Goal: Task Accomplishment & Management: Use online tool/utility

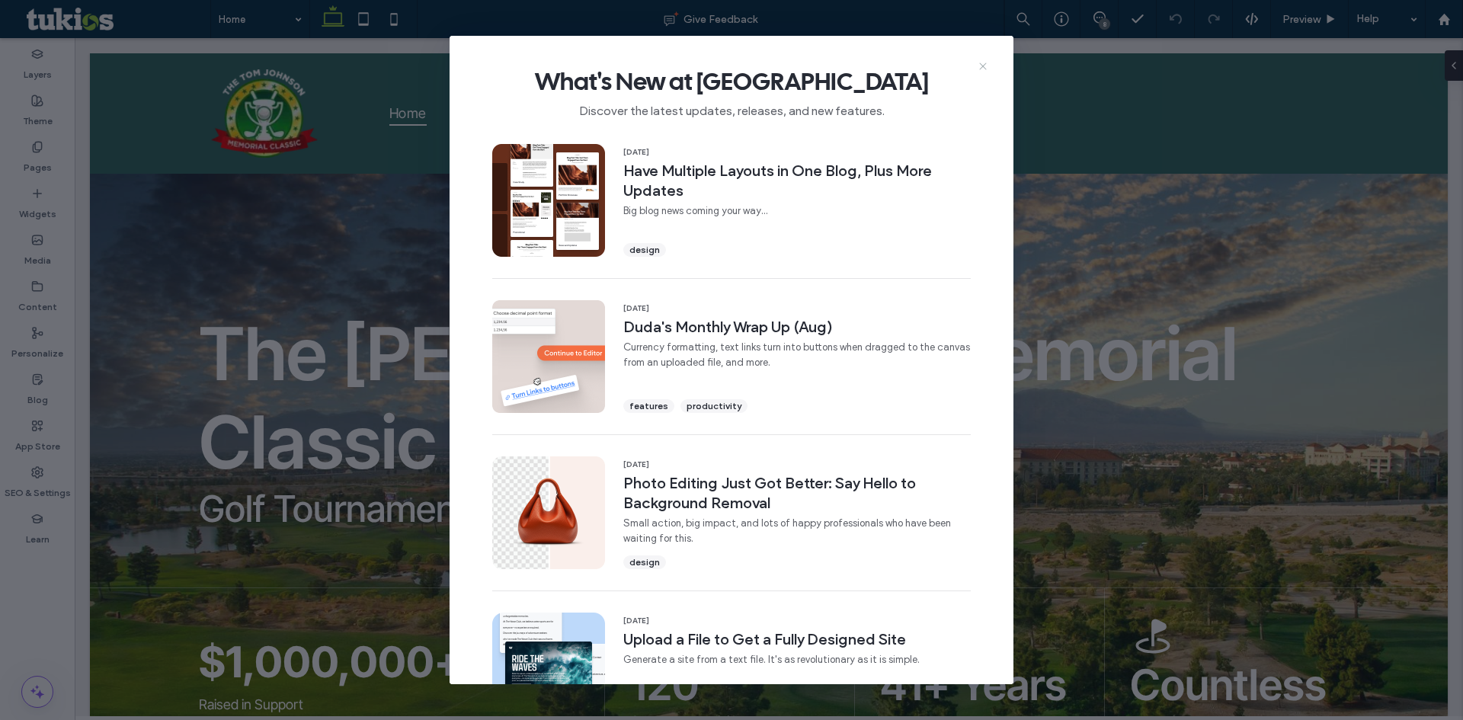
click at [982, 66] on icon at bounding box center [983, 66] width 12 height 12
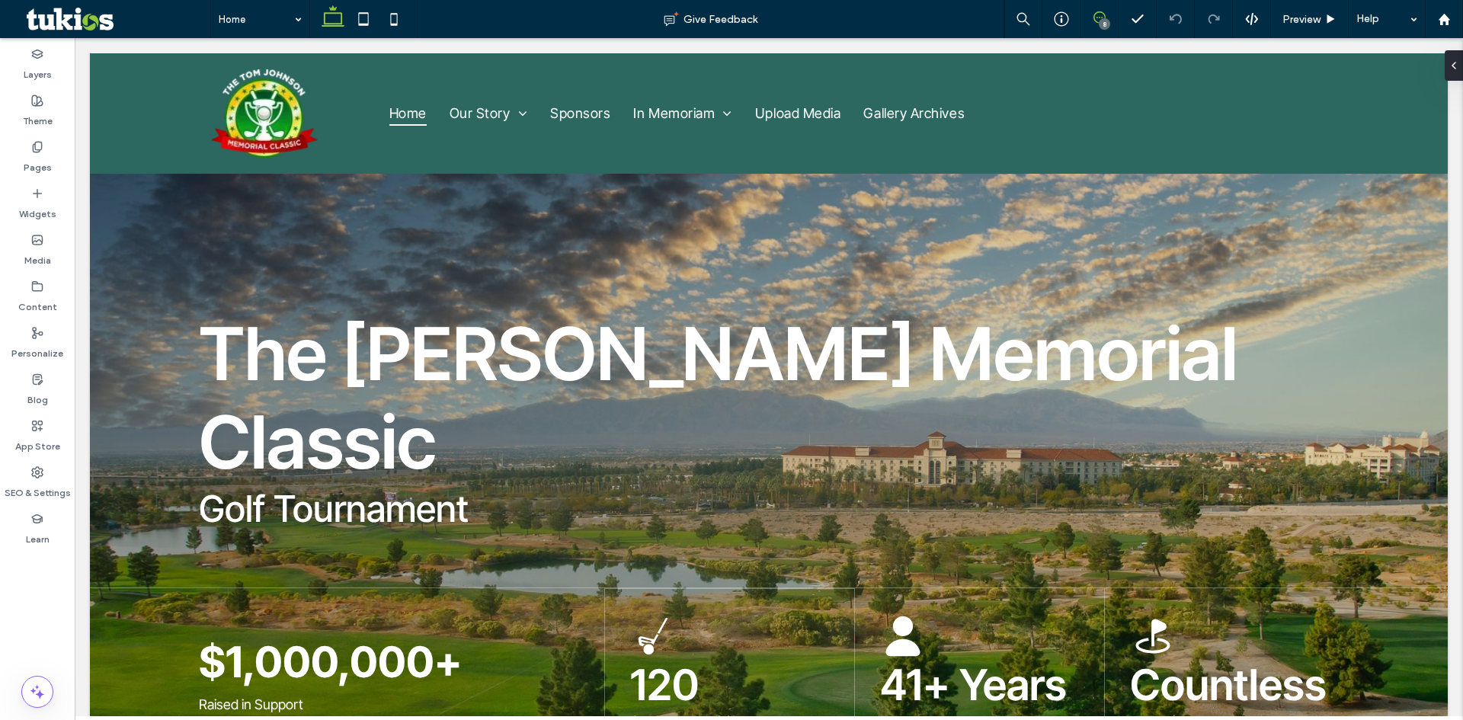
click at [1107, 17] on span at bounding box center [1099, 17] width 37 height 12
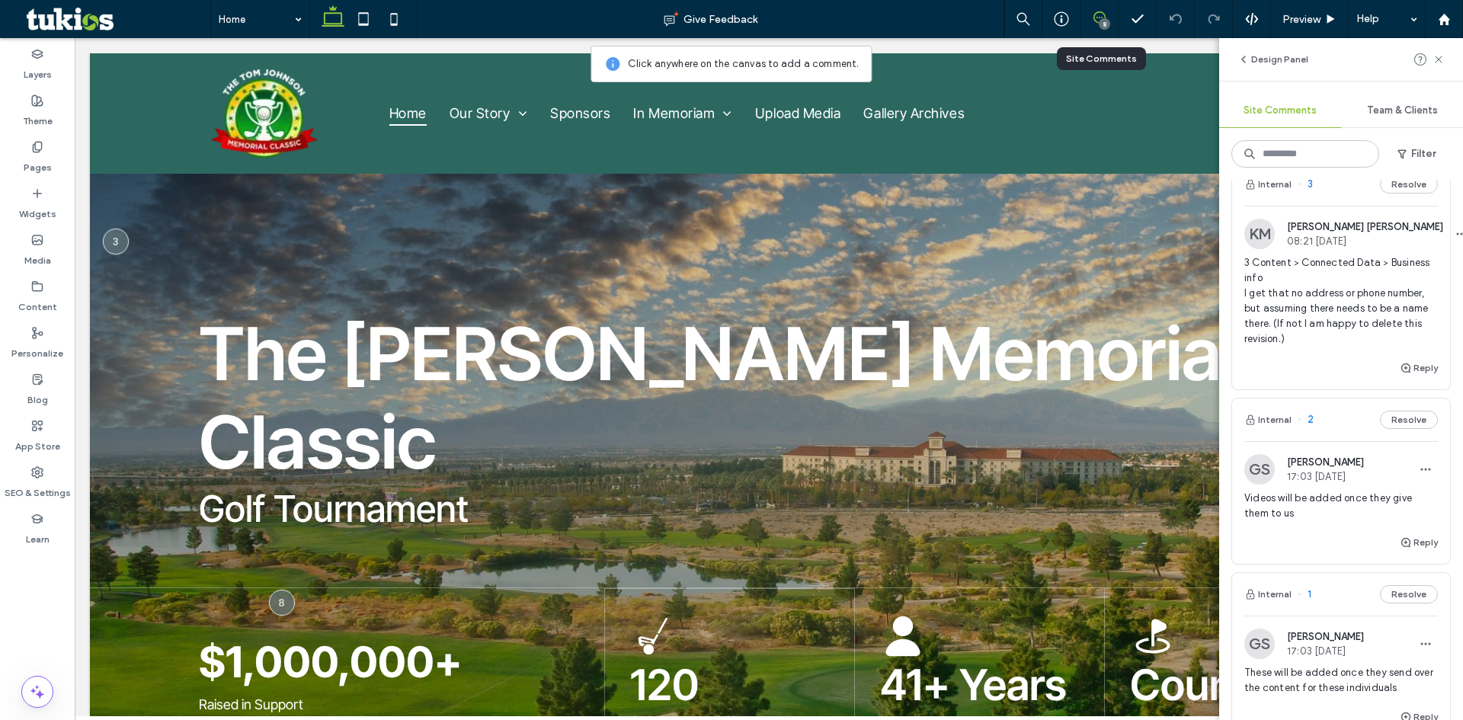
scroll to position [1067, 0]
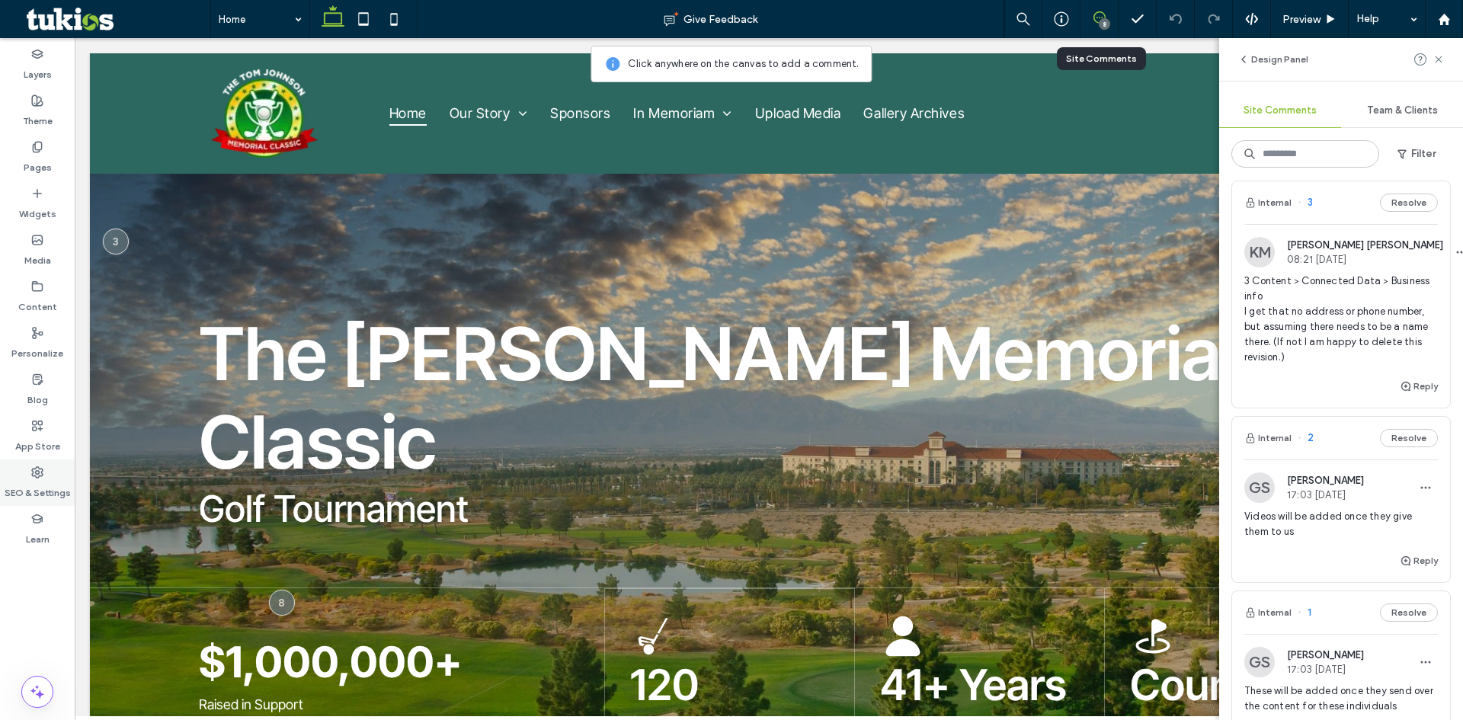
click at [35, 468] on icon at bounding box center [37, 472] width 12 height 12
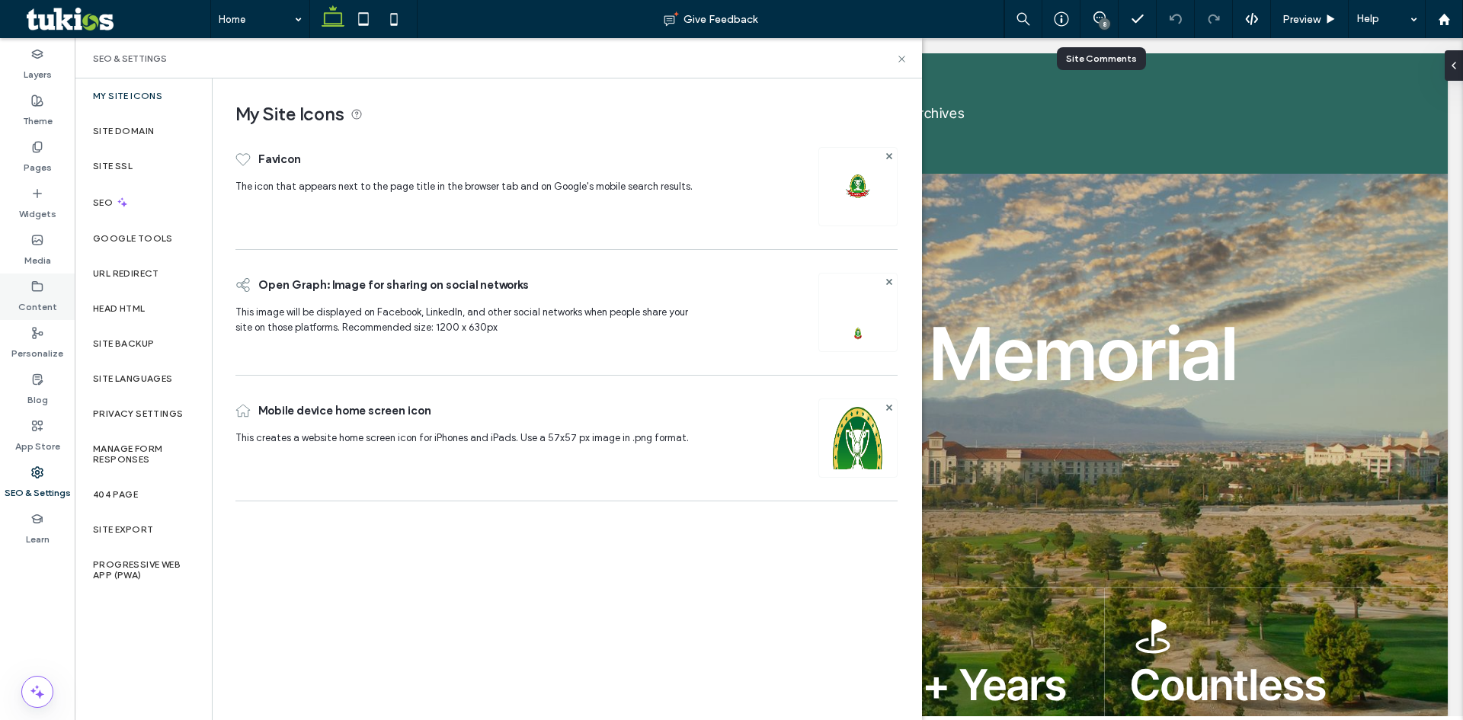
click at [50, 296] on label "Content" at bounding box center [37, 303] width 39 height 21
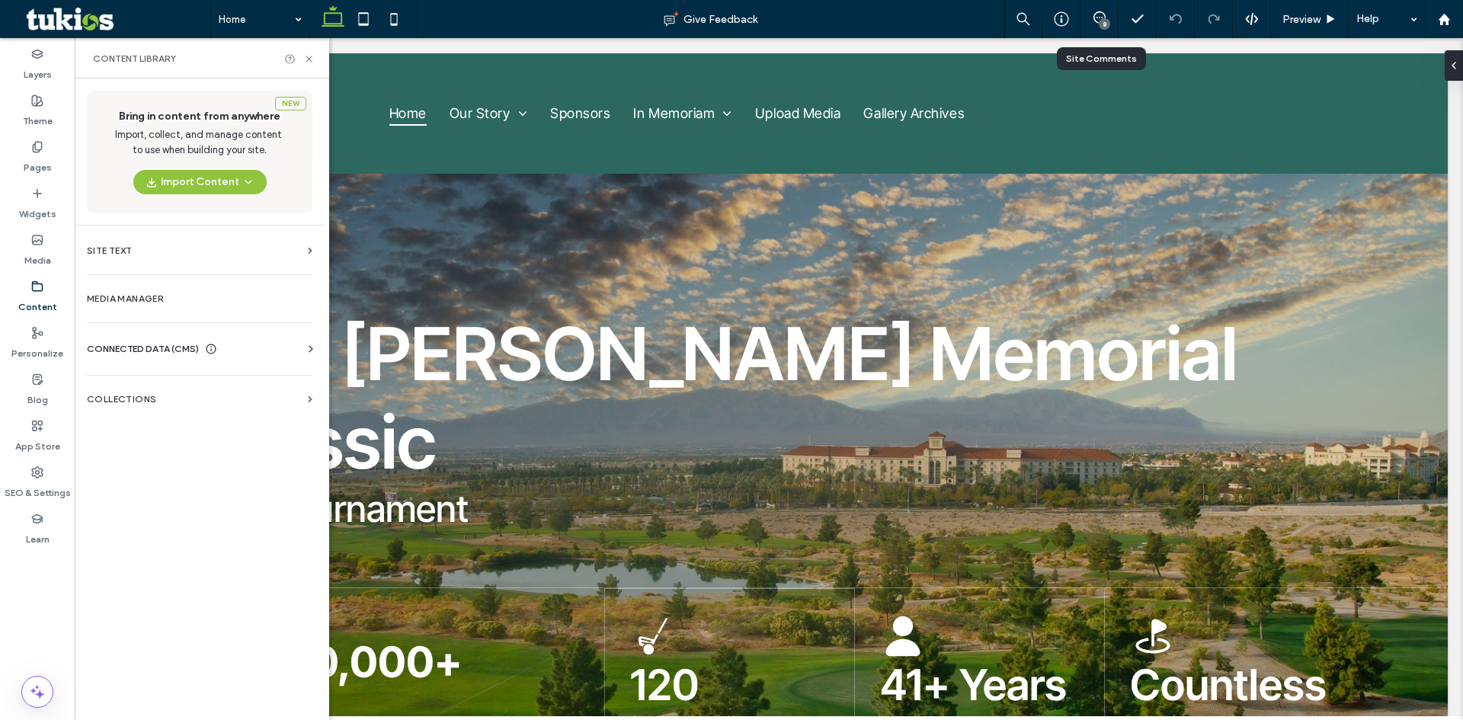
click at [306, 347] on icon at bounding box center [310, 348] width 15 height 15
click at [218, 395] on section "Business Info" at bounding box center [203, 386] width 232 height 35
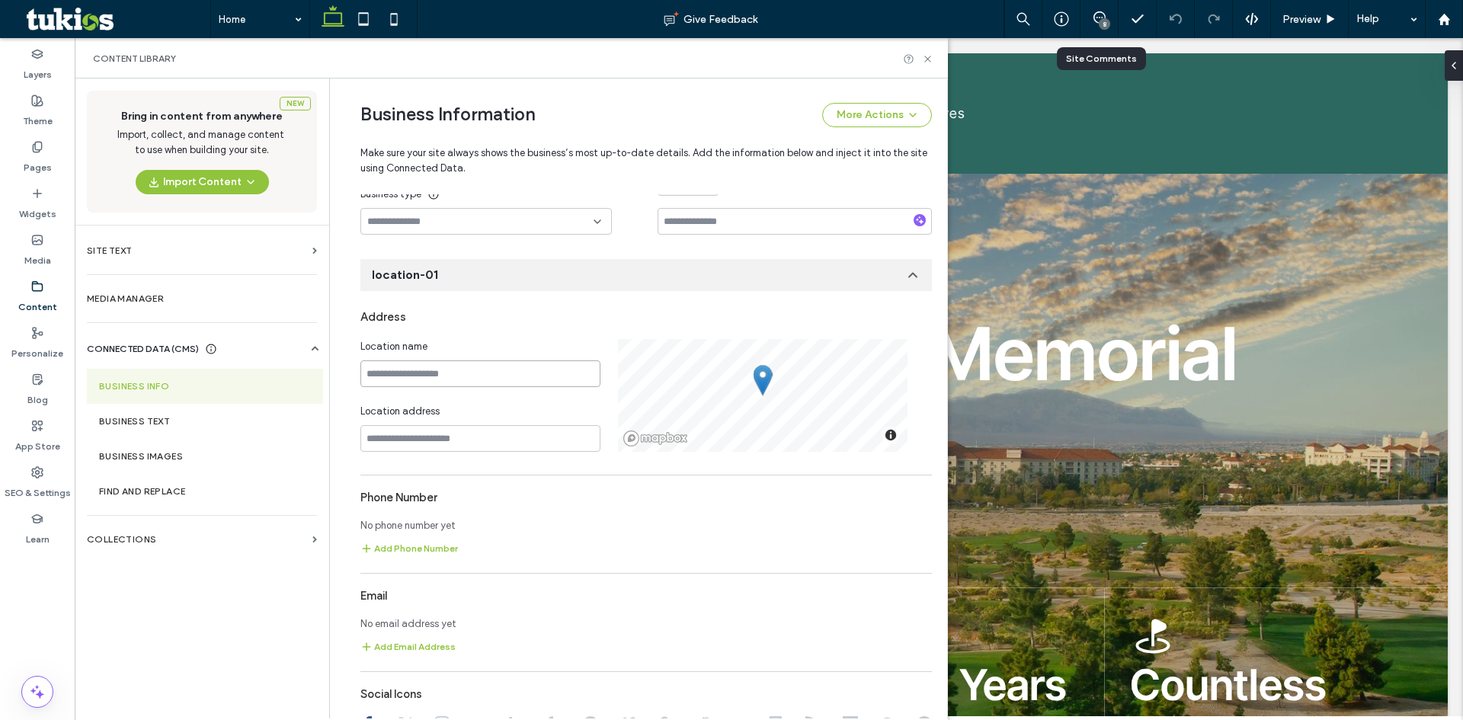
click at [416, 375] on input at bounding box center [480, 373] width 240 height 27
type input "***"
click at [416, 375] on input "***" at bounding box center [480, 373] width 240 height 27
type input "**********"
click at [928, 59] on use at bounding box center [927, 59] width 6 height 6
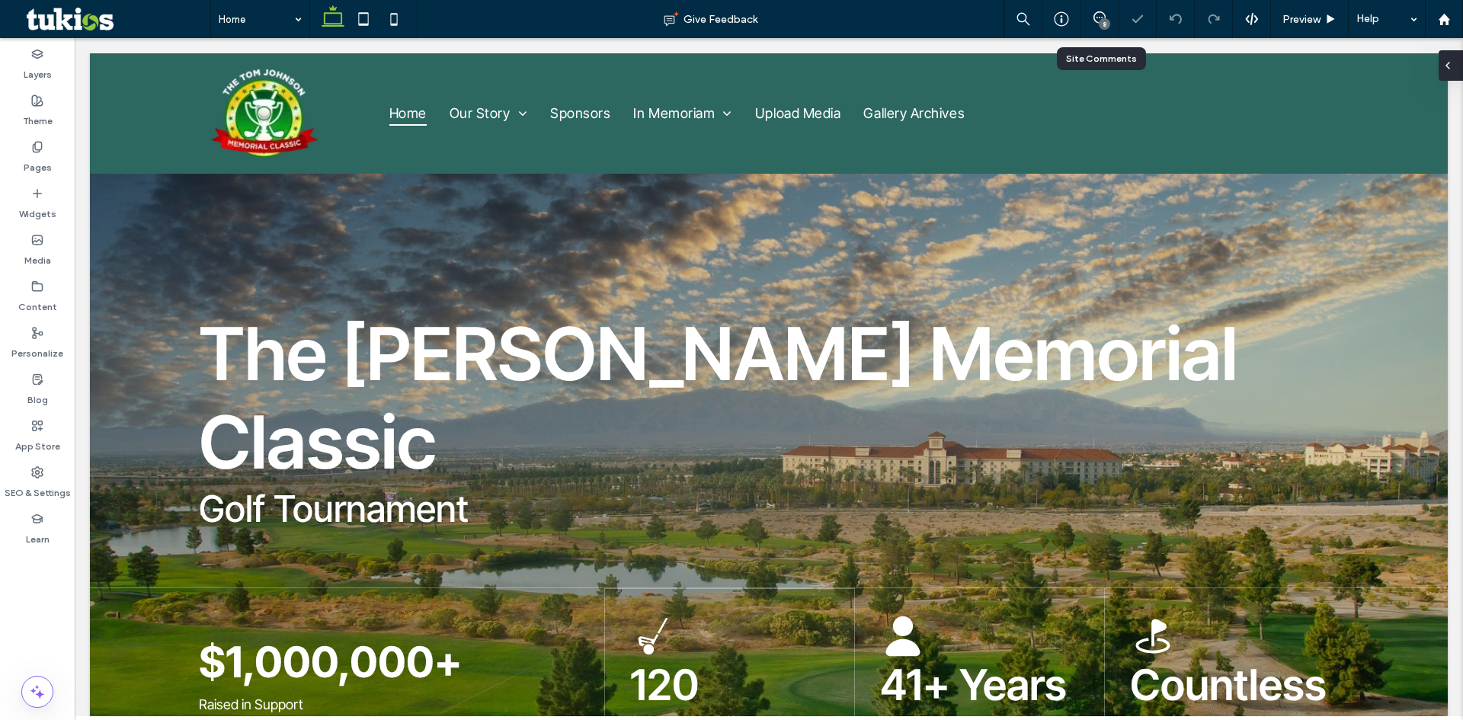
click at [1459, 60] on div at bounding box center [1451, 65] width 24 height 30
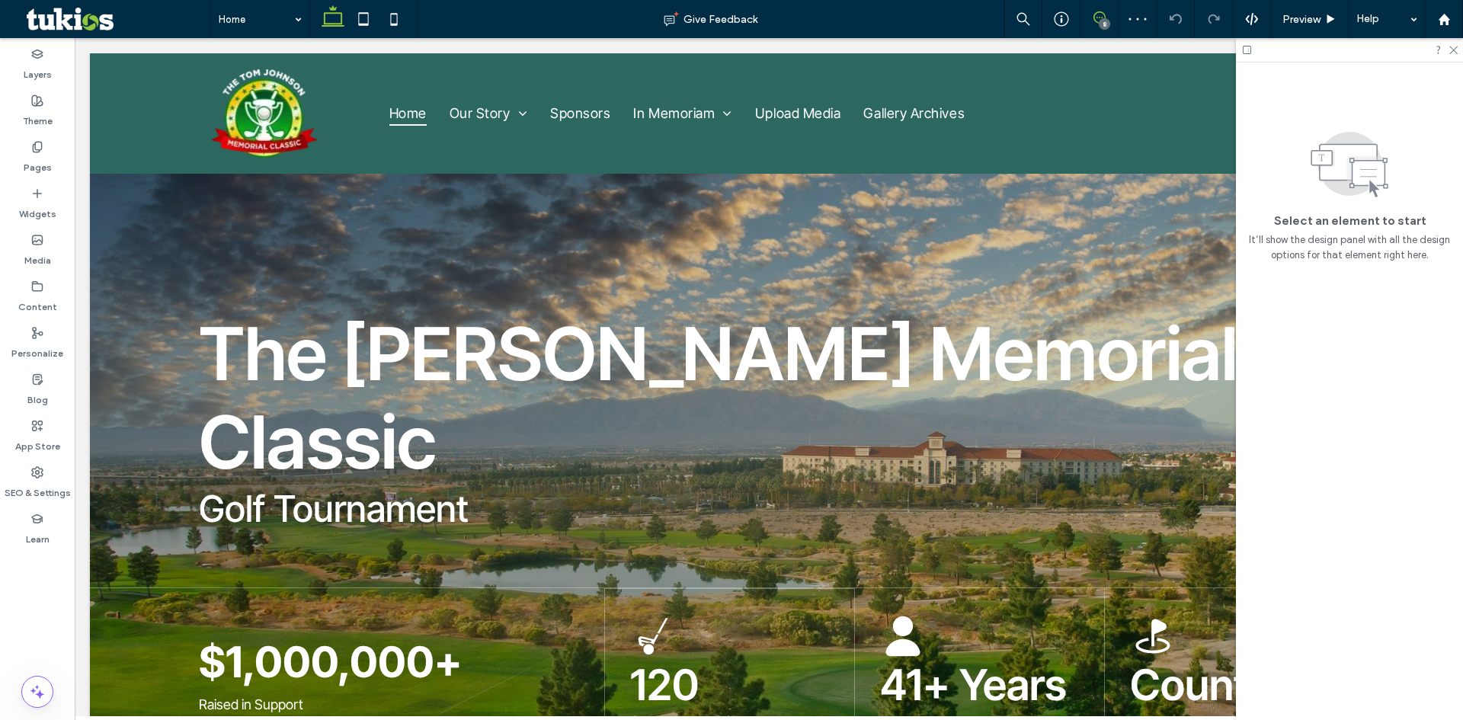
click at [1102, 18] on use at bounding box center [1099, 17] width 12 height 12
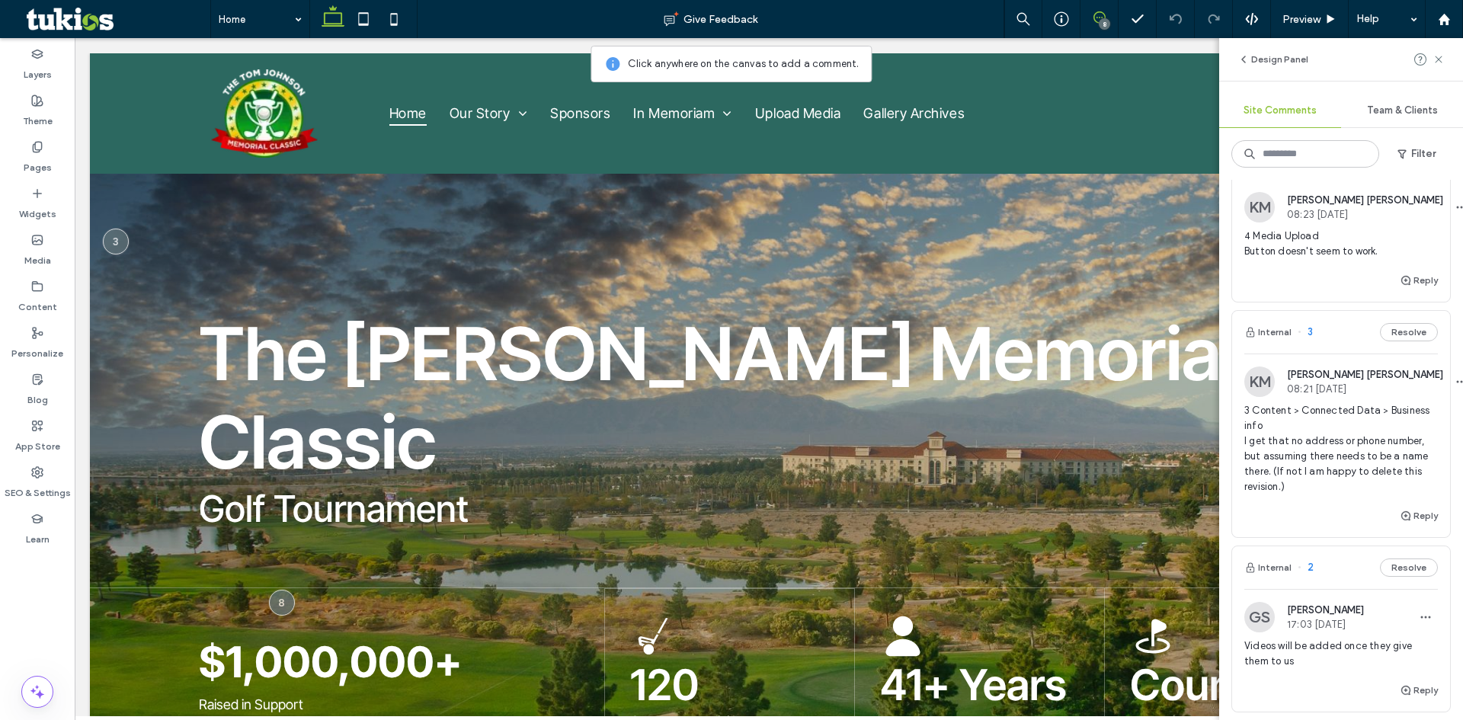
scroll to position [919, 0]
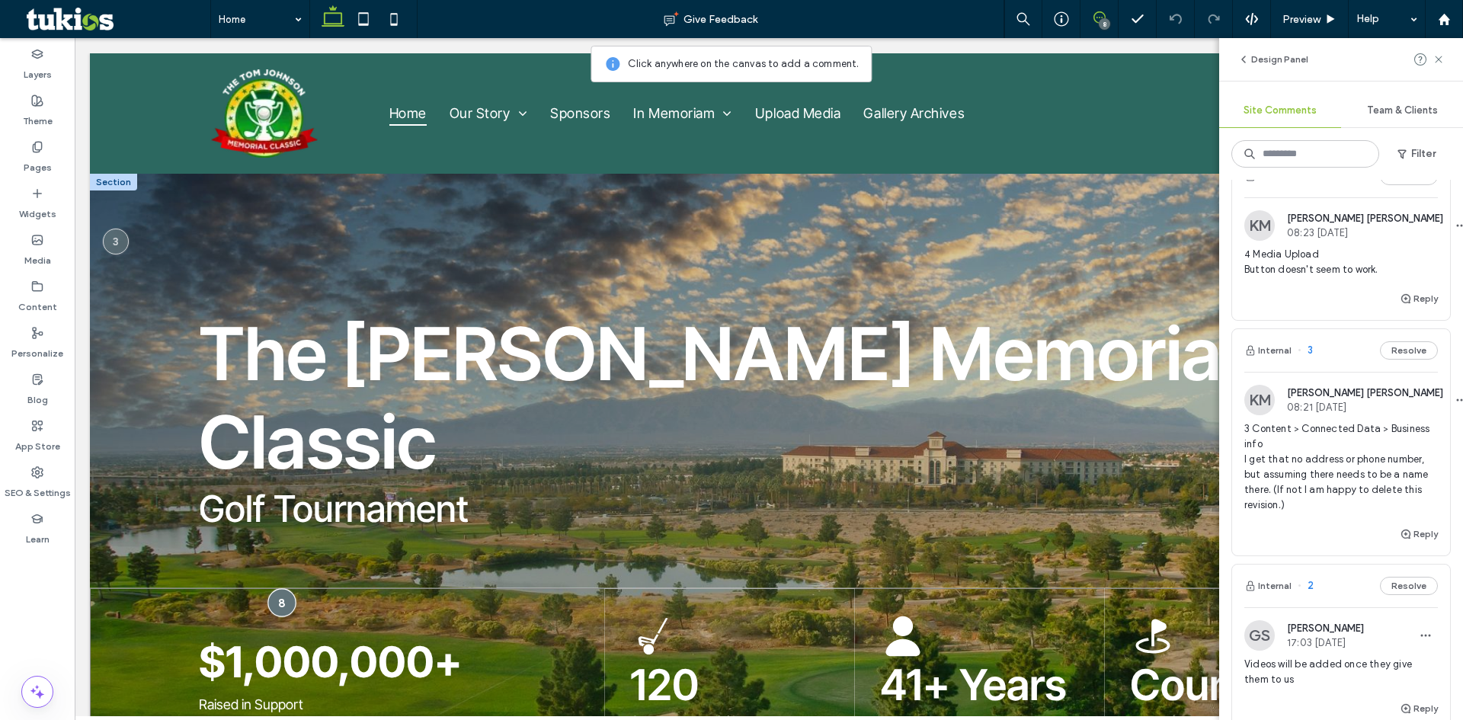
click at [278, 604] on div at bounding box center [281, 603] width 28 height 28
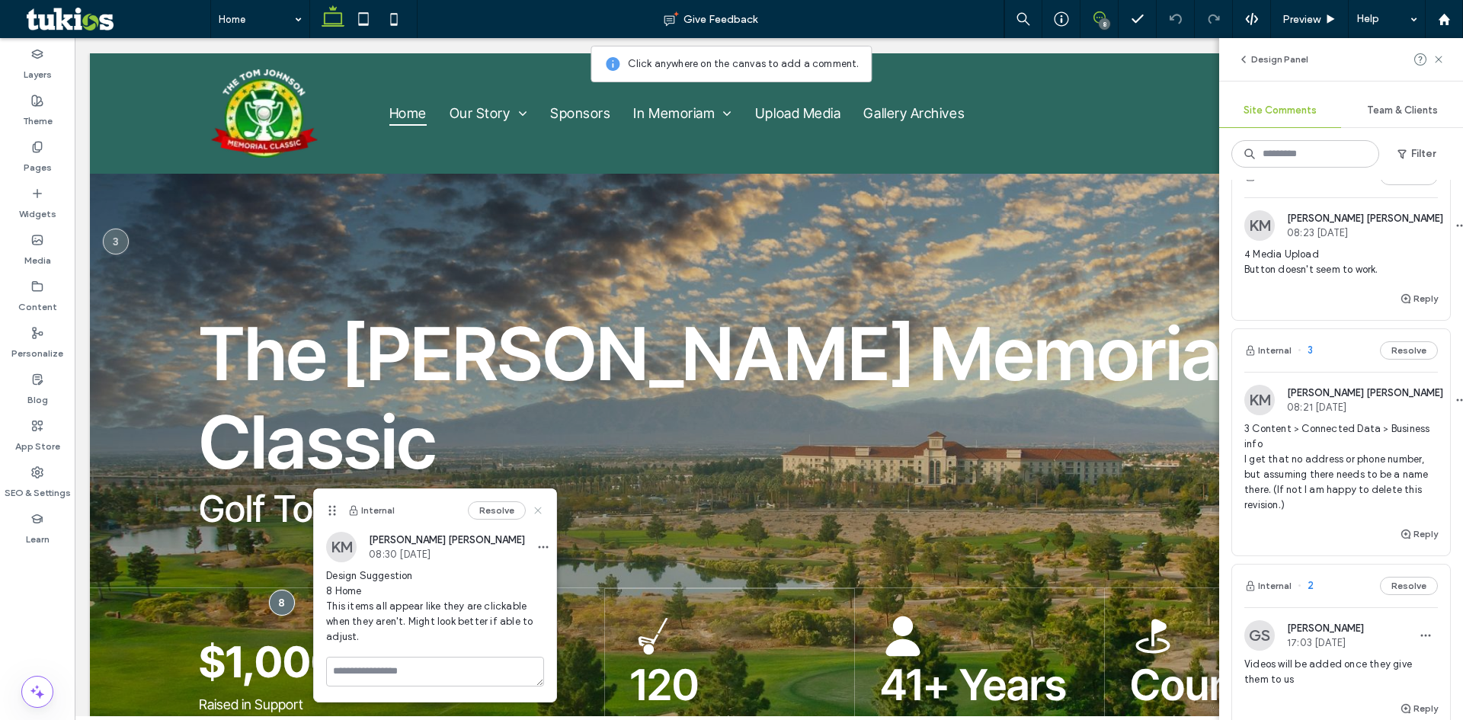
click at [542, 513] on use at bounding box center [538, 510] width 7 height 7
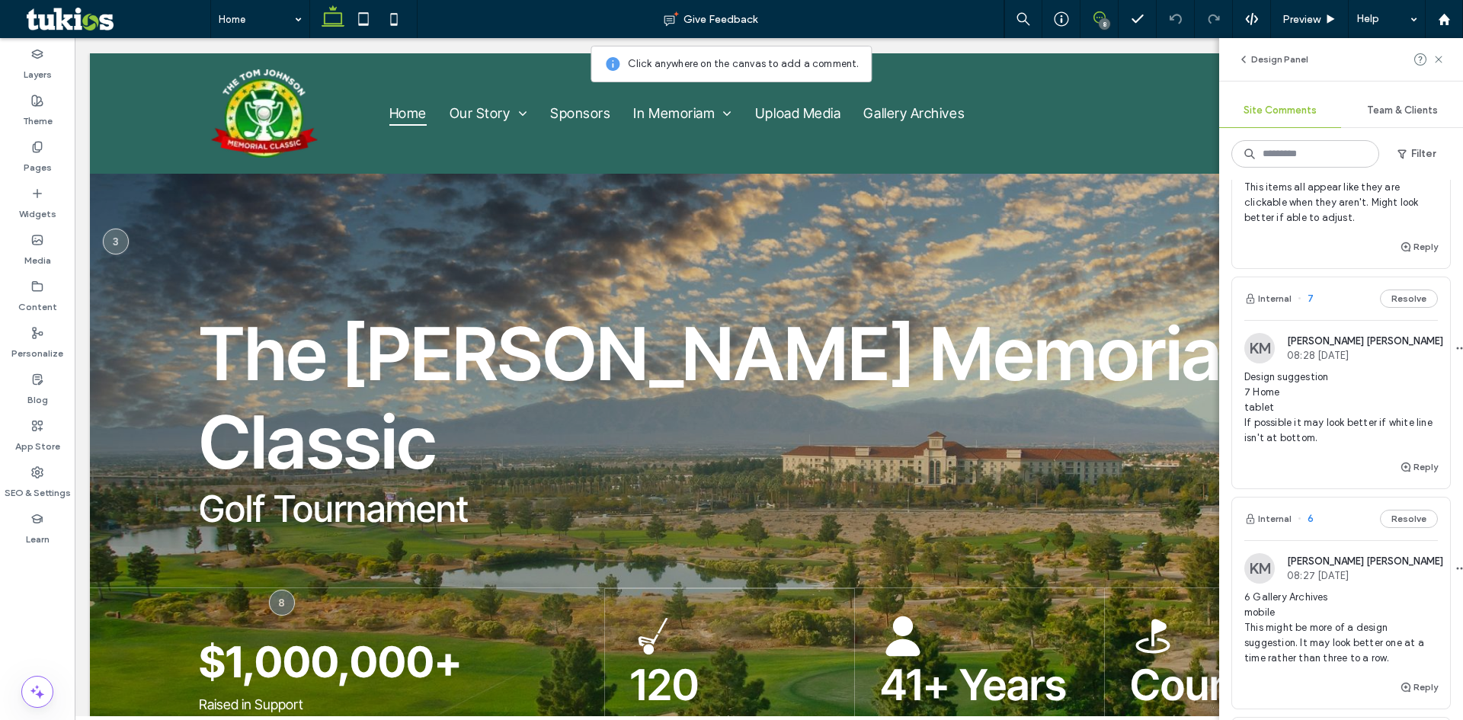
scroll to position [152, 0]
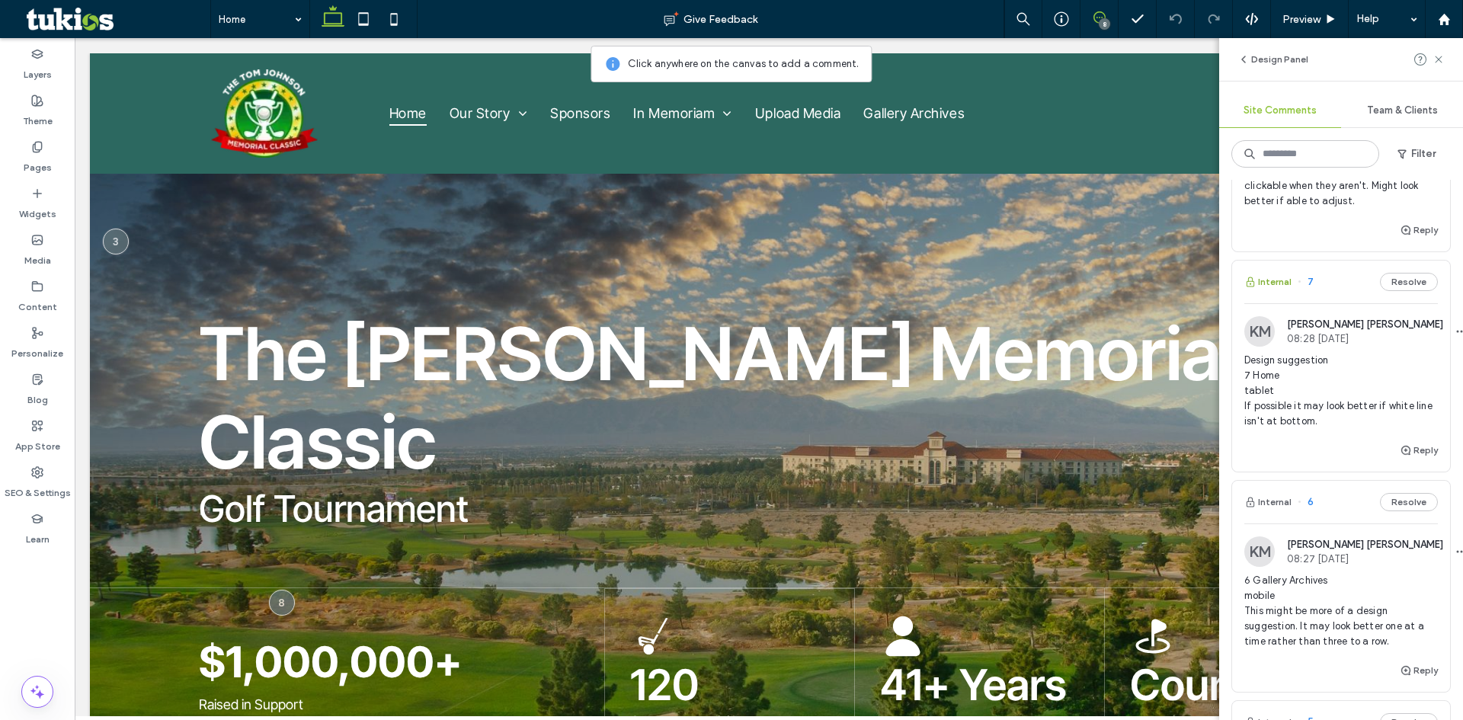
click at [1273, 280] on button "Internal" at bounding box center [1267, 282] width 47 height 18
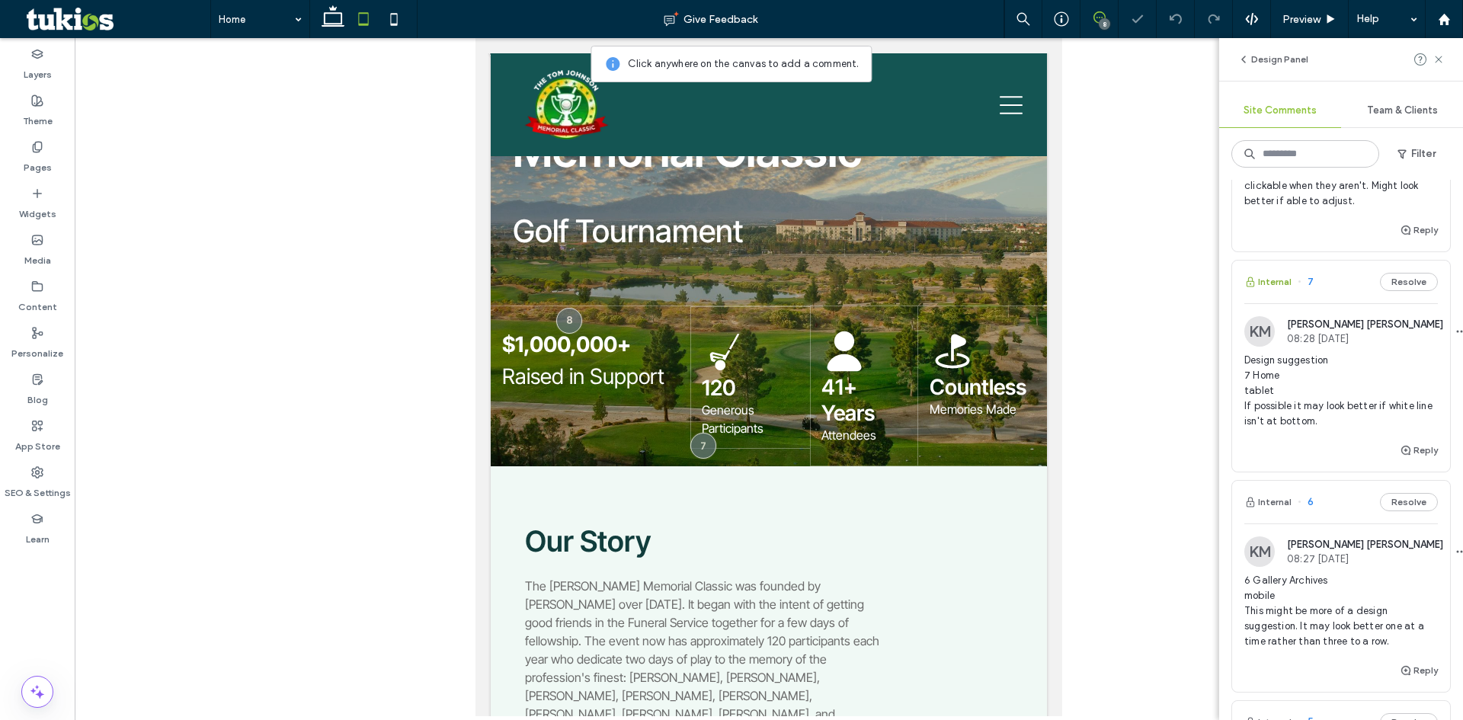
scroll to position [161, 0]
click at [1273, 280] on button "Internal" at bounding box center [1267, 282] width 47 height 18
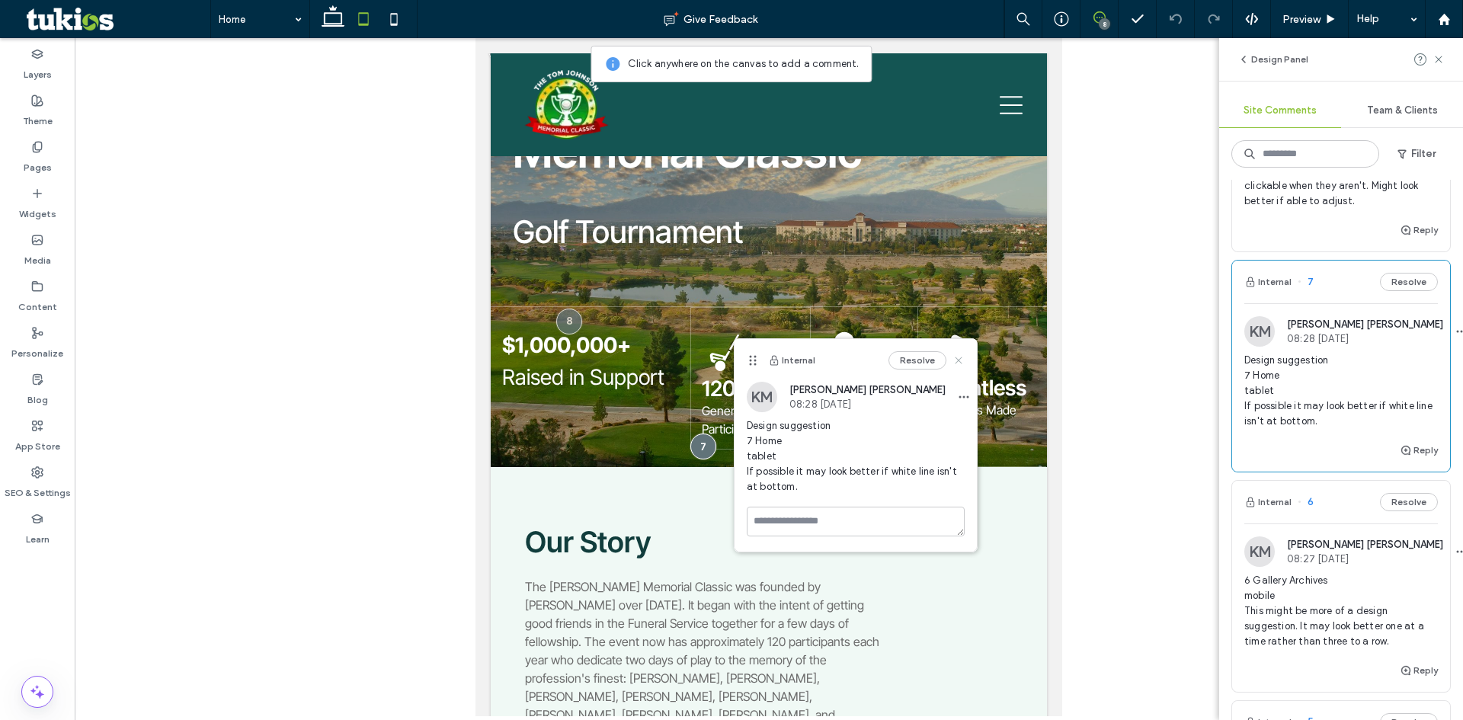
click at [958, 360] on use at bounding box center [958, 360] width 7 height 7
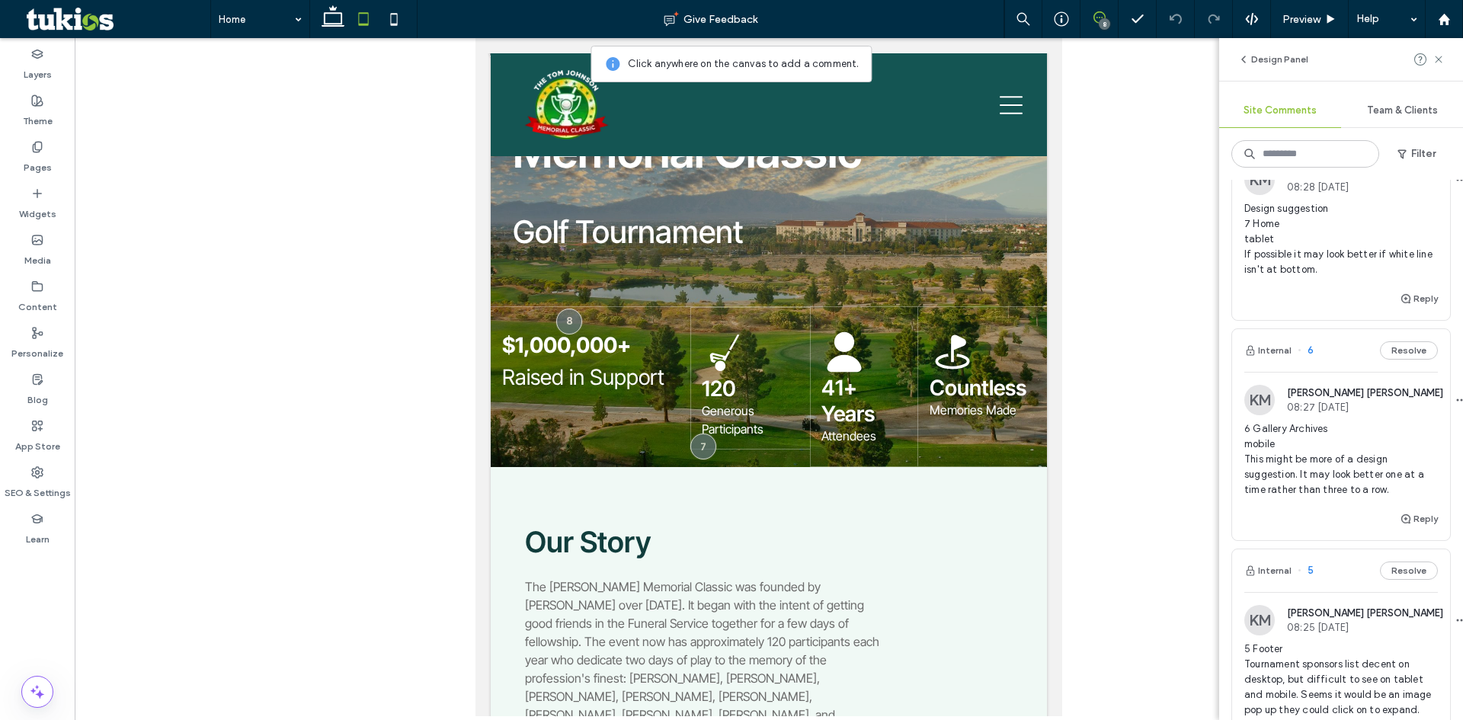
scroll to position [381, 0]
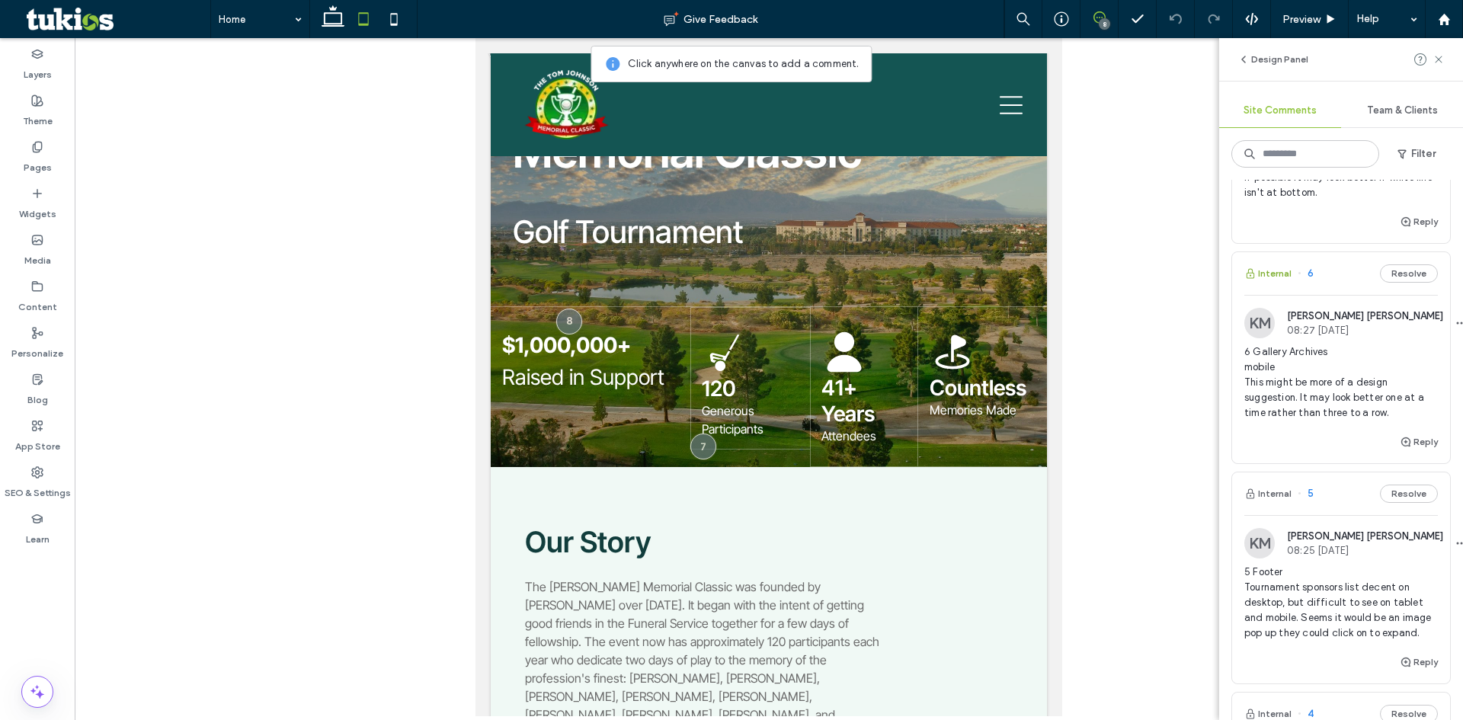
click at [1272, 277] on button "Internal" at bounding box center [1267, 273] width 47 height 18
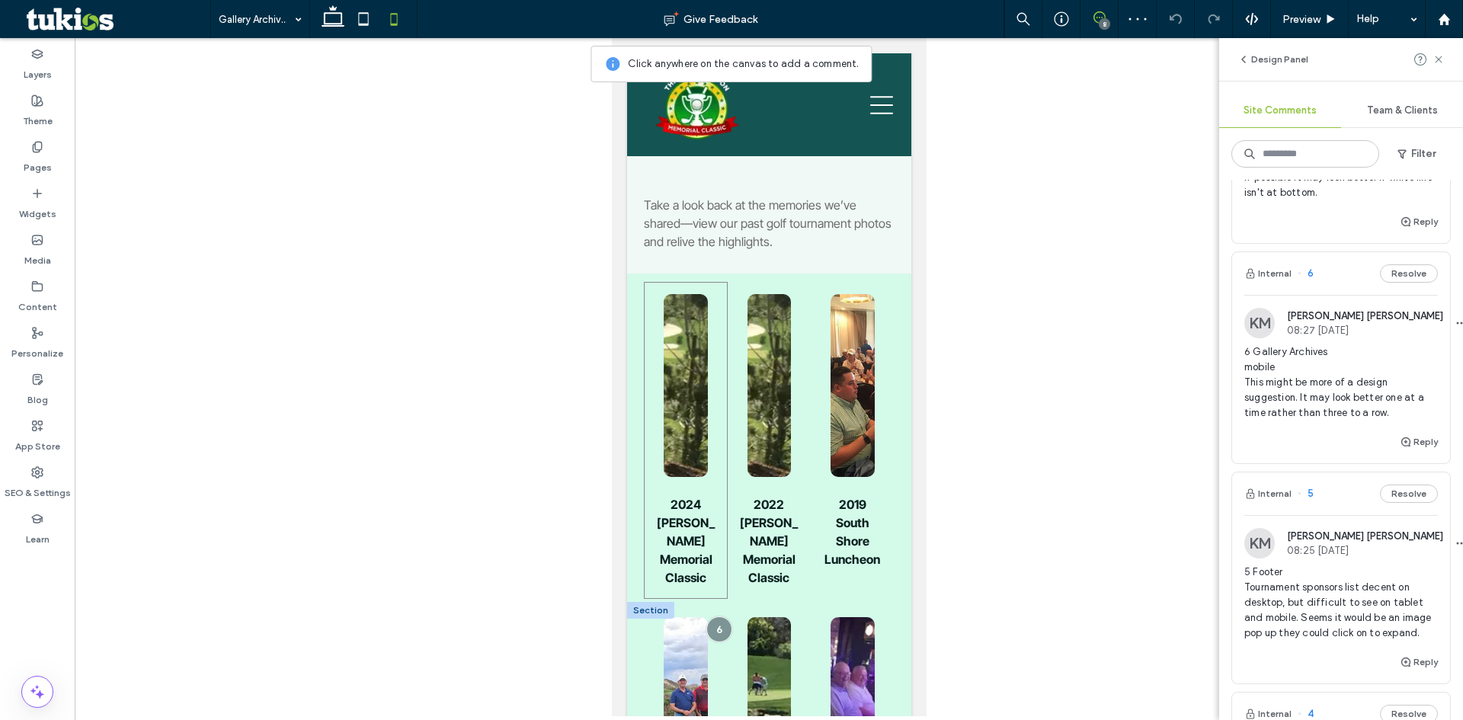
scroll to position [373, 0]
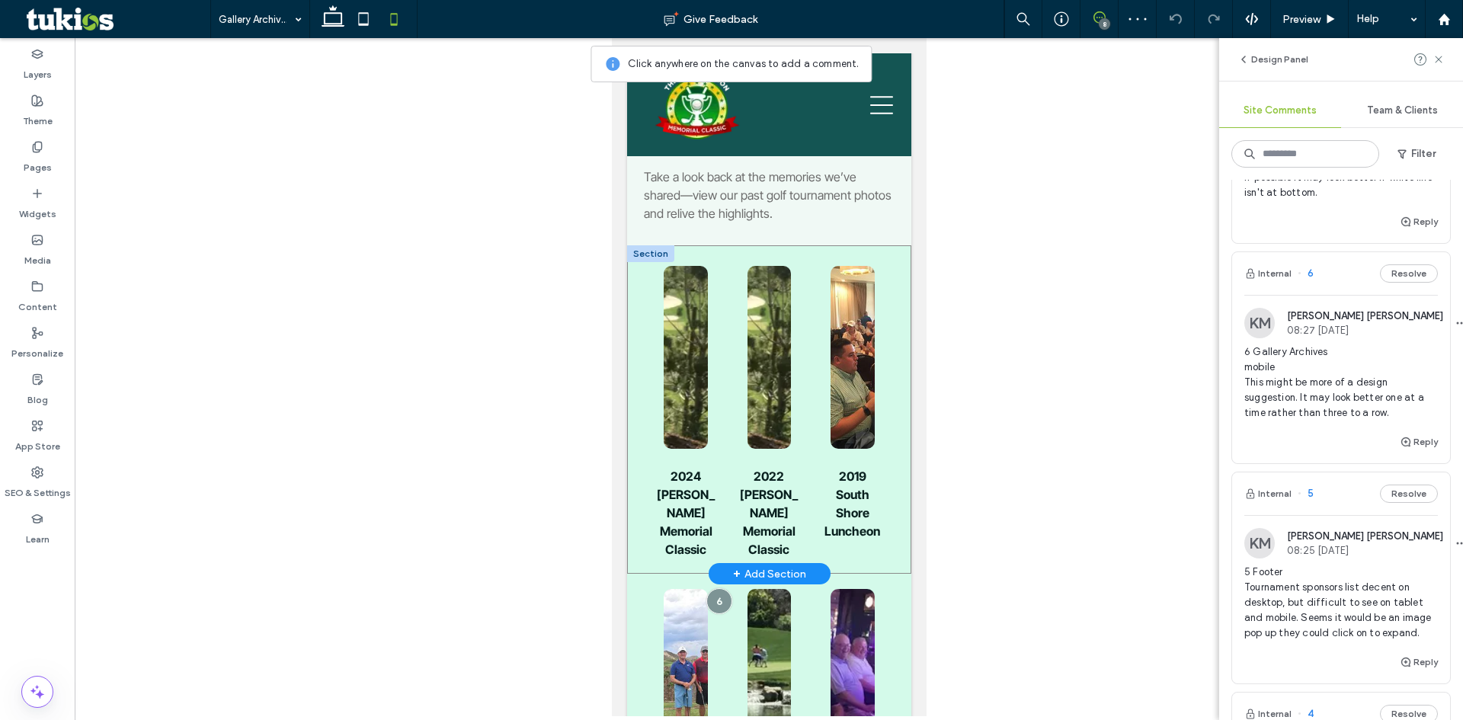
click at [635, 328] on div "2024 Tom Johnson Memorial Classic 2022 Tom Johnson Memorial Classic 2019 South …" at bounding box center [768, 409] width 284 height 328
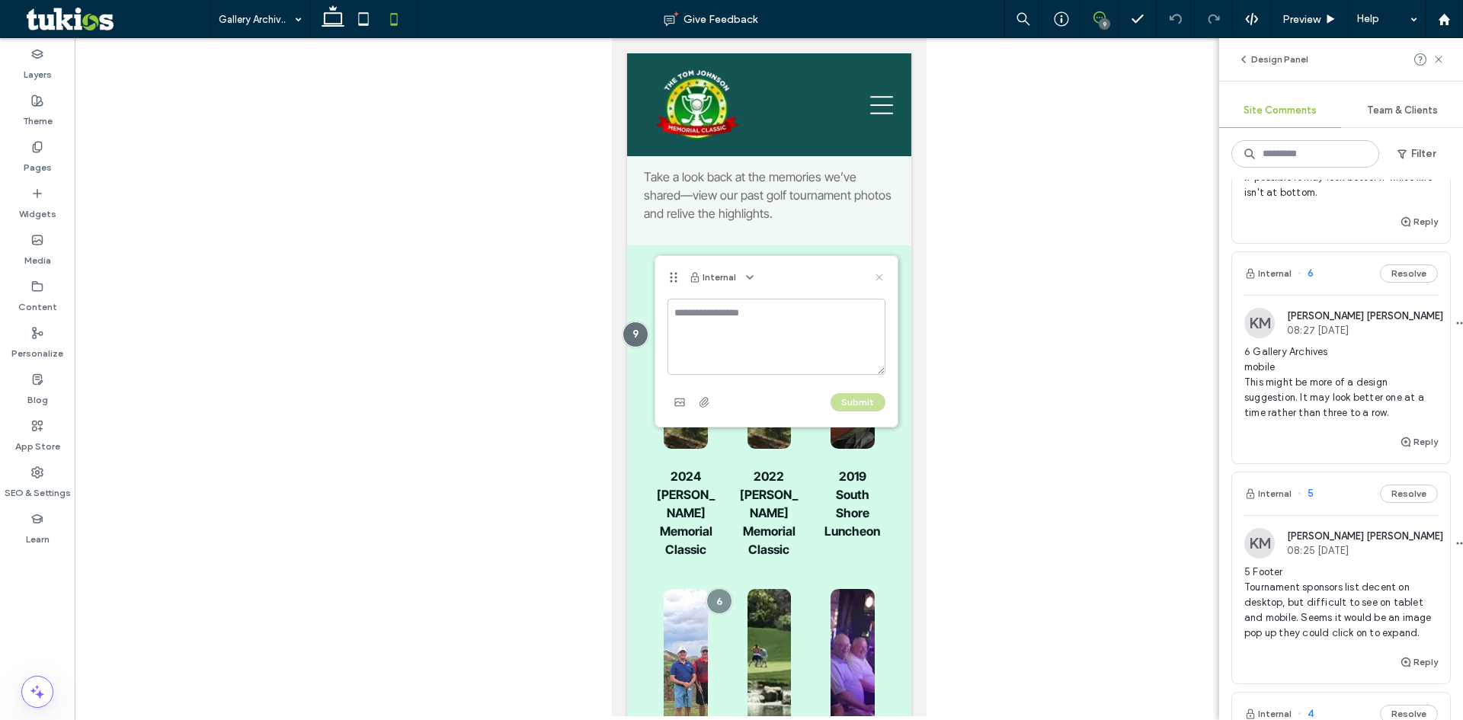
click at [880, 280] on icon at bounding box center [879, 277] width 12 height 12
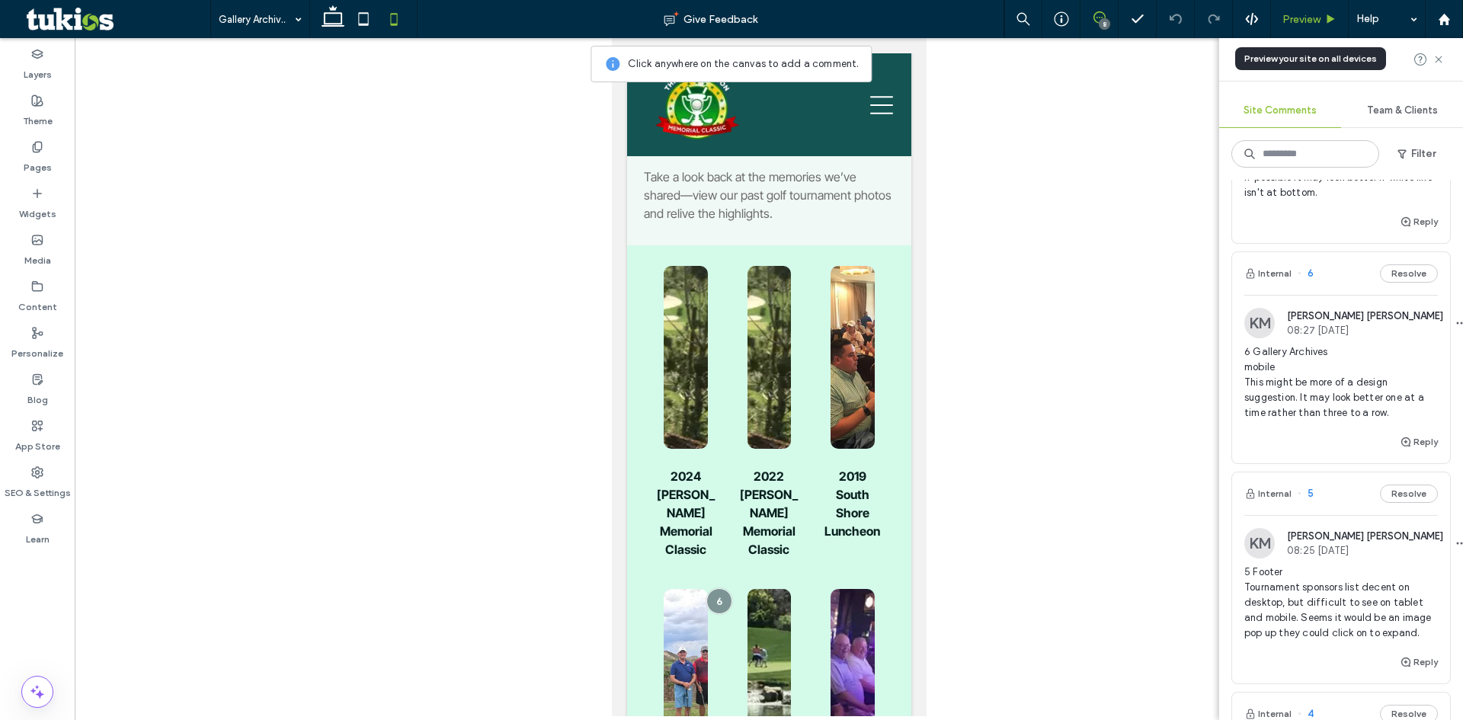
click at [1308, 14] on span "Preview" at bounding box center [1301, 19] width 38 height 13
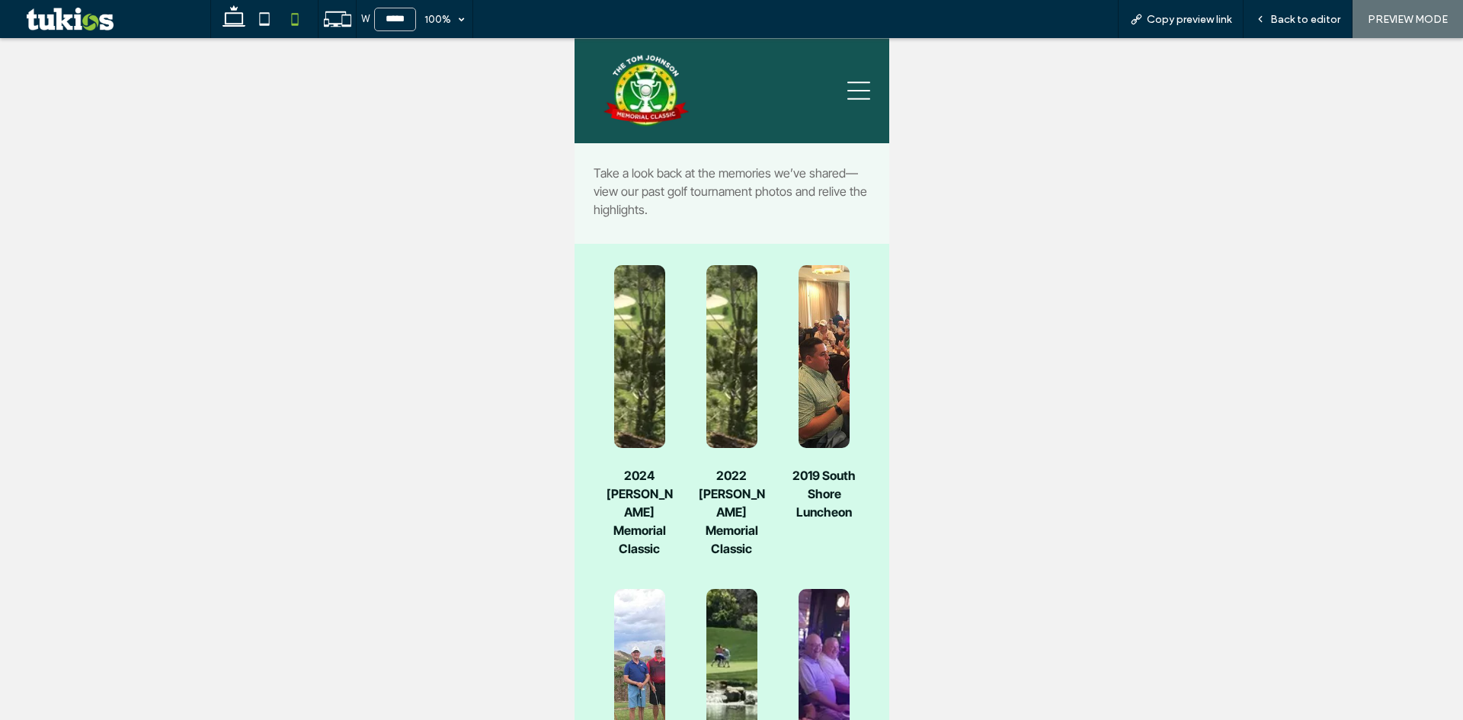
click at [1308, 14] on span "Back to editor" at bounding box center [1305, 19] width 70 height 13
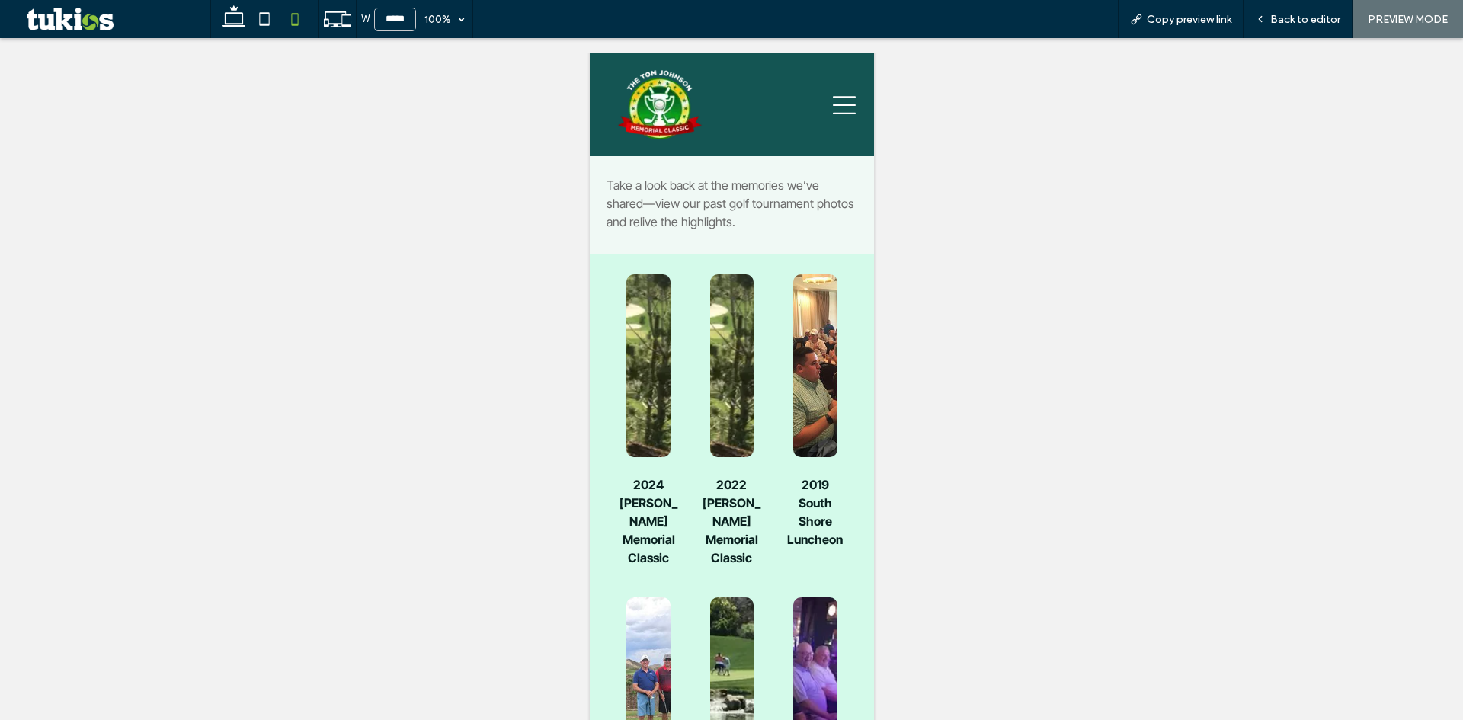
scroll to position [373, 0]
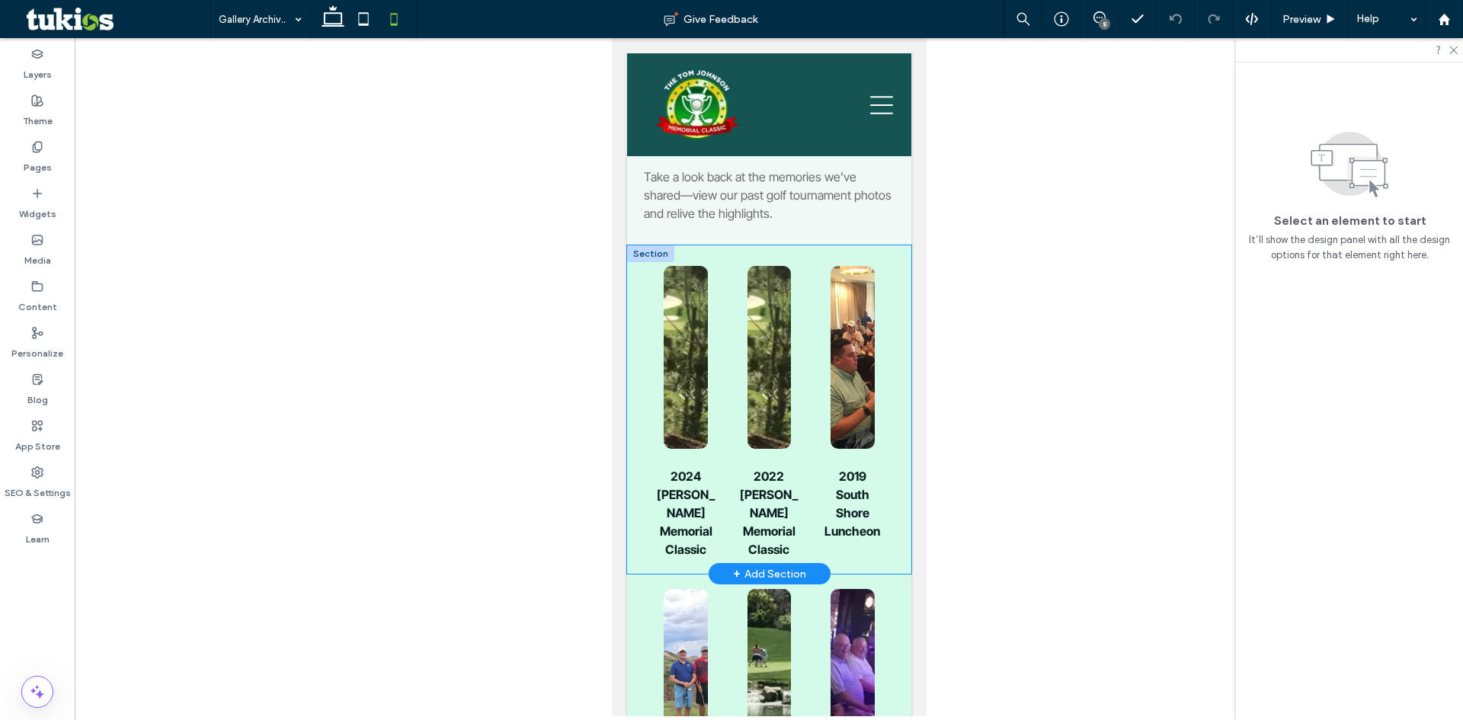
click at [637, 290] on div "2024 Tom Johnson Memorial Classic 2022 Tom Johnson Memorial Classic 2019 South …" at bounding box center [768, 409] width 284 height 328
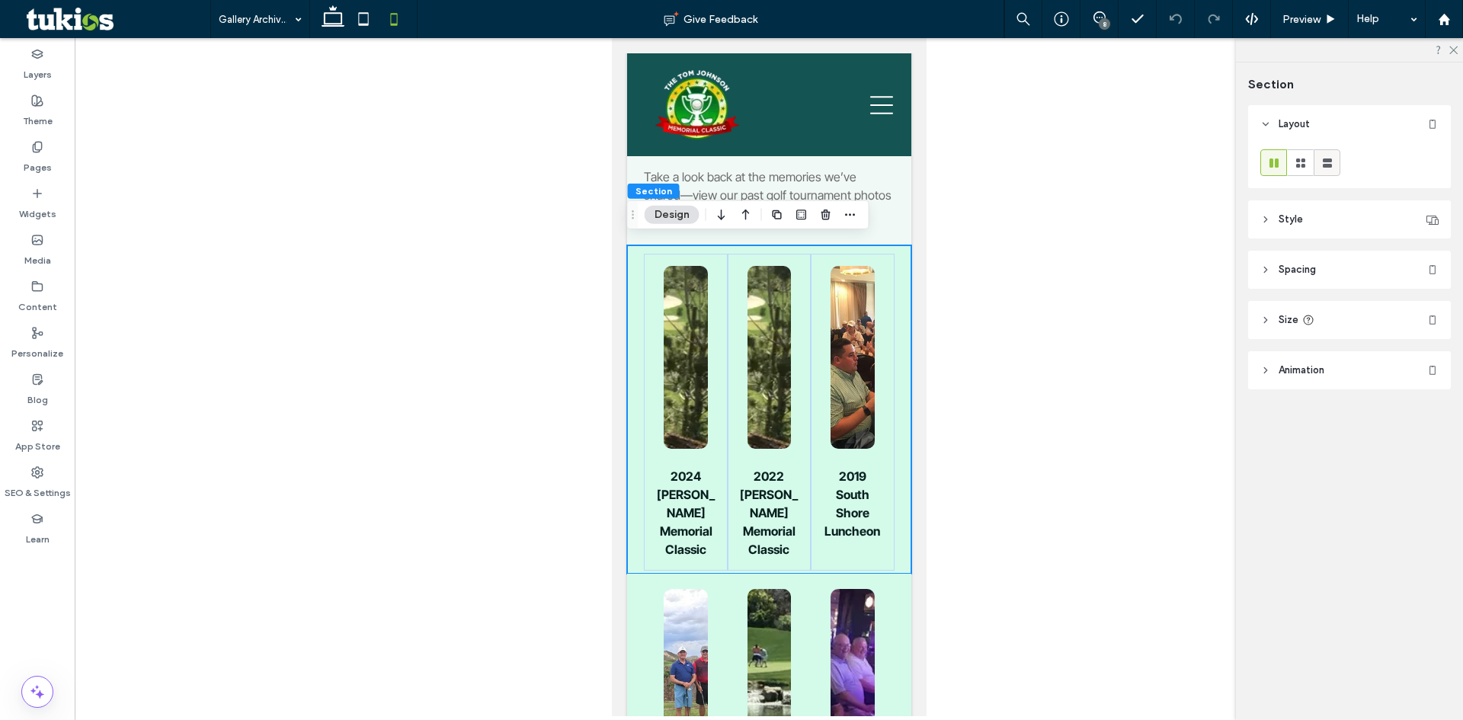
click at [1332, 163] on icon at bounding box center [1327, 162] width 15 height 15
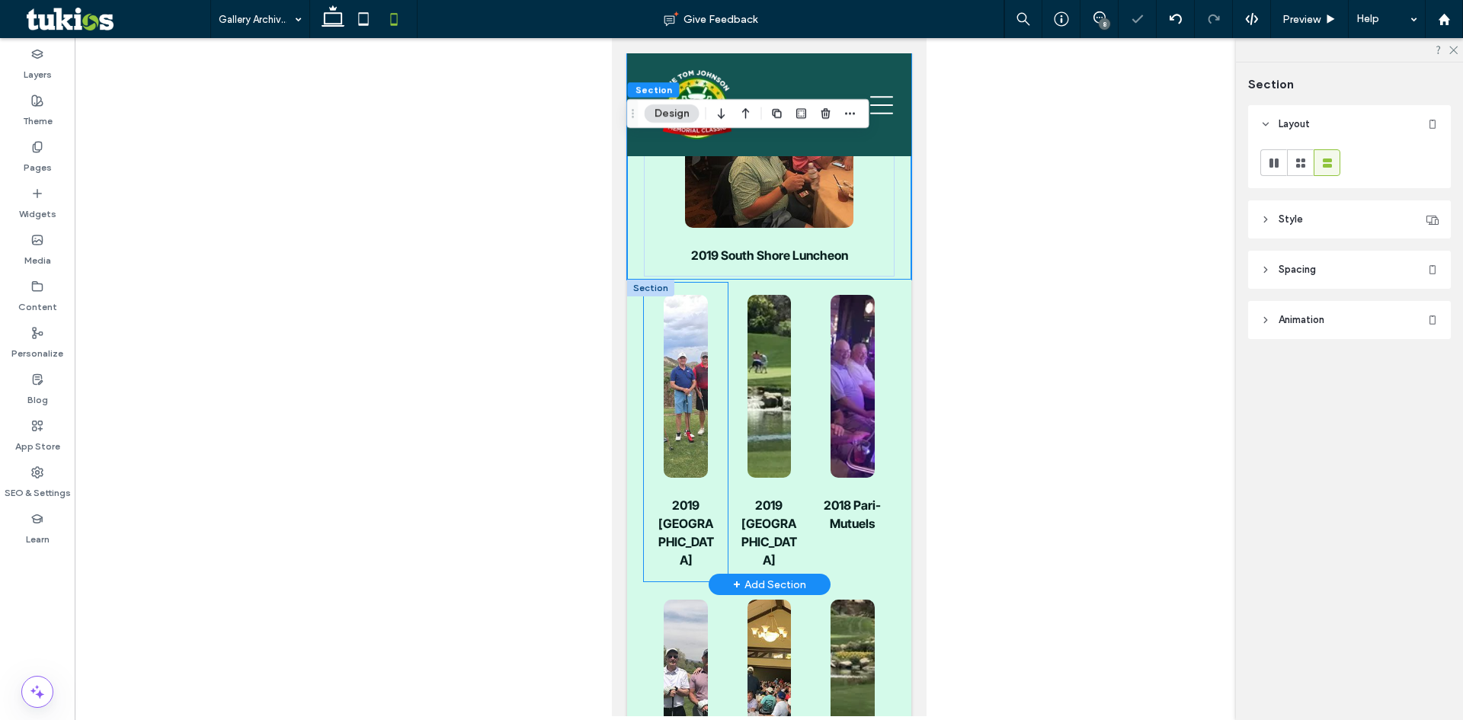
scroll to position [1135, 0]
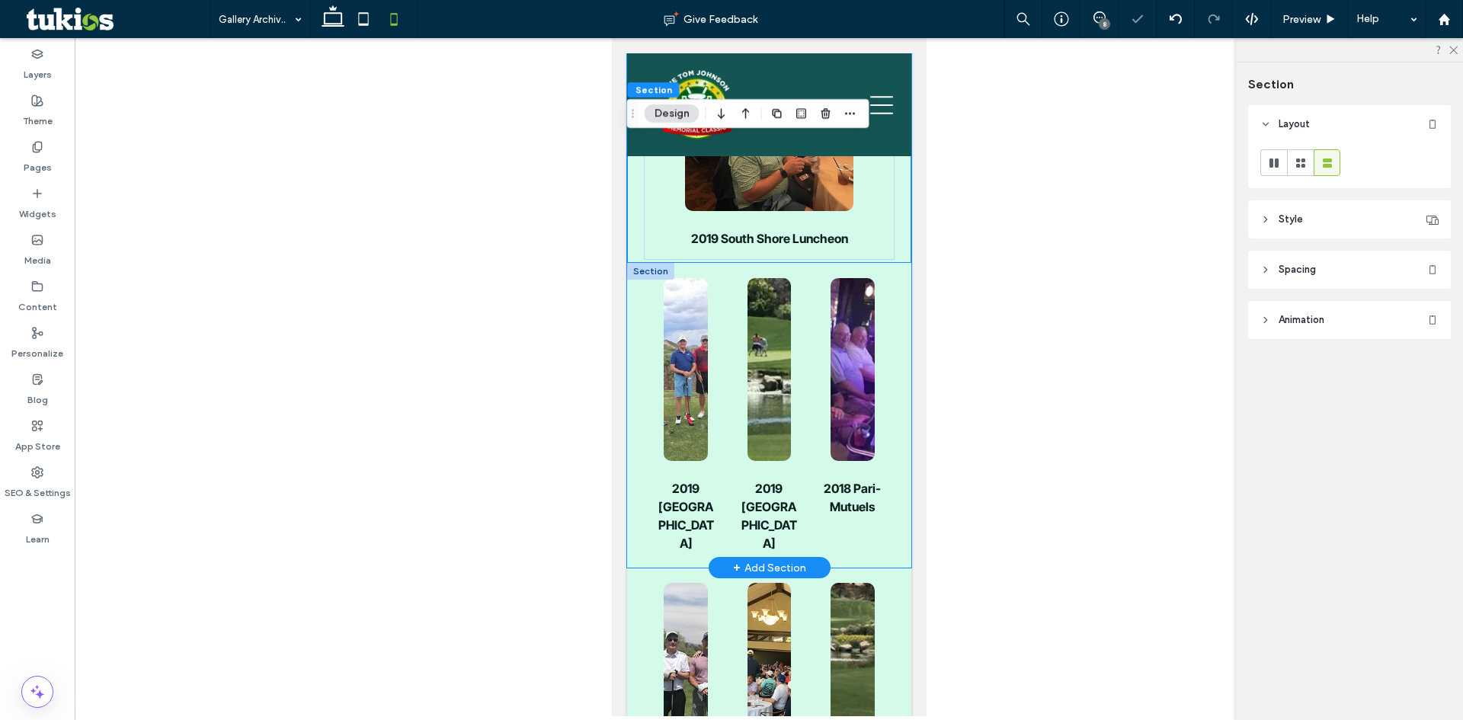
click at [634, 410] on div "2019 South Shore 2019 Southern Highlands 2018 Pari-Mutuels" at bounding box center [768, 415] width 284 height 305
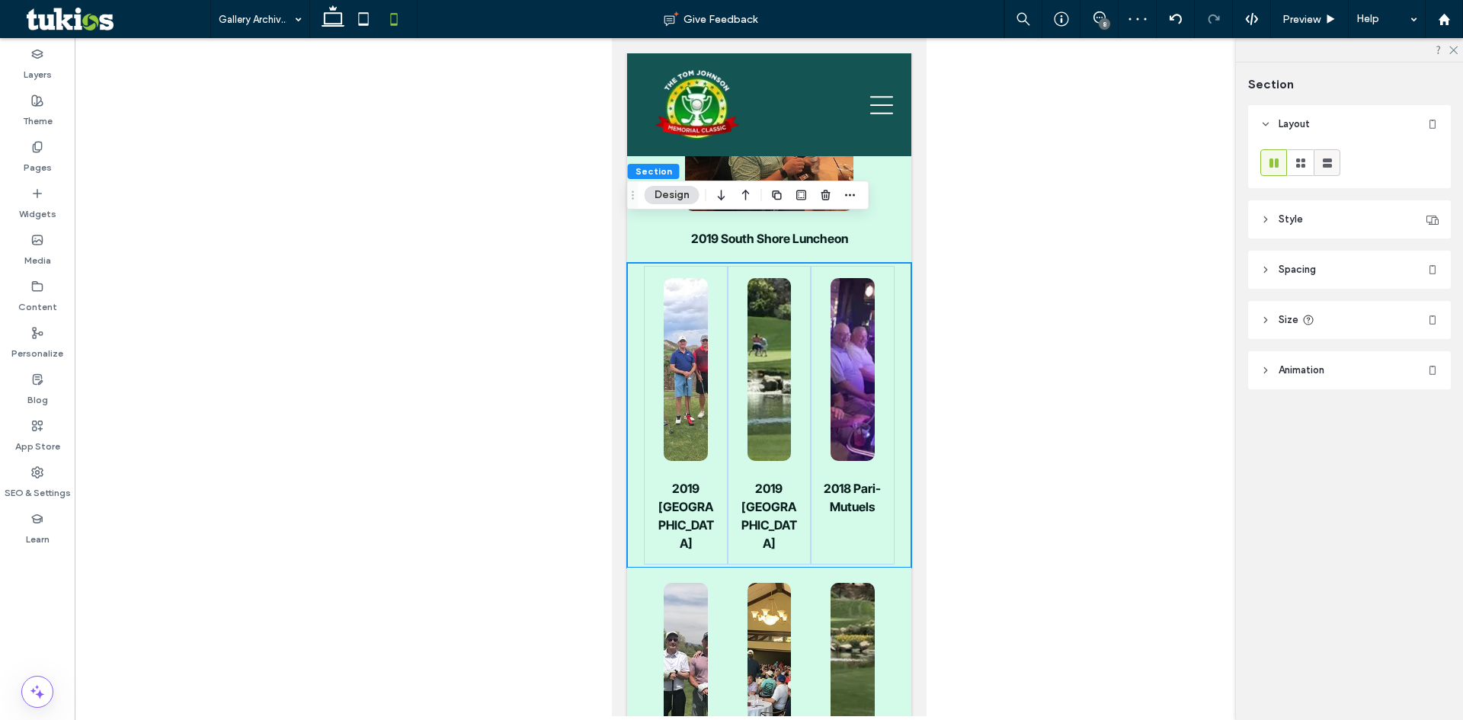
click at [1328, 165] on use at bounding box center [1327, 162] width 9 height 9
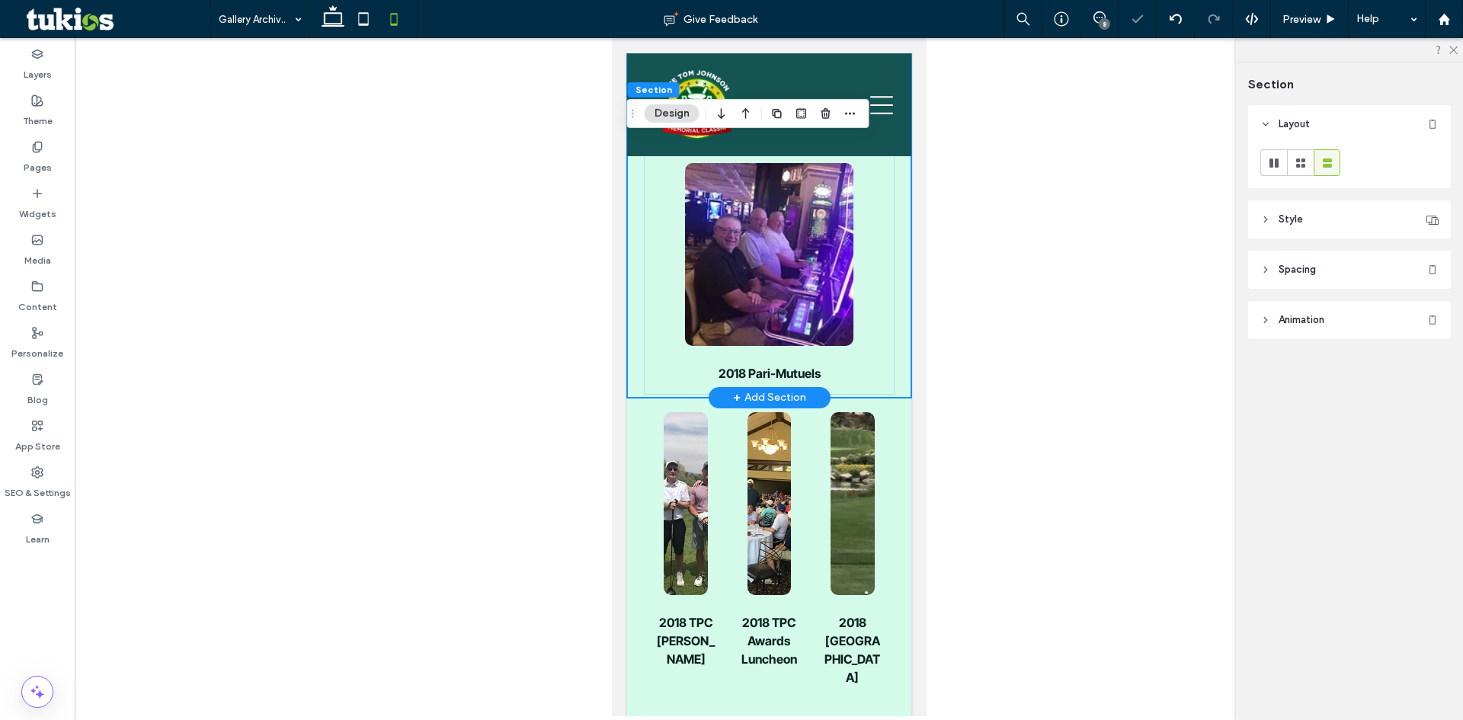
scroll to position [1745, 0]
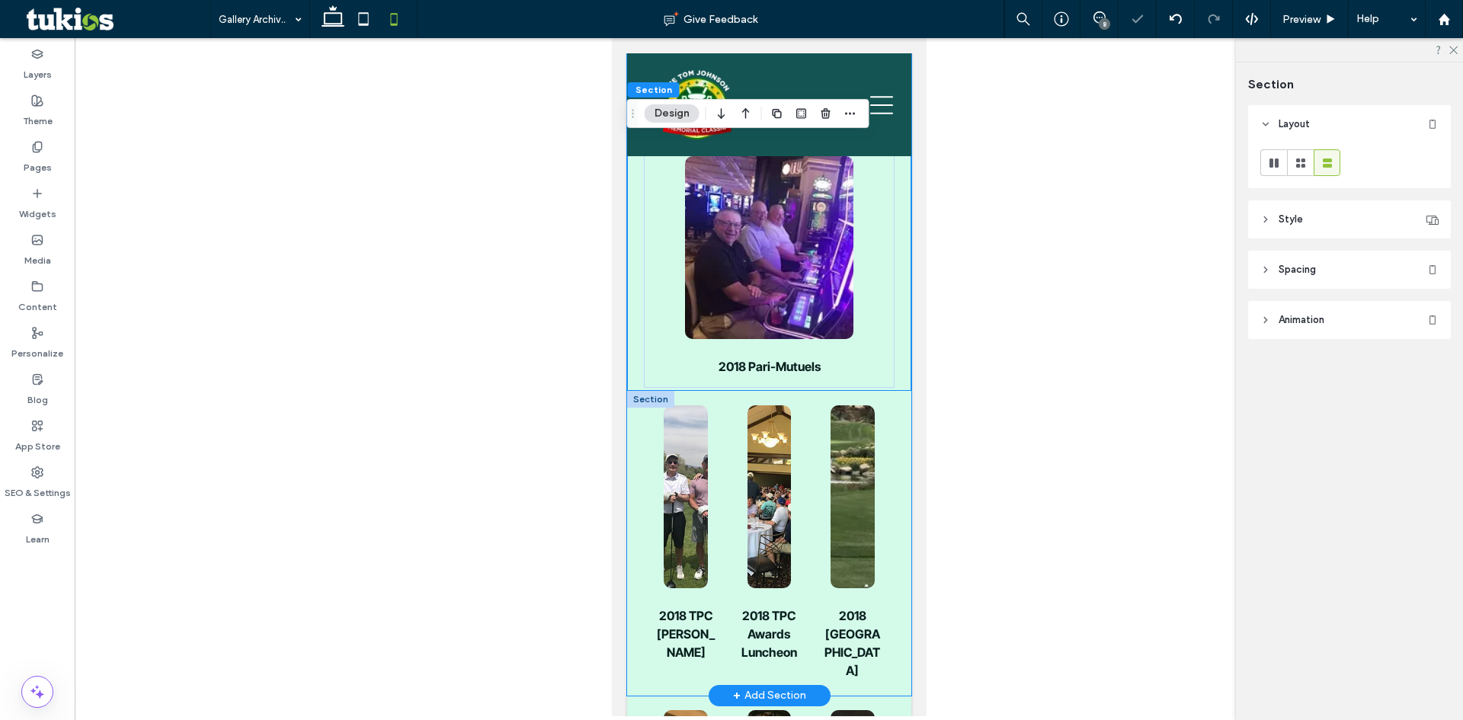
click at [635, 433] on div "2018 TPC Summerlin 2018 TPC Awards Luncheon 2018 Southern Highlands" at bounding box center [768, 543] width 284 height 305
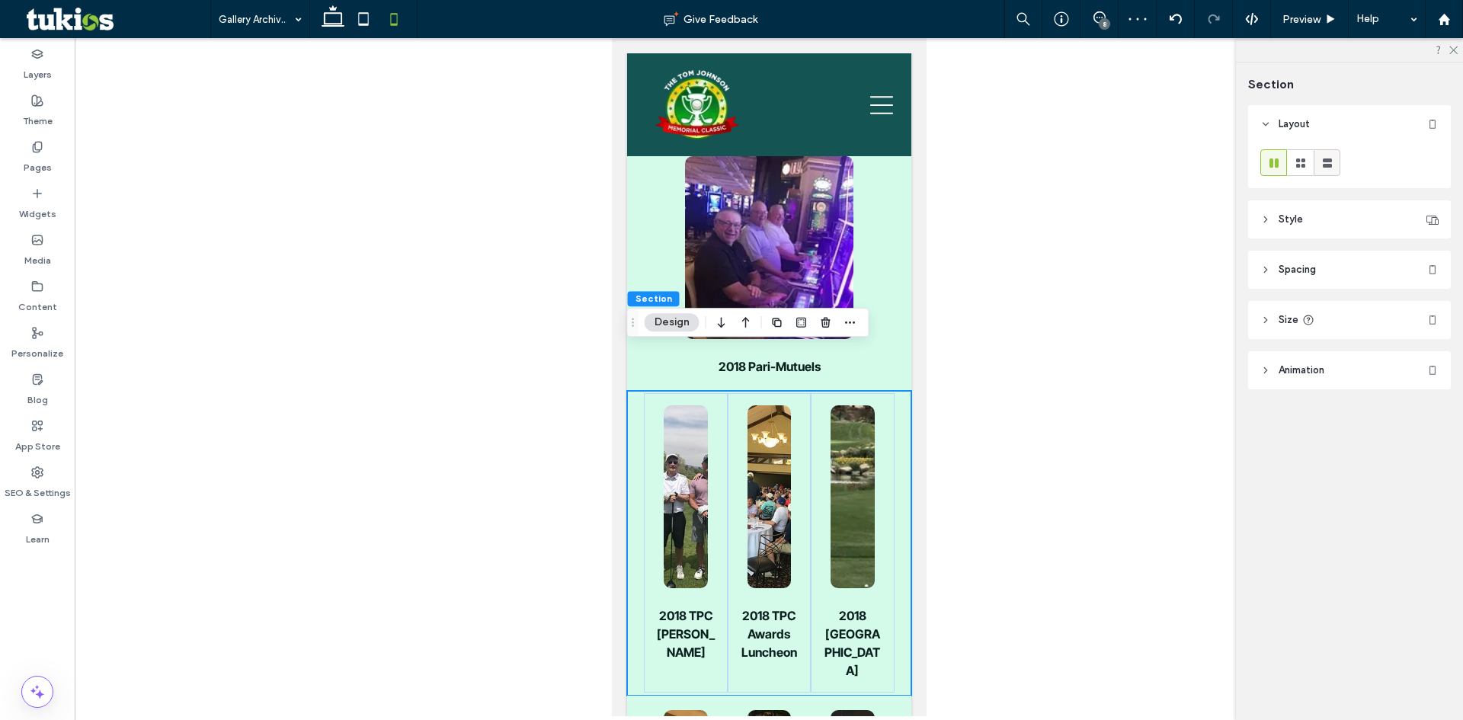
click at [1323, 167] on use at bounding box center [1327, 162] width 9 height 9
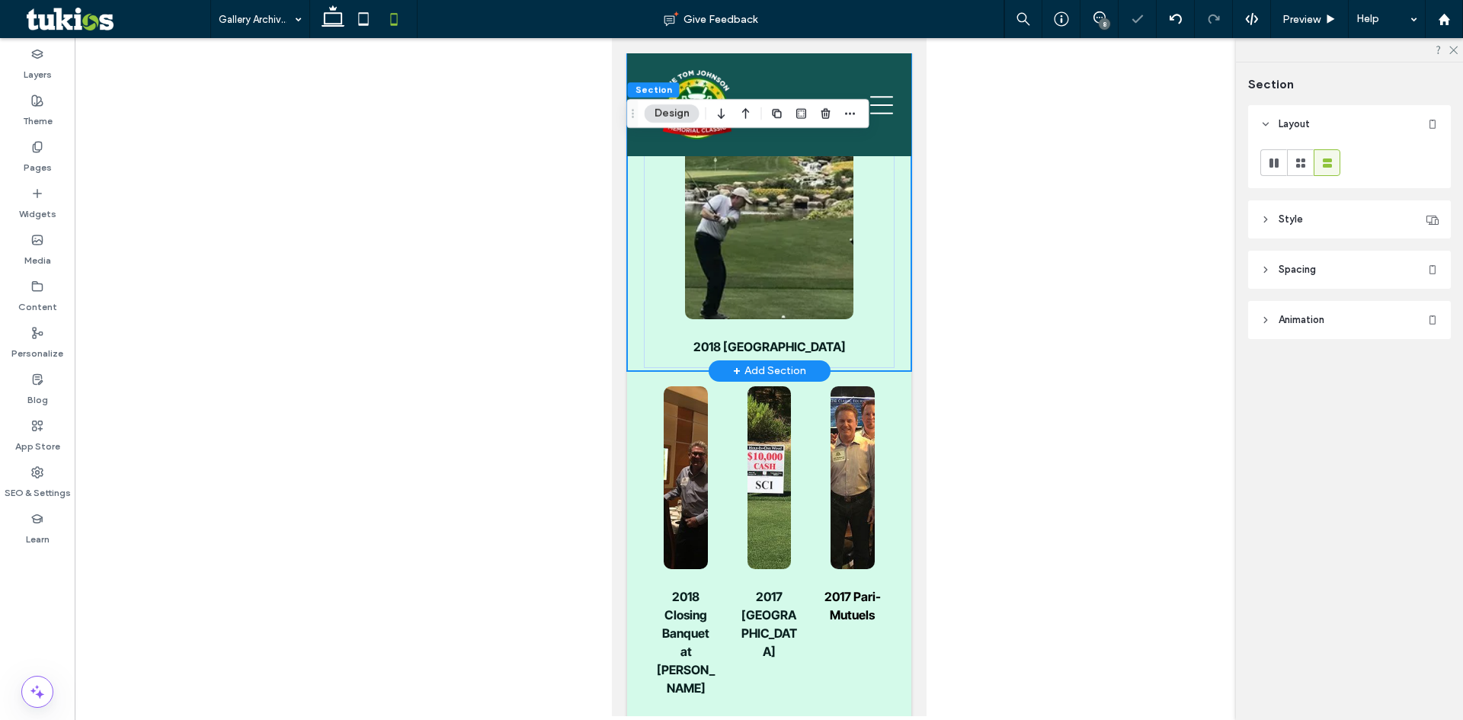
scroll to position [2507, 0]
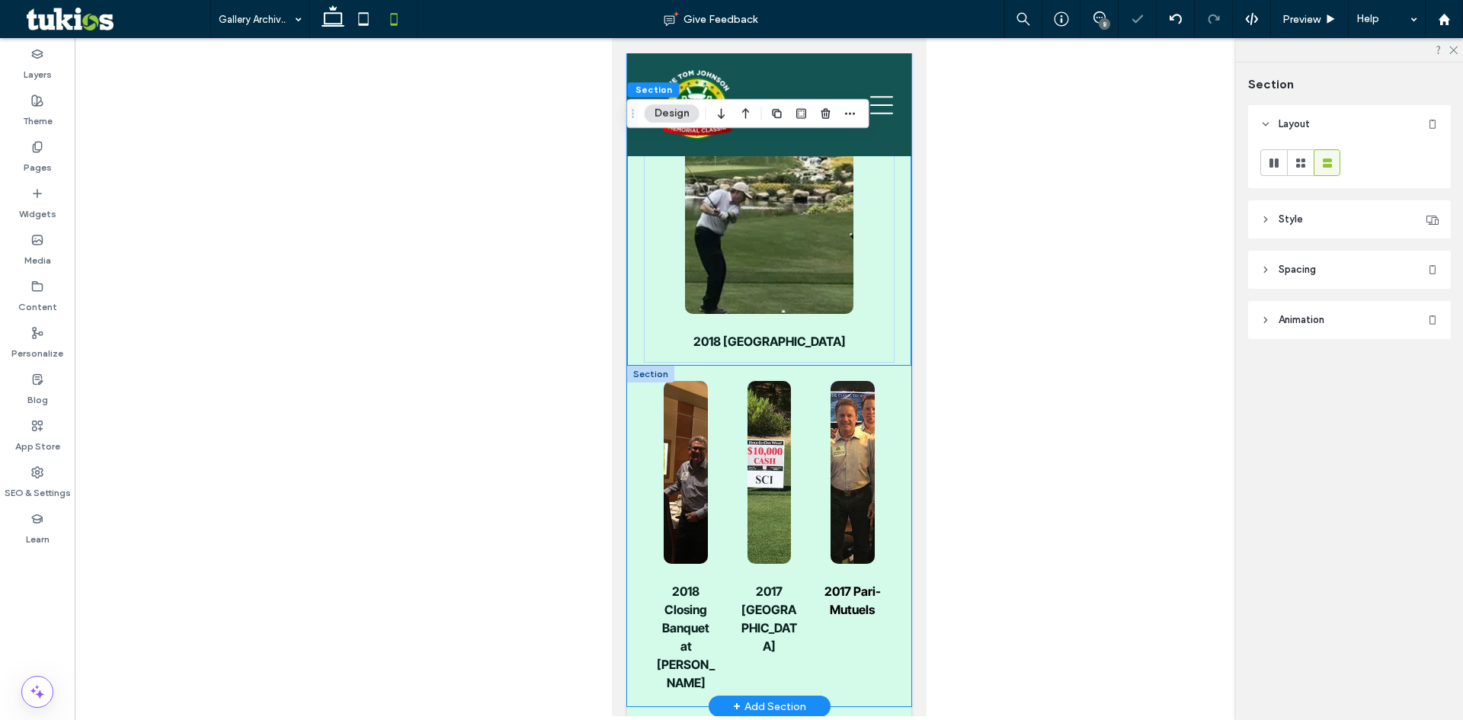
click at [636, 434] on div "2018 Closing Banquet at Lawry's 2017 Southern Highlands 2017 Pari-Mutuels" at bounding box center [768, 536] width 284 height 341
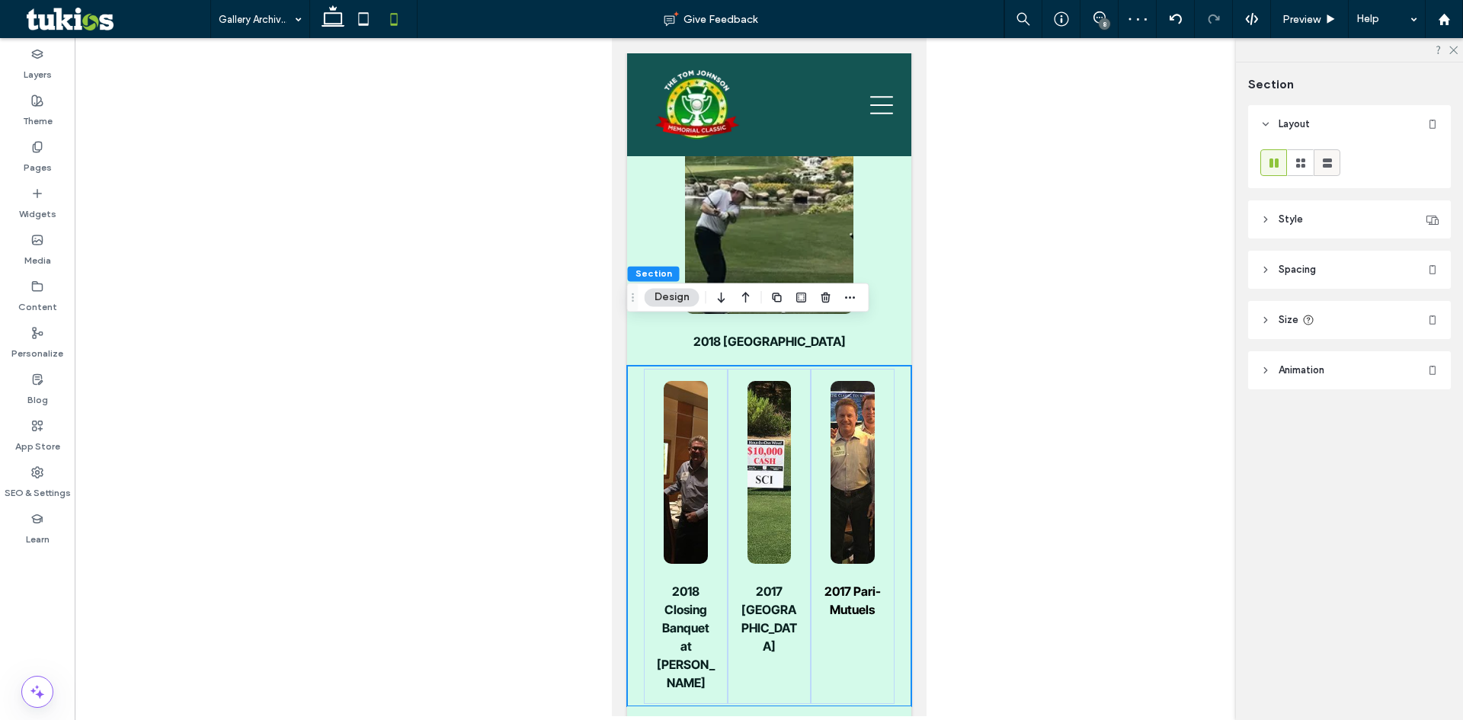
click at [1331, 167] on use at bounding box center [1327, 162] width 9 height 9
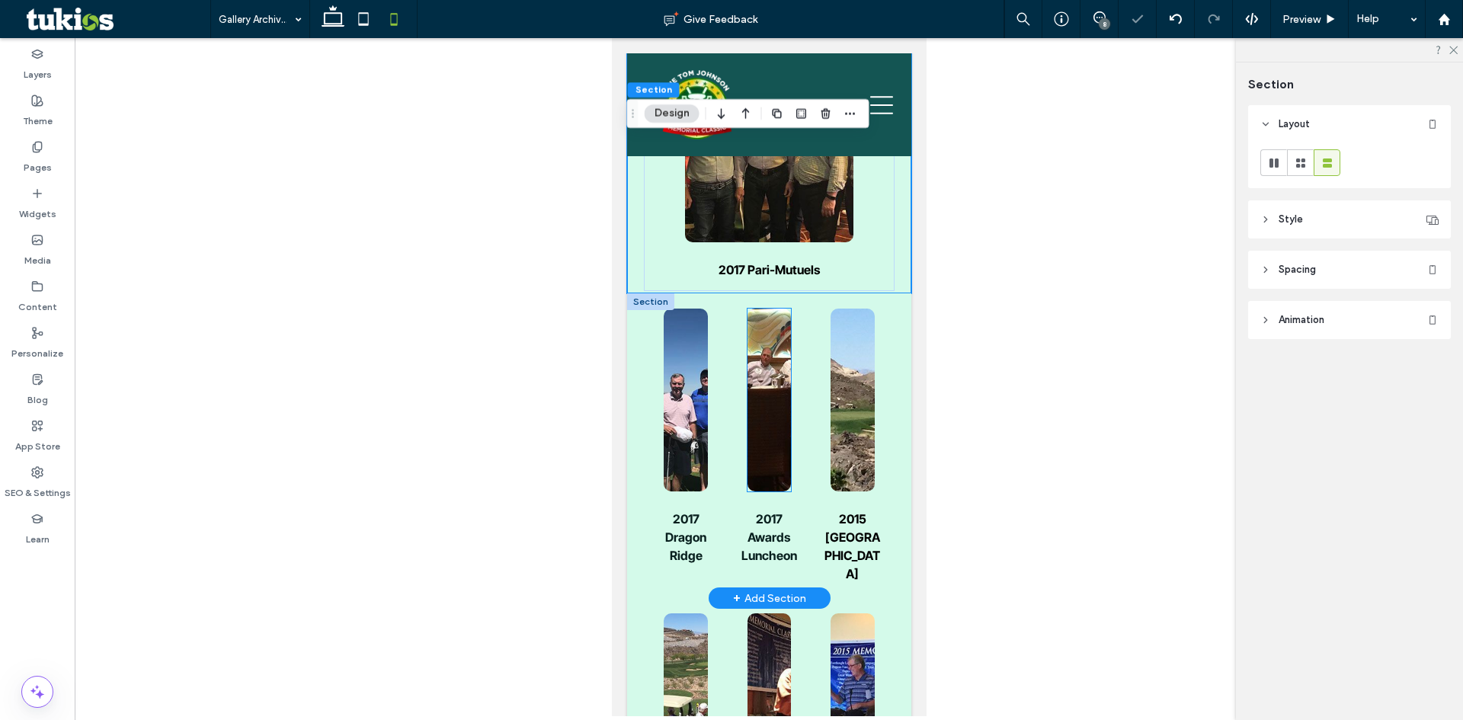
scroll to position [3421, 0]
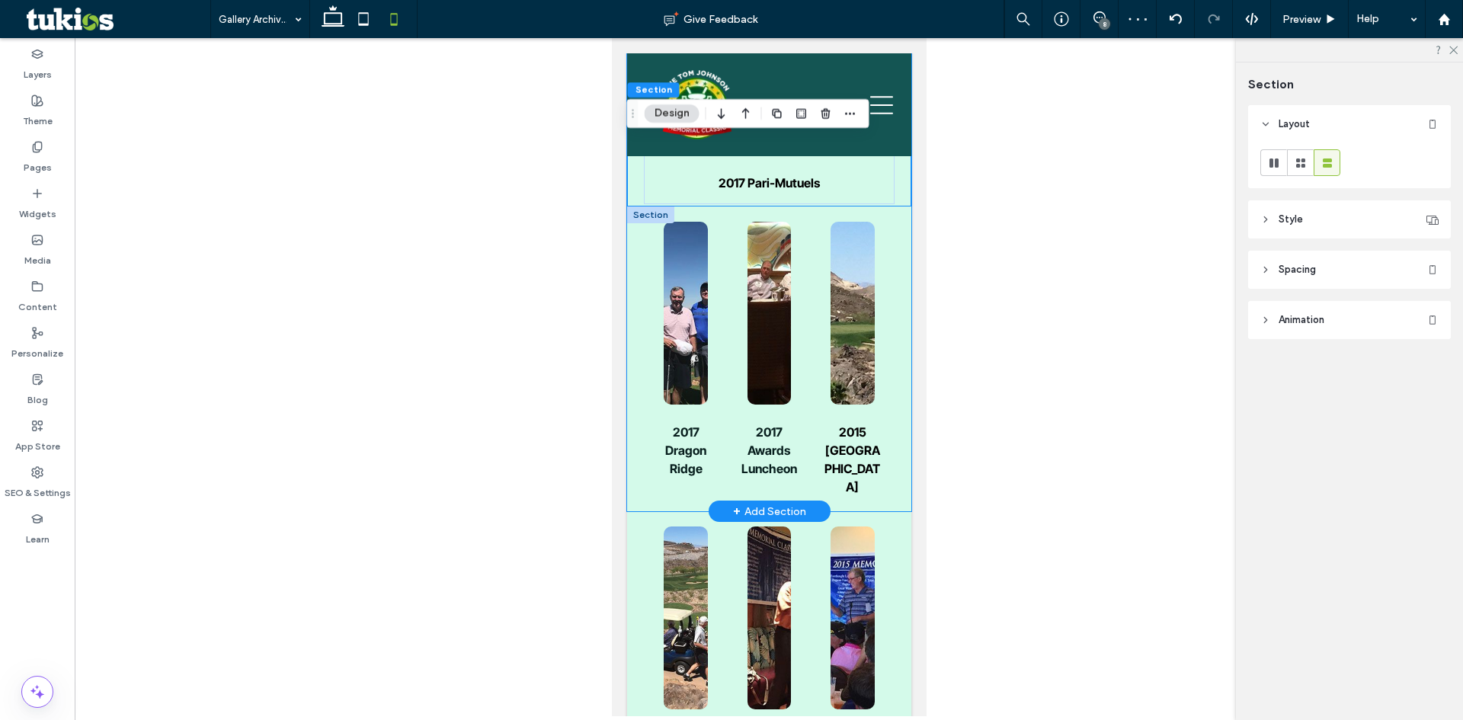
click at [636, 395] on div "2017 Dragon Ridge 2017 Awards Luncheon 2015 Lake Las Vegas" at bounding box center [768, 359] width 284 height 305
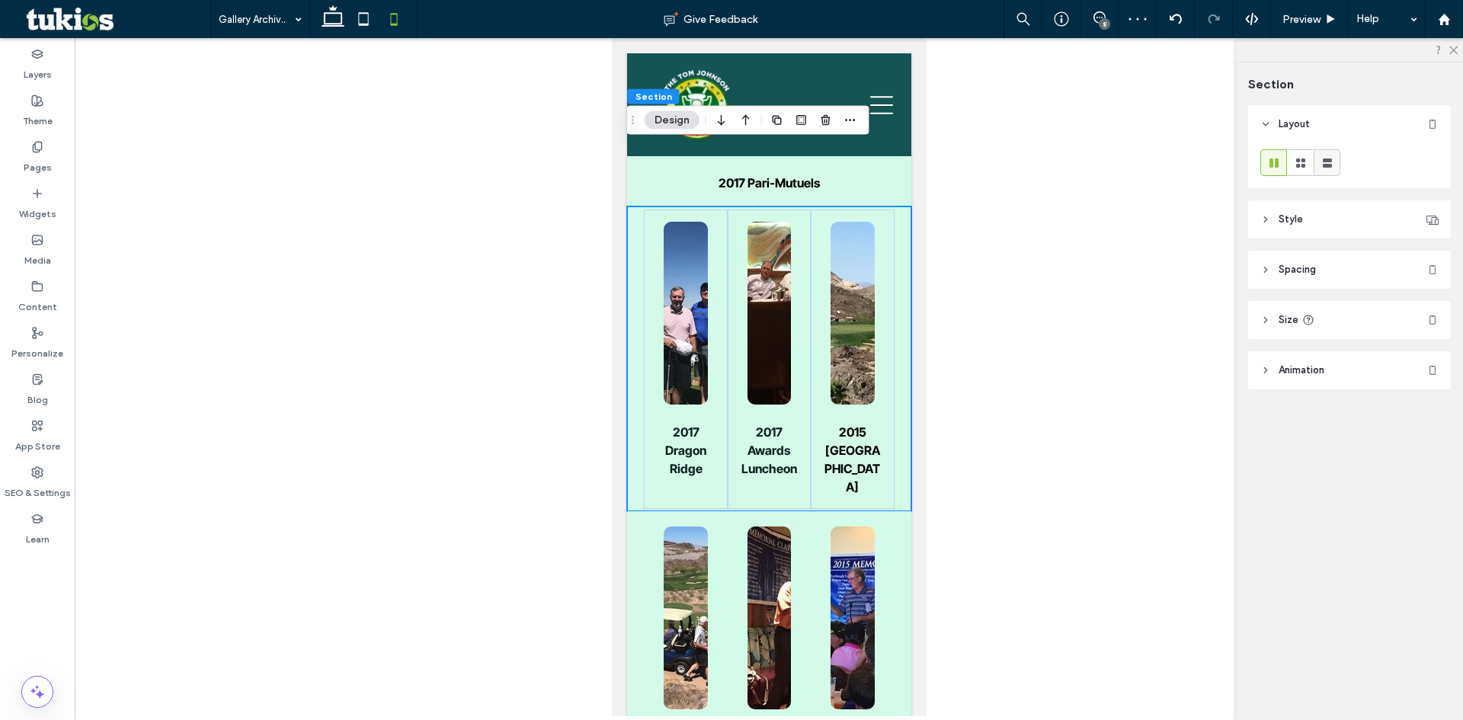
click at [1327, 156] on icon at bounding box center [1327, 162] width 15 height 15
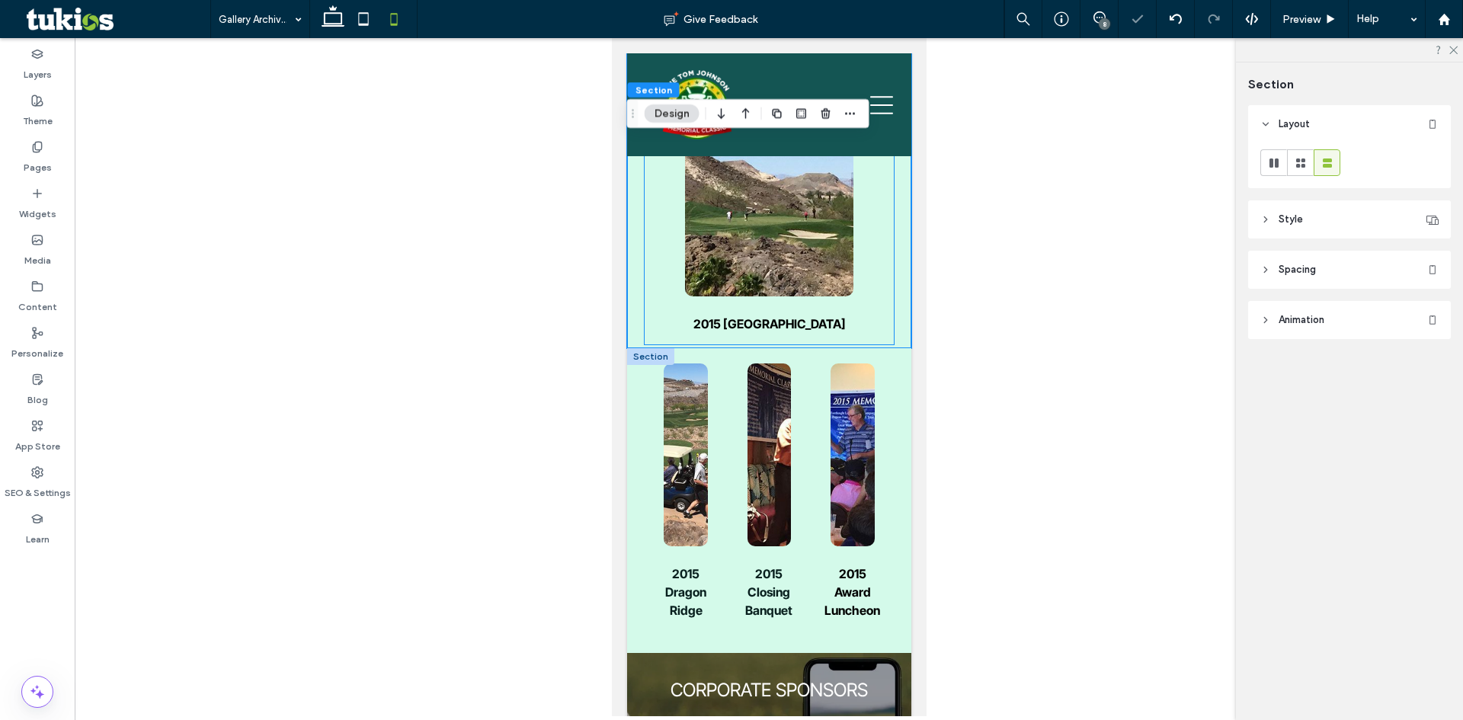
scroll to position [4031, 0]
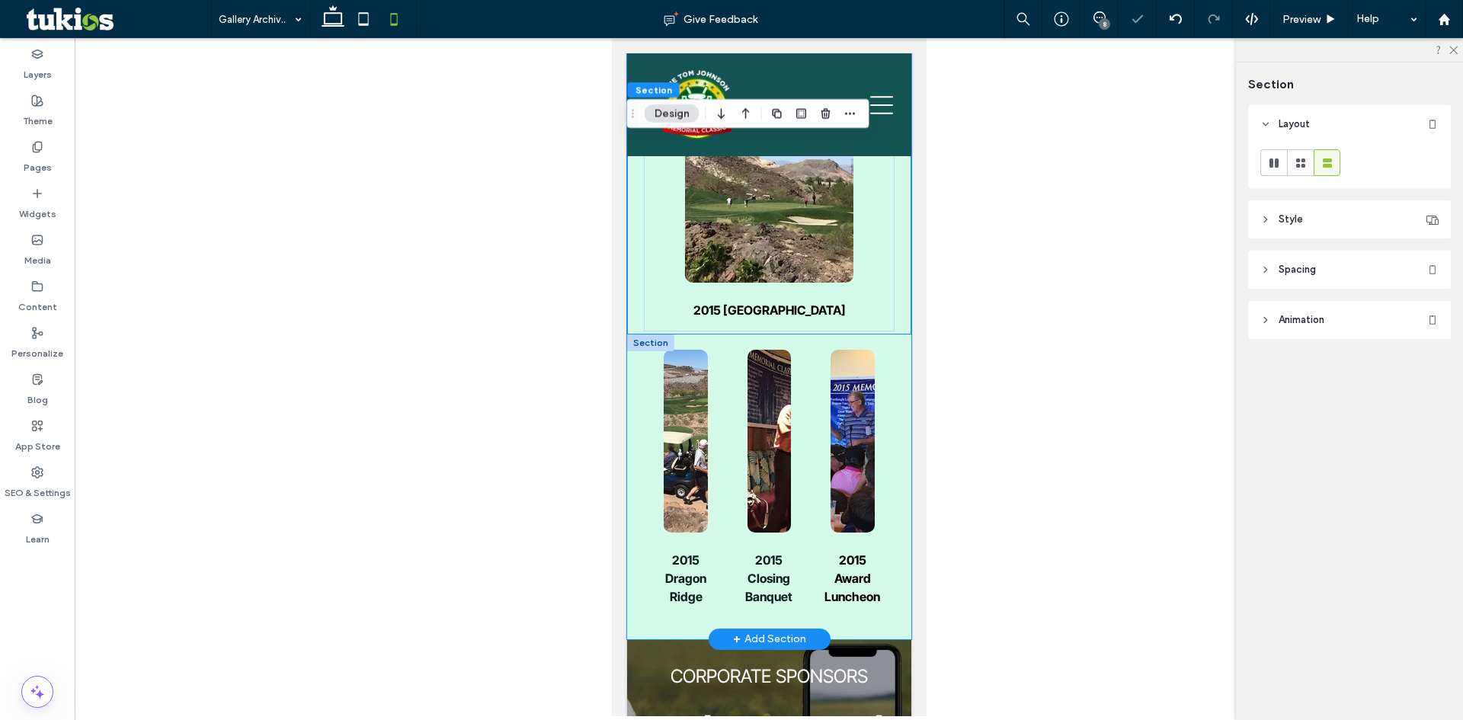
click at [636, 495] on div "2015 Dragon Ridge 2015 Closing Banquet 2015 Award Luncheon" at bounding box center [768, 487] width 284 height 305
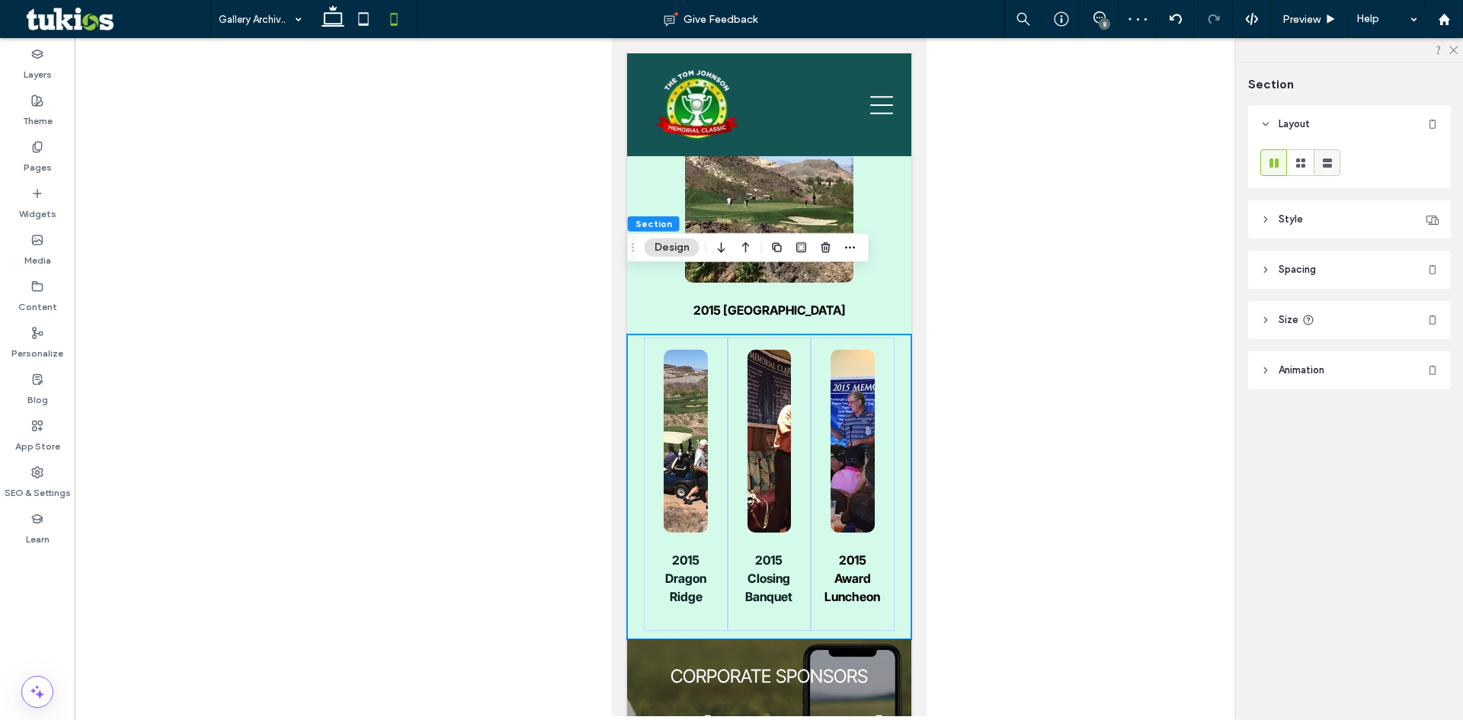
click at [1334, 165] on icon at bounding box center [1327, 162] width 15 height 15
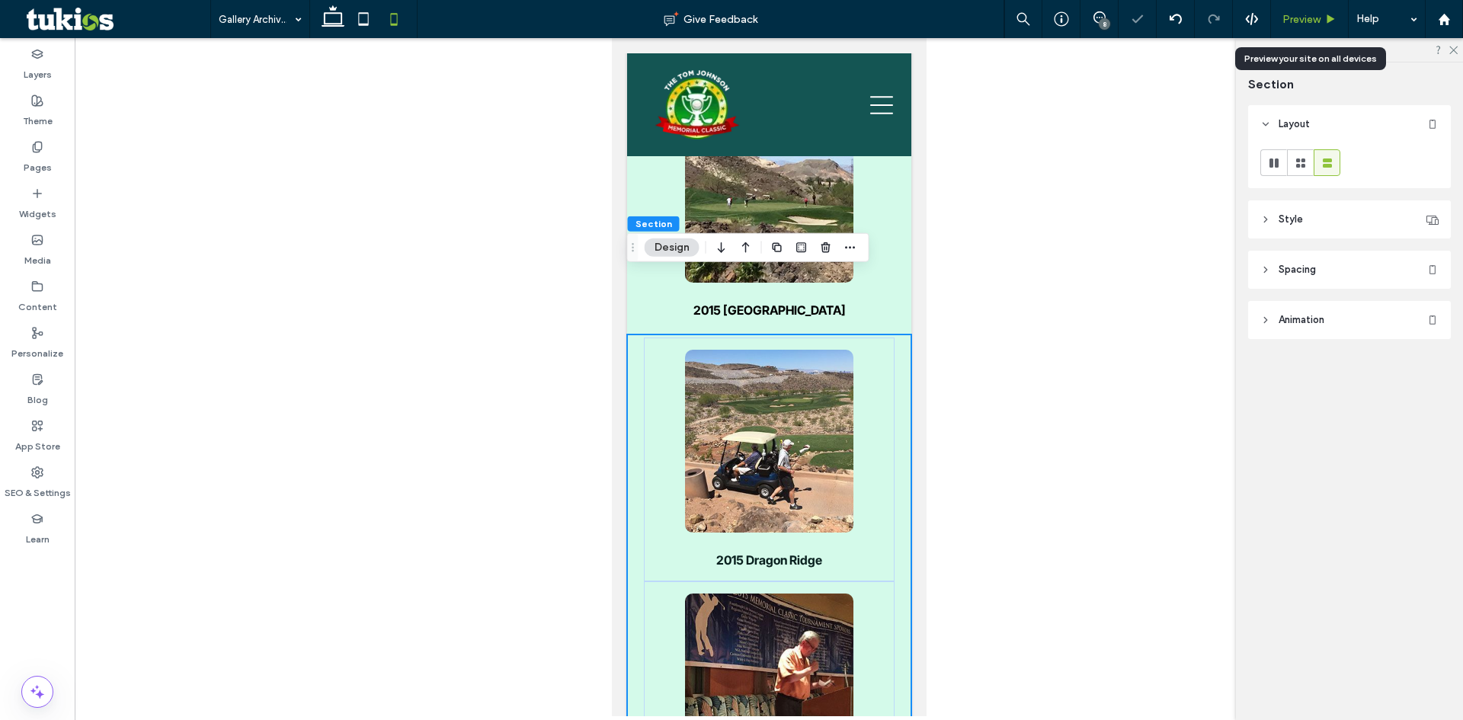
click at [1311, 18] on span "Preview" at bounding box center [1301, 19] width 38 height 13
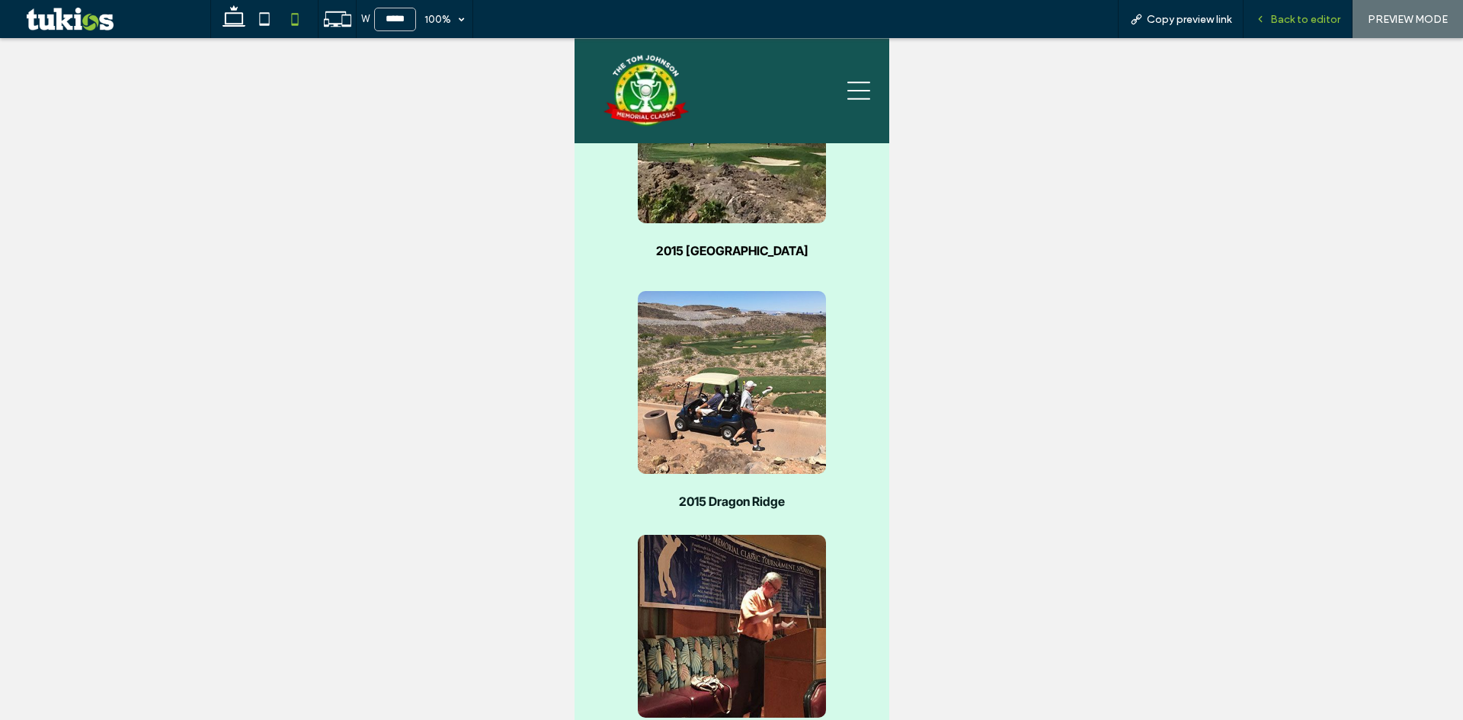
click at [1346, 16] on div "Back to editor" at bounding box center [1298, 19] width 108 height 13
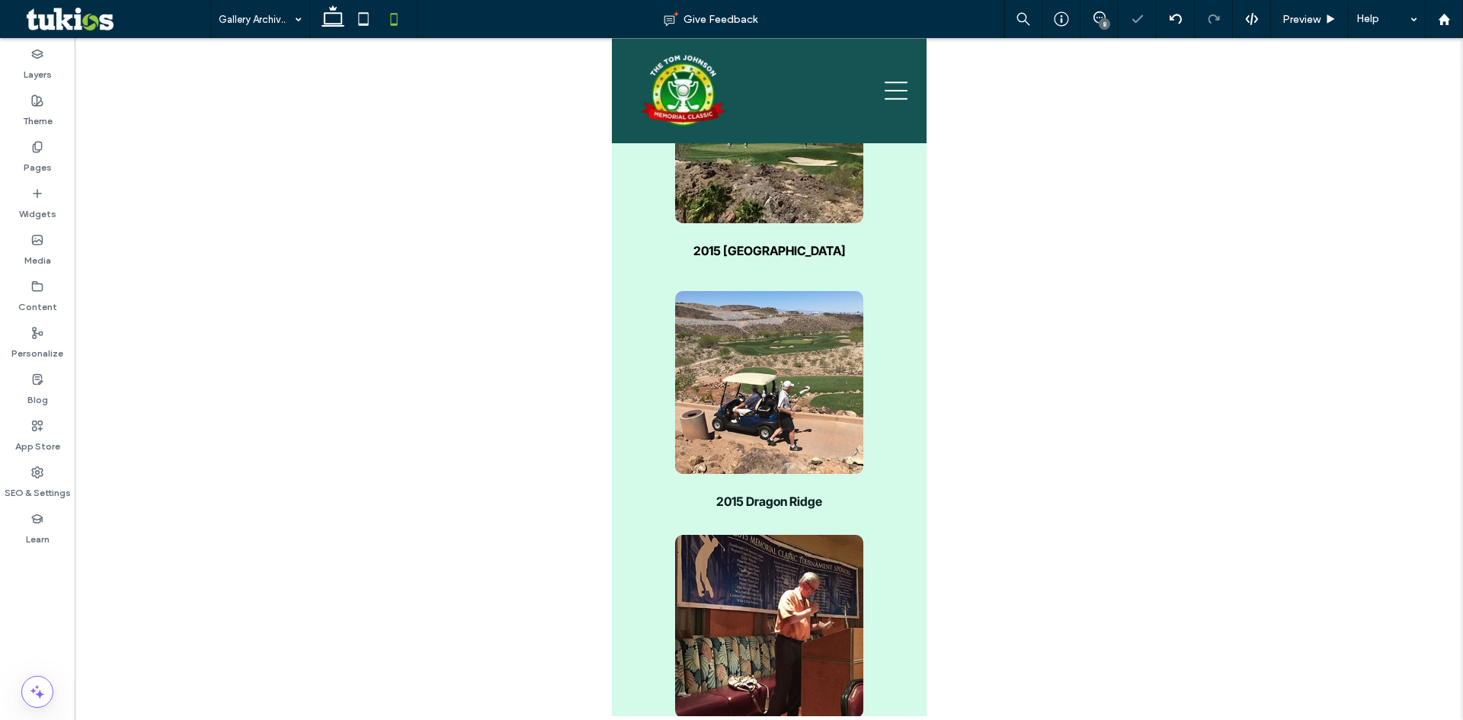
scroll to position [4031, 0]
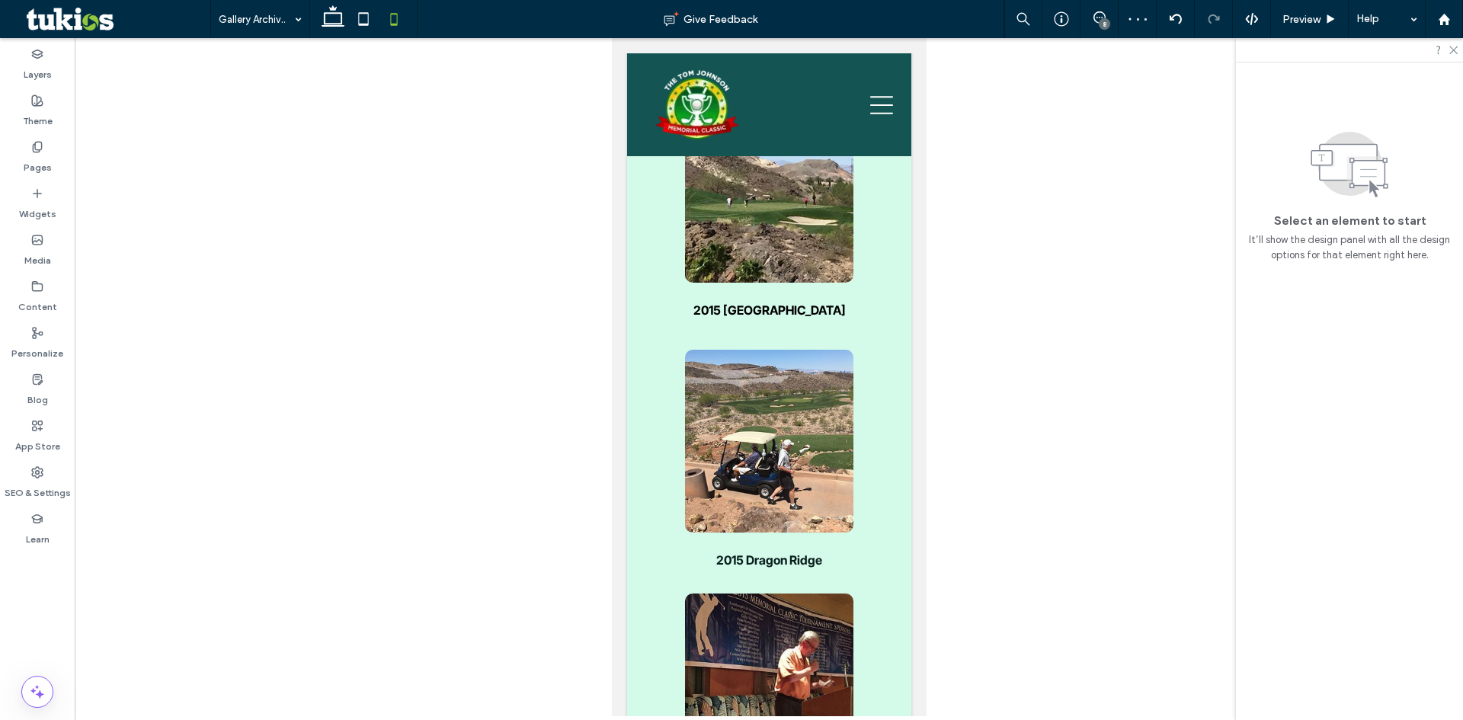
click at [1100, 27] on div "8" at bounding box center [1104, 23] width 11 height 11
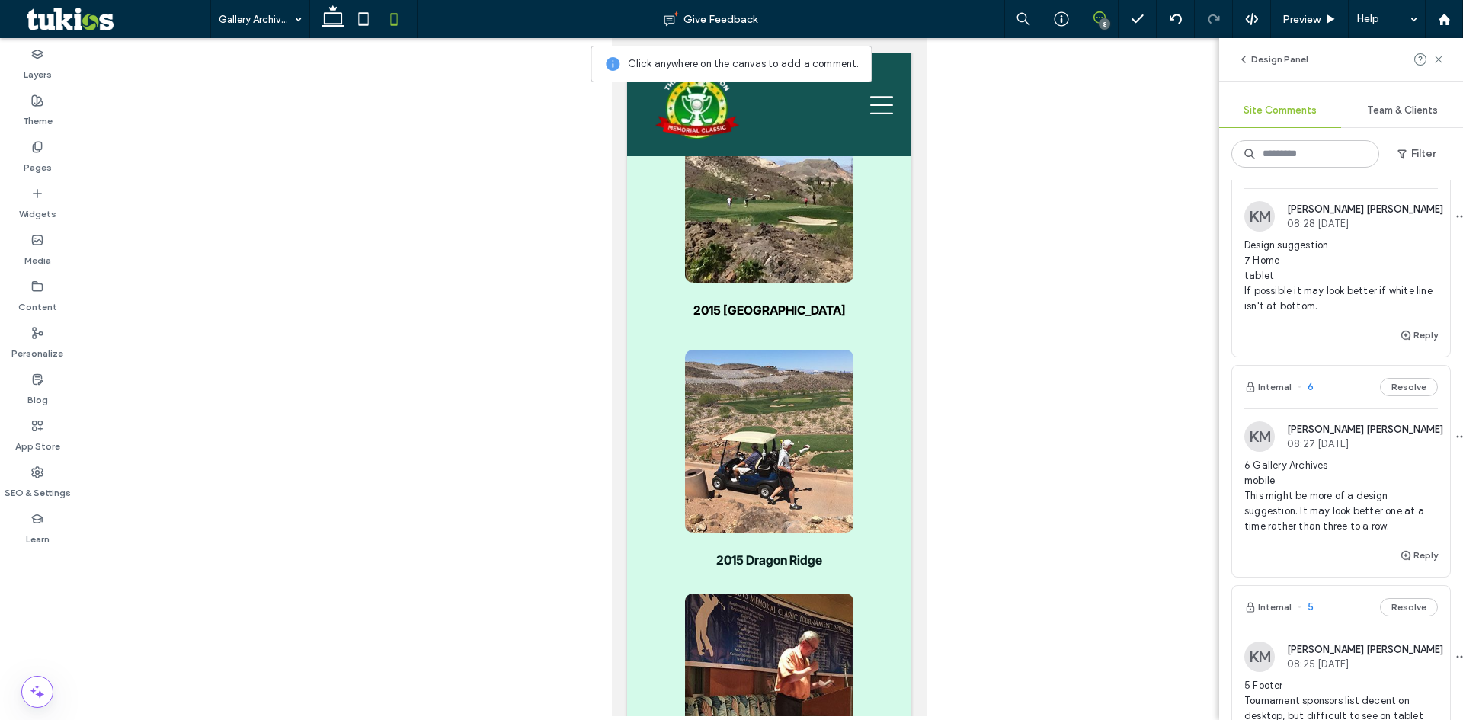
scroll to position [305, 0]
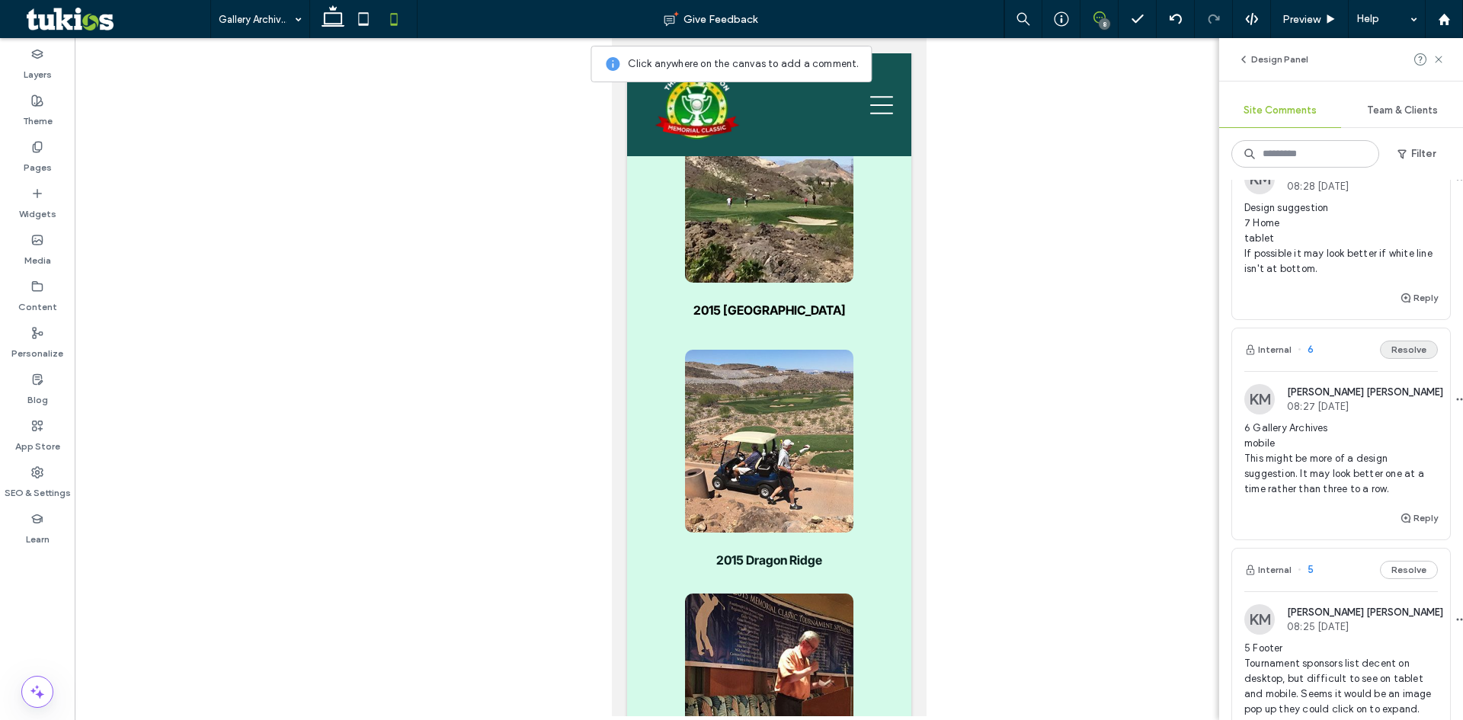
click at [1401, 350] on button "Resolve" at bounding box center [1409, 350] width 58 height 18
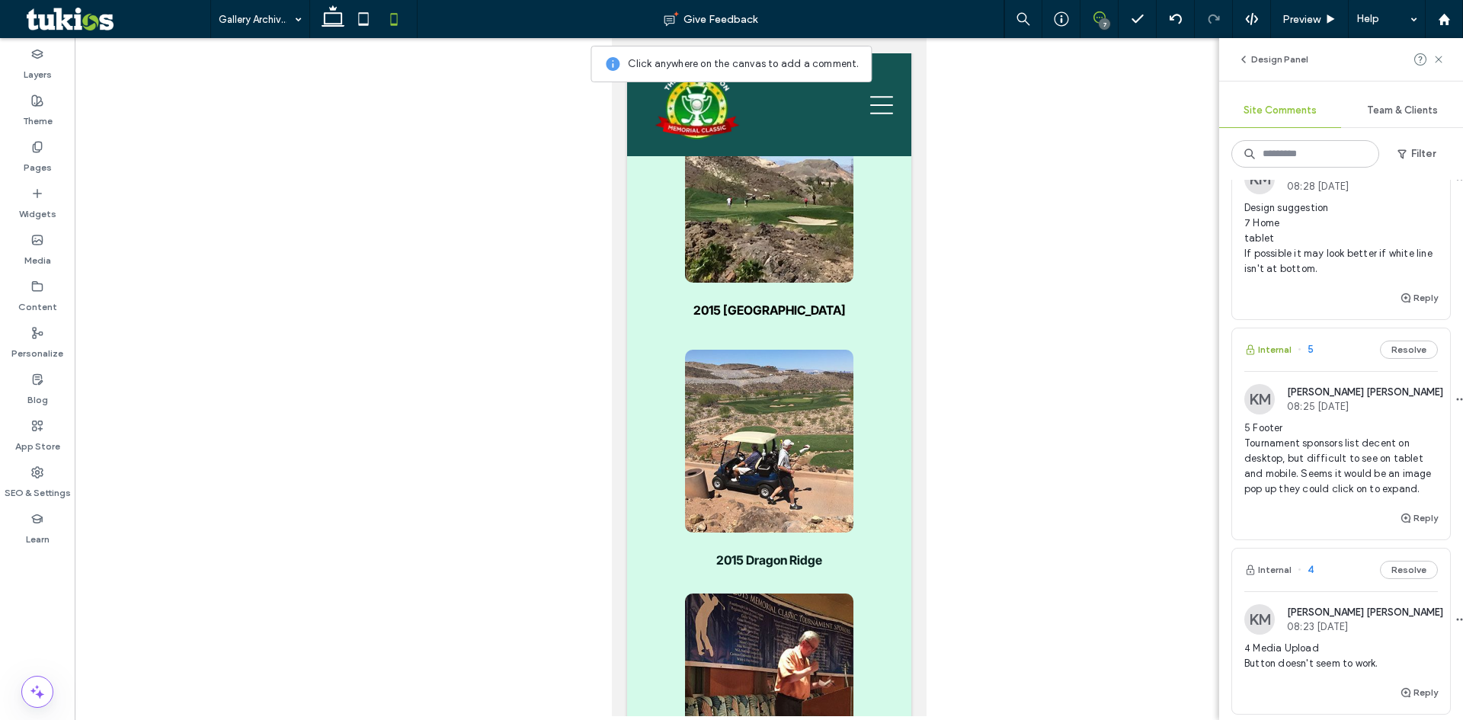
click at [1269, 354] on button "Internal" at bounding box center [1267, 350] width 47 height 18
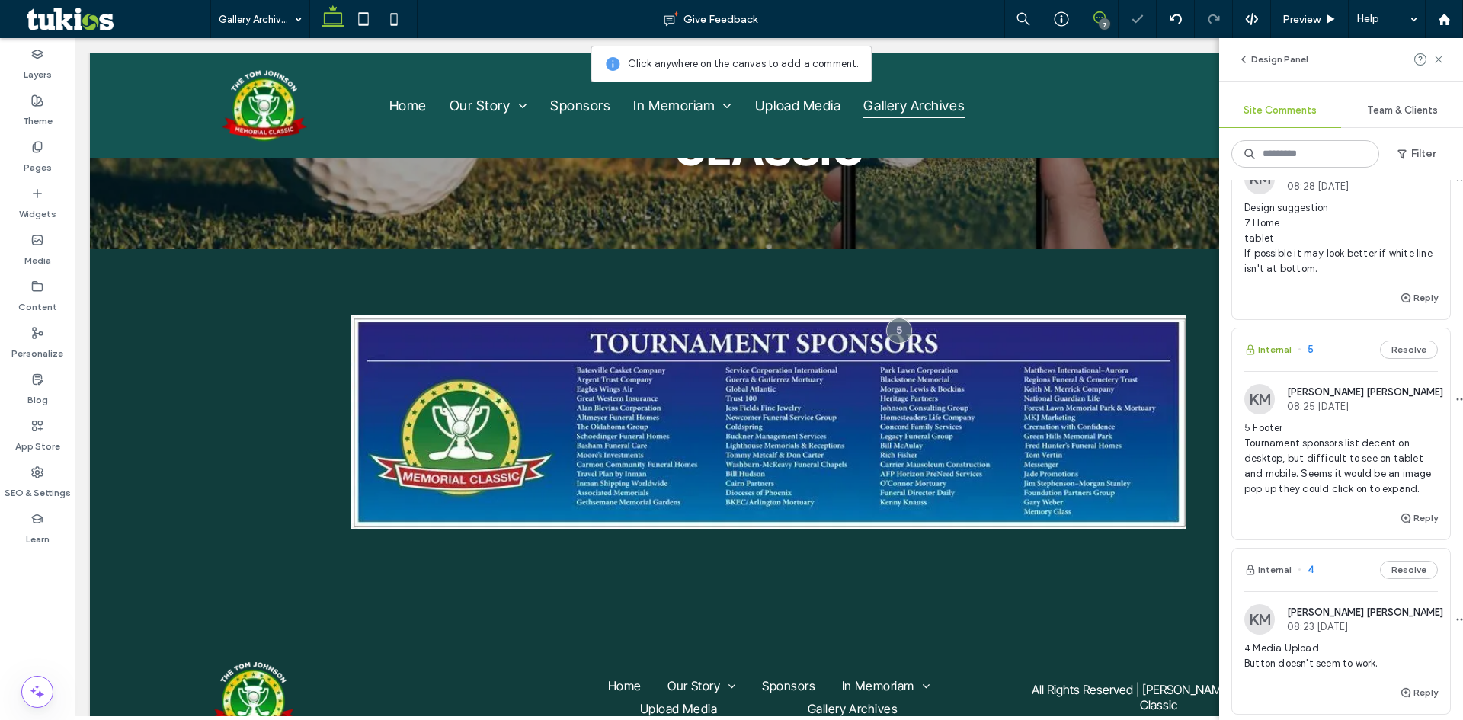
scroll to position [2457, 0]
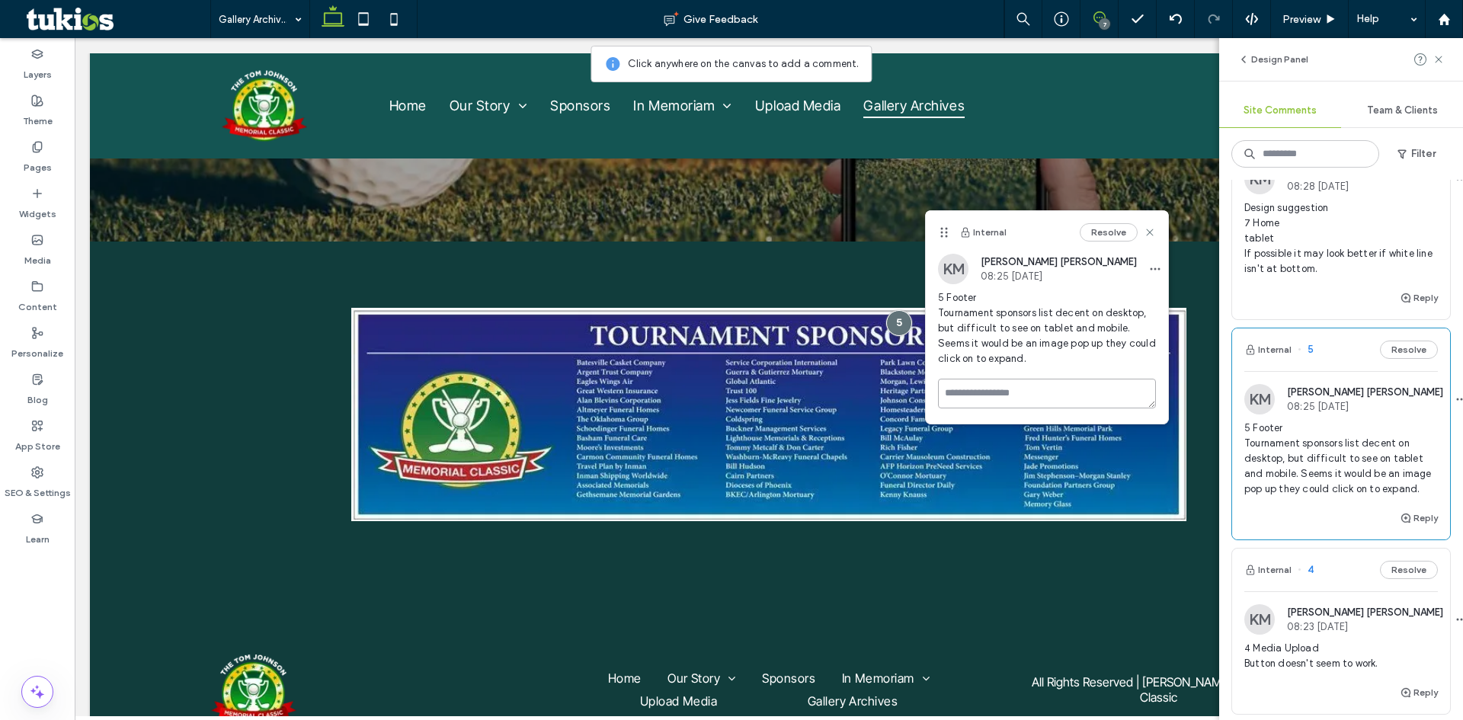
click at [1001, 390] on textarea at bounding box center [1047, 394] width 218 height 30
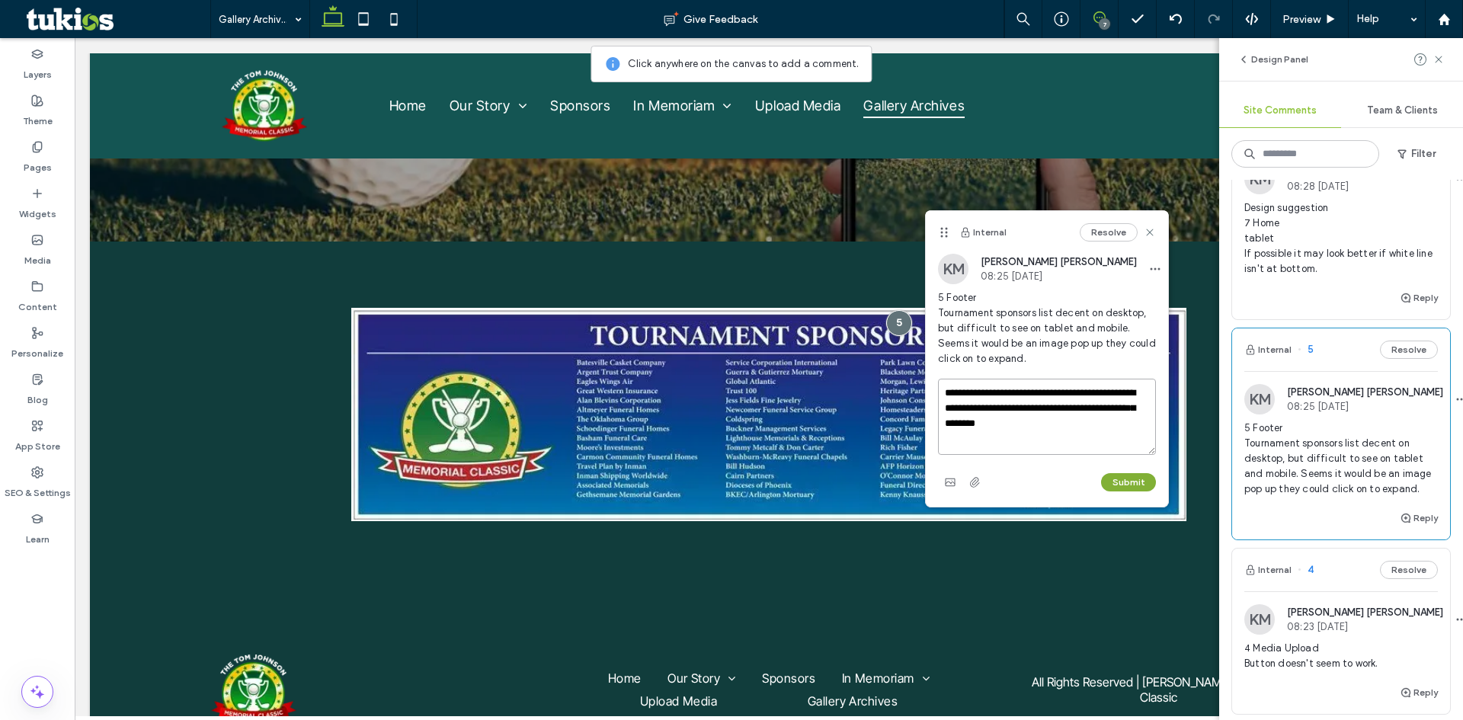
type textarea "**********"
click at [1117, 485] on button "Submit" at bounding box center [1128, 482] width 55 height 18
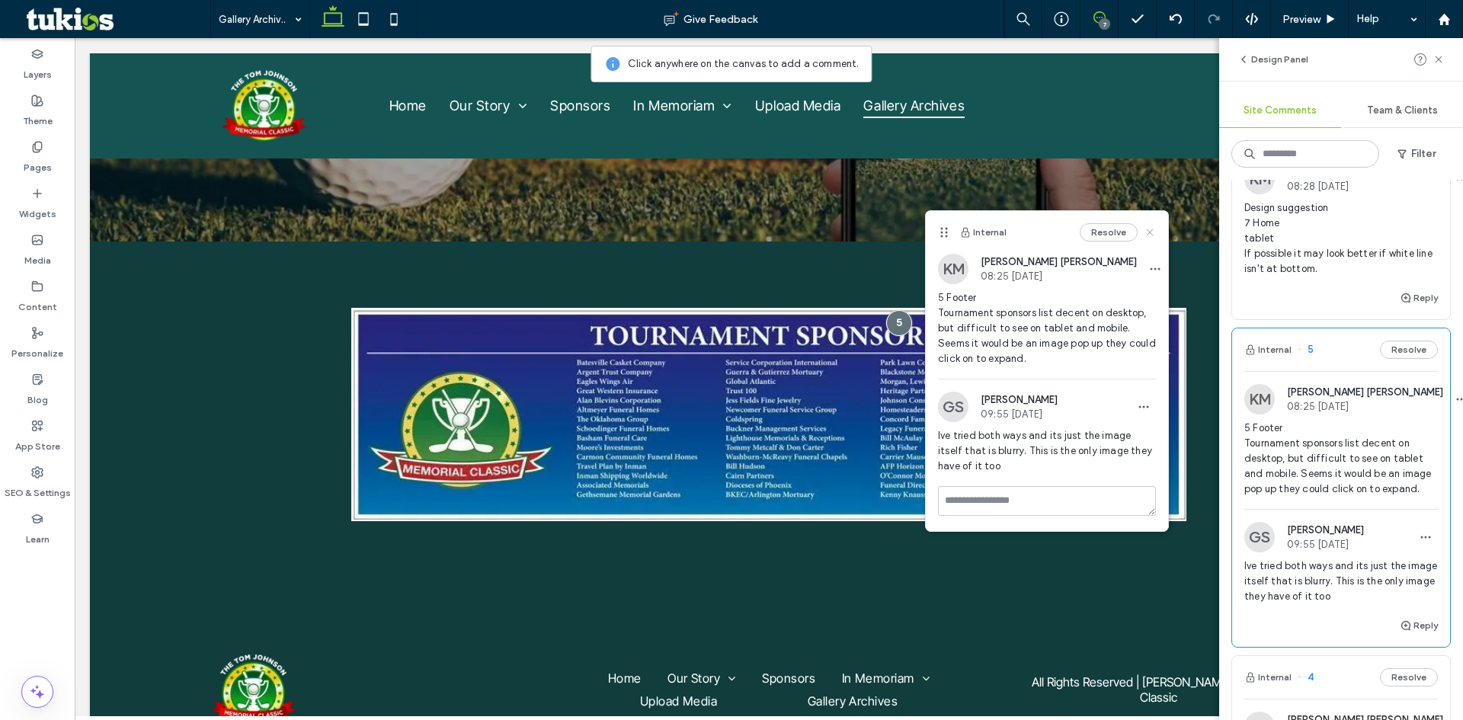
drag, startPoint x: 1149, startPoint y: 232, endPoint x: 1122, endPoint y: 234, distance: 27.5
click at [1149, 232] on use at bounding box center [1149, 232] width 7 height 7
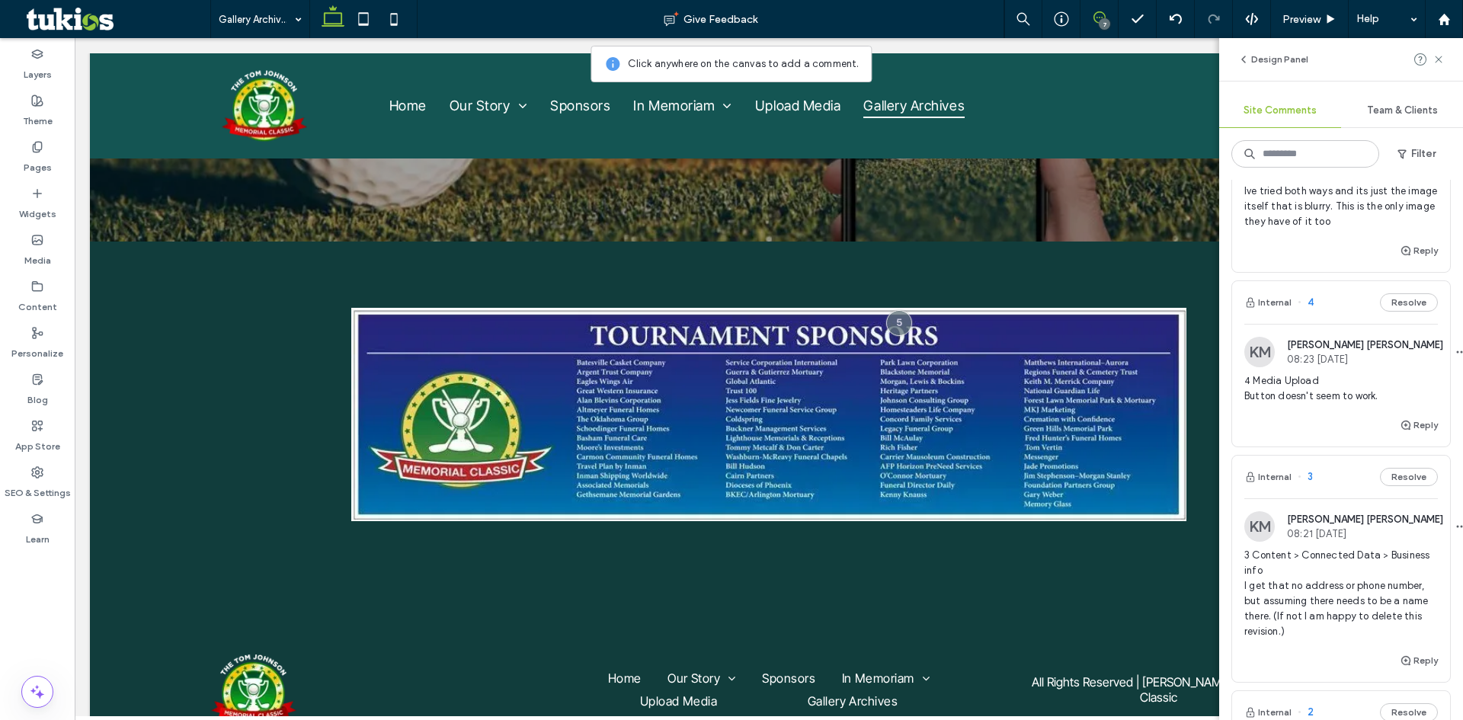
scroll to position [686, 0]
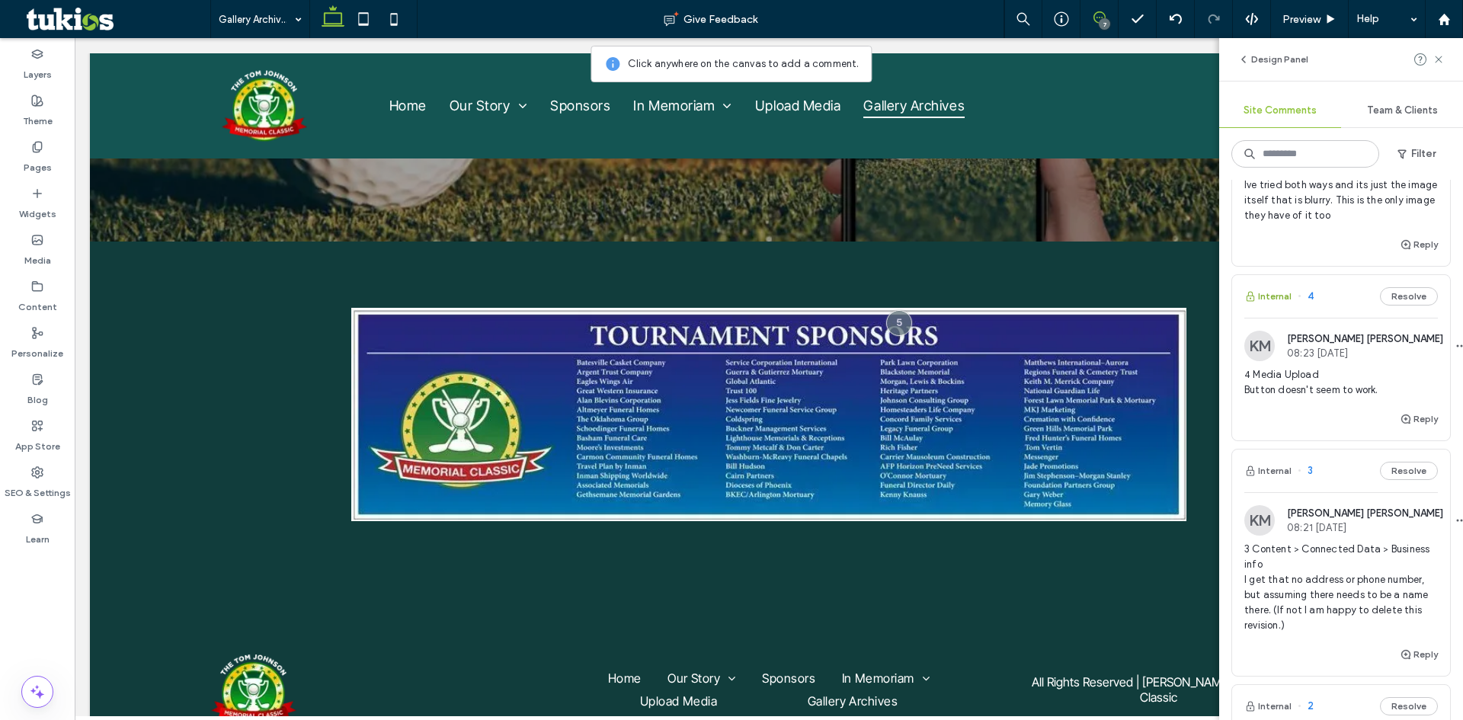
click at [1270, 306] on button "Internal" at bounding box center [1267, 296] width 47 height 18
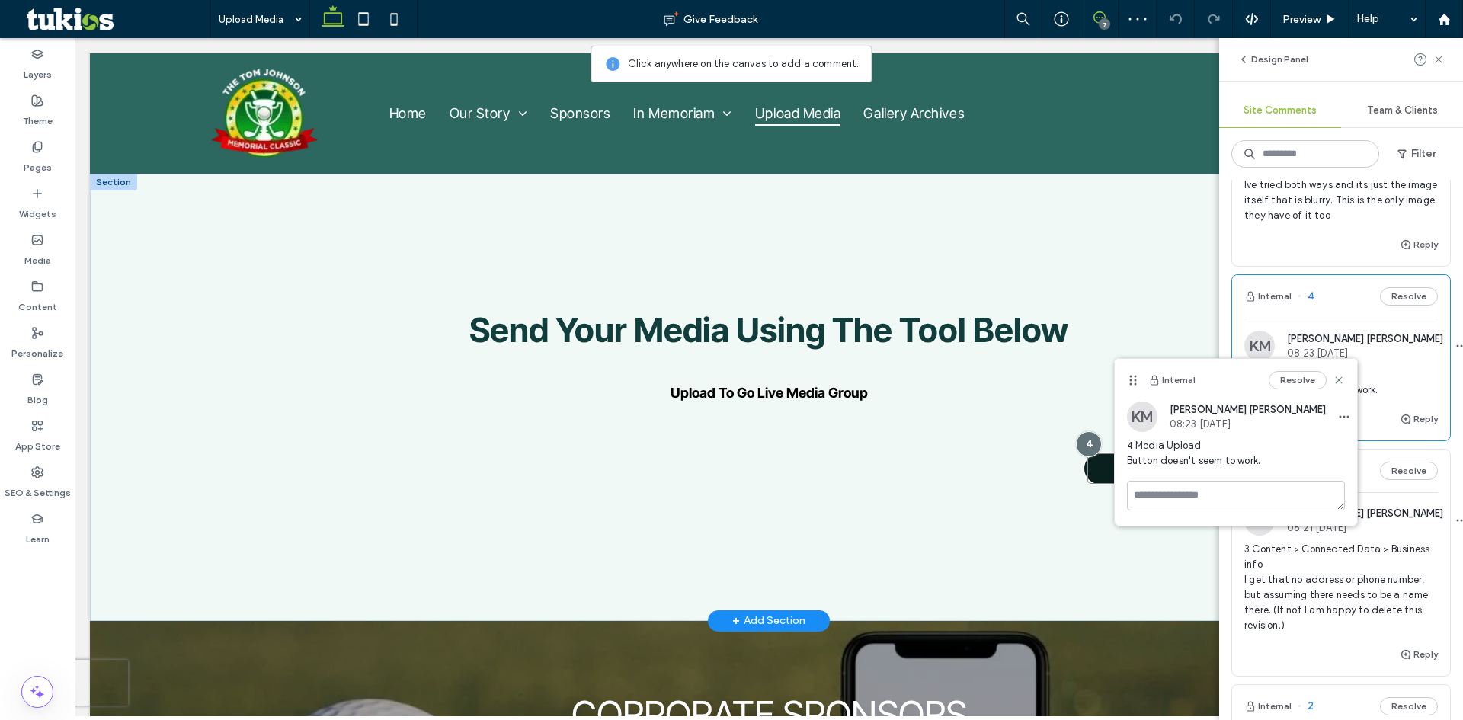
click at [1103, 469] on input "**********" at bounding box center [1155, 468] width 137 height 30
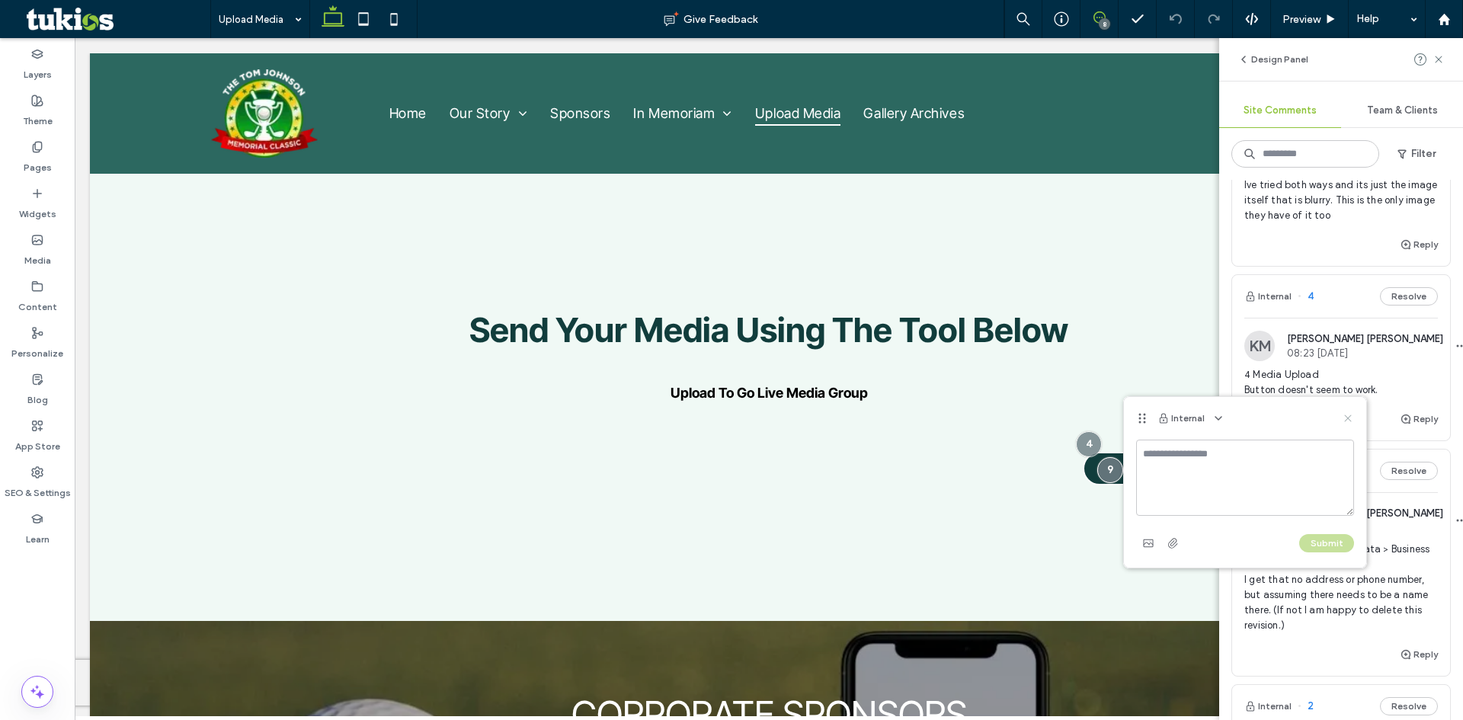
click at [1348, 418] on use at bounding box center [1348, 418] width 7 height 7
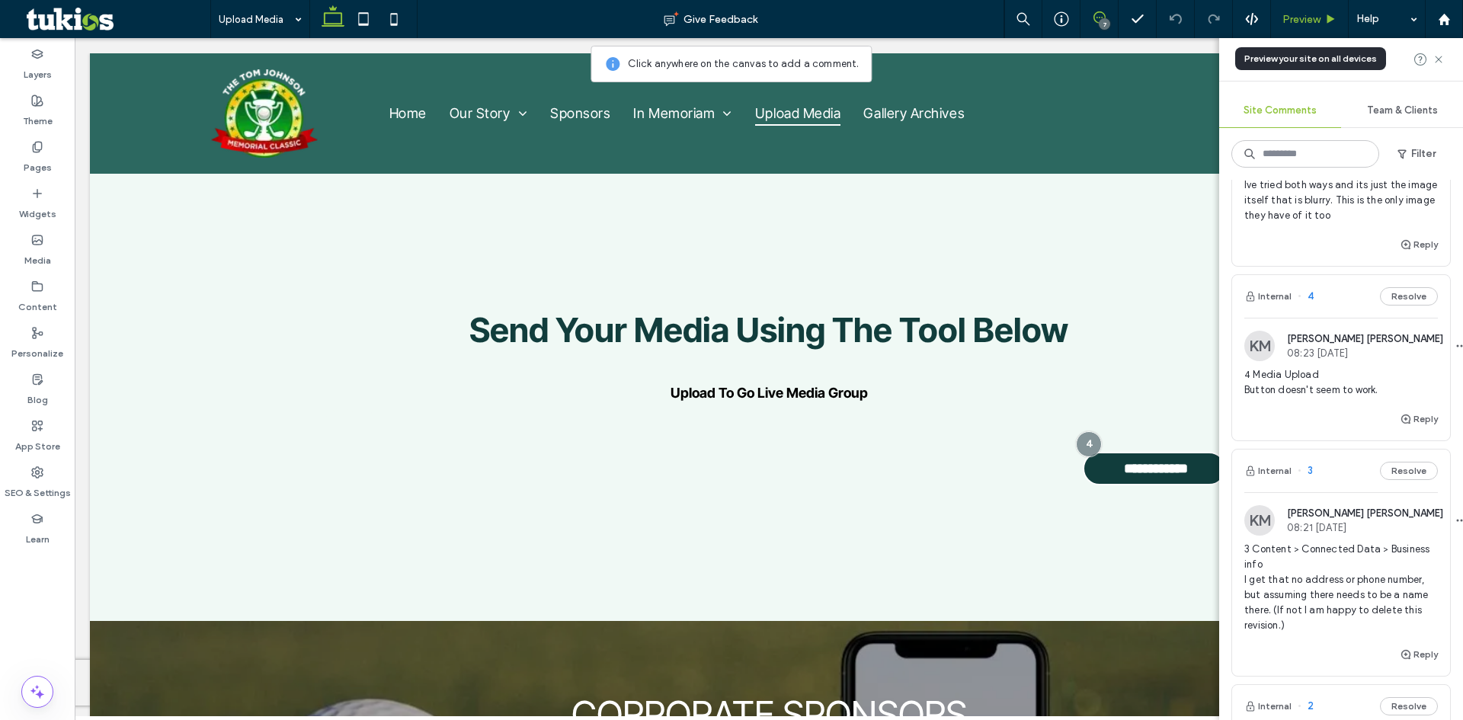
click at [1298, 17] on span "Preview" at bounding box center [1301, 19] width 38 height 13
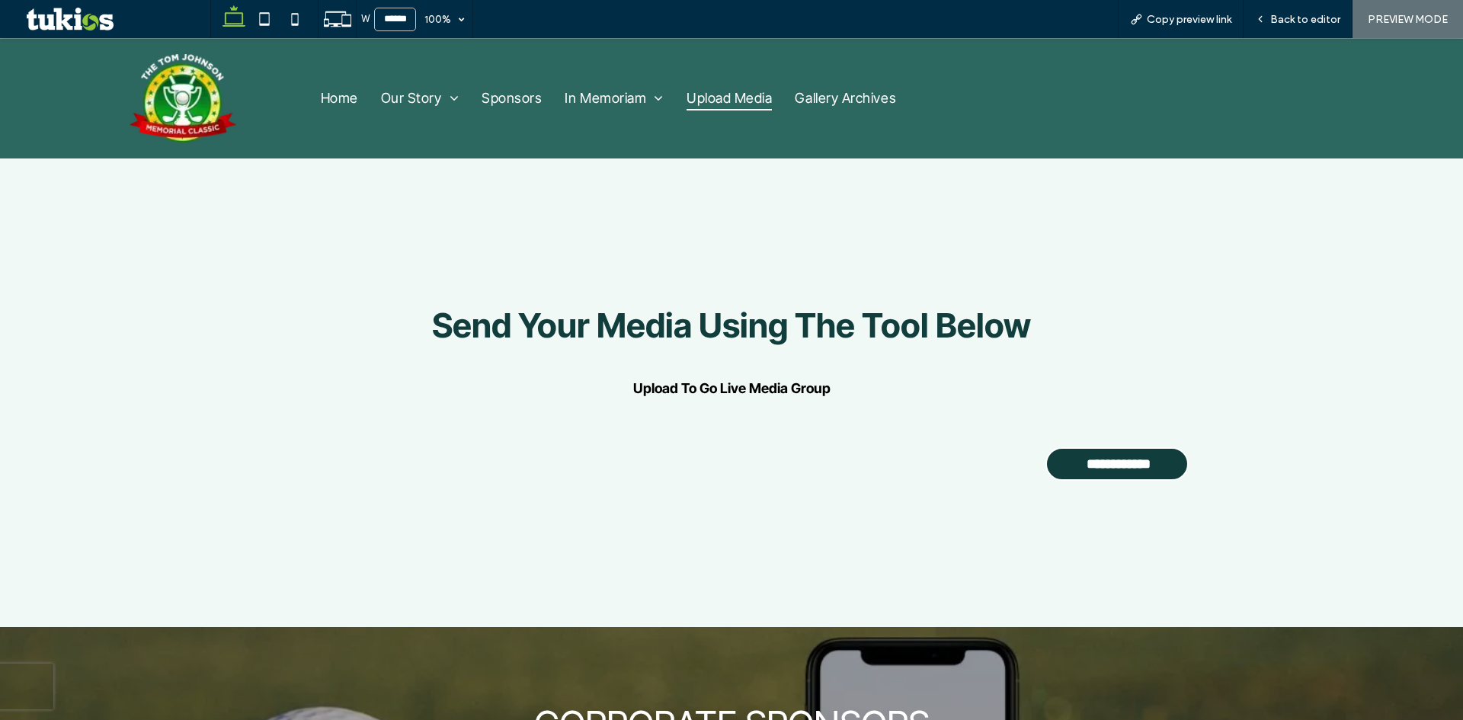
click at [1298, 17] on span "Back to editor" at bounding box center [1305, 19] width 70 height 13
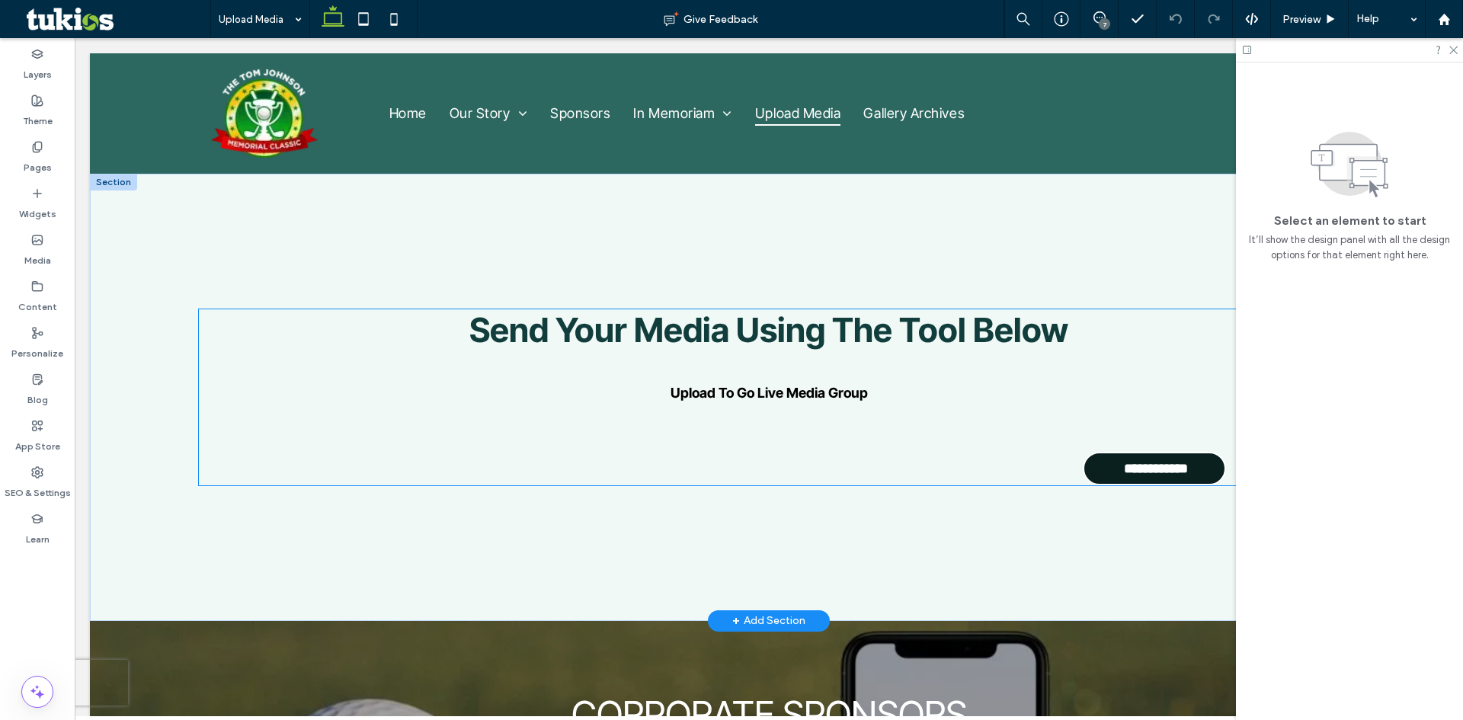
click at [1123, 480] on input "**********" at bounding box center [1155, 468] width 137 height 30
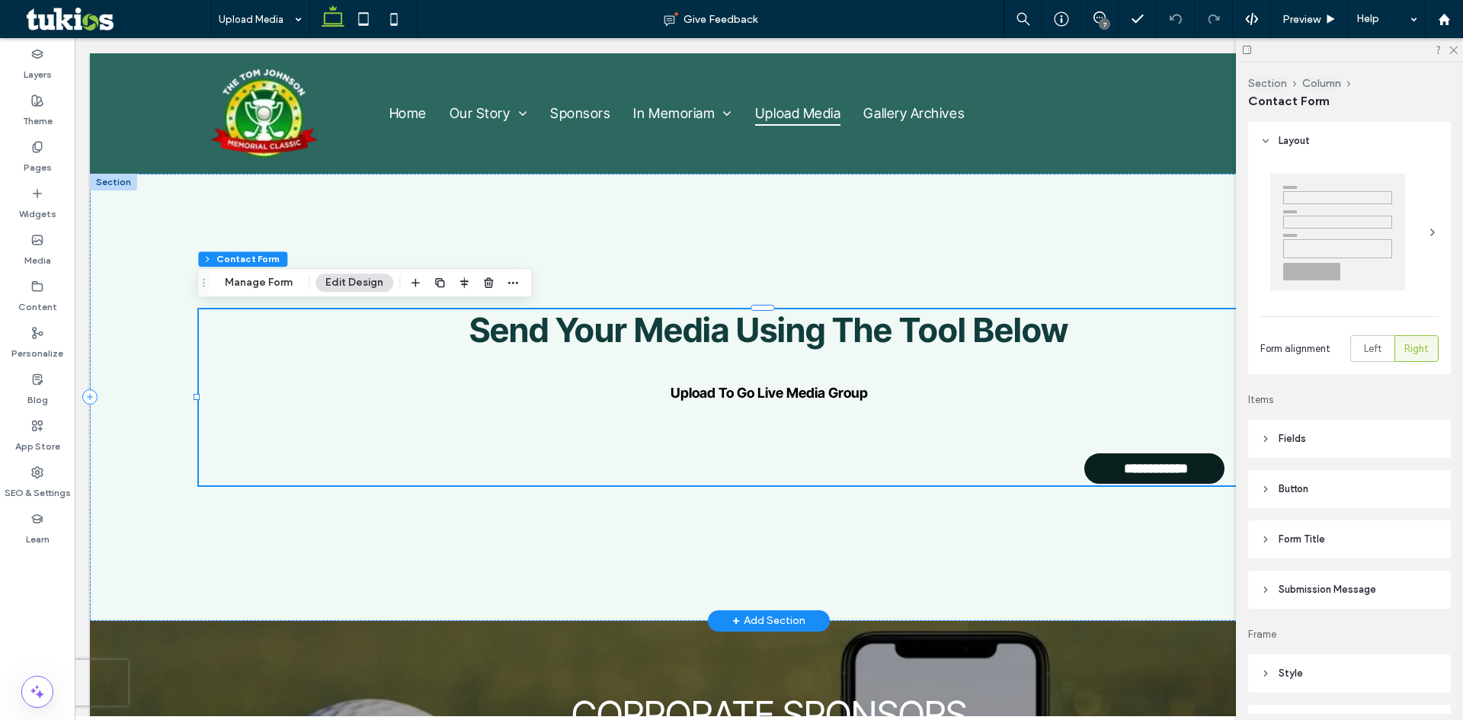
type input "*"
type input "***"
type input "*"
type input "***"
click at [1122, 470] on input "**********" at bounding box center [1155, 468] width 137 height 30
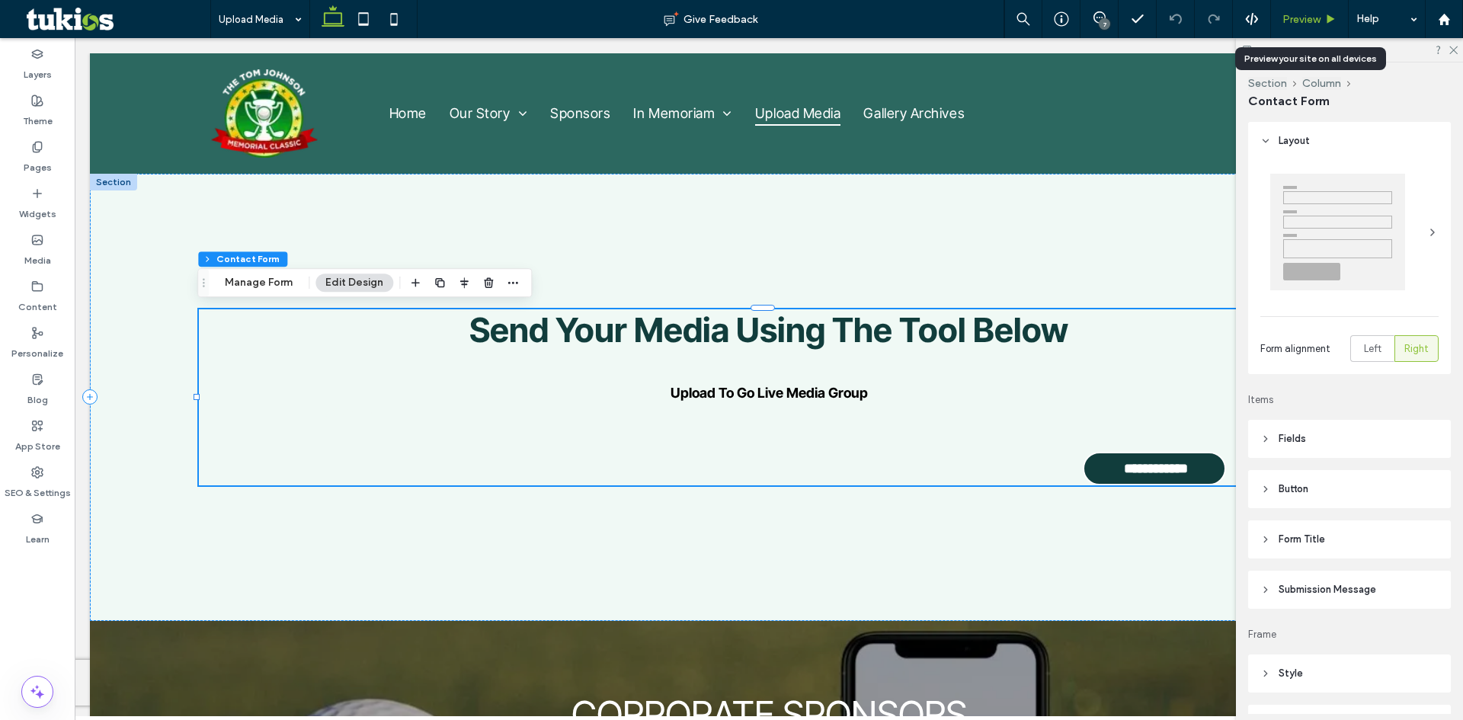
click at [1298, 18] on span "Preview" at bounding box center [1301, 19] width 38 height 13
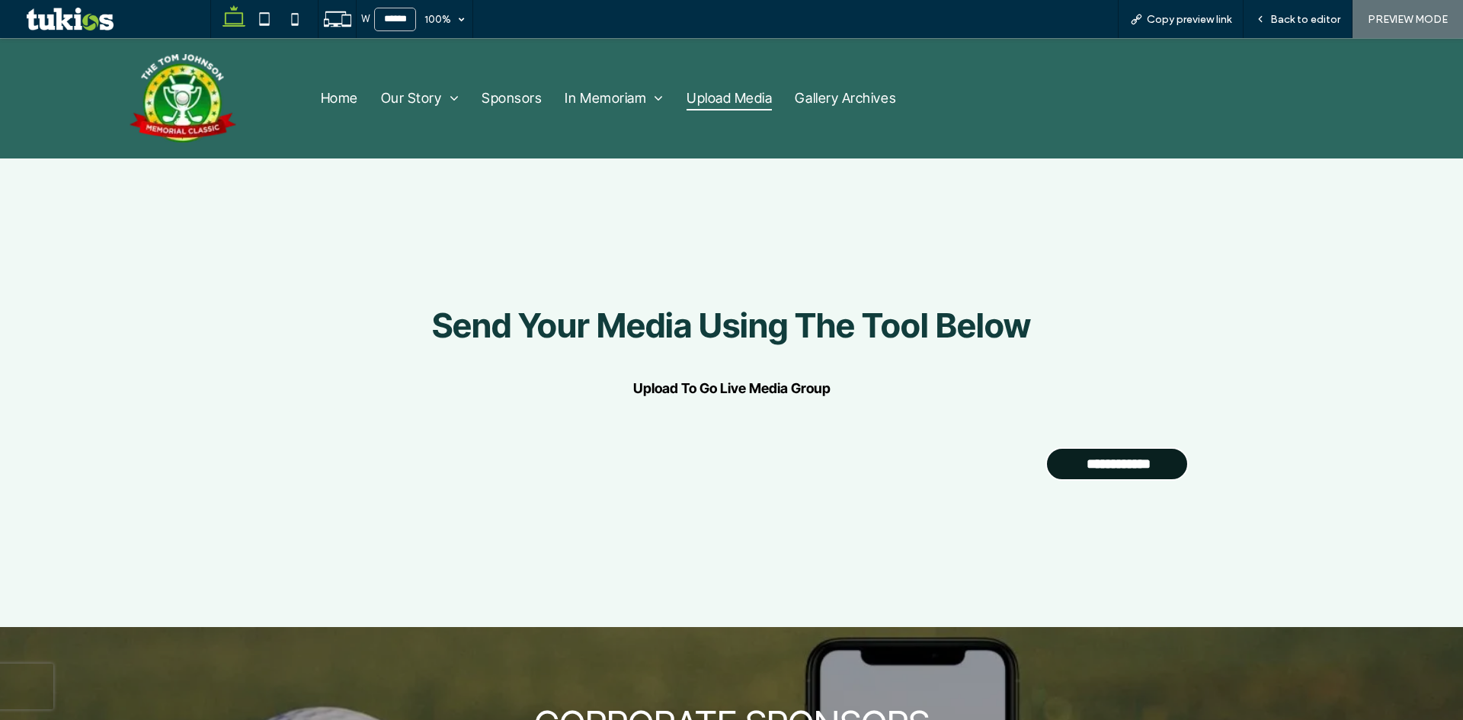
click at [1093, 471] on input "**********" at bounding box center [1118, 464] width 137 height 30
click at [1106, 460] on input "**********" at bounding box center [1118, 464] width 137 height 30
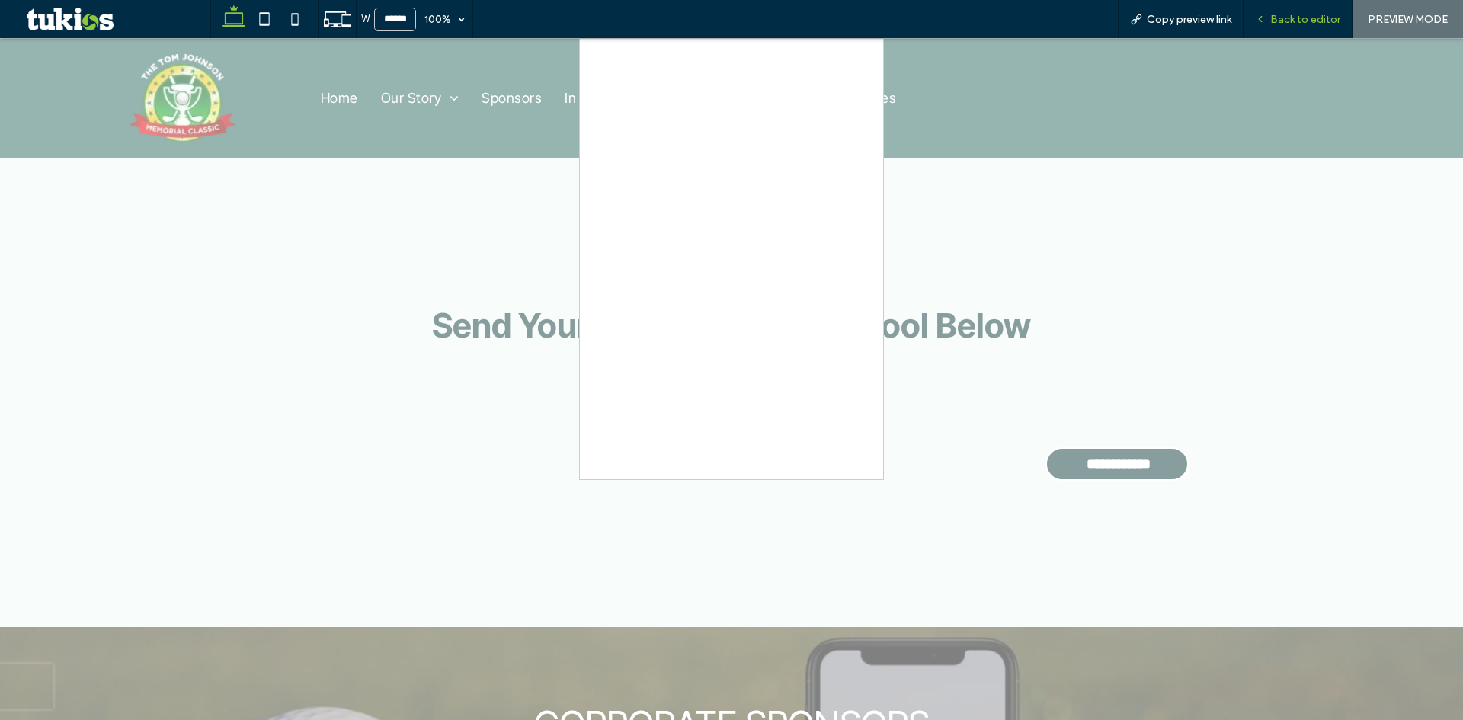
click at [1314, 24] on span "Back to editor" at bounding box center [1305, 19] width 70 height 13
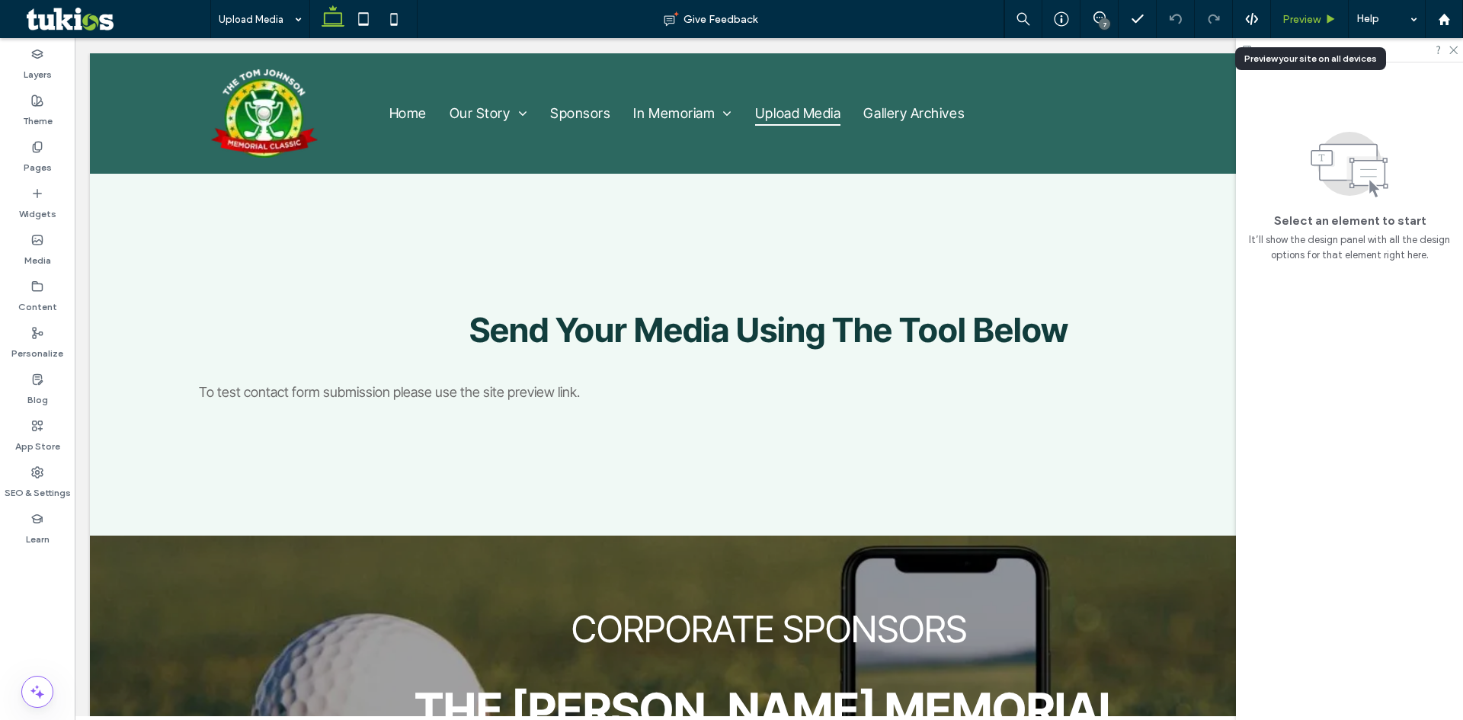
click at [1332, 19] on use at bounding box center [1331, 18] width 8 height 8
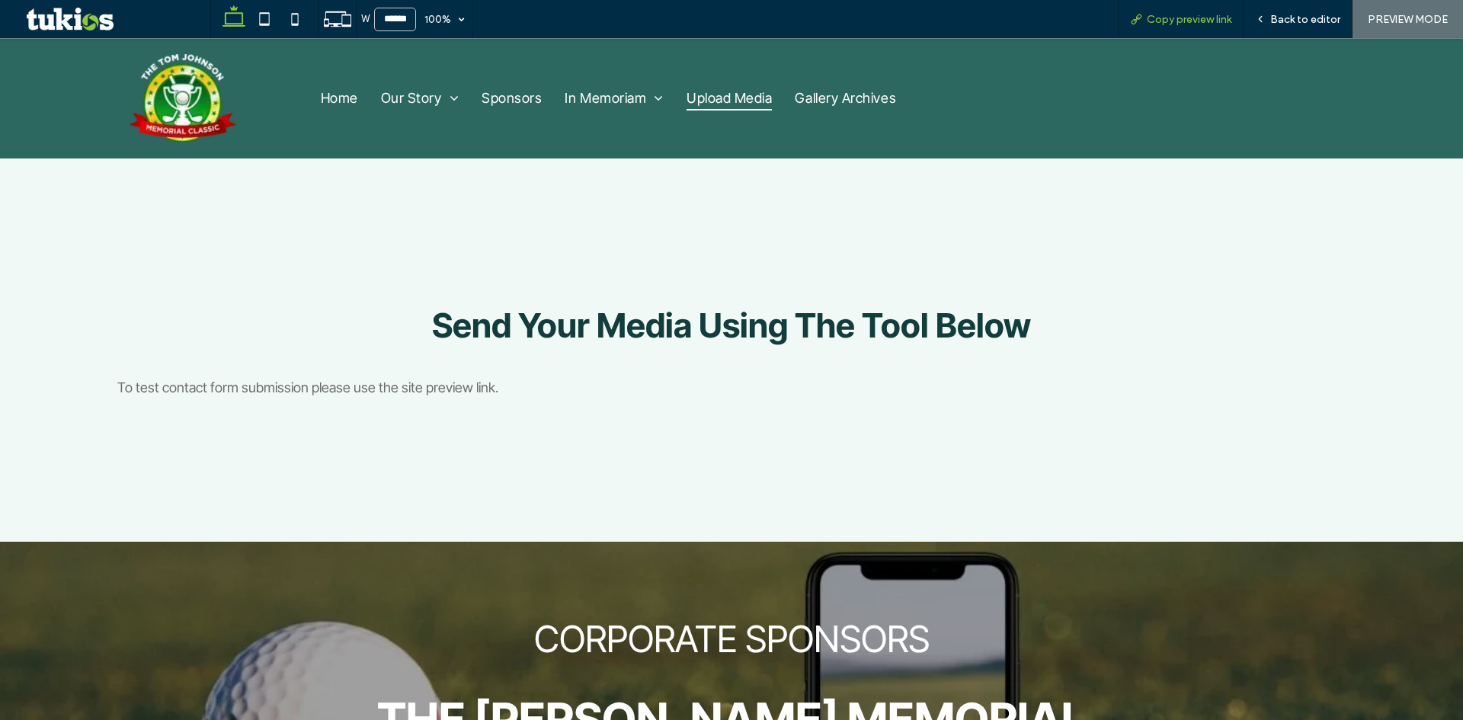
click at [1193, 21] on span "Copy preview link" at bounding box center [1189, 19] width 85 height 13
click at [1316, 10] on div "Back to editor" at bounding box center [1298, 19] width 109 height 38
click at [1316, 16] on span "Back to editor" at bounding box center [1305, 19] width 70 height 13
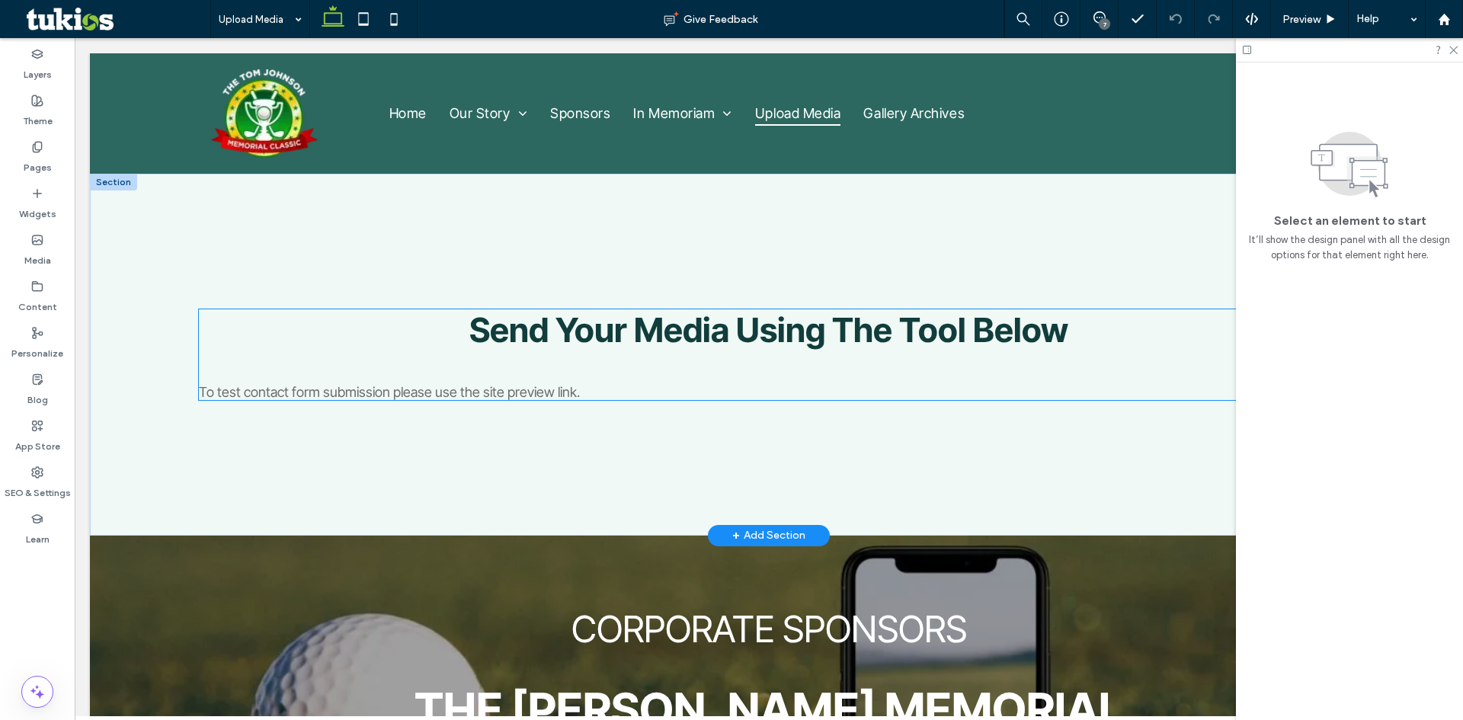
click at [865, 360] on div "**********" at bounding box center [769, 354] width 1141 height 91
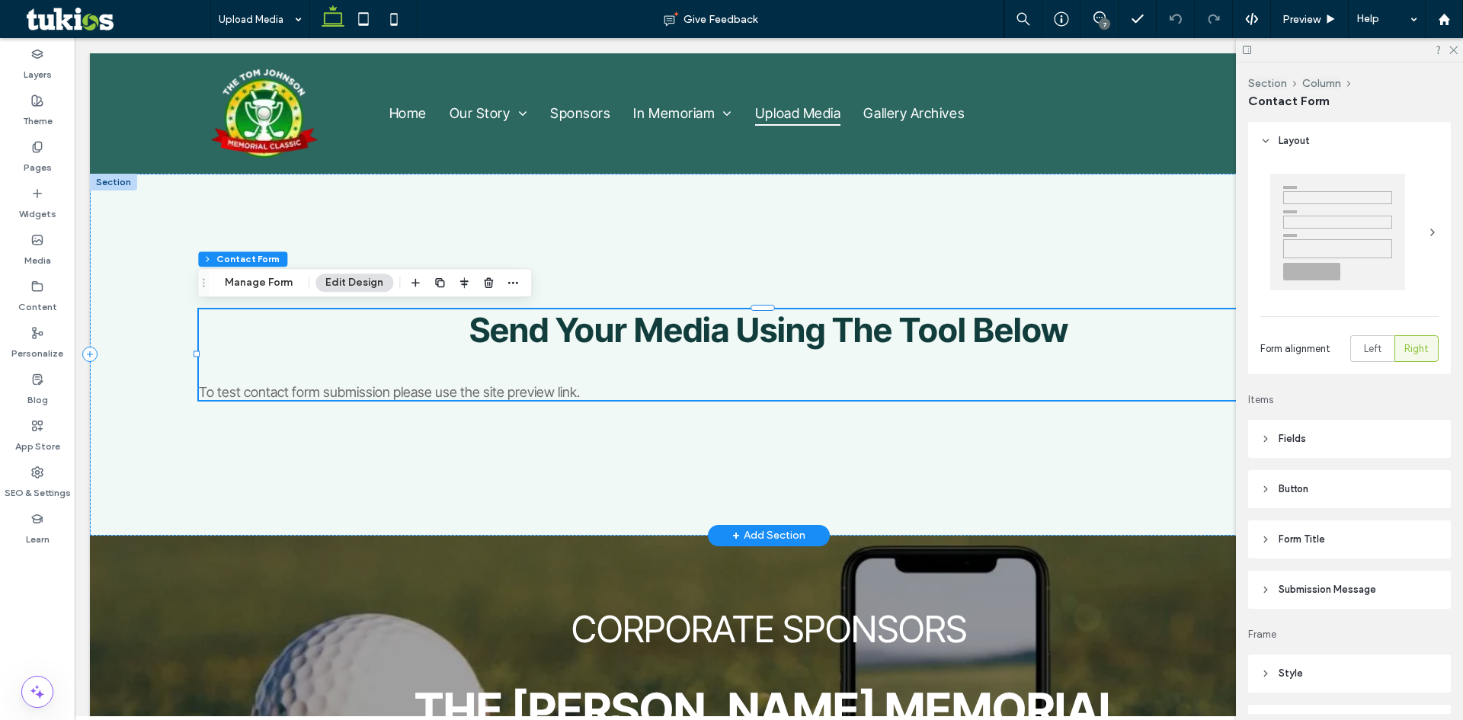
type input "*"
type input "***"
type input "*"
type input "***"
click at [242, 280] on button "Manage Form" at bounding box center [259, 283] width 88 height 18
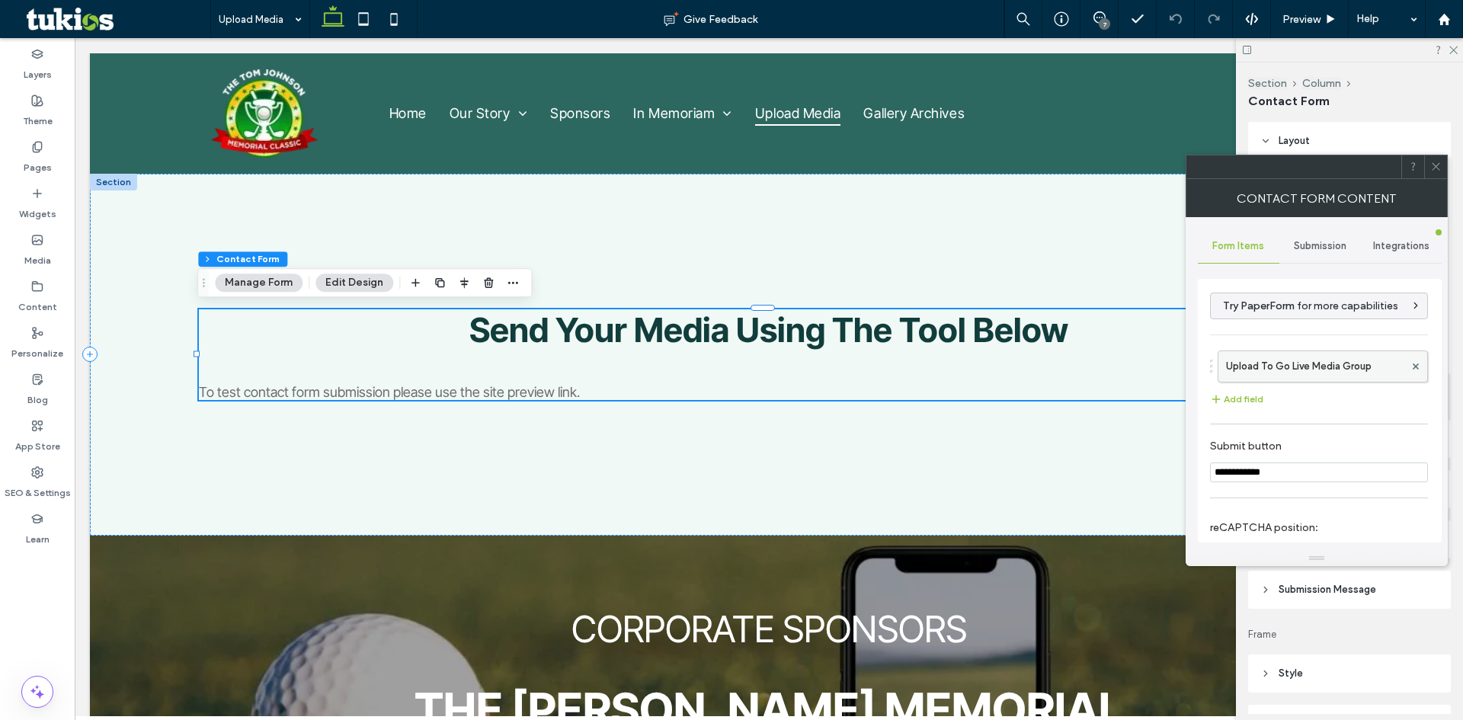
click at [1320, 373] on label "Upload To Go Live Media Group" at bounding box center [1315, 366] width 178 height 30
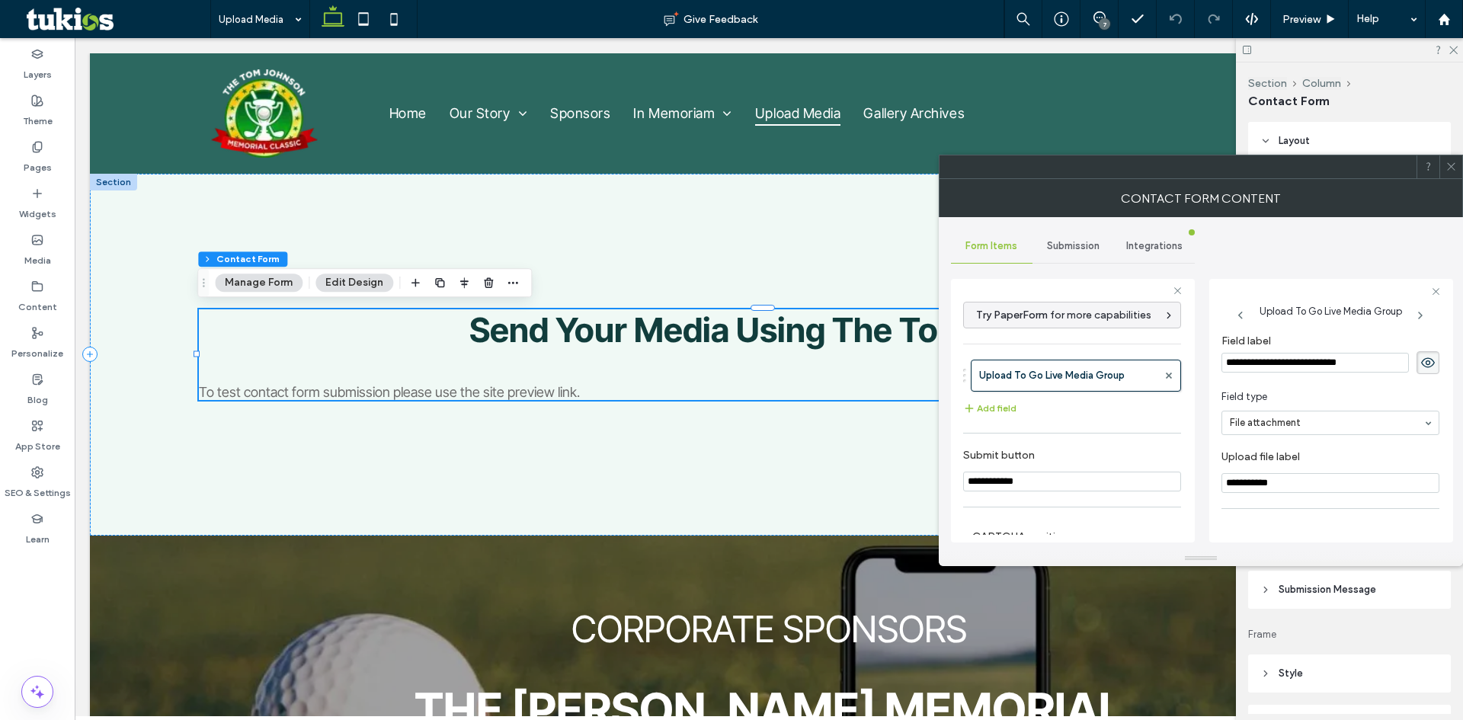
click at [1076, 246] on span "Submission" at bounding box center [1073, 246] width 53 height 12
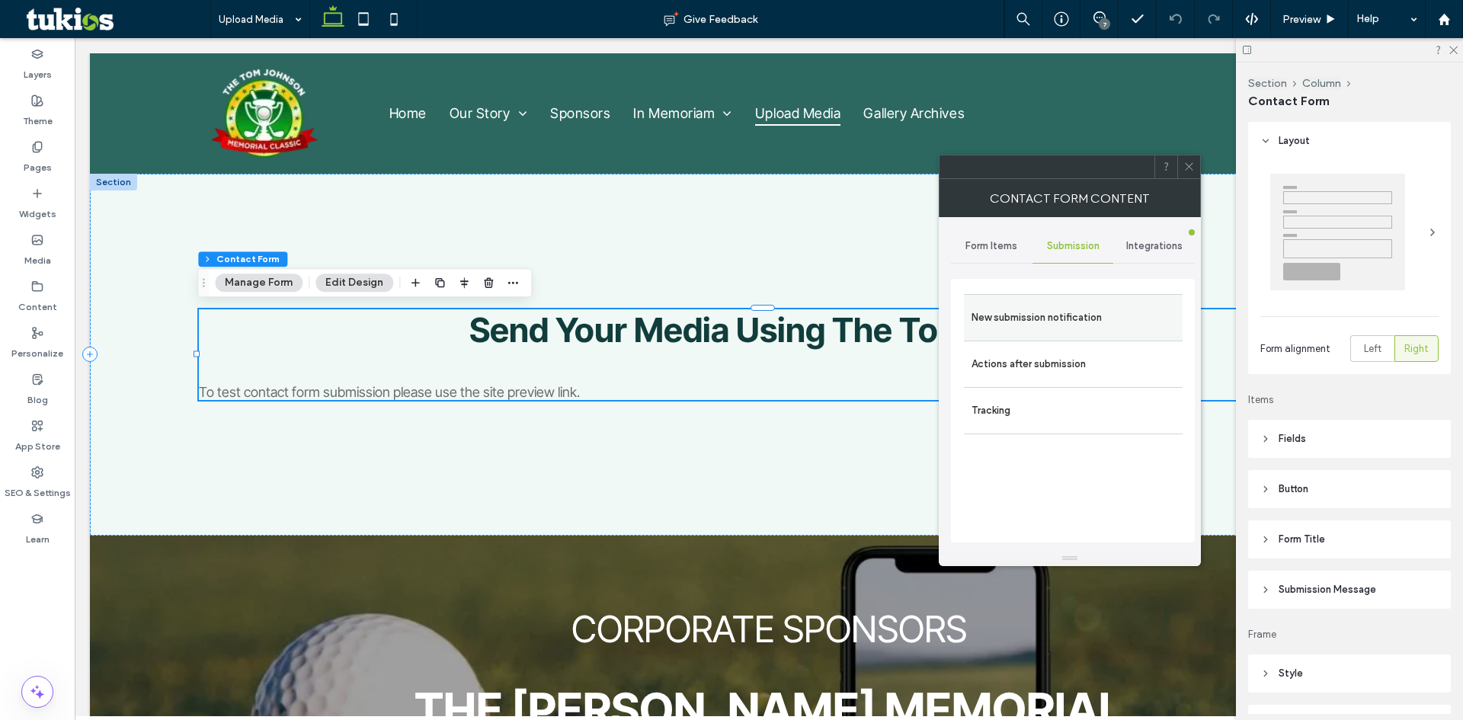
click at [1082, 321] on label "New submission notification" at bounding box center [1073, 318] width 203 height 30
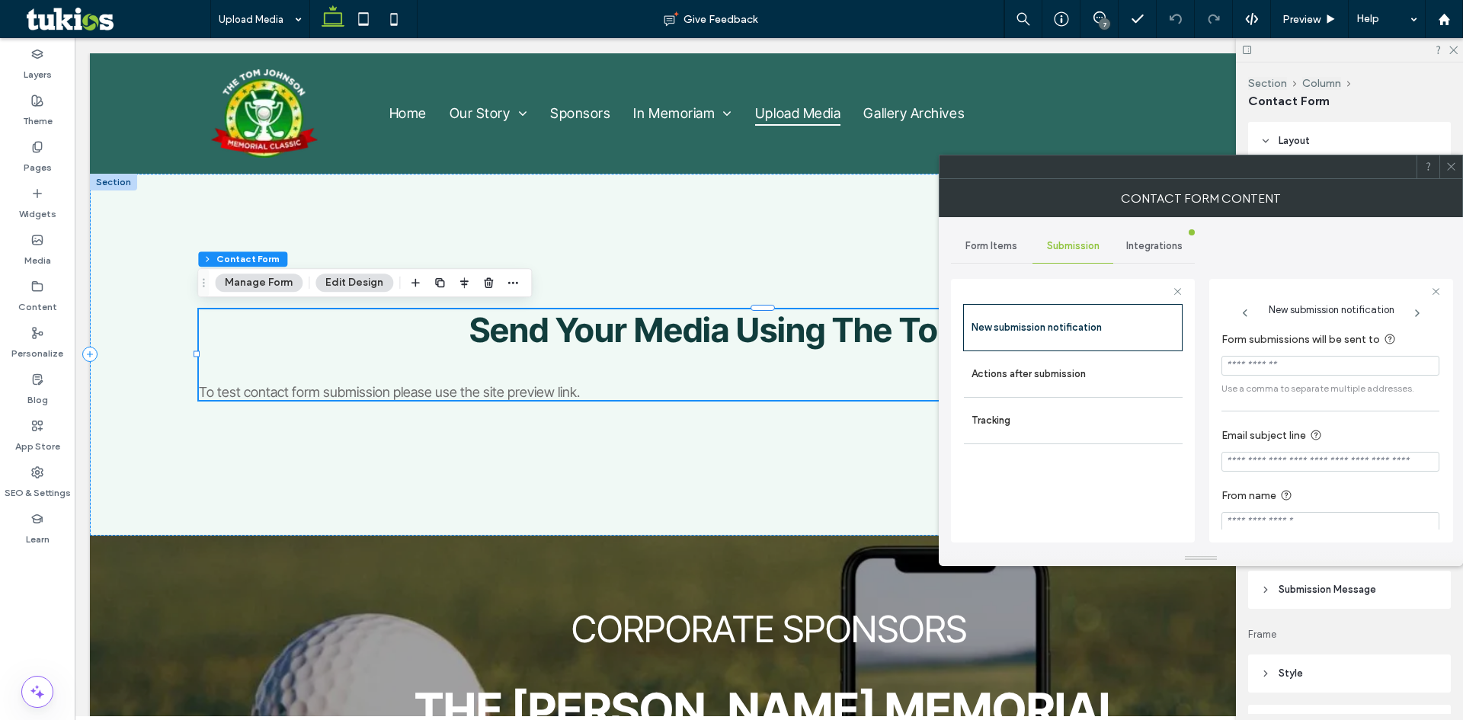
click at [995, 254] on div "Form Items" at bounding box center [992, 246] width 82 height 34
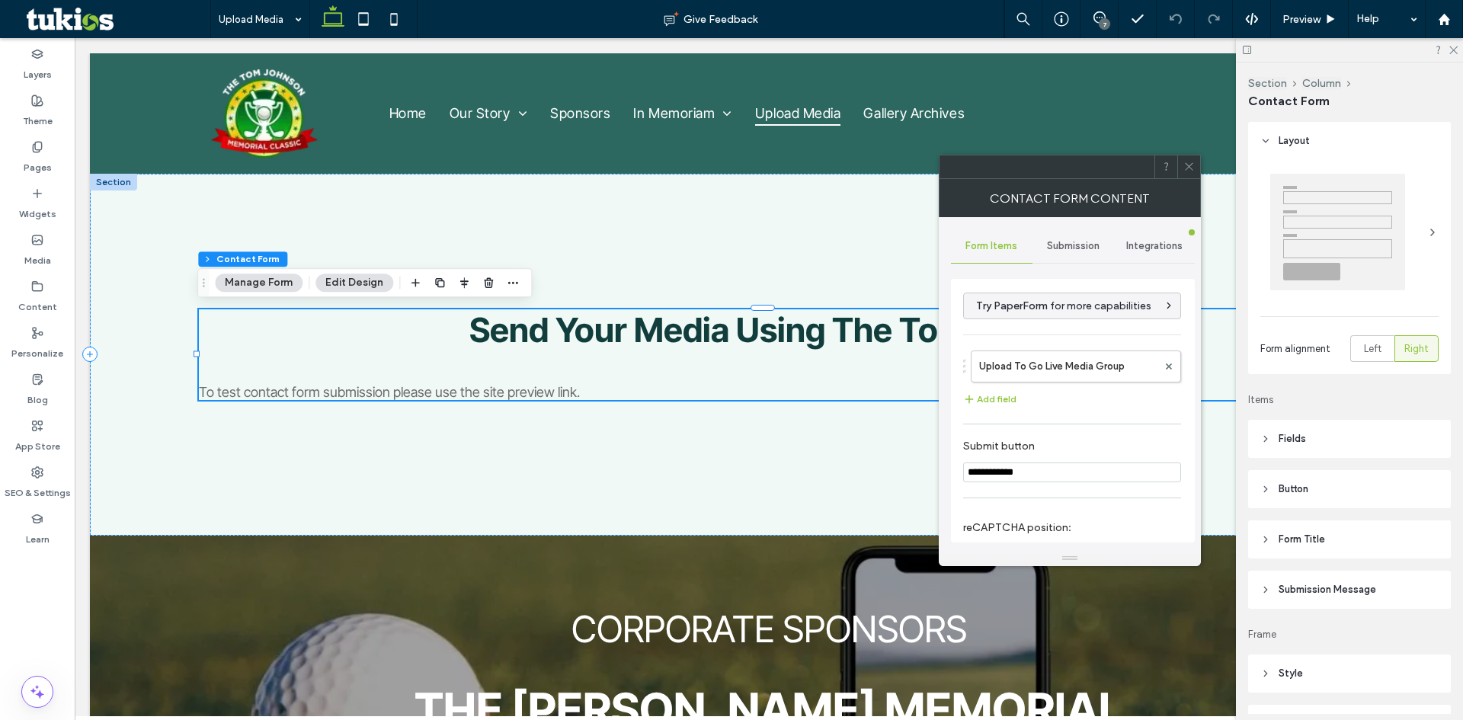
click at [1146, 255] on div "Integrations" at bounding box center [1154, 246] width 82 height 34
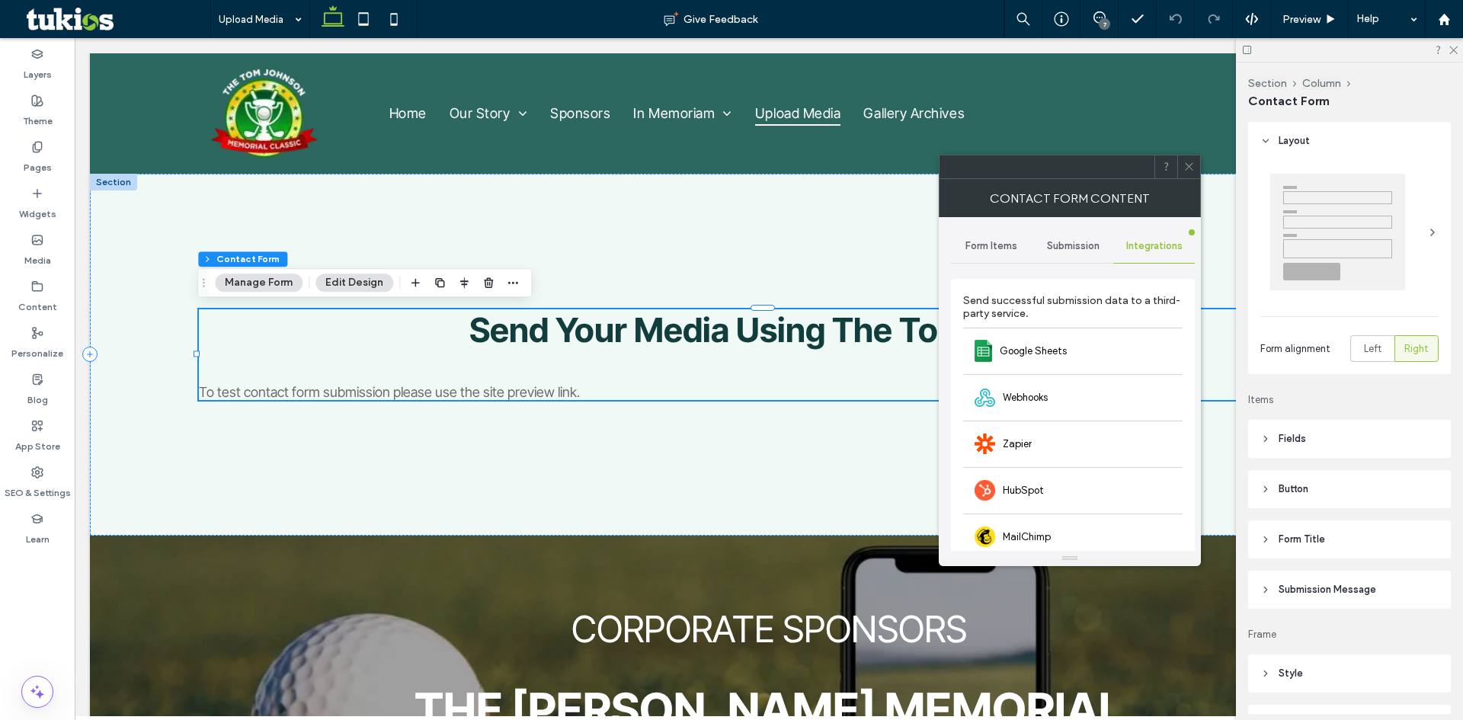
click at [999, 251] on span "Form Items" at bounding box center [991, 246] width 52 height 12
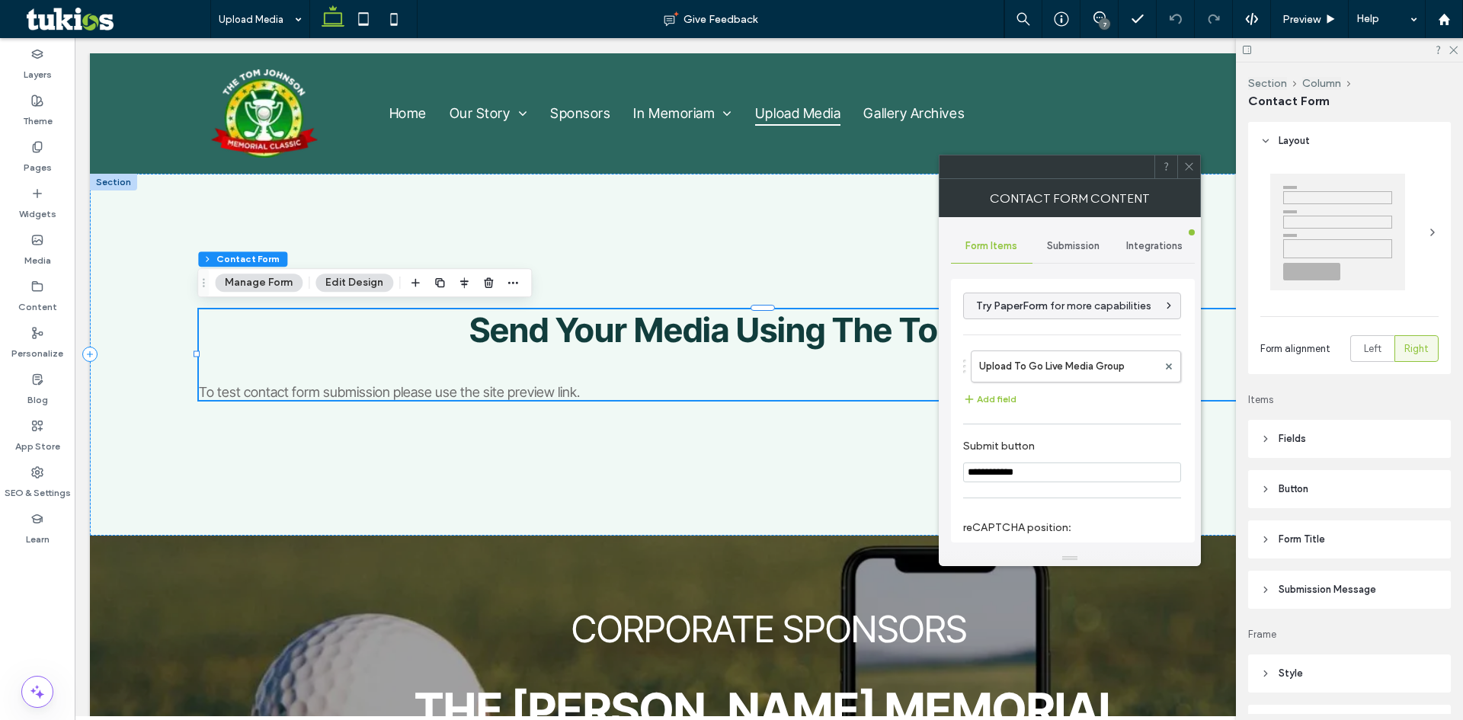
click at [1183, 171] on icon at bounding box center [1188, 166] width 11 height 11
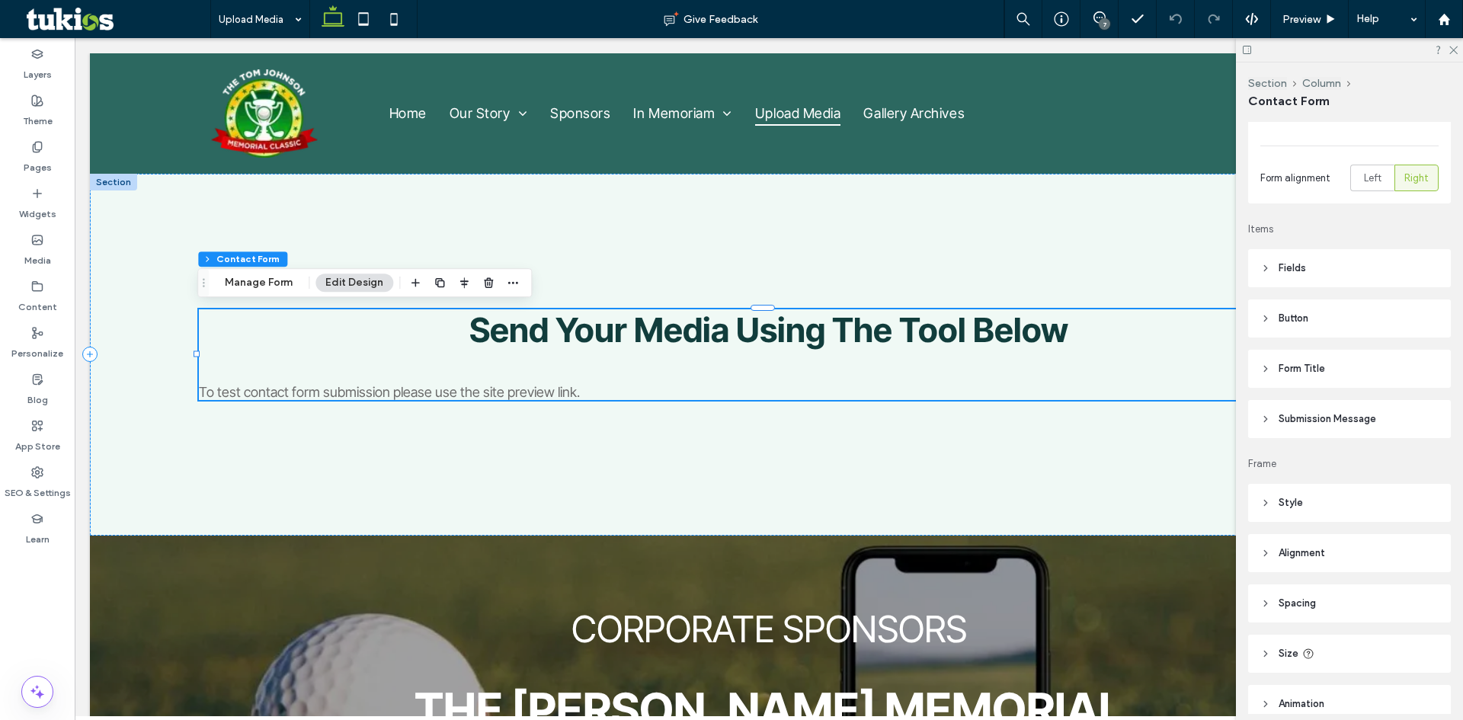
scroll to position [229, 0]
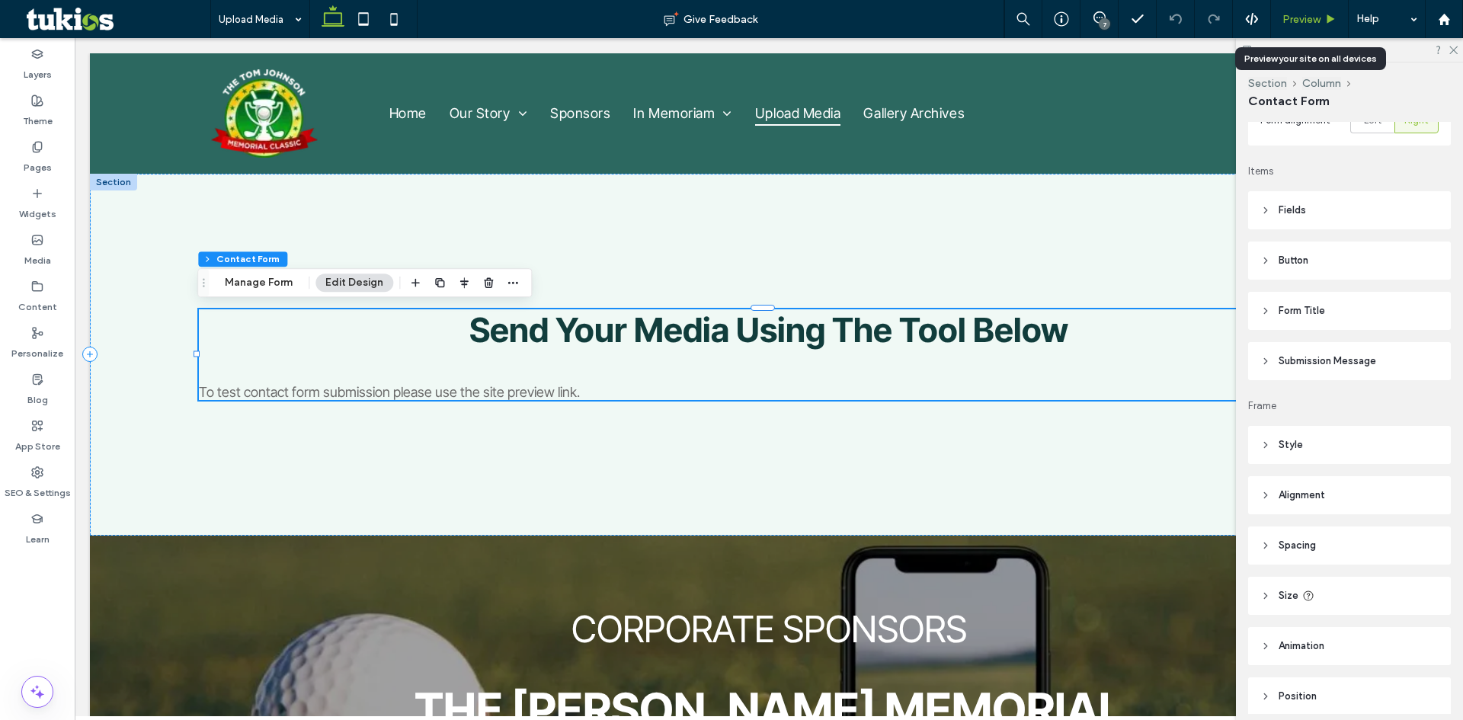
click at [1311, 19] on span "Preview" at bounding box center [1301, 19] width 38 height 13
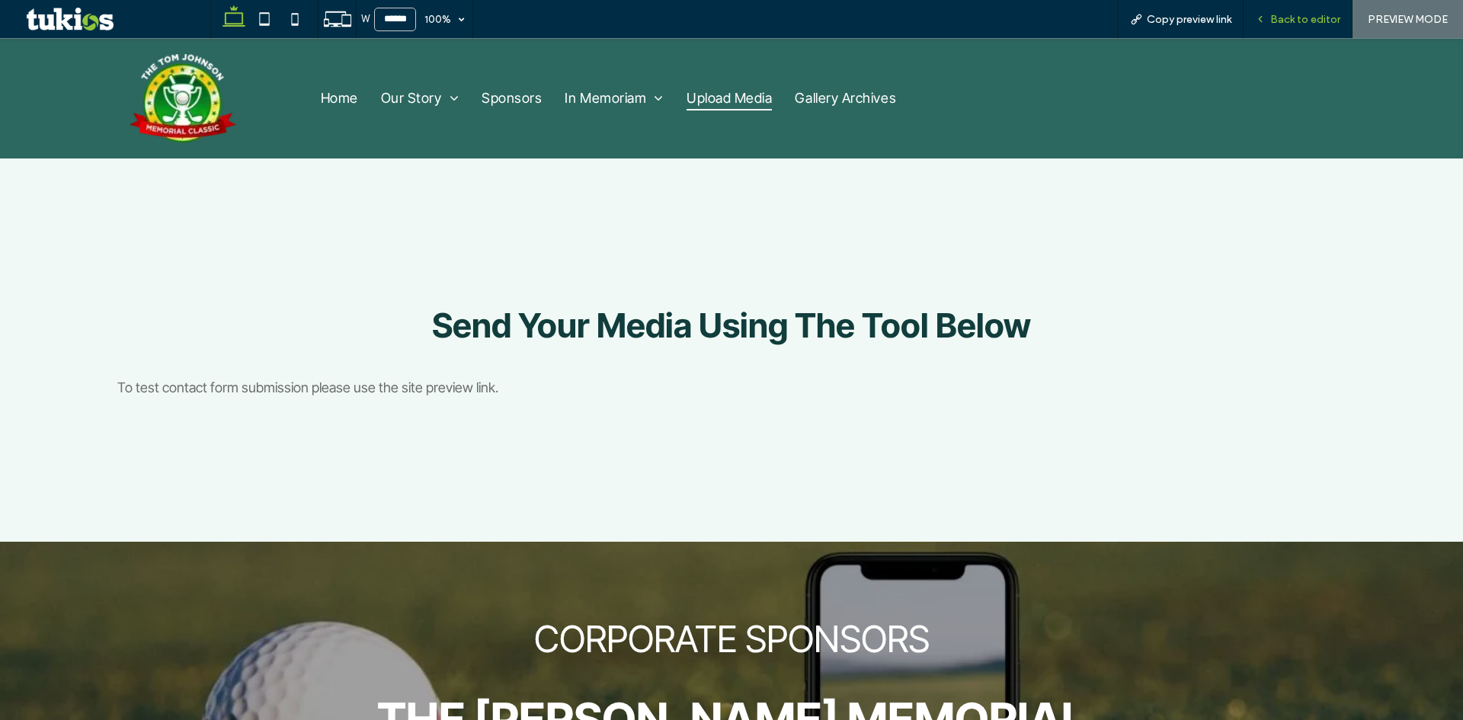
click at [1331, 25] on span "Back to editor" at bounding box center [1305, 19] width 70 height 13
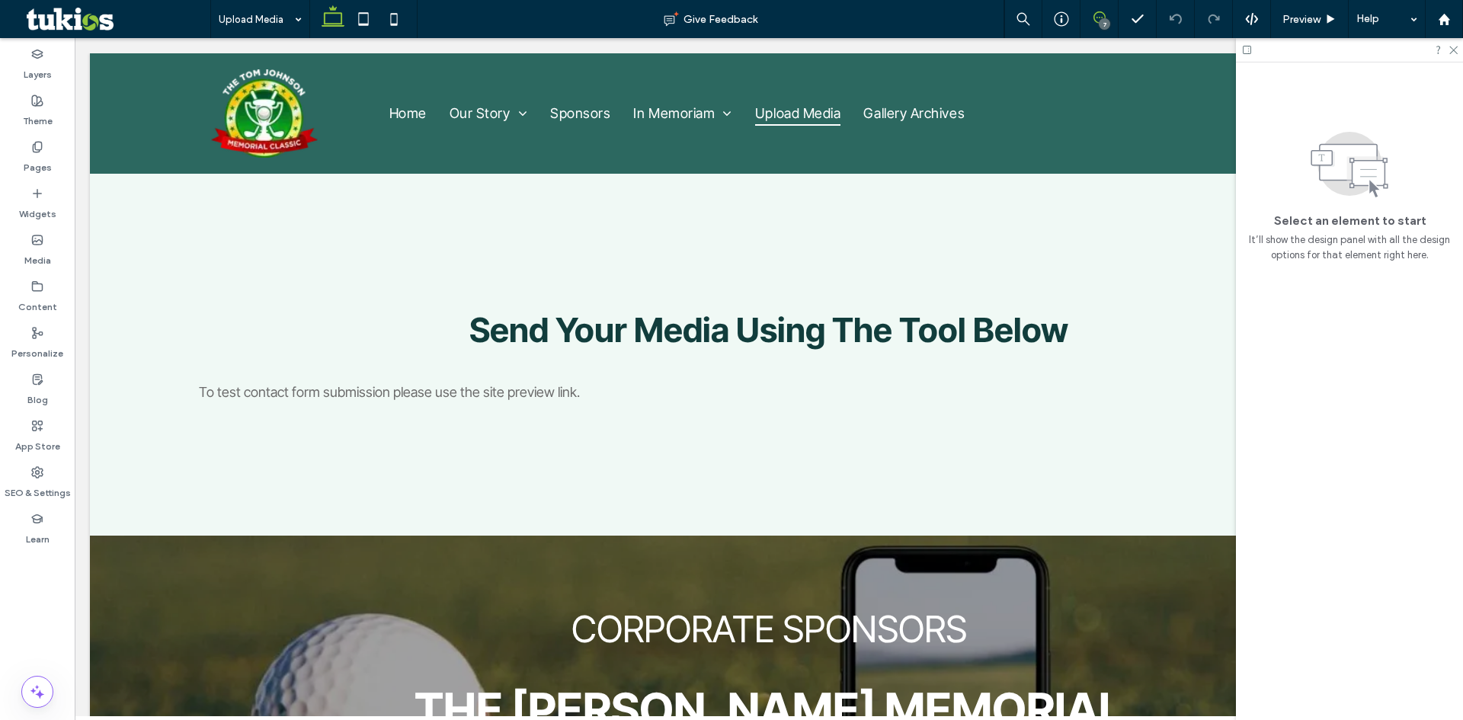
click at [1089, 23] on span at bounding box center [1099, 17] width 37 height 12
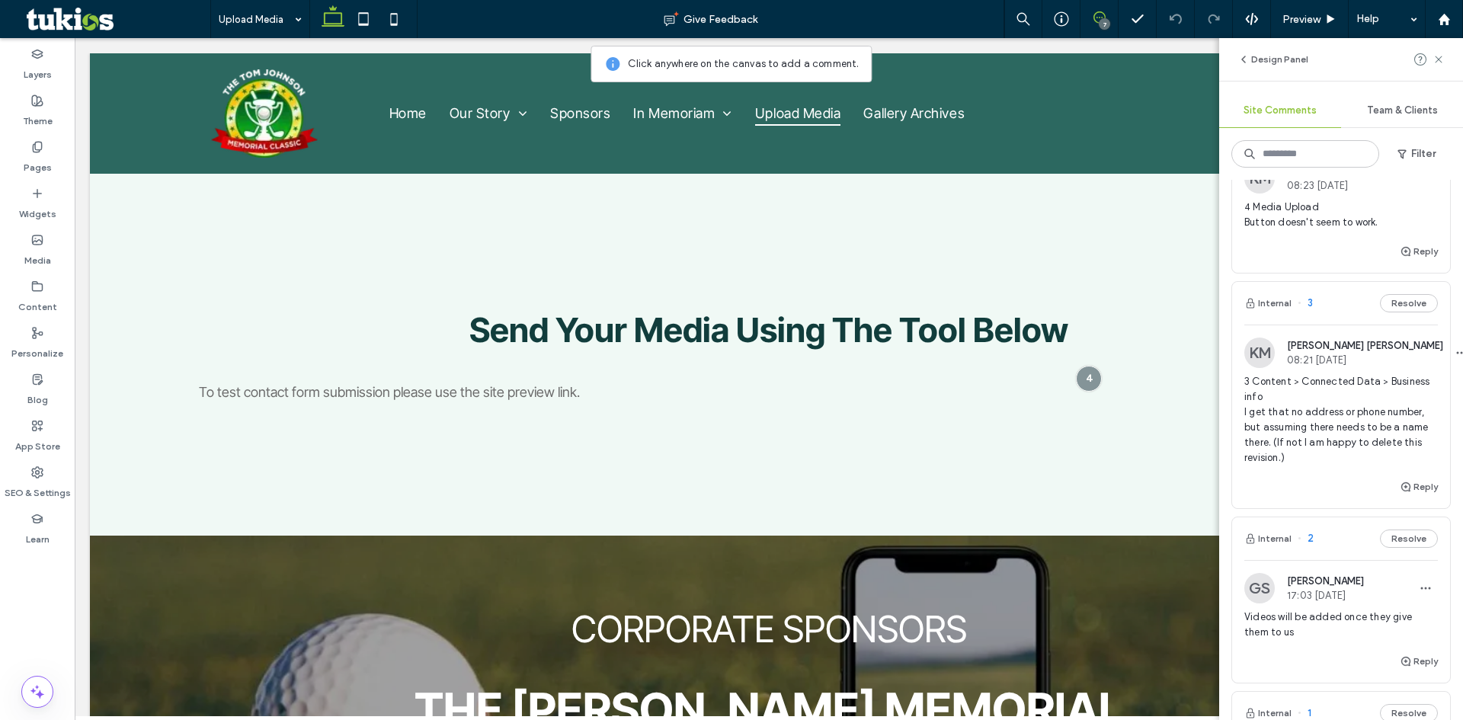
scroll to position [838, 0]
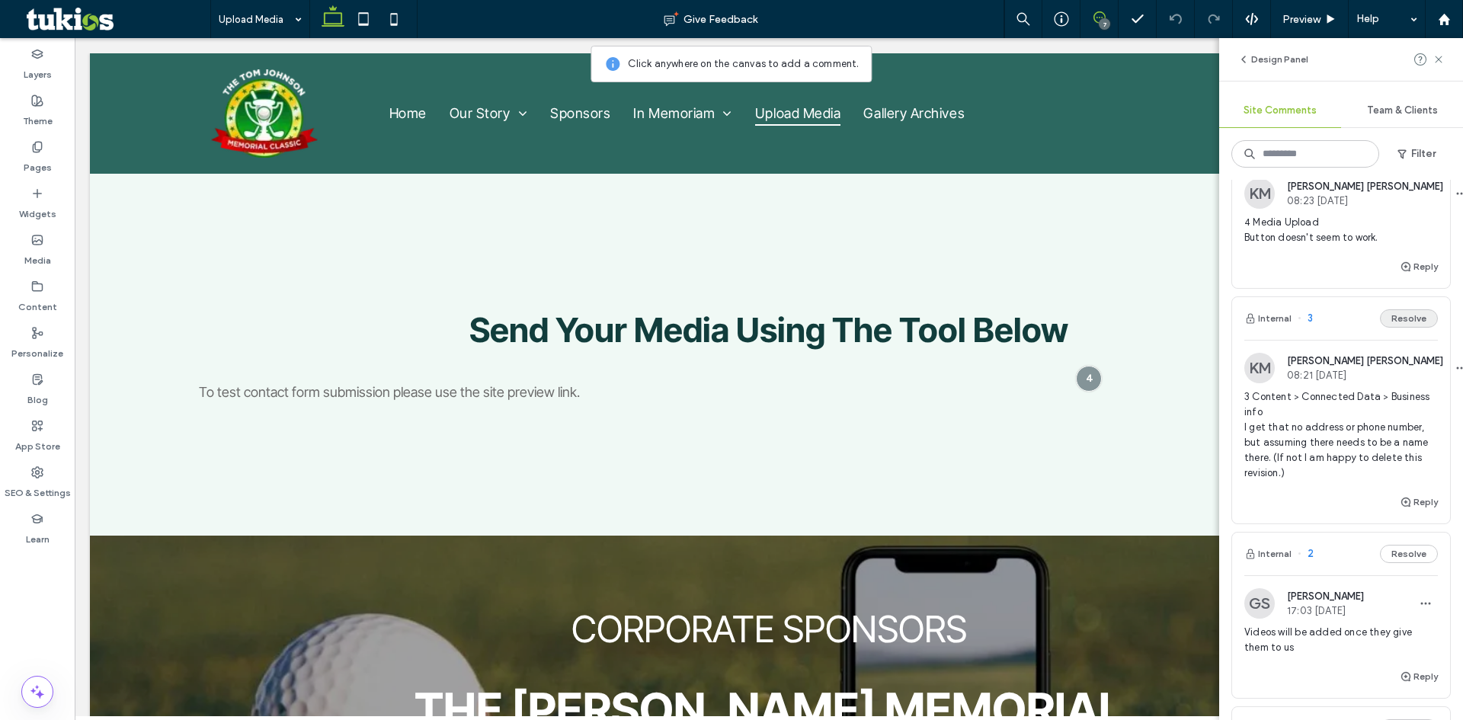
click at [1387, 328] on button "Resolve" at bounding box center [1409, 318] width 58 height 18
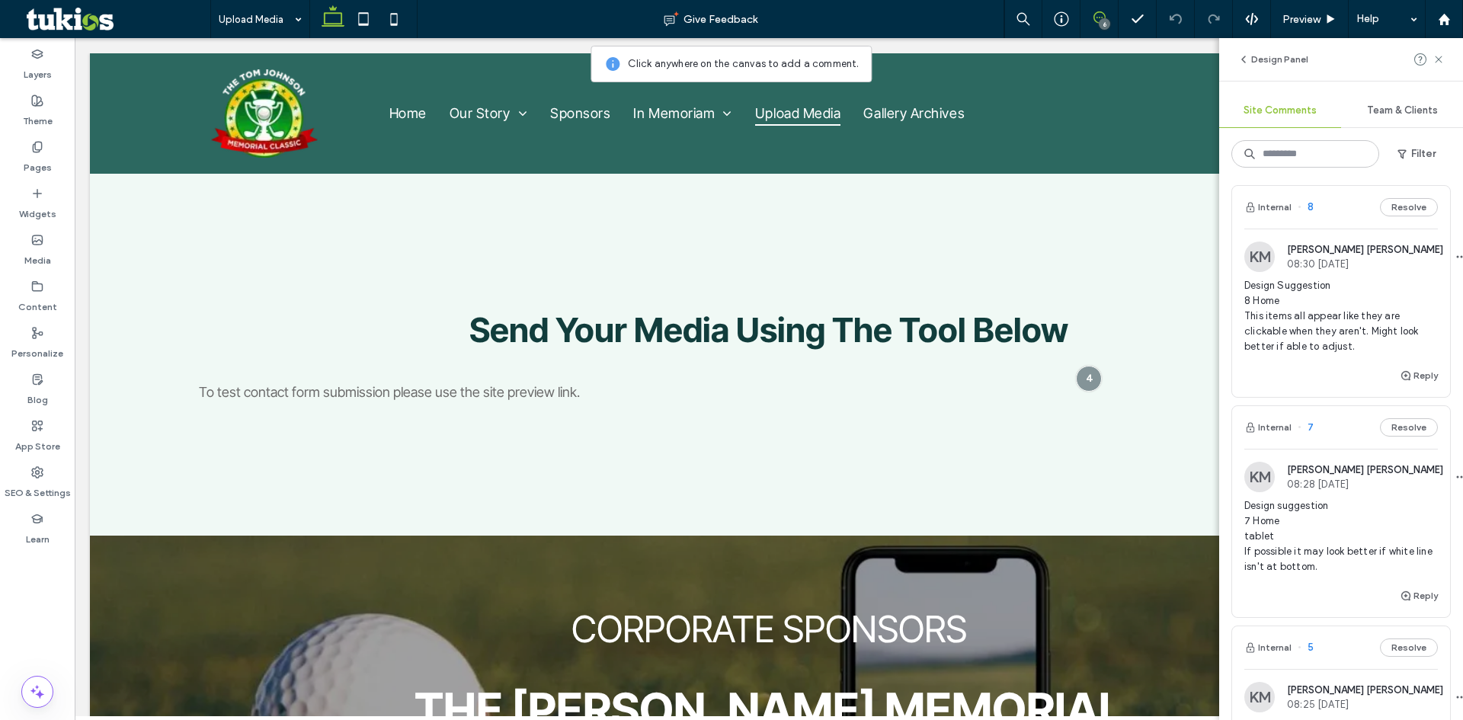
scroll to position [0, 0]
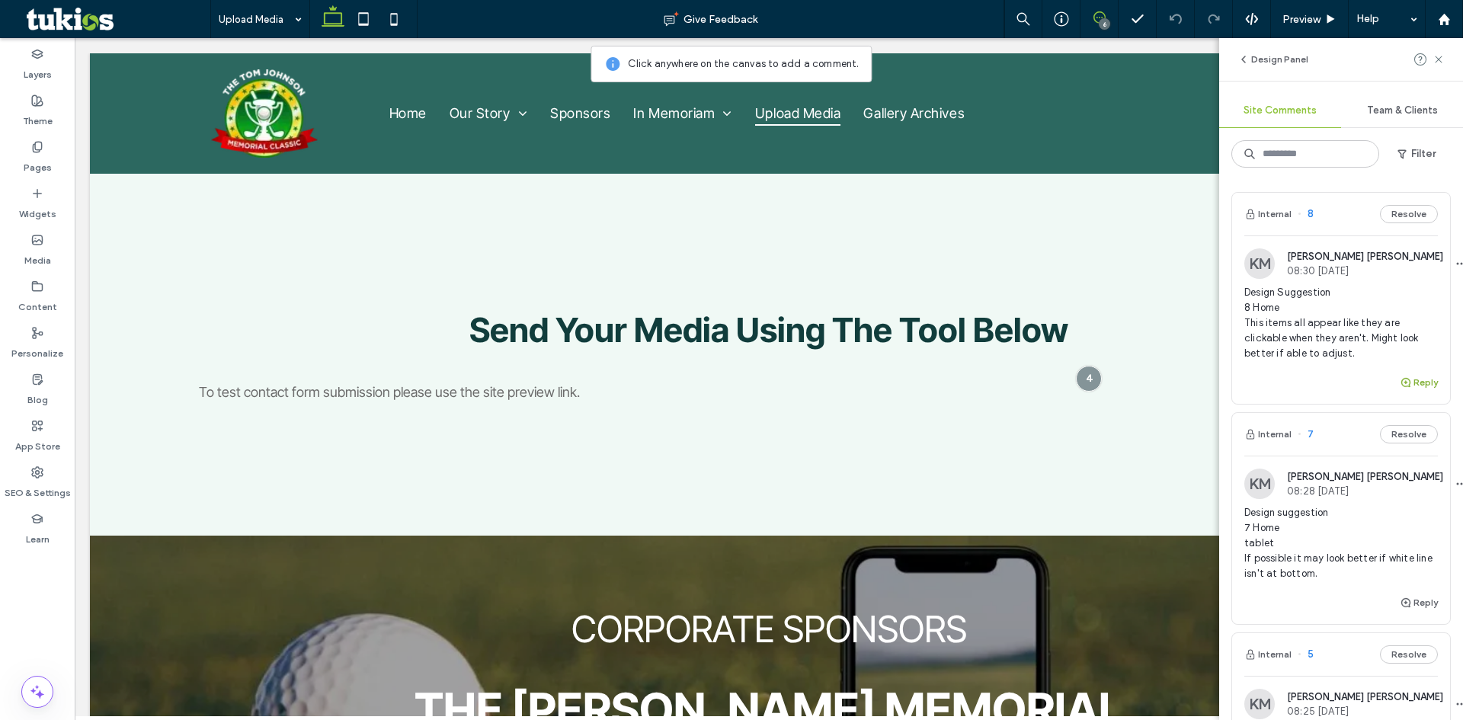
click at [1402, 386] on button "Reply" at bounding box center [1419, 382] width 38 height 18
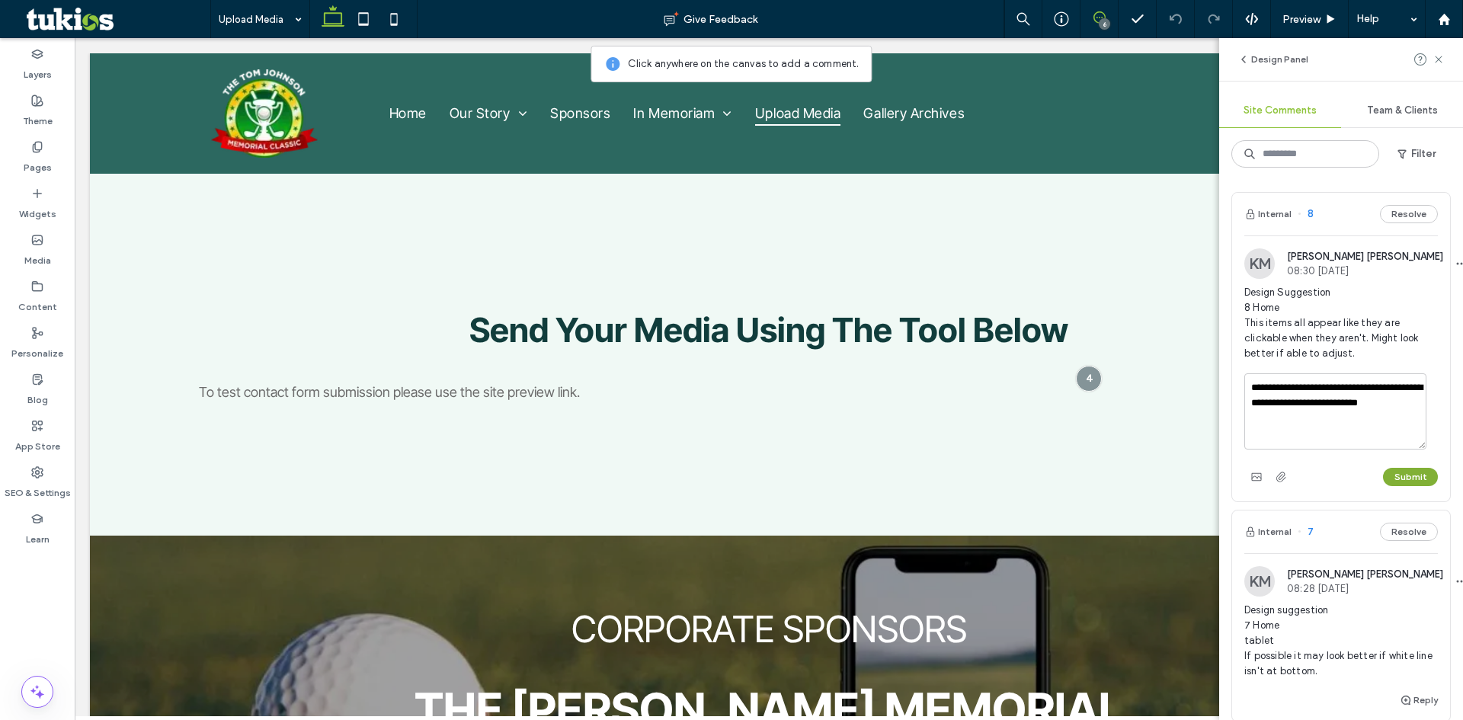
type textarea "**********"
click at [1391, 475] on button "Submit" at bounding box center [1410, 477] width 55 height 18
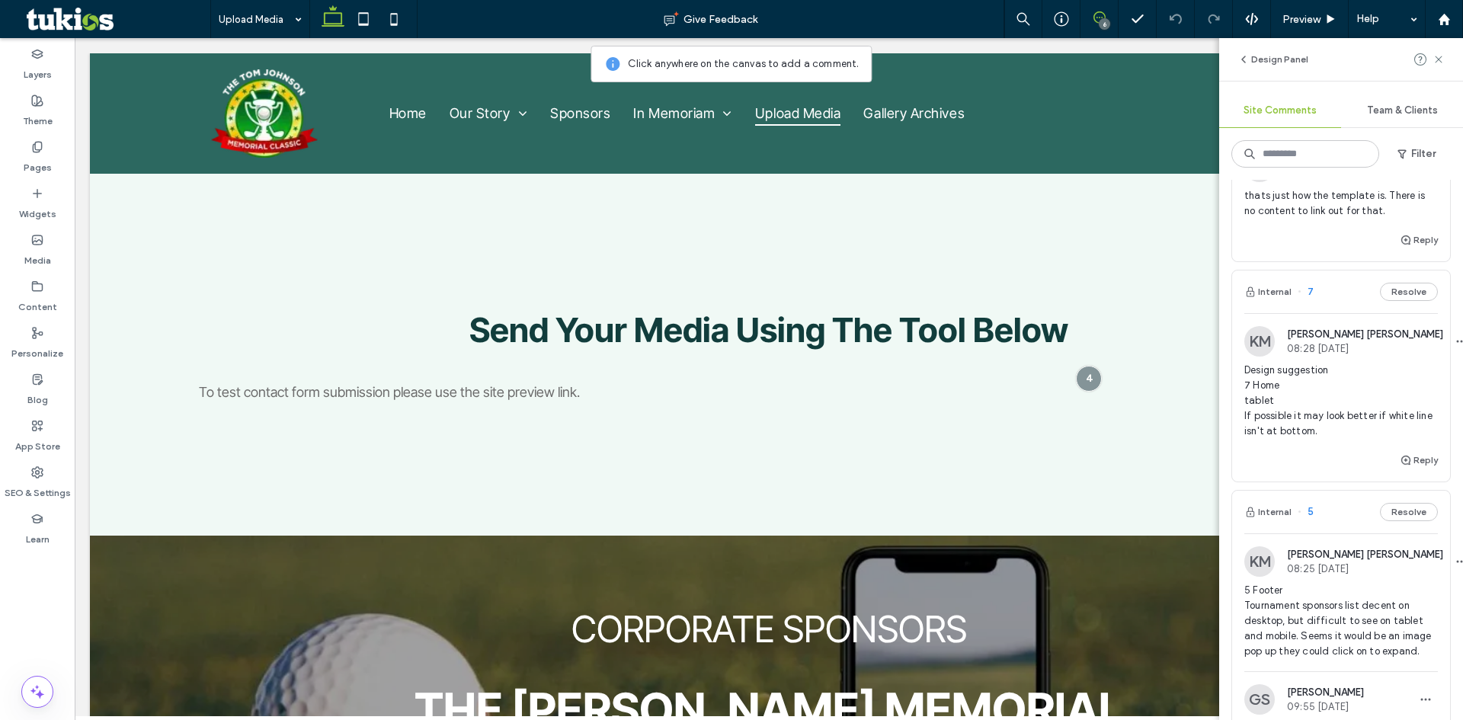
scroll to position [305, 0]
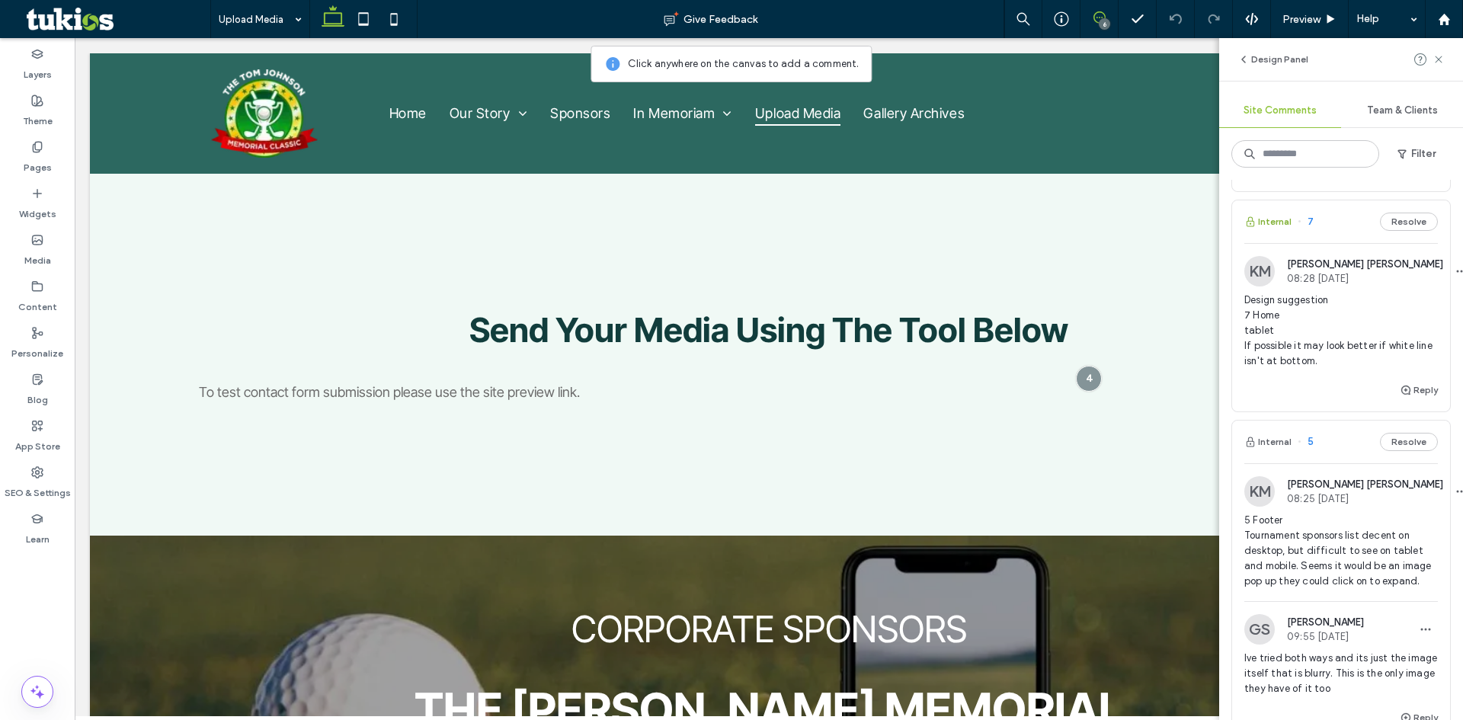
click at [1280, 216] on button "Internal" at bounding box center [1267, 222] width 47 height 18
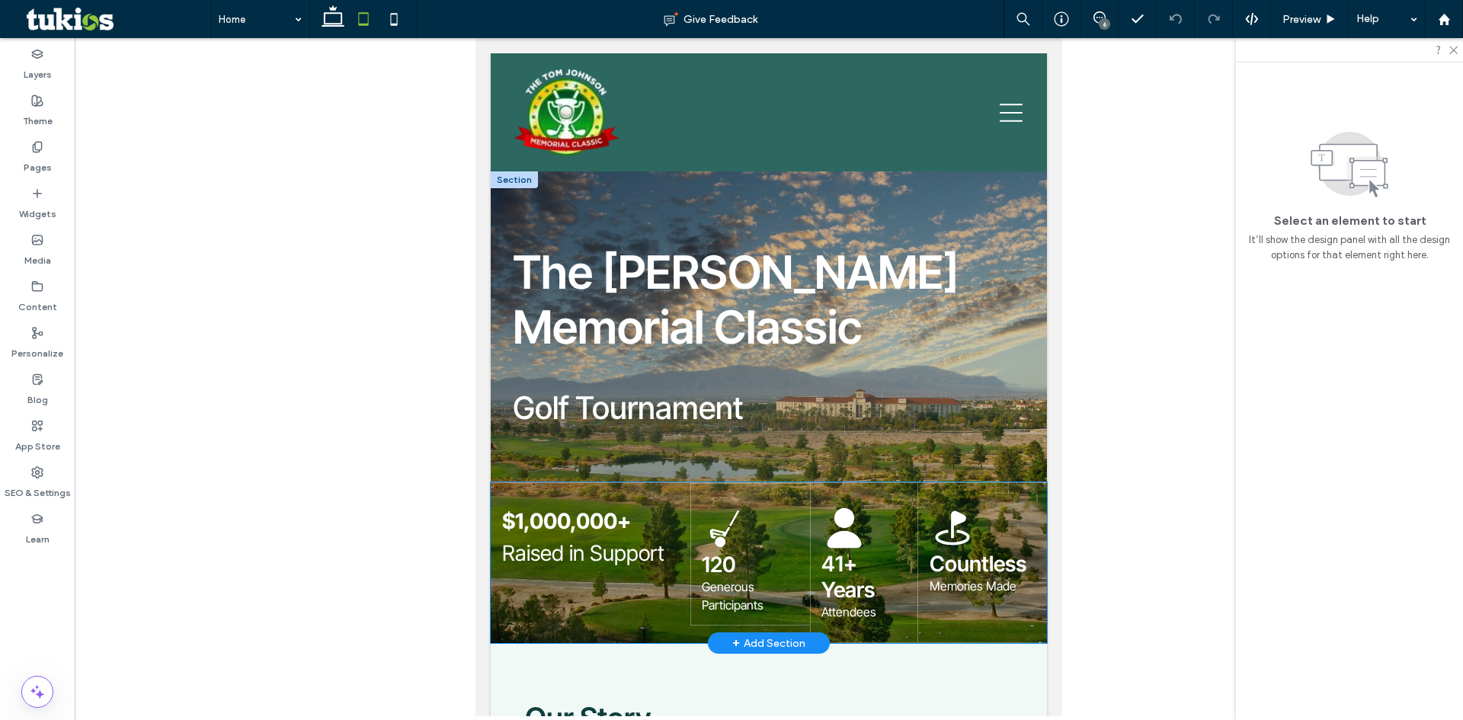
click at [747, 625] on div "$1,000,000+ Raised in Support 120 Generous Participants 41+ Years Attendees Cou…" at bounding box center [769, 562] width 556 height 161
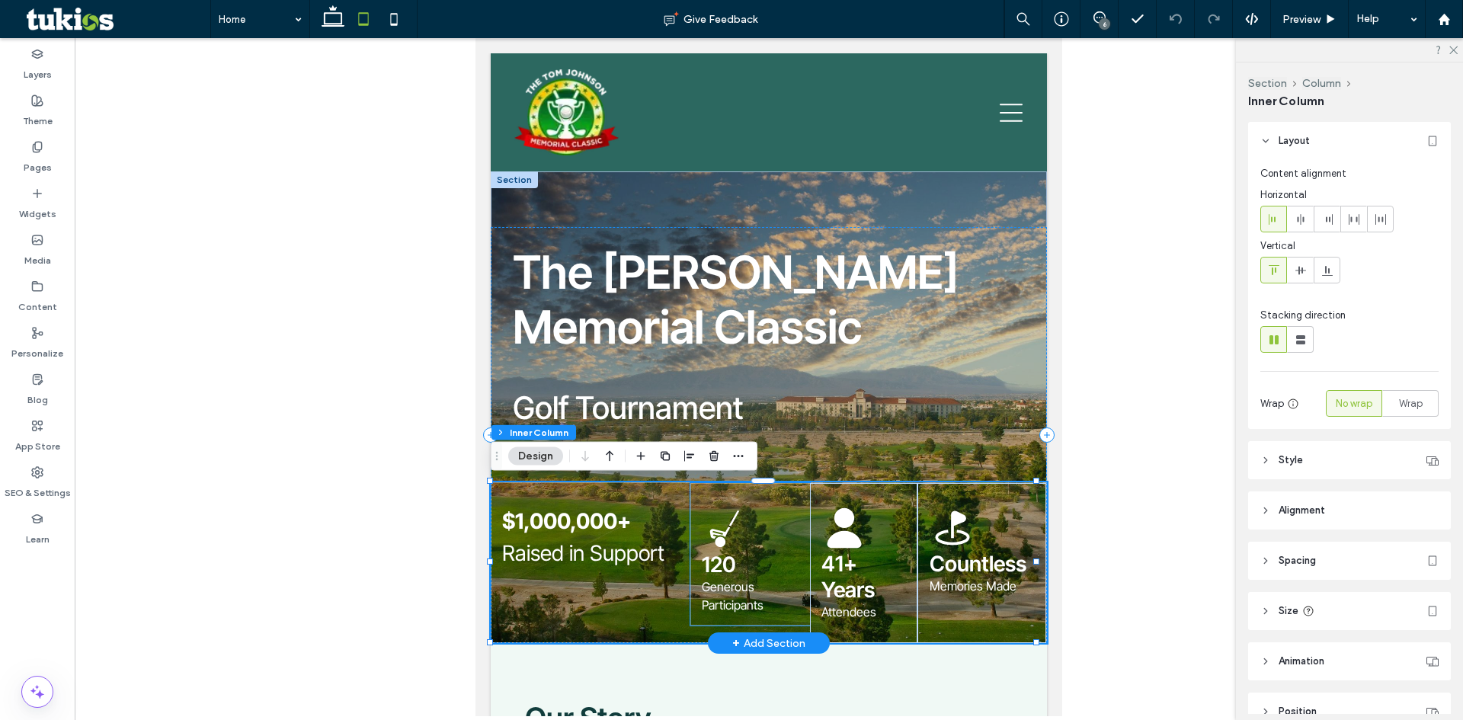
click at [783, 604] on p "Generous Participants" at bounding box center [751, 596] width 98 height 37
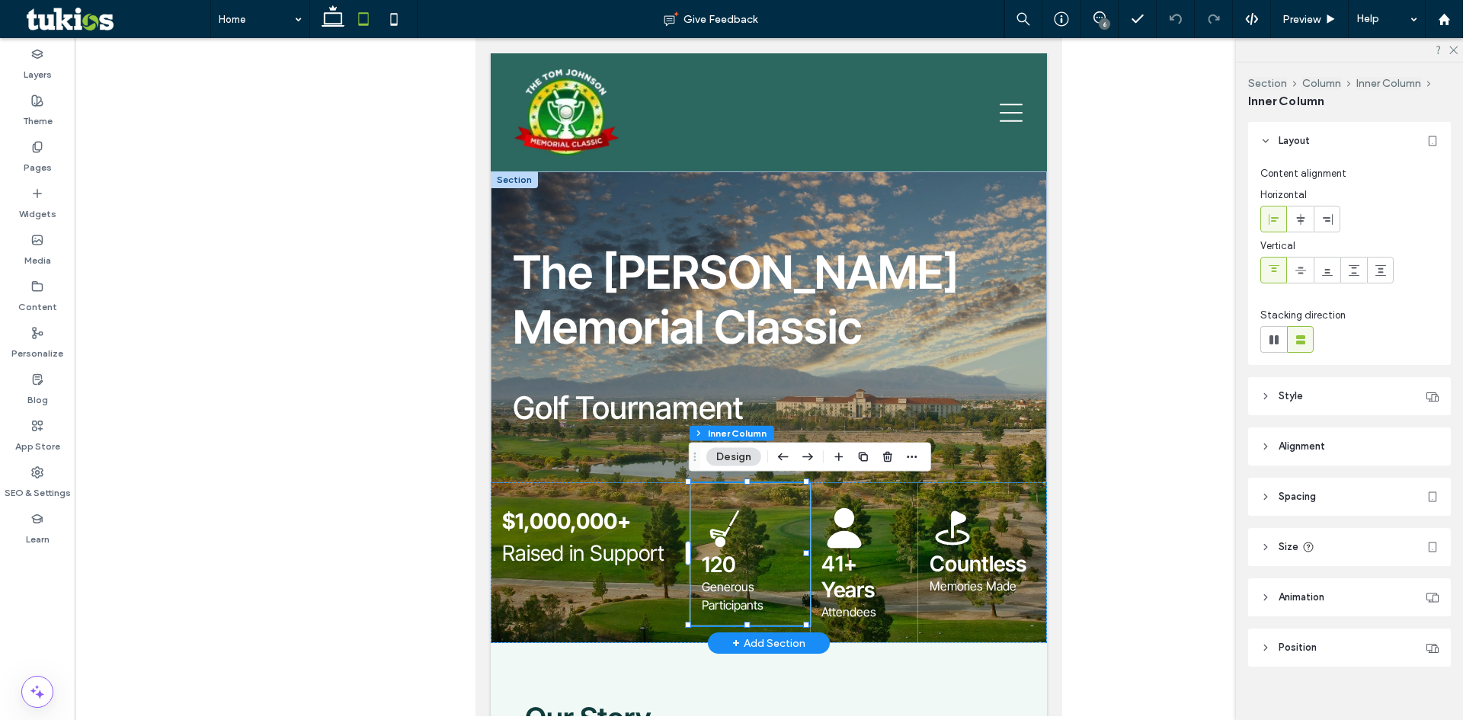
click at [773, 605] on p "Generous Participants" at bounding box center [751, 596] width 98 height 37
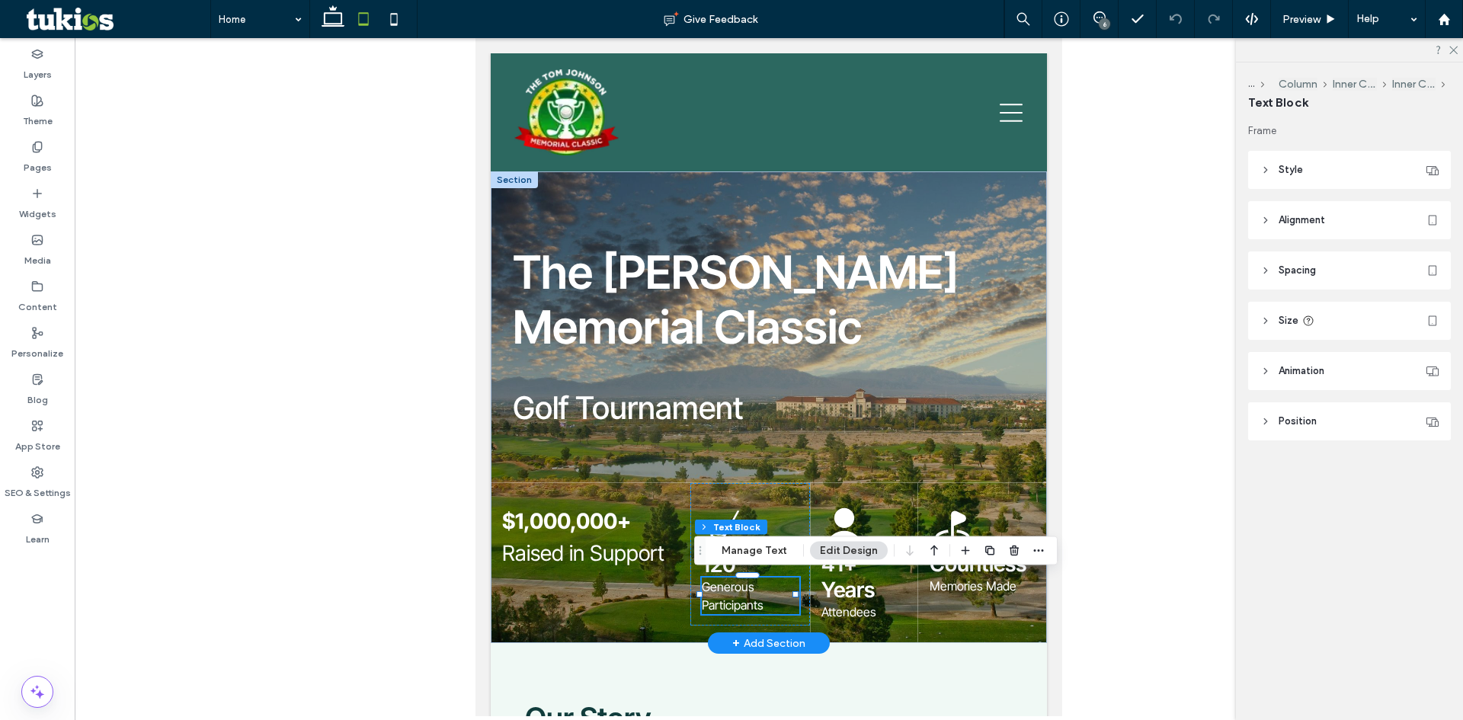
click at [773, 606] on p "Generous Participants" at bounding box center [751, 596] width 98 height 37
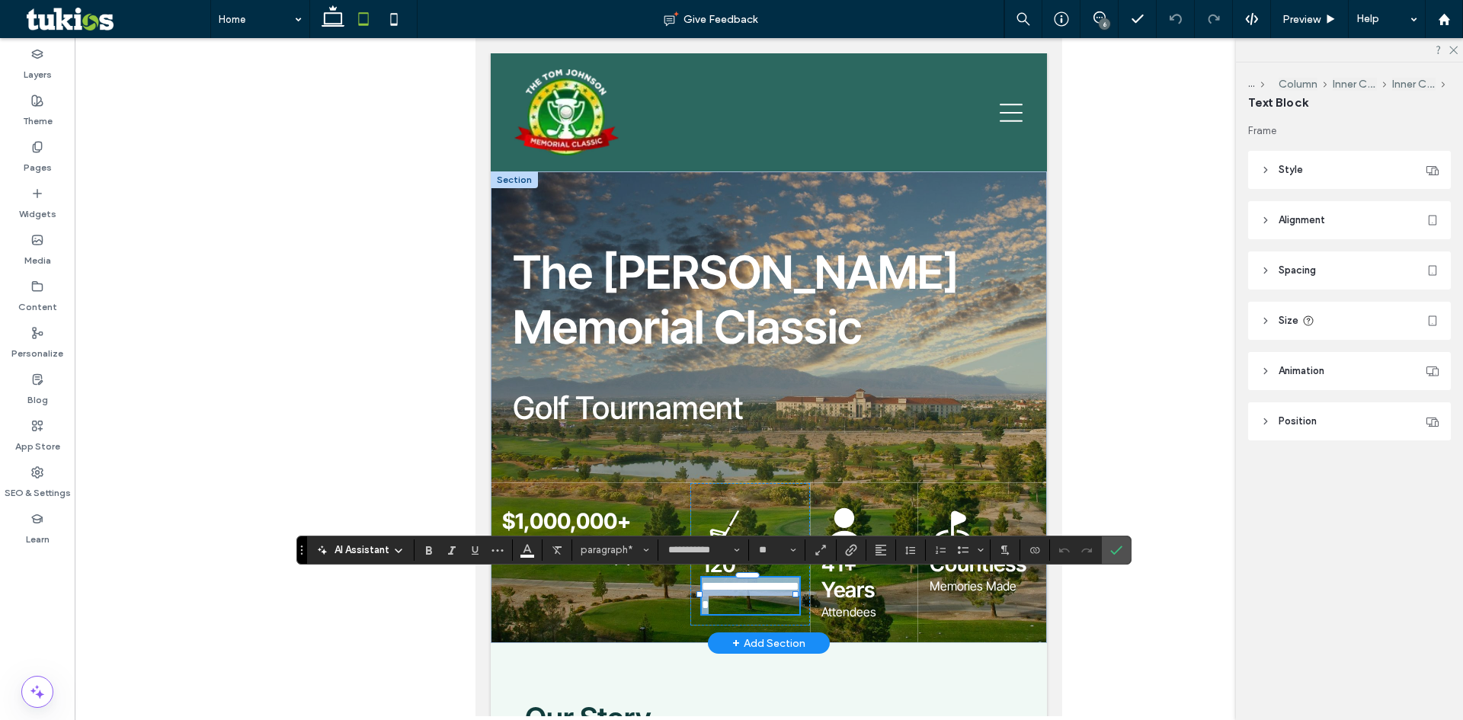
click at [769, 606] on p "**********" at bounding box center [751, 596] width 98 height 37
click at [1114, 556] on icon "Confirm" at bounding box center [1116, 550] width 12 height 12
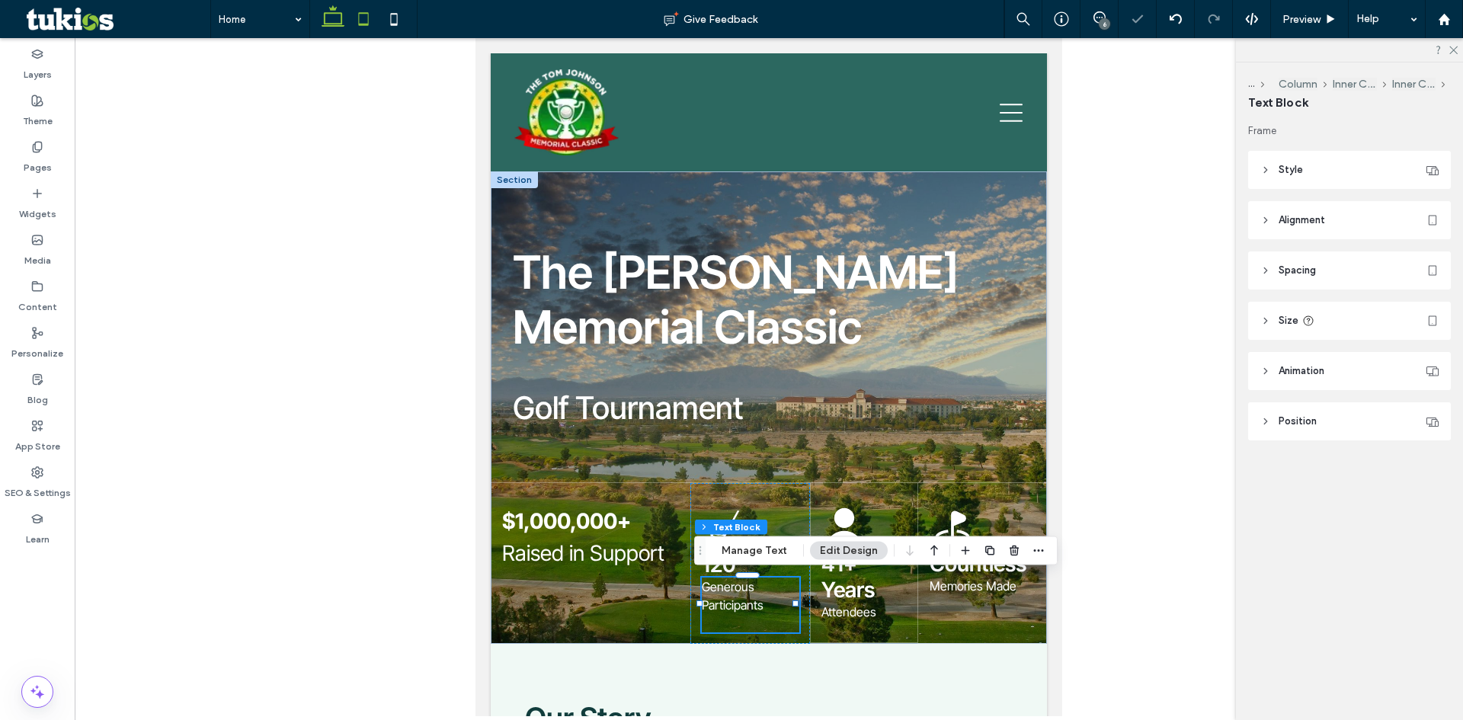
click at [326, 30] on icon at bounding box center [333, 19] width 30 height 30
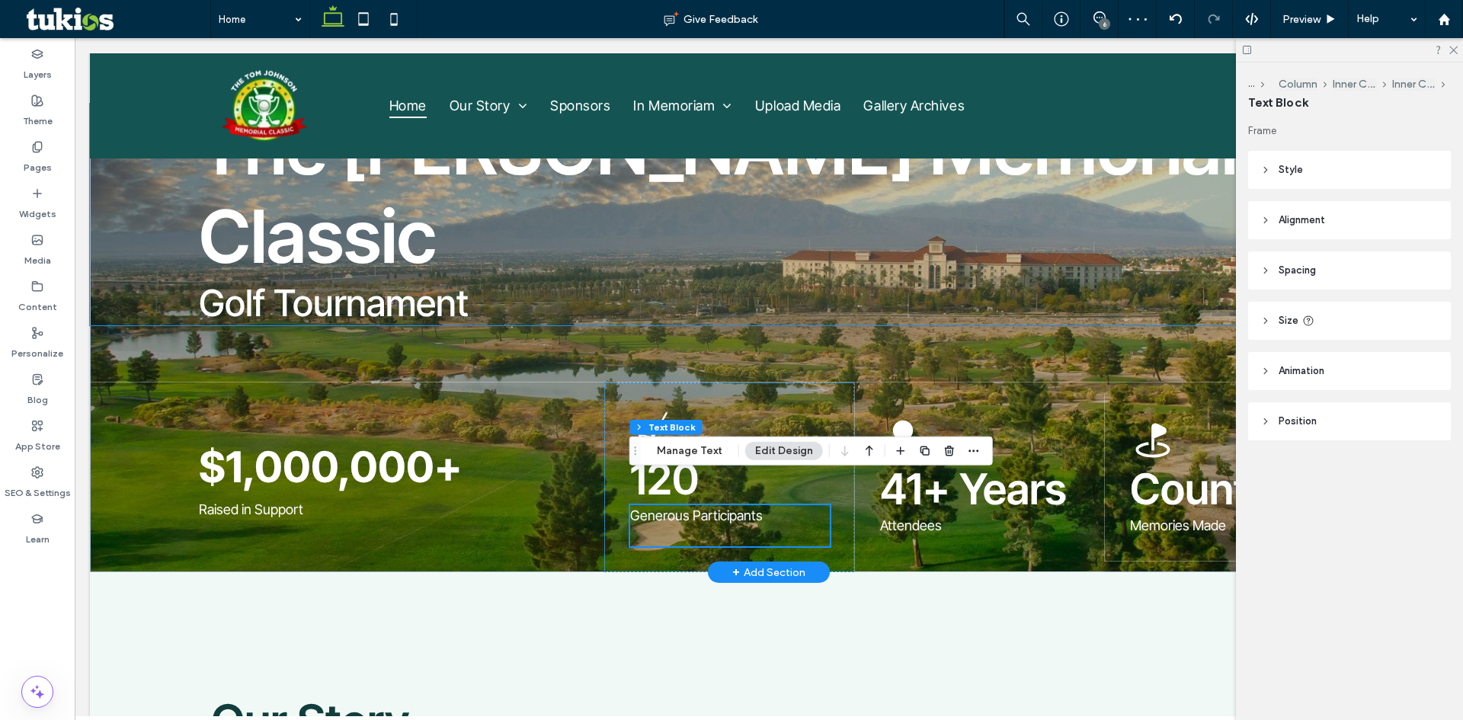
scroll to position [213, 0]
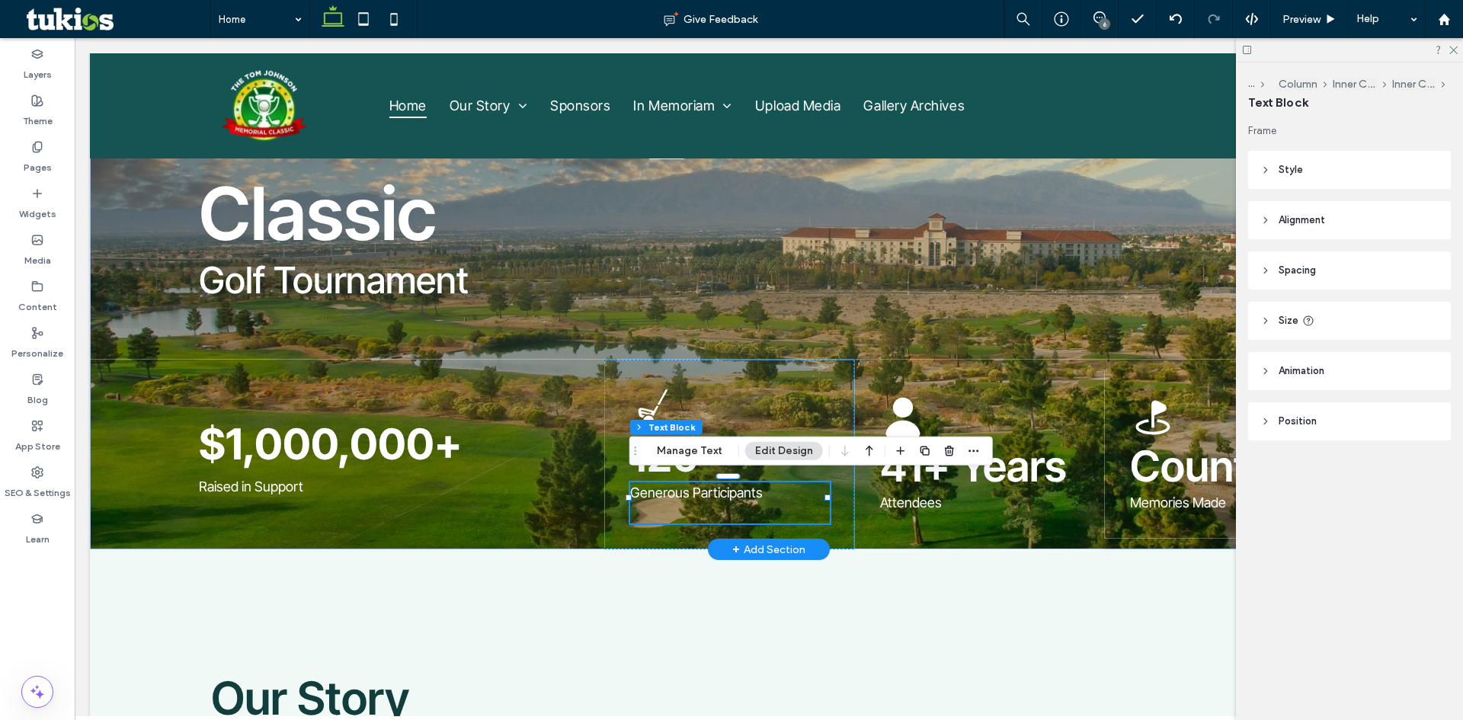
click at [754, 517] on p "﻿" at bounding box center [729, 513] width 199 height 21
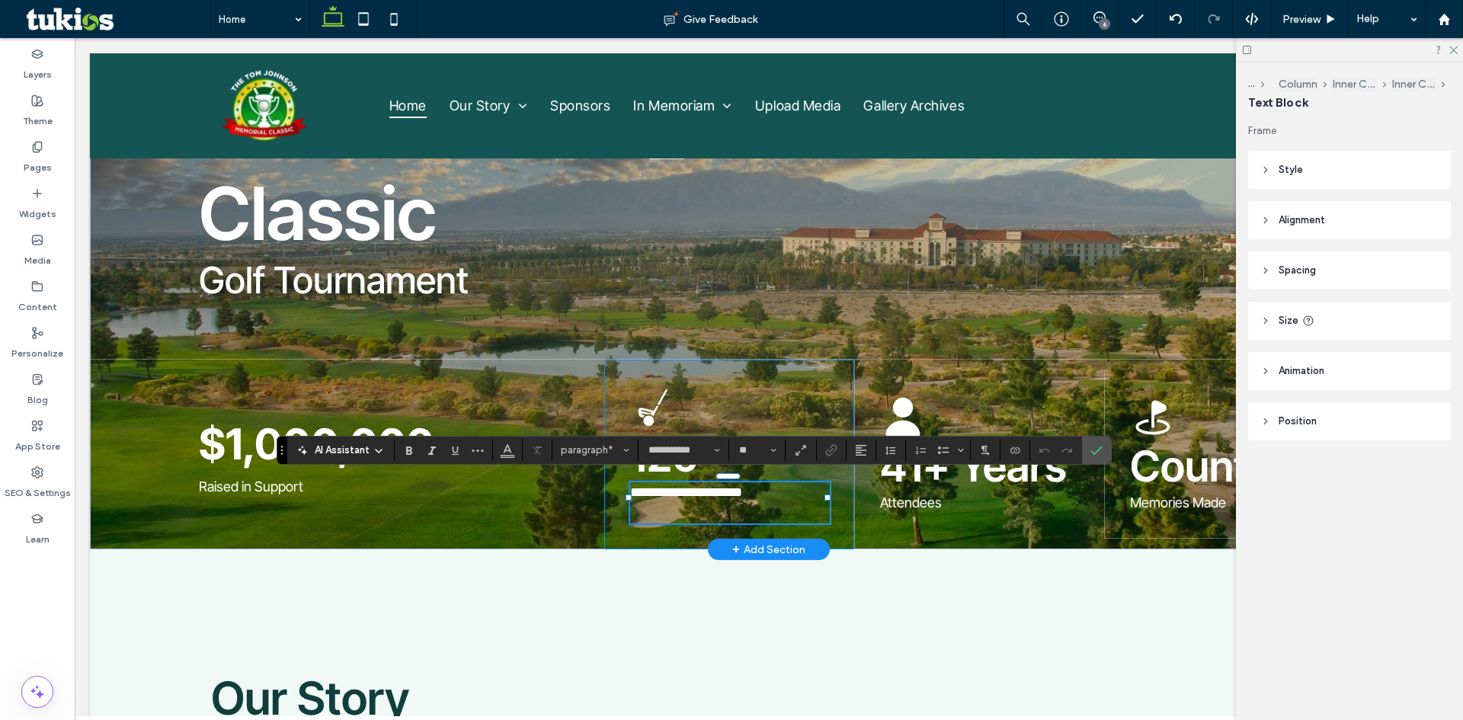
click at [678, 520] on div "**********" at bounding box center [729, 455] width 250 height 191
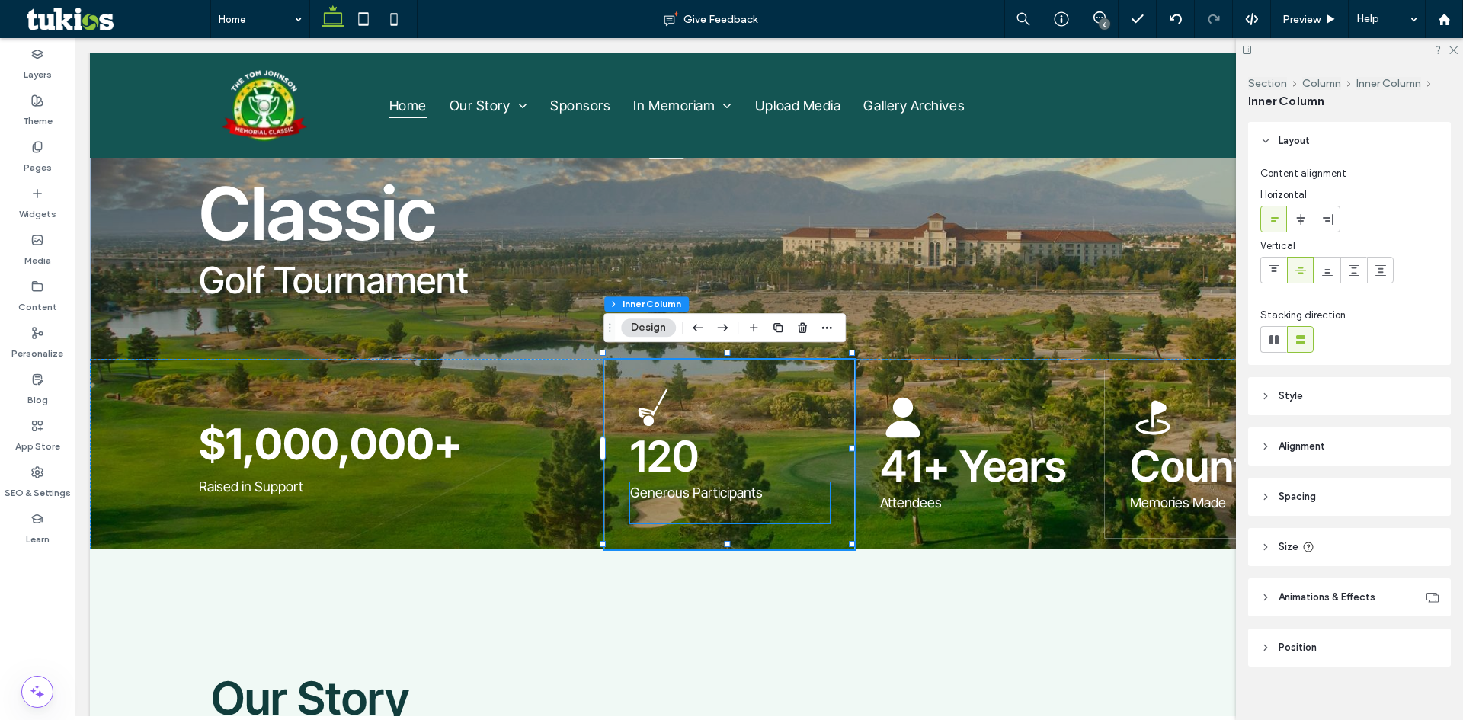
click at [658, 514] on p "﻿" at bounding box center [729, 513] width 199 height 21
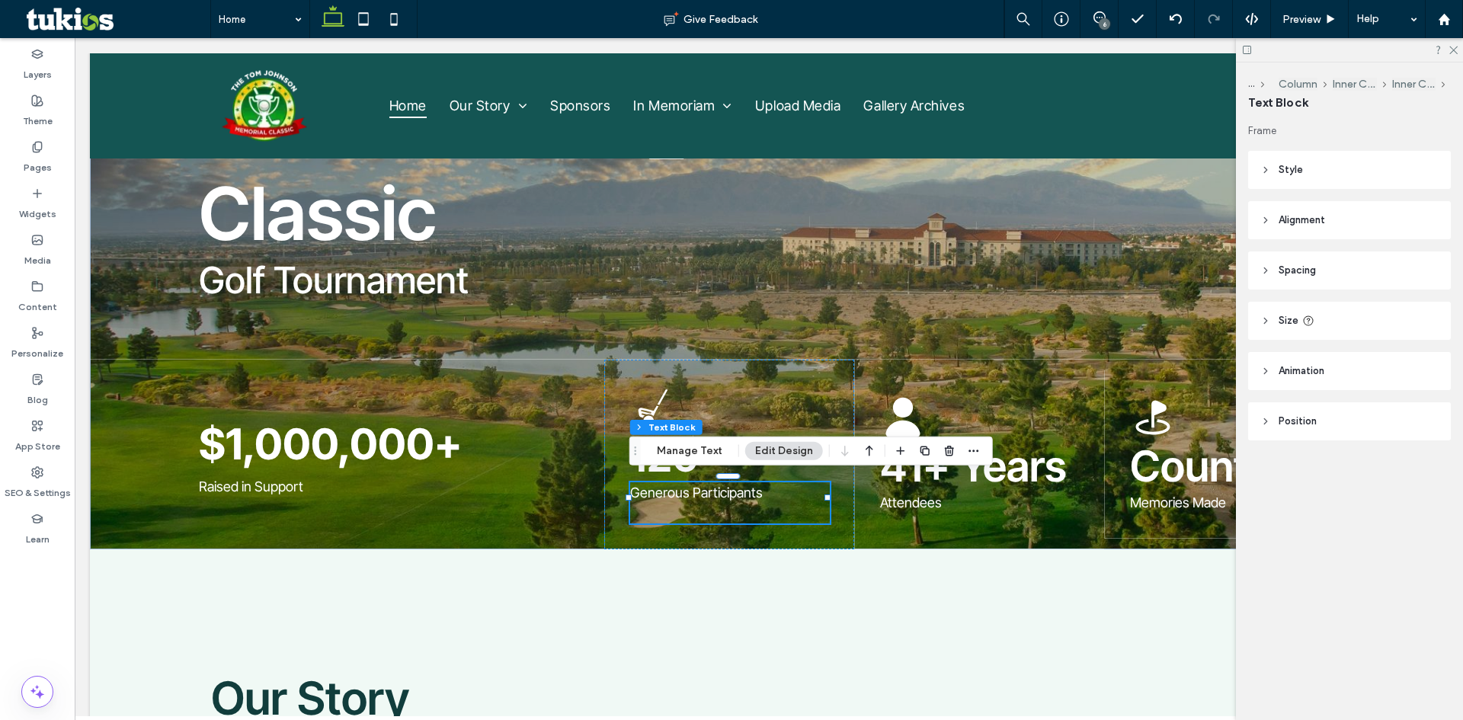
click at [658, 514] on p "﻿" at bounding box center [729, 513] width 199 height 21
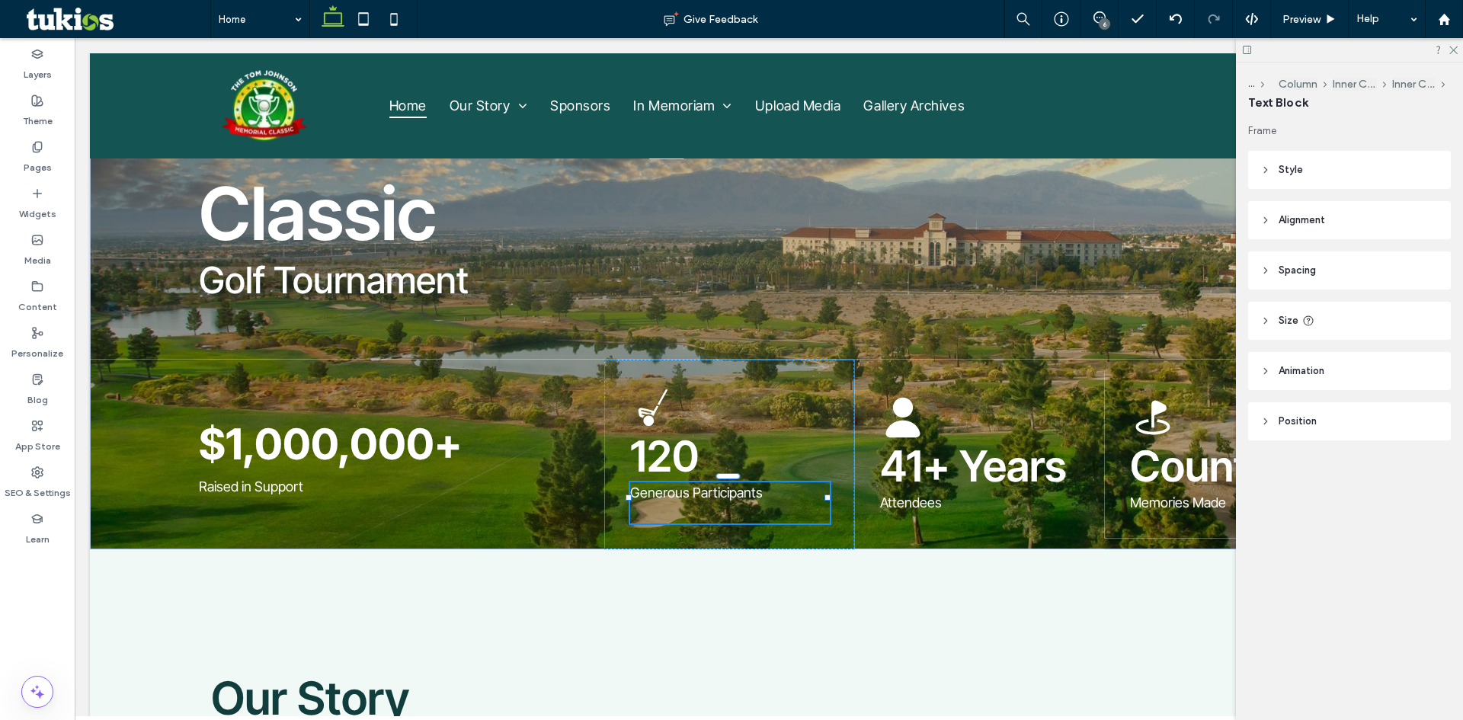
type input "**********"
type input "**"
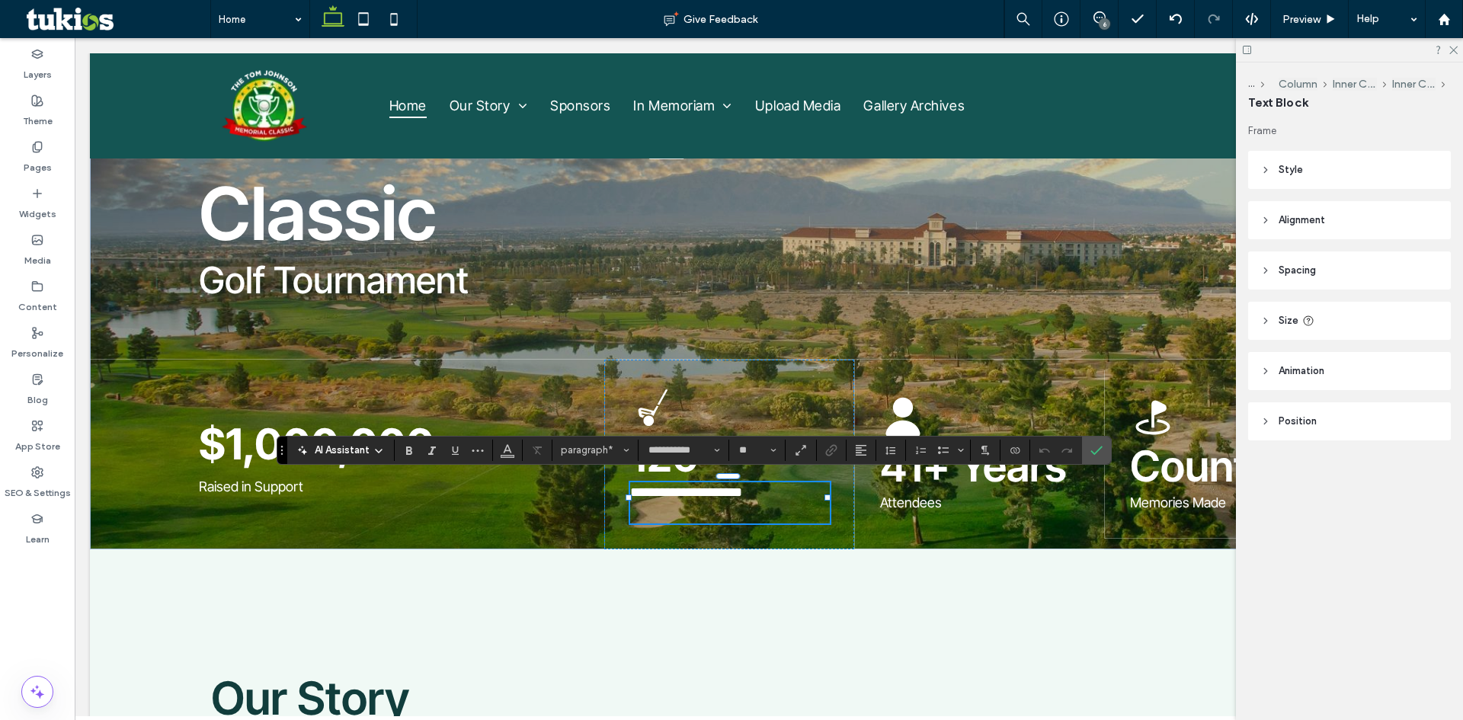
click at [652, 513] on p "﻿" at bounding box center [729, 513] width 199 height 21
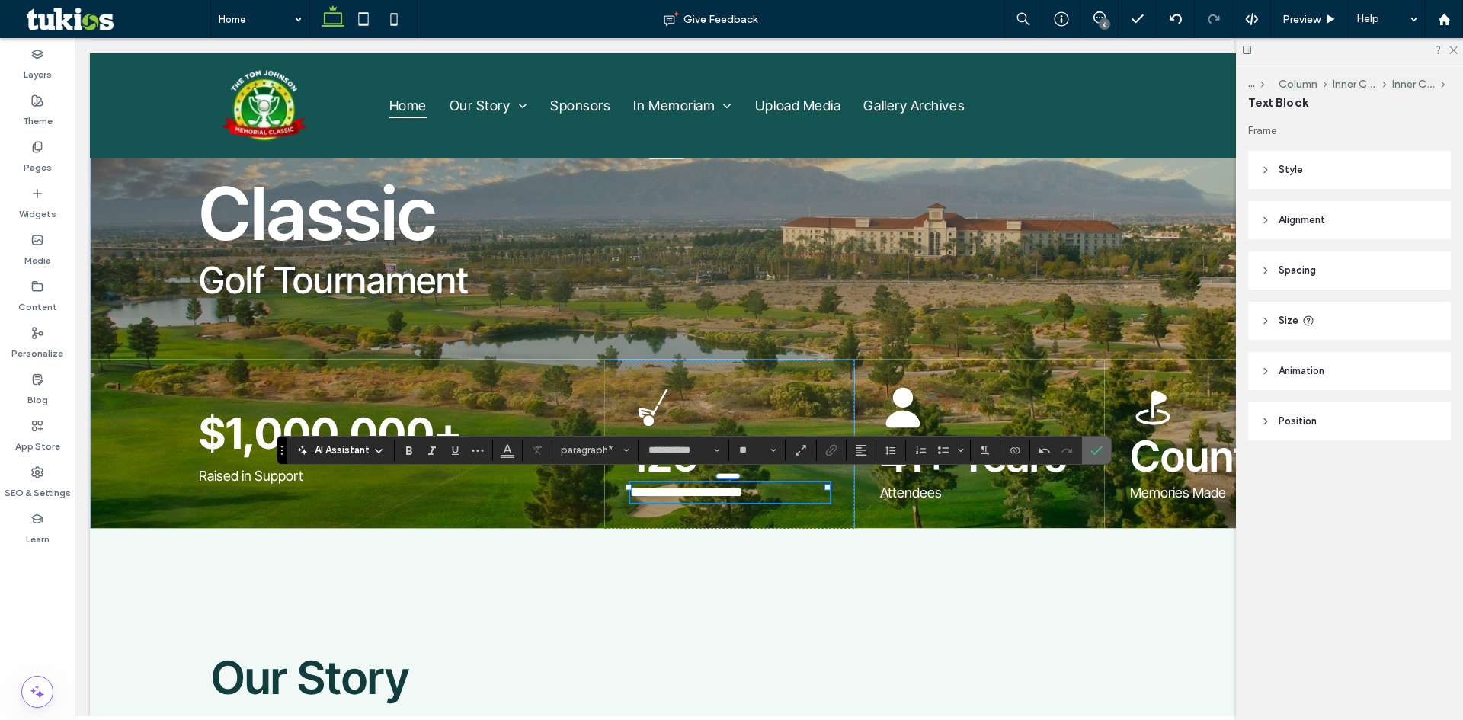
click at [1099, 456] on span "Confirm" at bounding box center [1096, 450] width 12 height 26
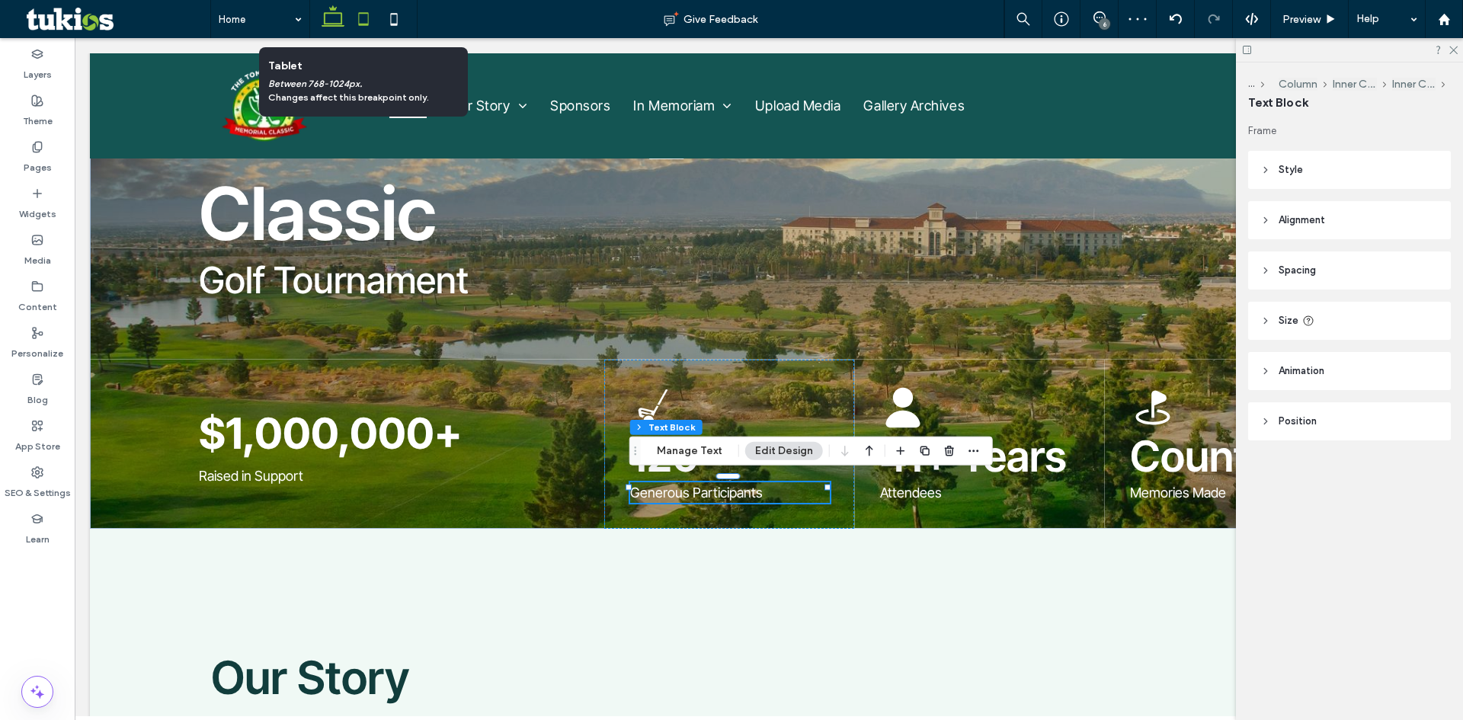
click at [370, 22] on icon at bounding box center [363, 19] width 30 height 30
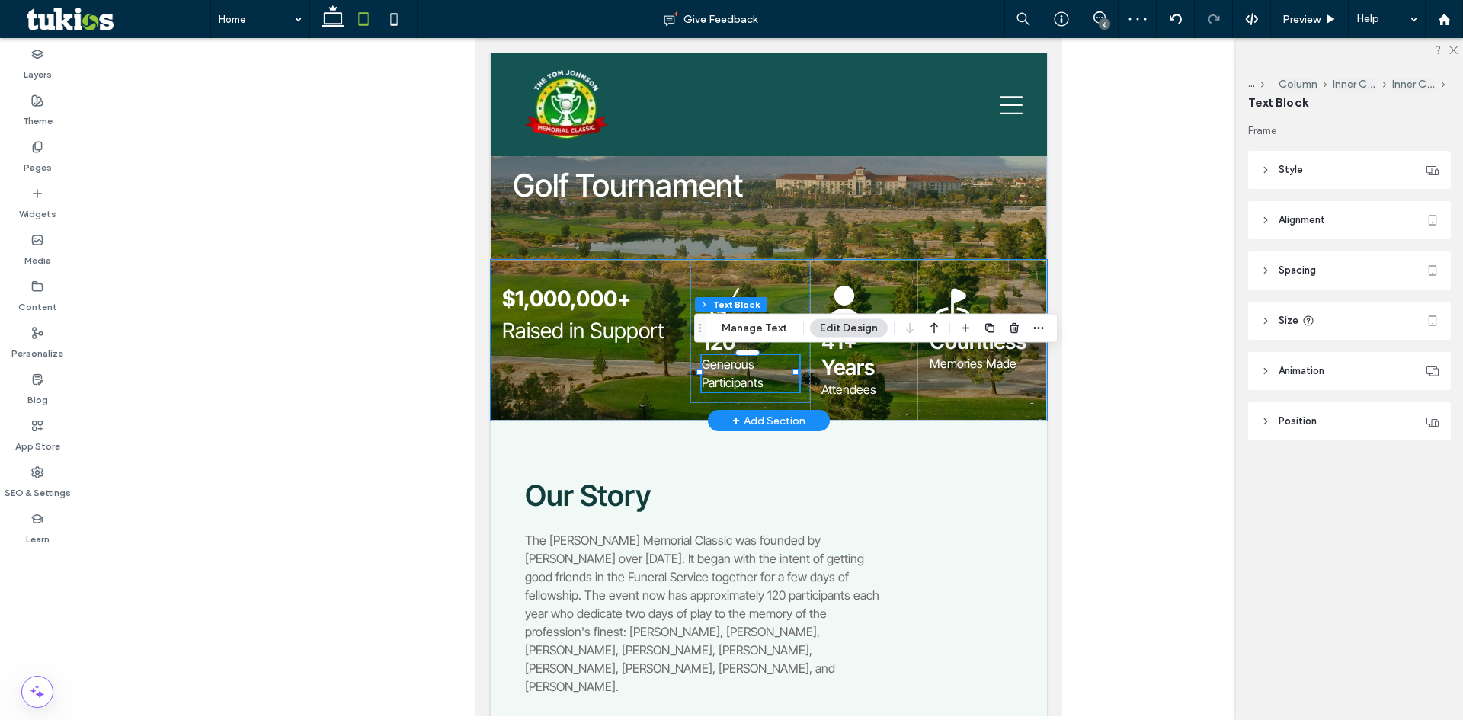
click at [710, 405] on div "$1,000,000+ Raised in Support 120 Generous Participants ﻿ 41+ Years Attendees C…" at bounding box center [769, 340] width 556 height 161
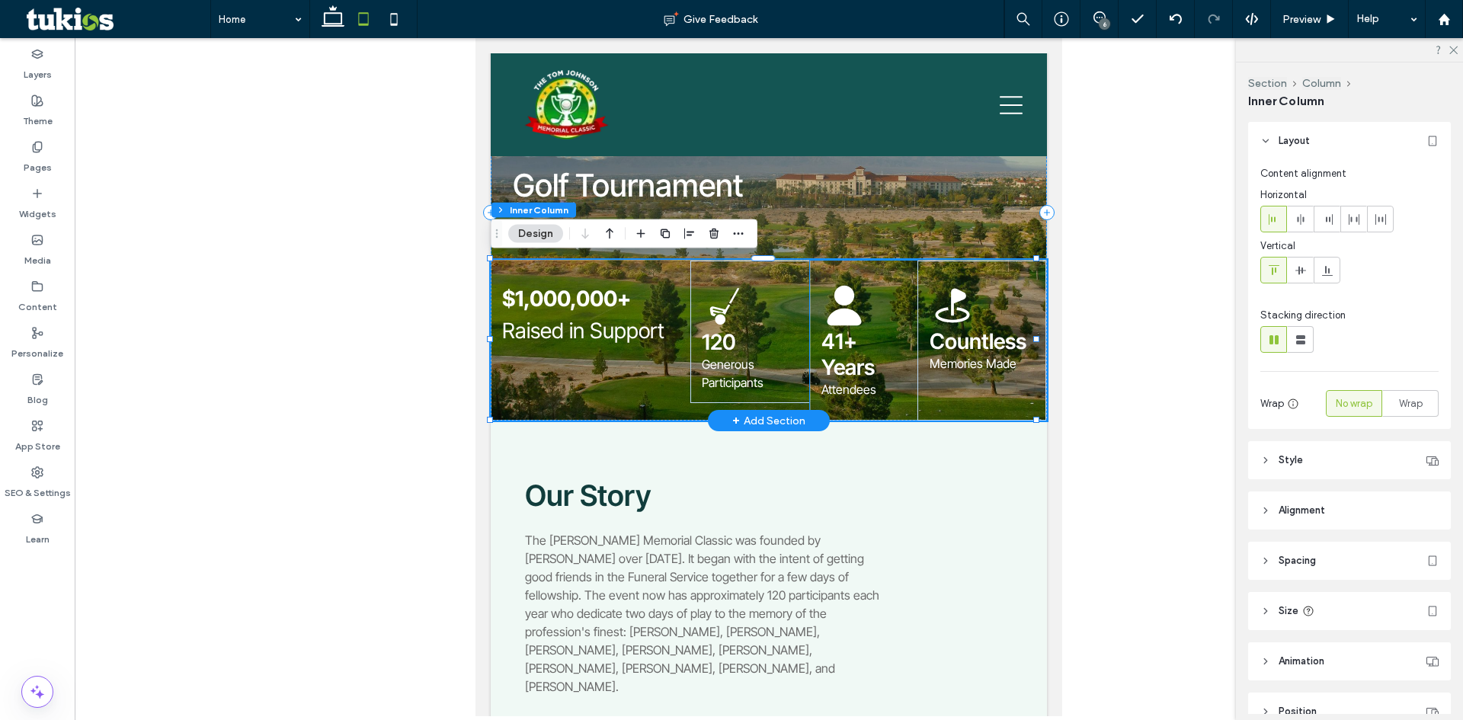
click at [857, 408] on div "41+ Years Attendees" at bounding box center [864, 341] width 108 height 160
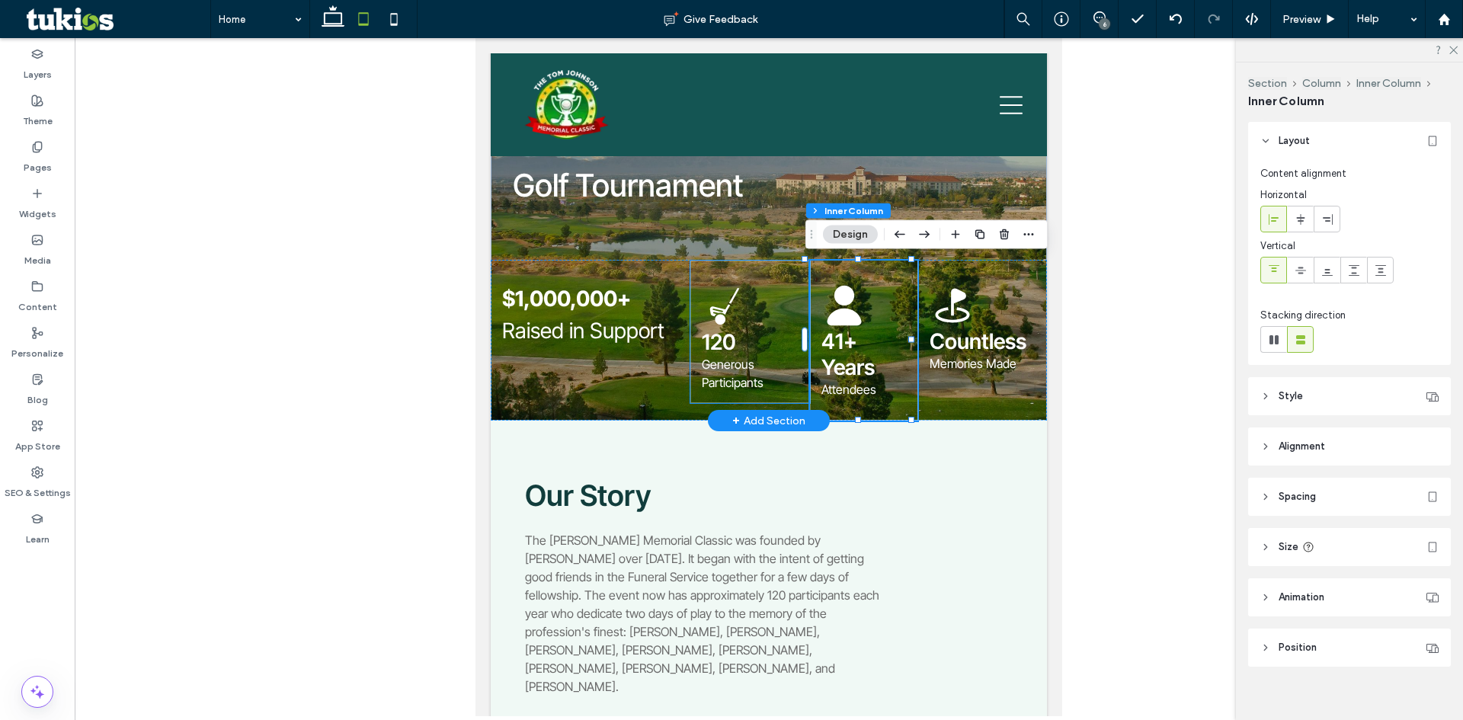
click at [784, 395] on div "120 Generous Participants ﻿" at bounding box center [750, 332] width 120 height 142
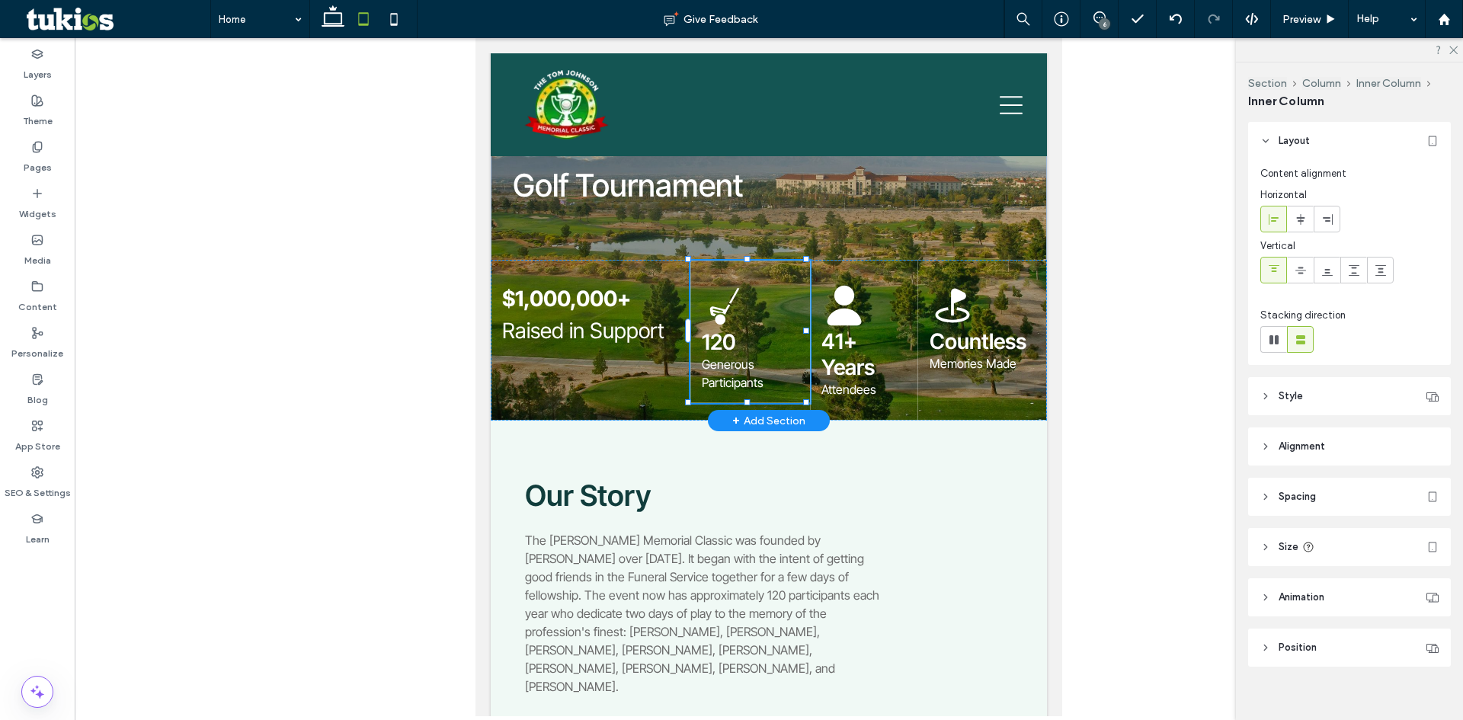
scroll to position [14, 0]
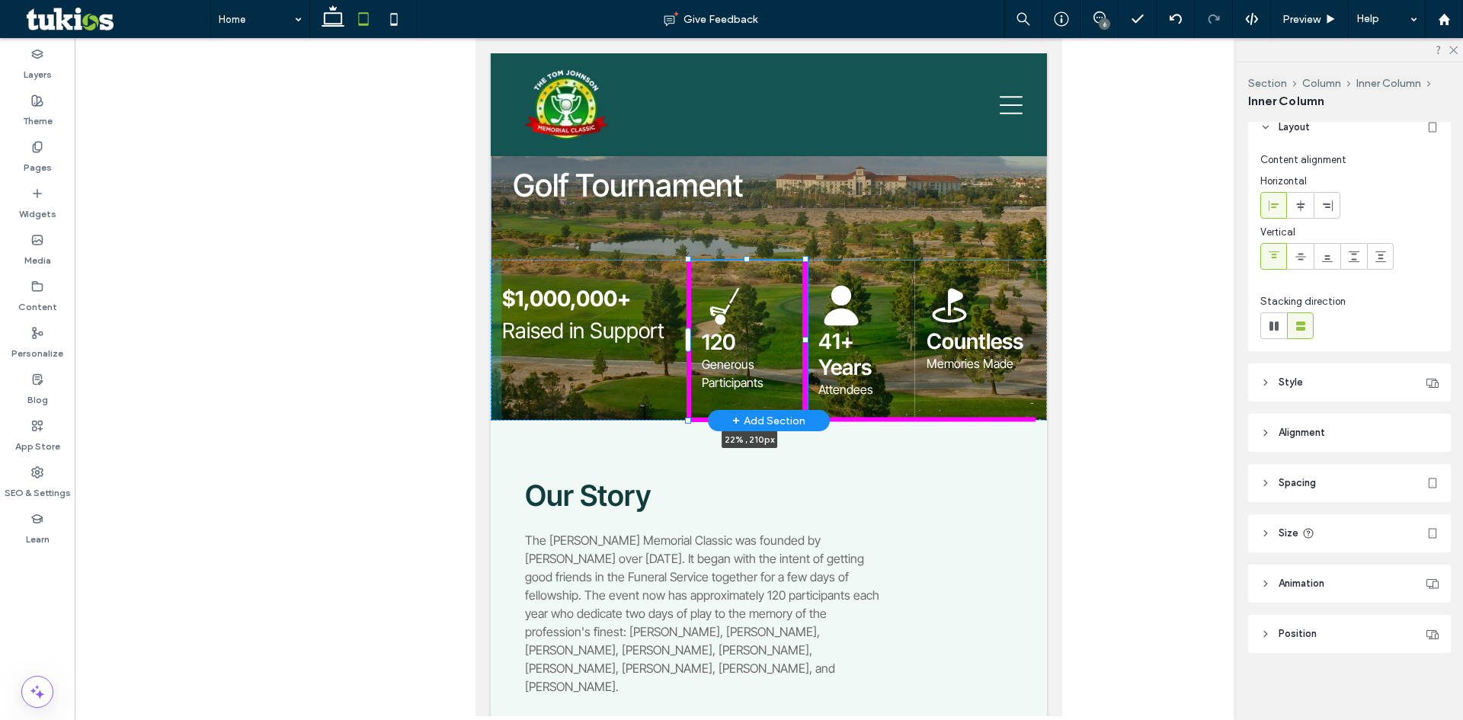
drag, startPoint x: 746, startPoint y: 401, endPoint x: 748, endPoint y: 416, distance: 15.4
click at [748, 416] on div "The Tom Johnson Memorial Classic Book Now Golf Tournament $1,000,000+ Raised in…" at bounding box center [769, 185] width 556 height 472
type input "**"
type input "***"
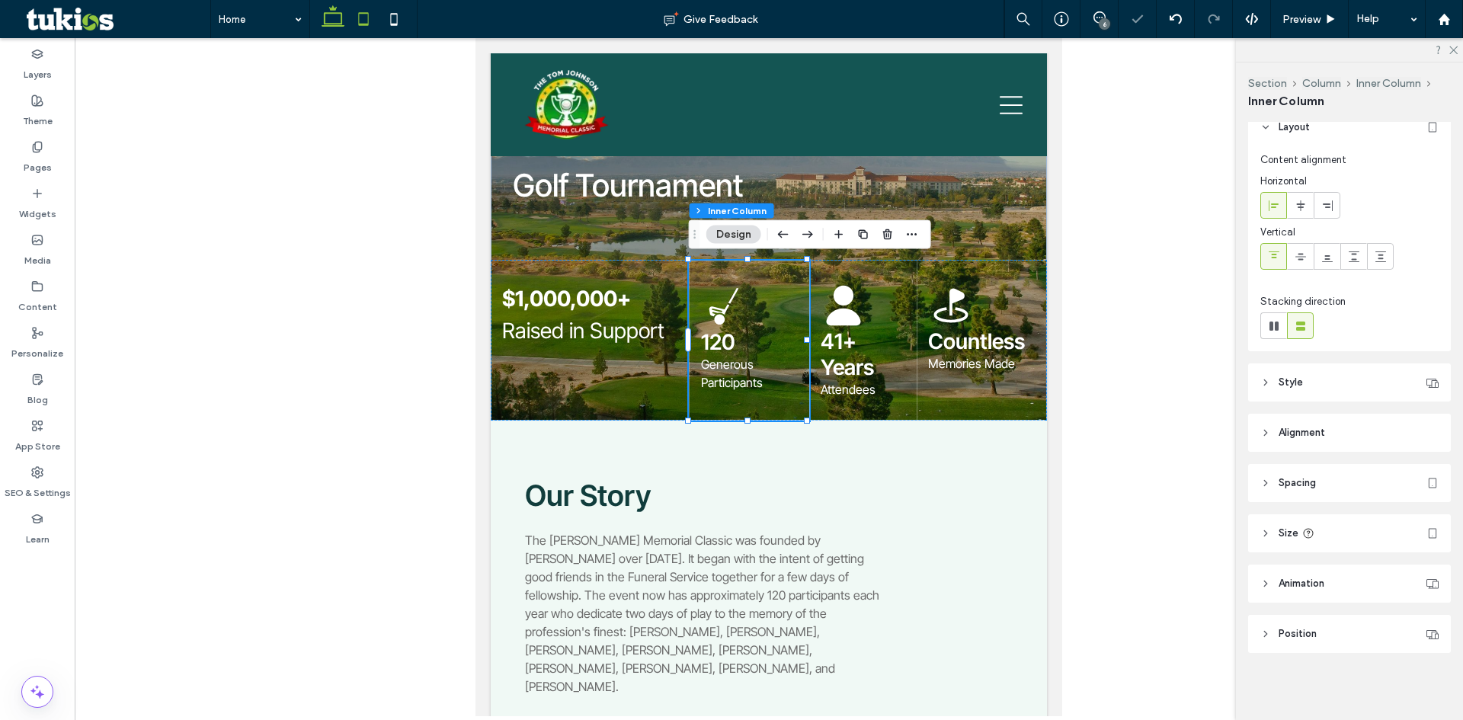
click at [328, 23] on icon at bounding box center [333, 19] width 30 height 30
type input "**"
type input "*"
type input "**"
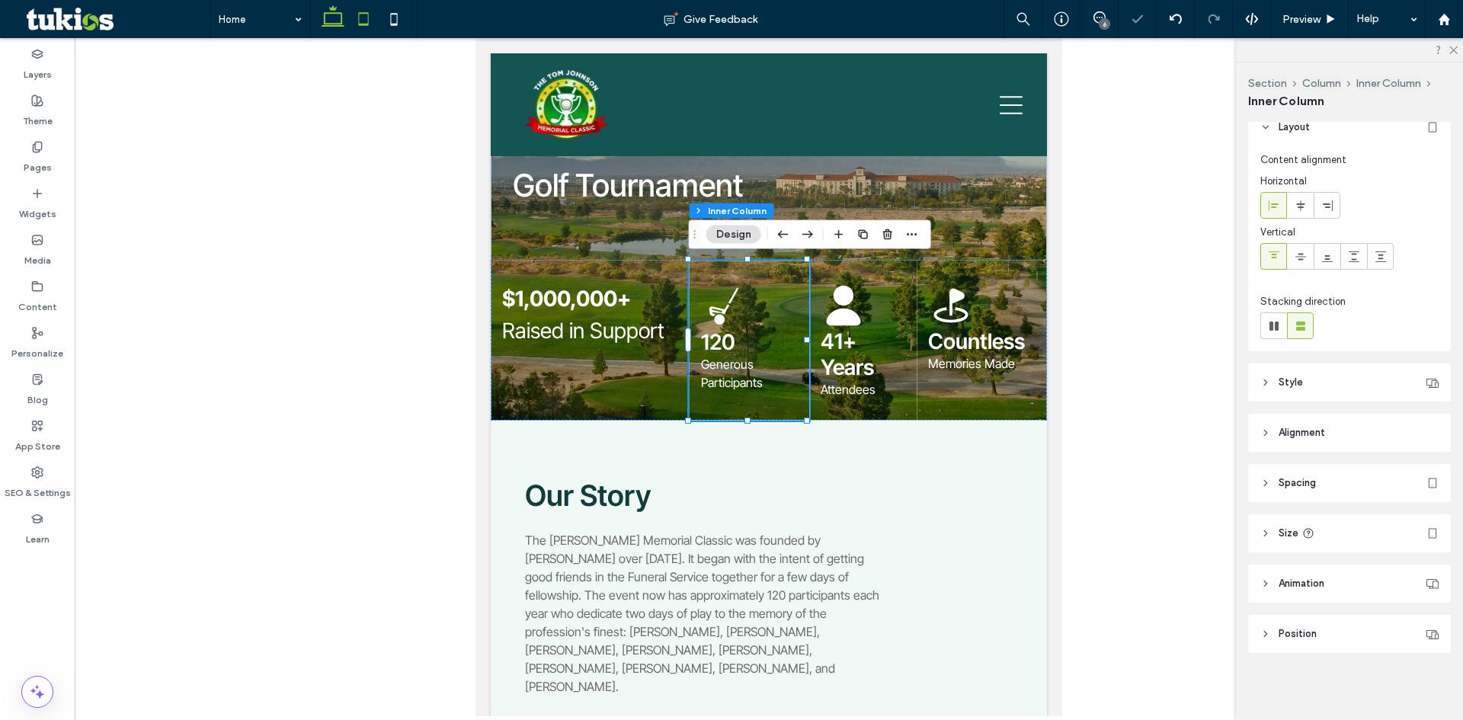
type input "**"
type input "***"
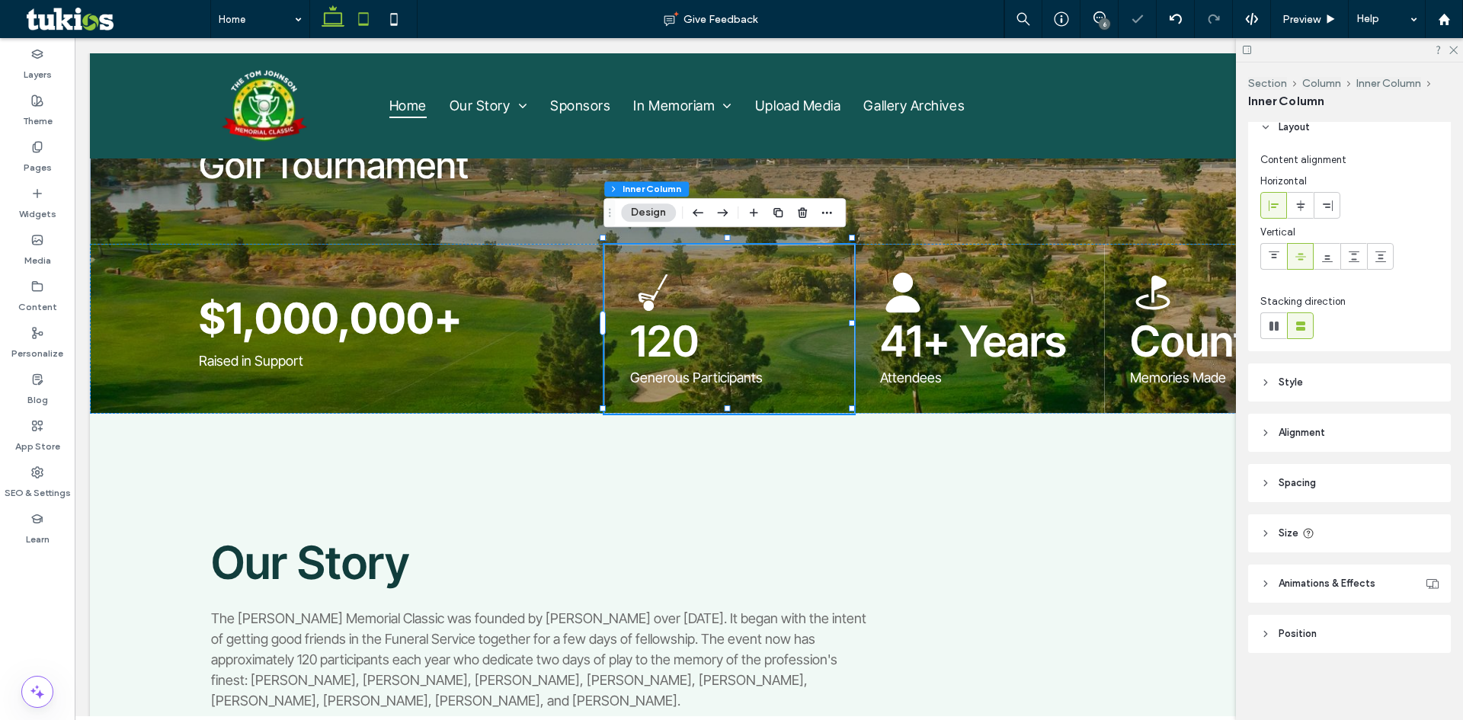
click at [367, 28] on icon at bounding box center [363, 19] width 30 height 30
type input "**"
type input "*"
type input "**"
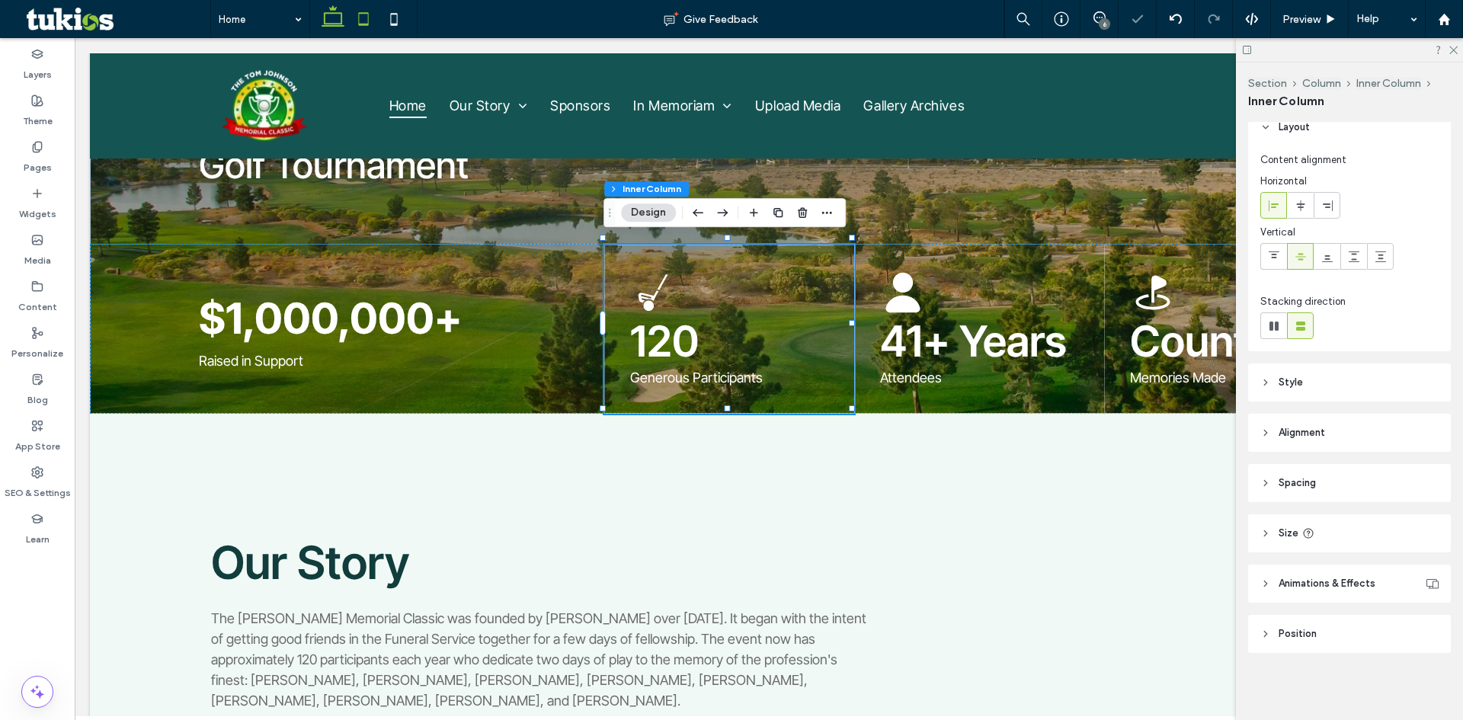
type input "**"
type input "***"
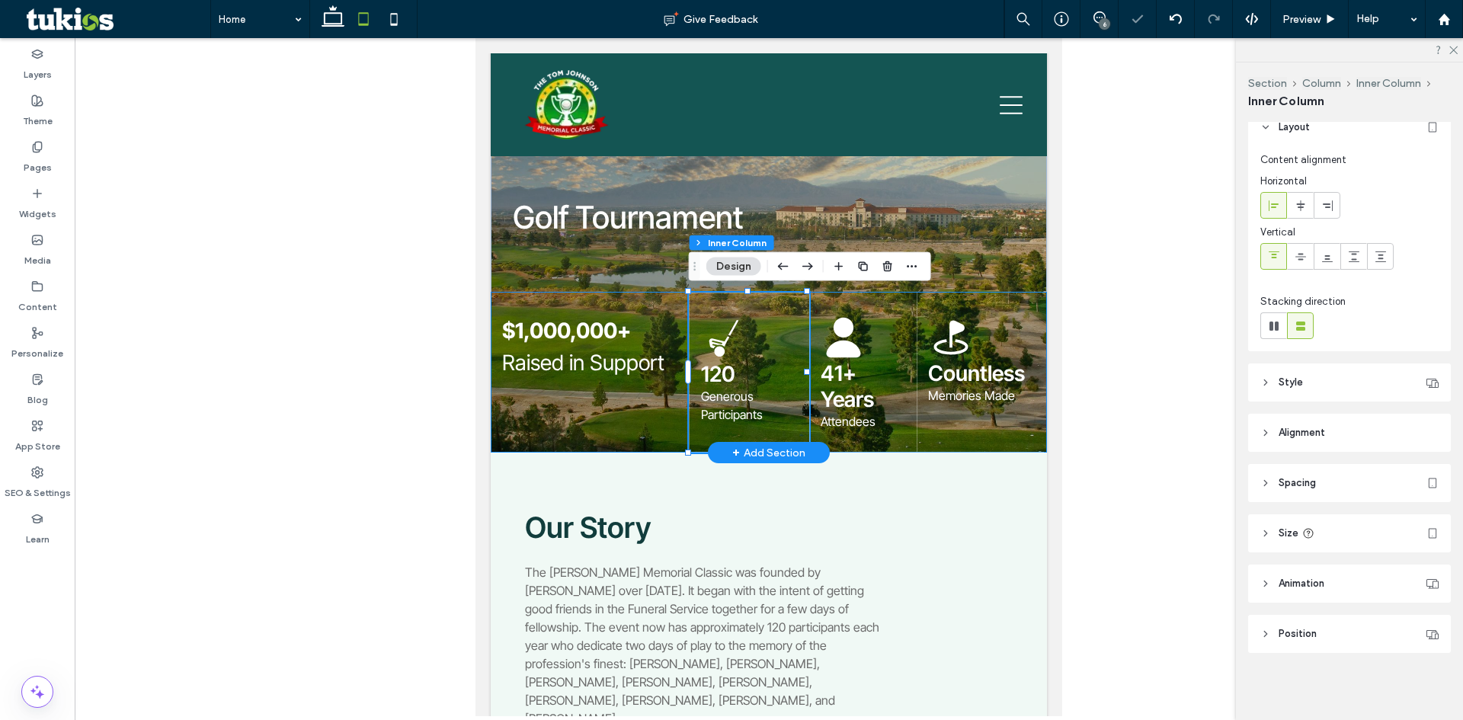
click at [639, 419] on div "$1,000,000+ Raised in Support 120 Generous Participants ﻿ 41+ Years Attendees C…" at bounding box center [769, 372] width 556 height 161
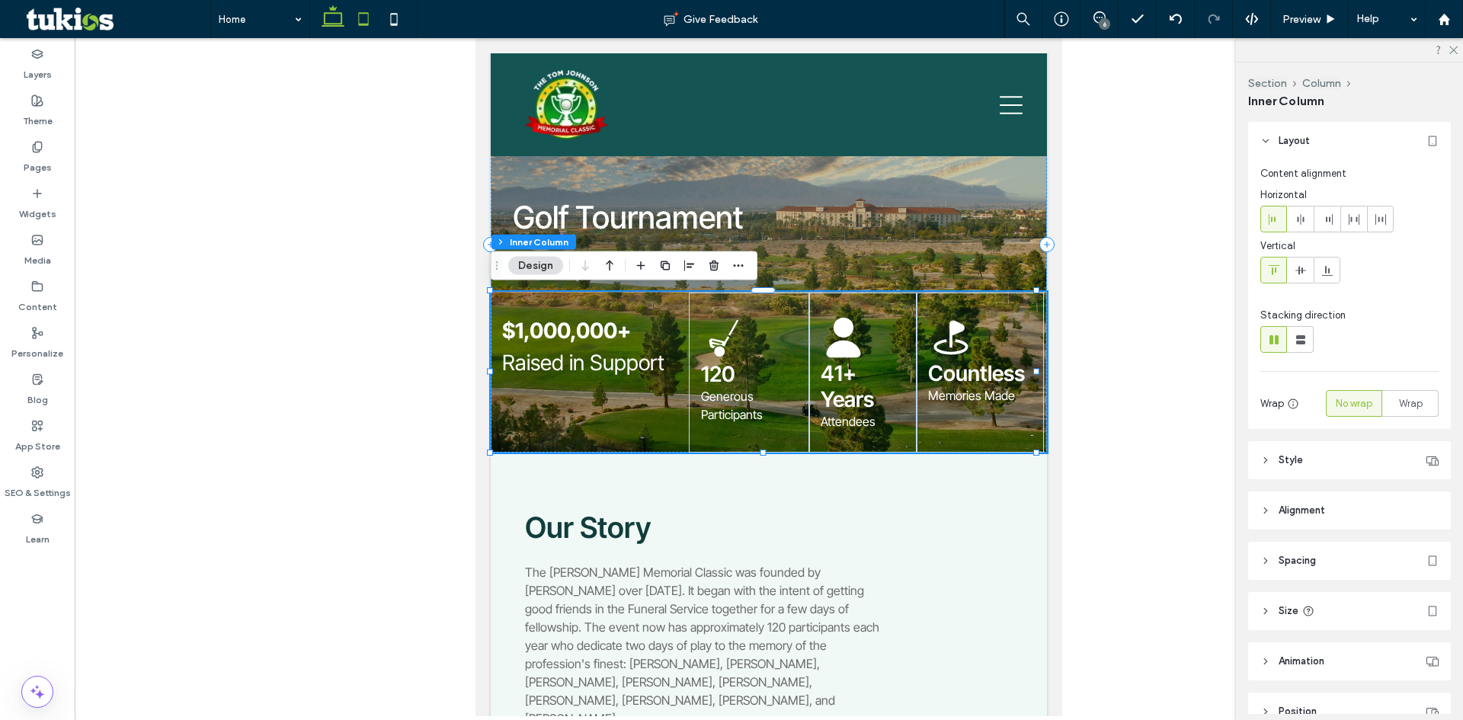
click at [338, 24] on use at bounding box center [333, 15] width 23 height 21
type input "**"
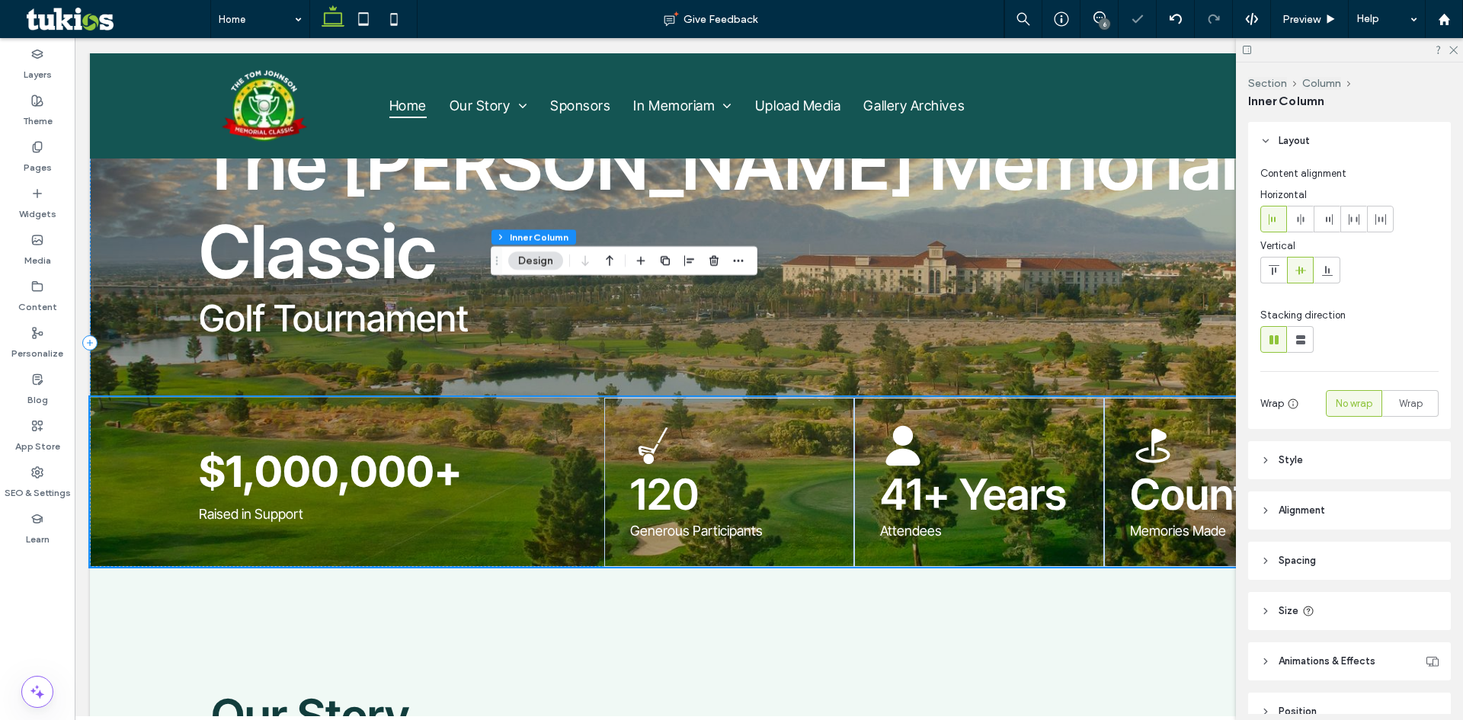
scroll to position [280, 0]
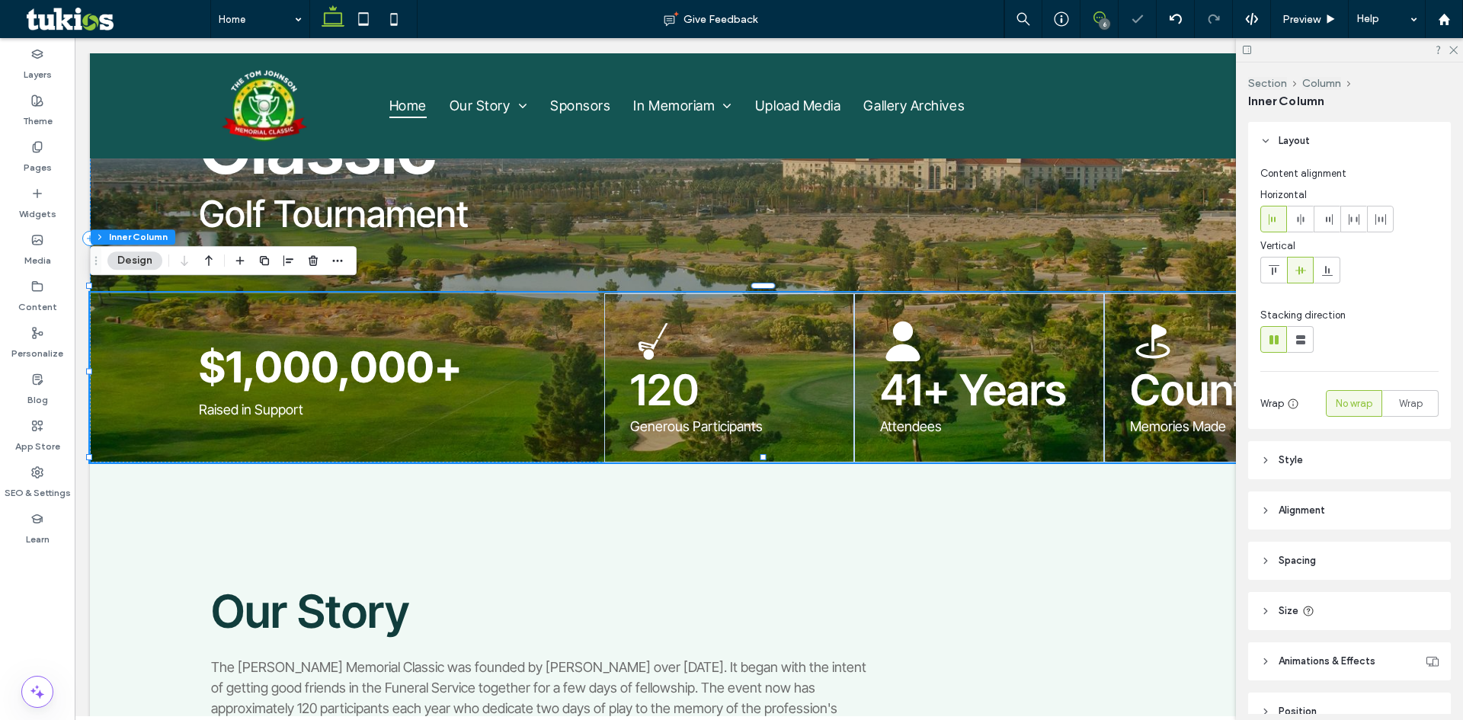
click at [1094, 17] on icon at bounding box center [1099, 17] width 12 height 12
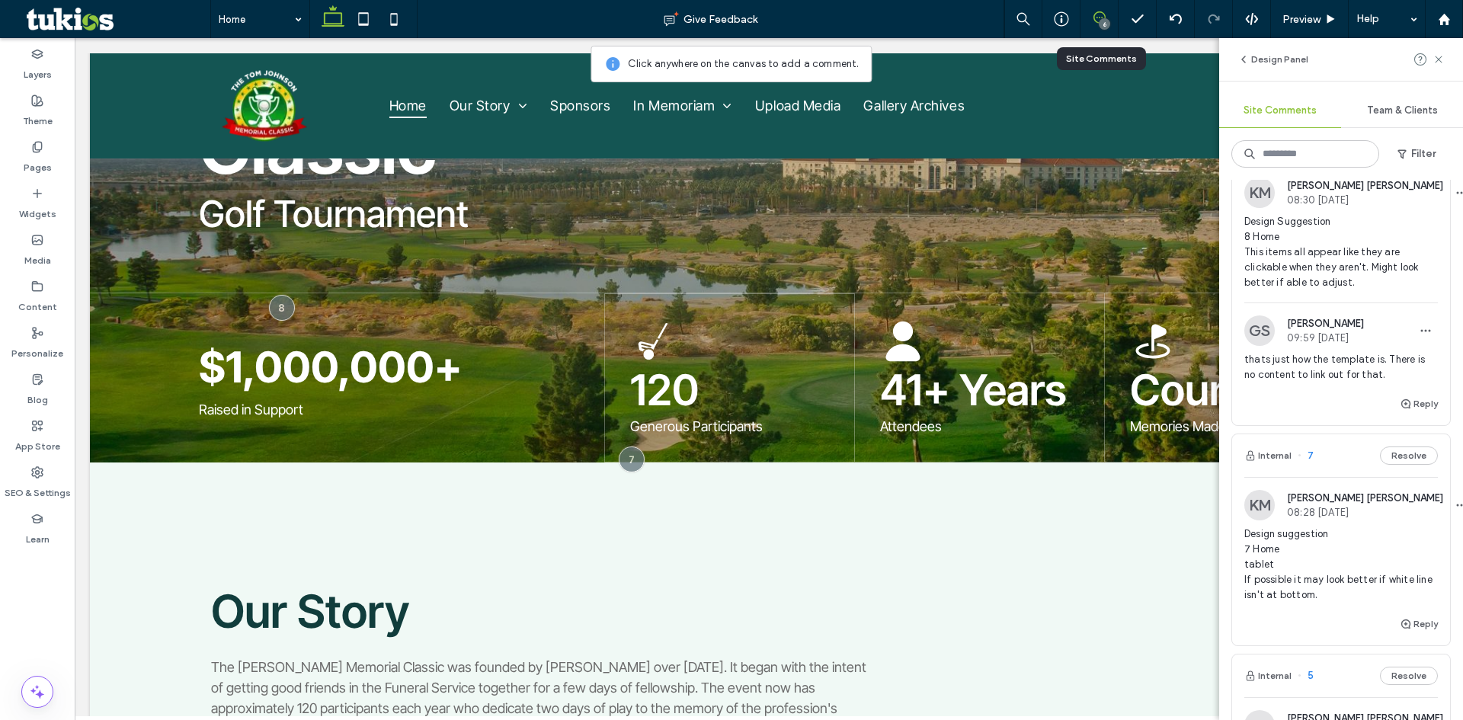
scroll to position [76, 0]
click at [1393, 447] on button "Resolve" at bounding box center [1409, 450] width 58 height 18
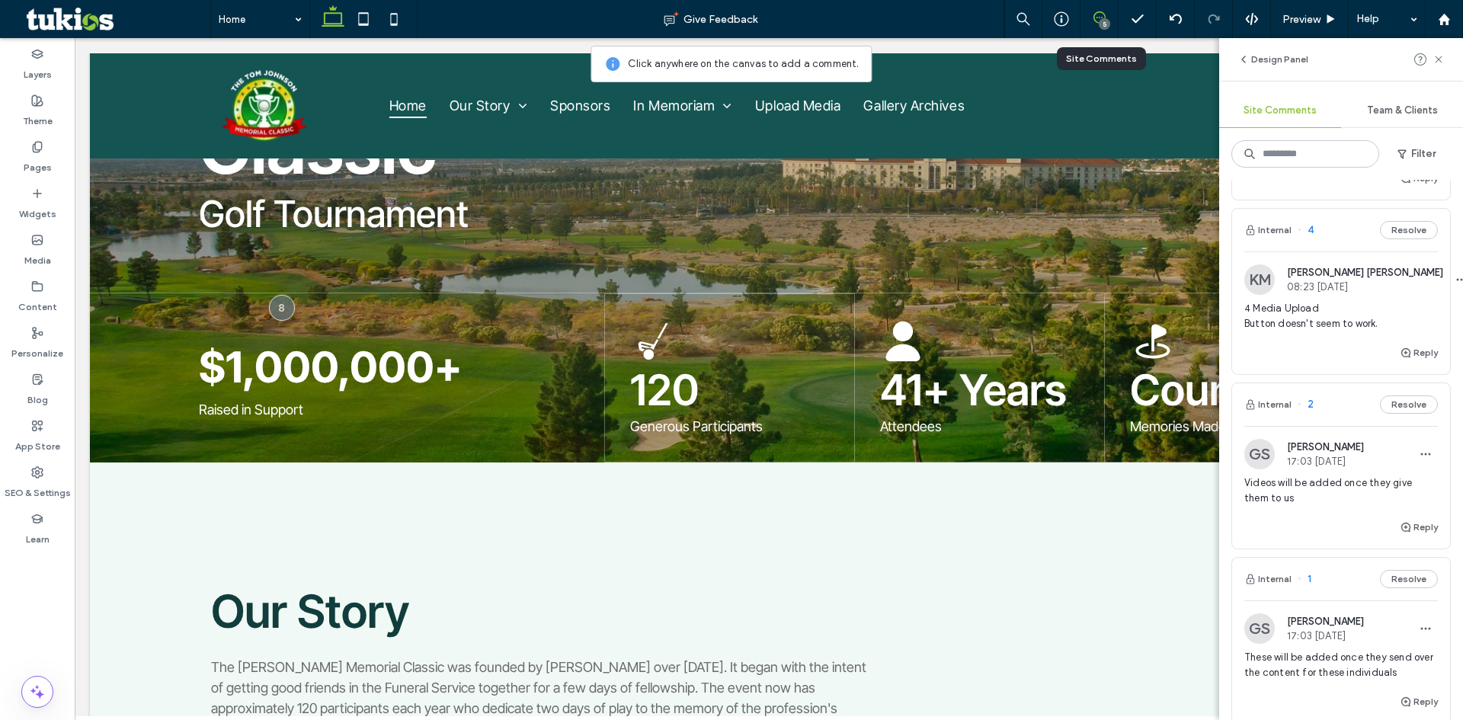
scroll to position [610, 0]
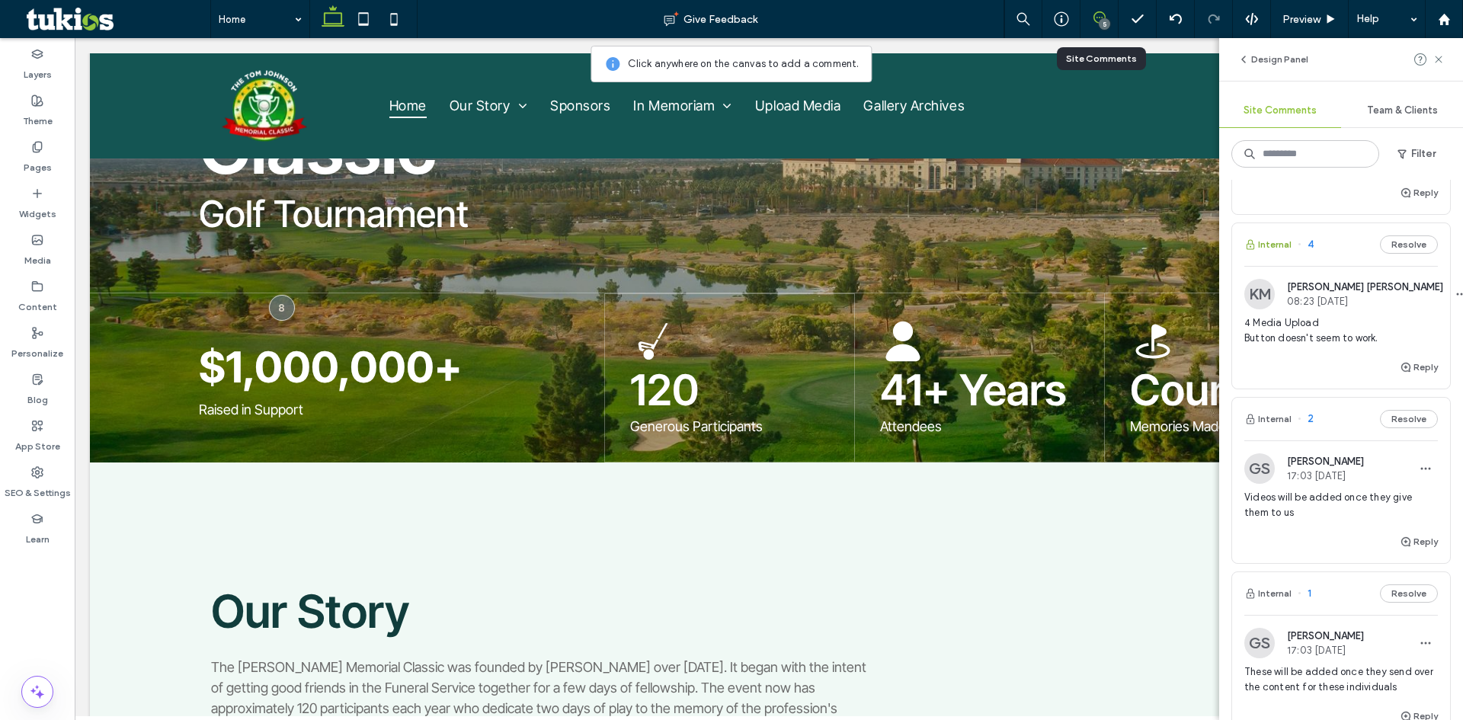
click at [1274, 254] on button "Internal" at bounding box center [1267, 244] width 47 height 18
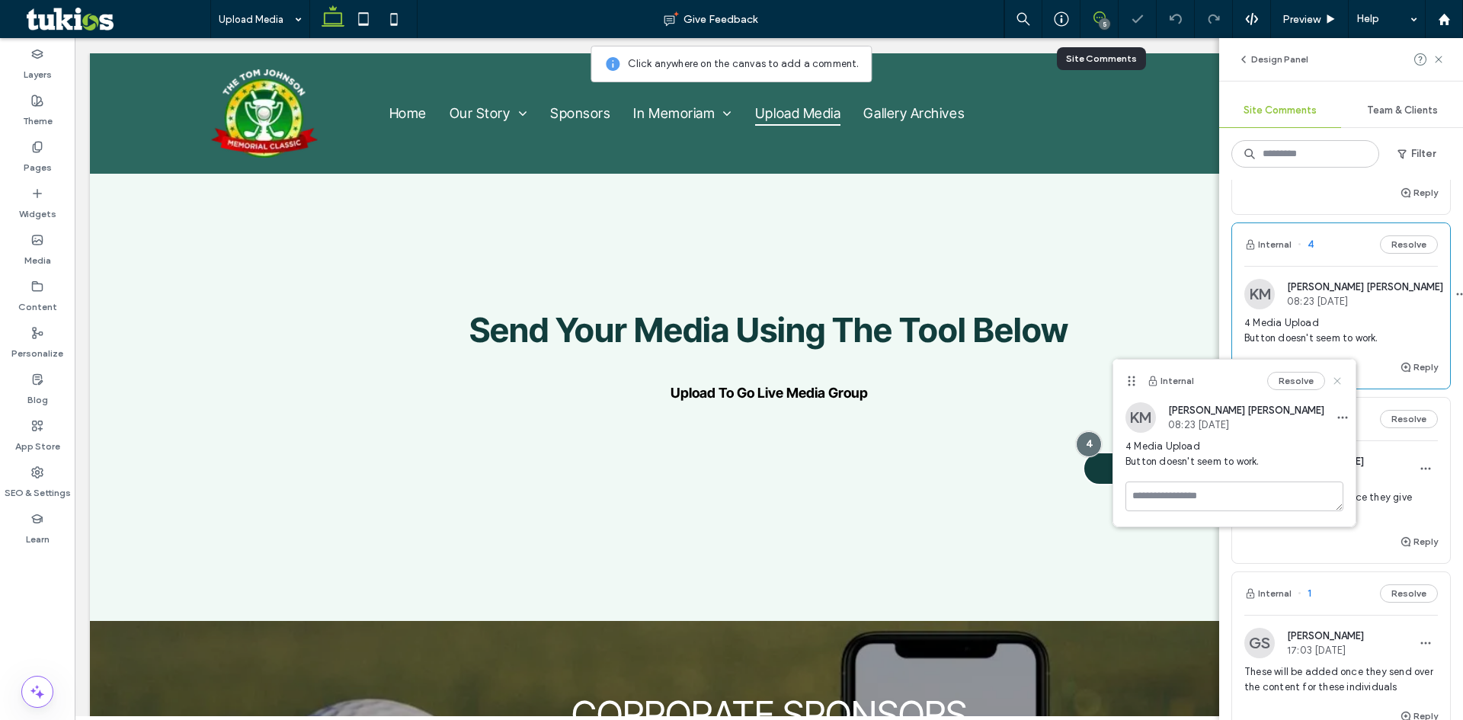
click at [1335, 381] on icon at bounding box center [1337, 381] width 12 height 12
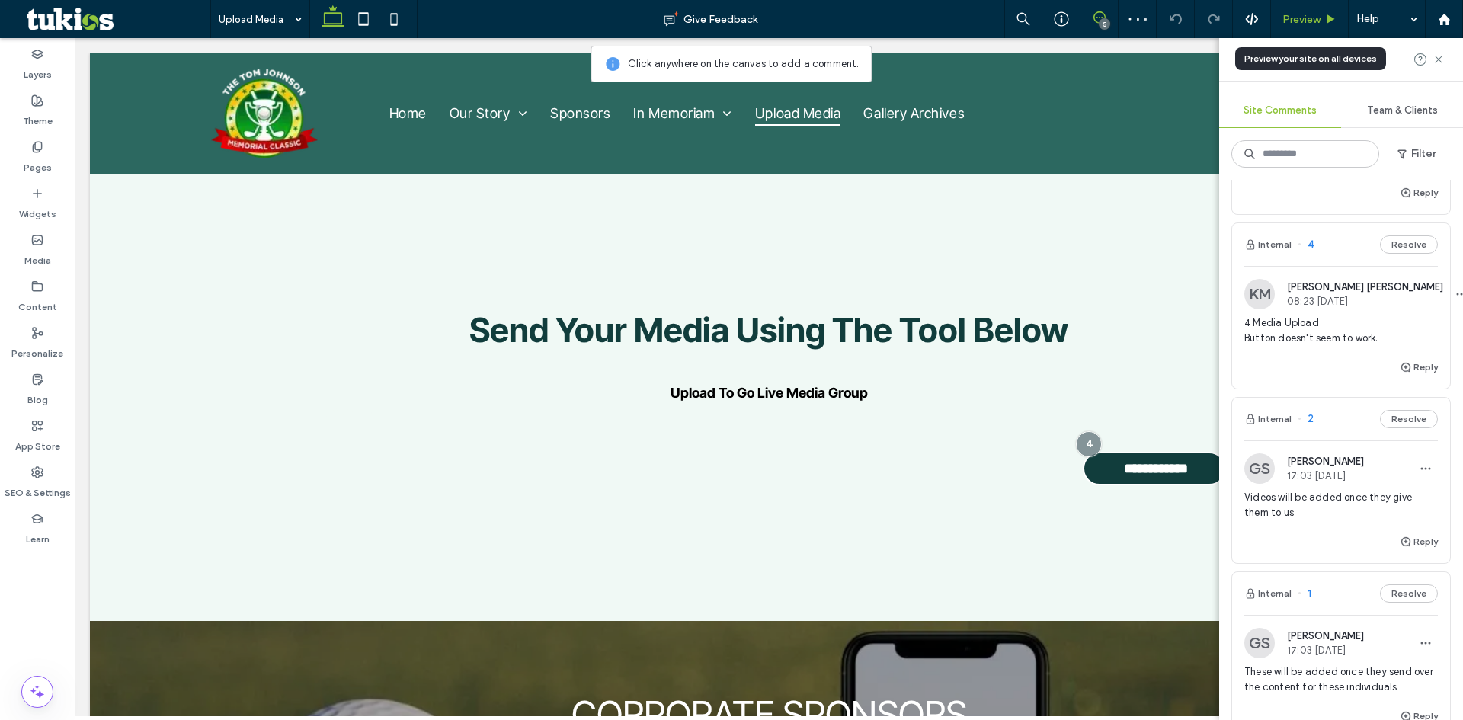
click at [1302, 17] on span "Preview" at bounding box center [1301, 19] width 38 height 13
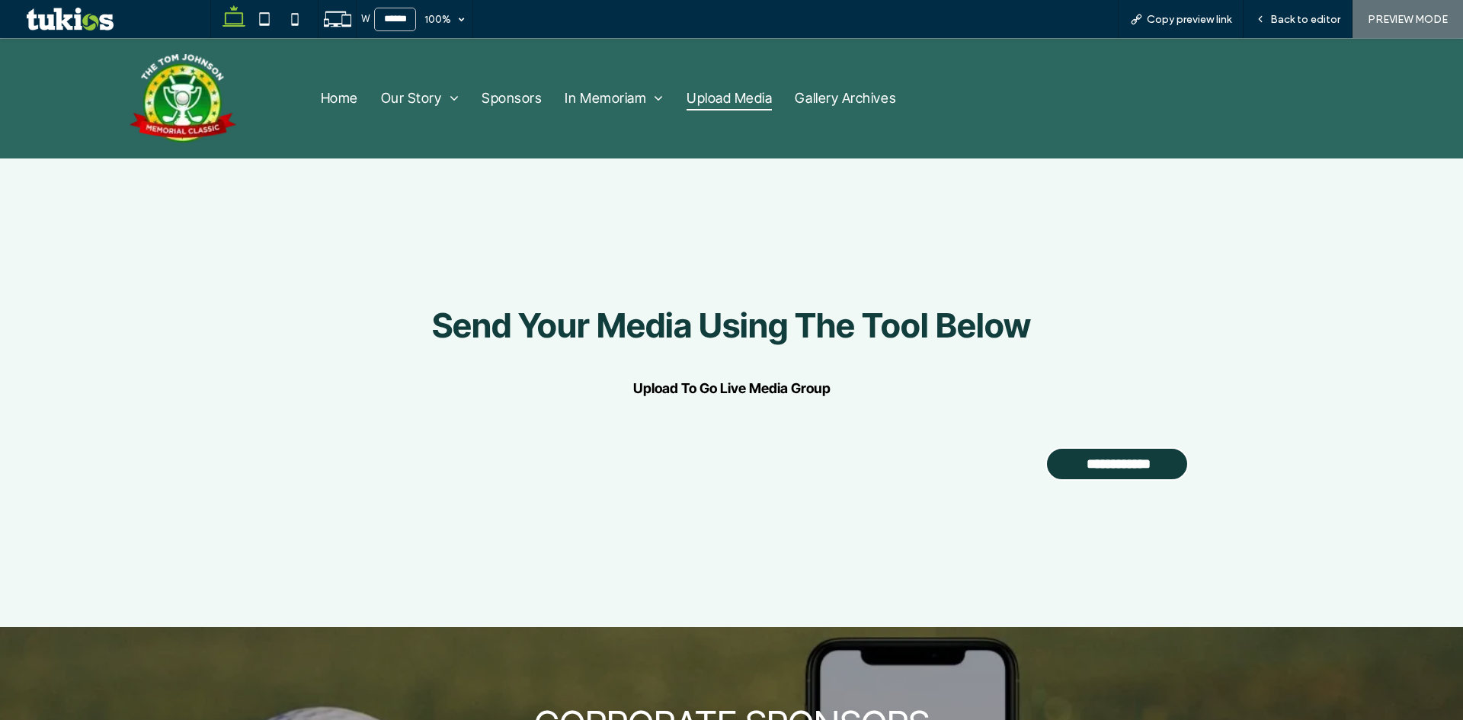
click at [1302, 17] on span "Back to editor" at bounding box center [1305, 19] width 70 height 13
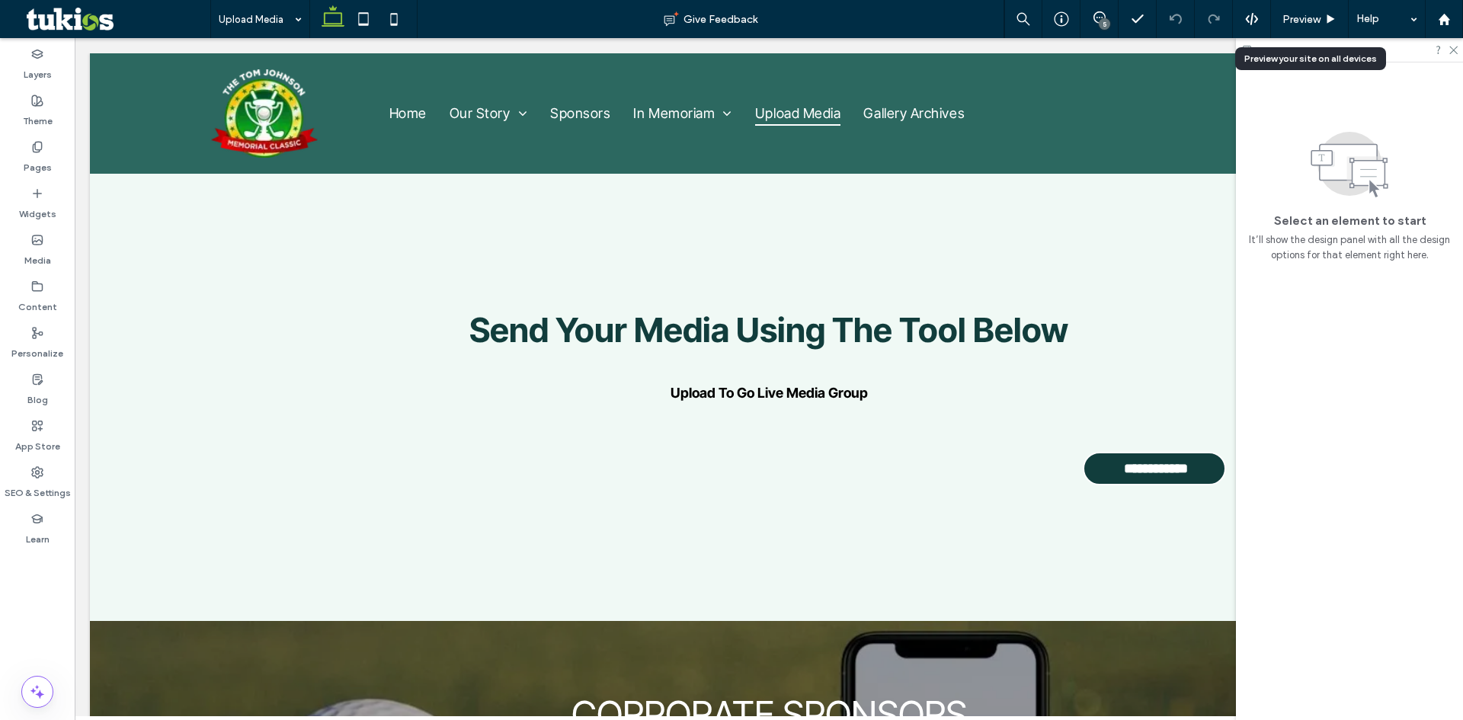
click at [1302, 17] on span "Preview" at bounding box center [1301, 19] width 38 height 13
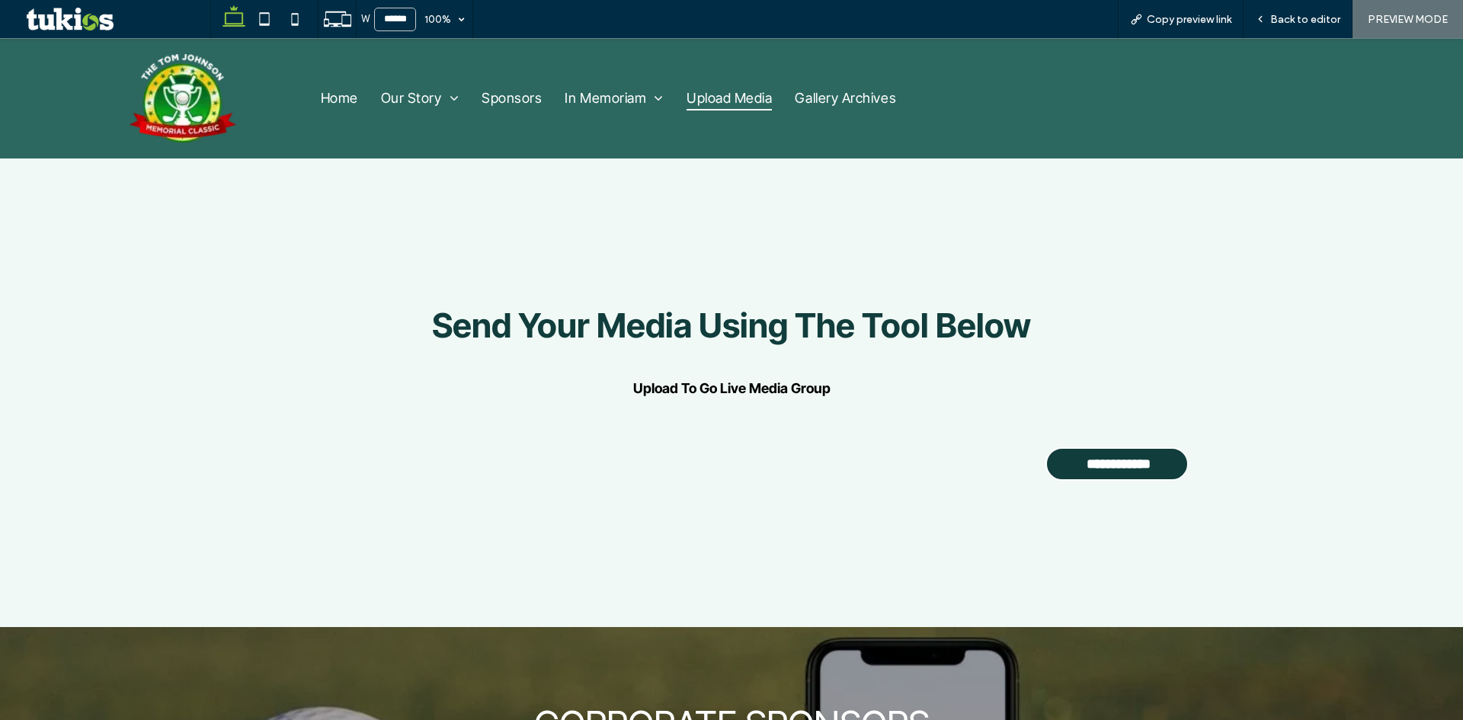
click at [726, 386] on label "Upload To Go Live Media Group" at bounding box center [731, 388] width 913 height 16
click at [726, 338] on h3 "Send Your Media Using The Tool Below" at bounding box center [731, 325] width 1229 height 41
click at [728, 327] on h3 "Send Your Media Using The Tool Below" at bounding box center [731, 325] width 1229 height 41
click at [728, 383] on div at bounding box center [727, 379] width 914 height 11
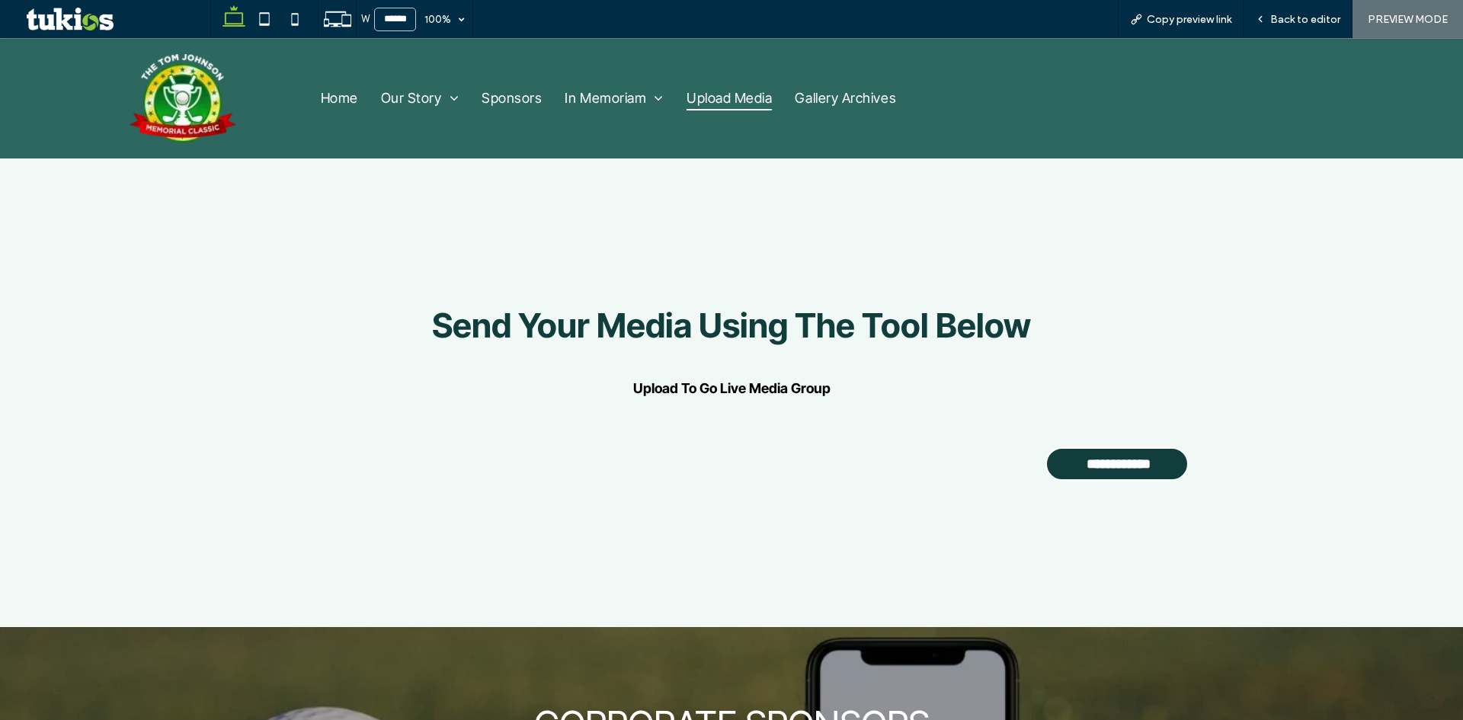
click at [728, 383] on div at bounding box center [727, 379] width 914 height 11
click at [1160, 15] on span "Copy preview link" at bounding box center [1189, 19] width 85 height 13
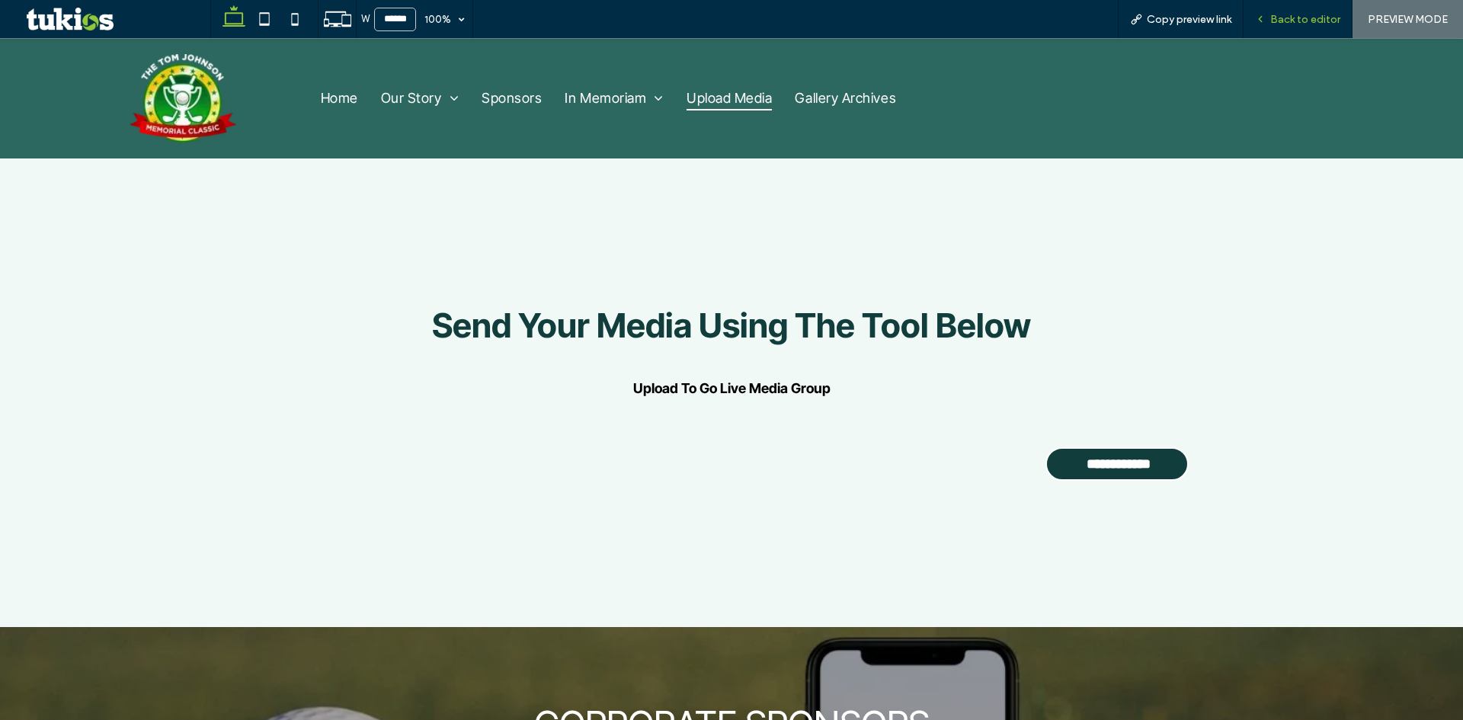
click at [1286, 17] on span "Back to editor" at bounding box center [1305, 19] width 70 height 13
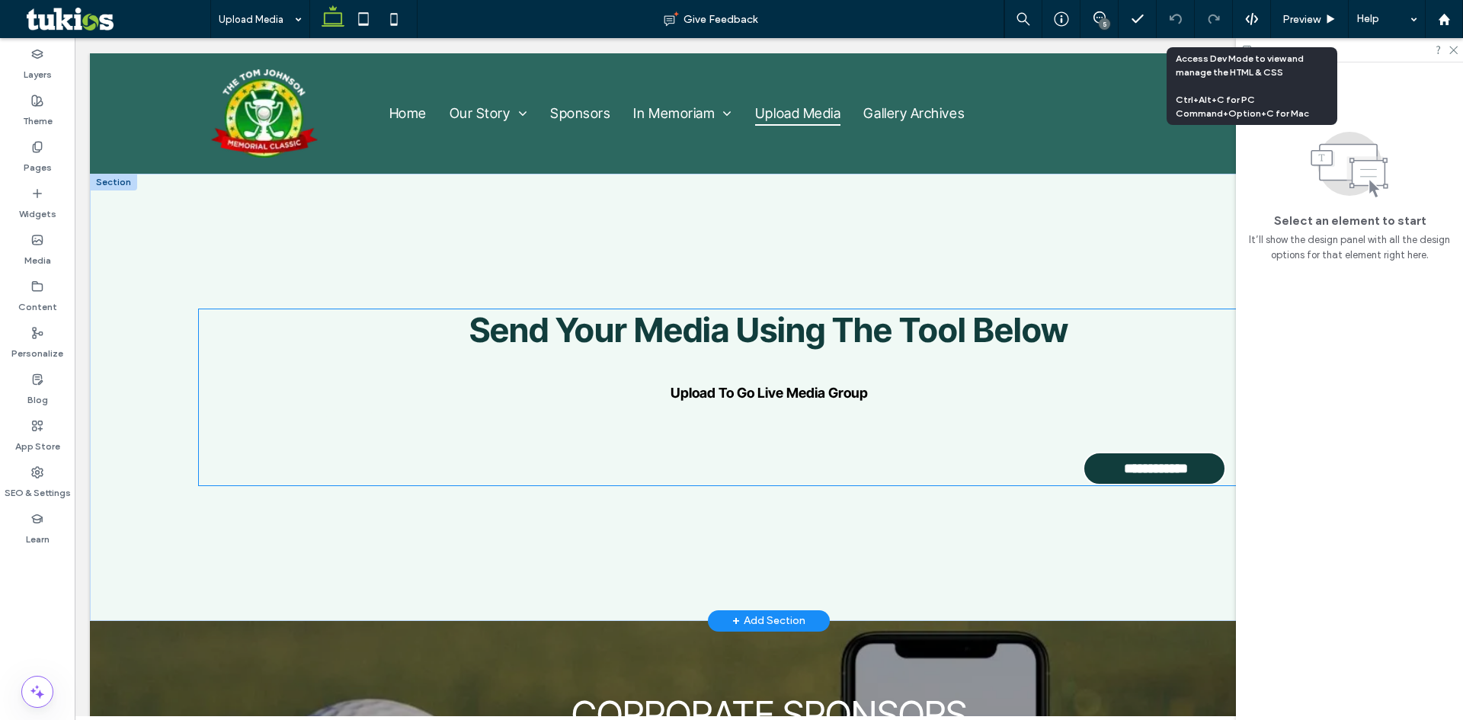
click at [857, 363] on div "**********" at bounding box center [769, 397] width 1141 height 176
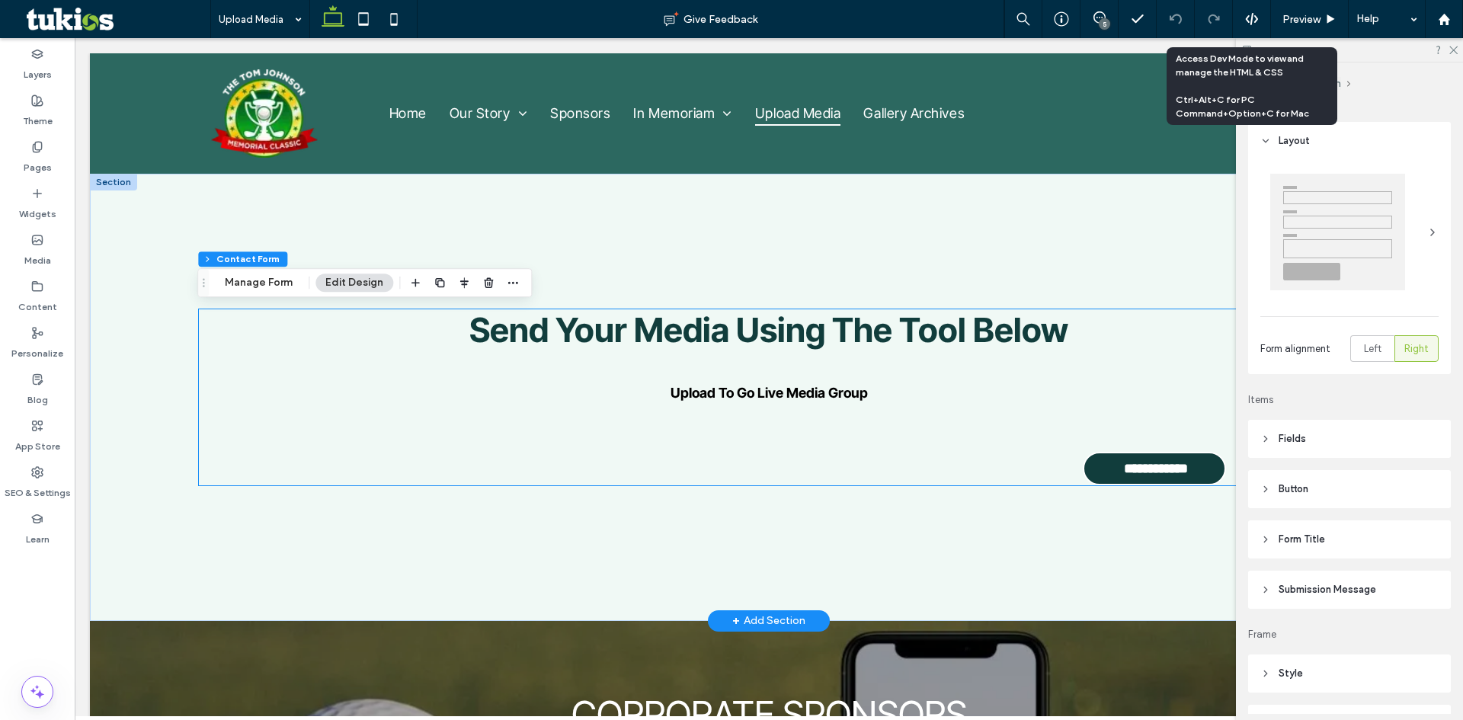
type input "*"
type input "***"
type input "*"
type input "***"
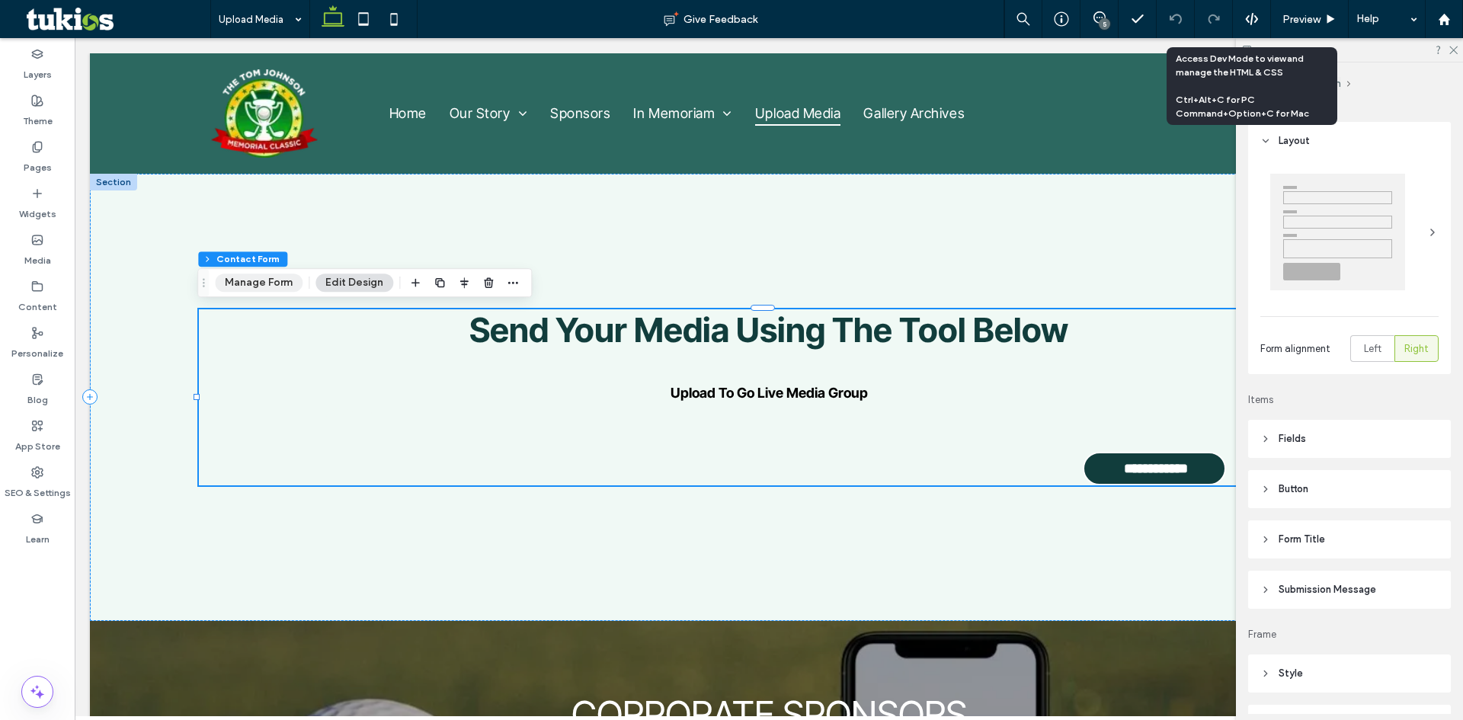
click at [253, 277] on button "Manage Form" at bounding box center [259, 283] width 88 height 18
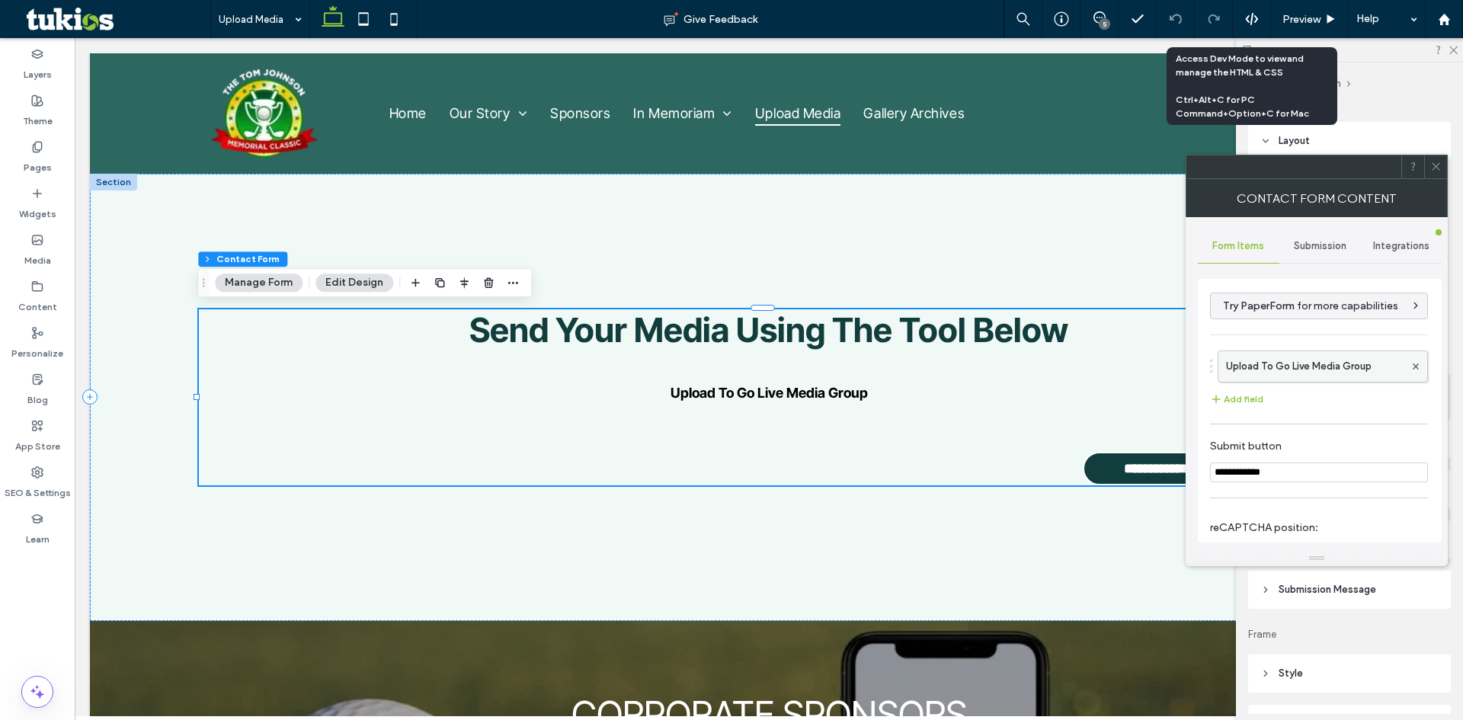
click at [1290, 382] on div "Upload To Go Live Media Group" at bounding box center [1323, 367] width 210 height 32
click at [1296, 365] on label "Upload To Go Live Media Group" at bounding box center [1315, 366] width 178 height 30
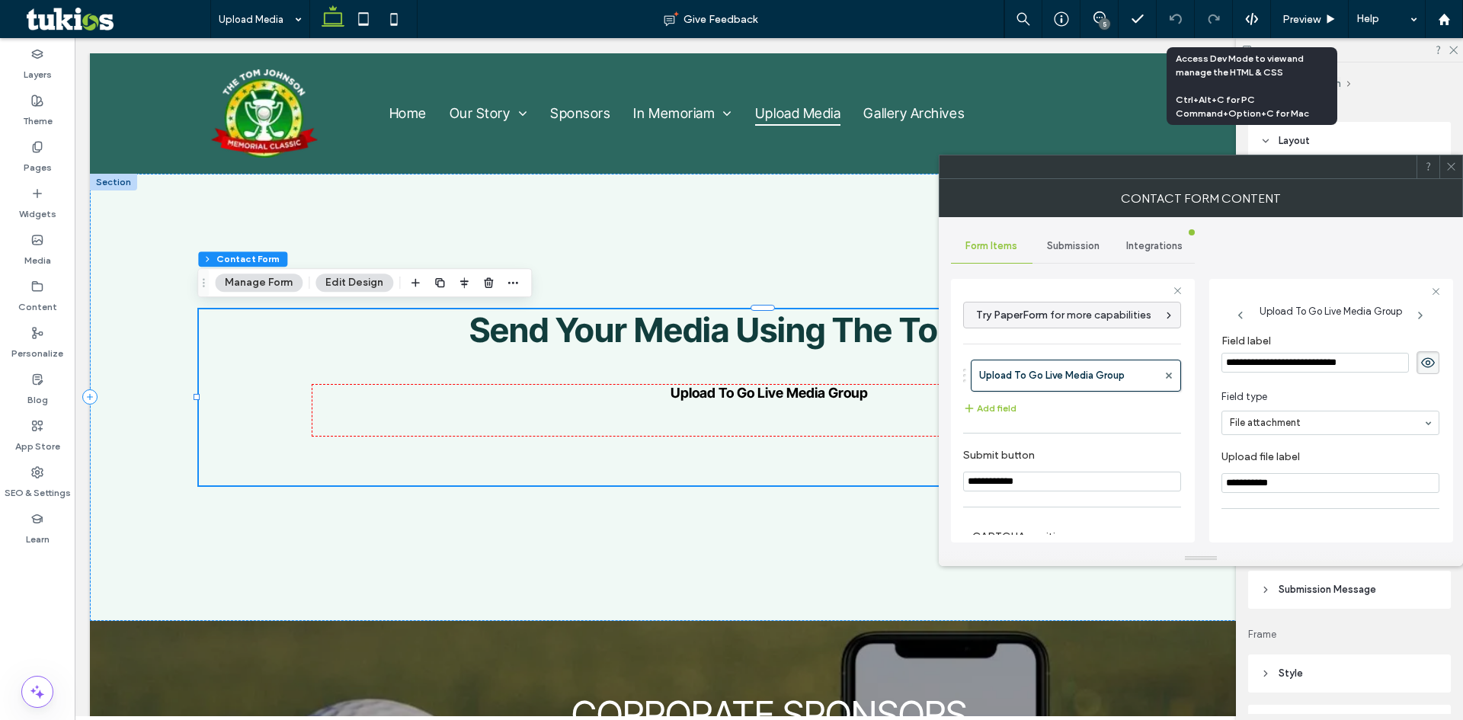
click at [1417, 364] on span at bounding box center [1428, 362] width 23 height 23
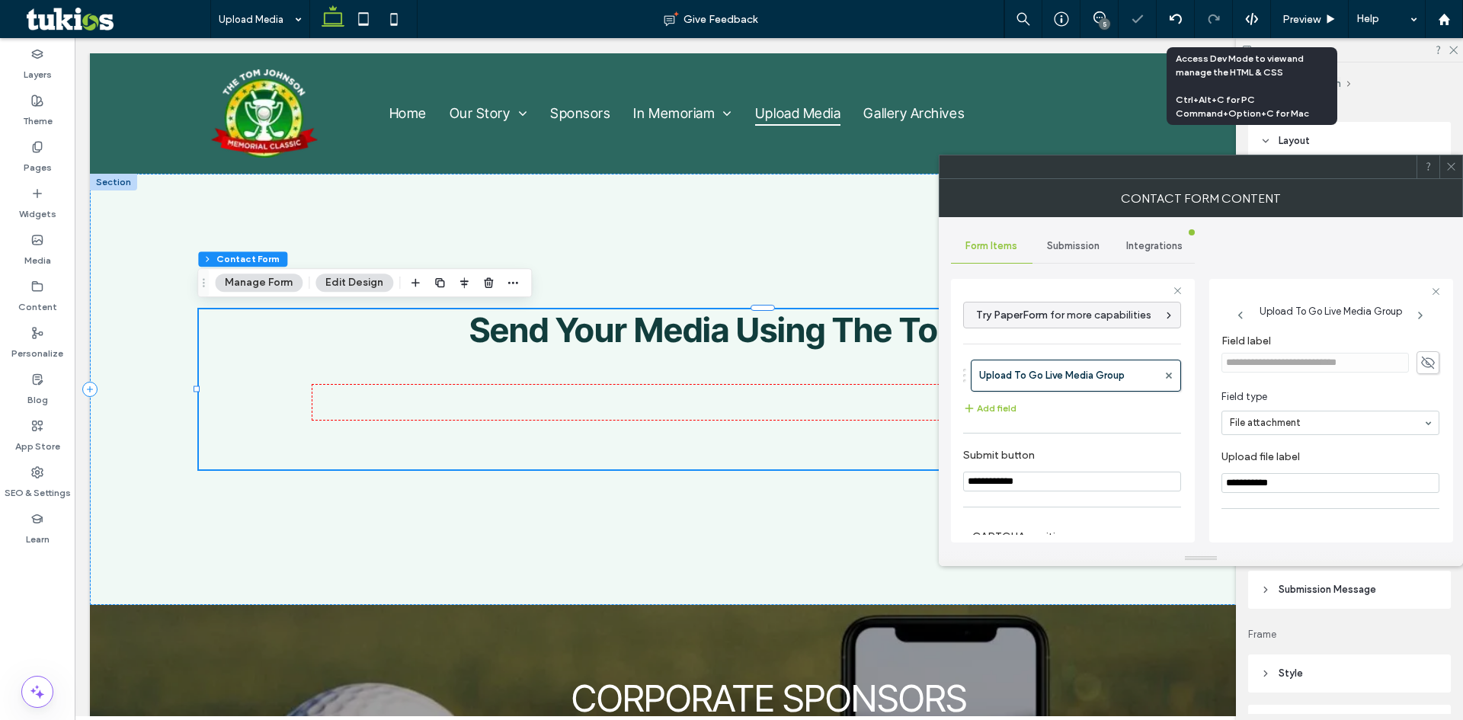
click at [1417, 364] on span at bounding box center [1428, 362] width 23 height 23
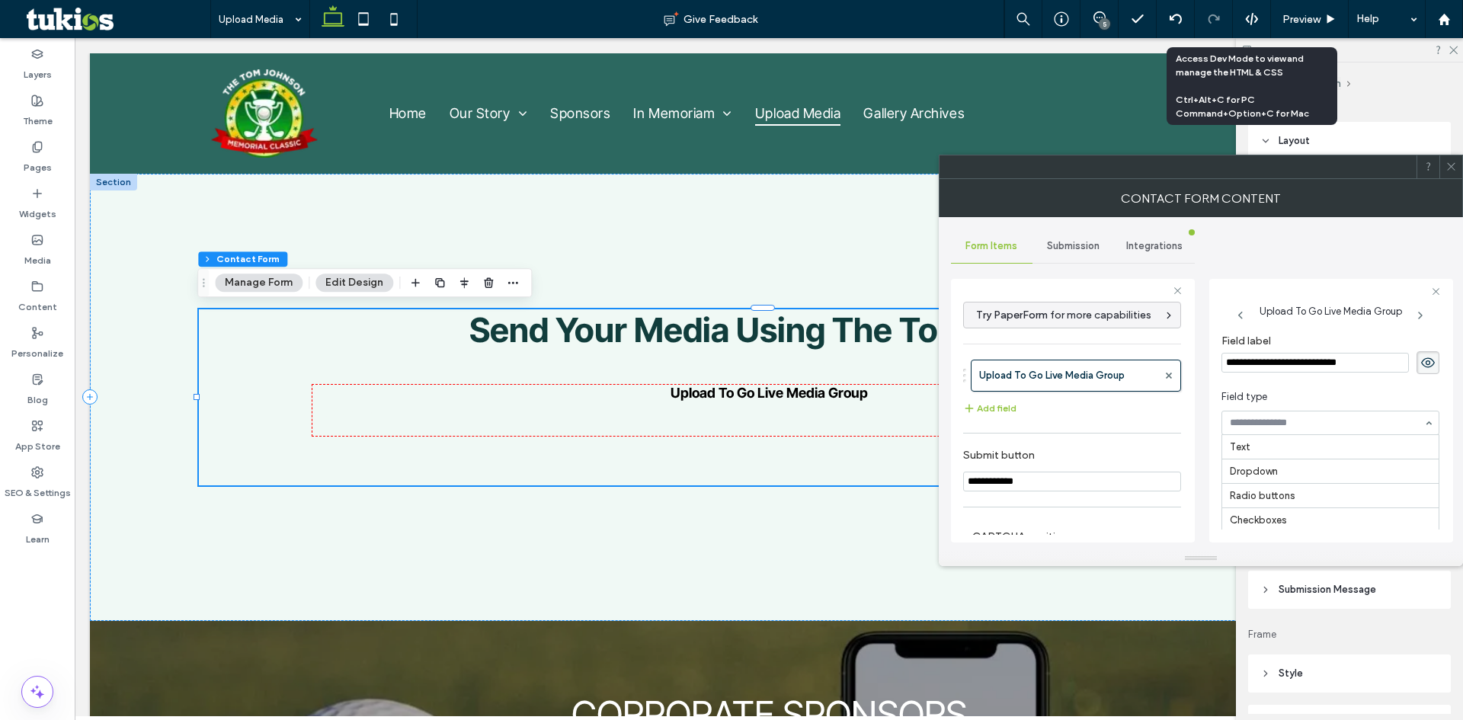
scroll to position [98, 0]
click at [1455, 176] on span at bounding box center [1451, 166] width 11 height 23
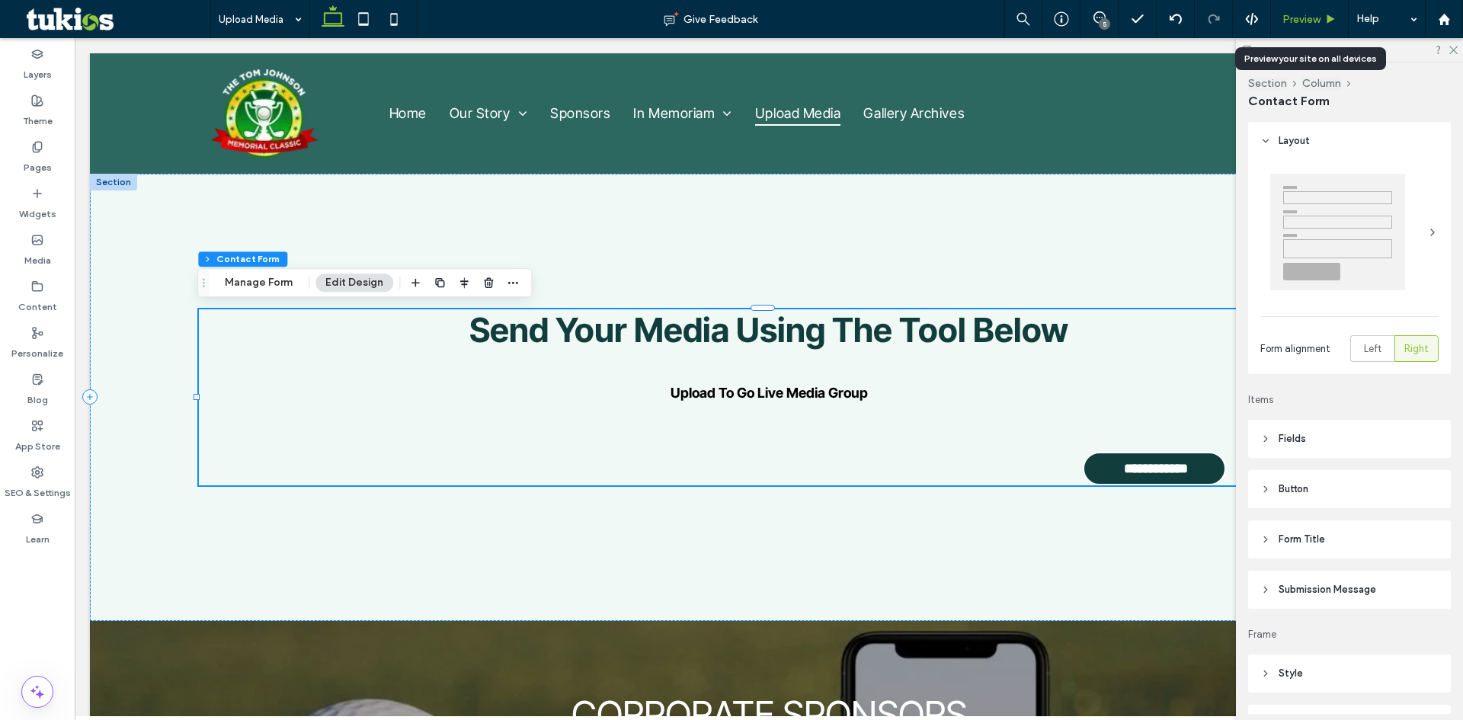
click at [1287, 13] on span "Preview" at bounding box center [1301, 19] width 38 height 13
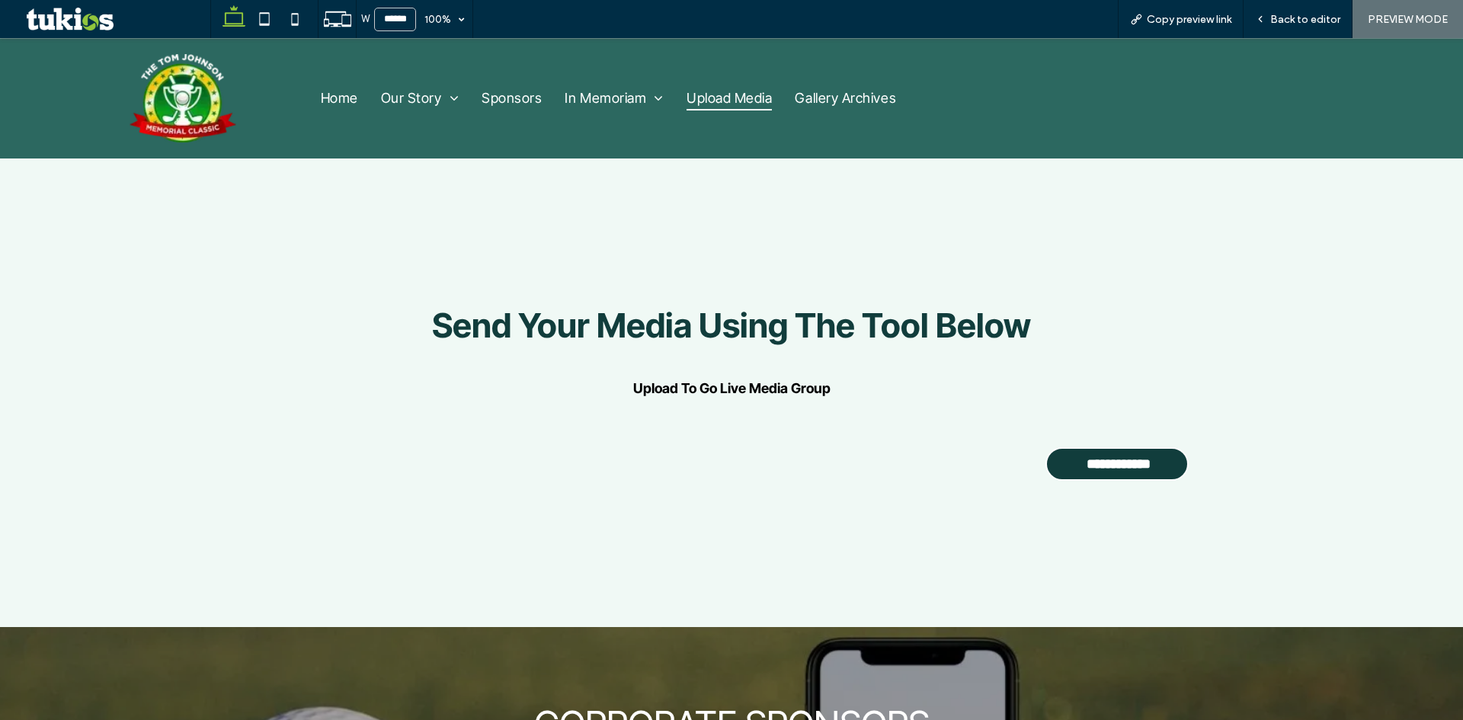
click at [682, 390] on label "Upload To Go Live Media Group" at bounding box center [731, 388] width 913 height 16
click at [703, 388] on label "Upload To Go Live Media Group" at bounding box center [731, 388] width 913 height 16
click at [1097, 466] on input "**********" at bounding box center [1118, 464] width 137 height 30
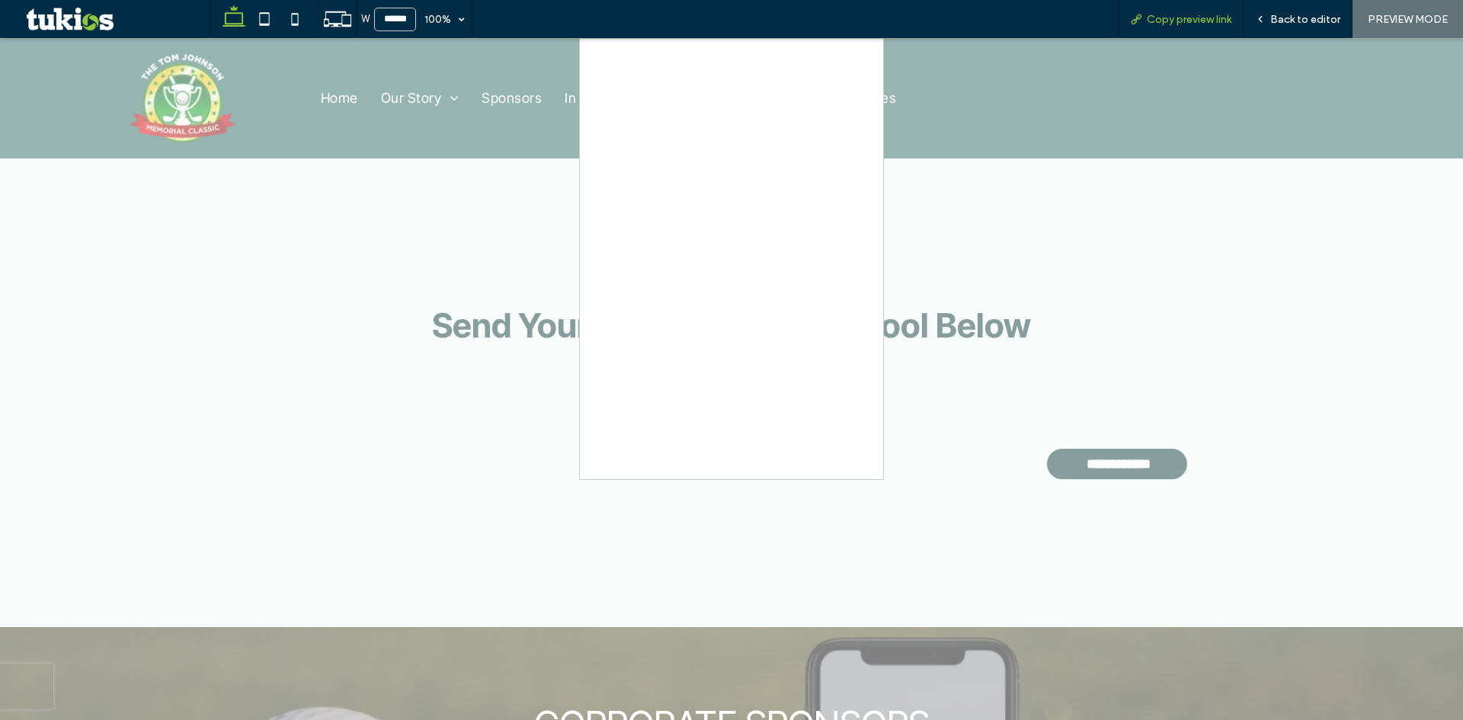
click at [1193, 26] on div "Copy preview link" at bounding box center [1181, 19] width 126 height 38
click at [1330, 23] on span "Back to editor" at bounding box center [1305, 19] width 70 height 13
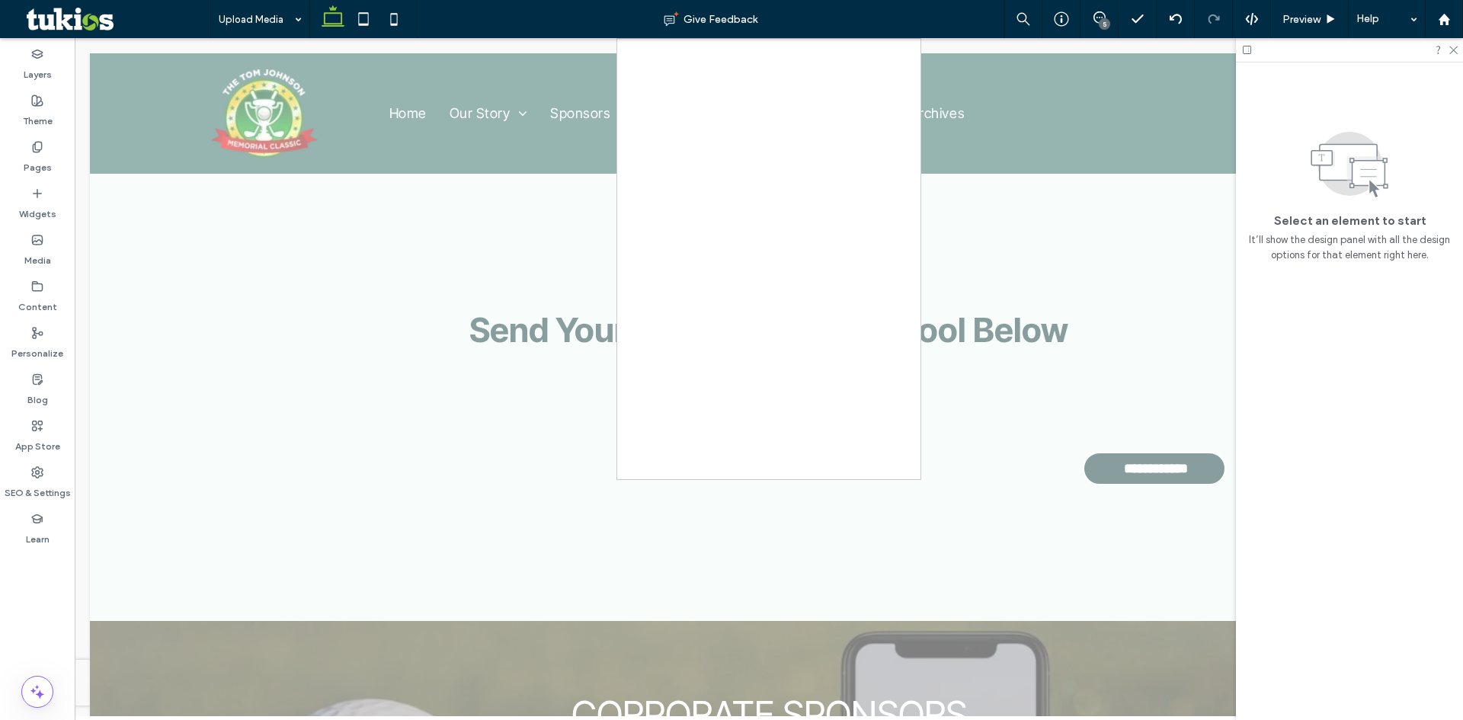
click at [802, 550] on div at bounding box center [769, 377] width 1388 height 678
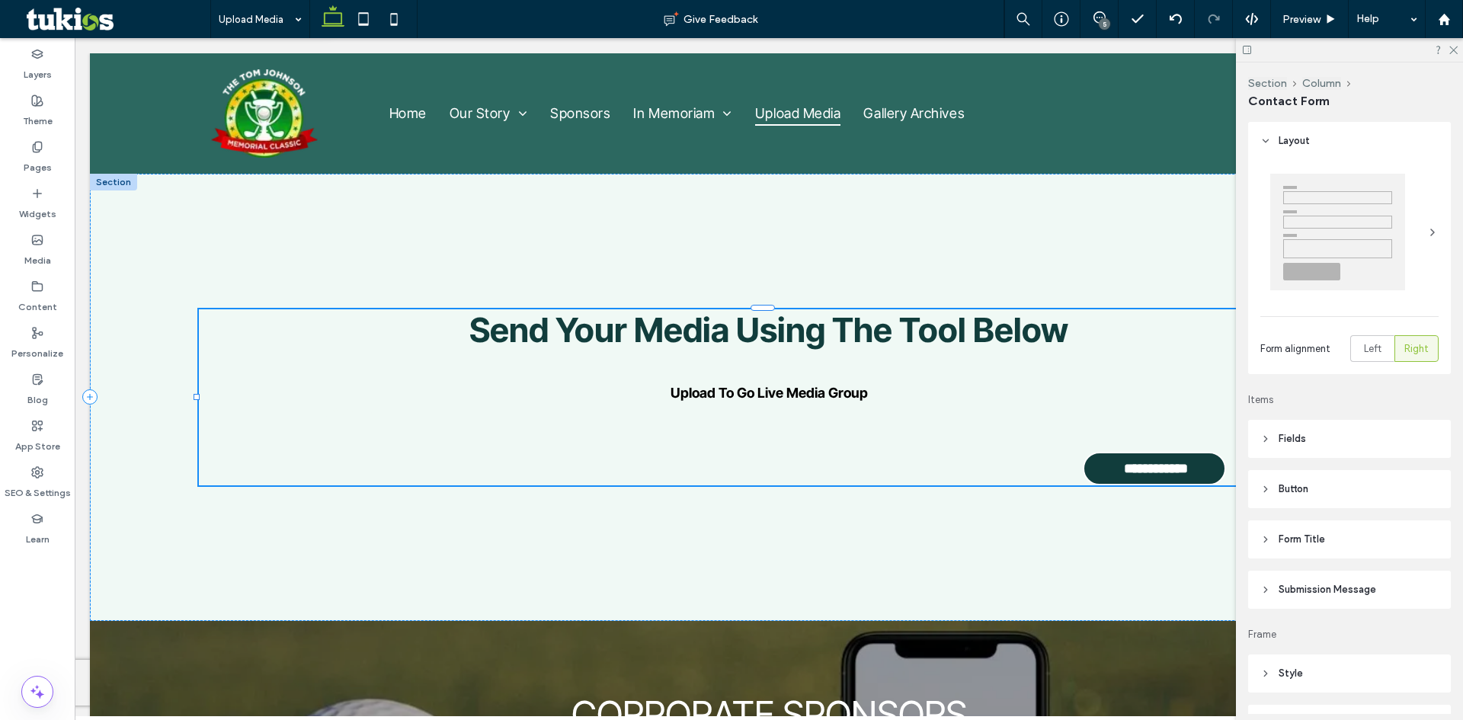
type input "*"
type input "***"
type input "*"
type input "***"
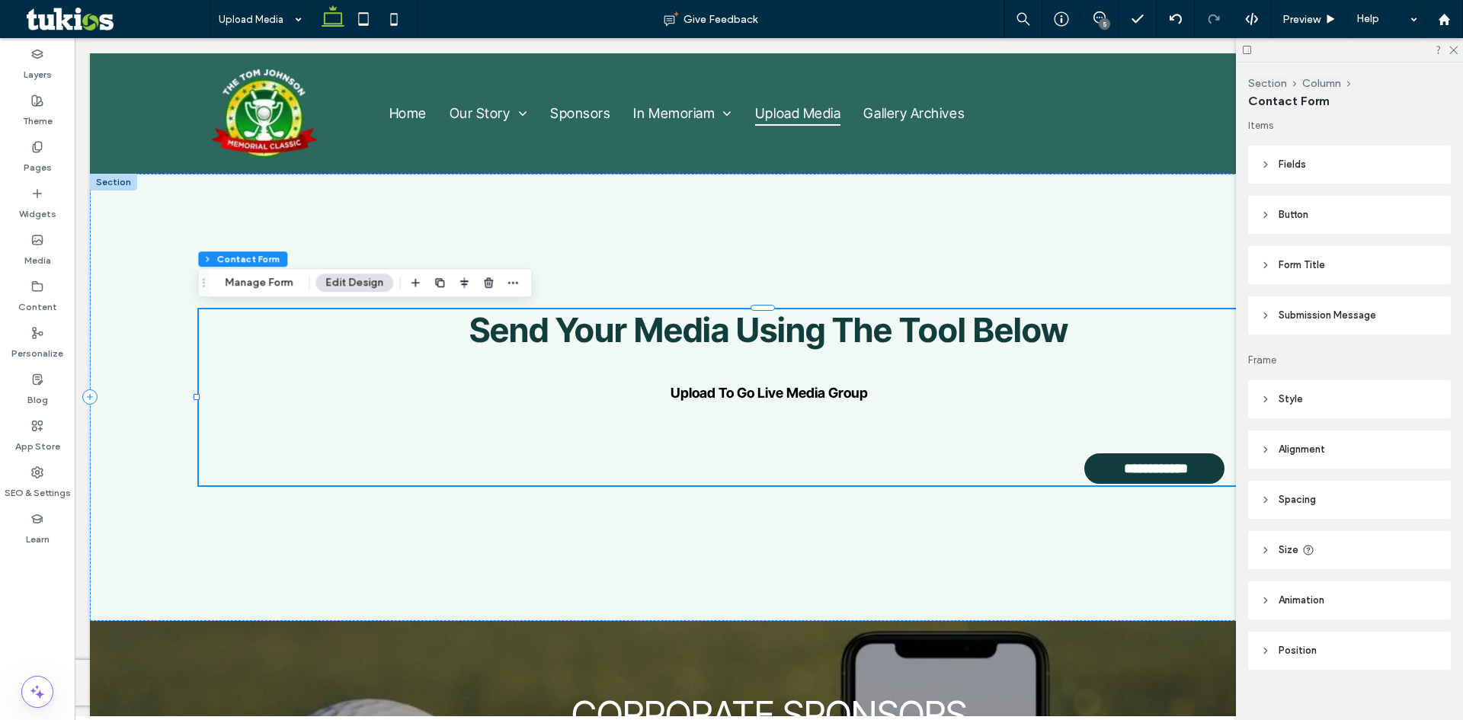
scroll to position [291, 0]
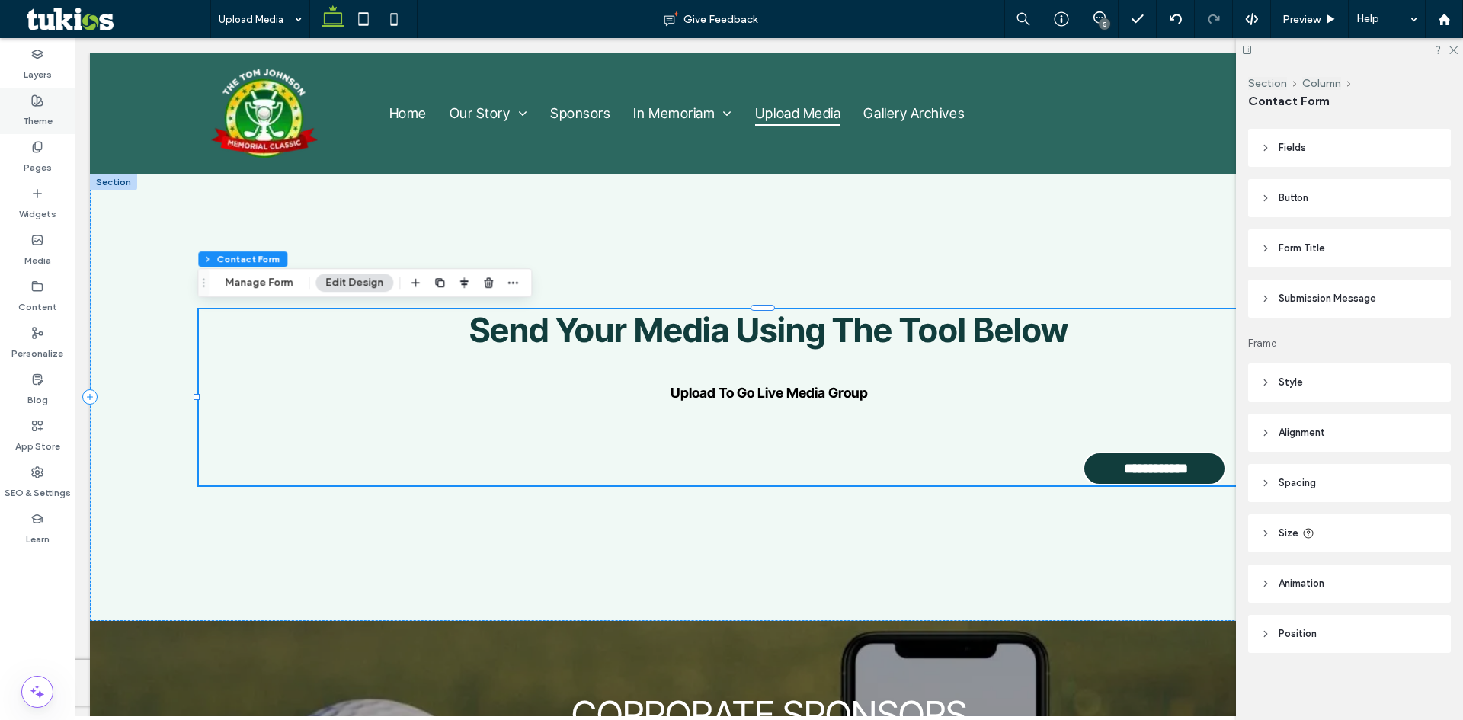
click at [24, 96] on div "Theme" at bounding box center [37, 111] width 75 height 46
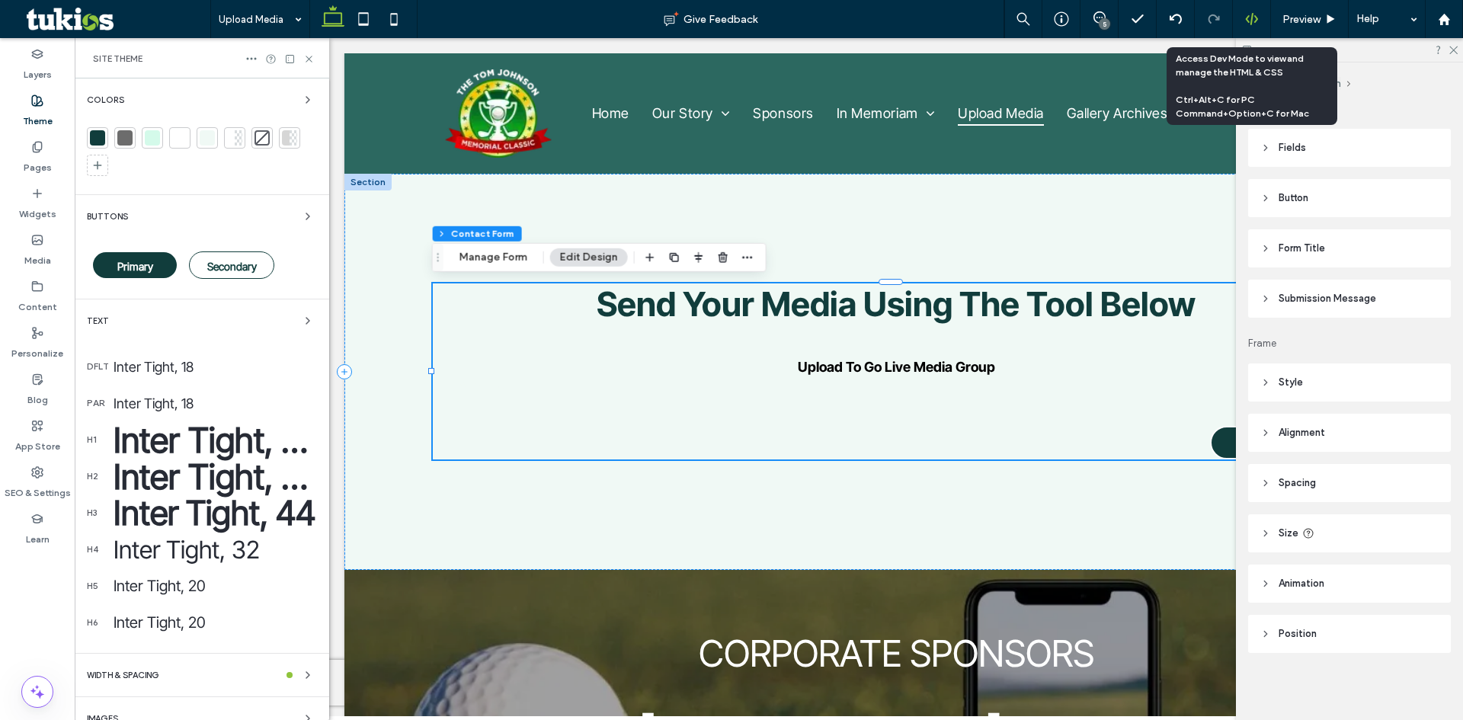
click at [1244, 22] on div at bounding box center [1251, 19] width 37 height 14
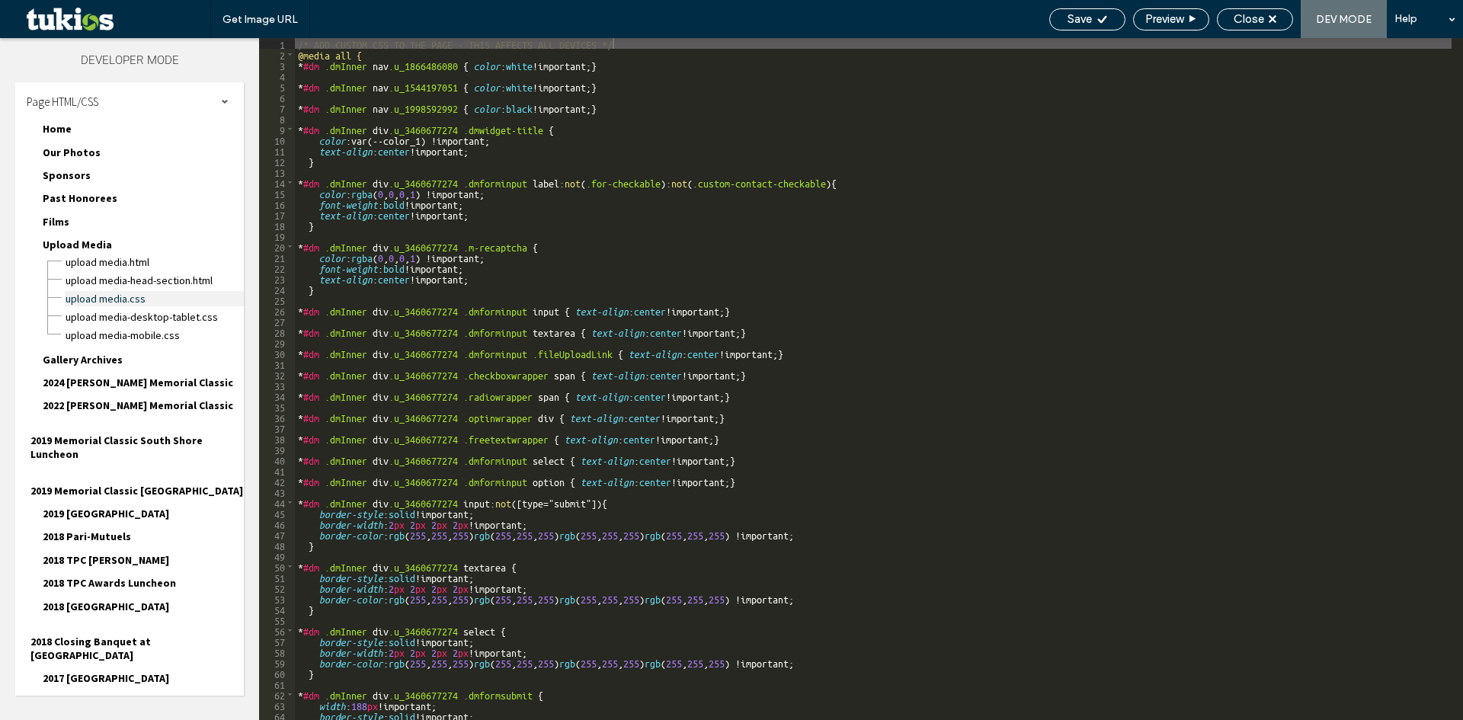
click at [103, 304] on span "Upload Media.css" at bounding box center [154, 298] width 179 height 15
type input "**********"
click at [383, 53] on div "/* ADD CUSTOM CSS TO THE PAGE - THIS AFFECTS ALL DEVICES */ @media all { * #dm …" at bounding box center [873, 389] width 1157 height 703
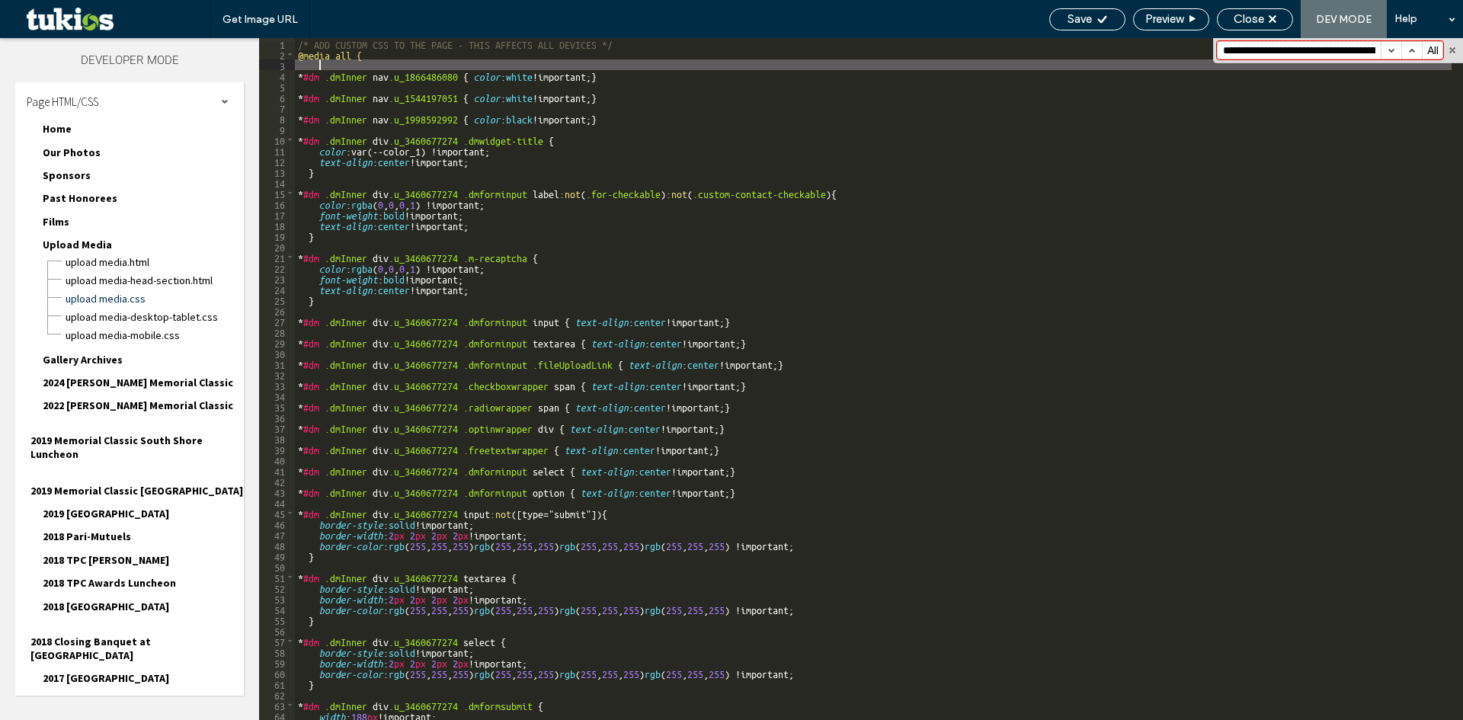
paste textarea
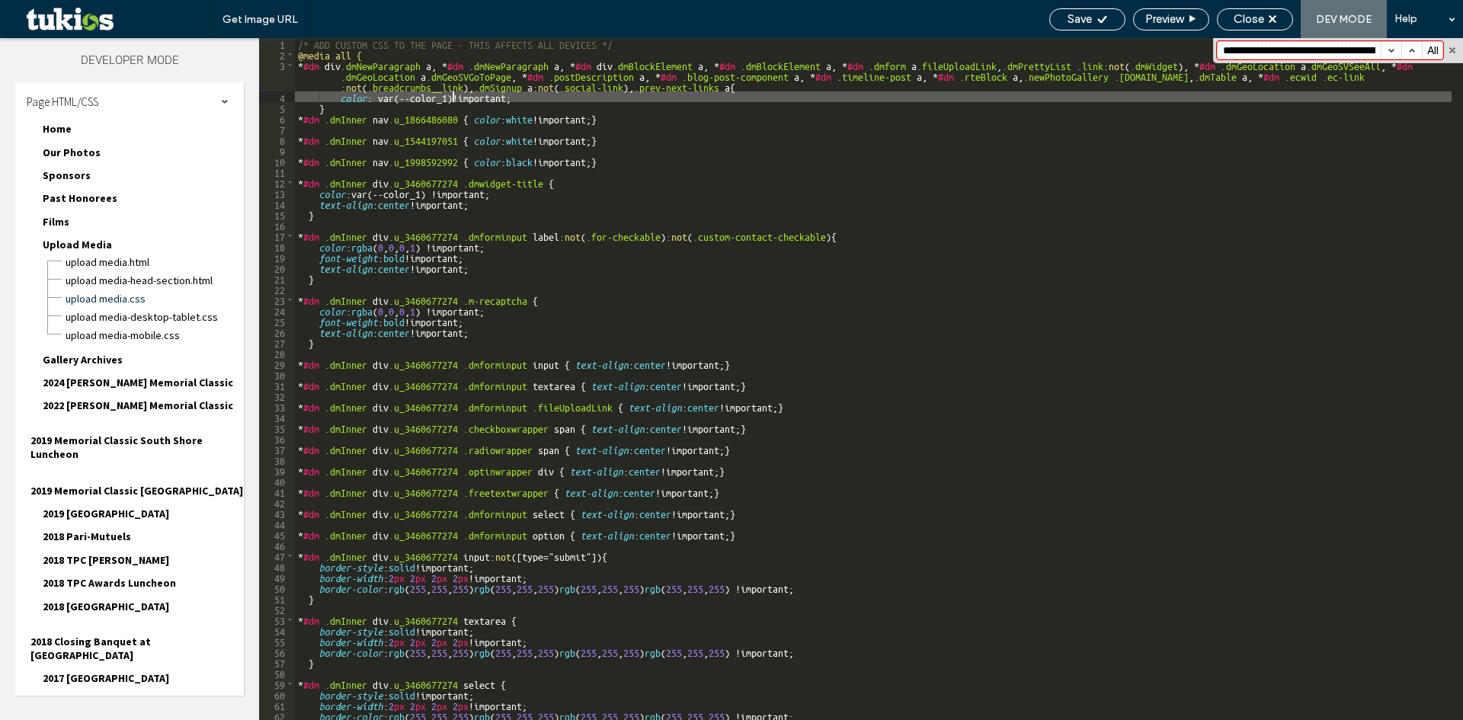
click at [453, 98] on div "/* ADD CUSTOM CSS TO THE PAGE - THIS AFFECTS ALL DEVICES */ @media all { * #dm …" at bounding box center [873, 389] width 1157 height 703
type textarea "**"
click at [1103, 10] on div "Save" at bounding box center [1087, 19] width 76 height 22
click at [1270, 29] on div "Close" at bounding box center [1255, 19] width 76 height 22
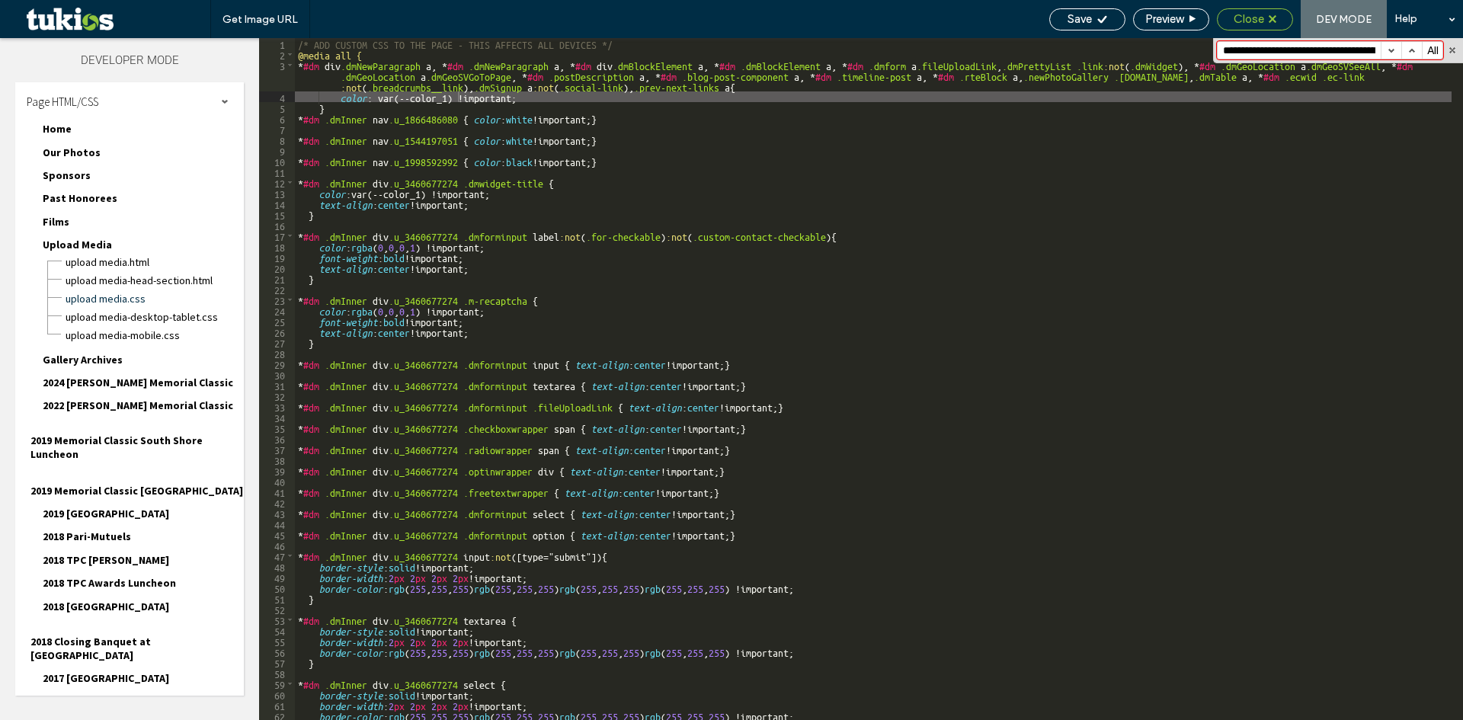
click at [1271, 22] on use at bounding box center [1273, 19] width 8 height 8
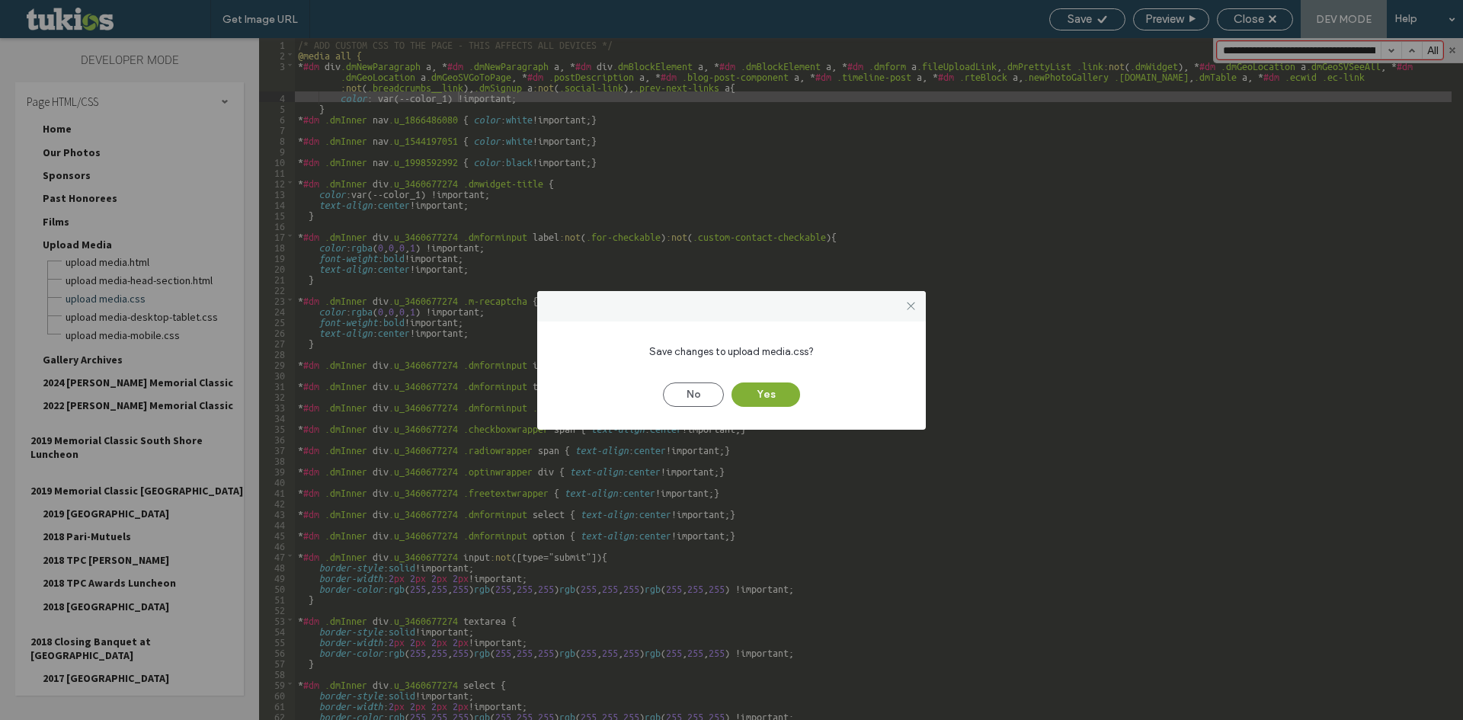
click at [790, 387] on button "Yes" at bounding box center [766, 395] width 69 height 24
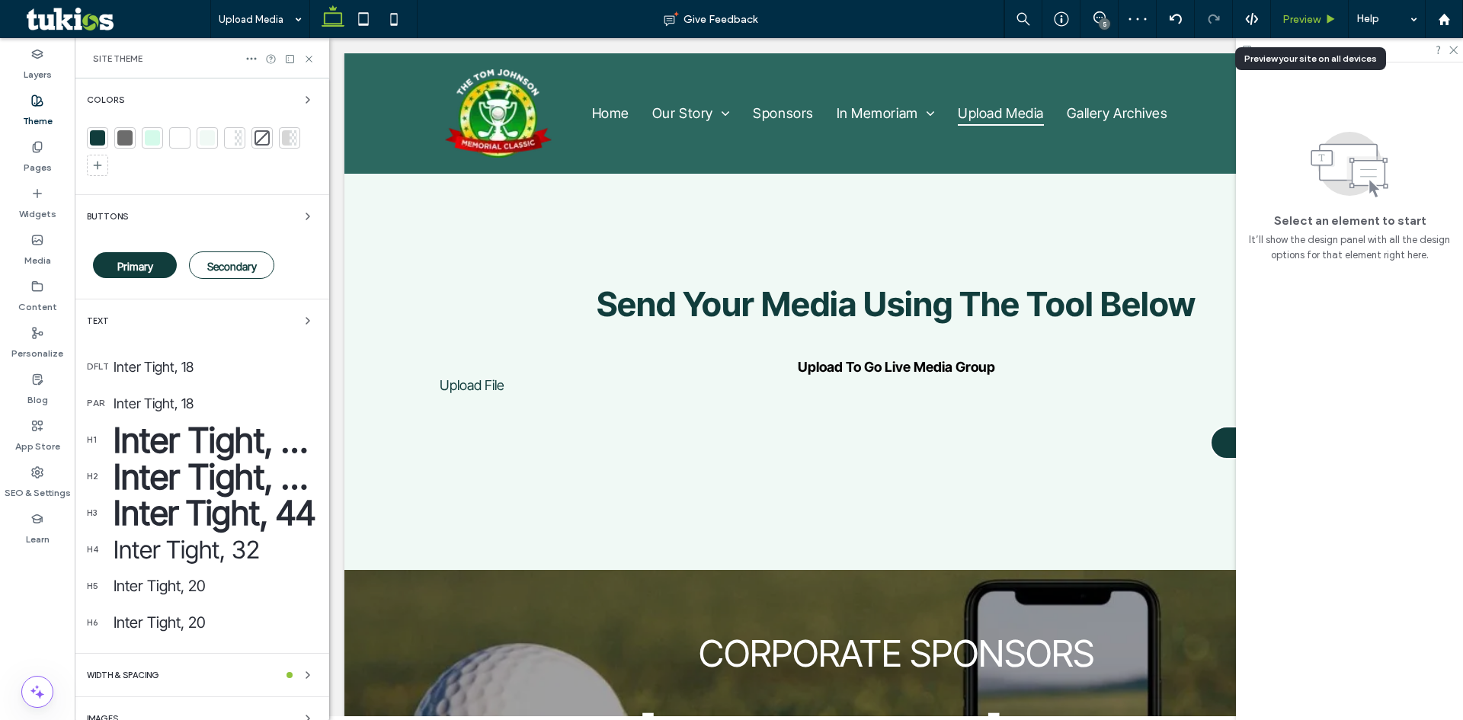
click at [1302, 30] on div "Preview" at bounding box center [1310, 19] width 78 height 38
drag, startPoint x: 1323, startPoint y: 21, endPoint x: 379, endPoint y: 12, distance: 943.4
click at [1323, 21] on div "Preview" at bounding box center [1309, 19] width 77 height 13
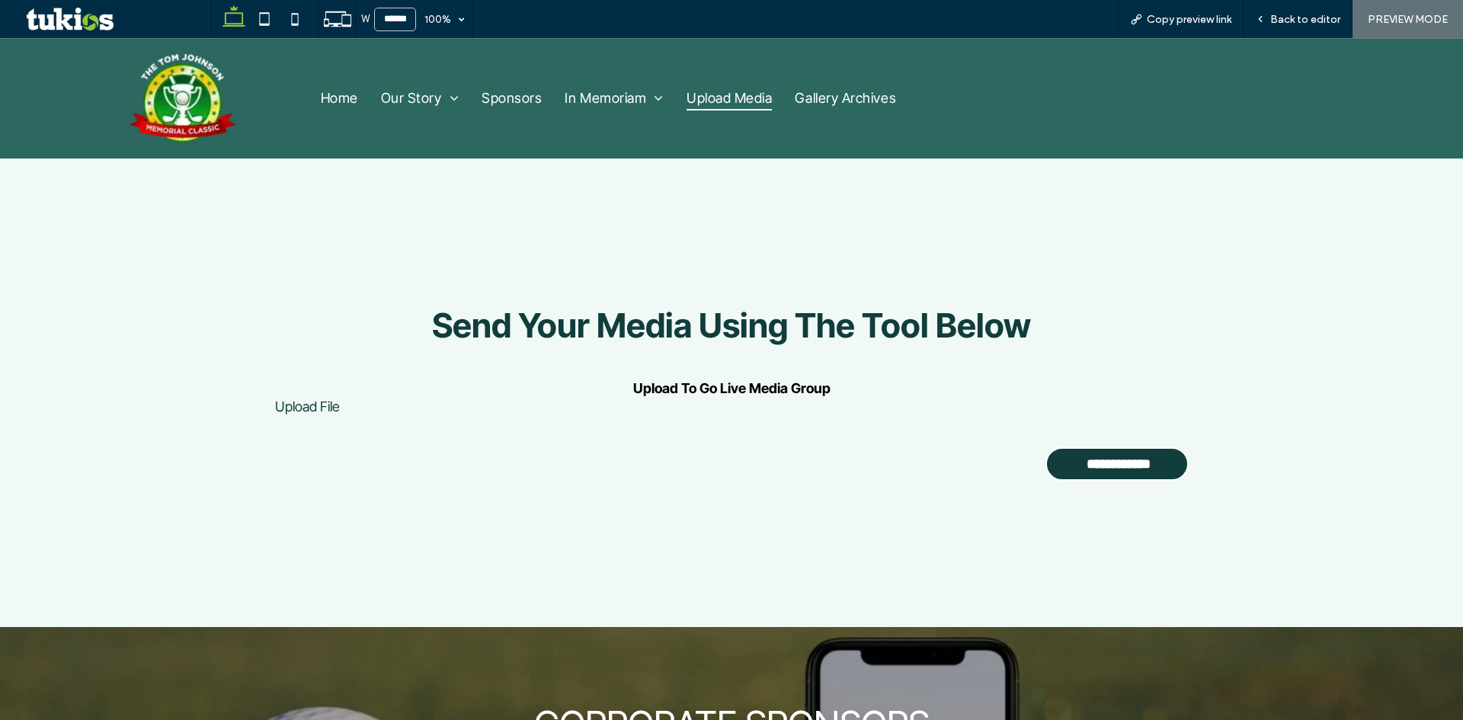
click at [277, 405] on link "Upload File" at bounding box center [307, 407] width 65 height 16
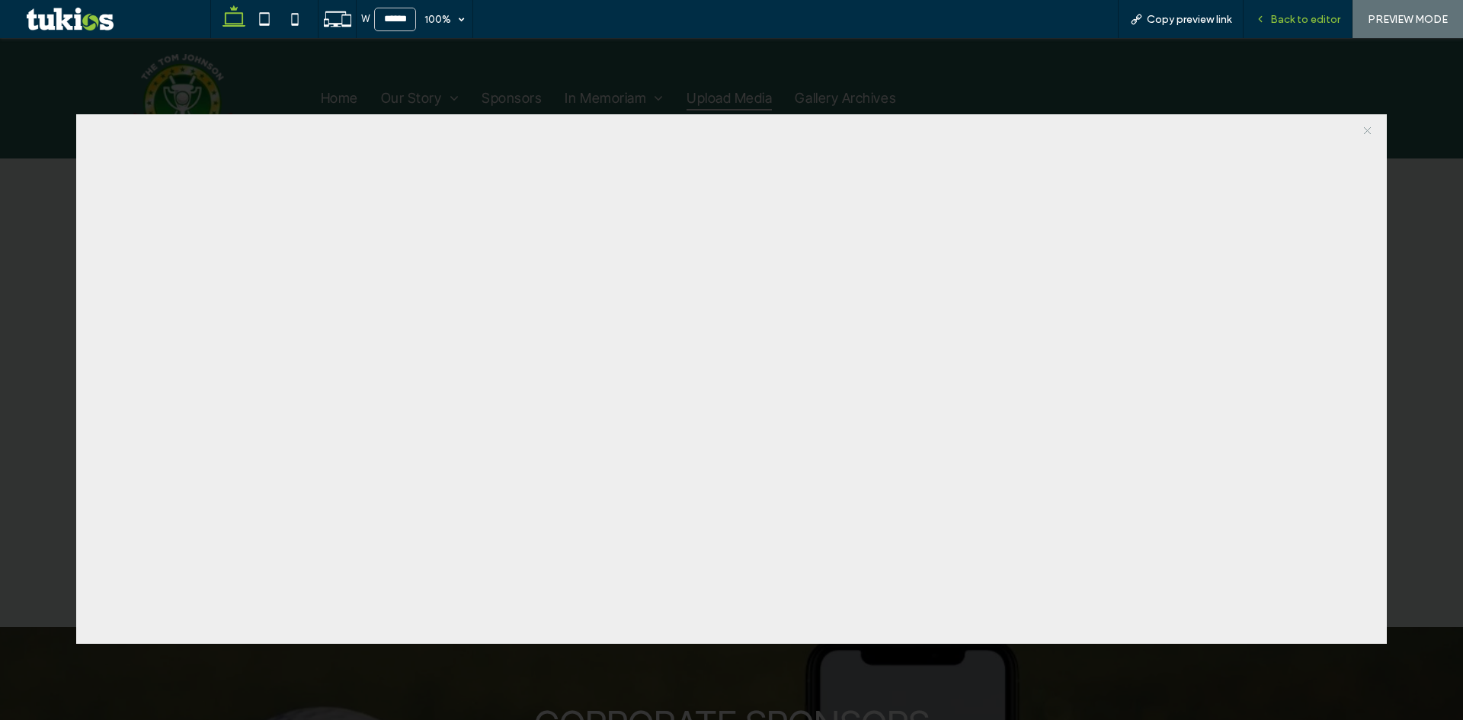
drag, startPoint x: 1292, startPoint y: 20, endPoint x: 1245, endPoint y: 78, distance: 74.7
click at [1292, 20] on span "Back to editor" at bounding box center [1305, 19] width 70 height 13
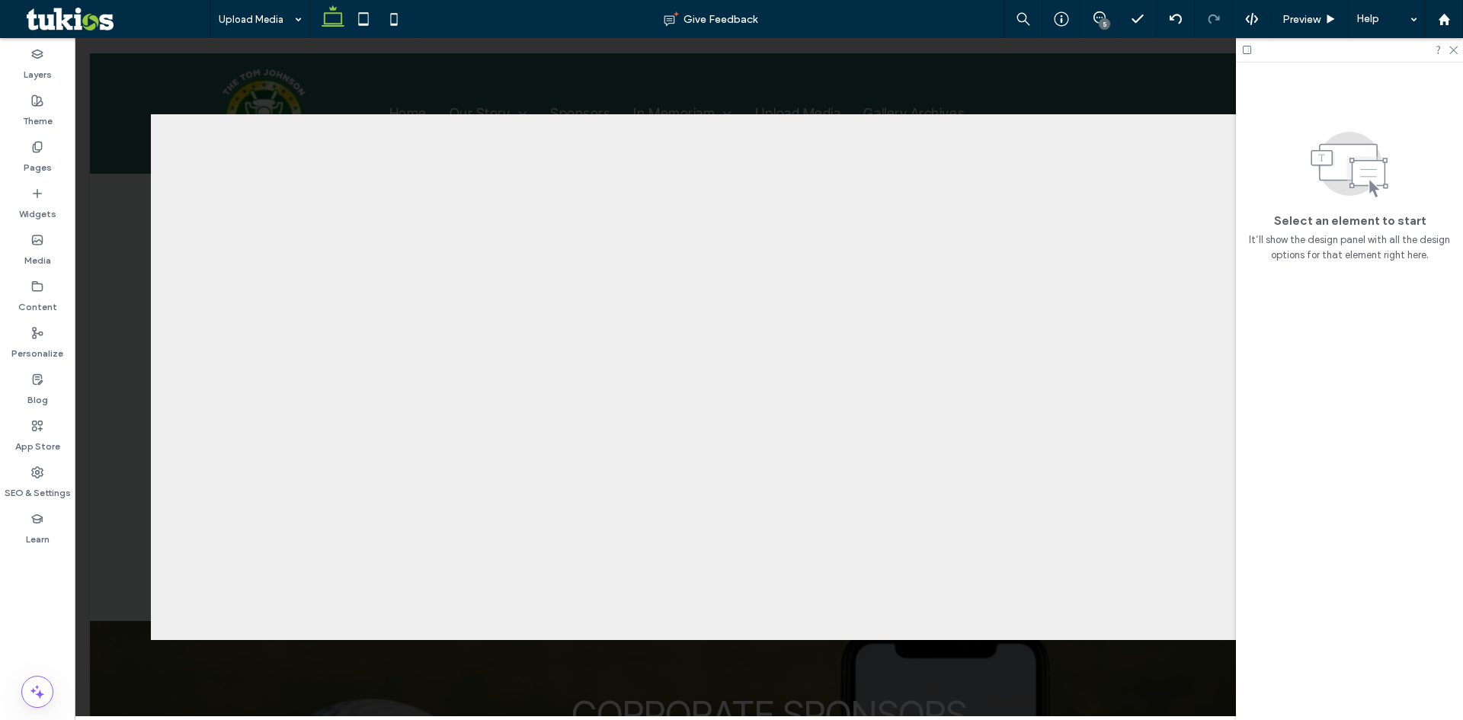
click at [1457, 54] on div at bounding box center [1349, 50] width 227 height 24
click at [1449, 53] on icon at bounding box center [1453, 49] width 10 height 10
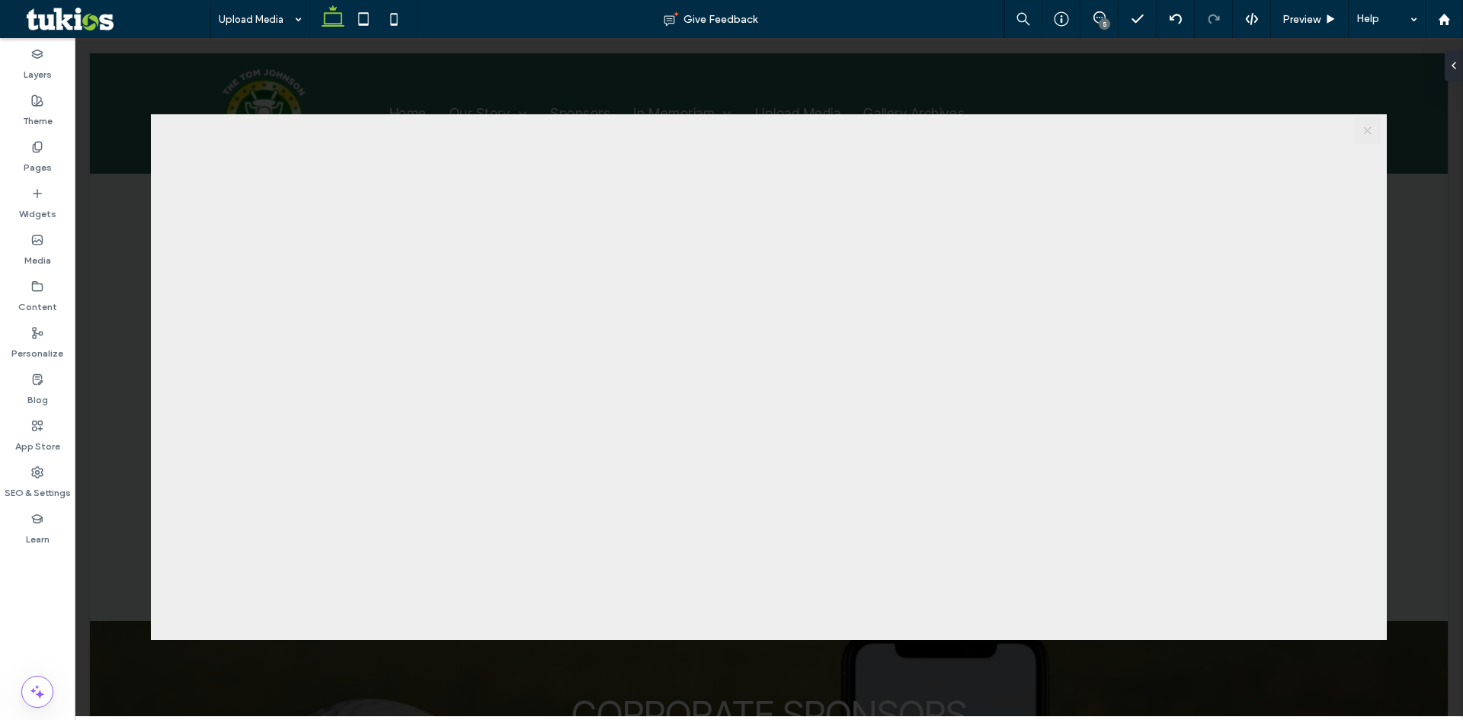
click at [1374, 130] on link "X" at bounding box center [1367, 130] width 27 height 27
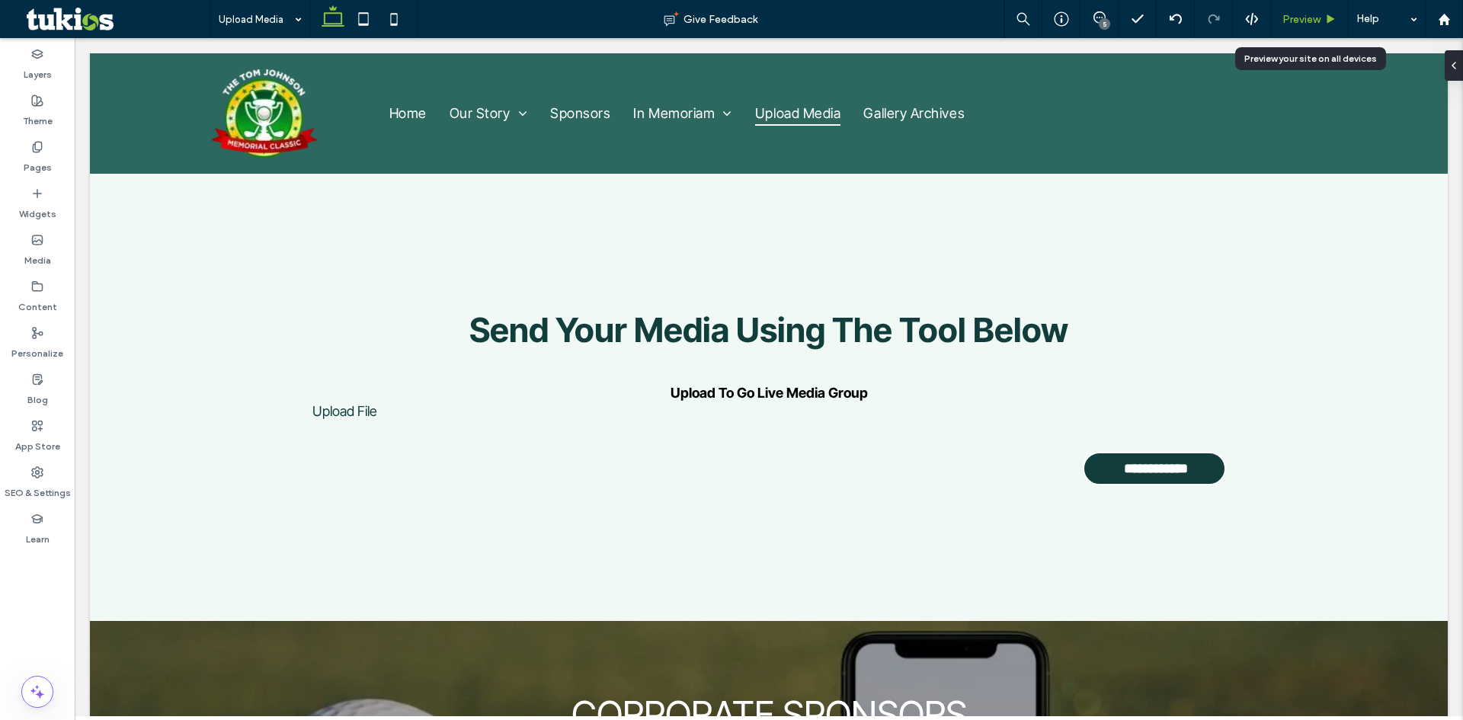
click at [1306, 18] on span "Preview" at bounding box center [1301, 19] width 38 height 13
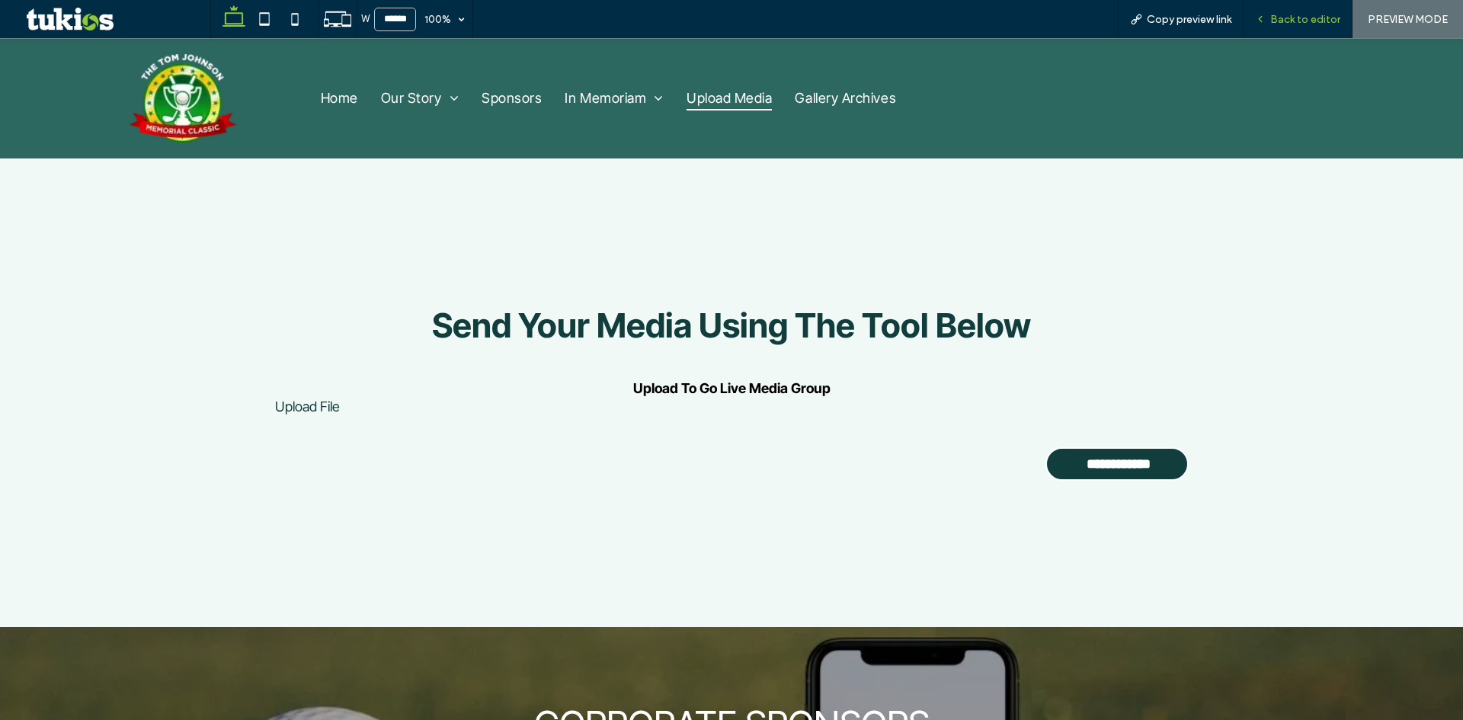
click at [1315, 25] on span "Back to editor" at bounding box center [1305, 19] width 70 height 13
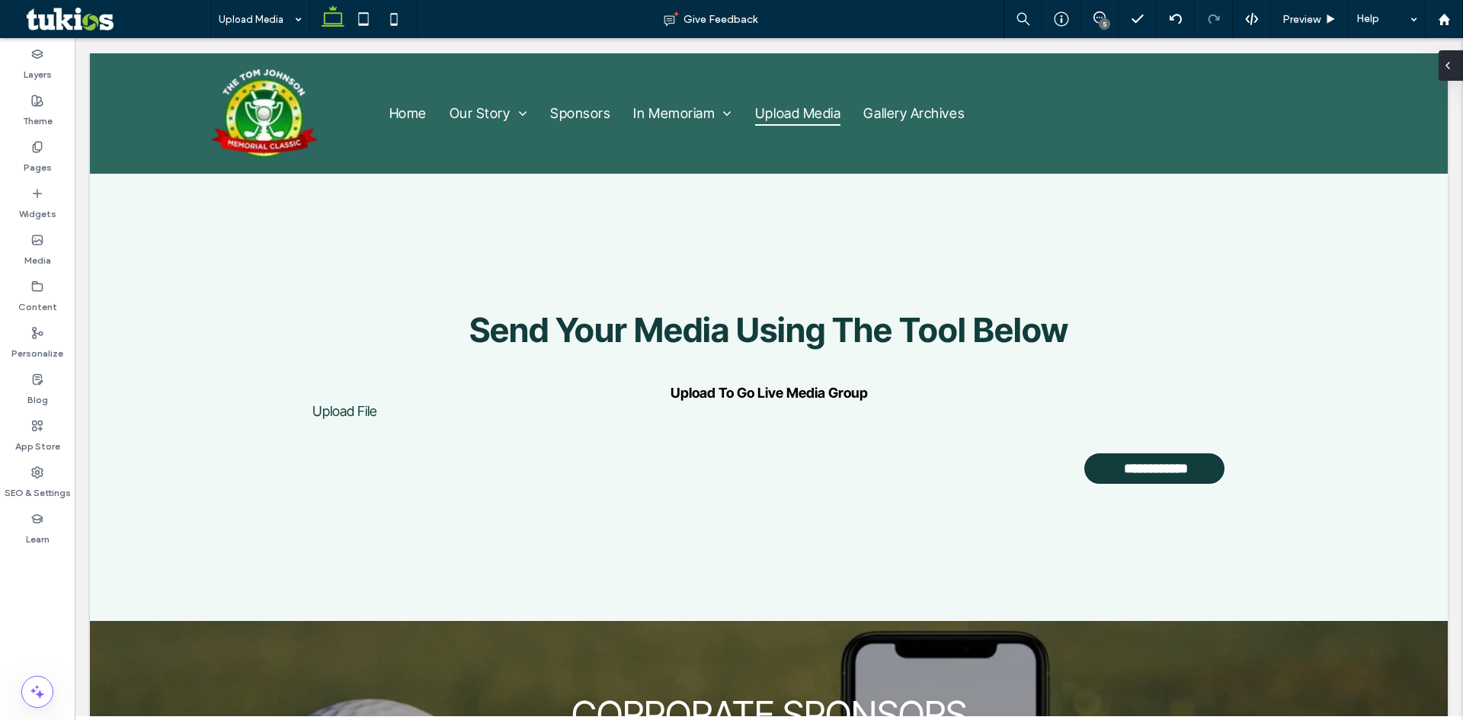
click at [1452, 66] on icon at bounding box center [1448, 65] width 12 height 12
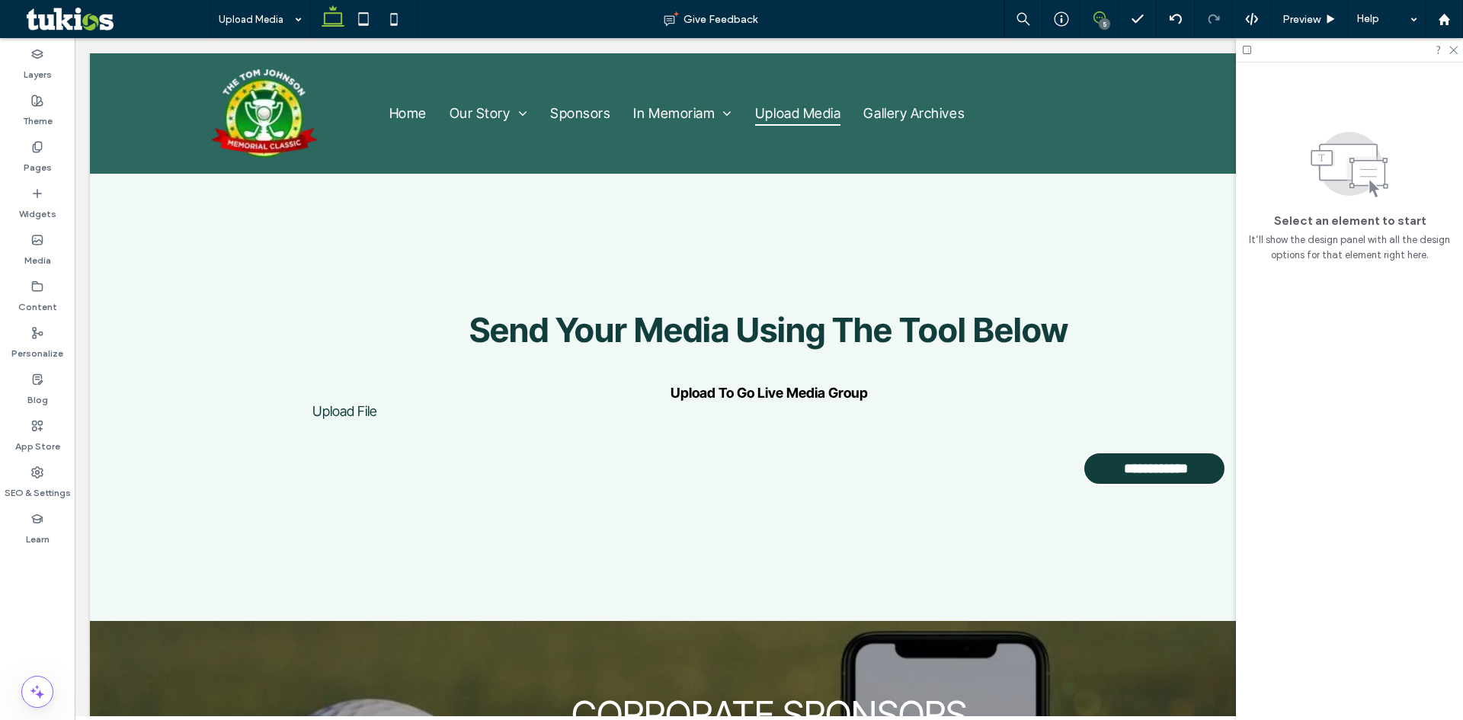
click at [1109, 18] on span at bounding box center [1099, 17] width 37 height 12
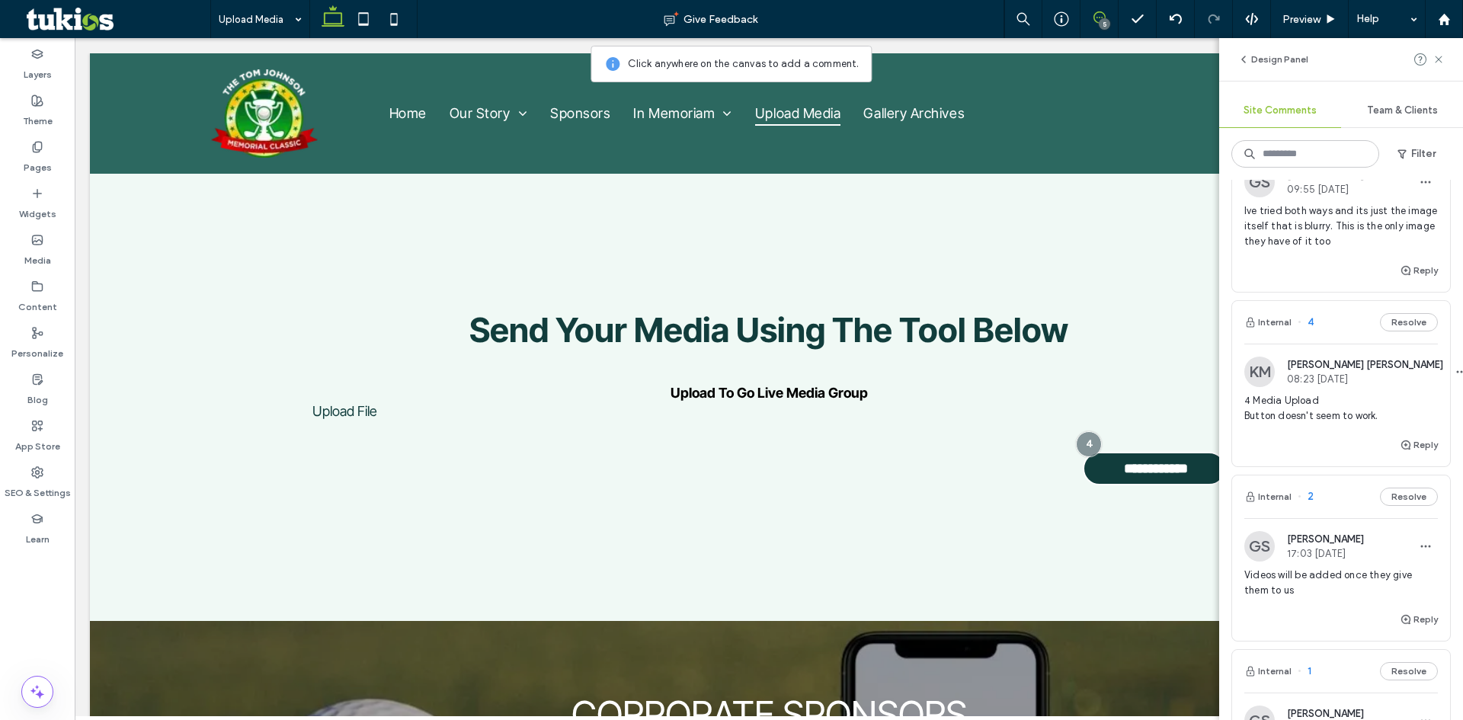
scroll to position [533, 0]
click at [1380, 330] on button "Resolve" at bounding box center [1409, 321] width 58 height 18
click at [1093, 16] on icon at bounding box center [1099, 17] width 12 height 12
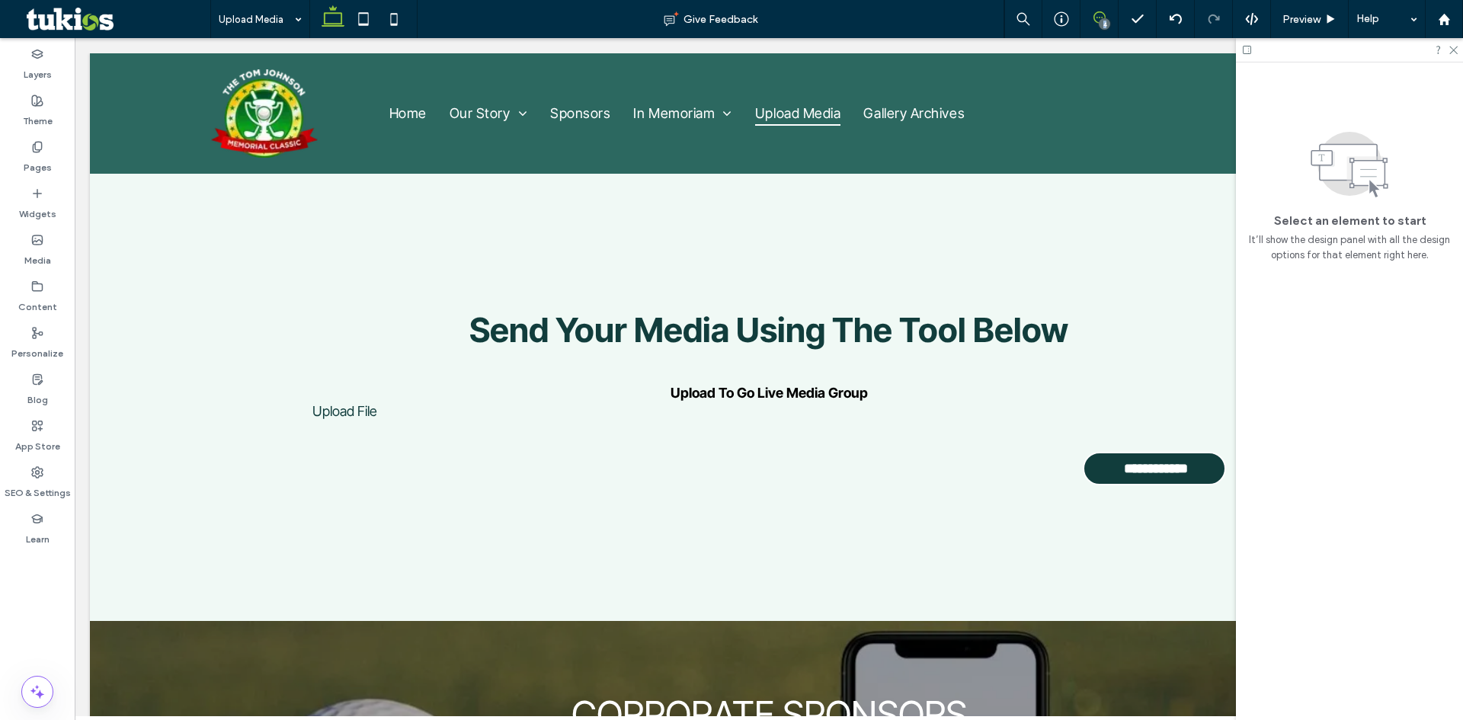
click at [1093, 16] on icon at bounding box center [1099, 17] width 12 height 12
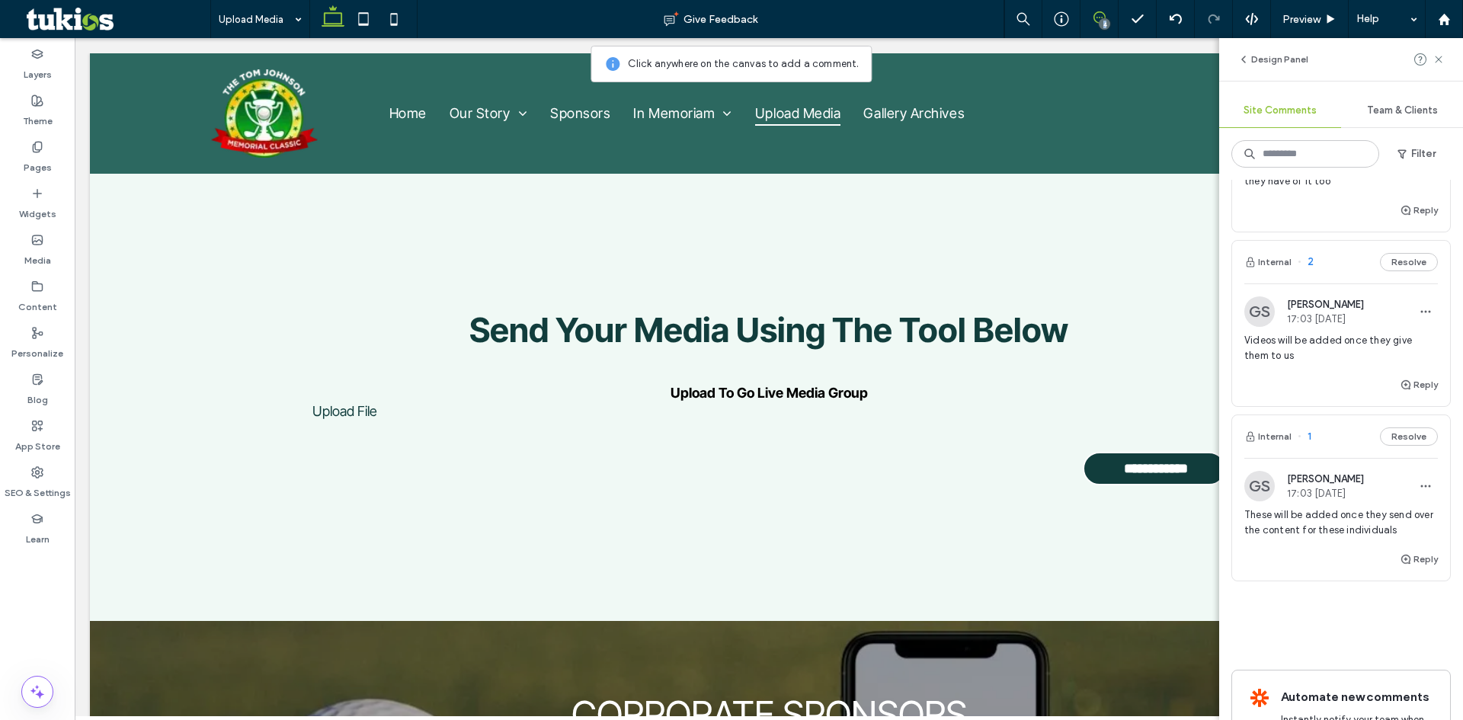
scroll to position [610, 0]
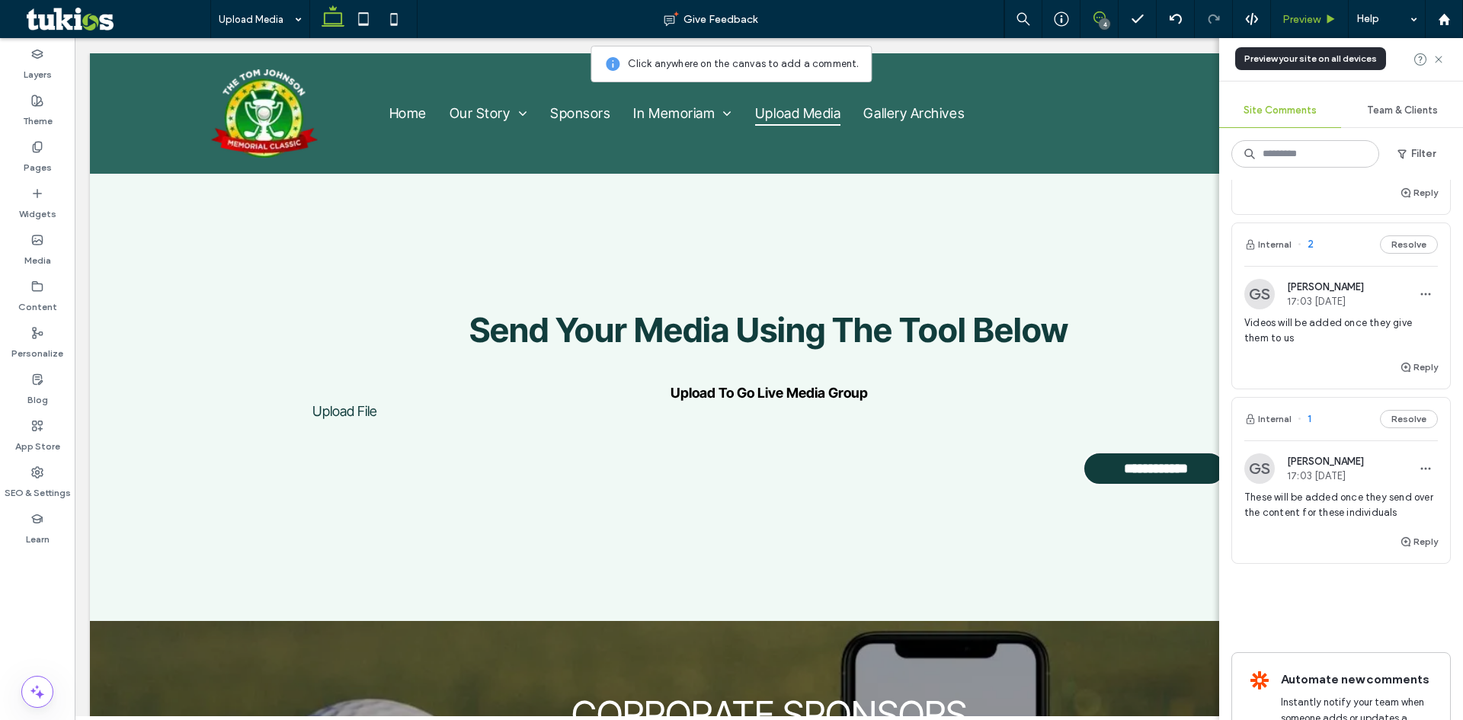
click at [1310, 15] on span "Preview" at bounding box center [1301, 19] width 38 height 13
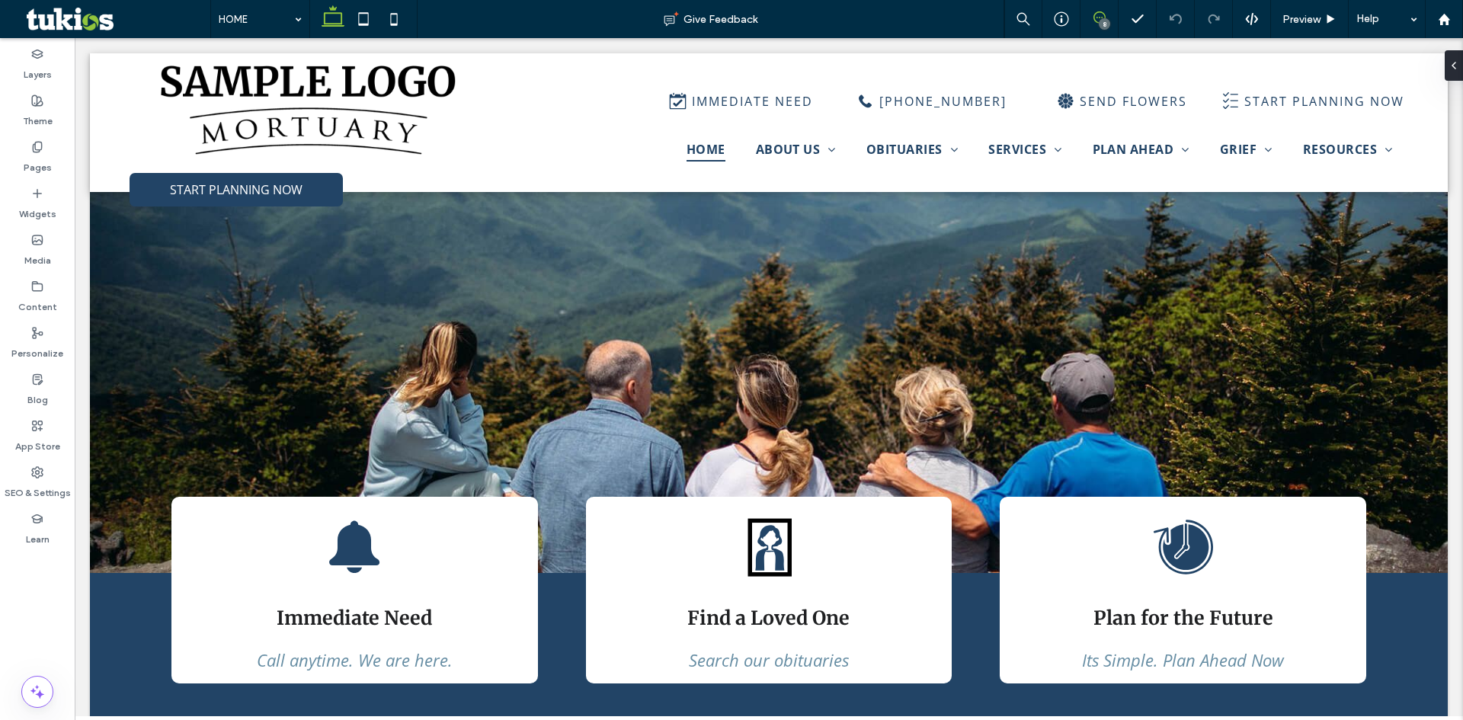
click at [1106, 18] on span at bounding box center [1099, 17] width 37 height 12
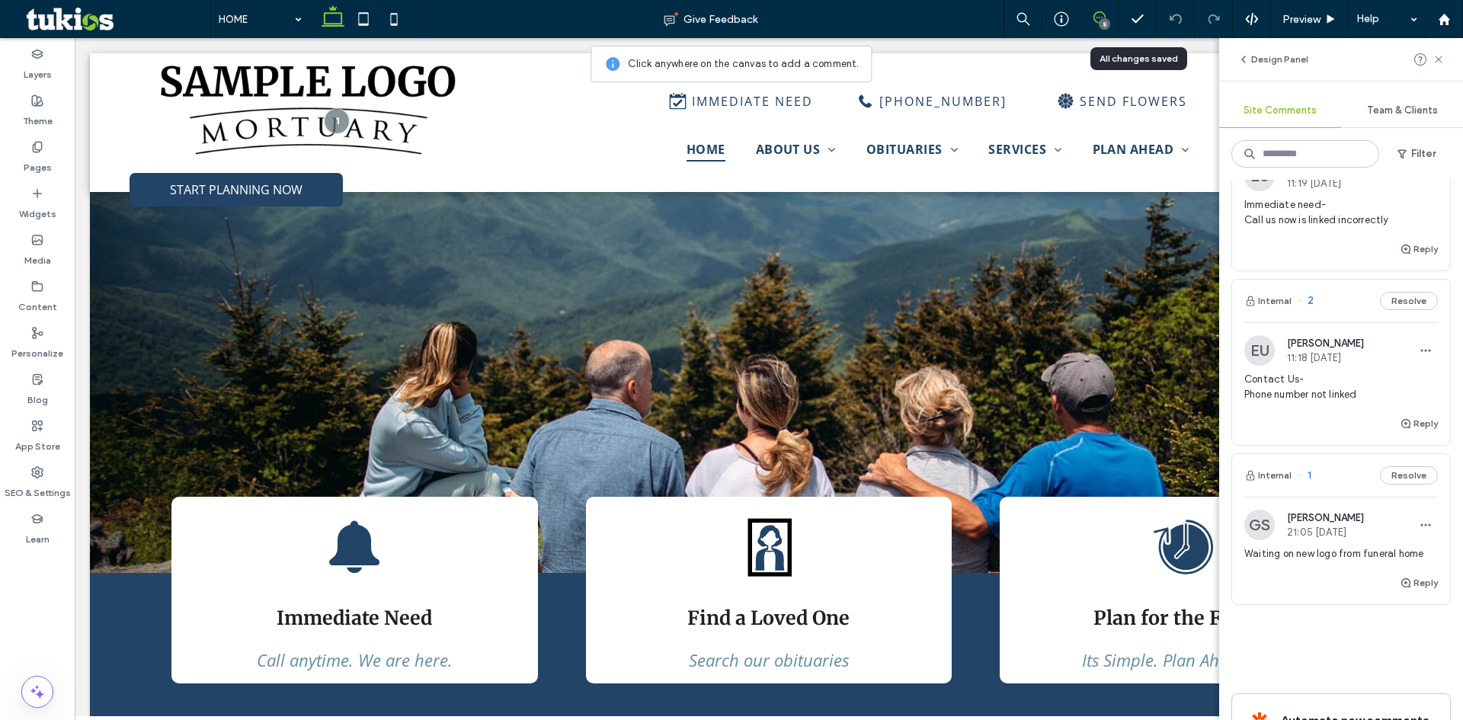
scroll to position [1067, 0]
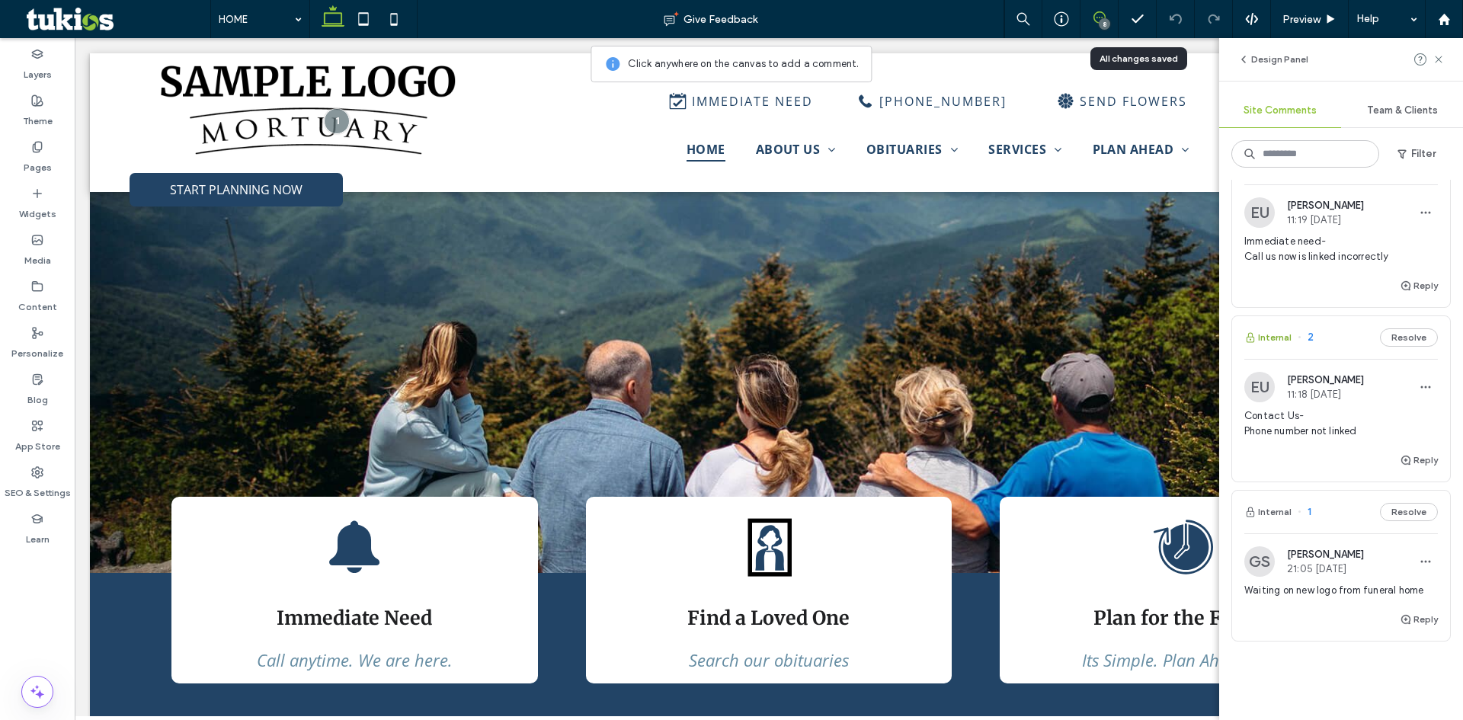
click at [1281, 341] on button "Internal" at bounding box center [1267, 337] width 47 height 18
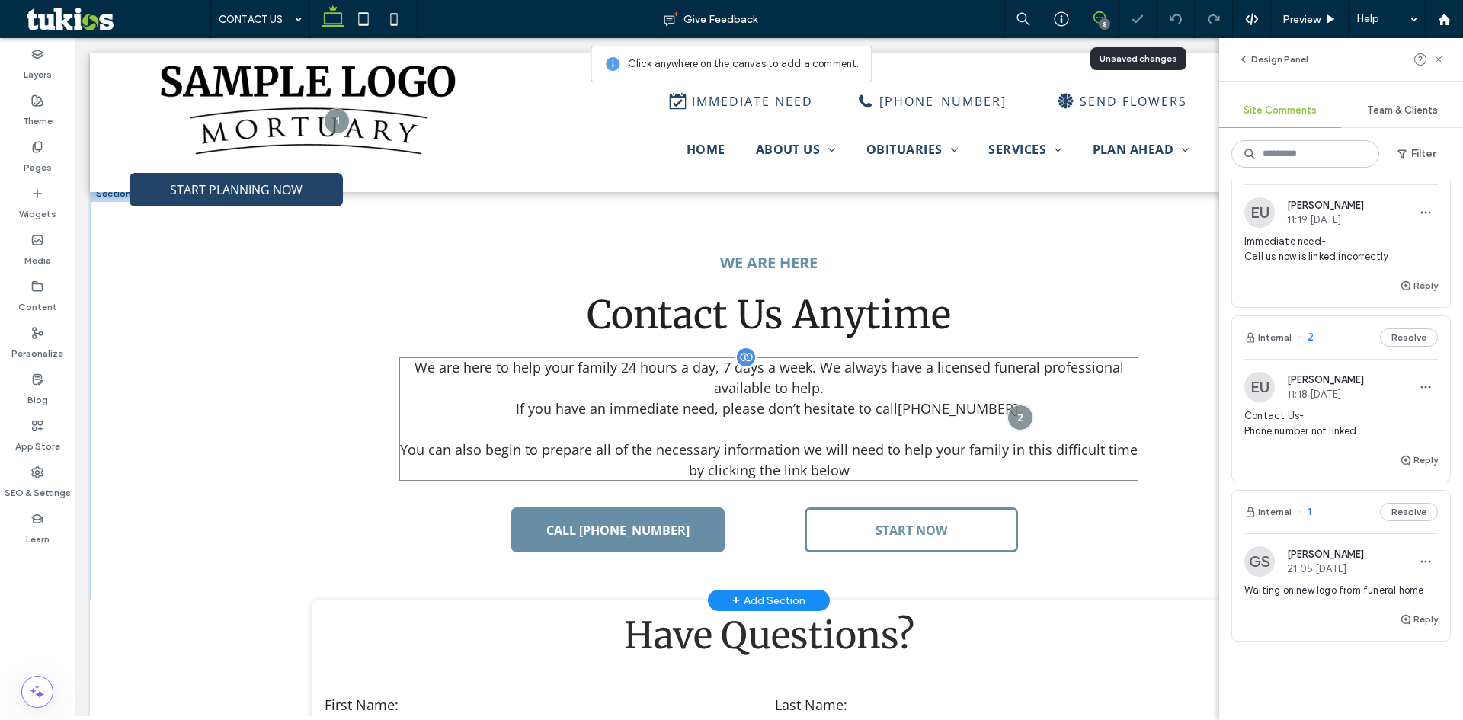
scroll to position [454, 0]
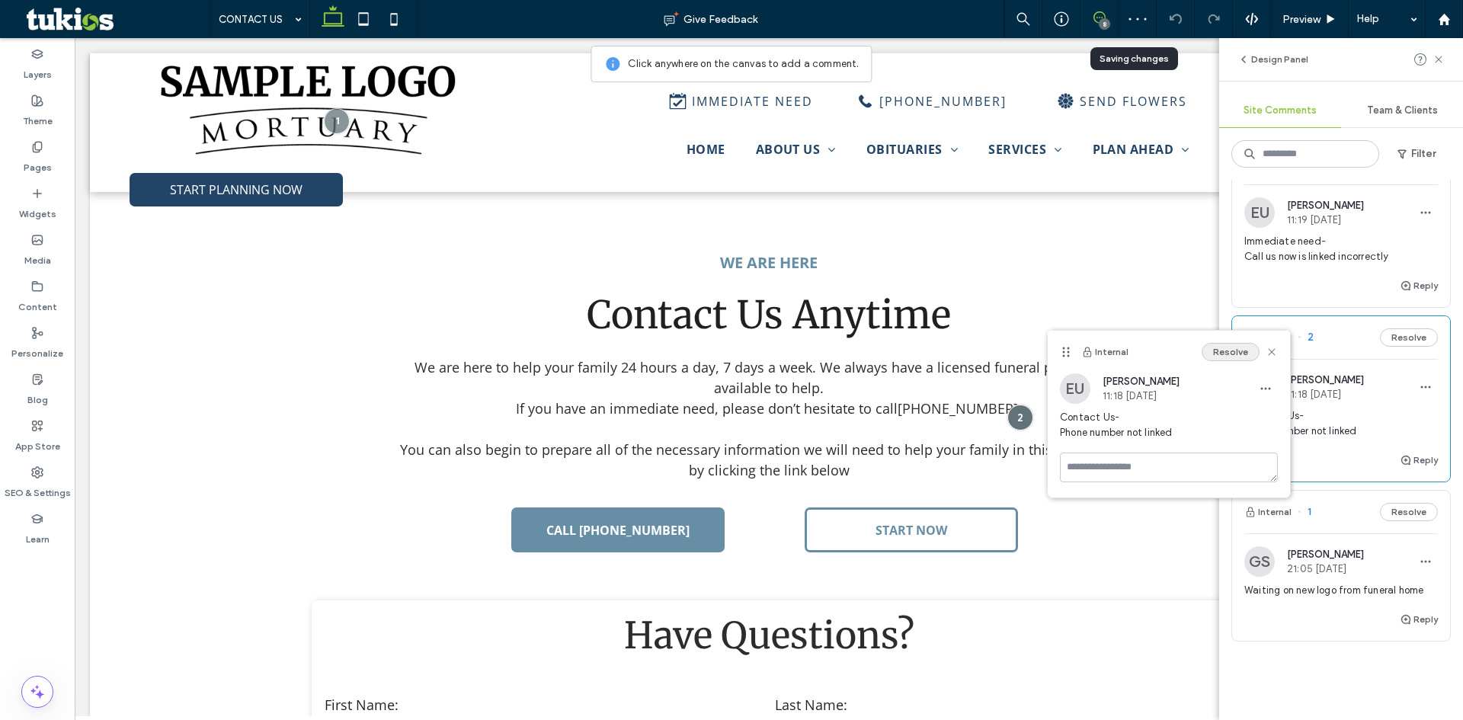
click at [1231, 351] on button "Resolve" at bounding box center [1231, 352] width 58 height 18
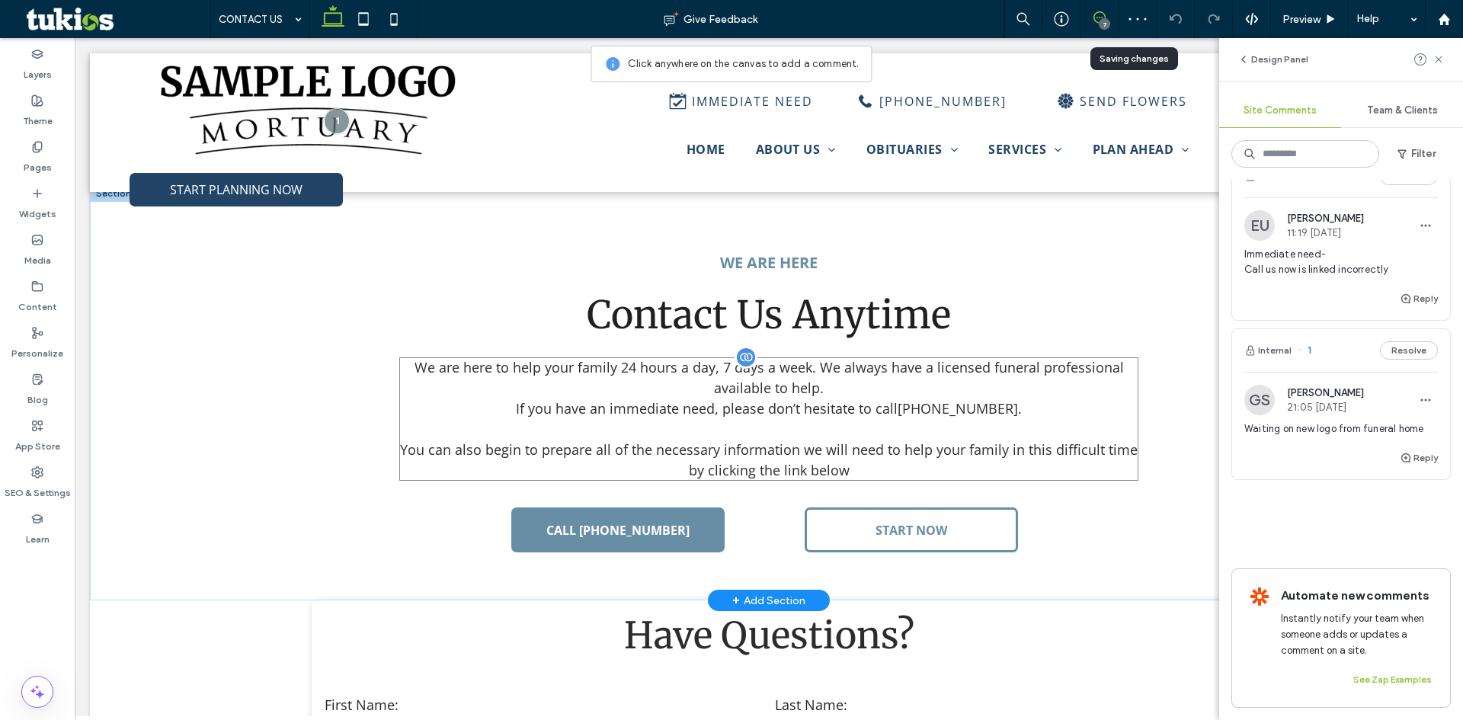
click at [804, 399] on span "If you have an immediate need, please don’t hesitate to call (712) 225-3496 ." at bounding box center [769, 408] width 506 height 18
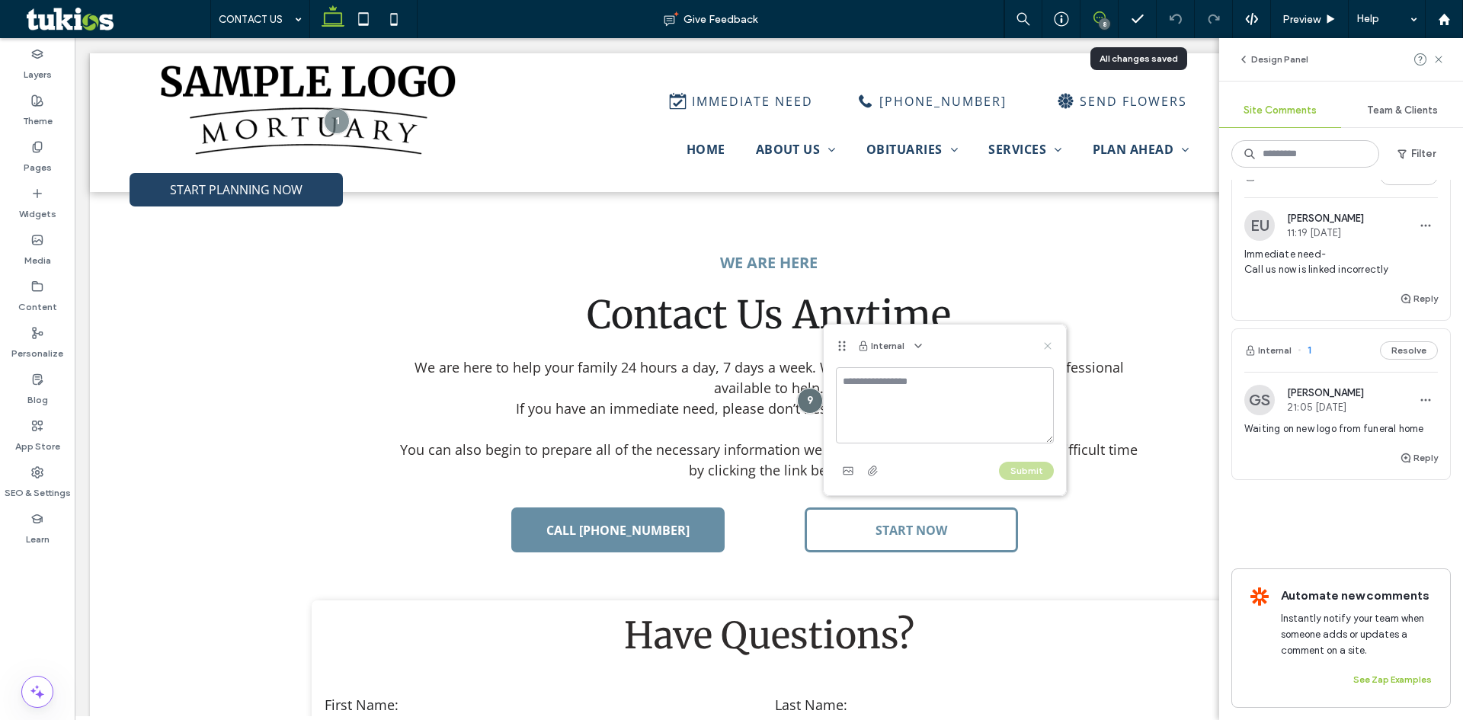
click at [1048, 345] on use at bounding box center [1047, 345] width 7 height 7
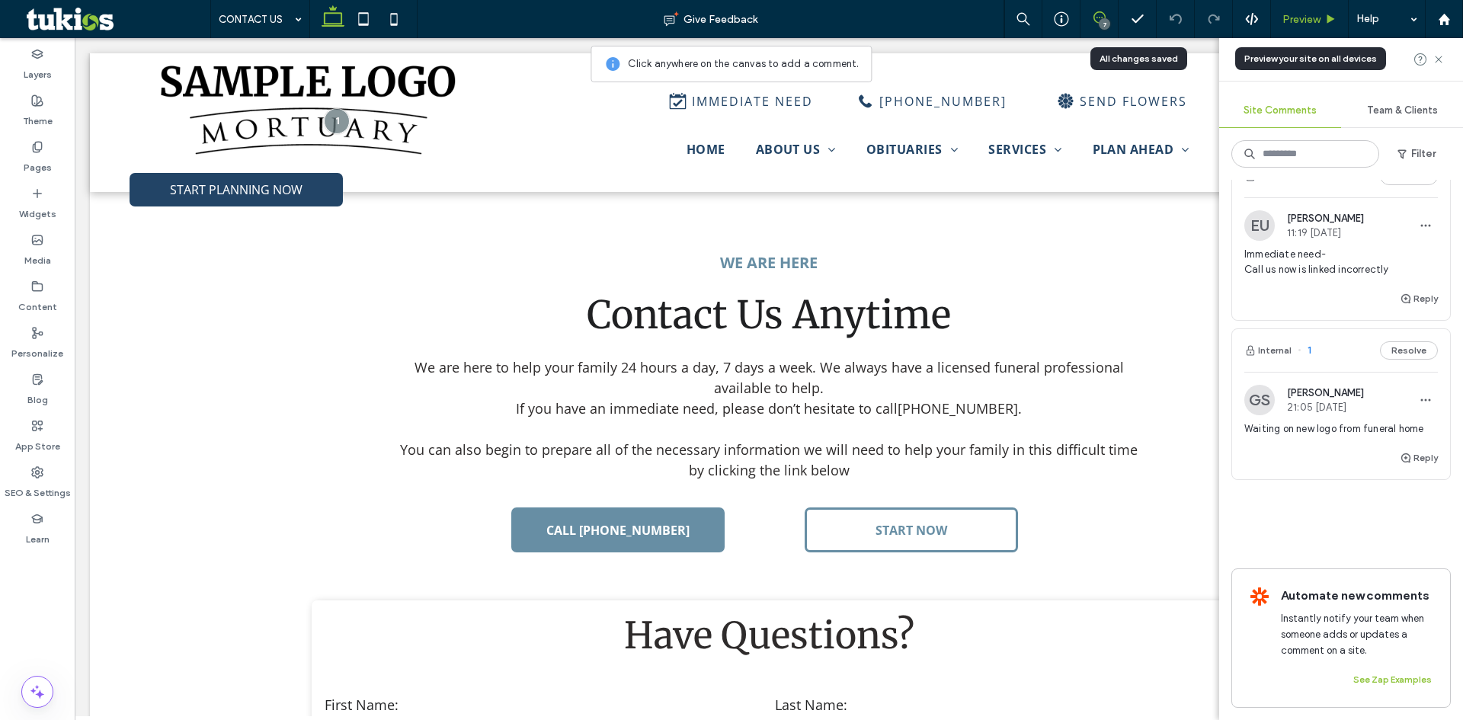
click at [1320, 16] on span "Preview" at bounding box center [1301, 19] width 38 height 13
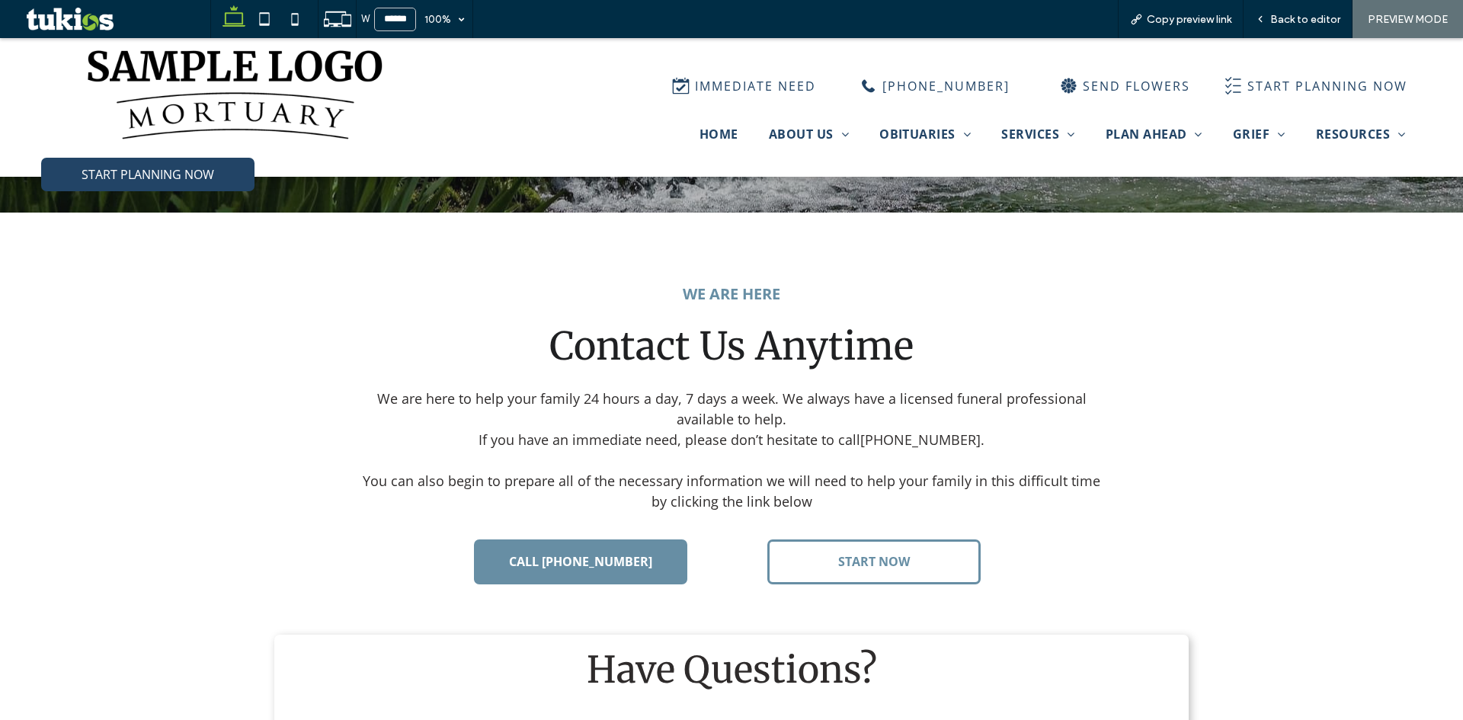
click at [1320, 16] on span "Back to editor" at bounding box center [1305, 19] width 70 height 13
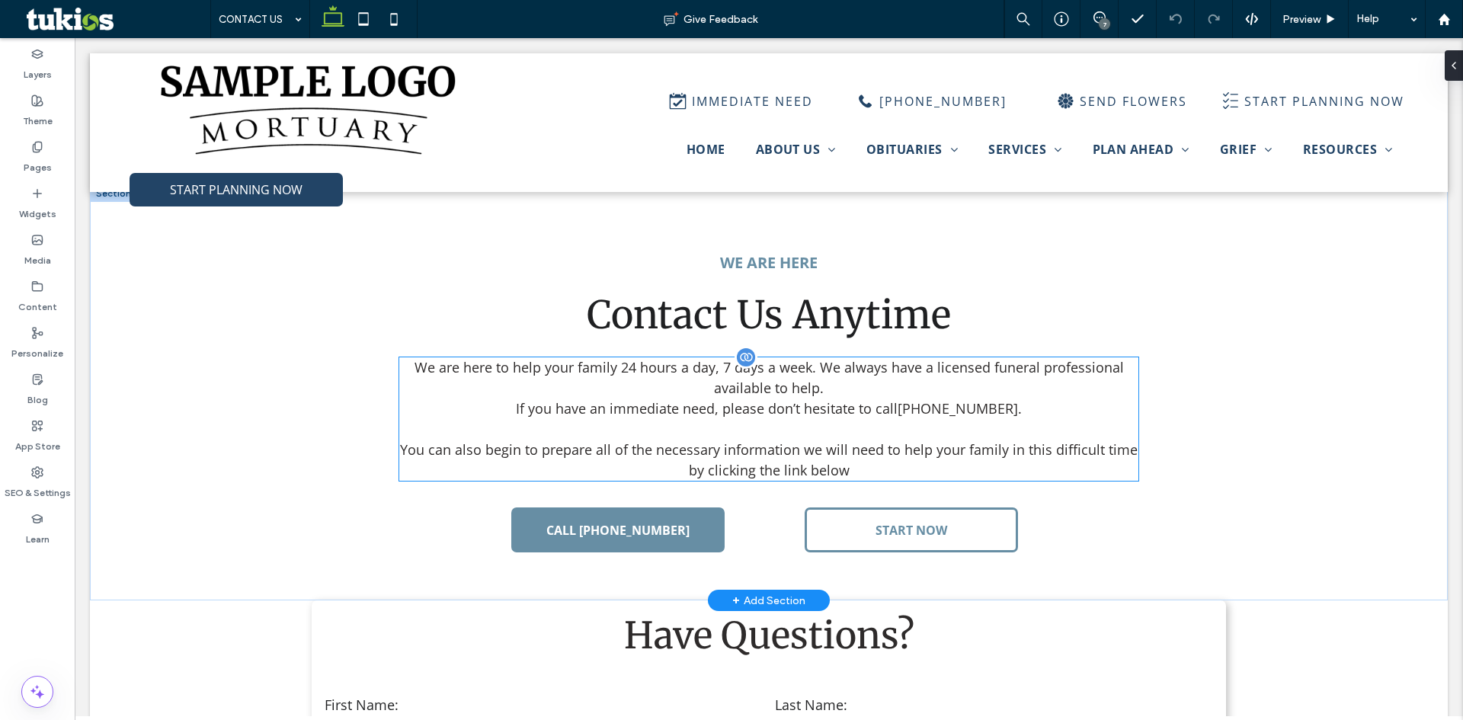
click at [802, 440] on span "You can also begin to prepare all of the necessary information we will need to …" at bounding box center [769, 459] width 738 height 39
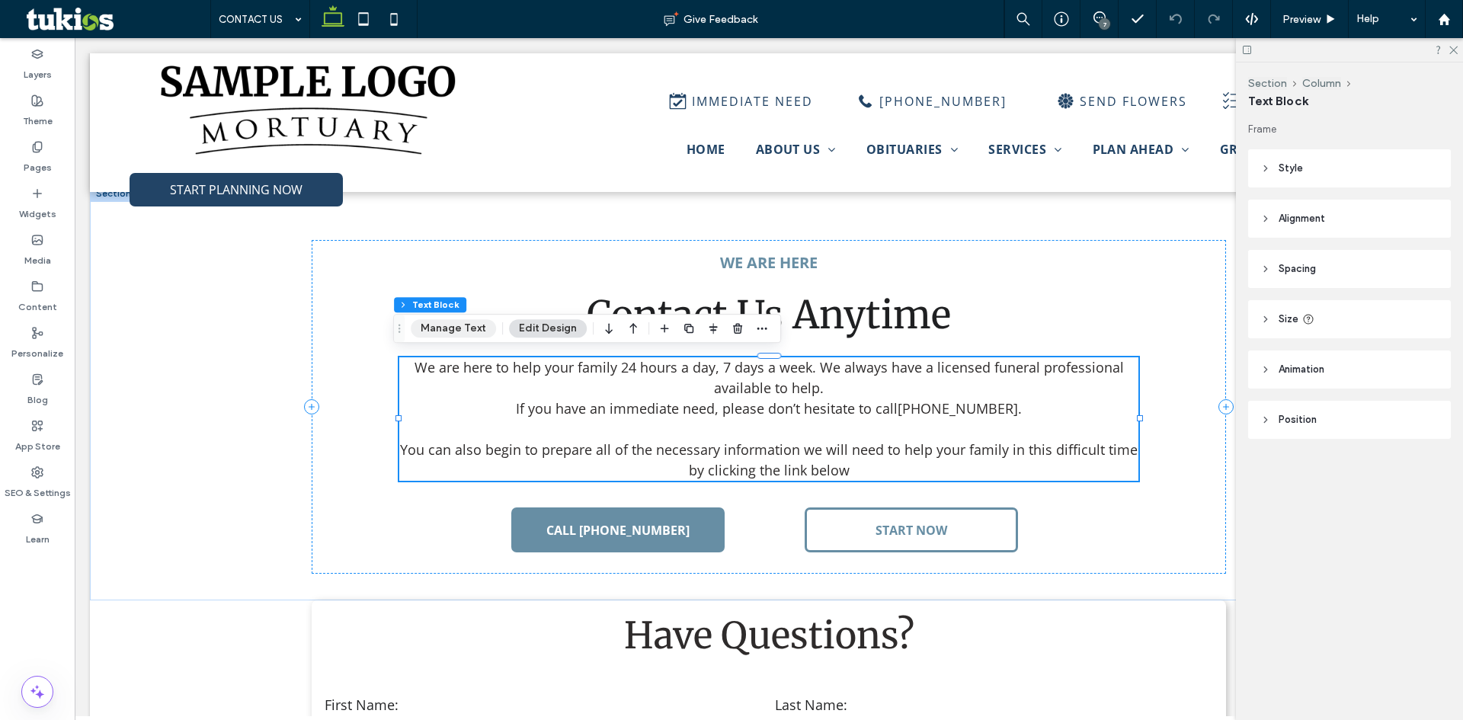
click at [471, 328] on button "Manage Text" at bounding box center [453, 328] width 85 height 18
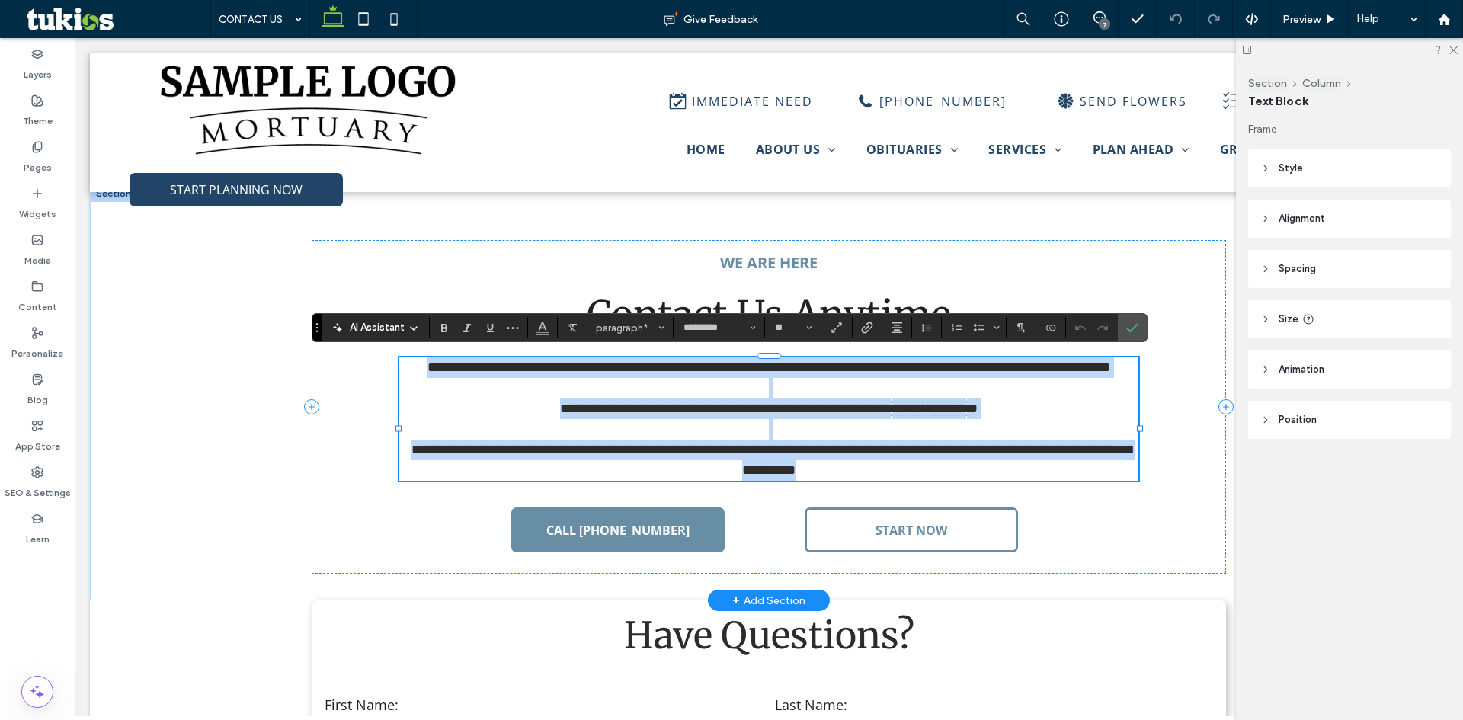
click at [985, 437] on p "**********" at bounding box center [769, 419] width 740 height 41
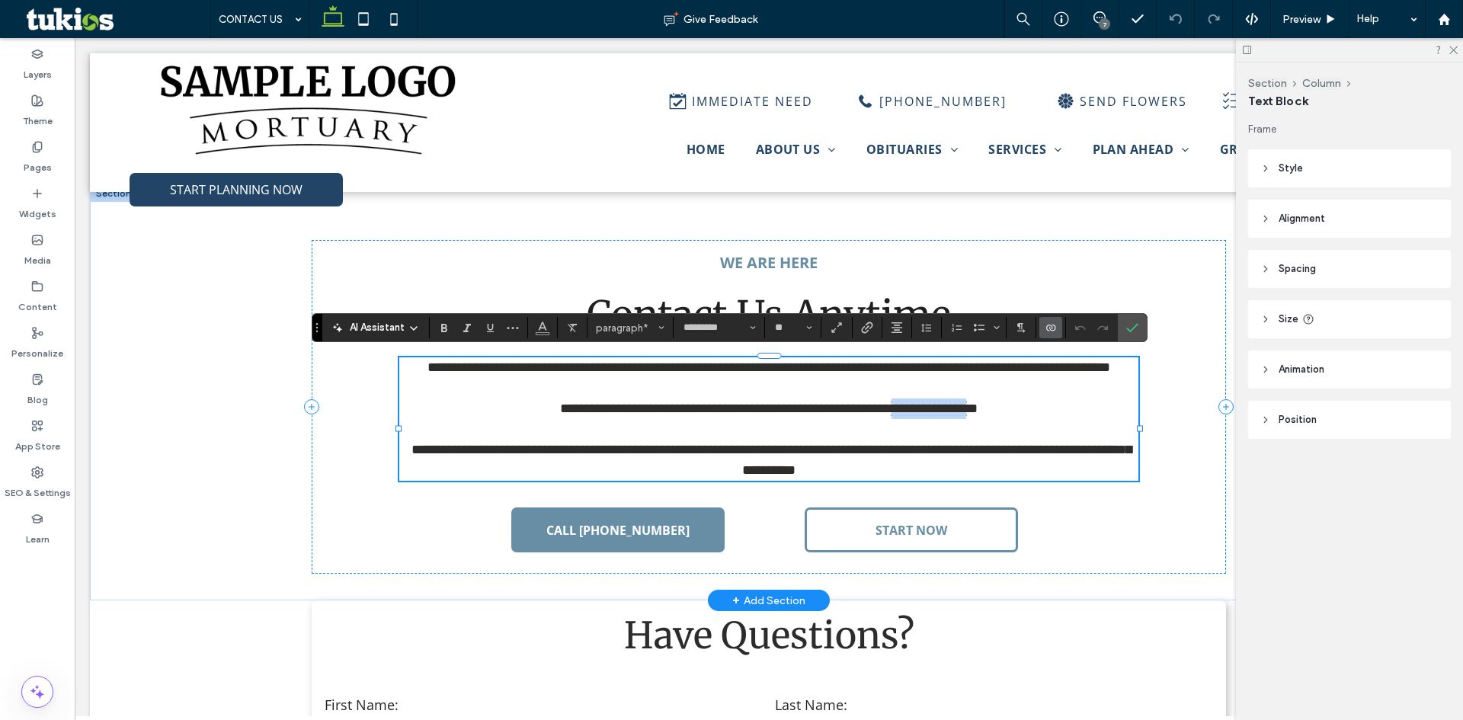
click at [966, 415] on span "**********" at bounding box center [929, 409] width 75 height 14
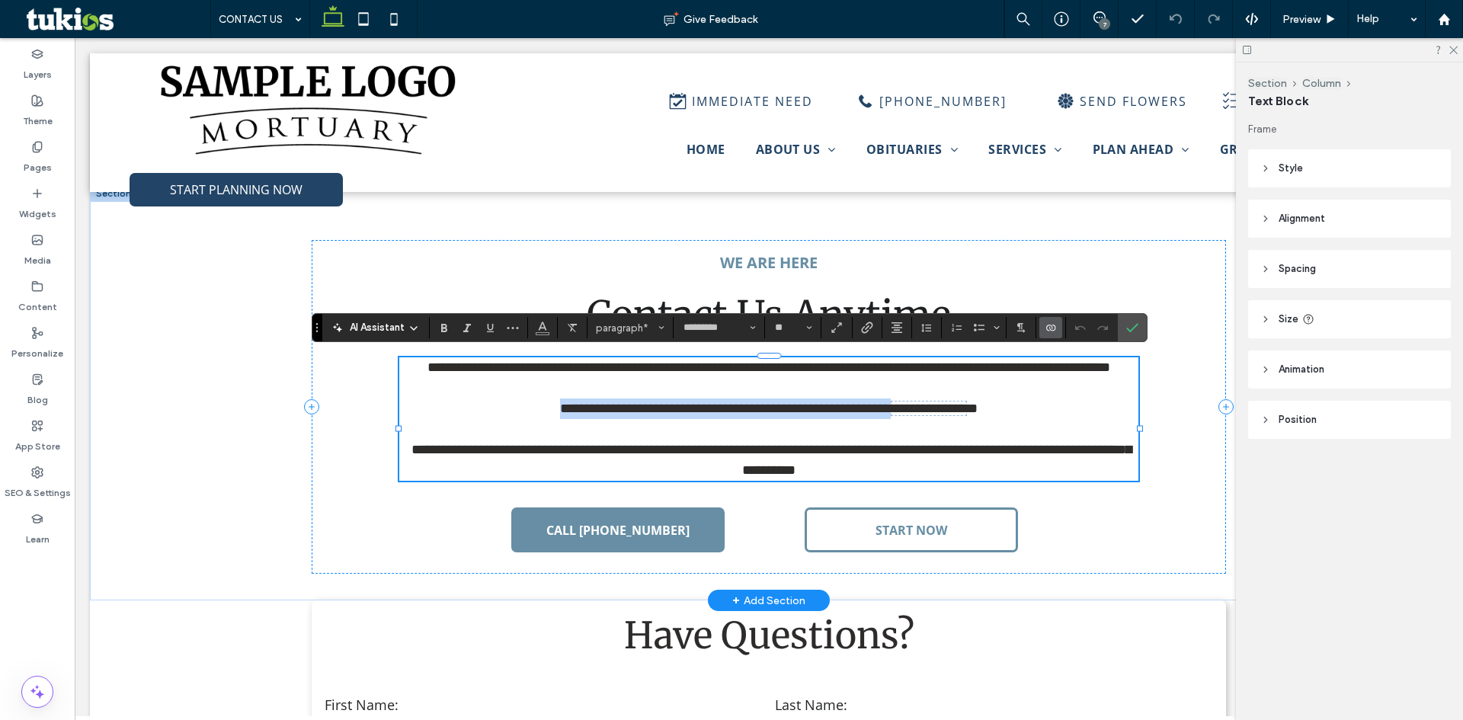
click at [966, 415] on span "**********" at bounding box center [929, 409] width 75 height 14
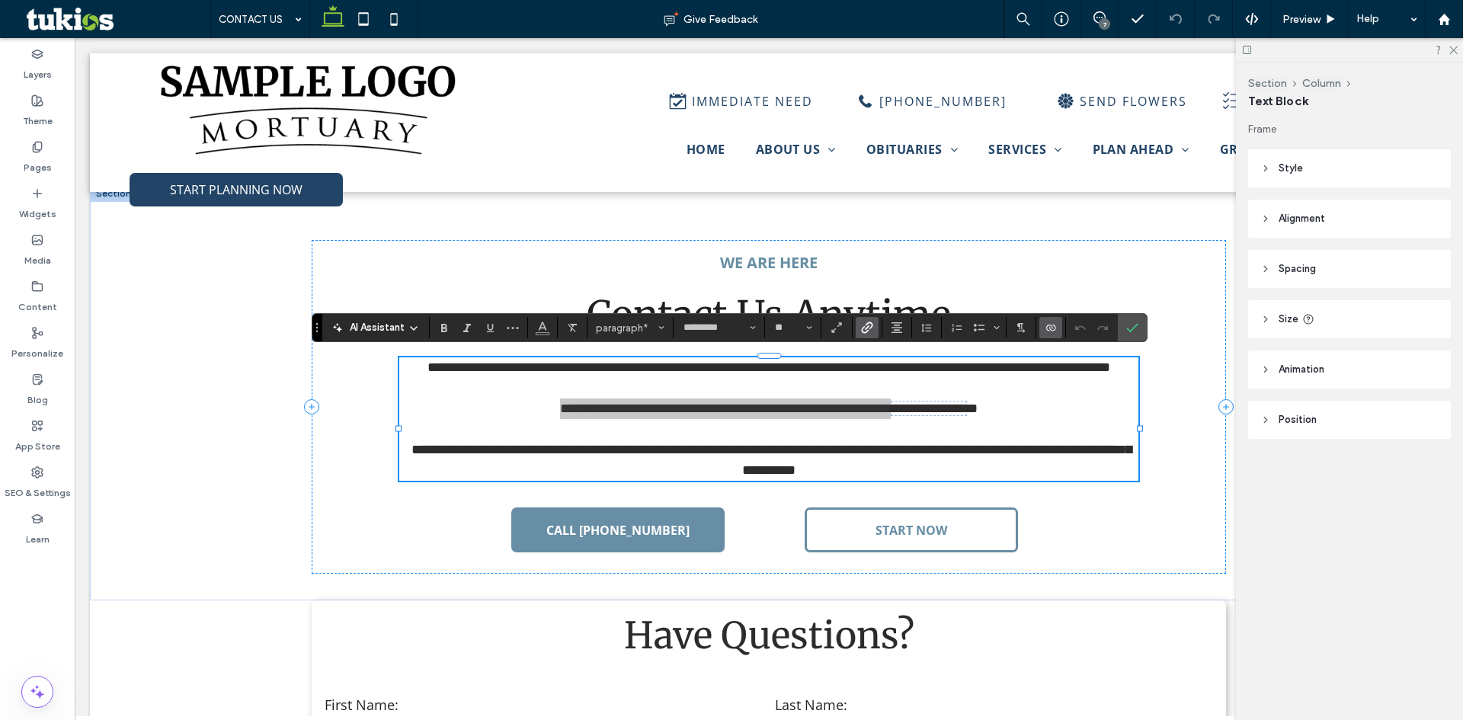
click at [863, 323] on icon "Link" at bounding box center [867, 328] width 12 height 12
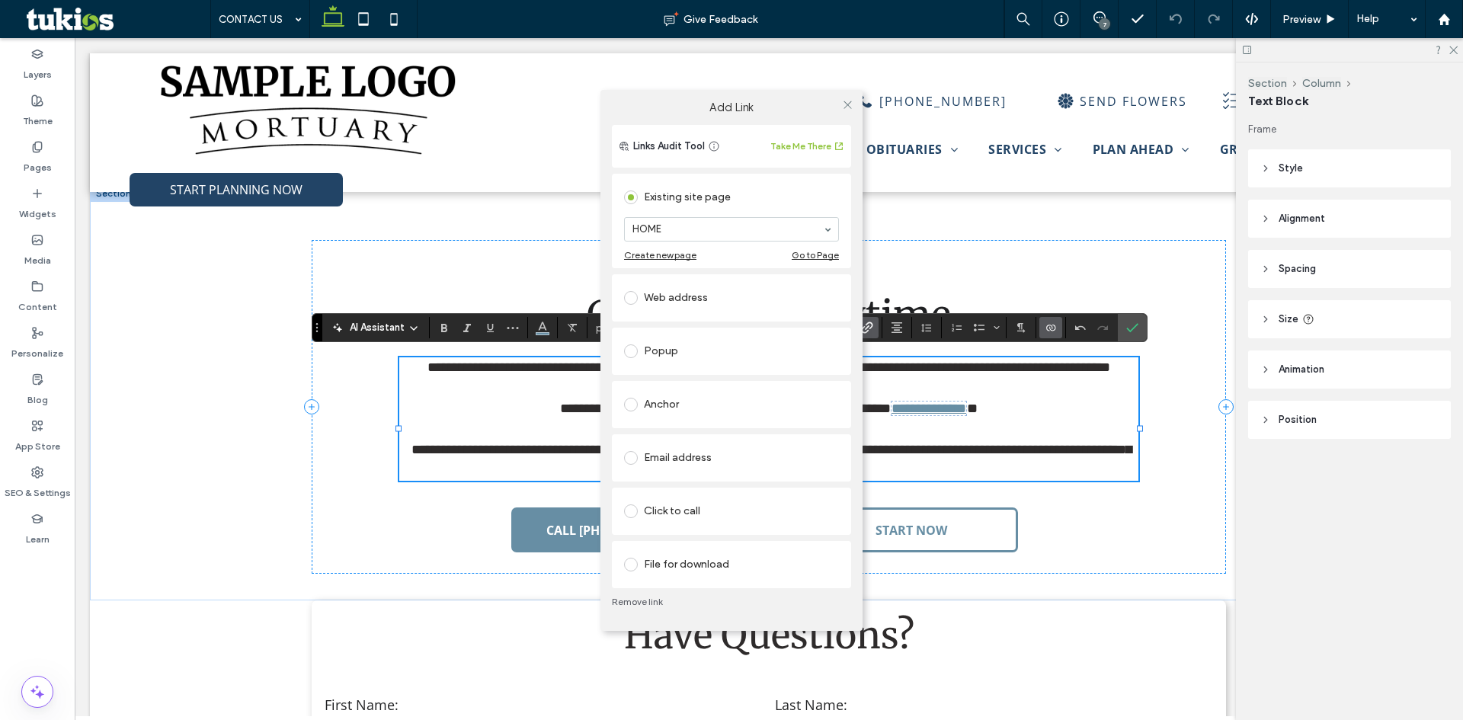
click at [631, 507] on span at bounding box center [631, 511] width 14 height 14
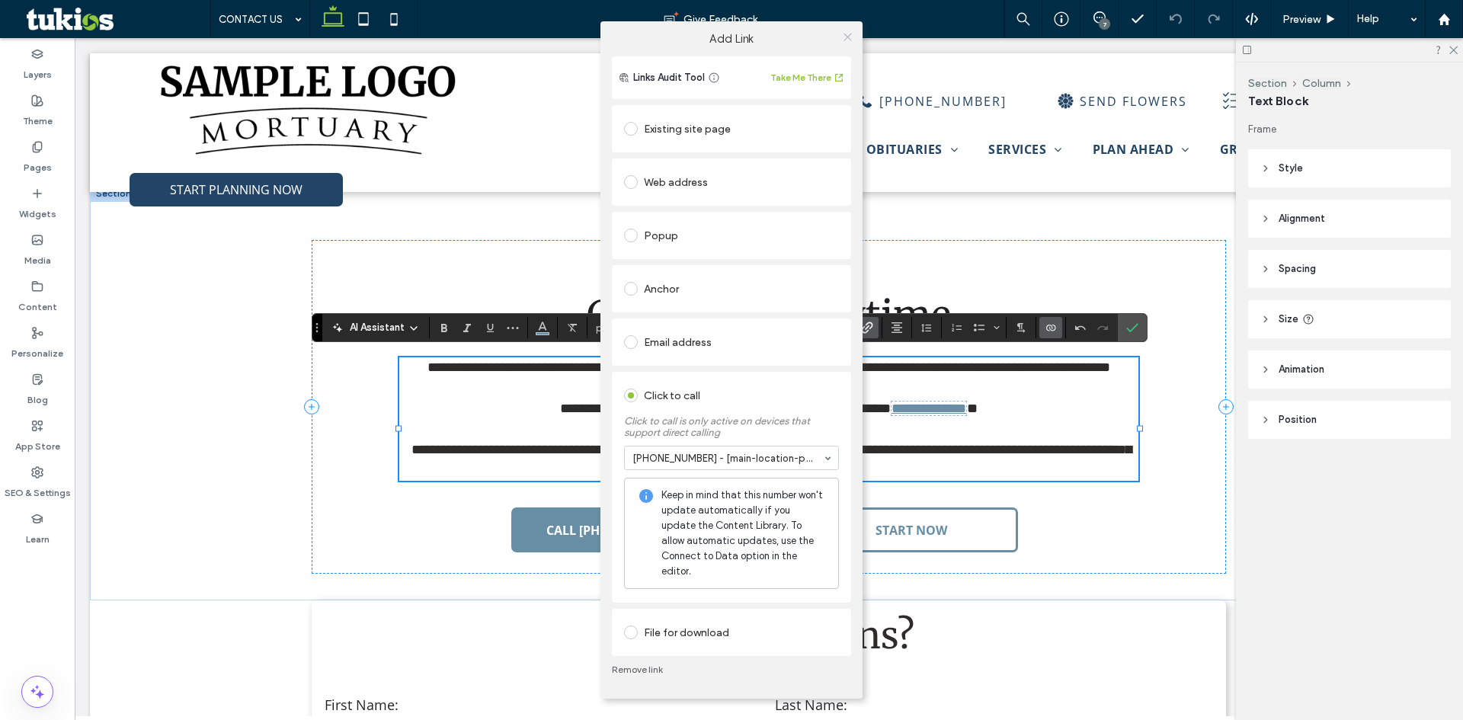
click at [843, 43] on icon at bounding box center [847, 36] width 11 height 11
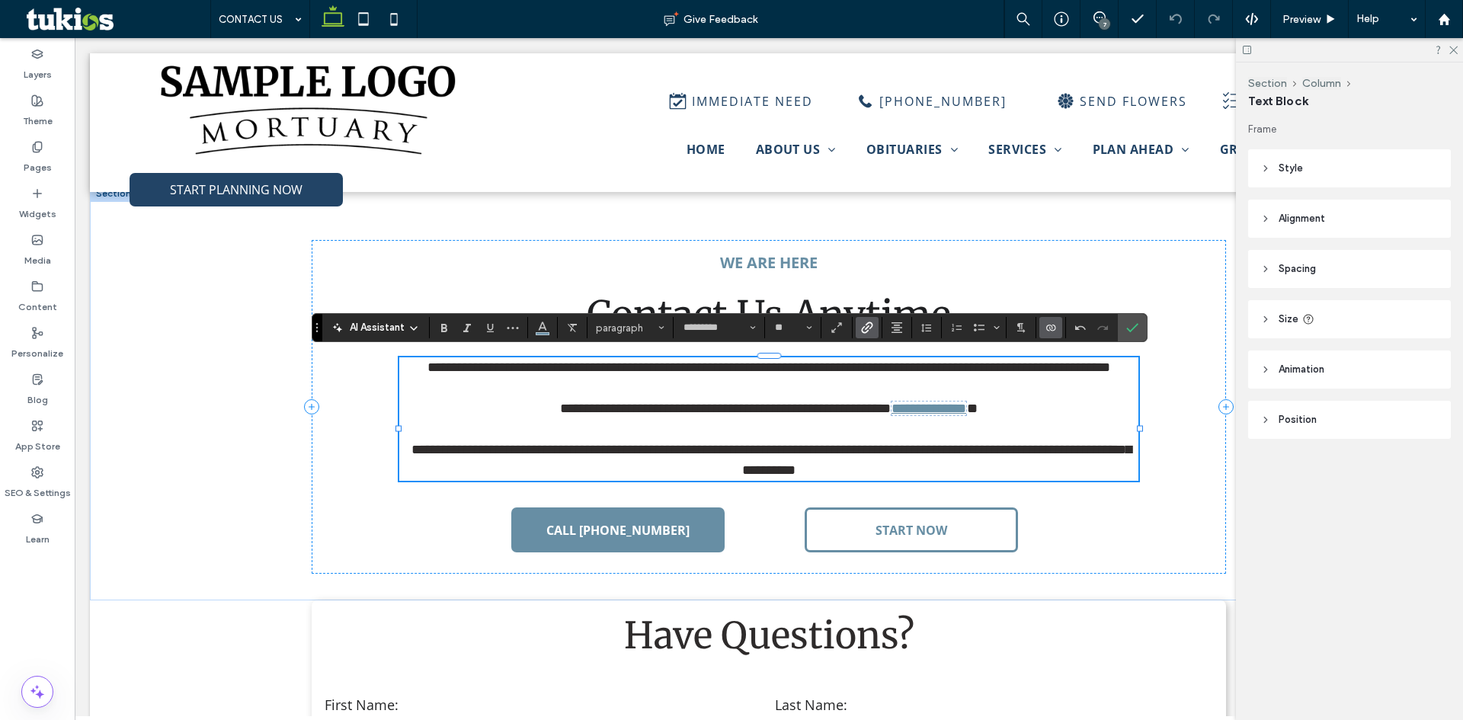
click at [1147, 335] on div "AI Assistant paragraph ********* **" at bounding box center [729, 327] width 835 height 29
click at [1135, 331] on icon "Confirm" at bounding box center [1132, 328] width 12 height 12
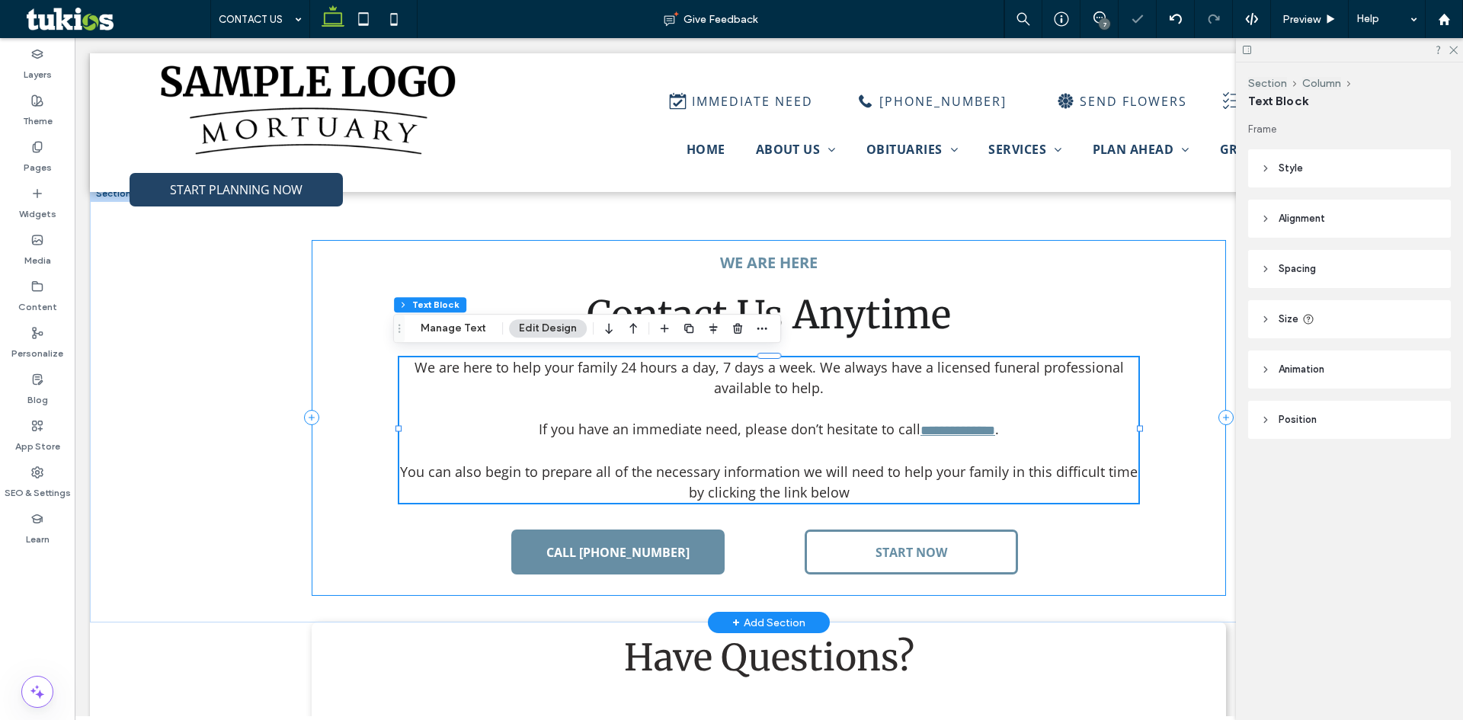
click at [1154, 386] on div "**********" at bounding box center [769, 418] width 914 height 356
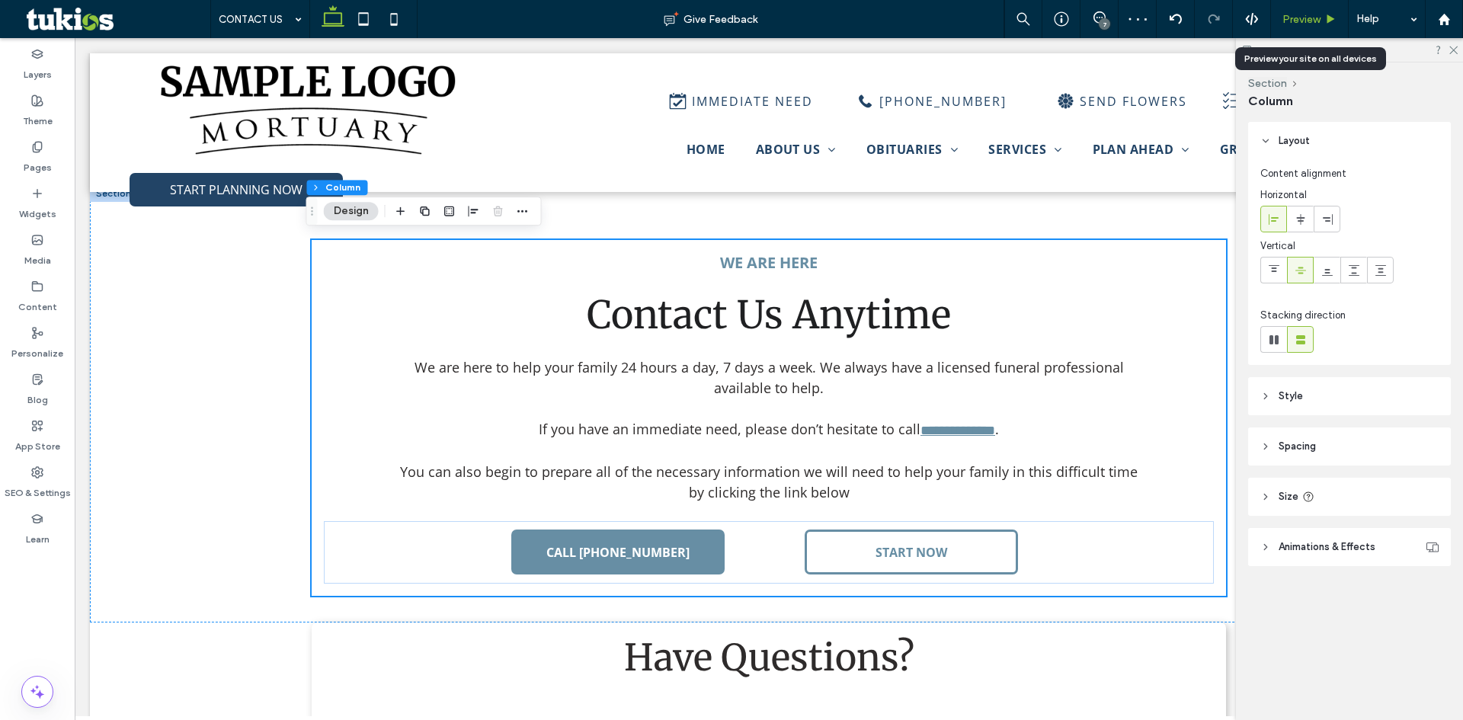
click at [1307, 24] on span "Preview" at bounding box center [1301, 19] width 38 height 13
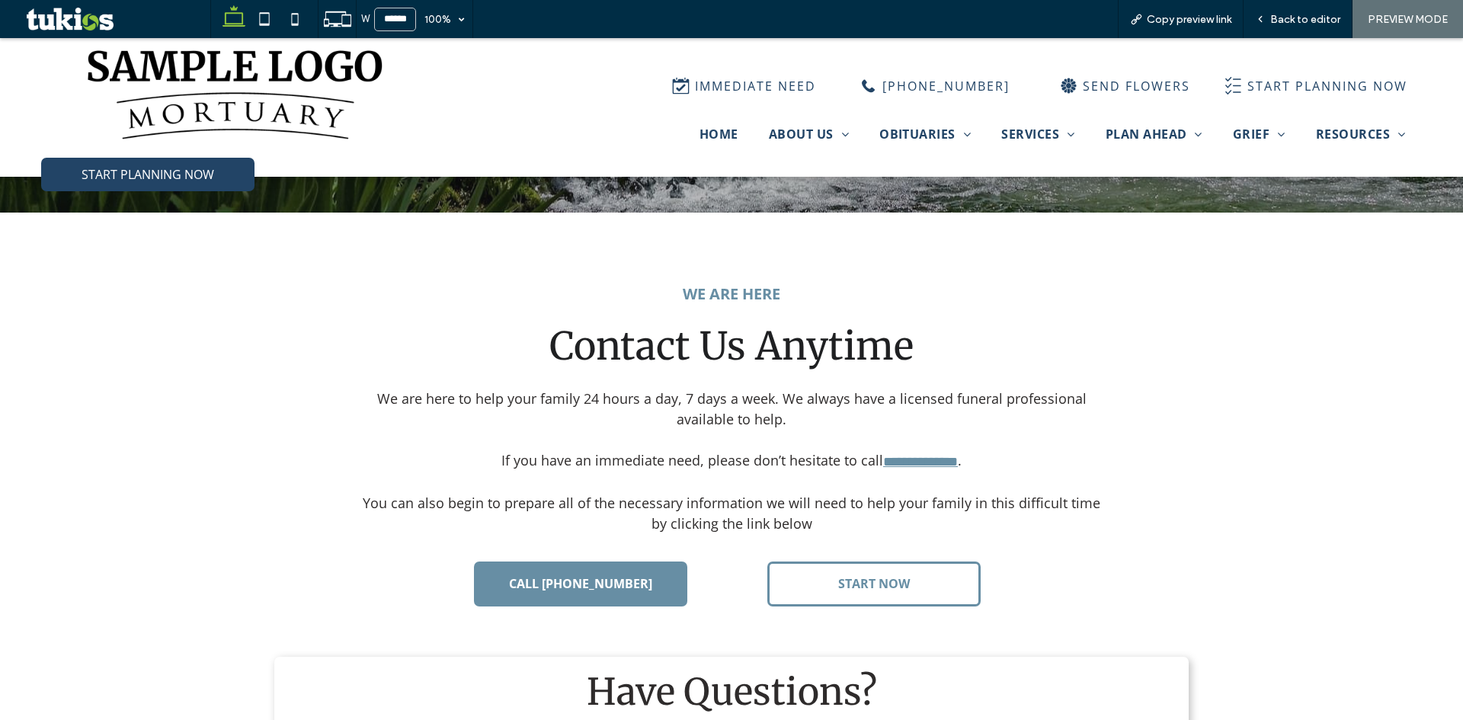
click at [1307, 24] on span "Back to editor" at bounding box center [1305, 19] width 70 height 13
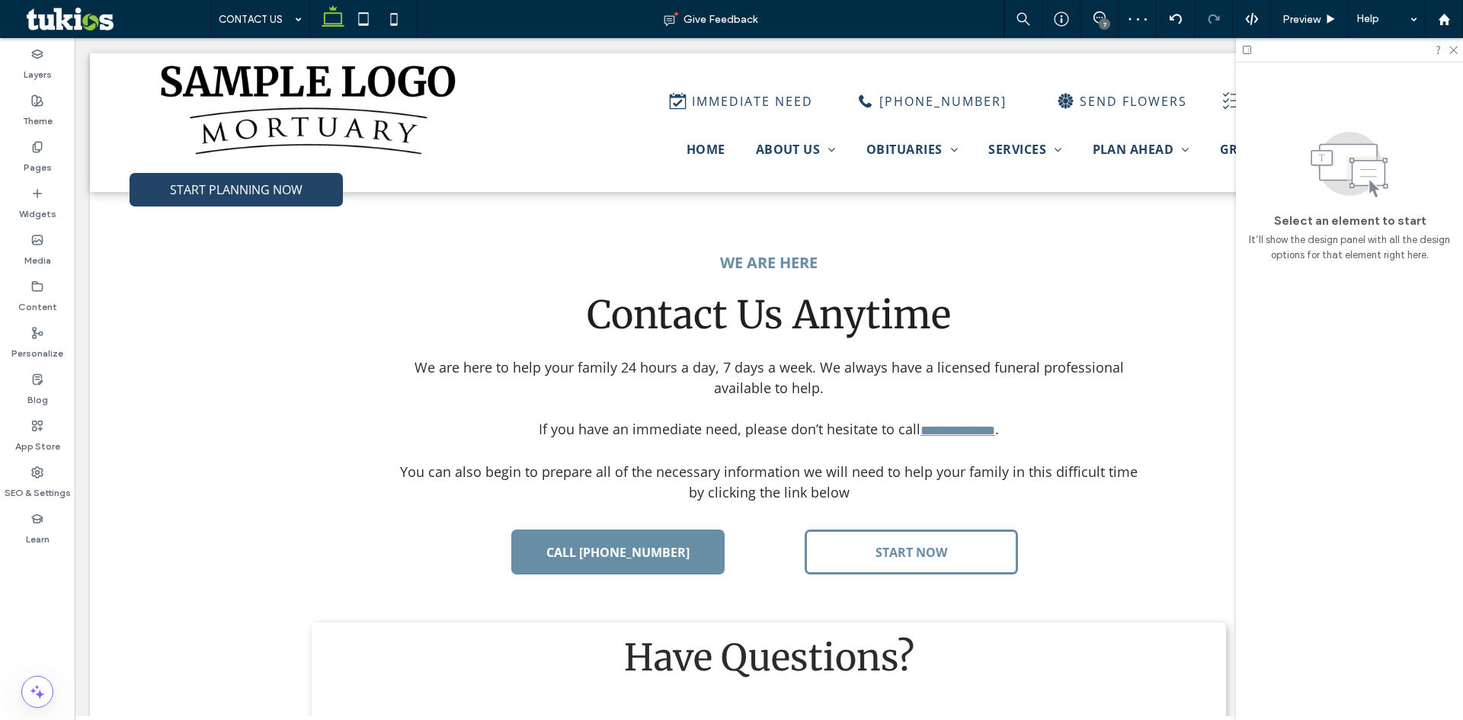
click at [1106, 19] on div "7" at bounding box center [1104, 23] width 11 height 11
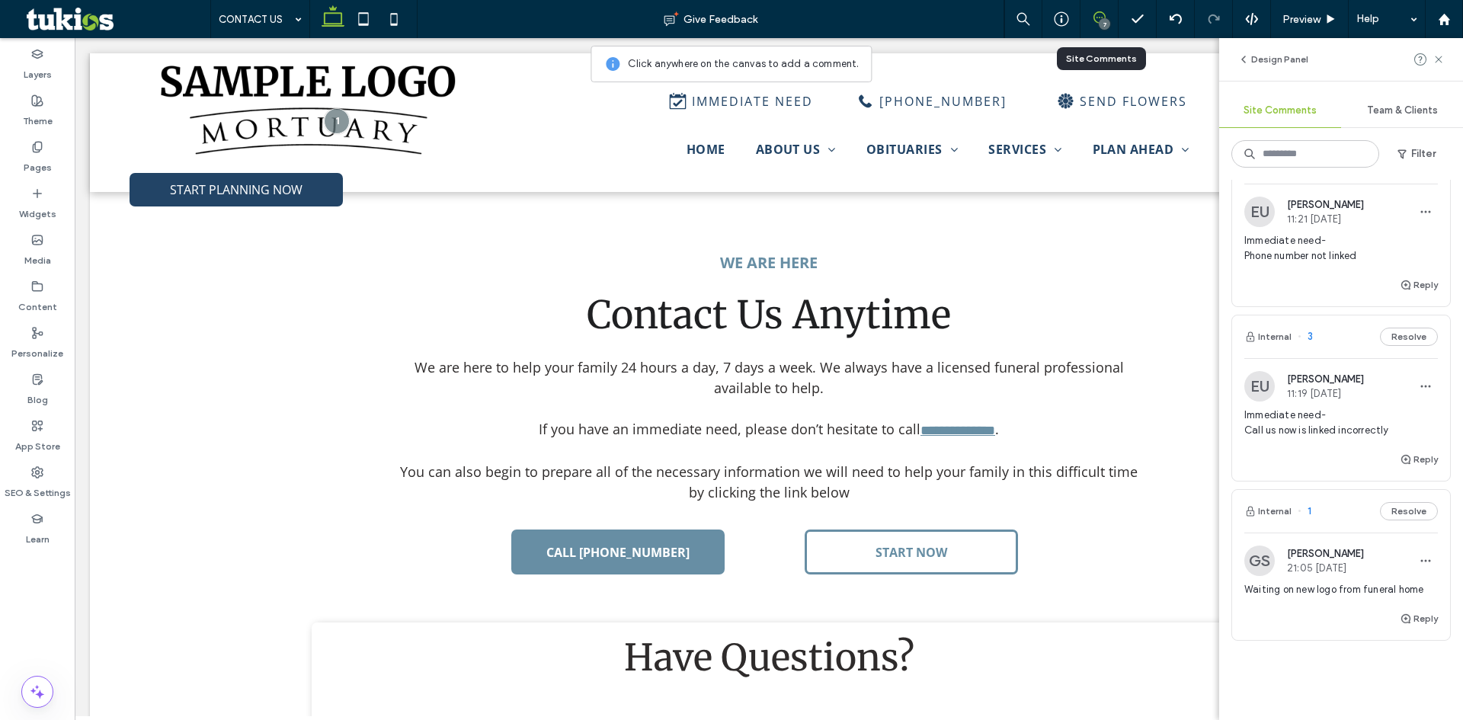
scroll to position [914, 0]
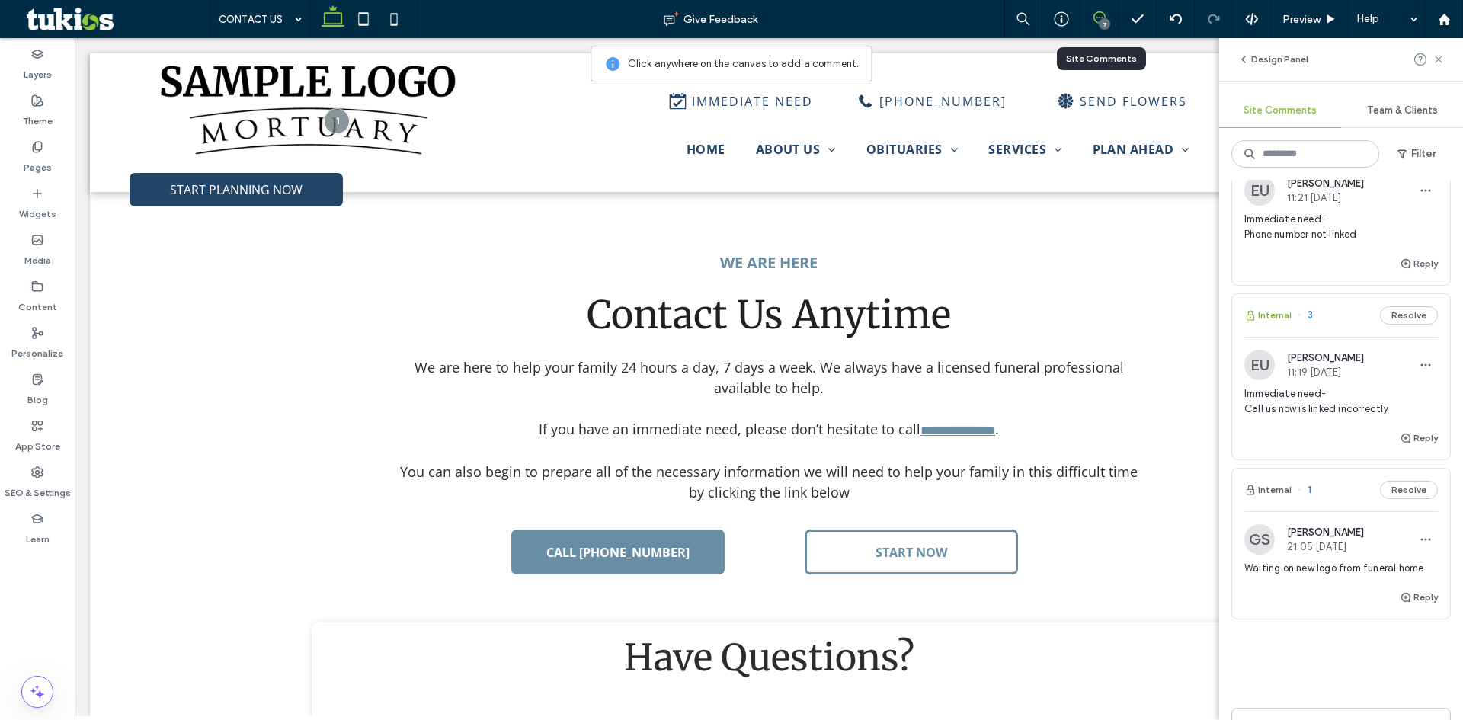
click at [1274, 310] on button "Internal" at bounding box center [1267, 315] width 47 height 18
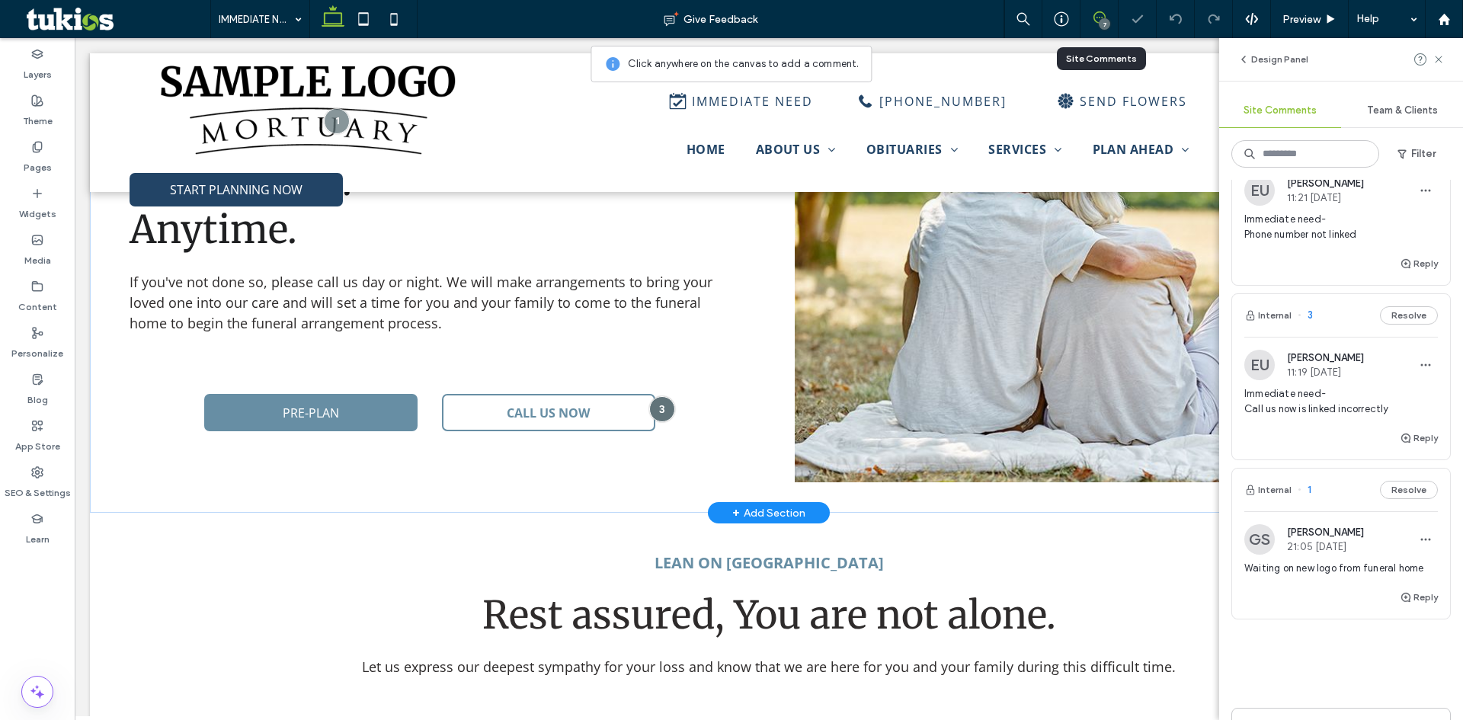
scroll to position [585, 0]
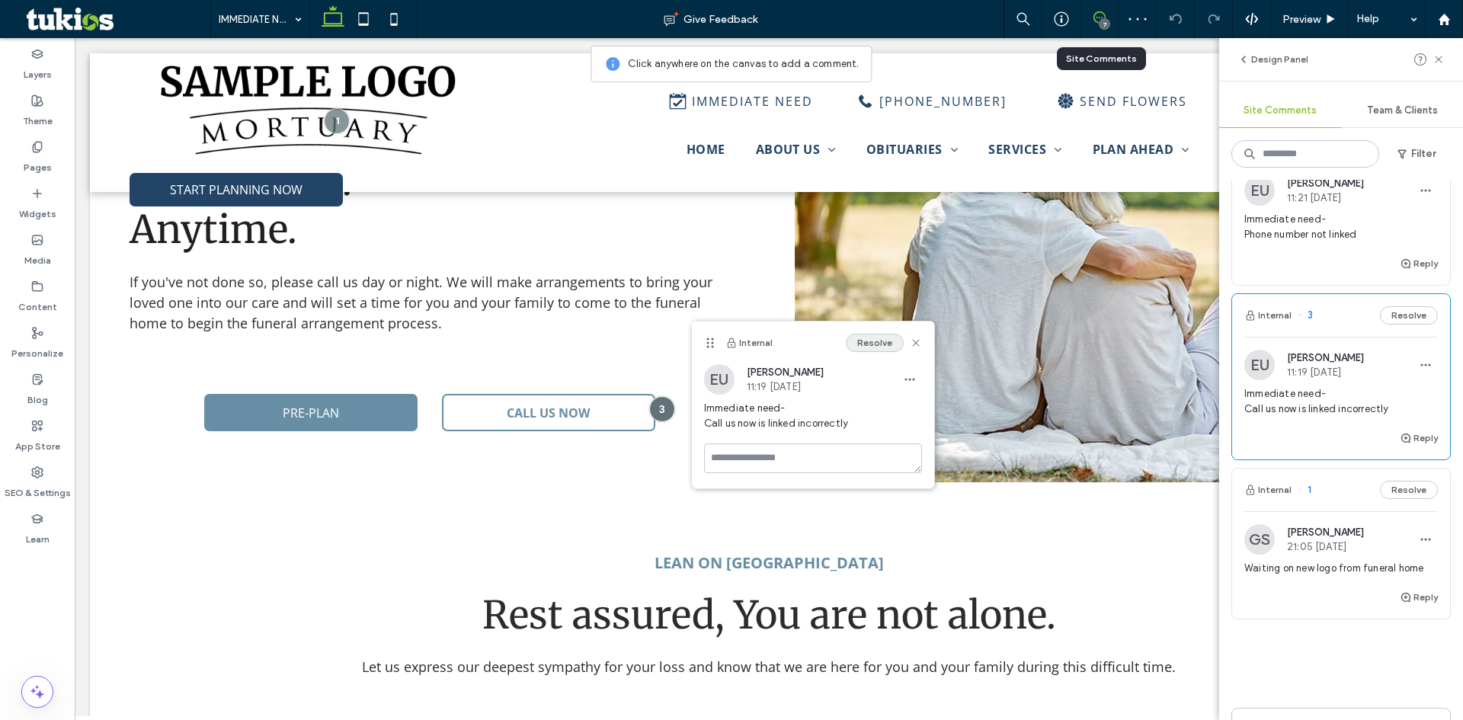
click at [870, 340] on button "Resolve" at bounding box center [875, 343] width 58 height 18
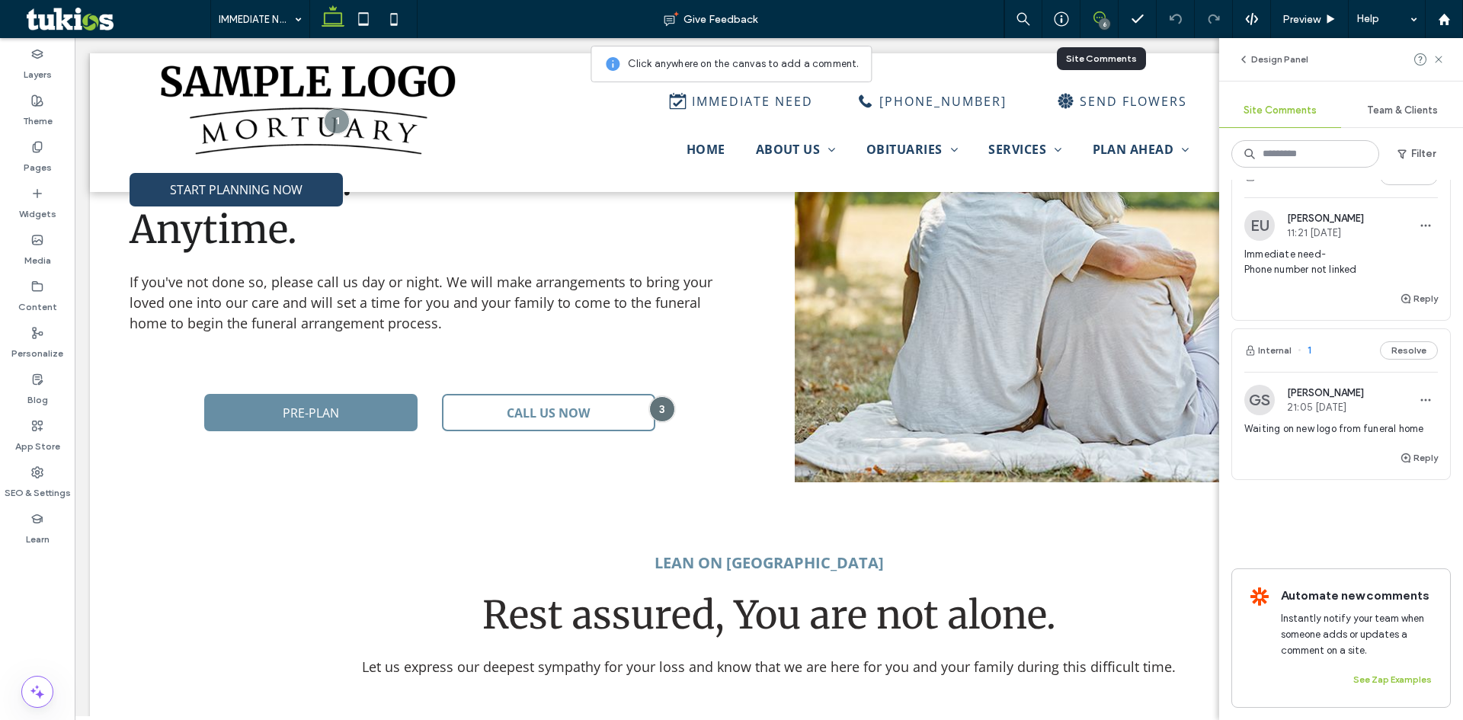
scroll to position [896, 0]
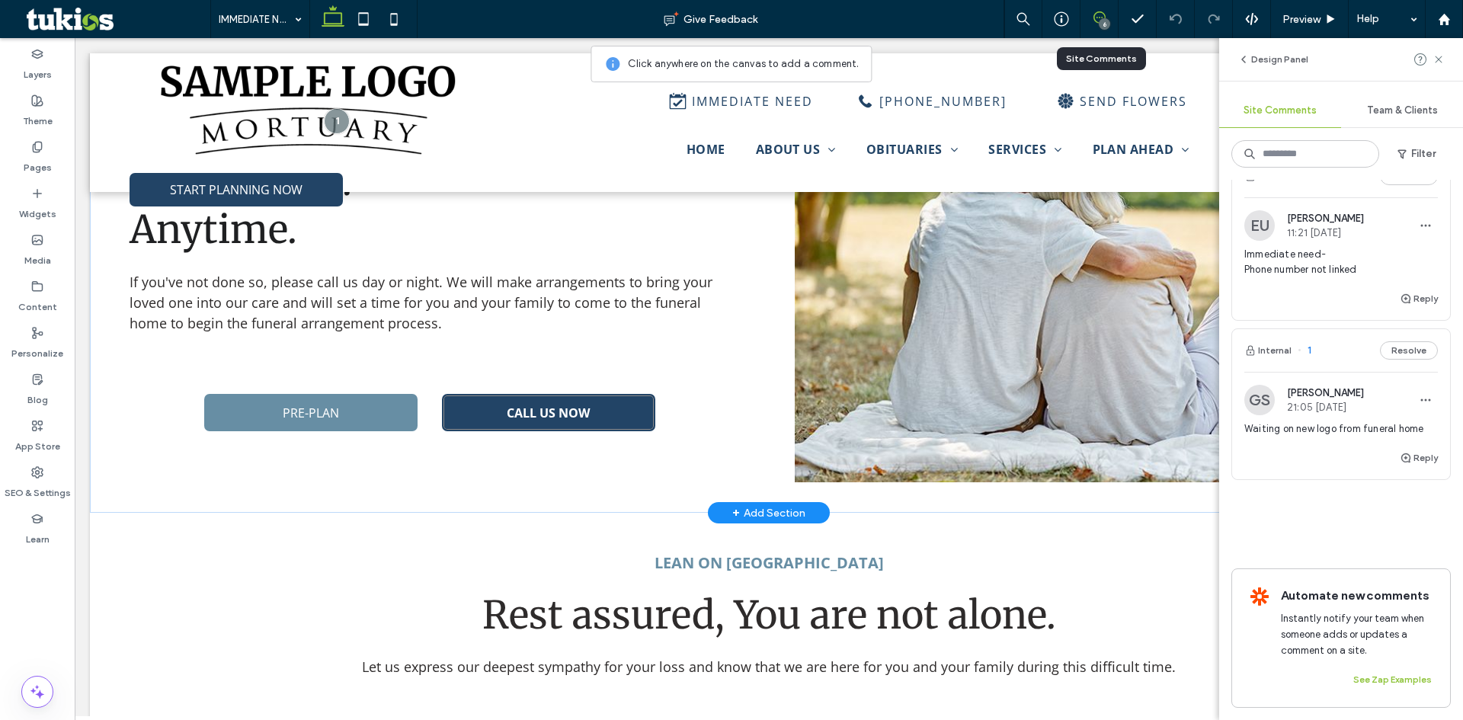
click at [536, 418] on link "CALL US NOW" at bounding box center [548, 412] width 213 height 37
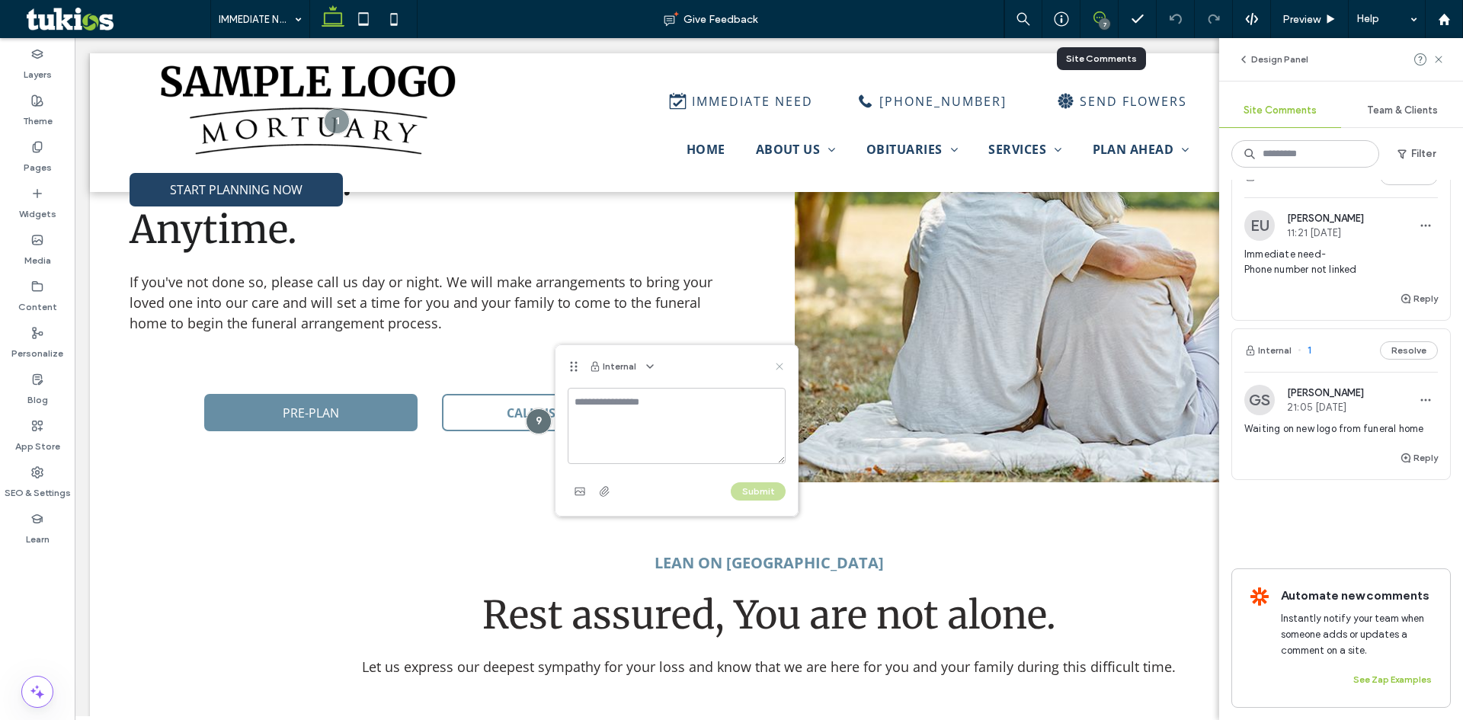
click at [784, 367] on icon at bounding box center [779, 366] width 12 height 12
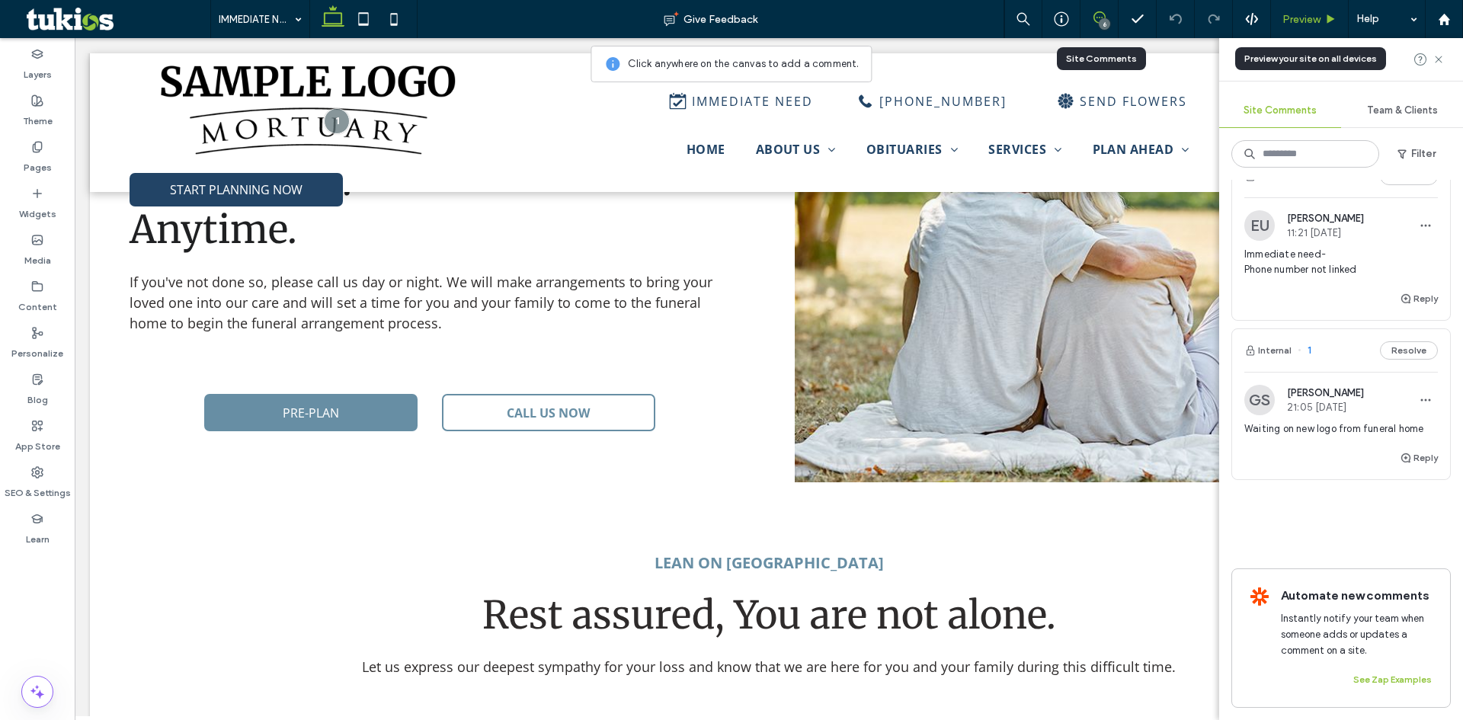
click at [1318, 26] on div "Preview" at bounding box center [1310, 19] width 78 height 38
click at [1315, 21] on span "Preview" at bounding box center [1301, 19] width 38 height 13
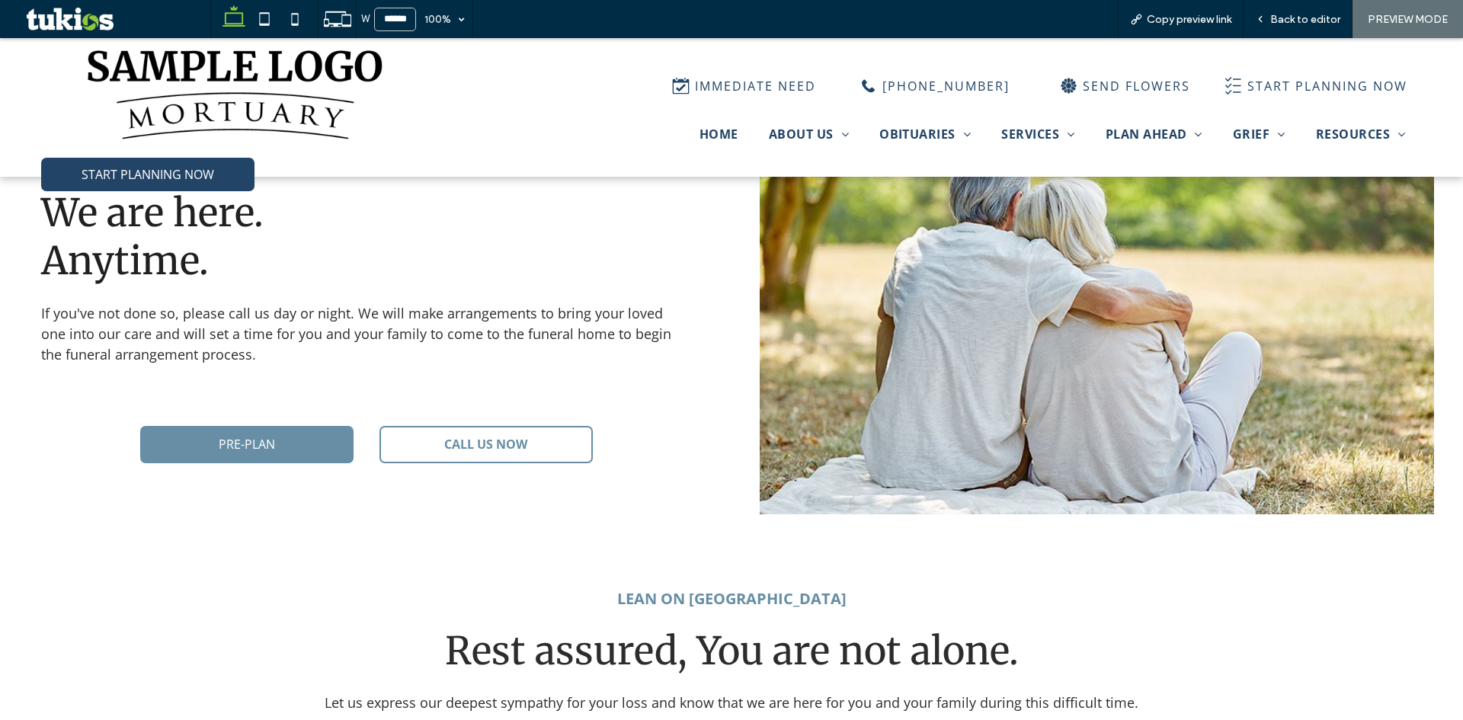
click at [1315, 21] on span "Back to editor" at bounding box center [1305, 19] width 70 height 13
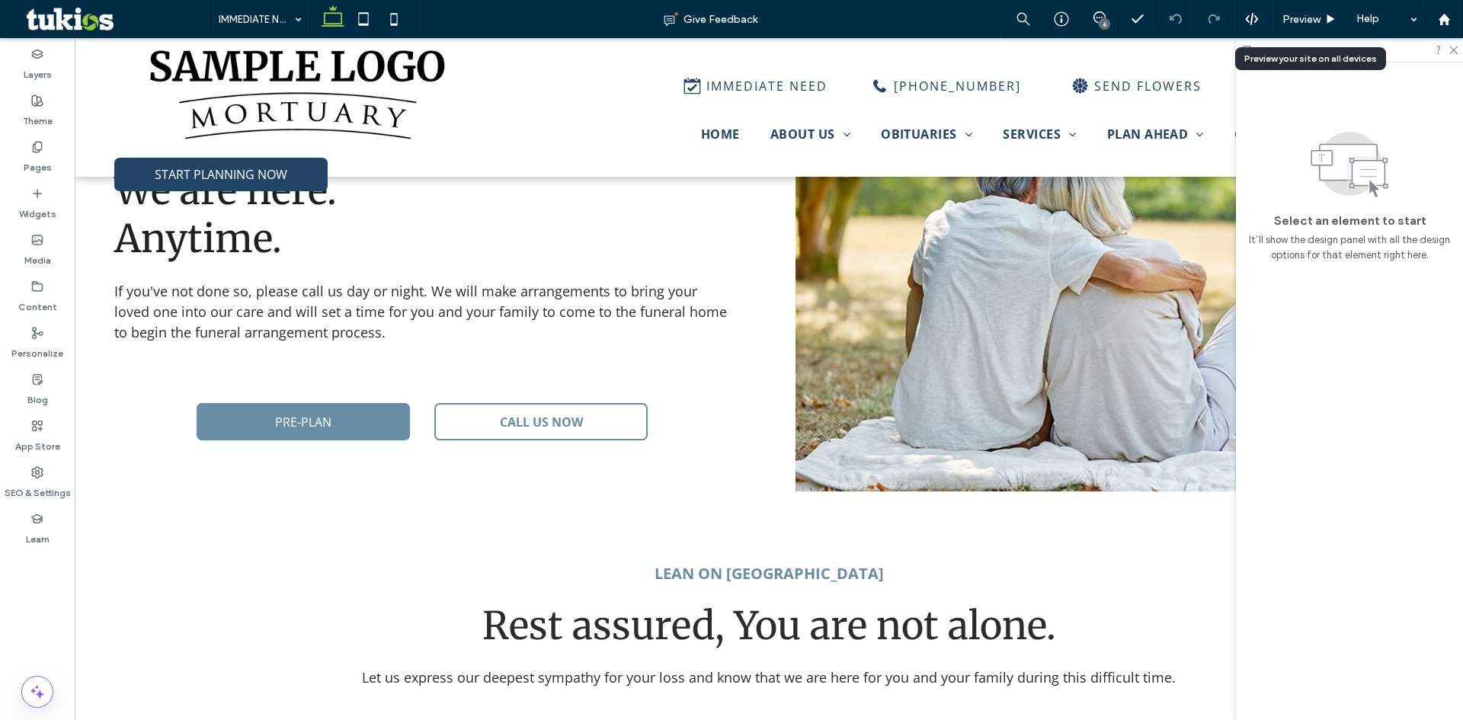
scroll to position [585, 0]
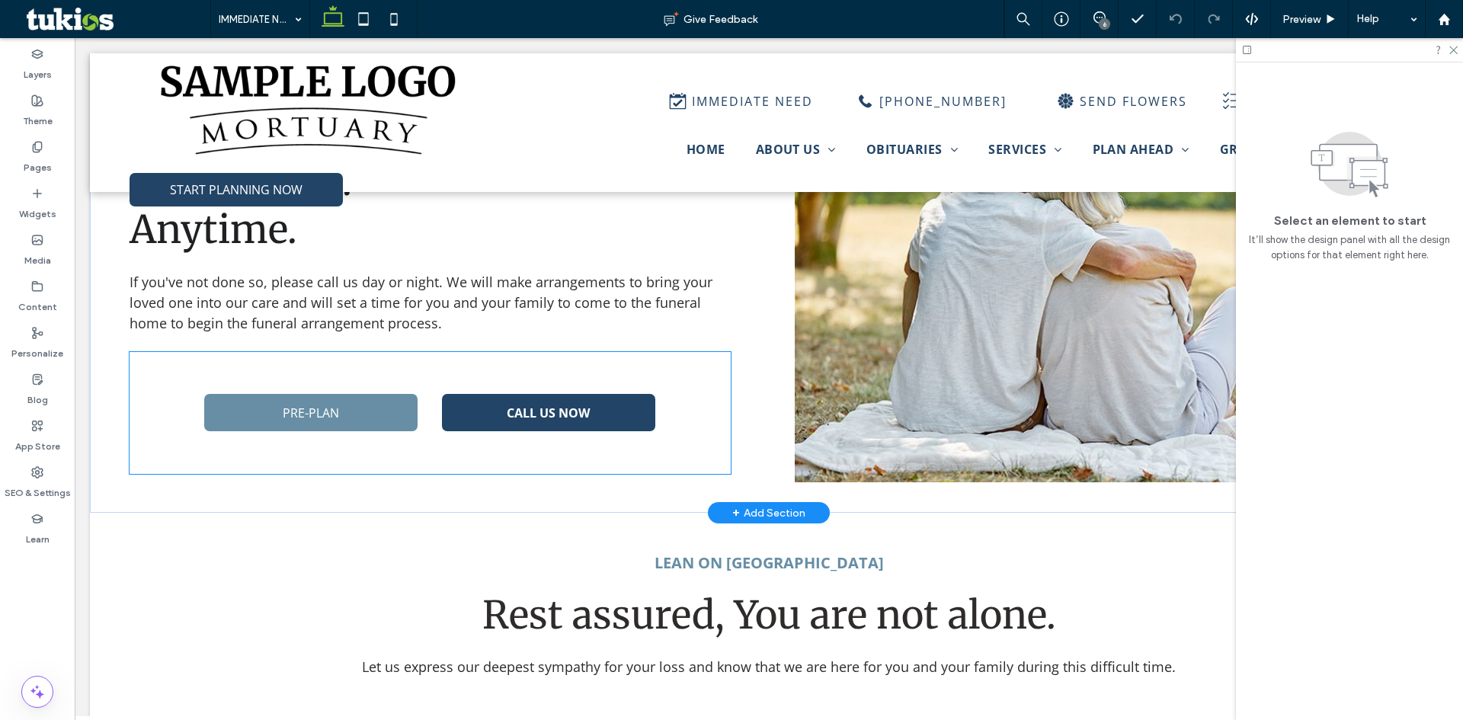
click at [604, 415] on link "CALL US NOW" at bounding box center [548, 412] width 213 height 37
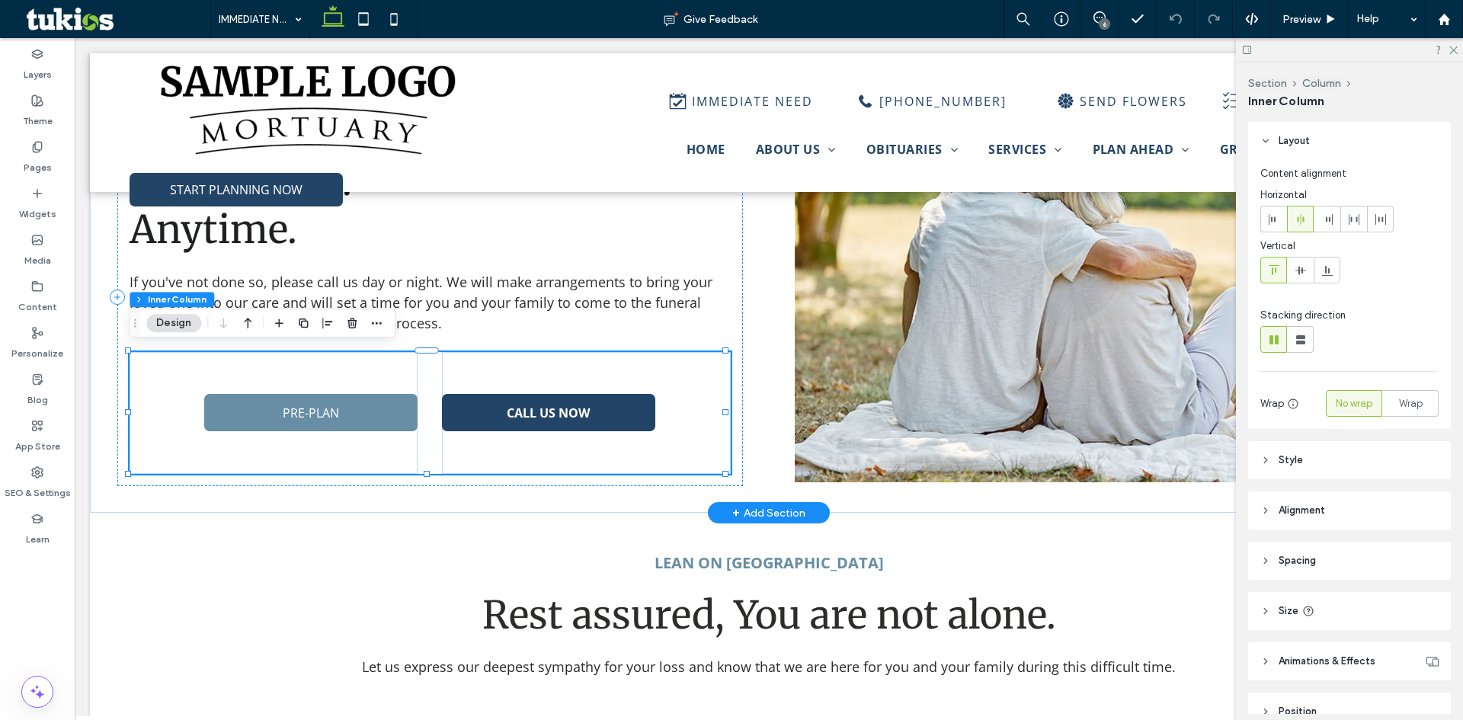
click at [594, 415] on link "CALL US NOW" at bounding box center [548, 412] width 213 height 37
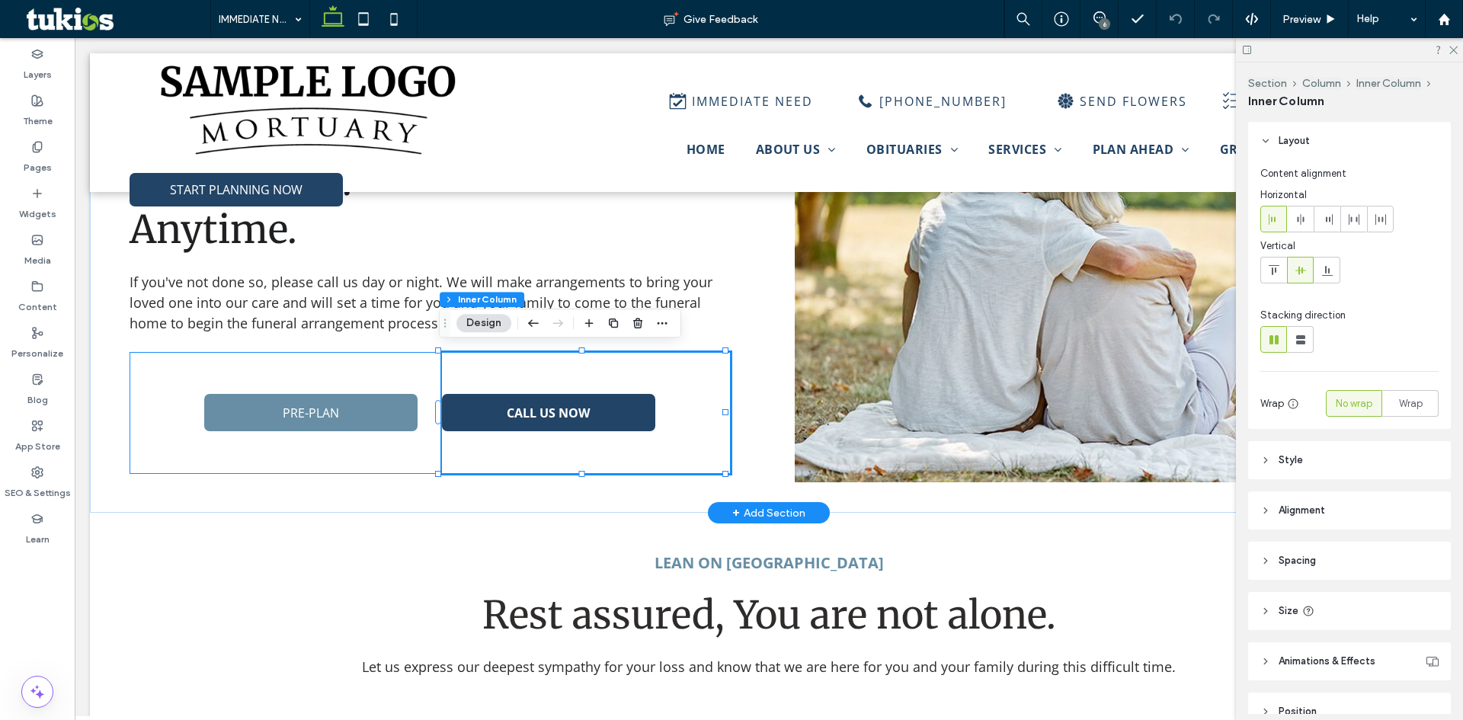
click at [594, 415] on link "CALL US NOW" at bounding box center [548, 412] width 213 height 37
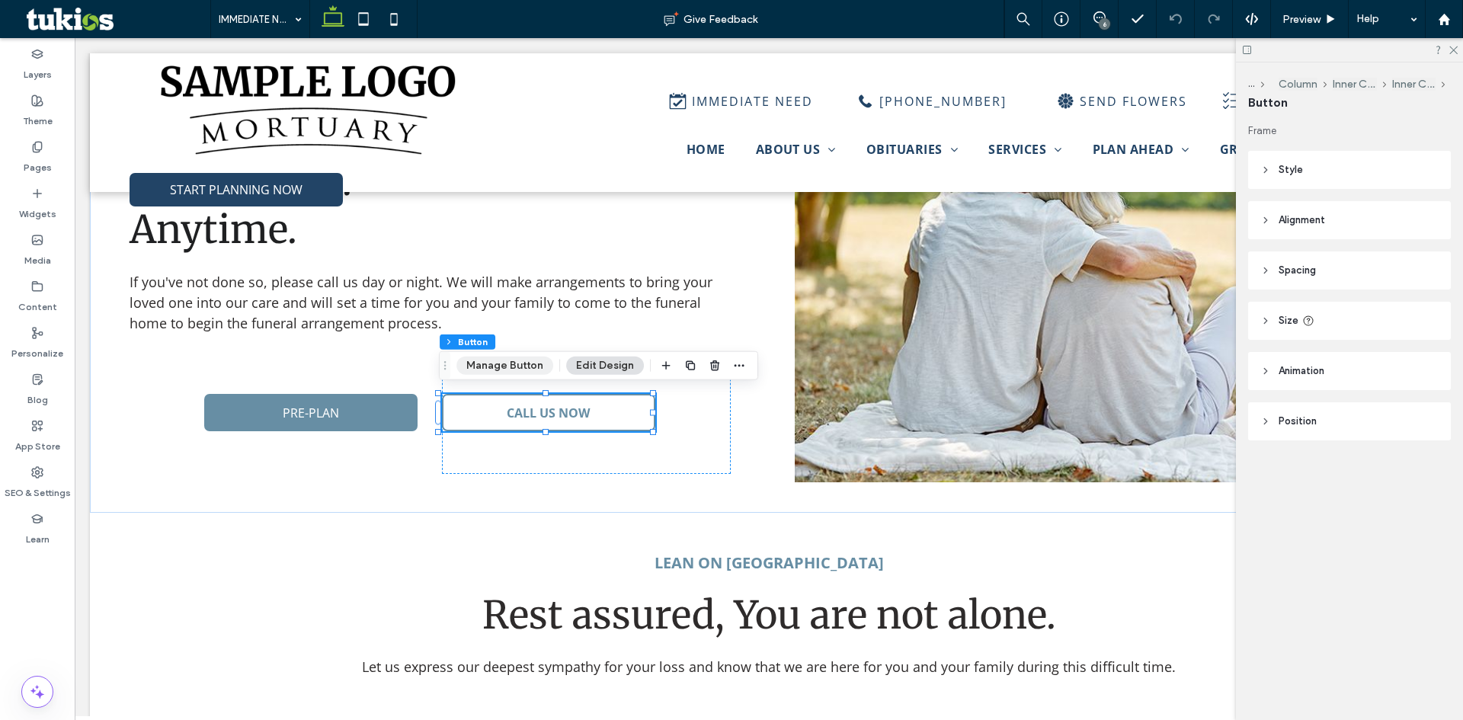
click at [535, 371] on button "Manage Button" at bounding box center [504, 366] width 97 height 18
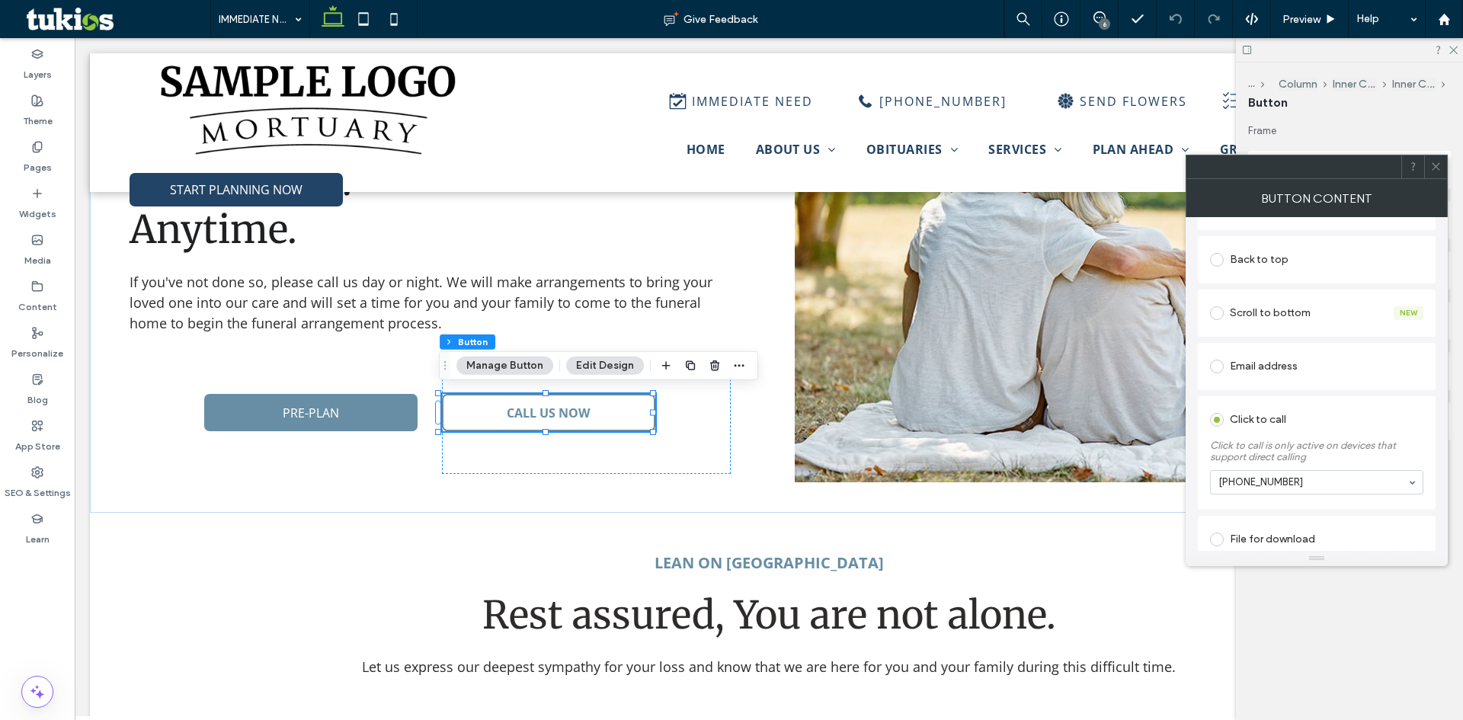
scroll to position [368, 0]
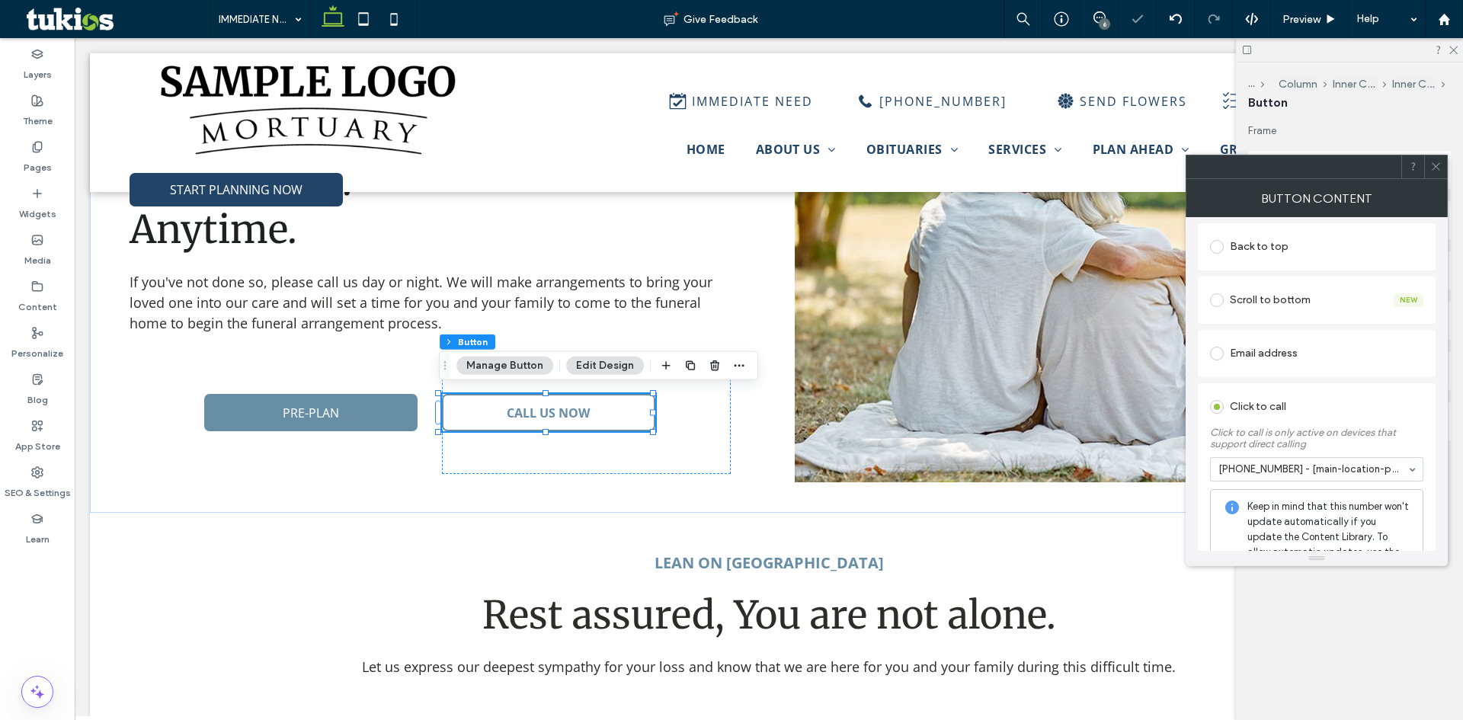
click at [1430, 174] on div at bounding box center [1435, 166] width 23 height 23
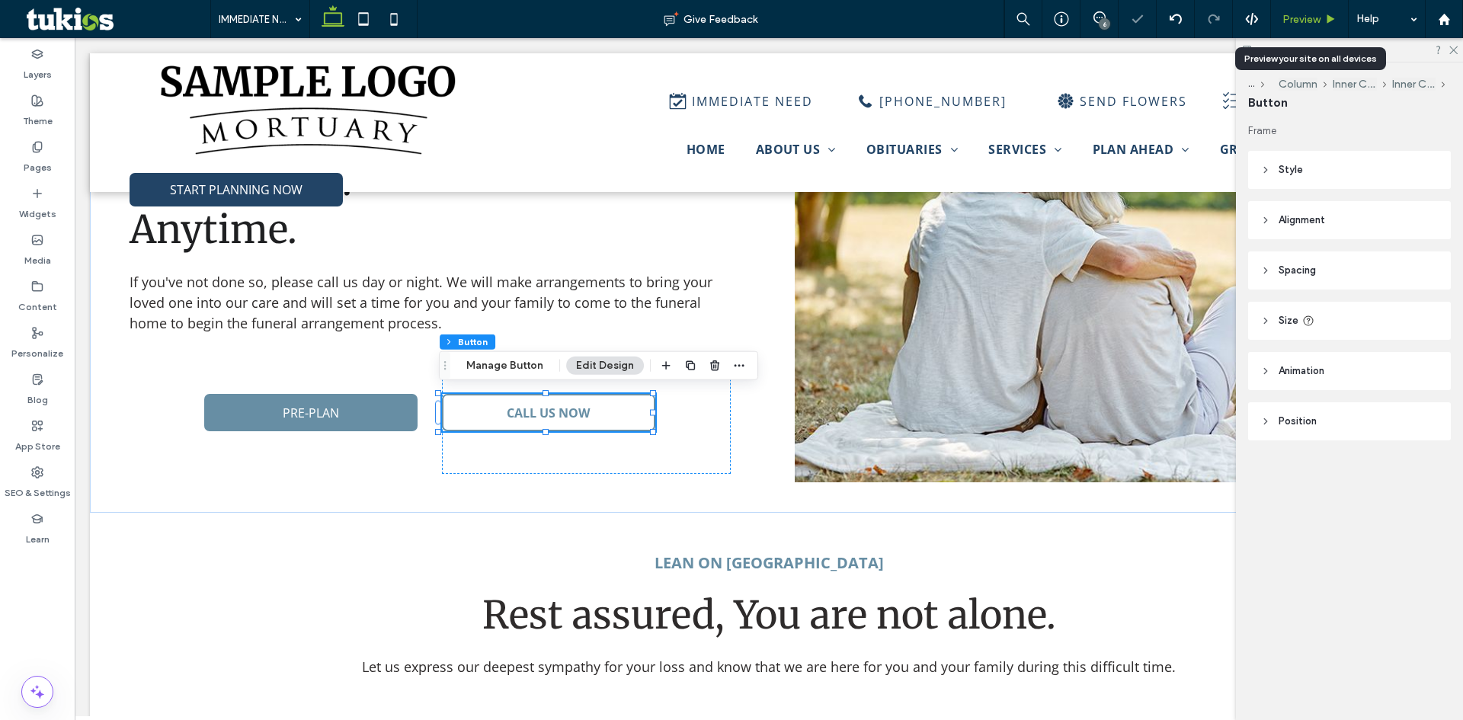
click at [1320, 18] on span "Preview" at bounding box center [1301, 19] width 38 height 13
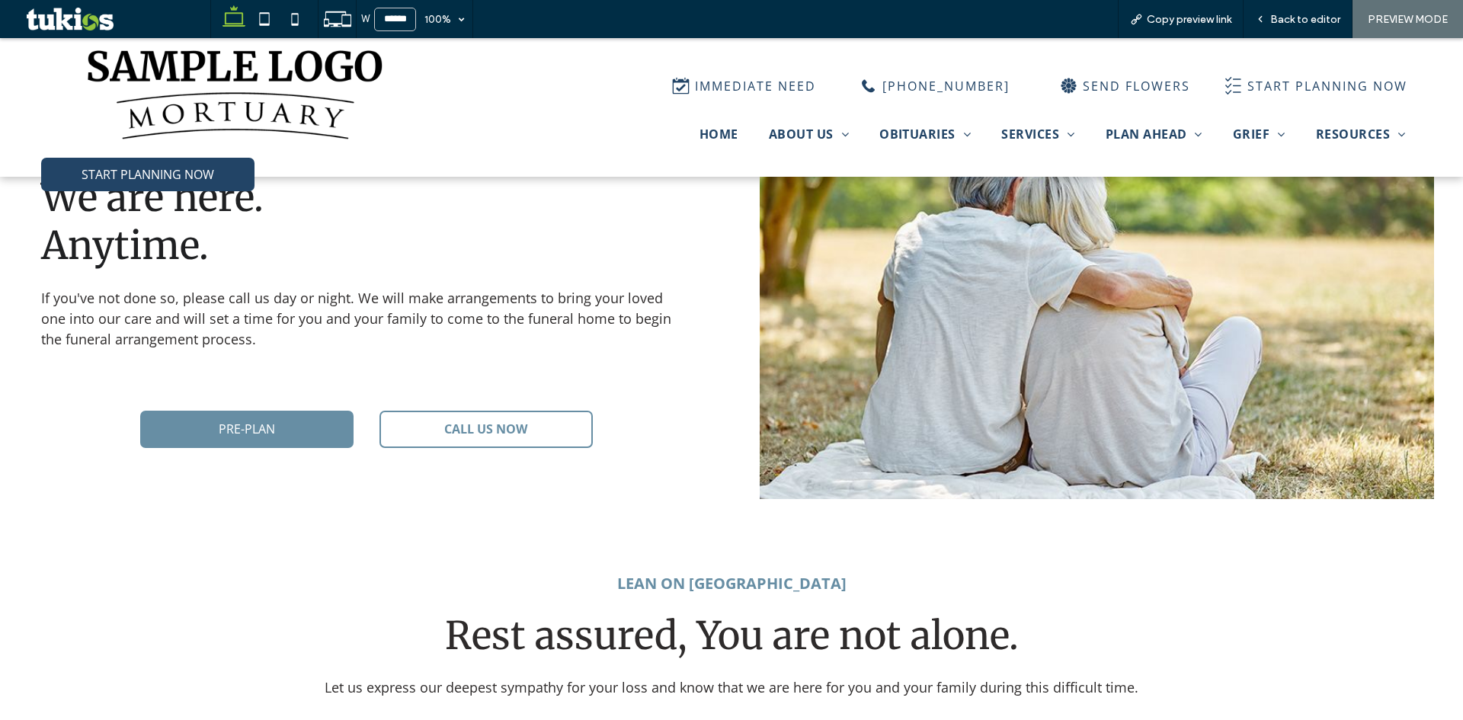
scroll to position [570, 0]
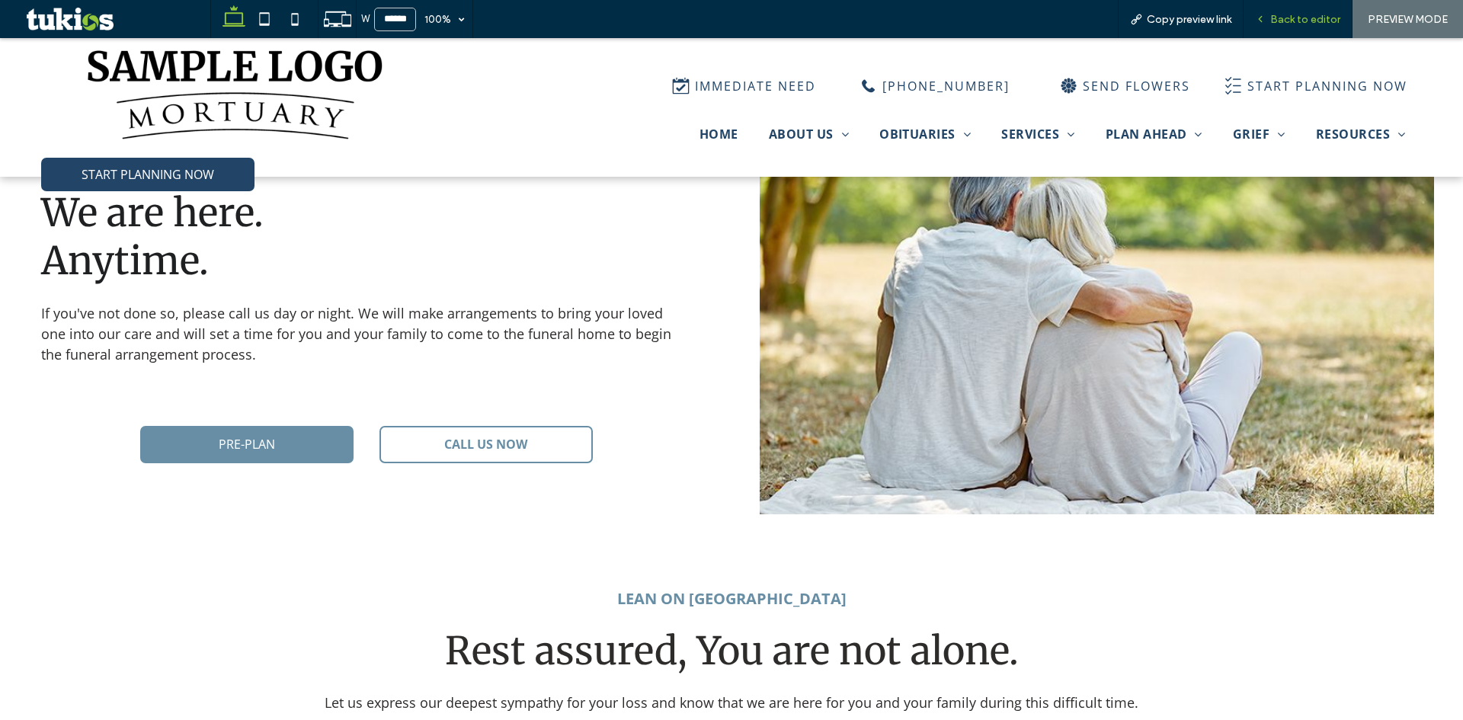
click at [1315, 18] on span "Back to editor" at bounding box center [1305, 19] width 70 height 13
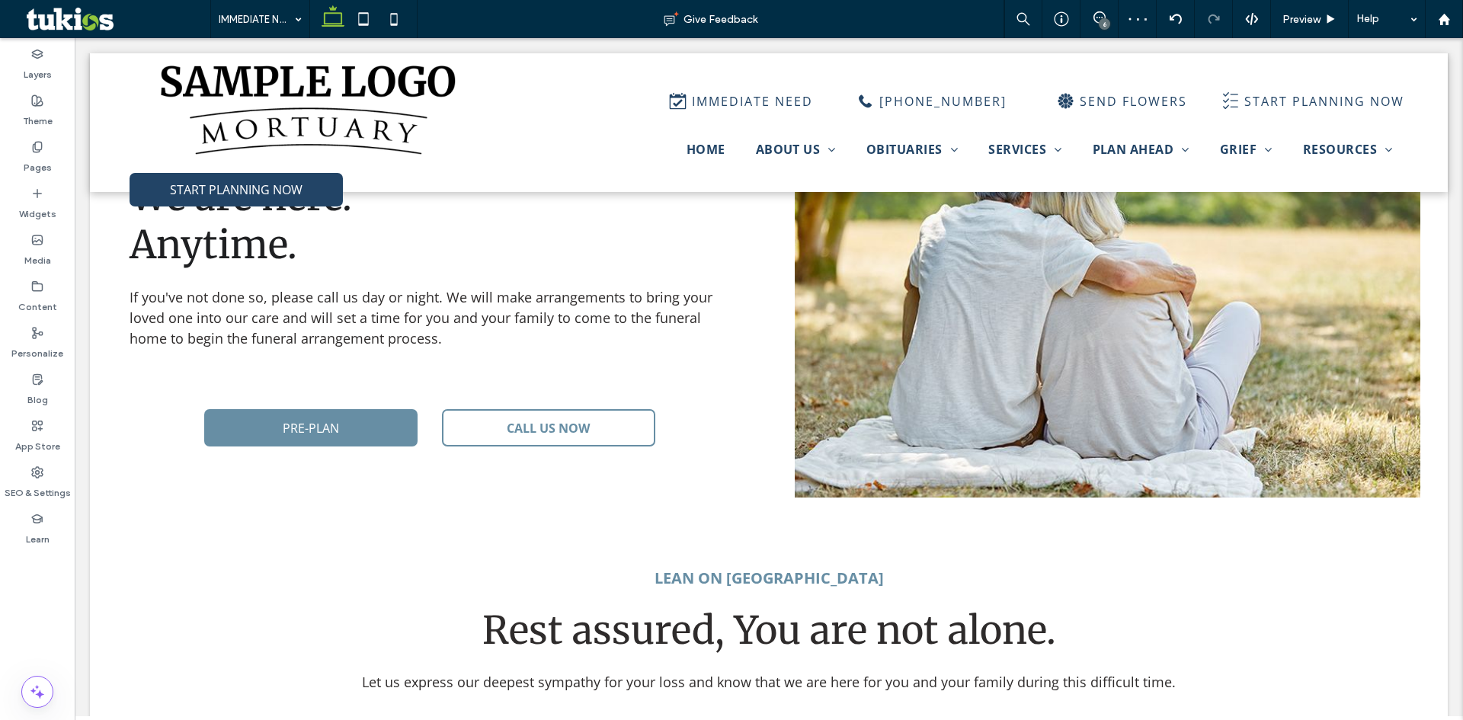
scroll to position [585, 0]
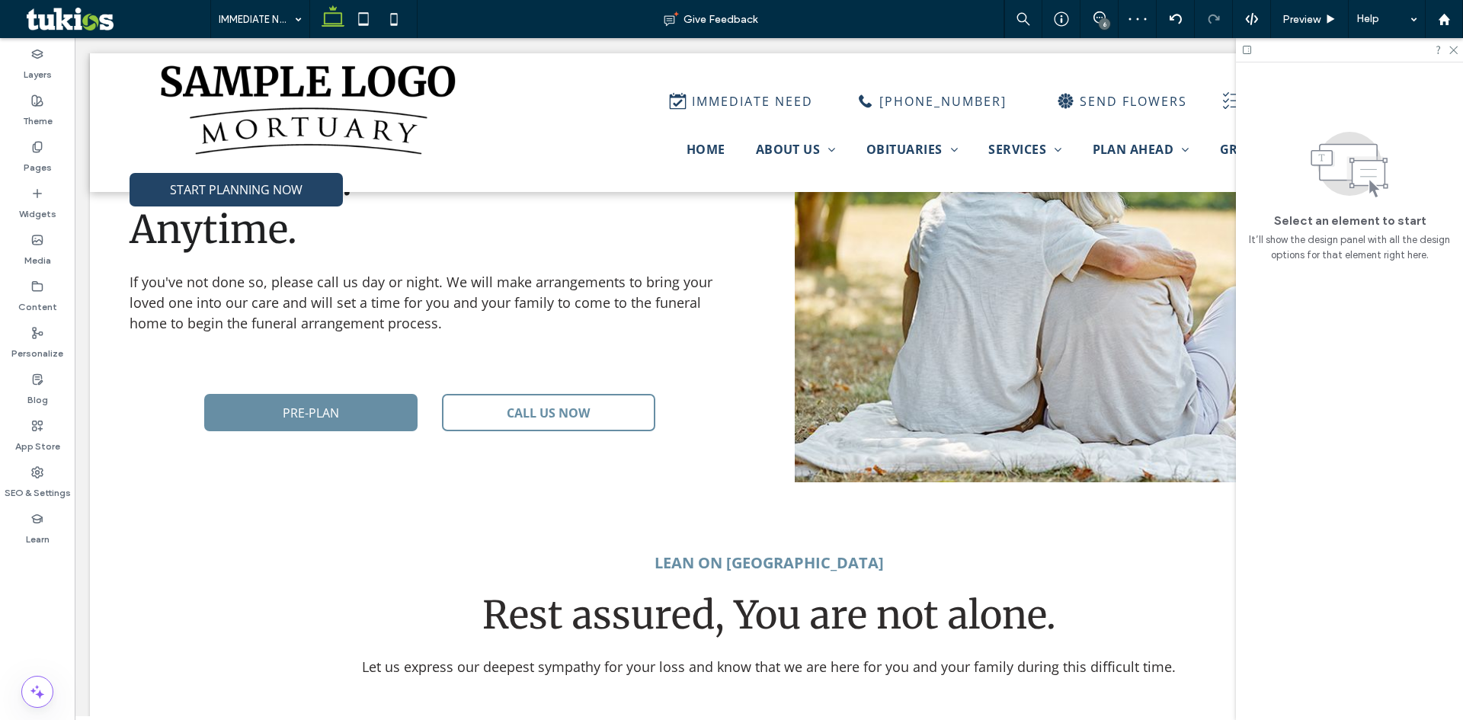
click at [1103, 25] on div "6" at bounding box center [1104, 23] width 11 height 11
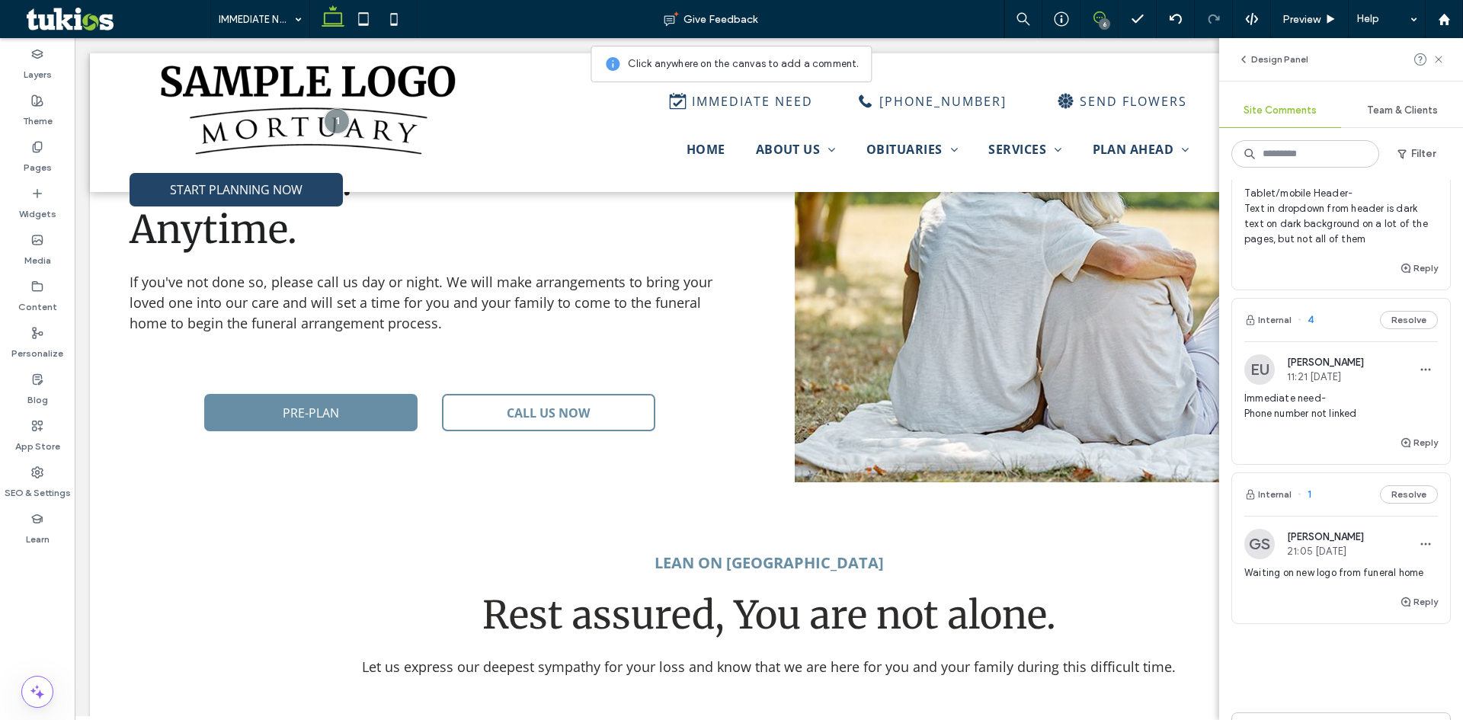
scroll to position [762, 0]
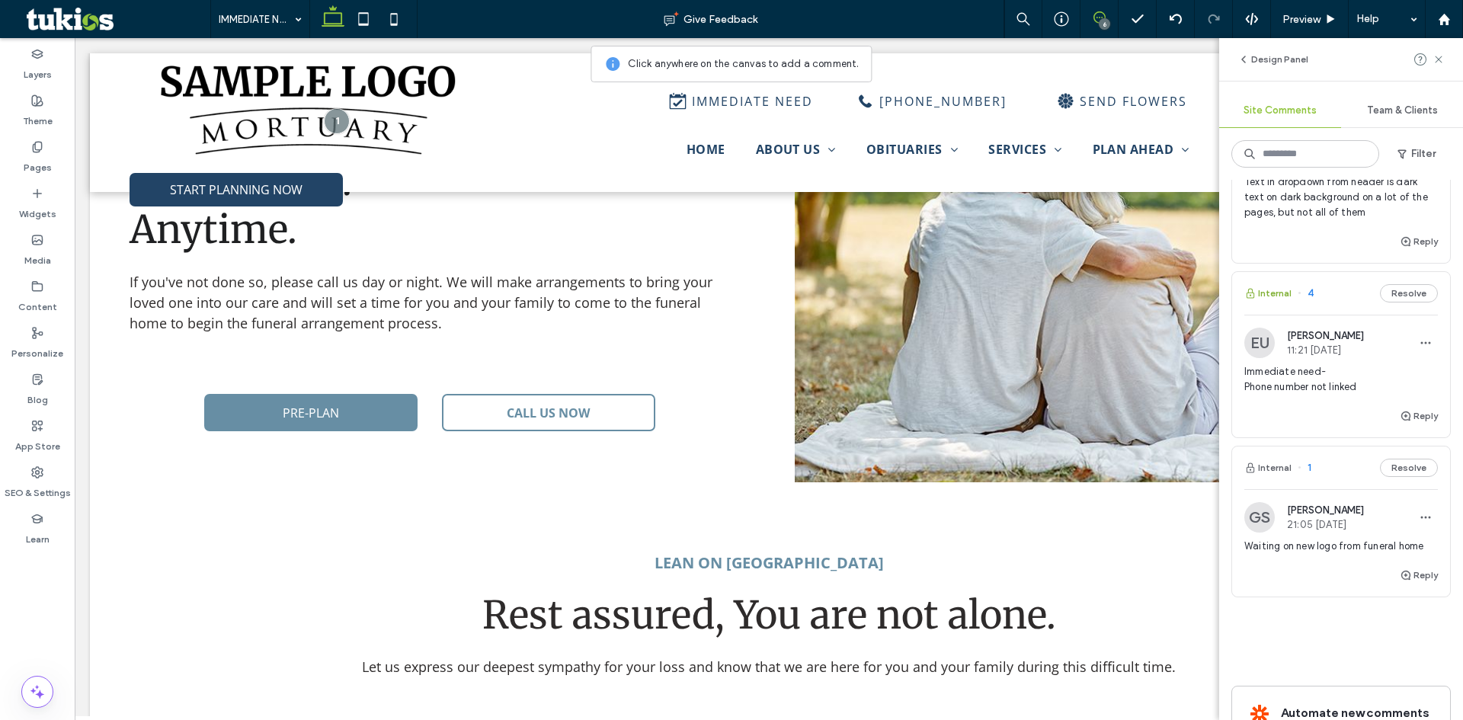
click at [1269, 293] on button "Internal" at bounding box center [1267, 293] width 47 height 18
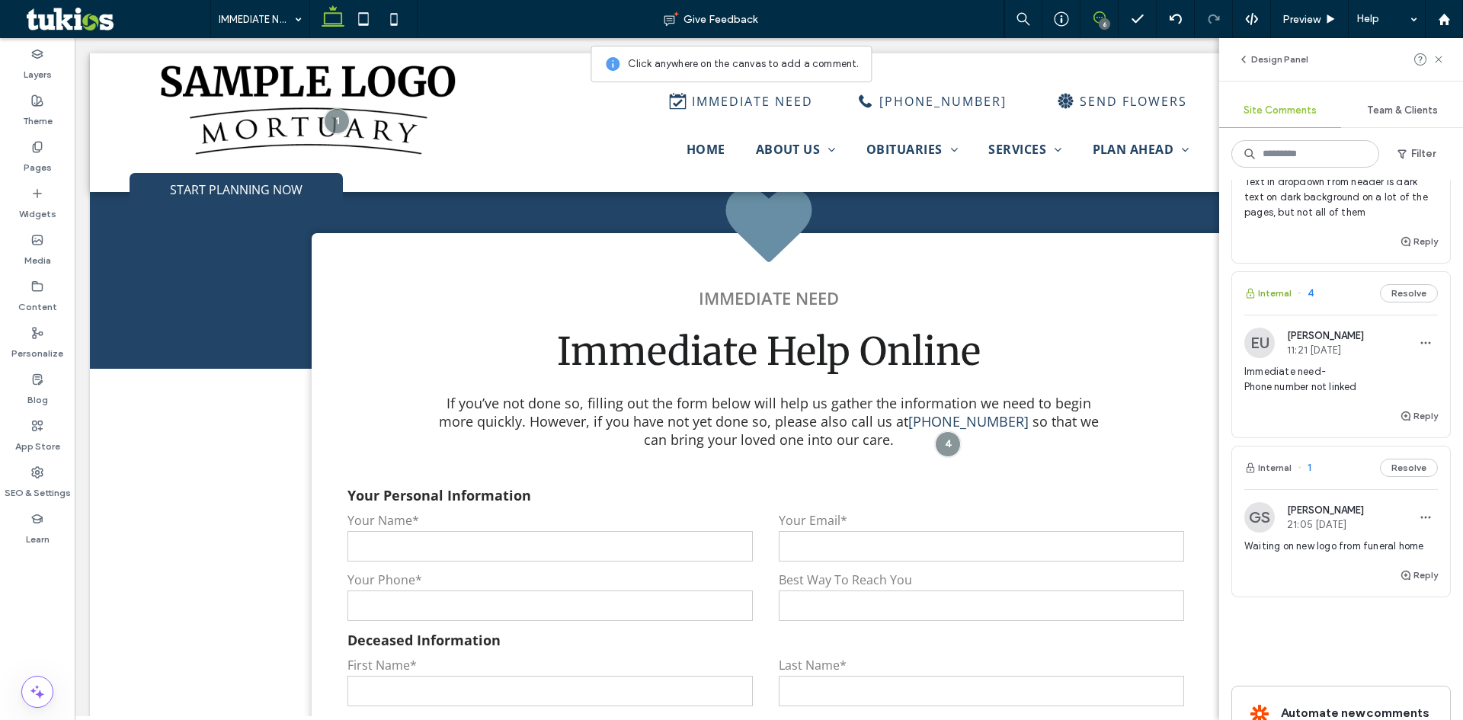
scroll to position [1690, 0]
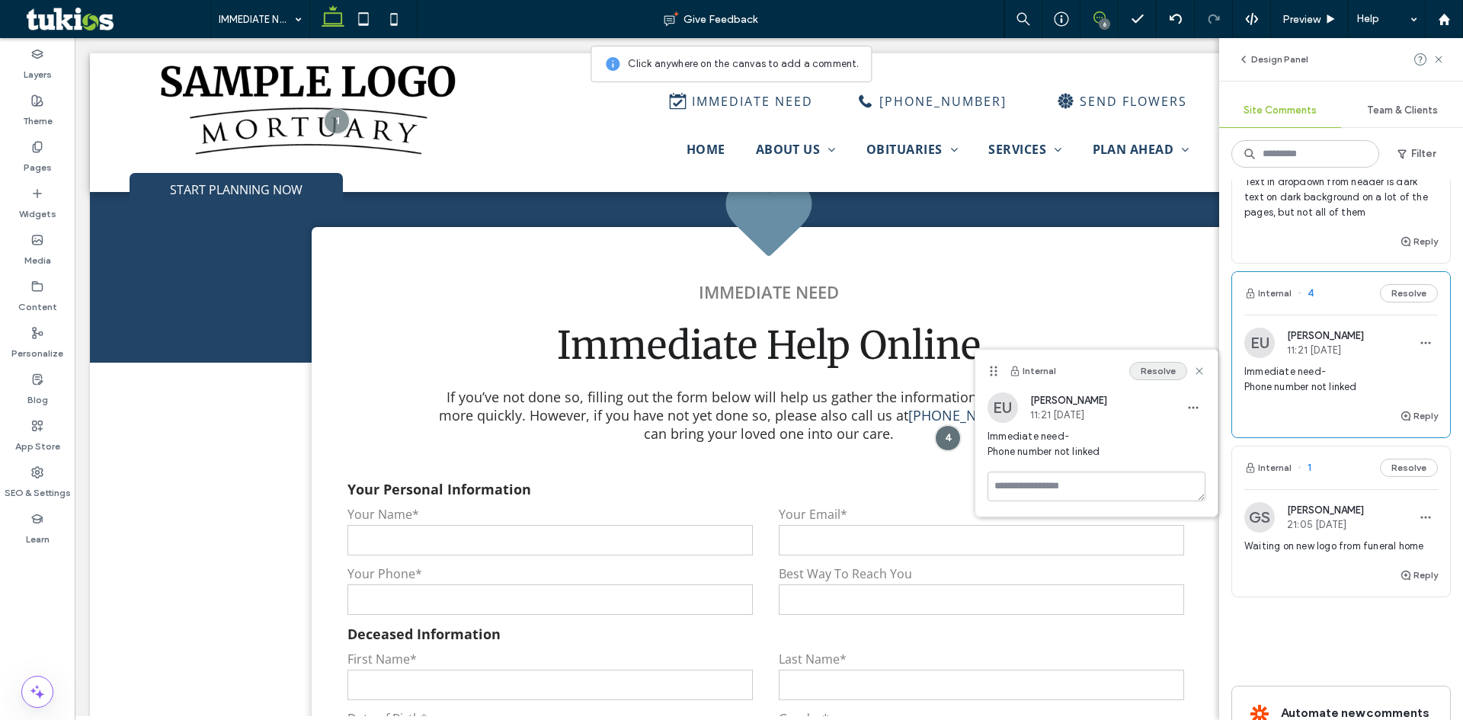
click at [1148, 373] on button "Resolve" at bounding box center [1158, 371] width 58 height 18
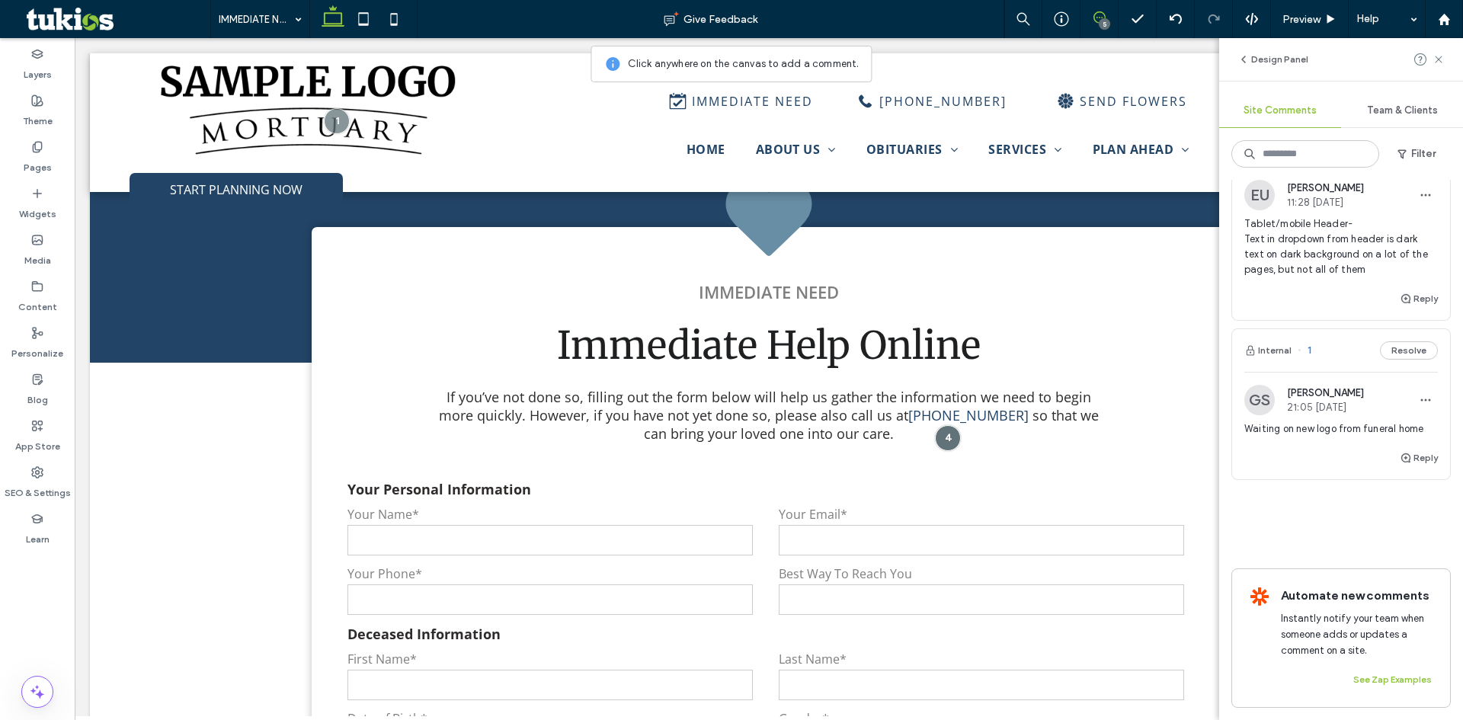
scroll to position [722, 0]
click at [916, 409] on span "(712) 225-3496" at bounding box center [968, 415] width 120 height 18
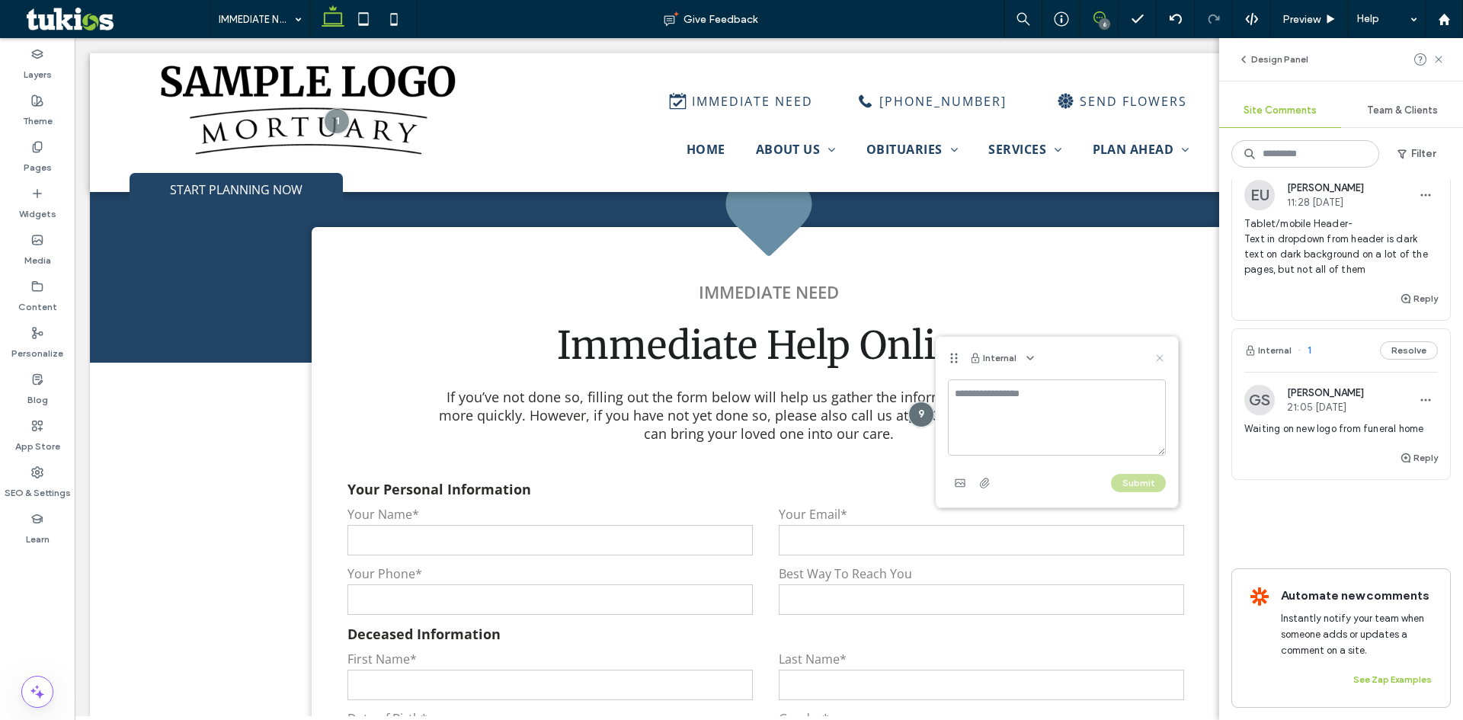
click at [1162, 353] on icon at bounding box center [1160, 358] width 12 height 12
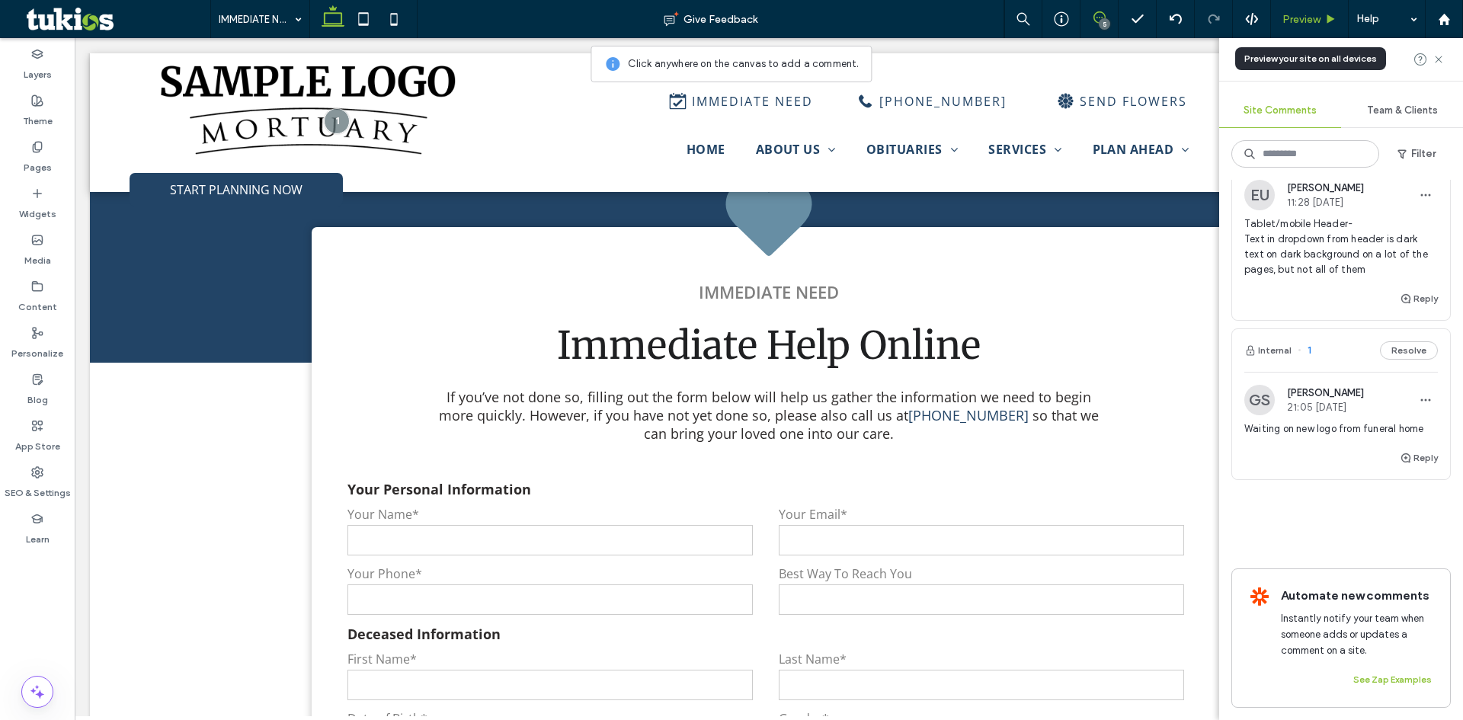
click at [1308, 23] on span "Preview" at bounding box center [1301, 19] width 38 height 13
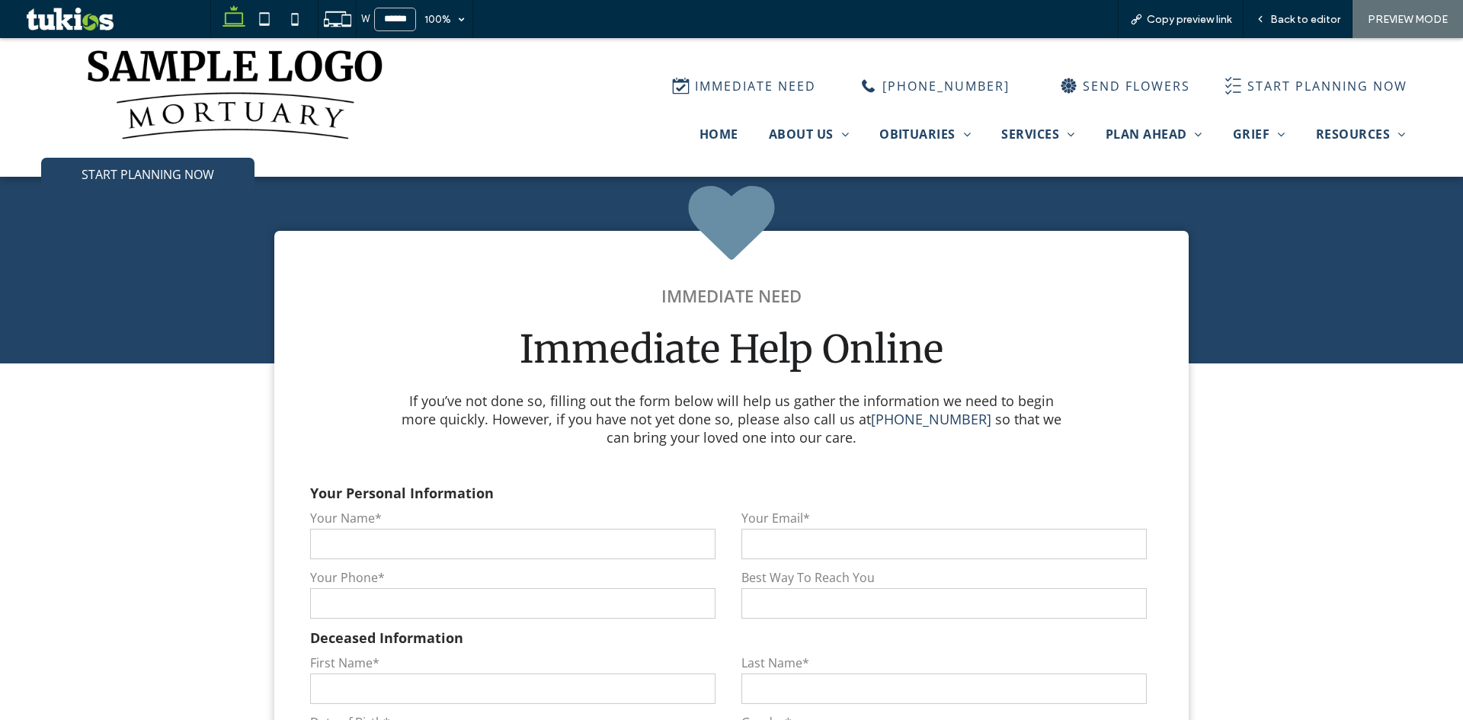
click at [1308, 23] on span "Back to editor" at bounding box center [1305, 19] width 70 height 13
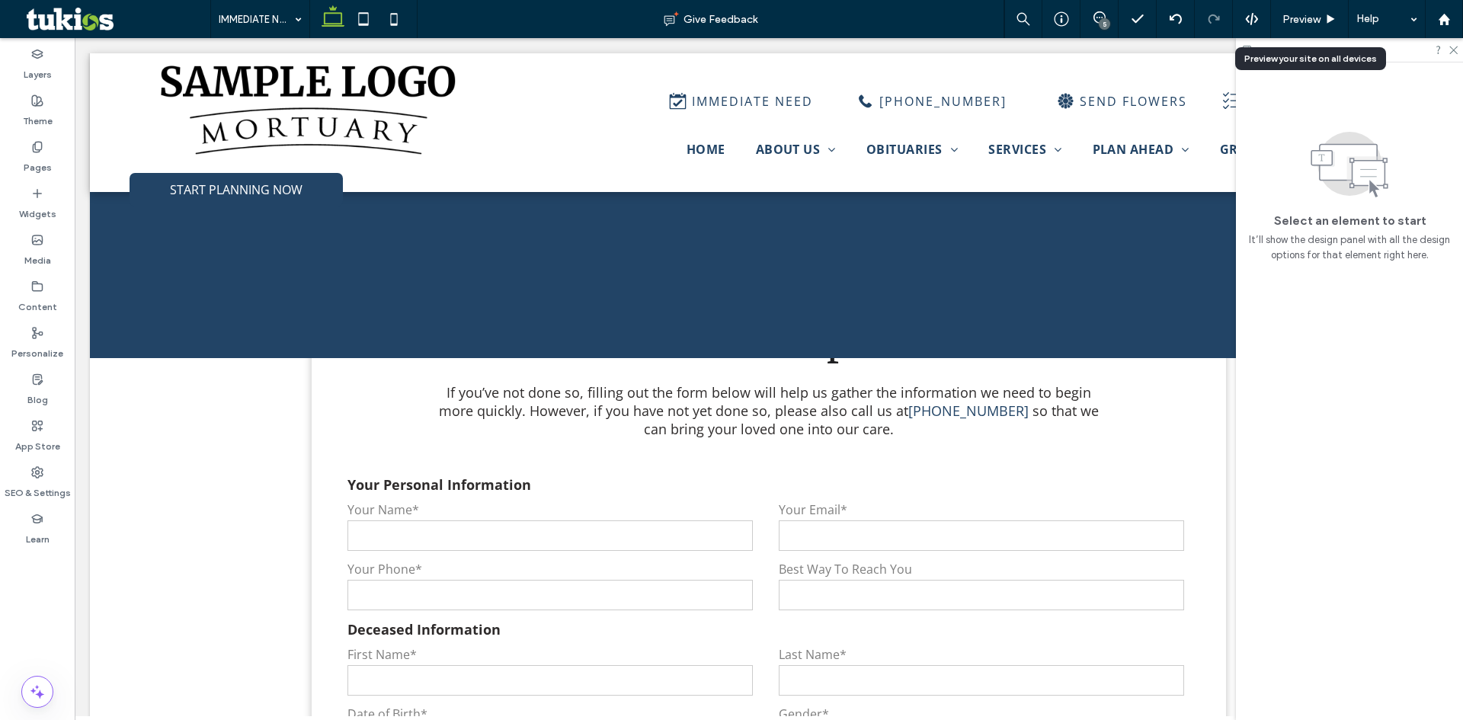
scroll to position [1690, 0]
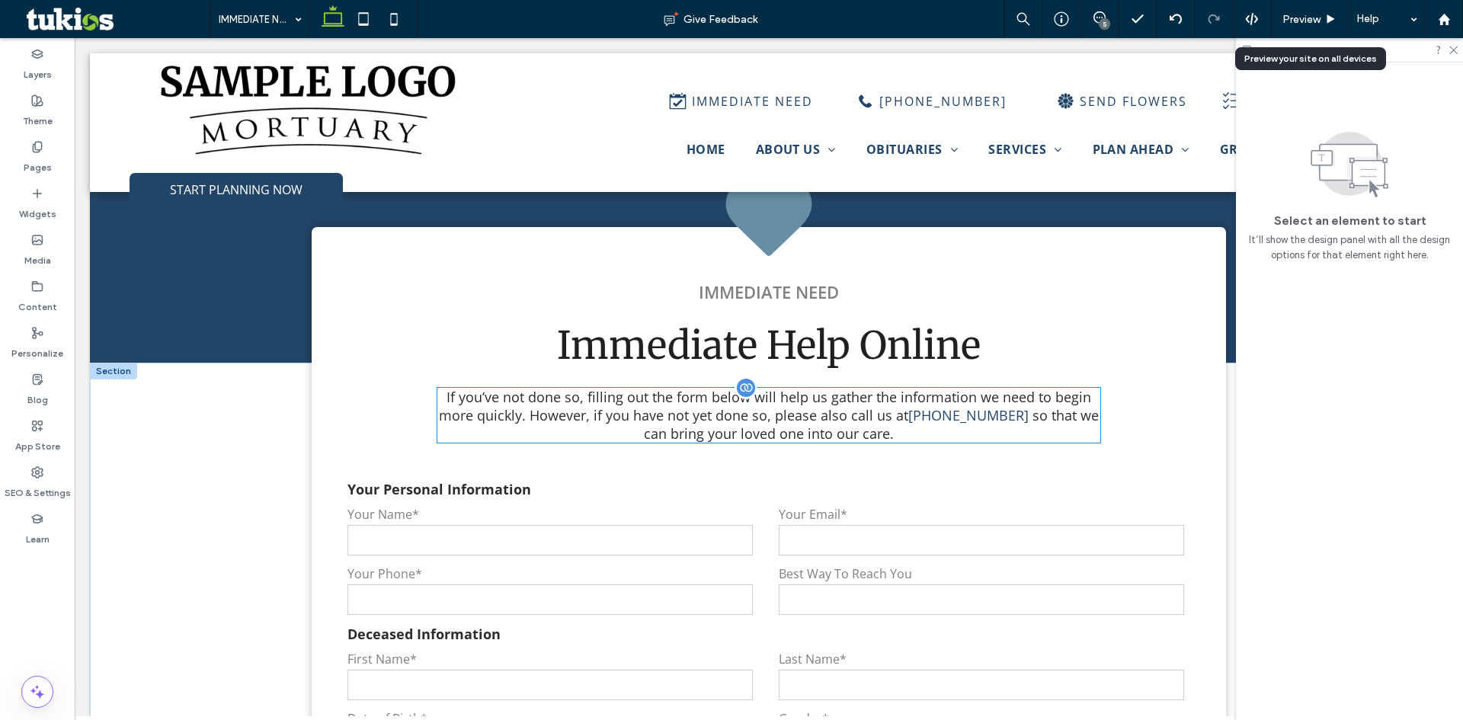
click at [801, 420] on span "so that we can bring your loved one into our care." at bounding box center [871, 424] width 455 height 37
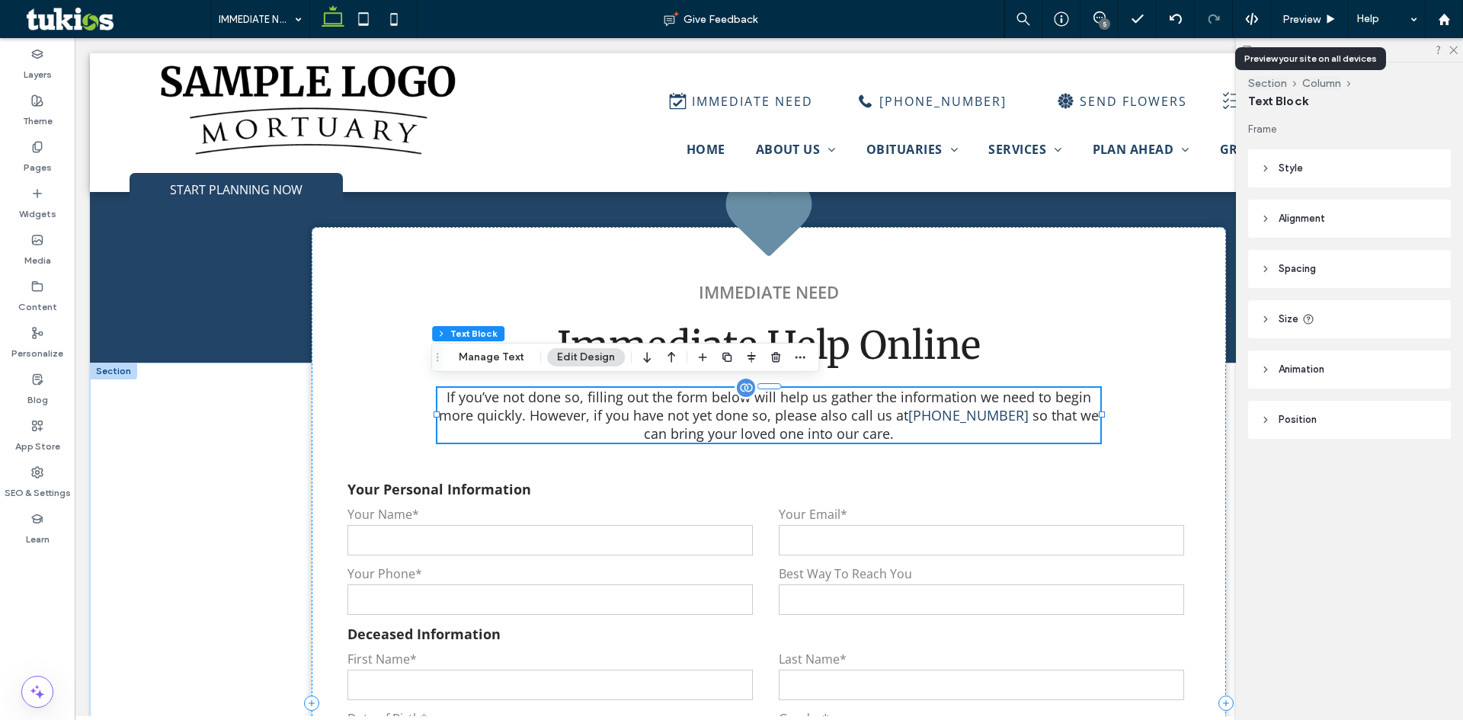
click at [801, 420] on span "so that we can bring your loved one into our care." at bounding box center [871, 424] width 455 height 37
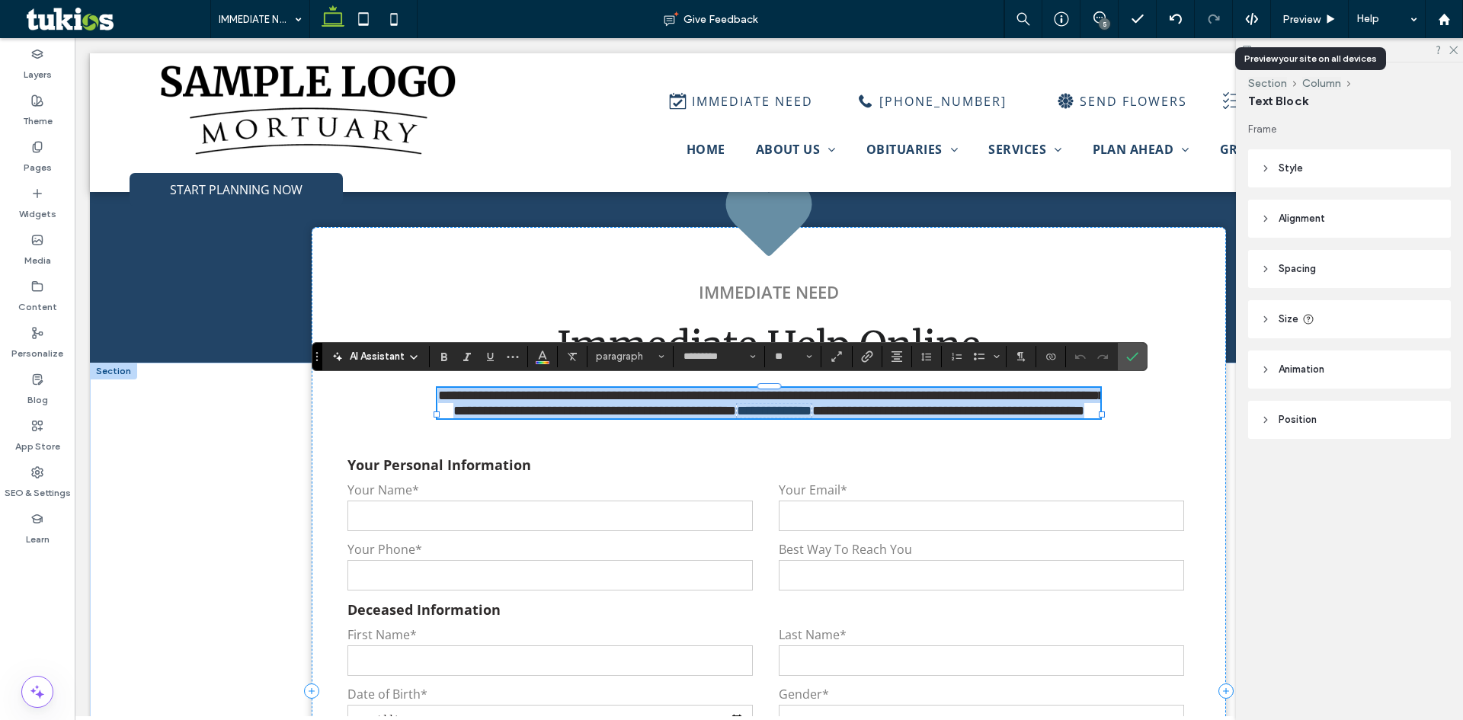
click at [812, 411] on span "**********" at bounding box center [774, 411] width 75 height 14
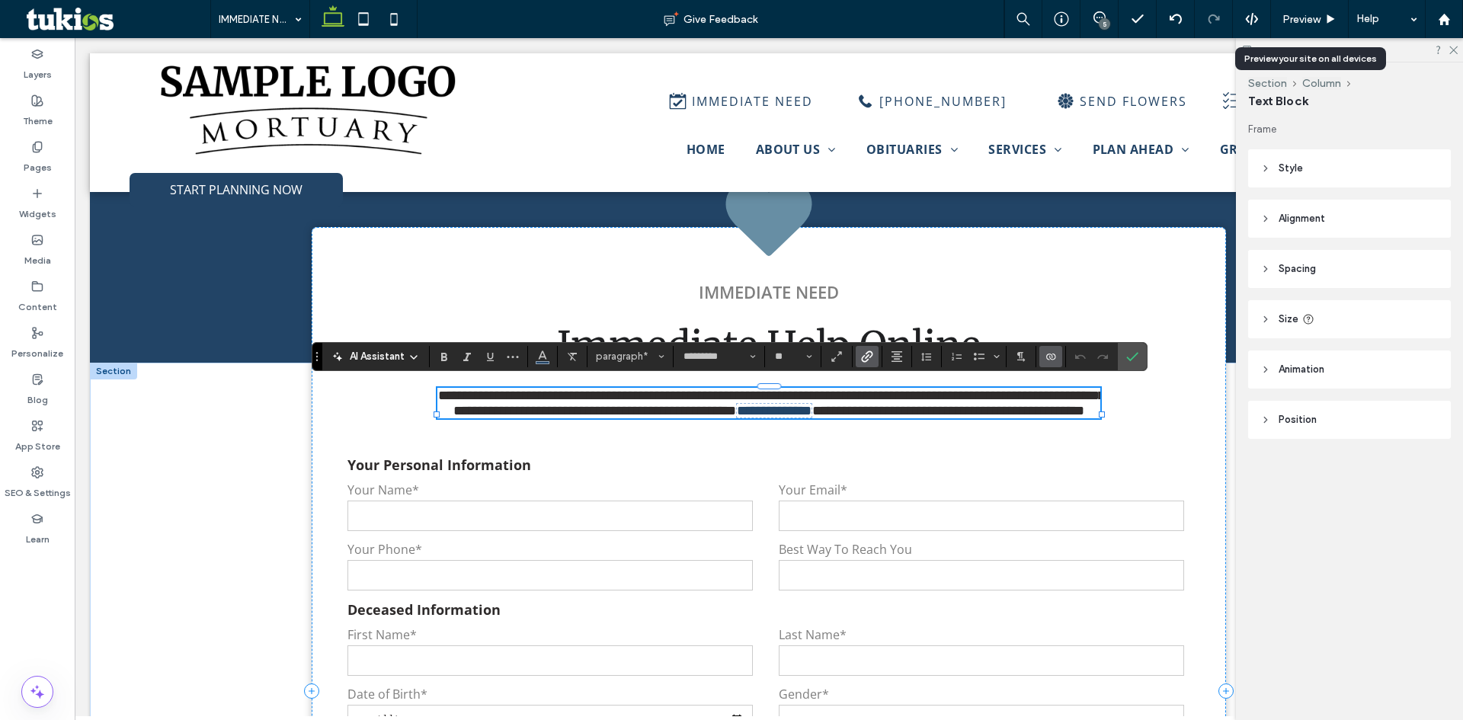
click at [866, 358] on use "Link" at bounding box center [866, 356] width 11 height 11
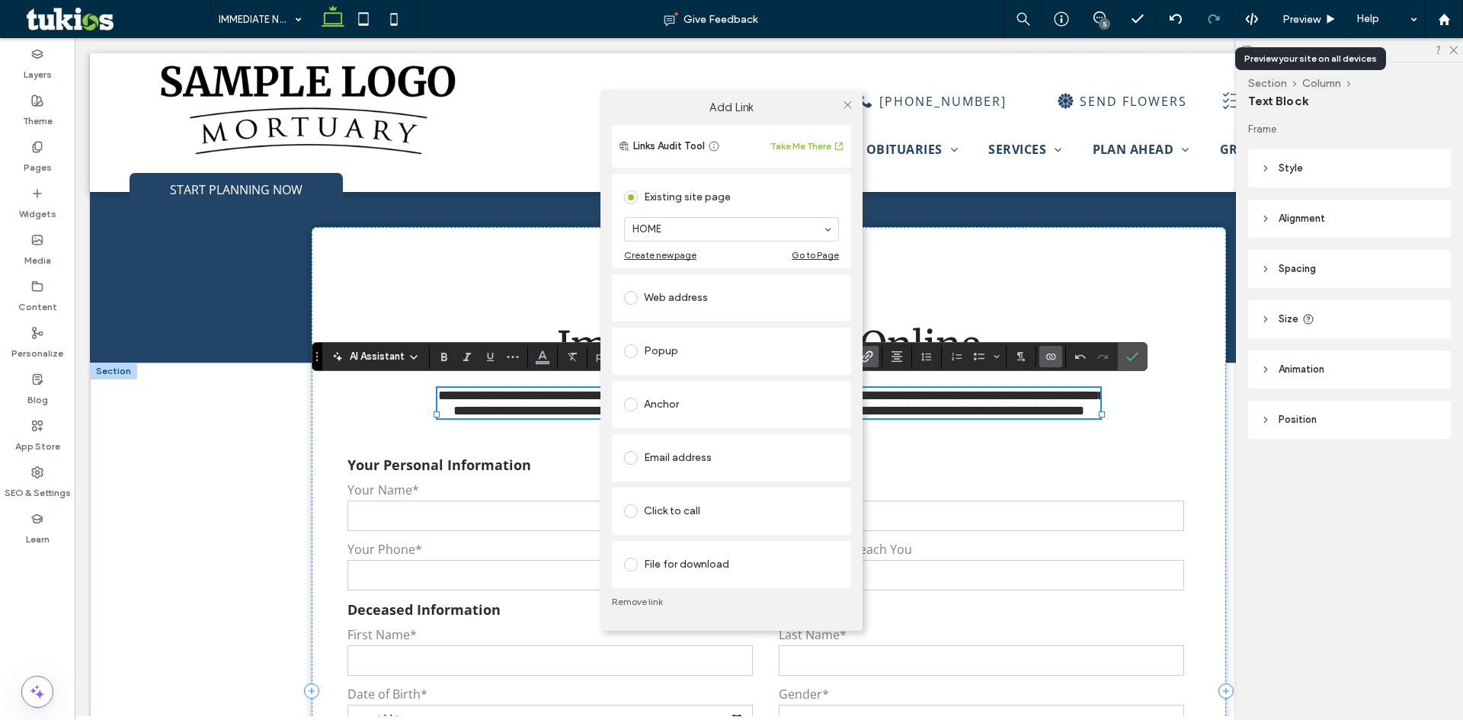
click at [626, 513] on span at bounding box center [631, 511] width 14 height 14
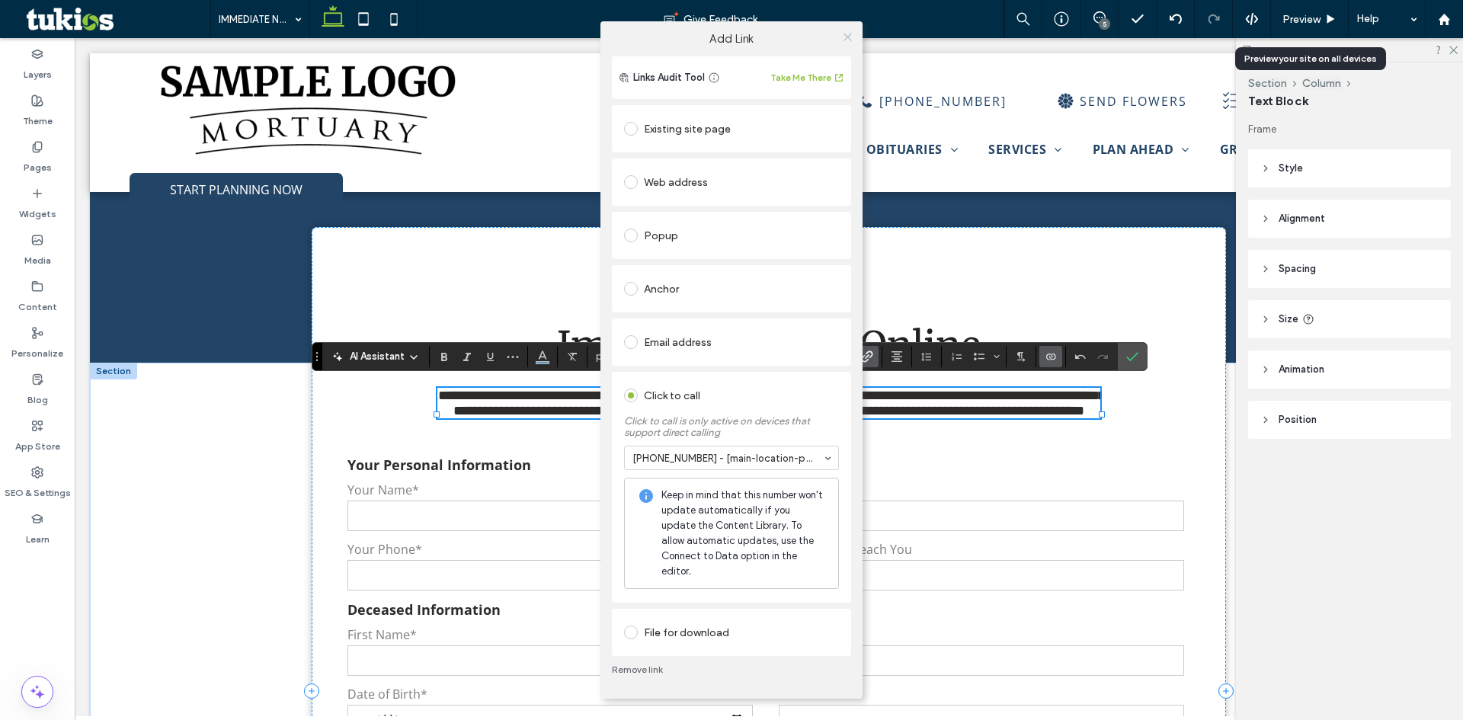
click at [852, 43] on icon at bounding box center [847, 36] width 11 height 11
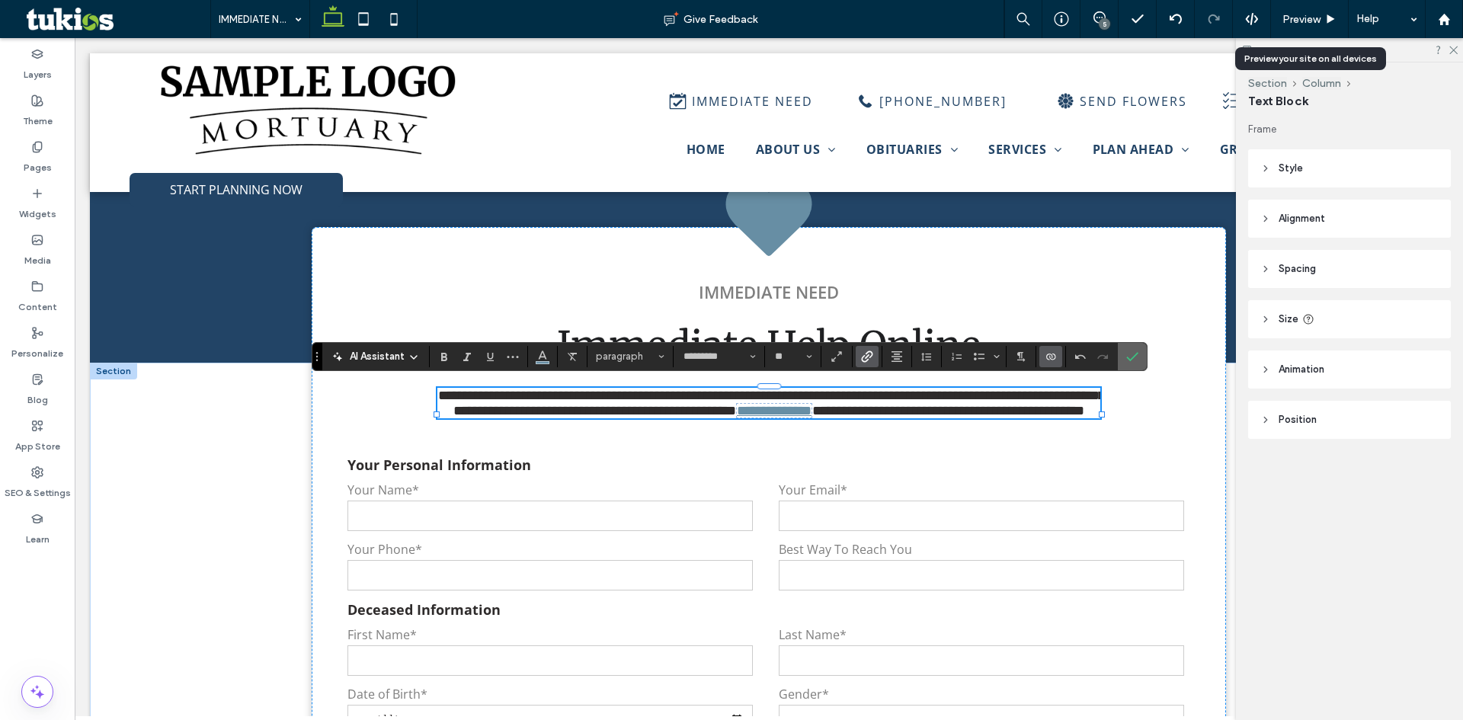
click at [1127, 353] on icon "Confirm" at bounding box center [1132, 357] width 12 height 12
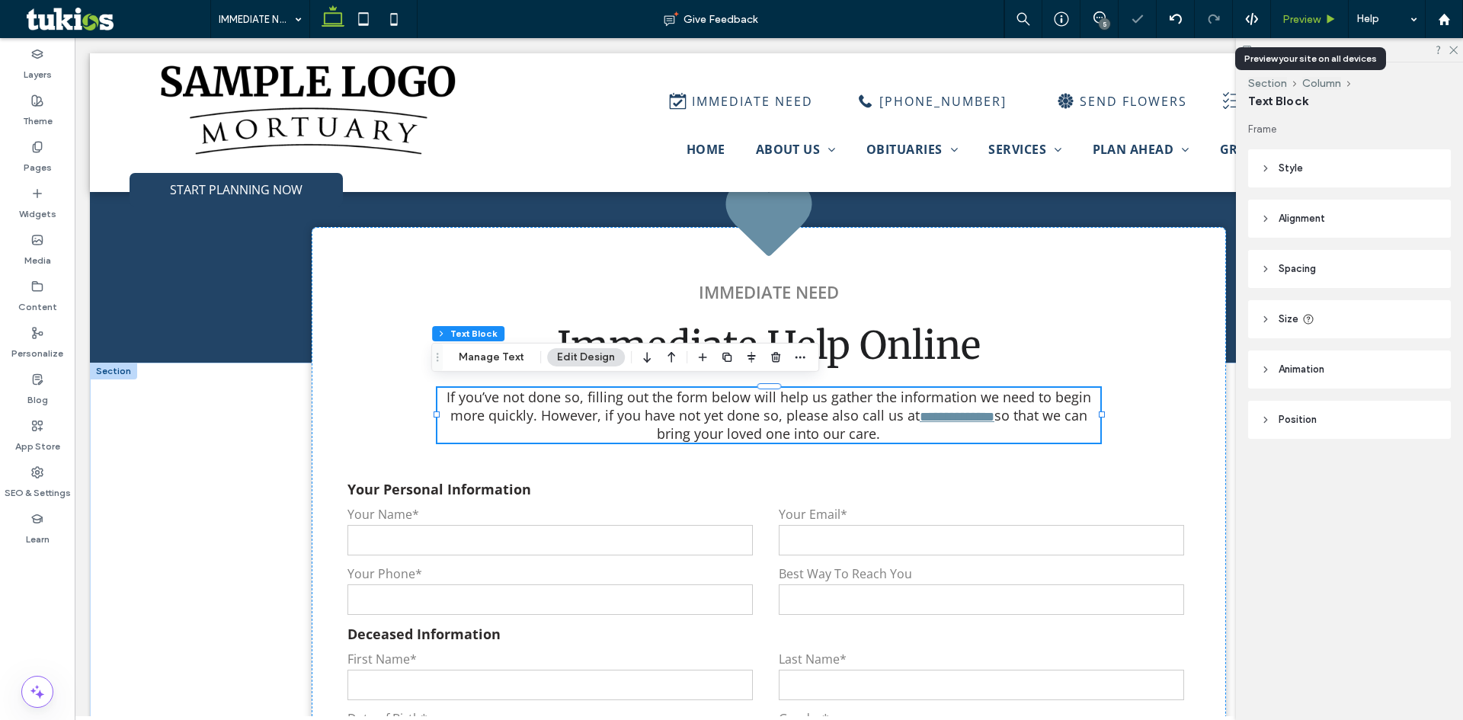
click at [1308, 16] on span "Preview" at bounding box center [1301, 19] width 38 height 13
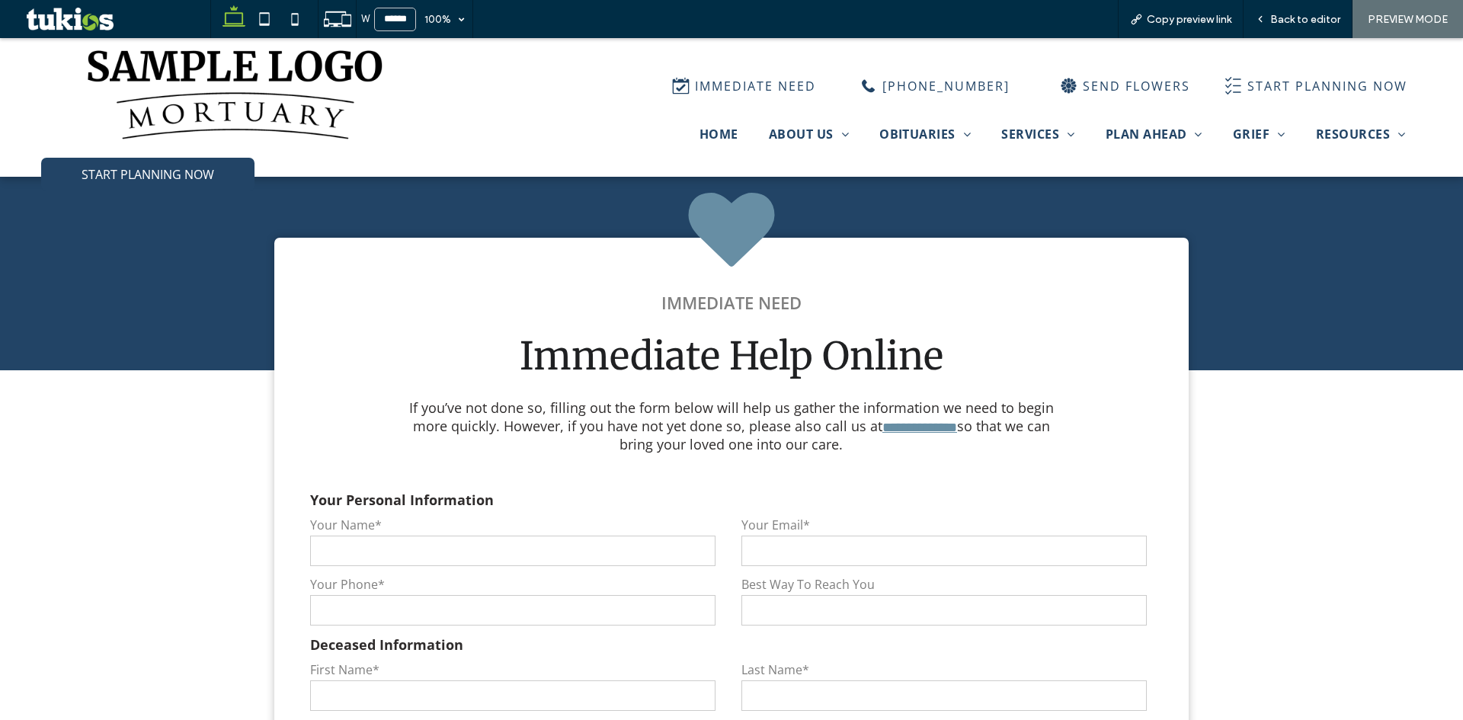
scroll to position [1719, 0]
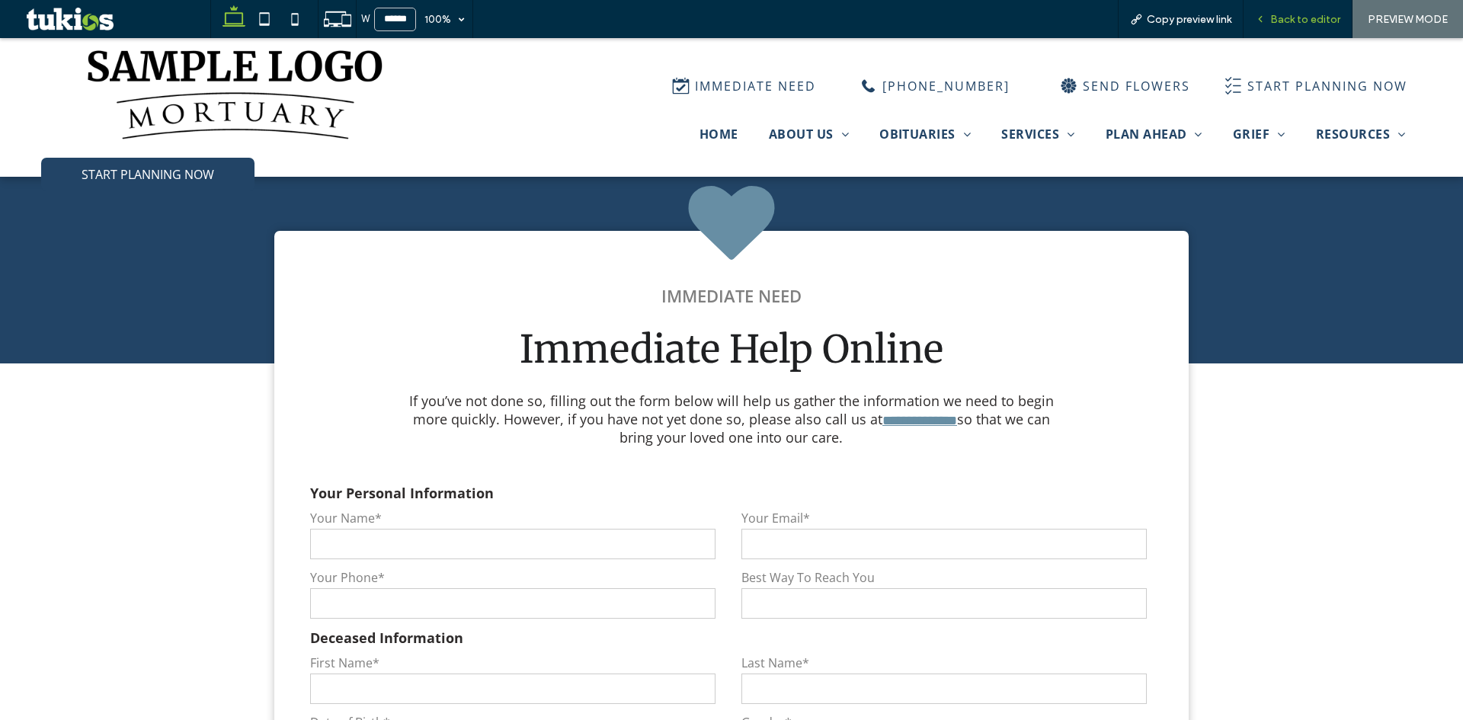
click at [1297, 18] on span "Back to editor" at bounding box center [1305, 19] width 70 height 13
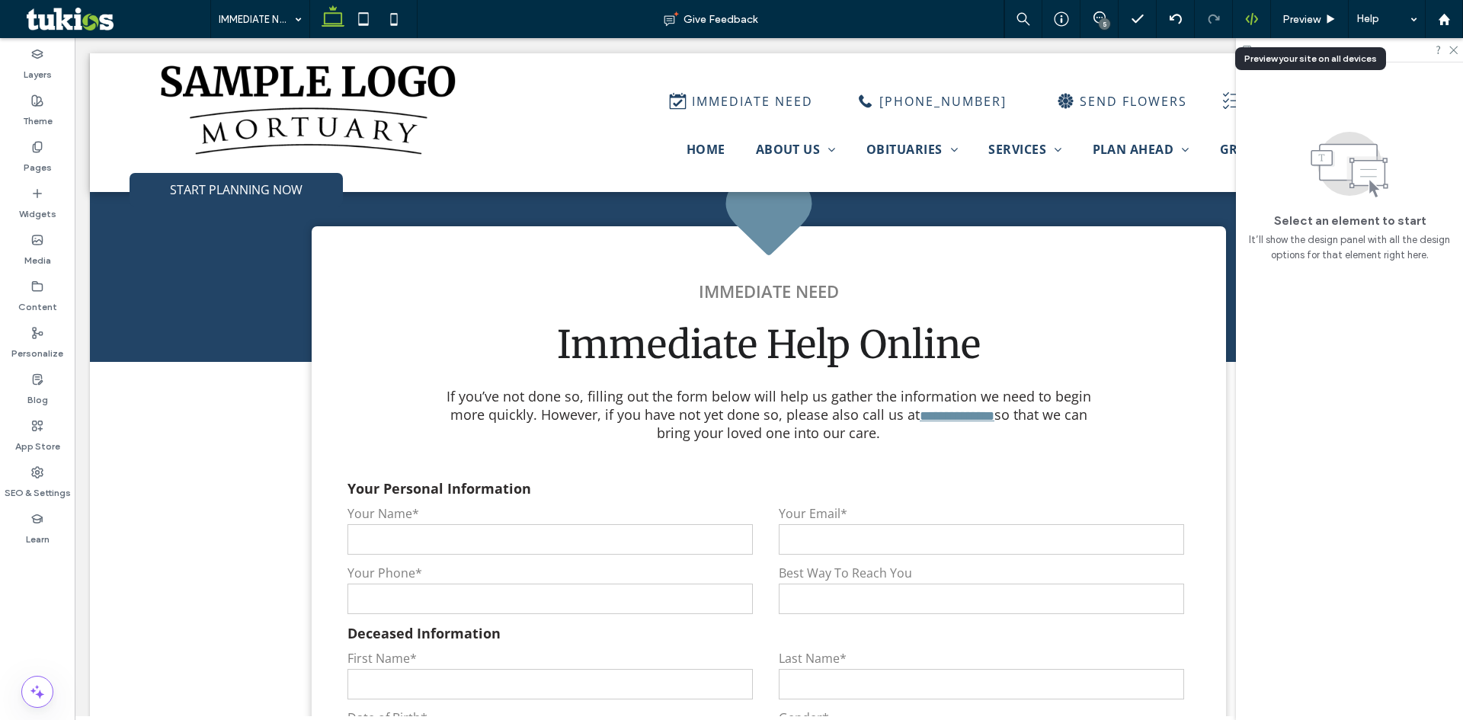
scroll to position [1690, 0]
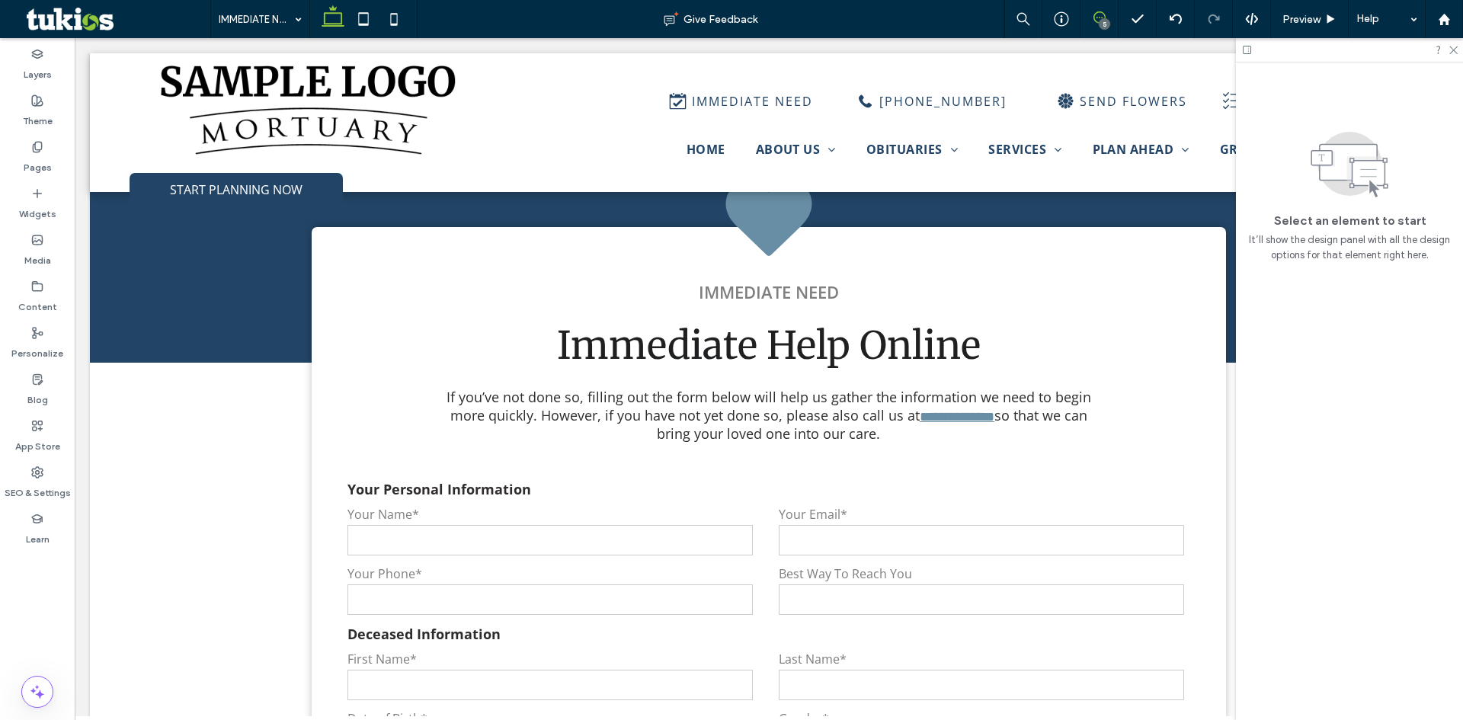
click at [1099, 19] on icon at bounding box center [1099, 17] width 12 height 12
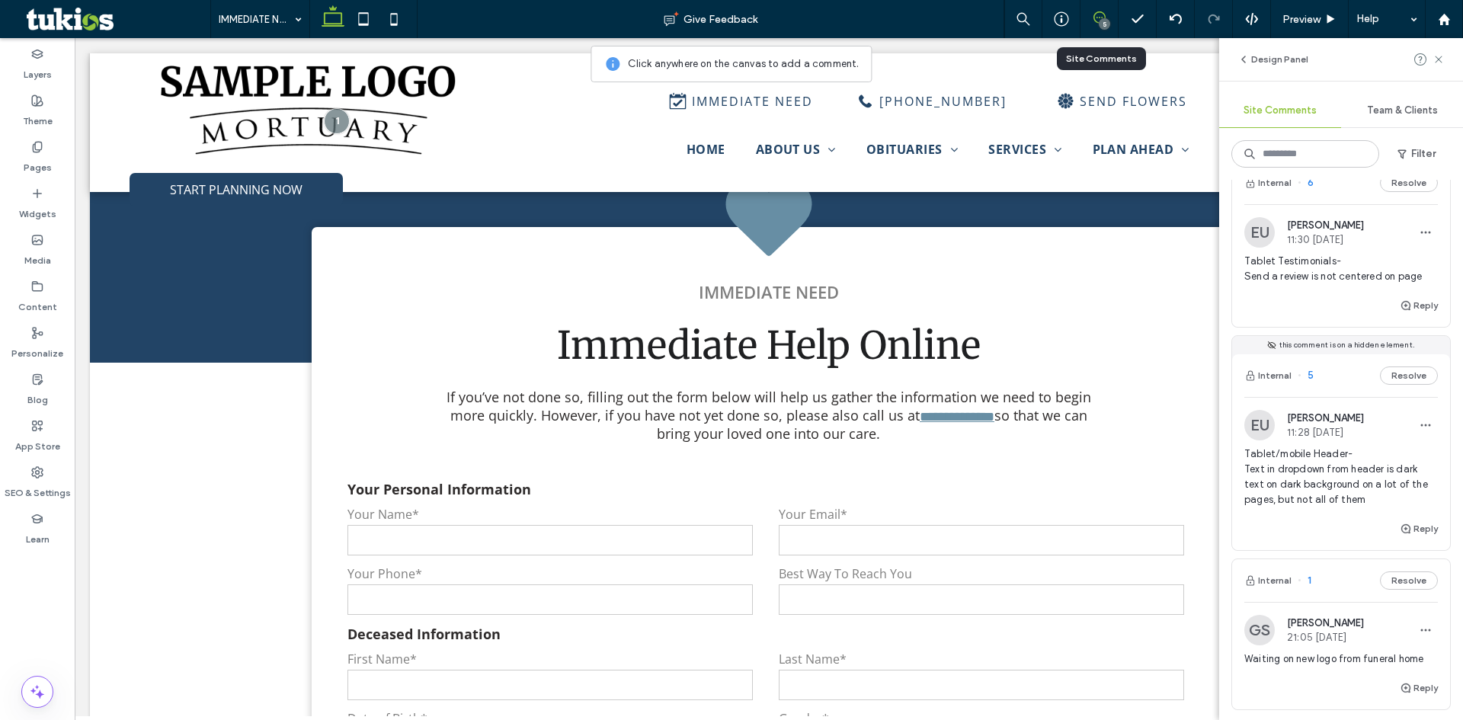
scroll to position [457, 0]
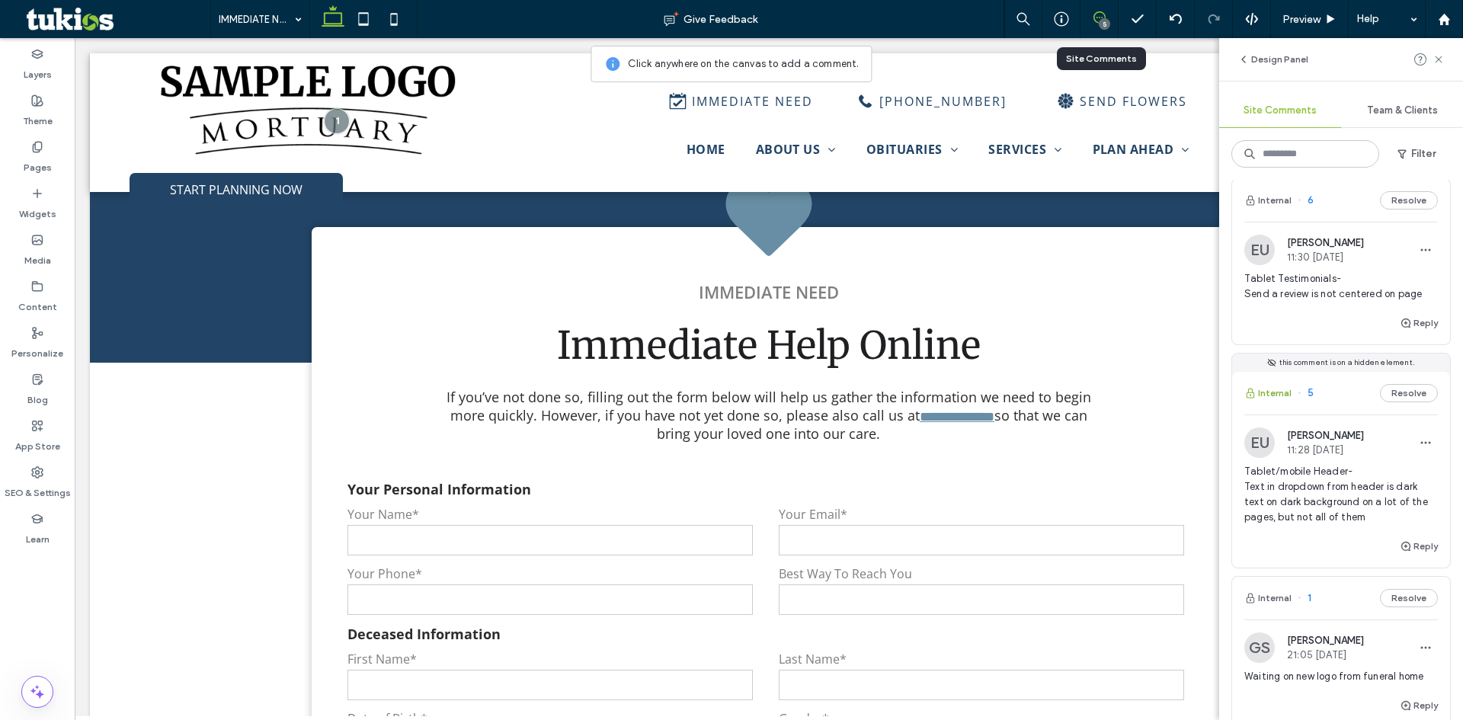
click at [1276, 394] on button "Internal" at bounding box center [1267, 393] width 47 height 18
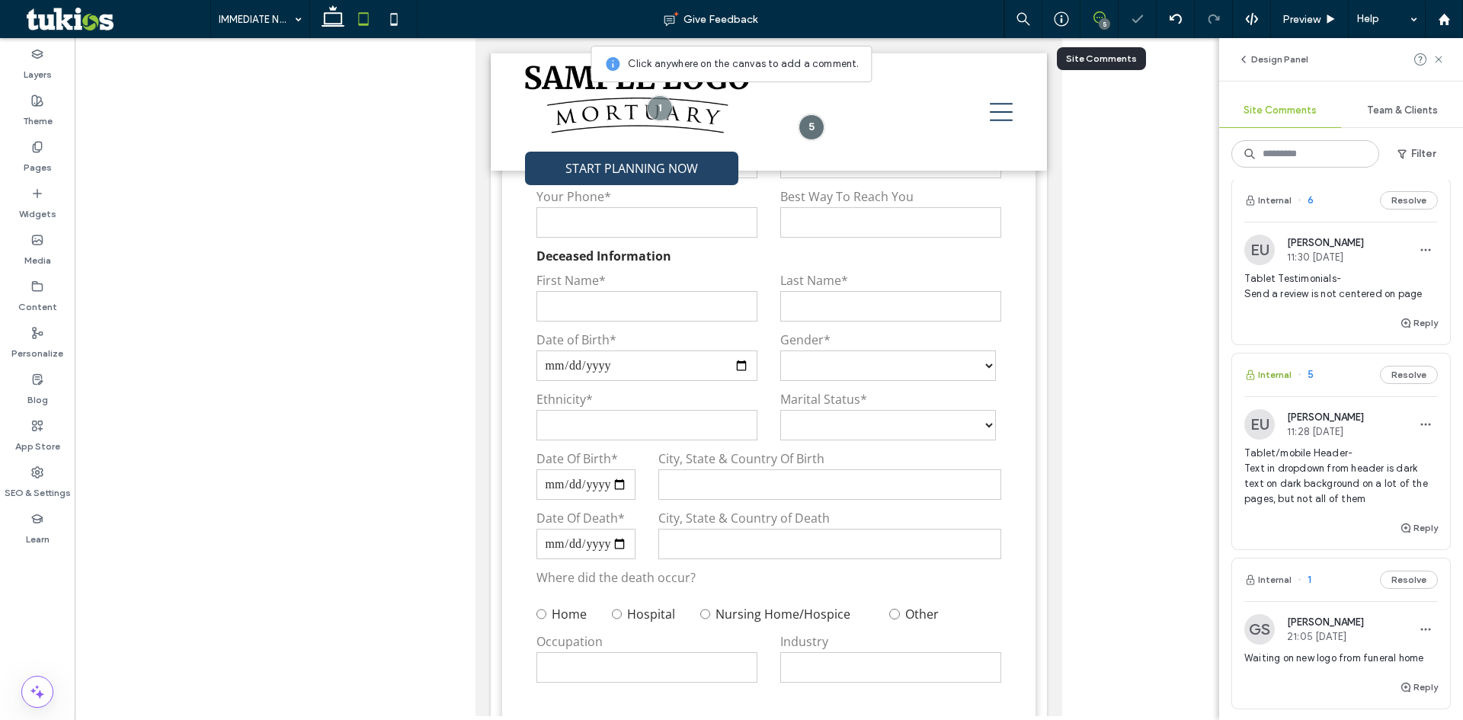
scroll to position [699, 0]
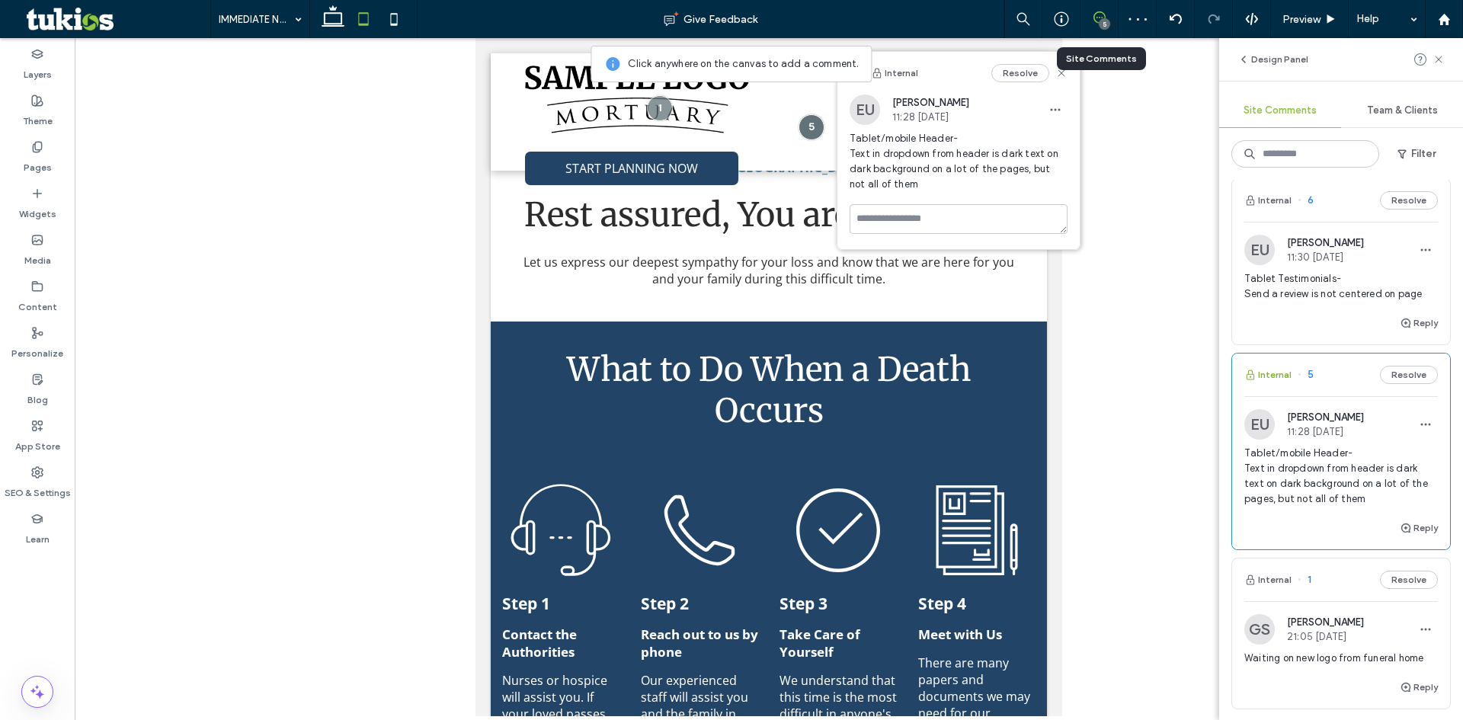
click at [1272, 376] on button "Internal" at bounding box center [1267, 375] width 47 height 18
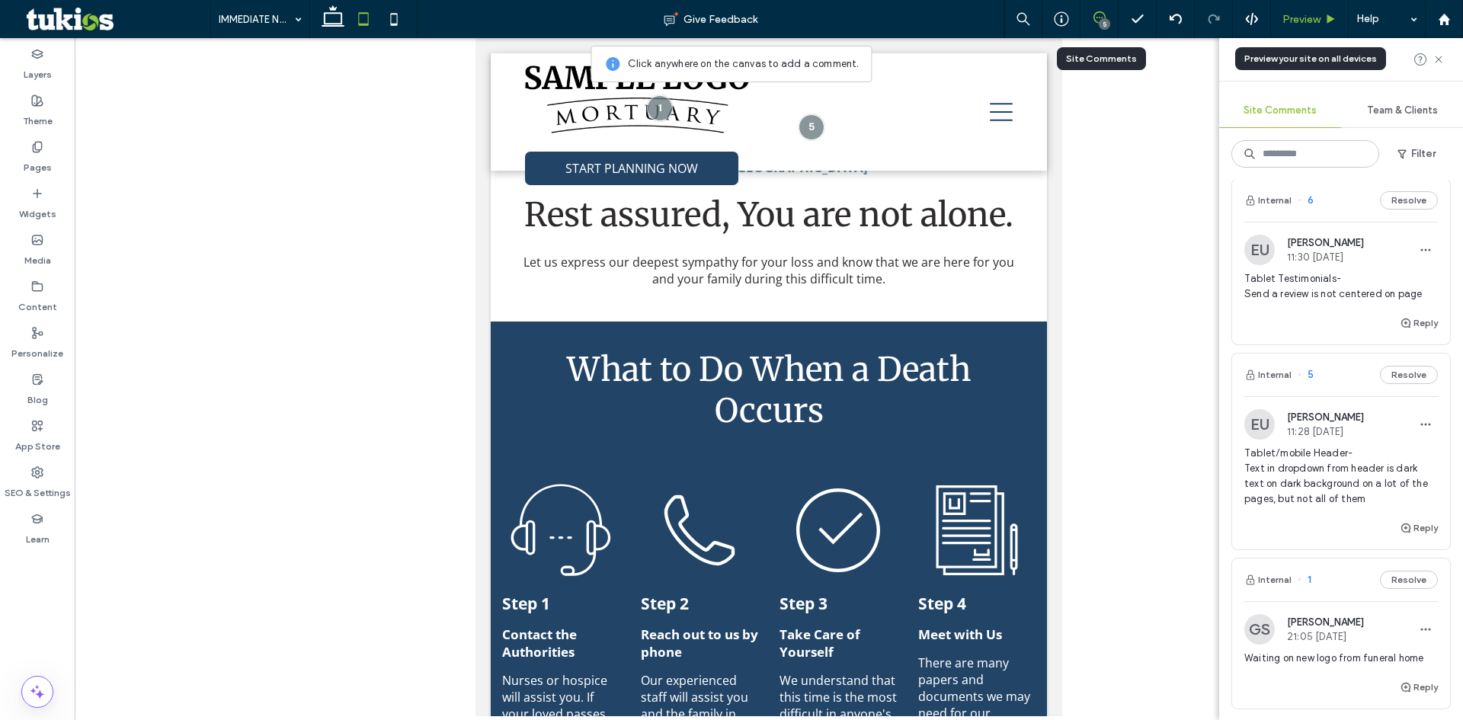
click at [1296, 21] on span "Preview" at bounding box center [1301, 19] width 38 height 13
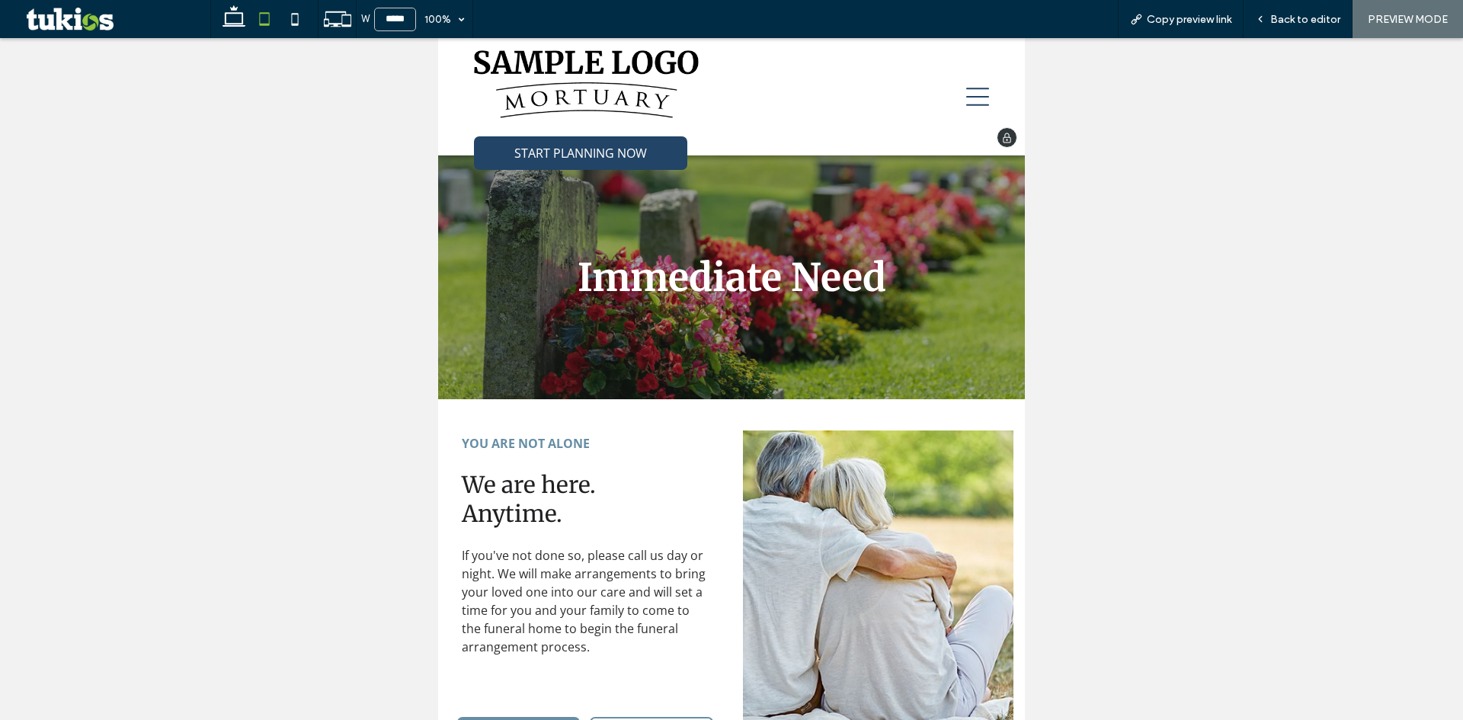
click at [967, 104] on icon at bounding box center [977, 96] width 23 height 23
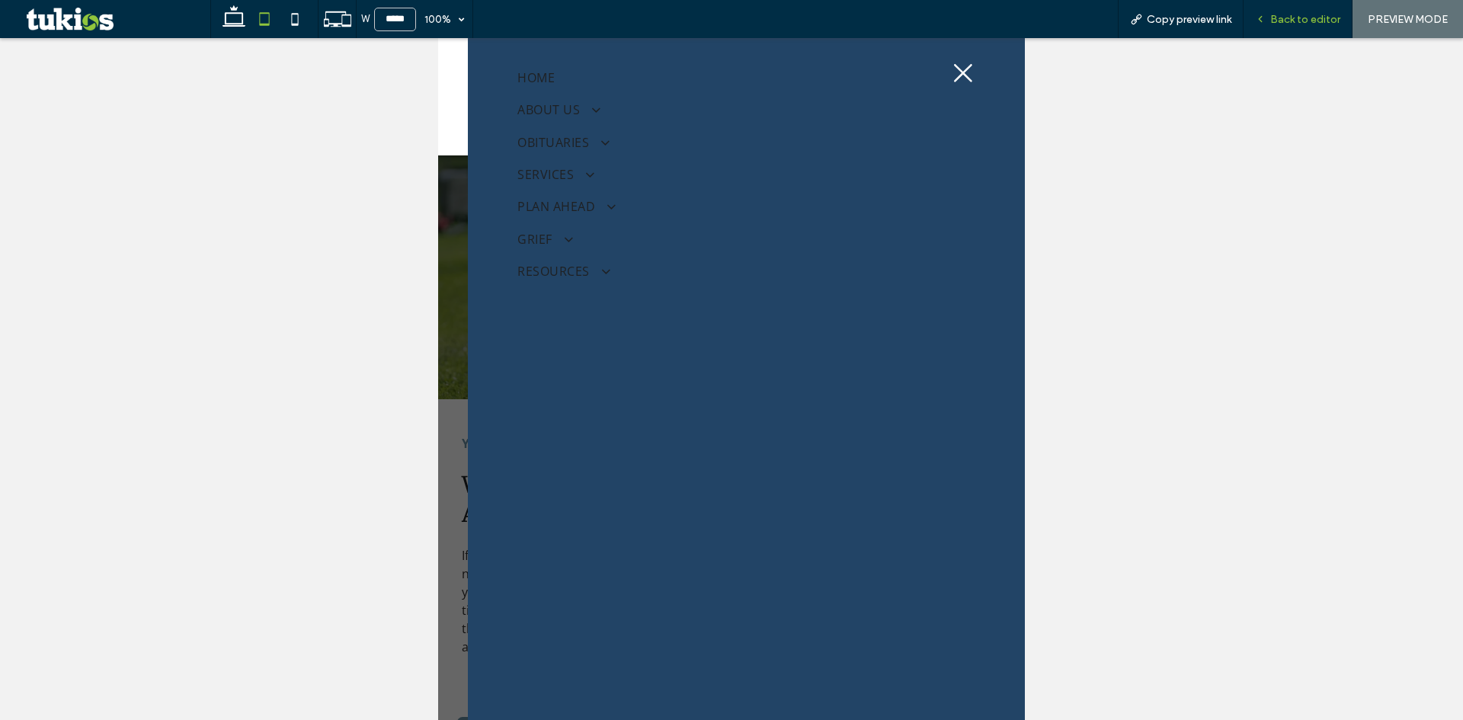
click at [1310, 24] on span "Back to editor" at bounding box center [1305, 19] width 70 height 13
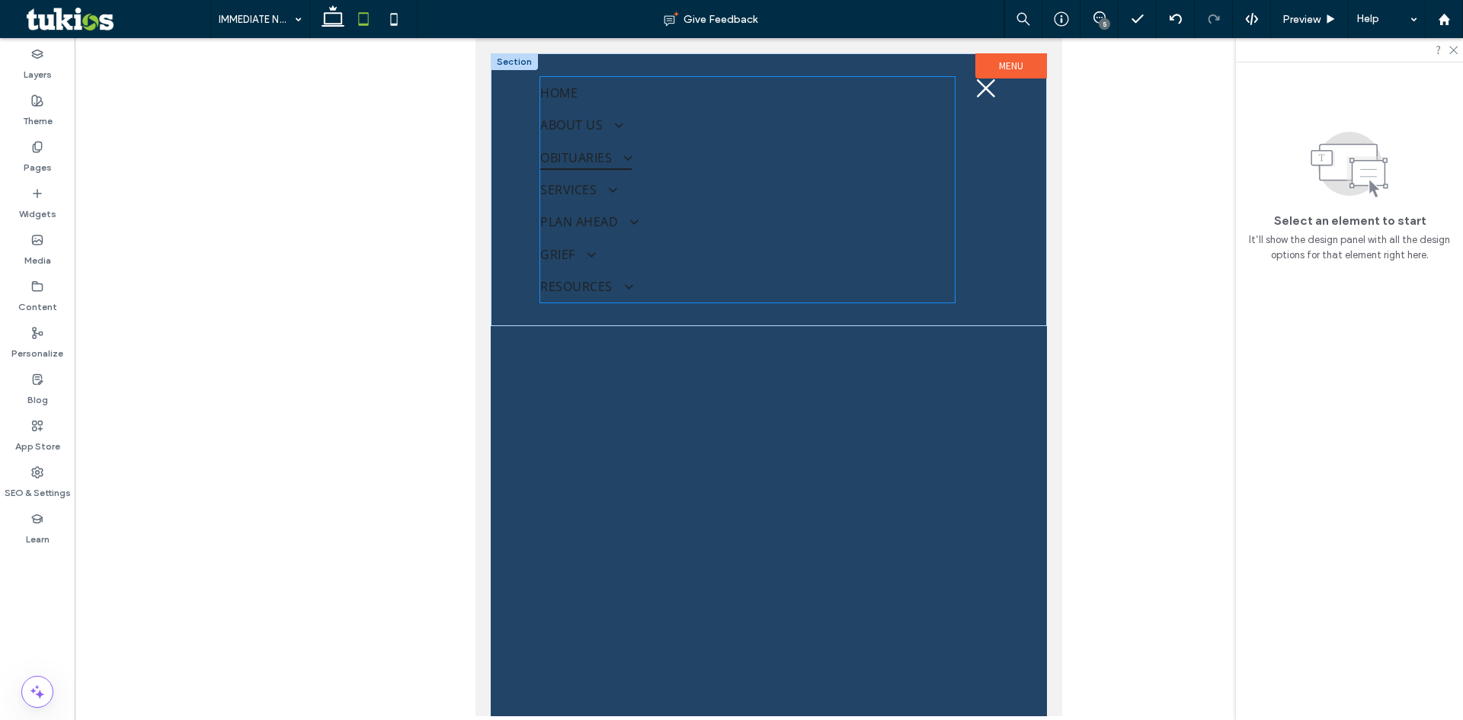
click at [635, 158] on link "OBITUARIES" at bounding box center [747, 157] width 415 height 32
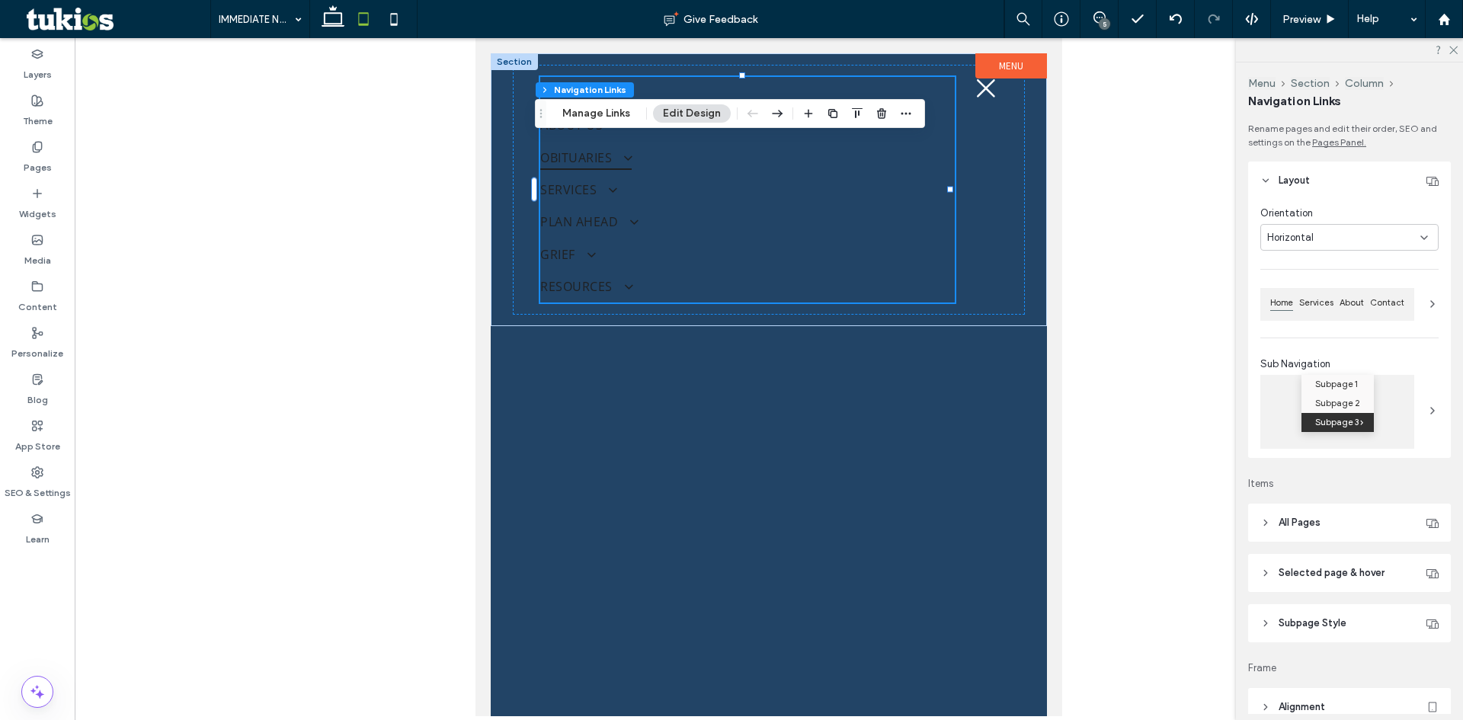
type input "***"
type input "****"
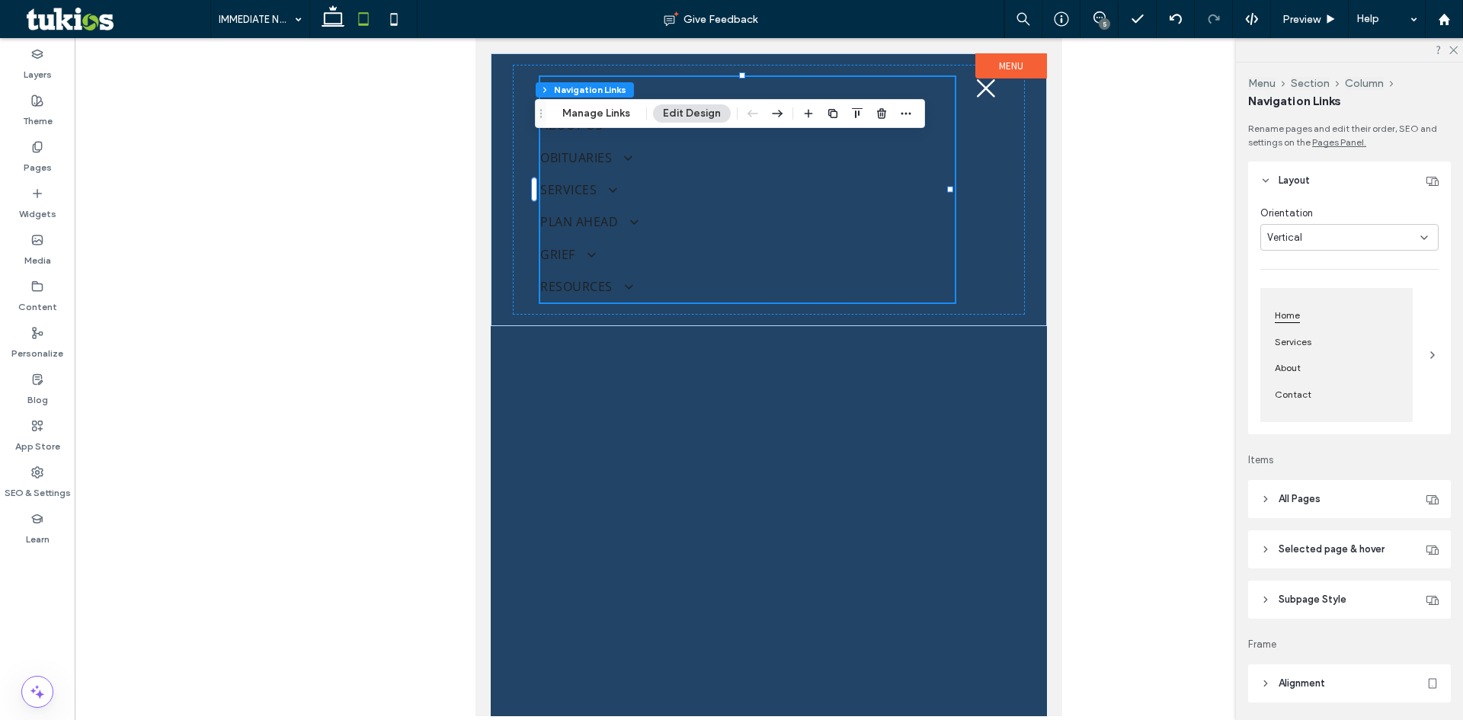
click at [1346, 498] on header "All Pages" at bounding box center [1349, 499] width 203 height 38
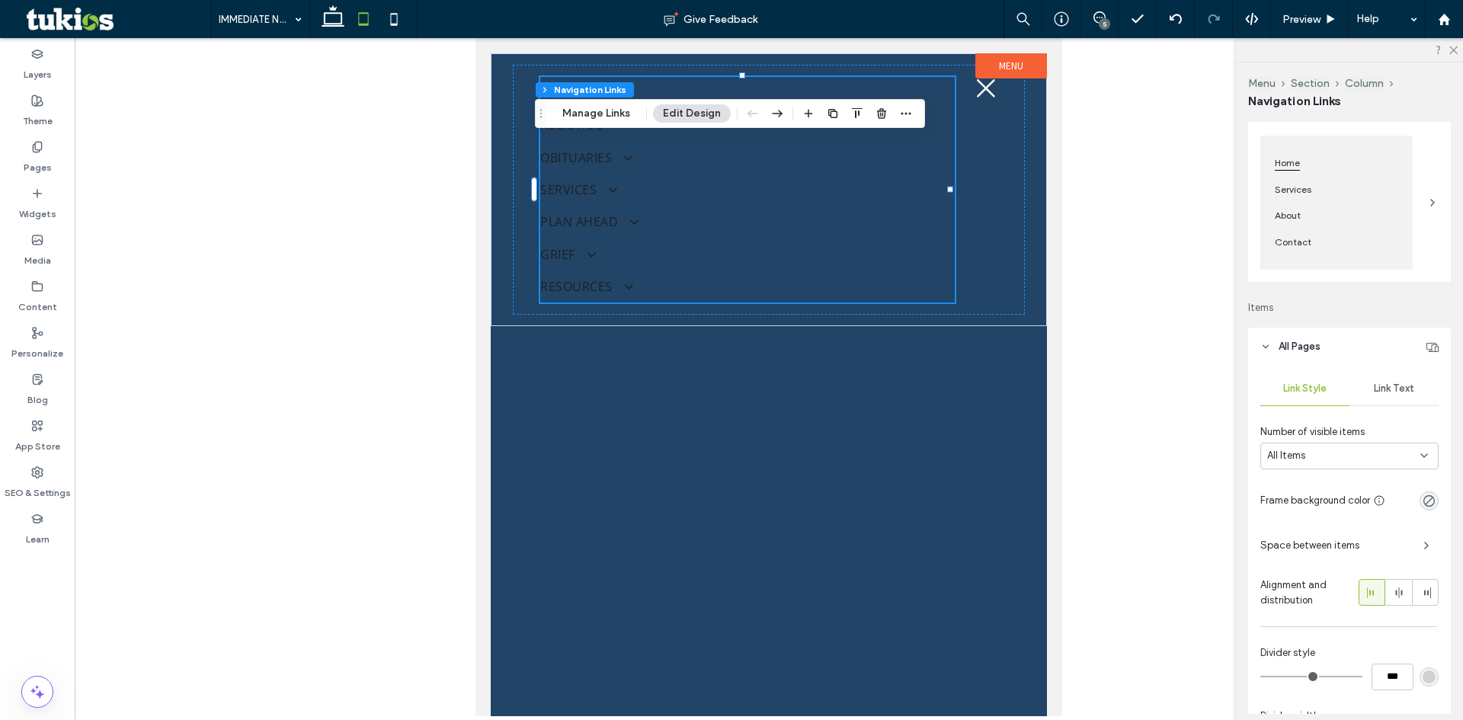
click at [1394, 401] on div "Link Text" at bounding box center [1394, 389] width 89 height 34
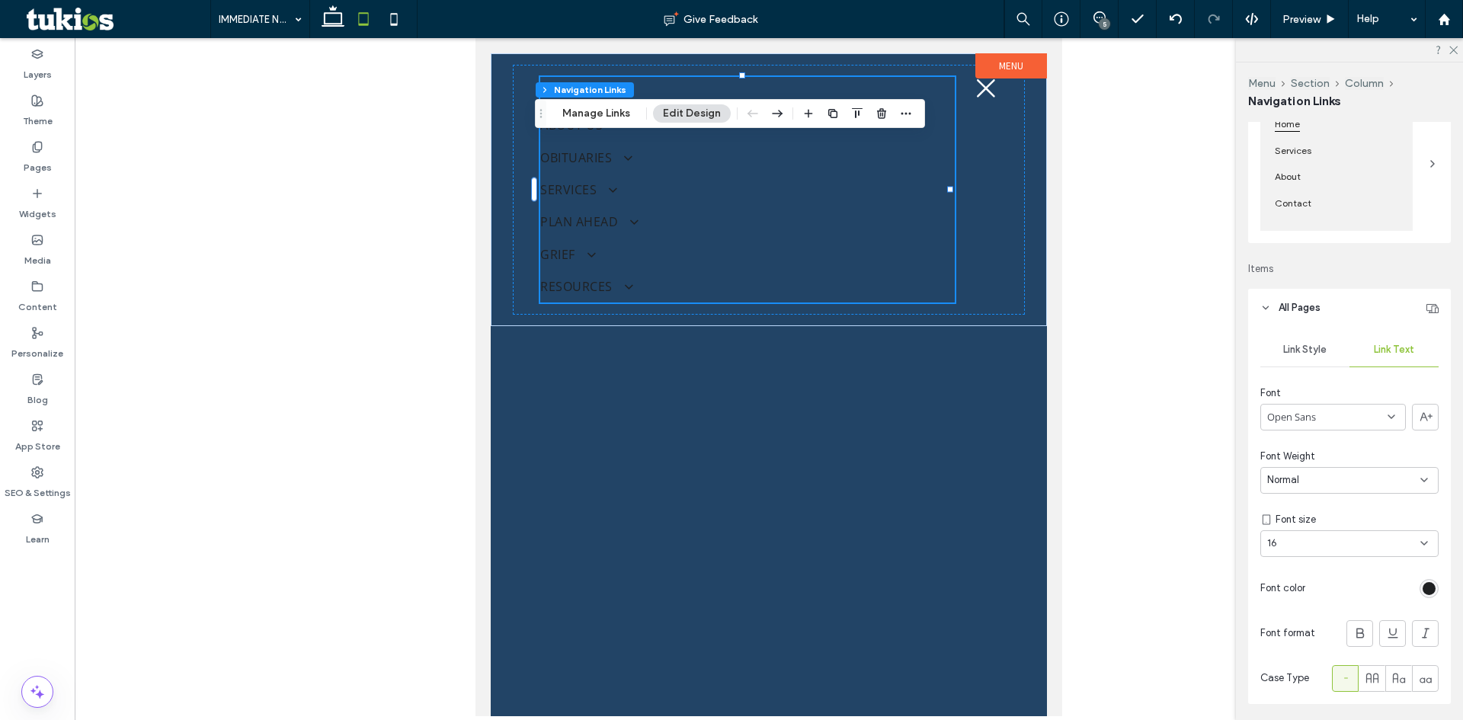
scroll to position [305, 0]
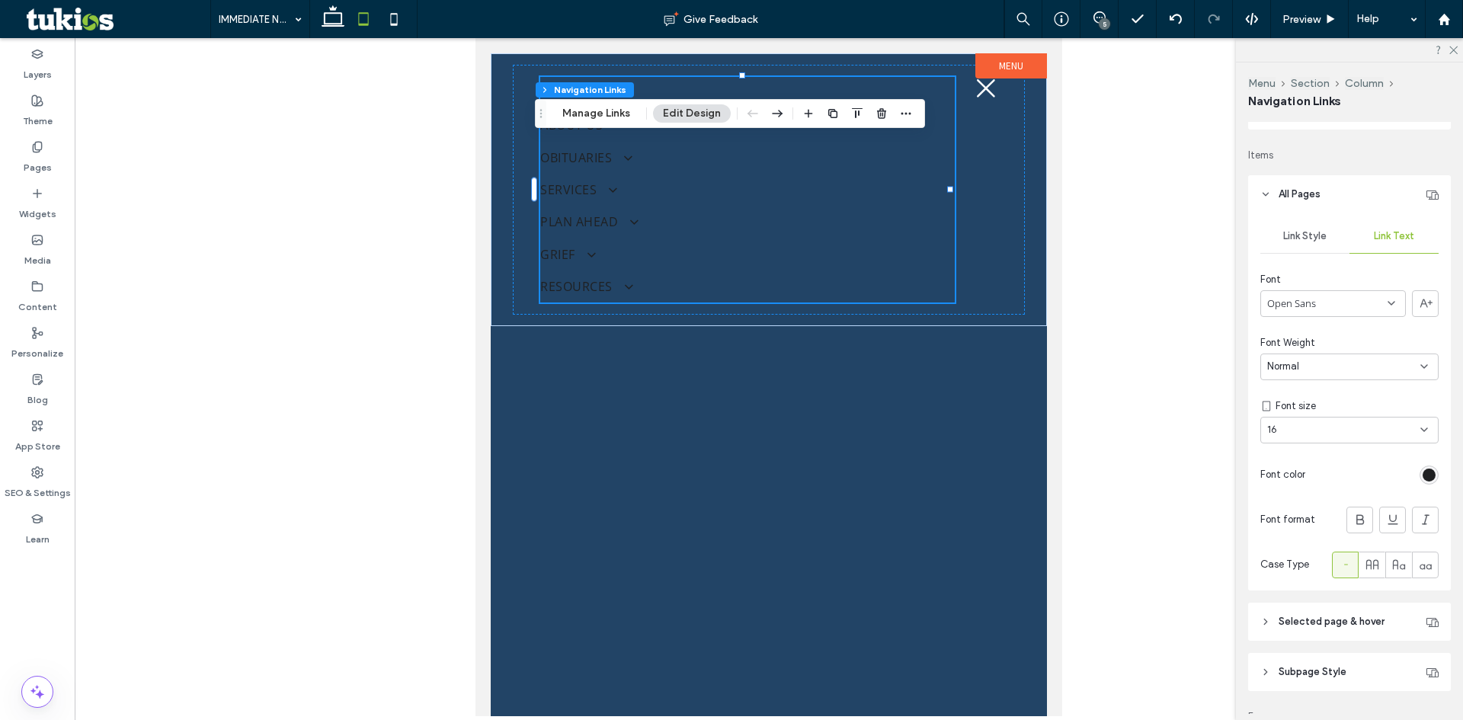
click at [1423, 471] on div "rgb(31, 32, 34)" at bounding box center [1429, 475] width 13 height 13
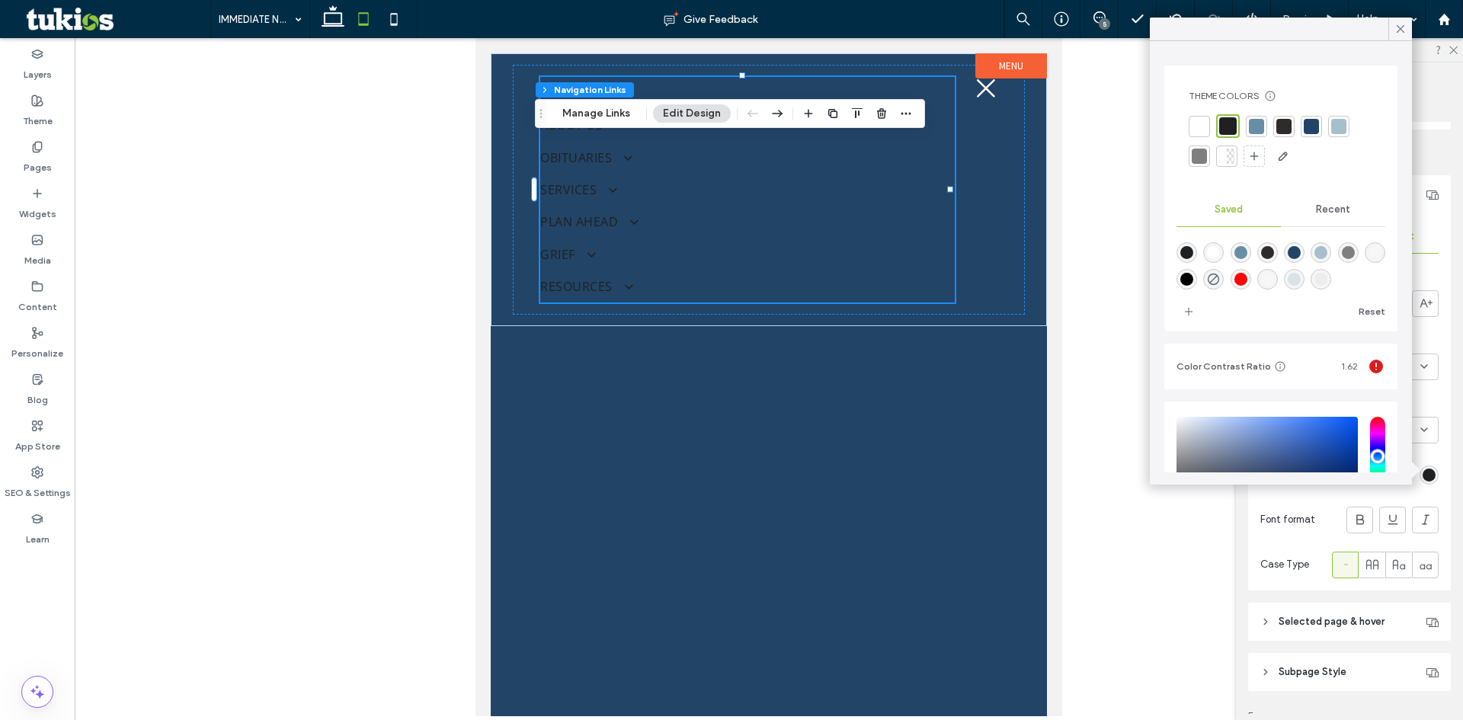
click at [1205, 129] on div at bounding box center [1199, 126] width 15 height 15
click at [1394, 32] on icon at bounding box center [1401, 29] width 14 height 14
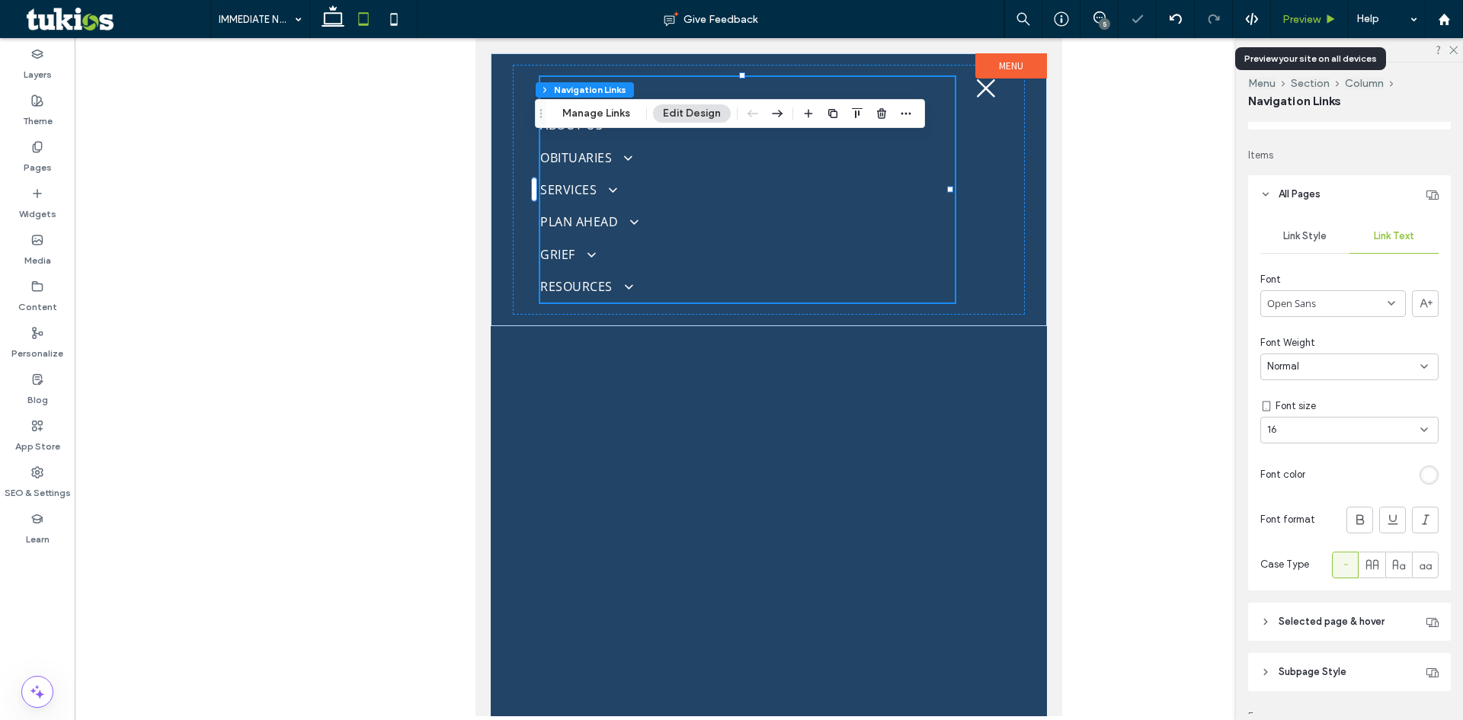
click at [1295, 15] on span "Preview" at bounding box center [1301, 19] width 38 height 13
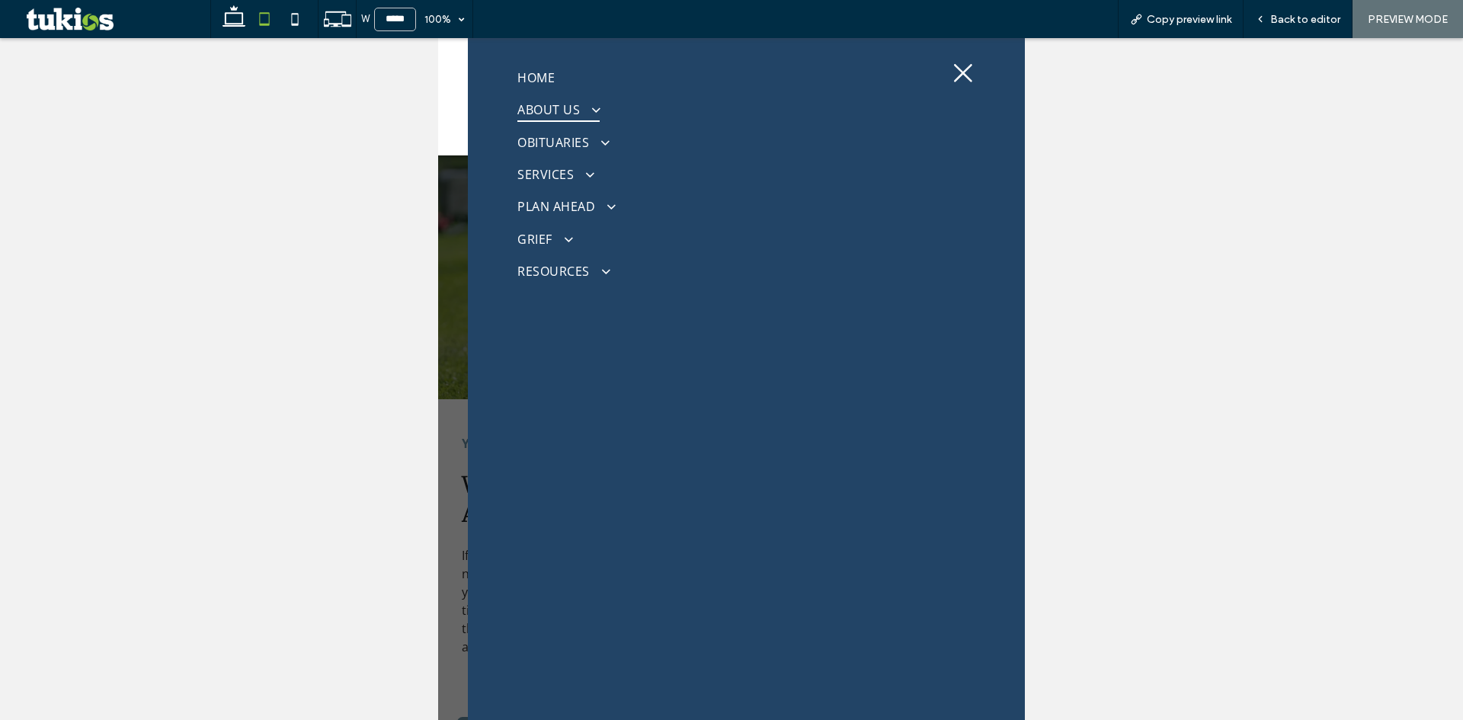
click at [578, 111] on span at bounding box center [590, 110] width 24 height 14
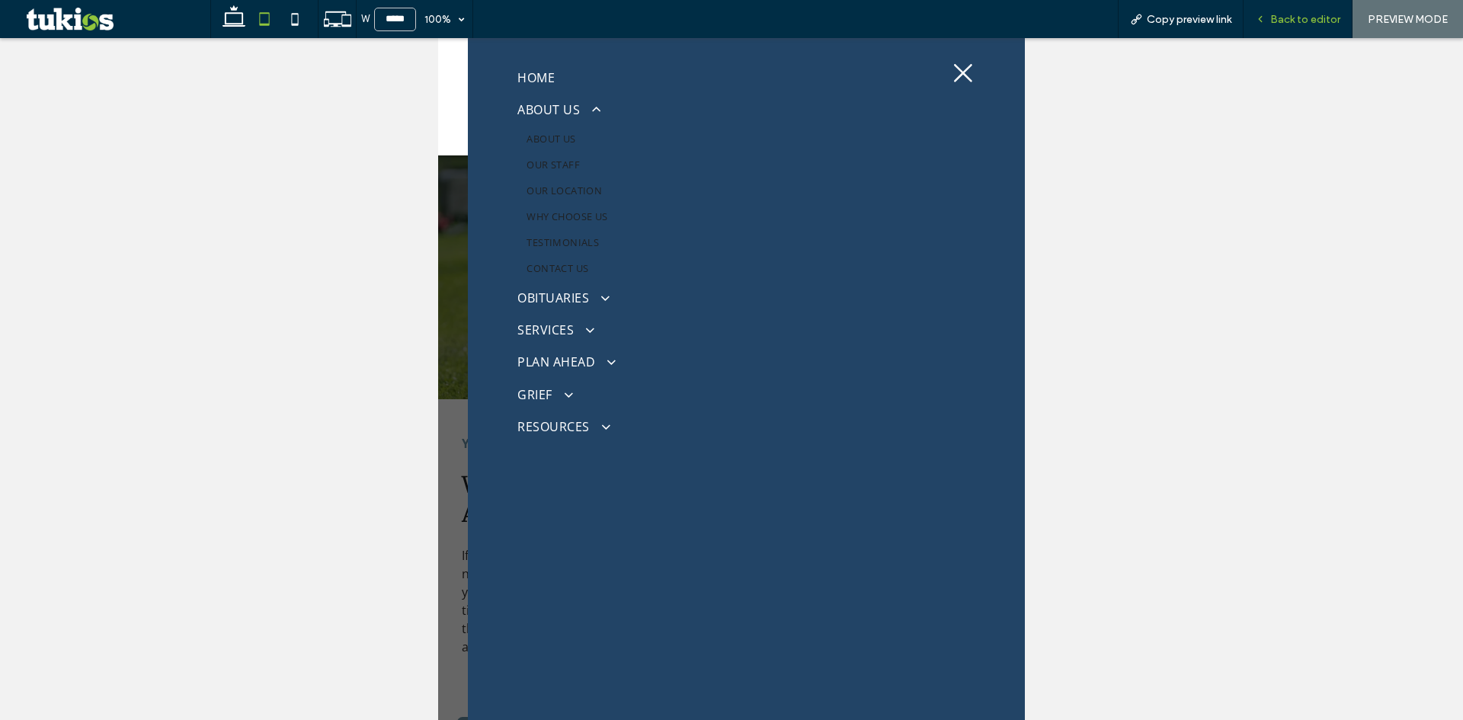
click at [1286, 24] on span "Back to editor" at bounding box center [1305, 19] width 70 height 13
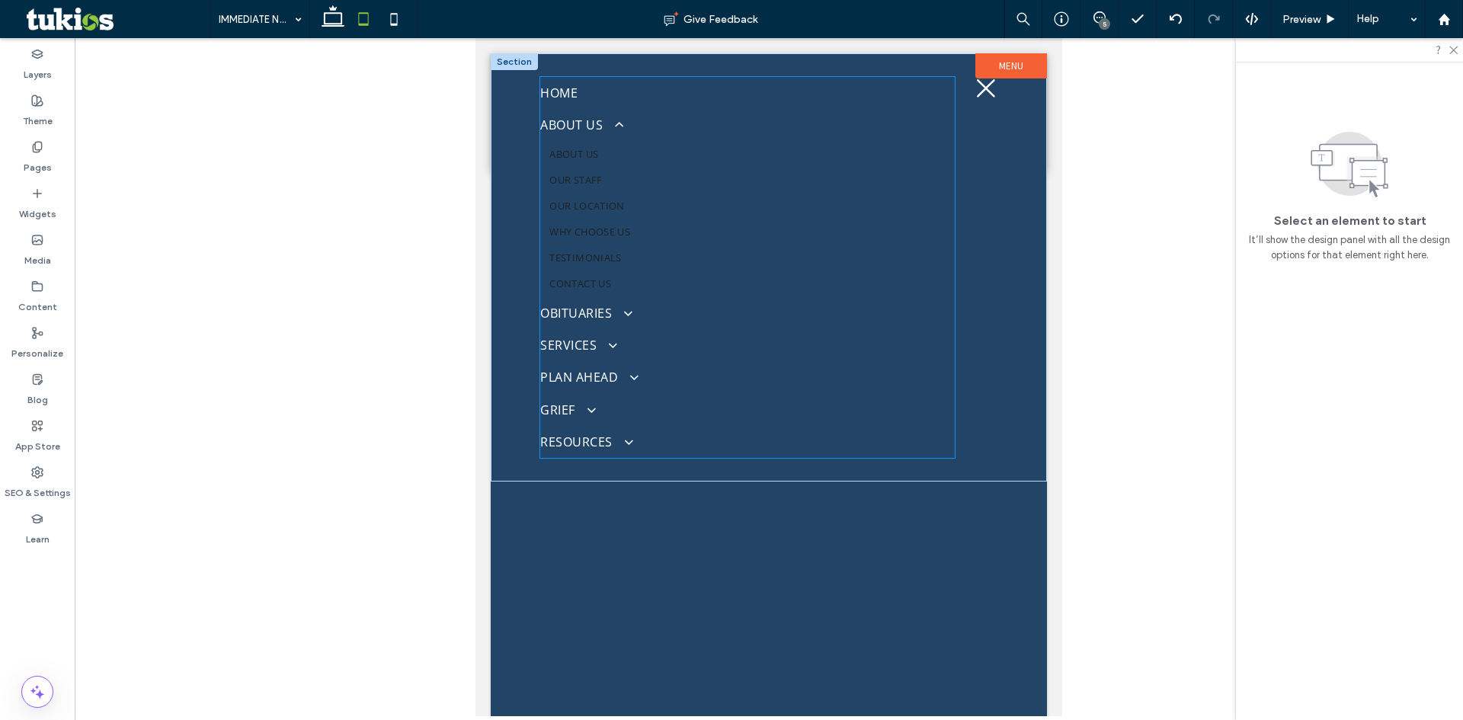
click at [602, 224] on link "WHY CHOOSE US" at bounding box center [747, 232] width 415 height 26
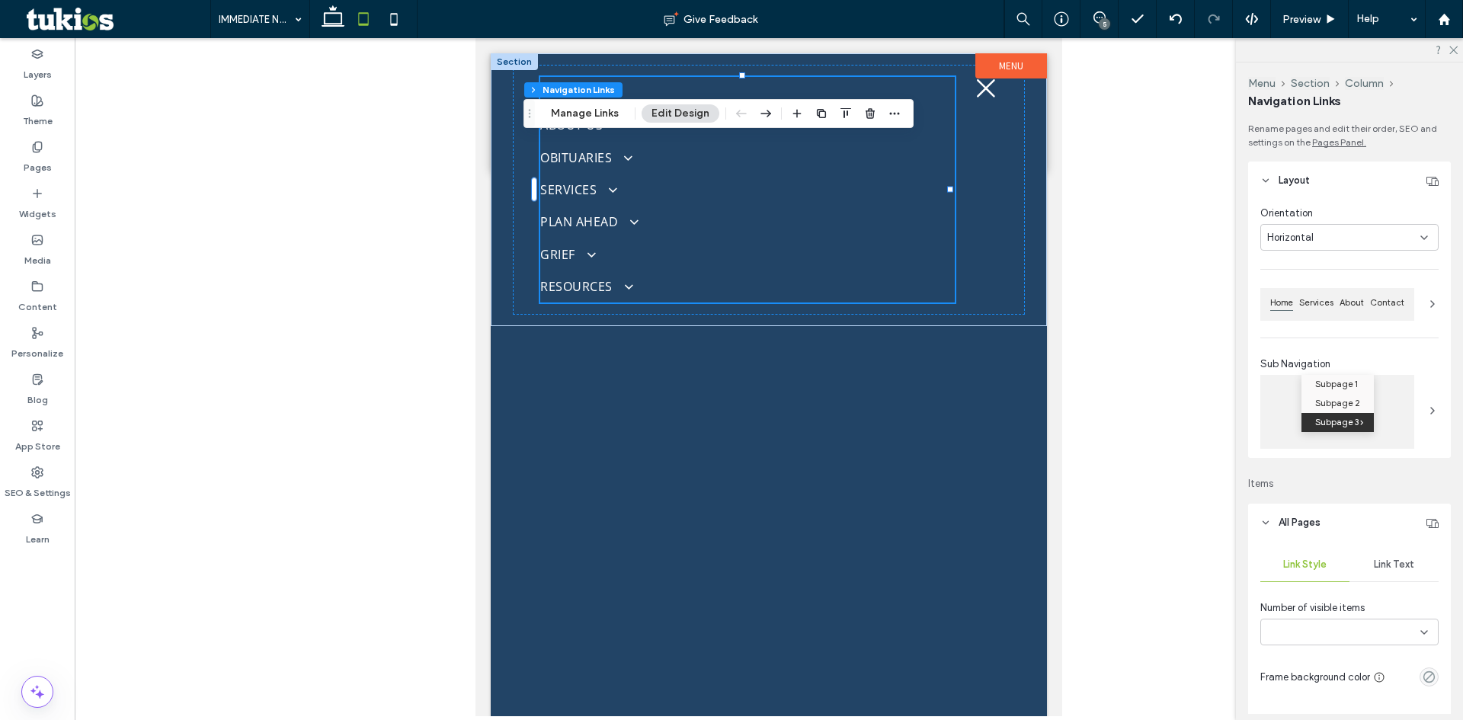
type input "***"
type input "****"
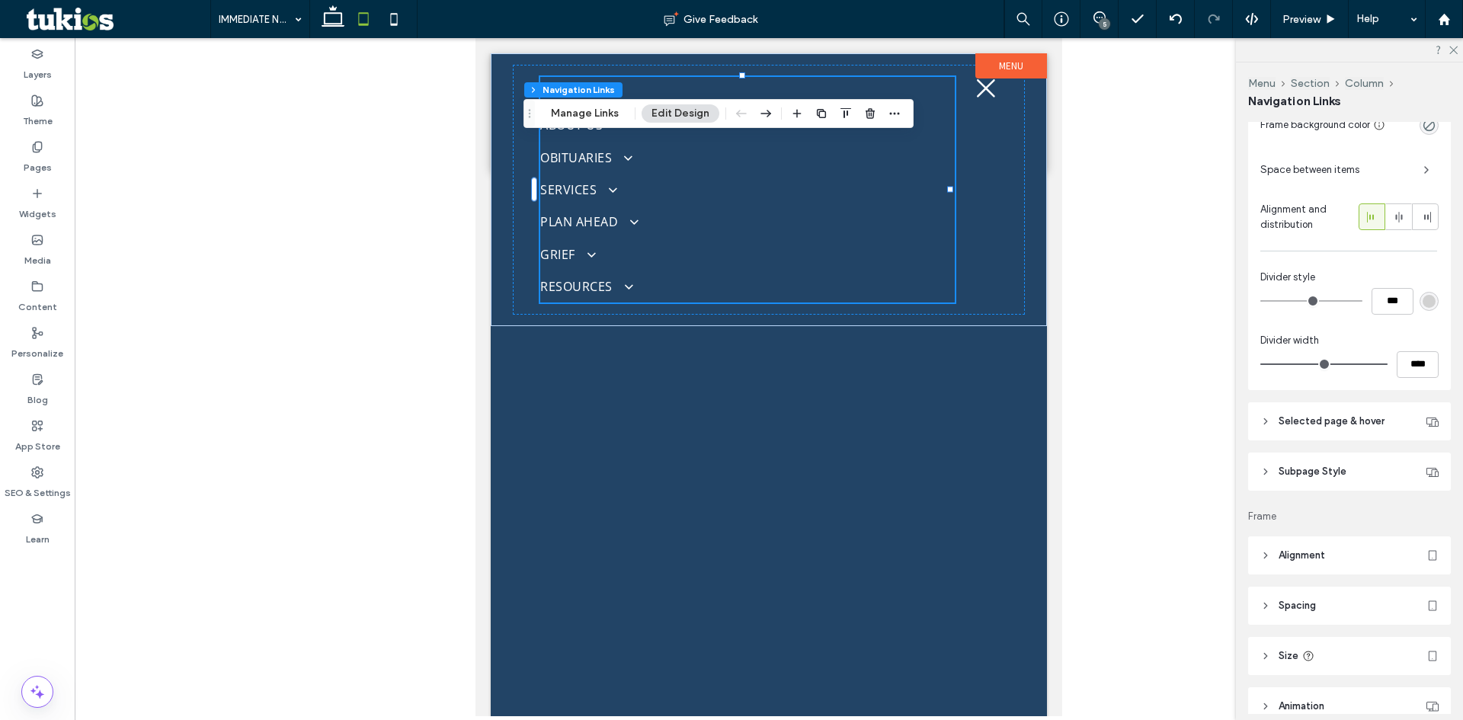
scroll to position [533, 0]
click at [1350, 408] on span "Selected page & hover" at bounding box center [1332, 415] width 106 height 15
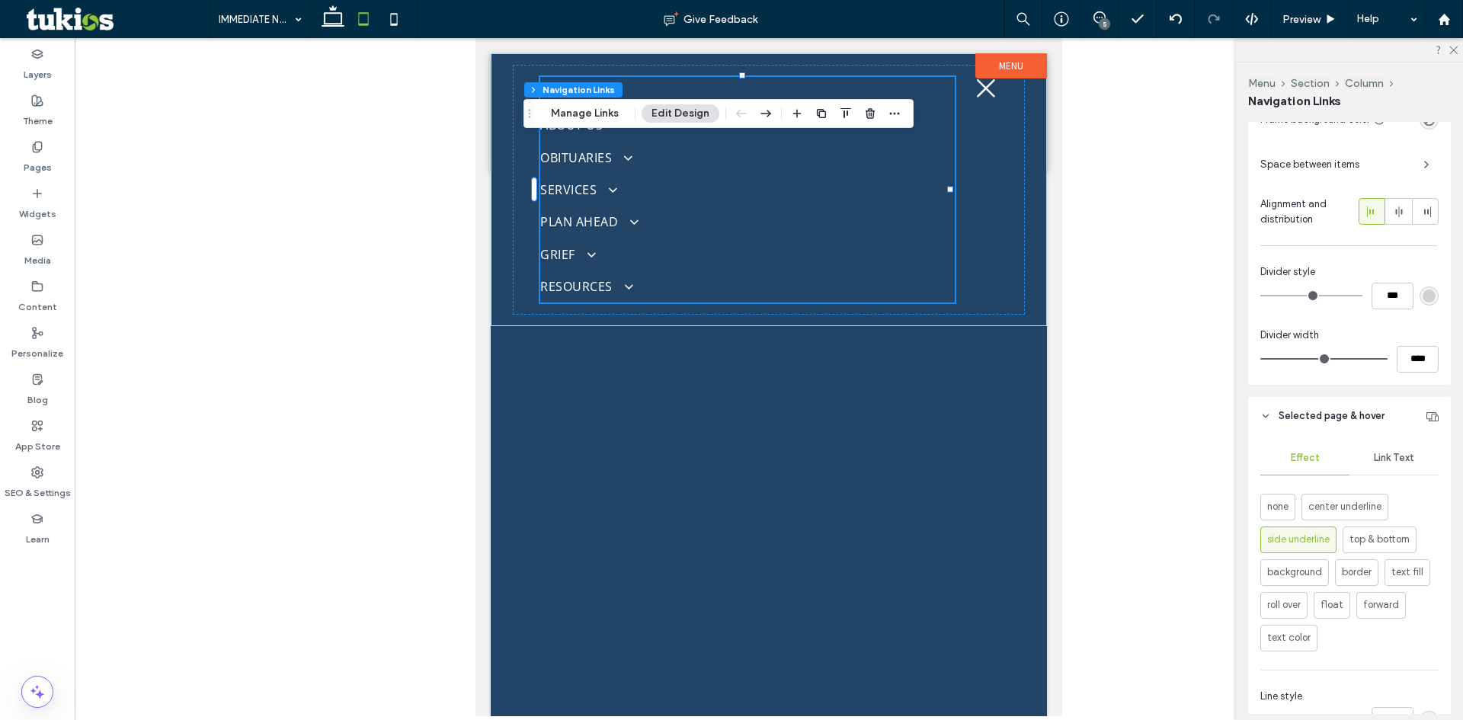
click at [1389, 450] on div "Link Text" at bounding box center [1394, 458] width 89 height 34
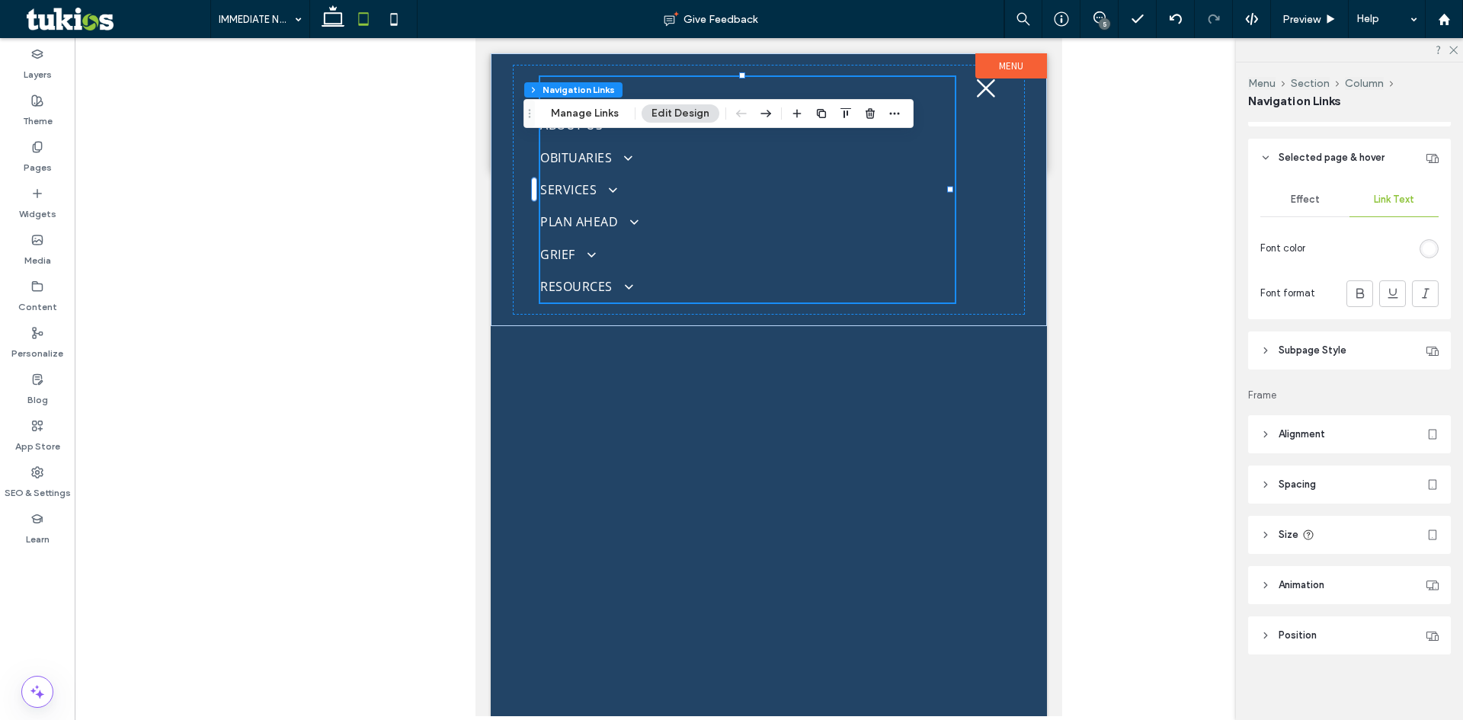
scroll to position [717, 0]
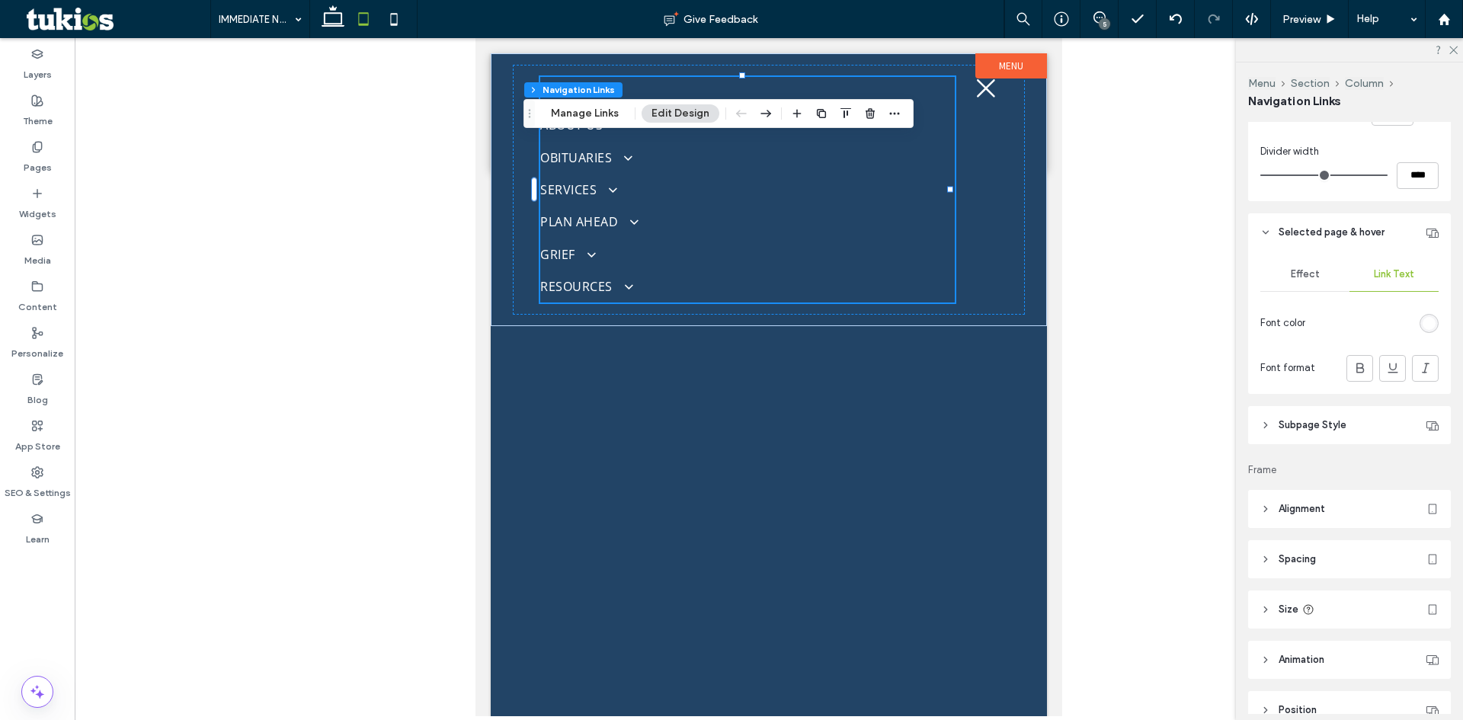
click at [1260, 430] on icon at bounding box center [1265, 425] width 11 height 11
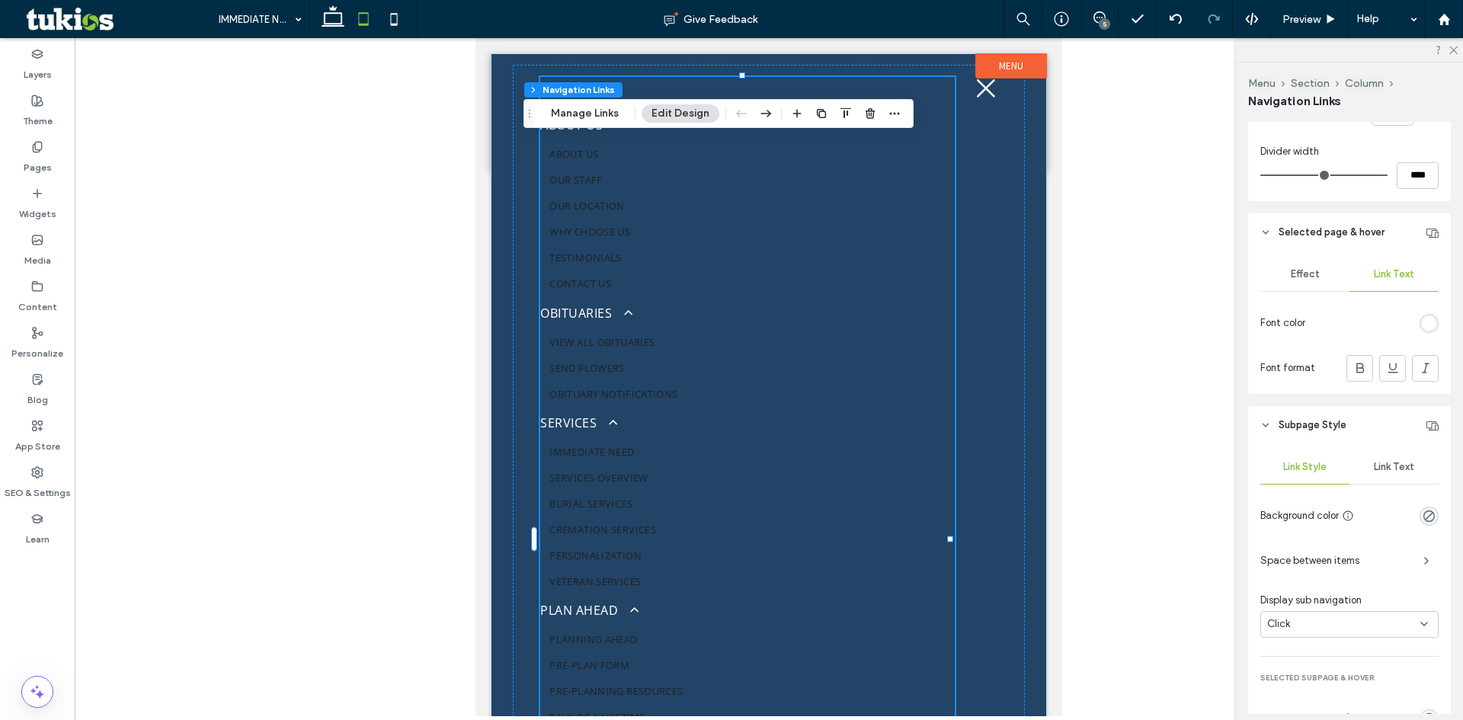
click at [1384, 467] on span "Link Text" at bounding box center [1394, 467] width 40 height 12
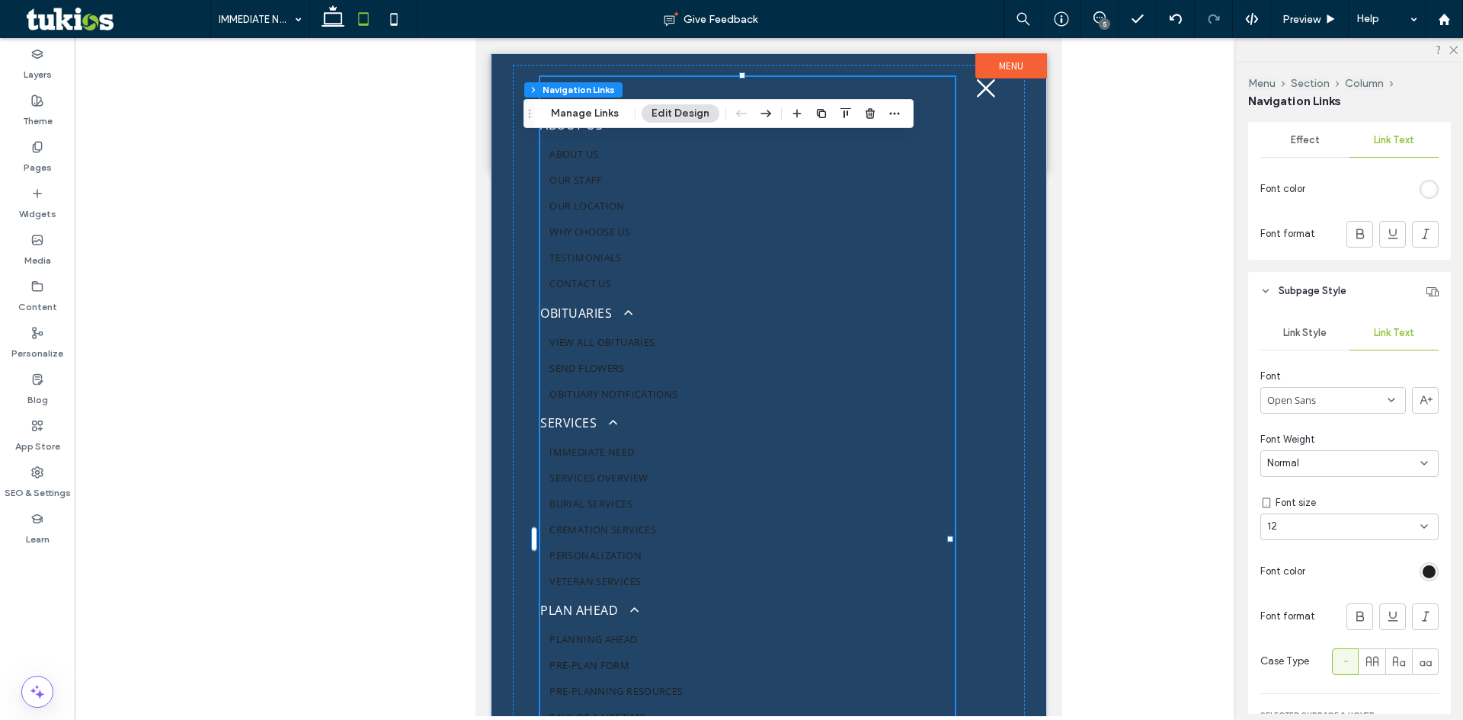
scroll to position [946, 0]
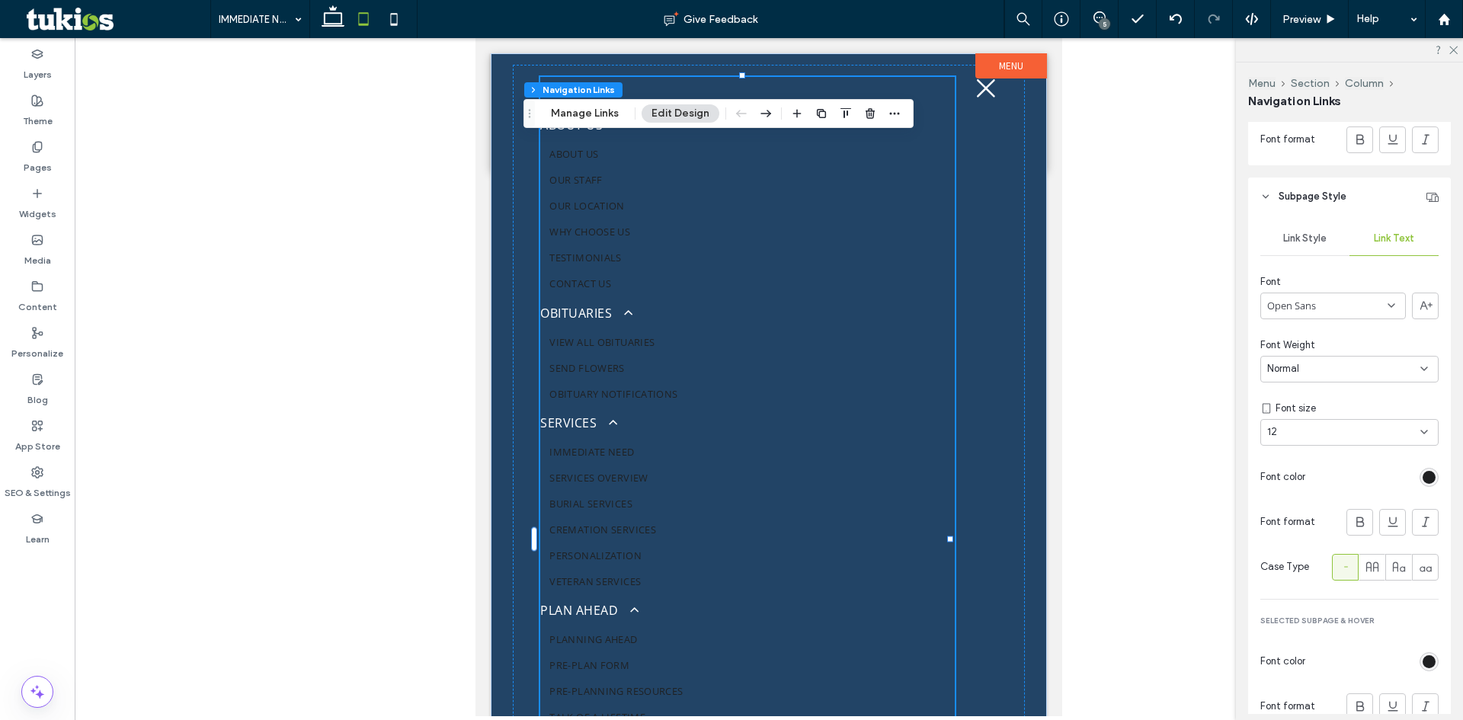
click at [1423, 480] on div "rgb(31, 32, 34)" at bounding box center [1429, 477] width 13 height 13
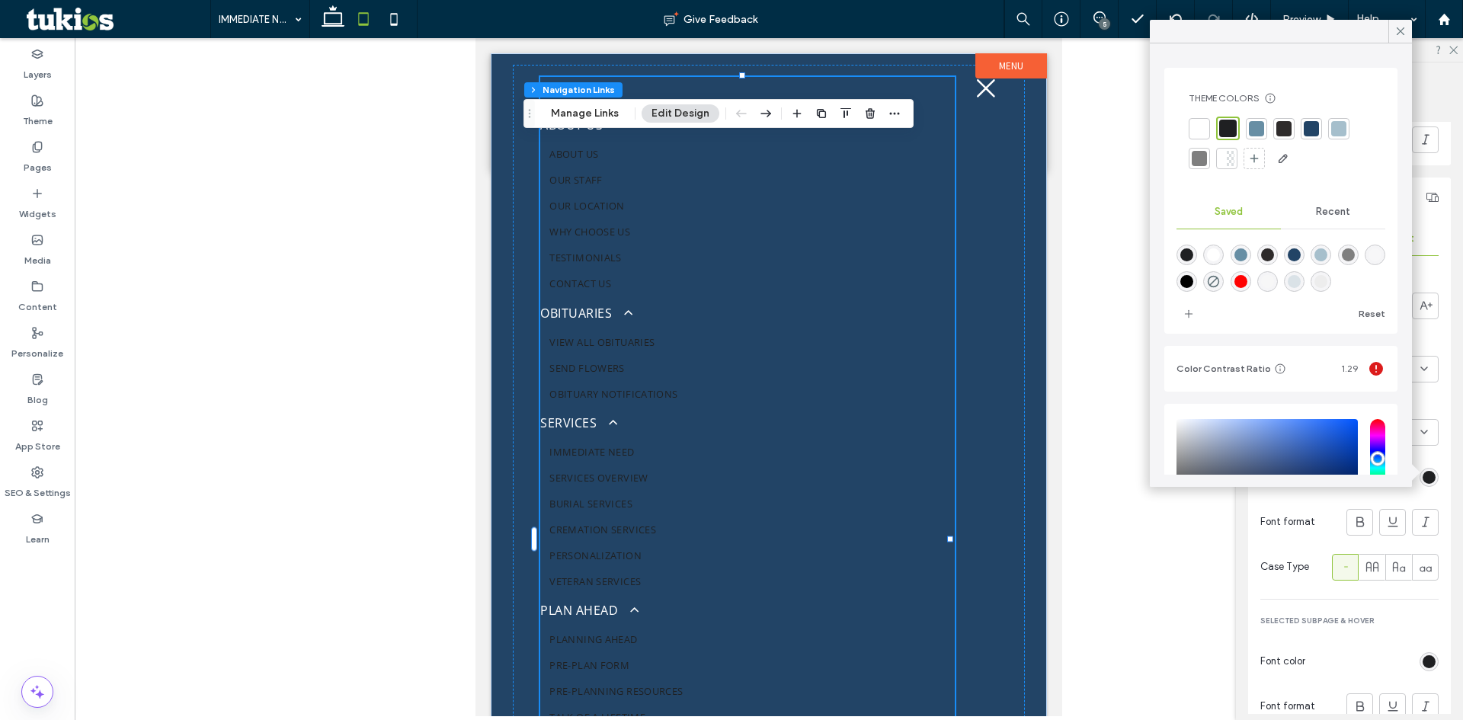
click at [1194, 130] on div at bounding box center [1199, 128] width 15 height 15
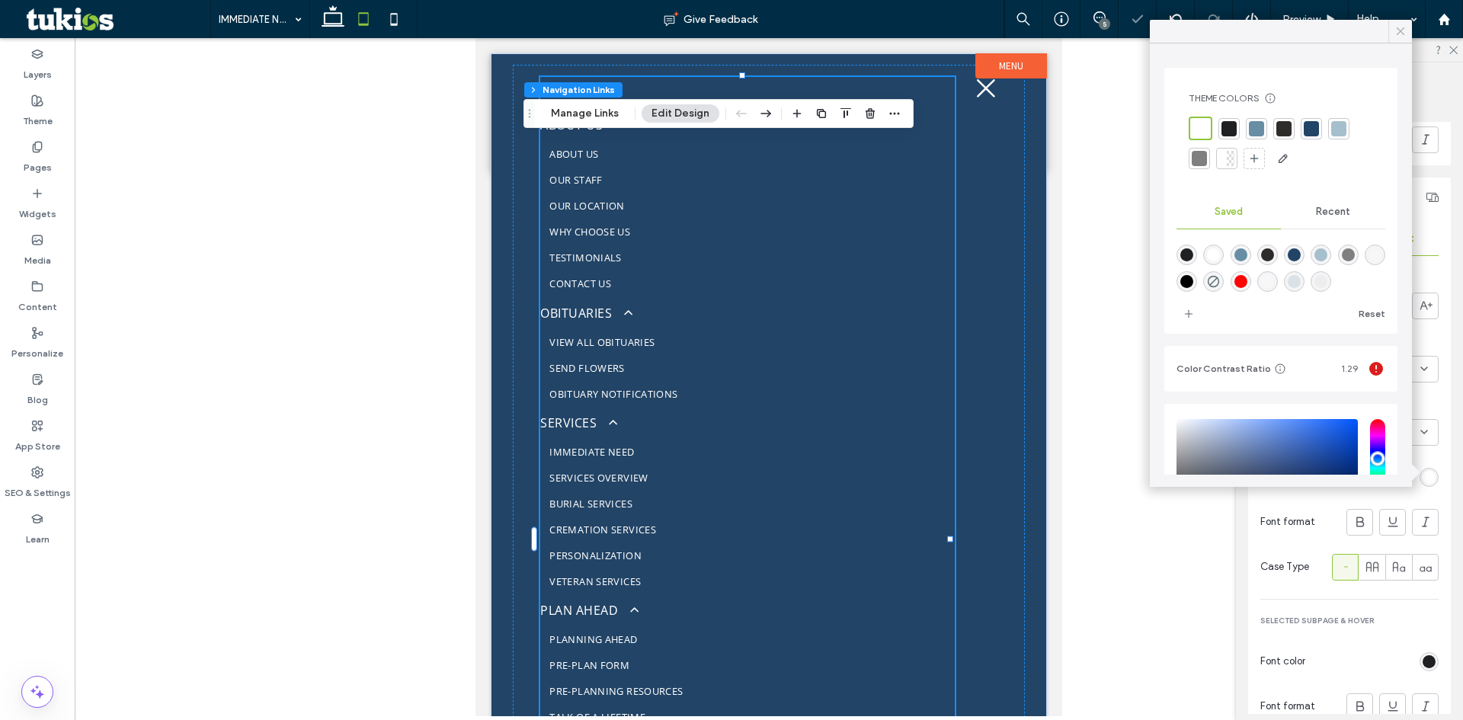
click at [1400, 34] on icon at bounding box center [1401, 31] width 14 height 14
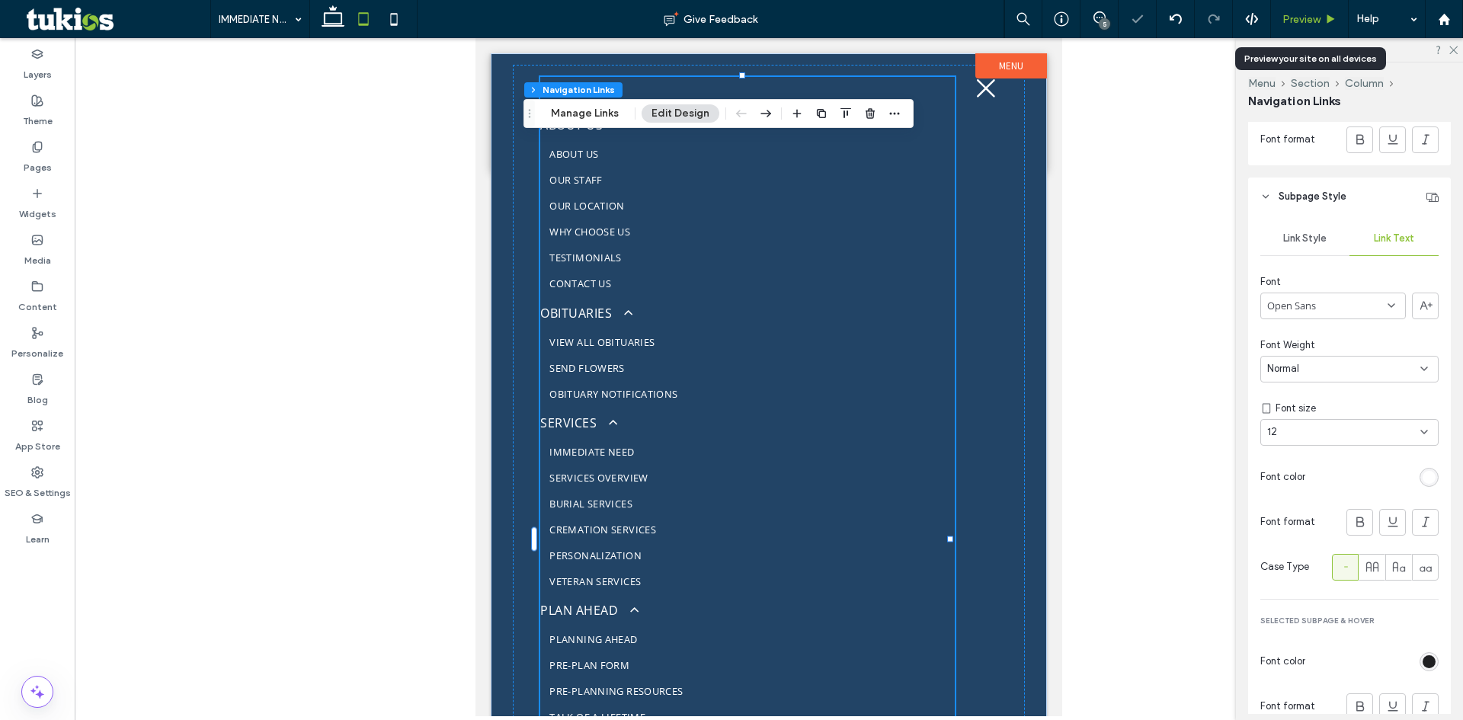
click at [1321, 21] on div "Preview" at bounding box center [1309, 19] width 77 height 13
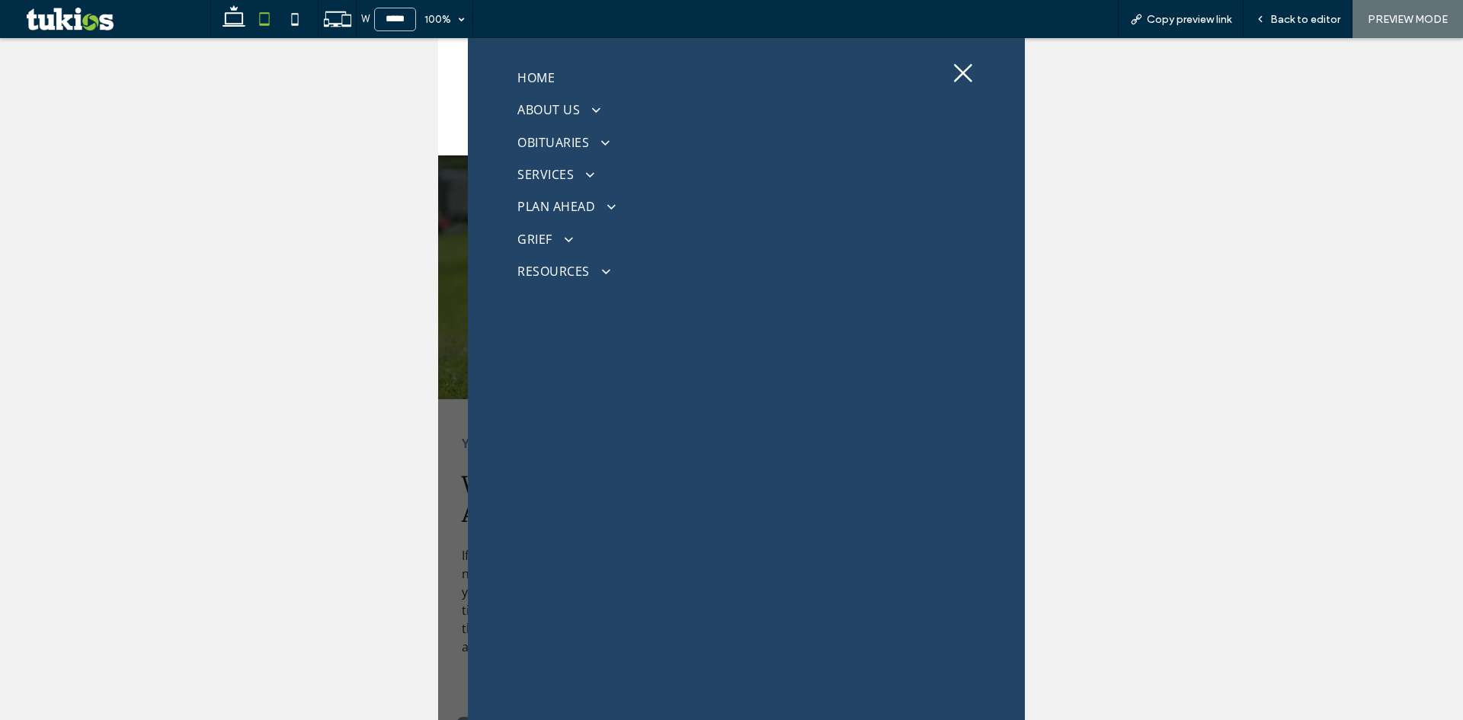
click at [952, 70] on icon at bounding box center [963, 73] width 23 height 23
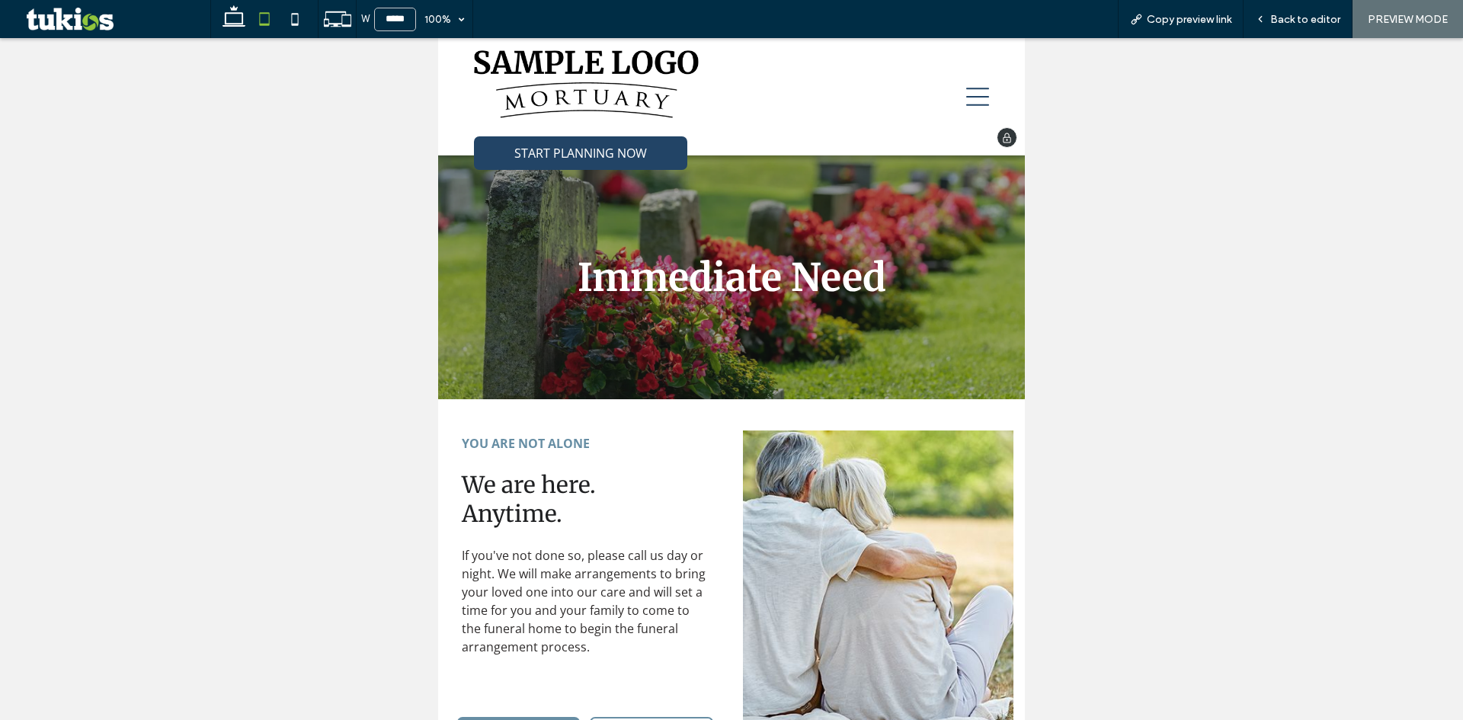
click at [966, 94] on icon at bounding box center [977, 96] width 23 height 23
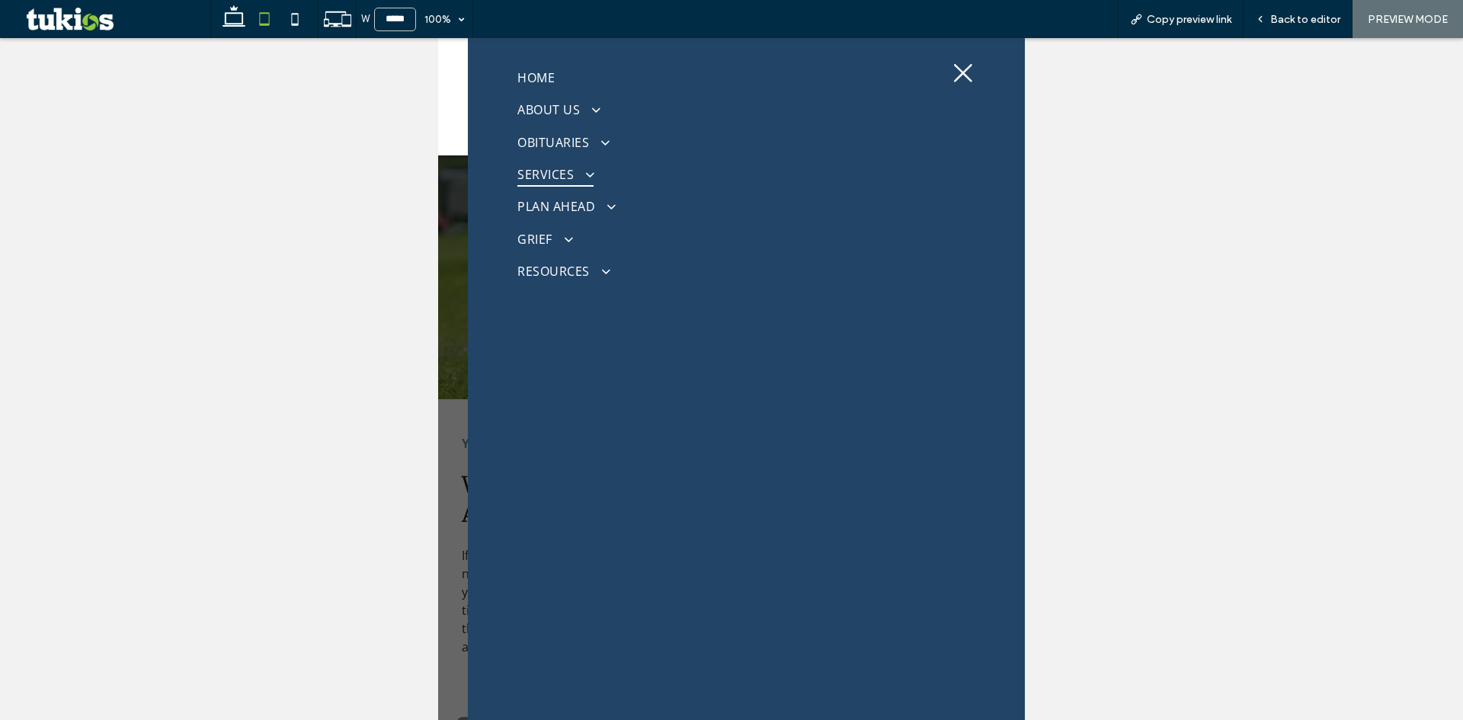
click at [572, 178] on span at bounding box center [584, 174] width 24 height 14
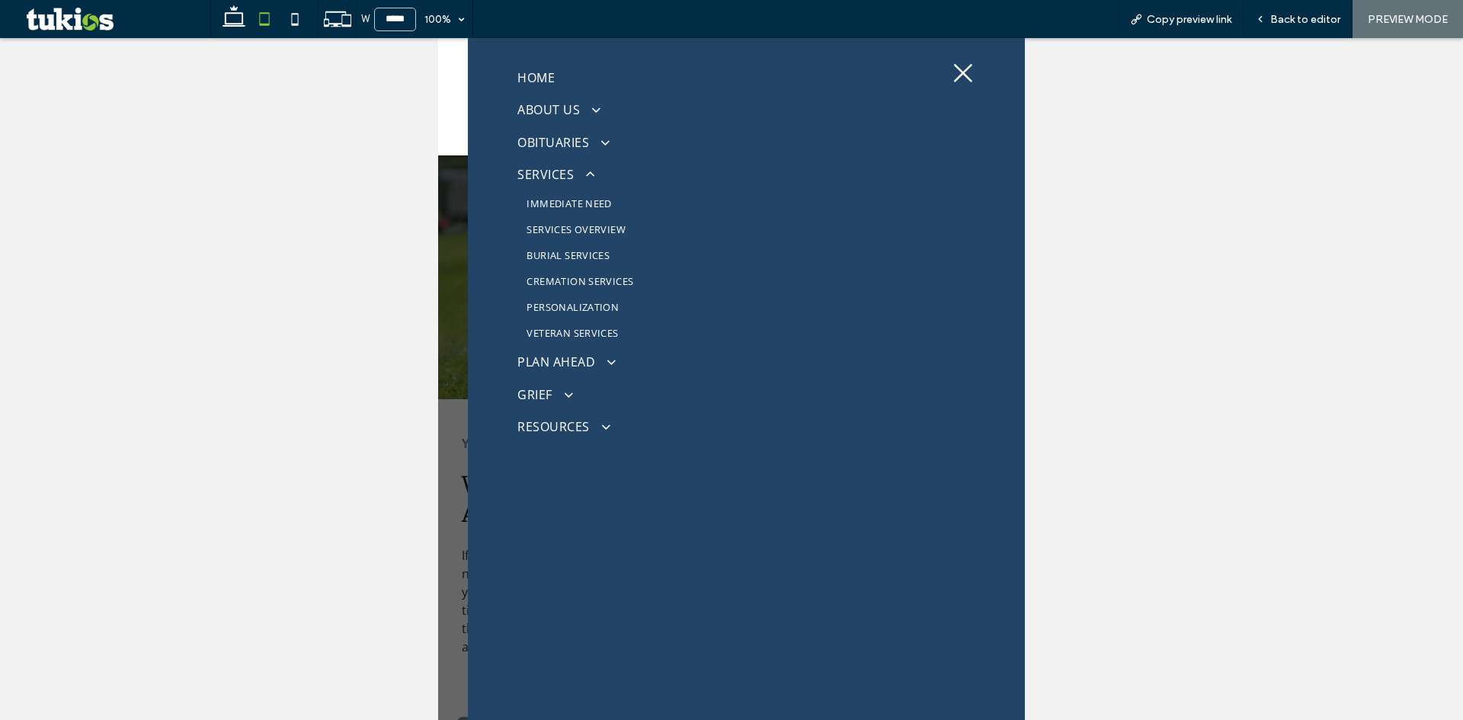
click at [559, 223] on span "SERVICES OVERVIEW" at bounding box center [576, 230] width 99 height 14
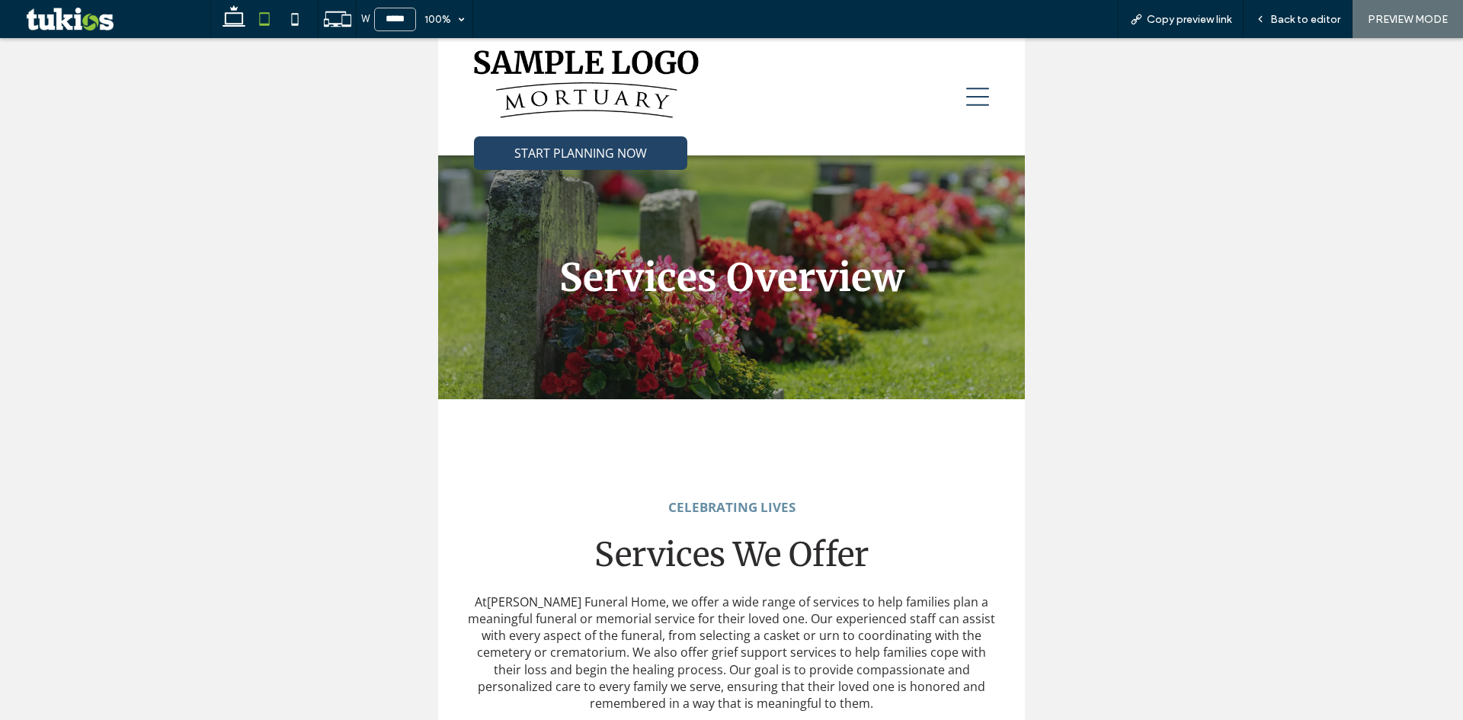
click at [968, 95] on icon at bounding box center [977, 96] width 23 height 23
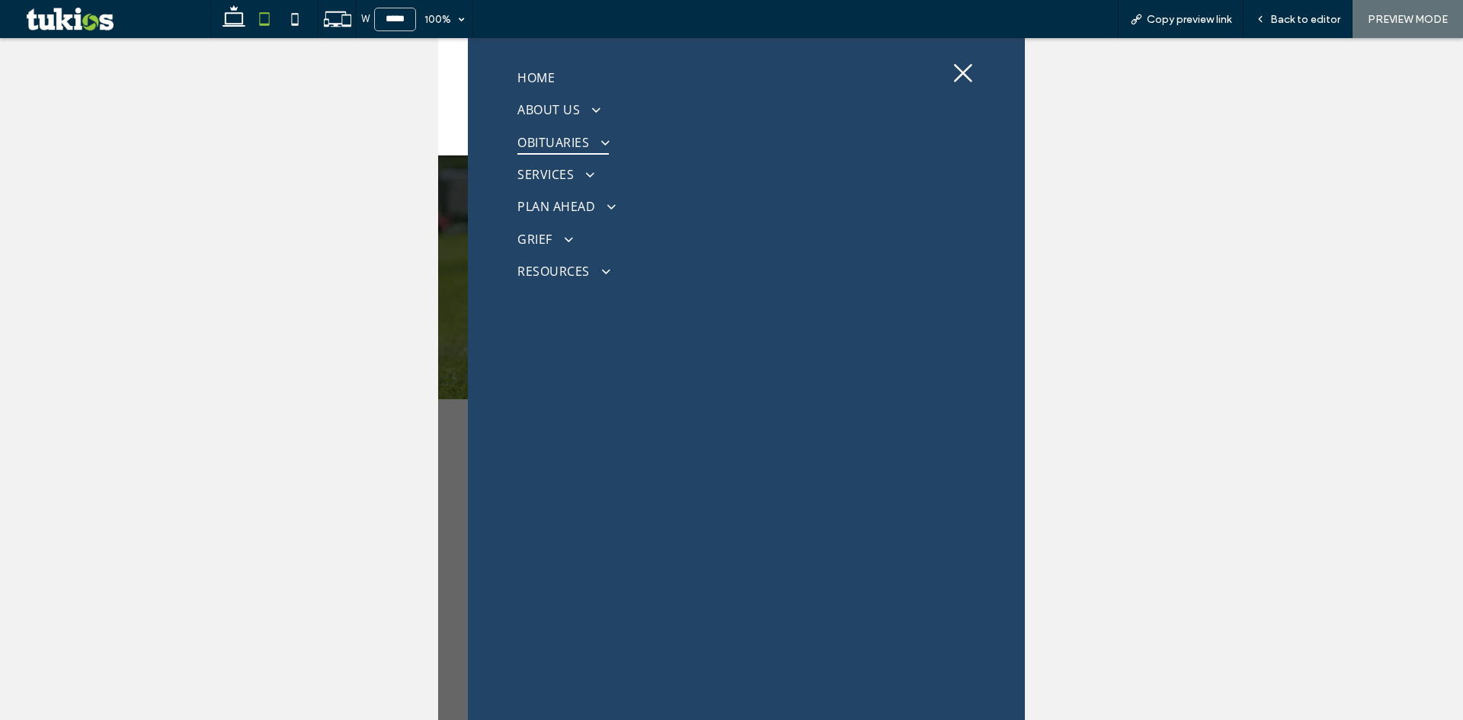
click at [555, 150] on span "OBITUARIES" at bounding box center [562, 142] width 91 height 24
click at [953, 69] on icon at bounding box center [963, 73] width 23 height 23
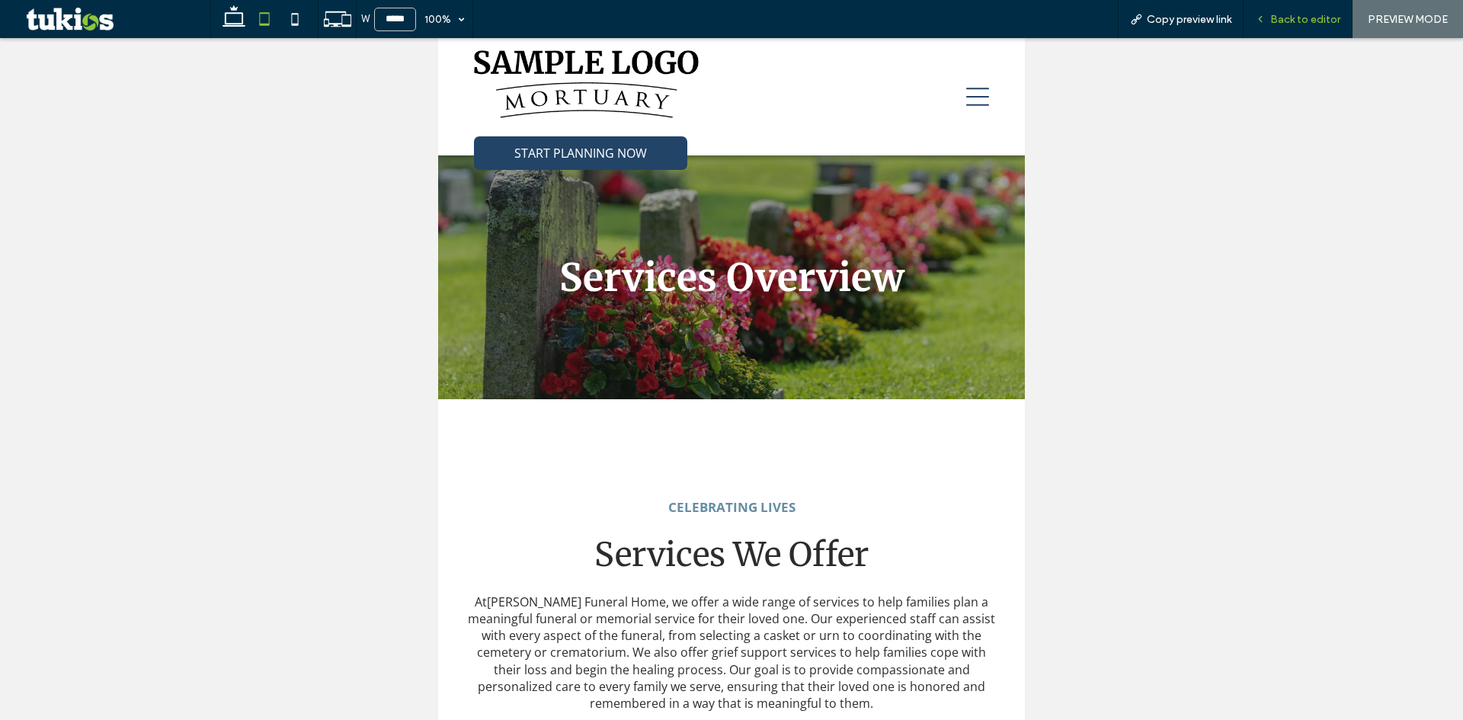
click at [1317, 24] on span "Back to editor" at bounding box center [1305, 19] width 70 height 13
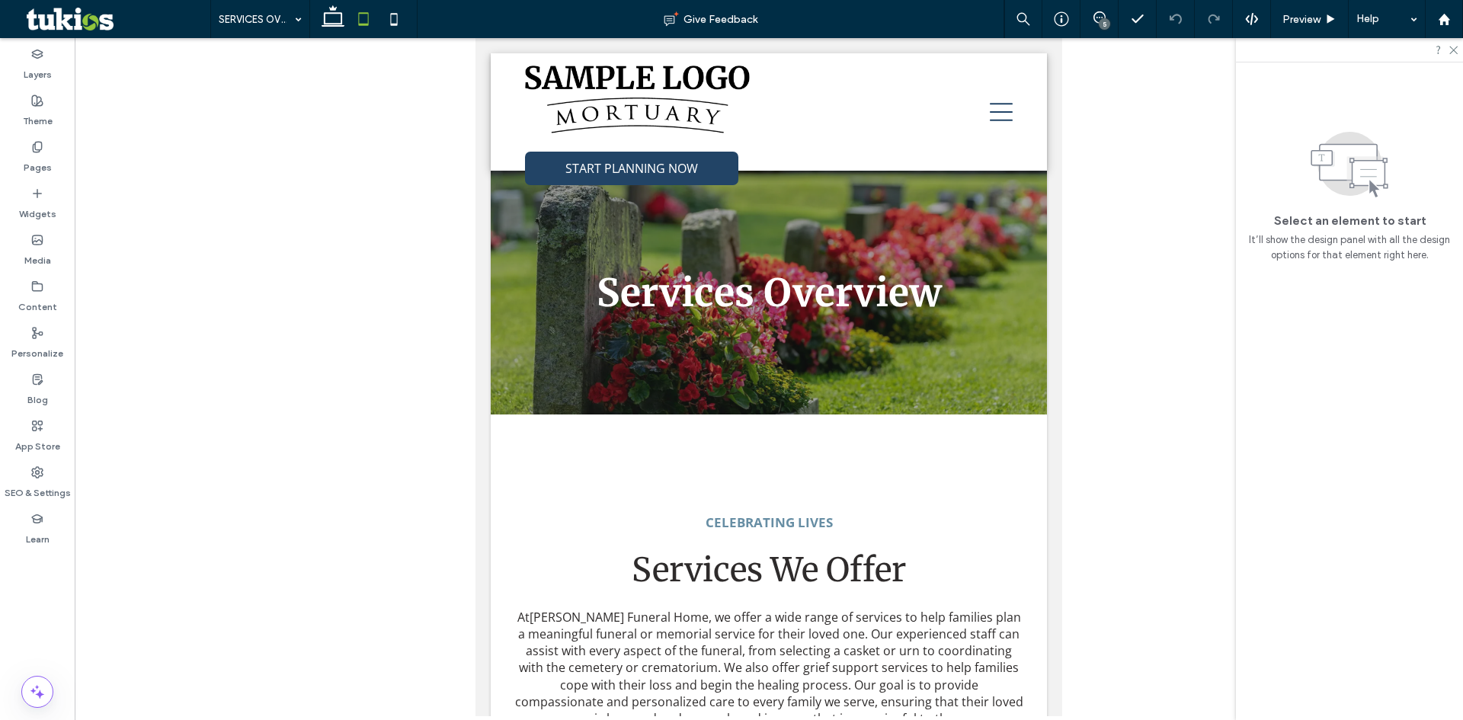
click at [1102, 24] on div "5" at bounding box center [1104, 23] width 11 height 11
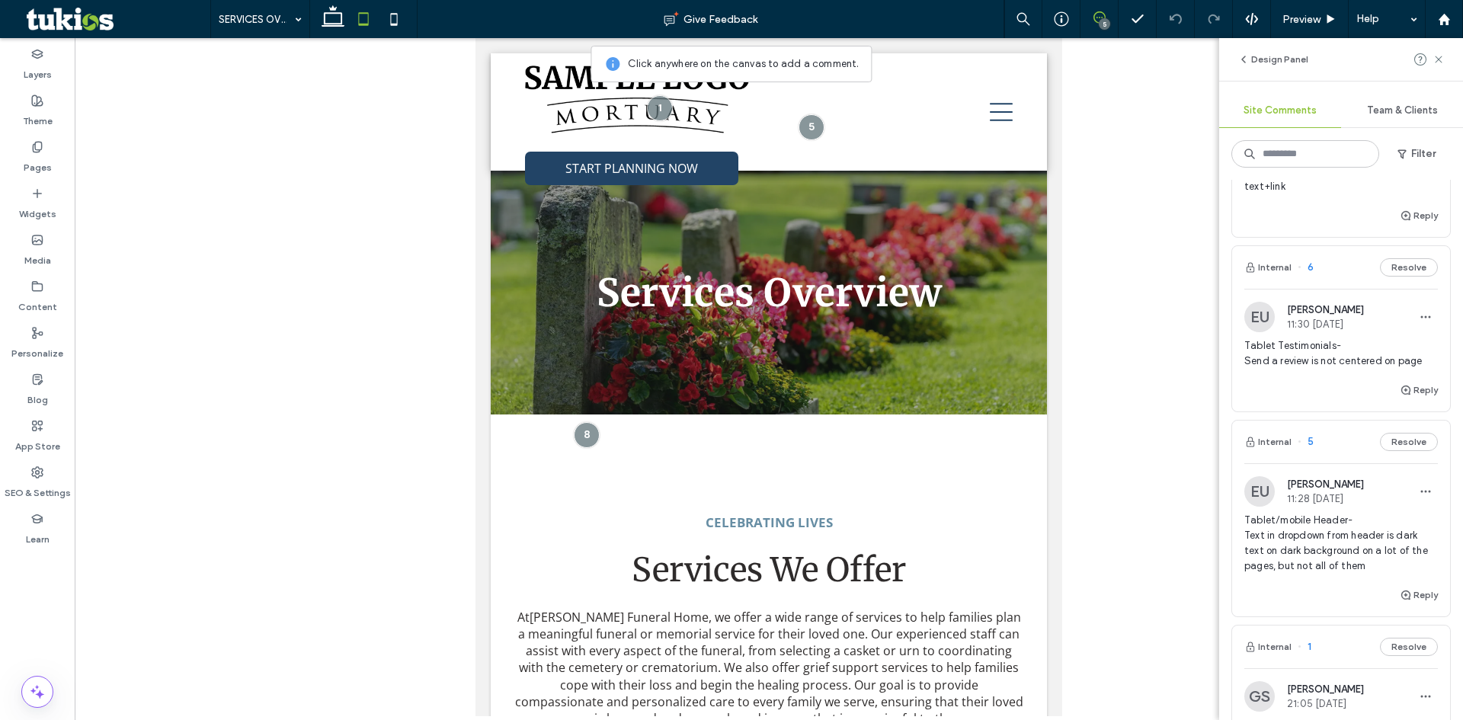
scroll to position [381, 0]
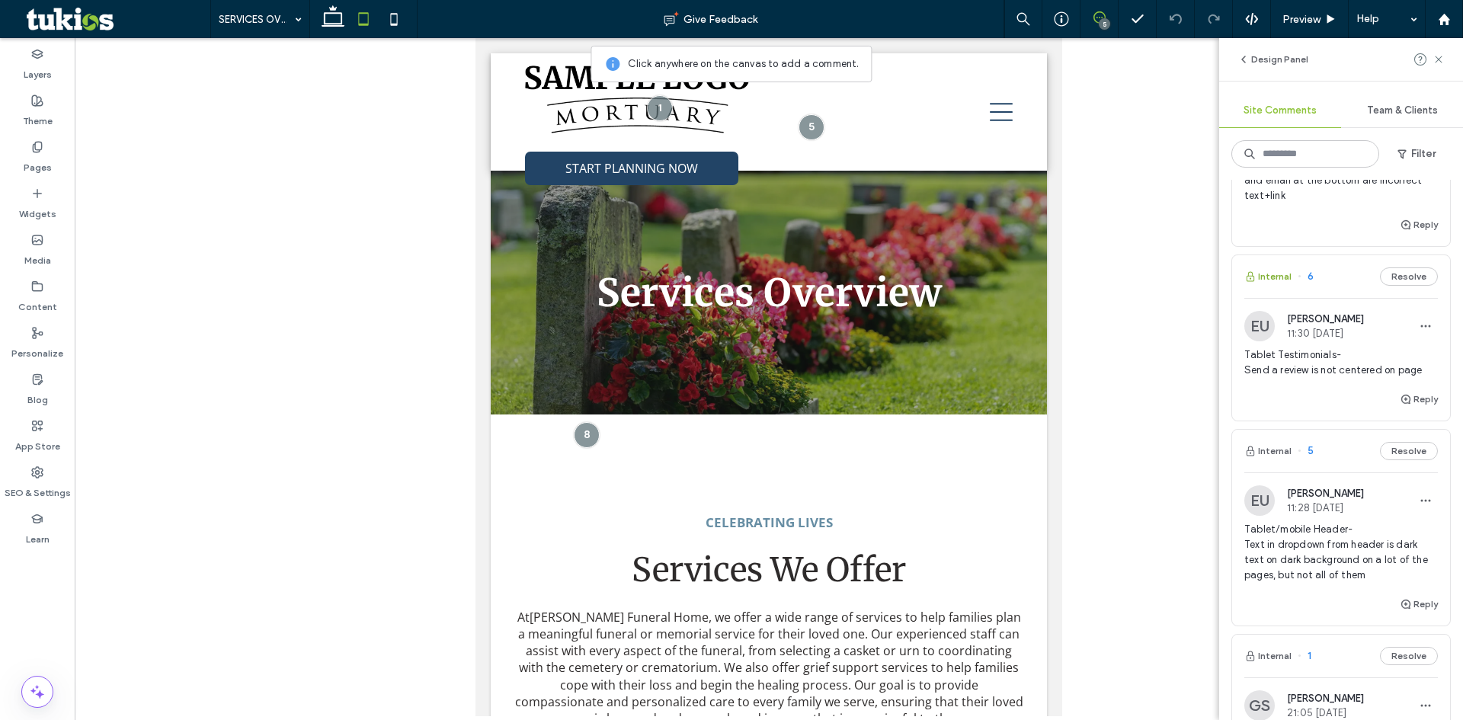
click at [1281, 277] on button "Internal" at bounding box center [1267, 276] width 47 height 18
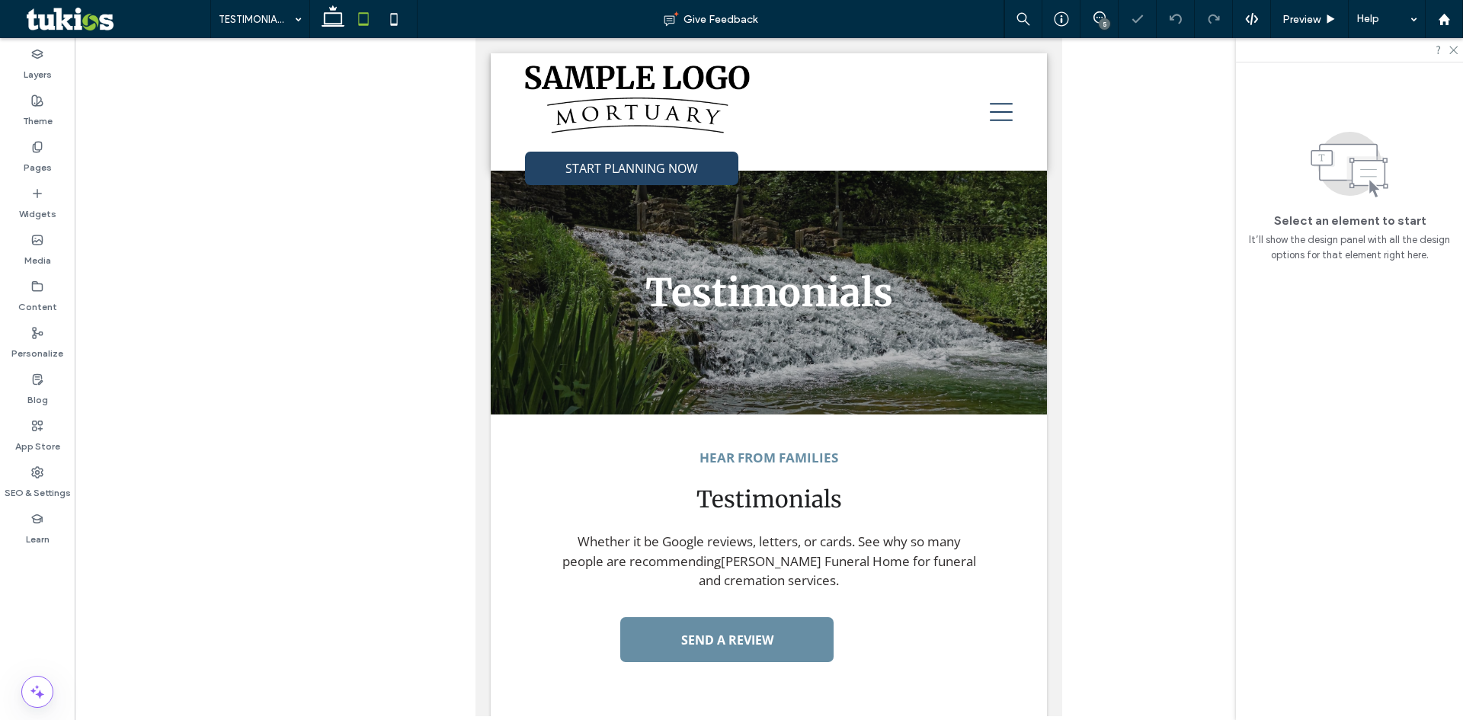
scroll to position [279, 0]
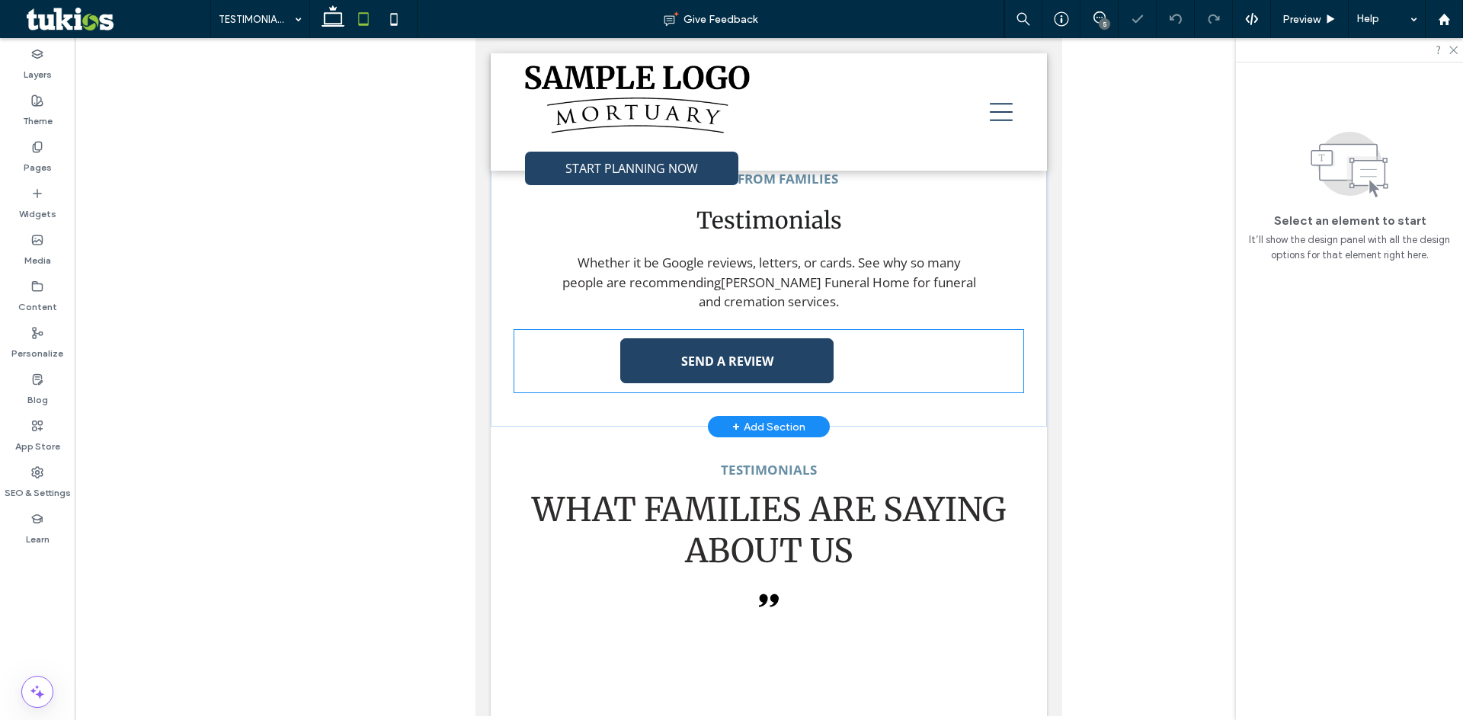
click at [773, 363] on link "SEND A REVIEW" at bounding box center [726, 360] width 213 height 45
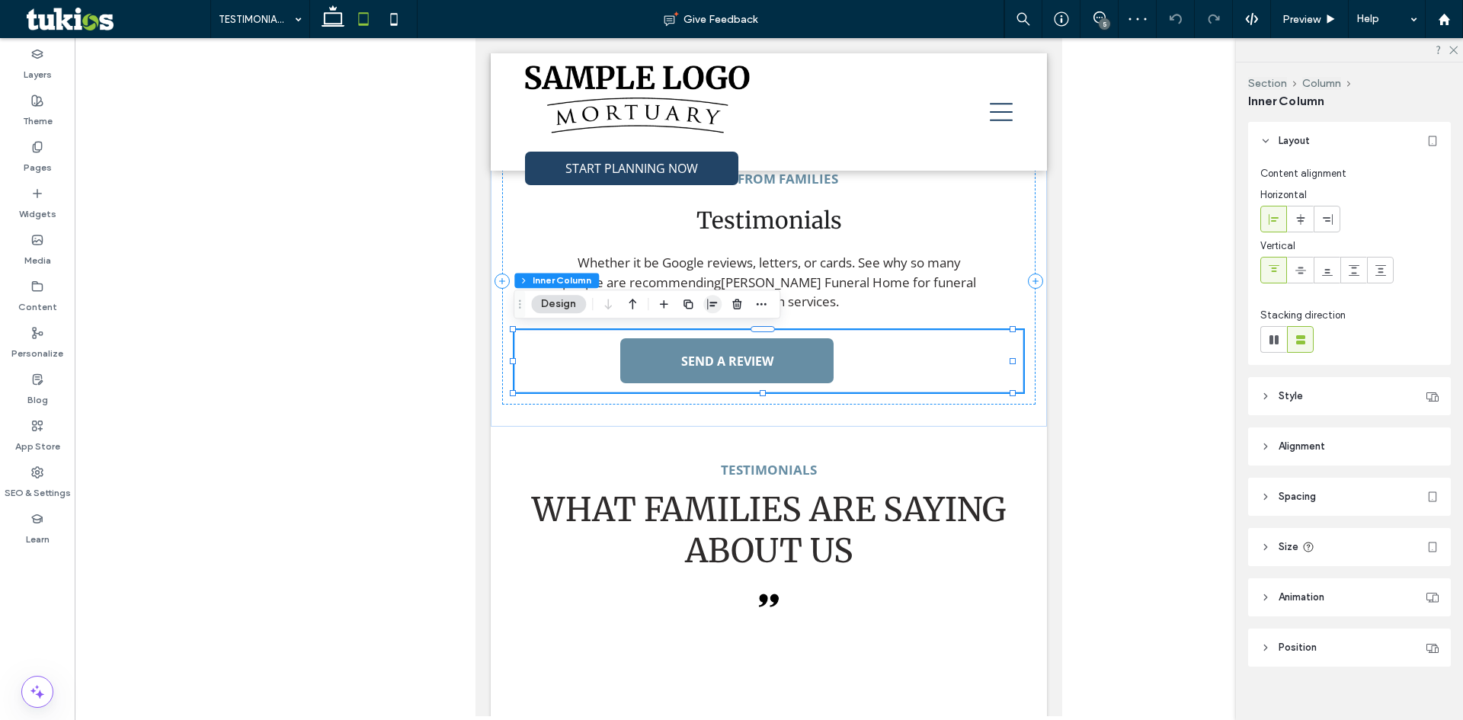
click at [714, 299] on icon "button" at bounding box center [712, 304] width 12 height 12
click at [704, 333] on span "center" at bounding box center [697, 334] width 18 height 18
click at [700, 333] on use "center" at bounding box center [697, 333] width 8 height 11
click at [909, 373] on div "SEND A REVIEW" at bounding box center [769, 361] width 510 height 62
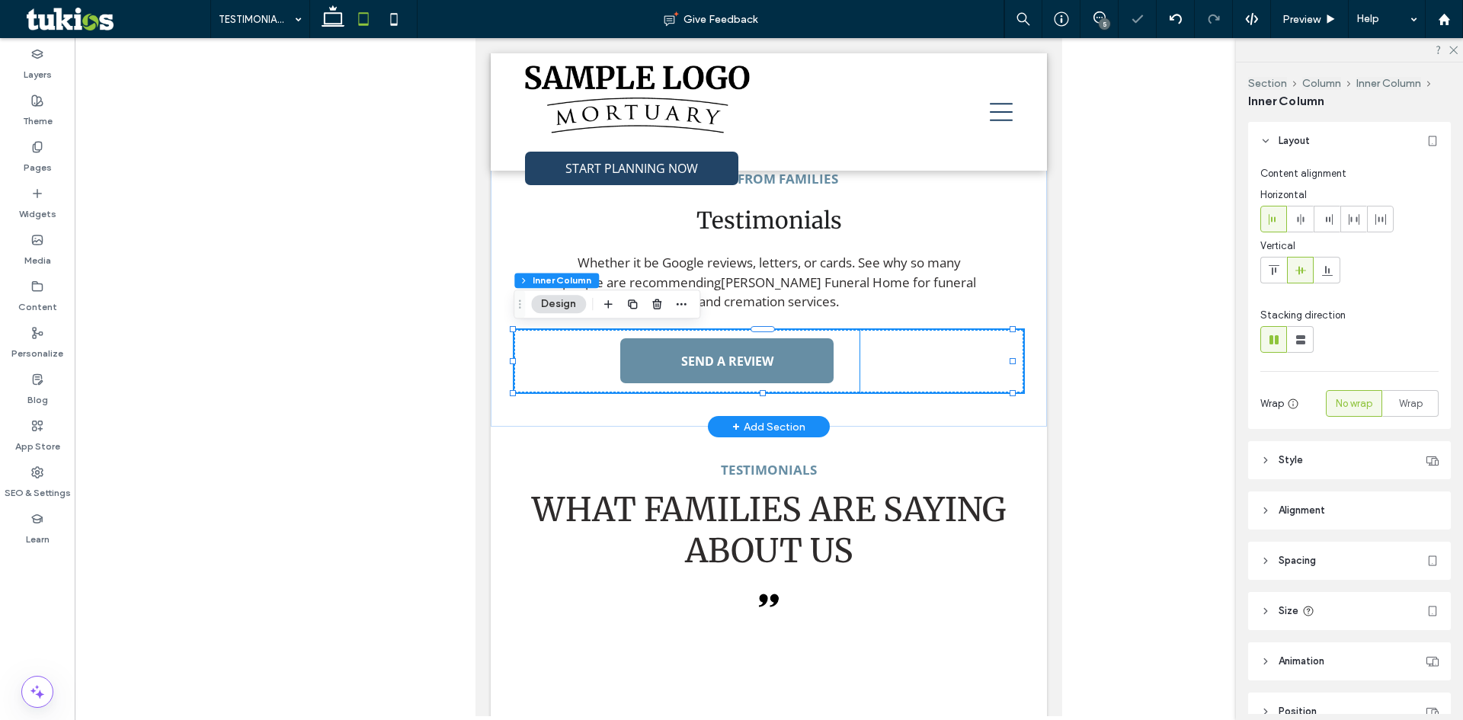
click at [543, 363] on div "SEND A REVIEW" at bounding box center [686, 361] width 345 height 62
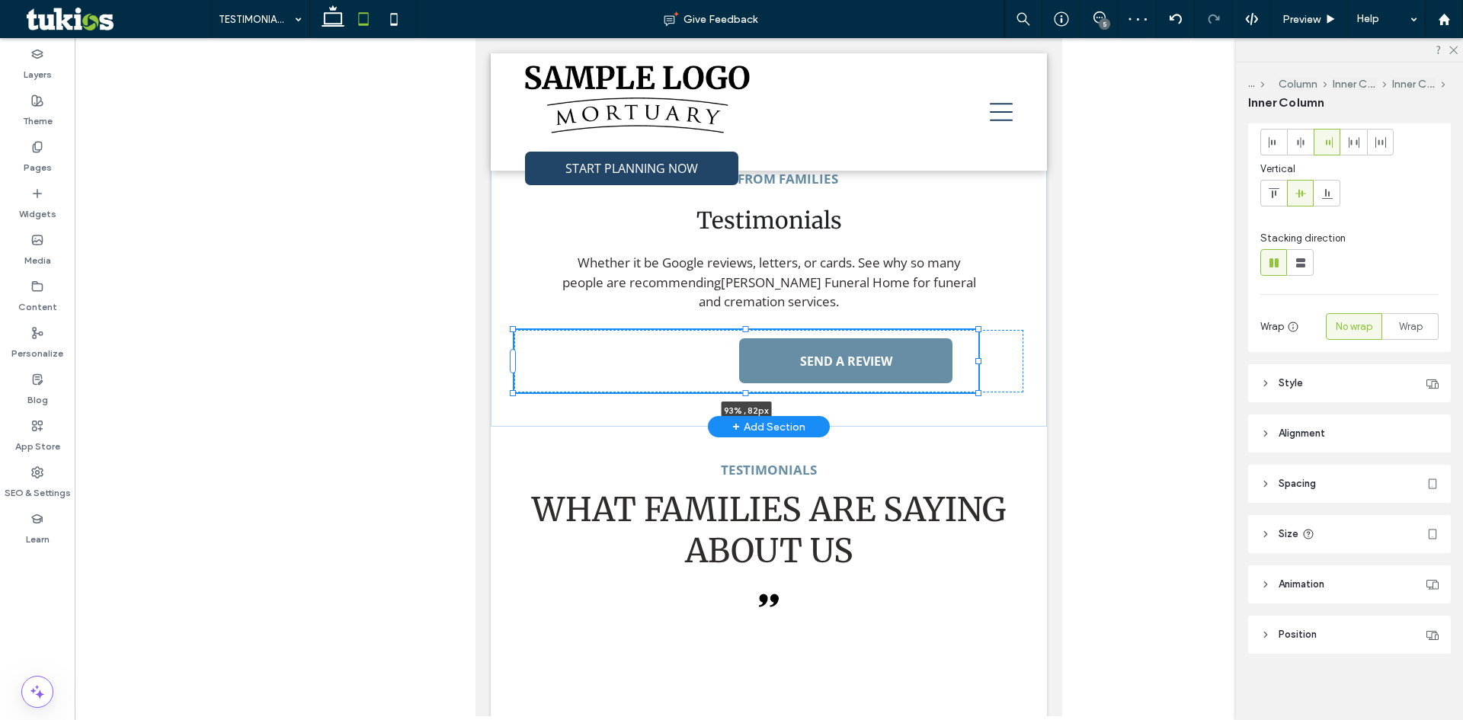
scroll to position [79, 0]
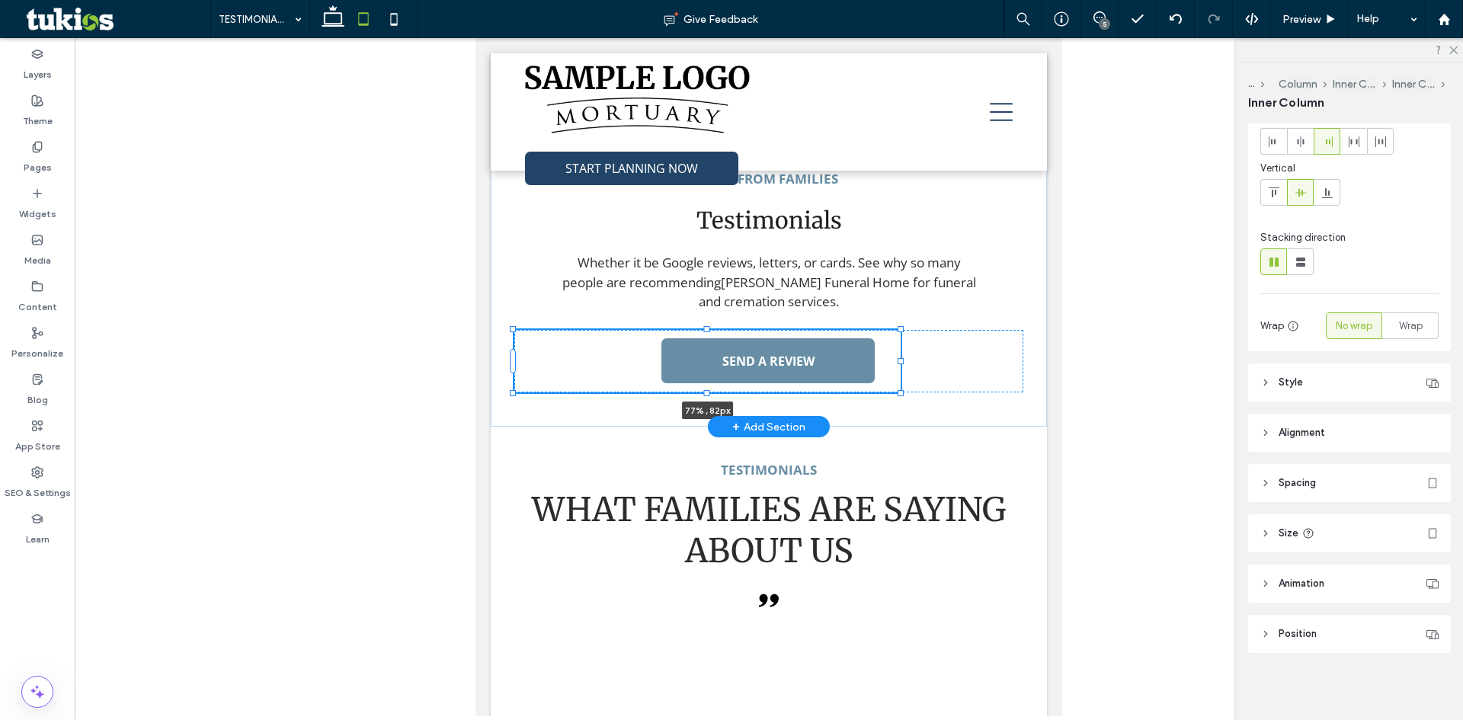
drag, startPoint x: 850, startPoint y: 363, endPoint x: 898, endPoint y: 360, distance: 48.9
click at [898, 360] on div at bounding box center [901, 361] width 6 height 6
type input "**"
type input "****"
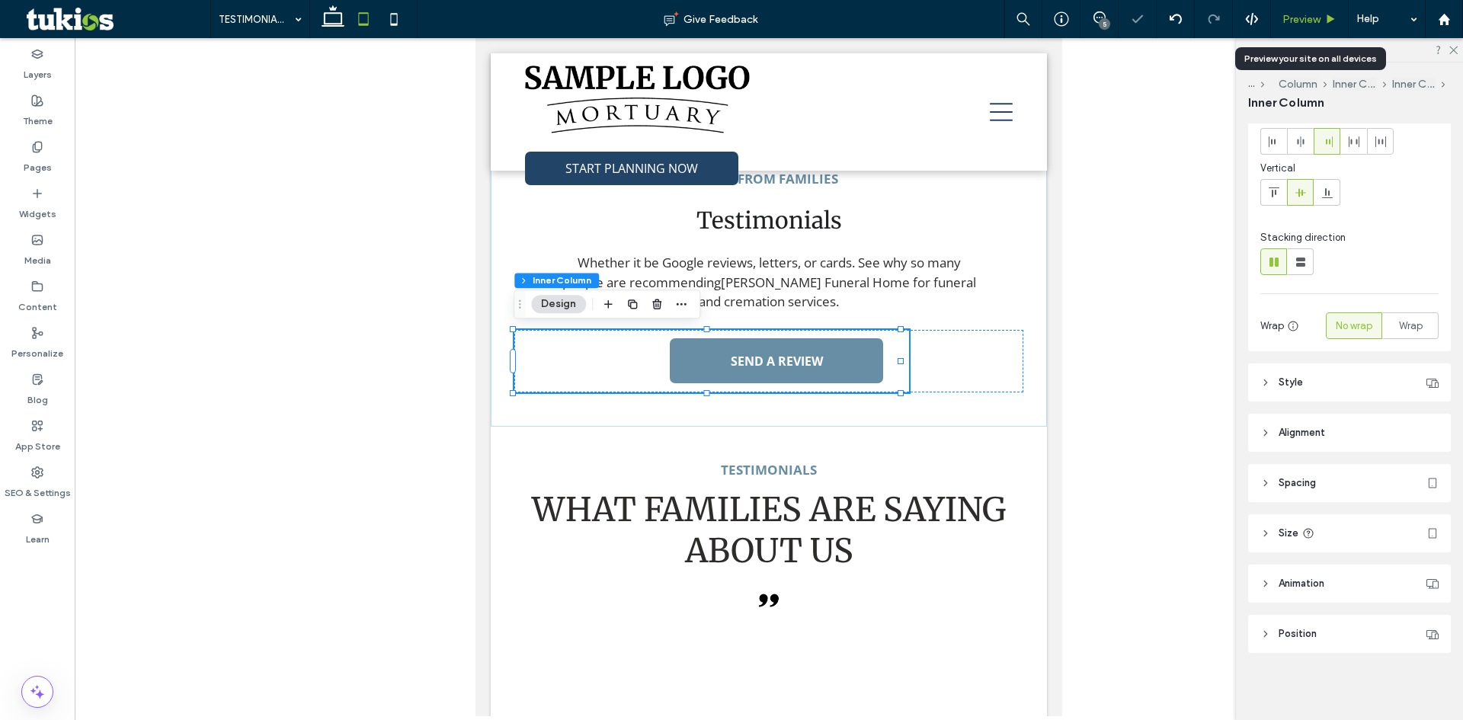
click at [1314, 16] on span "Preview" at bounding box center [1301, 19] width 38 height 13
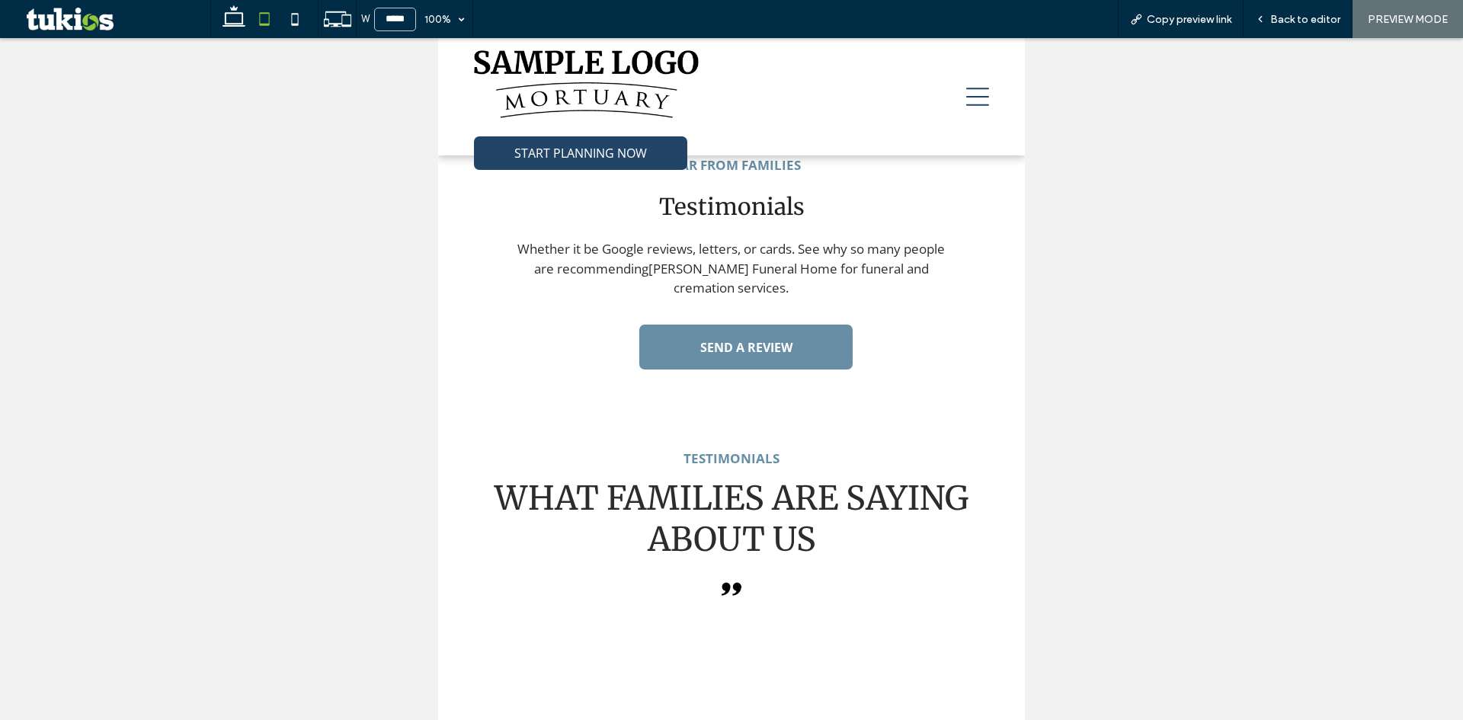
scroll to position [264, 0]
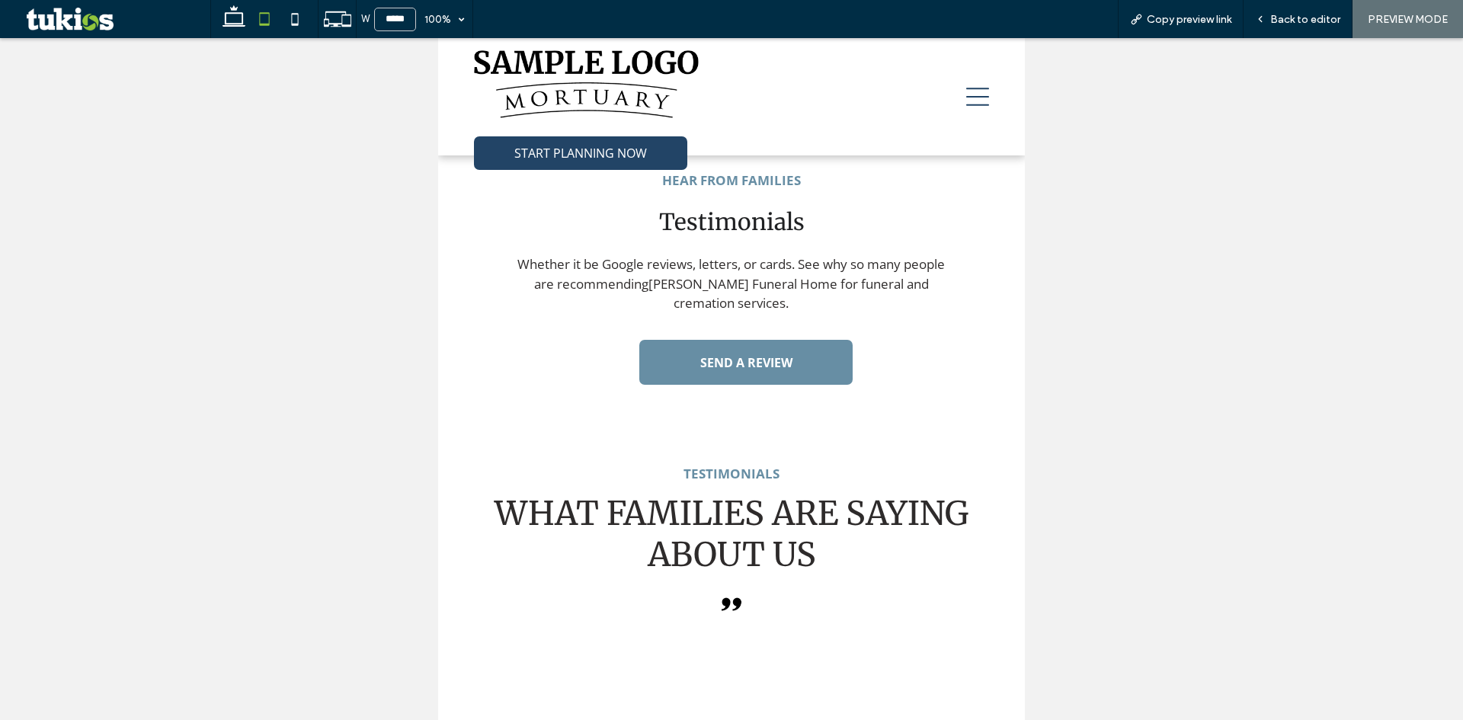
click at [1314, 16] on span "Back to editor" at bounding box center [1305, 19] width 70 height 13
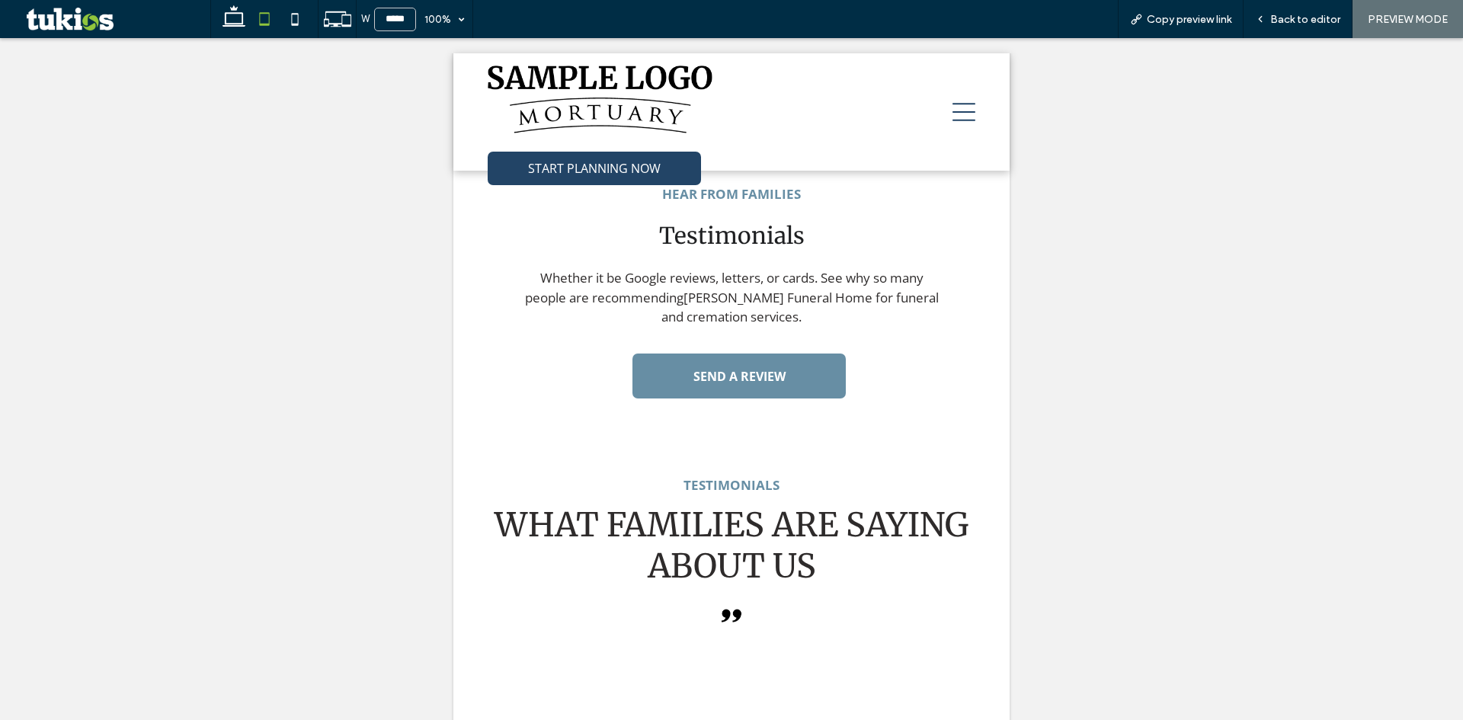
scroll to position [279, 0]
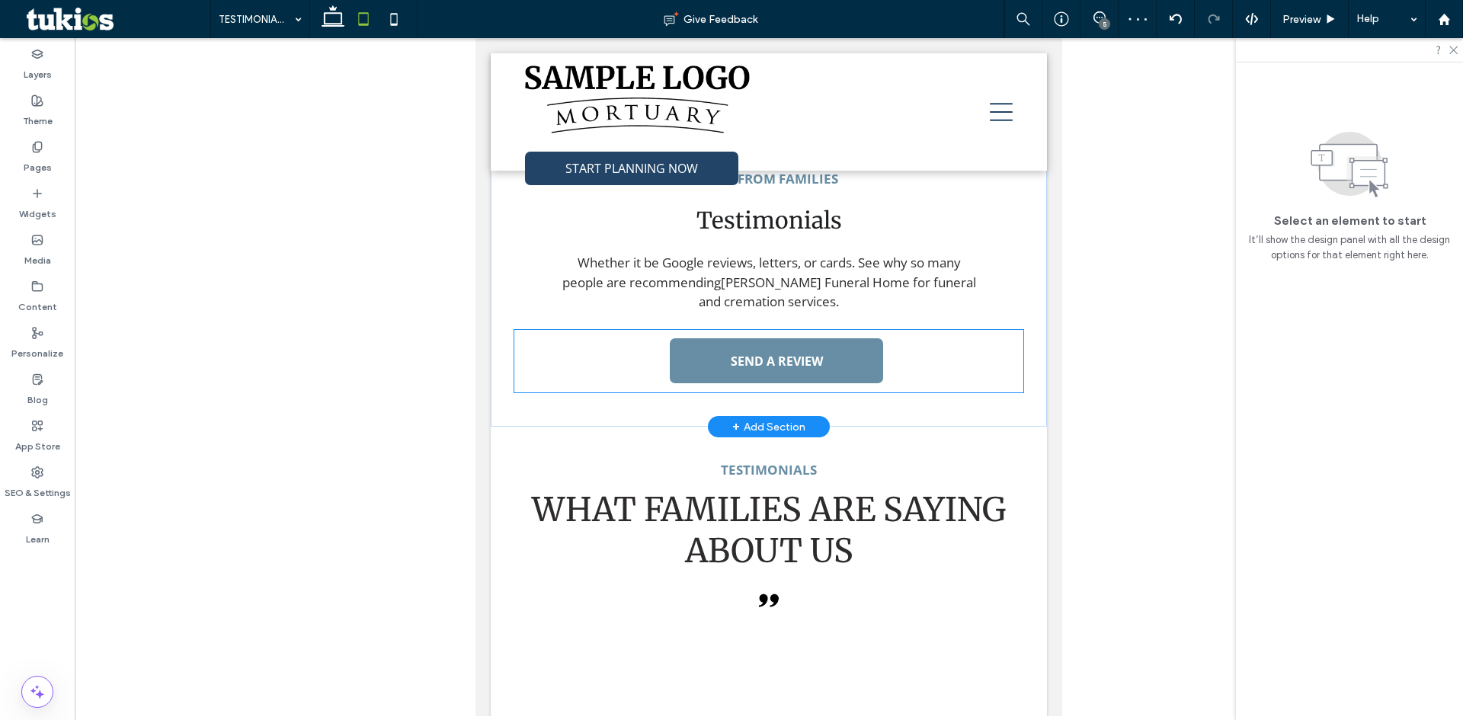
click at [909, 380] on div "SEND A REVIEW" at bounding box center [769, 361] width 510 height 62
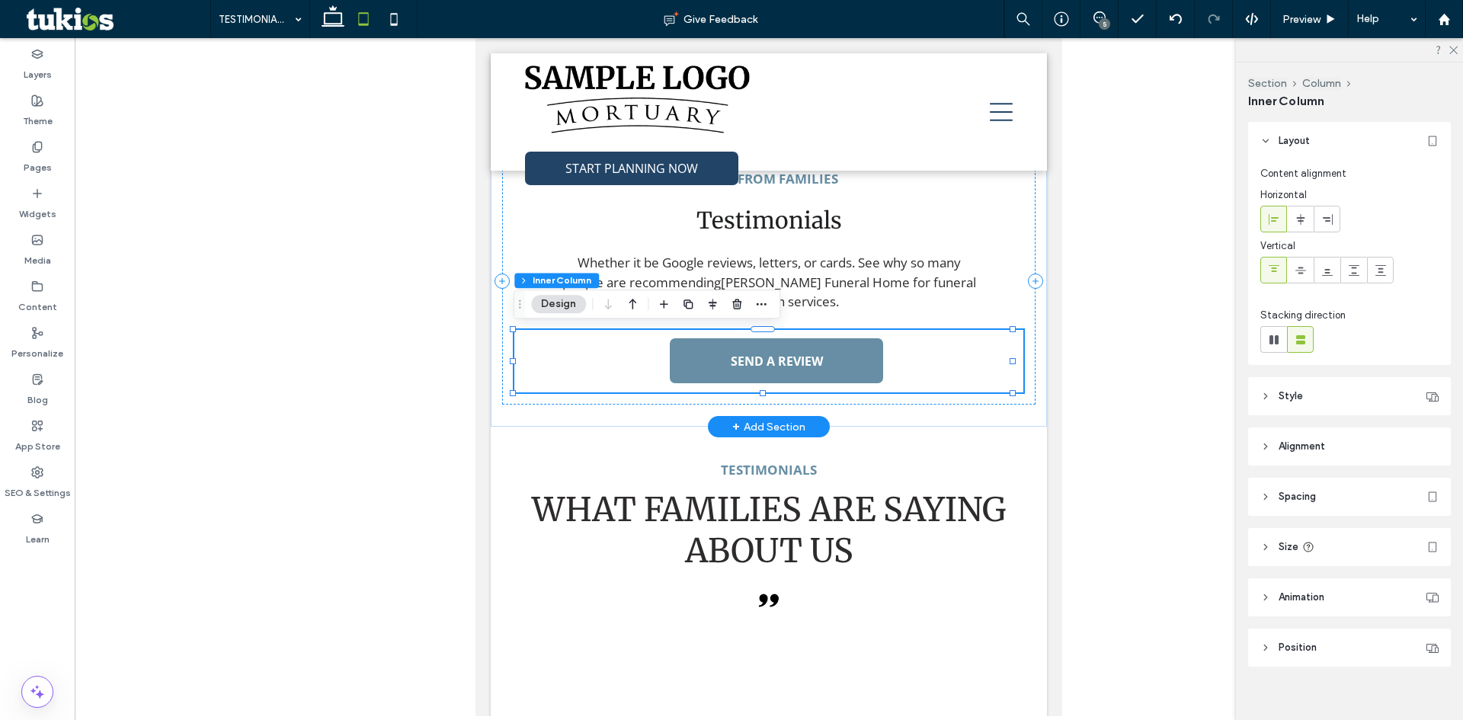
click at [881, 373] on div "SEND A REVIEW" at bounding box center [711, 361] width 395 height 62
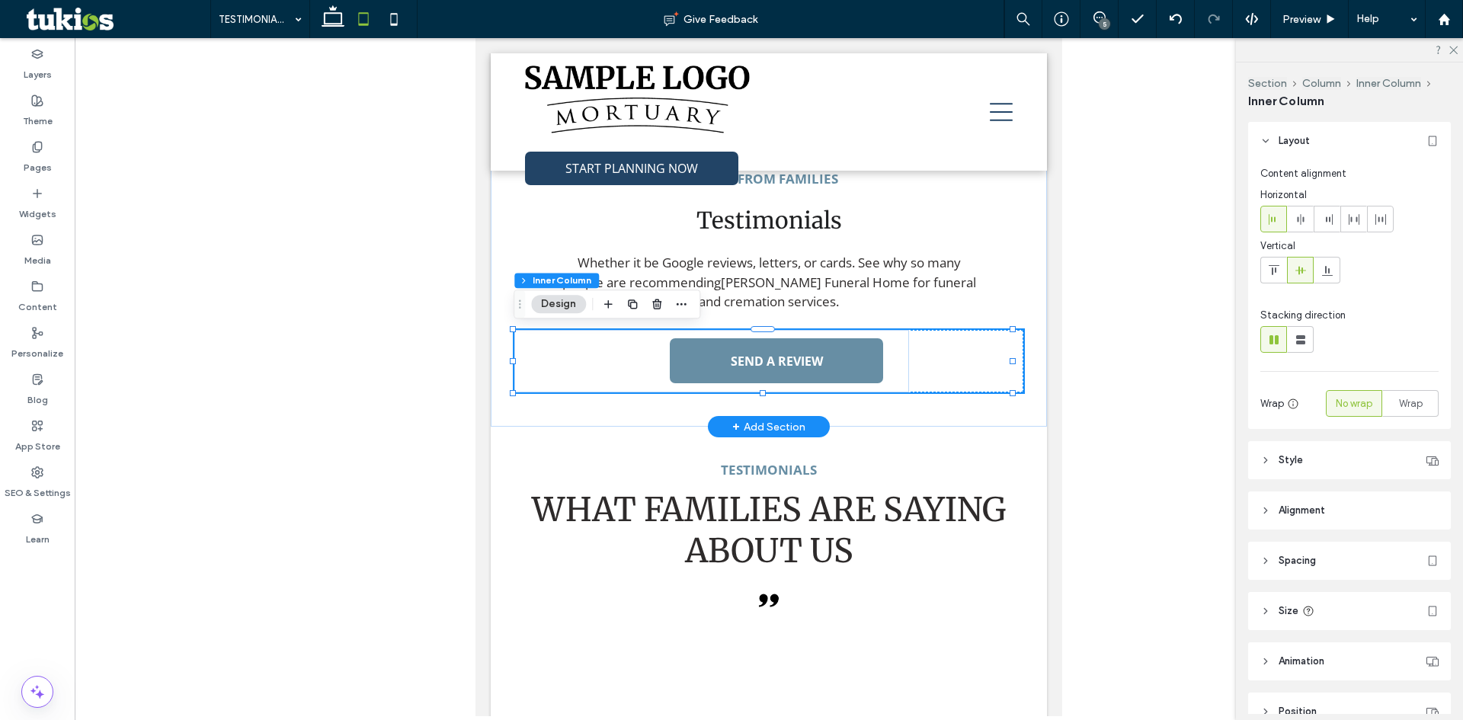
click at [879, 373] on div "SEND A REVIEW" at bounding box center [711, 361] width 395 height 62
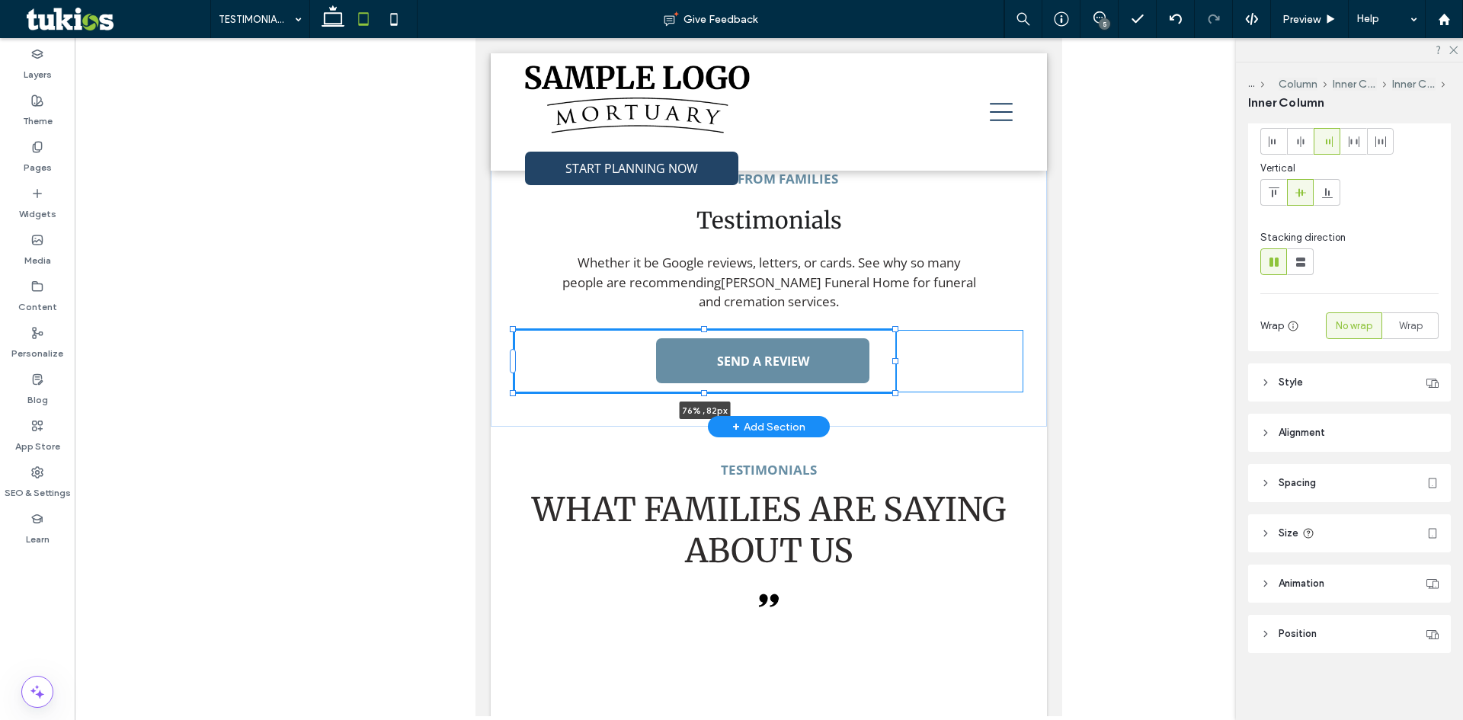
click at [897, 363] on div at bounding box center [895, 361] width 6 height 6
type input "**"
type input "****"
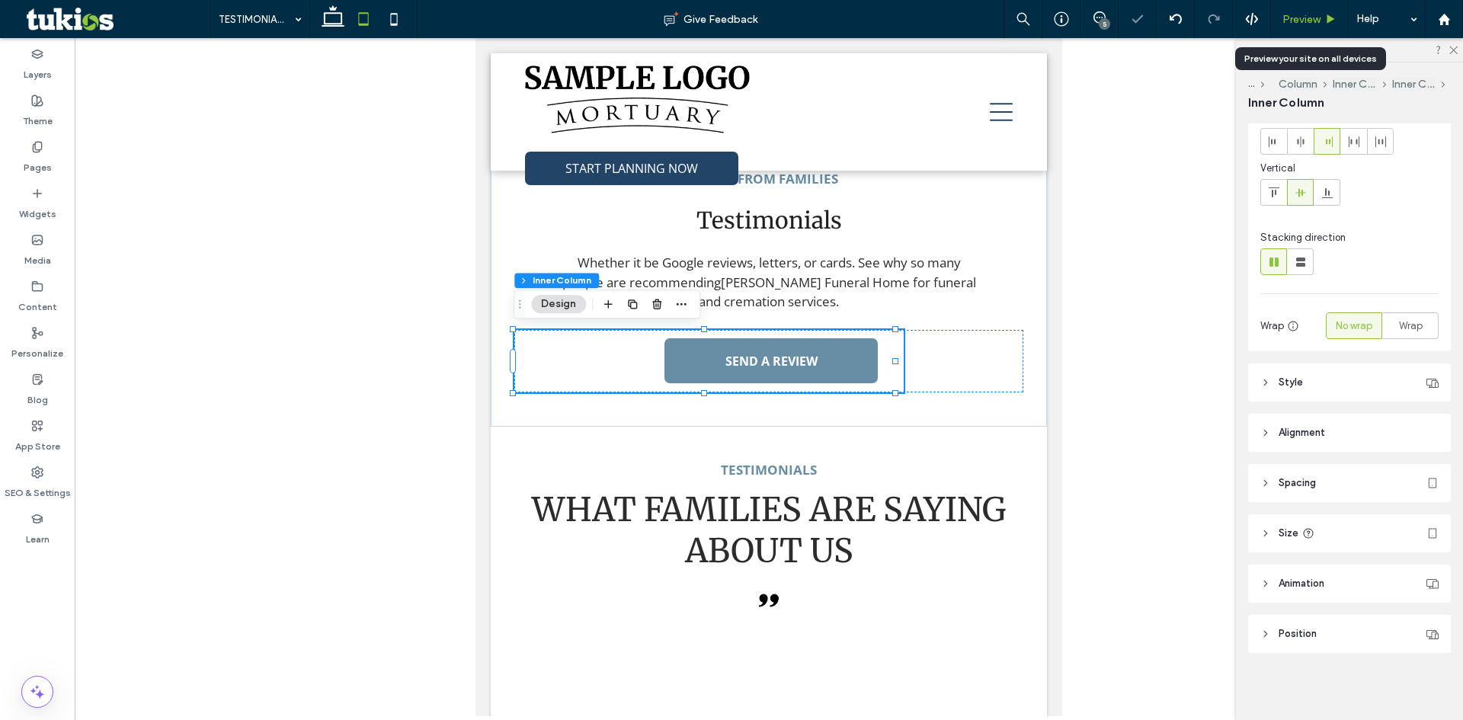
click at [1313, 21] on span "Preview" at bounding box center [1301, 19] width 38 height 13
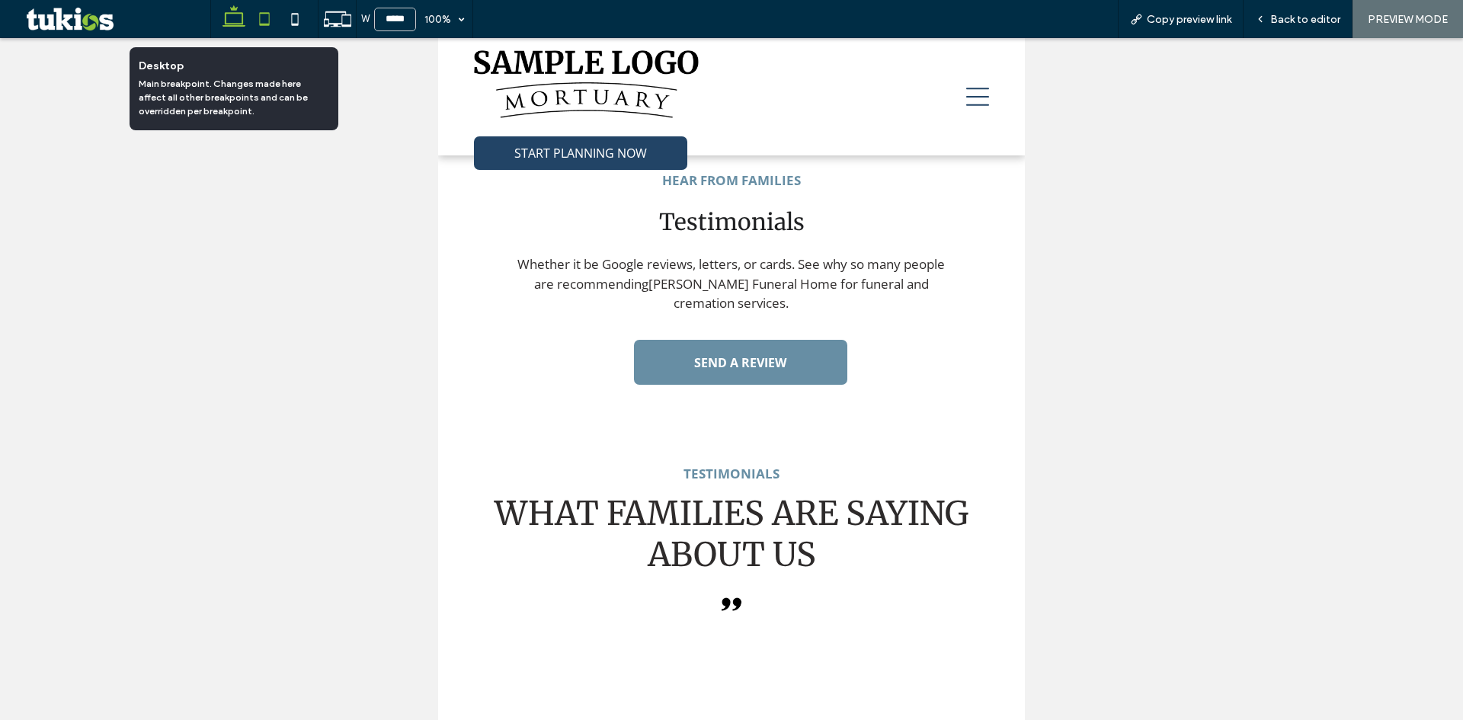
click at [242, 18] on icon at bounding box center [234, 19] width 30 height 30
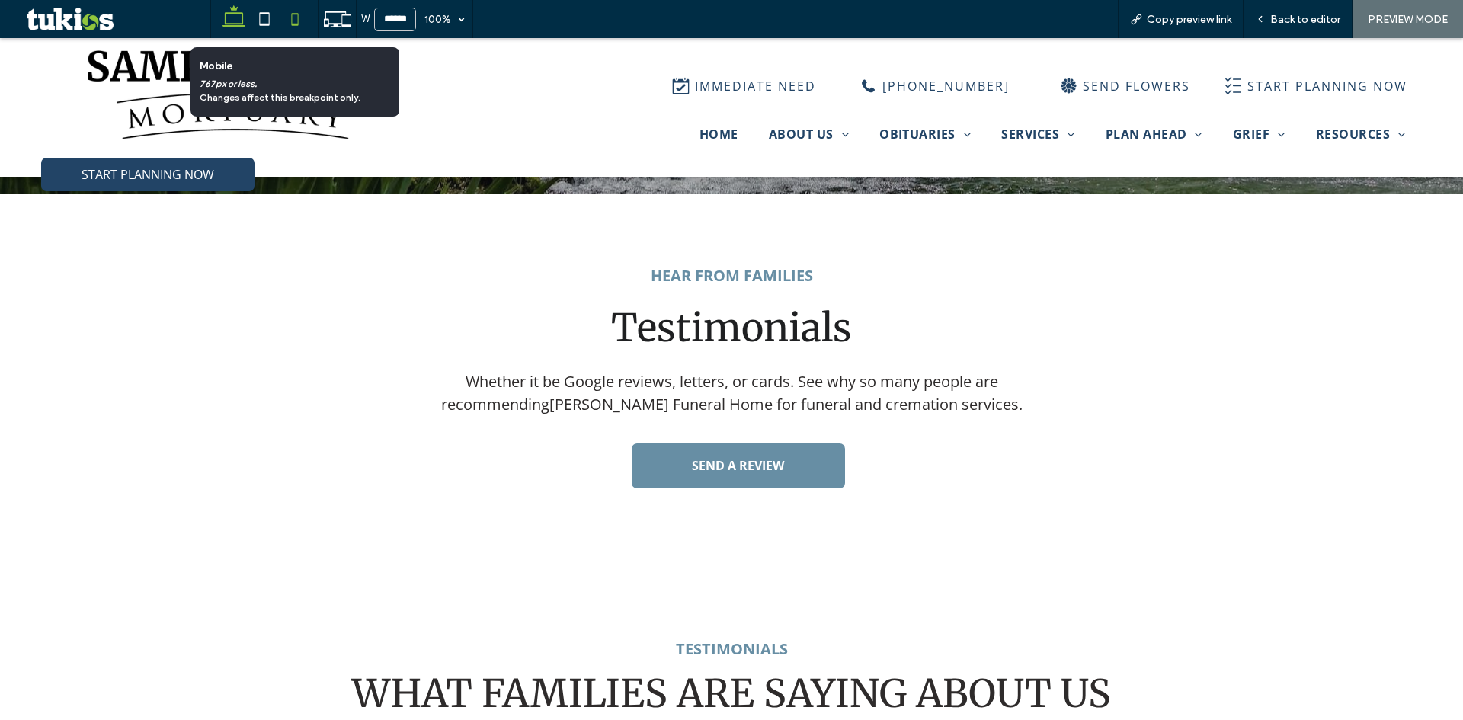
click at [301, 30] on icon at bounding box center [295, 19] width 30 height 30
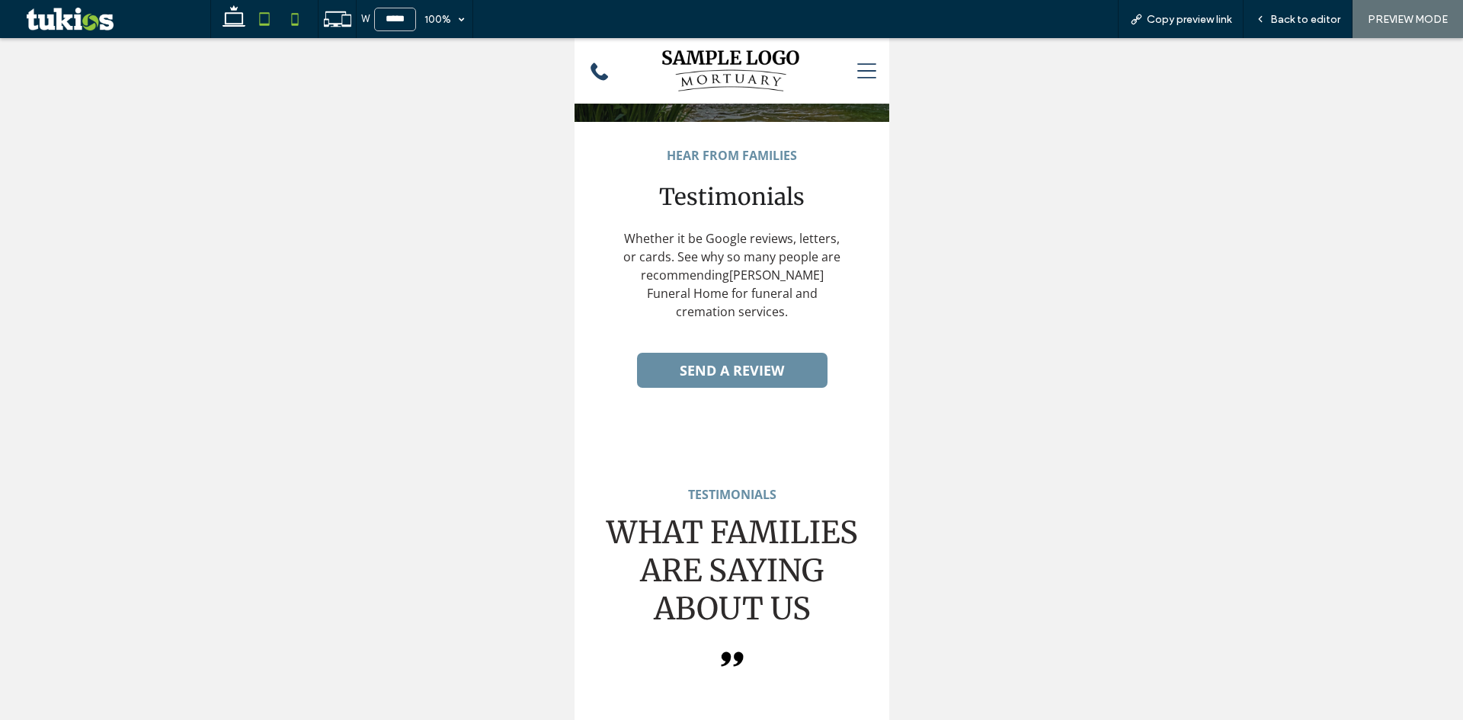
click at [267, 25] on use at bounding box center [265, 18] width 10 height 13
type input "*****"
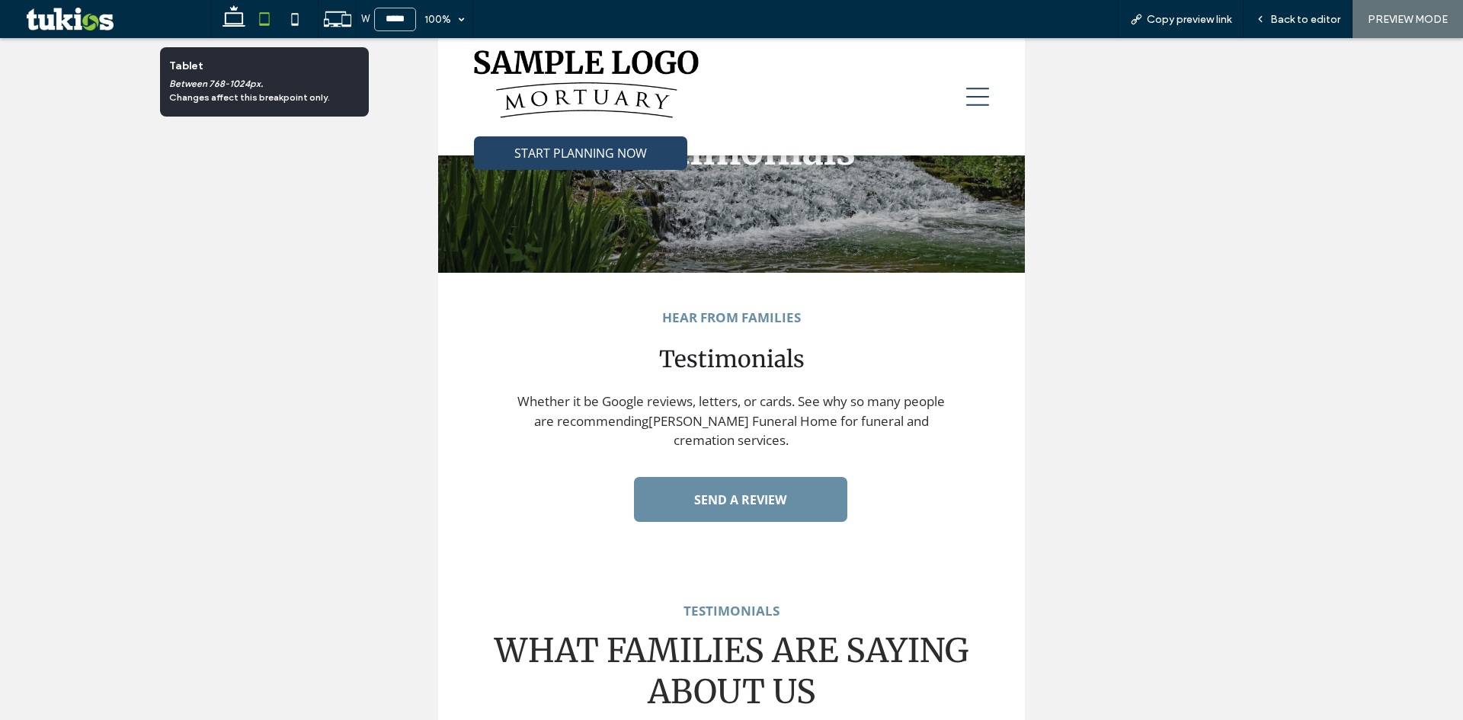
scroll to position [229, 0]
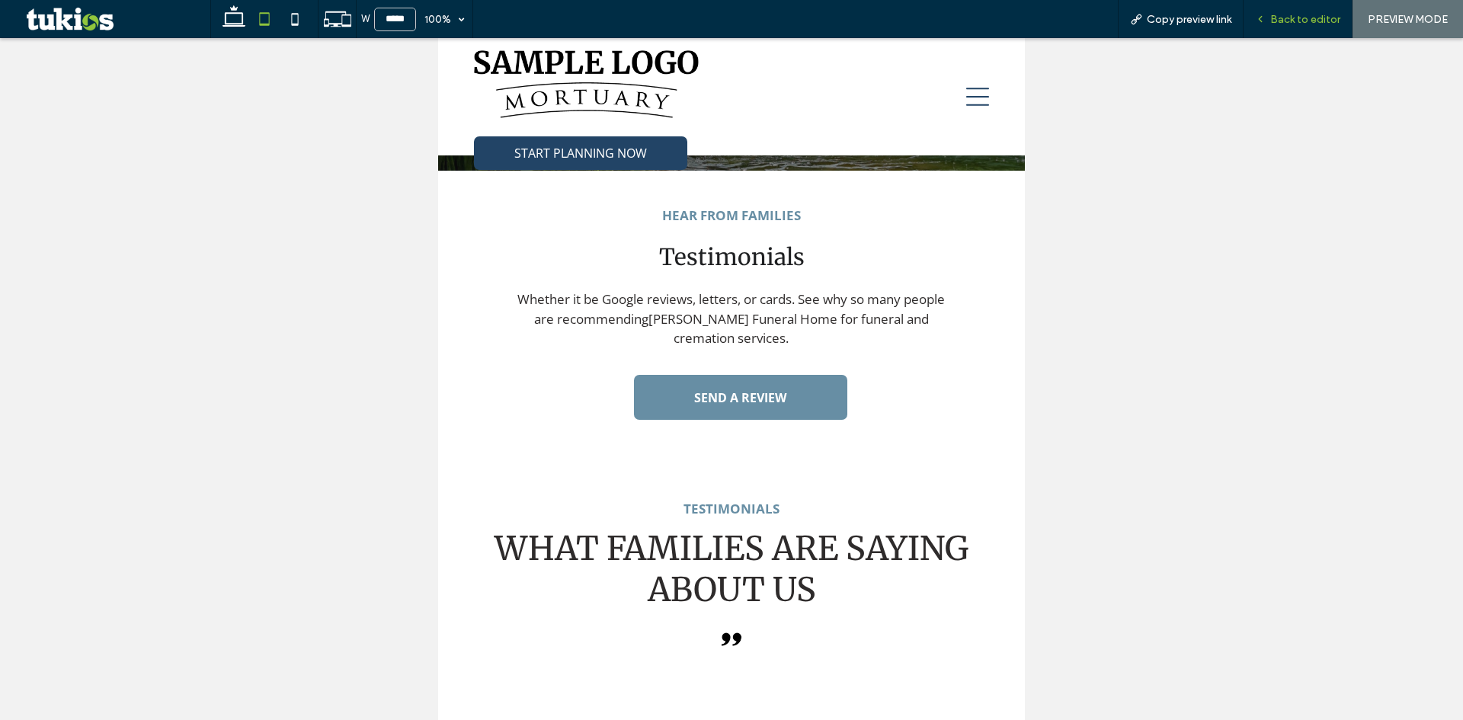
click at [1306, 19] on span "Back to editor" at bounding box center [1305, 19] width 70 height 13
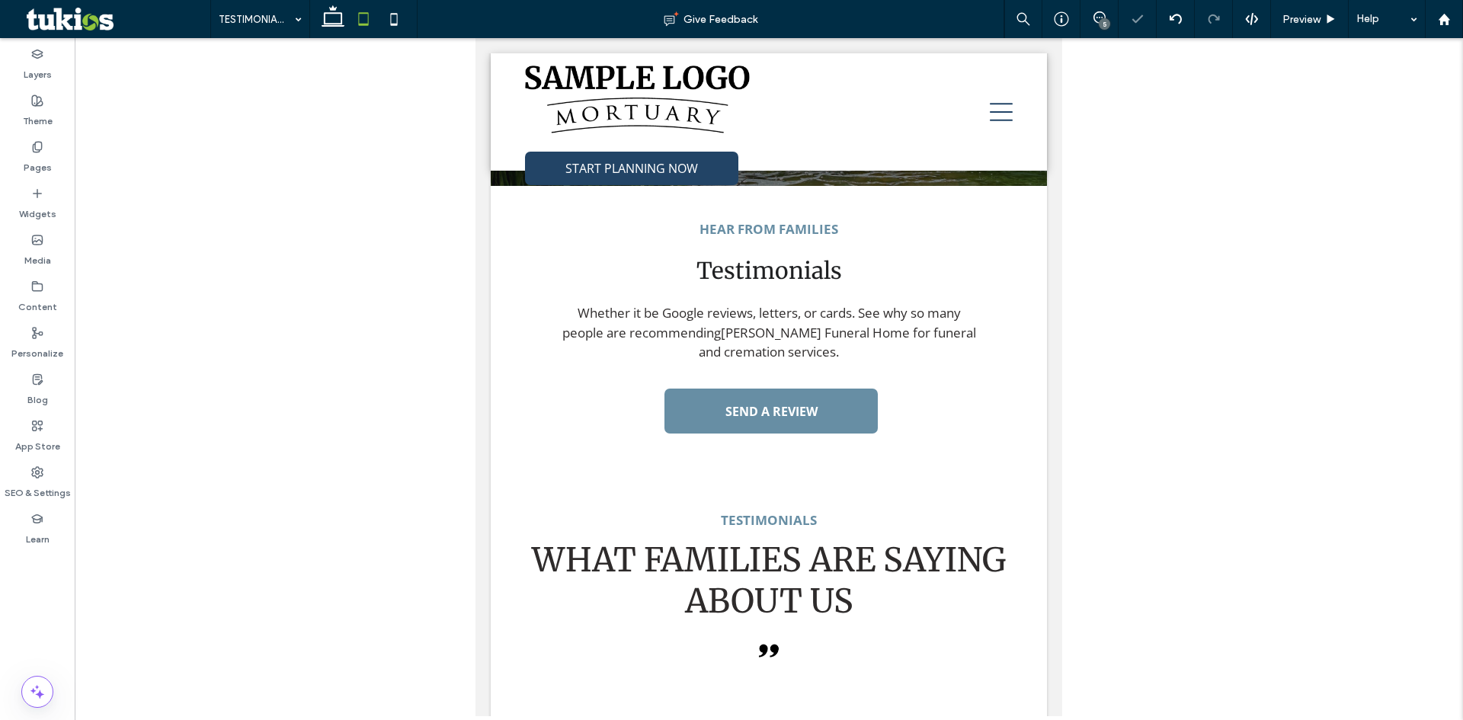
scroll to position [244, 0]
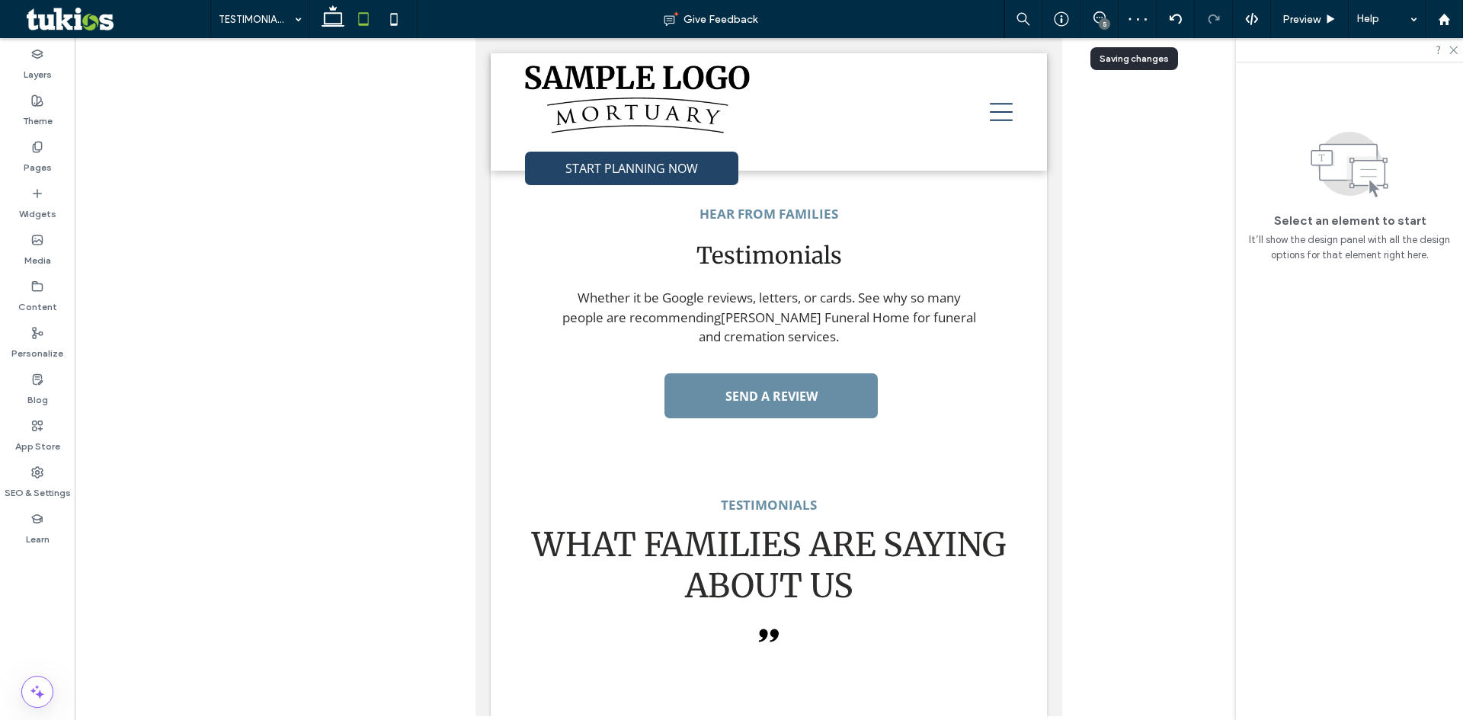
click at [1103, 21] on div "5" at bounding box center [1104, 23] width 11 height 11
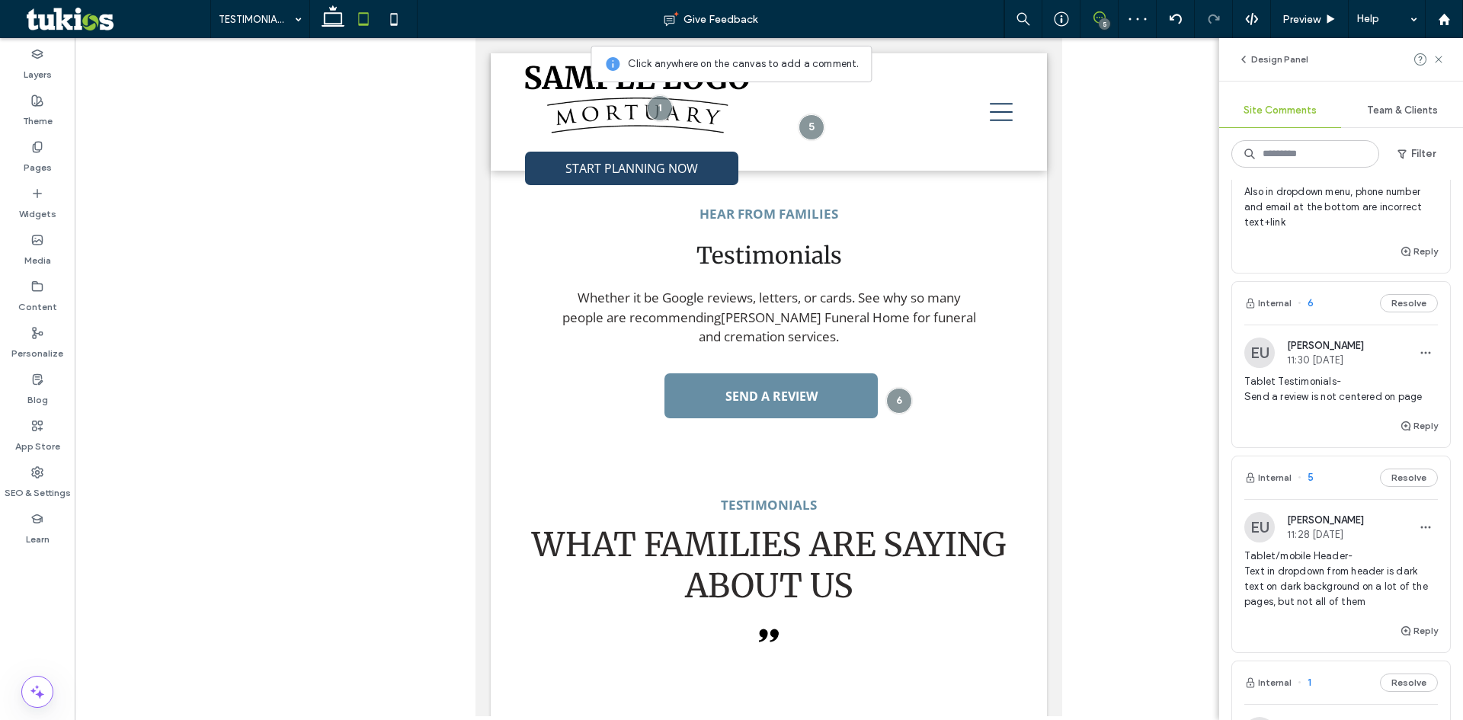
scroll to position [381, 0]
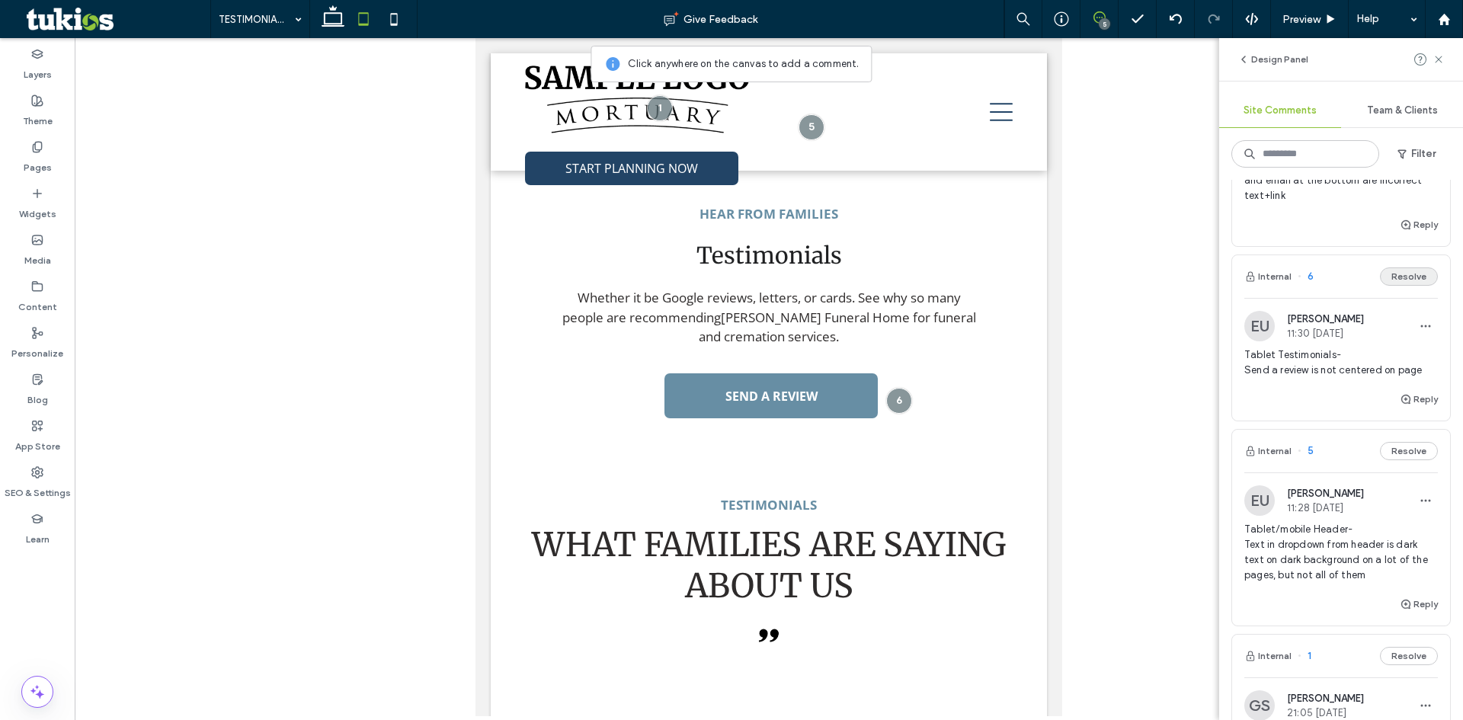
click at [1410, 280] on button "Resolve" at bounding box center [1409, 276] width 58 height 18
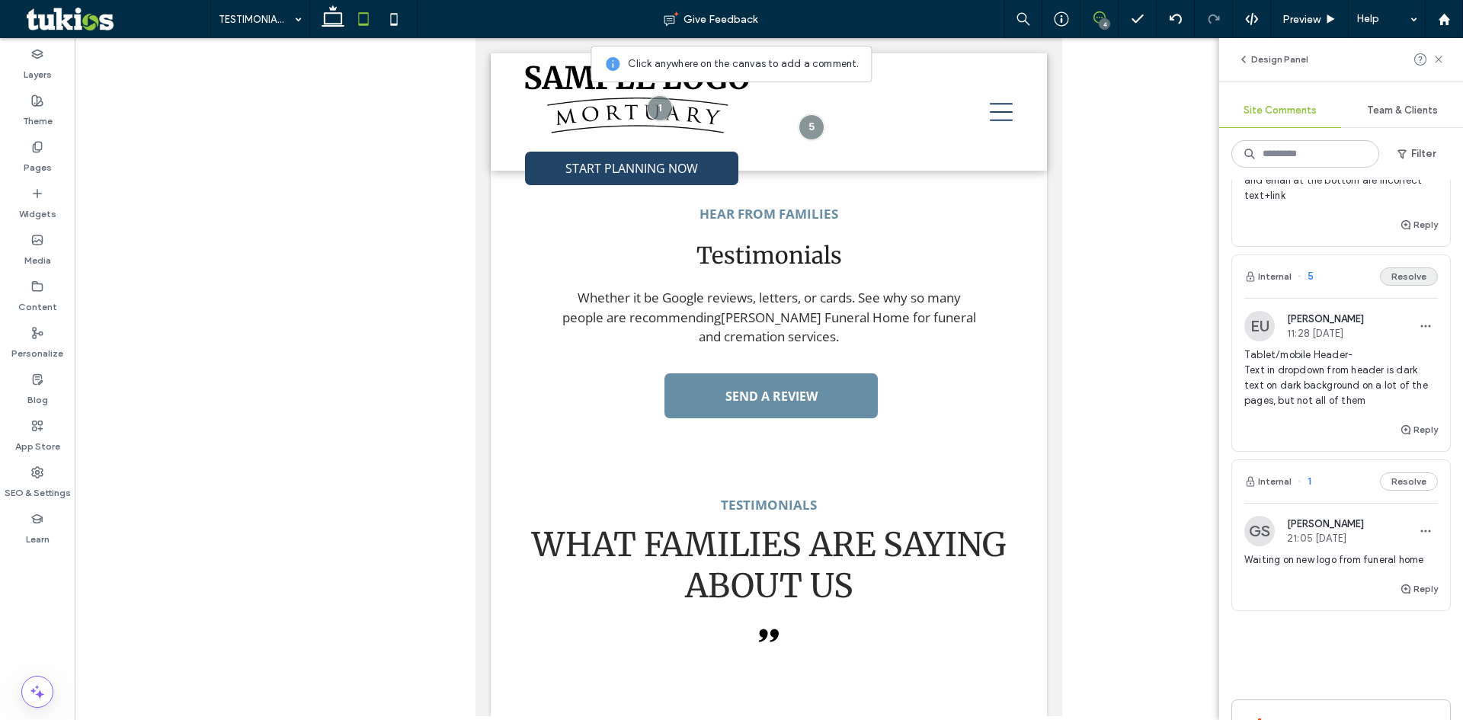
click at [1397, 278] on button "Resolve" at bounding box center [1409, 276] width 58 height 18
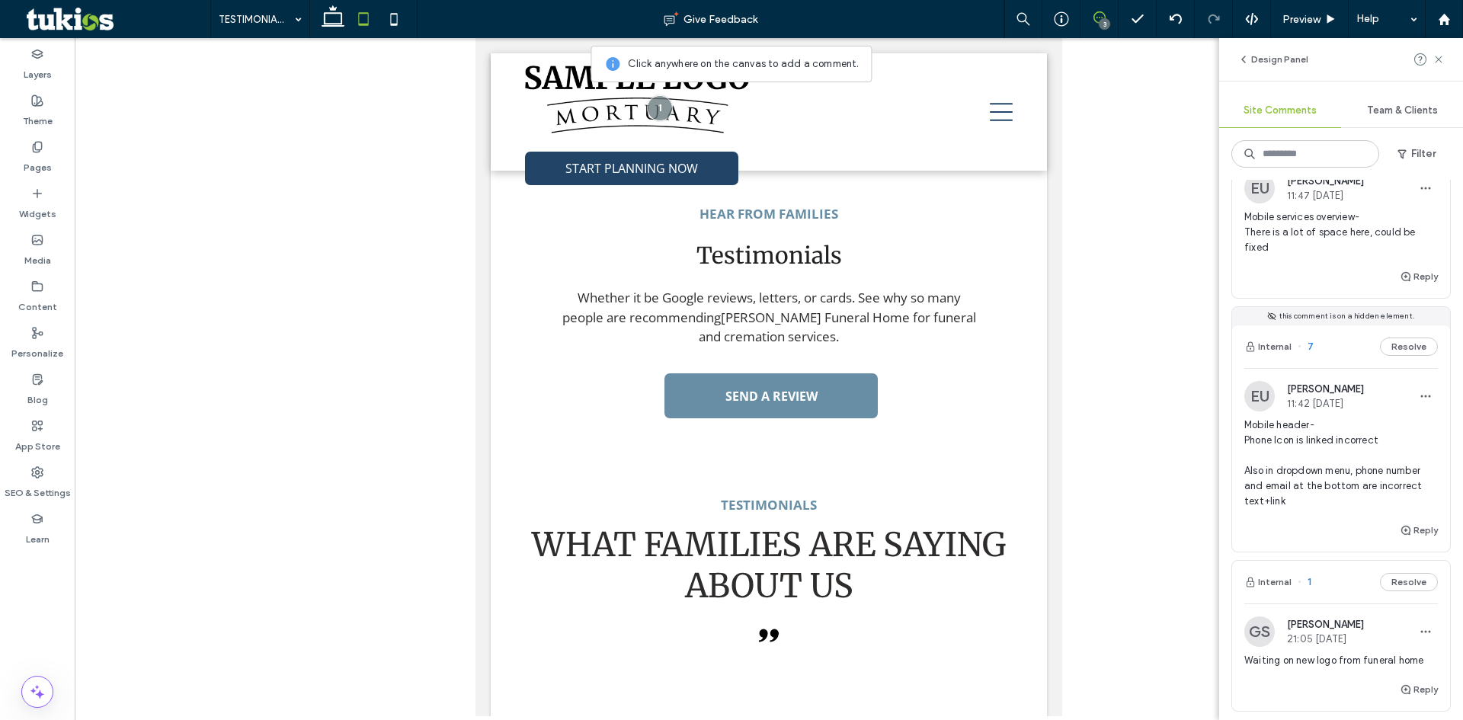
scroll to position [76, 0]
click at [1279, 345] on button "Internal" at bounding box center [1267, 346] width 47 height 18
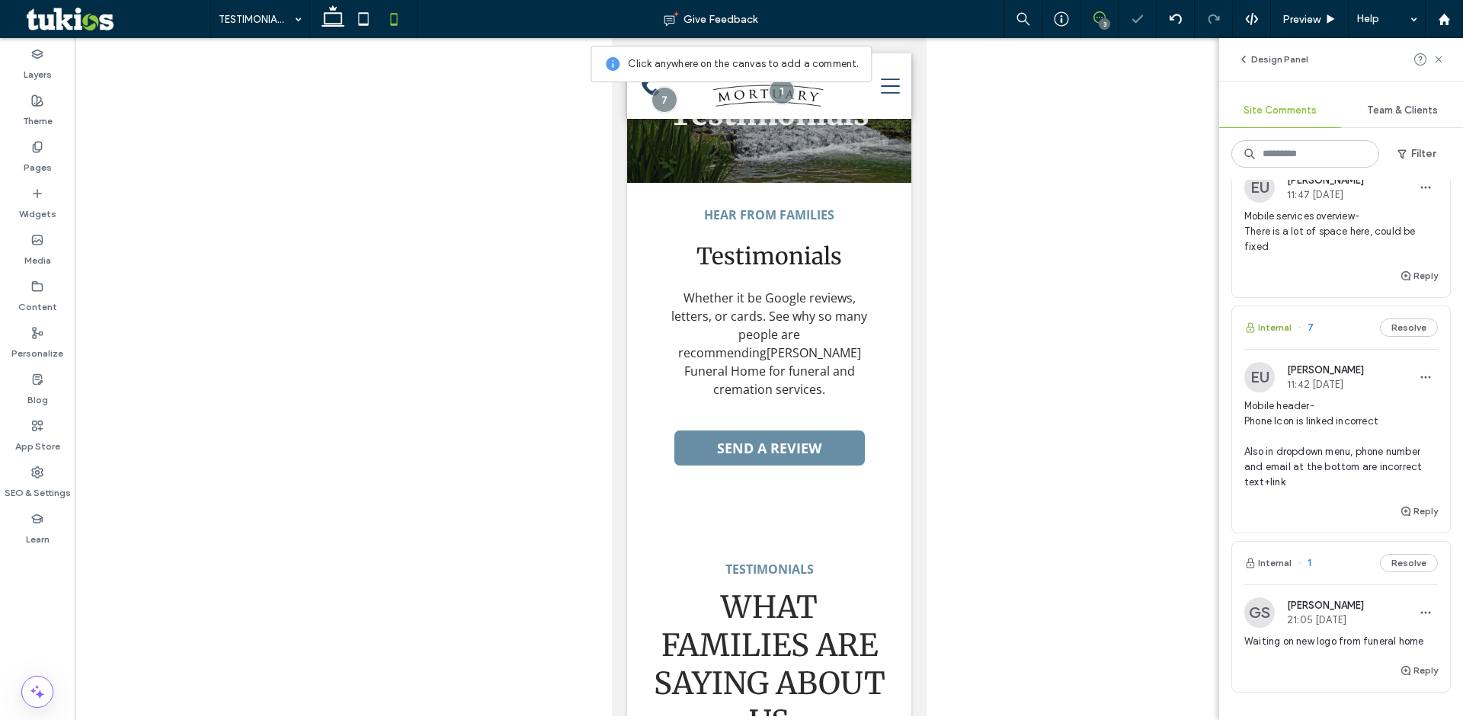
scroll to position [0, 0]
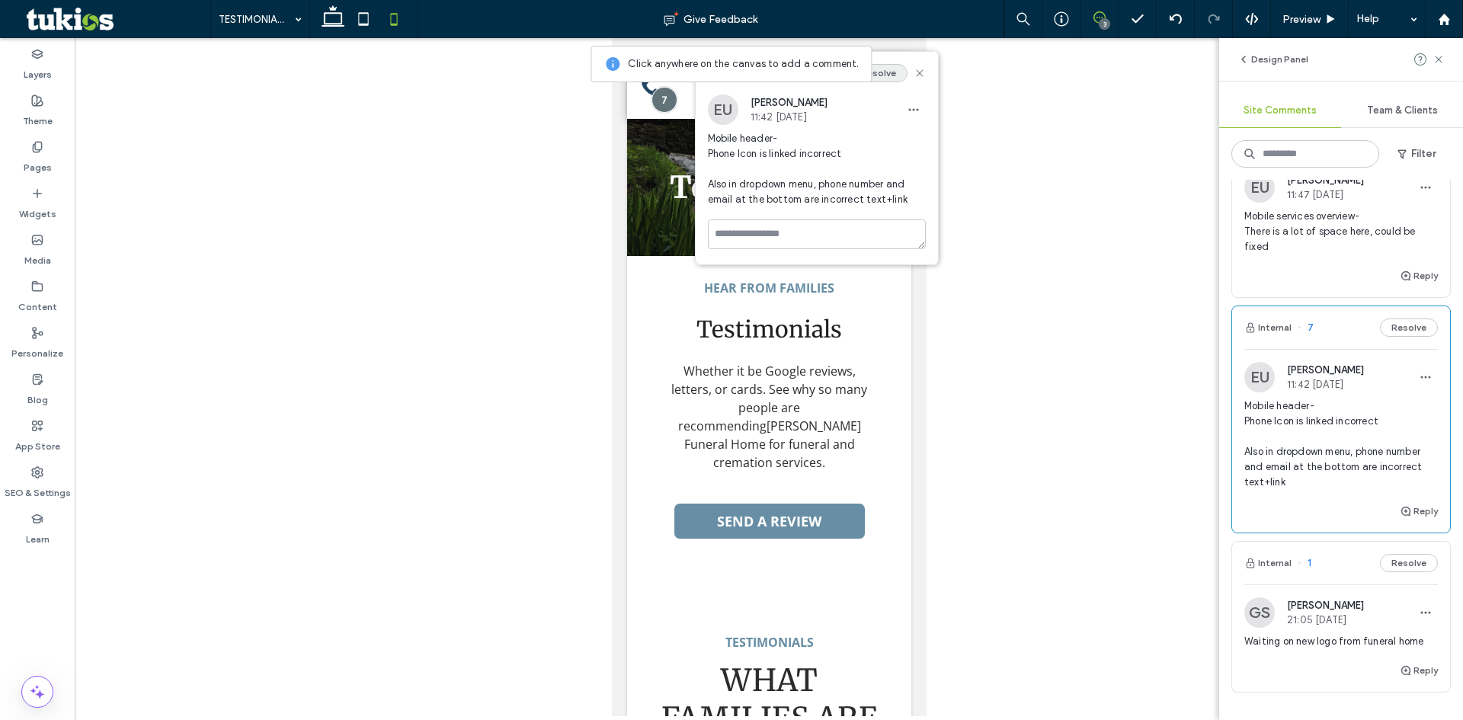
click at [888, 75] on button "Resolve" at bounding box center [879, 73] width 58 height 18
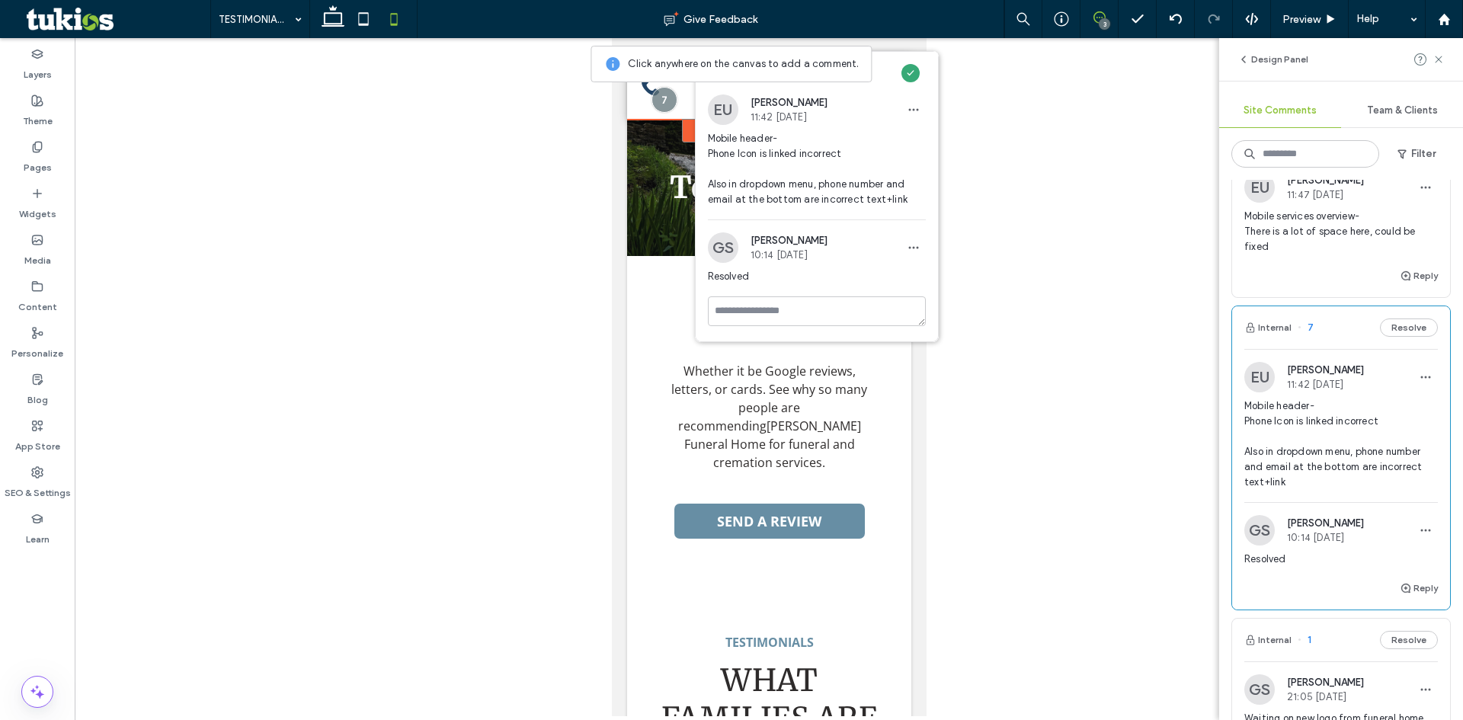
scroll to position [70, 0]
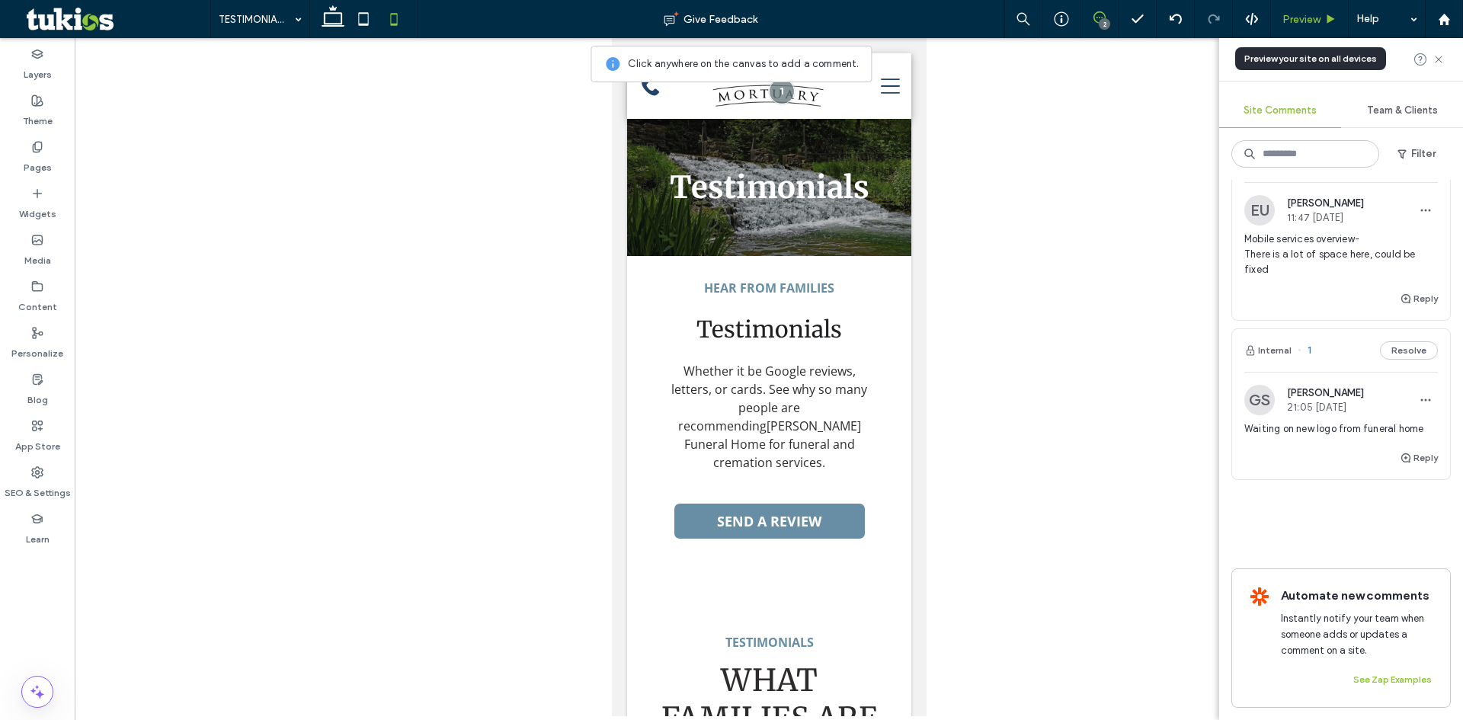
click at [1330, 15] on icon at bounding box center [1330, 19] width 11 height 11
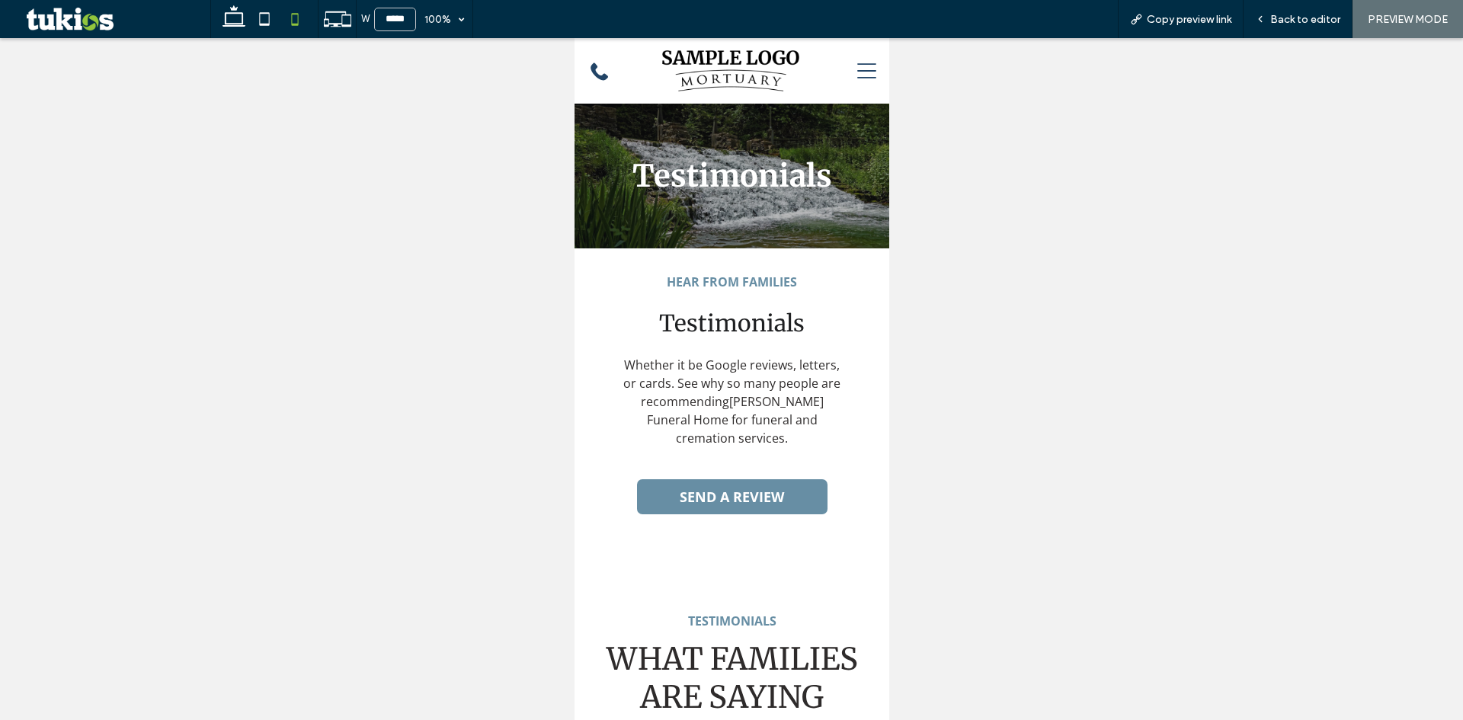
click at [1329, 15] on span "Back to editor" at bounding box center [1305, 19] width 70 height 13
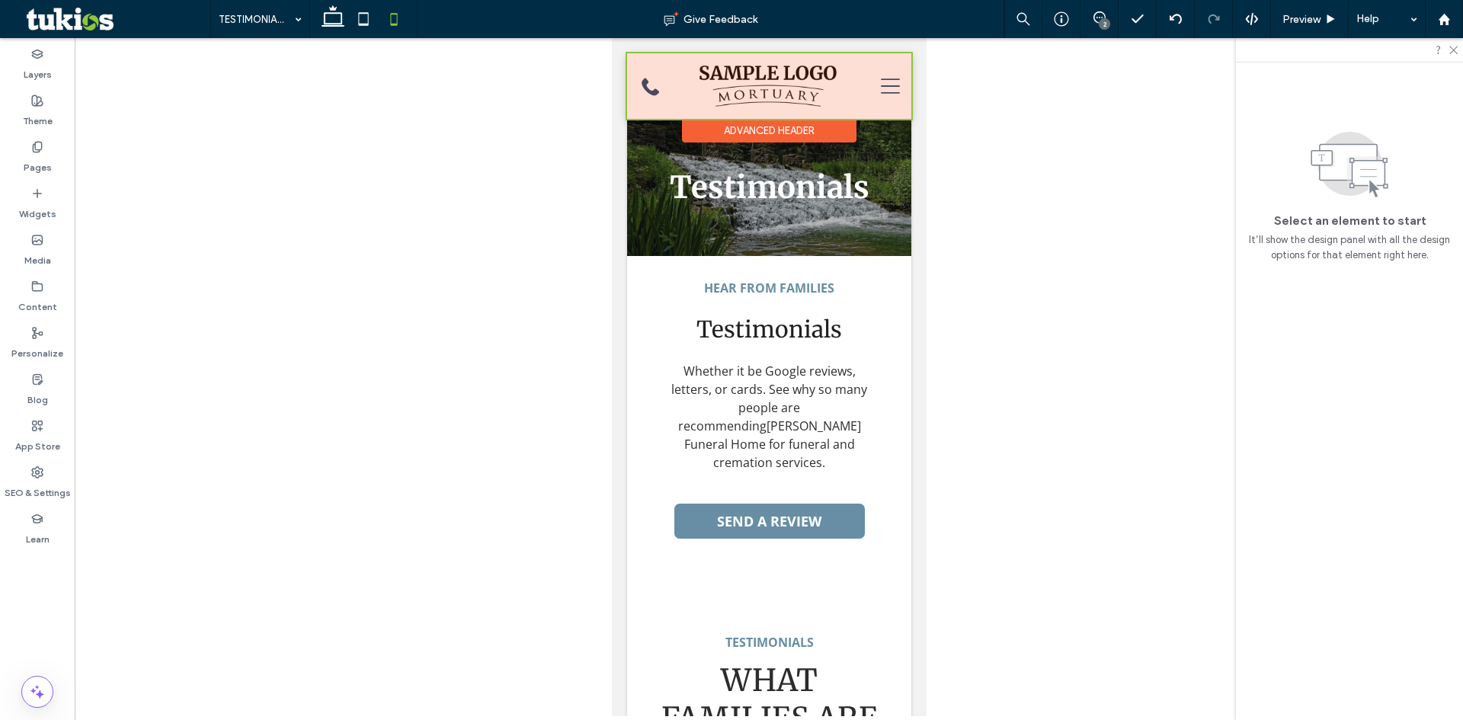
click at [648, 85] on div at bounding box center [768, 86] width 284 height 66
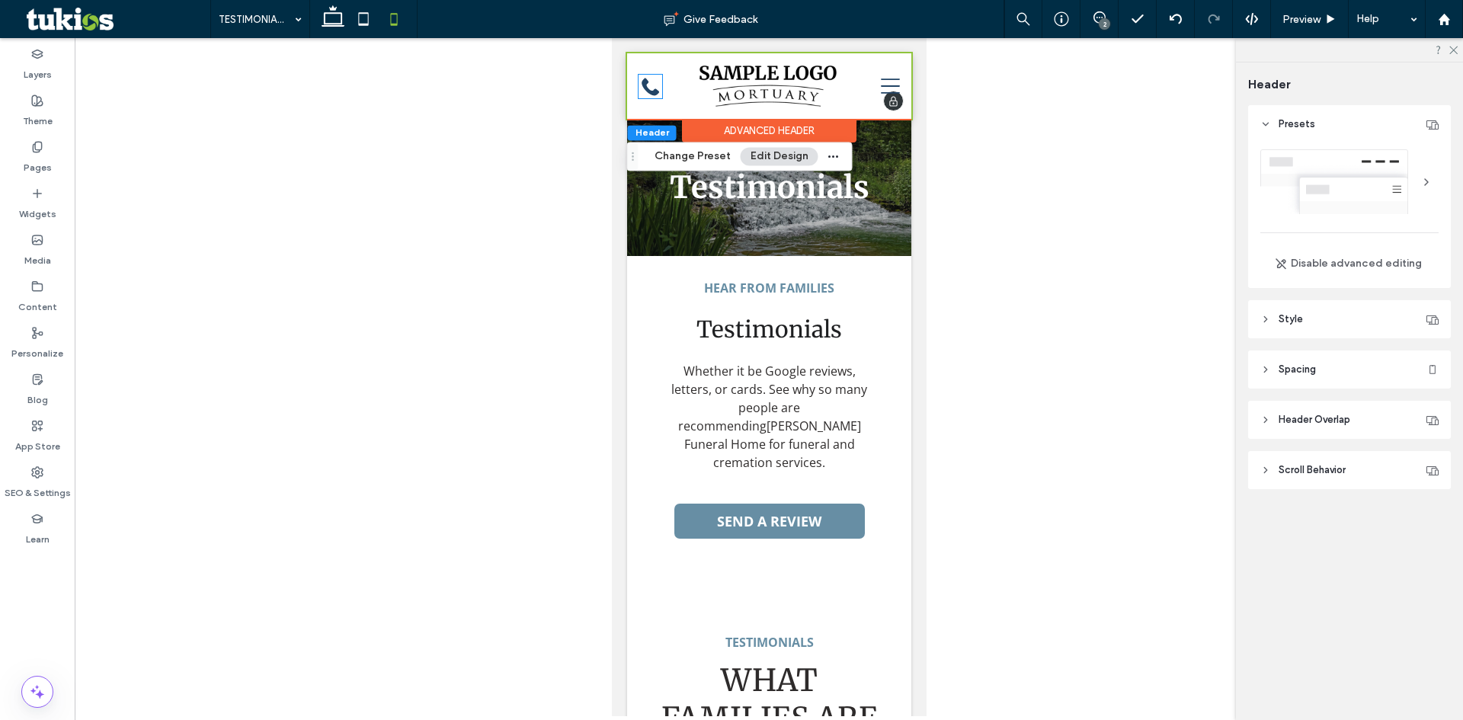
click at [648, 85] on icon "A black silhouette of a telephone on a white background." at bounding box center [650, 87] width 24 height 24
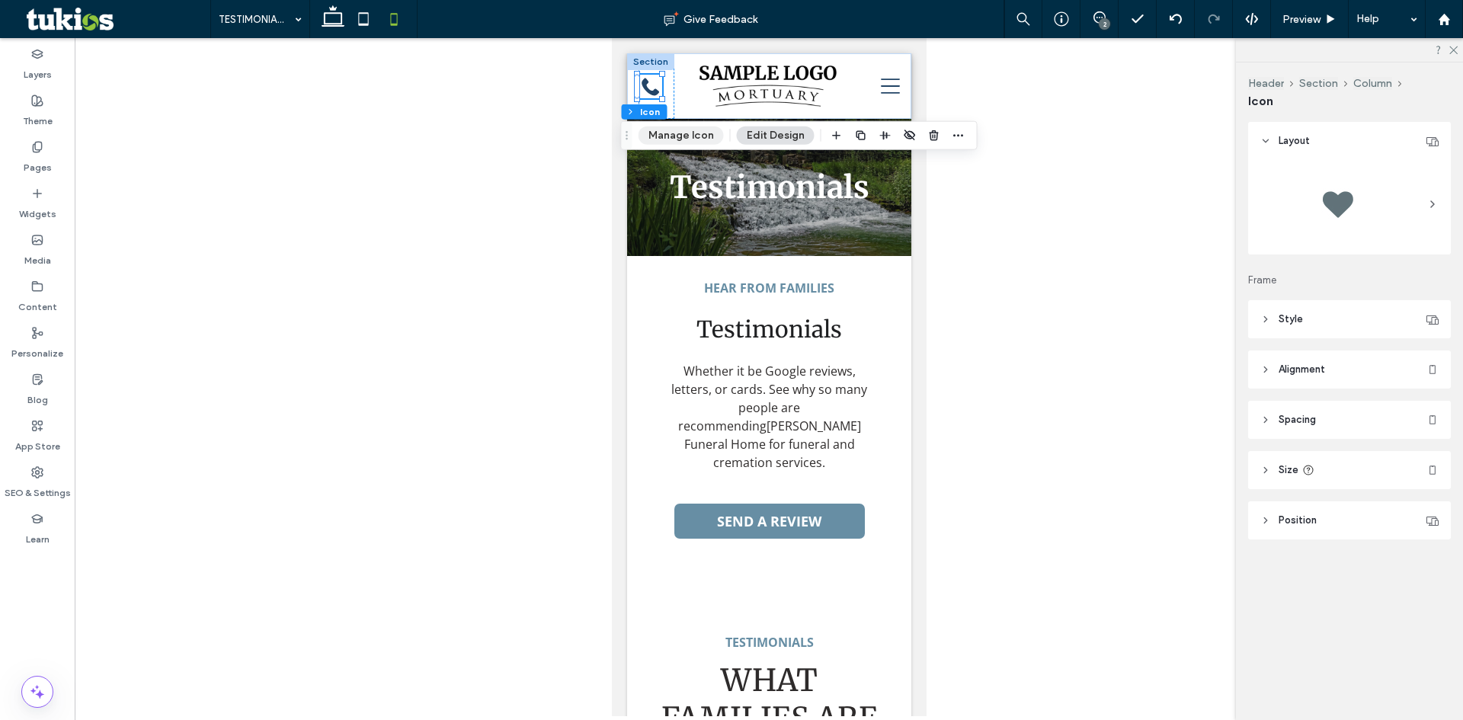
click at [684, 130] on button "Manage Icon" at bounding box center [681, 135] width 85 height 18
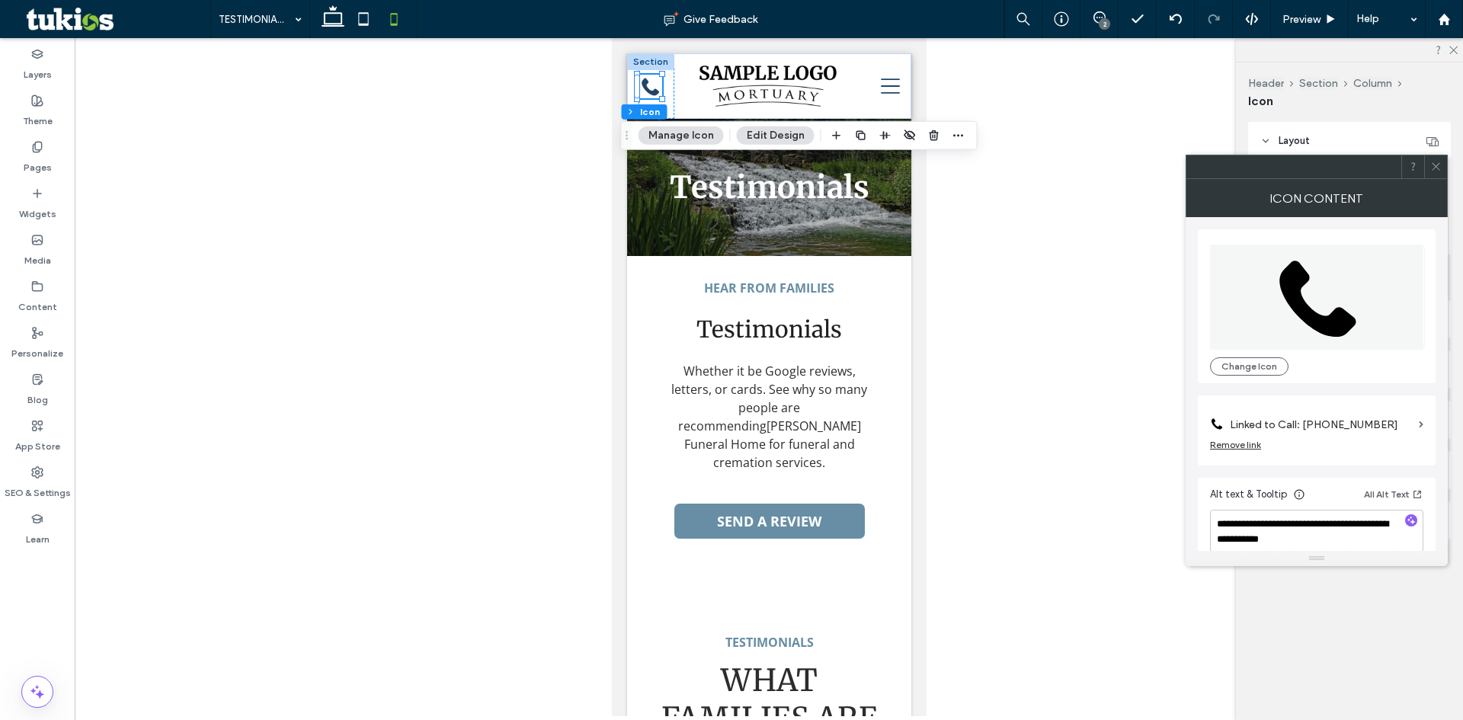
click at [1353, 427] on label "Linked to Call: (555) 555-5555" at bounding box center [1321, 425] width 183 height 28
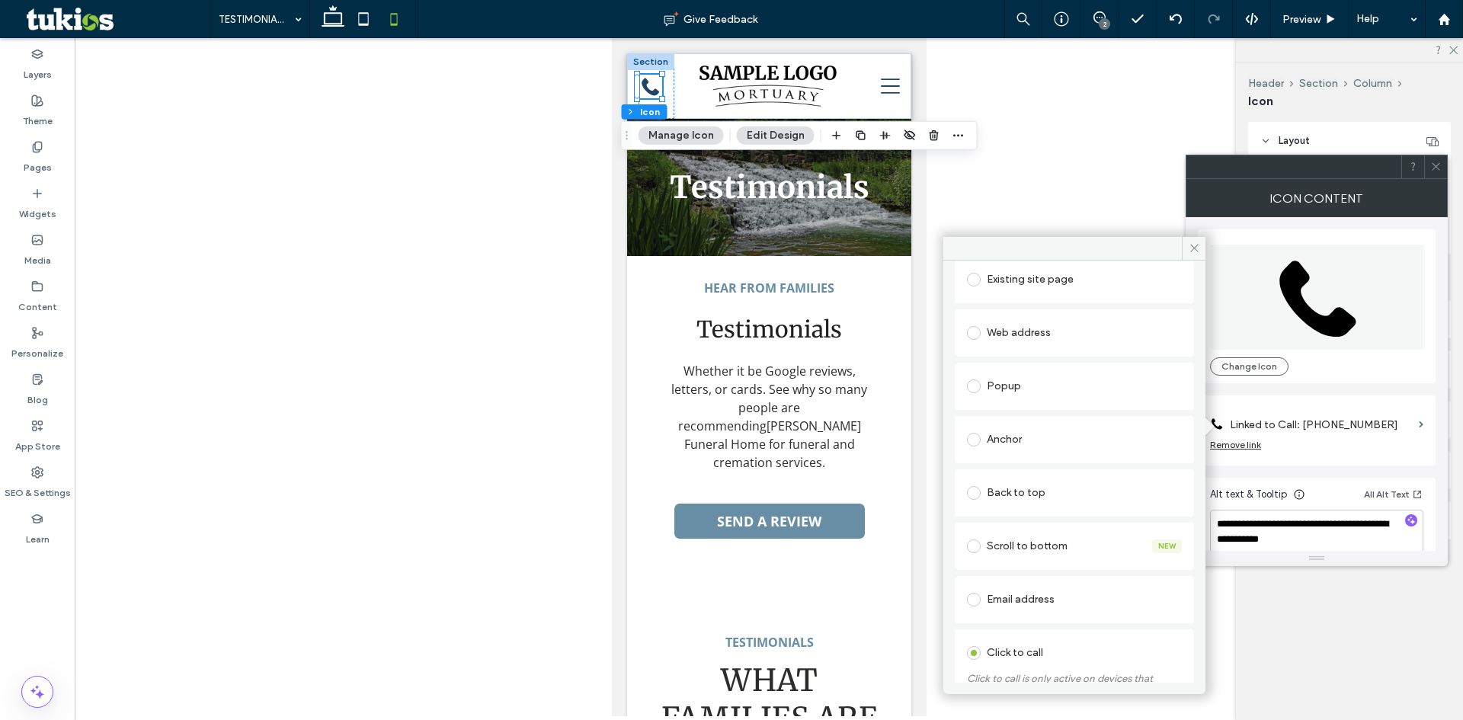
scroll to position [225, 0]
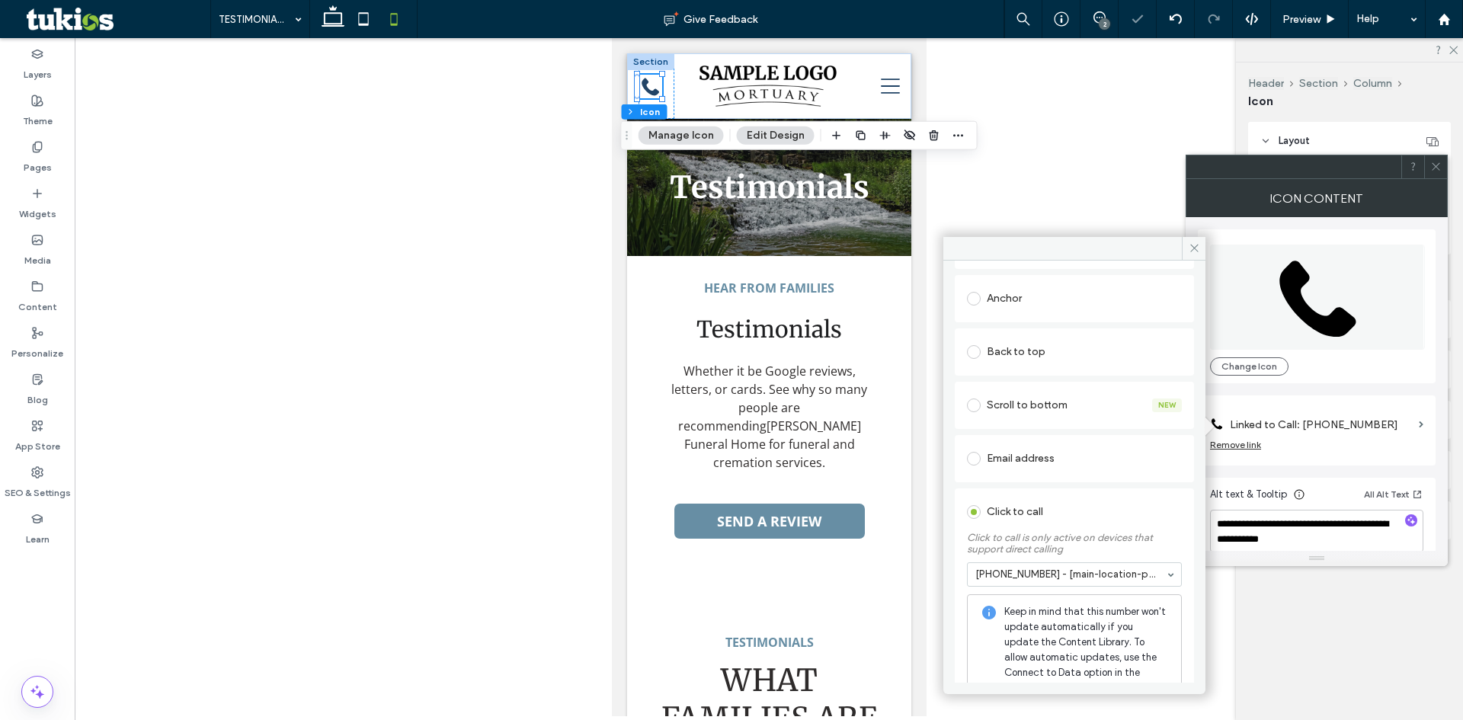
click at [1433, 164] on use at bounding box center [1436, 167] width 8 height 8
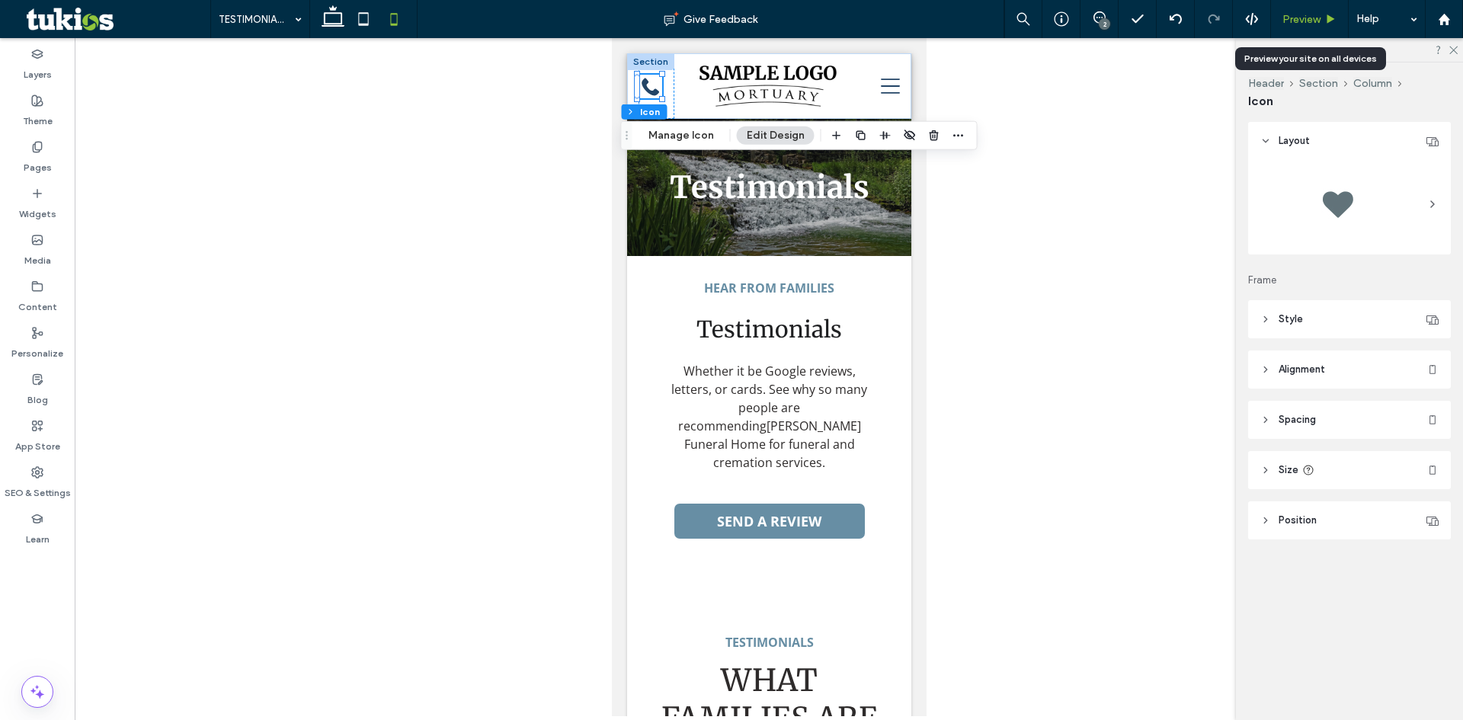
click at [1323, 16] on div "Preview" at bounding box center [1309, 19] width 77 height 13
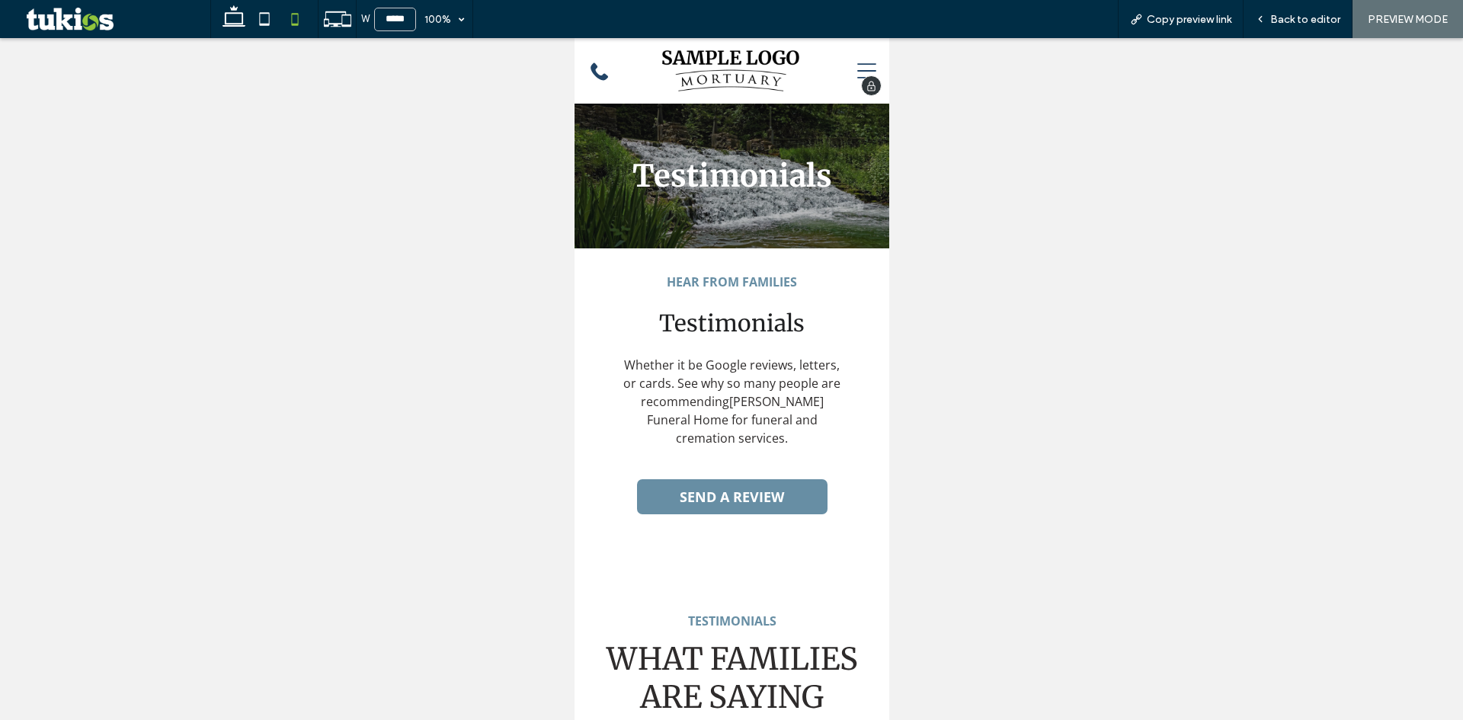
click at [857, 72] on icon at bounding box center [865, 70] width 19 height 15
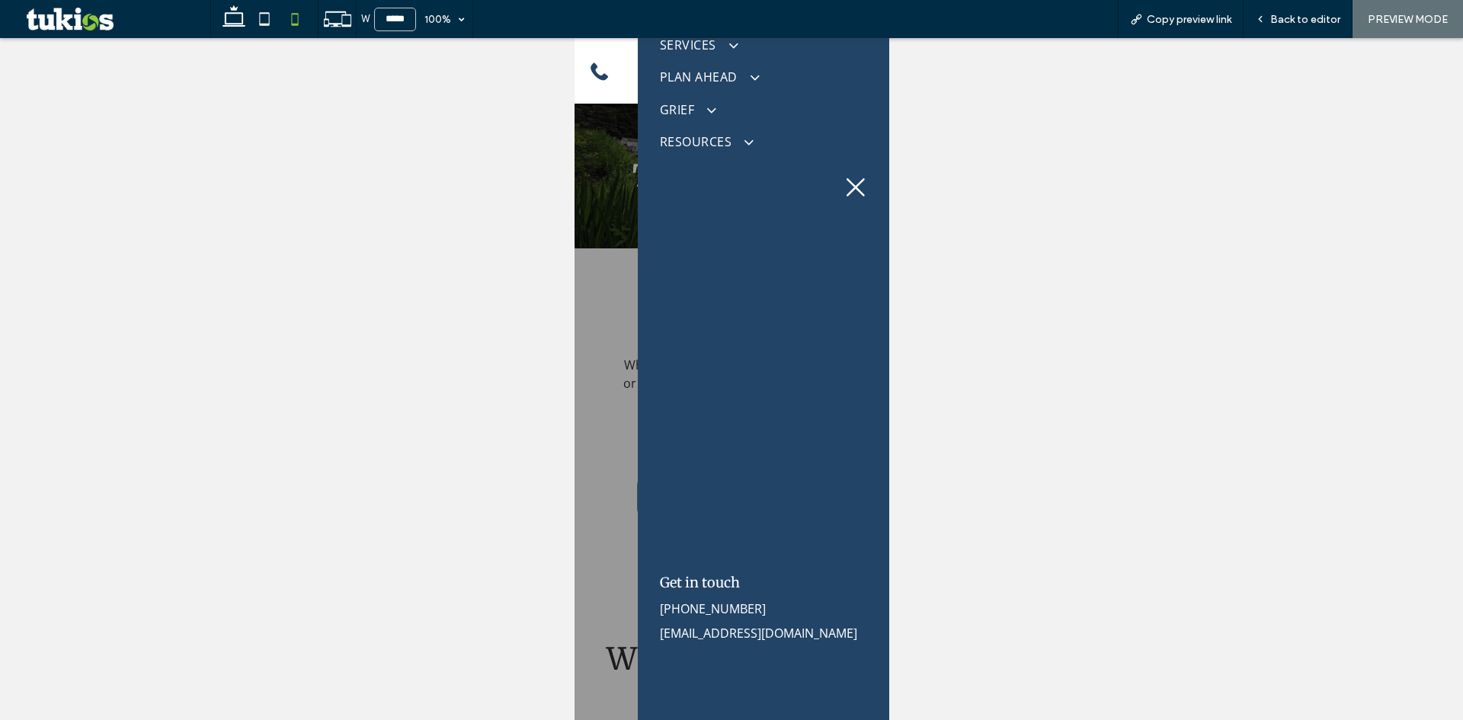
scroll to position [125, 0]
click at [1317, 13] on span "Back to editor" at bounding box center [1305, 19] width 70 height 13
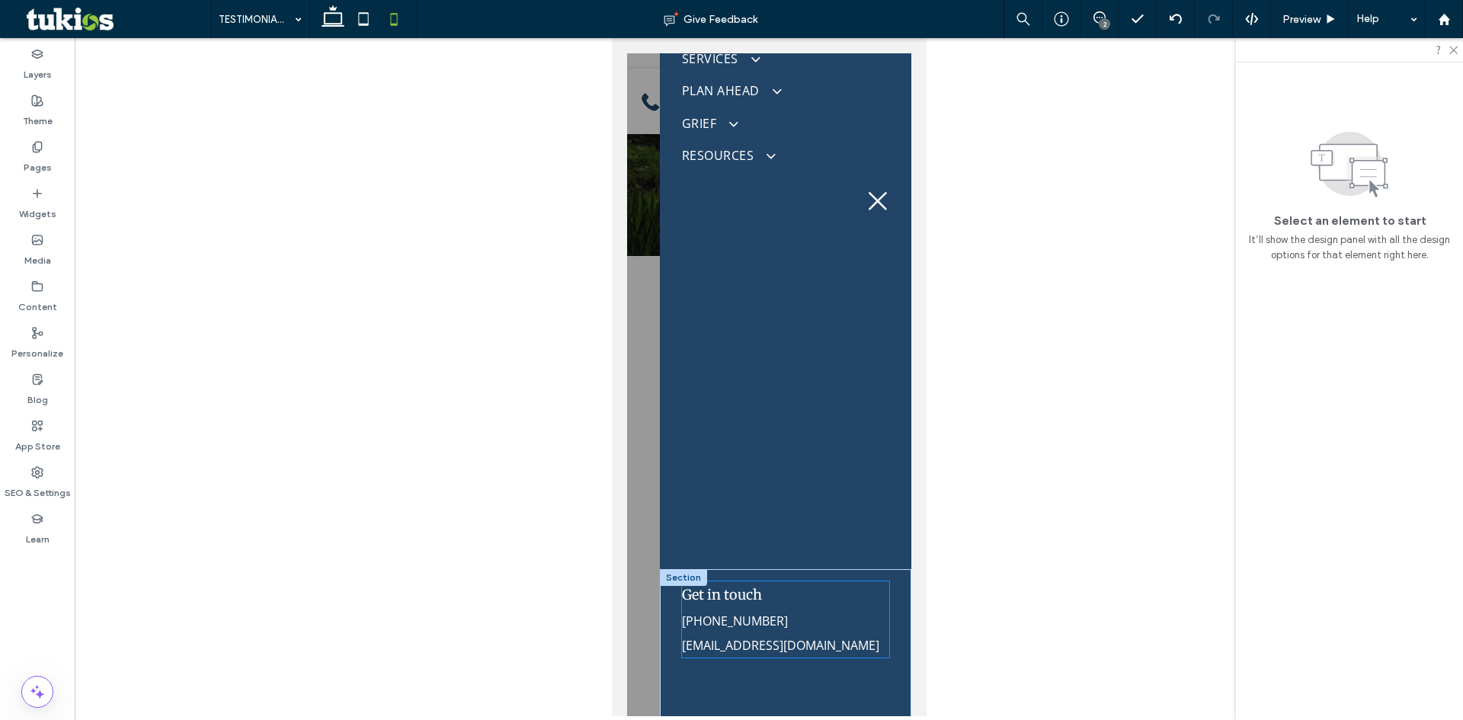
click at [776, 645] on link "mymail@mailservice.com" at bounding box center [779, 645] width 197 height 17
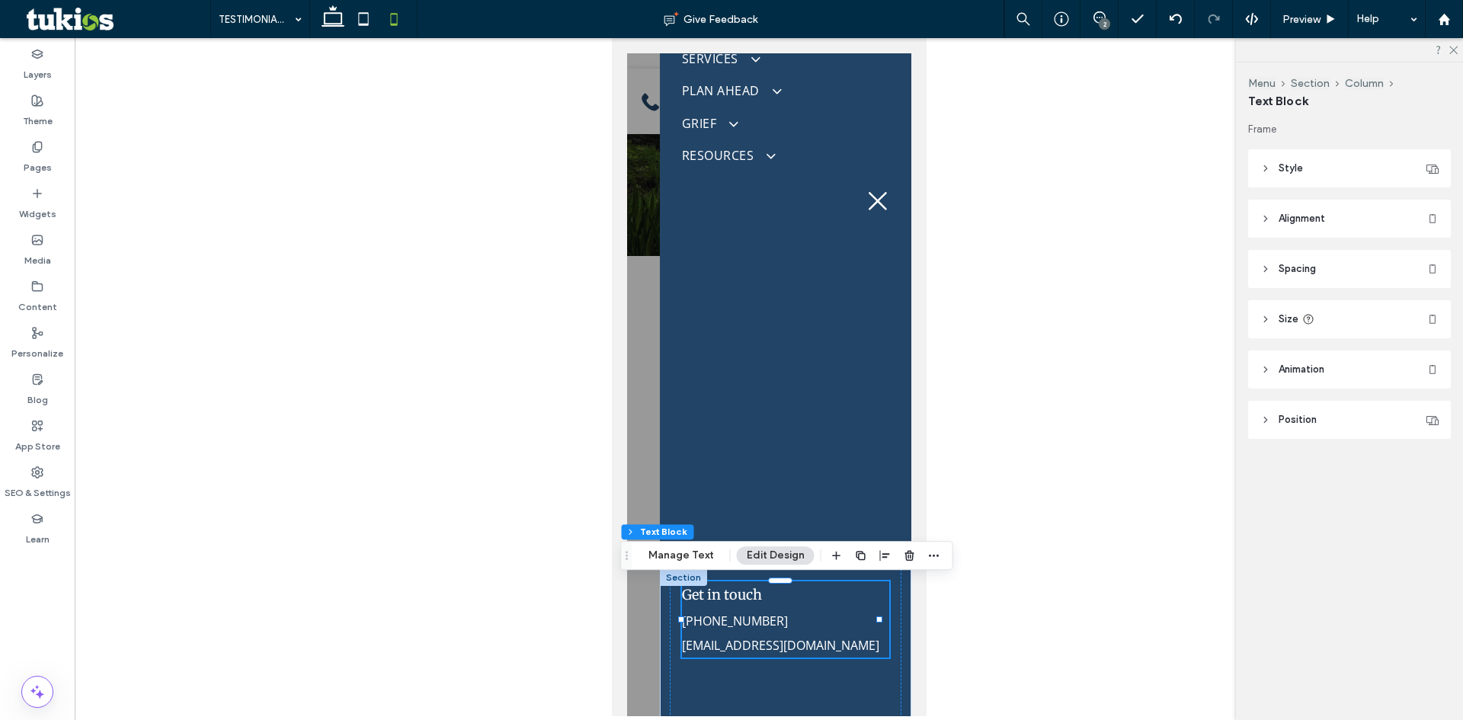
click at [789, 640] on link "mymail@mailservice.com" at bounding box center [779, 645] width 197 height 17
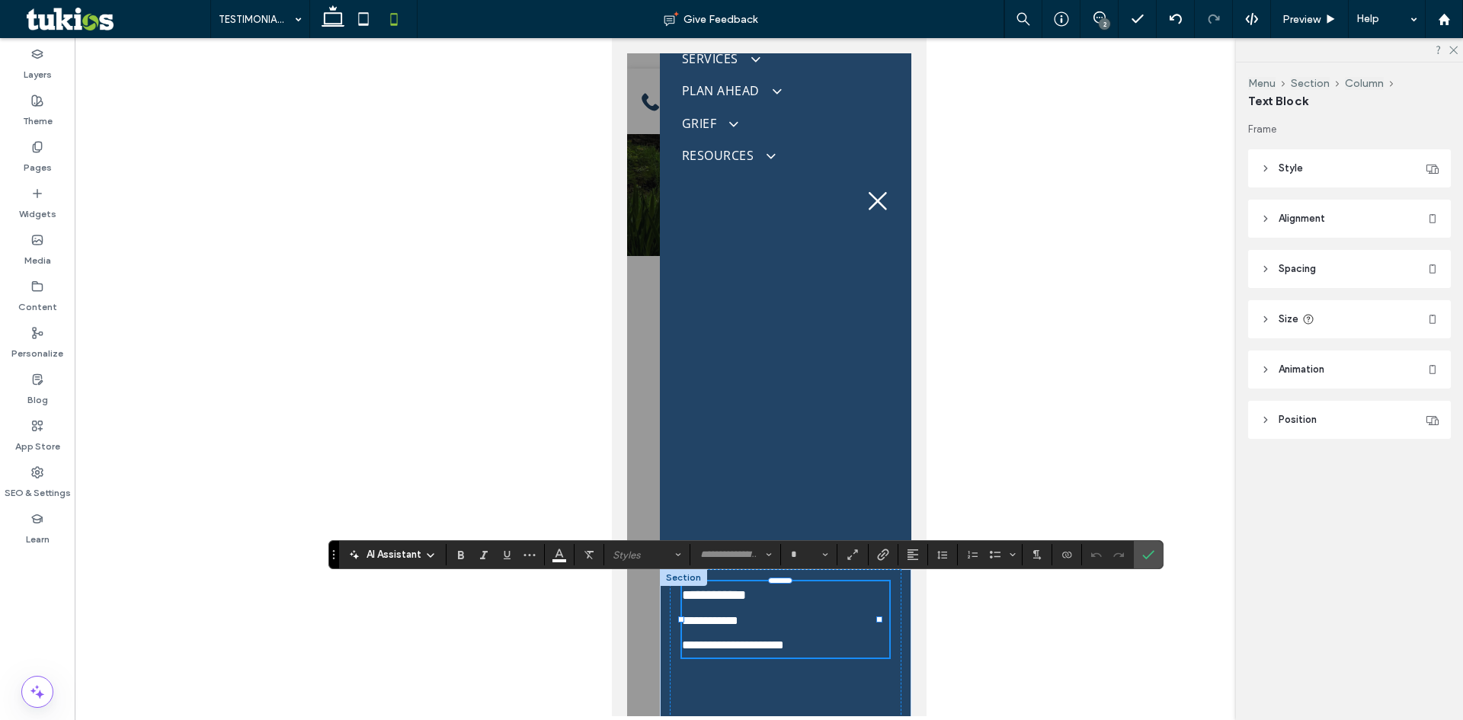
click at [783, 642] on link "**********" at bounding box center [732, 644] width 102 height 11
type input "*********"
type input "**"
type input "*"
type input "*********"
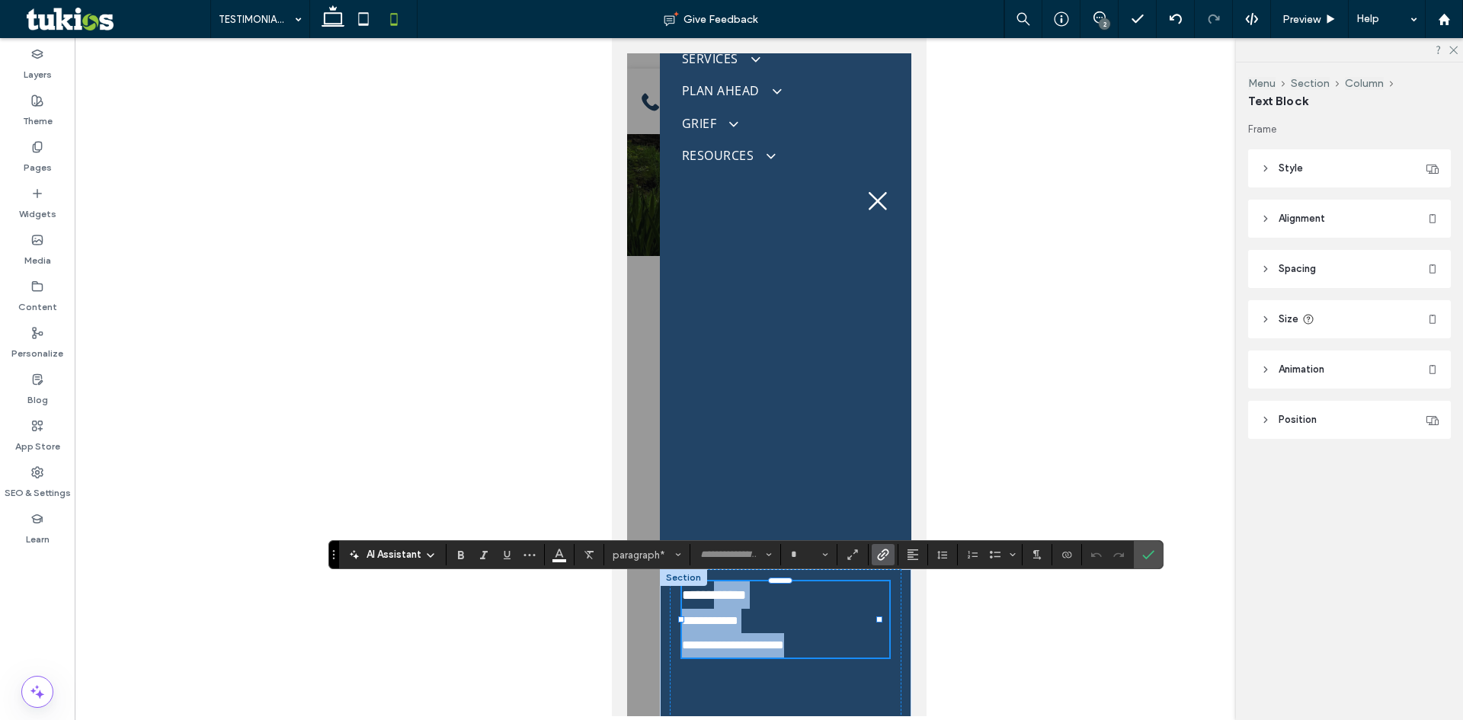
type input "**"
drag, startPoint x: 828, startPoint y: 642, endPoint x: 677, endPoint y: 641, distance: 151.6
click at [677, 641] on div "**********" at bounding box center [785, 651] width 232 height 165
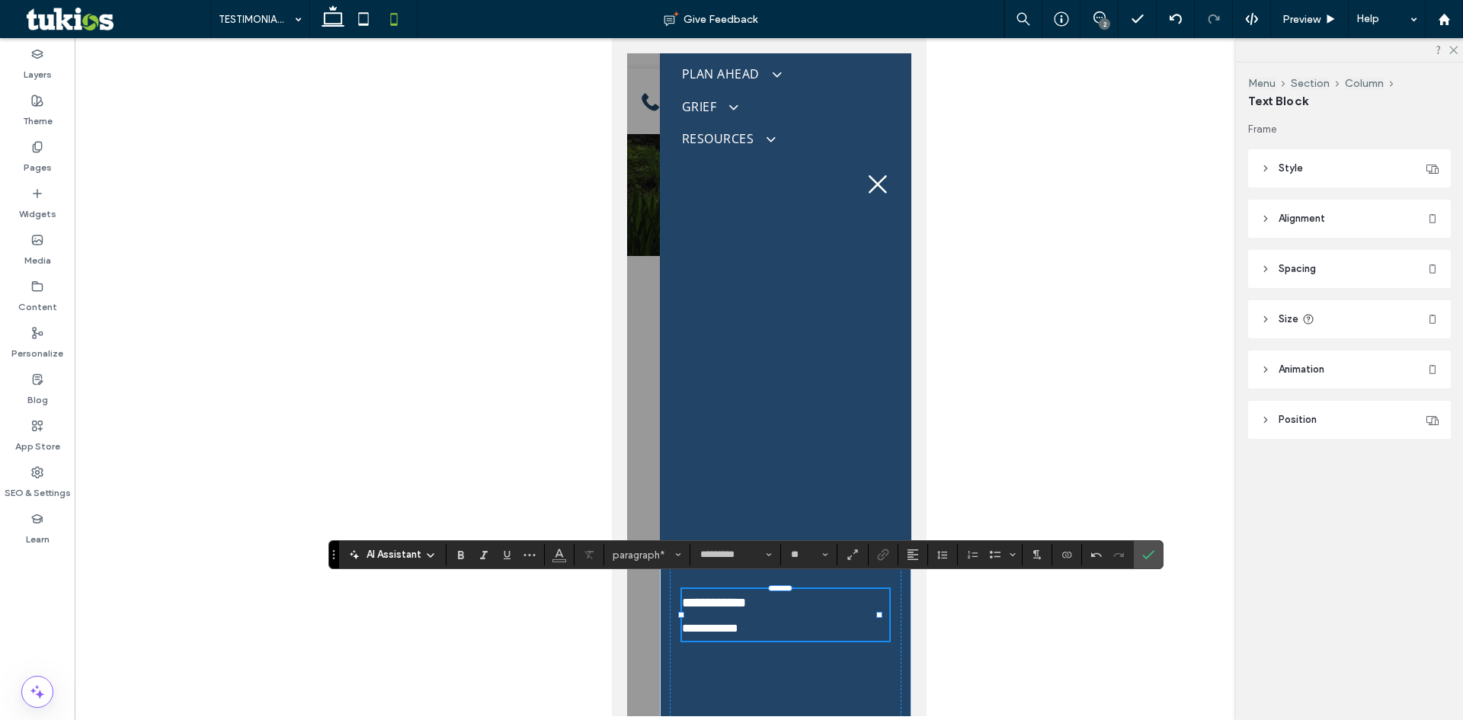
click at [769, 634] on p "**********" at bounding box center [784, 628] width 207 height 24
drag, startPoint x: 769, startPoint y: 634, endPoint x: 681, endPoint y: 631, distance: 87.7
click at [681, 631] on p "**********" at bounding box center [784, 628] width 207 height 24
click at [684, 643] on link "**********" at bounding box center [714, 644] width 66 height 11
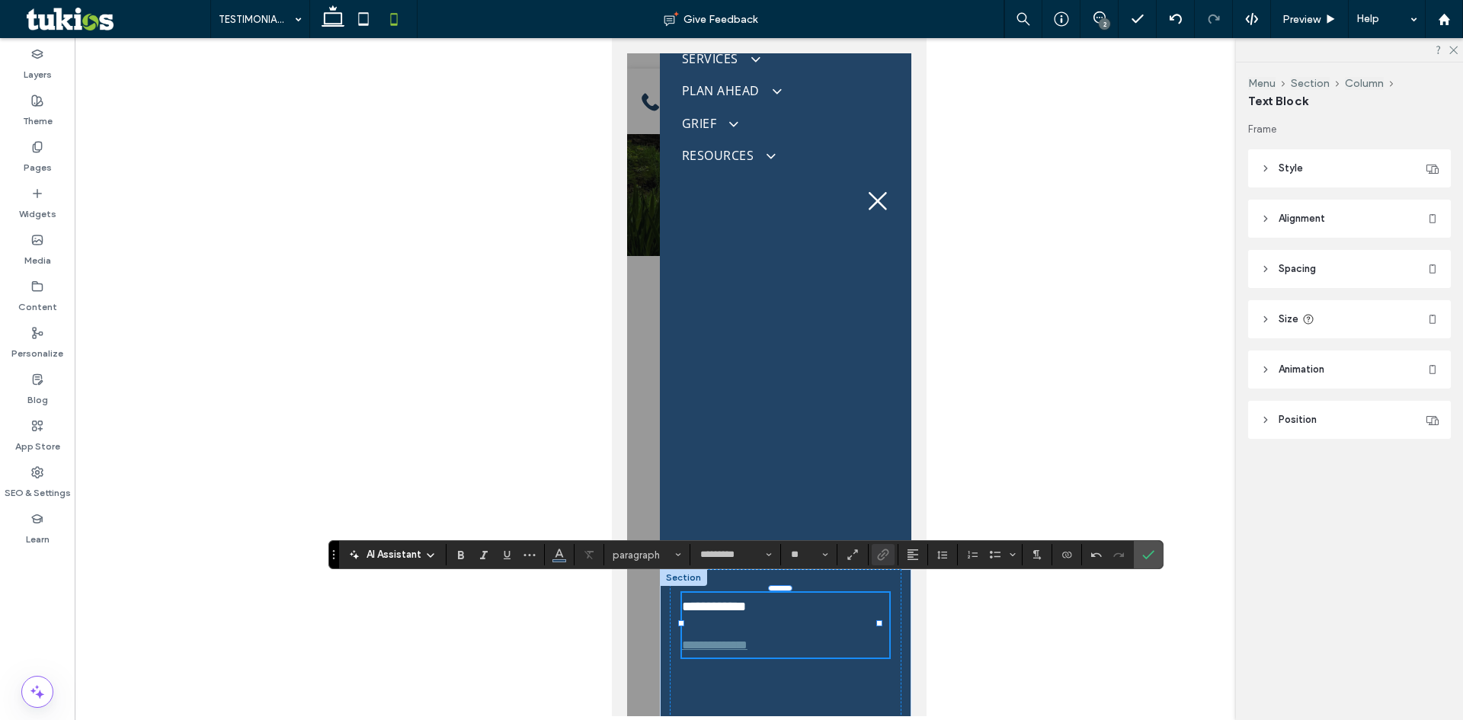
click at [765, 643] on p "**********" at bounding box center [784, 645] width 207 height 24
click at [558, 553] on use "Color" at bounding box center [559, 553] width 8 height 8
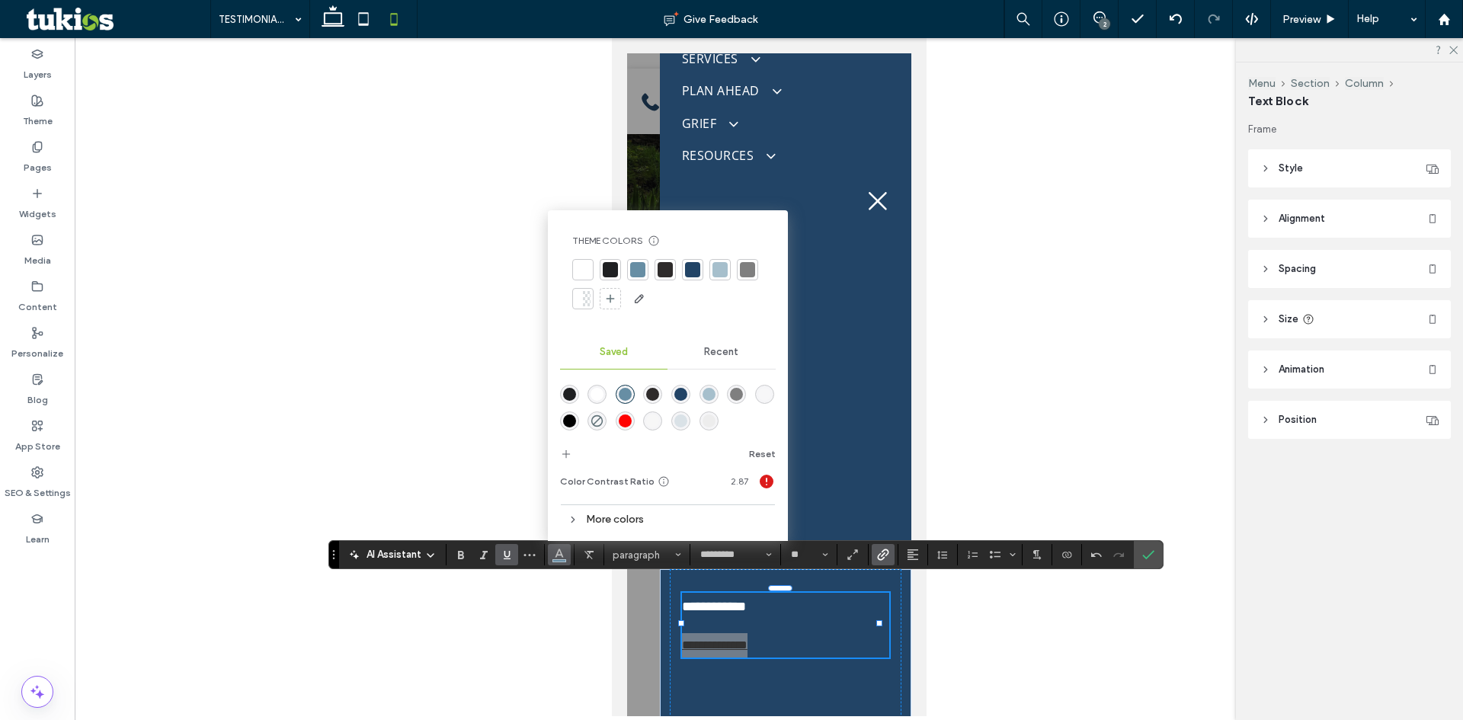
click at [582, 268] on div at bounding box center [582, 269] width 15 height 15
click at [878, 553] on icon "Link" at bounding box center [883, 555] width 12 height 12
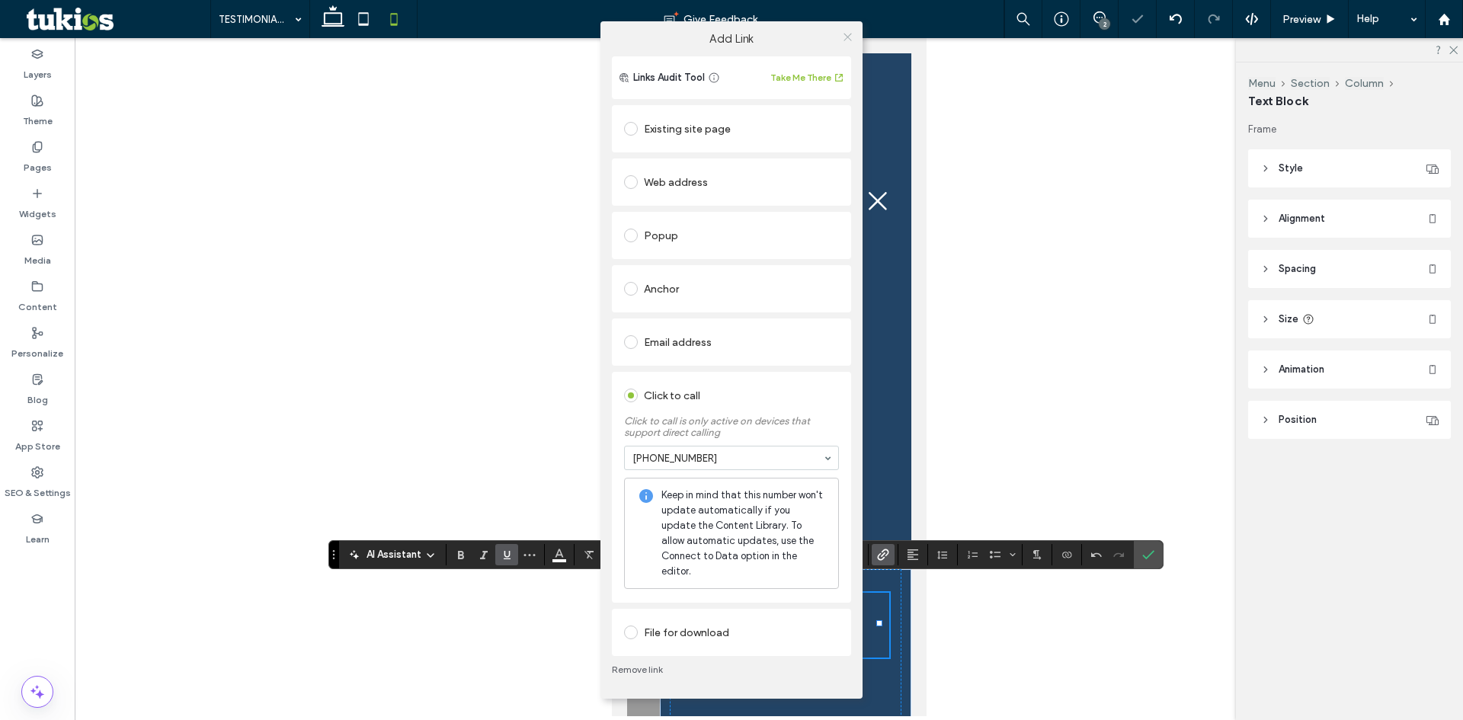
click at [845, 43] on icon at bounding box center [847, 36] width 11 height 11
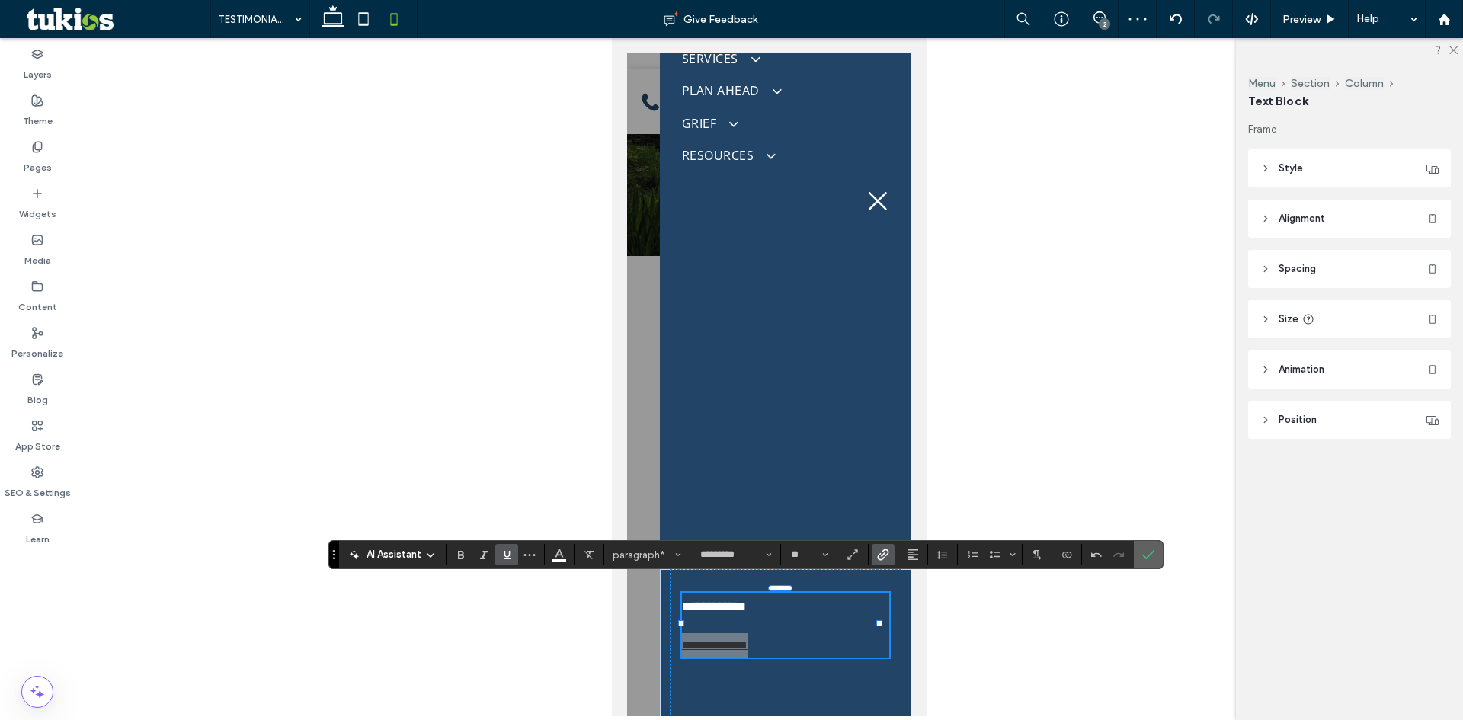
click at [1150, 557] on icon "Confirm" at bounding box center [1148, 555] width 12 height 12
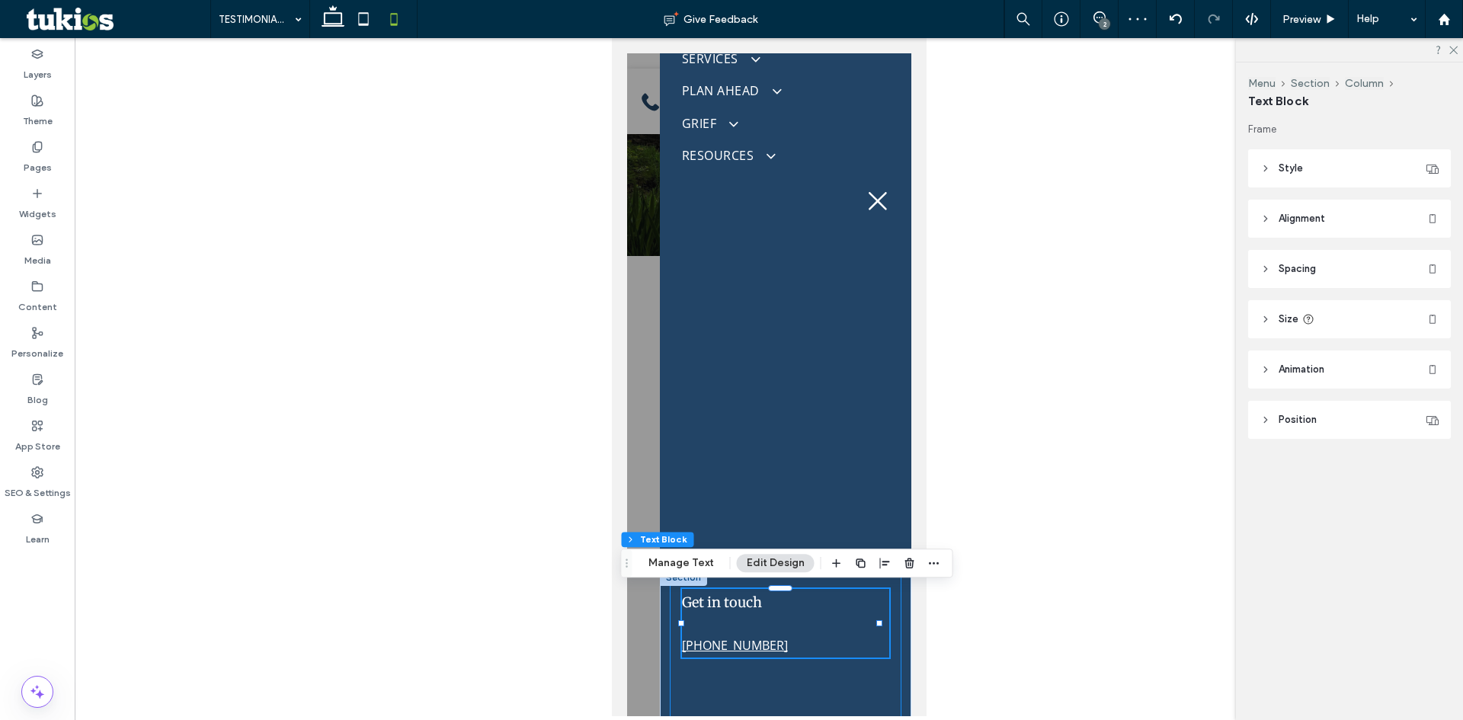
click at [765, 668] on div "Get in touch (712) 225-3496" at bounding box center [785, 651] width 232 height 165
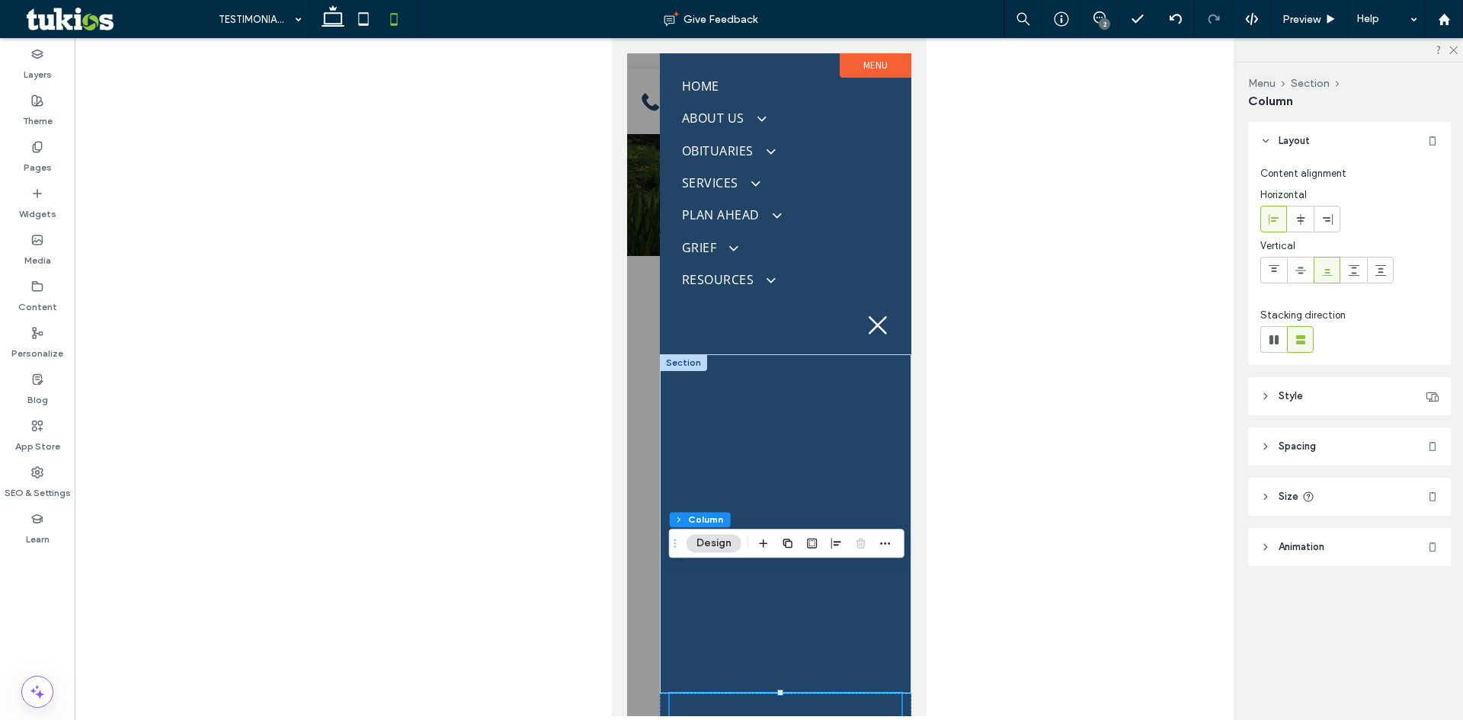
scroll to position [0, 0]
click at [1297, 18] on span "Preview" at bounding box center [1301, 19] width 38 height 13
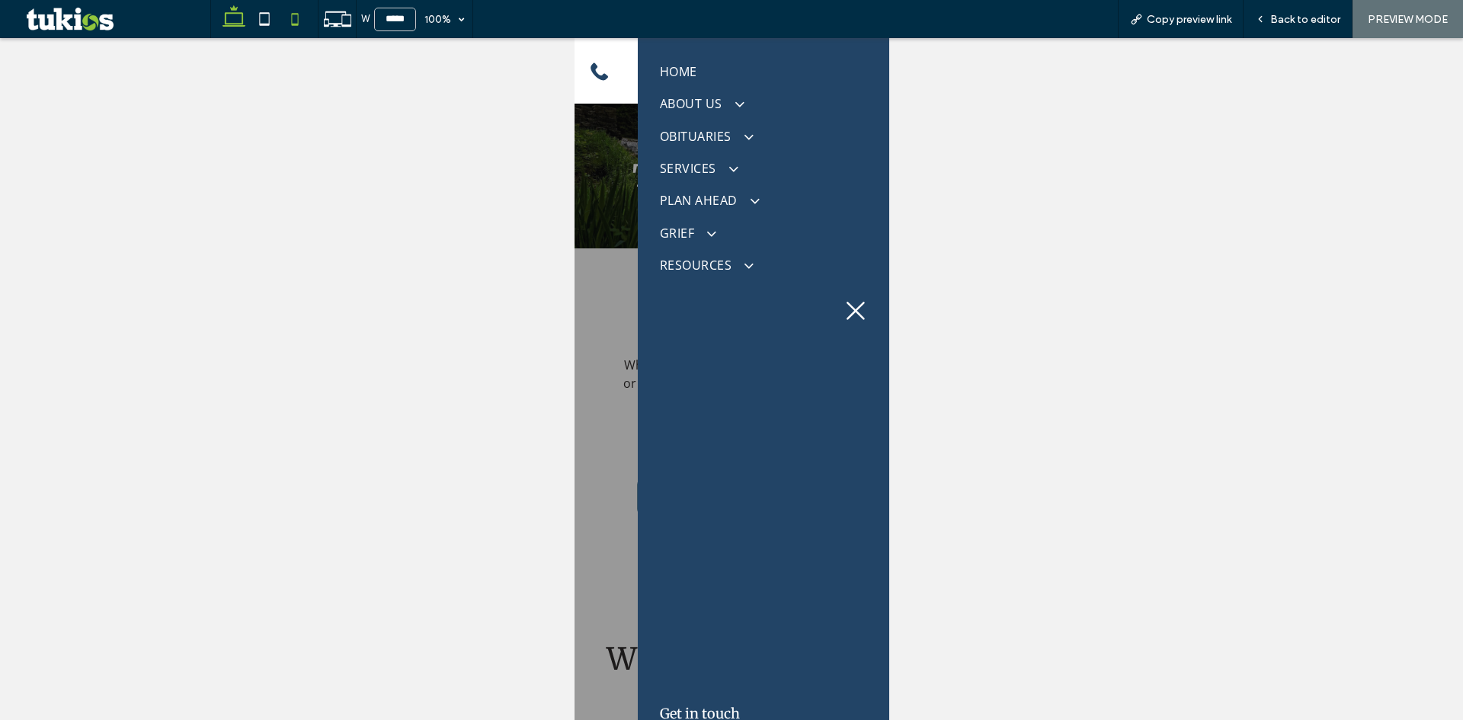
click at [243, 26] on use at bounding box center [234, 15] width 23 height 21
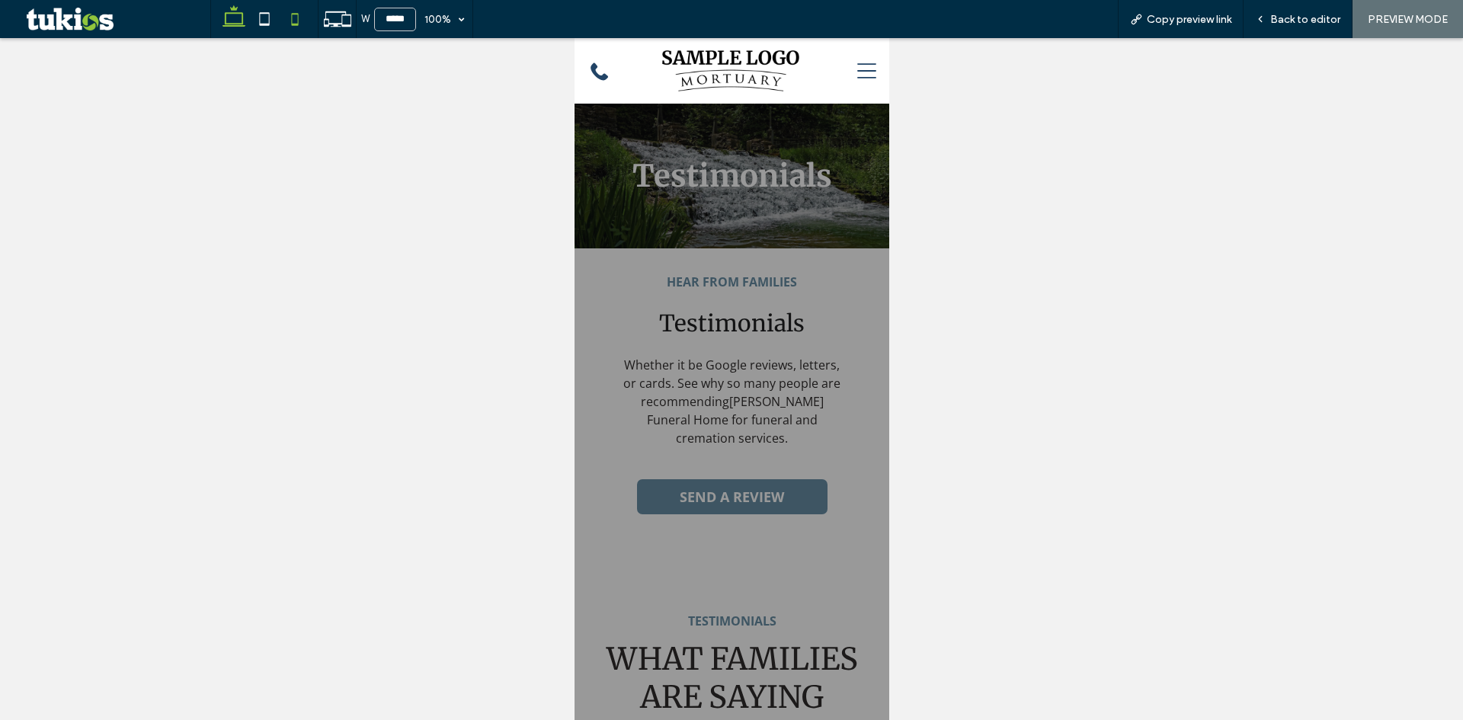
type input "******"
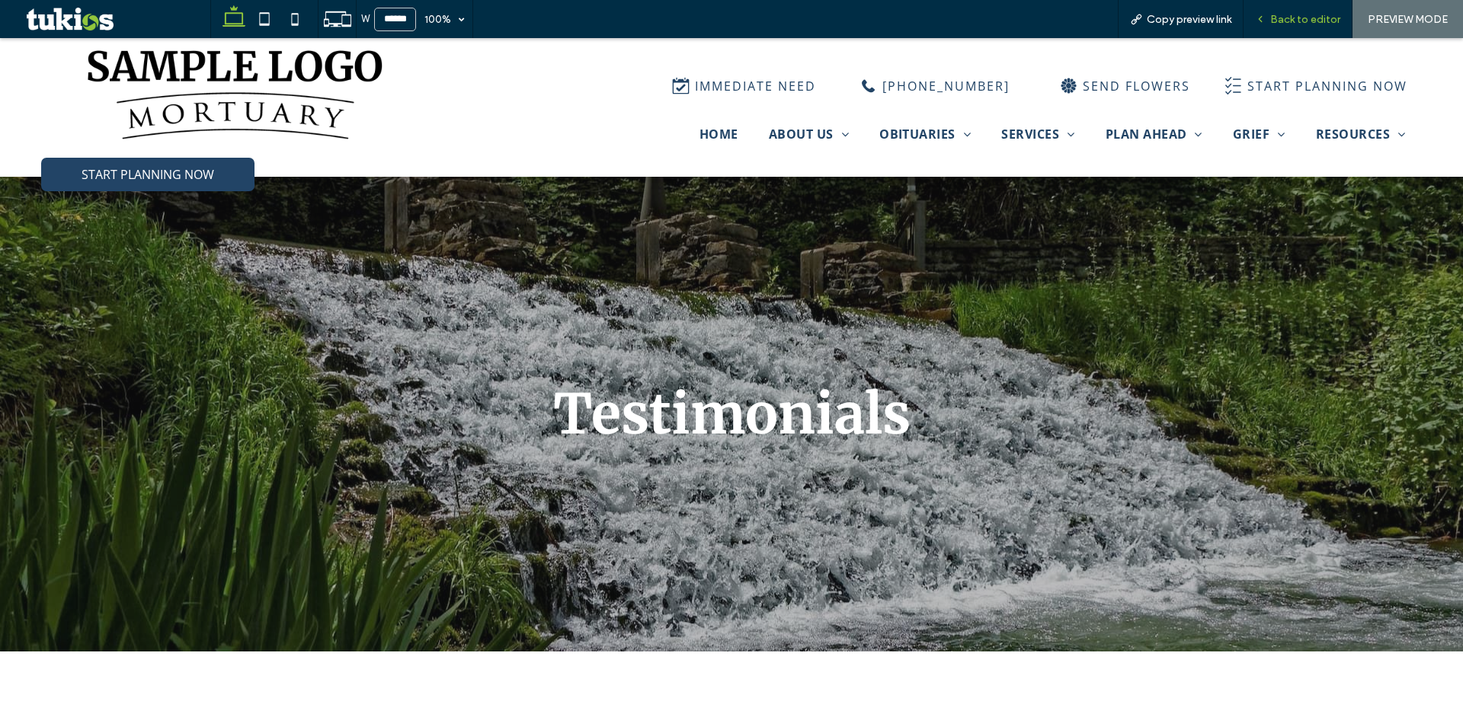
click at [1327, 21] on span "Back to editor" at bounding box center [1305, 19] width 70 height 13
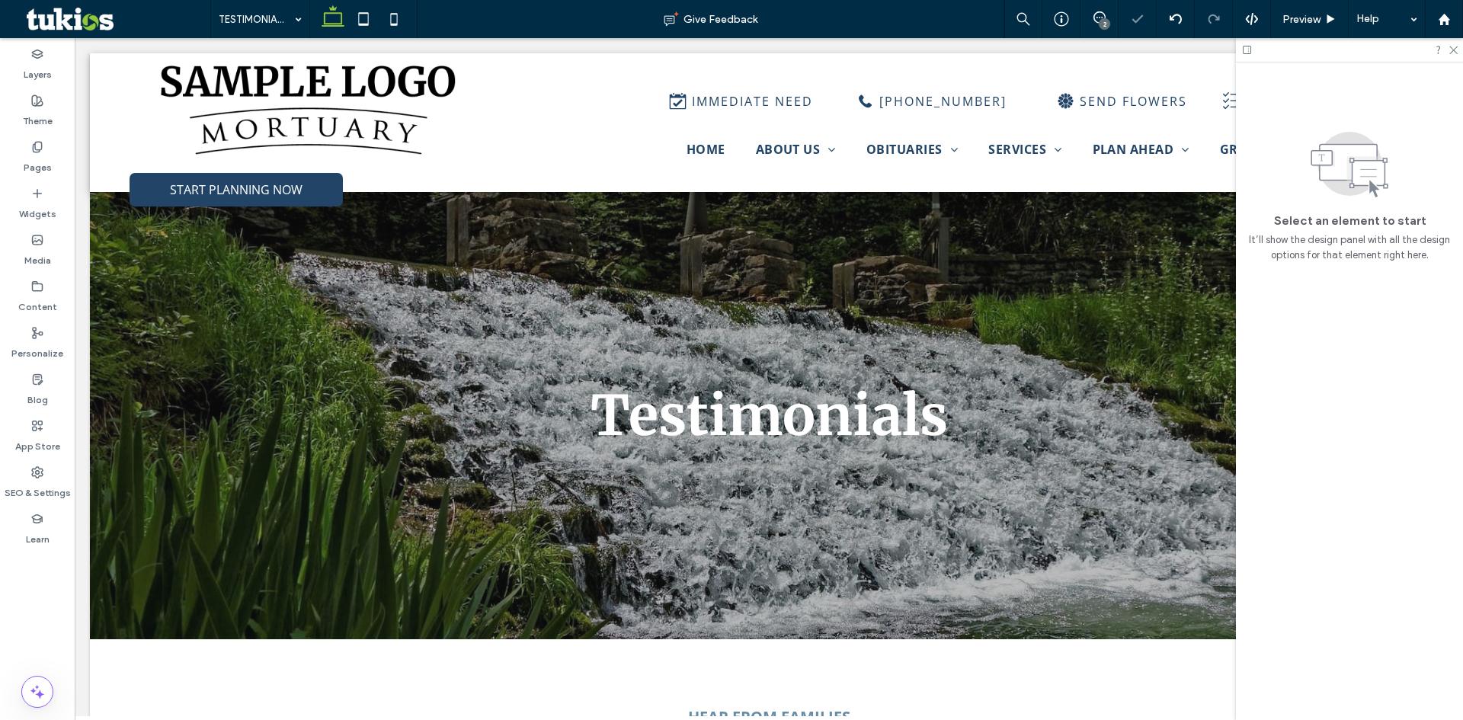
click at [1100, 21] on div "2" at bounding box center [1104, 23] width 11 height 11
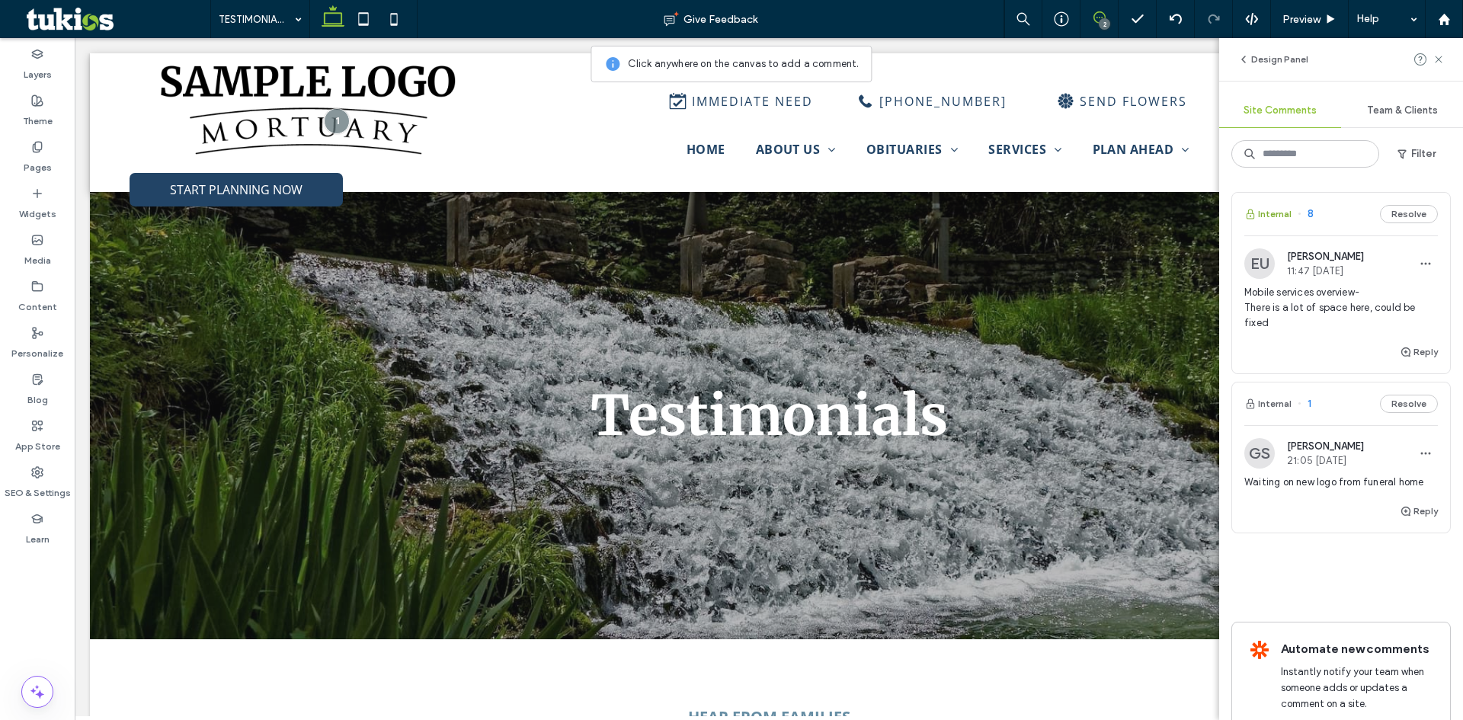
click at [1273, 208] on button "Internal" at bounding box center [1267, 214] width 47 height 18
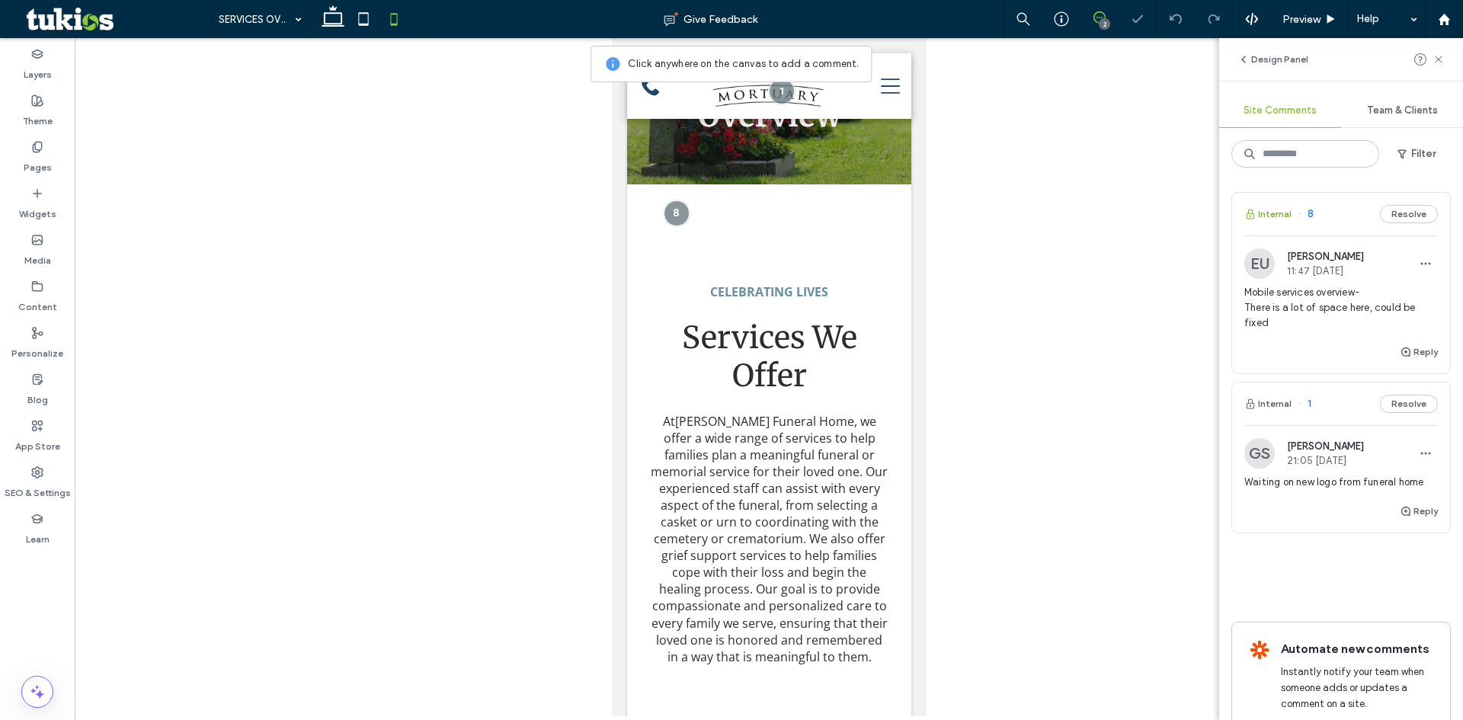
scroll to position [162, 0]
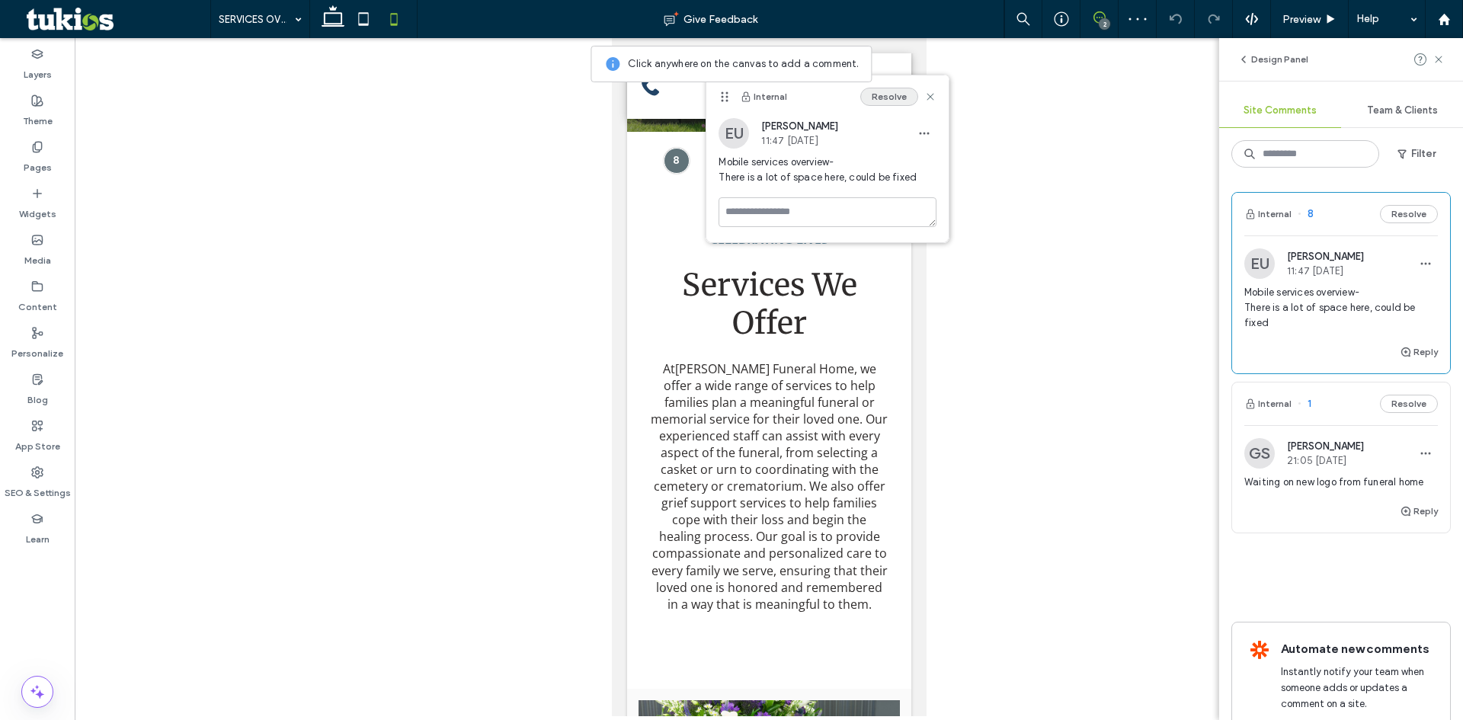
click at [889, 91] on button "Resolve" at bounding box center [889, 97] width 58 height 18
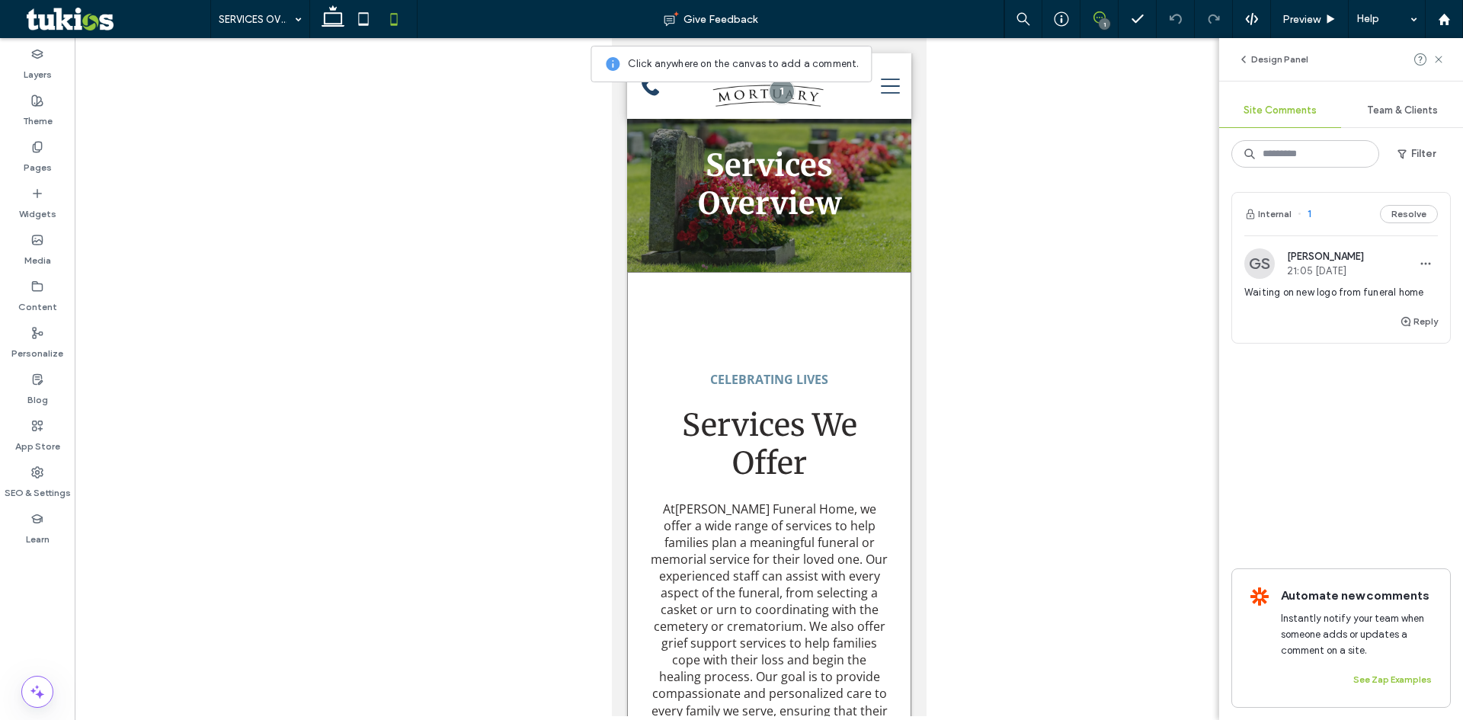
scroll to position [10, 0]
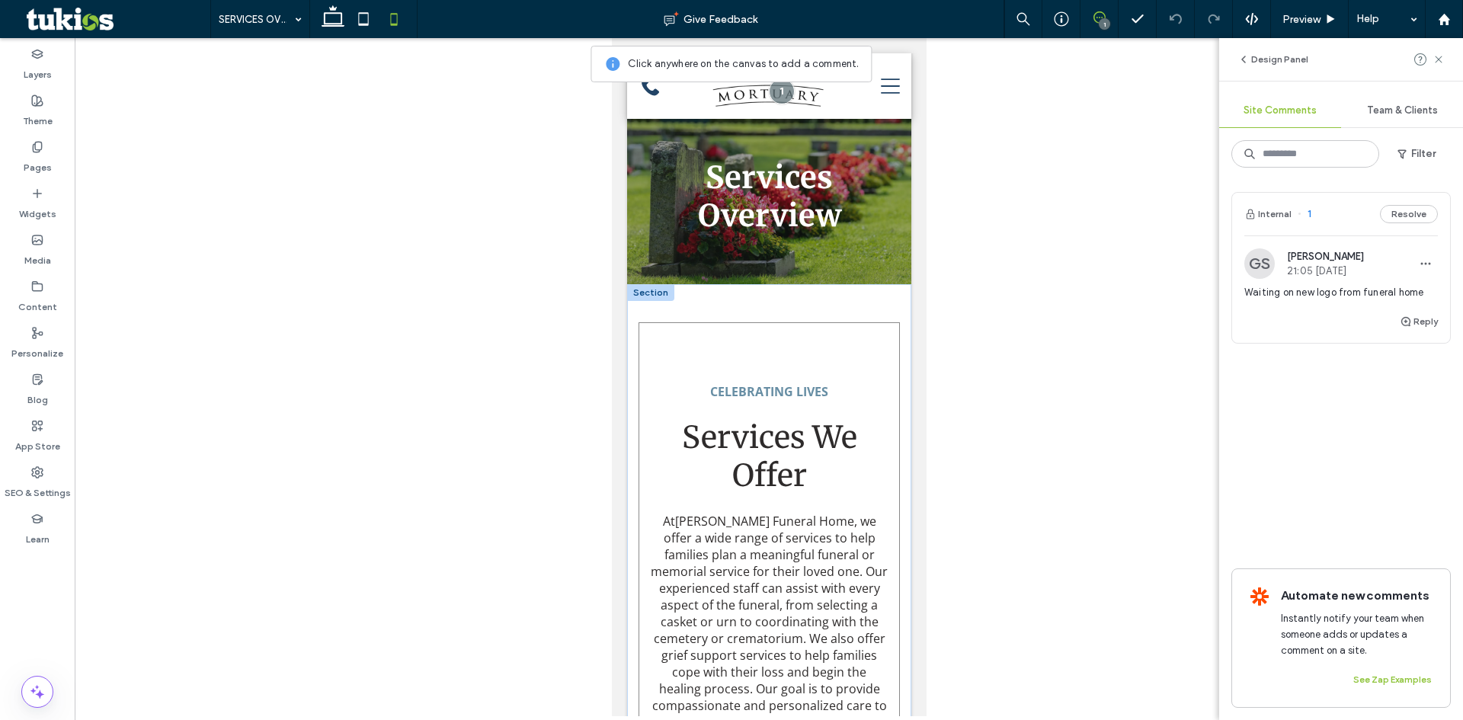
click at [680, 341] on div "CELEBRATING LIVES Services We Offer At Boothby Funeral Home , we offer a wide r…" at bounding box center [768, 566] width 261 height 488
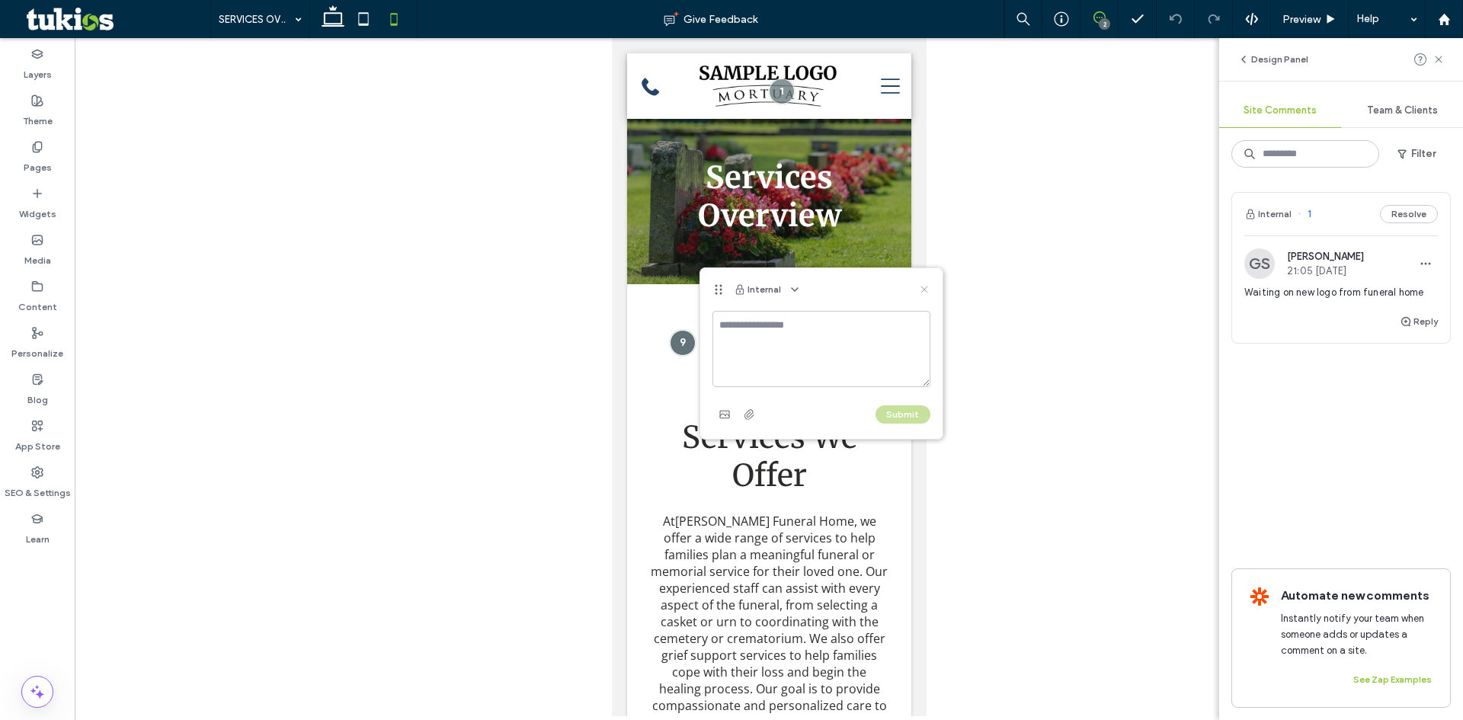
click at [927, 287] on use at bounding box center [924, 289] width 7 height 7
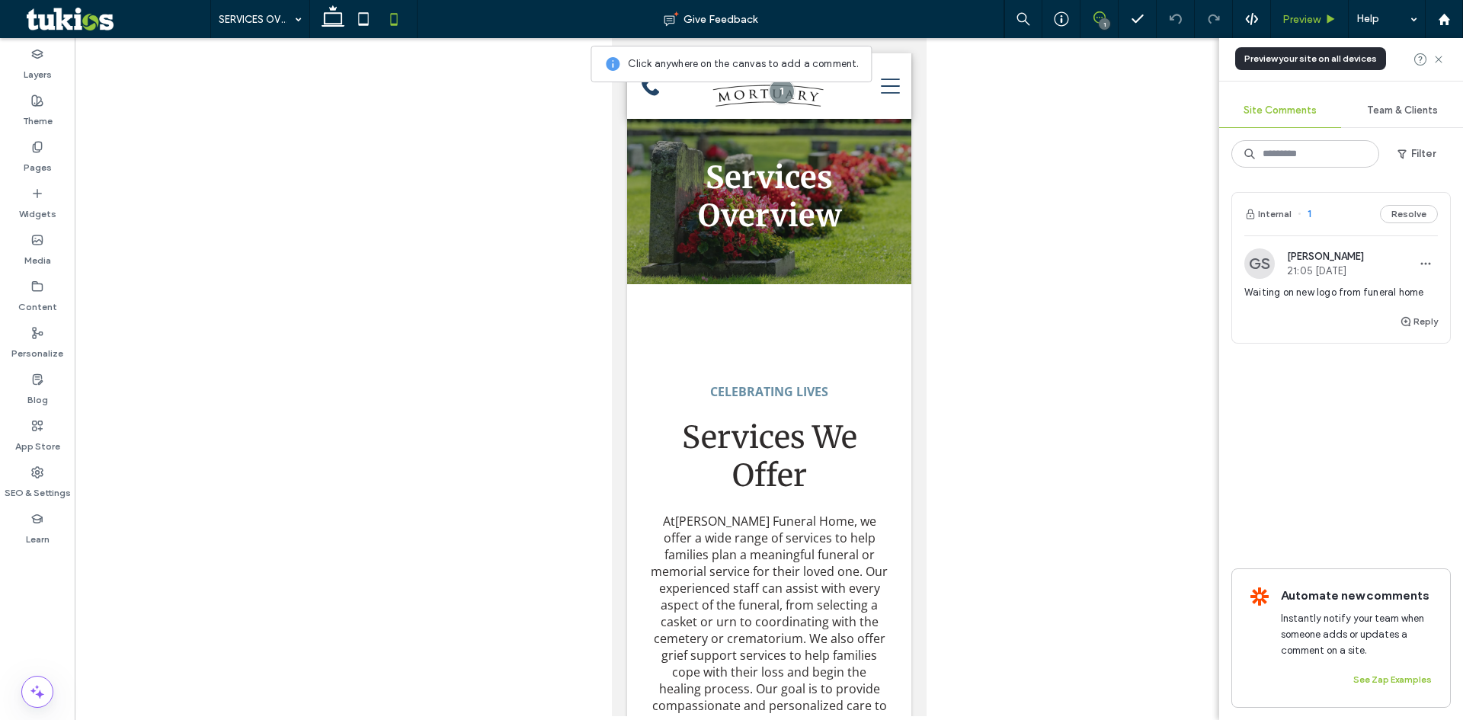
click at [1319, 23] on span "Preview" at bounding box center [1301, 19] width 38 height 13
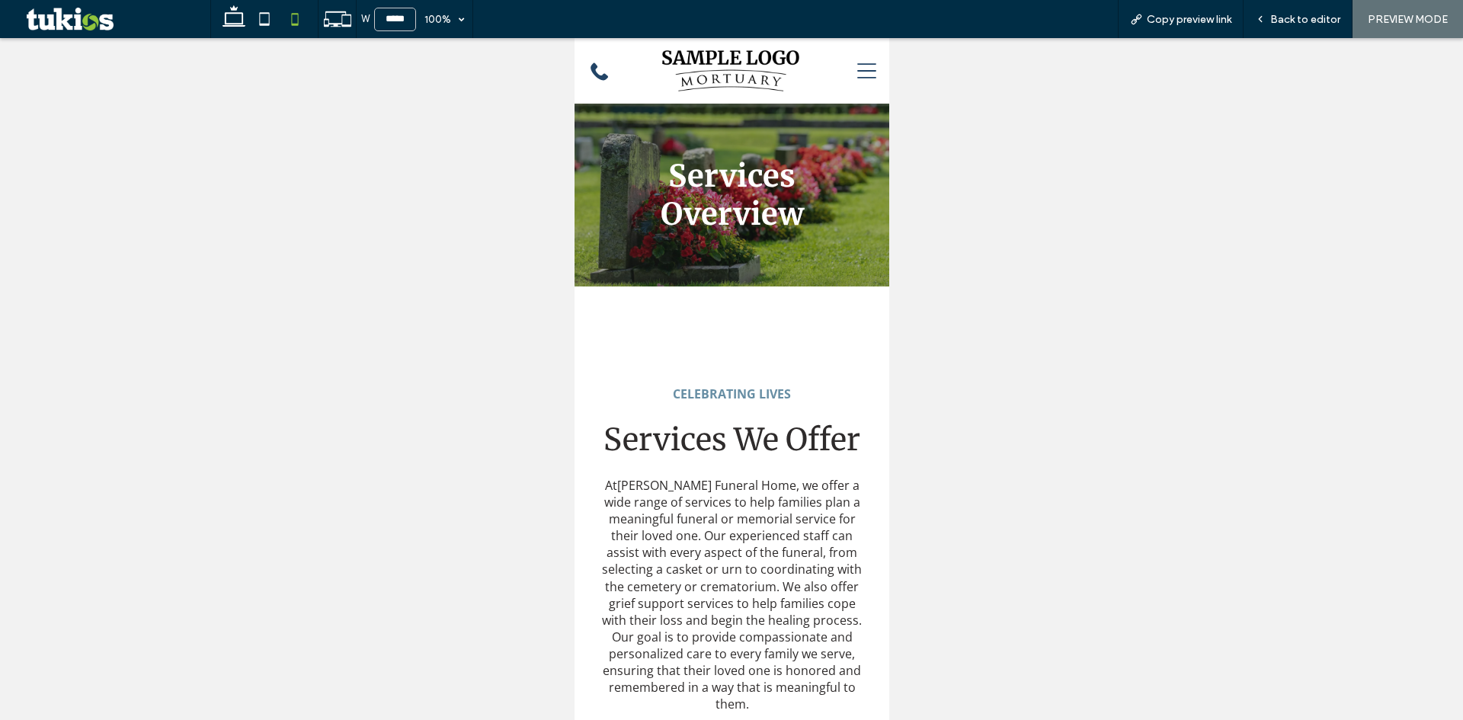
click at [1319, 23] on span "Back to editor" at bounding box center [1305, 19] width 70 height 13
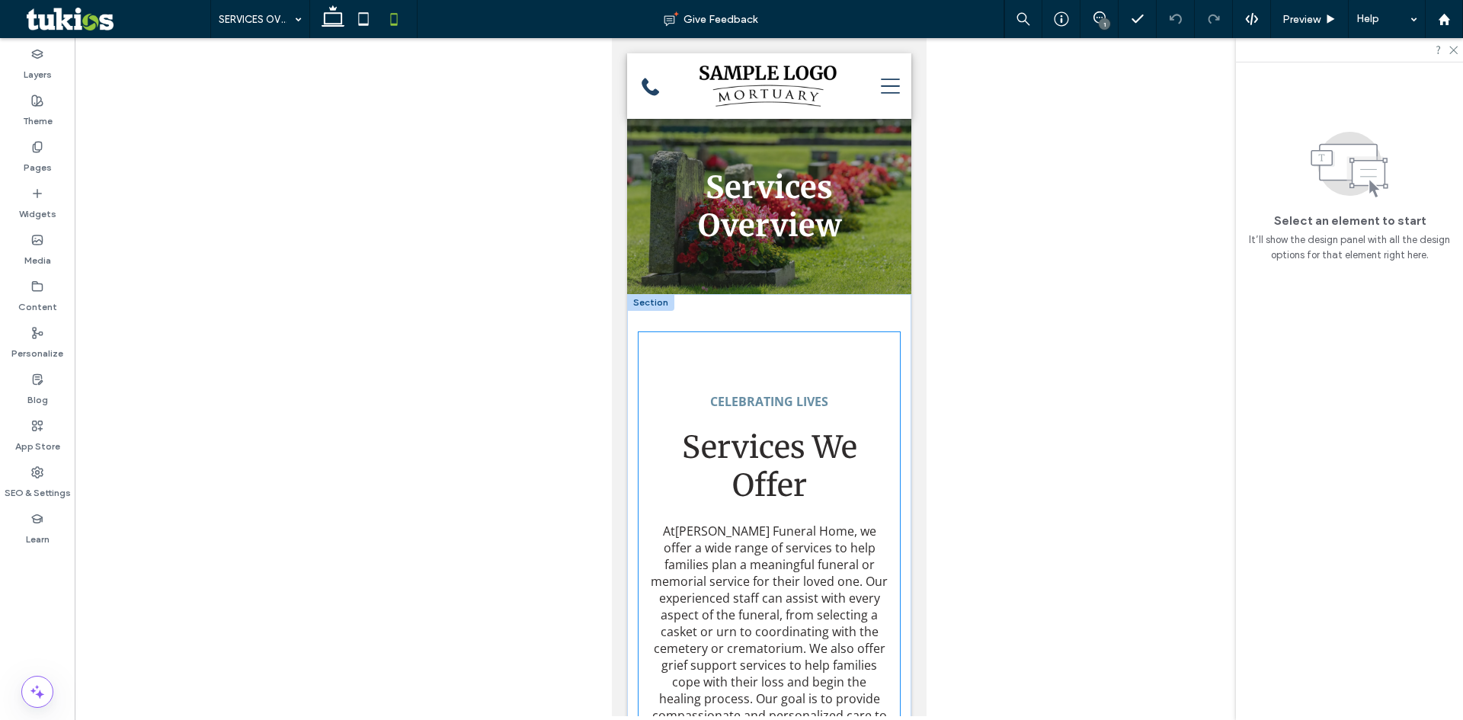
click at [680, 359] on div "CELEBRATING LIVES Services We Offer At Boothby Funeral Home , we offer a wide r…" at bounding box center [768, 576] width 261 height 488
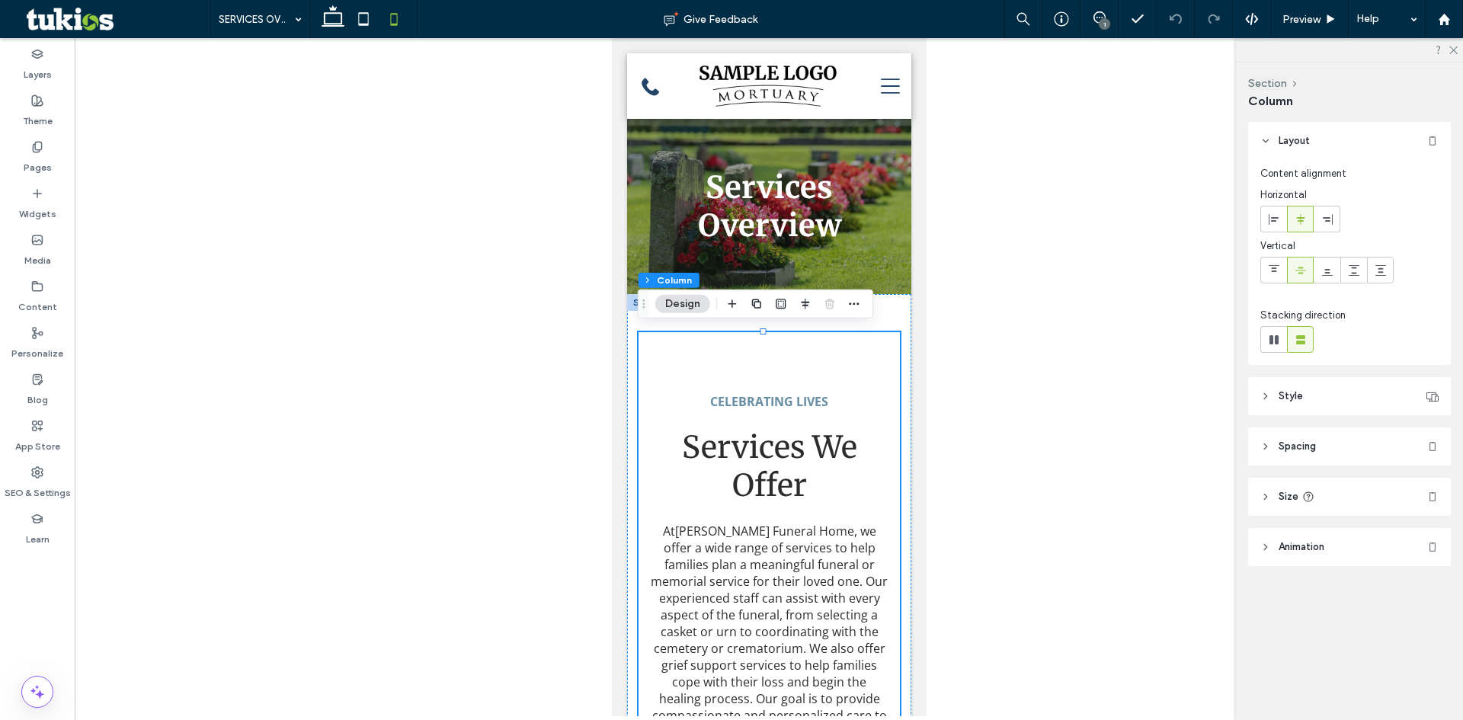
click at [680, 359] on div "CELEBRATING LIVES Services We Offer At Boothby Funeral Home , we offer a wide r…" at bounding box center [768, 576] width 261 height 488
click at [1298, 456] on header "Spacing" at bounding box center [1349, 446] width 203 height 38
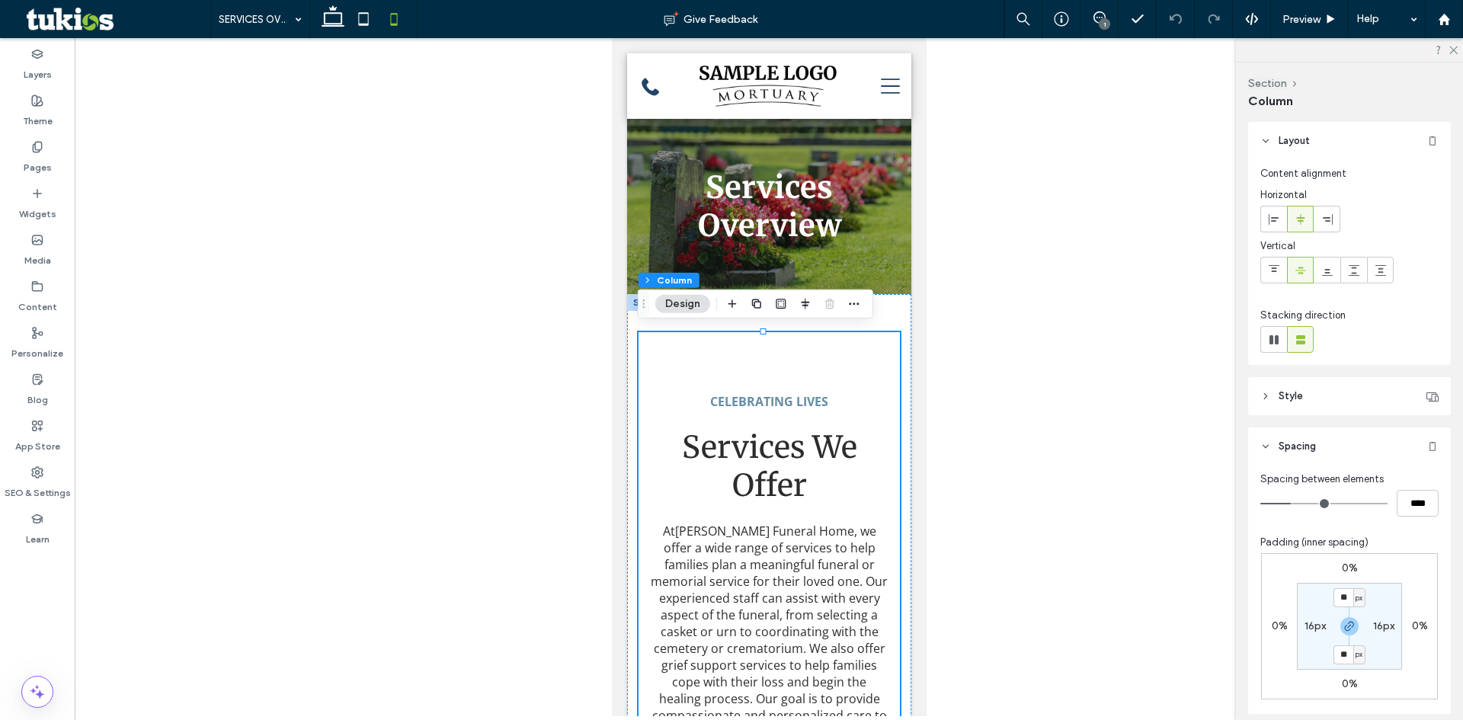
scroll to position [76, 0]
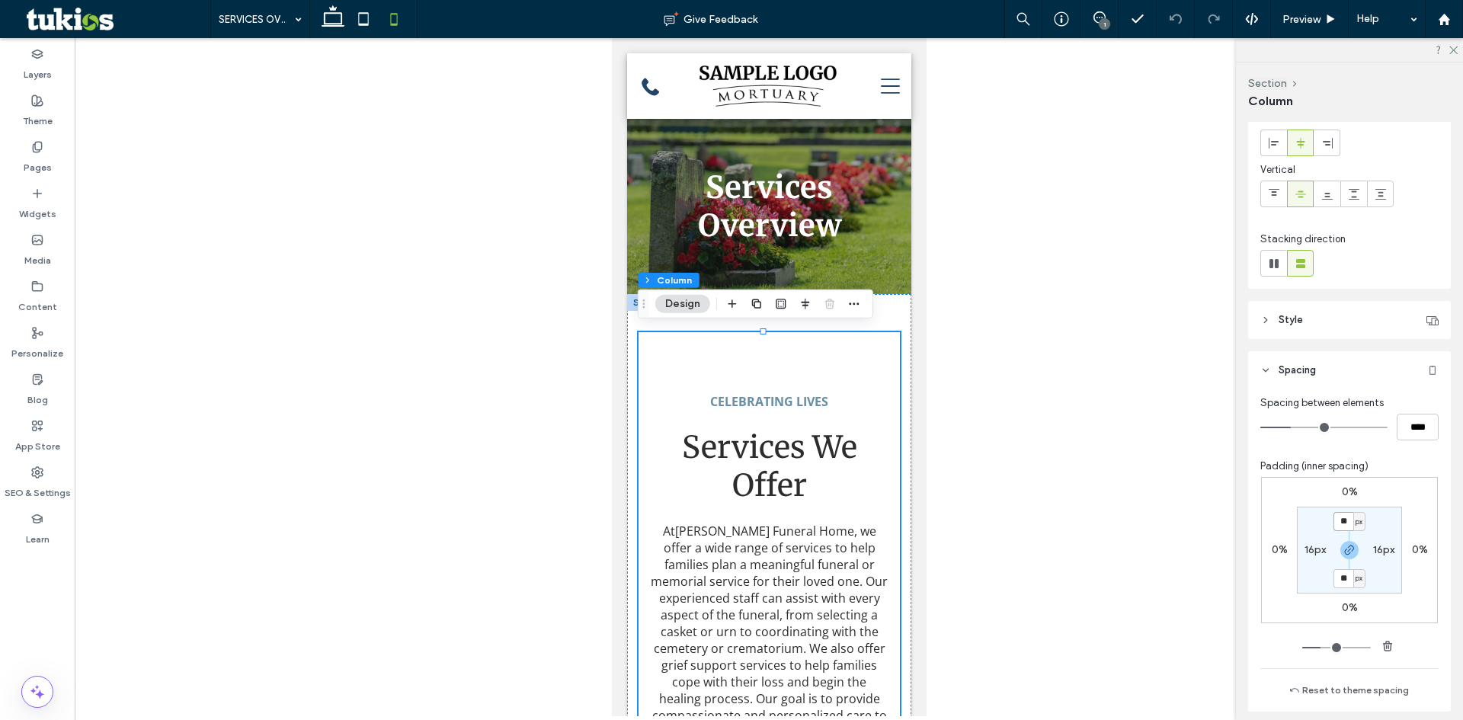
click at [1344, 520] on input "**" at bounding box center [1344, 521] width 20 height 19
click at [1352, 552] on span "button" at bounding box center [1349, 550] width 18 height 18
click at [1338, 520] on input "**" at bounding box center [1344, 521] width 20 height 19
type input "*"
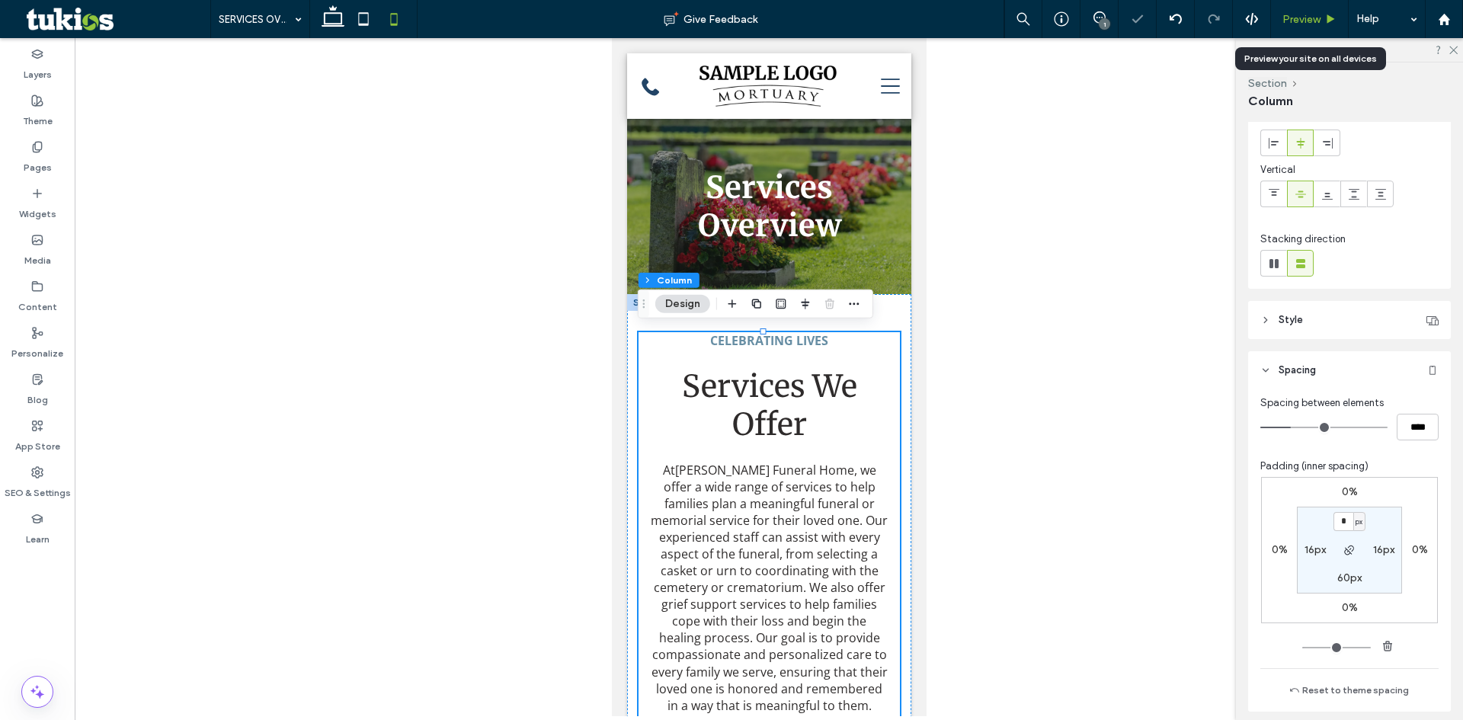
click at [1302, 17] on span "Preview" at bounding box center [1301, 19] width 38 height 13
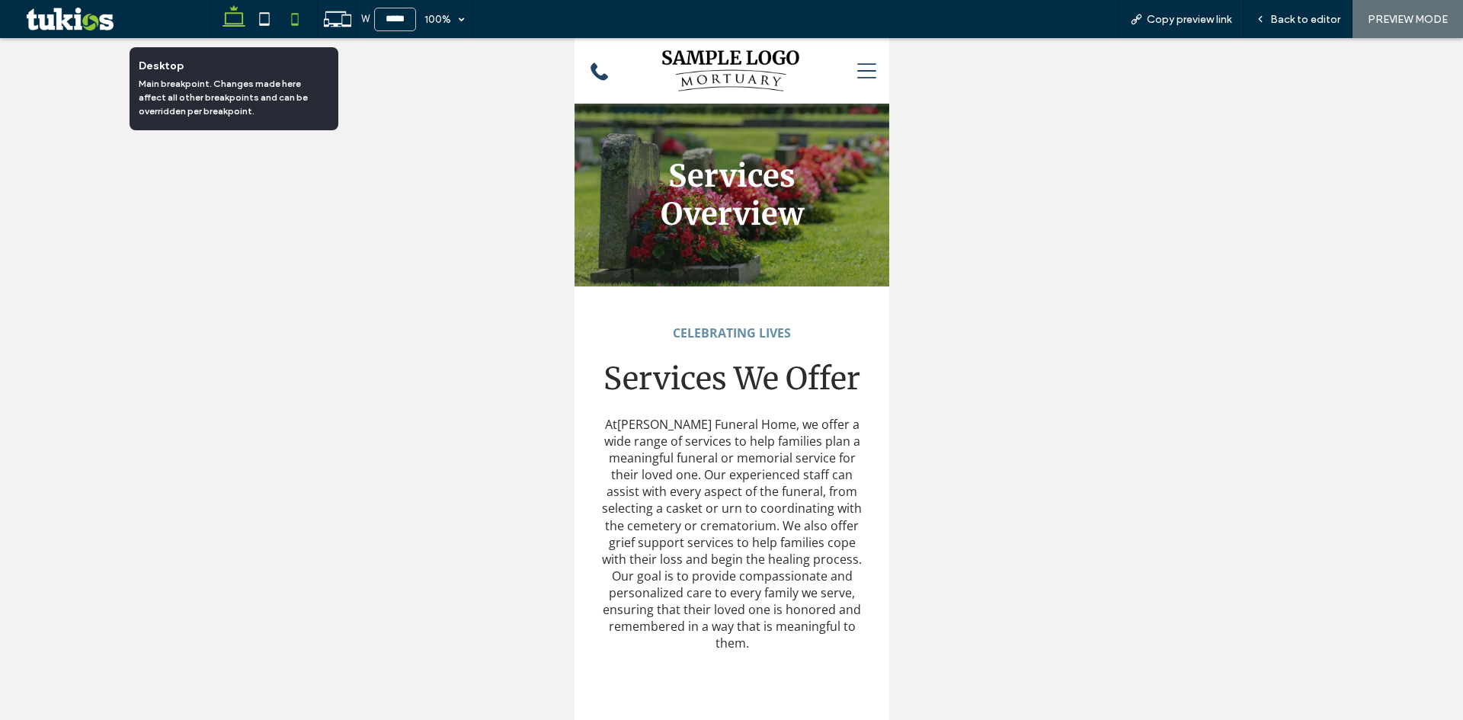
click at [242, 23] on icon at bounding box center [234, 19] width 30 height 30
type input "******"
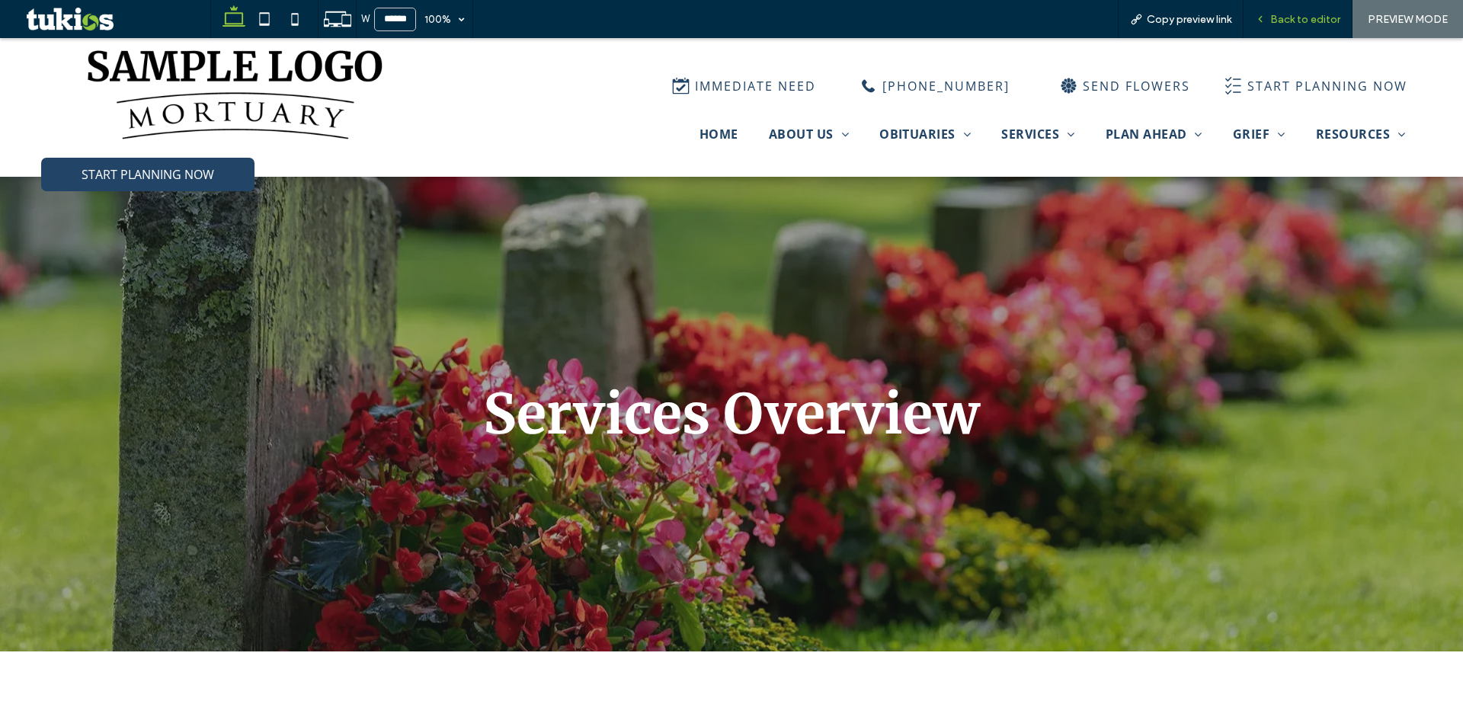
click at [1308, 19] on span "Back to editor" at bounding box center [1305, 19] width 70 height 13
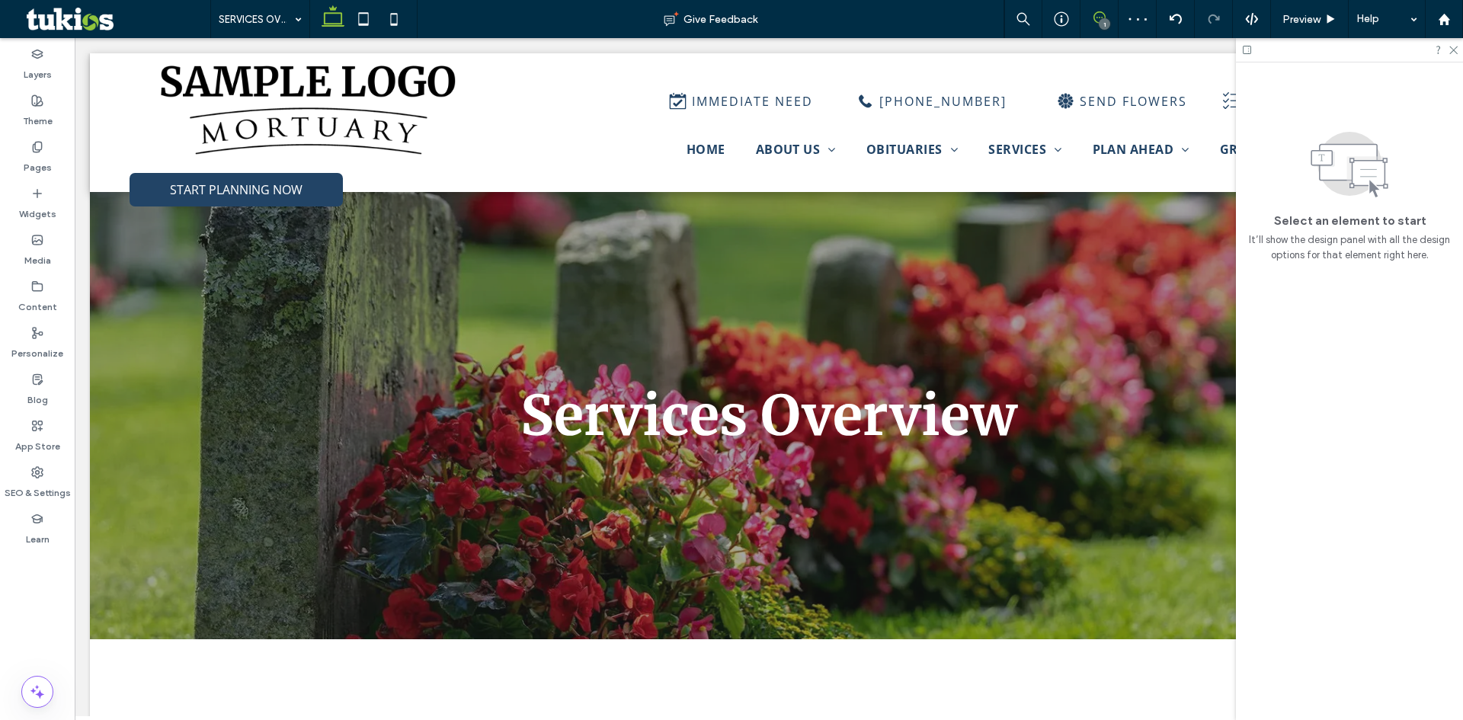
click at [1104, 16] on use at bounding box center [1099, 17] width 12 height 12
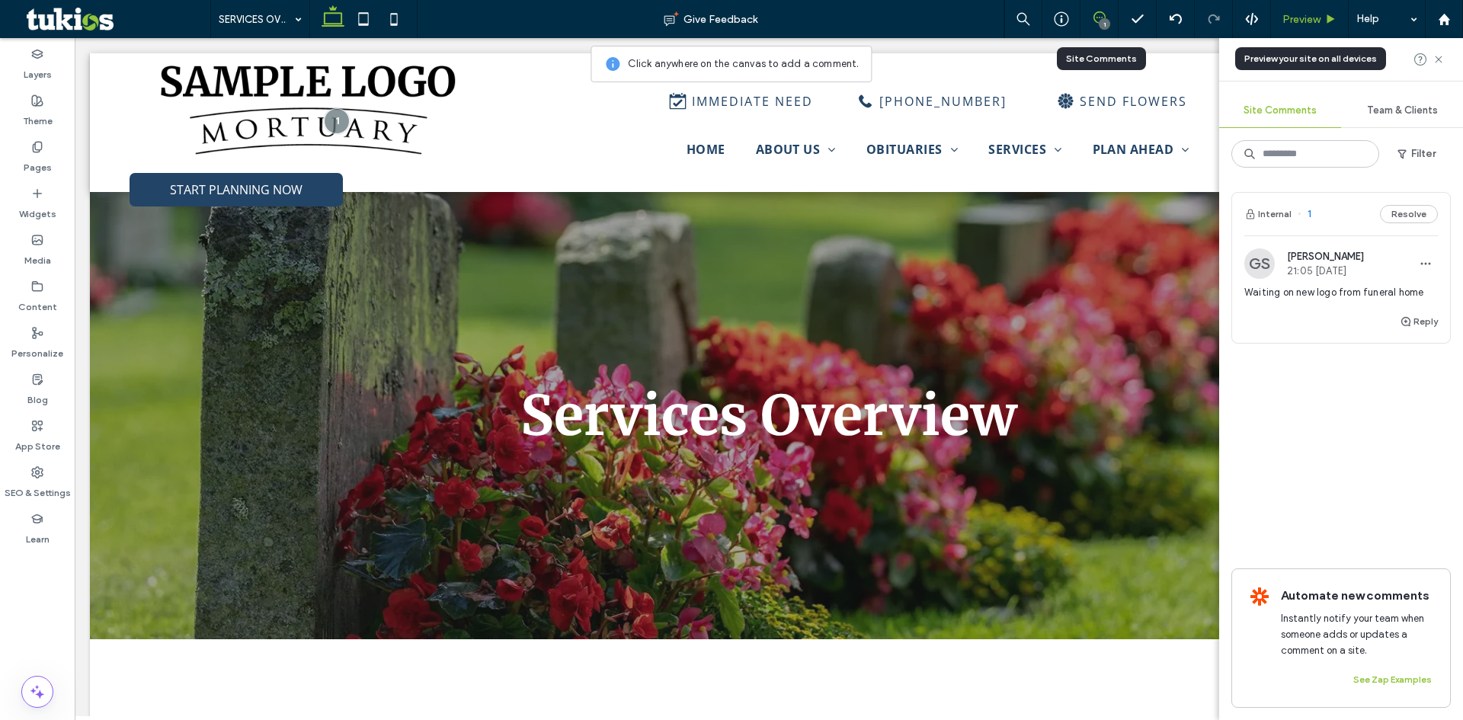
click at [1309, 18] on span "Preview" at bounding box center [1301, 19] width 38 height 13
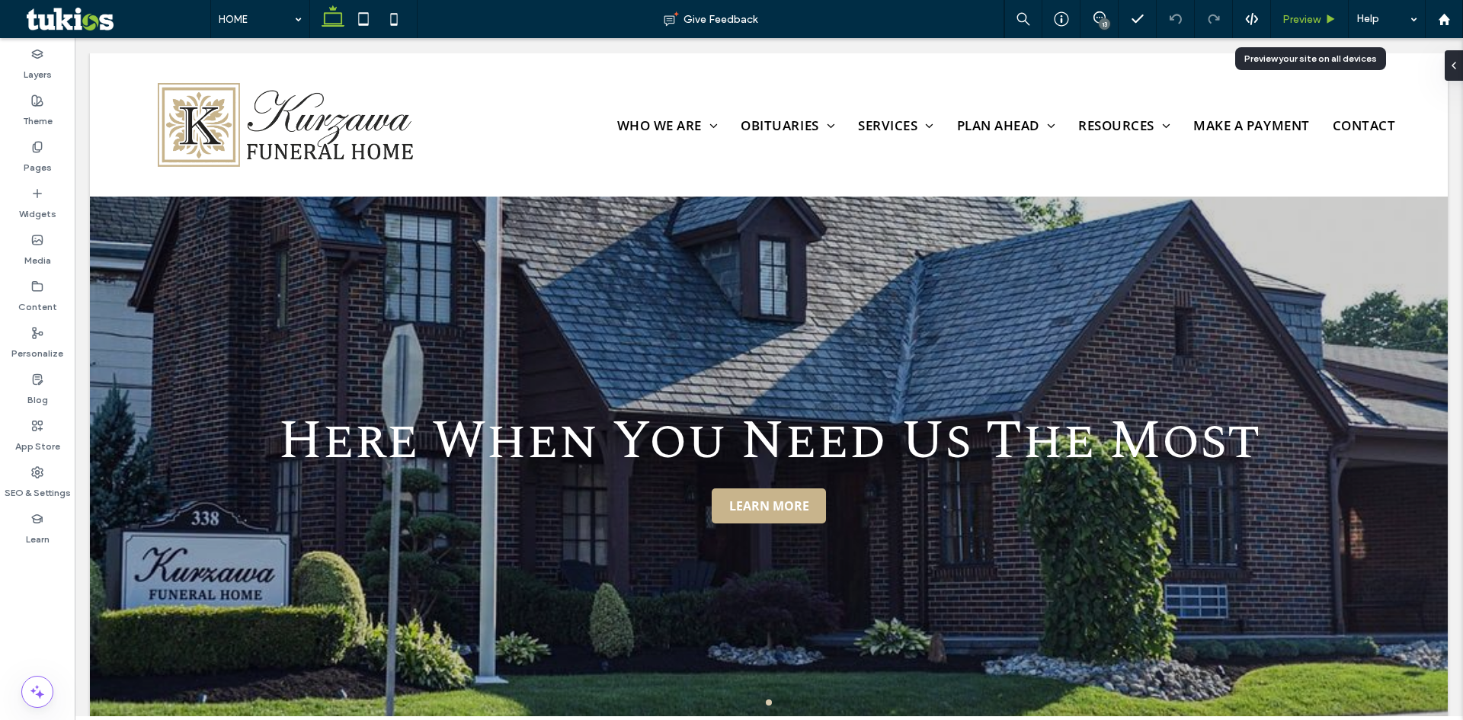
click at [1323, 25] on div "Preview" at bounding box center [1309, 19] width 77 height 13
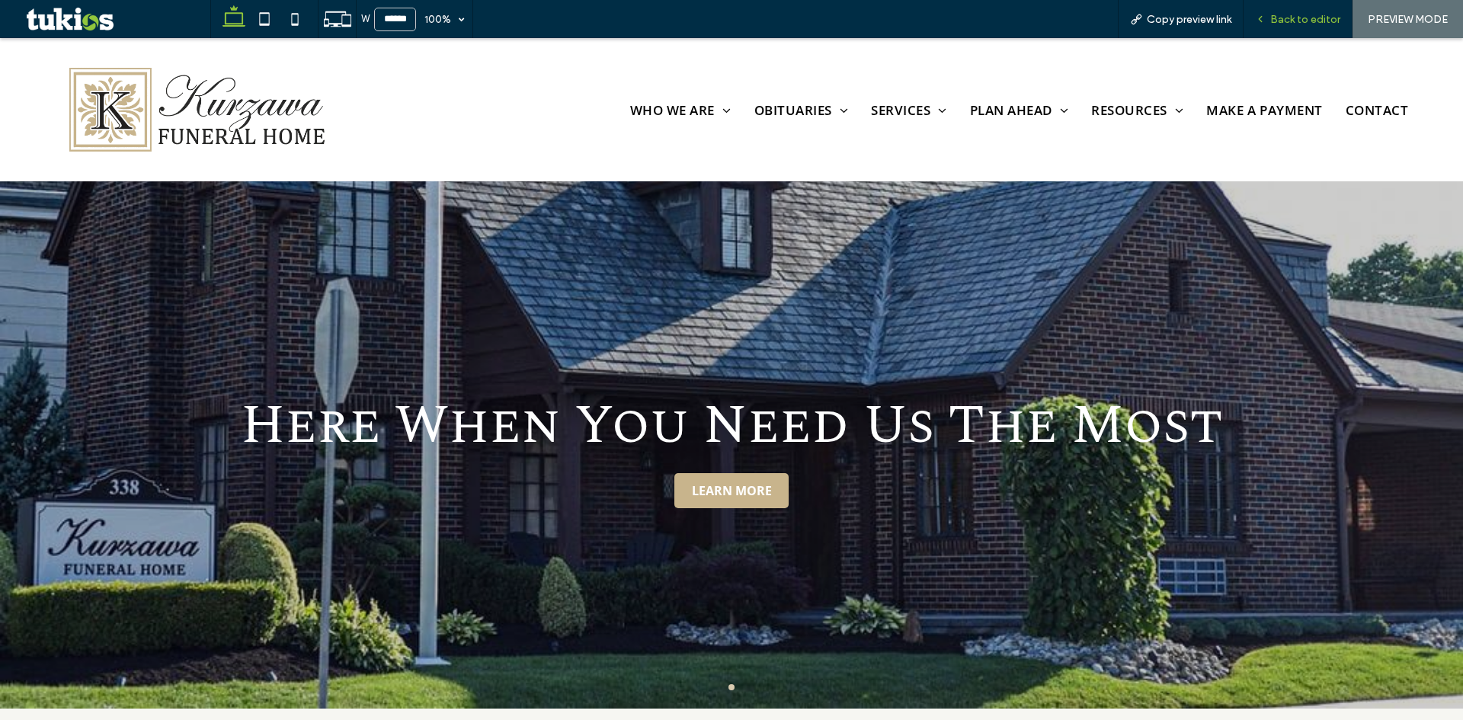
click at [1312, 20] on span "Back to editor" at bounding box center [1305, 19] width 70 height 13
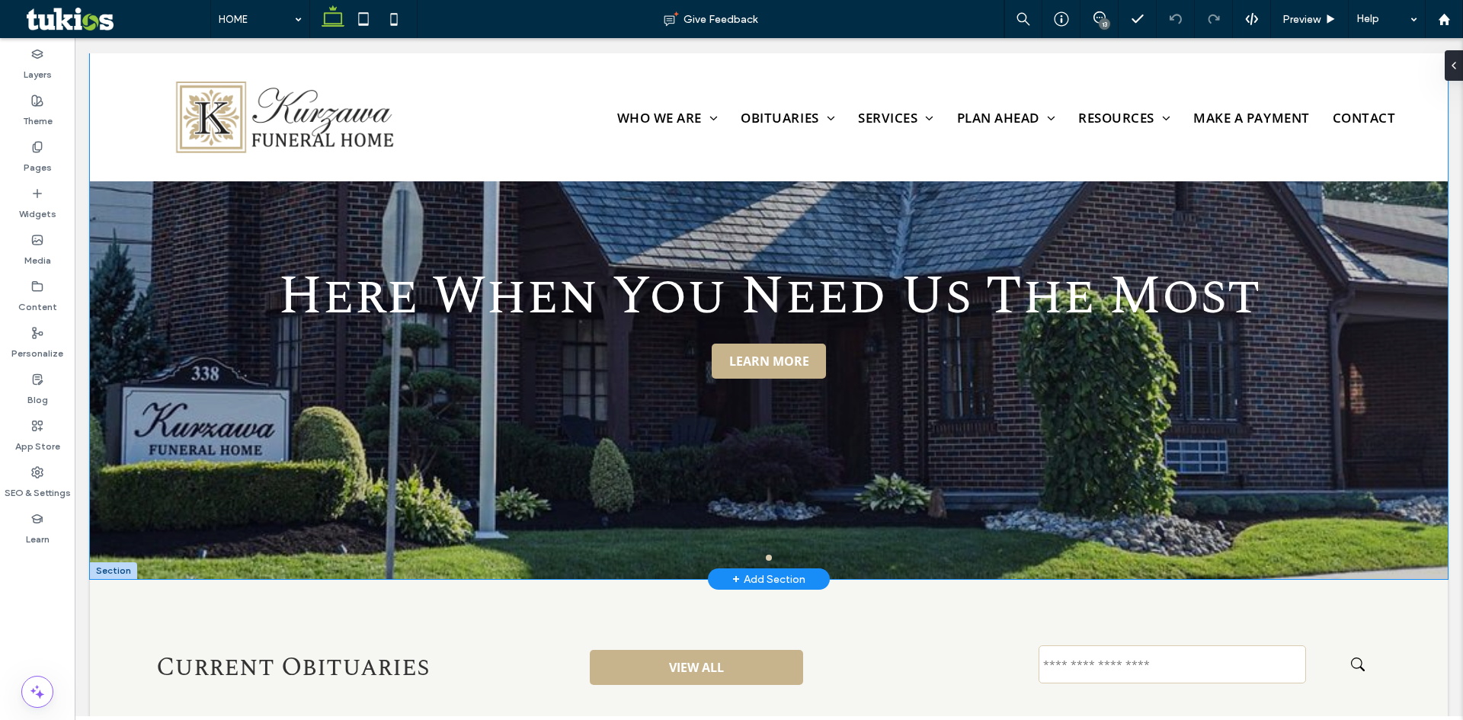
scroll to position [76, 0]
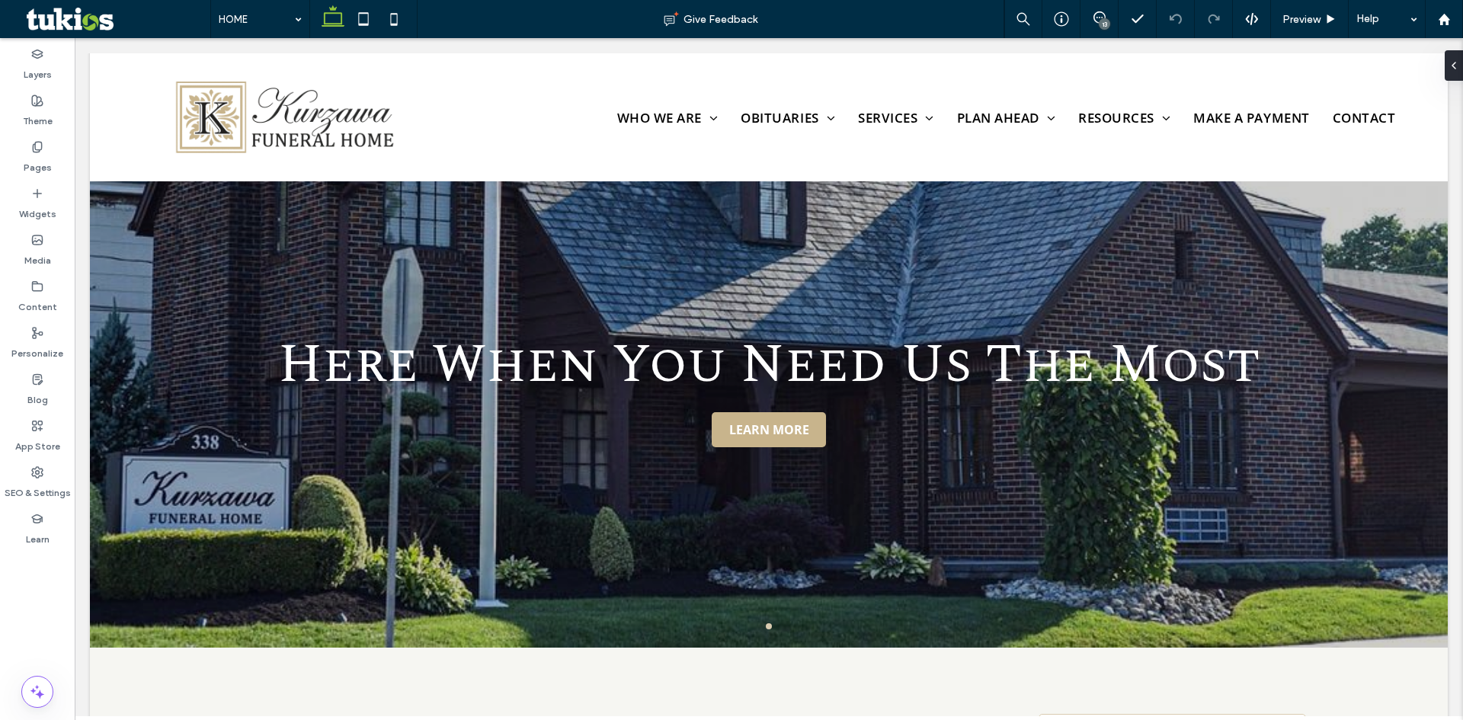
click at [1103, 18] on div "13" at bounding box center [1104, 23] width 11 height 11
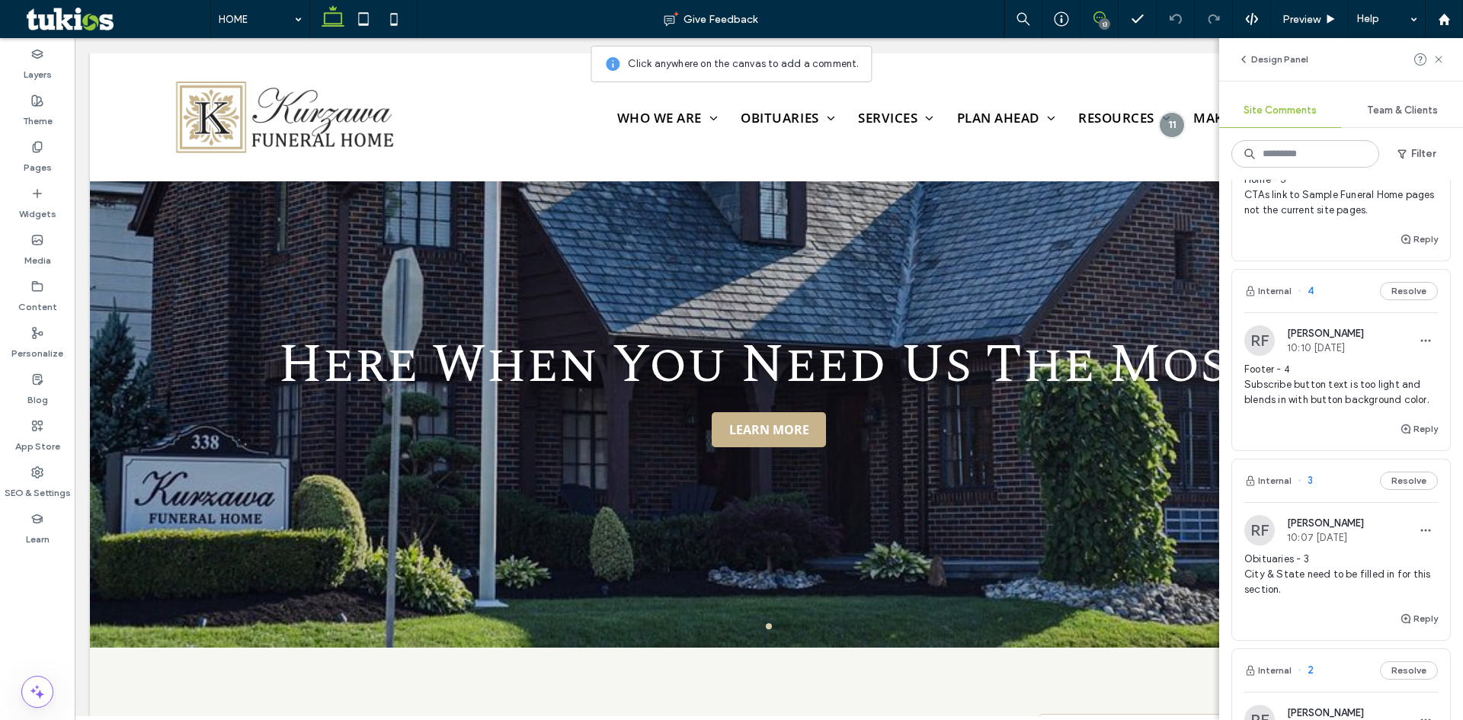
scroll to position [2134, 0]
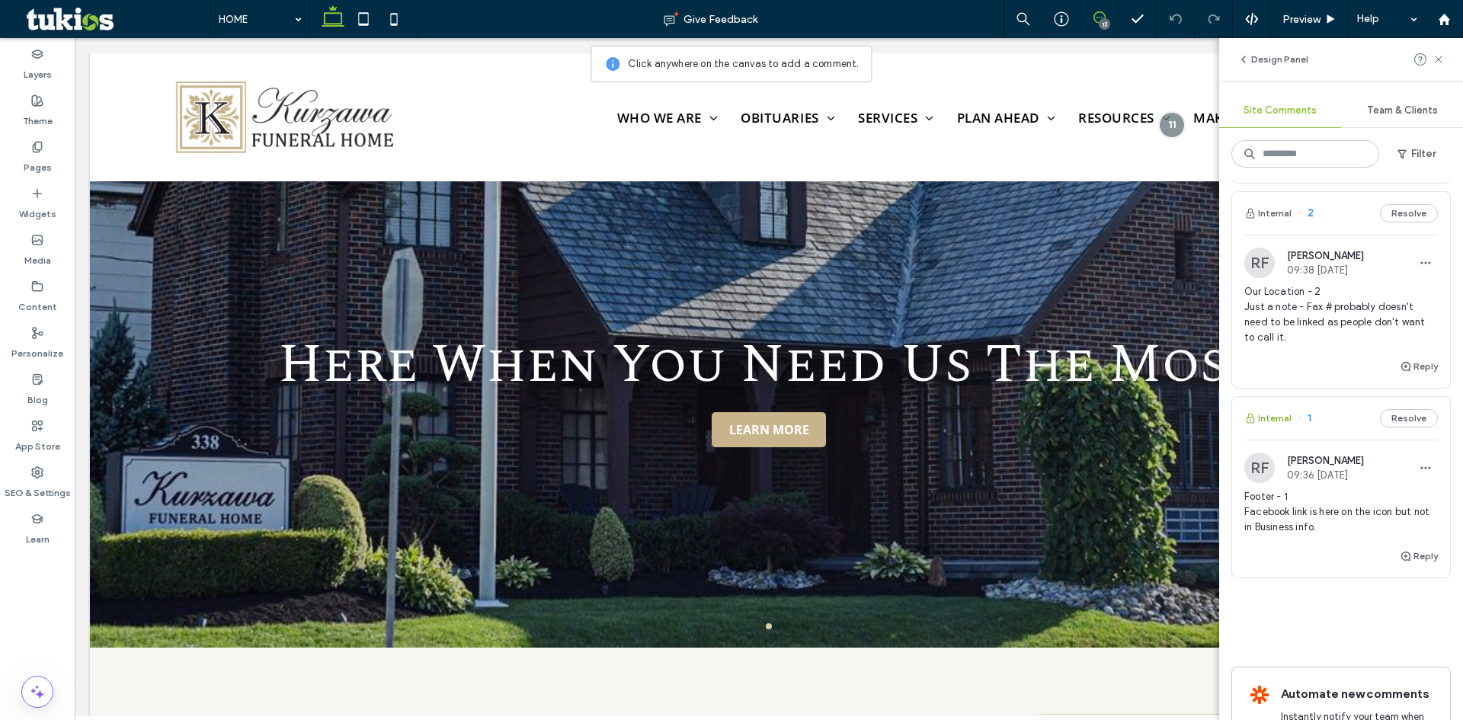
click at [1278, 427] on button "Internal" at bounding box center [1267, 418] width 47 height 18
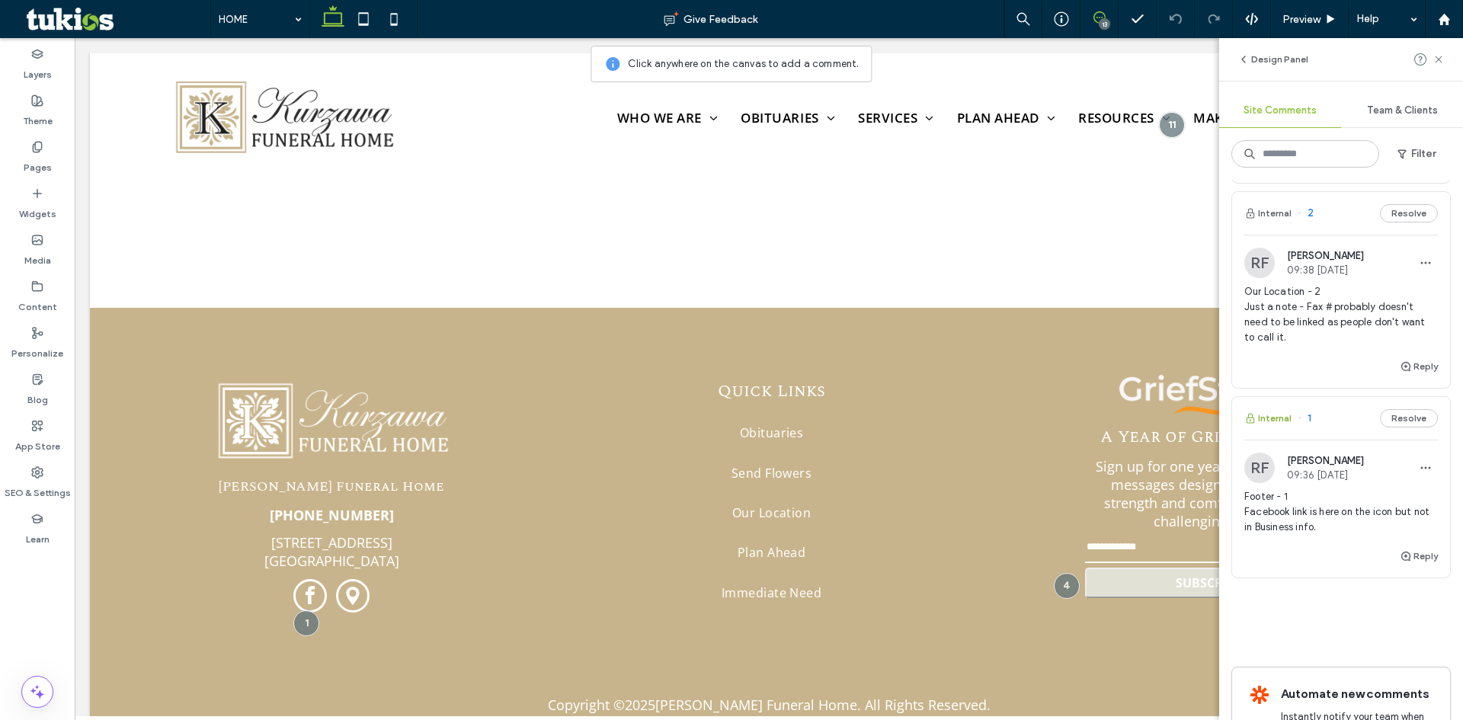
scroll to position [3081, 0]
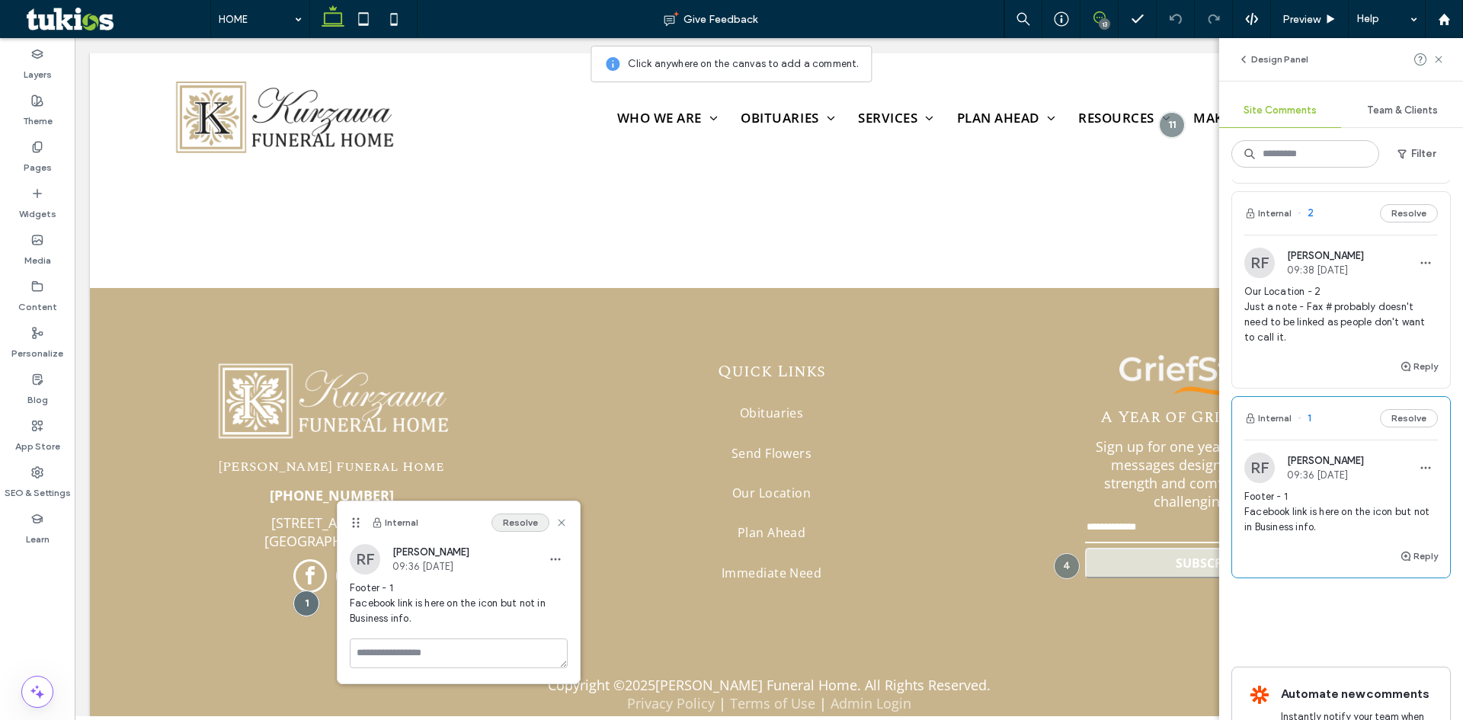
click at [521, 520] on button "Resolve" at bounding box center [520, 523] width 58 height 18
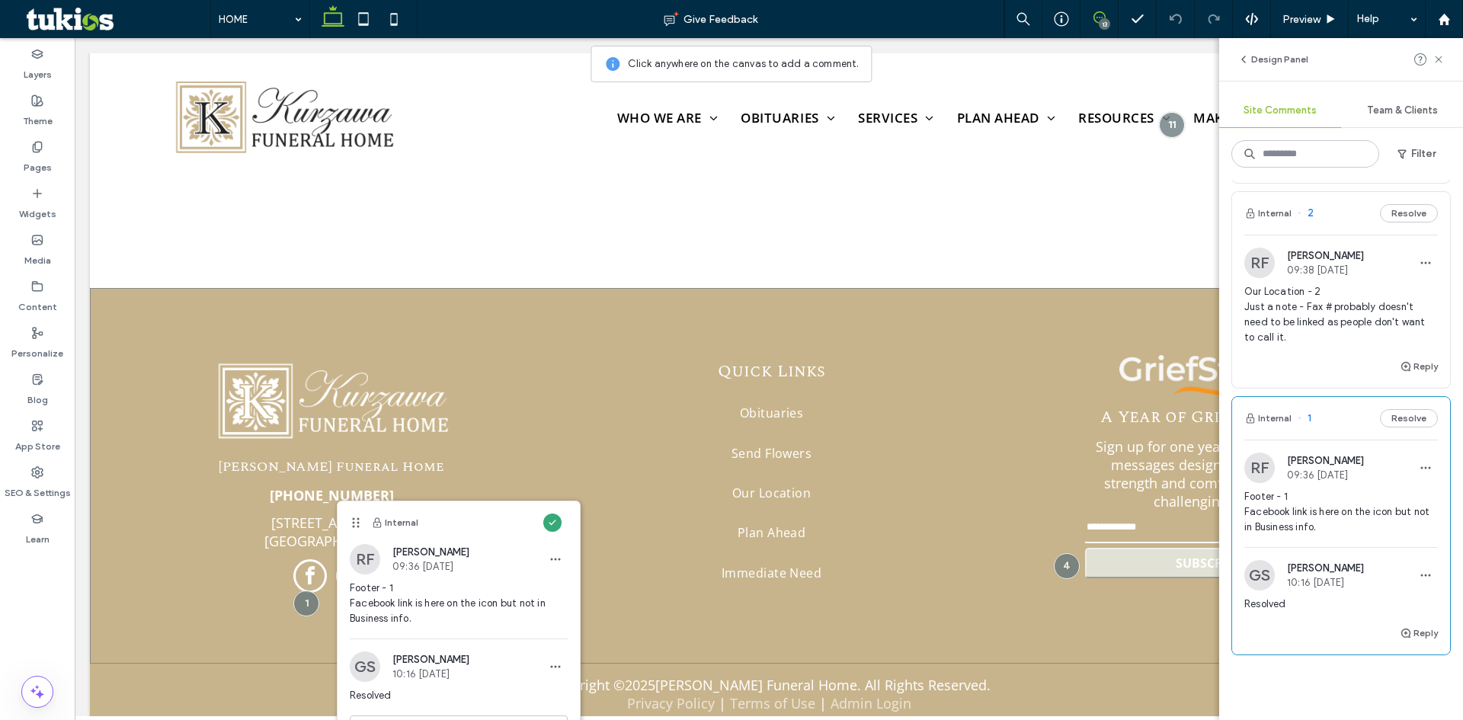
scroll to position [2074, 0]
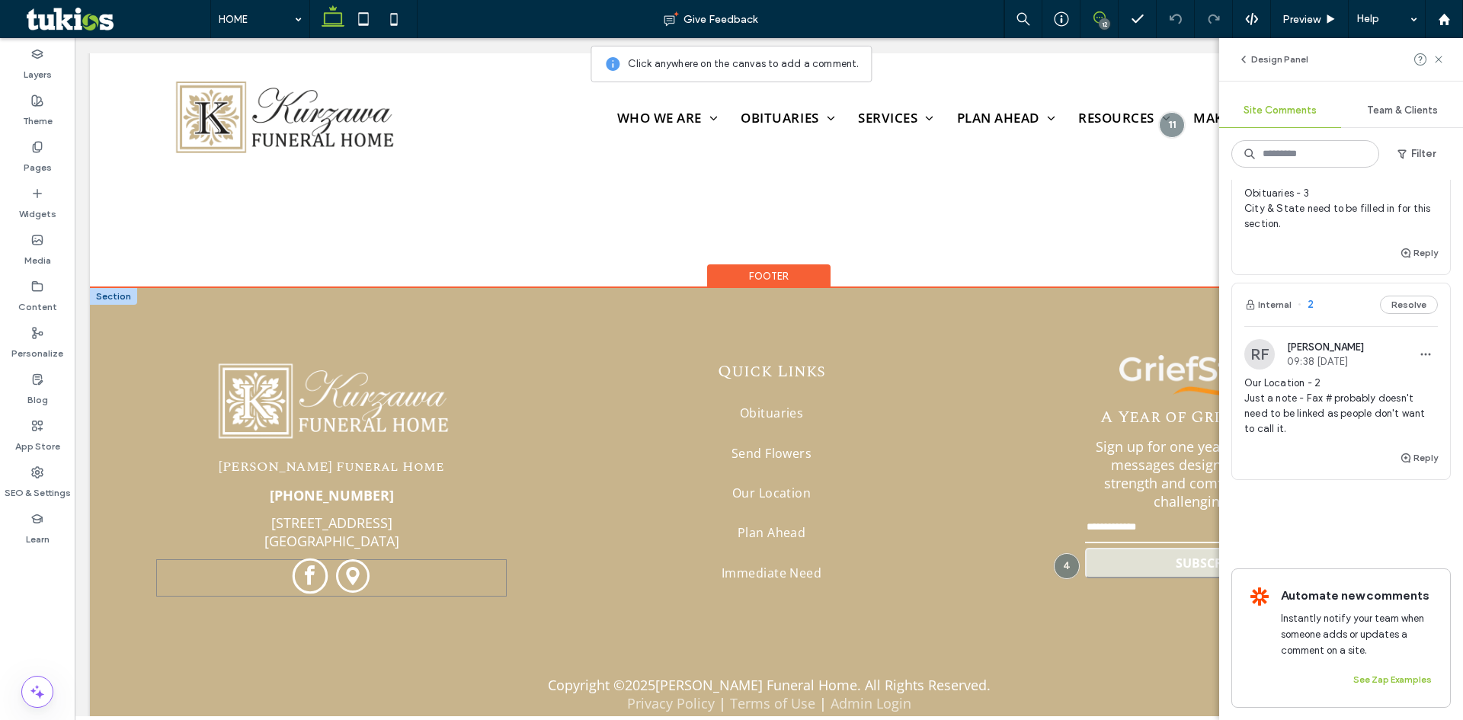
click at [312, 561] on span "facebook" at bounding box center [311, 577] width 36 height 36
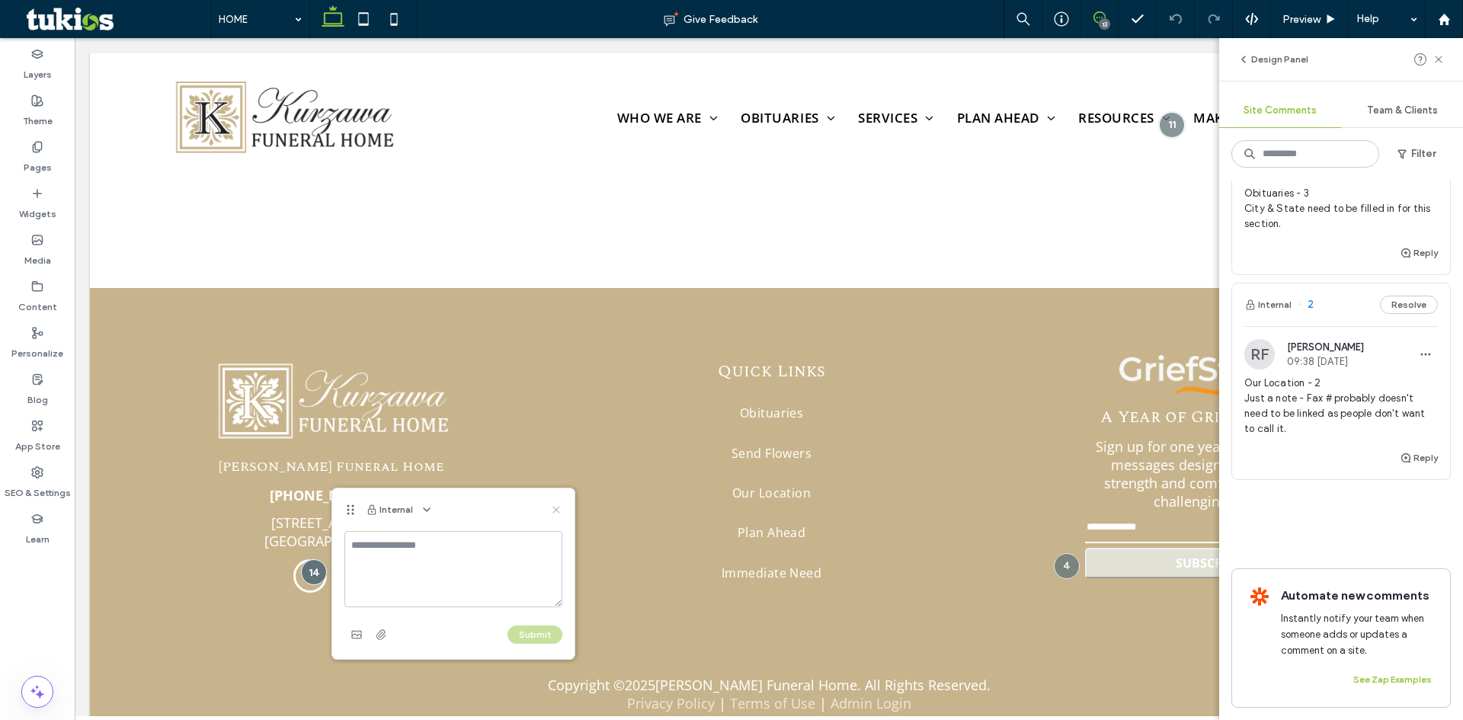
click at [558, 507] on use at bounding box center [555, 509] width 7 height 7
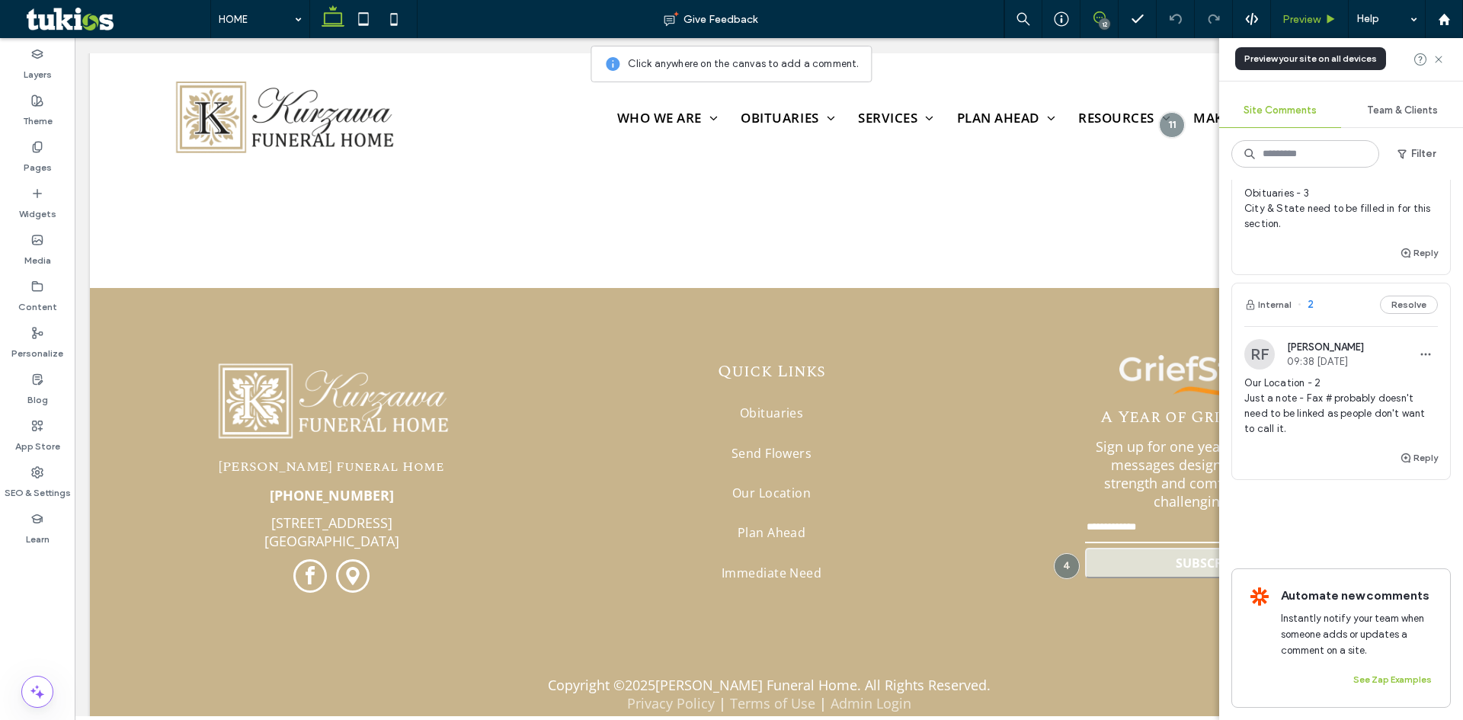
click at [1297, 15] on span "Preview" at bounding box center [1301, 19] width 38 height 13
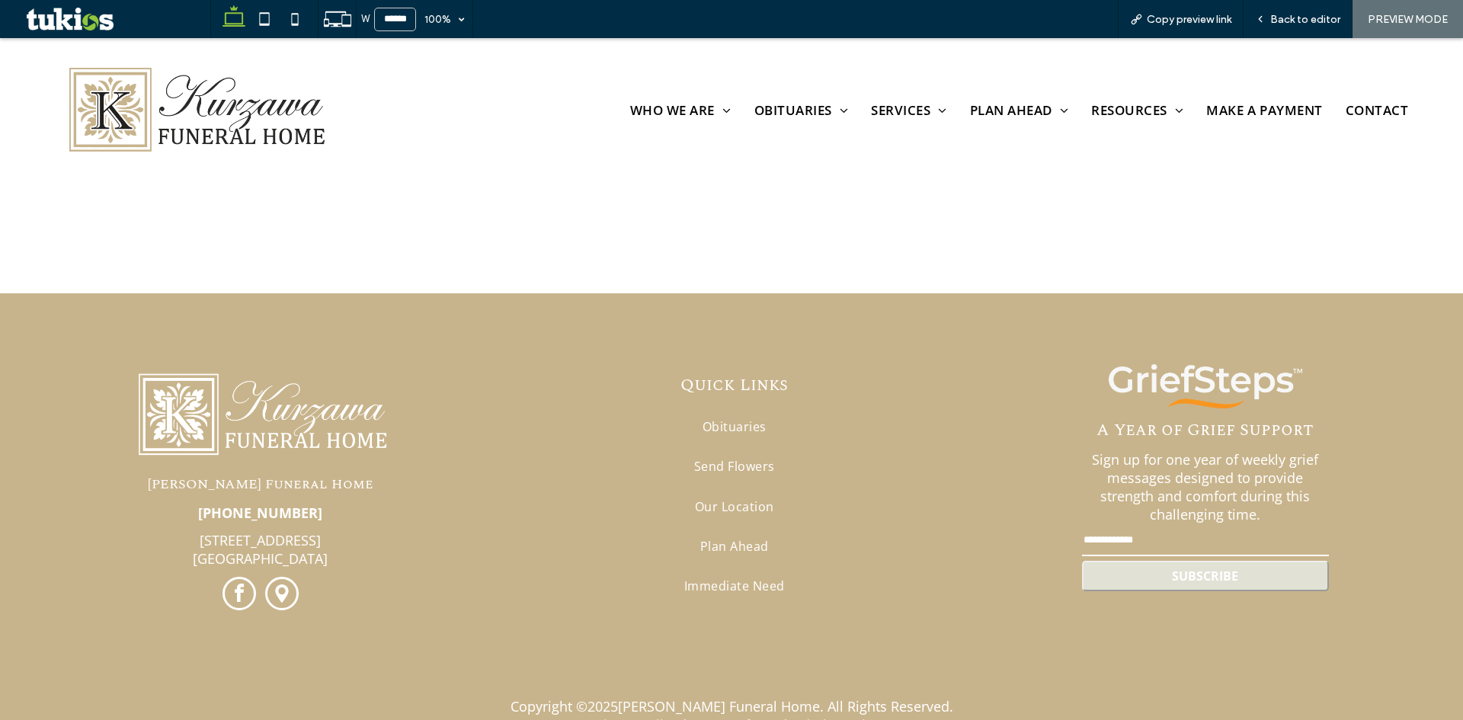
scroll to position [3096, 0]
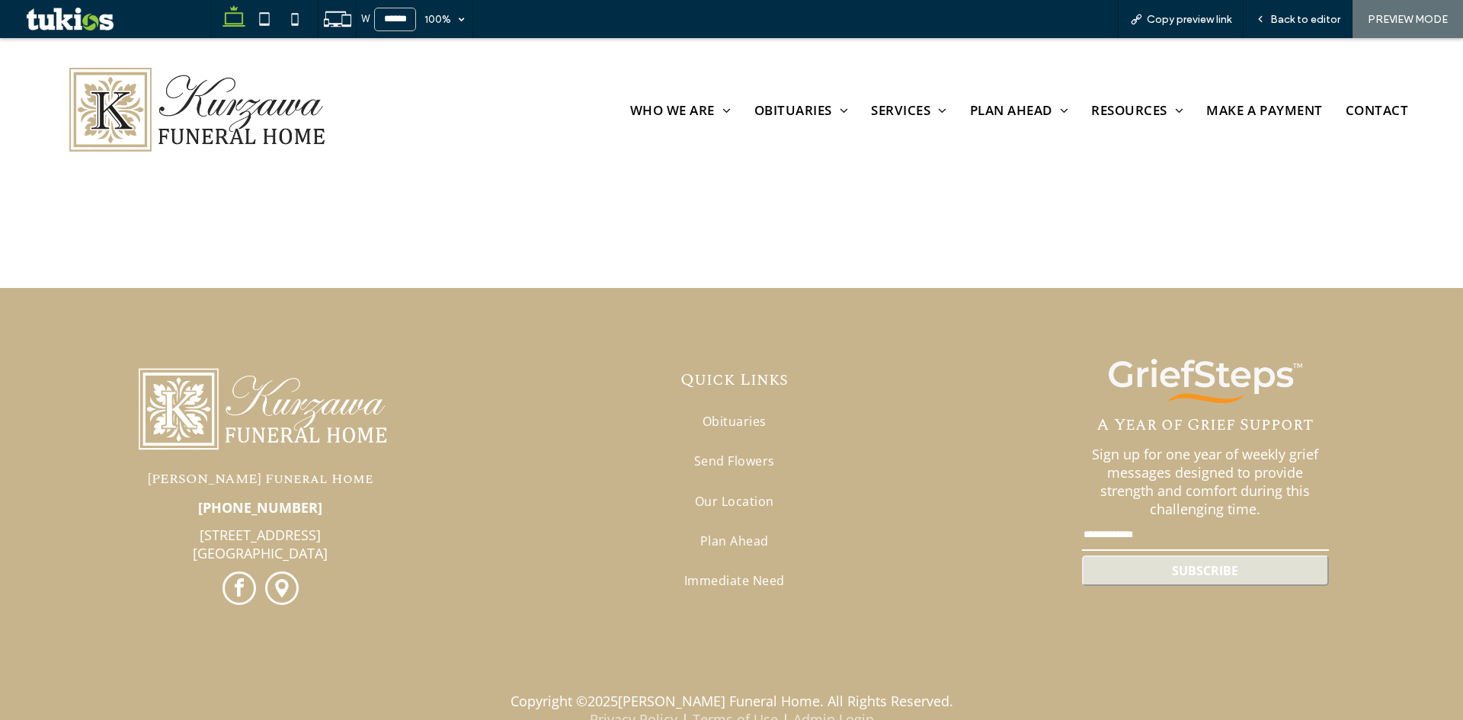
click at [1297, 15] on span "Back to editor" at bounding box center [1305, 19] width 70 height 13
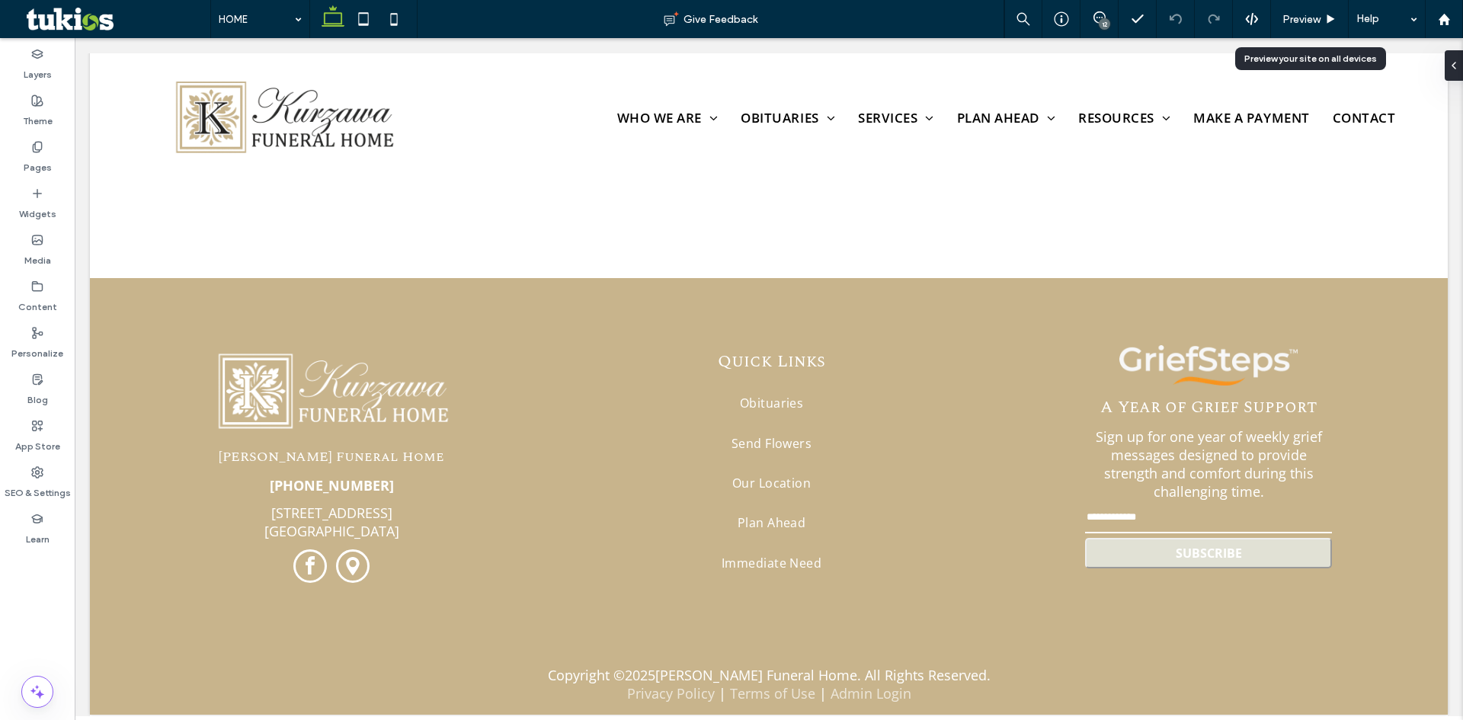
scroll to position [3081, 0]
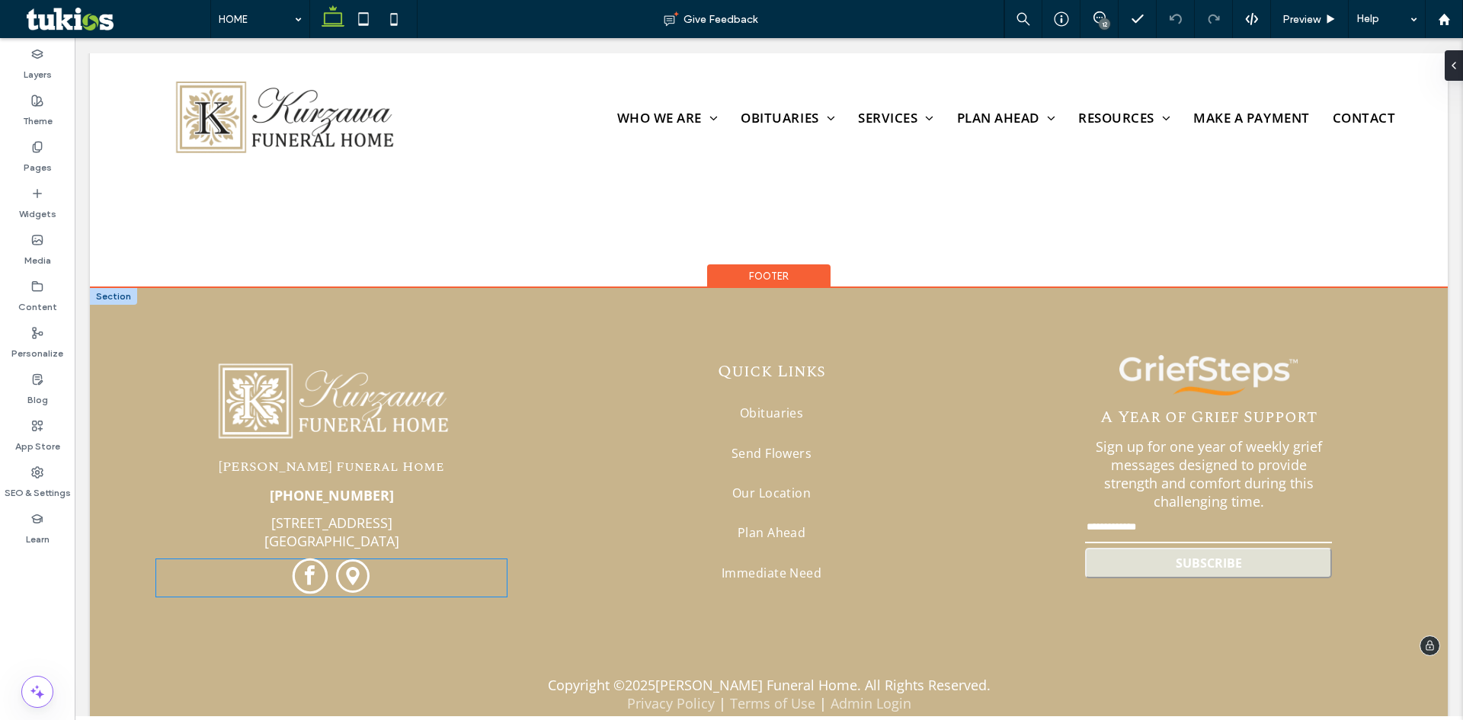
click at [317, 562] on span "facebook" at bounding box center [311, 577] width 36 height 36
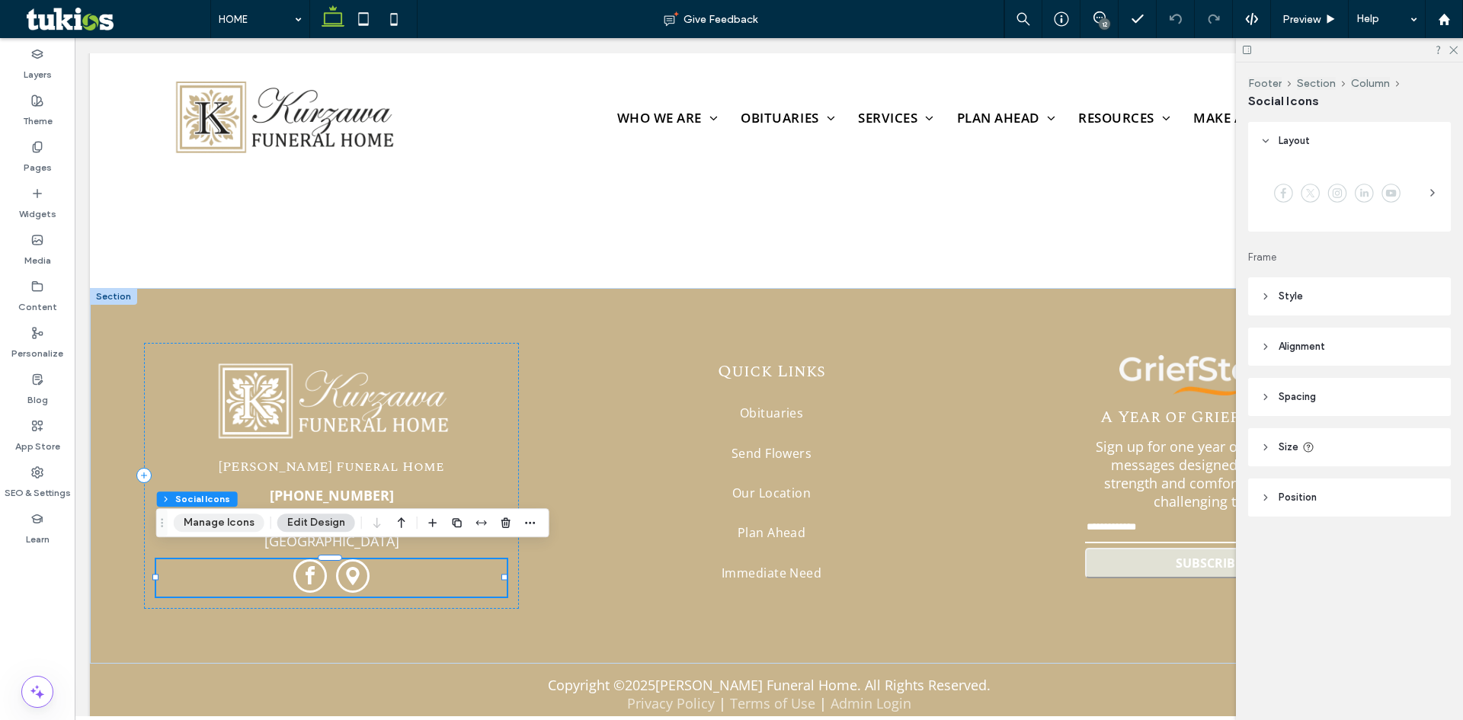
click at [241, 528] on button "Manage Icons" at bounding box center [219, 523] width 91 height 18
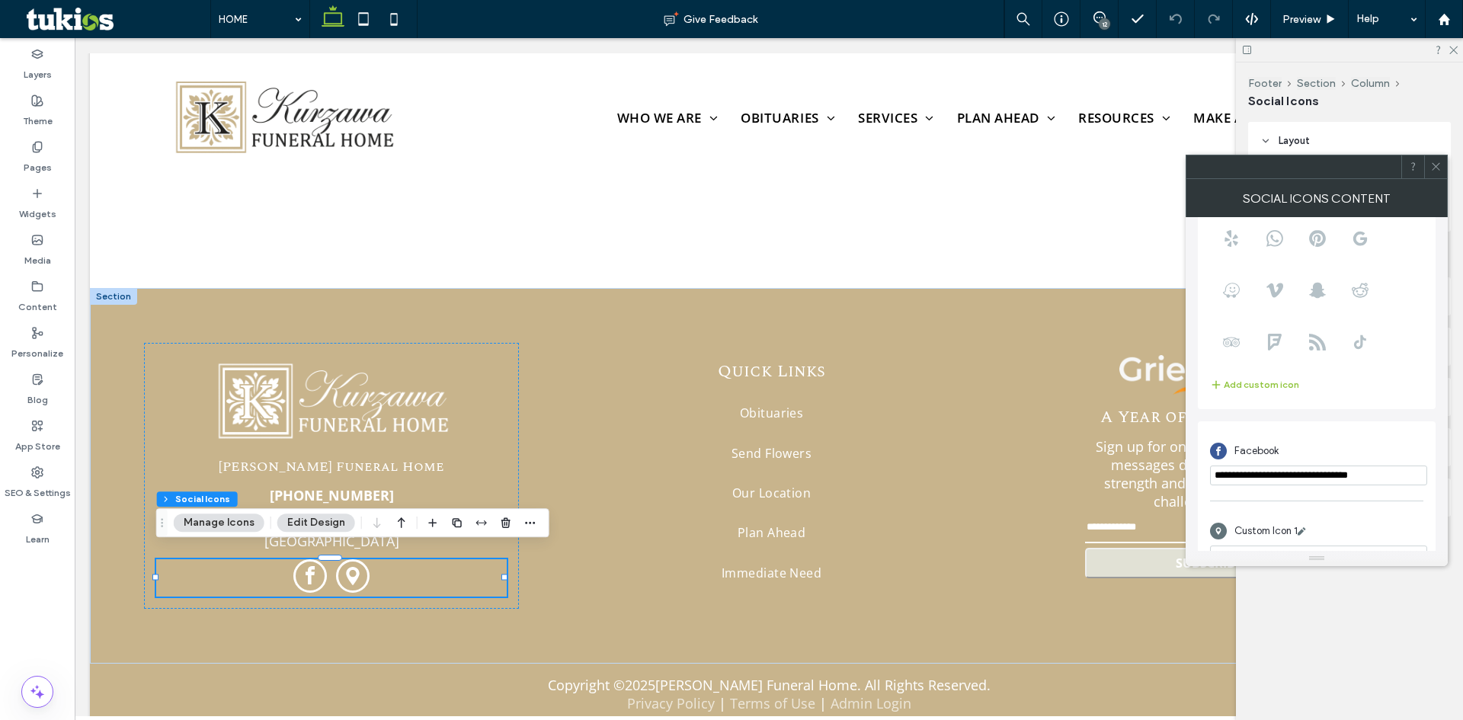
scroll to position [185, 0]
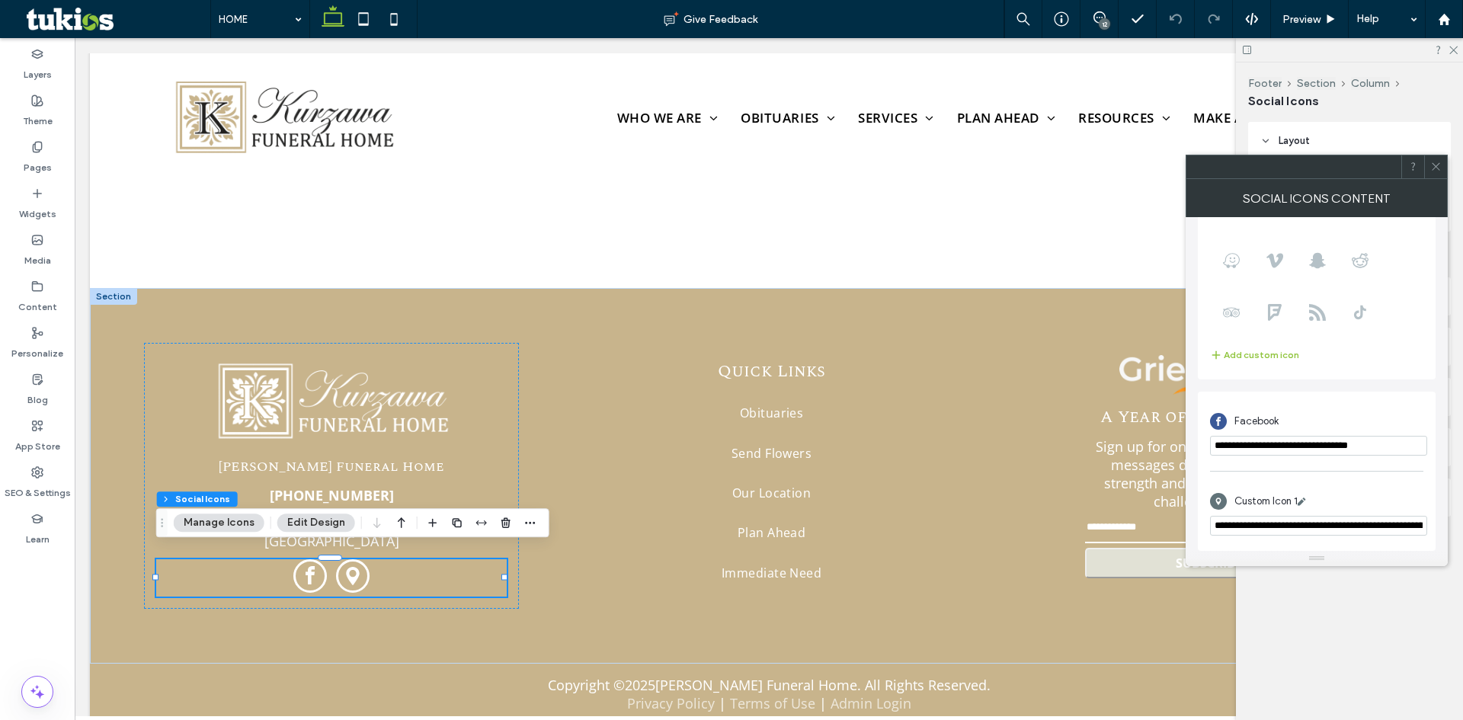
click at [1319, 451] on input "**********" at bounding box center [1318, 446] width 217 height 20
click at [45, 290] on div "Content" at bounding box center [37, 297] width 75 height 46
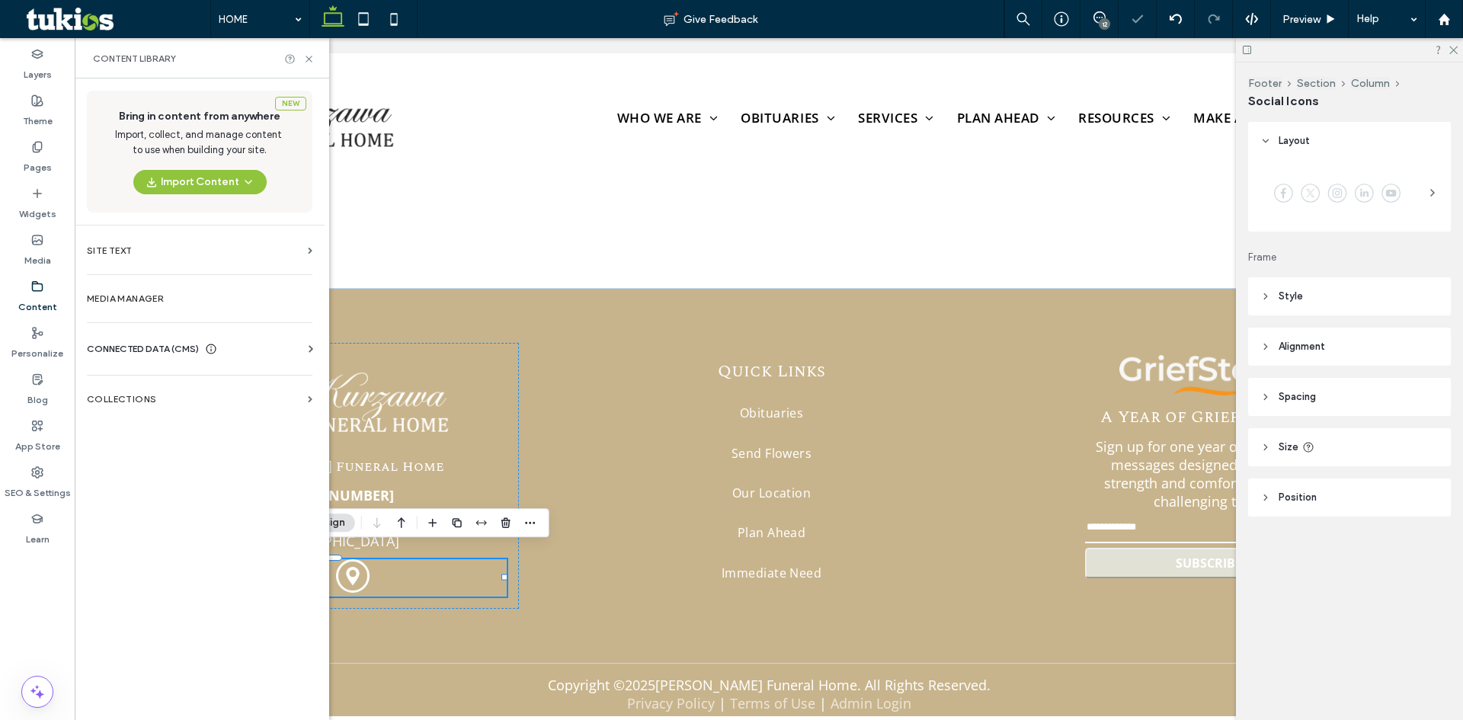
click at [252, 347] on div "CONNECTED DATA (CMS)" at bounding box center [203, 348] width 232 height 15
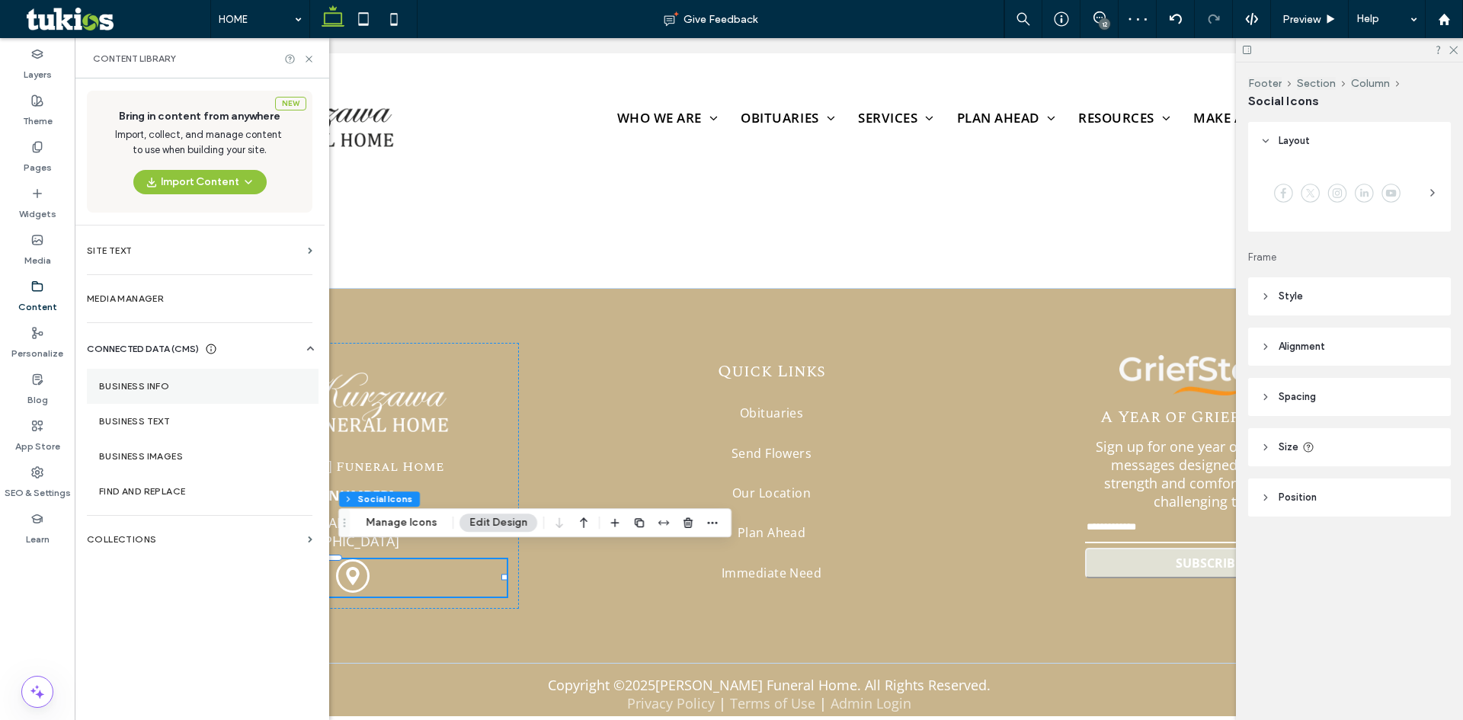
click at [213, 388] on label "Business Info" at bounding box center [202, 386] width 207 height 11
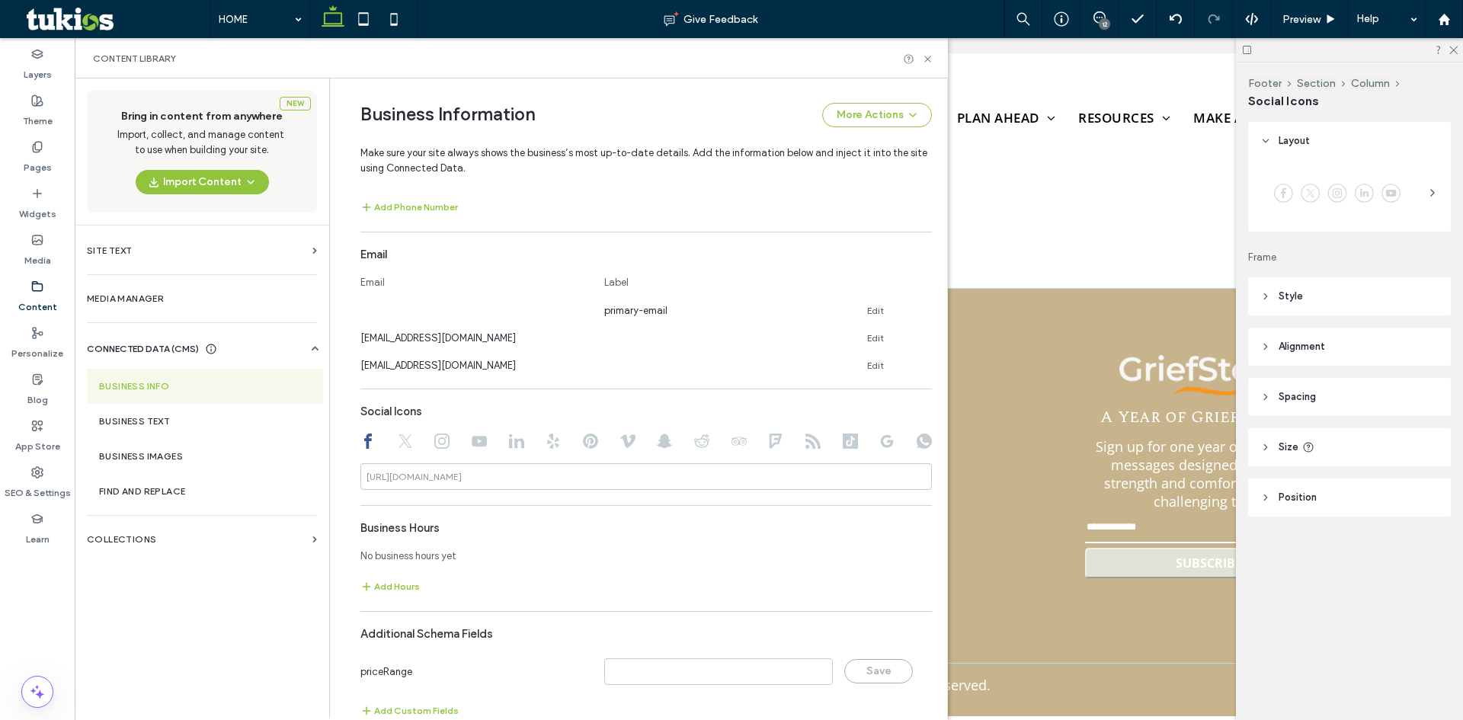
scroll to position [583, 0]
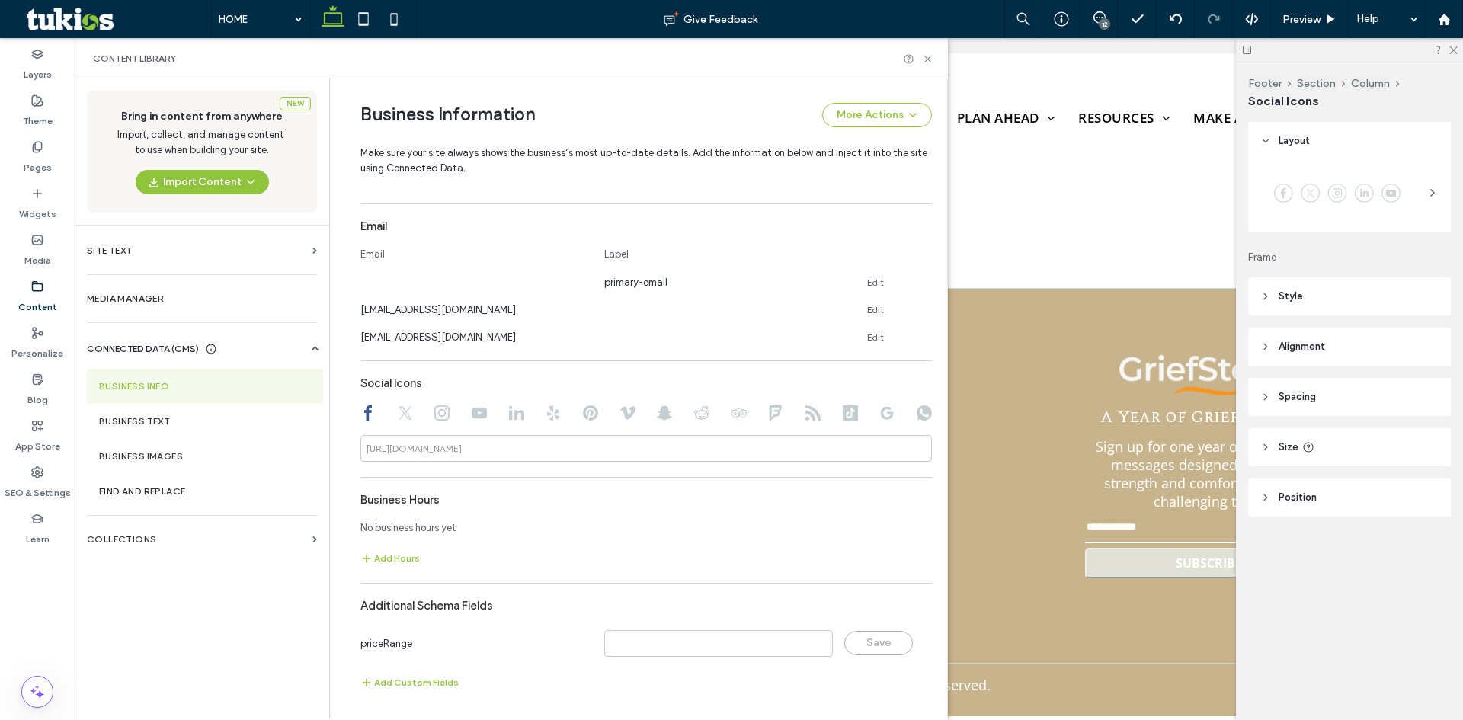
click at [442, 447] on div "[URL][DOMAIN_NAME]" at bounding box center [414, 449] width 95 height 14
click at [428, 453] on div "[URL][DOMAIN_NAME]" at bounding box center [414, 449] width 95 height 14
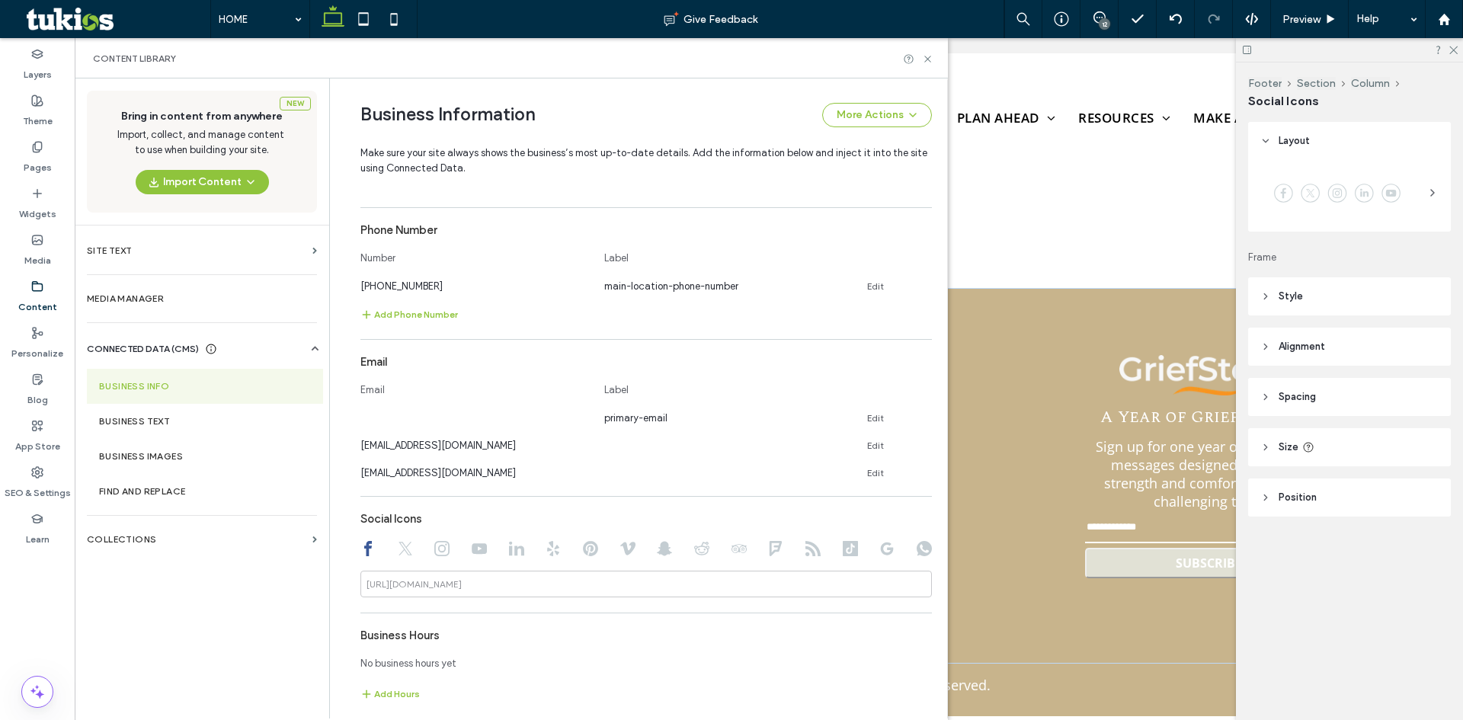
scroll to position [431, 0]
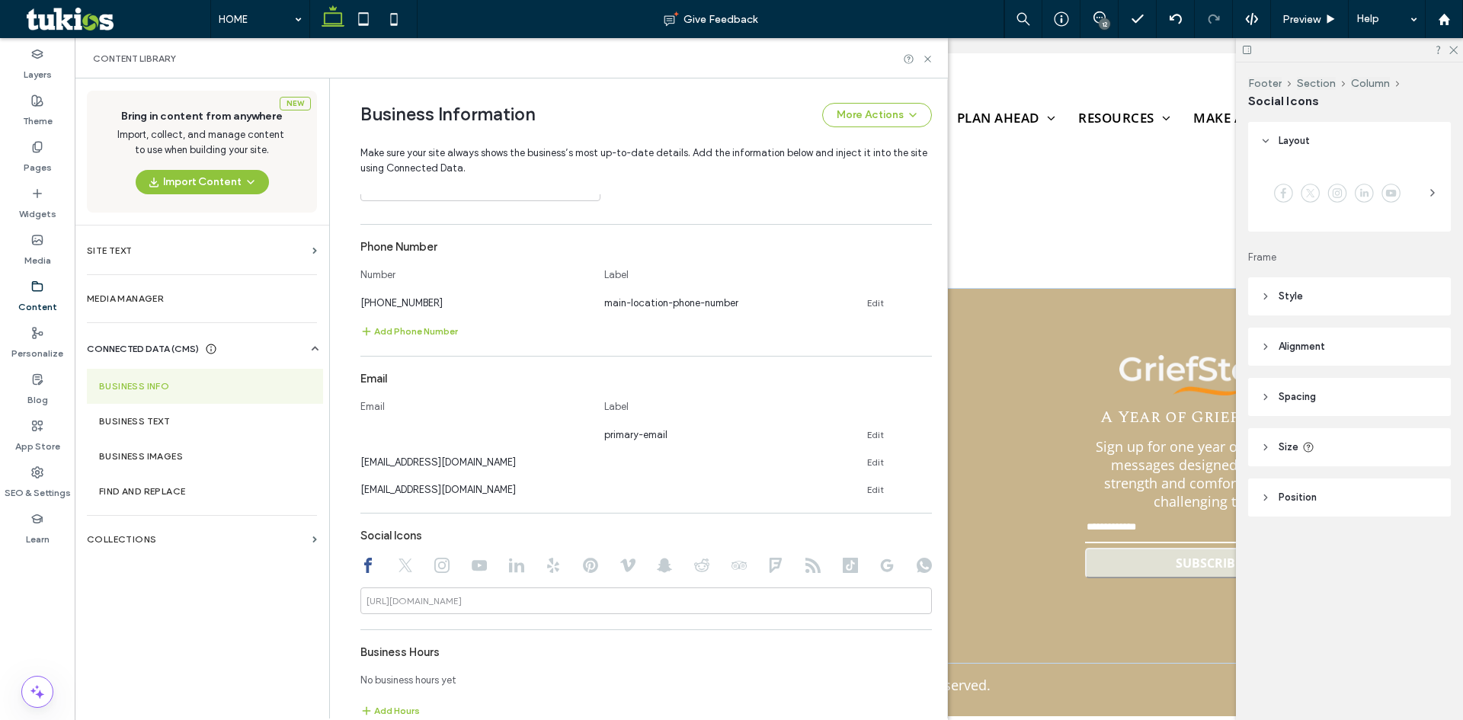
click at [551, 523] on div "Social Icons" at bounding box center [646, 535] width 572 height 29
click at [363, 568] on icon at bounding box center [367, 565] width 15 height 15
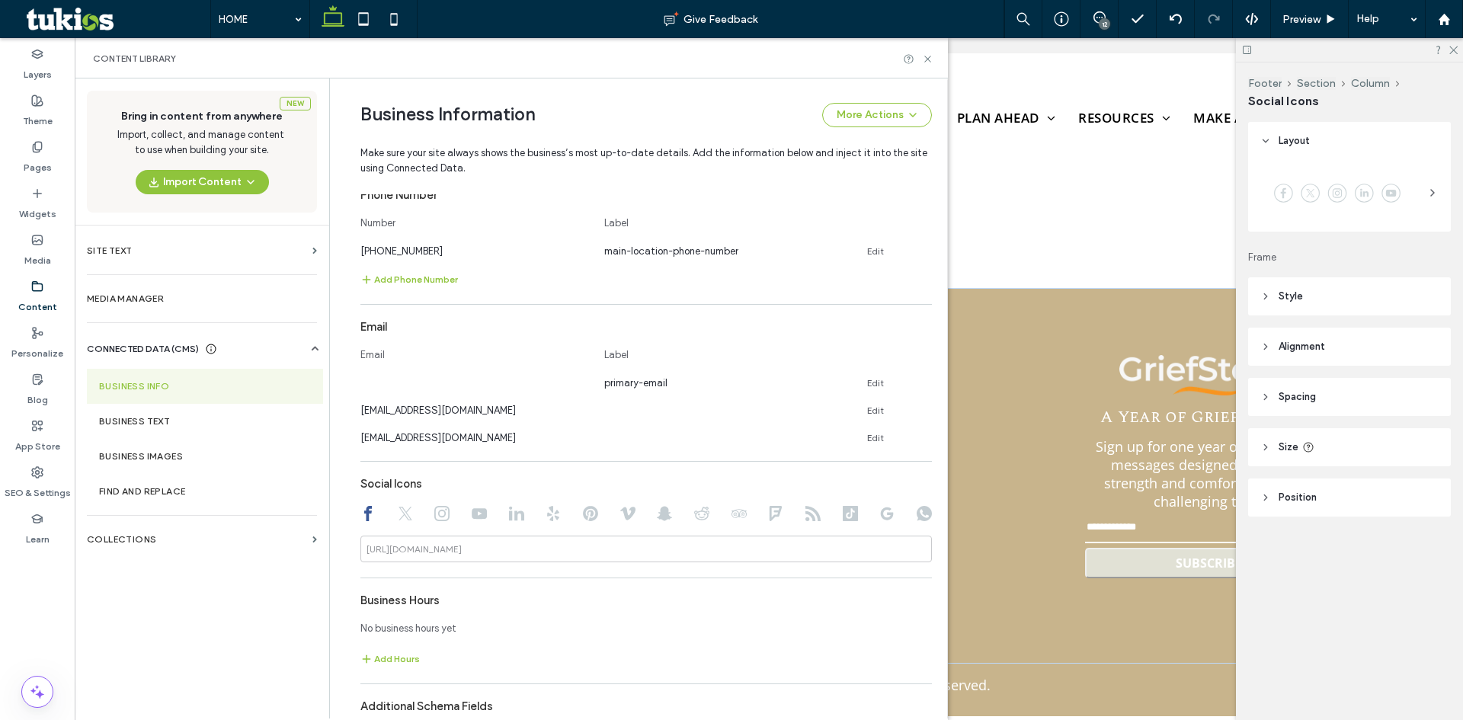
scroll to position [583, 0]
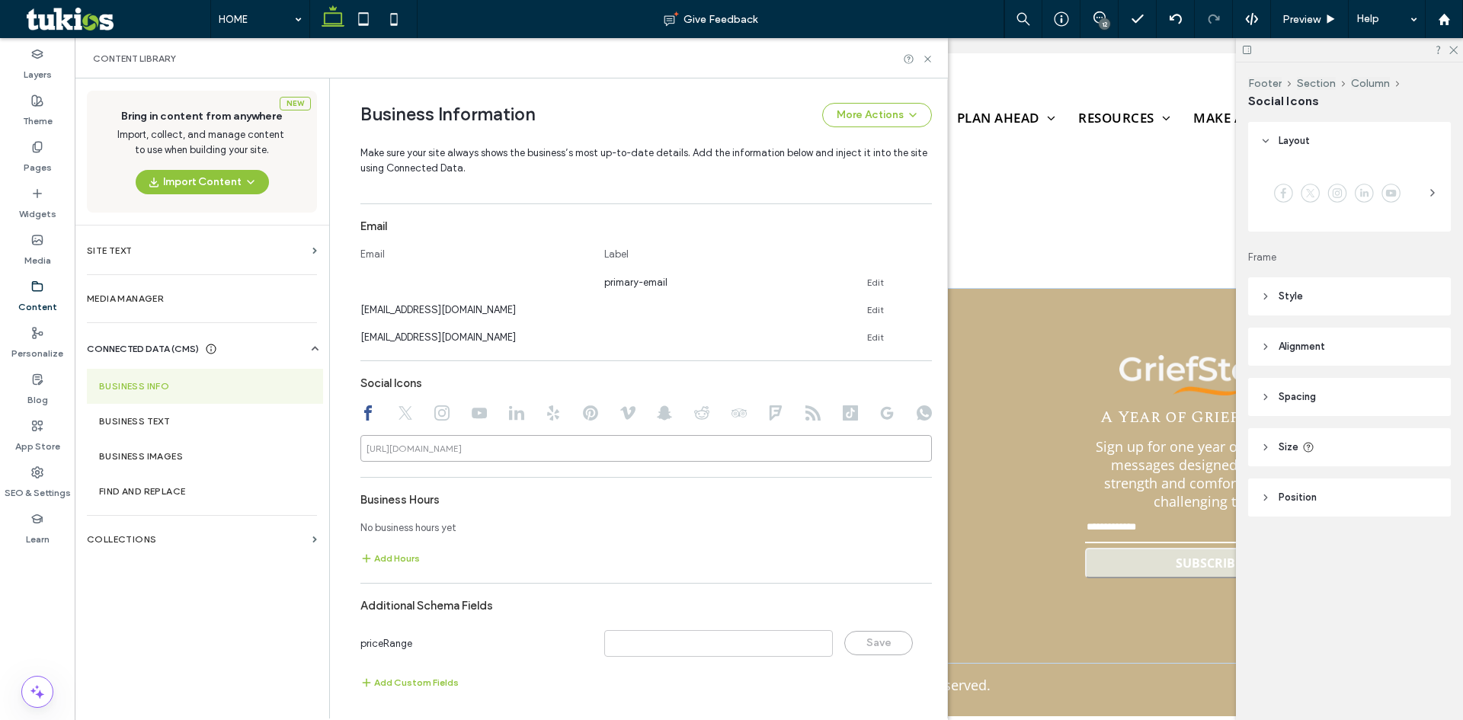
click at [526, 447] on input at bounding box center [646, 448] width 572 height 27
paste input "**********"
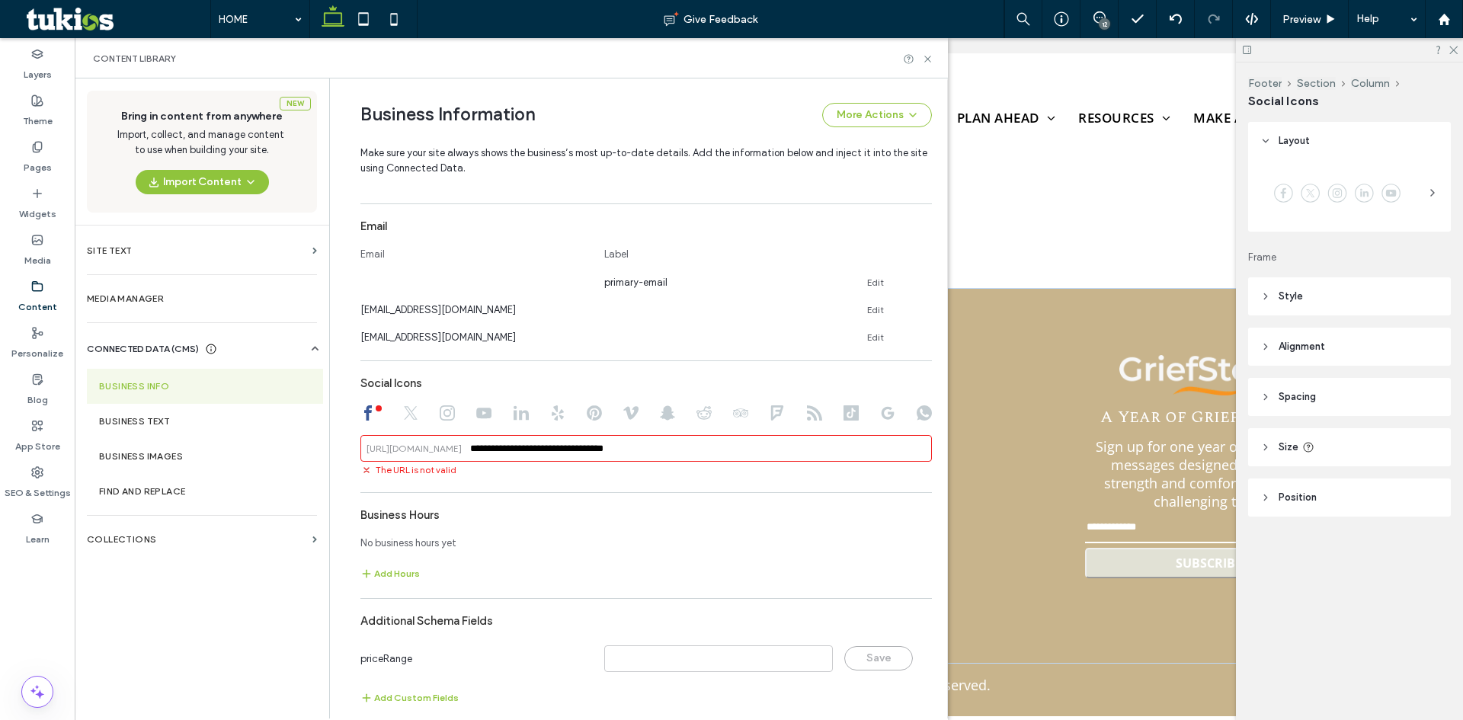
type input "**********"
click at [691, 470] on div "The URL is not valid" at bounding box center [646, 469] width 572 height 15
drag, startPoint x: 674, startPoint y: 450, endPoint x: 457, endPoint y: 449, distance: 216.4
click at [457, 449] on div "**********" at bounding box center [646, 448] width 572 height 27
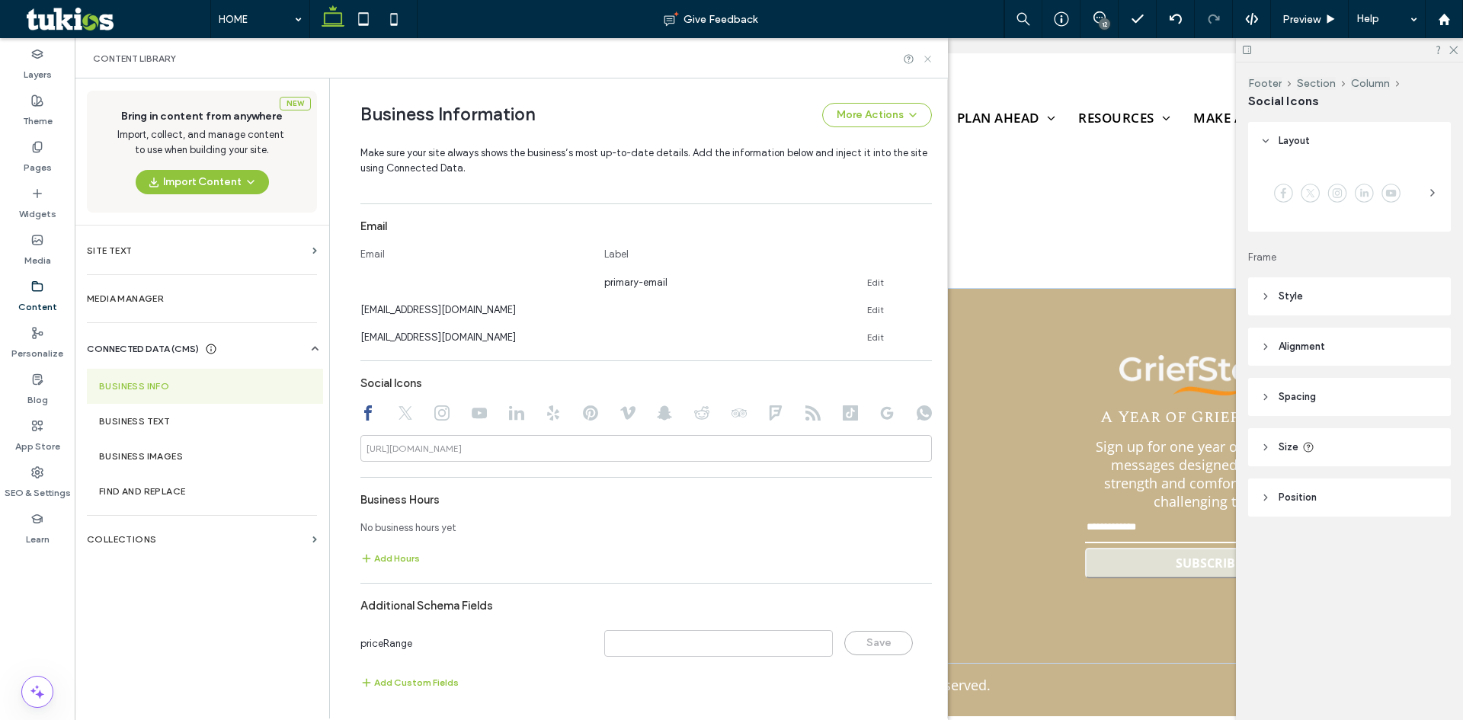
drag, startPoint x: 927, startPoint y: 59, endPoint x: 1137, endPoint y: 34, distance: 211.8
click at [927, 59] on use at bounding box center [927, 59] width 6 height 6
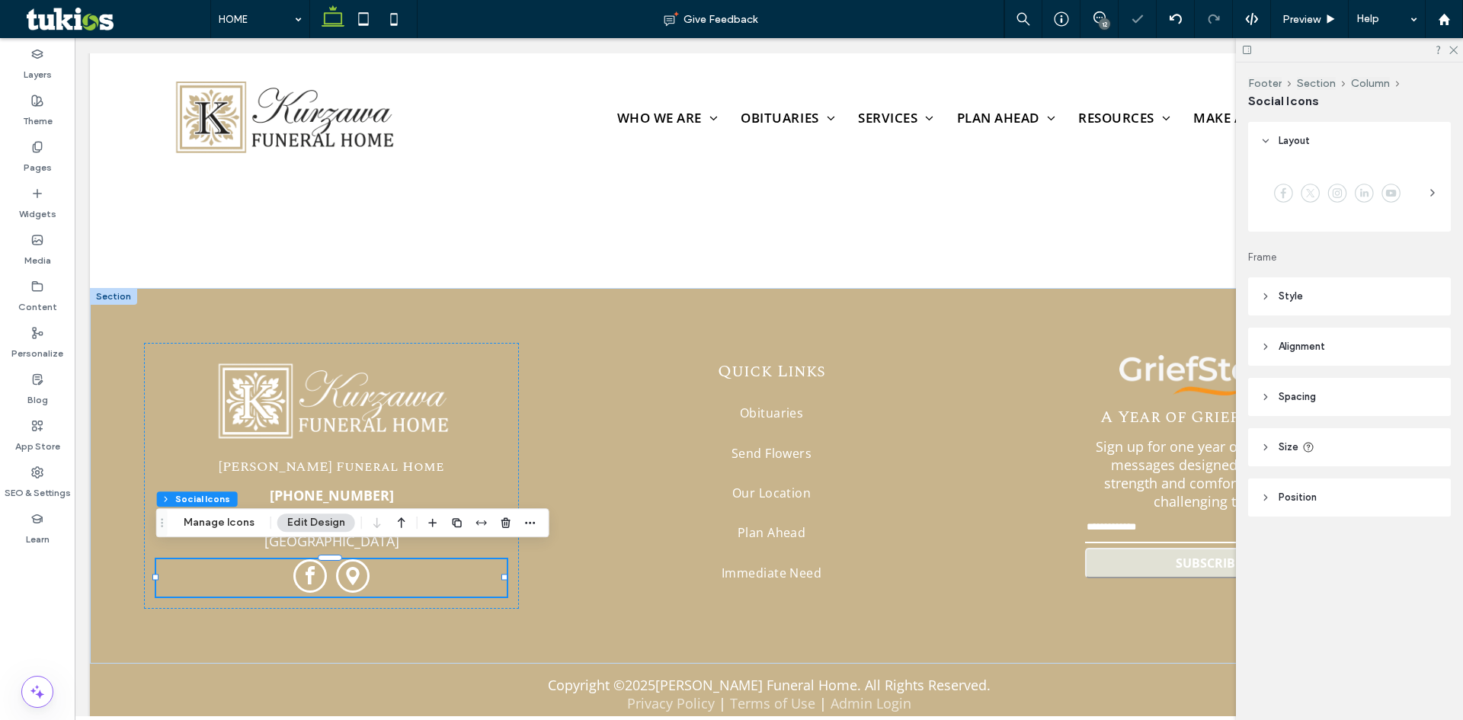
click at [1103, 21] on div "12" at bounding box center [1104, 23] width 11 height 11
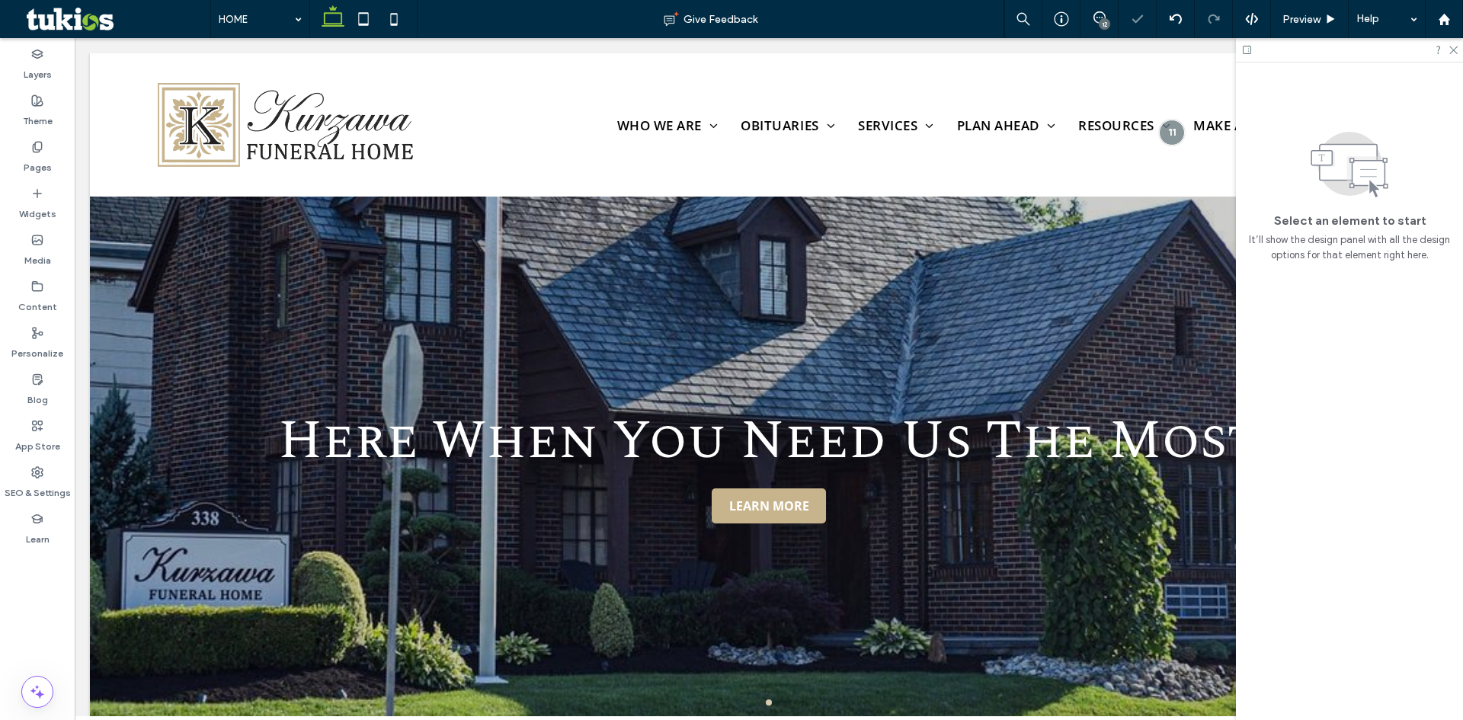
scroll to position [0, 0]
click at [1099, 16] on icon at bounding box center [1099, 17] width 12 height 12
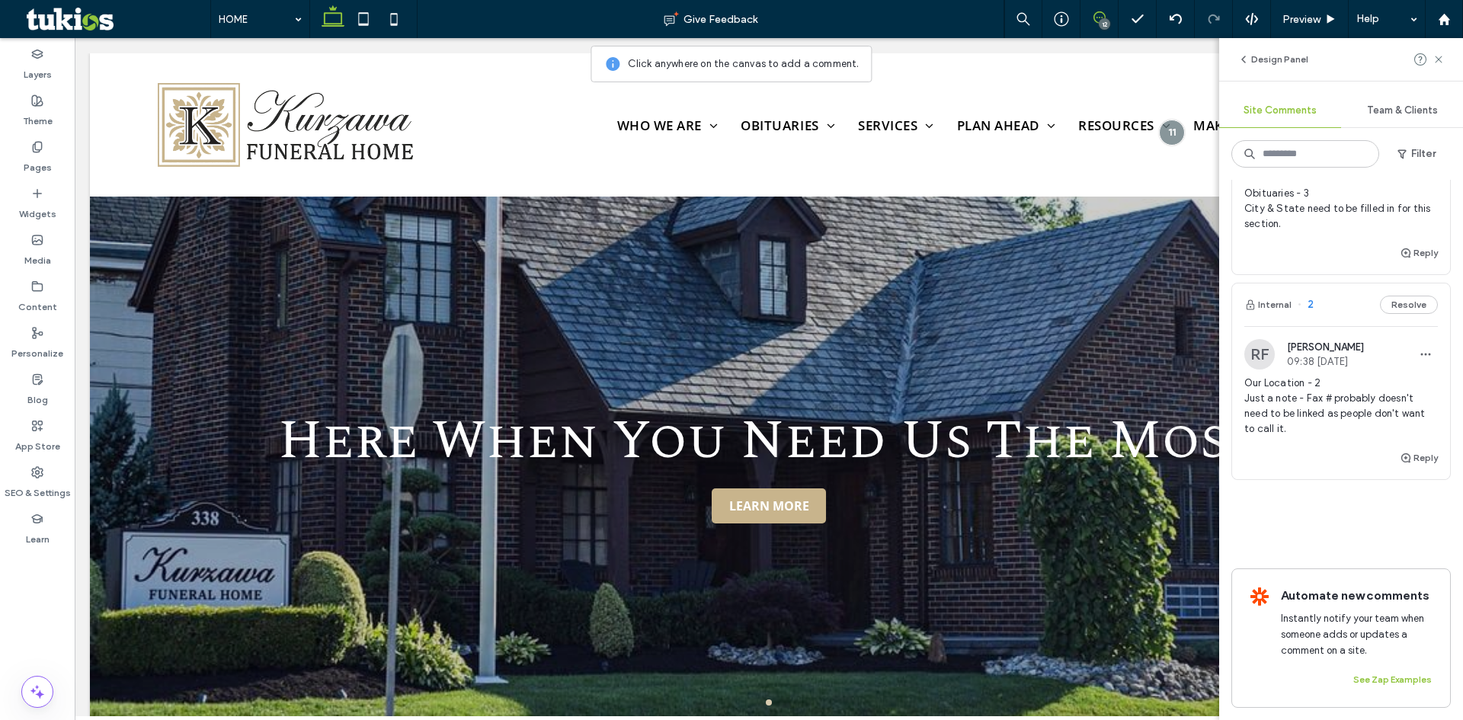
scroll to position [2074, 0]
click at [1272, 296] on button "Internal" at bounding box center [1267, 305] width 47 height 18
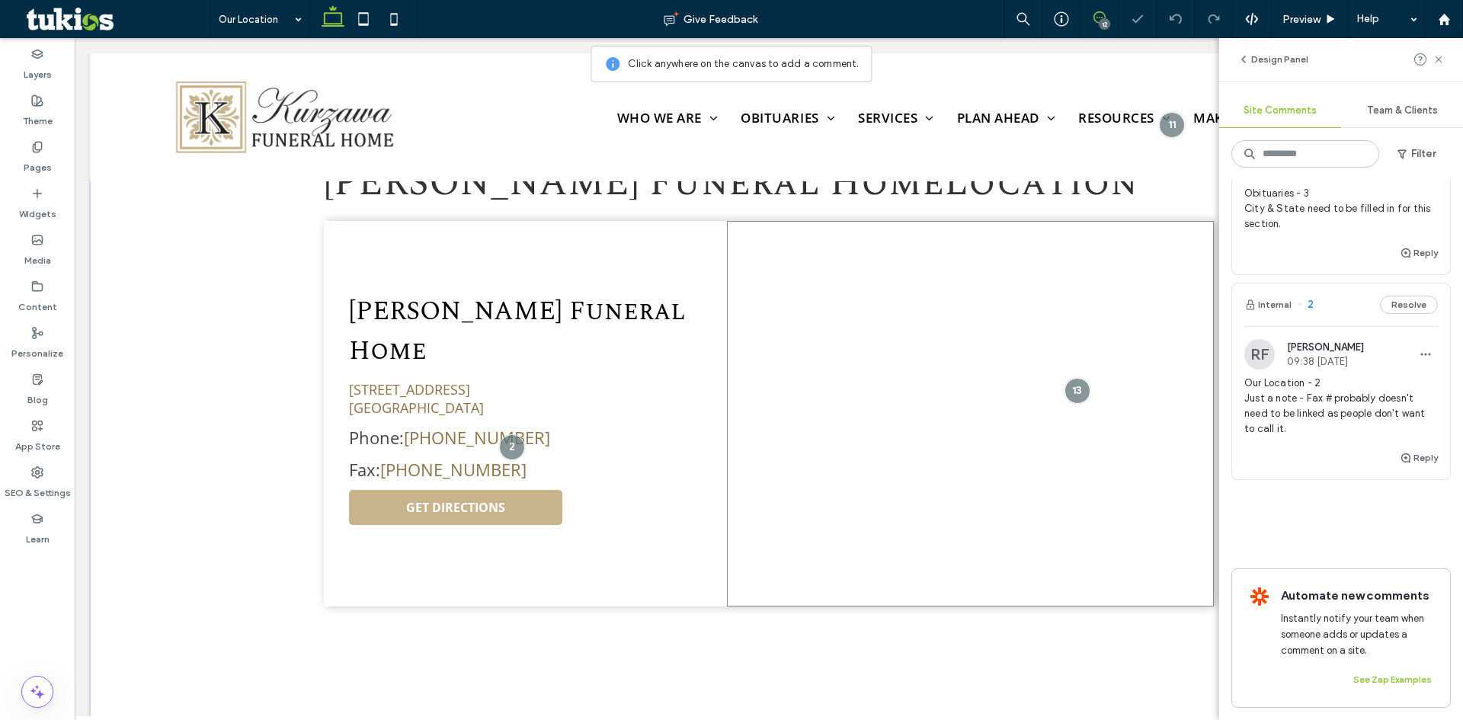
scroll to position [549, 0]
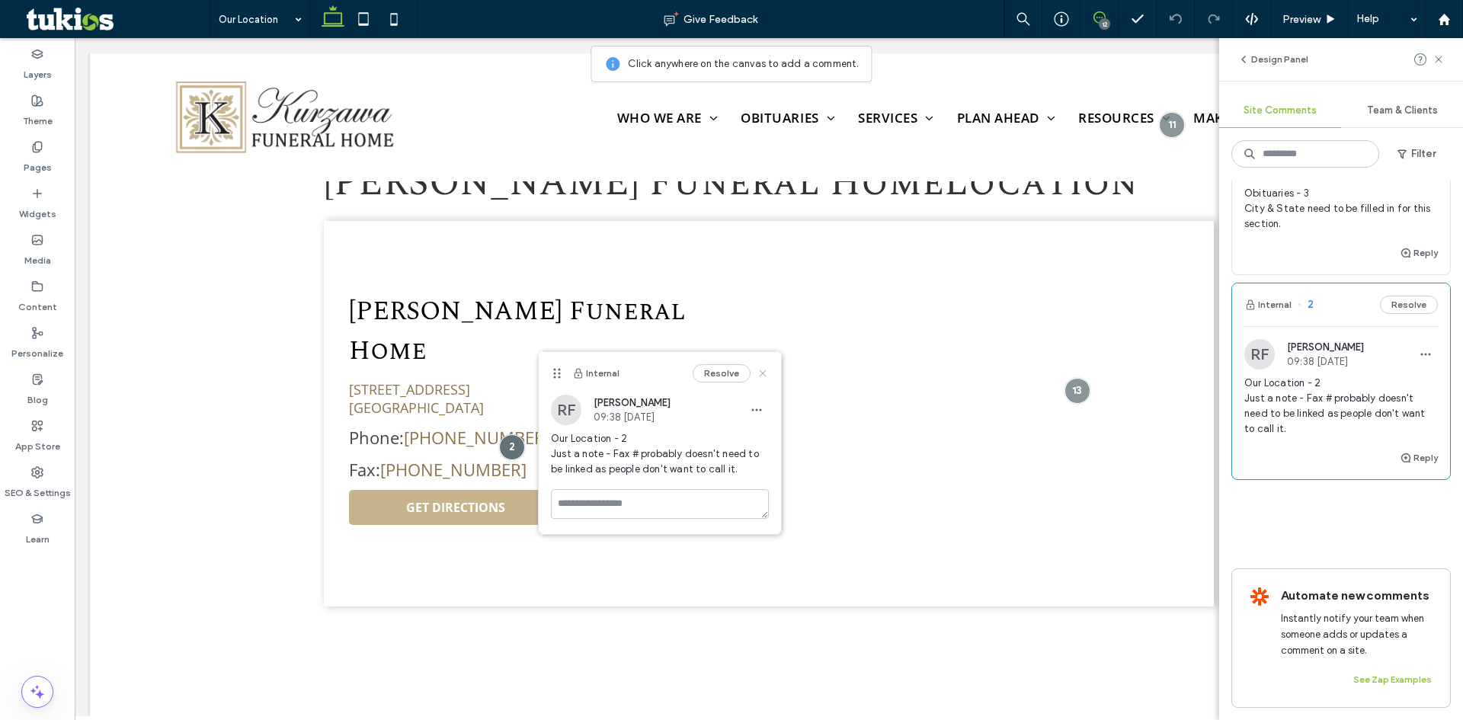
click at [764, 369] on icon at bounding box center [763, 373] width 12 height 12
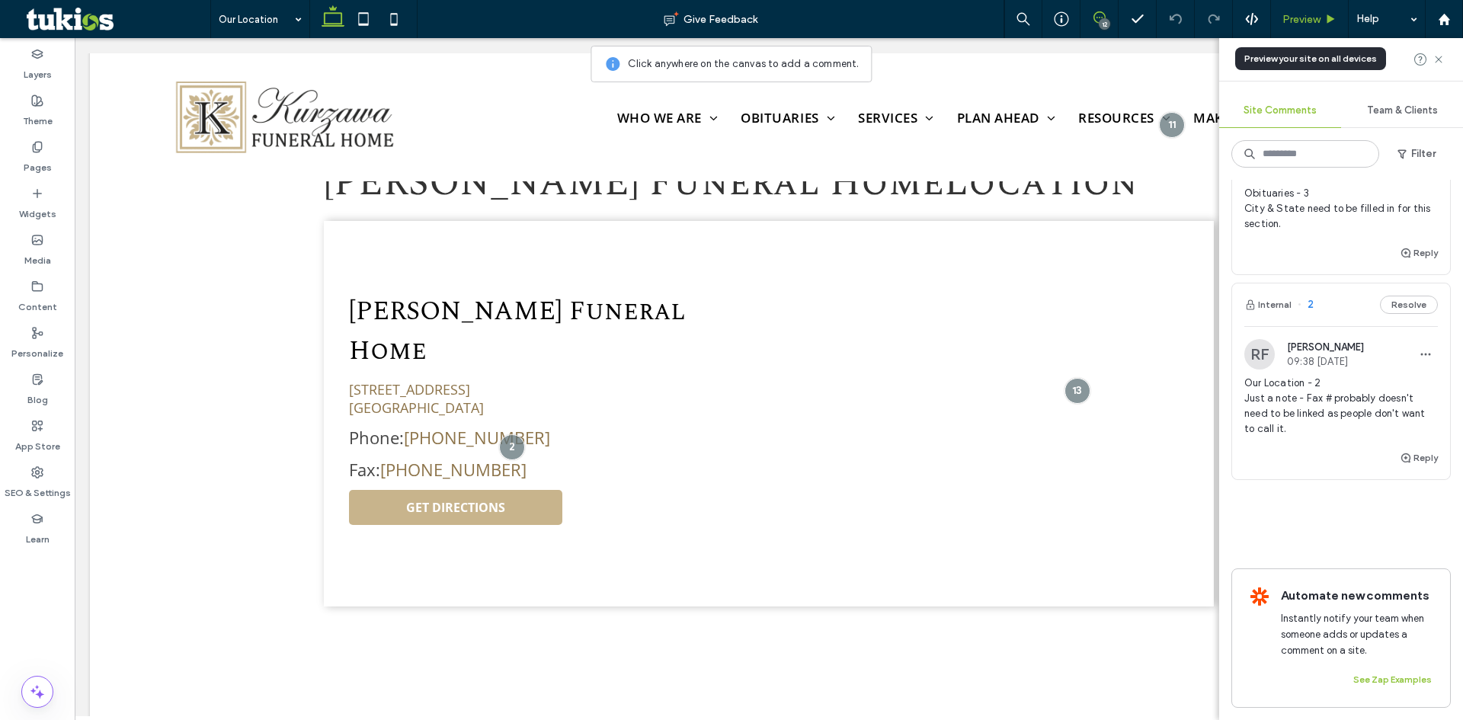
click at [1311, 30] on div "Preview" at bounding box center [1310, 19] width 78 height 38
click at [1308, 24] on span "Preview" at bounding box center [1301, 19] width 38 height 13
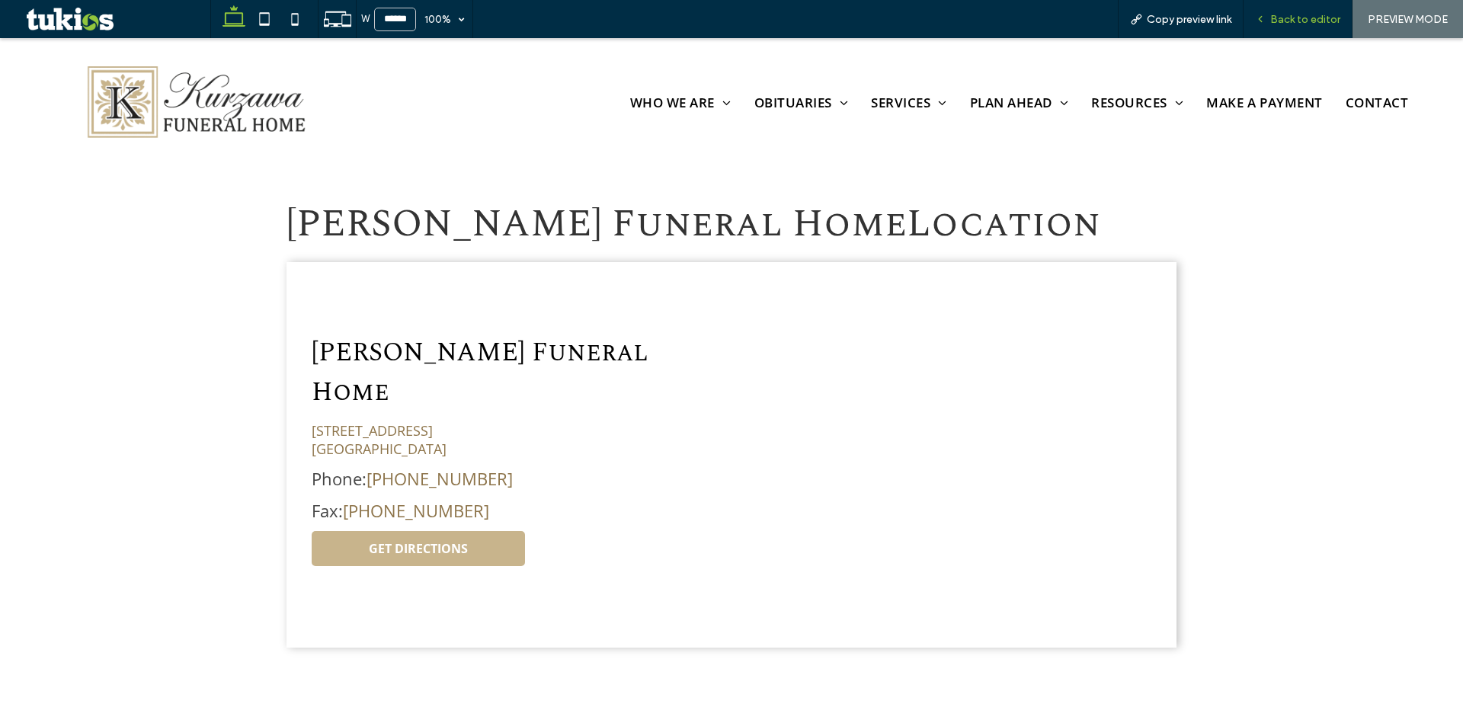
click at [1305, 23] on span "Back to editor" at bounding box center [1305, 19] width 70 height 13
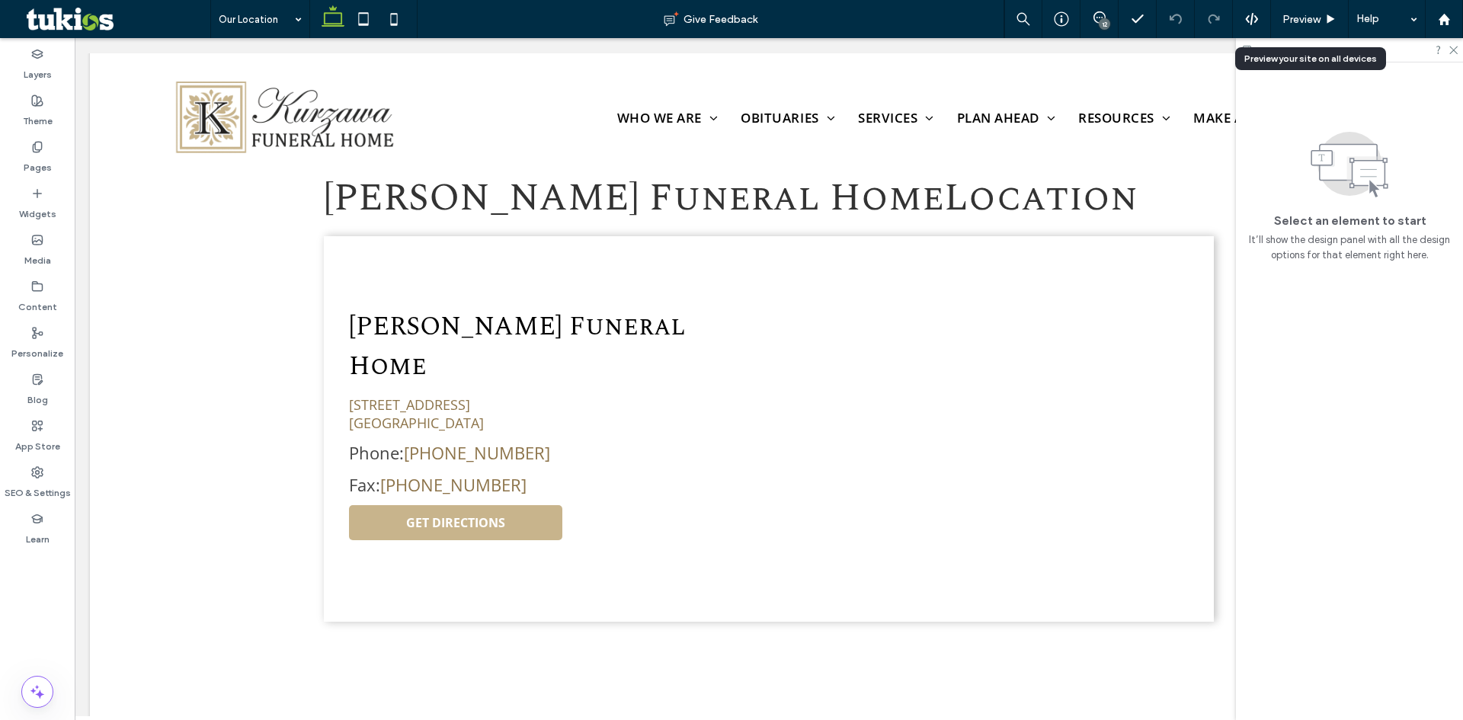
scroll to position [549, 0]
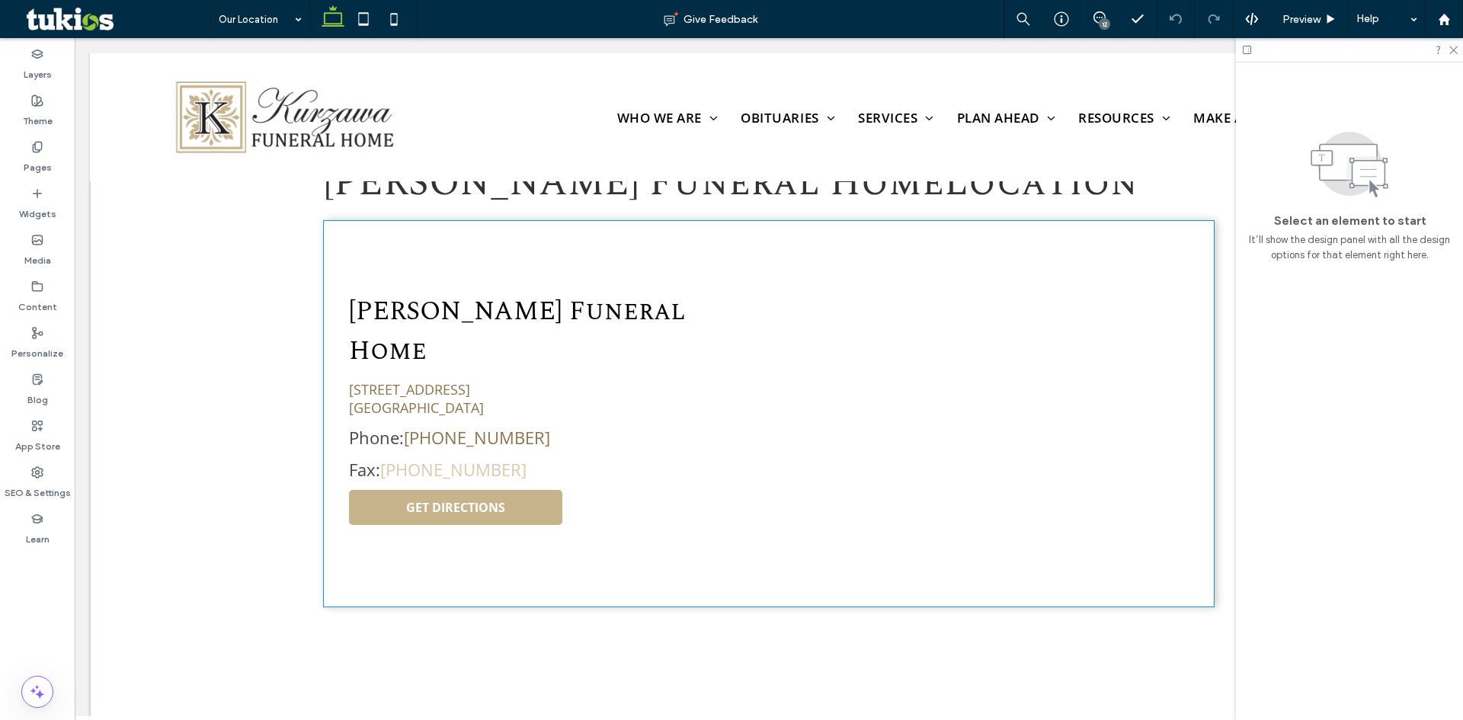
click at [434, 458] on link "[PHONE_NUMBER]" at bounding box center [453, 469] width 146 height 23
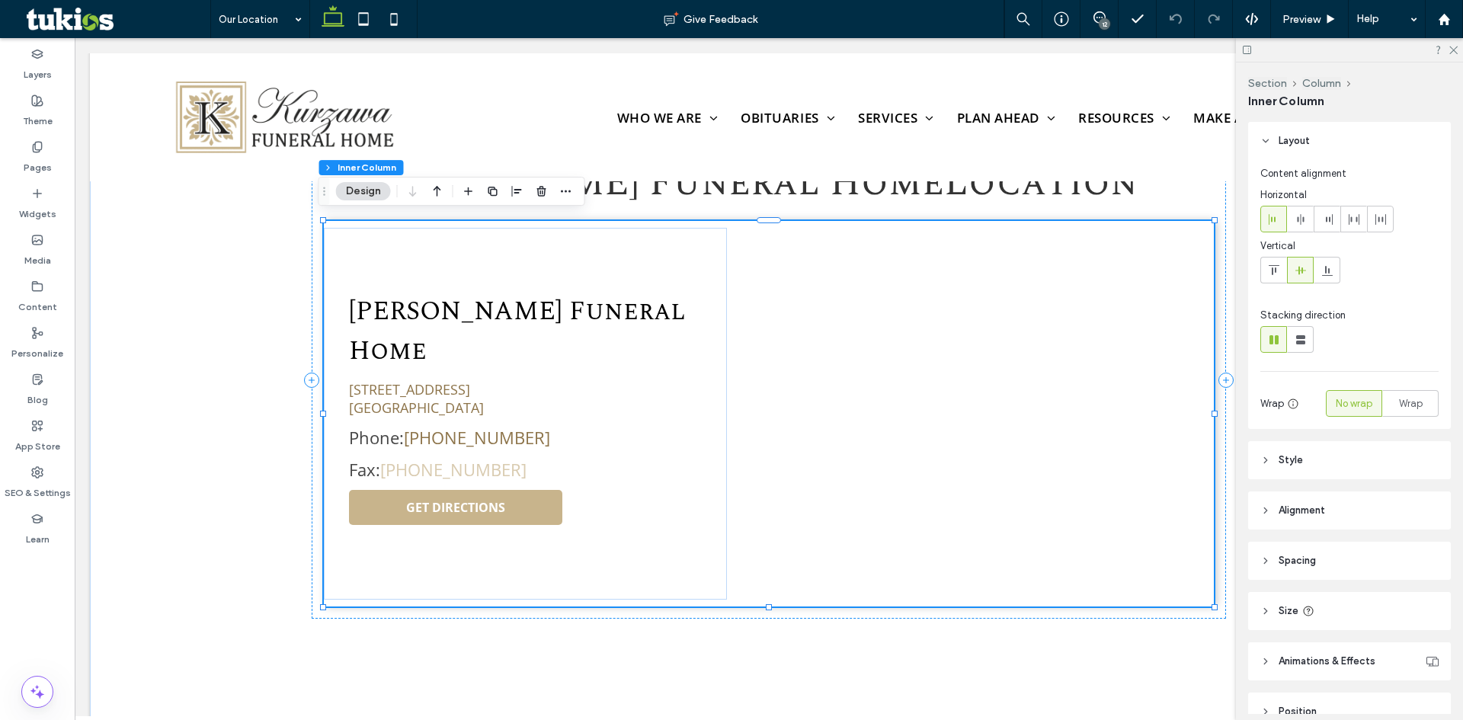
click at [428, 458] on link "[PHONE_NUMBER]" at bounding box center [453, 469] width 146 height 23
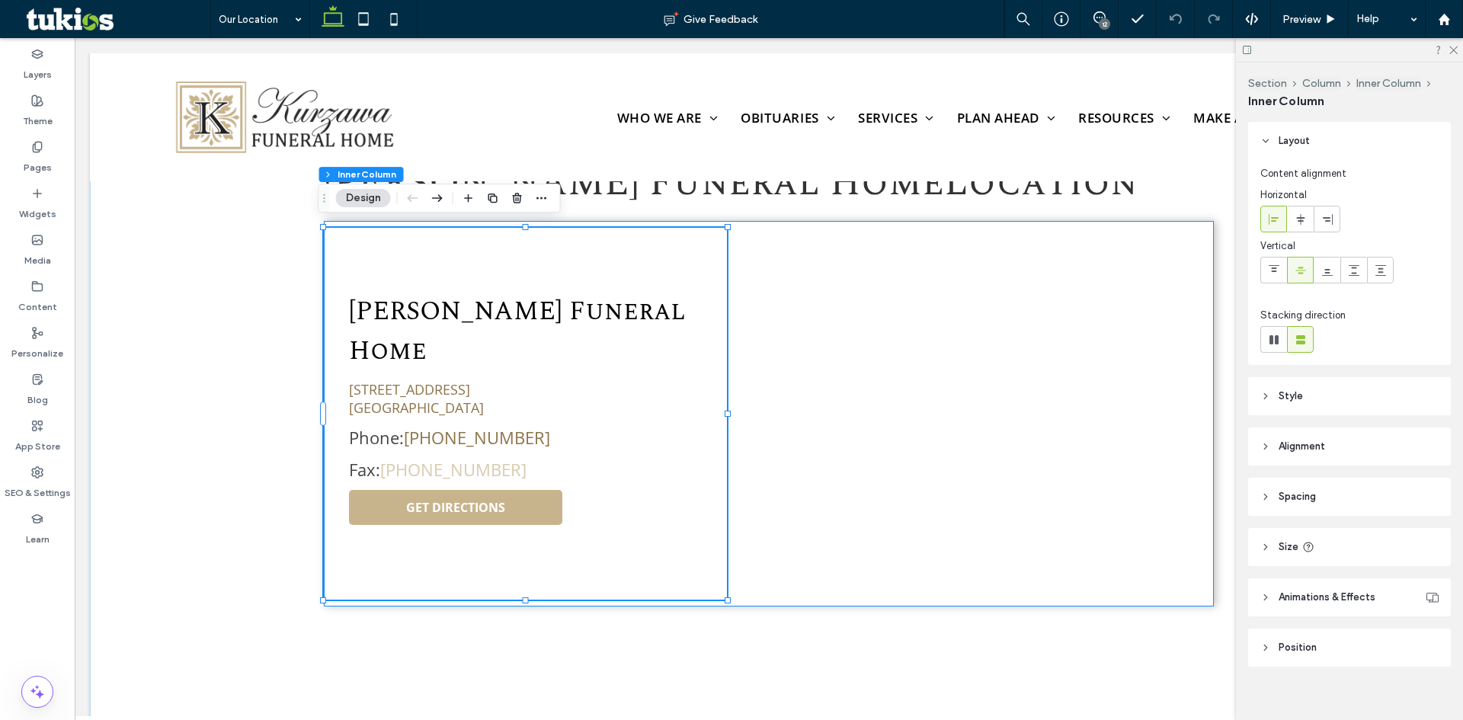
click at [421, 458] on link "[PHONE_NUMBER]" at bounding box center [453, 469] width 146 height 23
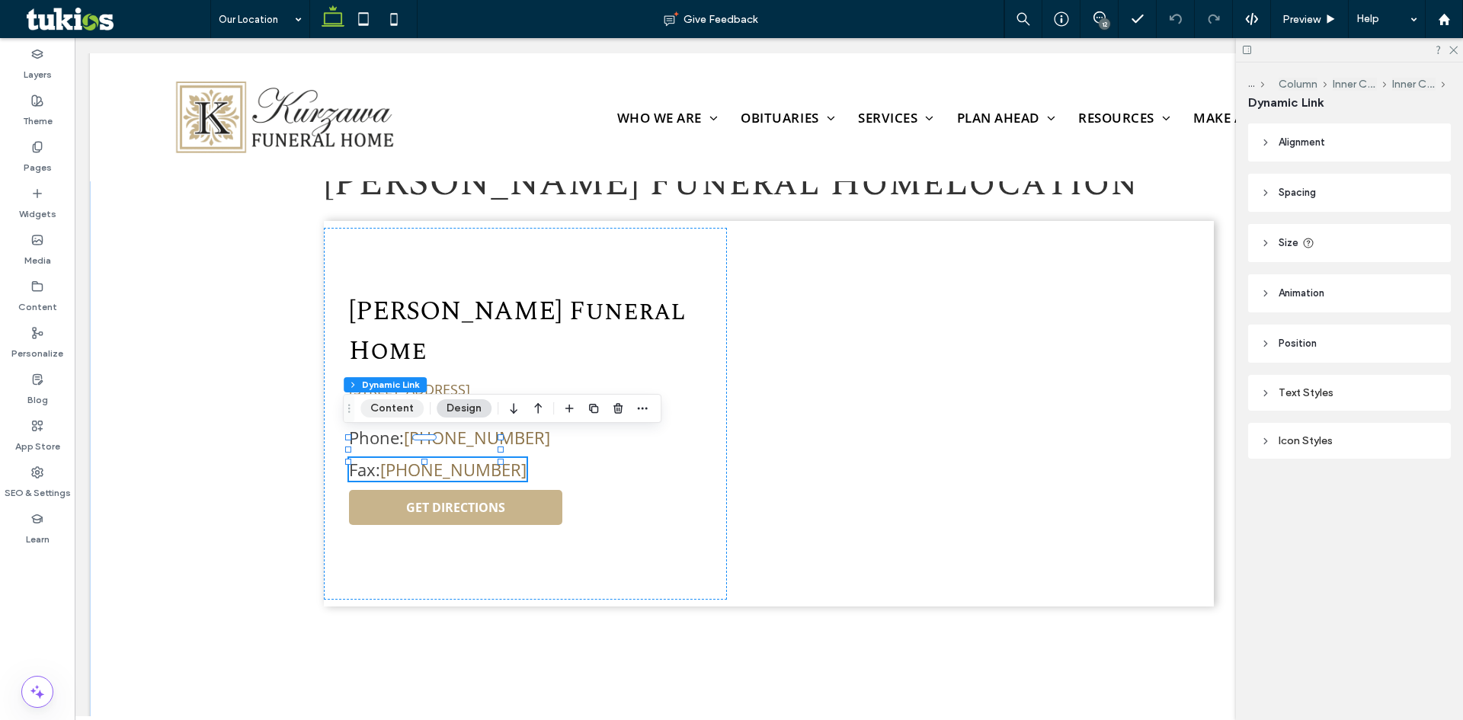
click at [405, 407] on button "Content" at bounding box center [391, 408] width 63 height 18
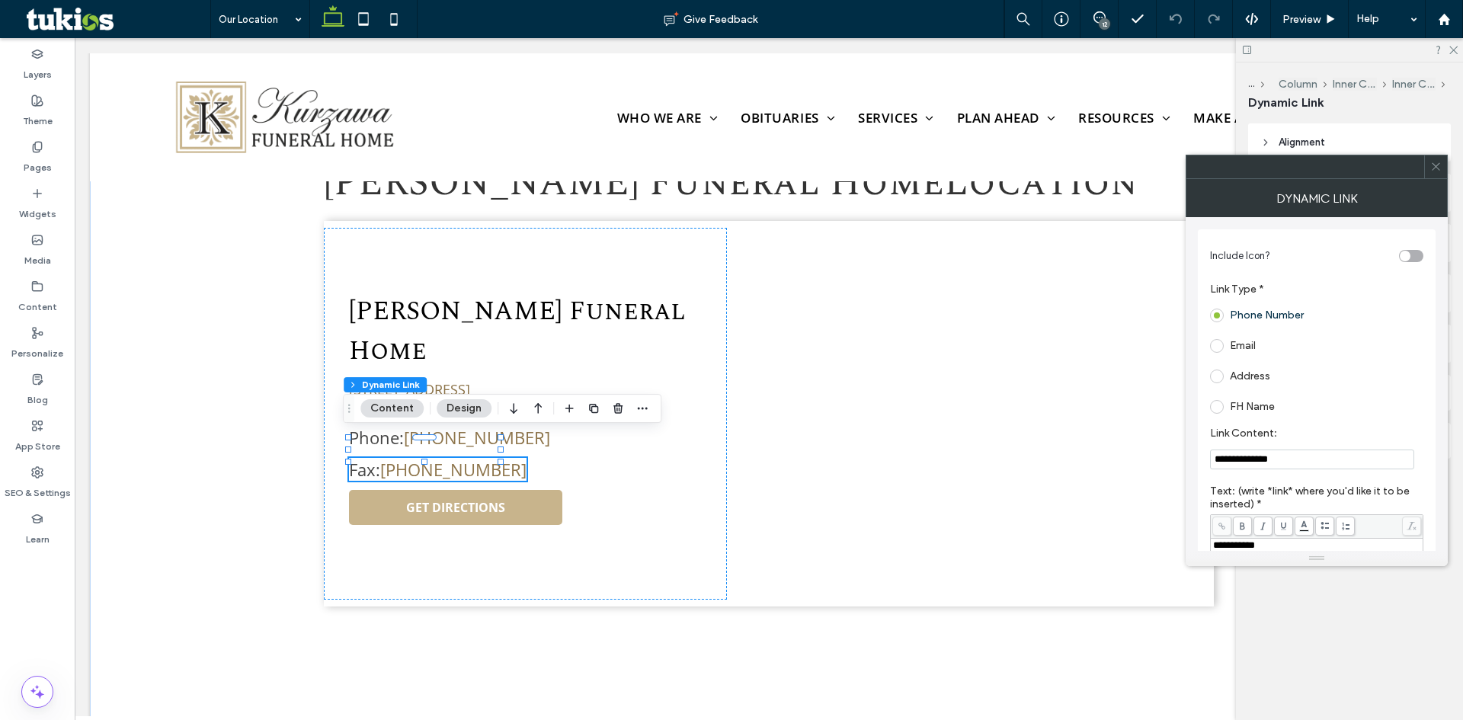
click at [1436, 166] on use at bounding box center [1436, 167] width 8 height 8
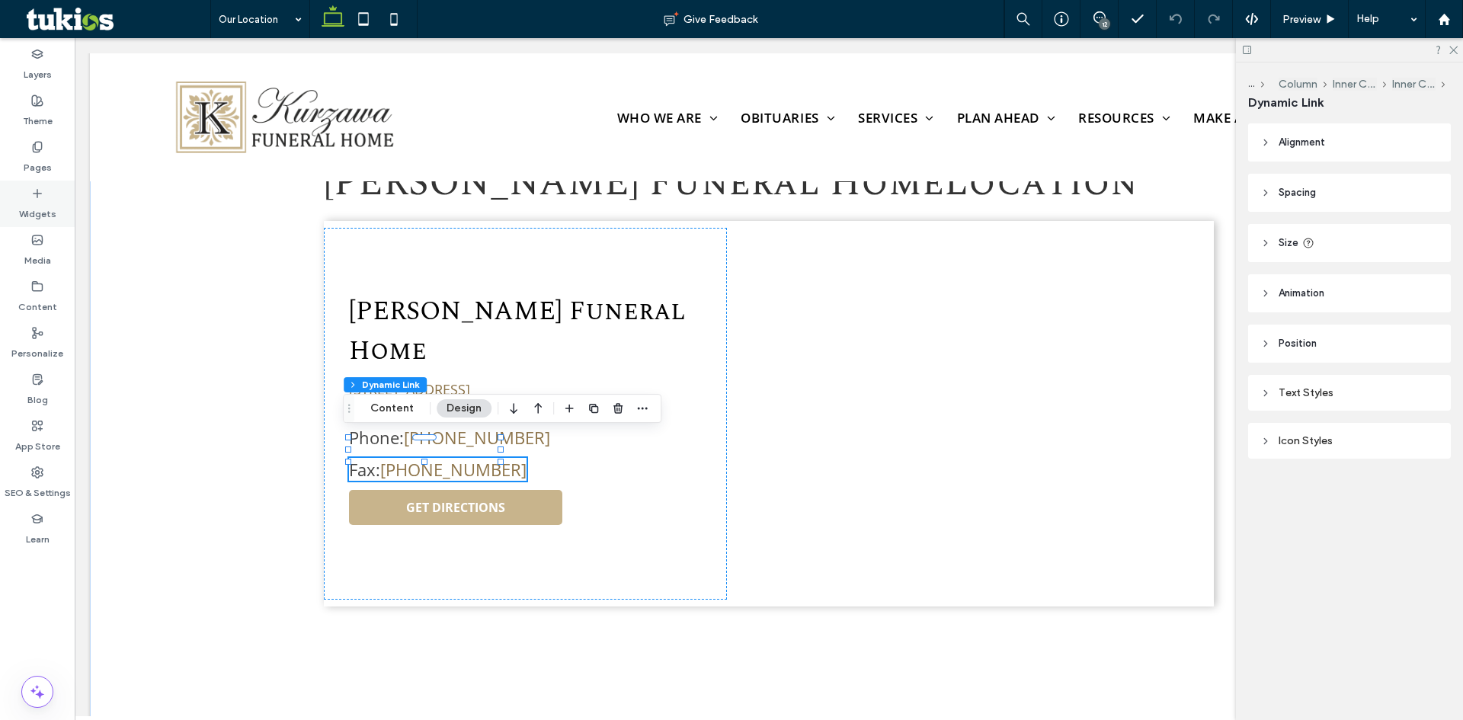
drag, startPoint x: 31, startPoint y: 201, endPoint x: 303, endPoint y: 255, distance: 277.4
click at [31, 201] on label "Widgets" at bounding box center [37, 210] width 37 height 21
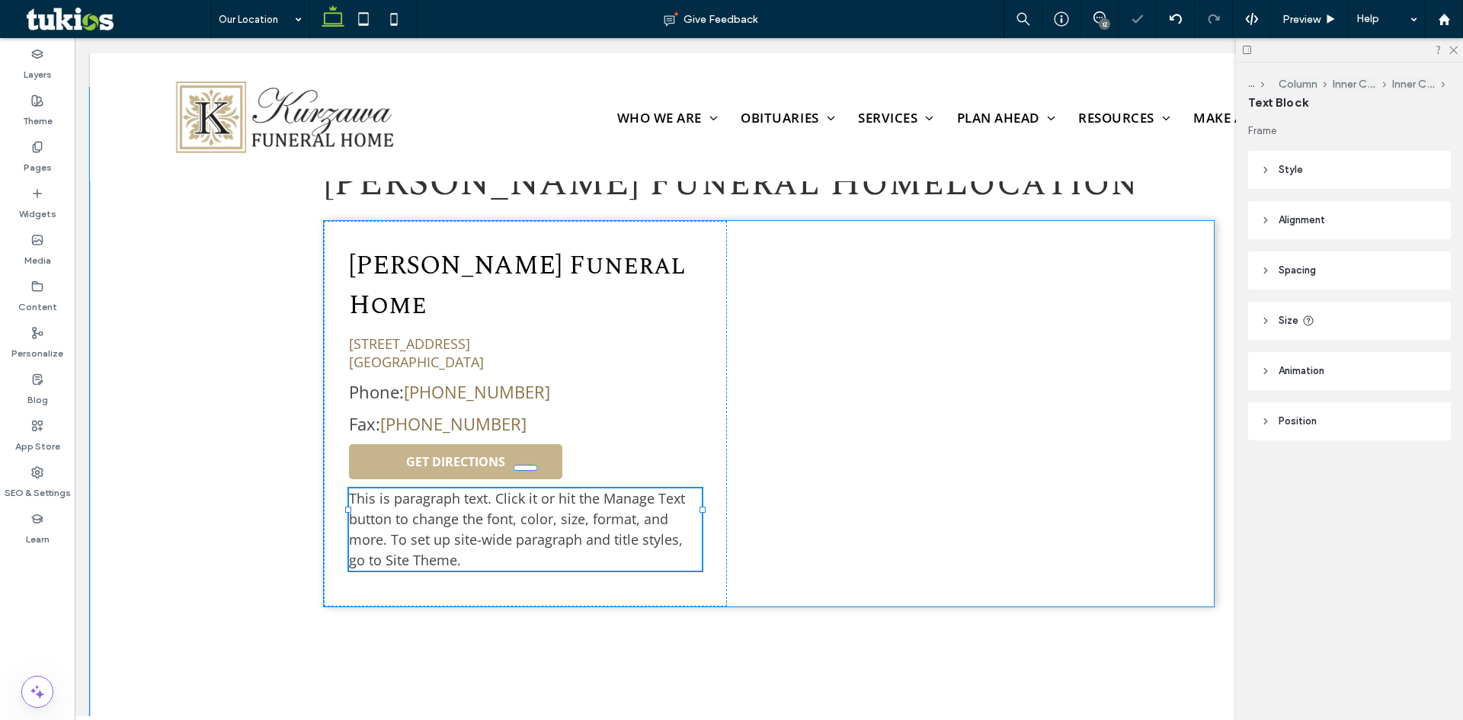
type input "*********"
type input "**"
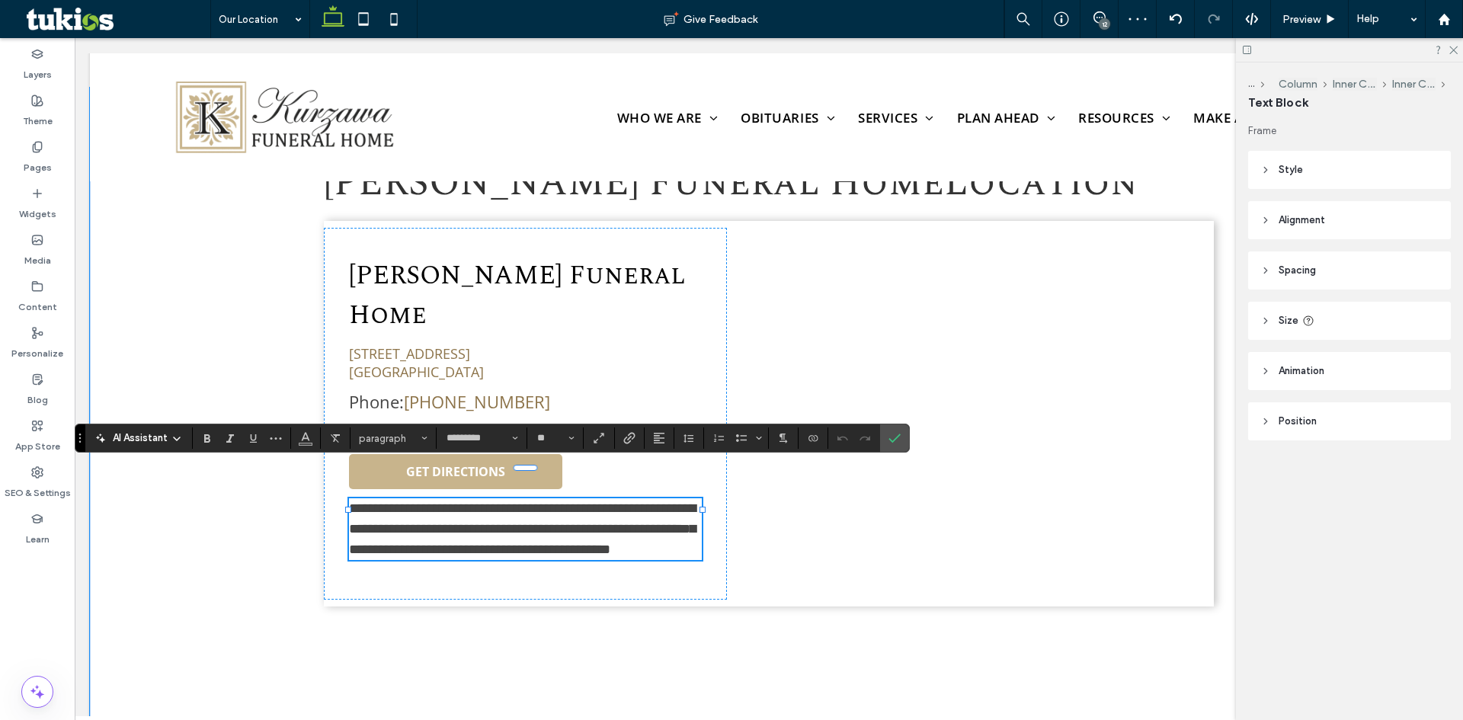
scroll to position [580, 0]
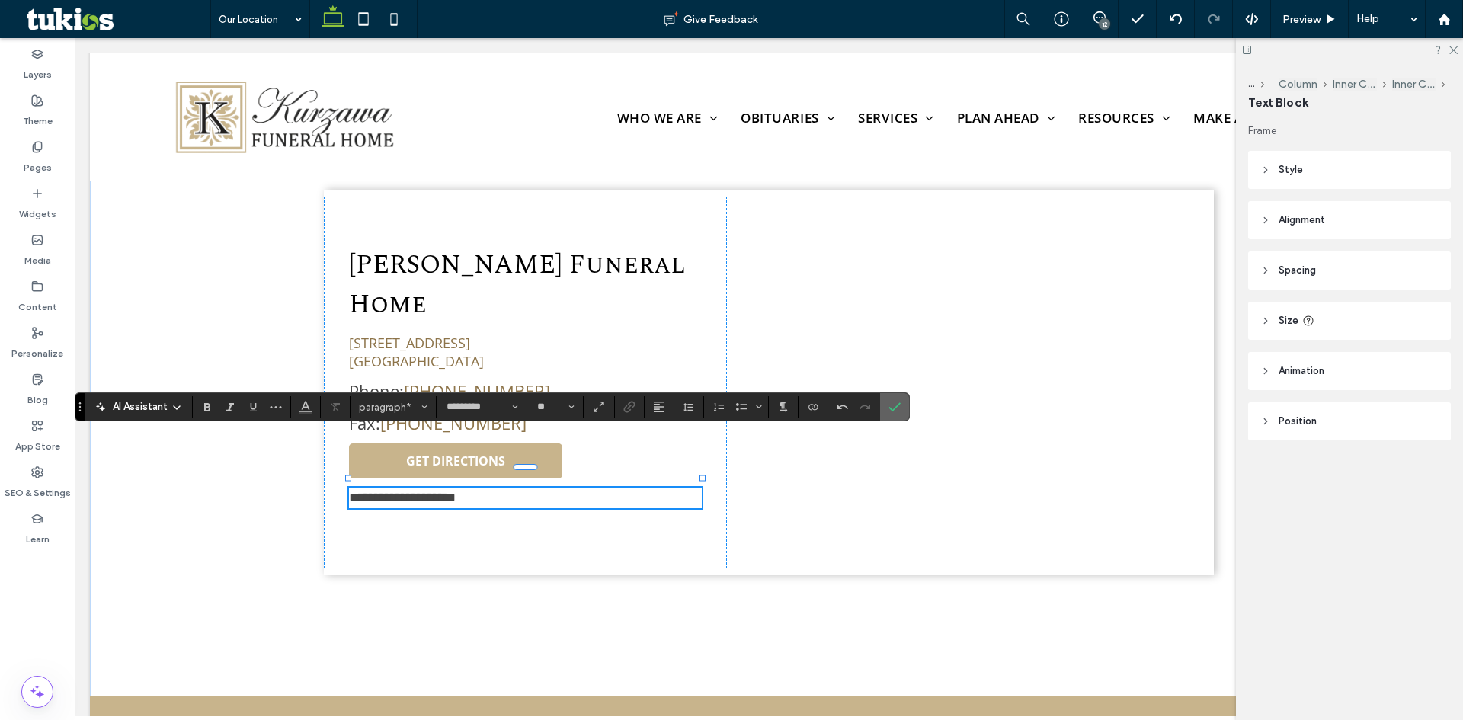
click at [887, 405] on label "Confirm" at bounding box center [894, 406] width 23 height 27
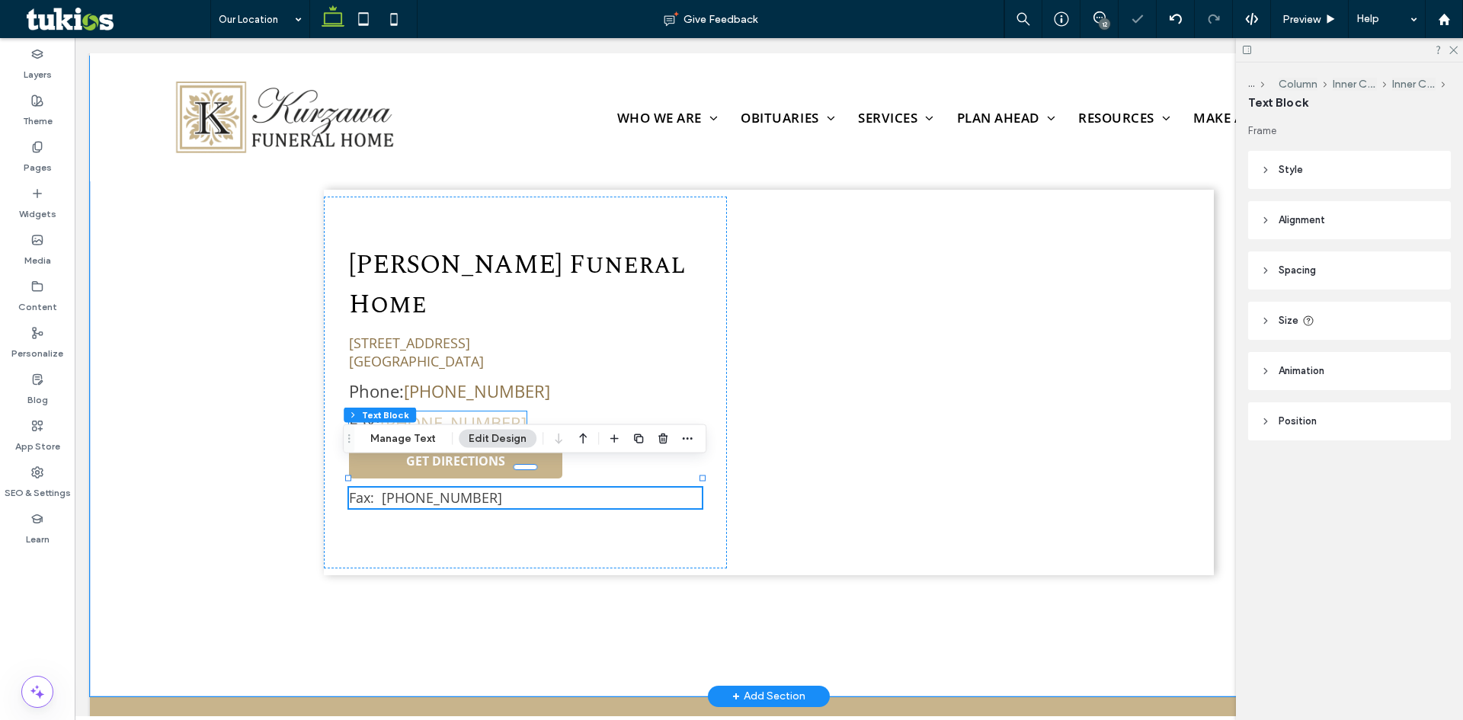
click at [448, 411] on link "[PHONE_NUMBER]" at bounding box center [453, 422] width 146 height 23
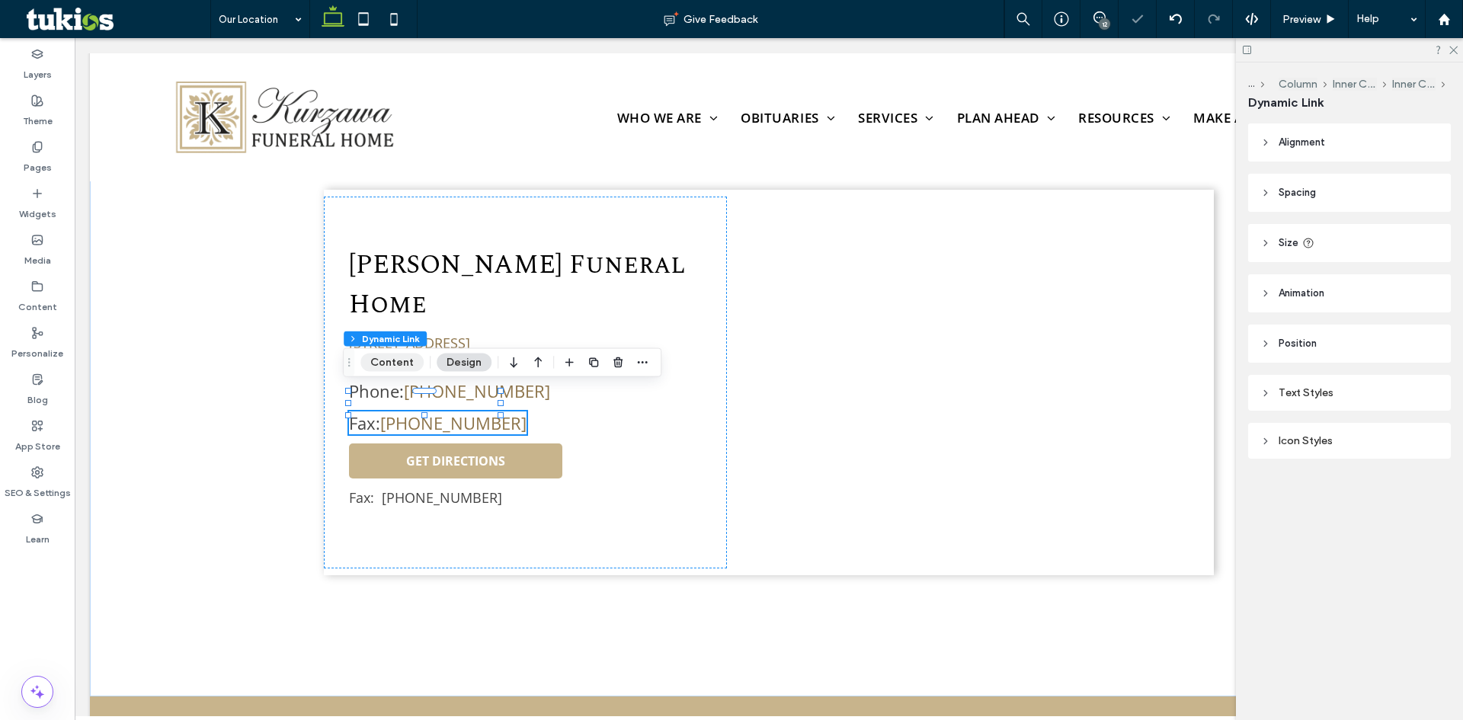
click at [401, 360] on button "Content" at bounding box center [391, 363] width 63 height 18
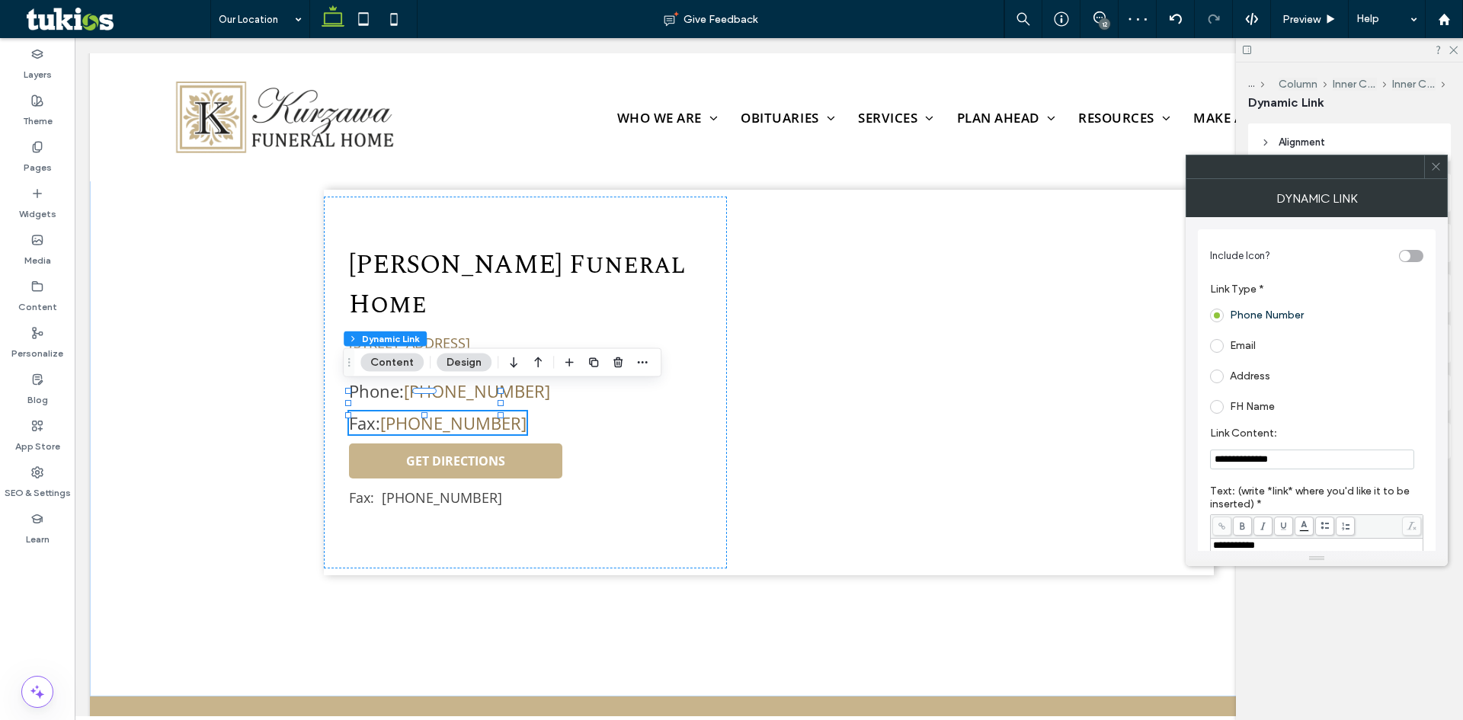
click at [1436, 172] on span at bounding box center [1435, 166] width 11 height 23
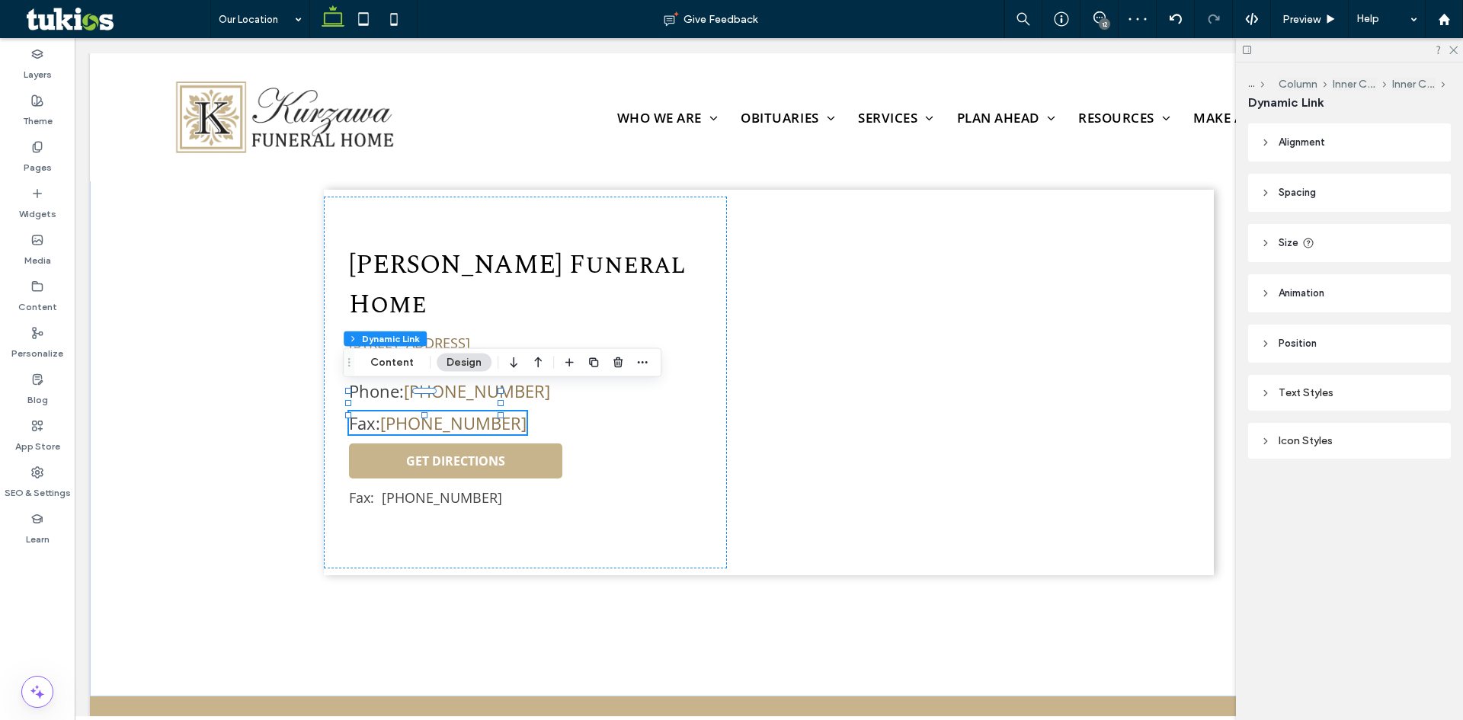
click at [1282, 399] on div "Text Styles" at bounding box center [1349, 392] width 178 height 13
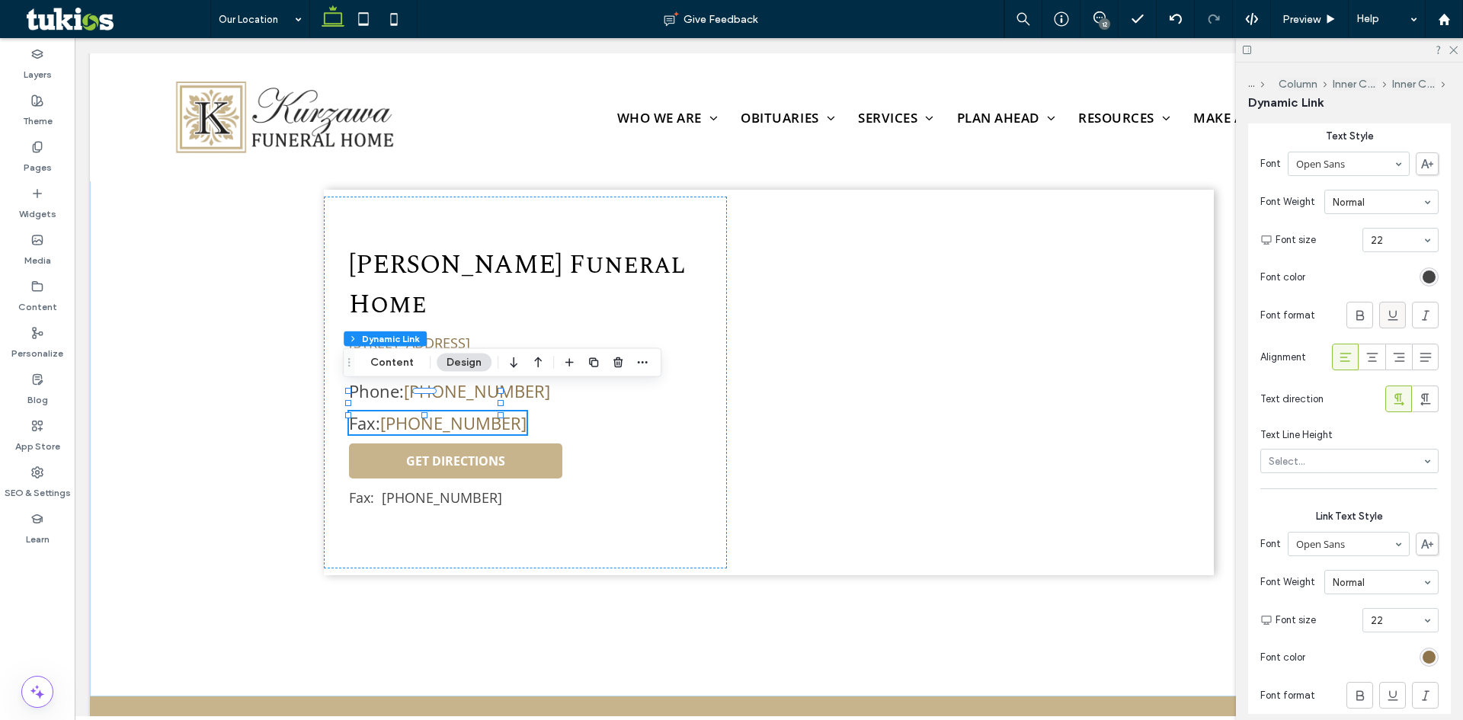
scroll to position [457, 0]
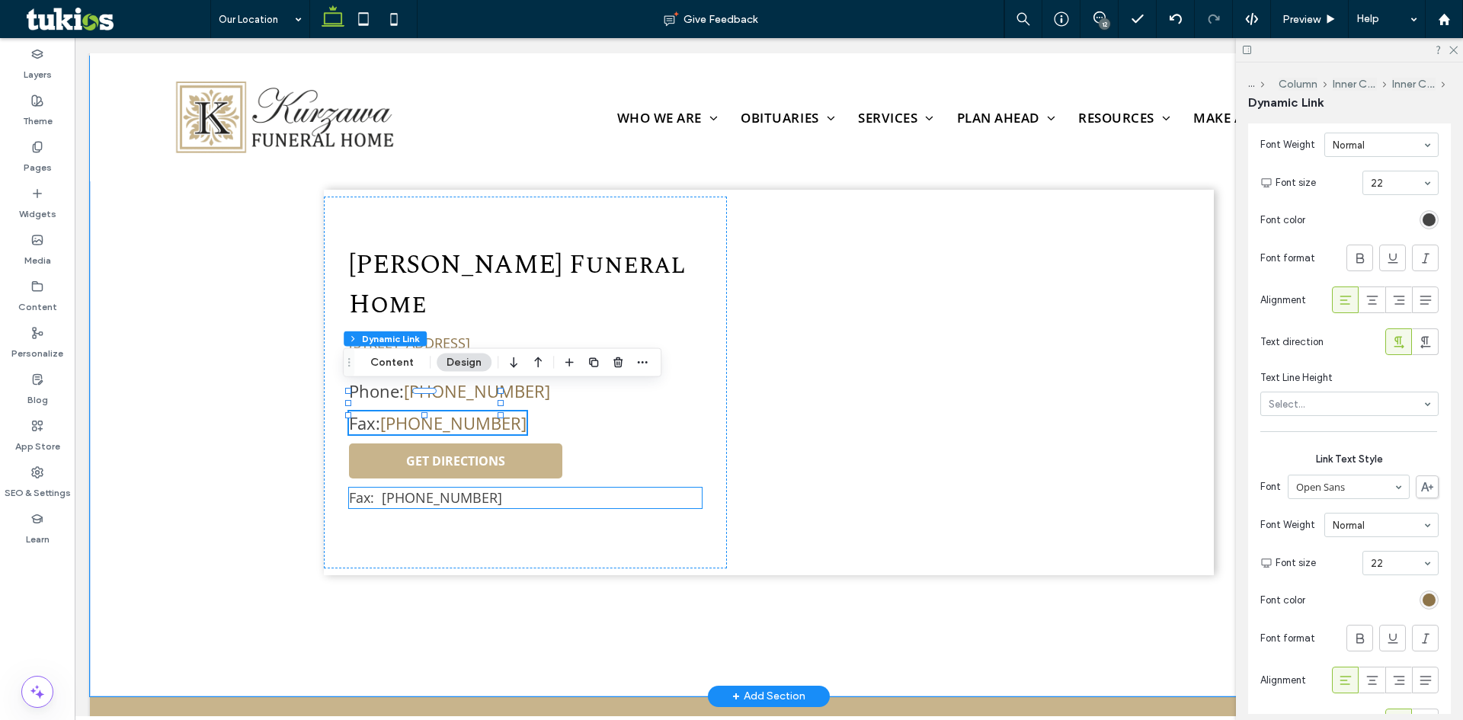
click at [424, 488] on span "Fax: [PHONE_NUMBER]" at bounding box center [425, 497] width 153 height 18
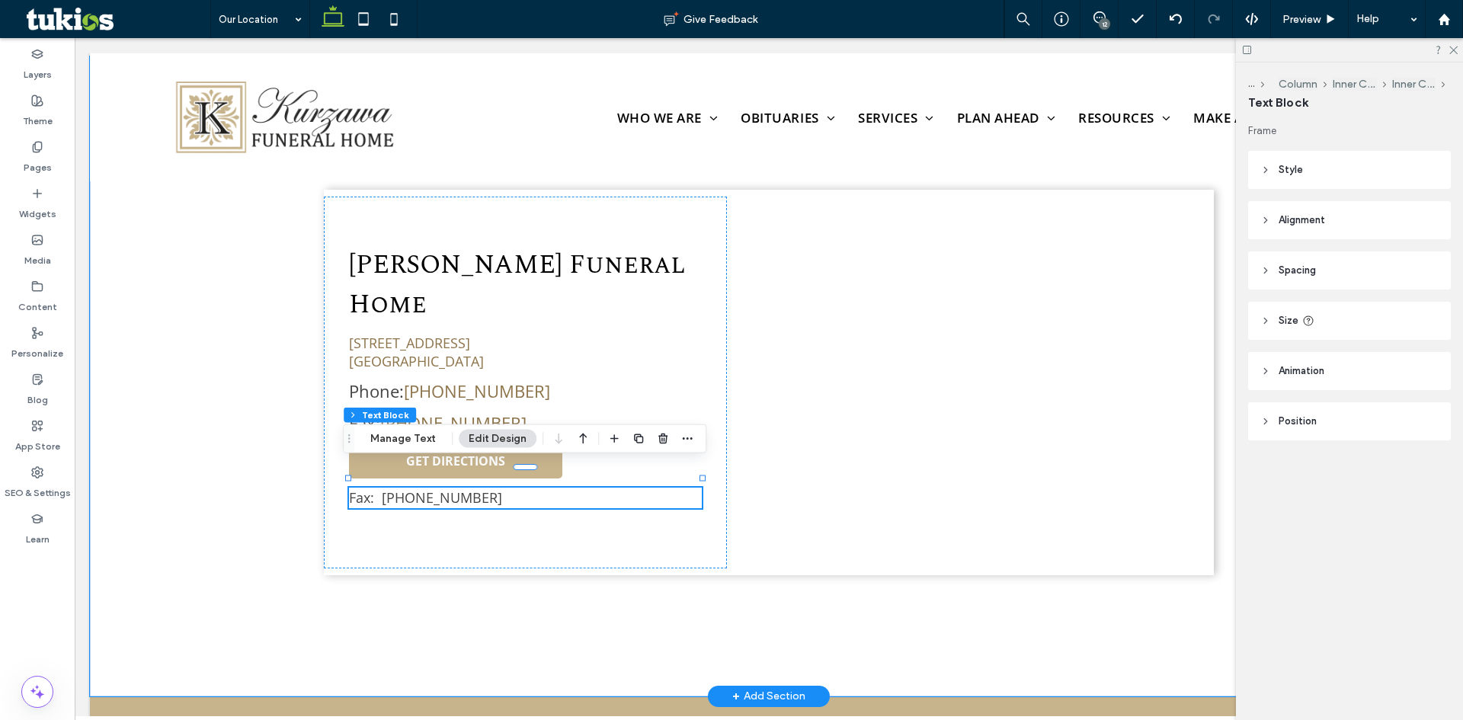
click at [424, 488] on span "Fax: [PHONE_NUMBER]" at bounding box center [425, 497] width 153 height 18
click at [424, 491] on span "**********" at bounding box center [402, 498] width 107 height 14
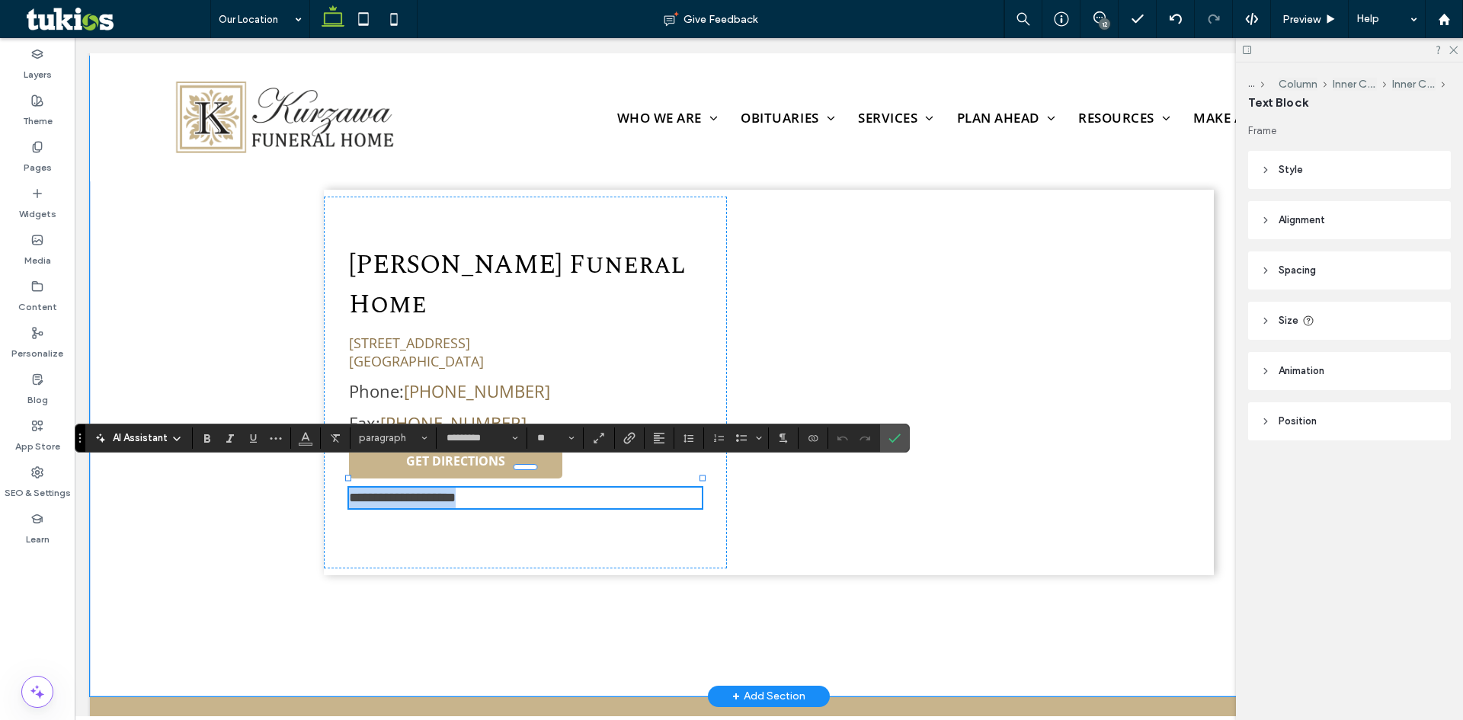
click at [424, 491] on span "**********" at bounding box center [402, 498] width 107 height 14
click at [559, 440] on input "**" at bounding box center [551, 438] width 30 height 12
type input "**"
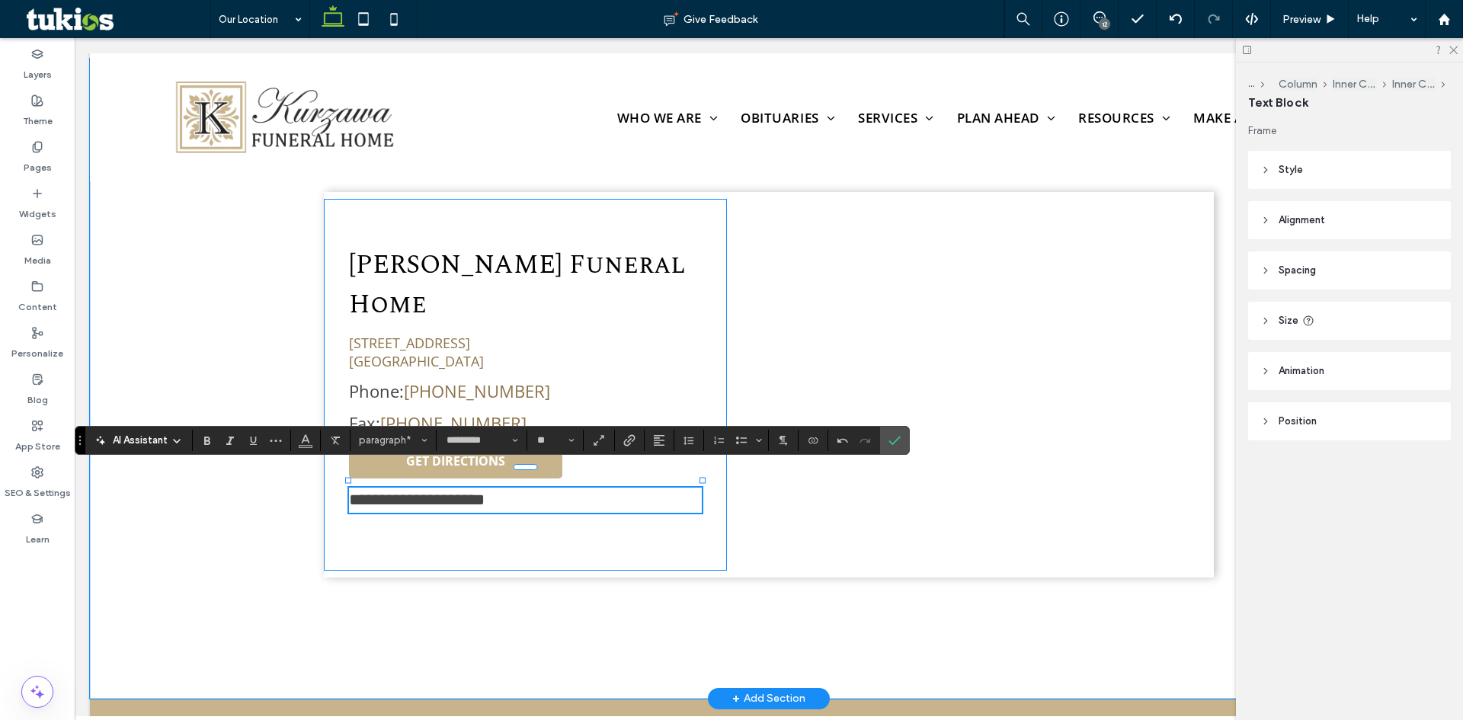
click at [519, 495] on div "**********" at bounding box center [525, 385] width 403 height 372
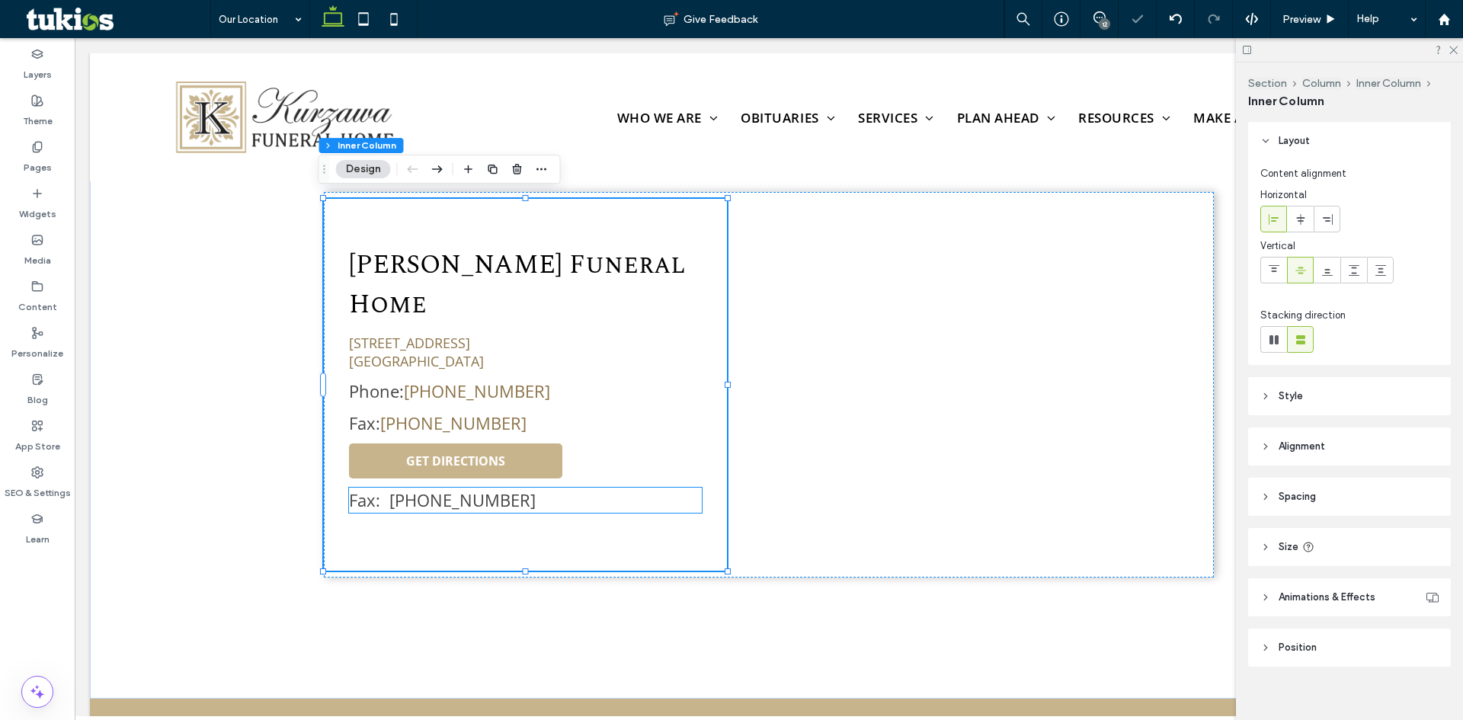
type input "*"
click at [514, 488] on p "Fax: [PHONE_NUMBER]" at bounding box center [525, 500] width 353 height 25
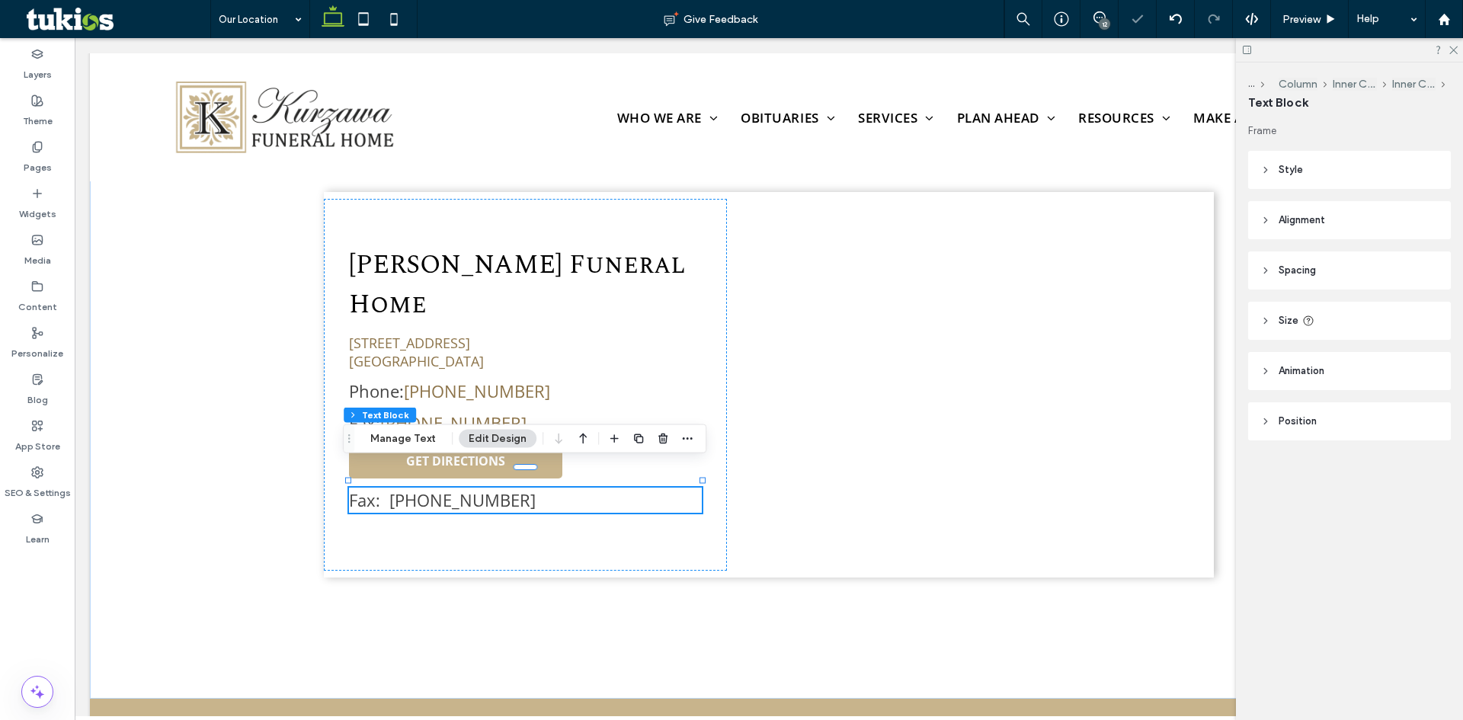
click at [514, 488] on p "Fax: [PHONE_NUMBER]" at bounding box center [525, 500] width 353 height 25
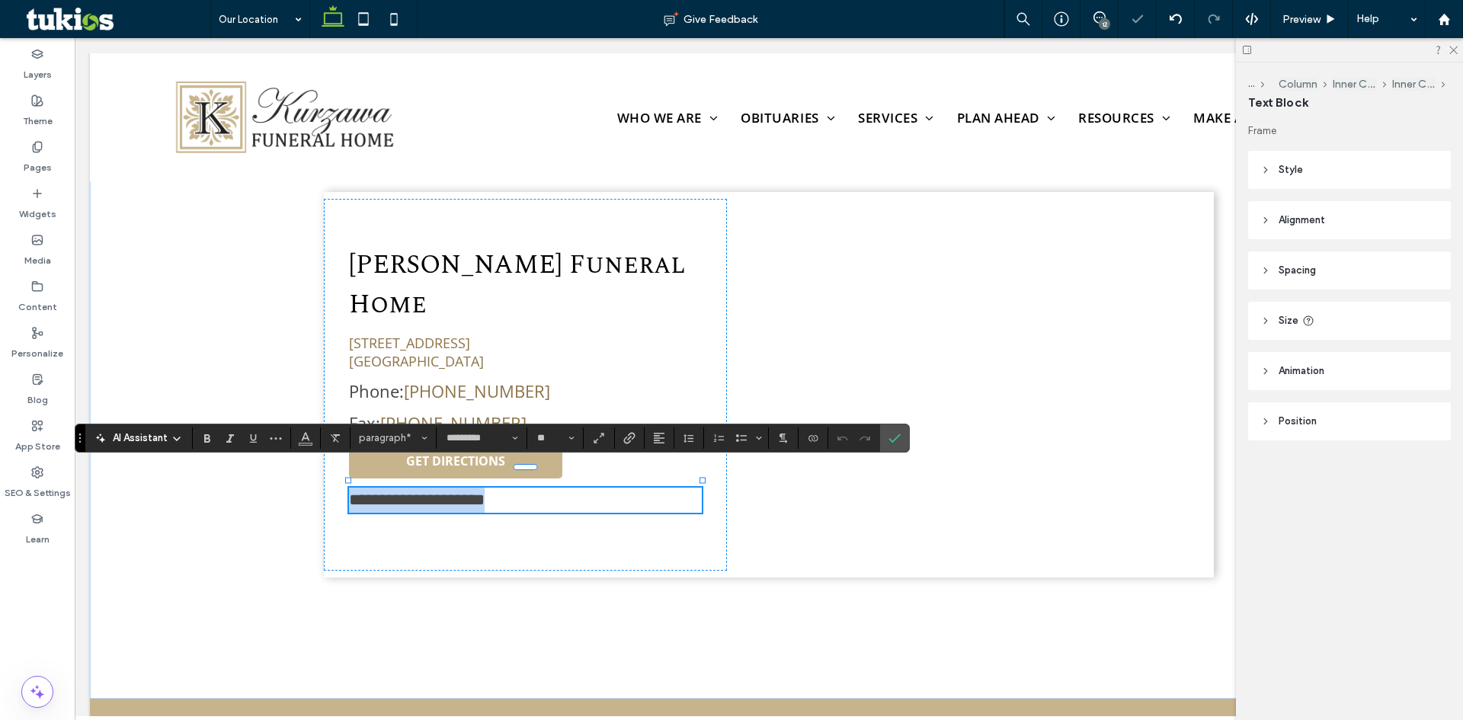
click at [512, 488] on p "**********" at bounding box center [525, 500] width 353 height 25
drag, startPoint x: 512, startPoint y: 482, endPoint x: 385, endPoint y: 482, distance: 127.3
click at [385, 488] on p "**********" at bounding box center [525, 500] width 353 height 25
click at [300, 433] on icon "Color" at bounding box center [305, 437] width 12 height 12
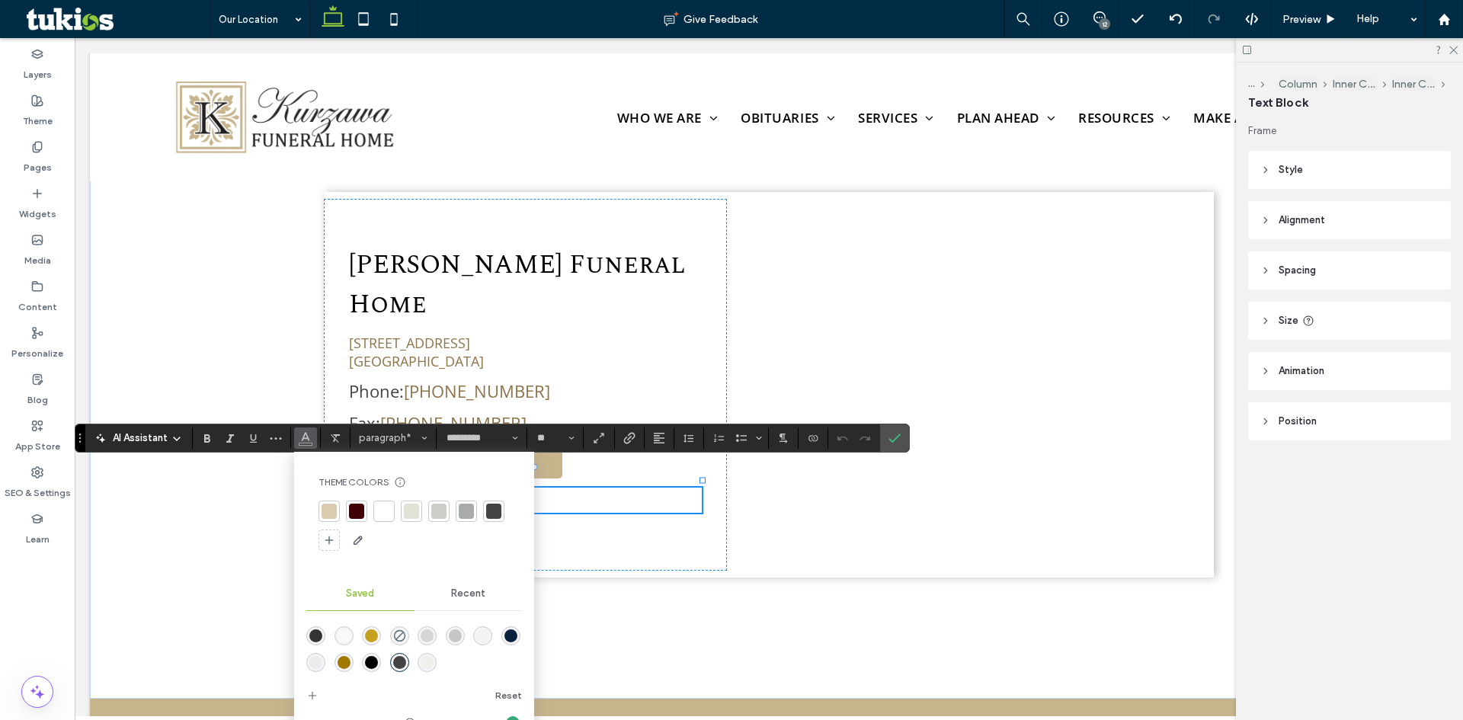
click at [335, 513] on div at bounding box center [329, 511] width 15 height 15
click at [898, 442] on icon "Confirm" at bounding box center [894, 438] width 12 height 12
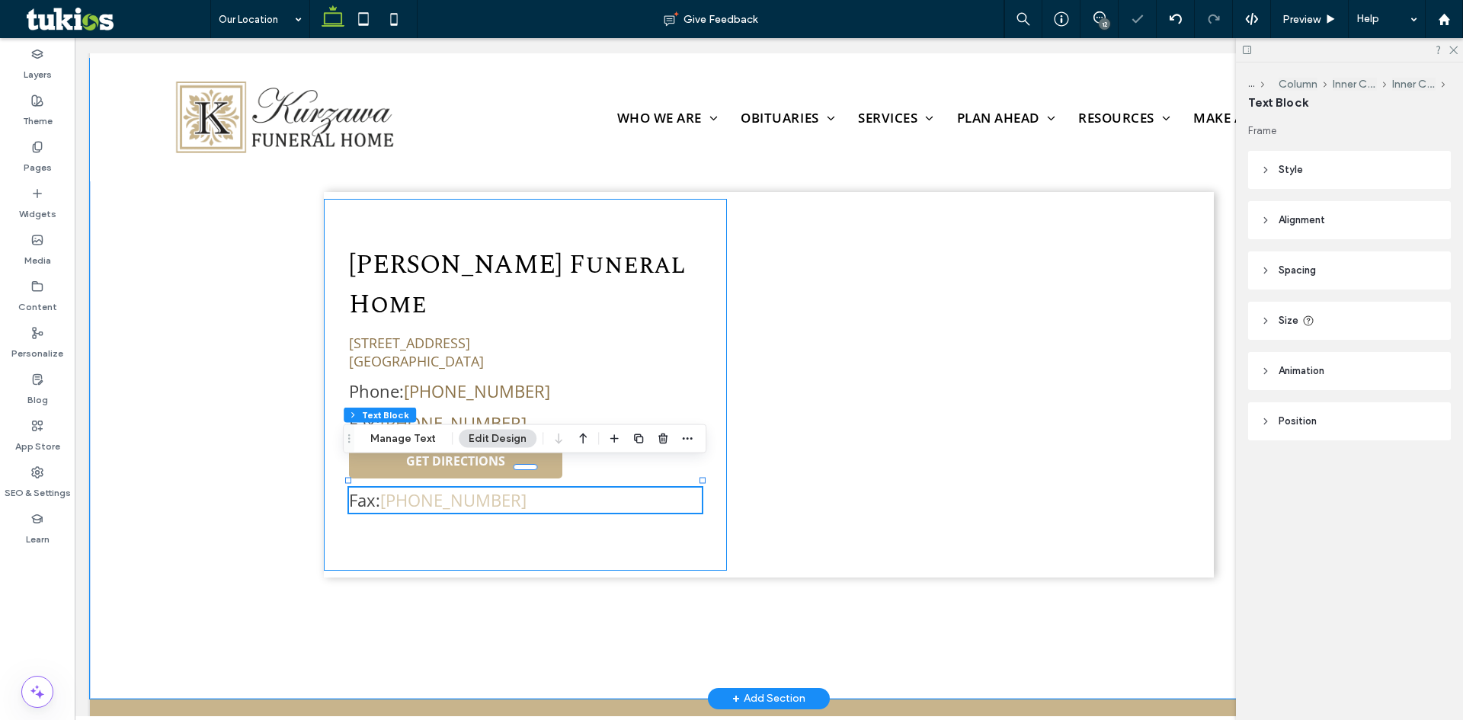
click at [538, 510] on div "[PERSON_NAME] Funeral Home [STREET_ADDRESS] Phone: [PHONE_NUMBER] Fax: [PHONE_N…" at bounding box center [525, 385] width 403 height 372
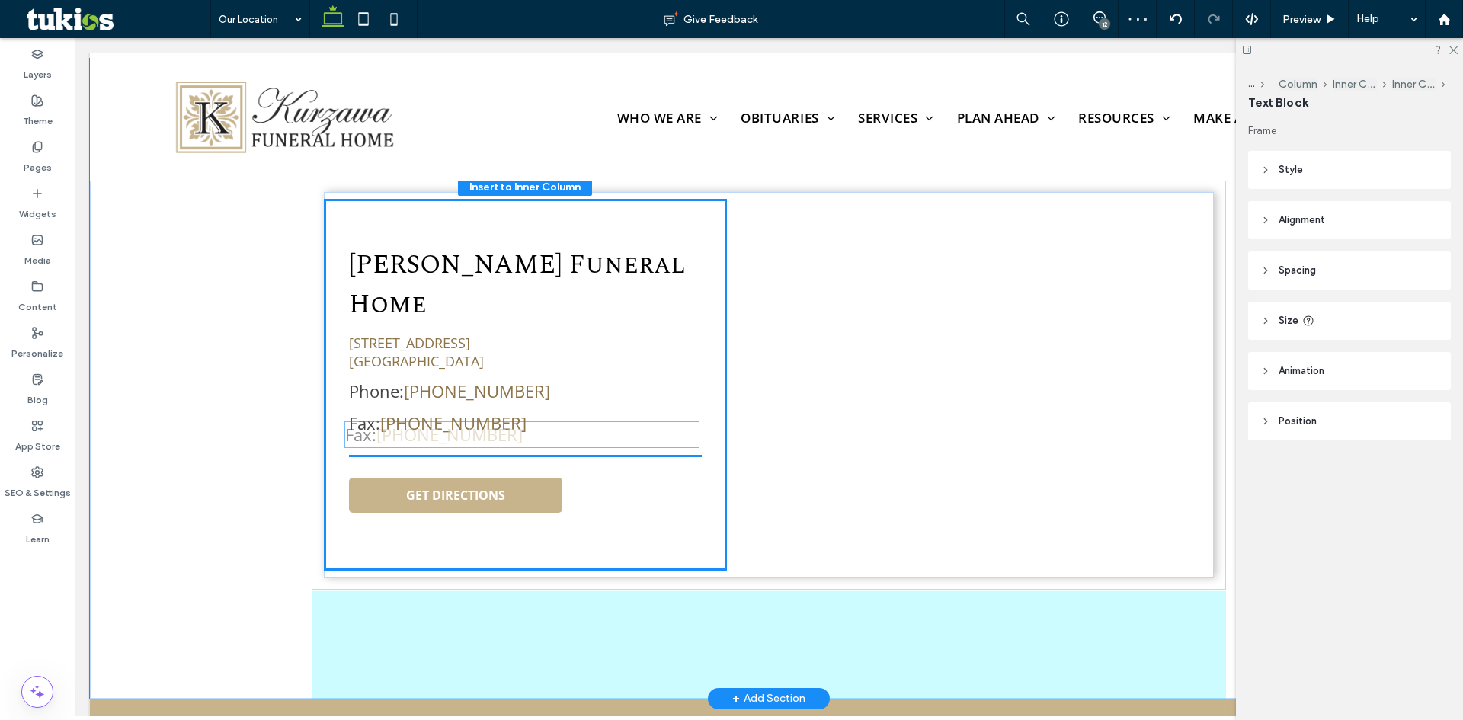
drag, startPoint x: 504, startPoint y: 482, endPoint x: 507, endPoint y: 440, distance: 42.0
type input "****"
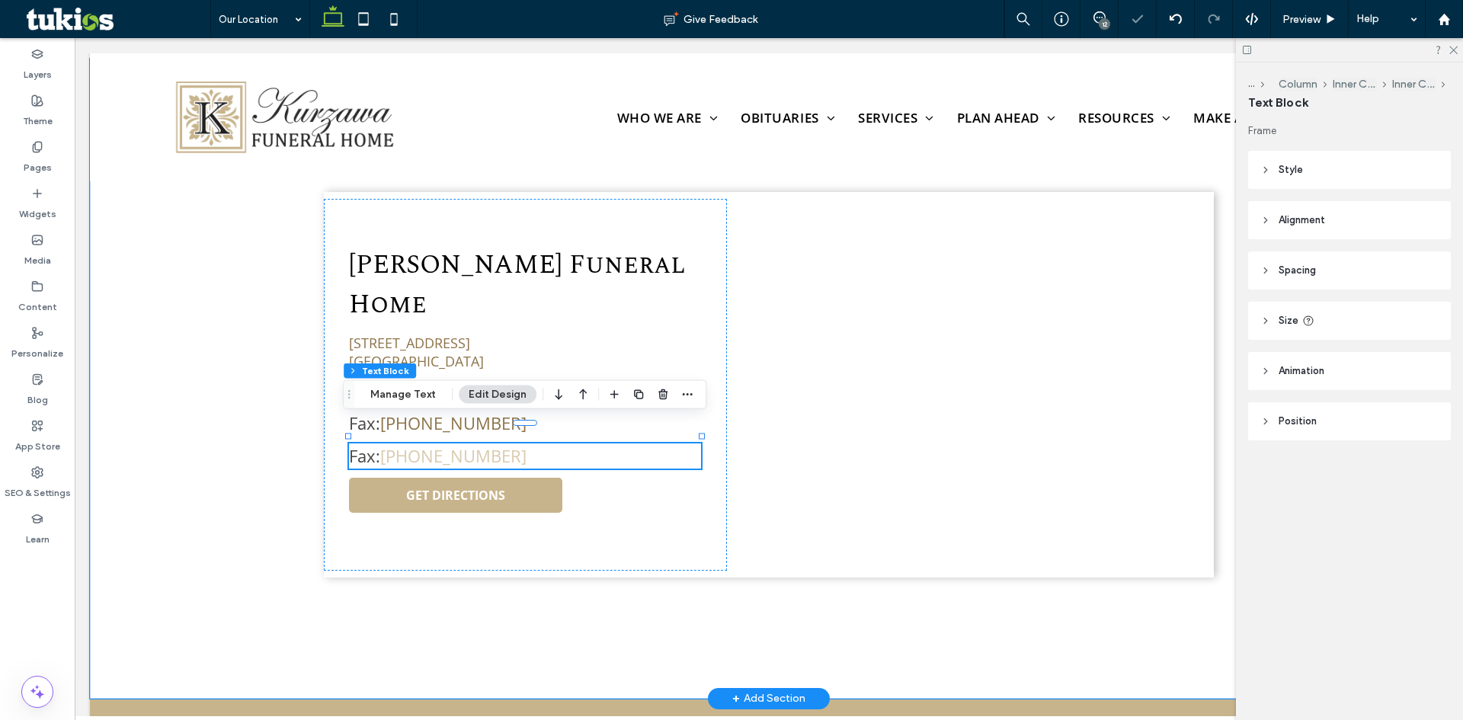
click at [518, 443] on p "Fax: [PHONE_NUMBER]" at bounding box center [525, 455] width 352 height 25
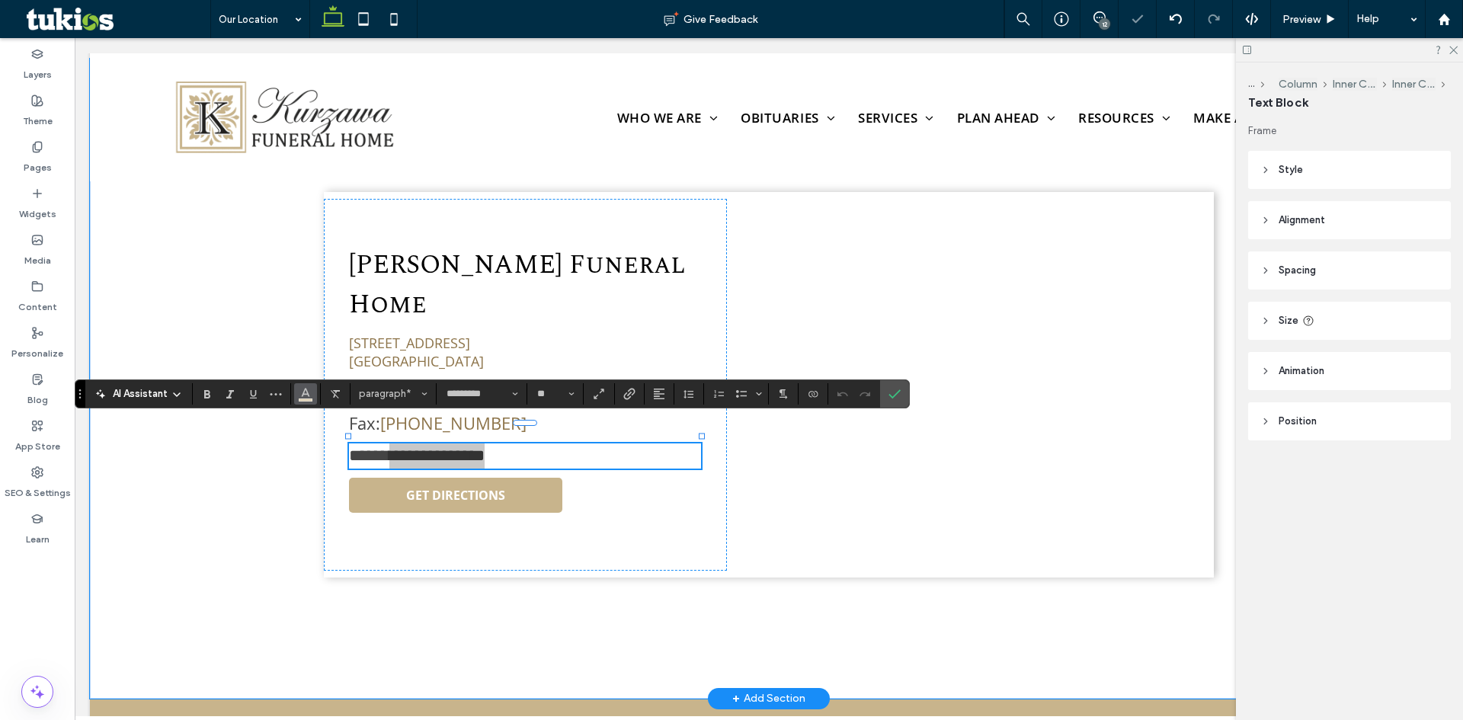
click at [302, 399] on span "Color" at bounding box center [305, 393] width 12 height 20
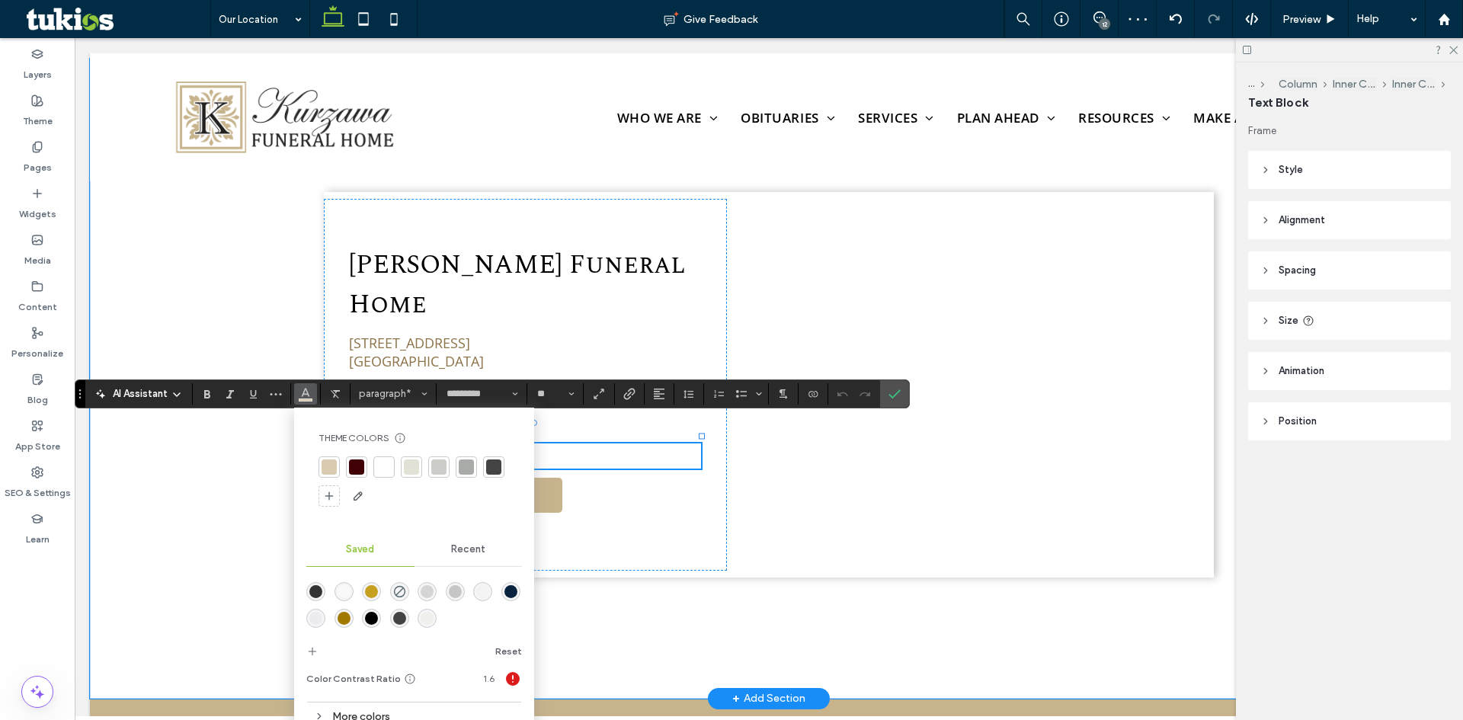
click at [342, 617] on div "rgba(161,120,0,1)" at bounding box center [344, 618] width 13 height 13
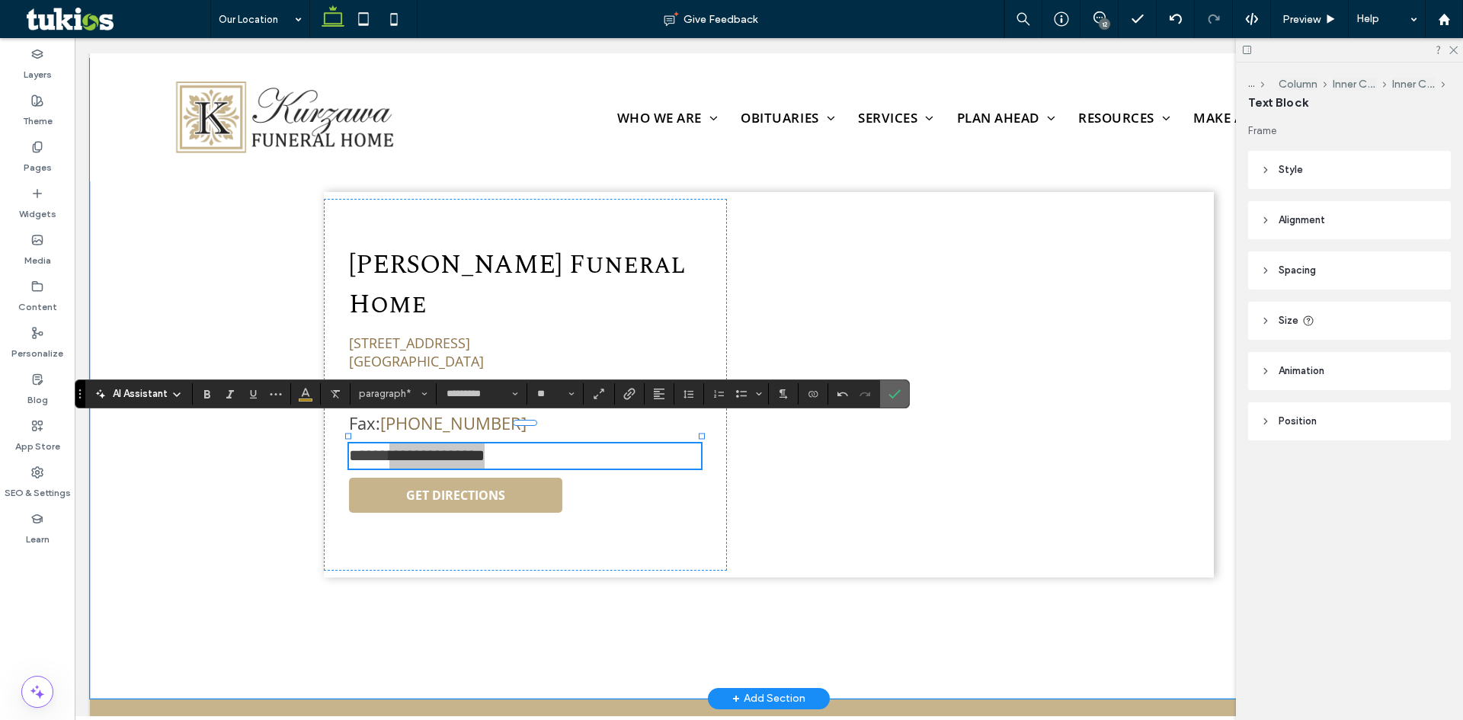
click at [901, 399] on label "Confirm" at bounding box center [894, 393] width 23 height 27
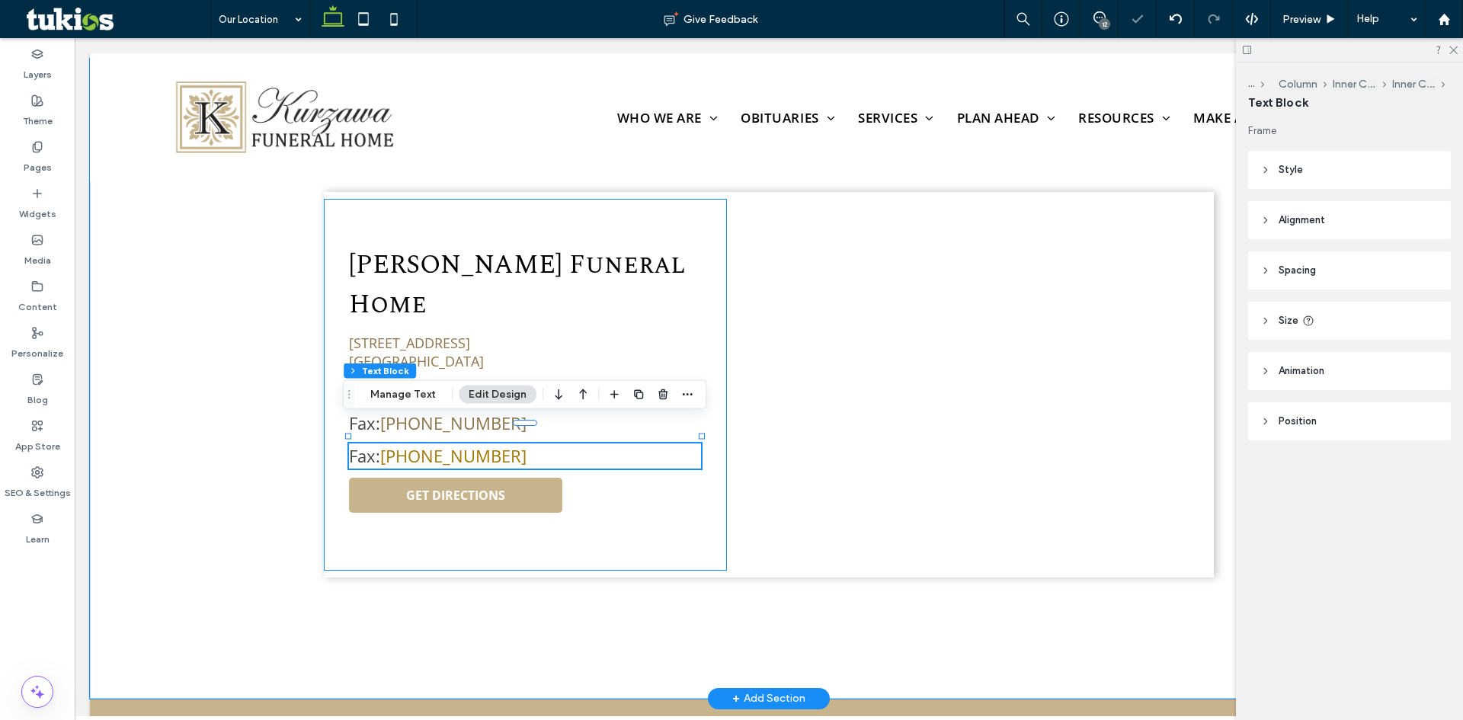
click at [429, 520] on div "[PERSON_NAME] Funeral Home [STREET_ADDRESS] Phone: [PHONE_NUMBER] Fax: [PHONE_N…" at bounding box center [525, 385] width 403 height 372
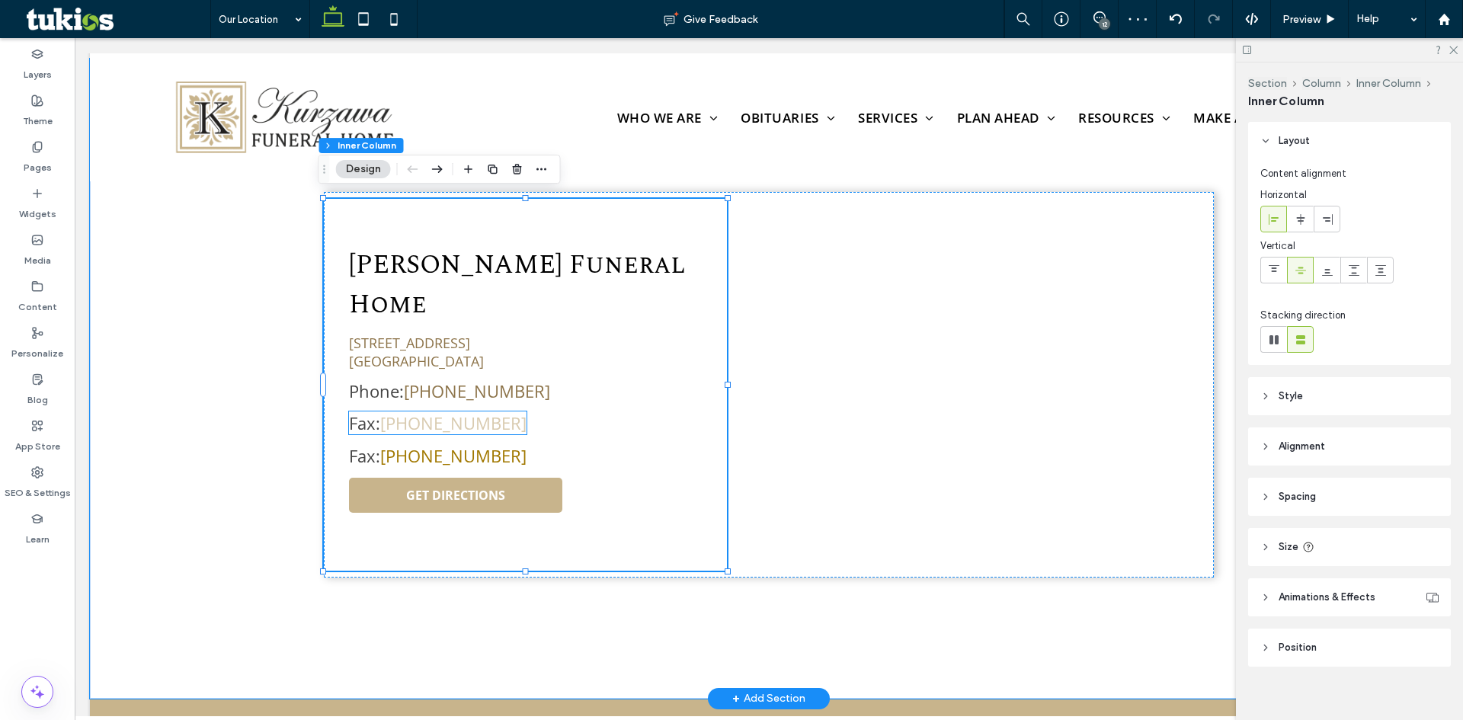
click at [437, 411] on link "[PHONE_NUMBER]" at bounding box center [453, 422] width 146 height 23
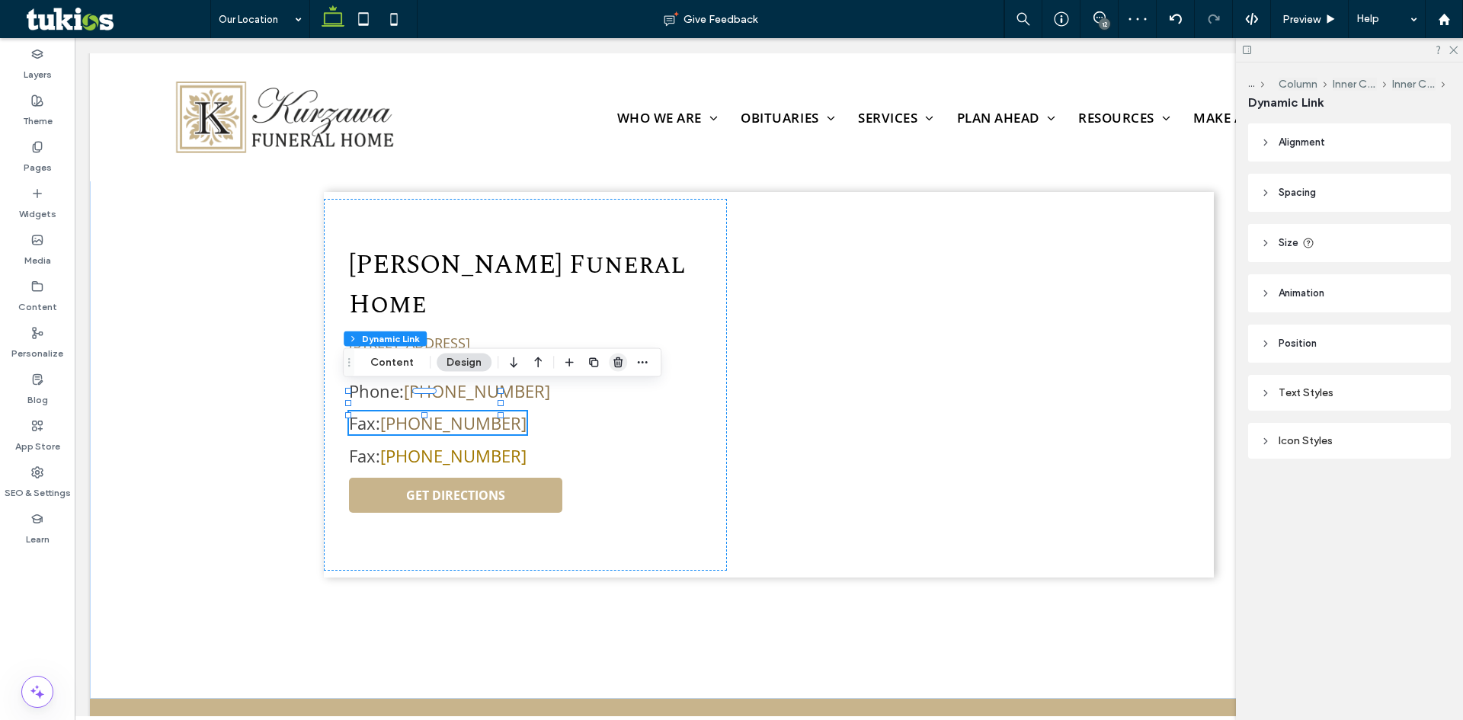
click at [617, 357] on icon "button" at bounding box center [618, 363] width 12 height 12
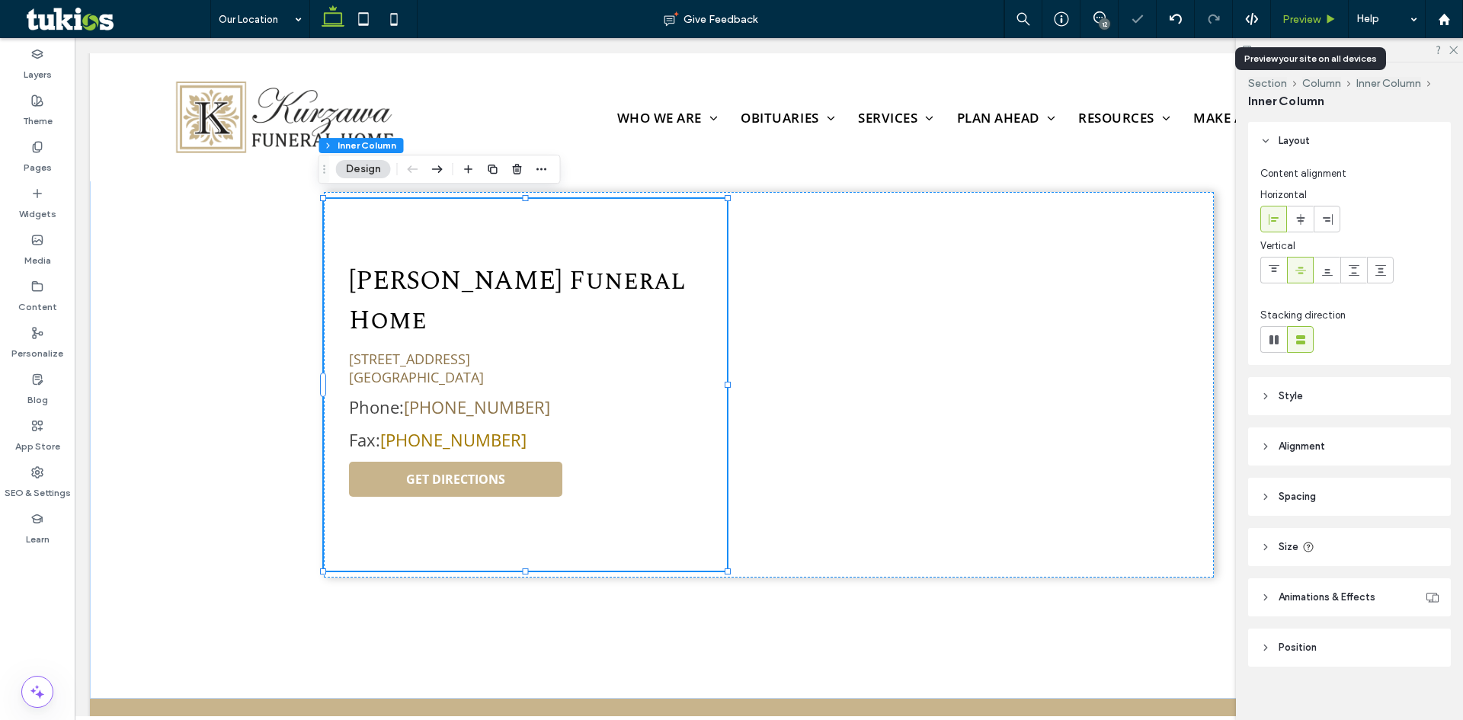
click at [1299, 13] on span "Preview" at bounding box center [1301, 19] width 38 height 13
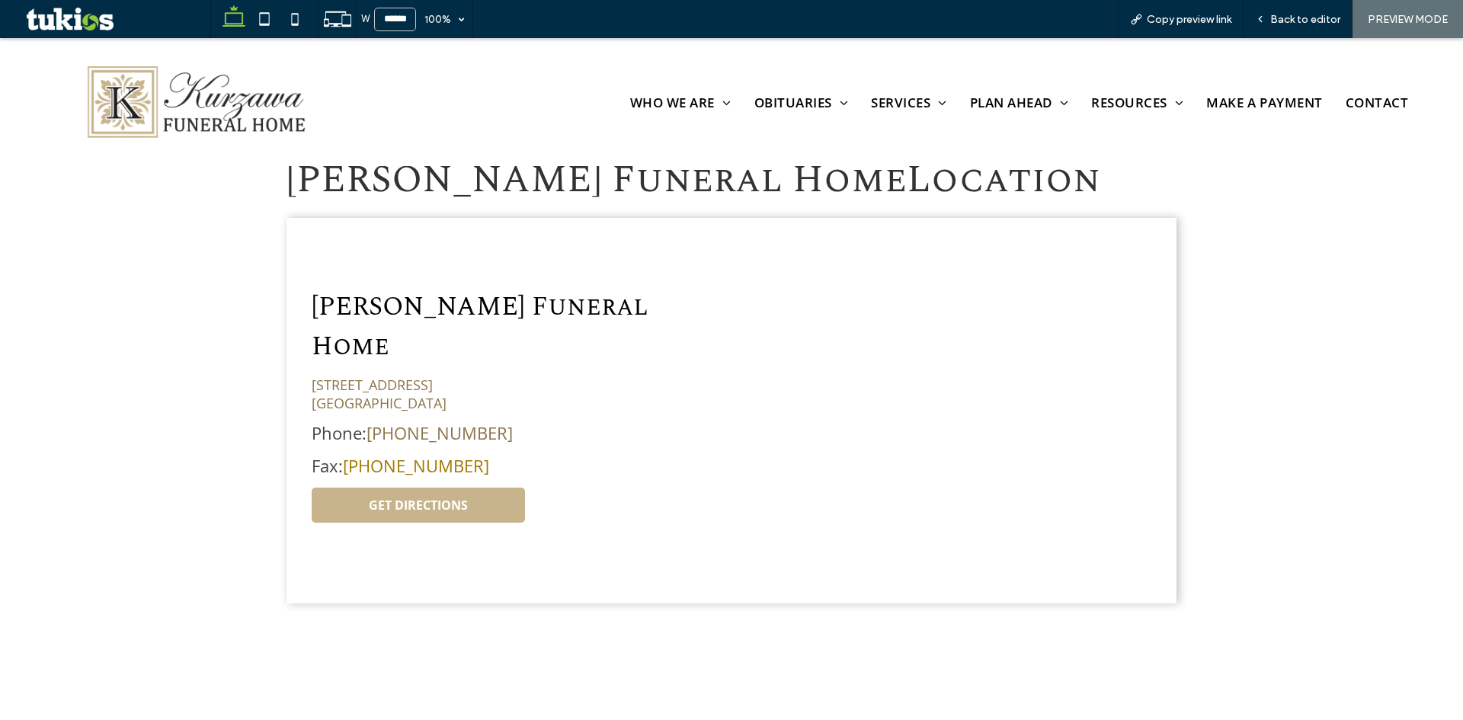
scroll to position [562, 0]
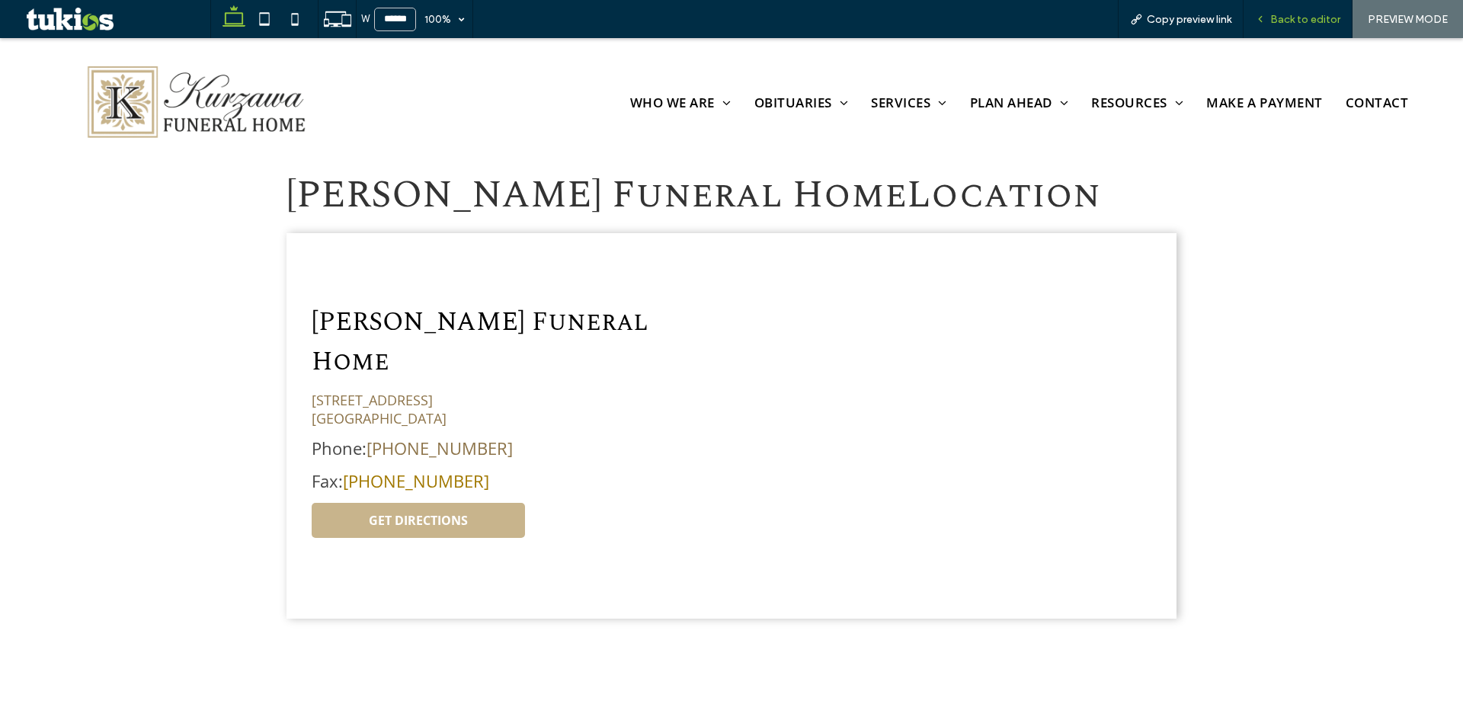
click at [1309, 21] on span "Back to editor" at bounding box center [1305, 19] width 70 height 13
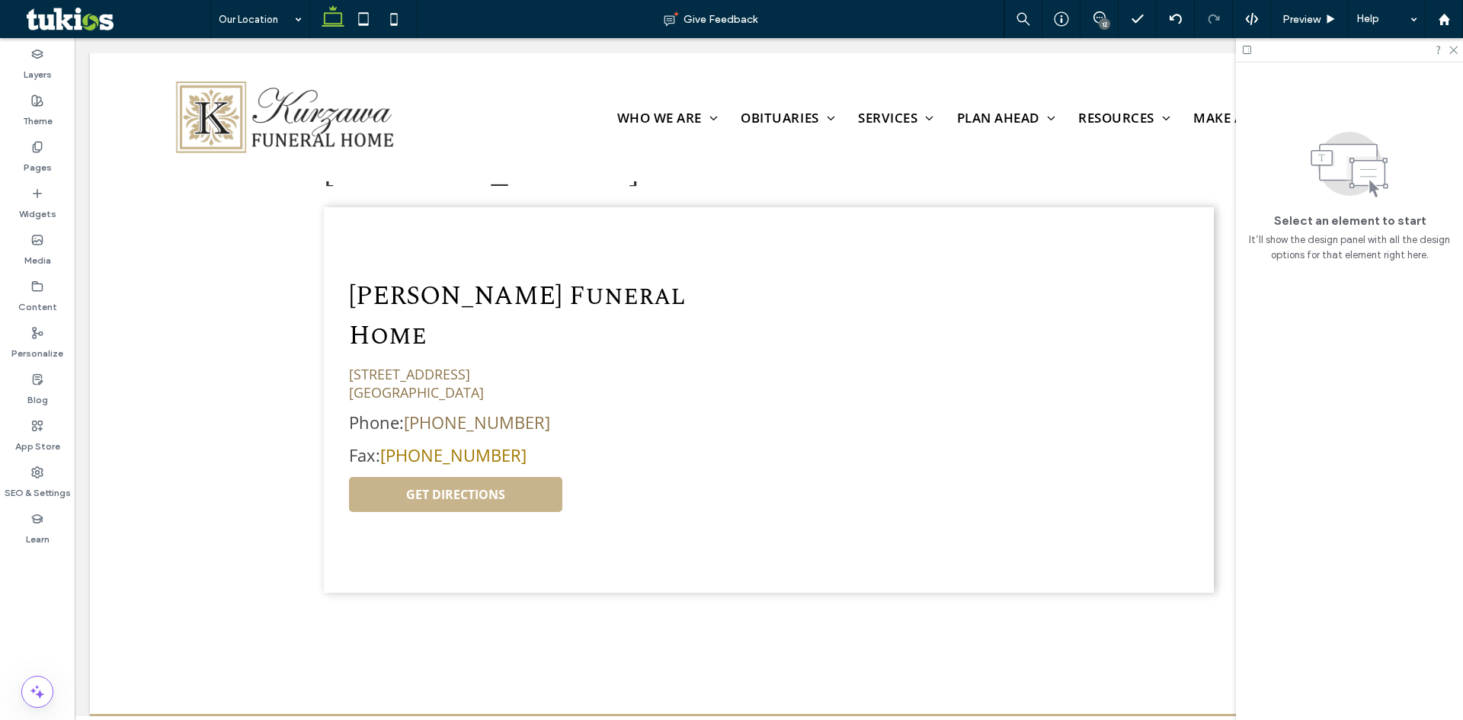
scroll to position [578, 0]
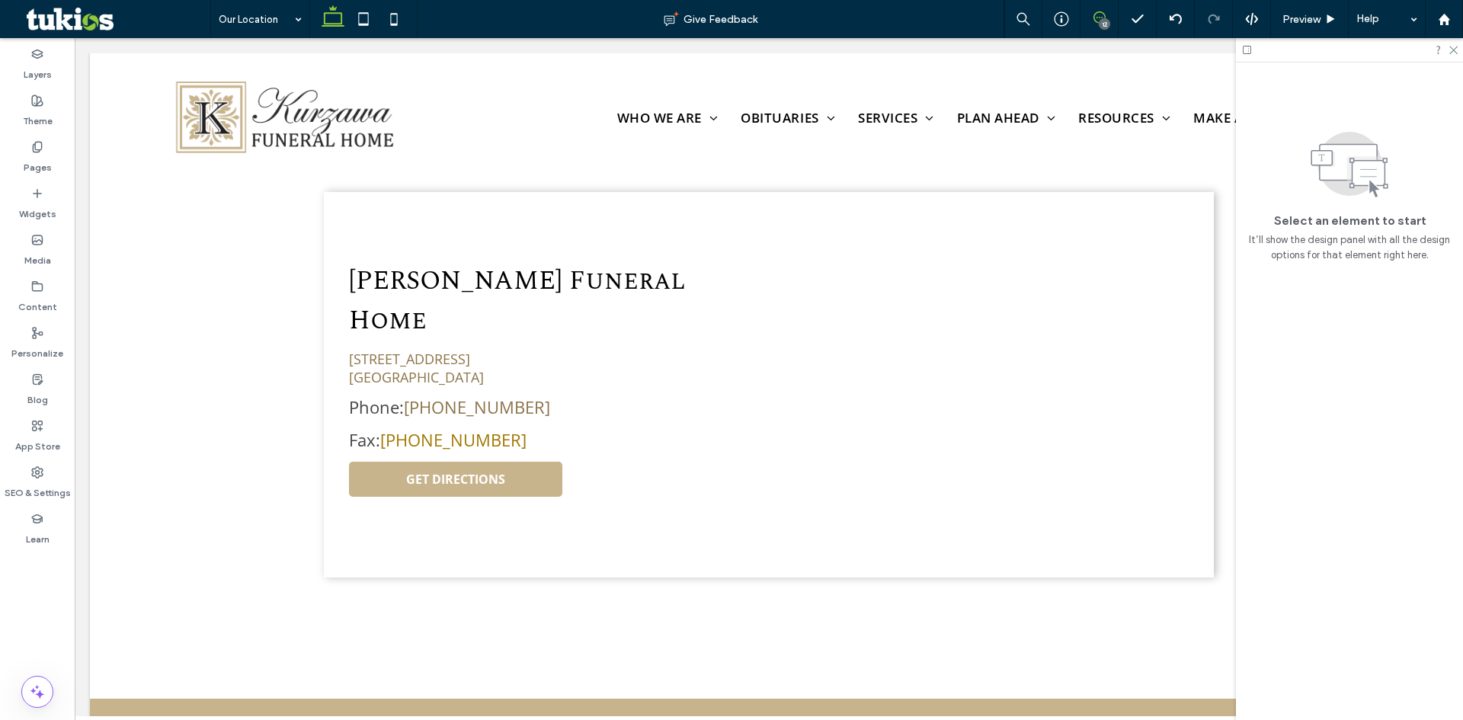
click at [1106, 18] on span at bounding box center [1099, 17] width 37 height 12
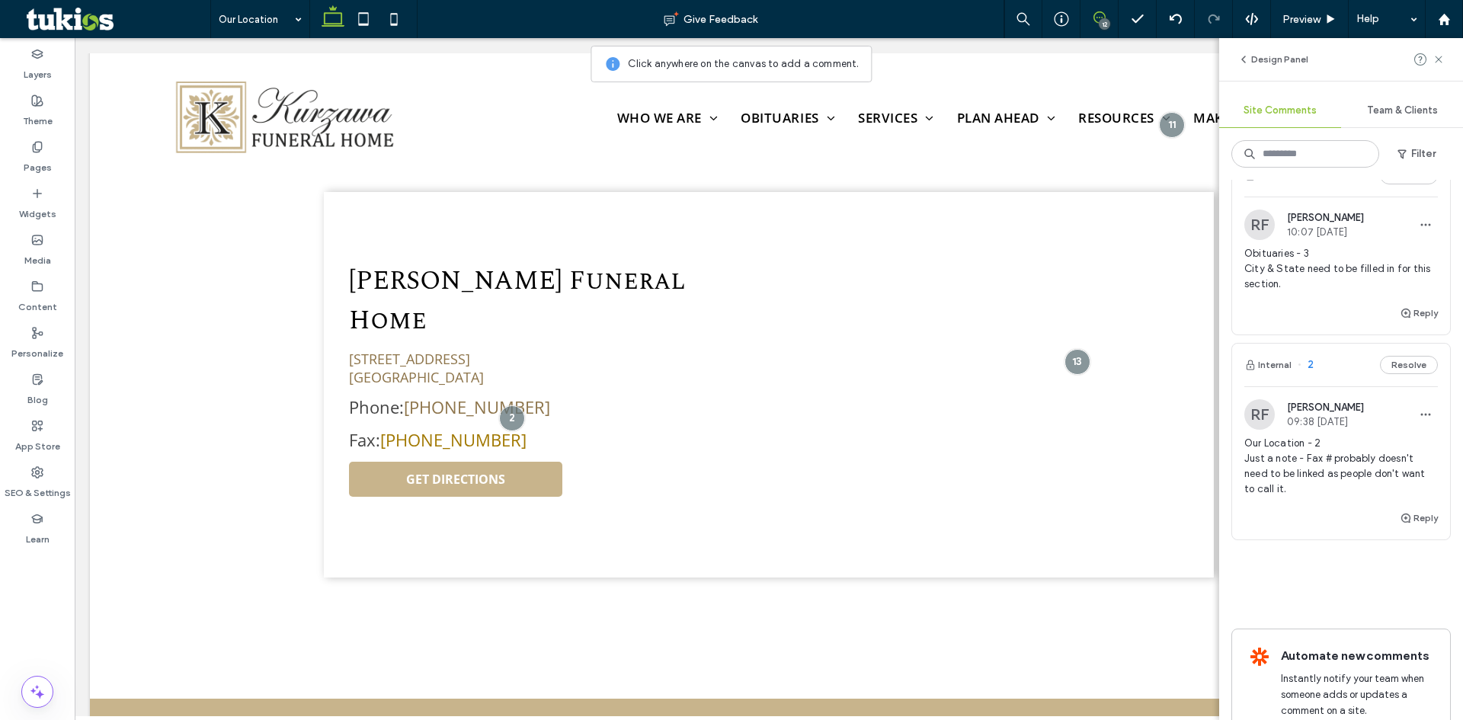
scroll to position [1981, 0]
click at [1414, 375] on button "Resolve" at bounding box center [1409, 366] width 58 height 18
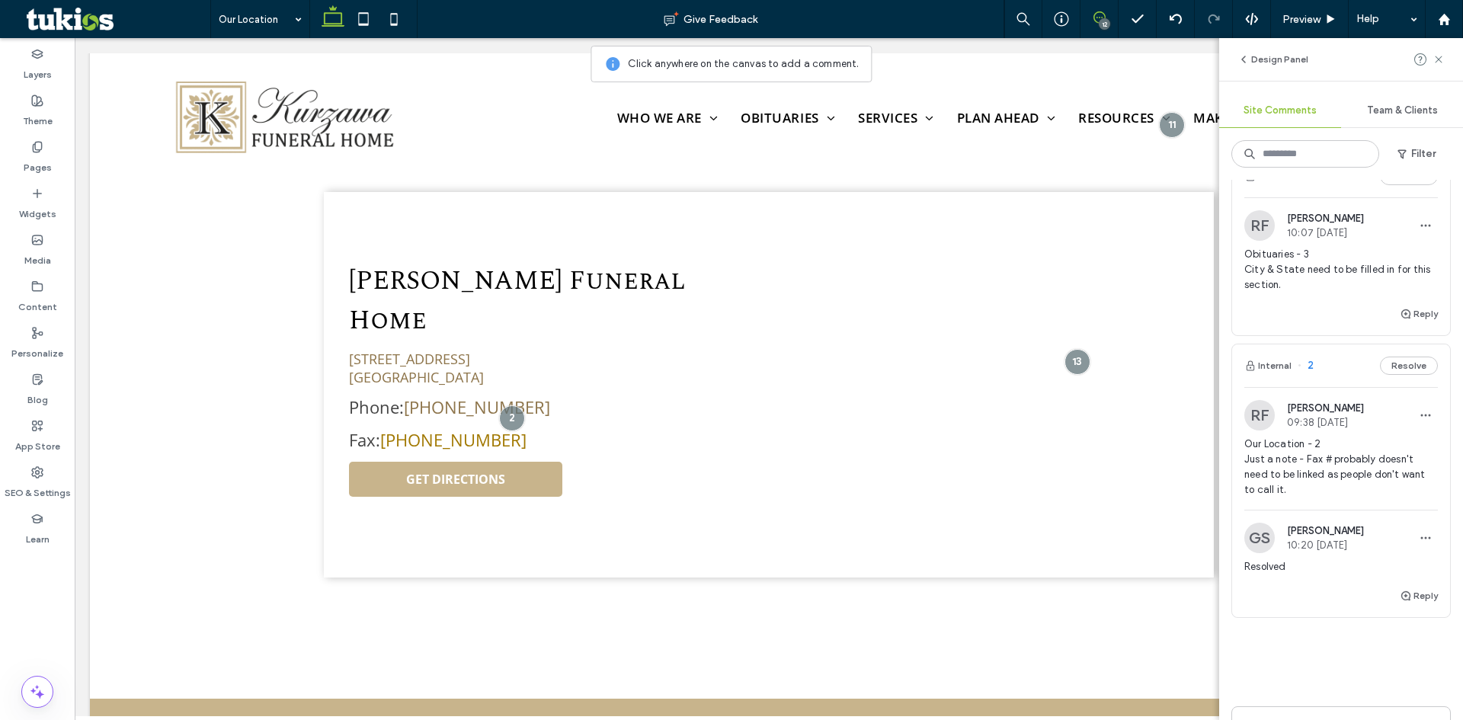
scroll to position [1869, 0]
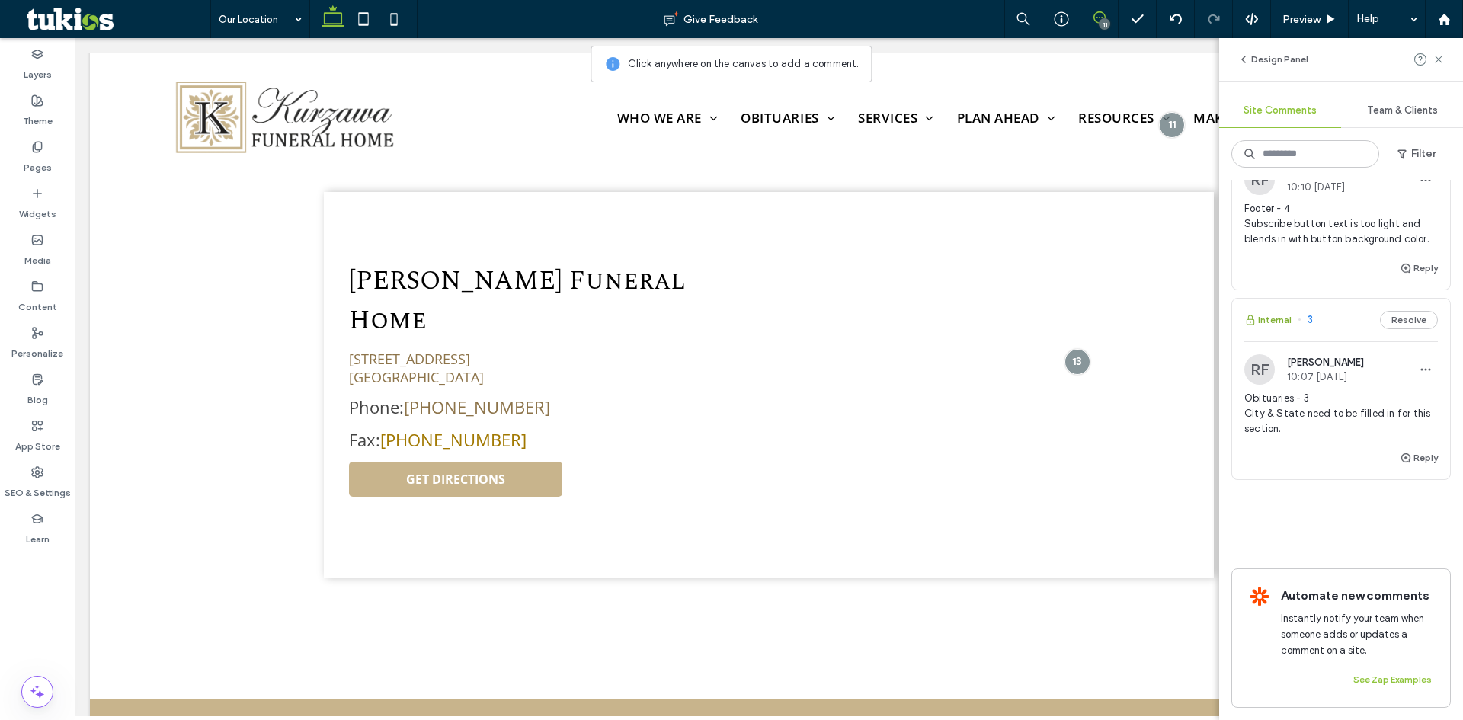
click at [1278, 311] on button "Internal" at bounding box center [1267, 320] width 47 height 18
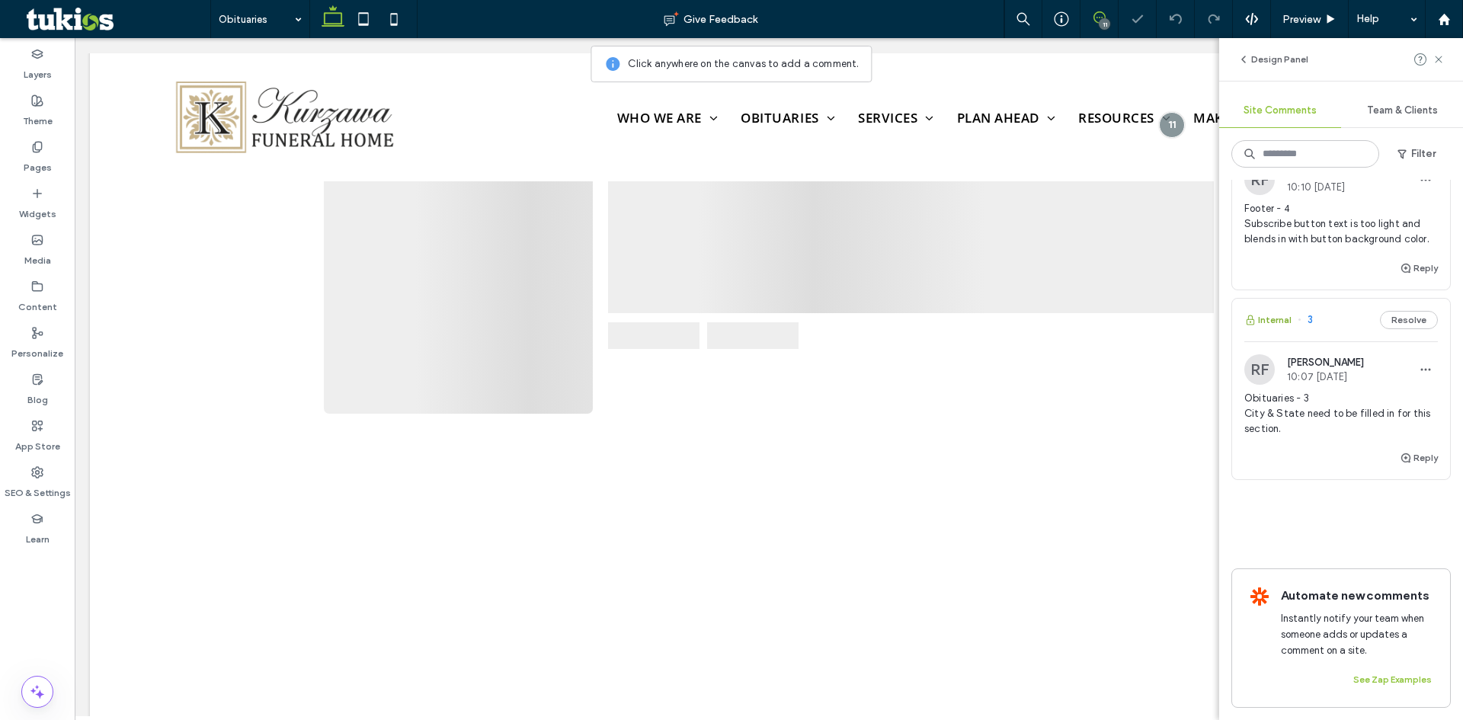
scroll to position [3974, 0]
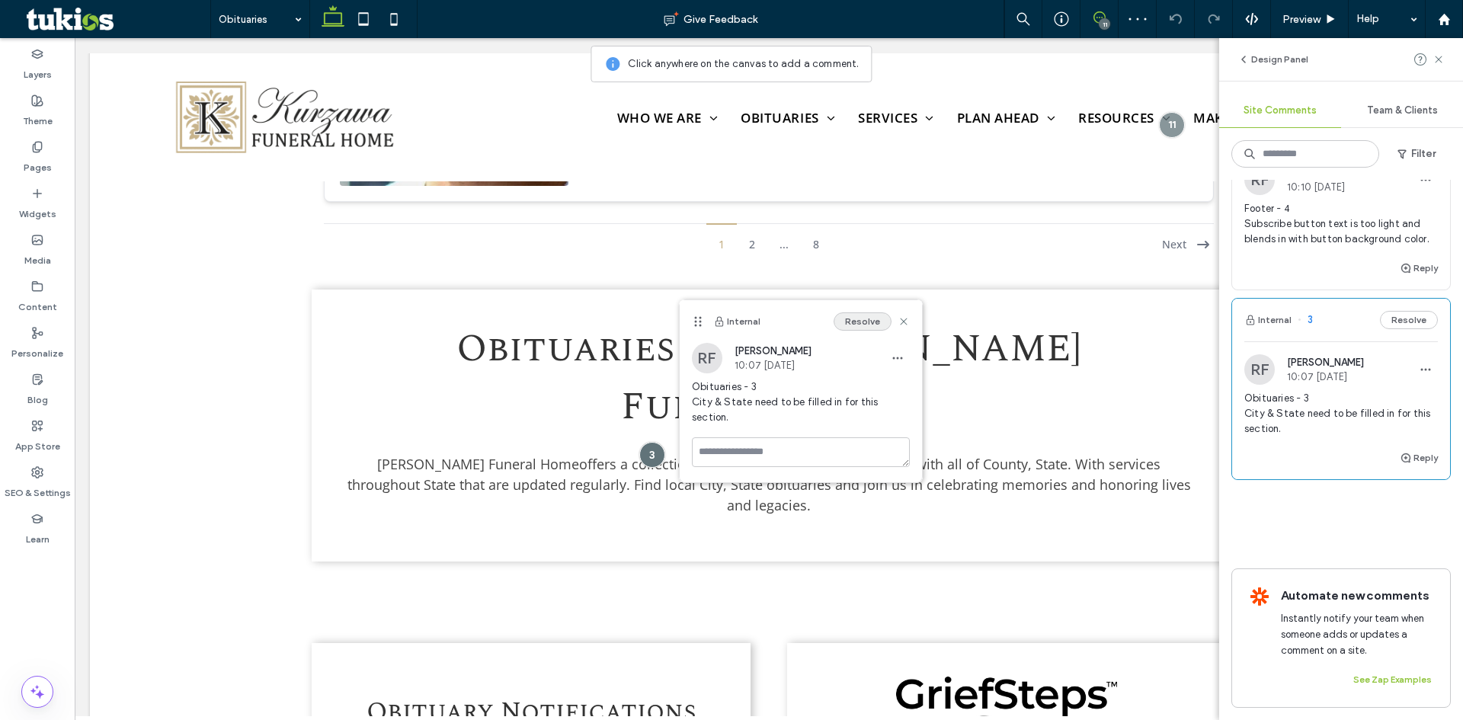
click at [856, 321] on button "Resolve" at bounding box center [863, 321] width 58 height 18
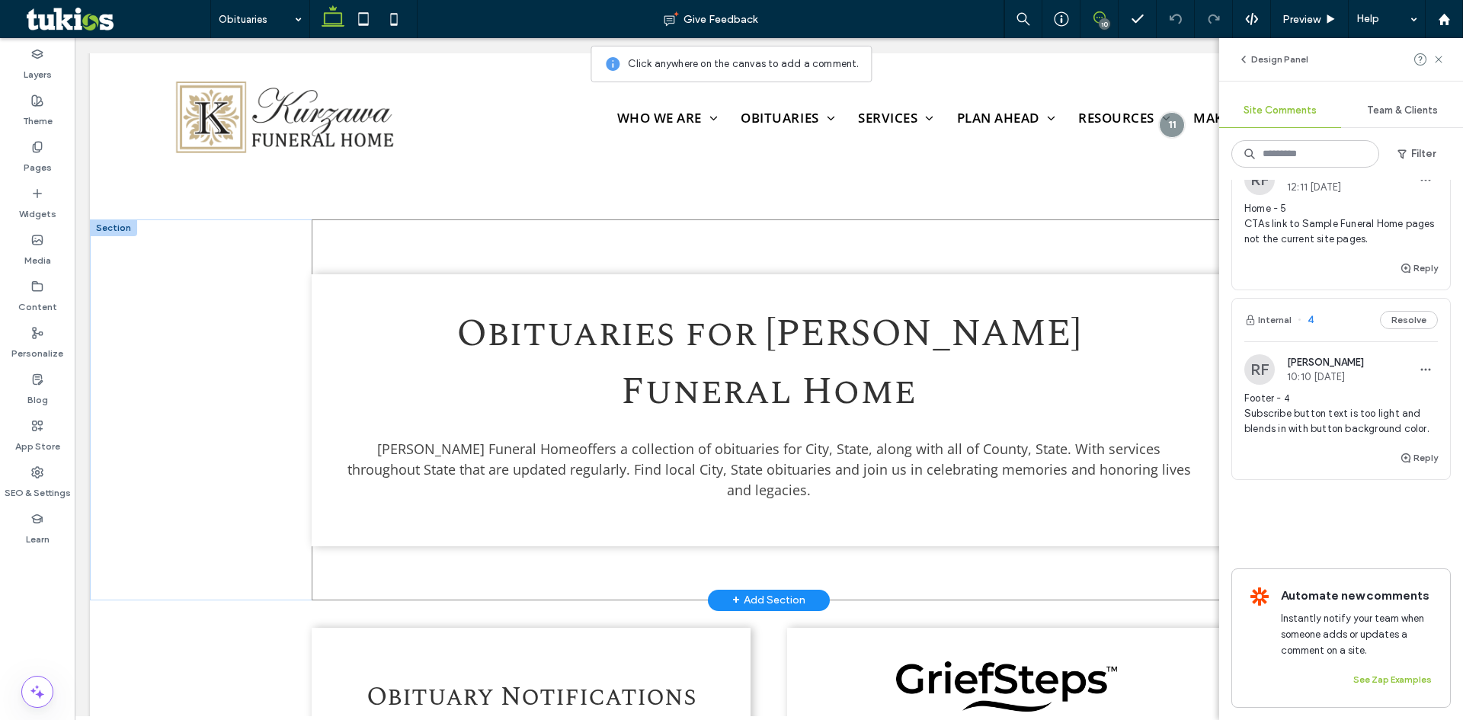
scroll to position [4077, 0]
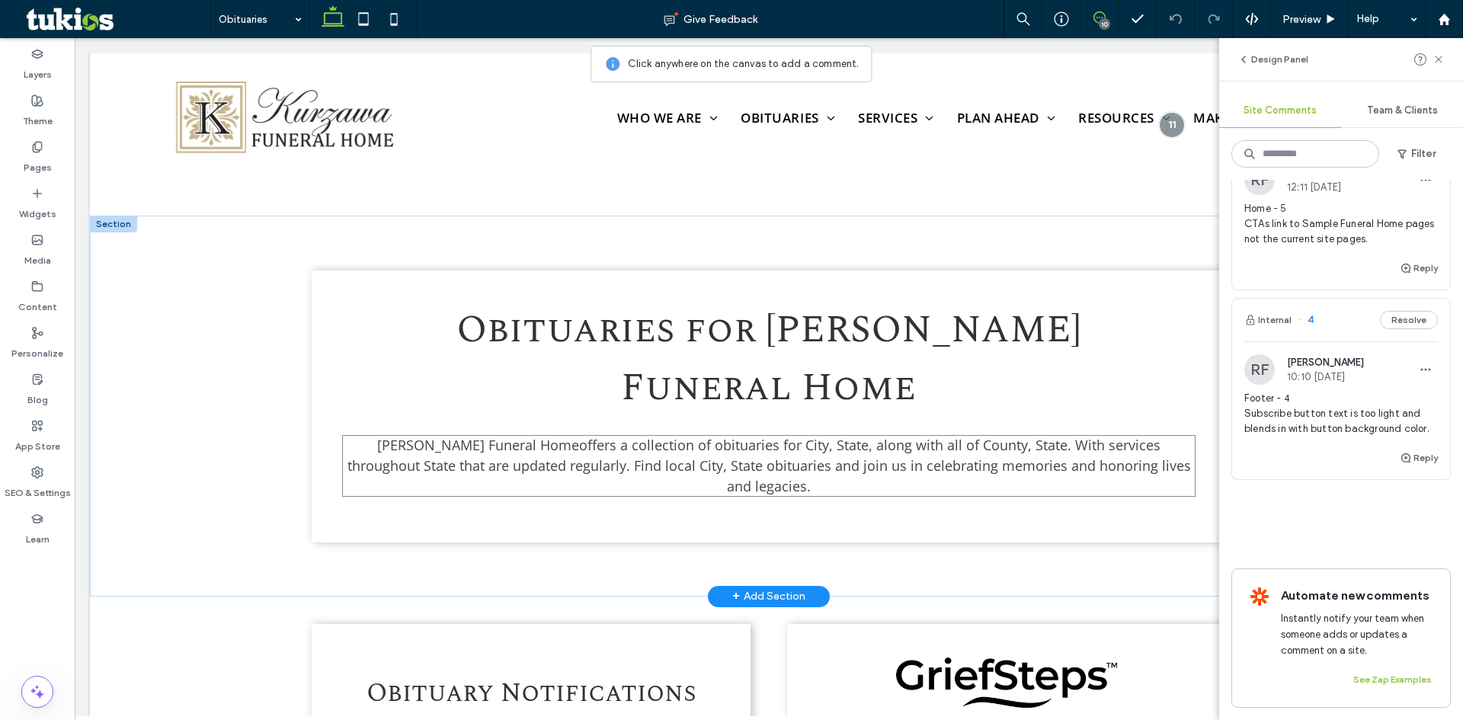
click at [475, 435] on p "[PERSON_NAME] Funeral Home offers a collection of obituaries for City, State, a…" at bounding box center [768, 466] width 853 height 62
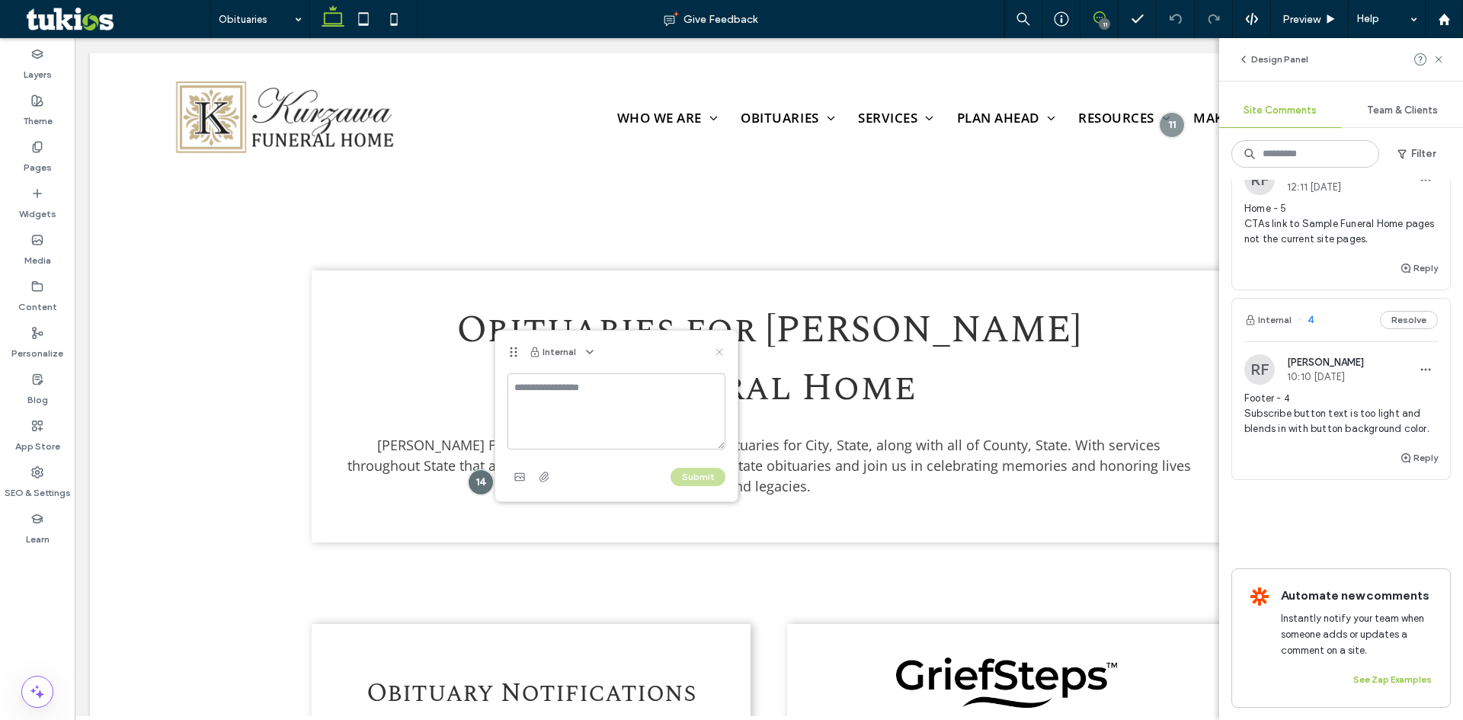
click at [717, 352] on icon at bounding box center [719, 352] width 12 height 12
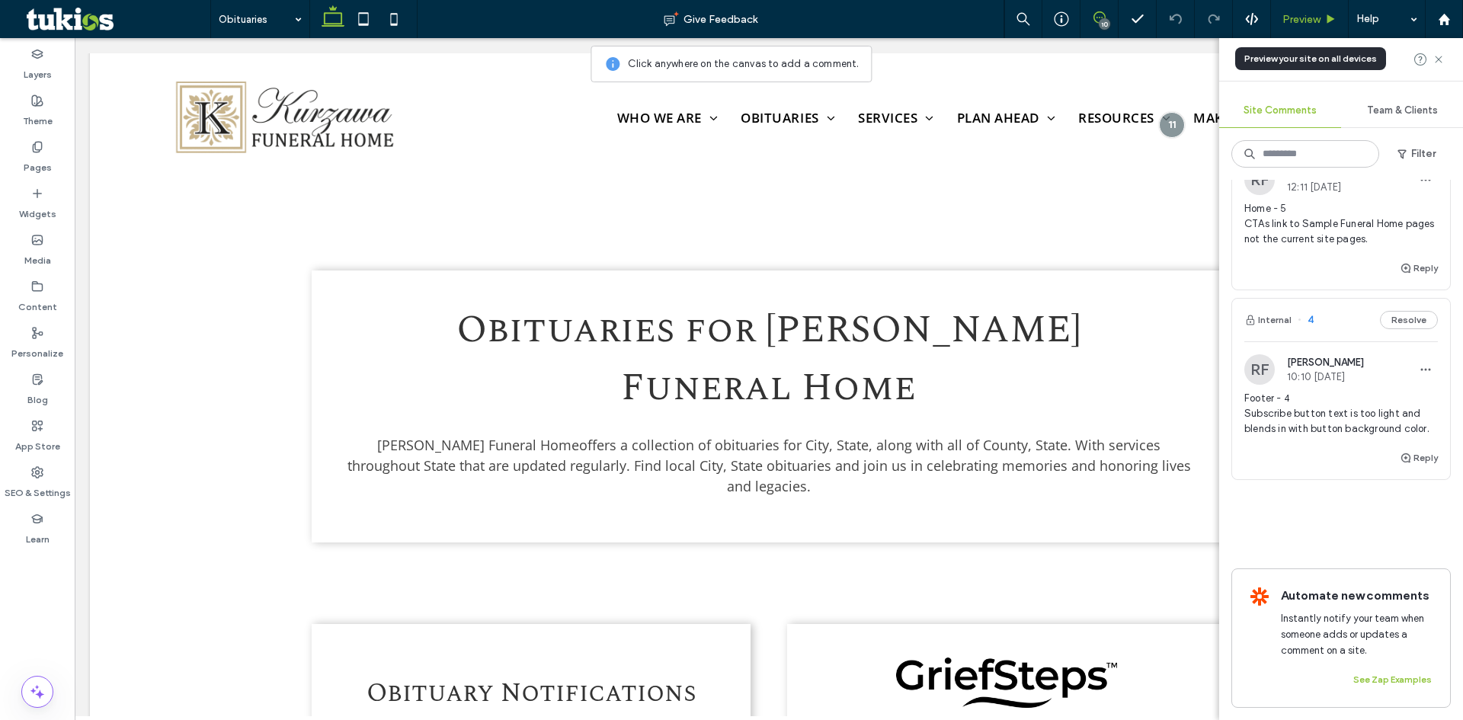
click at [1327, 14] on use at bounding box center [1331, 18] width 8 height 8
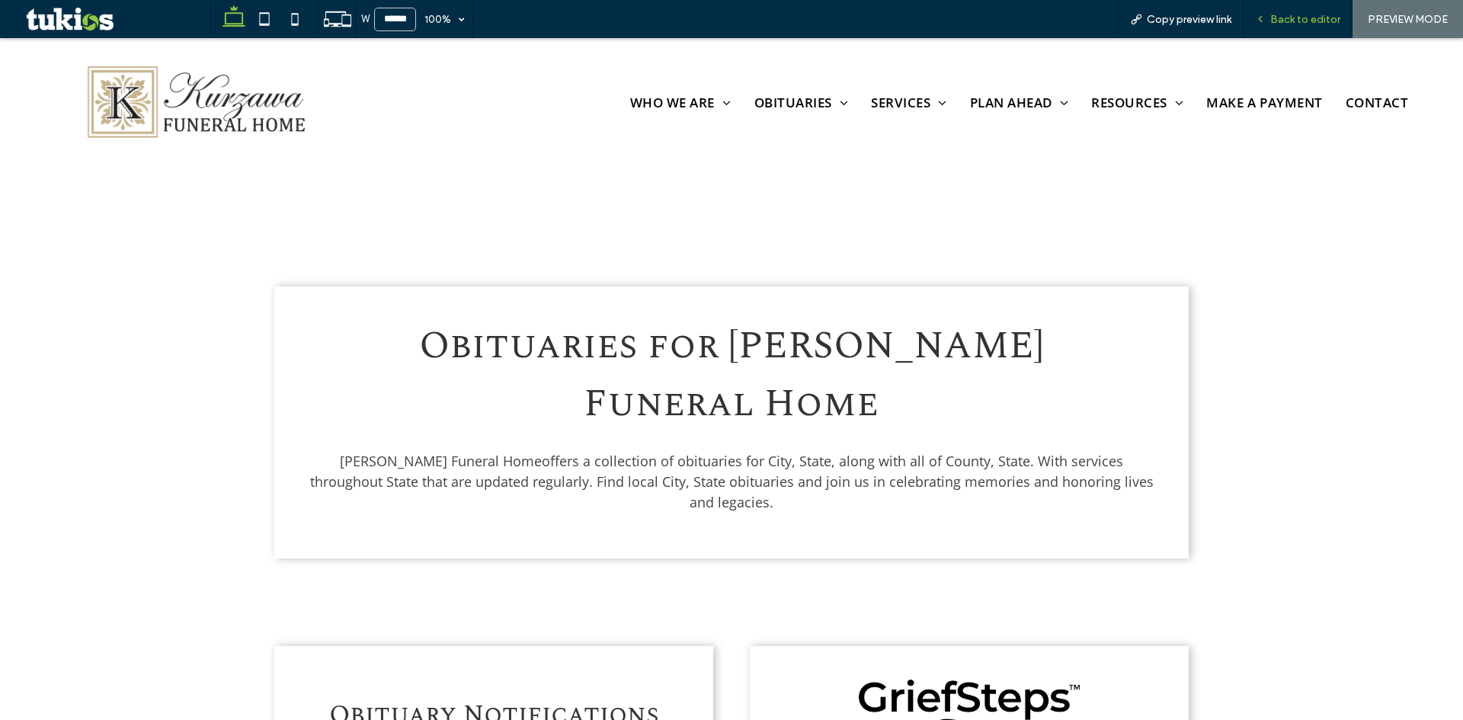
click at [1321, 18] on span "Back to editor" at bounding box center [1305, 19] width 70 height 13
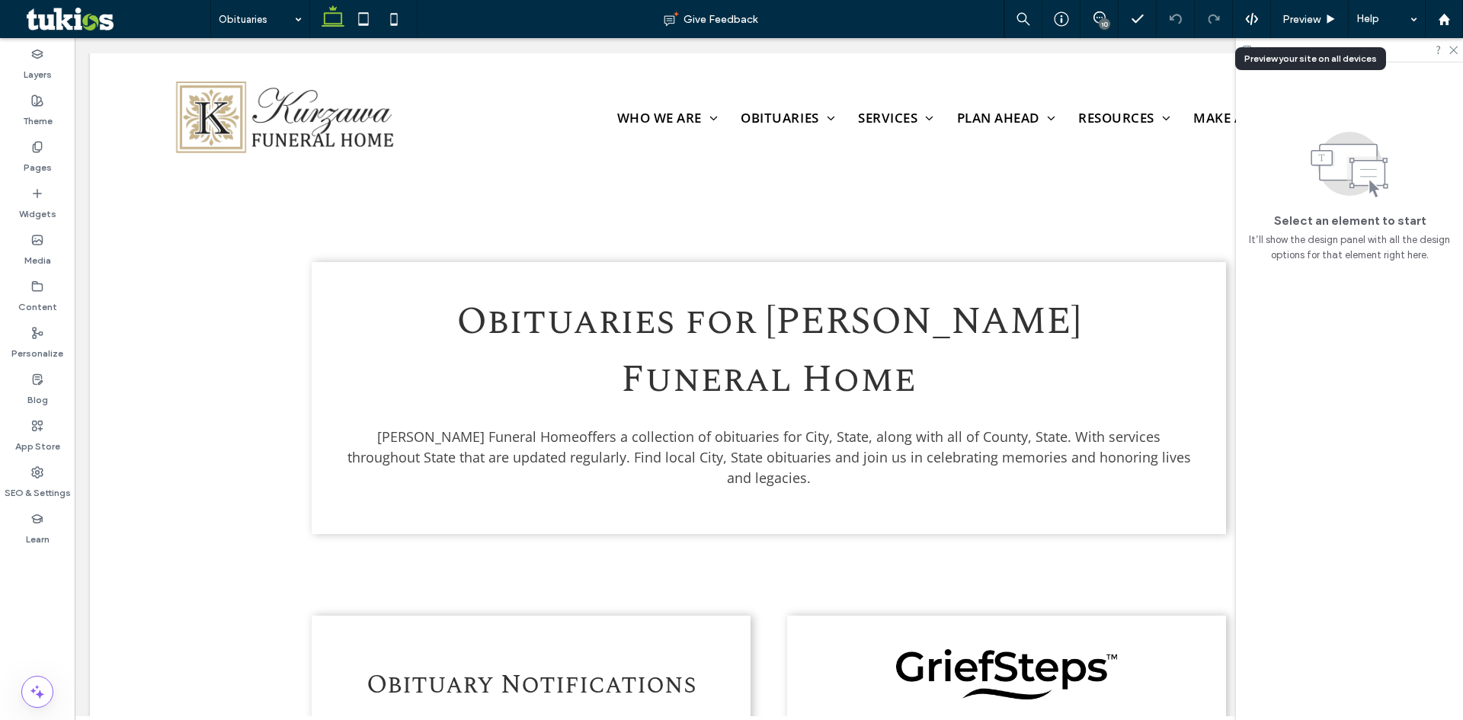
scroll to position [4077, 0]
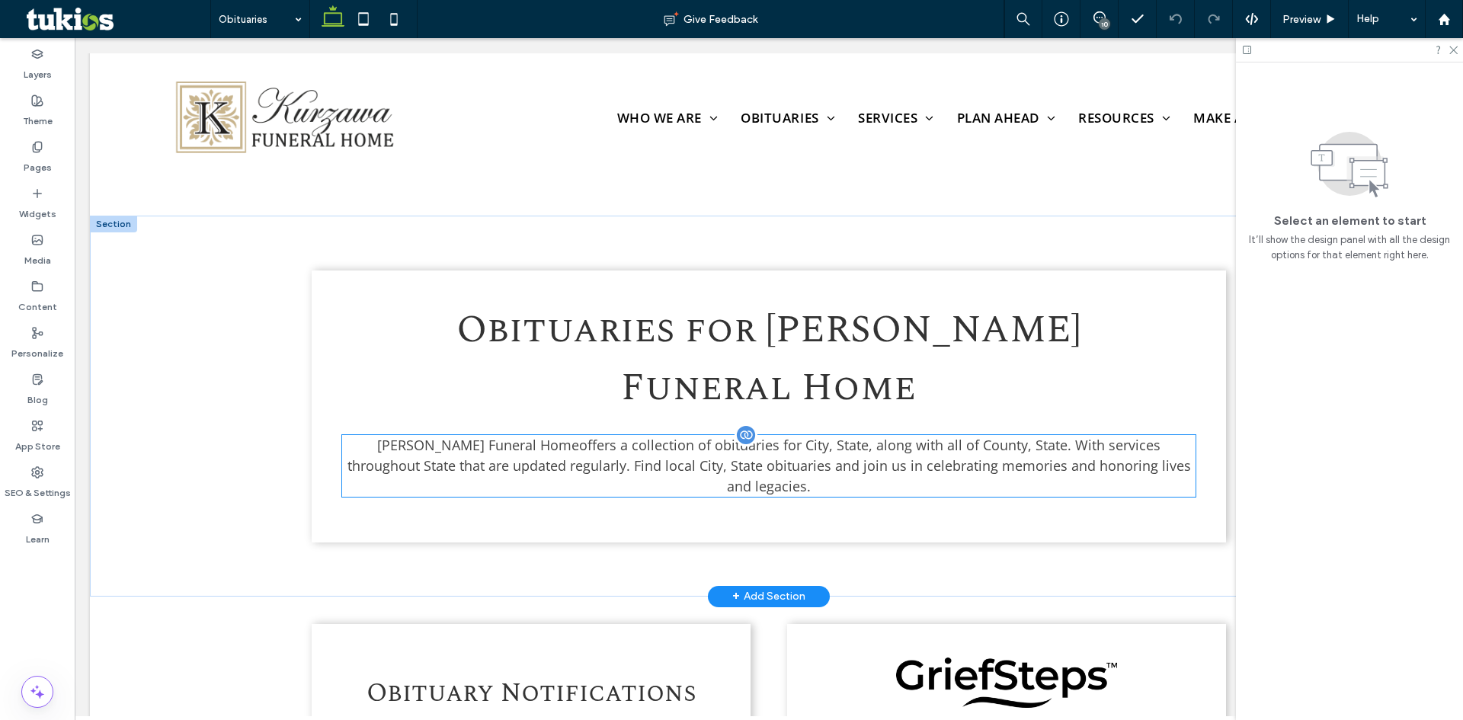
click at [584, 435] on p "[PERSON_NAME] Funeral Home offers a collection of obituaries for City, State, a…" at bounding box center [768, 466] width 853 height 62
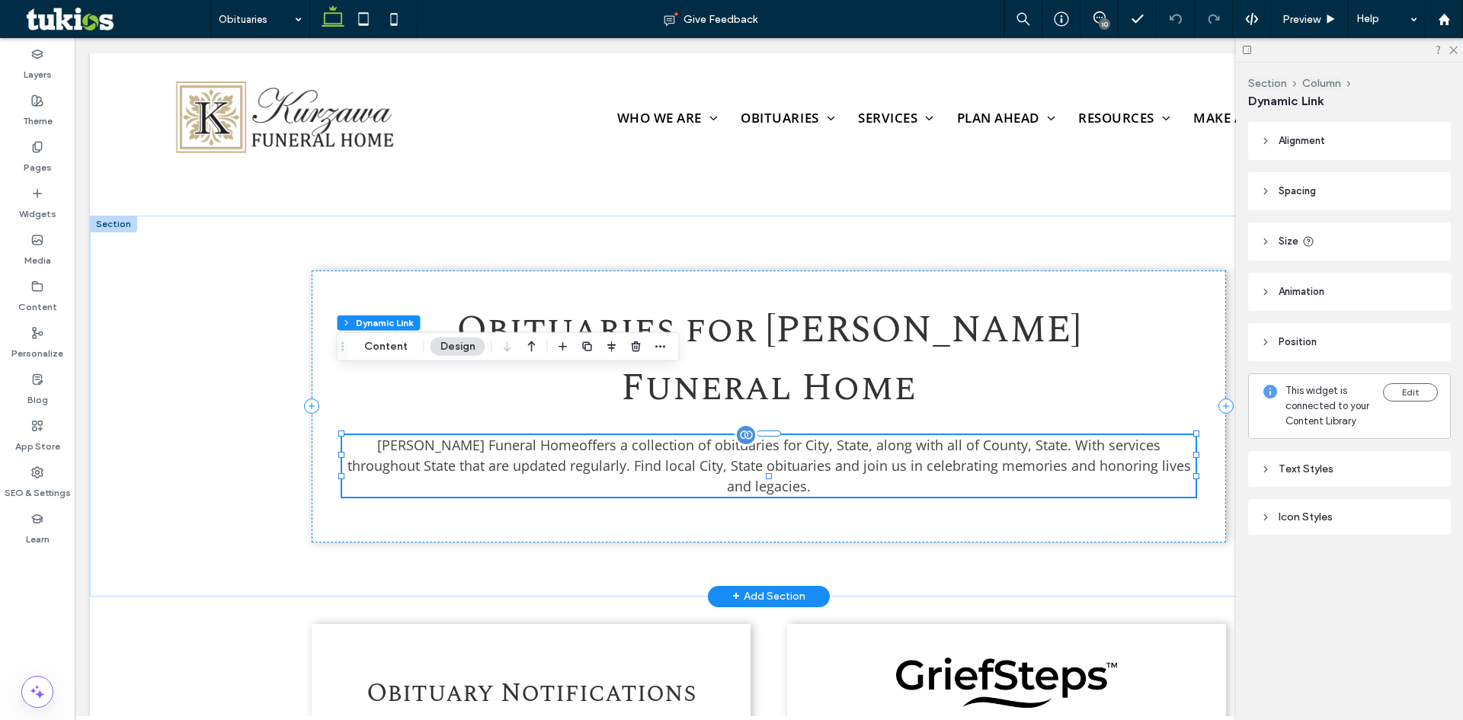
click at [584, 435] on p "[PERSON_NAME] Funeral Home offers a collection of obituaries for City, State, a…" at bounding box center [768, 466] width 853 height 62
click at [787, 435] on p "[PERSON_NAME] Funeral Home offers a collection of obituaries for City, State, a…" at bounding box center [768, 466] width 853 height 62
click at [387, 350] on button "Content" at bounding box center [385, 347] width 63 height 18
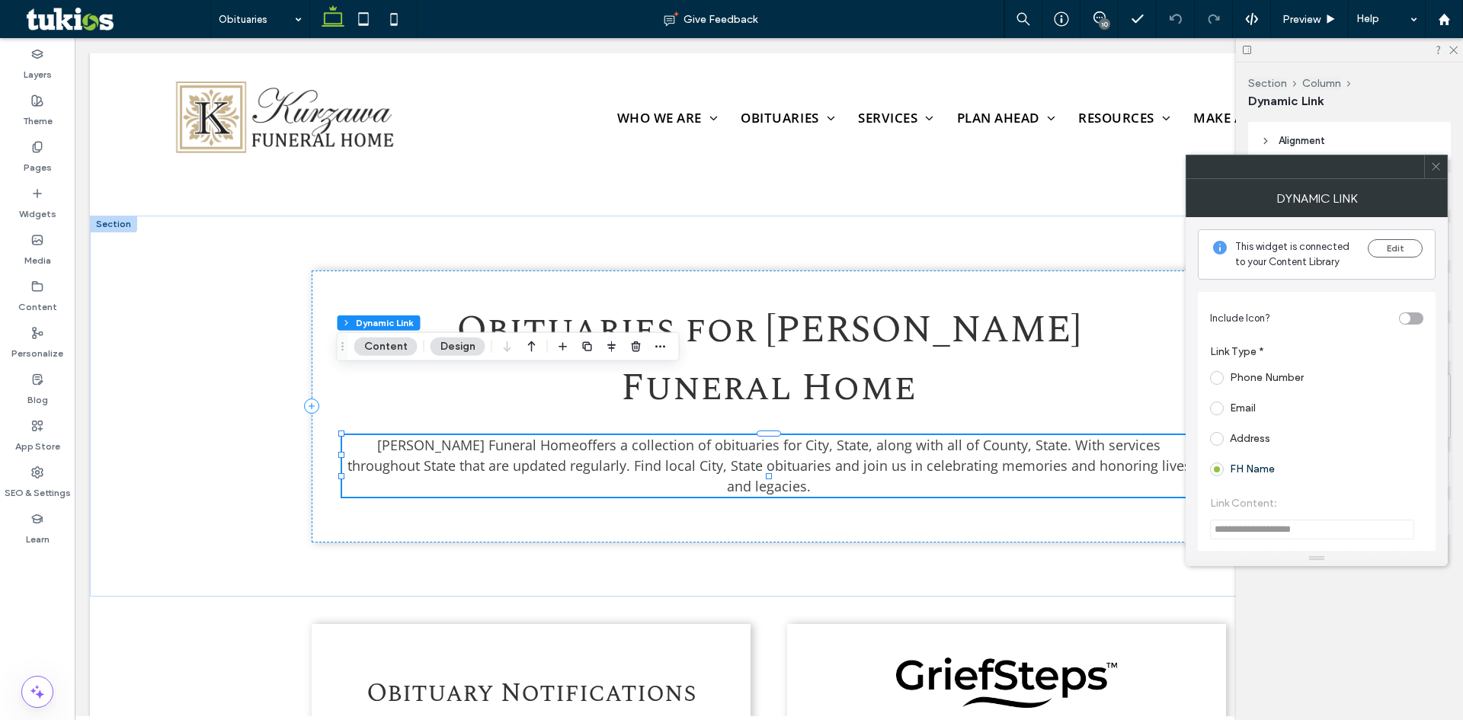
scroll to position [300, 0]
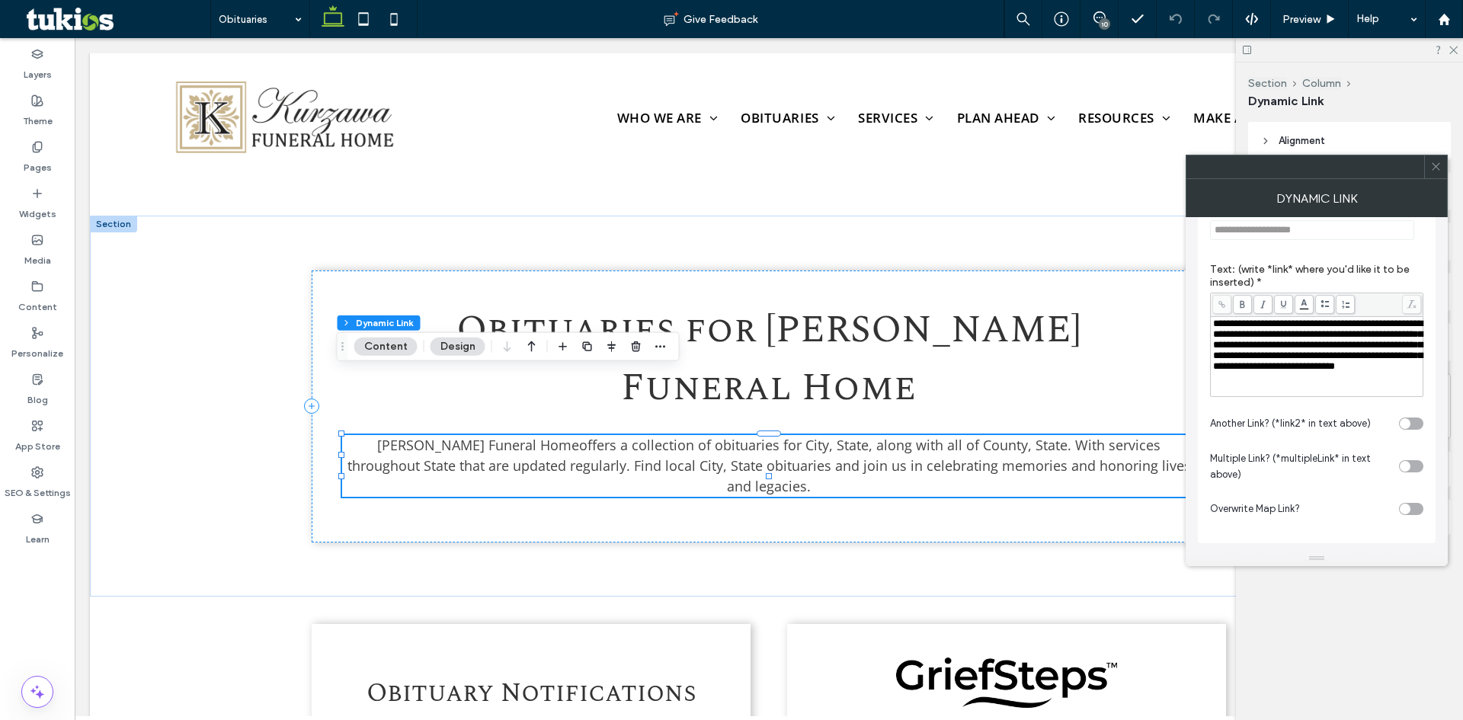
click at [1399, 322] on span "**********" at bounding box center [1318, 345] width 210 height 53
drag, startPoint x: 1399, startPoint y: 322, endPoint x: 1408, endPoint y: 322, distance: 9.1
click at [1408, 322] on span "**********" at bounding box center [1318, 345] width 210 height 53
click at [1287, 336] on span "**********" at bounding box center [1318, 345] width 210 height 53
click at [1286, 336] on span "**********" at bounding box center [1318, 345] width 210 height 53
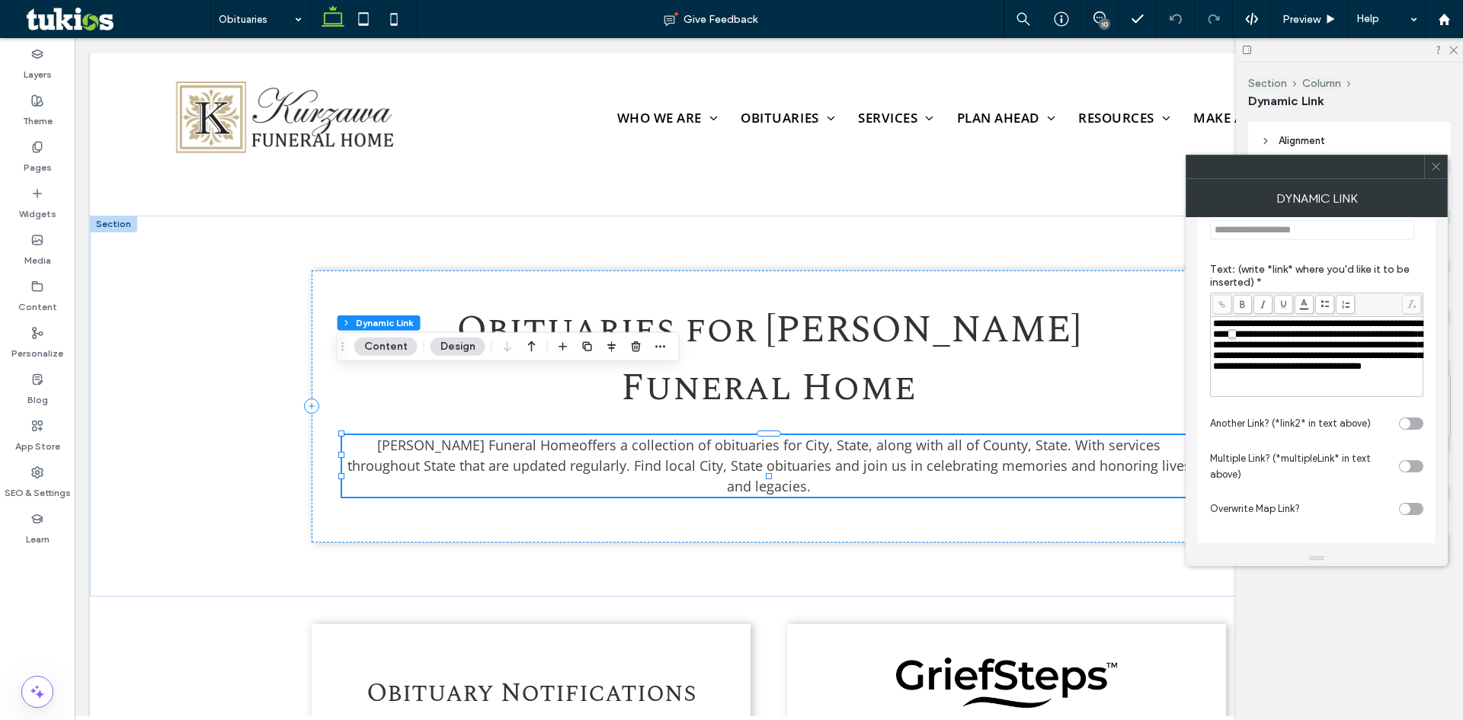
drag, startPoint x: 1284, startPoint y: 336, endPoint x: 1293, endPoint y: 336, distance: 9.1
click at [1293, 336] on span "**********" at bounding box center [1318, 345] width 210 height 53
click at [1285, 336] on span "**********" at bounding box center [1318, 345] width 210 height 53
drag, startPoint x: 1282, startPoint y: 336, endPoint x: 1303, endPoint y: 336, distance: 20.6
click at [1303, 336] on span "**********" at bounding box center [1318, 345] width 210 height 53
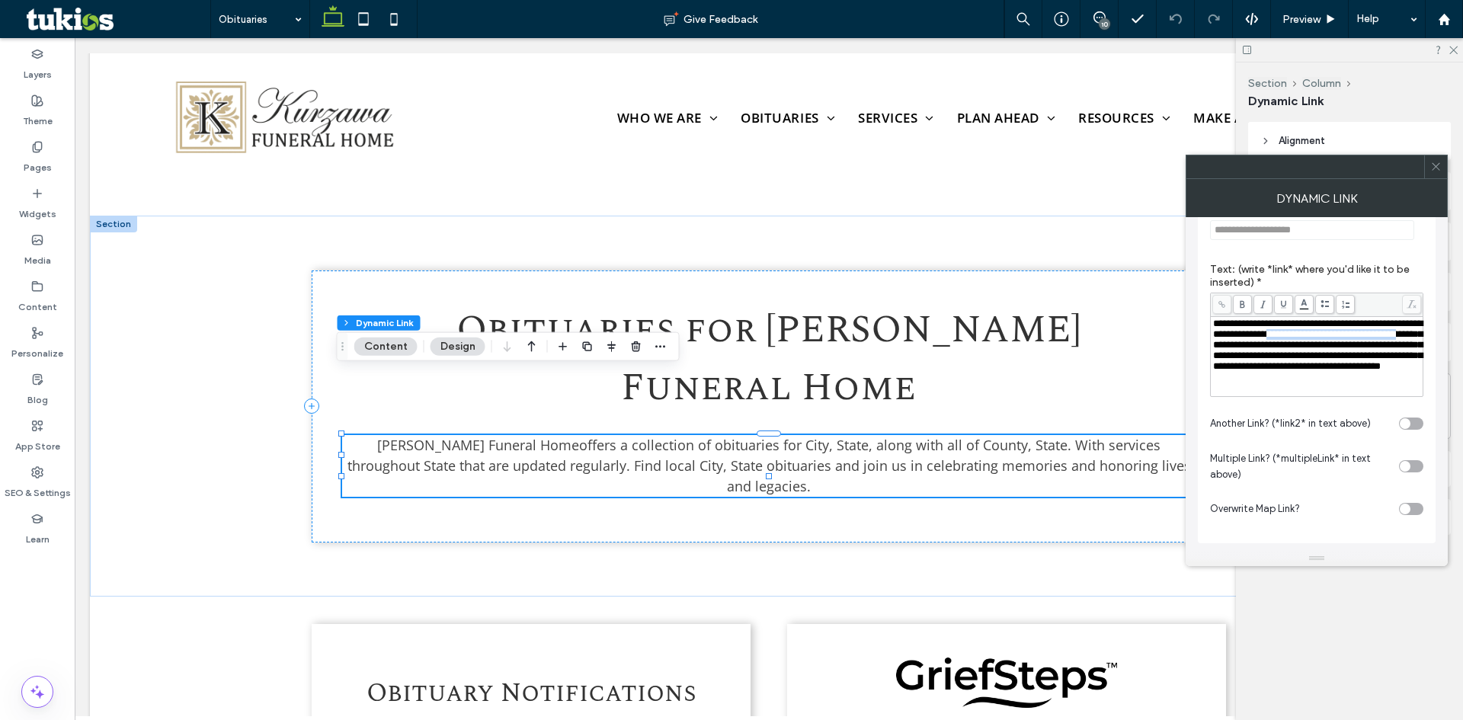
drag, startPoint x: 1281, startPoint y: 346, endPoint x: 1335, endPoint y: 341, distance: 54.4
click at [1335, 341] on span "**********" at bounding box center [1318, 345] width 210 height 53
drag, startPoint x: 1291, startPoint y: 347, endPoint x: 1269, endPoint y: 352, distance: 22.6
click at [1269, 352] on span "**********" at bounding box center [1318, 345] width 210 height 53
drag, startPoint x: 1305, startPoint y: 361, endPoint x: 1346, endPoint y: 360, distance: 41.2
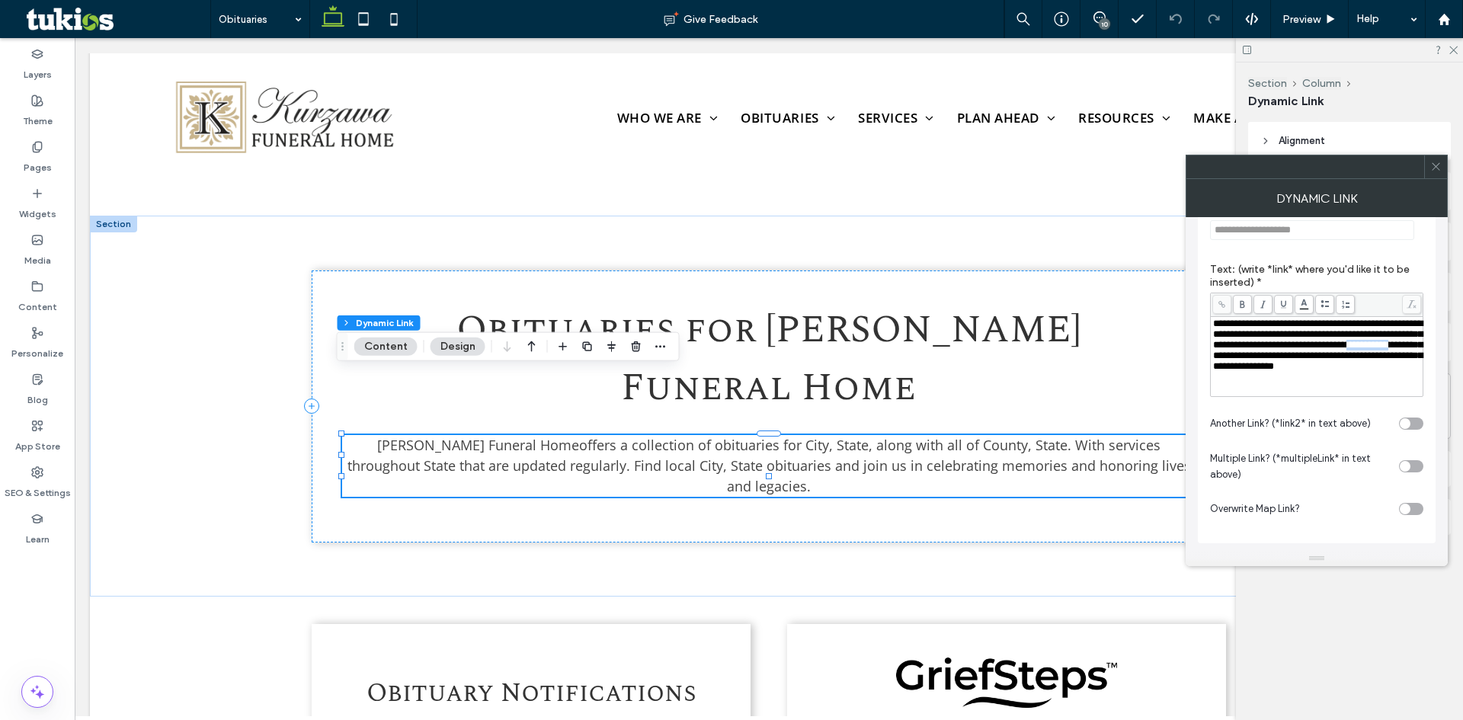
click at [1350, 360] on span "**********" at bounding box center [1318, 345] width 210 height 53
click at [1431, 167] on icon at bounding box center [1435, 166] width 11 height 11
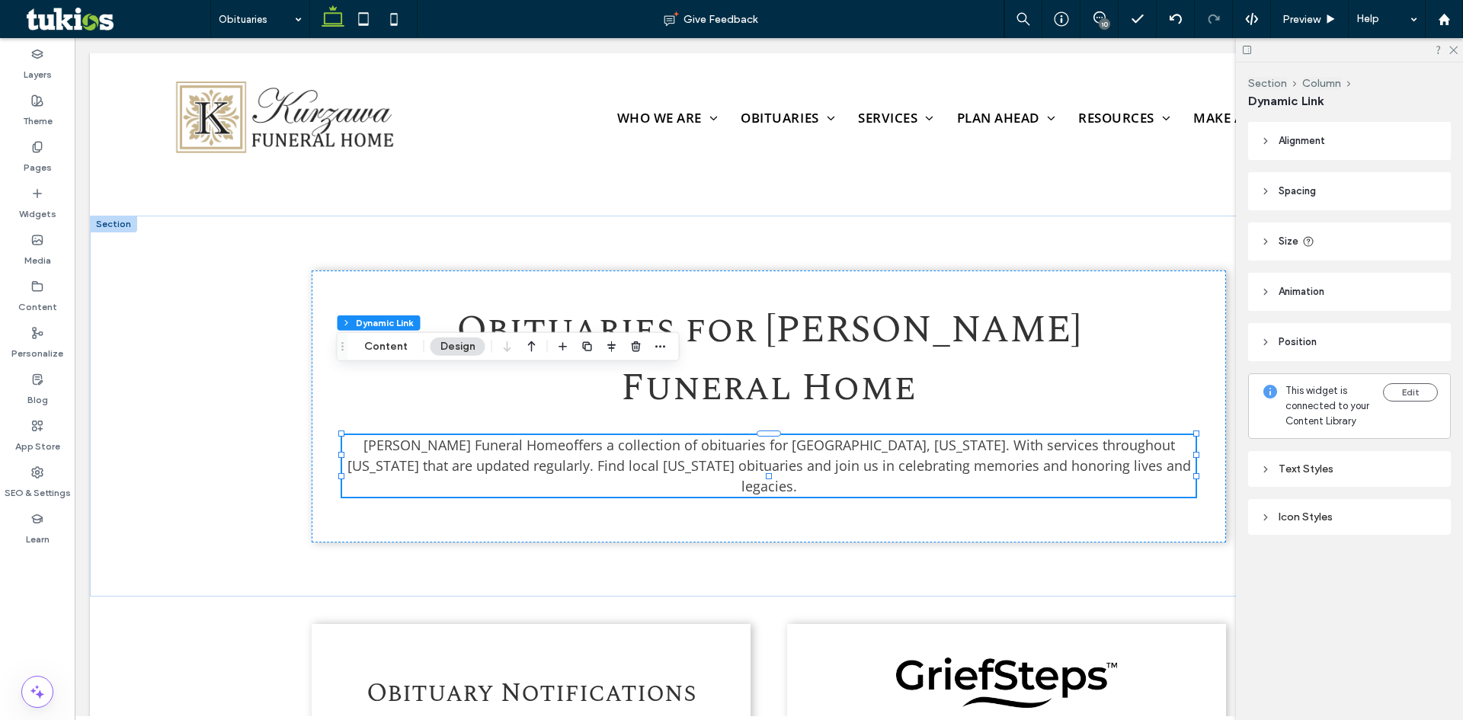
click at [1104, 19] on div "10" at bounding box center [1104, 23] width 11 height 11
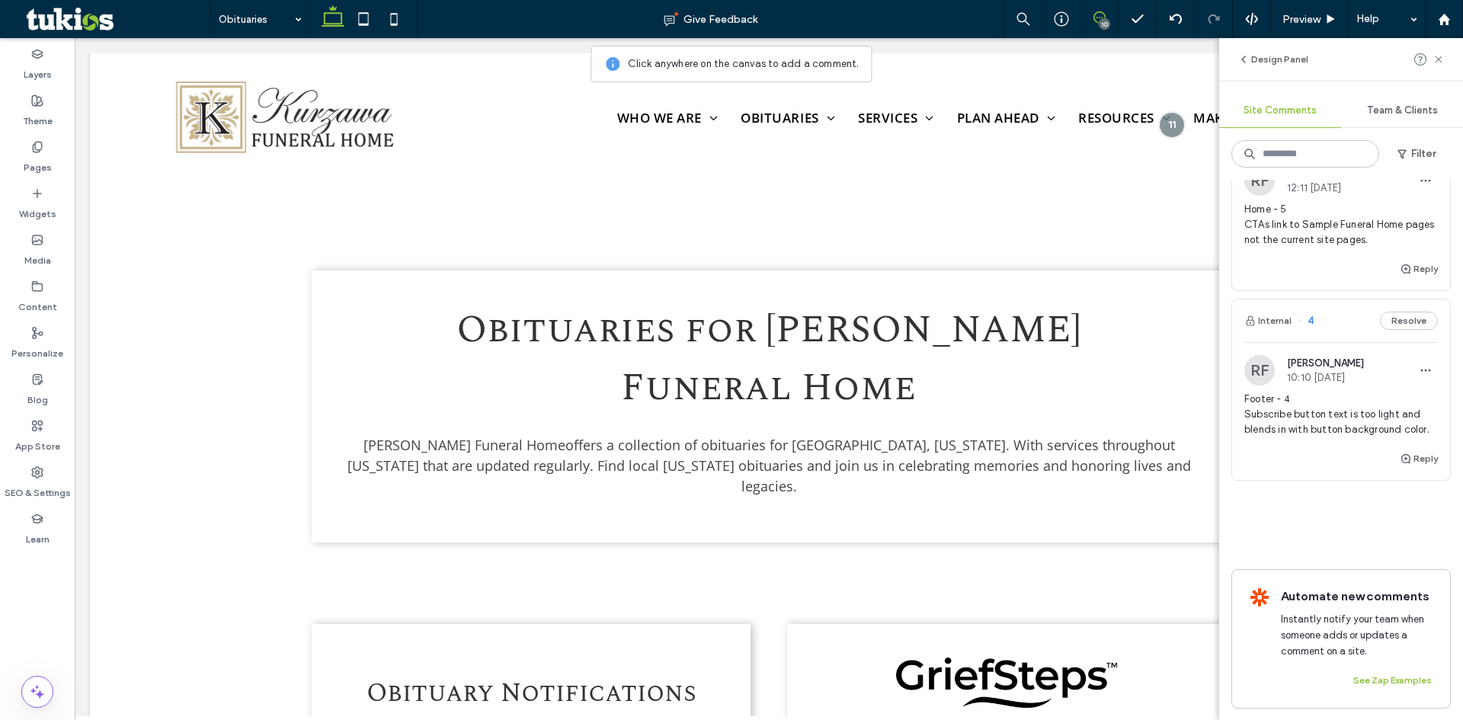
scroll to position [1676, 0]
click at [1272, 311] on button "Internal" at bounding box center [1267, 320] width 47 height 18
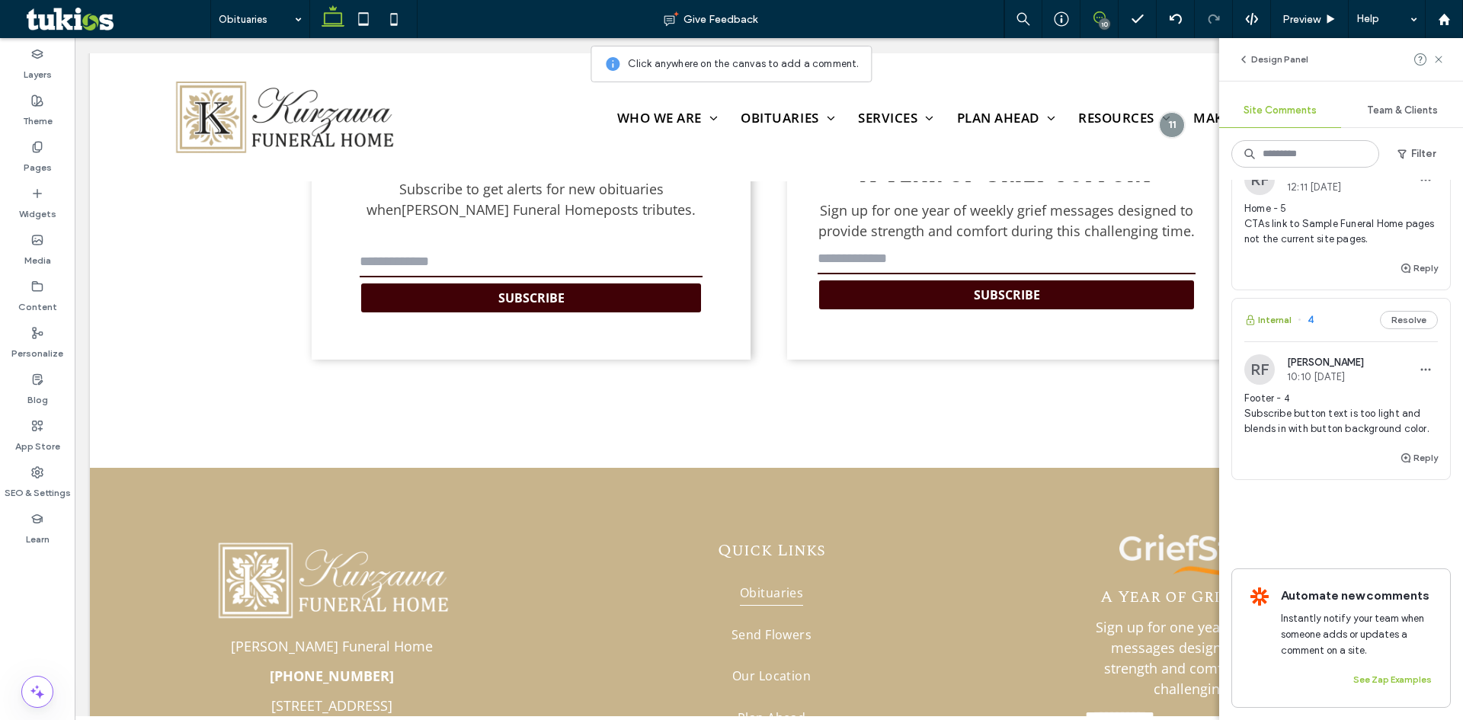
scroll to position [4763, 0]
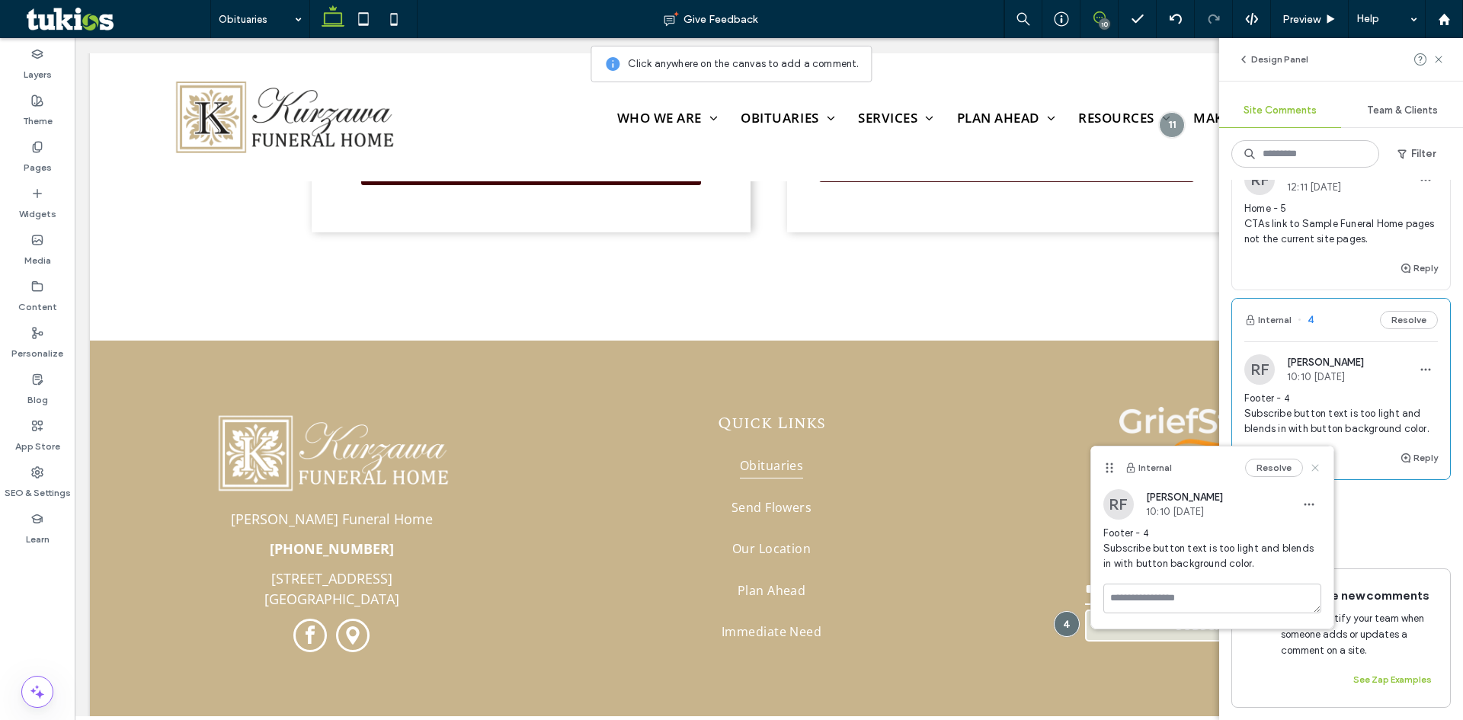
click at [1315, 465] on icon at bounding box center [1315, 468] width 12 height 12
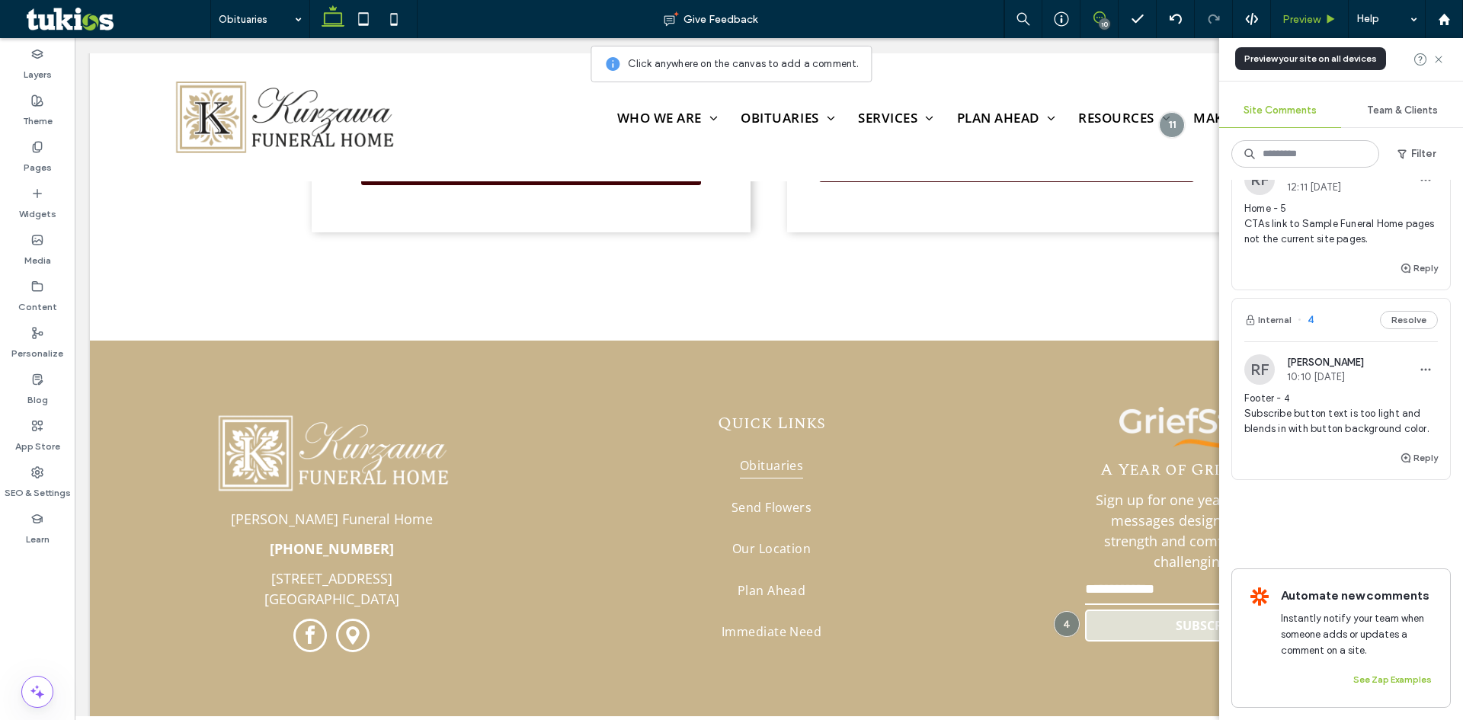
click at [1321, 18] on div "Preview" at bounding box center [1309, 19] width 77 height 13
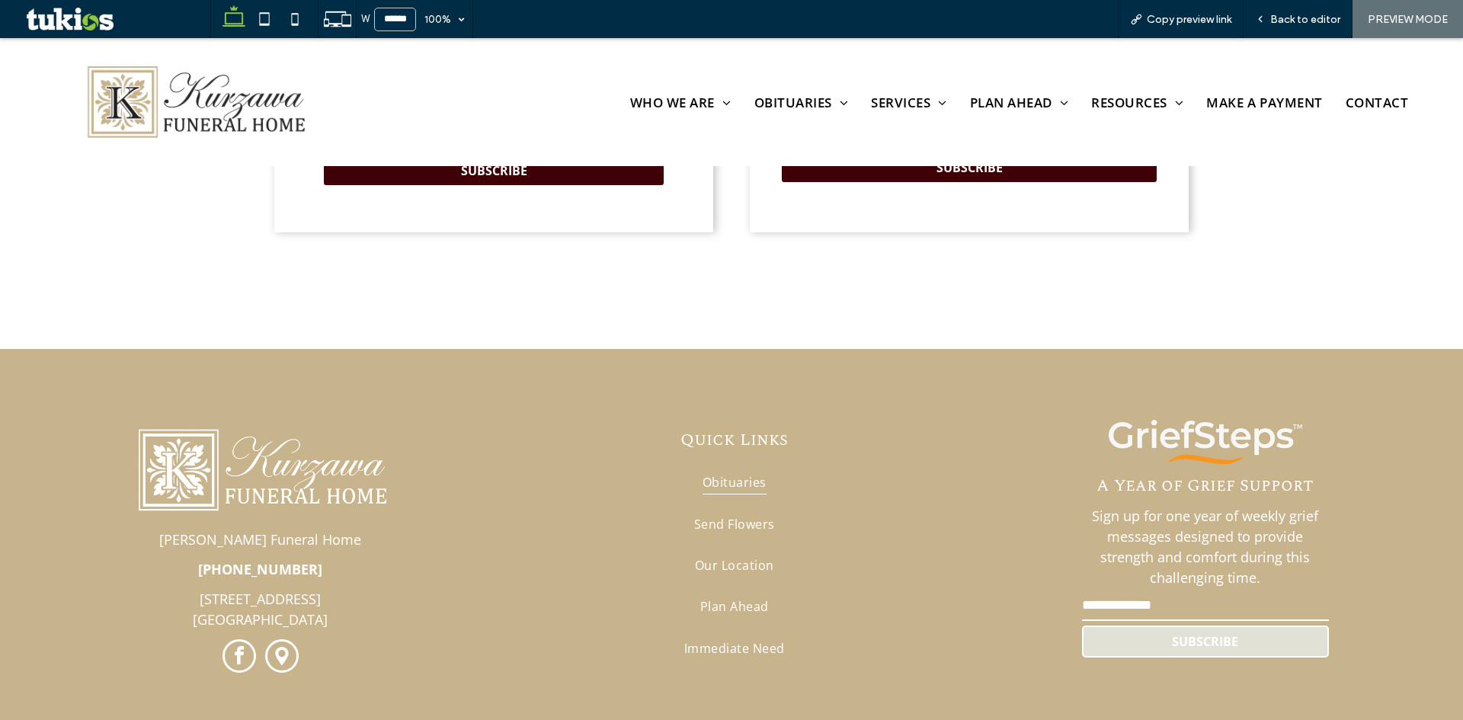
click at [1321, 18] on span "Back to editor" at bounding box center [1305, 19] width 70 height 13
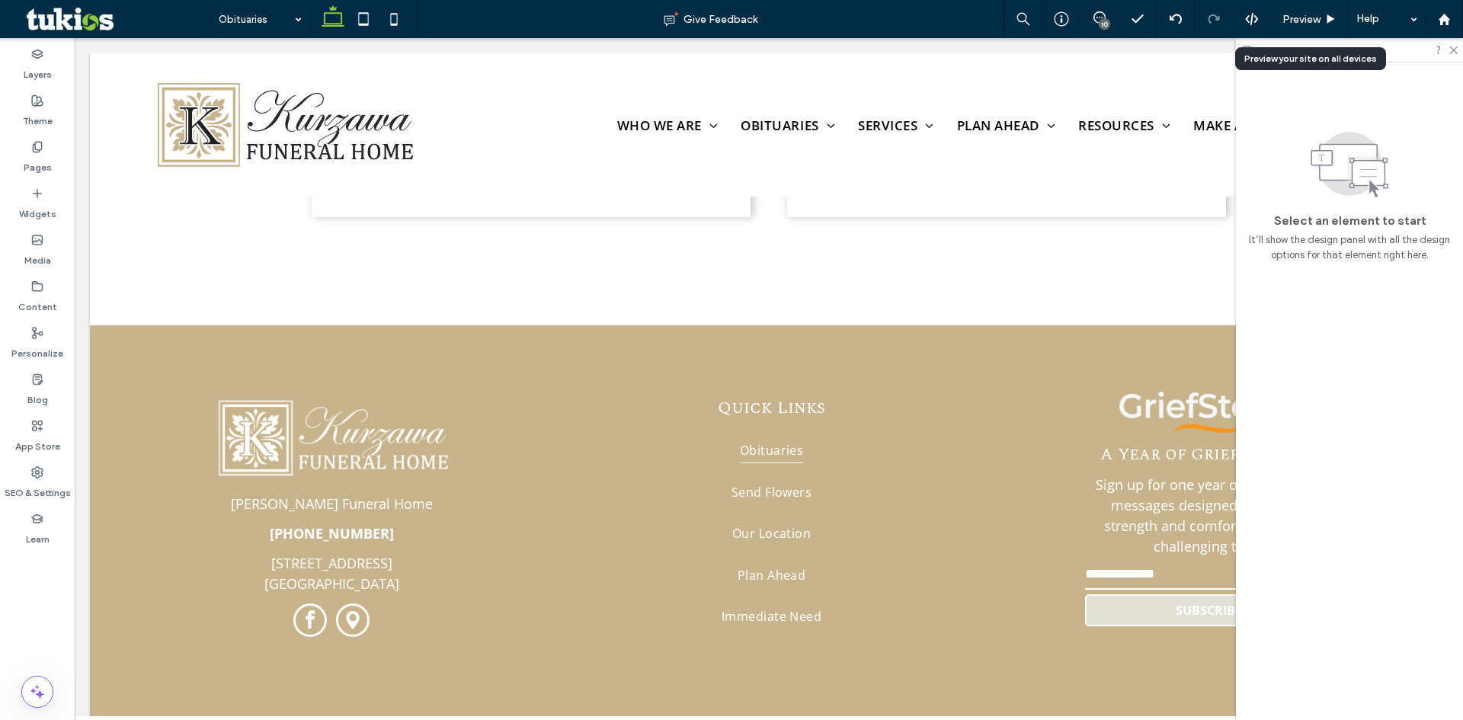
scroll to position [4763, 0]
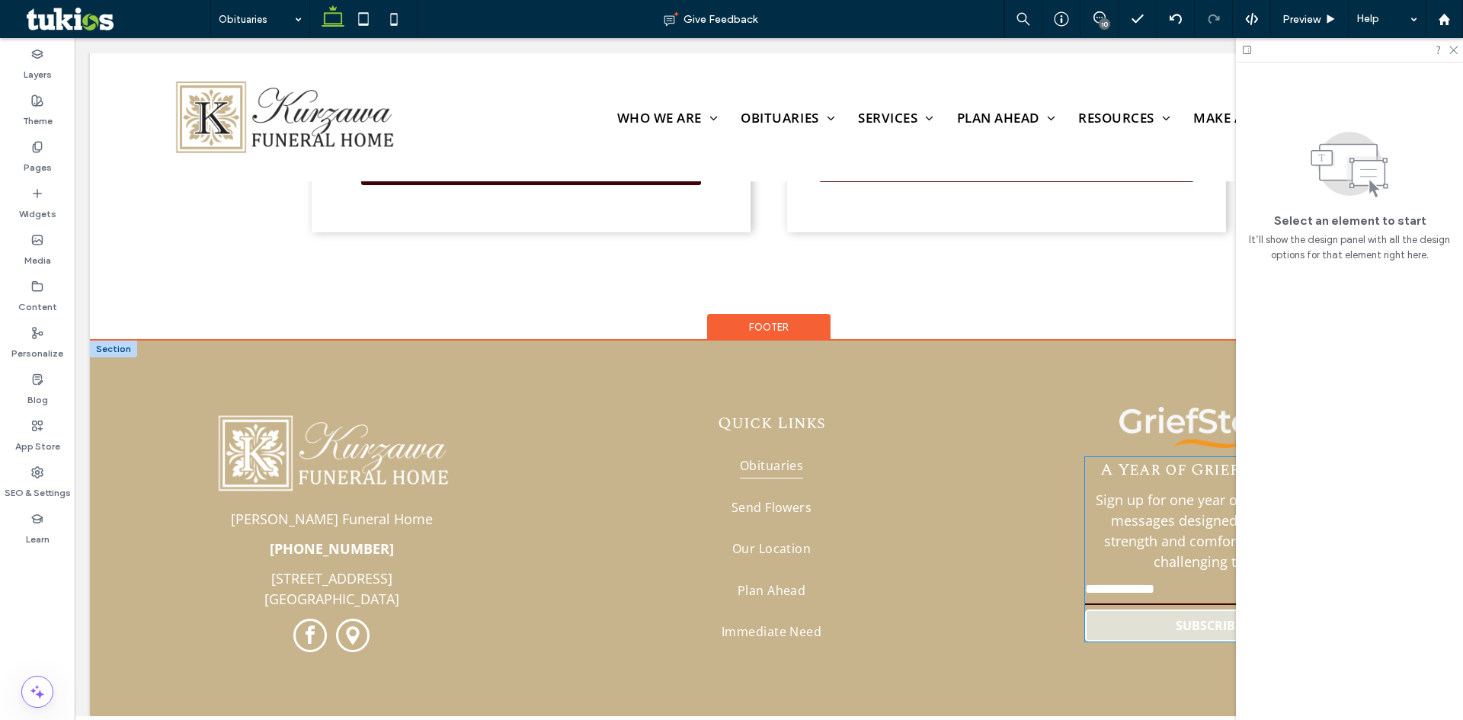
click at [1185, 575] on input "email" at bounding box center [1208, 590] width 247 height 30
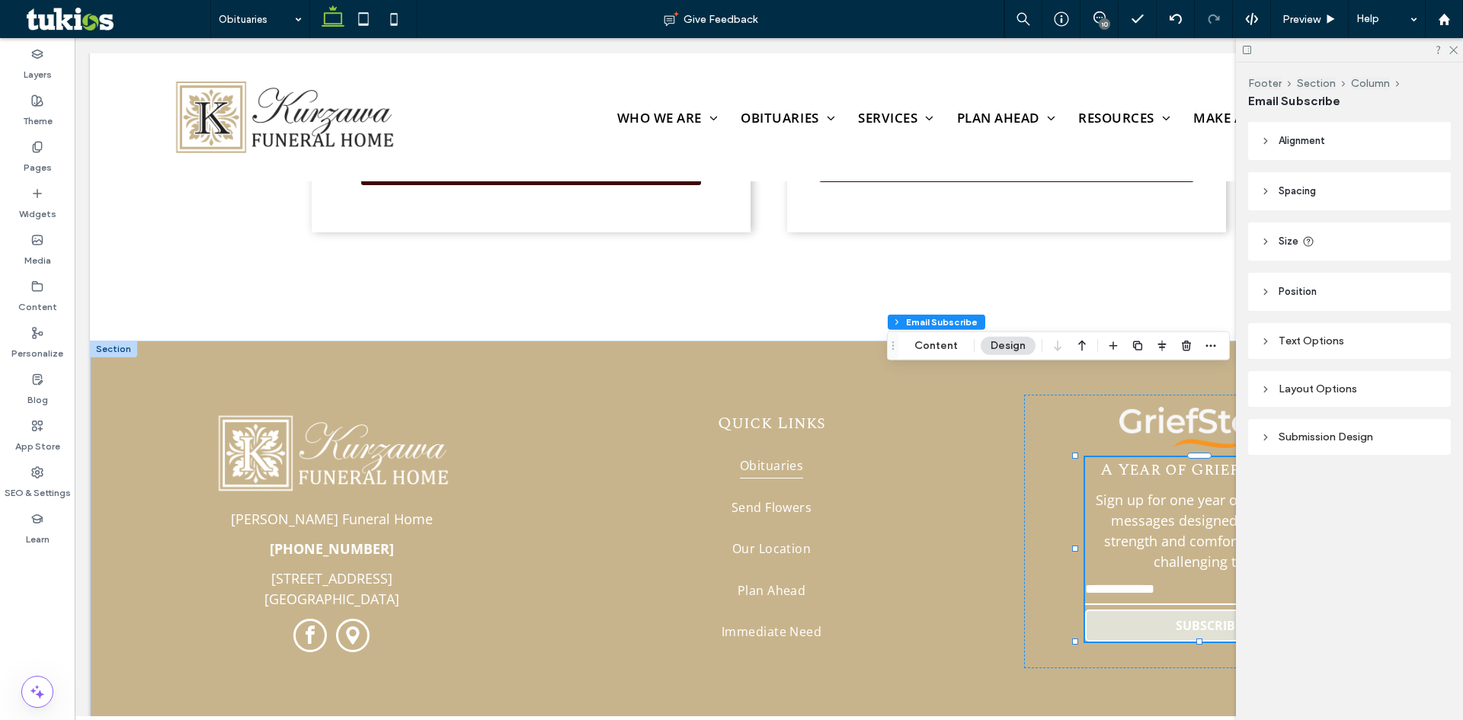
click at [1458, 46] on div at bounding box center [1349, 50] width 227 height 24
click at [1455, 46] on icon at bounding box center [1453, 49] width 10 height 10
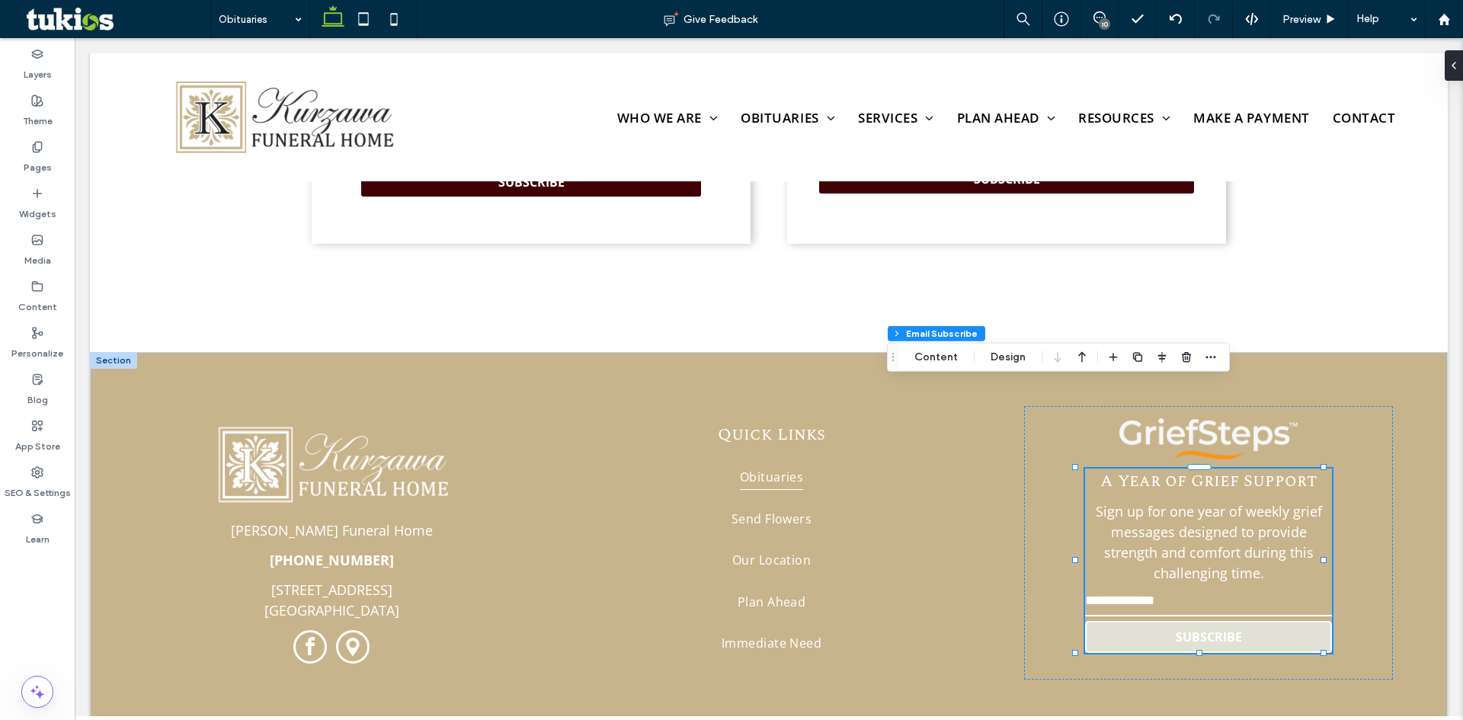
click at [940, 343] on div "Footer Section Column Email Subscribe Content Design" at bounding box center [1058, 357] width 343 height 29
click at [1022, 355] on button "Design" at bounding box center [1008, 357] width 55 height 18
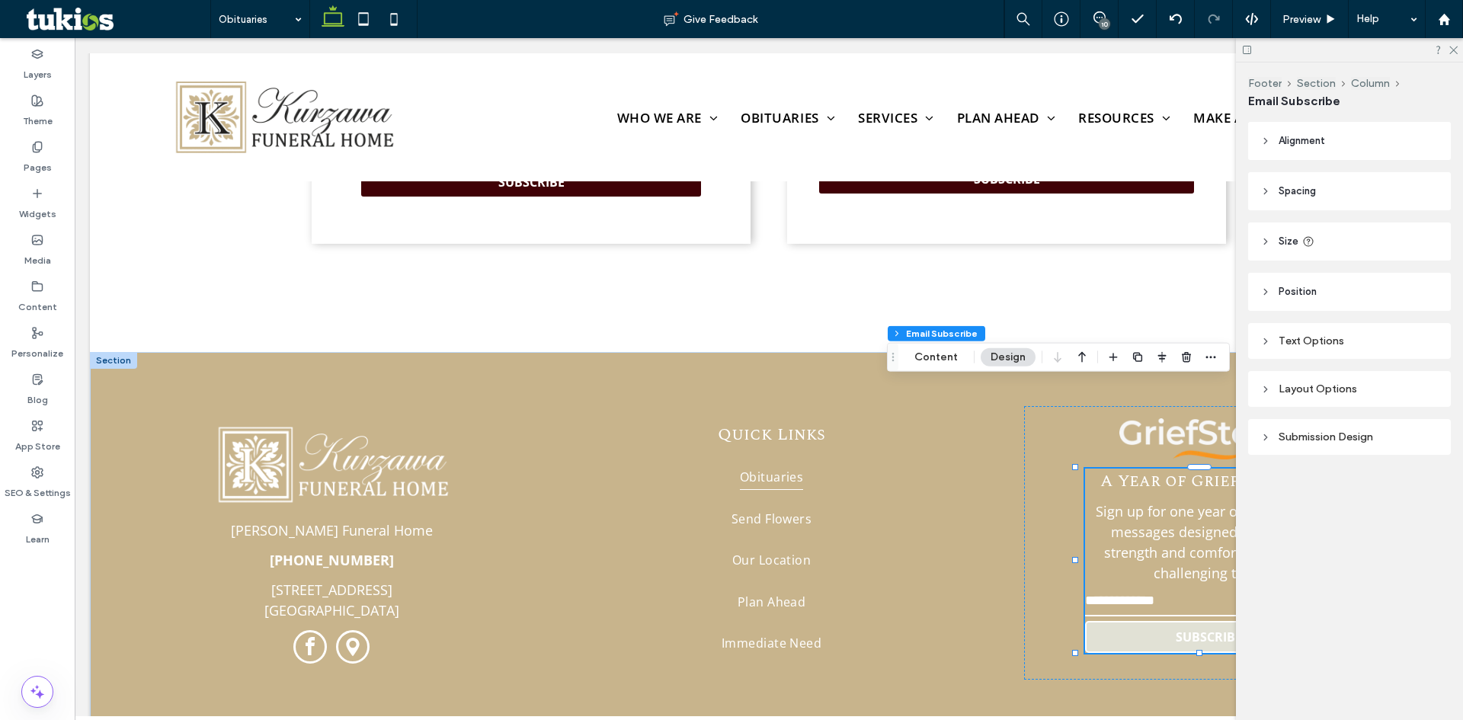
click at [1278, 392] on div "Layout Options" at bounding box center [1349, 389] width 178 height 13
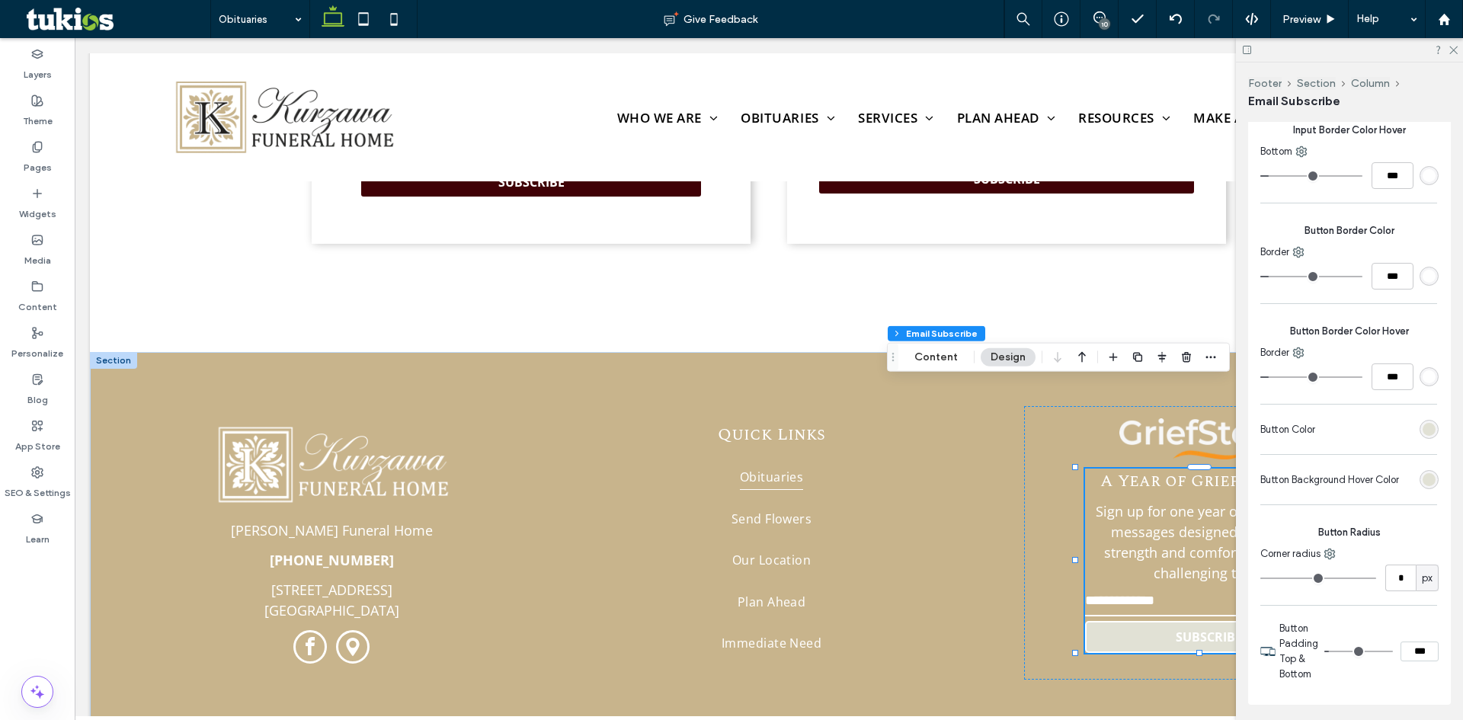
scroll to position [610, 0]
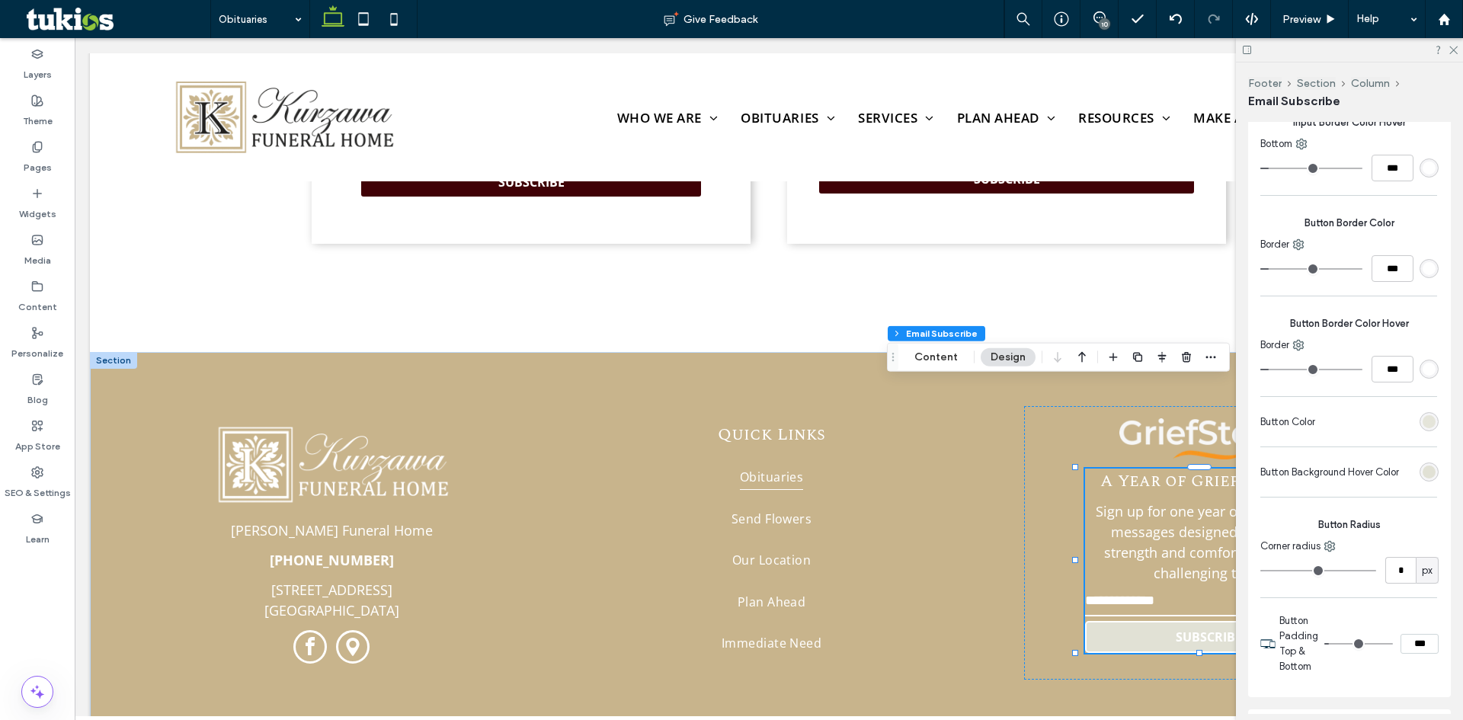
click at [1423, 418] on div "rgb(225, 225, 213)" at bounding box center [1429, 421] width 13 height 13
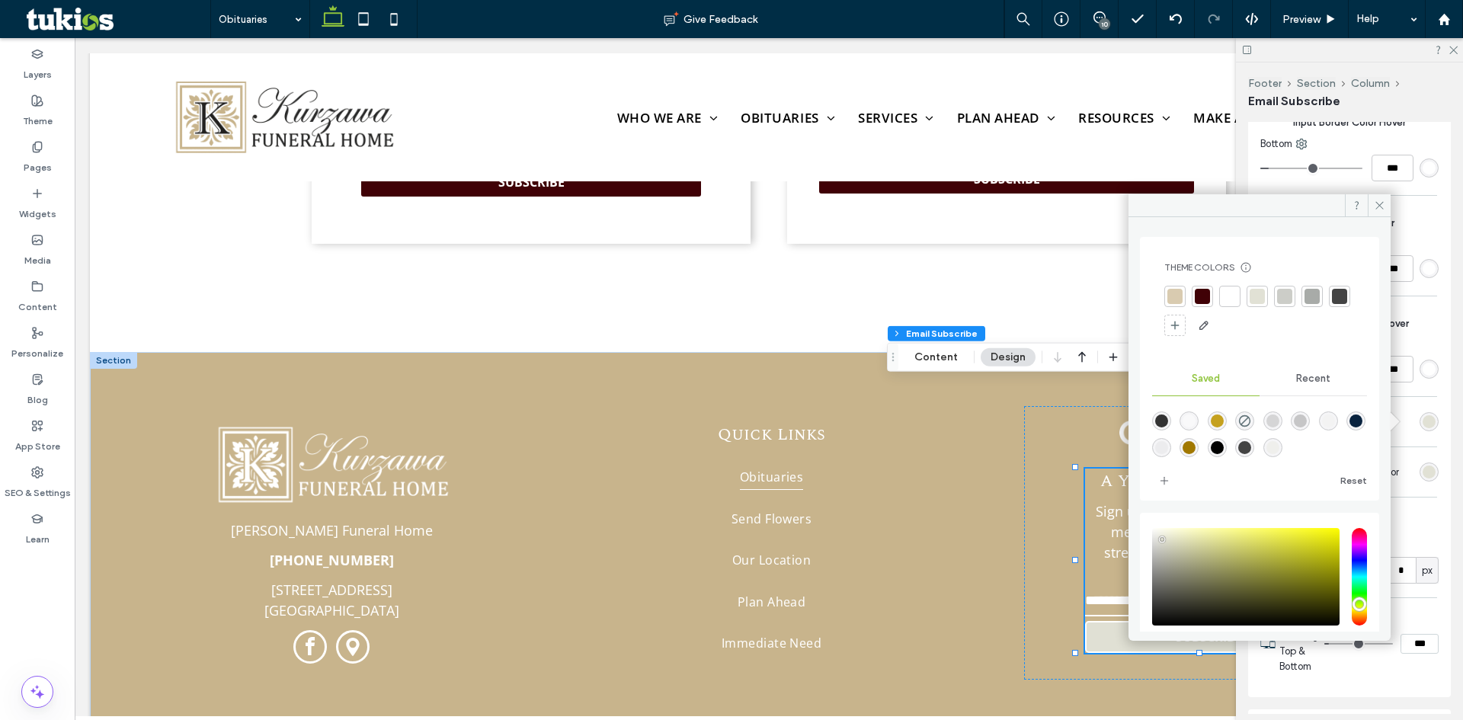
click at [1228, 300] on div at bounding box center [1229, 296] width 15 height 15
click at [1385, 210] on icon at bounding box center [1379, 205] width 11 height 11
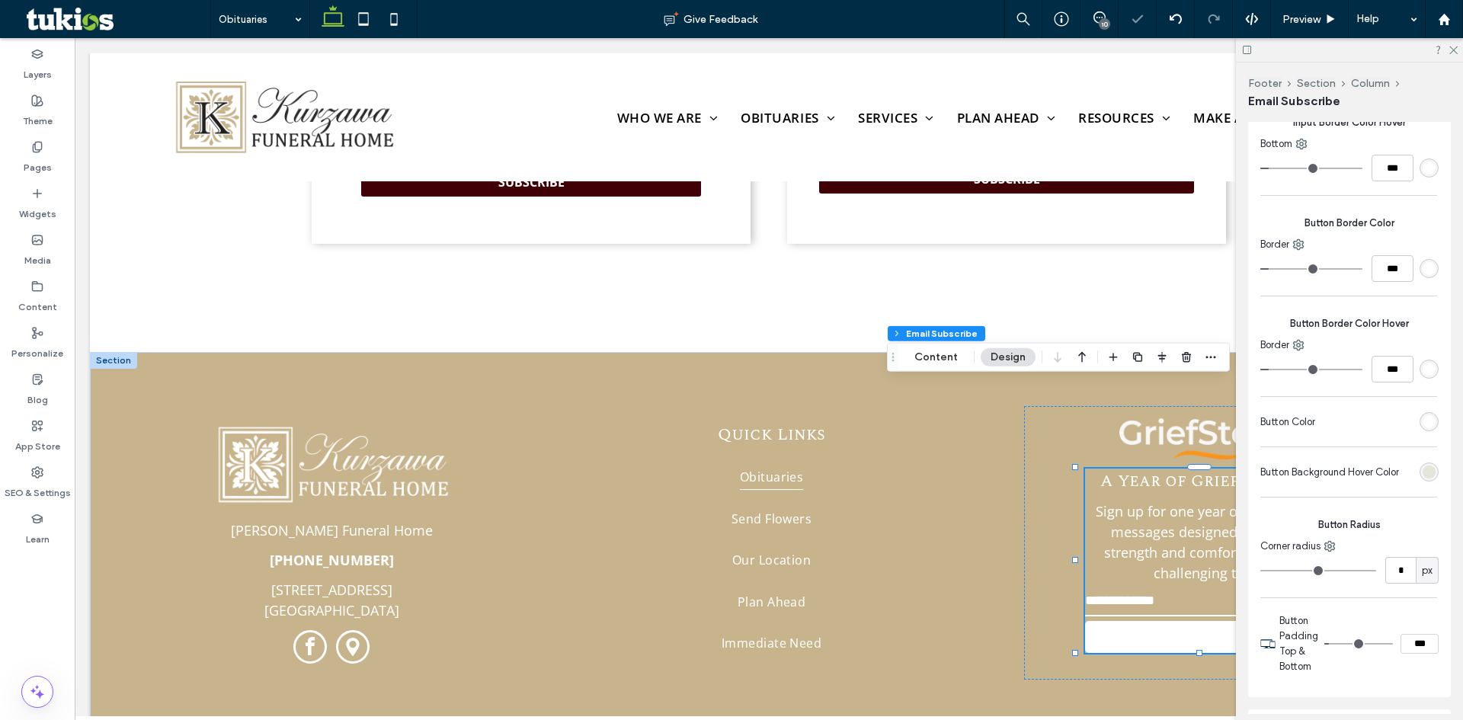
click at [1427, 475] on div "rgb(225, 225, 213)" at bounding box center [1429, 472] width 13 height 13
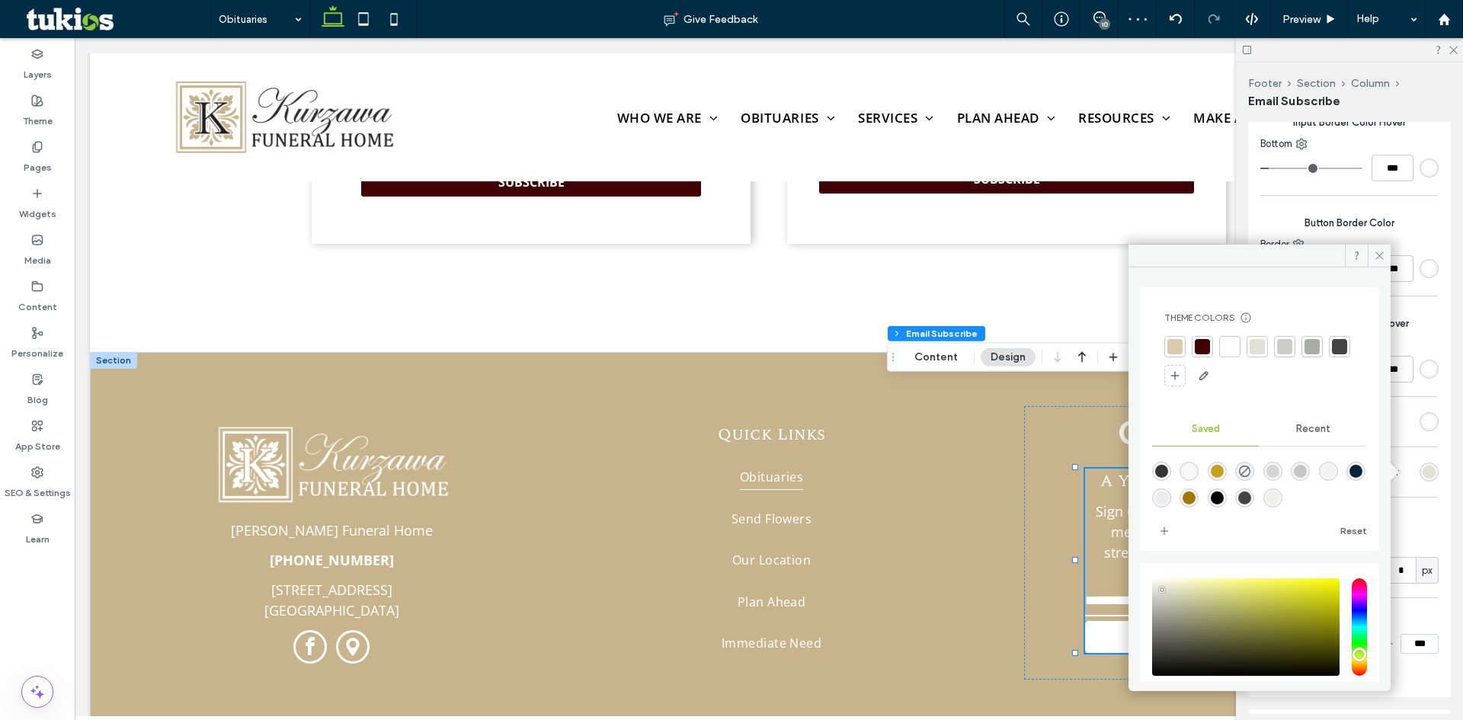
click at [1227, 344] on div at bounding box center [1229, 346] width 15 height 15
click at [1381, 261] on span at bounding box center [1379, 256] width 23 height 23
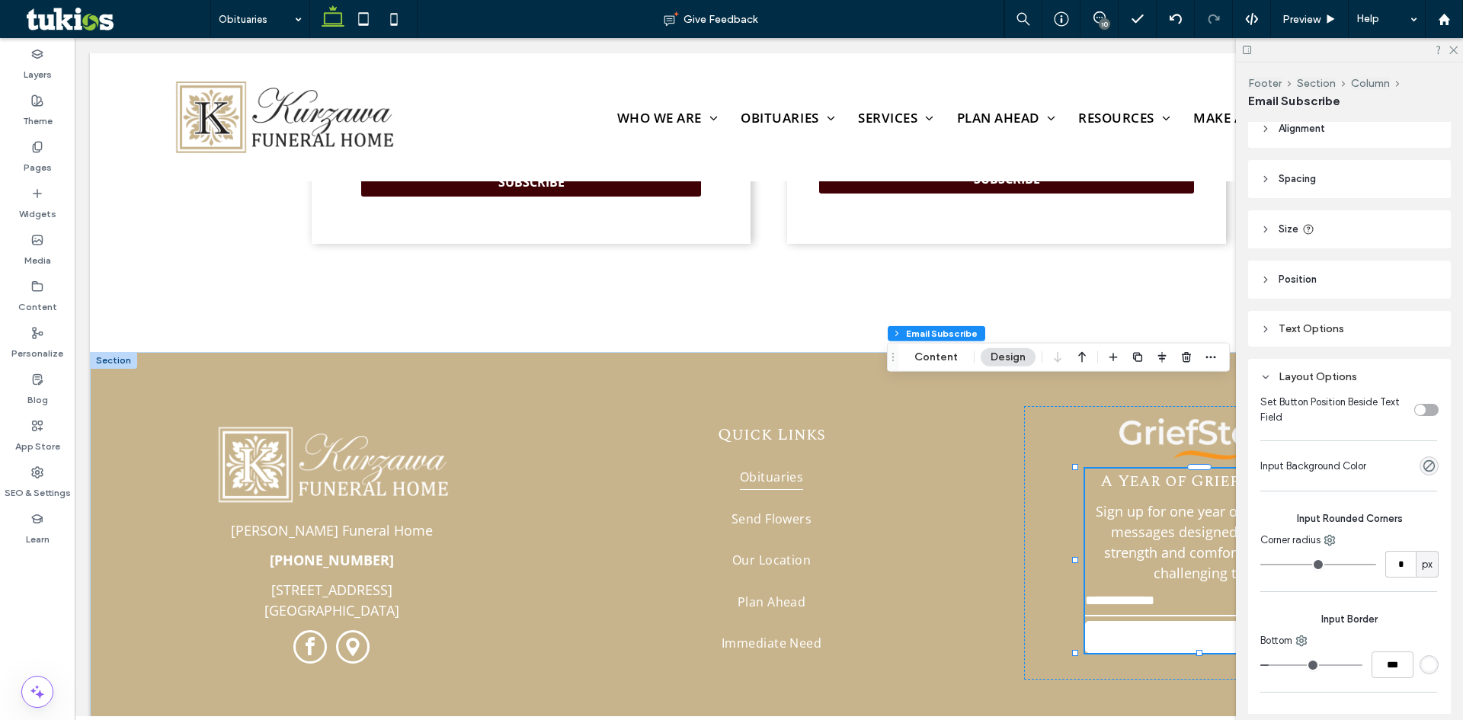
scroll to position [0, 0]
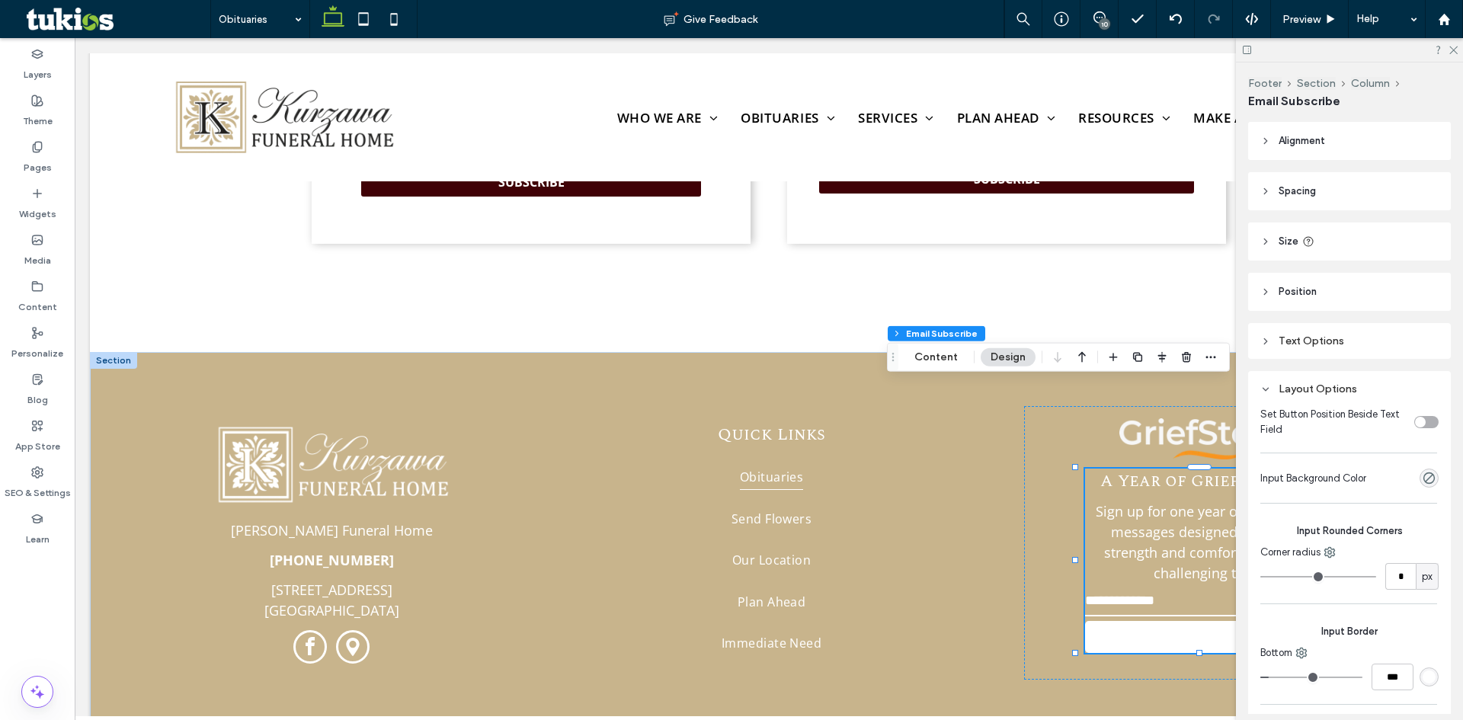
click at [1298, 351] on div "Text Options" at bounding box center [1349, 341] width 203 height 36
click at [1298, 341] on div "Text Options" at bounding box center [1349, 341] width 178 height 13
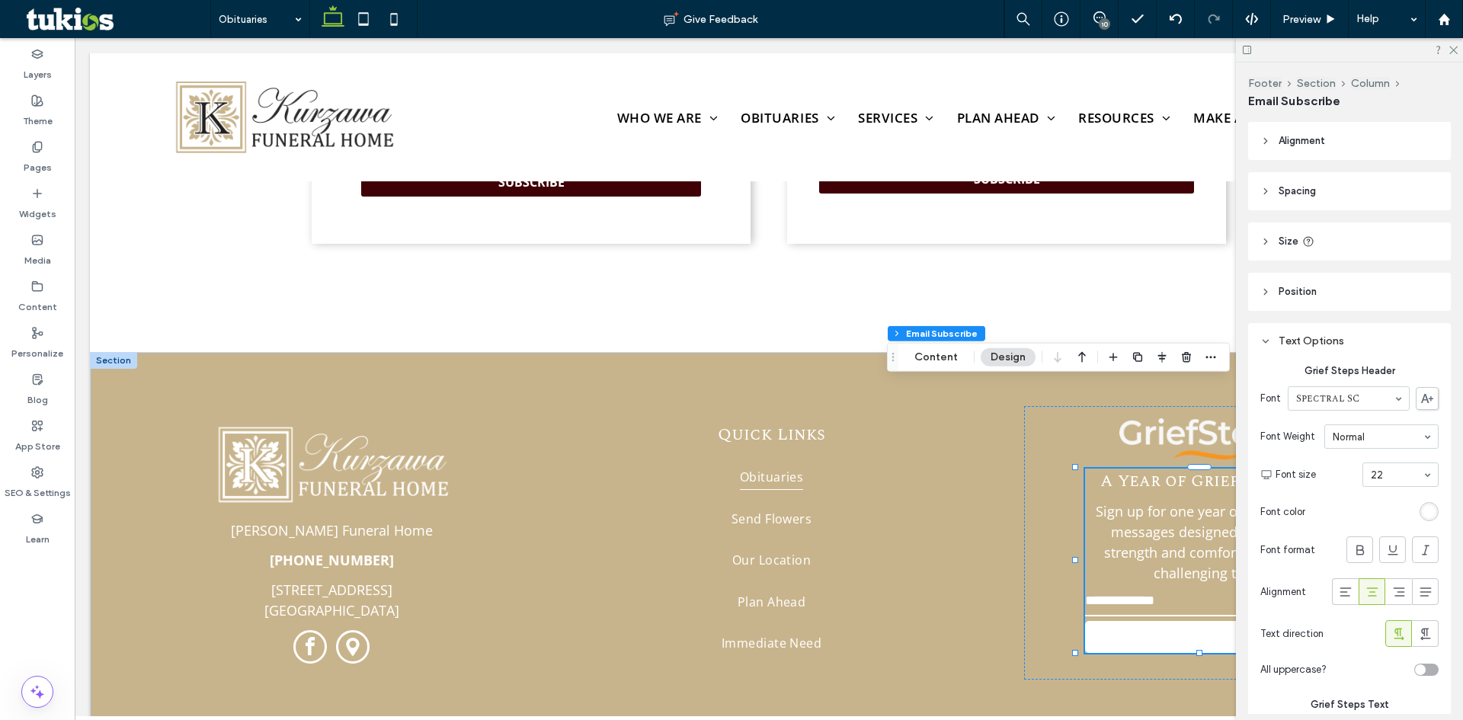
click at [1423, 510] on div "rgb(255, 255, 255)" at bounding box center [1429, 511] width 13 height 13
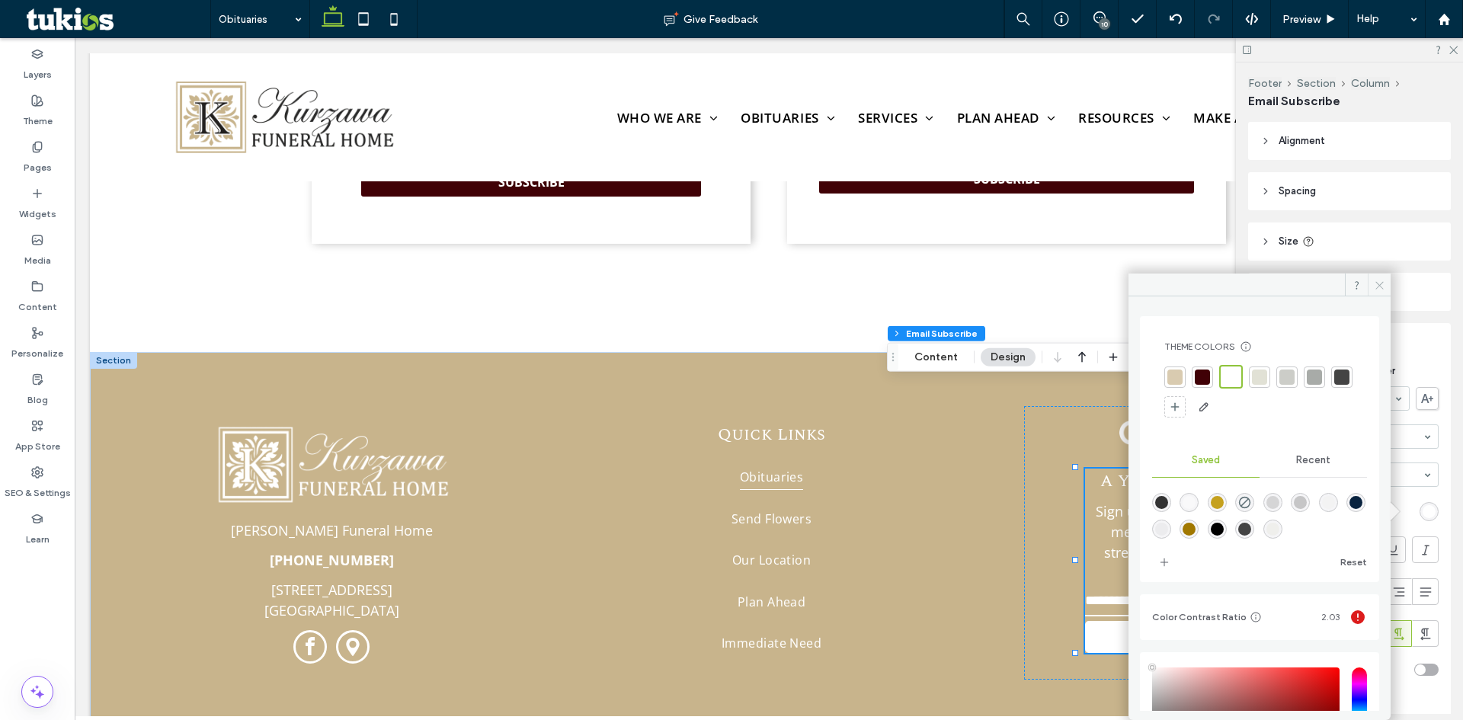
click at [1372, 283] on span at bounding box center [1379, 285] width 23 height 23
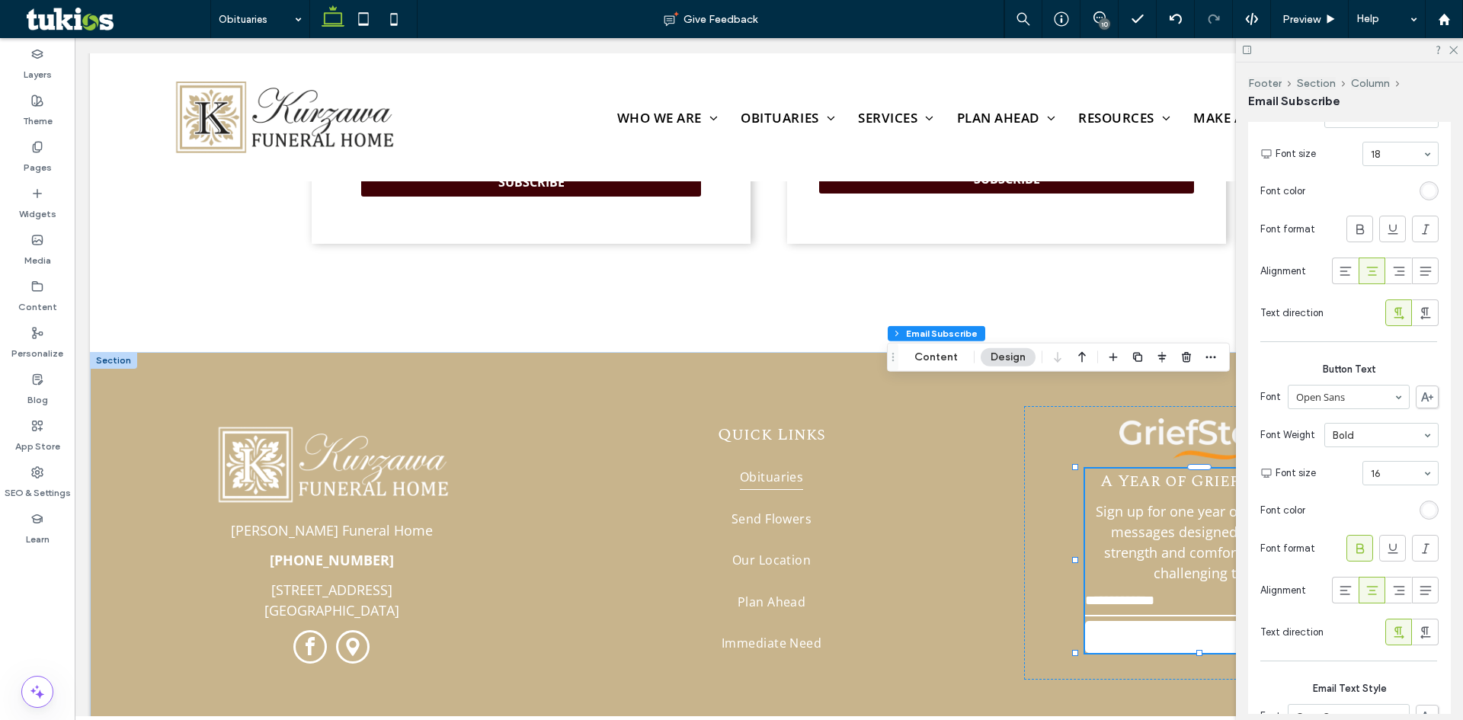
scroll to position [686, 0]
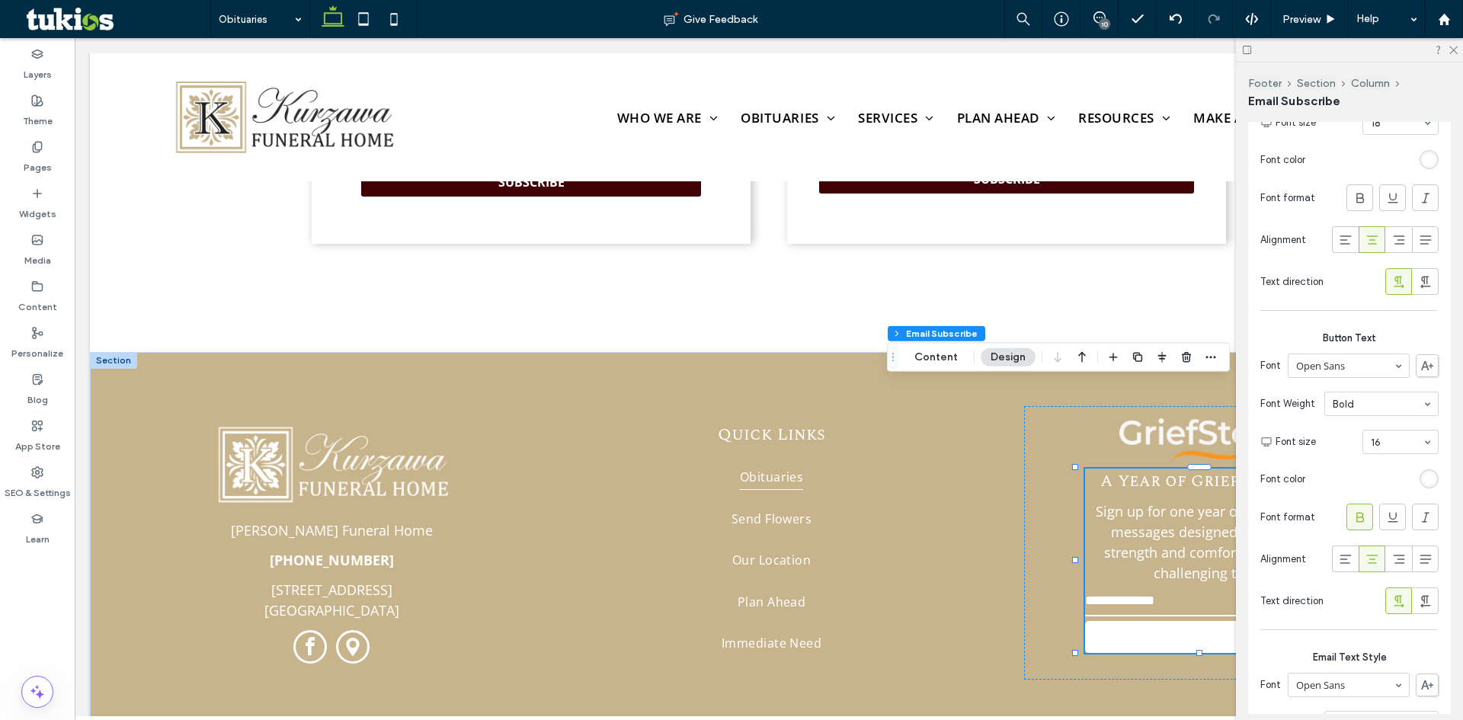
click at [1424, 484] on div "rgb(255, 255, 255)" at bounding box center [1429, 478] width 13 height 13
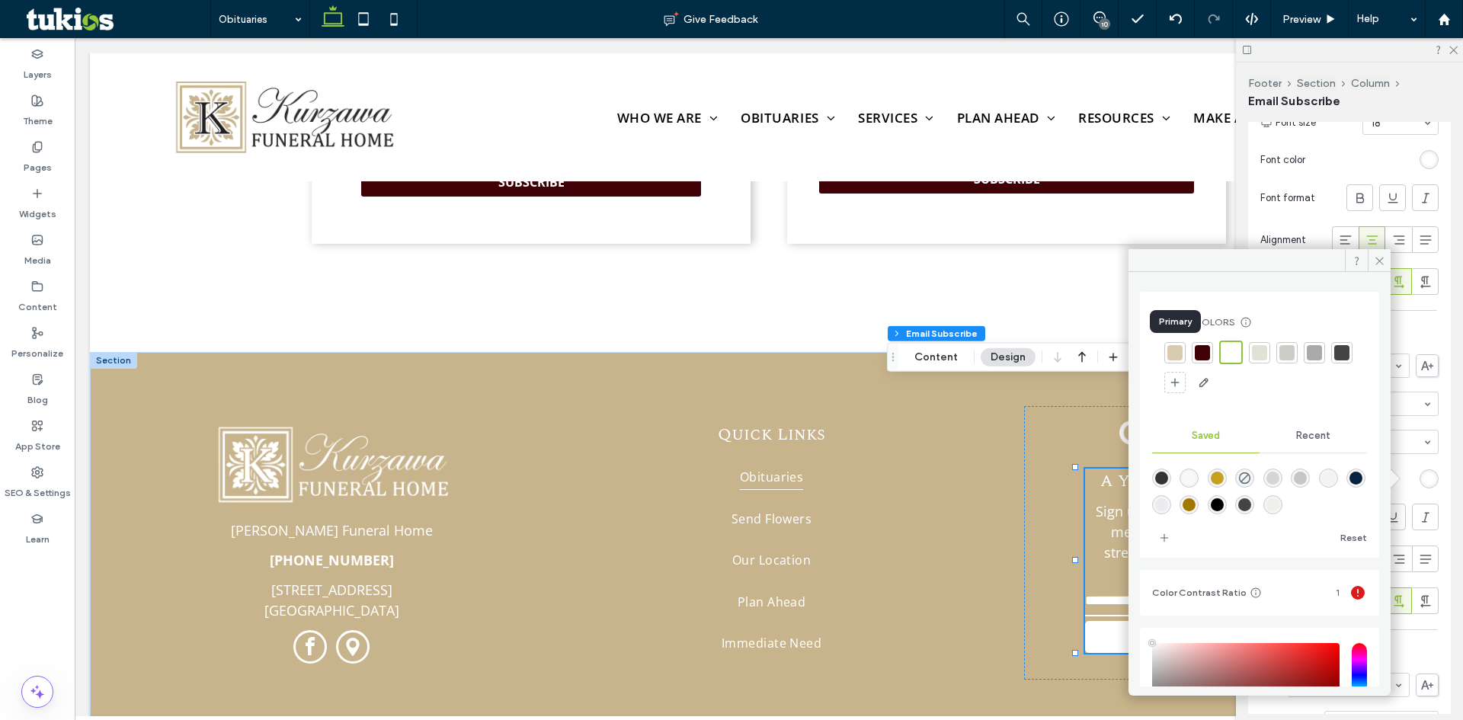
click at [1183, 351] on div at bounding box center [1174, 352] width 21 height 21
click at [1196, 508] on div "rgba(161,120,0,1)" at bounding box center [1189, 504] width 13 height 13
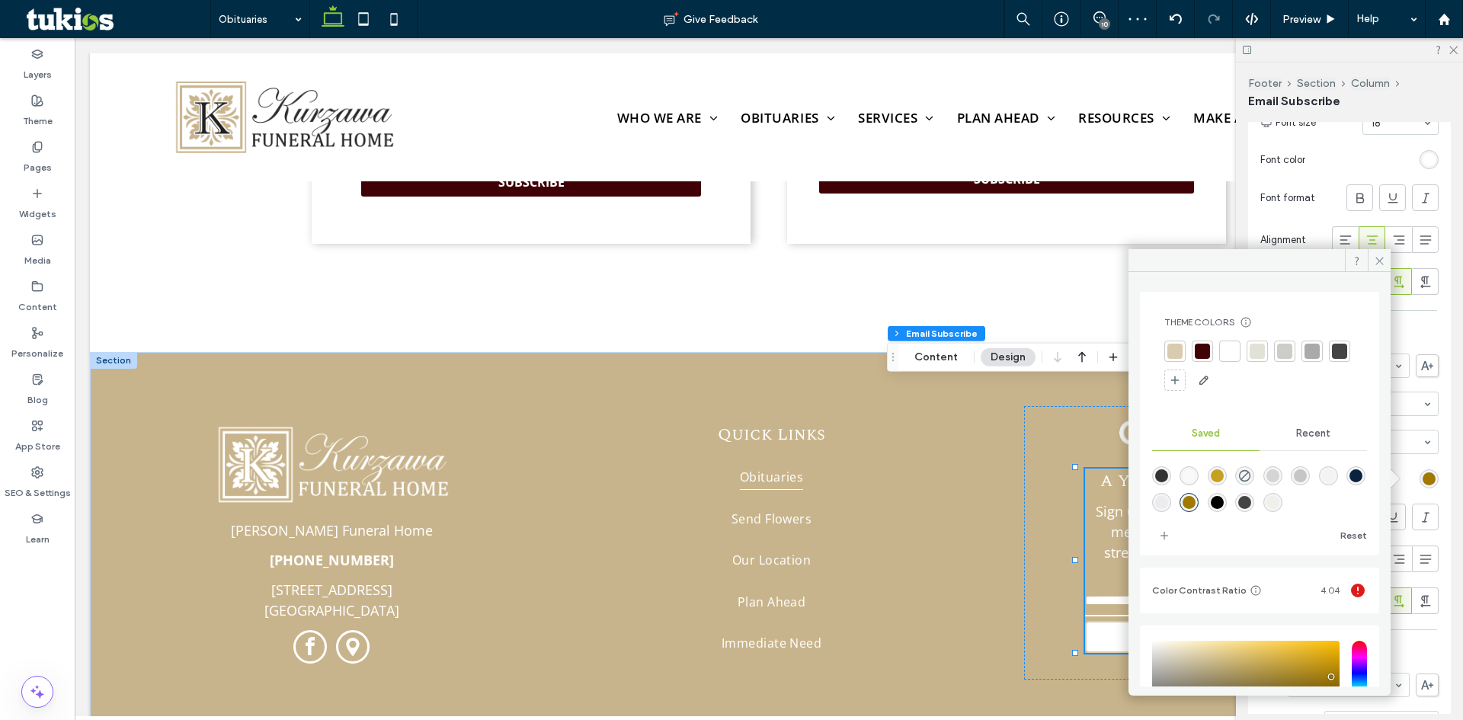
type input "*******"
click at [1376, 260] on icon at bounding box center [1379, 260] width 11 height 11
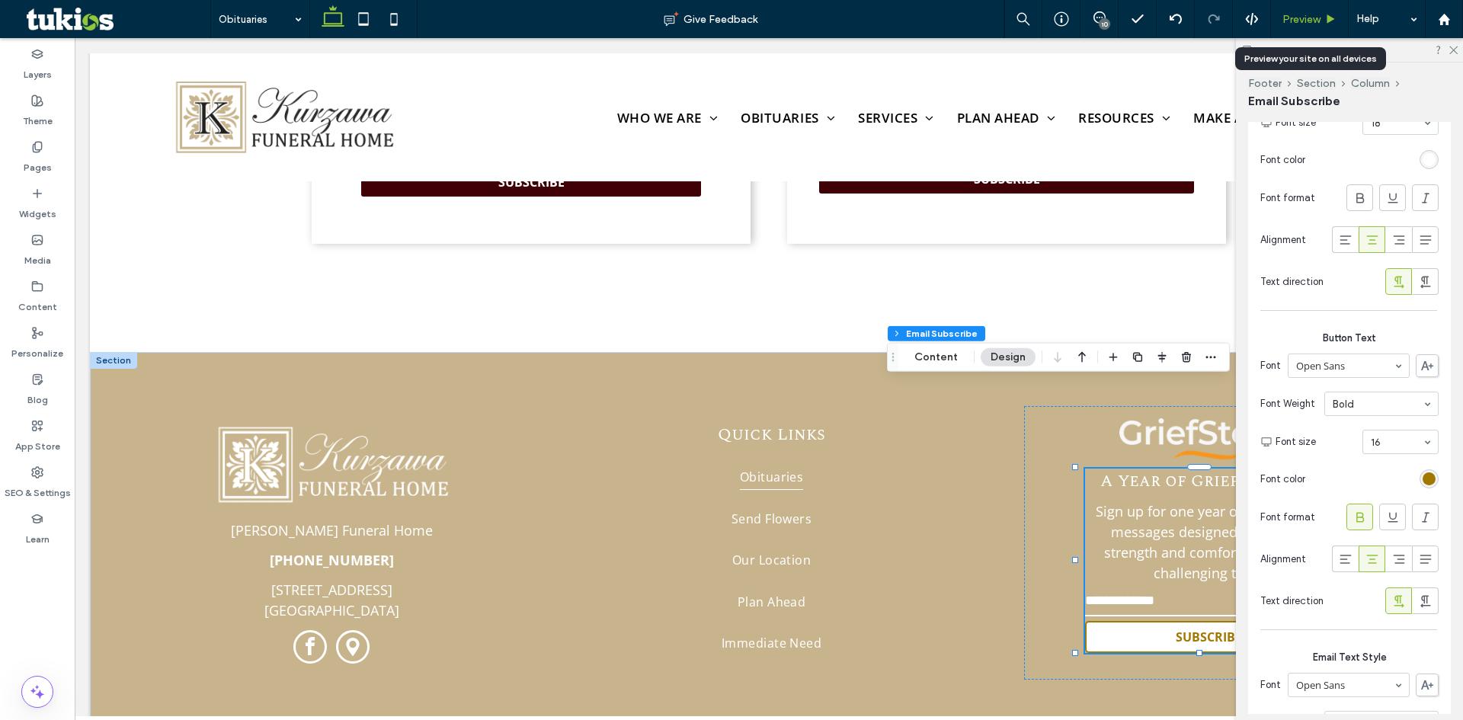
click at [1301, 17] on span "Preview" at bounding box center [1301, 19] width 38 height 13
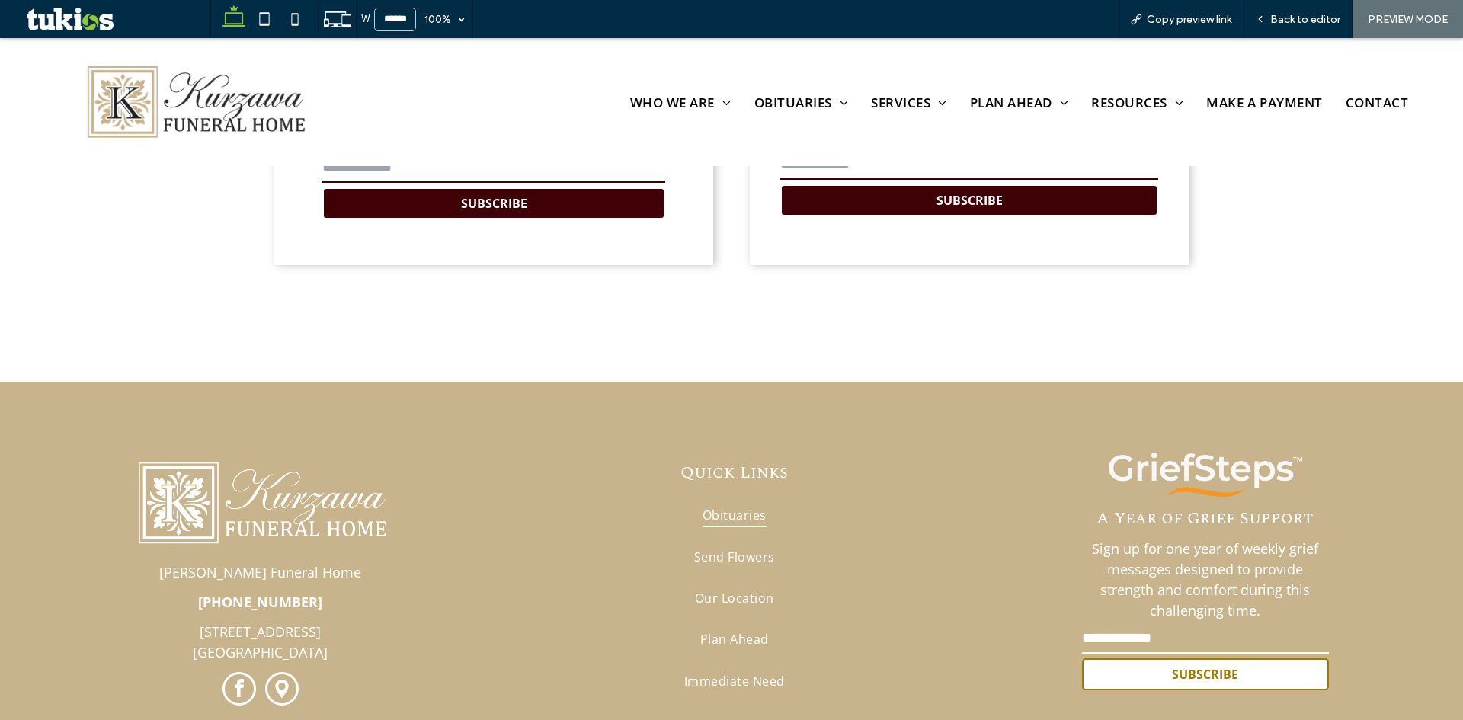
scroll to position [4791, 0]
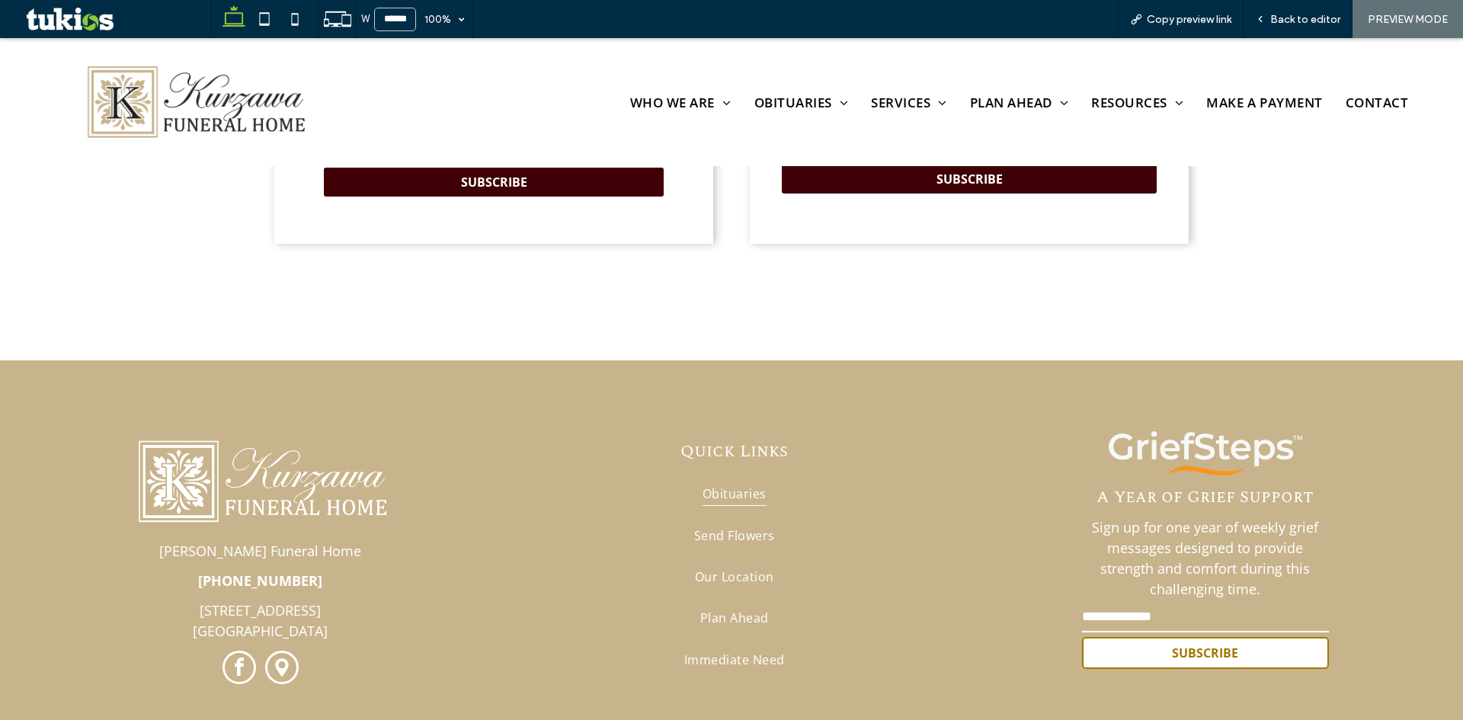
click at [1301, 17] on span "Back to editor" at bounding box center [1305, 19] width 70 height 13
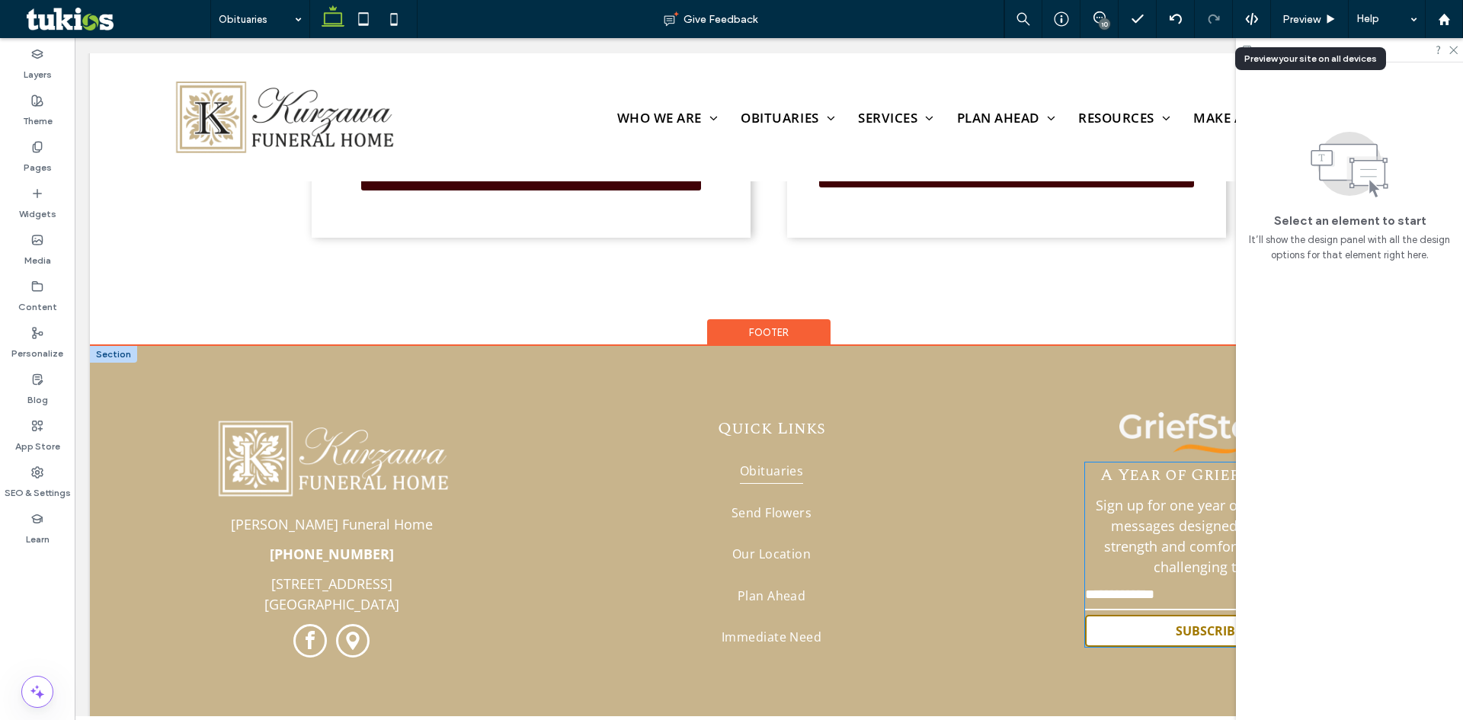
scroll to position [4751, 0]
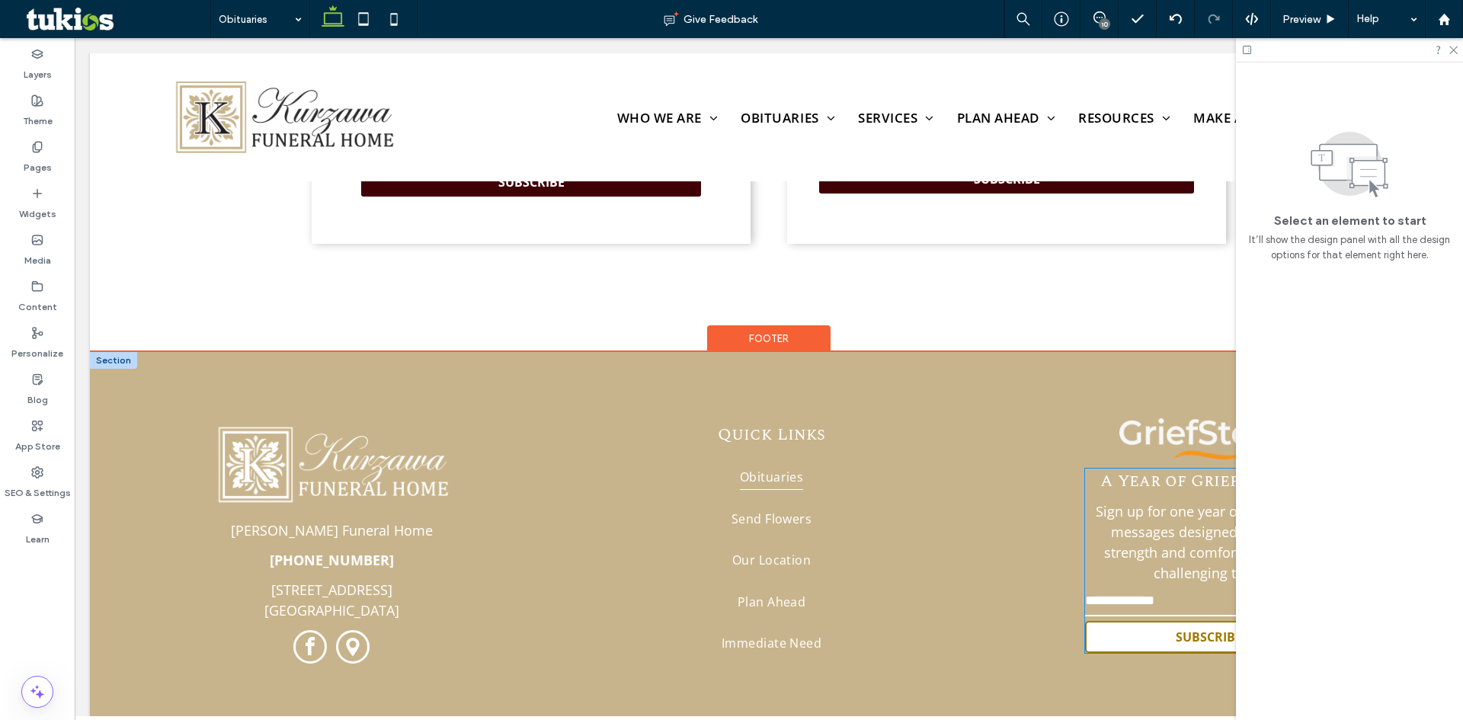
click at [1121, 501] on p "Sign up for one year of weekly grief messages designed to provide strength and …" at bounding box center [1208, 542] width 247 height 82
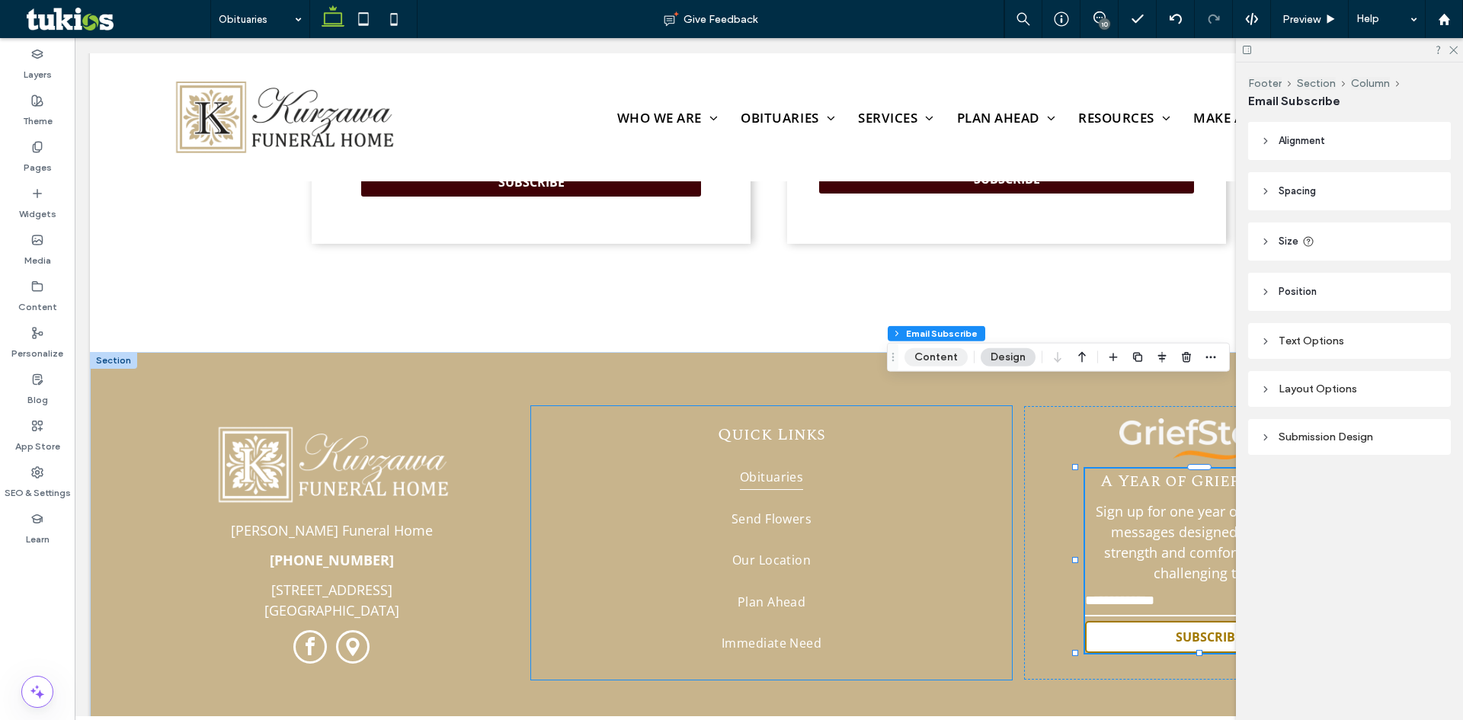
click at [938, 351] on button "Content" at bounding box center [935, 357] width 63 height 18
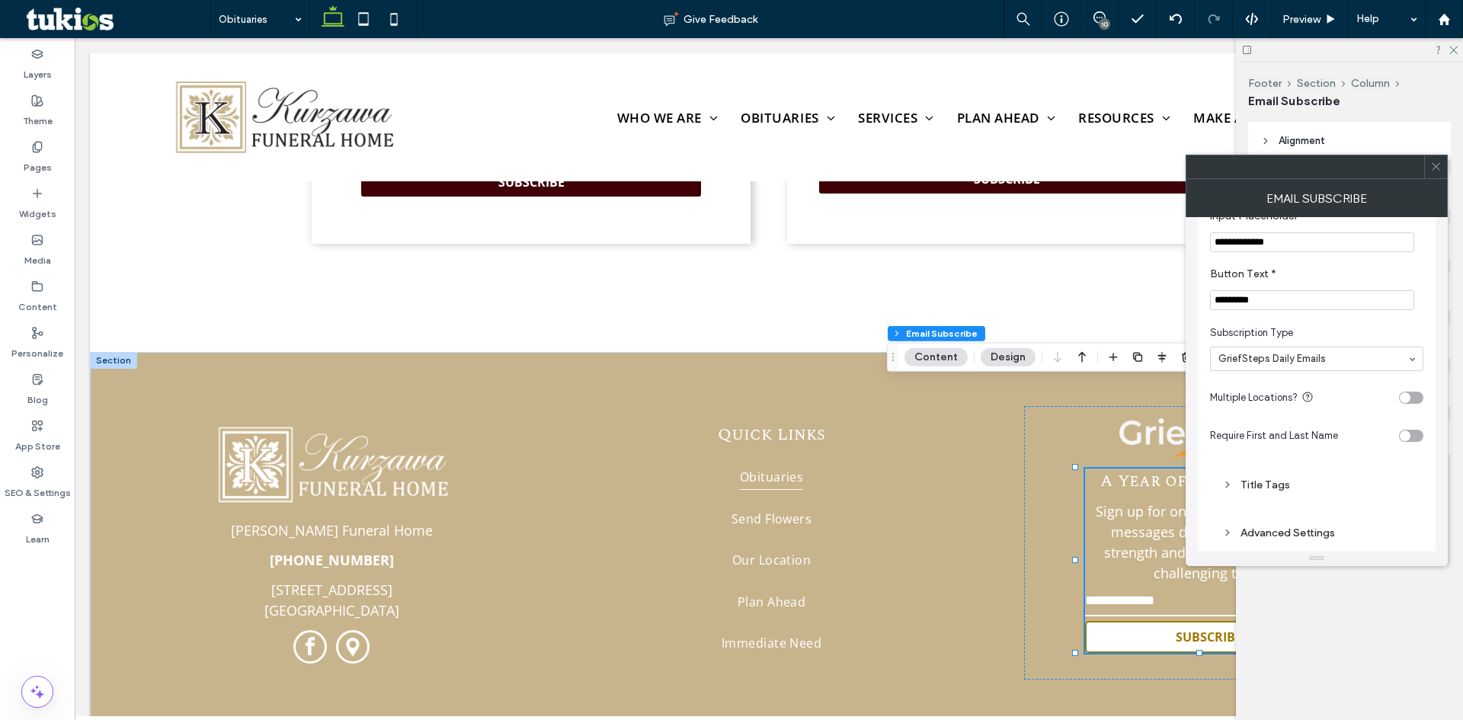
scroll to position [59, 0]
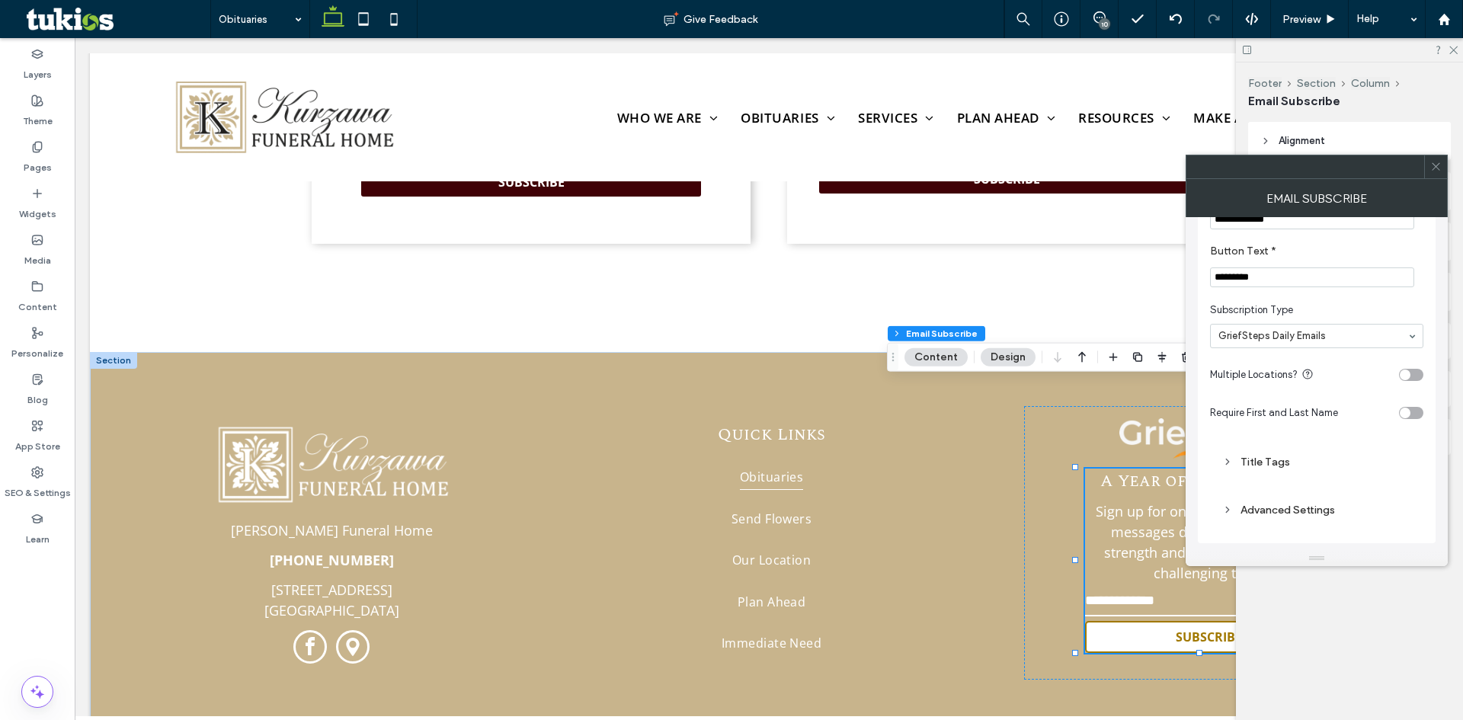
click at [1438, 165] on use at bounding box center [1436, 167] width 8 height 8
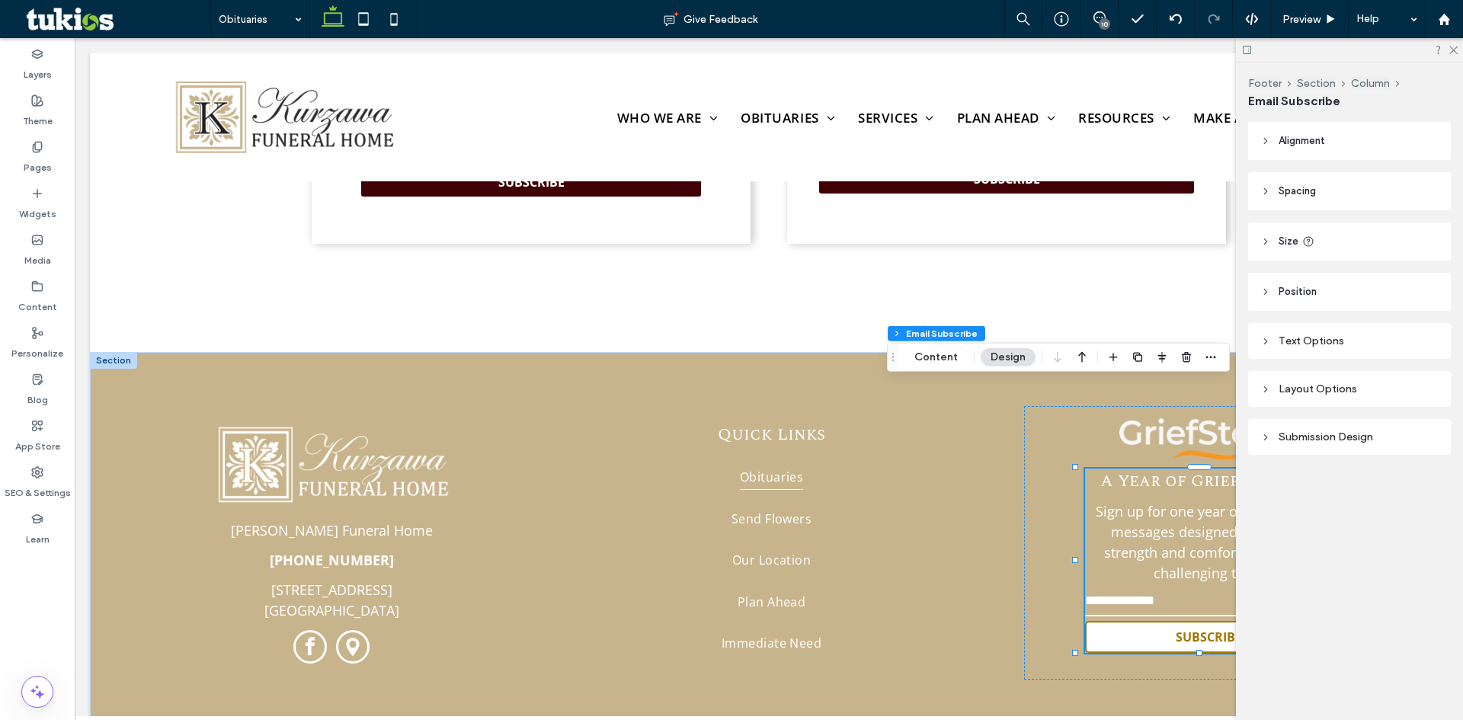
click at [1287, 389] on div "Layout Options" at bounding box center [1349, 389] width 178 height 13
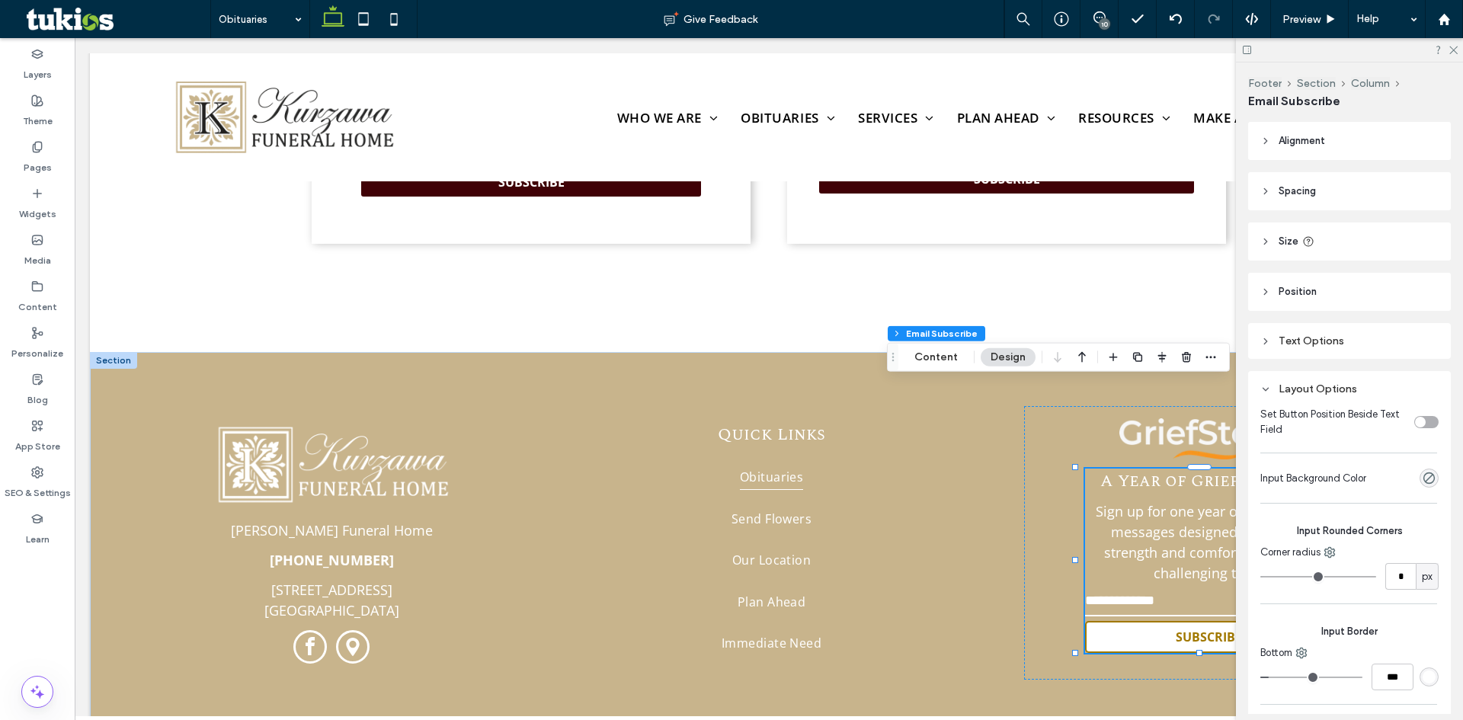
type input "*"
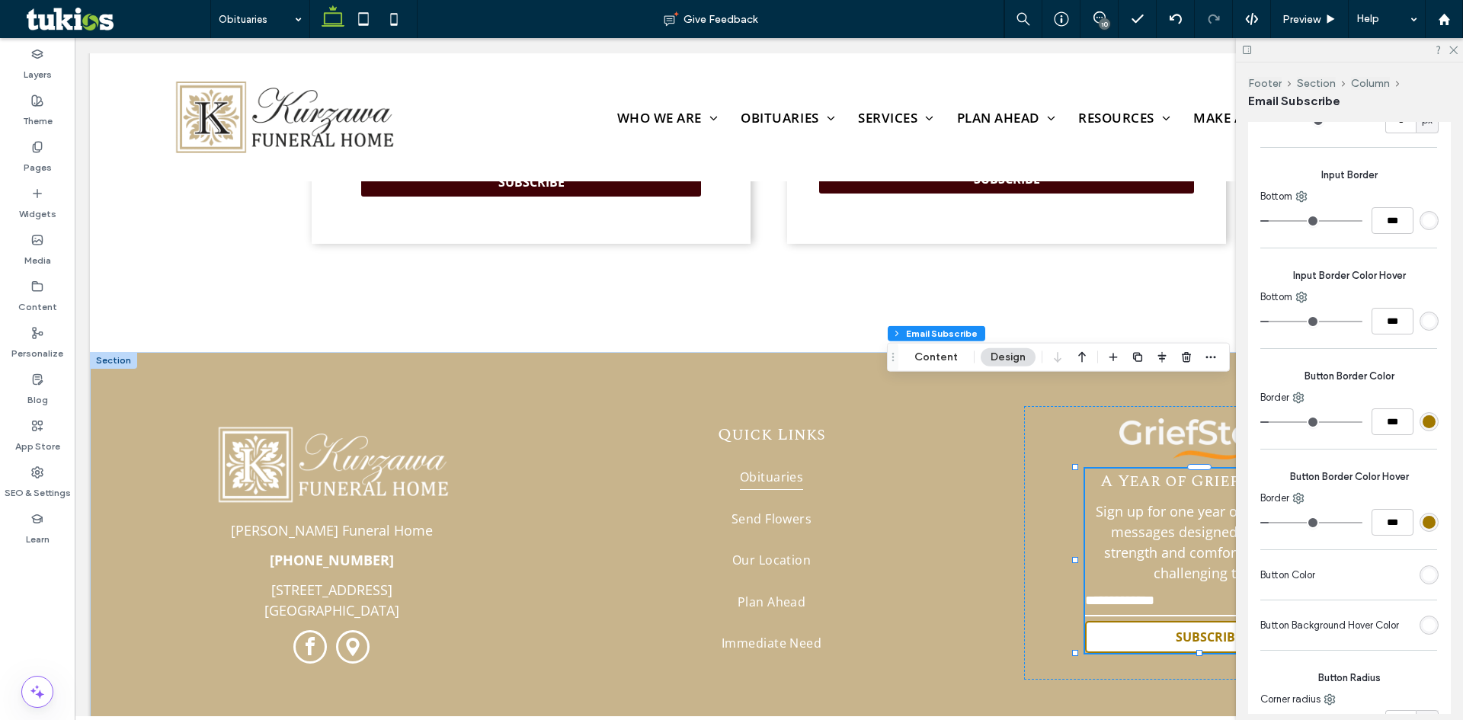
scroll to position [457, 0]
click at [1423, 421] on div "rgb(161, 120, 0)" at bounding box center [1429, 421] width 13 height 13
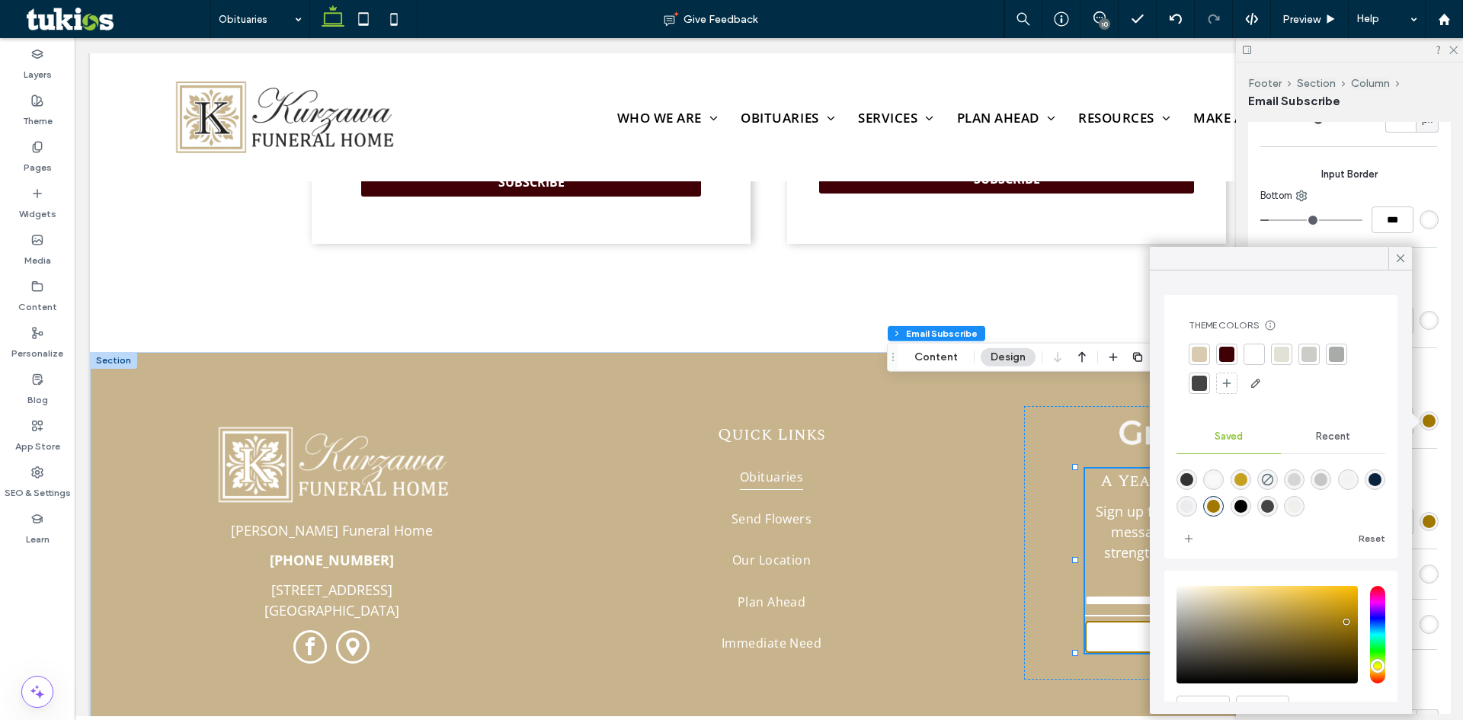
click at [1255, 354] on div at bounding box center [1254, 354] width 15 height 15
click at [1404, 261] on icon at bounding box center [1401, 258] width 14 height 14
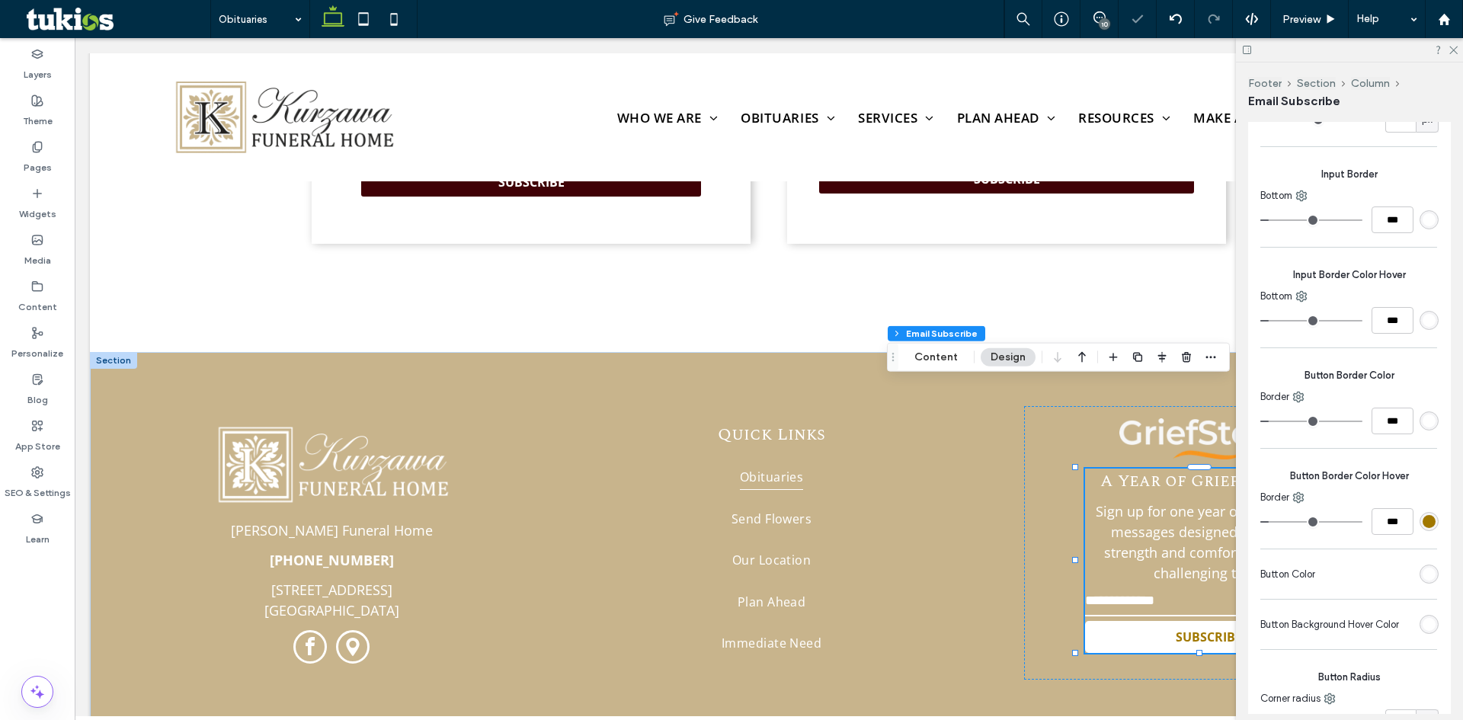
click at [1423, 520] on div "rgb(161, 120, 0)" at bounding box center [1429, 521] width 13 height 13
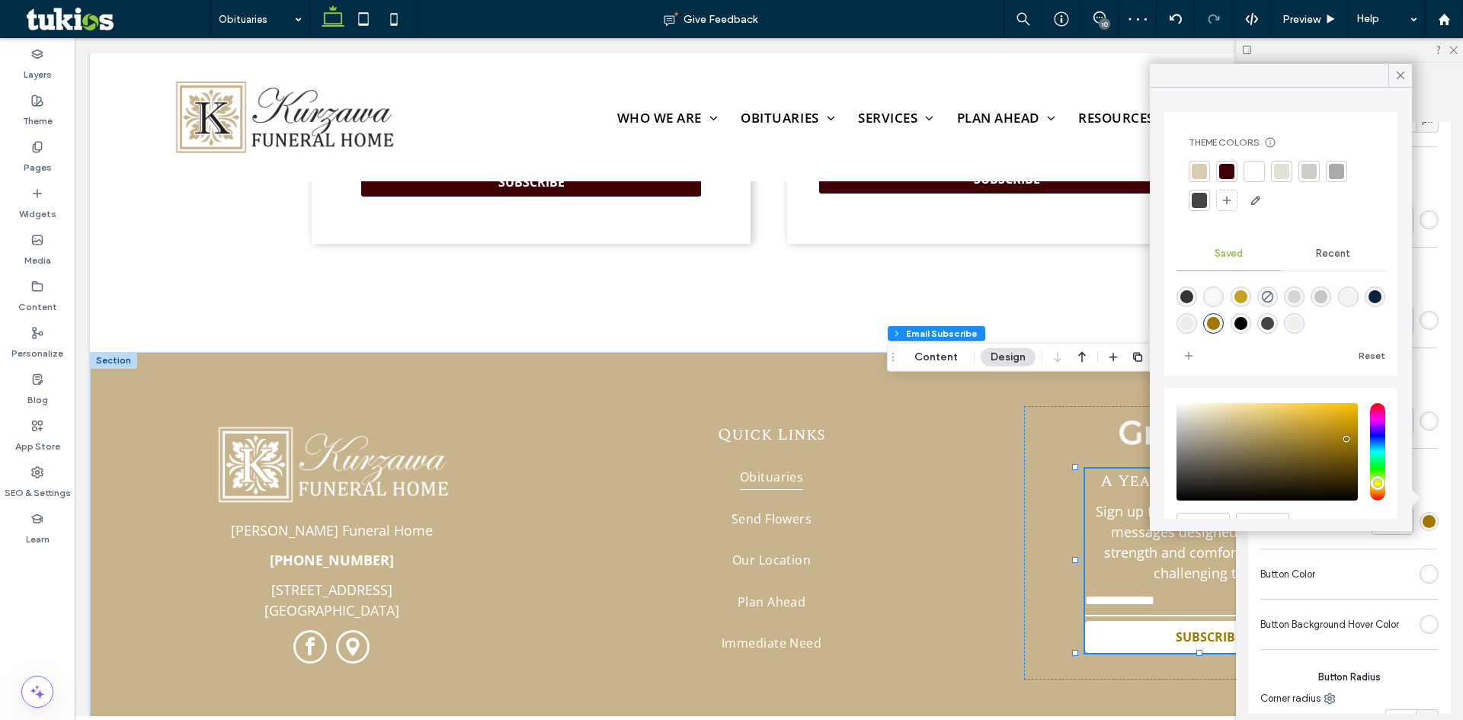
click at [1251, 175] on div at bounding box center [1254, 171] width 15 height 15
click at [1399, 81] on icon at bounding box center [1401, 76] width 14 height 14
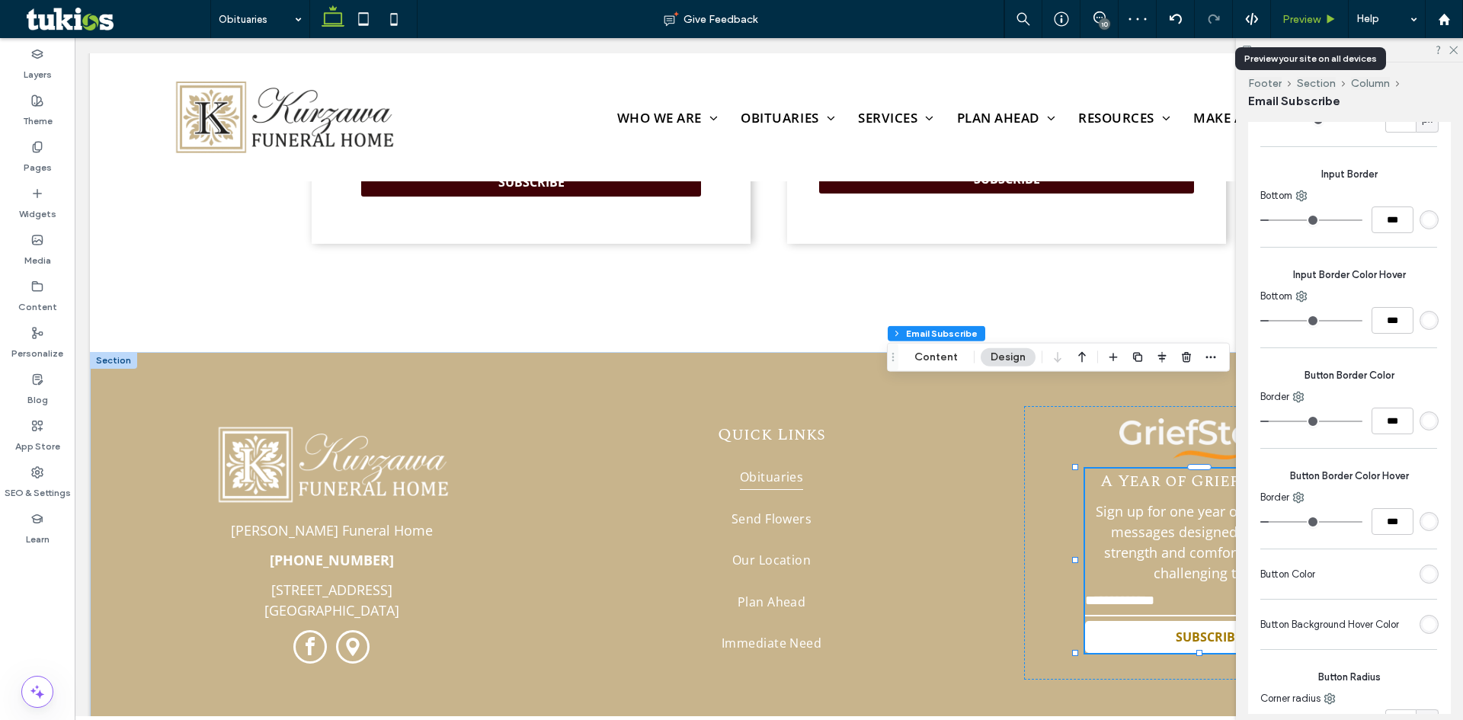
click at [1298, 23] on span "Preview" at bounding box center [1301, 19] width 38 height 13
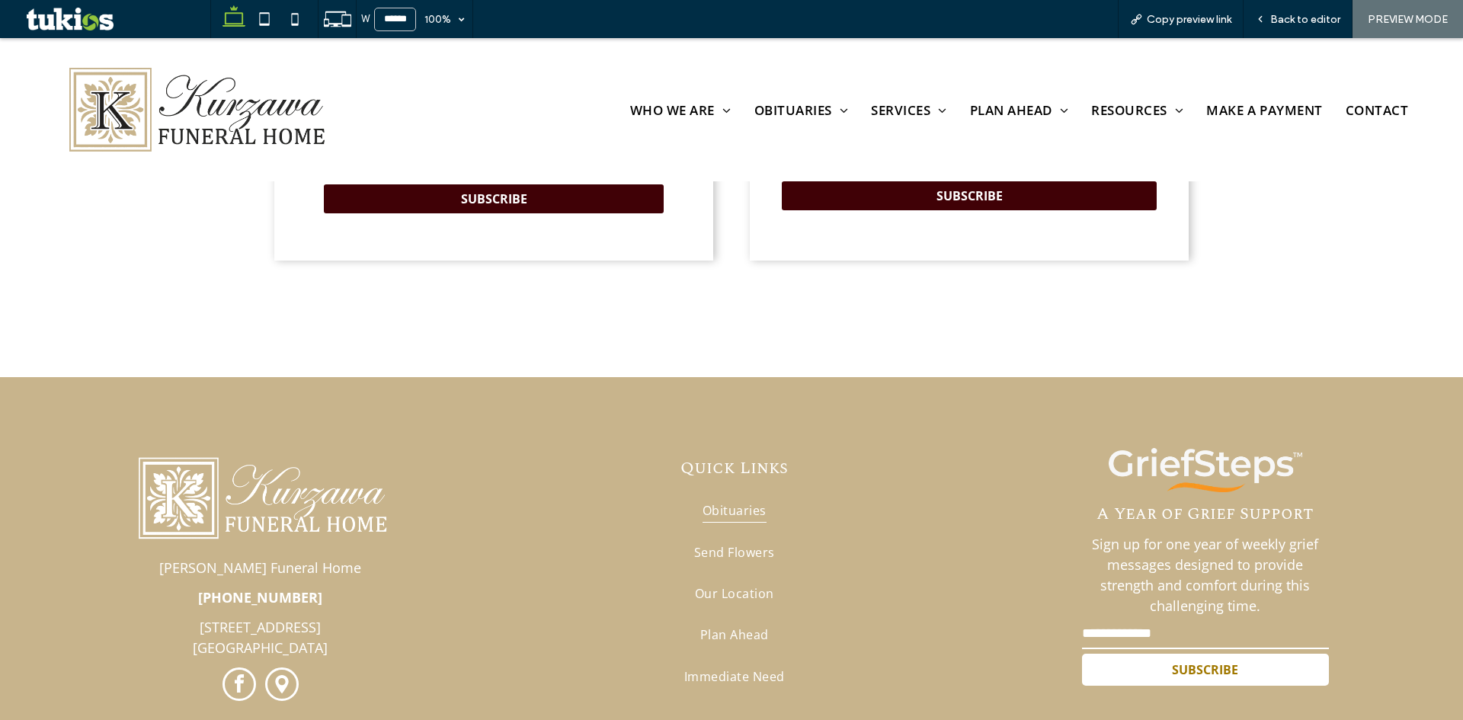
scroll to position [4791, 0]
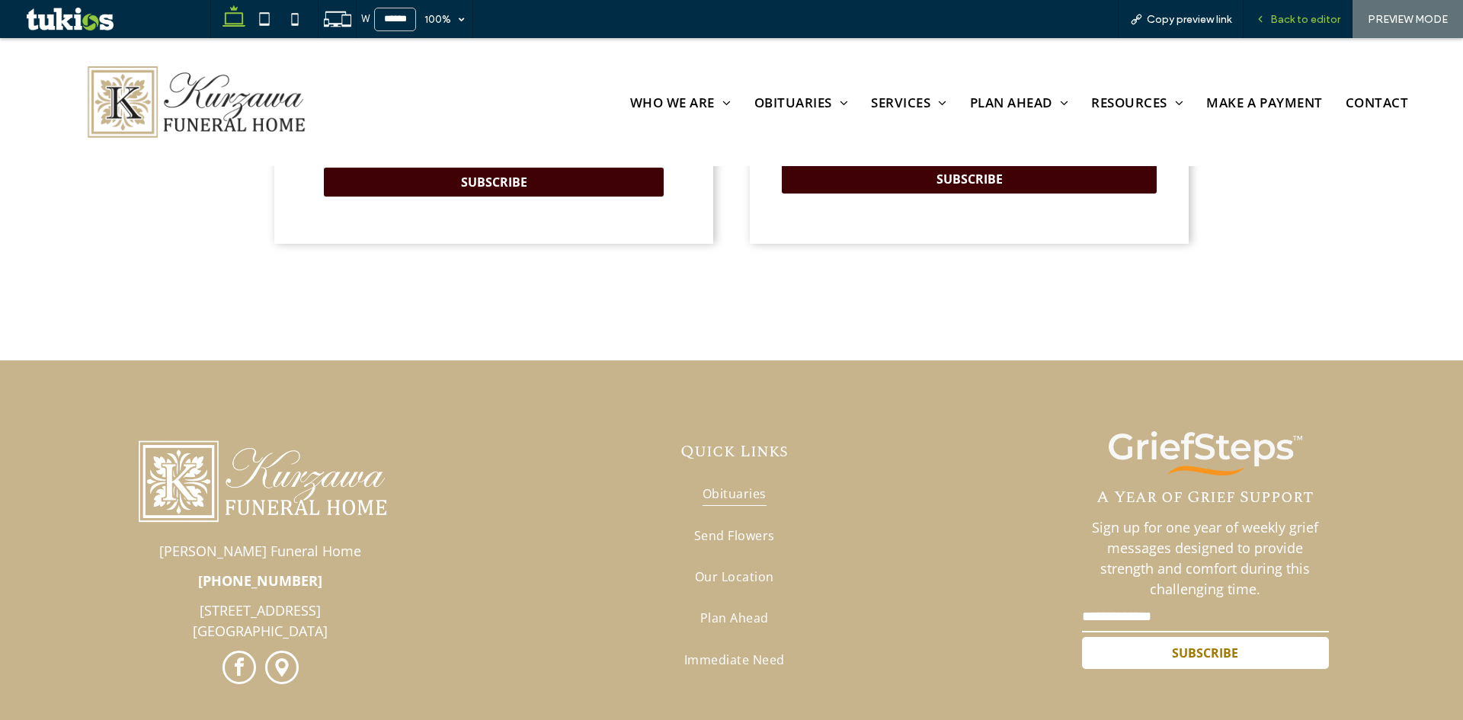
click at [1303, 16] on span "Back to editor" at bounding box center [1305, 19] width 70 height 13
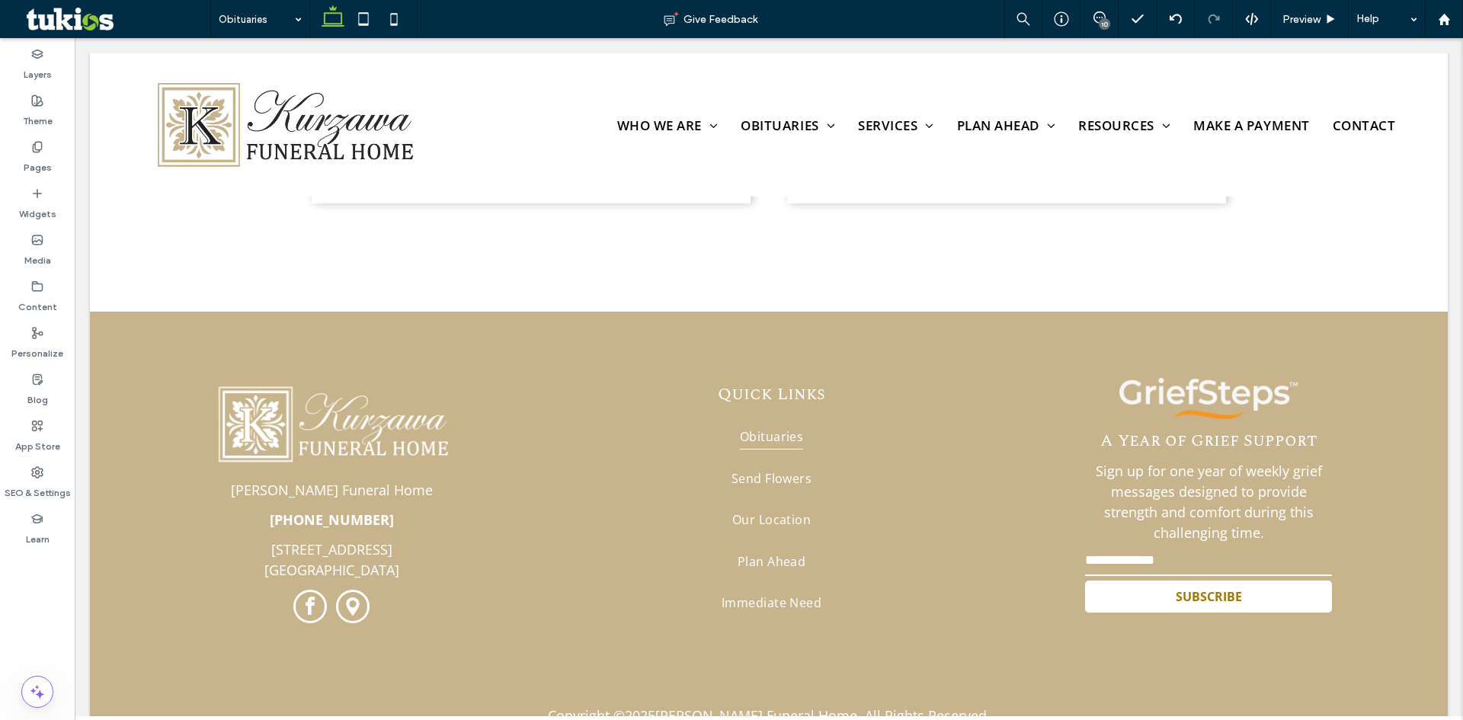
scroll to position [4751, 0]
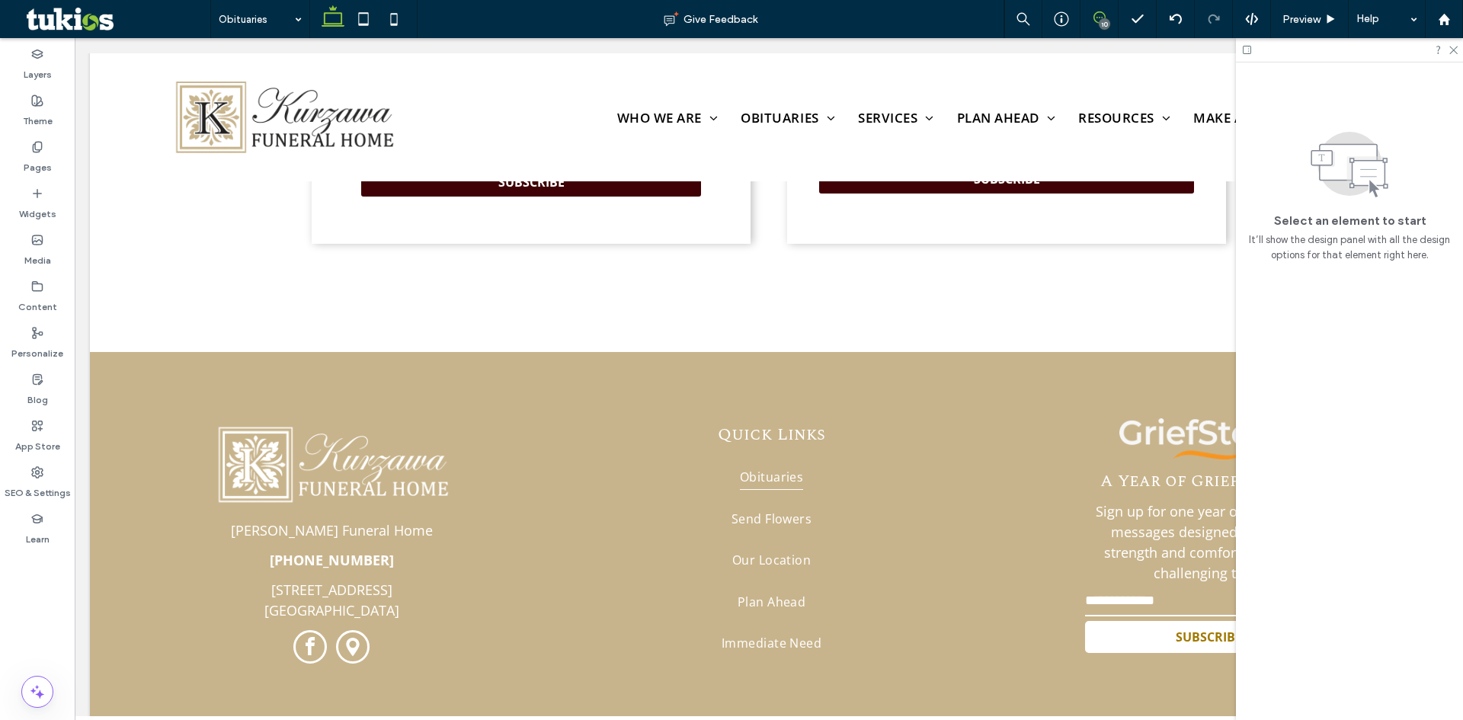
click at [1097, 21] on icon at bounding box center [1099, 17] width 12 height 12
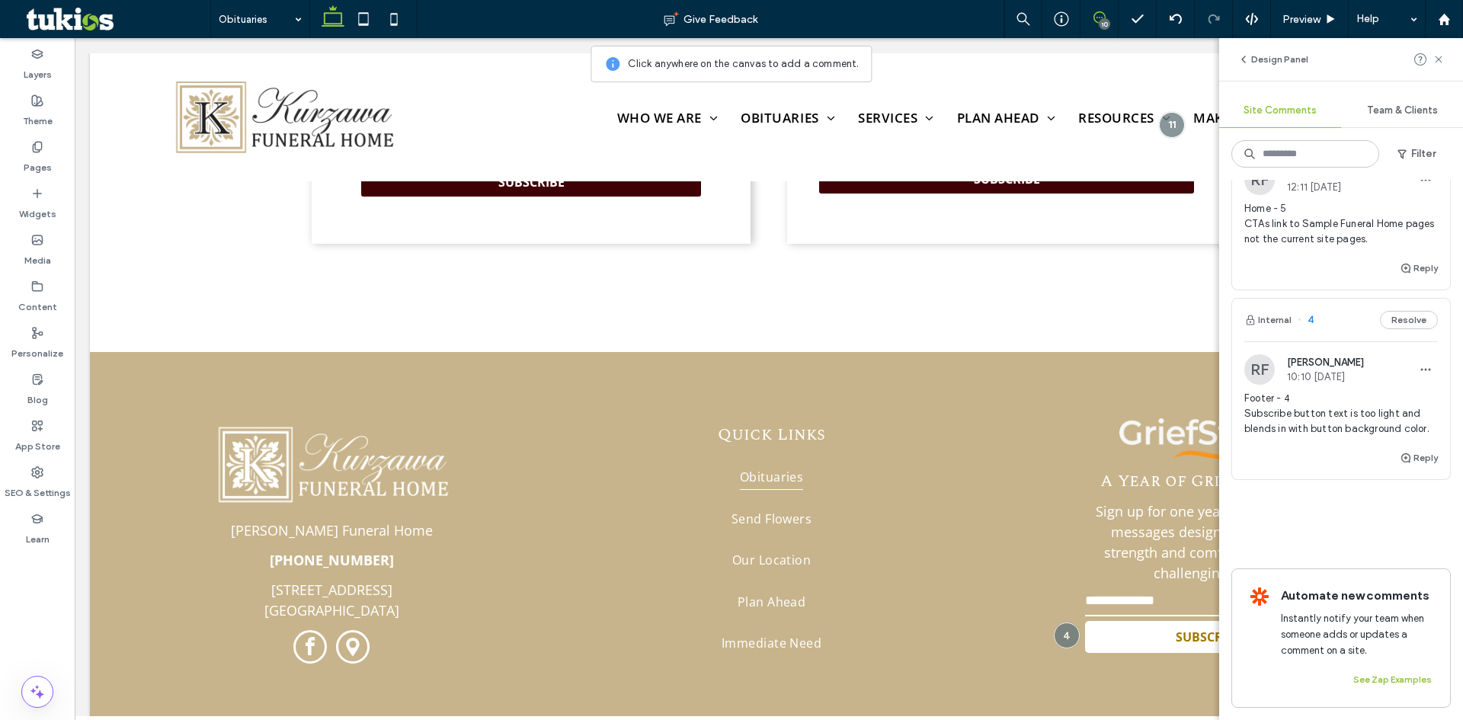
scroll to position [1679, 0]
click at [1407, 311] on button "Resolve" at bounding box center [1409, 320] width 58 height 18
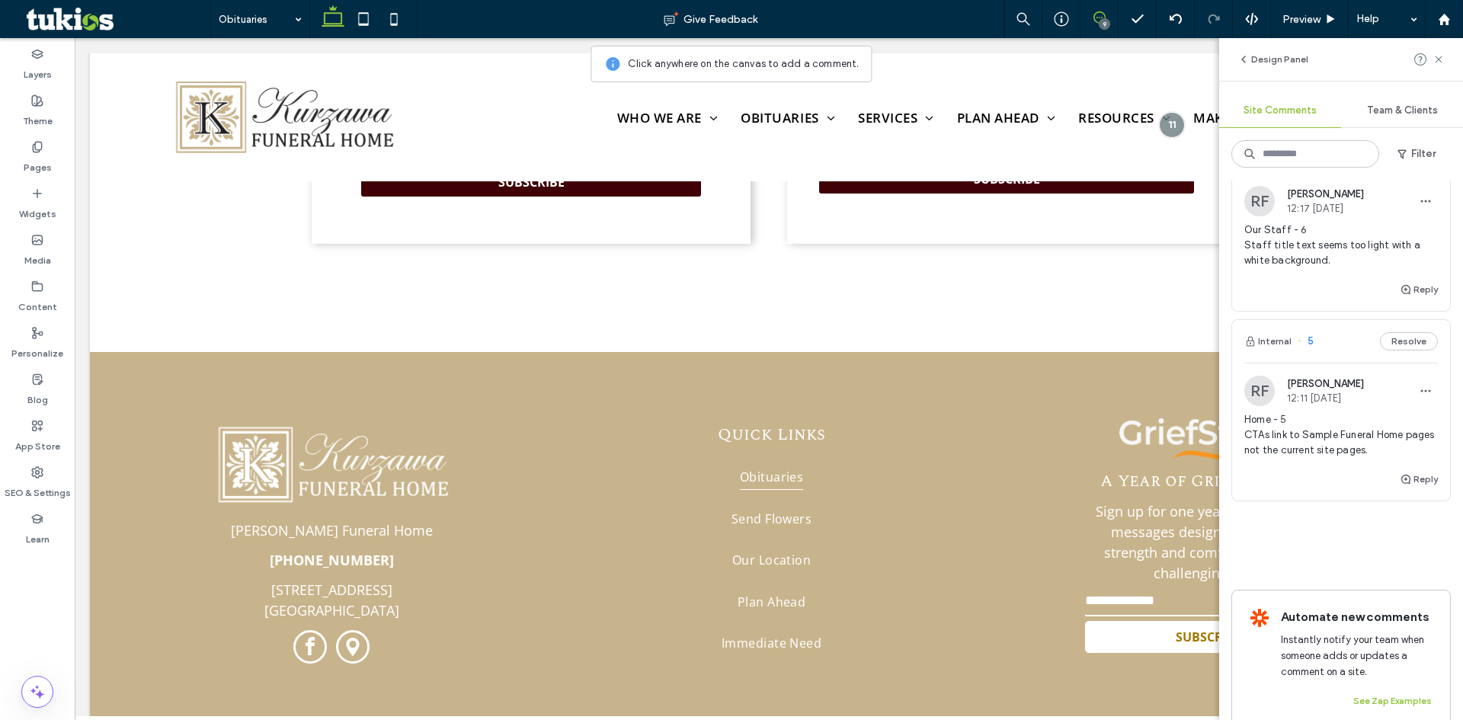
scroll to position [1398, 0]
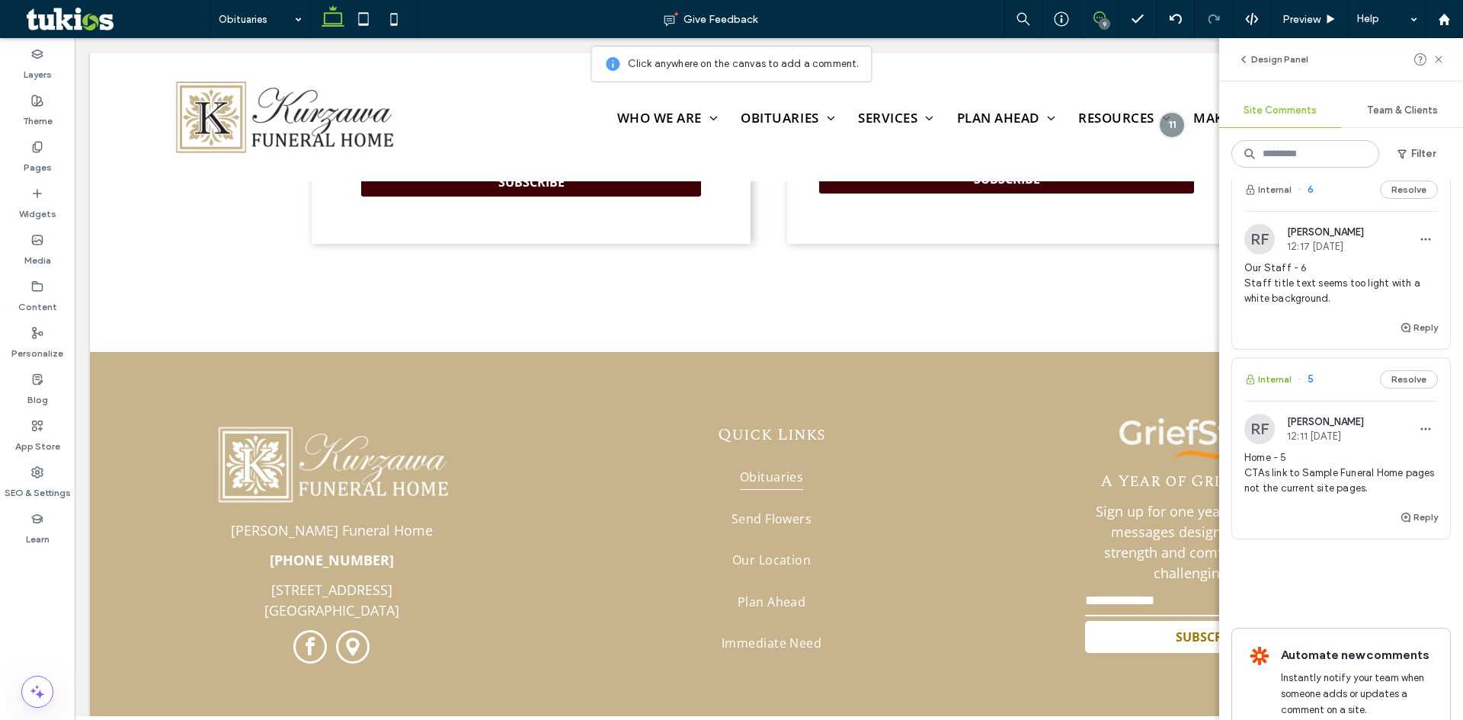
click at [1281, 383] on button "Internal" at bounding box center [1267, 379] width 47 height 18
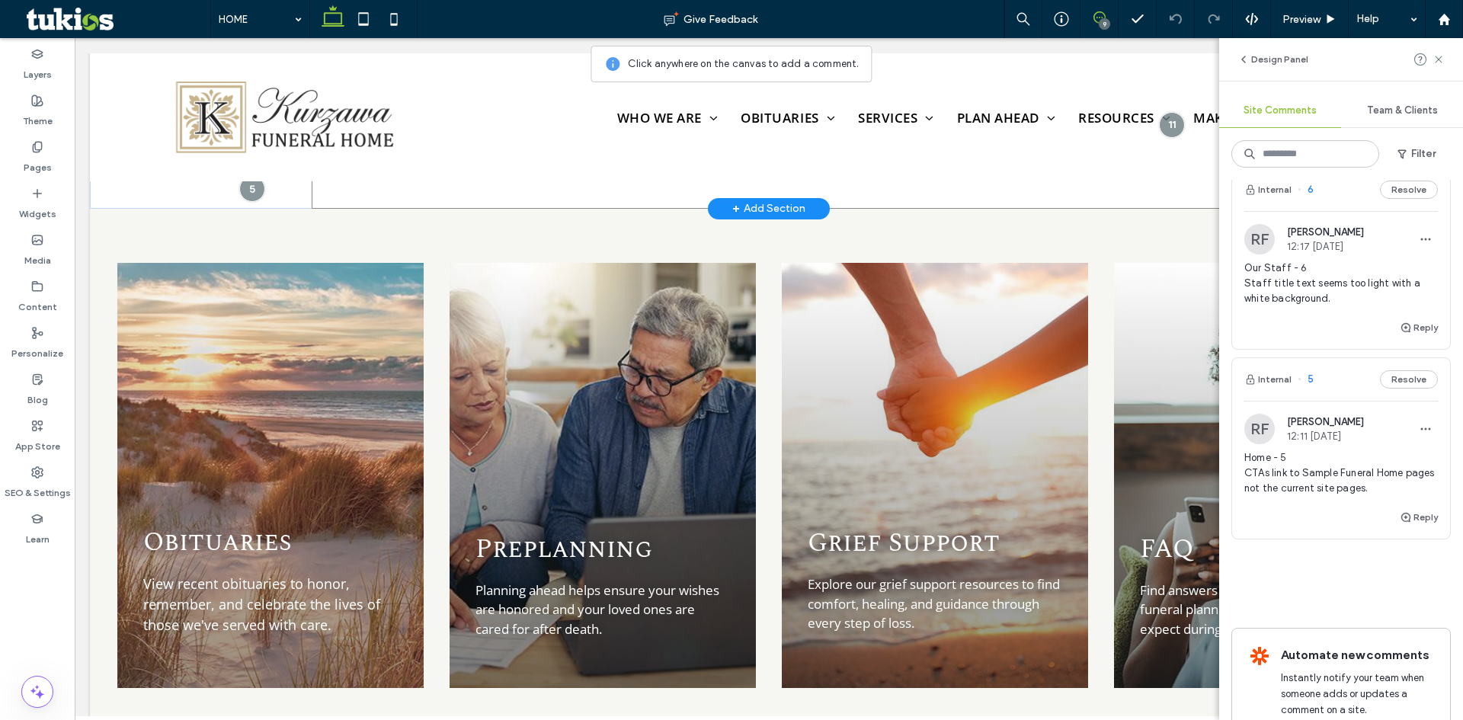
scroll to position [1753, 0]
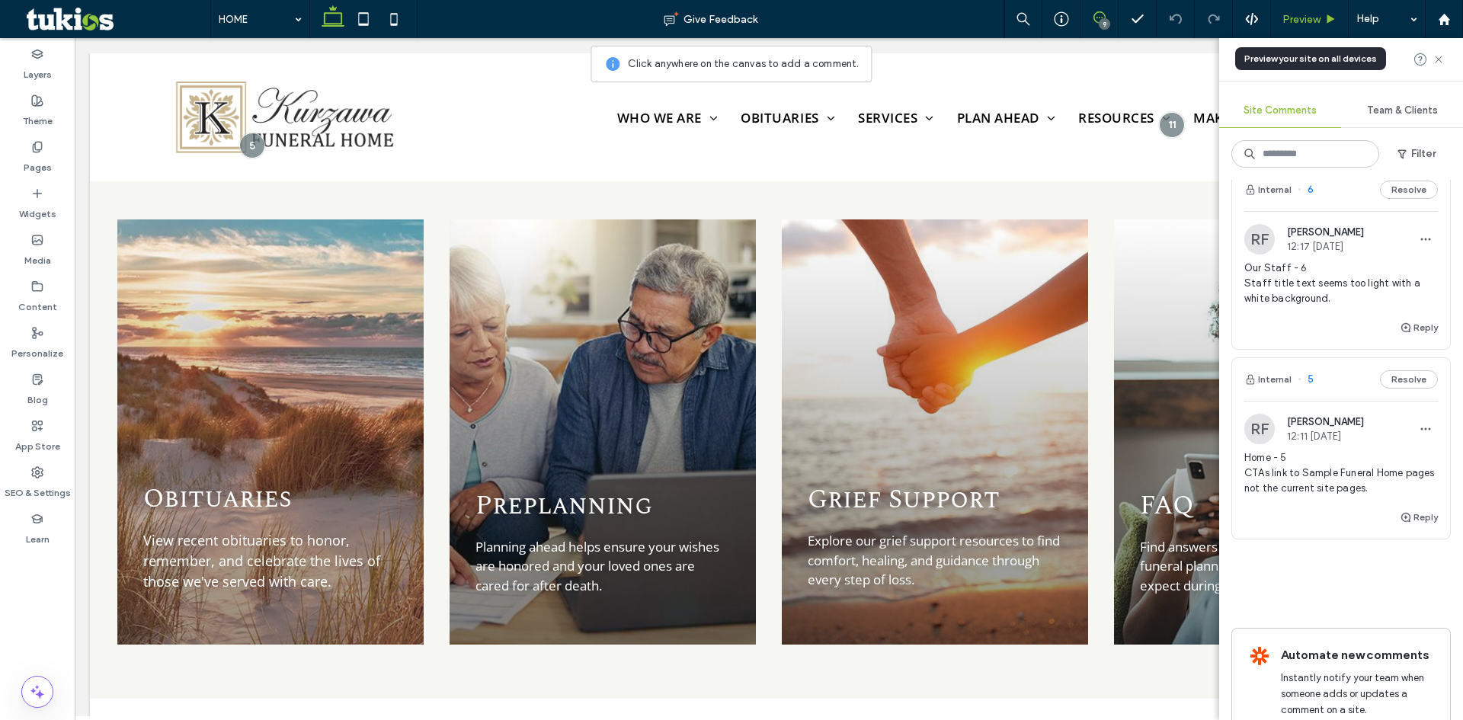
click at [1326, 20] on icon at bounding box center [1330, 19] width 11 height 11
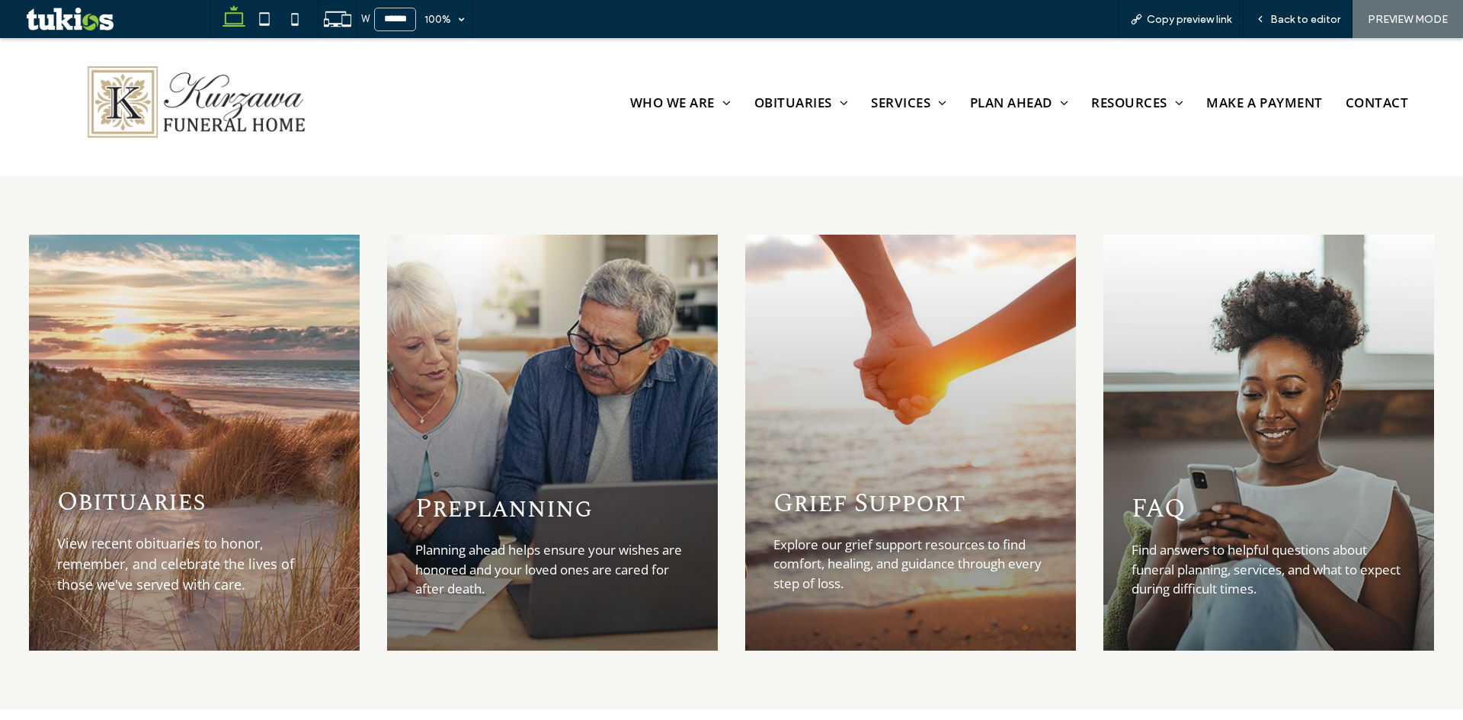
scroll to position [1756, 0]
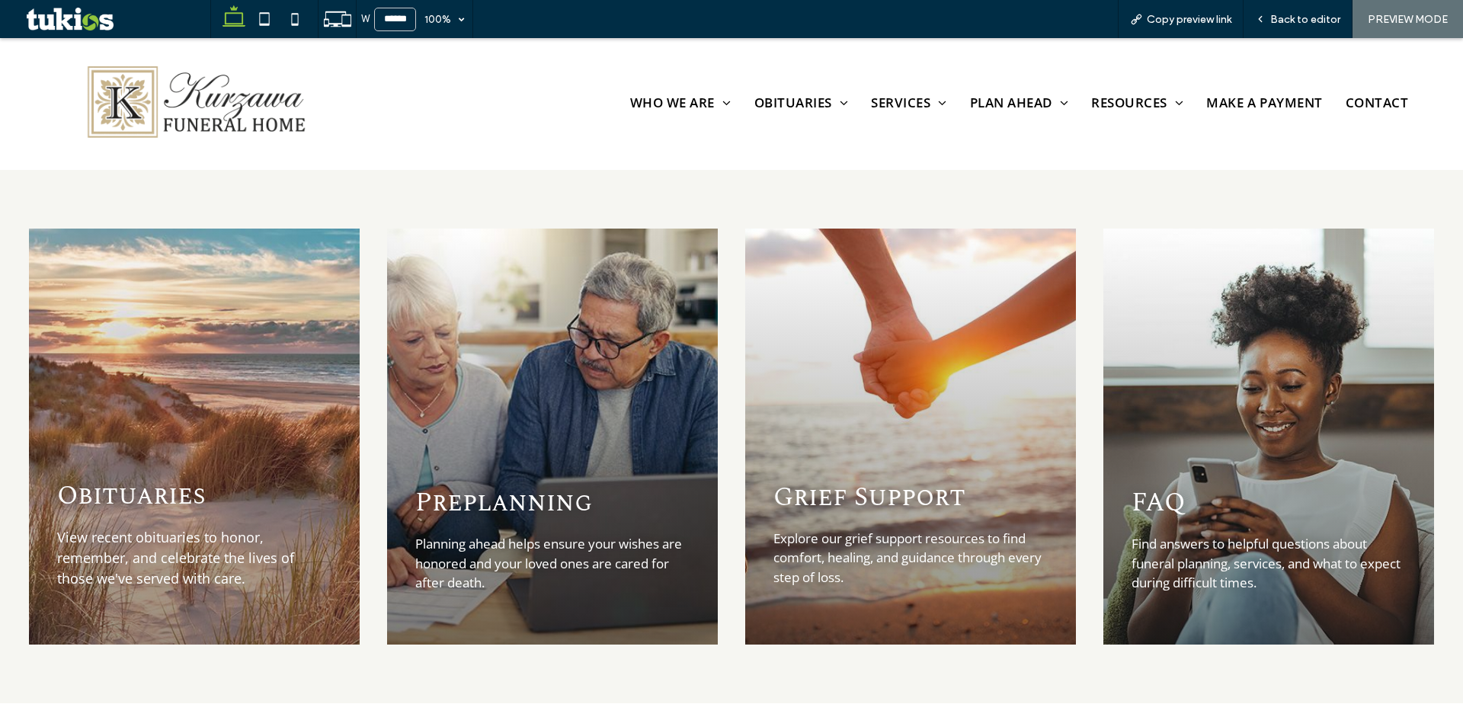
click at [1326, 20] on span "Back to editor" at bounding box center [1305, 19] width 70 height 13
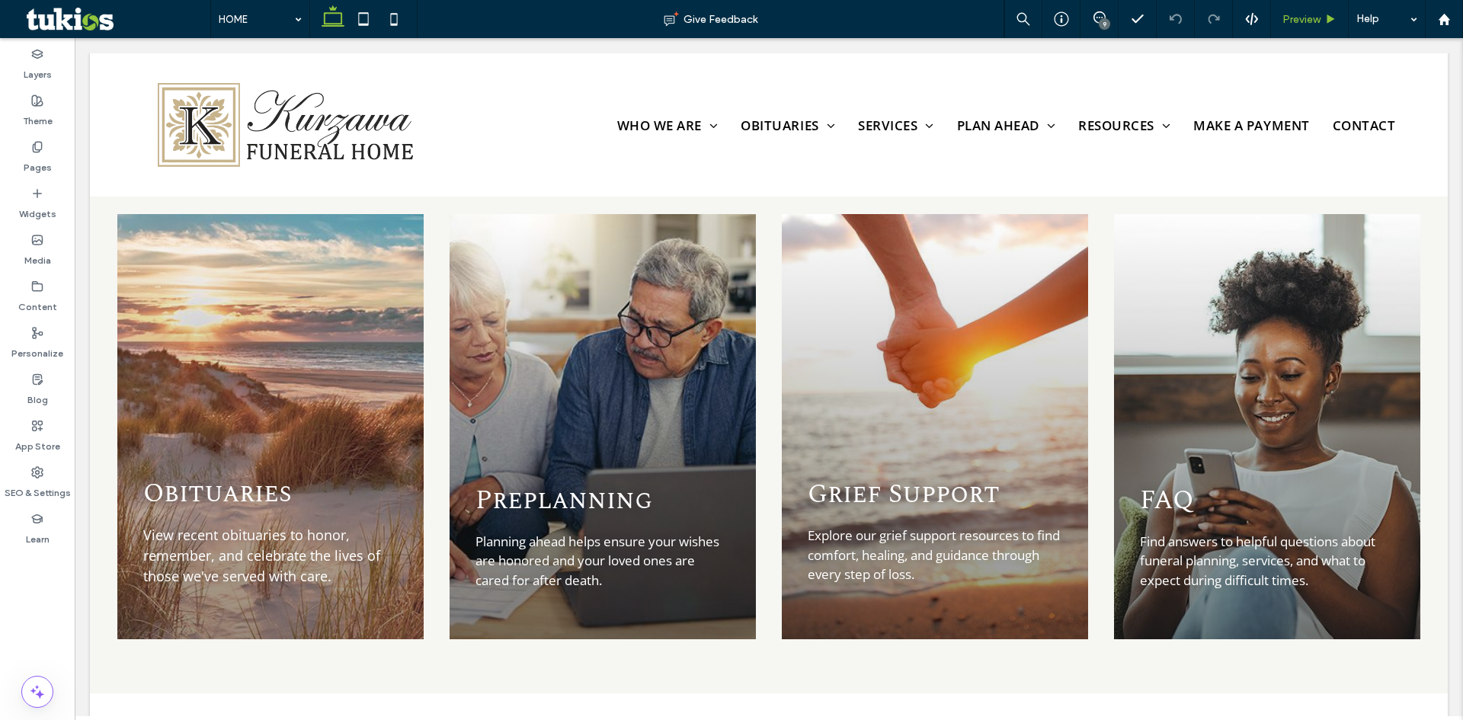
scroll to position [1753, 0]
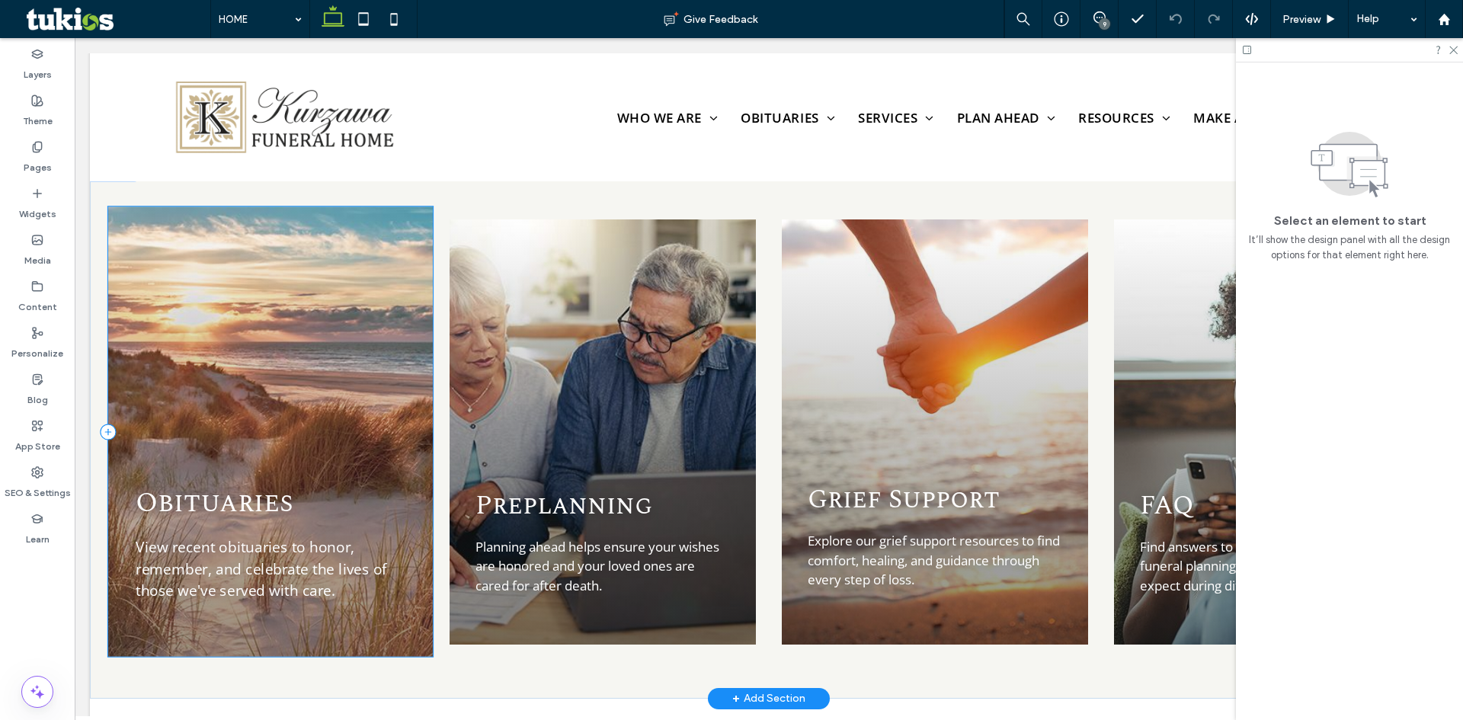
click at [310, 390] on div "Obituaries View recent obituaries to honor, remember, and celebrate the lives o…" at bounding box center [270, 432] width 325 height 450
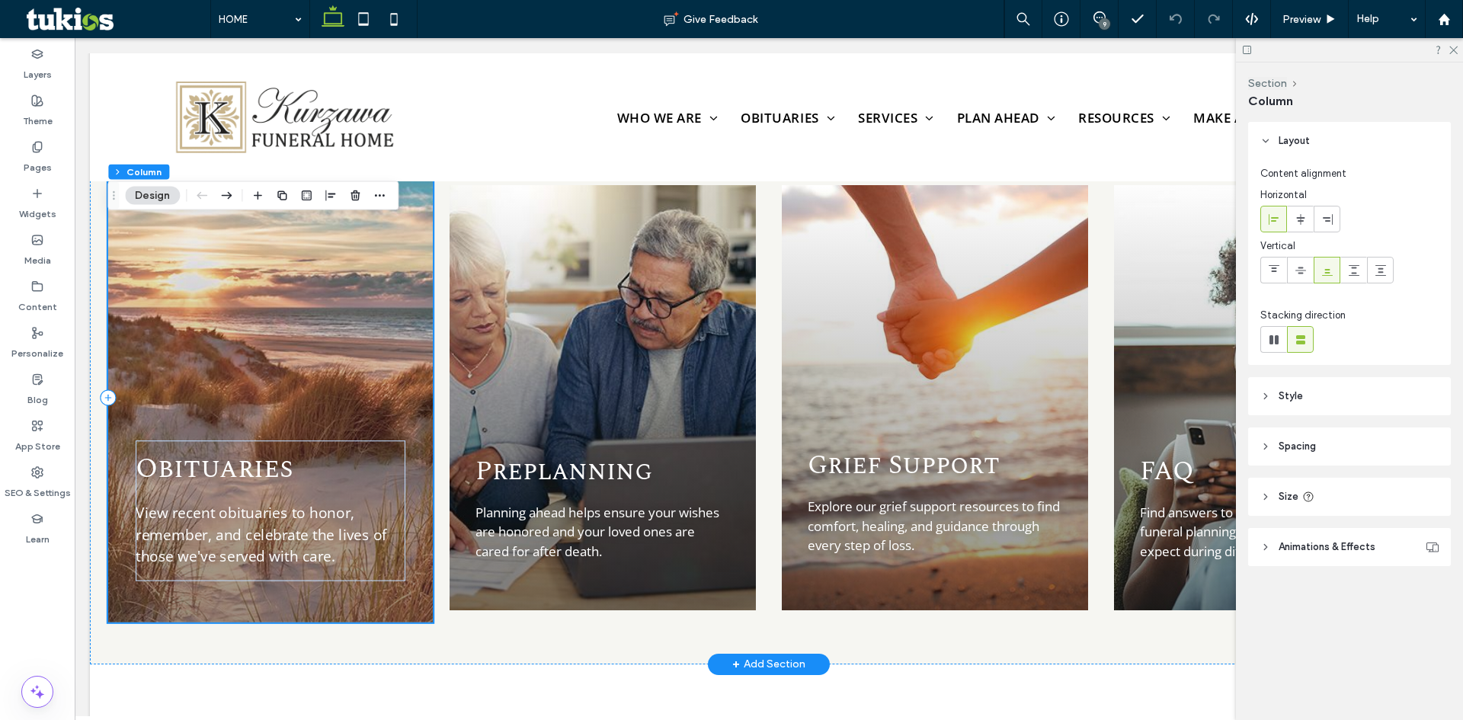
scroll to position [1830, 0]
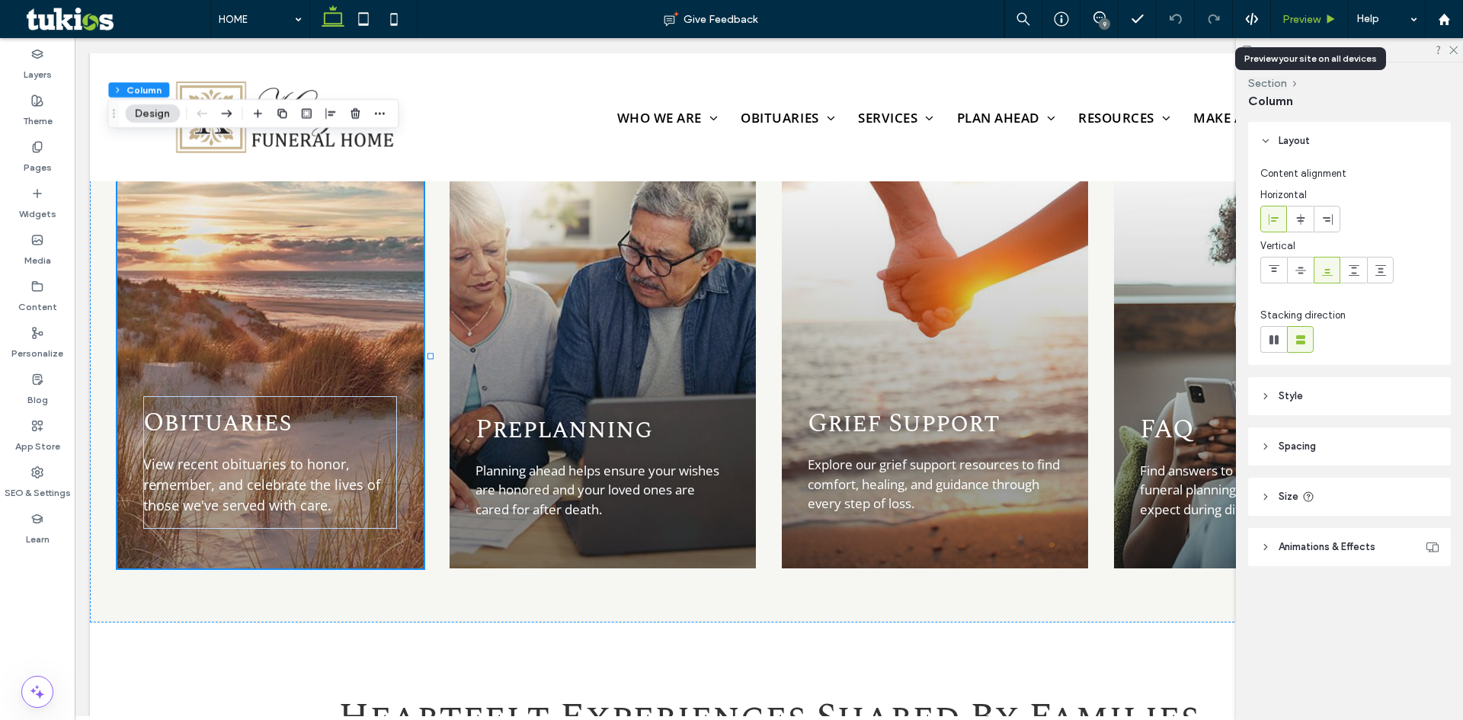
click at [1322, 24] on div "Preview" at bounding box center [1309, 19] width 77 height 13
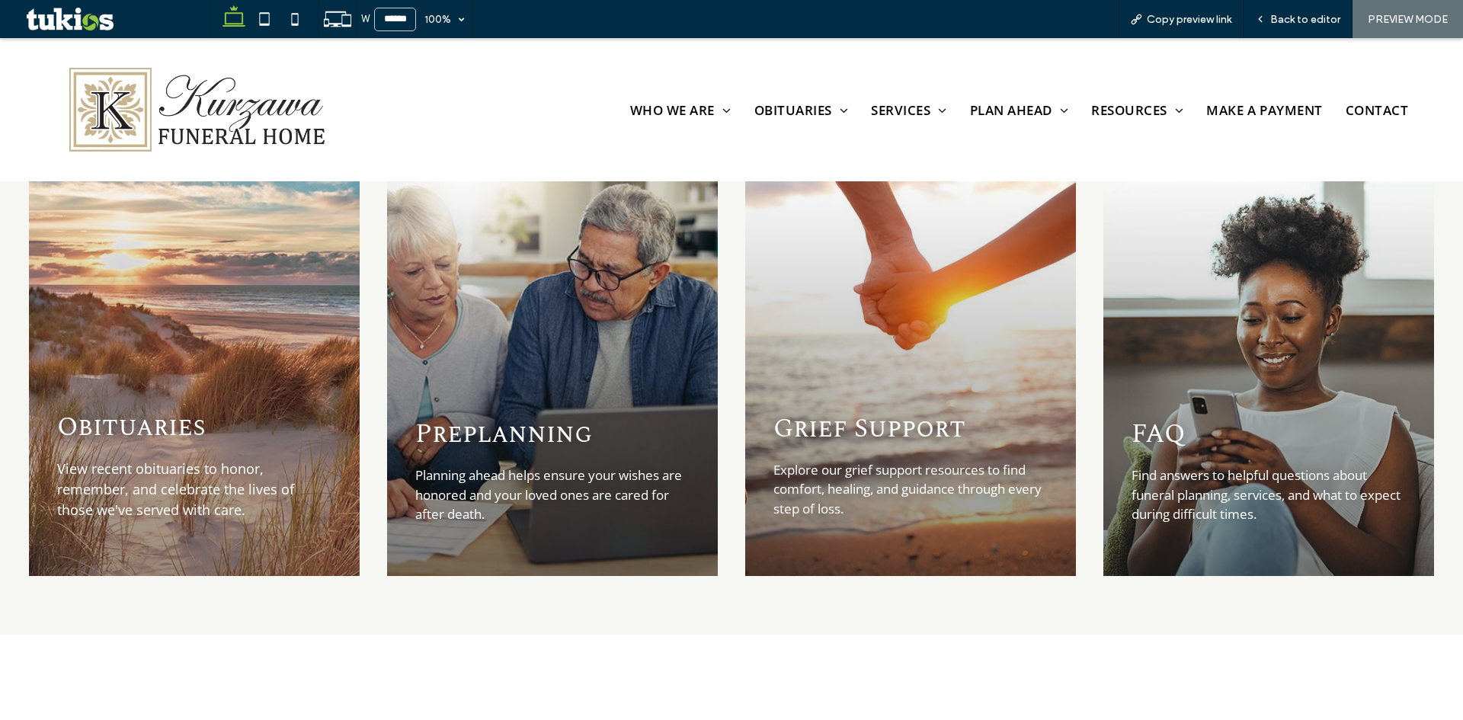
scroll to position [1828, 0]
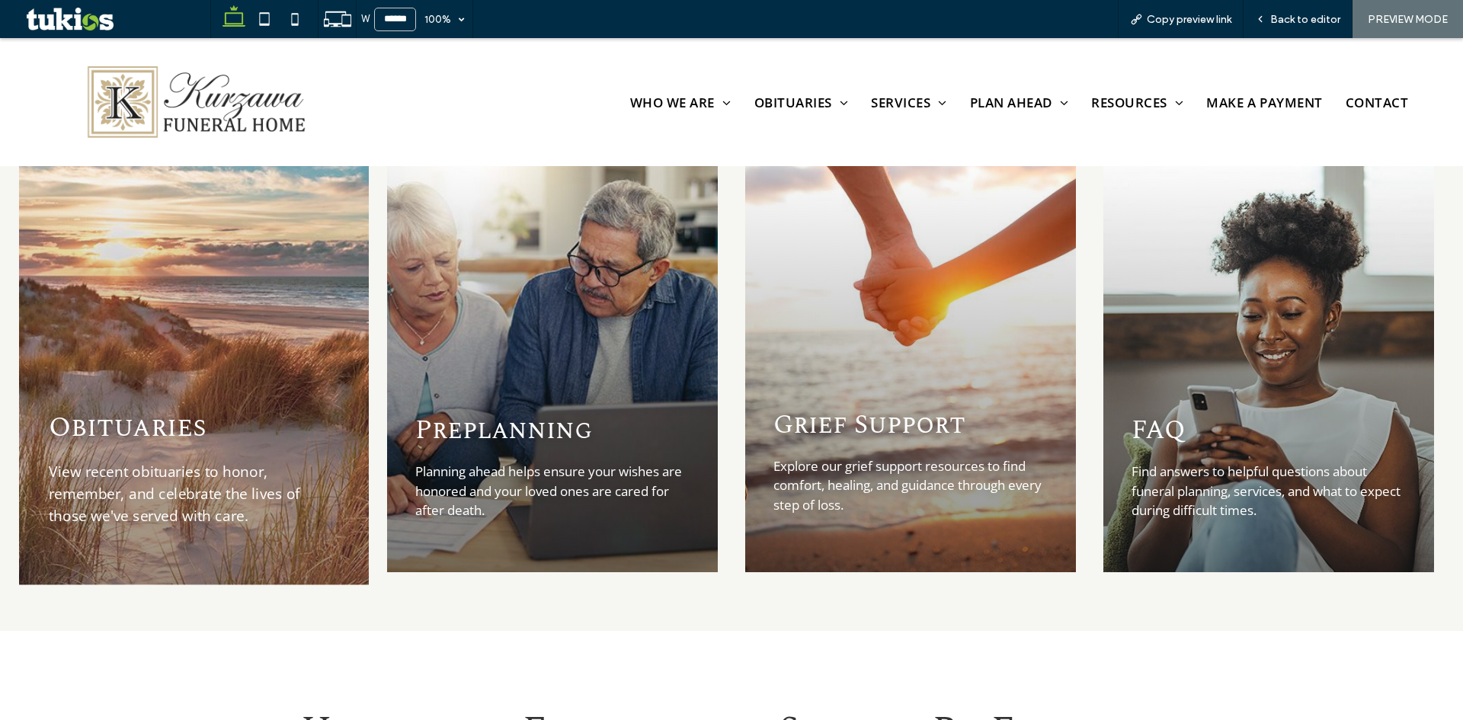
click at [150, 316] on div "Obituaries View recent obituaries to honor, remember, and celebrate the lives o…" at bounding box center [194, 363] width 350 height 441
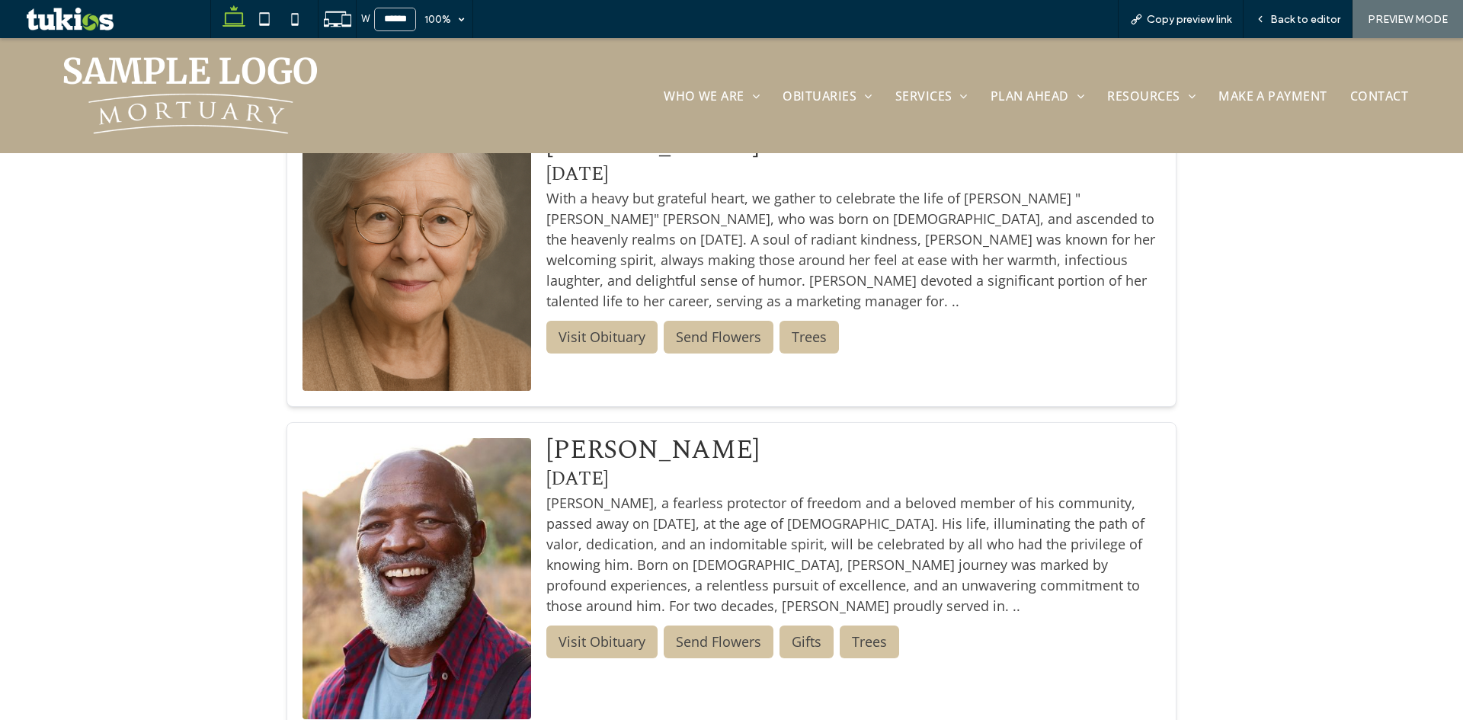
scroll to position [442, 0]
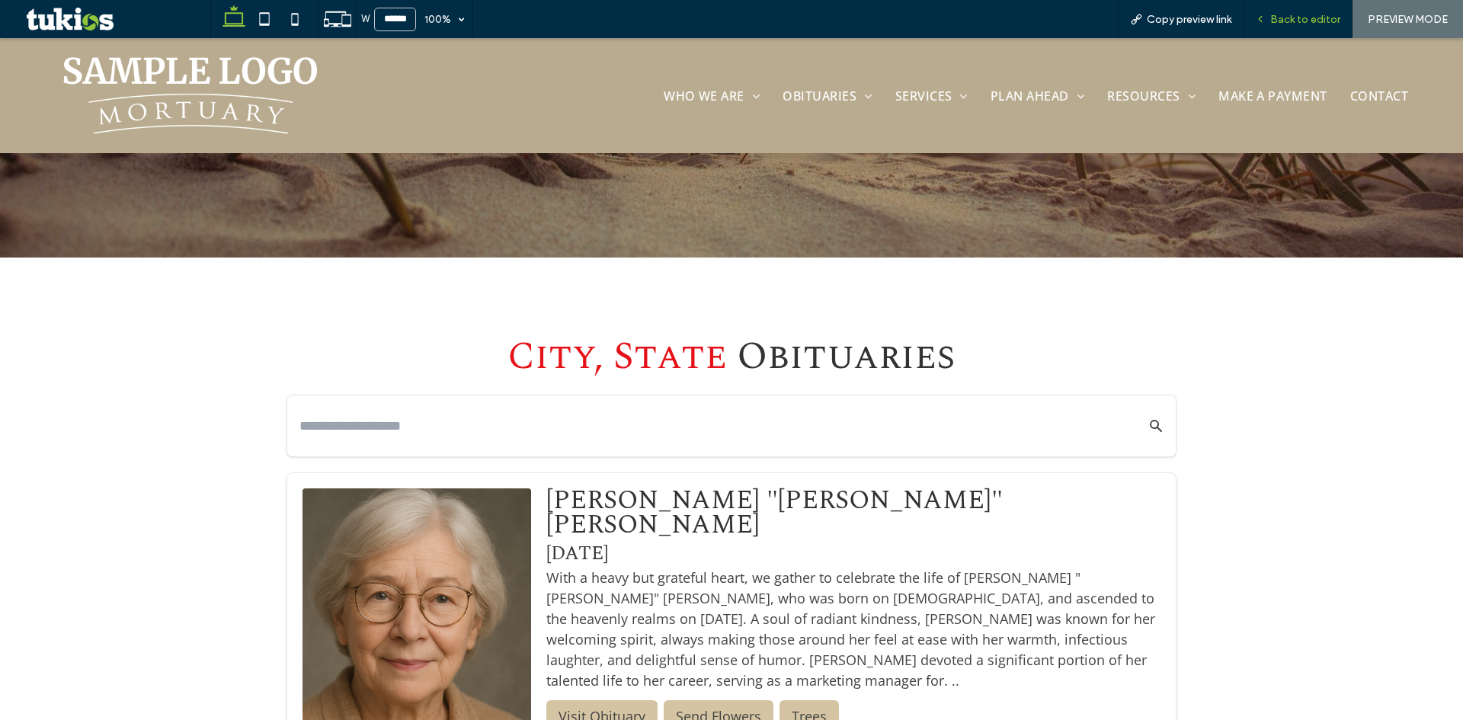
click at [1291, 9] on div "Back to editor" at bounding box center [1298, 19] width 109 height 38
click at [1303, 11] on div "Back to editor" at bounding box center [1298, 19] width 109 height 38
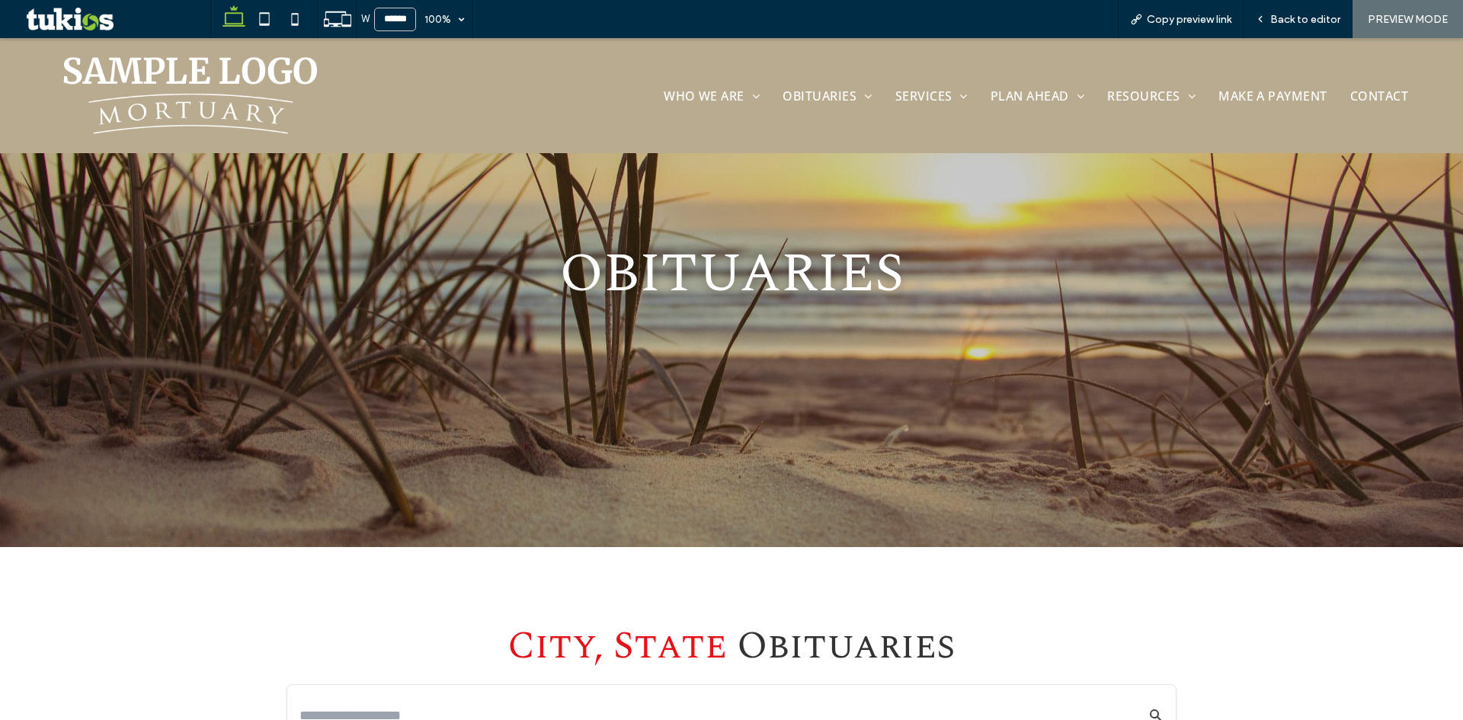
scroll to position [137, 0]
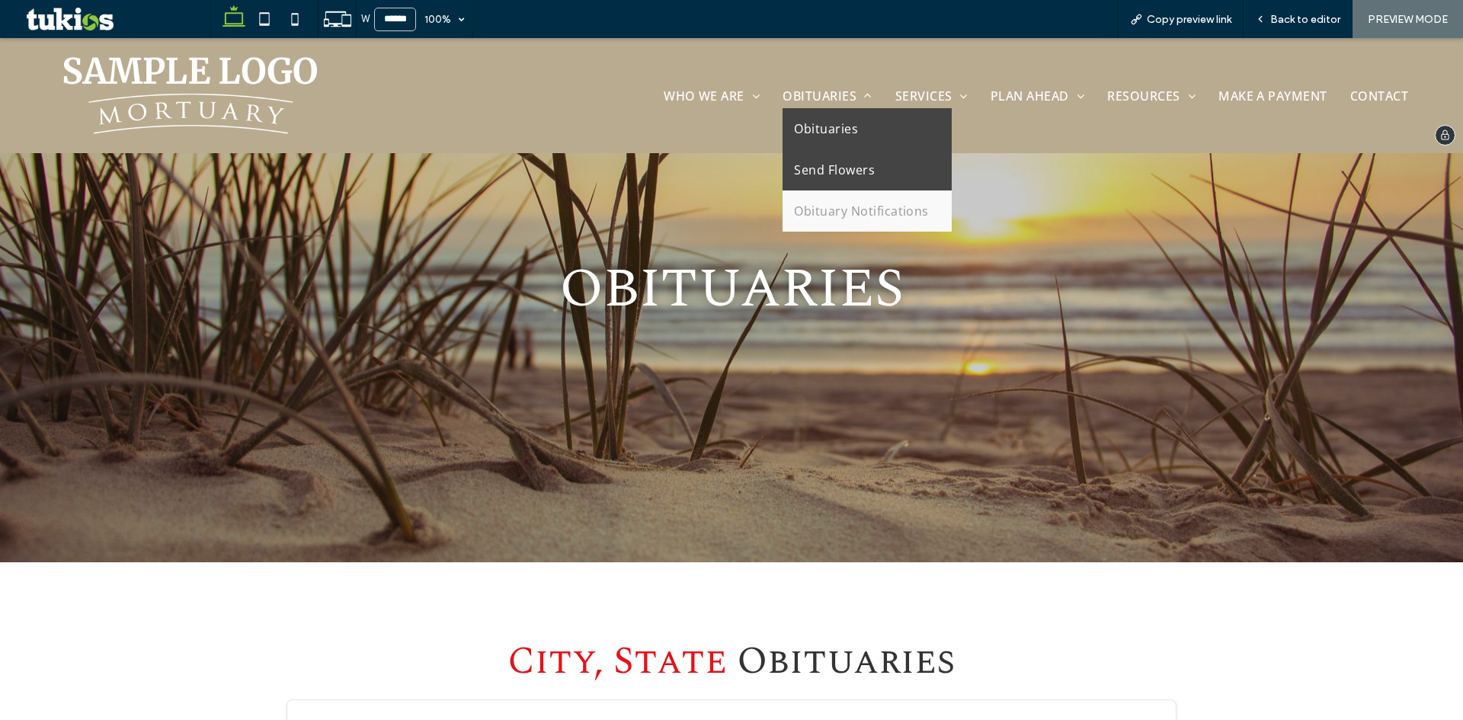
click at [853, 165] on span "Send Flowers" at bounding box center [834, 170] width 81 height 18
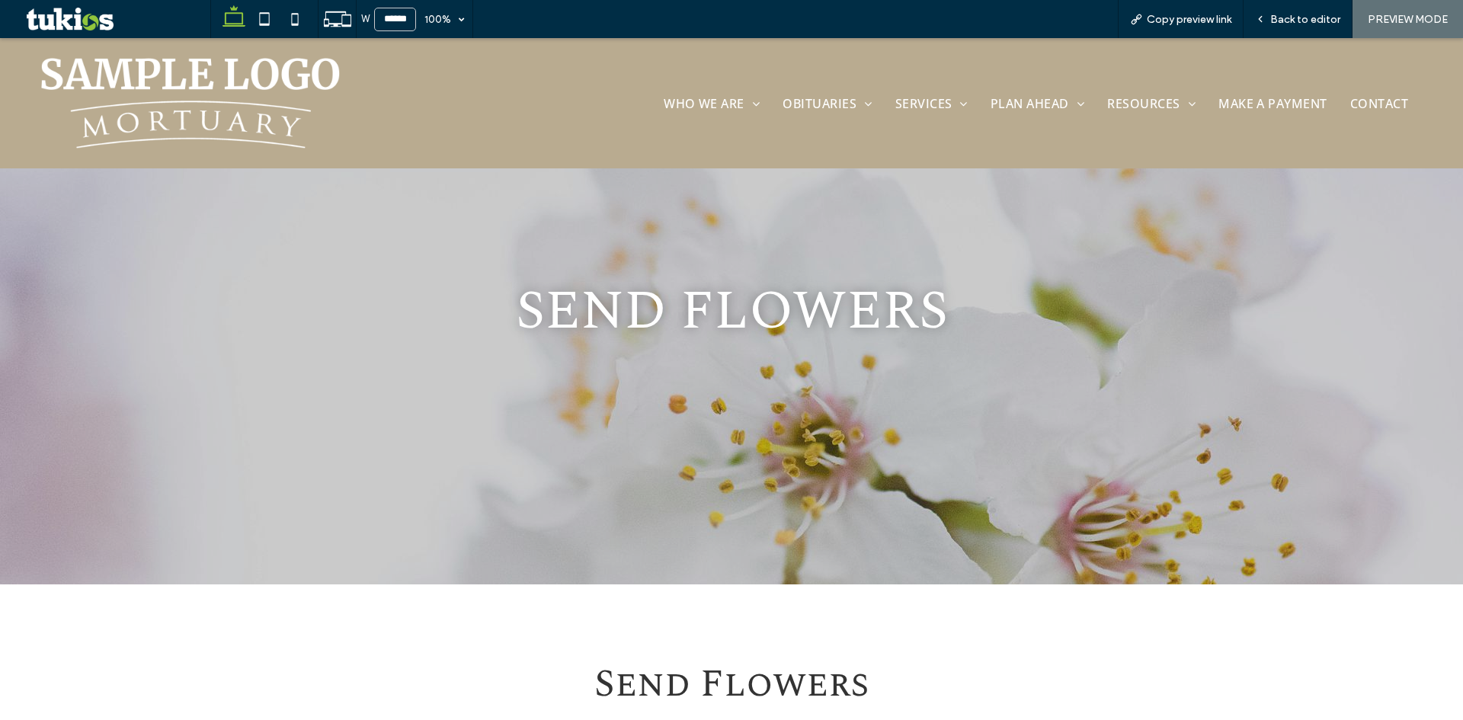
scroll to position [0, 0]
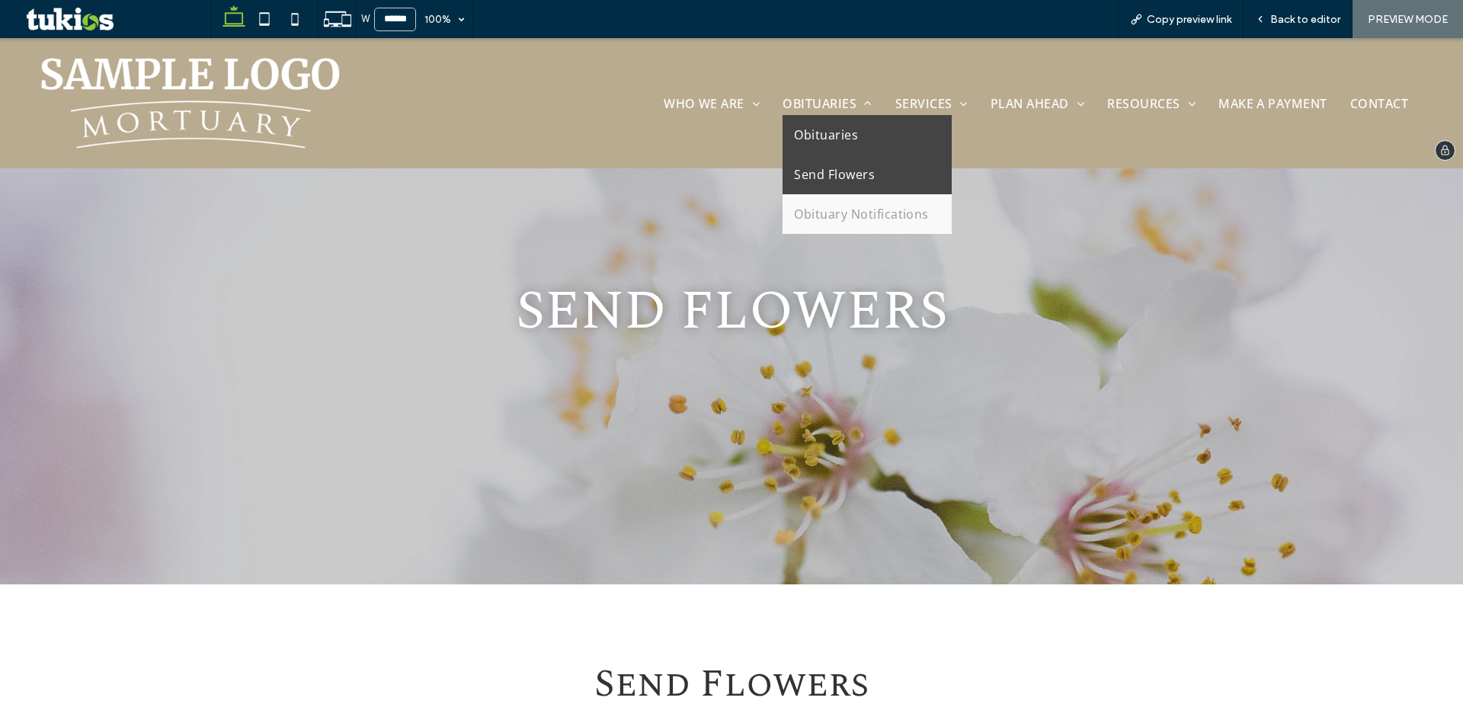
click at [821, 136] on span "Obituaries" at bounding box center [826, 134] width 64 height 17
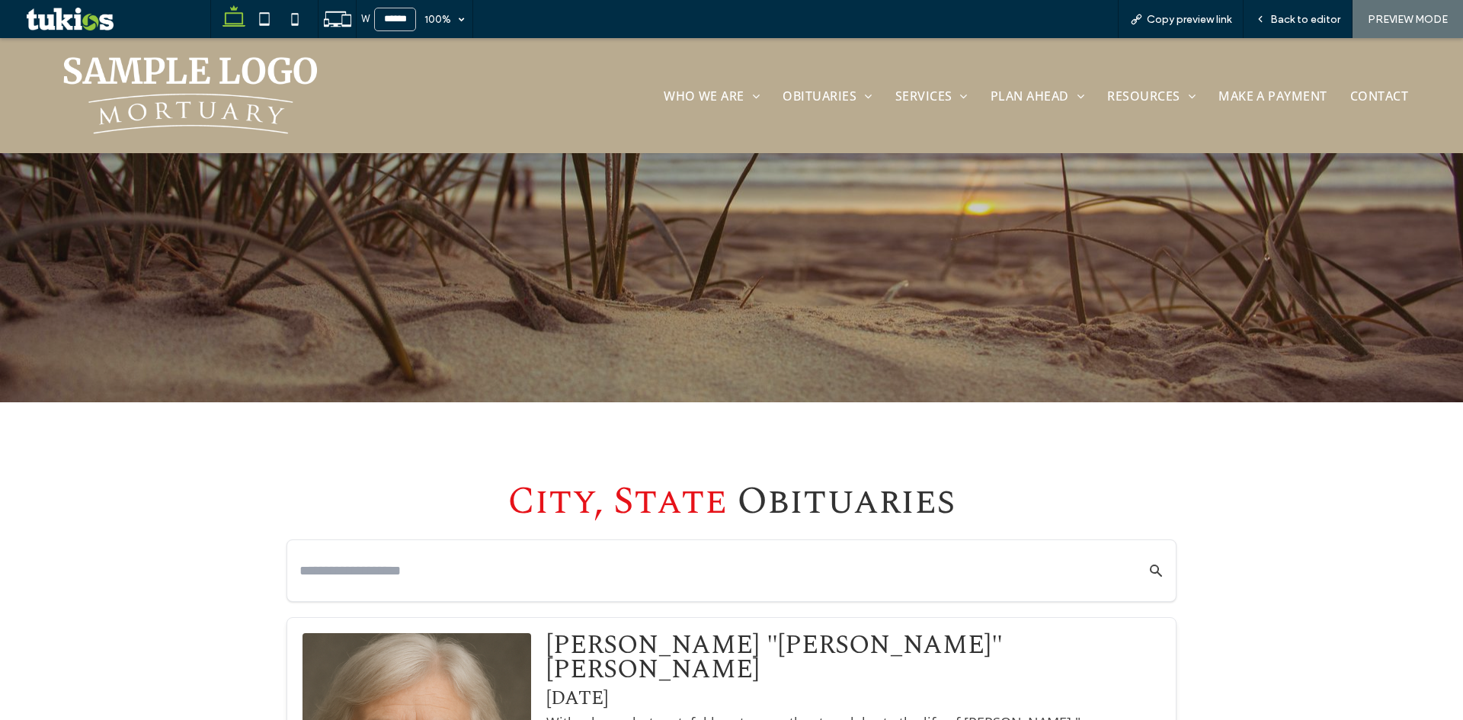
scroll to position [290, 0]
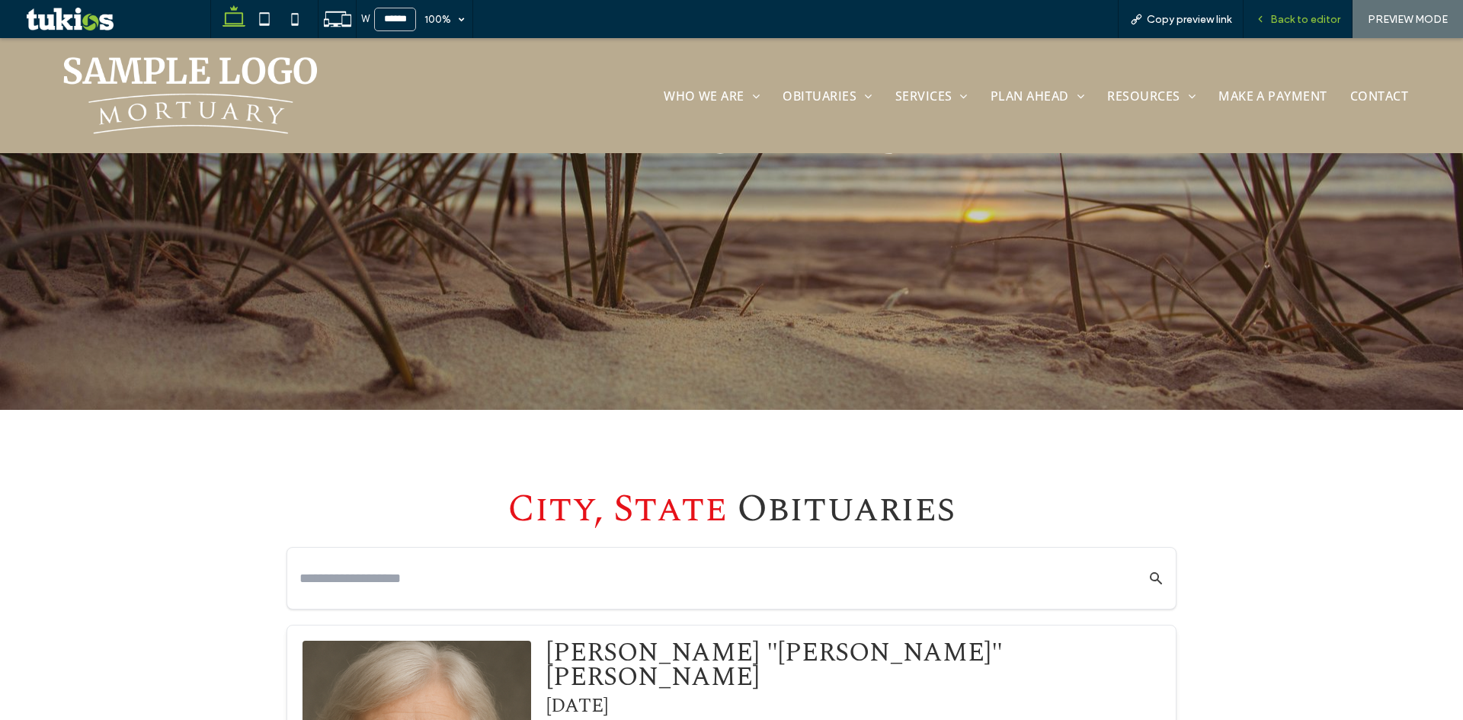
click at [1301, 20] on span "Back to editor" at bounding box center [1305, 19] width 70 height 13
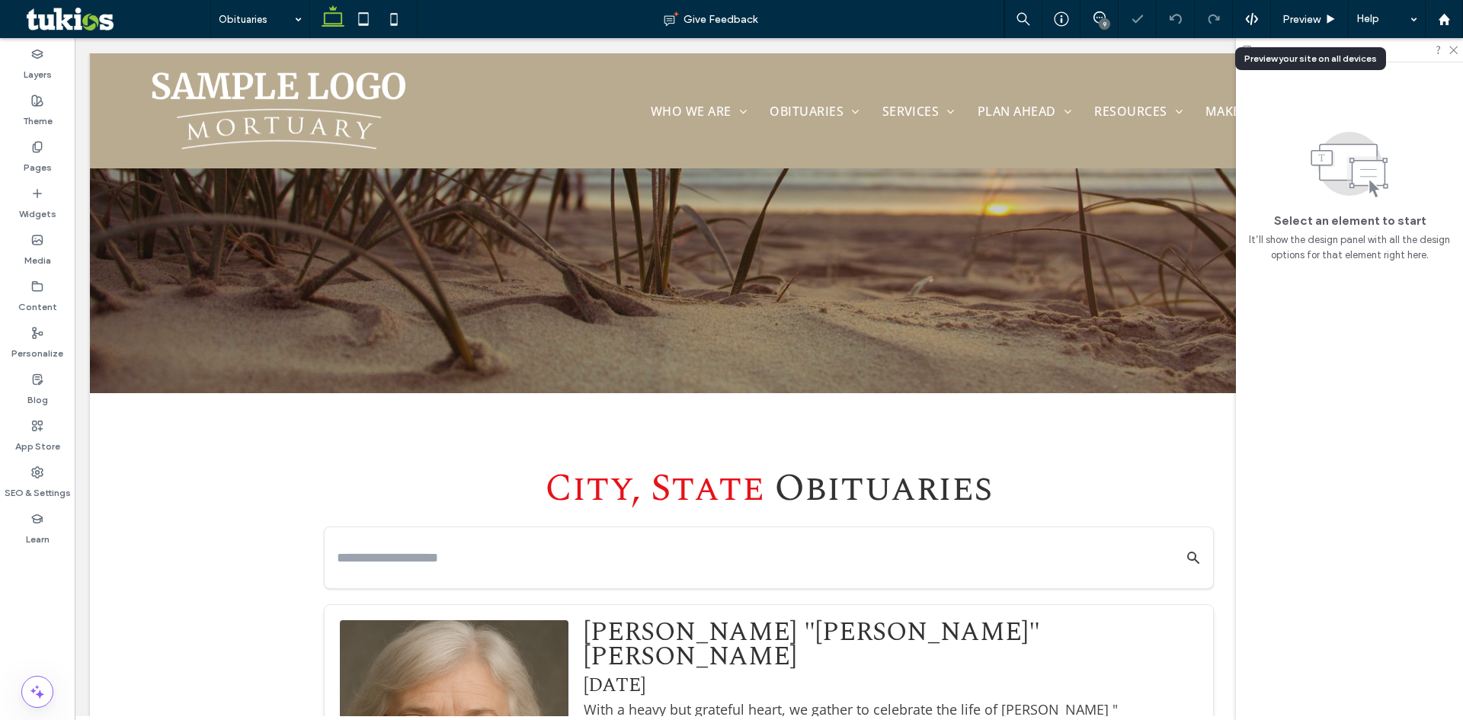
scroll to position [305, 0]
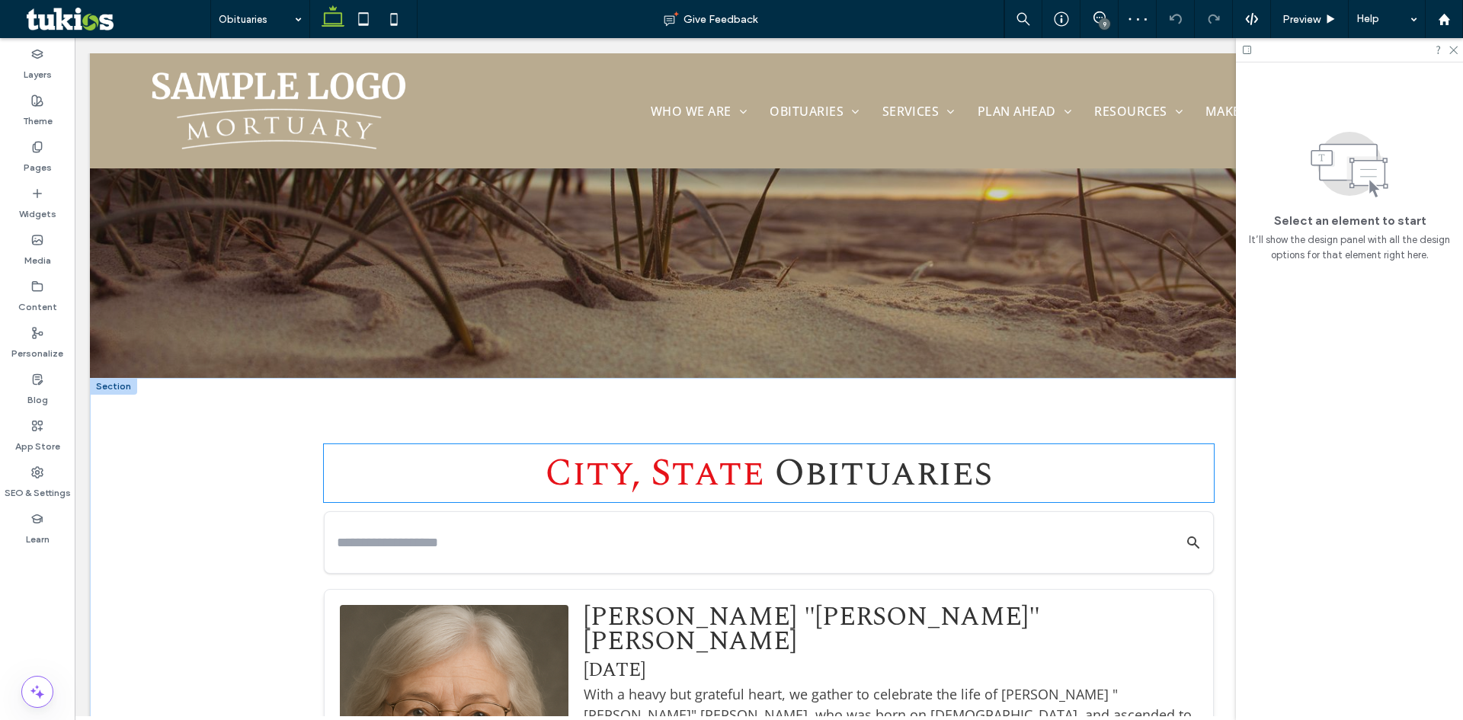
click at [704, 472] on span "City, State" at bounding box center [654, 473] width 219 height 58
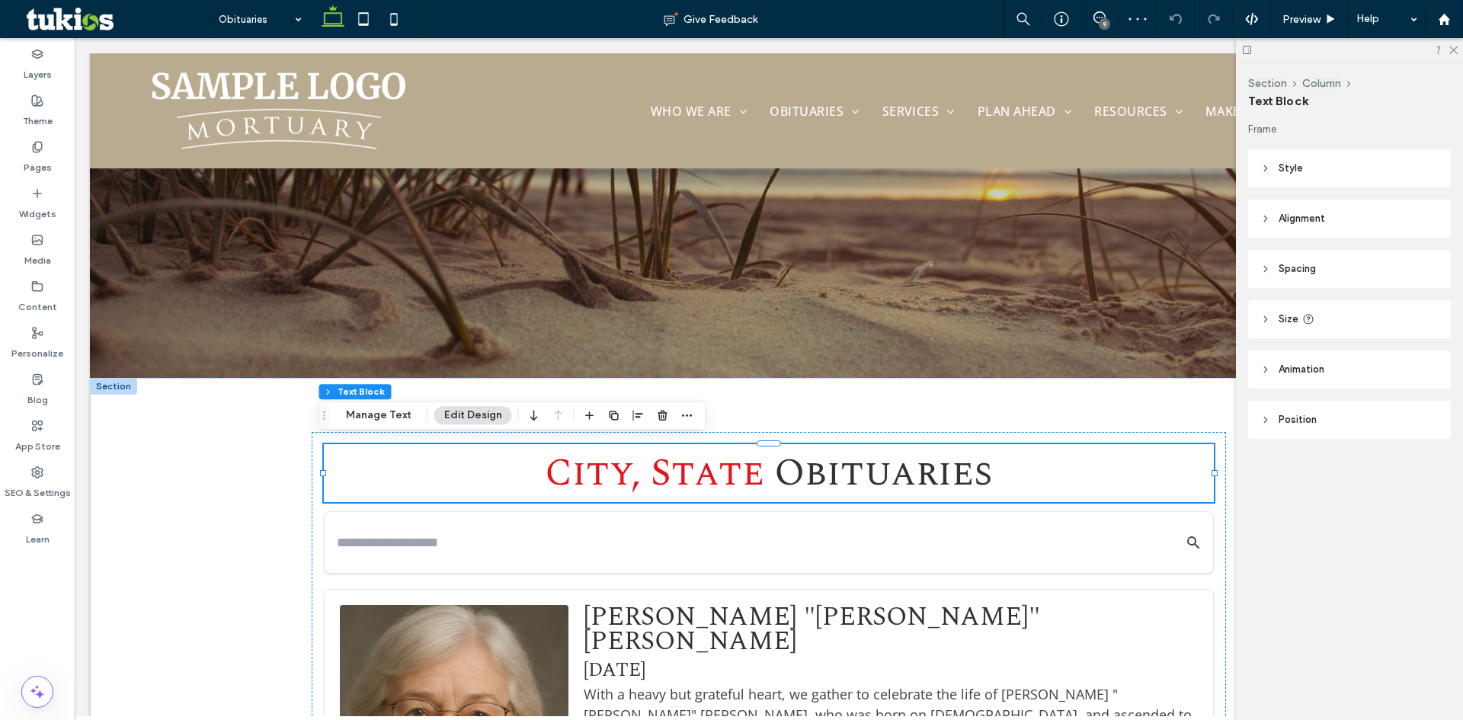
click at [704, 472] on span "City, State" at bounding box center [654, 473] width 219 height 58
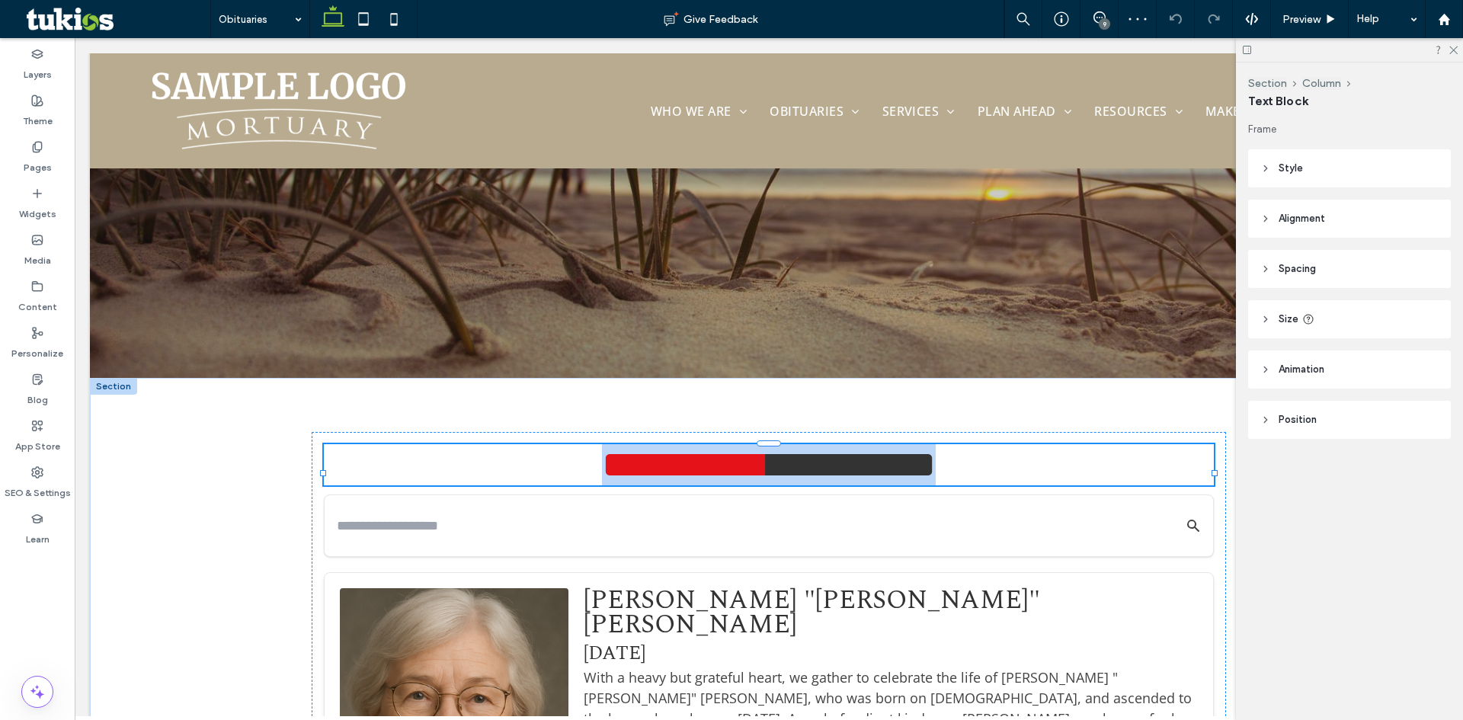
type input "**********"
type input "**"
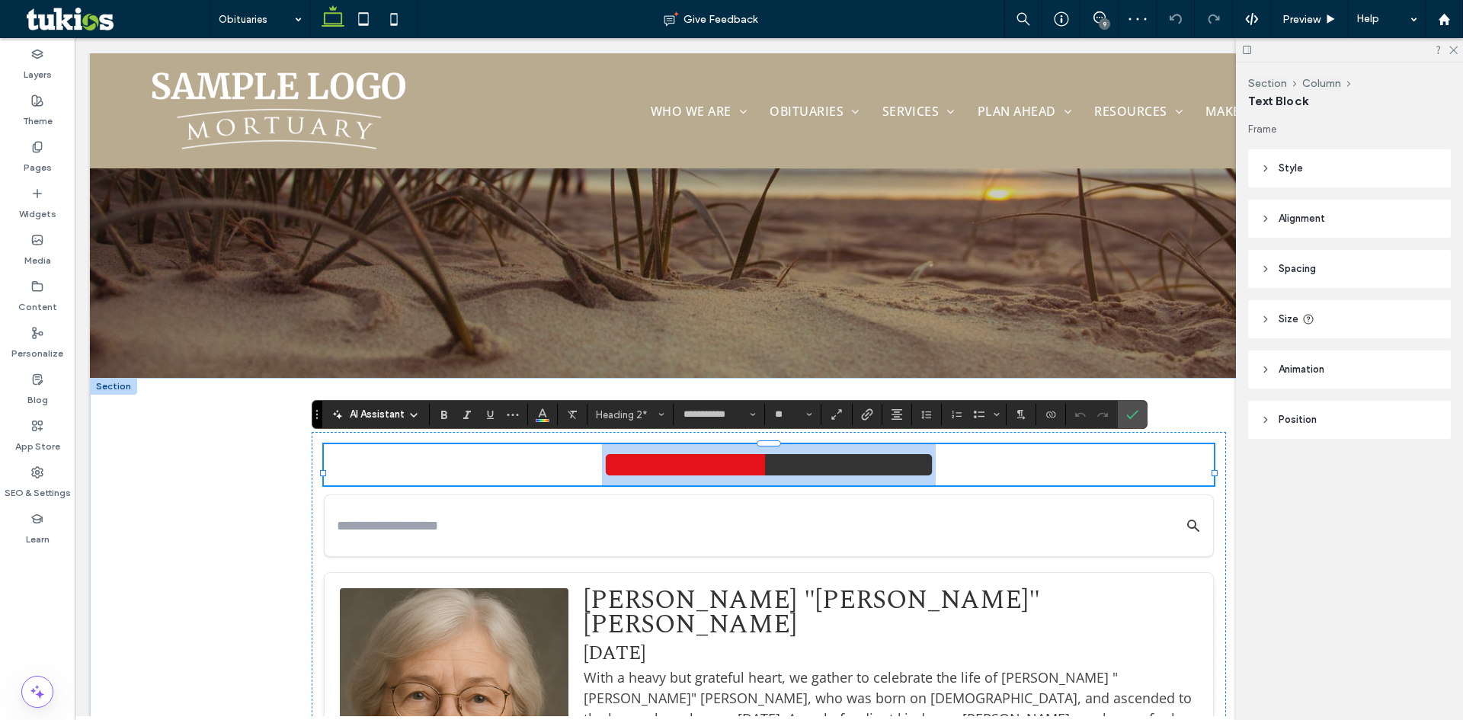
click at [748, 472] on span "**********" at bounding box center [685, 464] width 167 height 37
drag, startPoint x: 751, startPoint y: 472, endPoint x: 553, endPoint y: 482, distance: 198.3
click at [602, 482] on span "**********" at bounding box center [685, 464] width 167 height 37
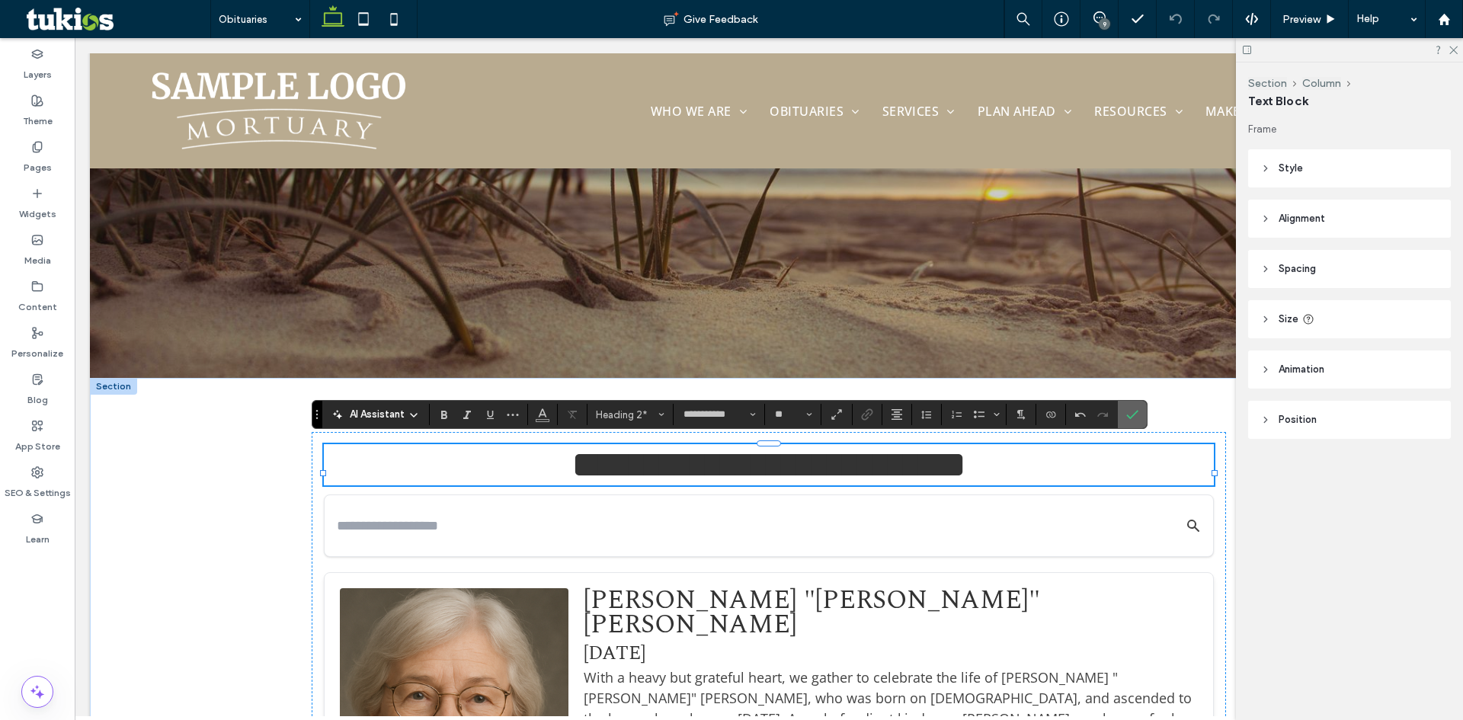
click at [1126, 417] on icon "Confirm" at bounding box center [1132, 414] width 12 height 12
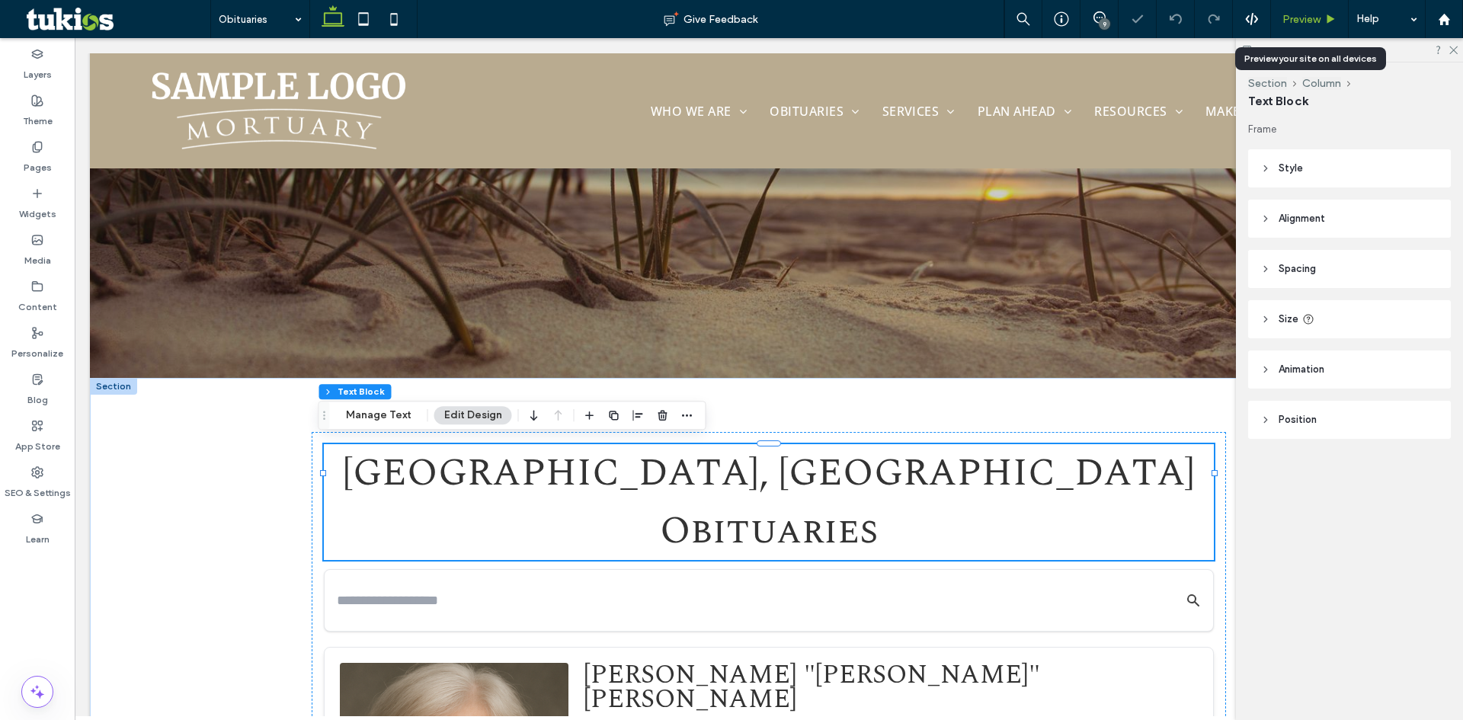
click at [1308, 13] on span "Preview" at bounding box center [1301, 19] width 38 height 13
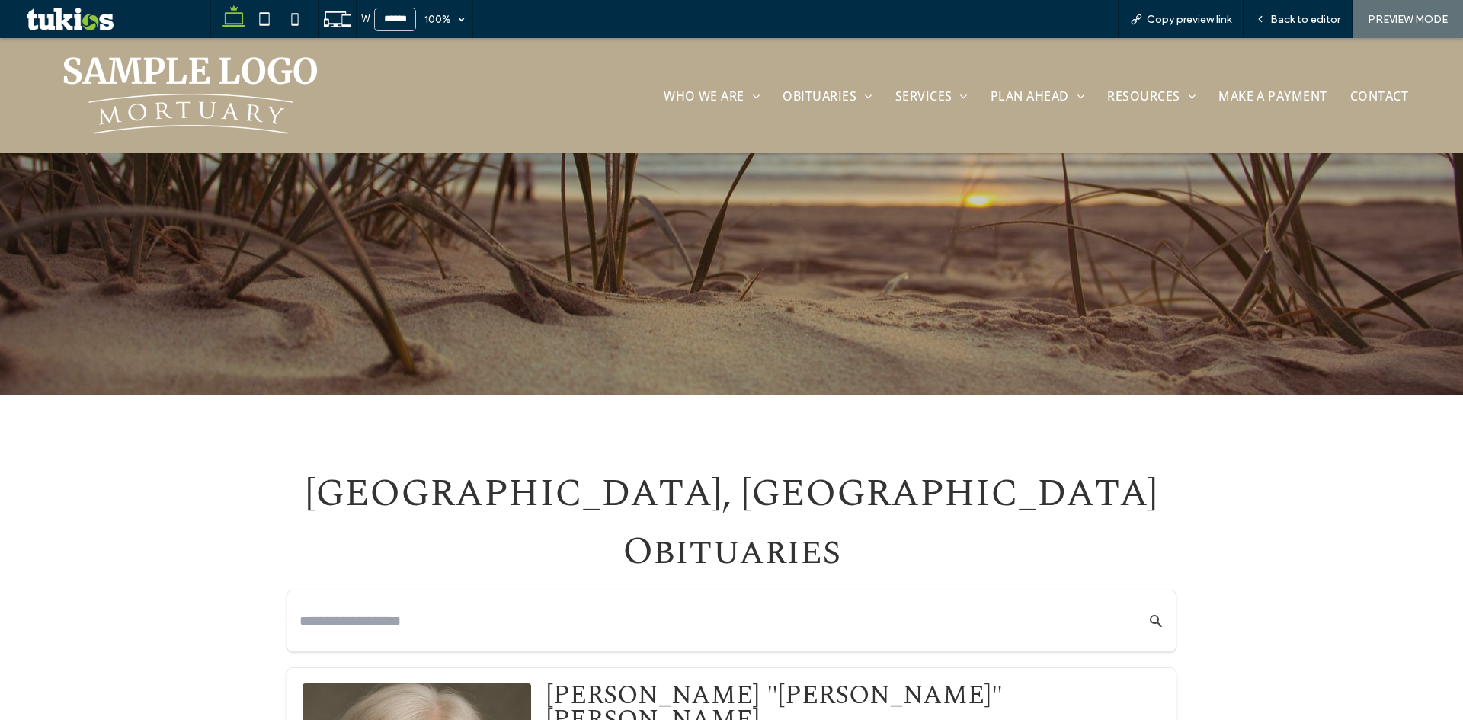
scroll to position [290, 0]
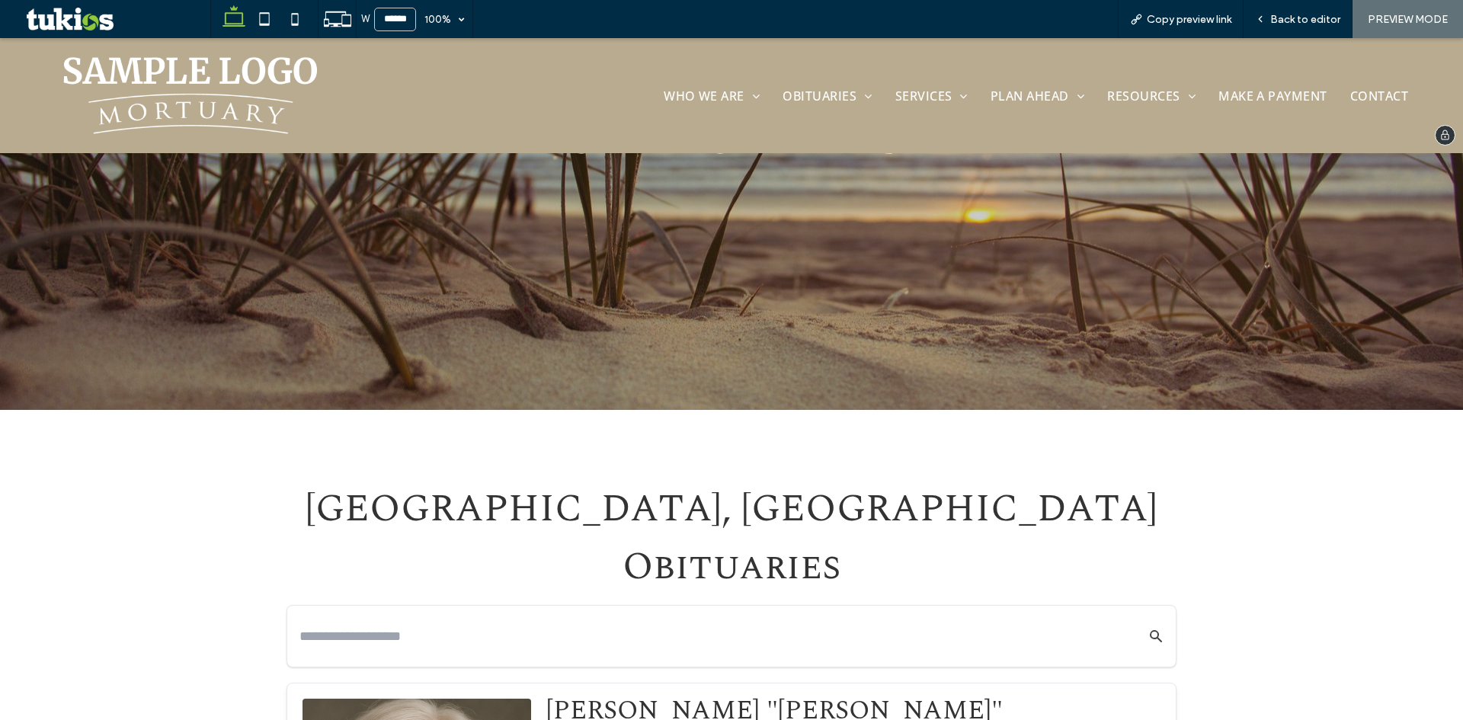
click at [227, 88] on img at bounding box center [191, 95] width 254 height 77
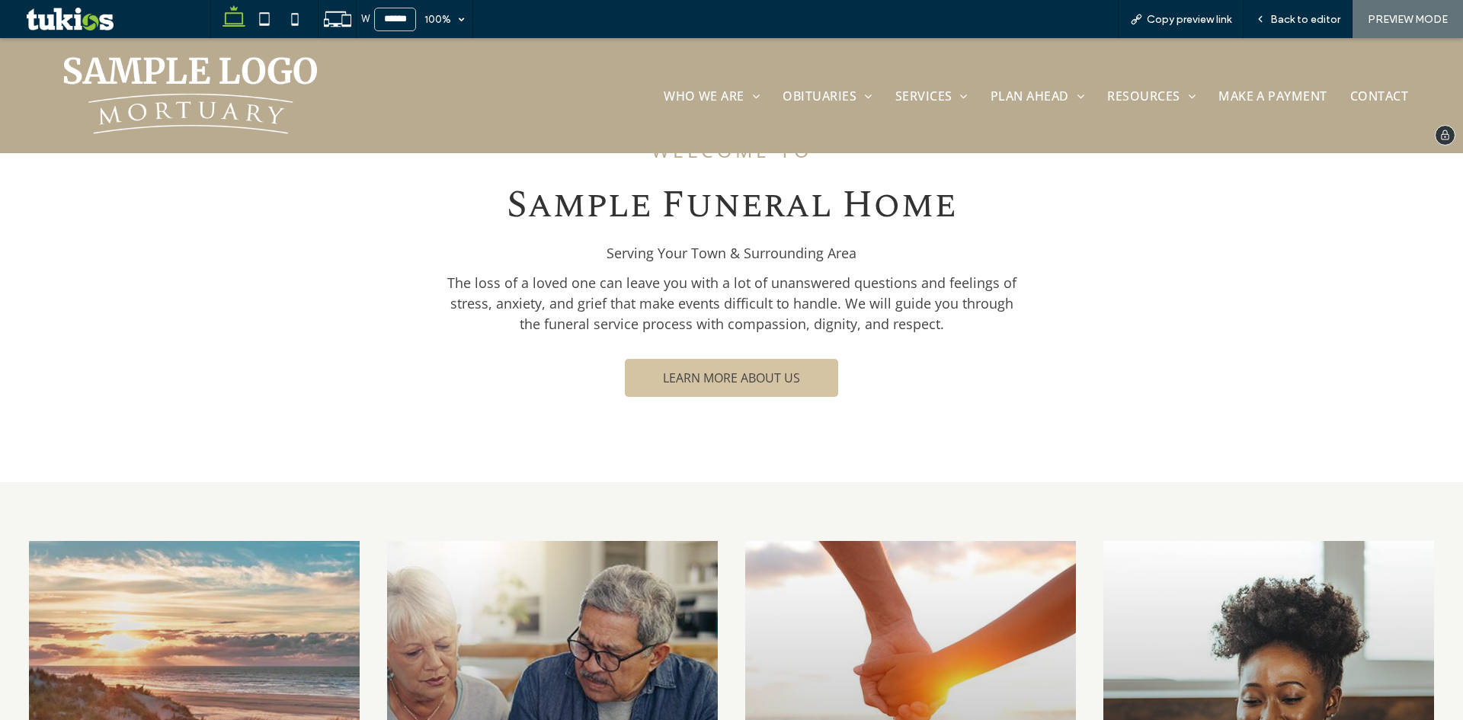
scroll to position [1204, 0]
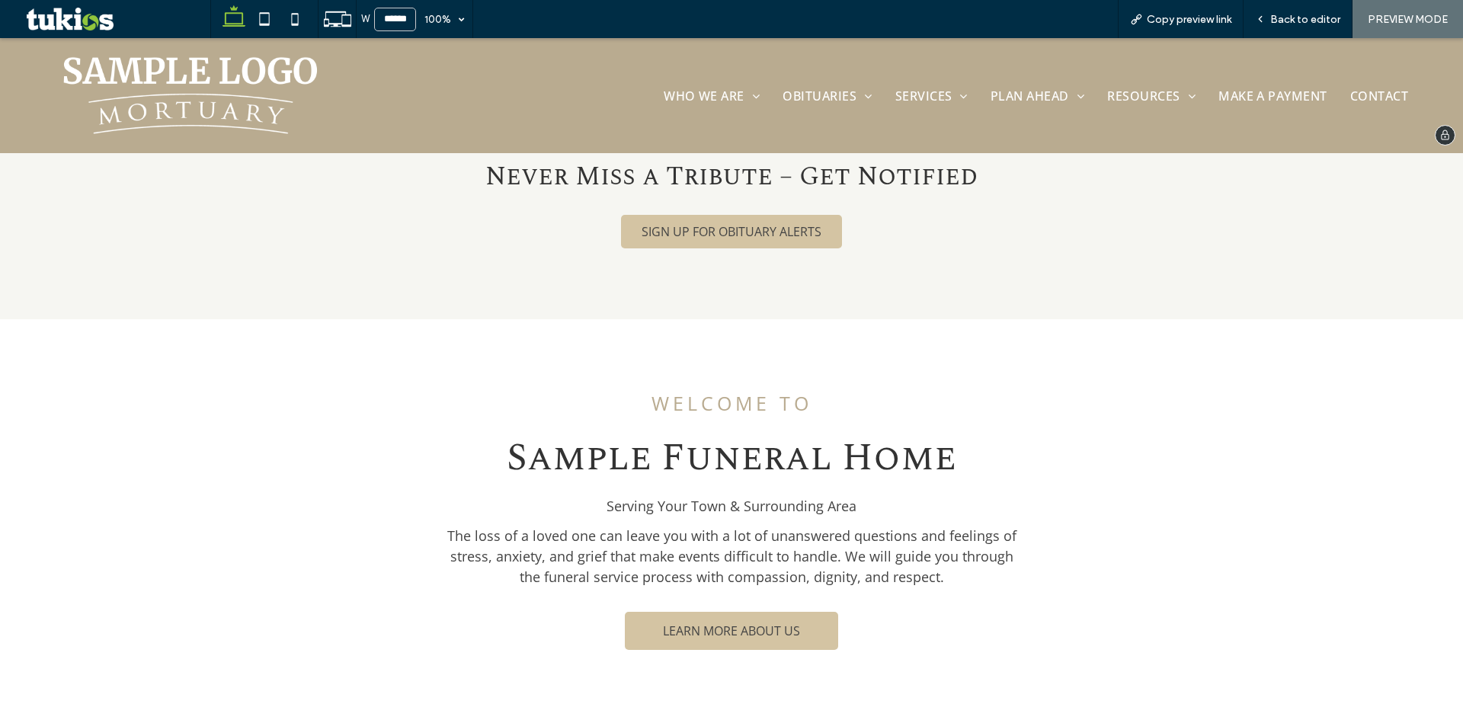
click at [207, 102] on img at bounding box center [191, 95] width 254 height 77
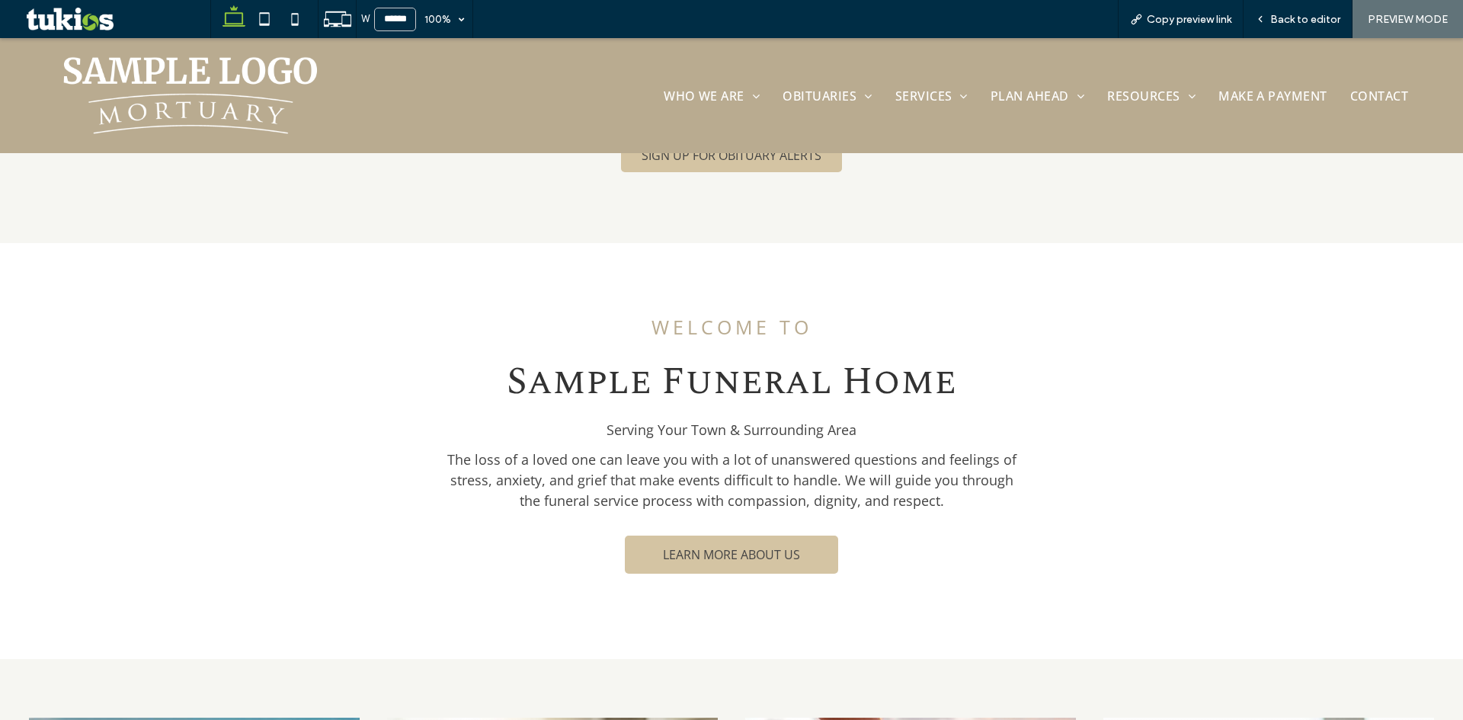
scroll to position [1356, 0]
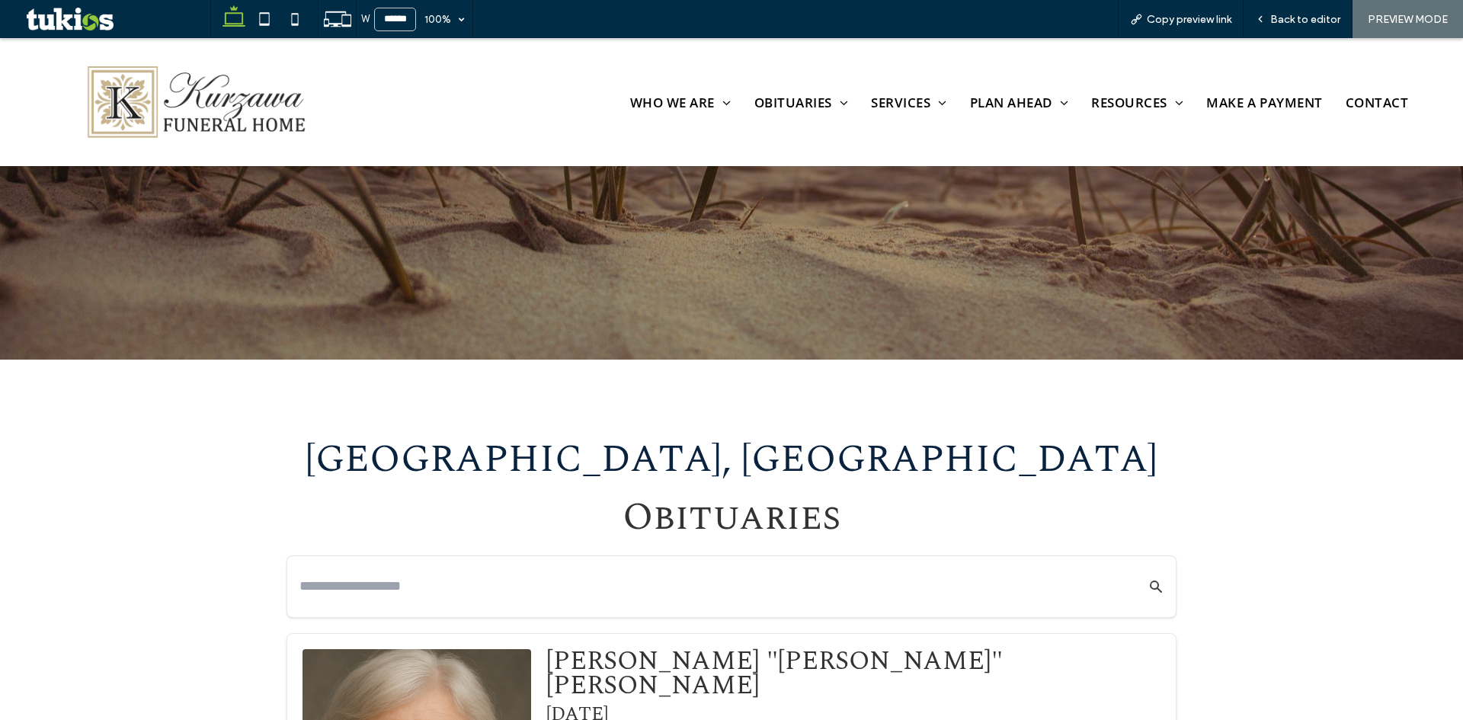
scroll to position [305, 0]
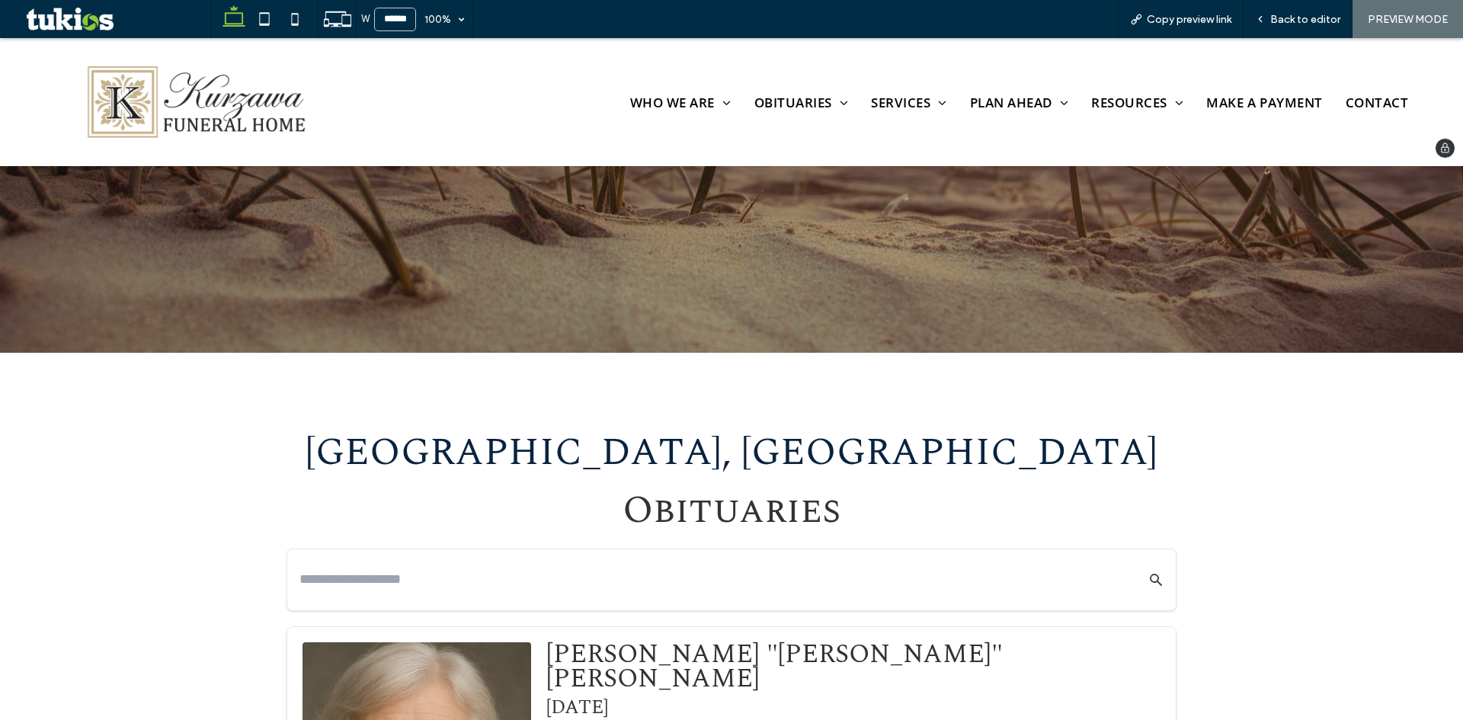
click at [210, 113] on img at bounding box center [193, 102] width 258 height 88
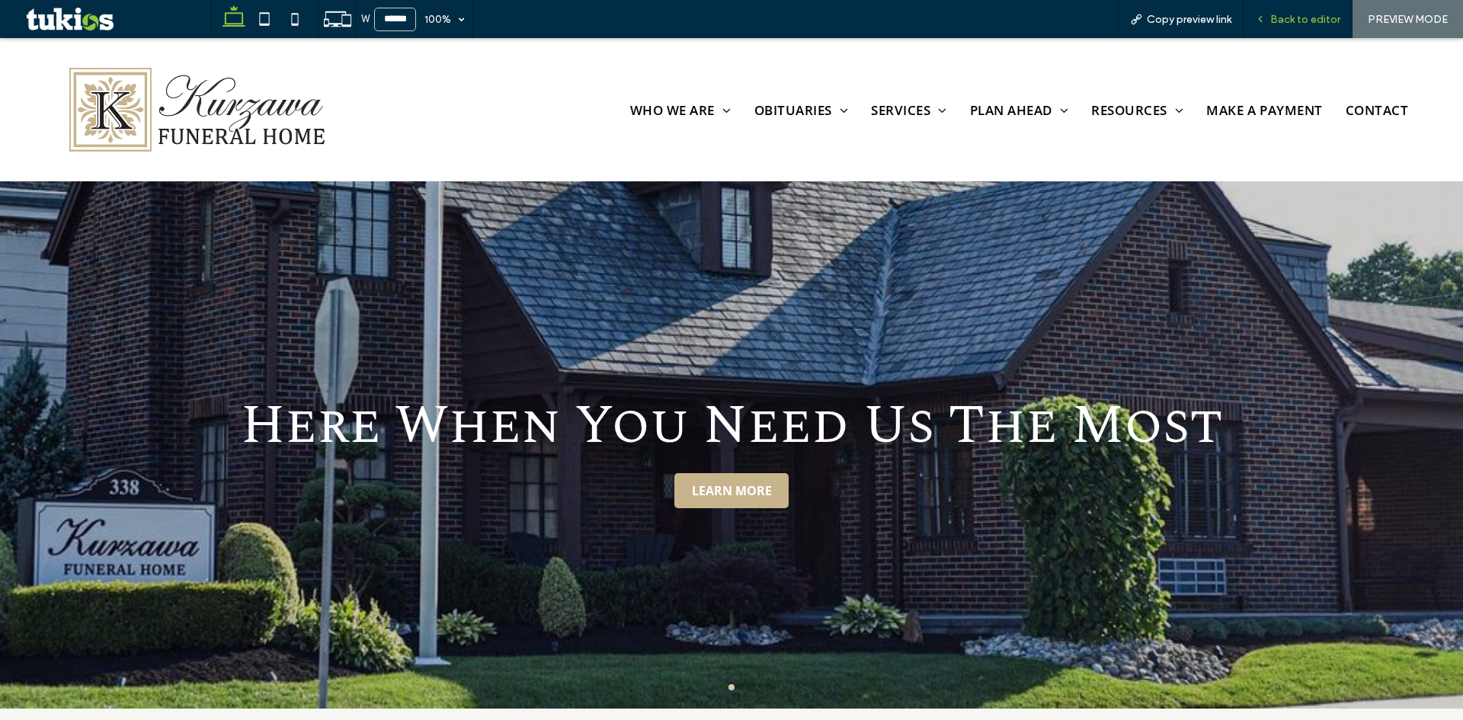
click at [1314, 22] on span "Back to editor" at bounding box center [1305, 19] width 70 height 13
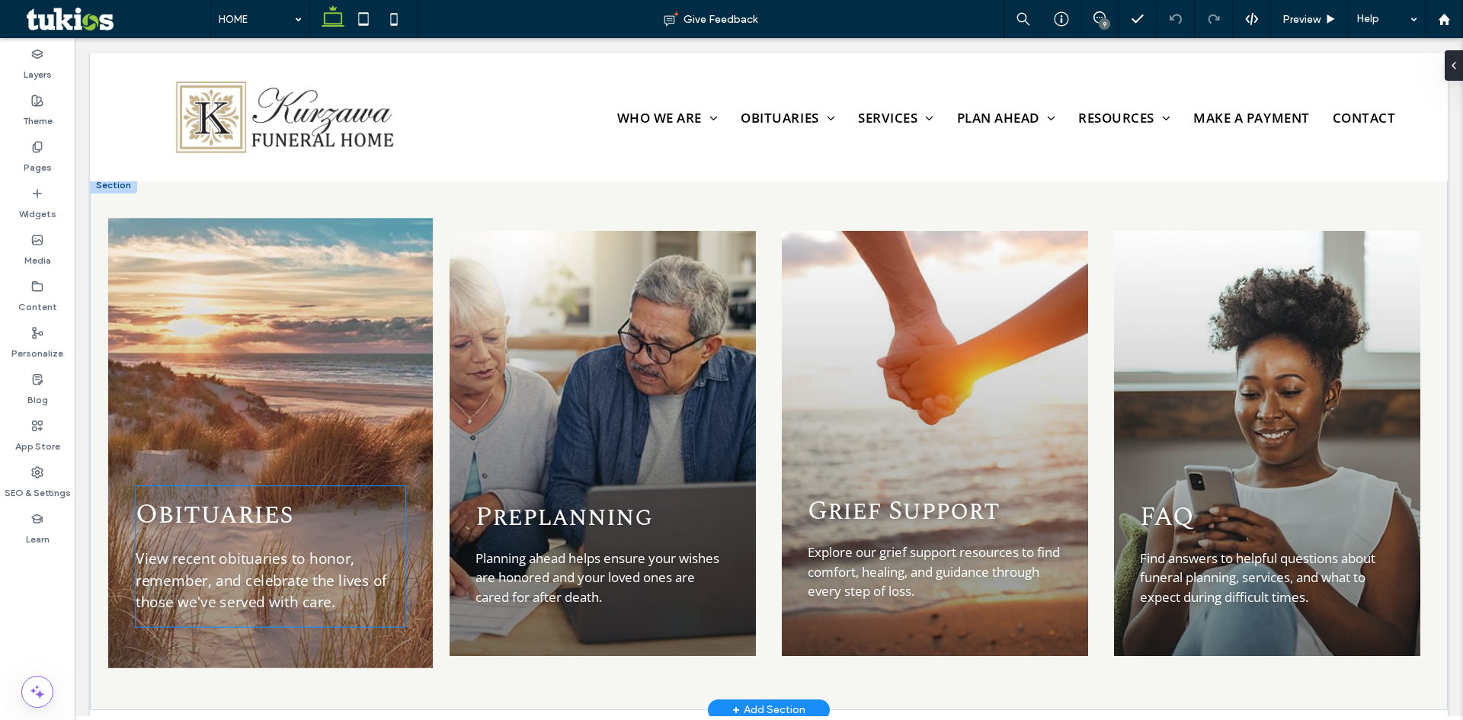
scroll to position [1676, 0]
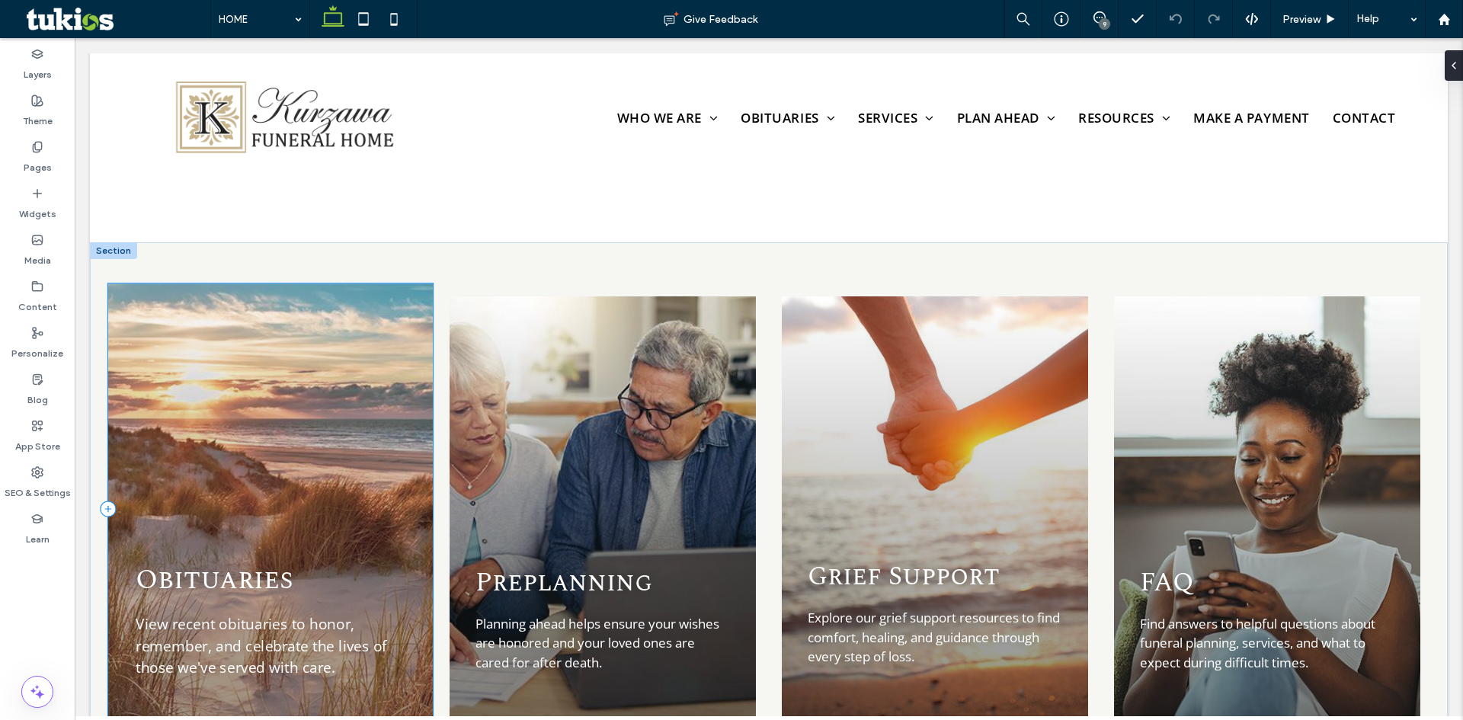
click at [299, 350] on div "Obituaries View recent obituaries to honor, remember, and celebrate the lives o…" at bounding box center [270, 508] width 325 height 450
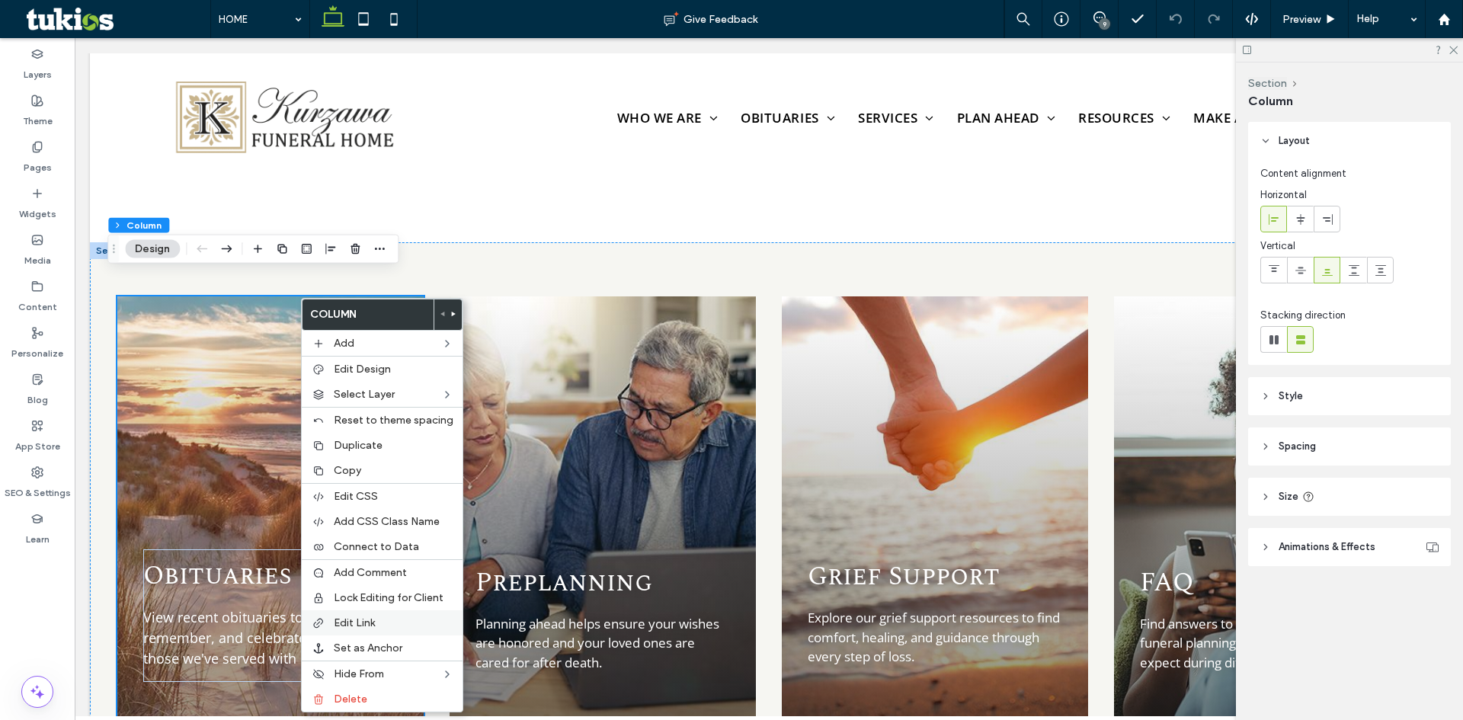
click at [367, 625] on span "Edit Link" at bounding box center [354, 622] width 41 height 13
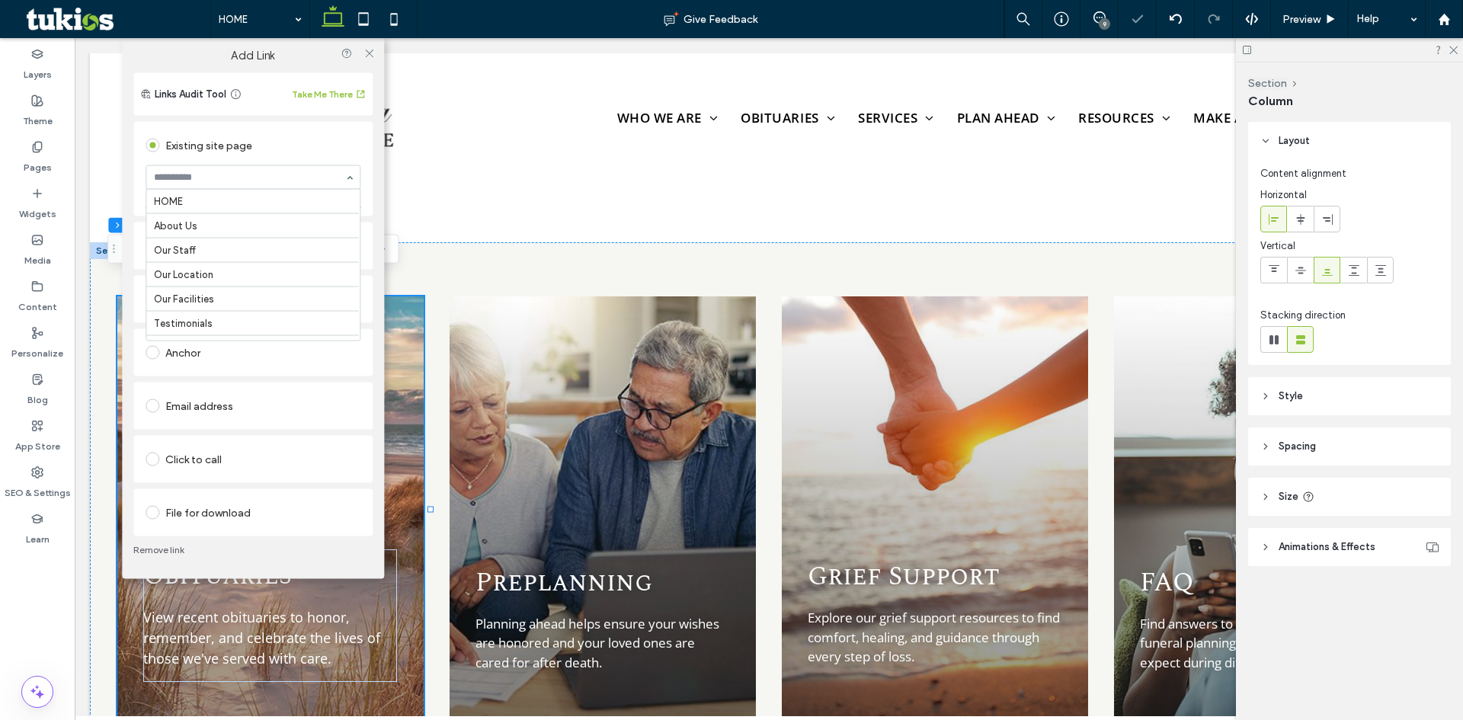
scroll to position [171, 0]
click at [341, 203] on div "Go to Page" at bounding box center [336, 202] width 47 height 11
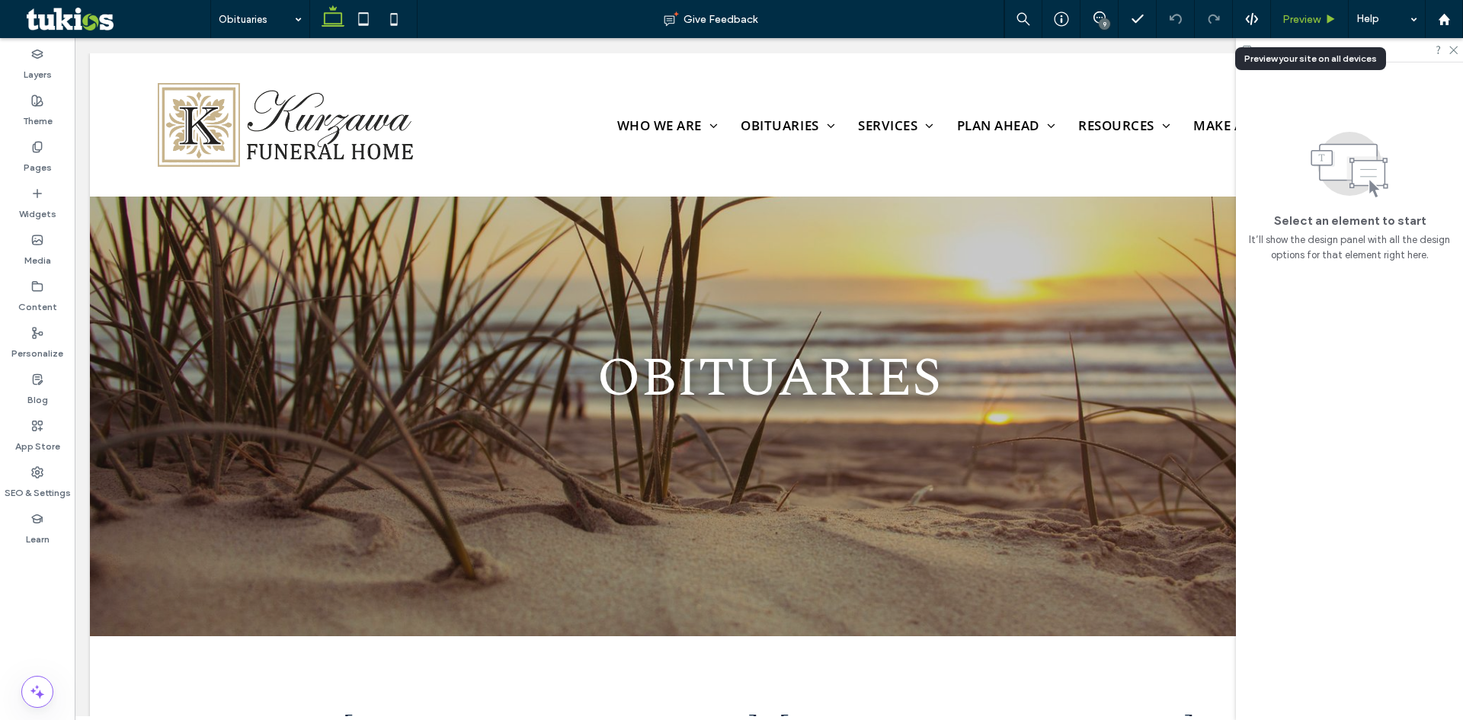
click at [1323, 17] on div "Preview" at bounding box center [1309, 19] width 77 height 13
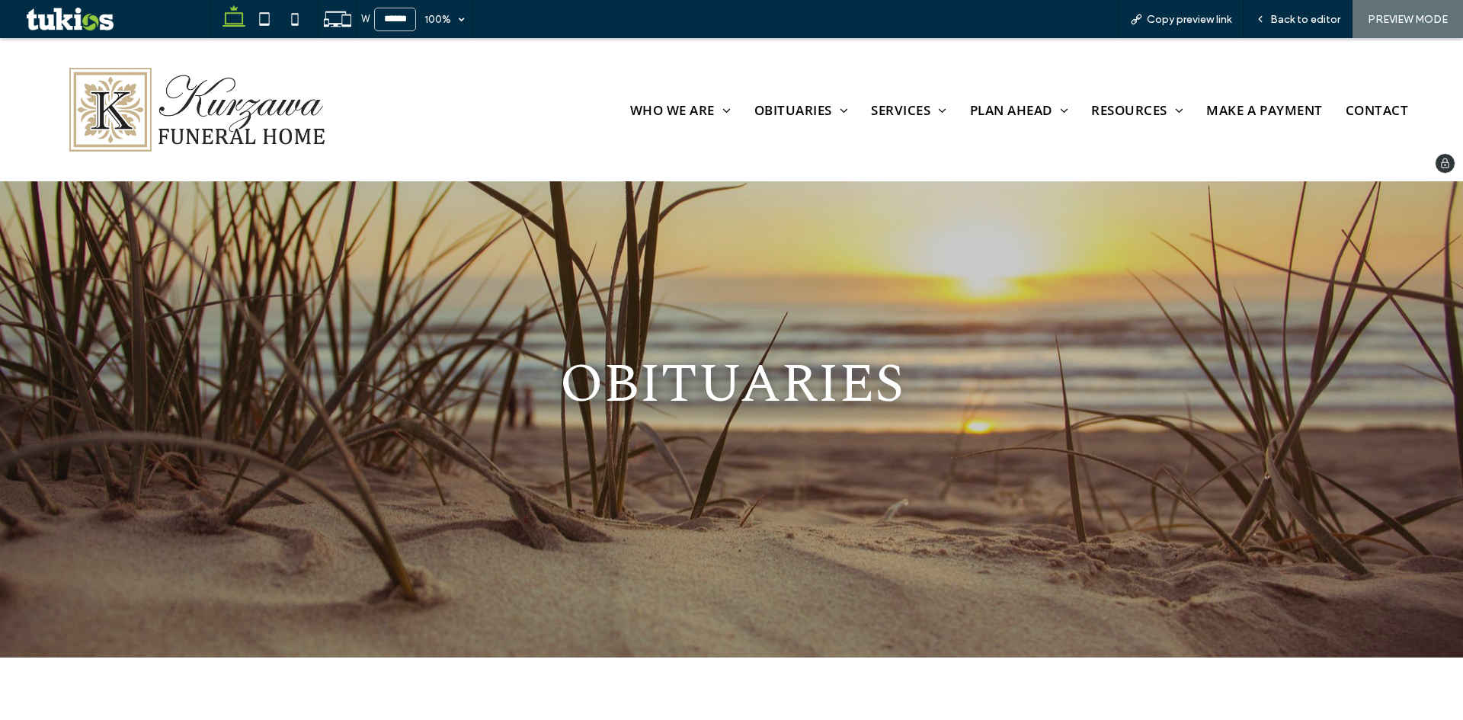
click at [213, 118] on img at bounding box center [192, 110] width 303 height 104
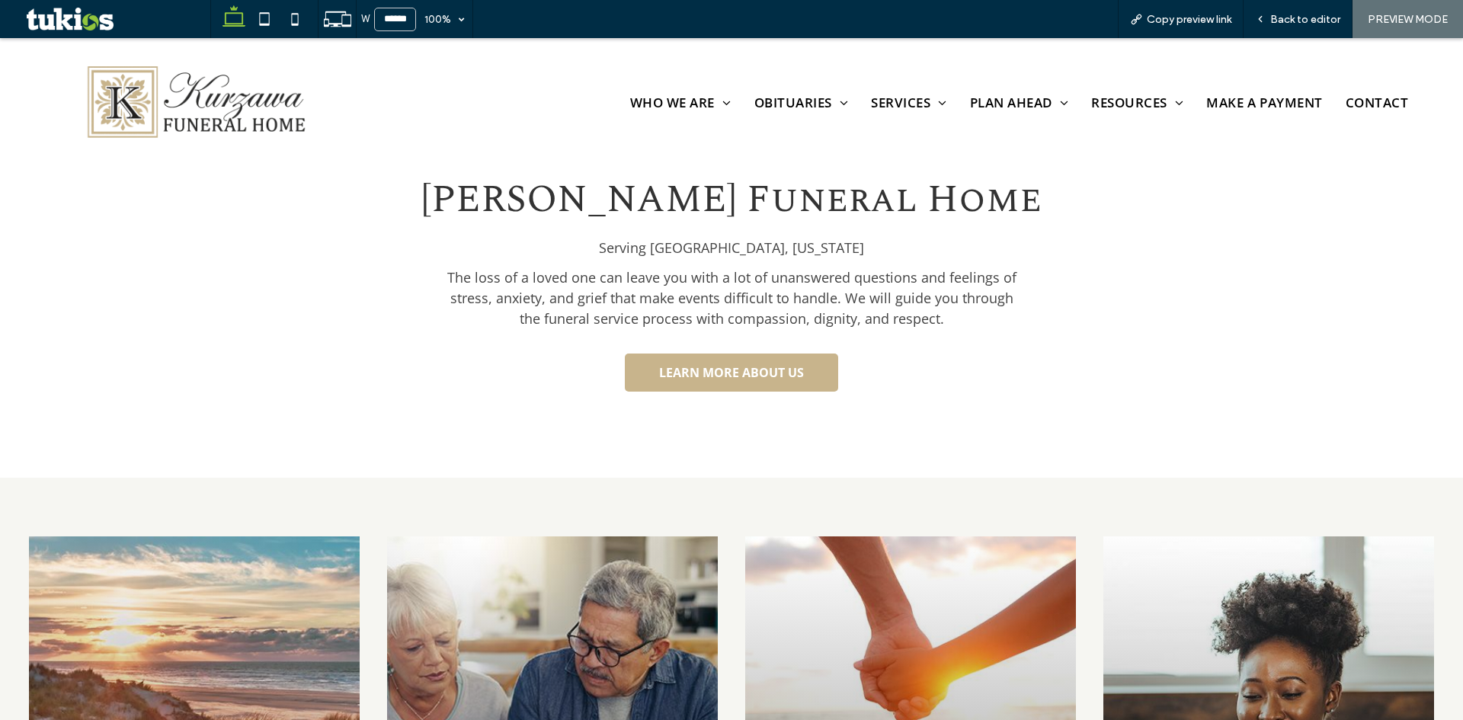
scroll to position [1829, 0]
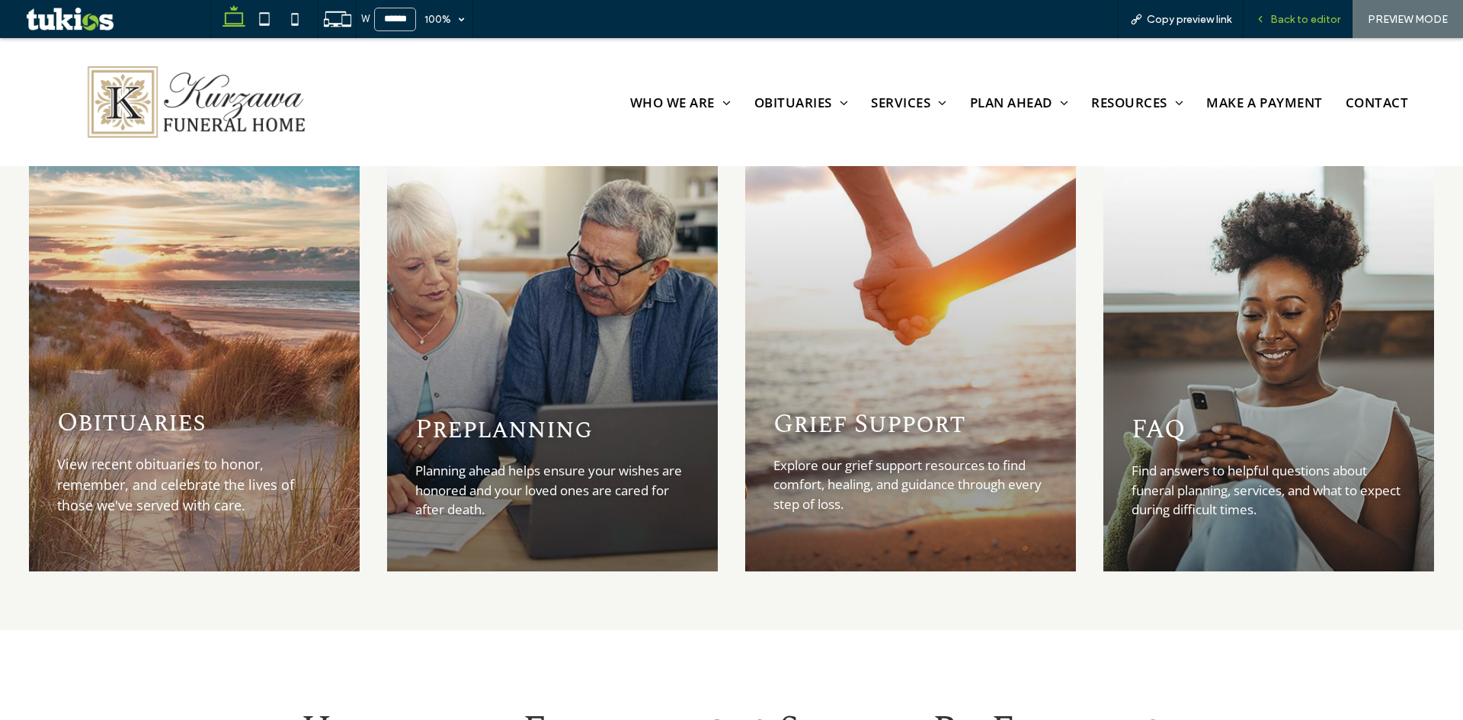
click at [1311, 21] on span "Back to editor" at bounding box center [1305, 19] width 70 height 13
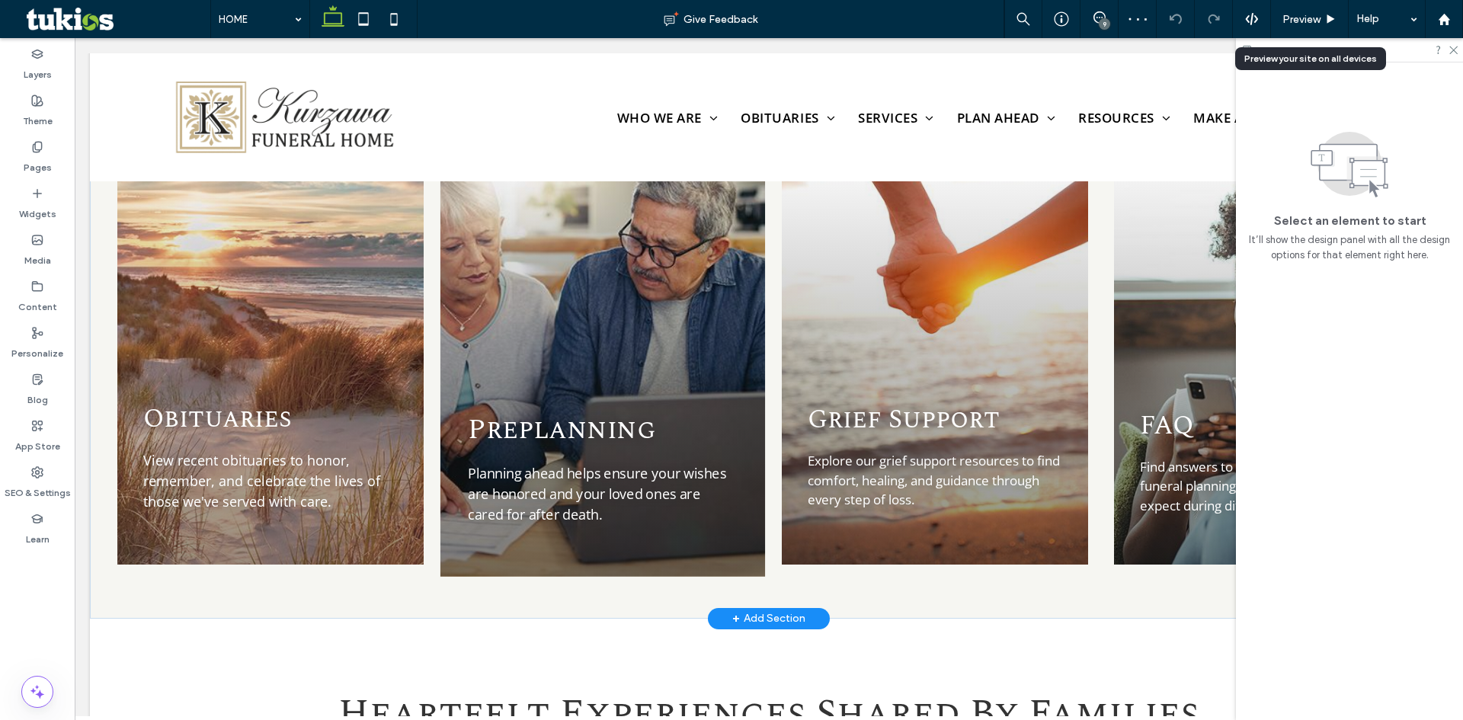
scroll to position [1830, 0]
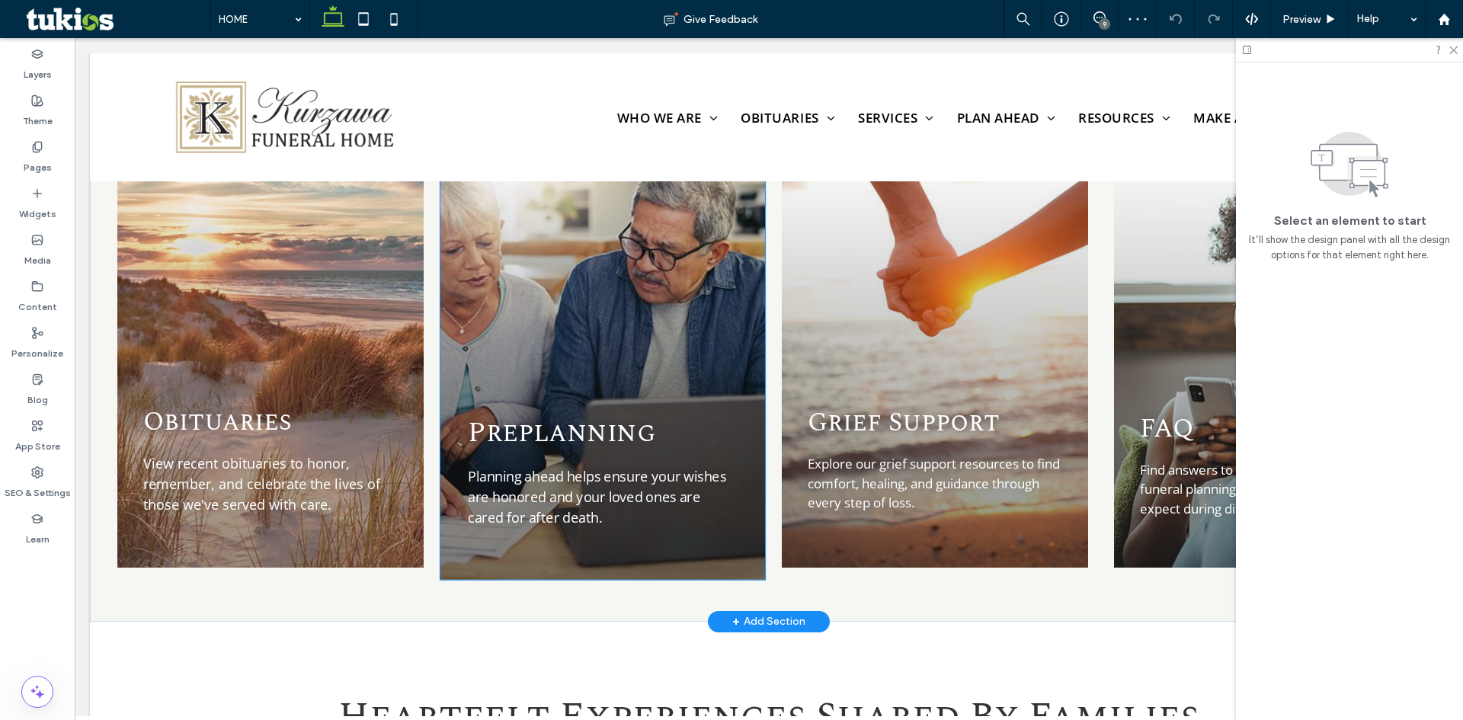
click at [653, 306] on div "Preplanning Planning ahead helps ensure your wishes are honored and your loved …" at bounding box center [602, 355] width 325 height 450
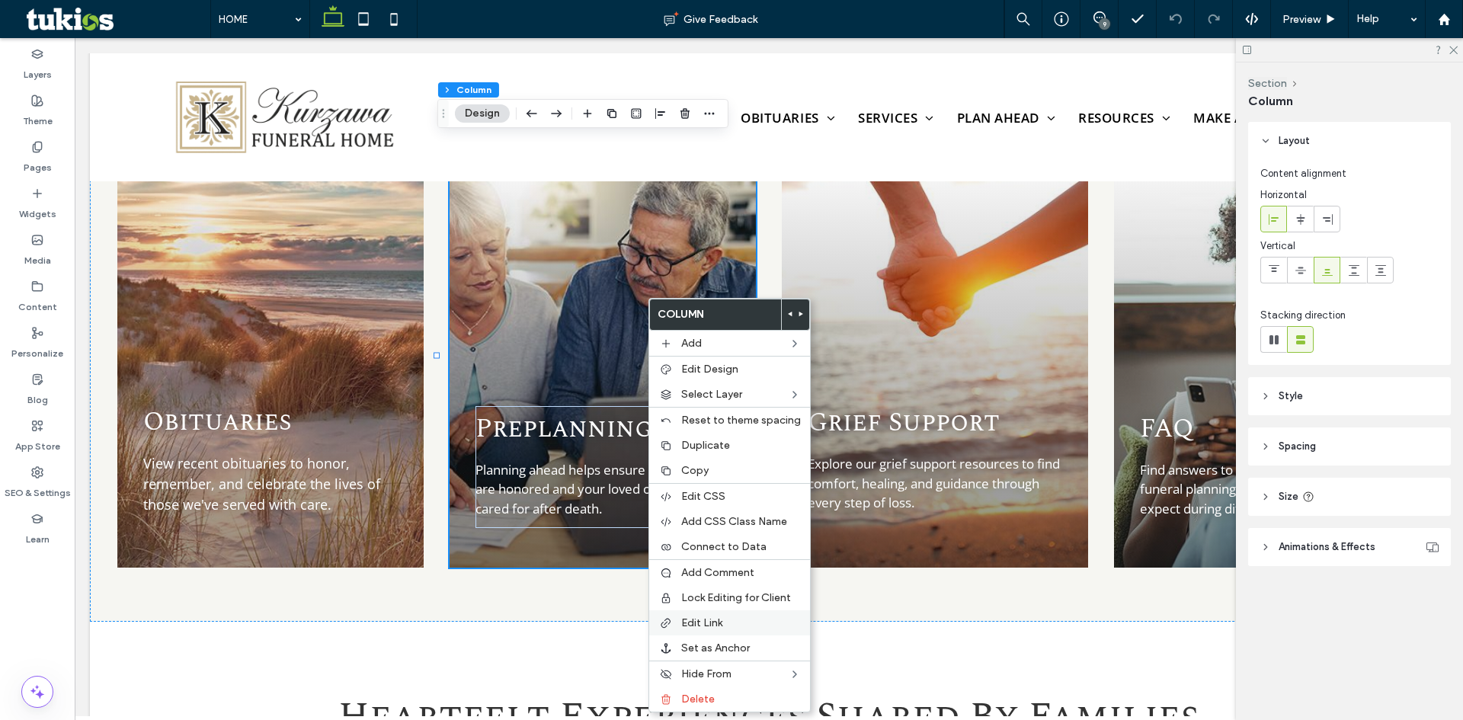
click at [738, 615] on div "Edit Link" at bounding box center [729, 622] width 161 height 25
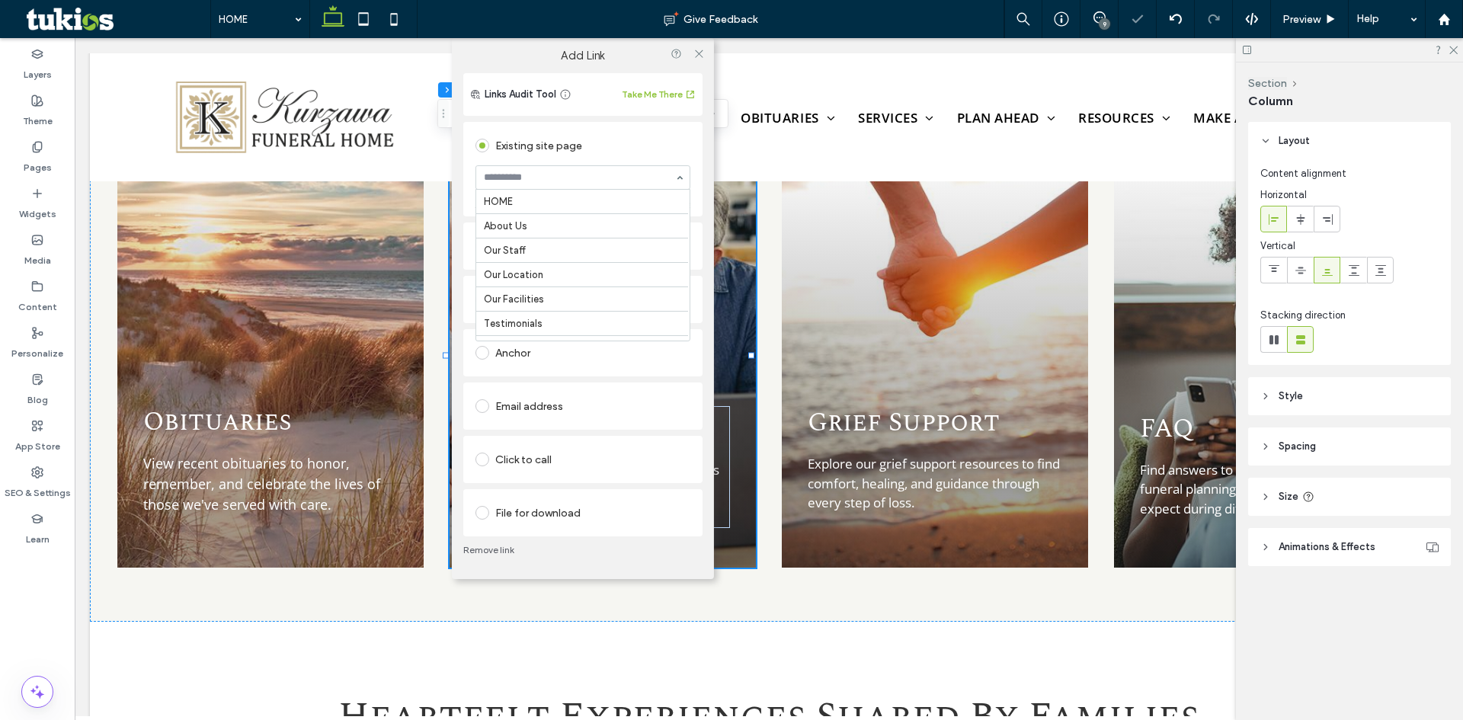
scroll to position [445, 0]
click at [667, 196] on section "Plan Ahead" at bounding box center [582, 178] width 215 height 40
click at [671, 201] on div "Go to Page" at bounding box center [666, 202] width 47 height 11
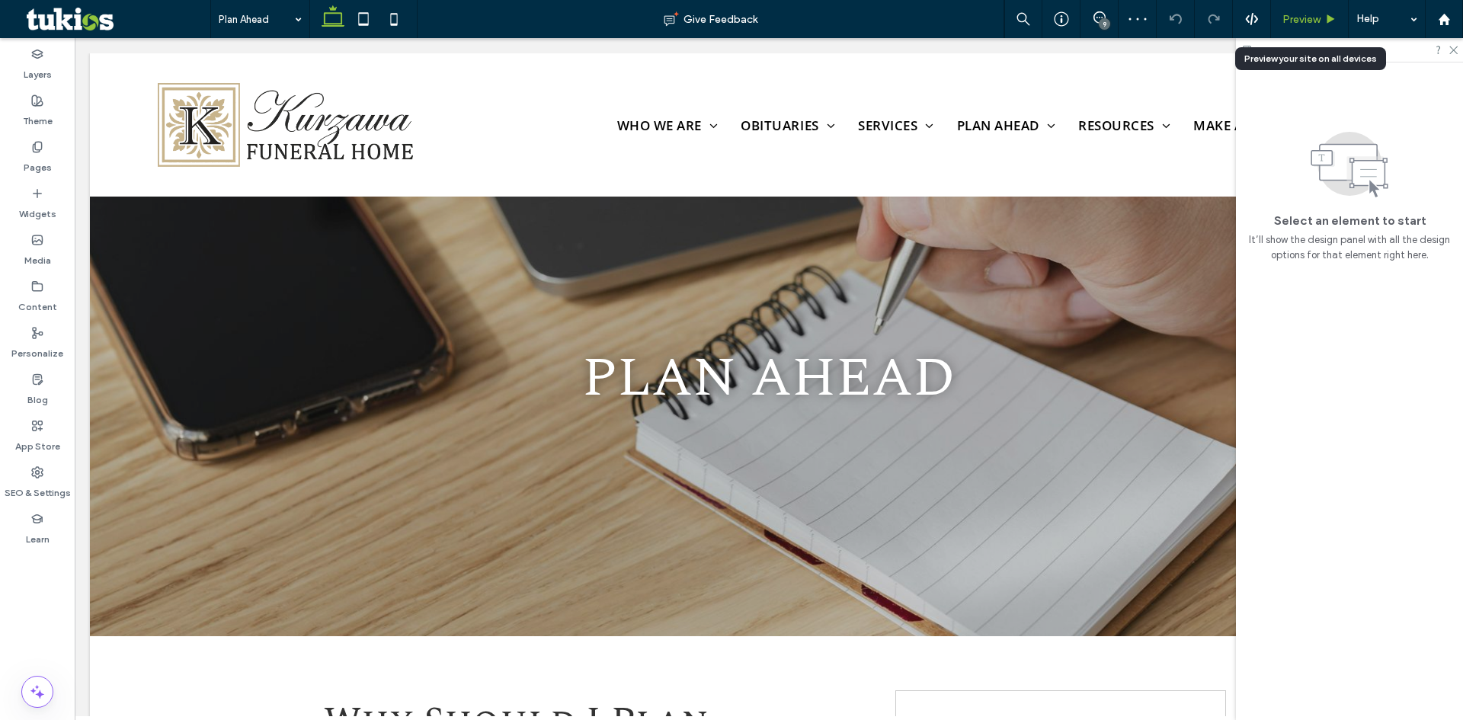
click at [1313, 19] on span "Preview" at bounding box center [1301, 19] width 38 height 13
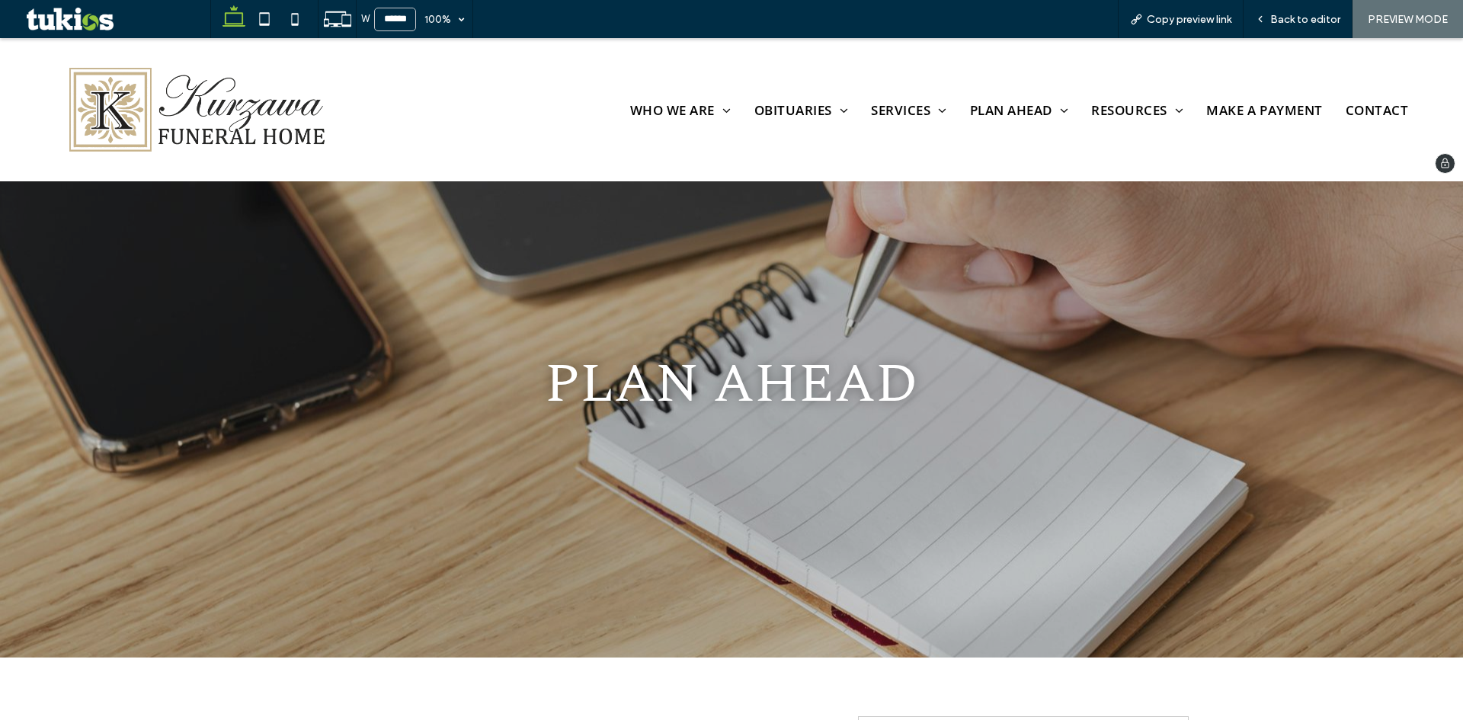
click at [169, 107] on img at bounding box center [192, 110] width 303 height 104
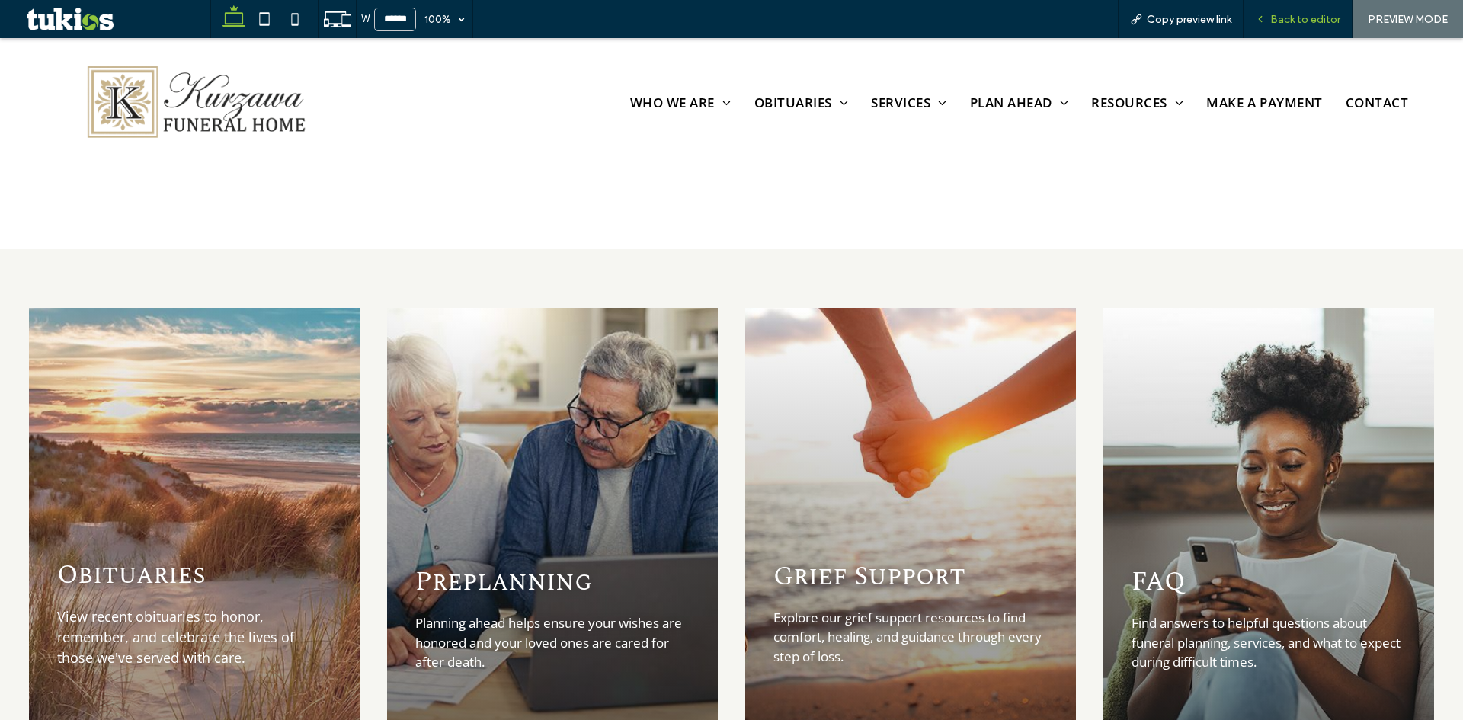
click at [1313, 21] on span "Back to editor" at bounding box center [1305, 19] width 70 height 13
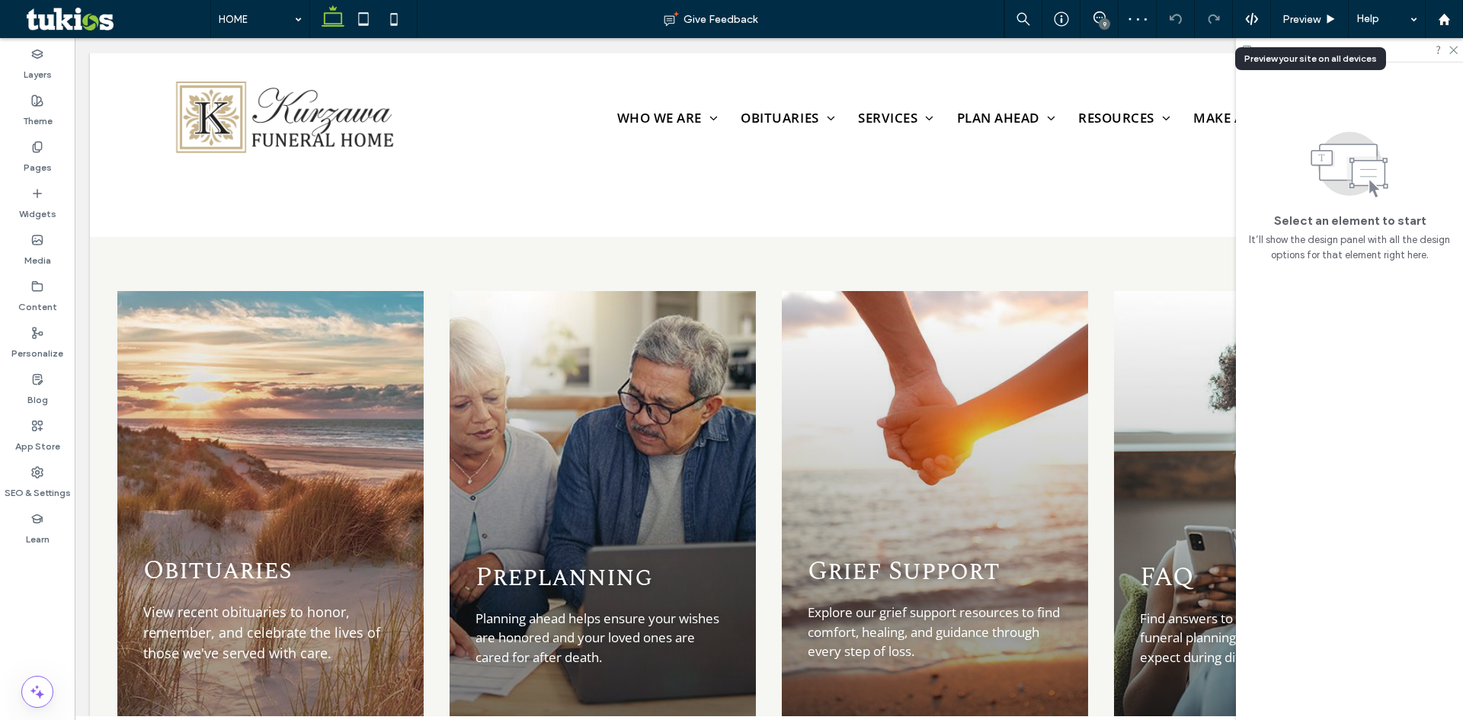
scroll to position [1674, 0]
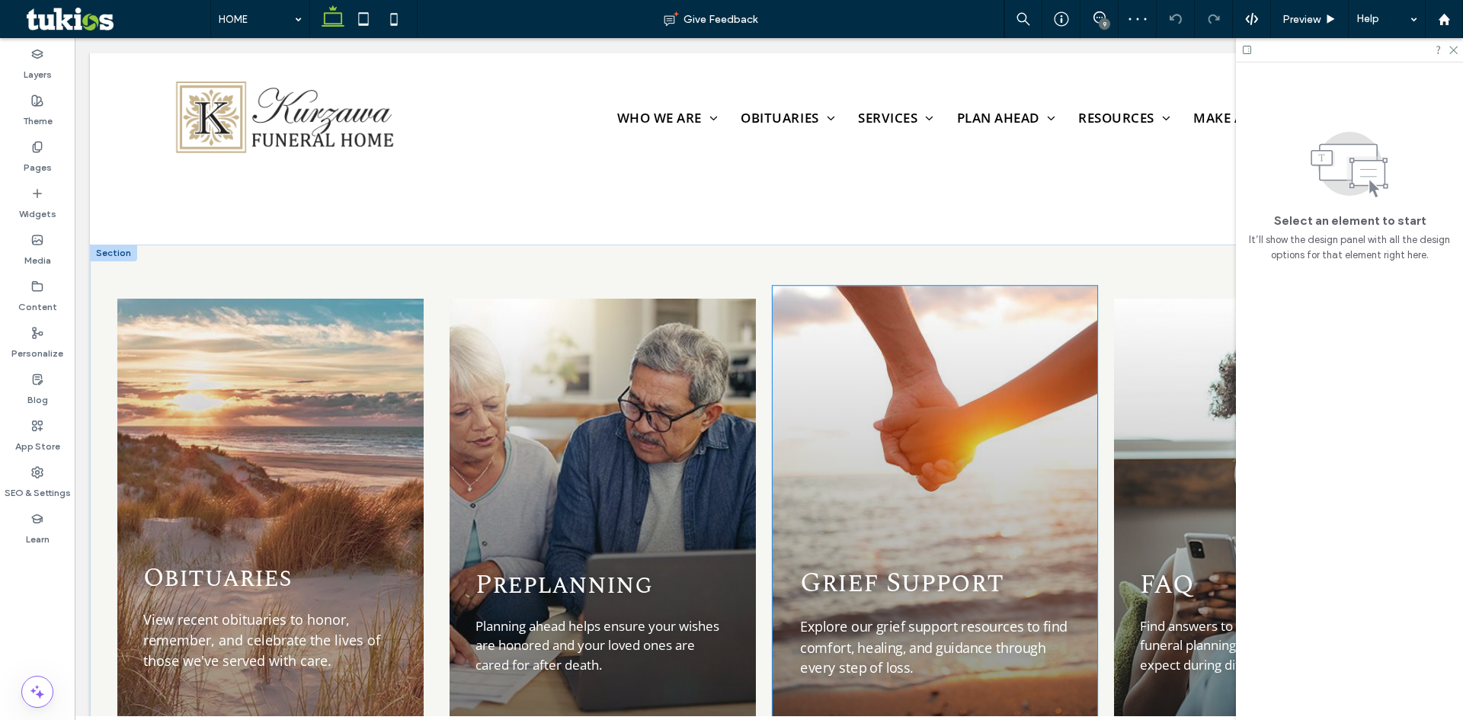
click at [930, 372] on div "Grief Support Explore our grief support resources to find comfort, healing, and…" at bounding box center [935, 511] width 325 height 450
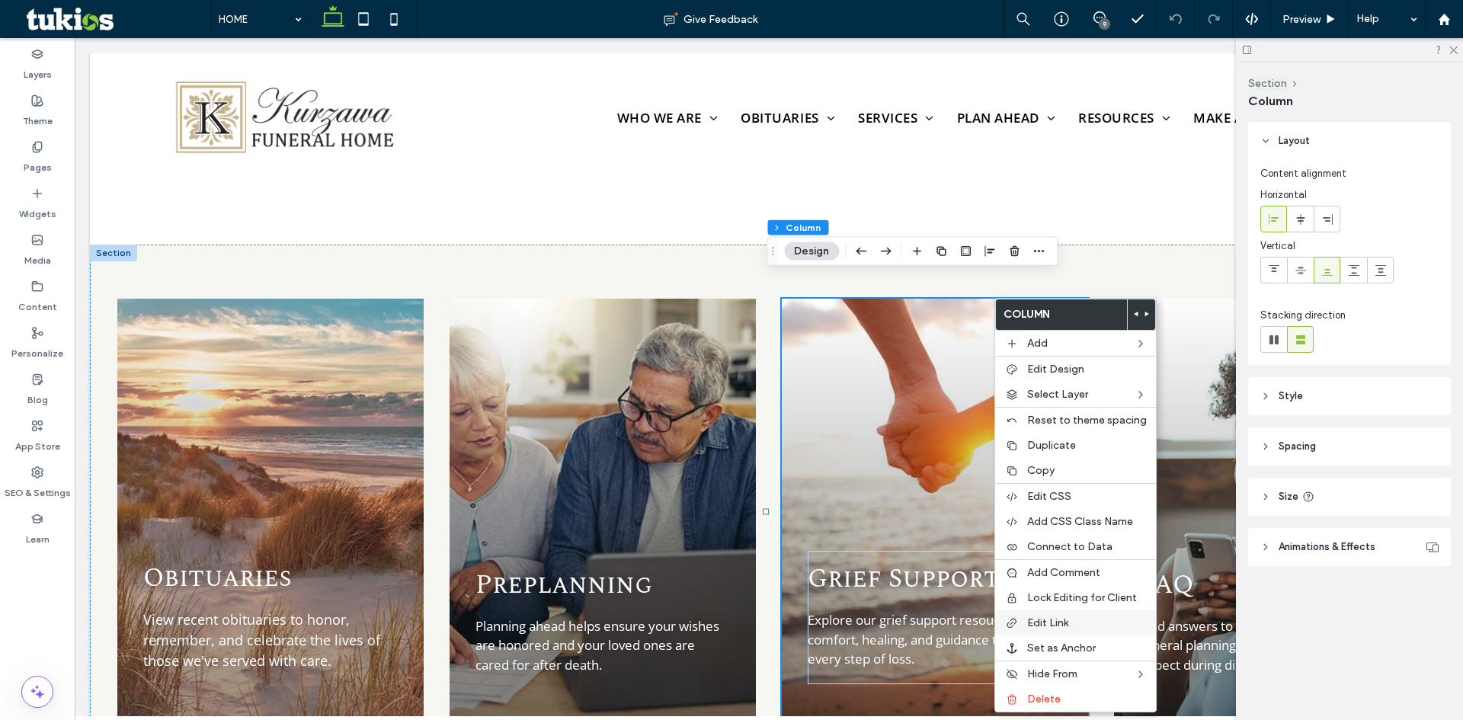
click at [1055, 618] on span "Edit Link" at bounding box center [1047, 622] width 41 height 13
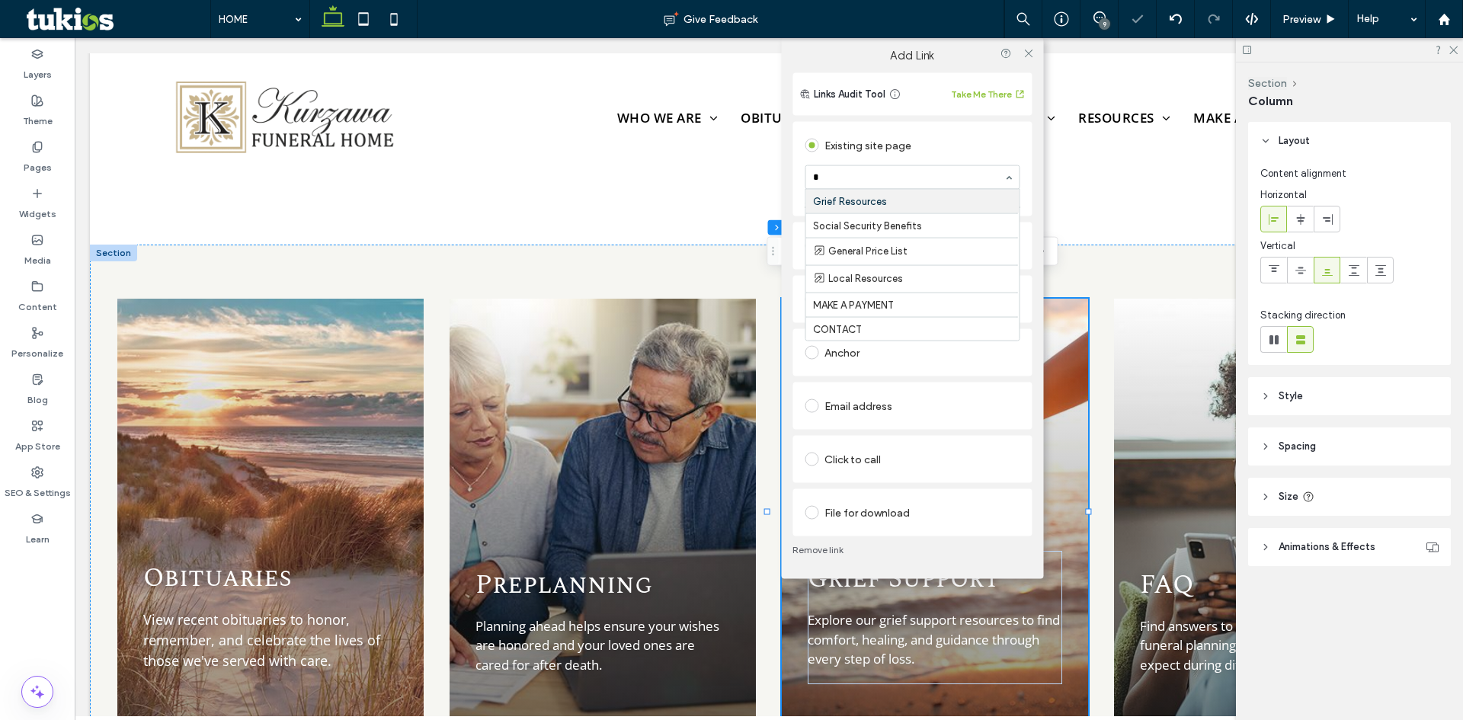
scroll to position [46, 0]
type input "**"
click at [1027, 53] on icon at bounding box center [1028, 52] width 11 height 11
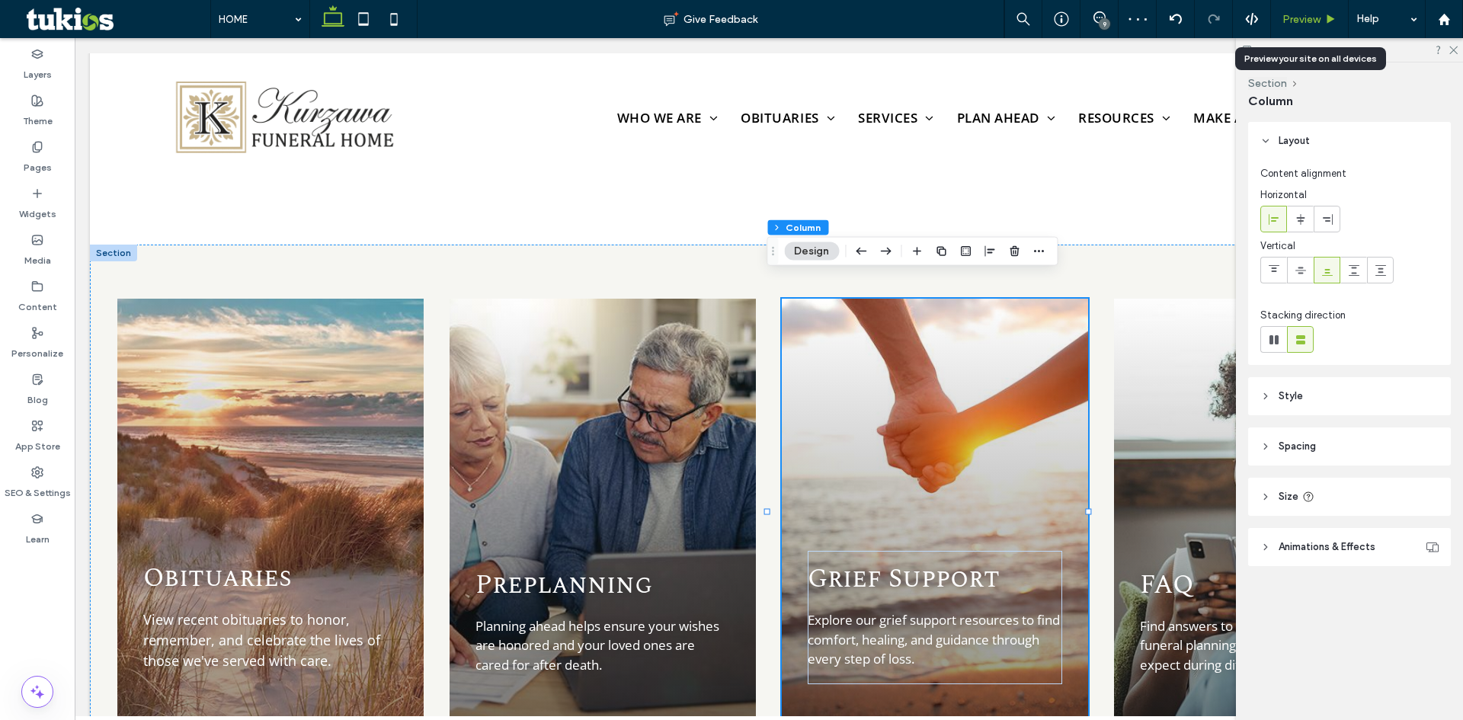
click at [1321, 14] on div "Preview" at bounding box center [1309, 19] width 77 height 13
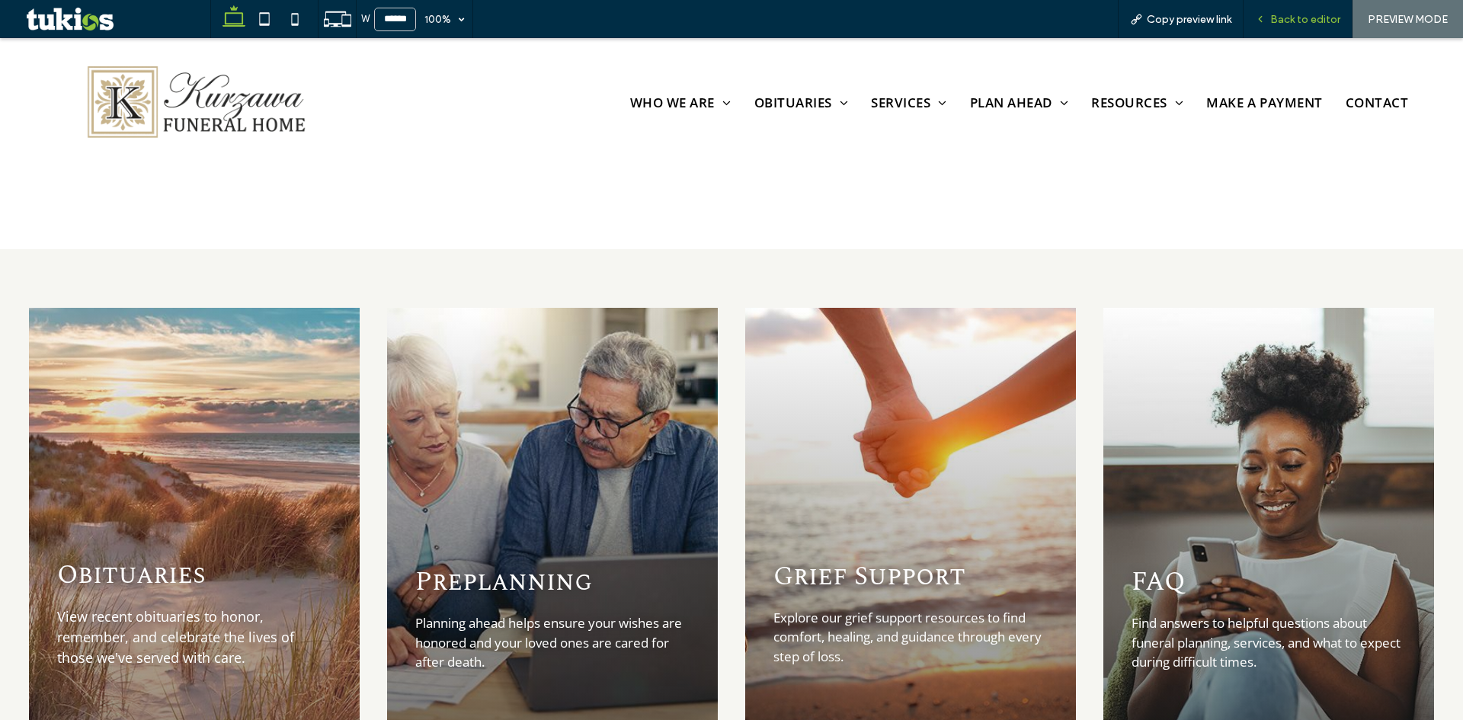
click at [1306, 18] on span "Back to editor" at bounding box center [1305, 19] width 70 height 13
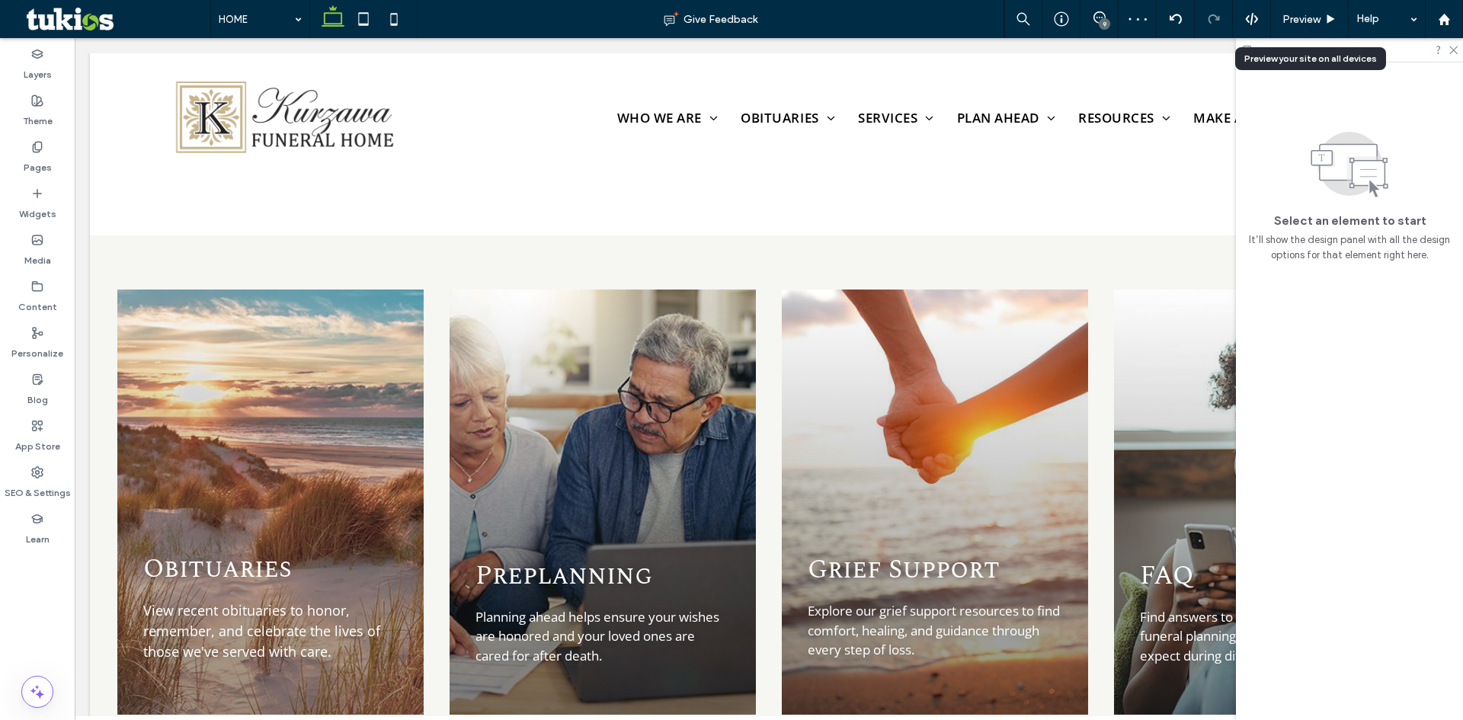
scroll to position [1674, 0]
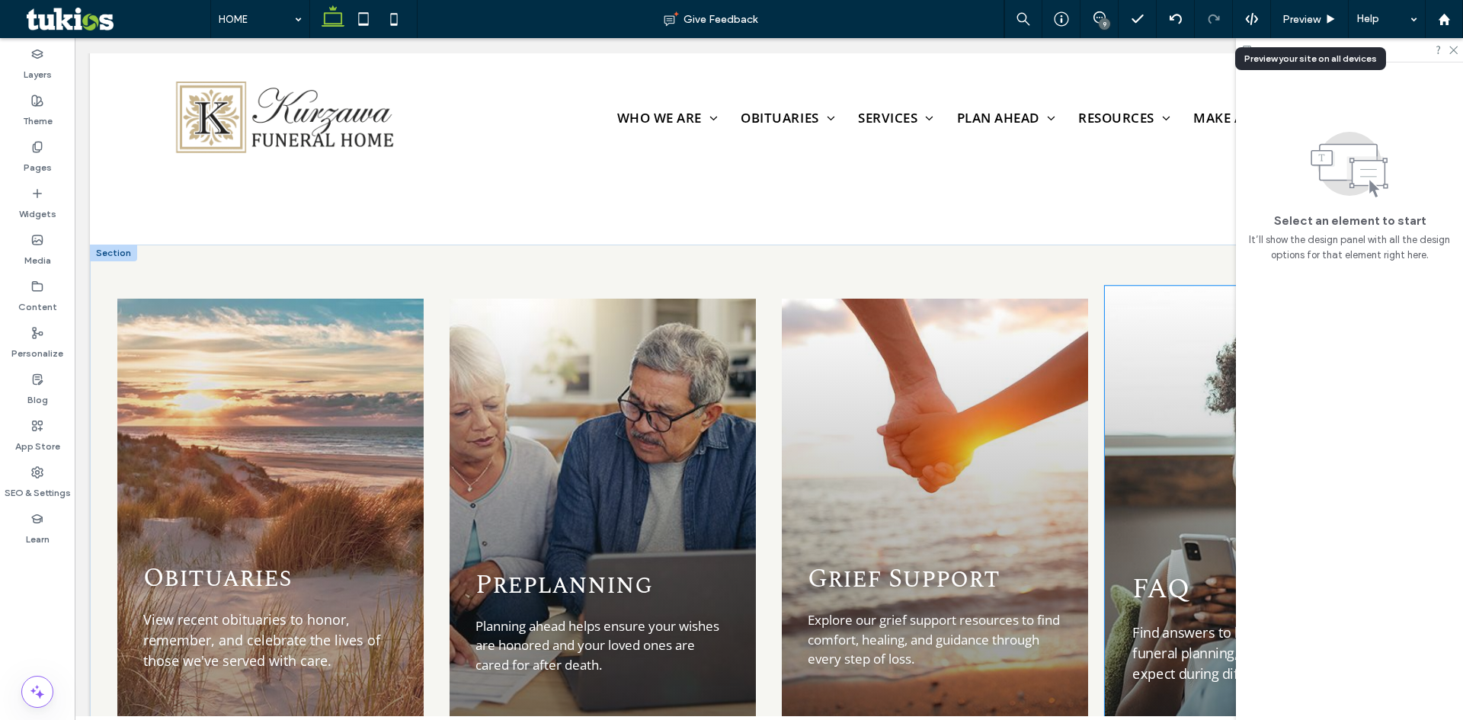
click at [1176, 325] on div "FAQ Find answers to helpful questions about funeral planning, services, and wha…" at bounding box center [1267, 511] width 325 height 450
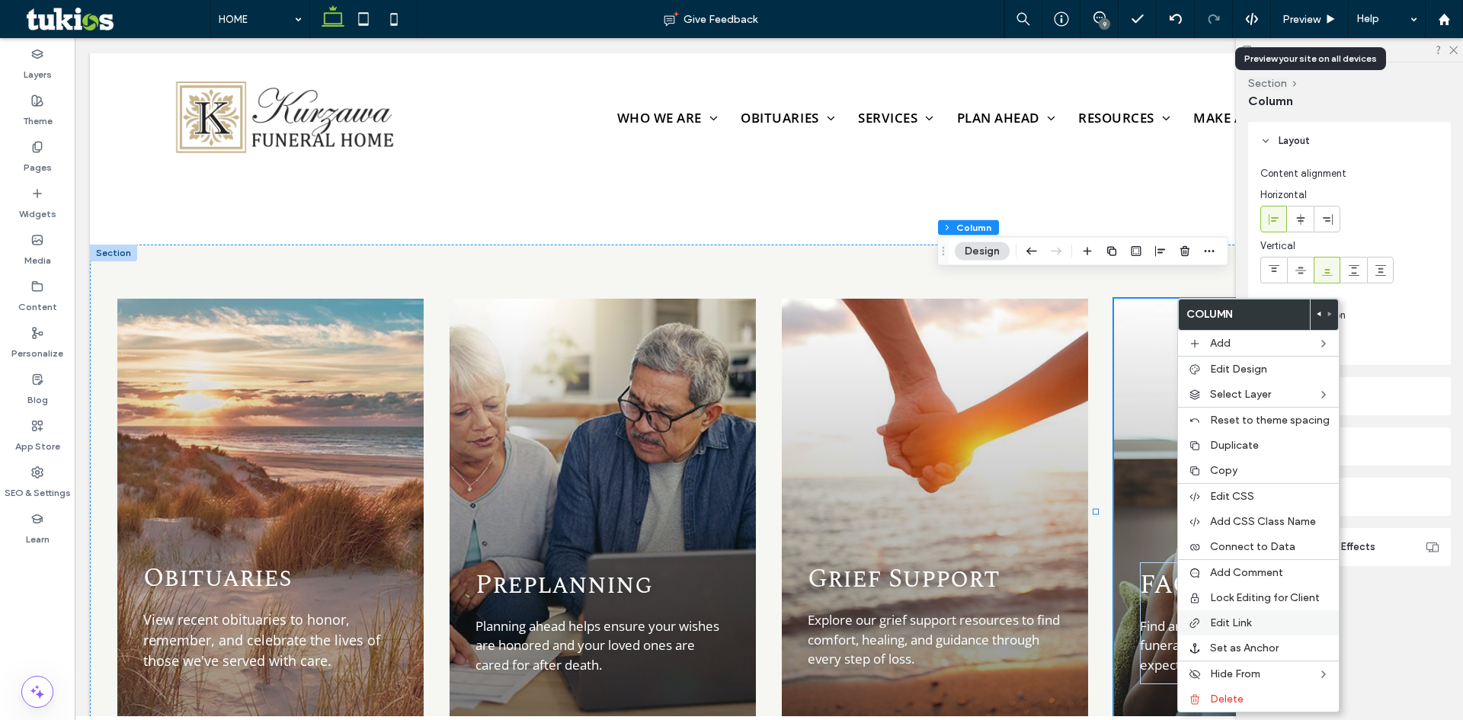
click at [1250, 622] on span "Edit Link" at bounding box center [1230, 622] width 41 height 13
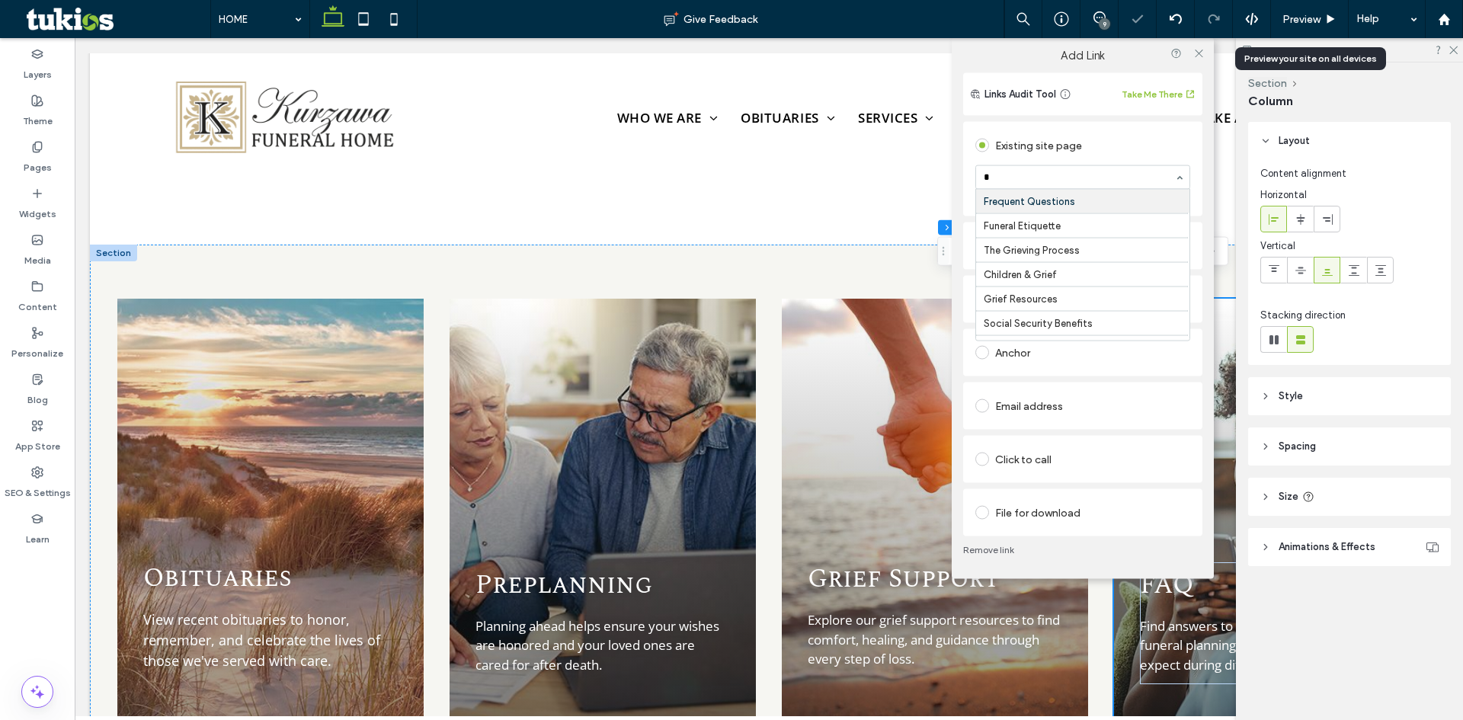
scroll to position [190, 0]
type input "***"
click at [1154, 198] on div "Go to Page" at bounding box center [1166, 202] width 47 height 11
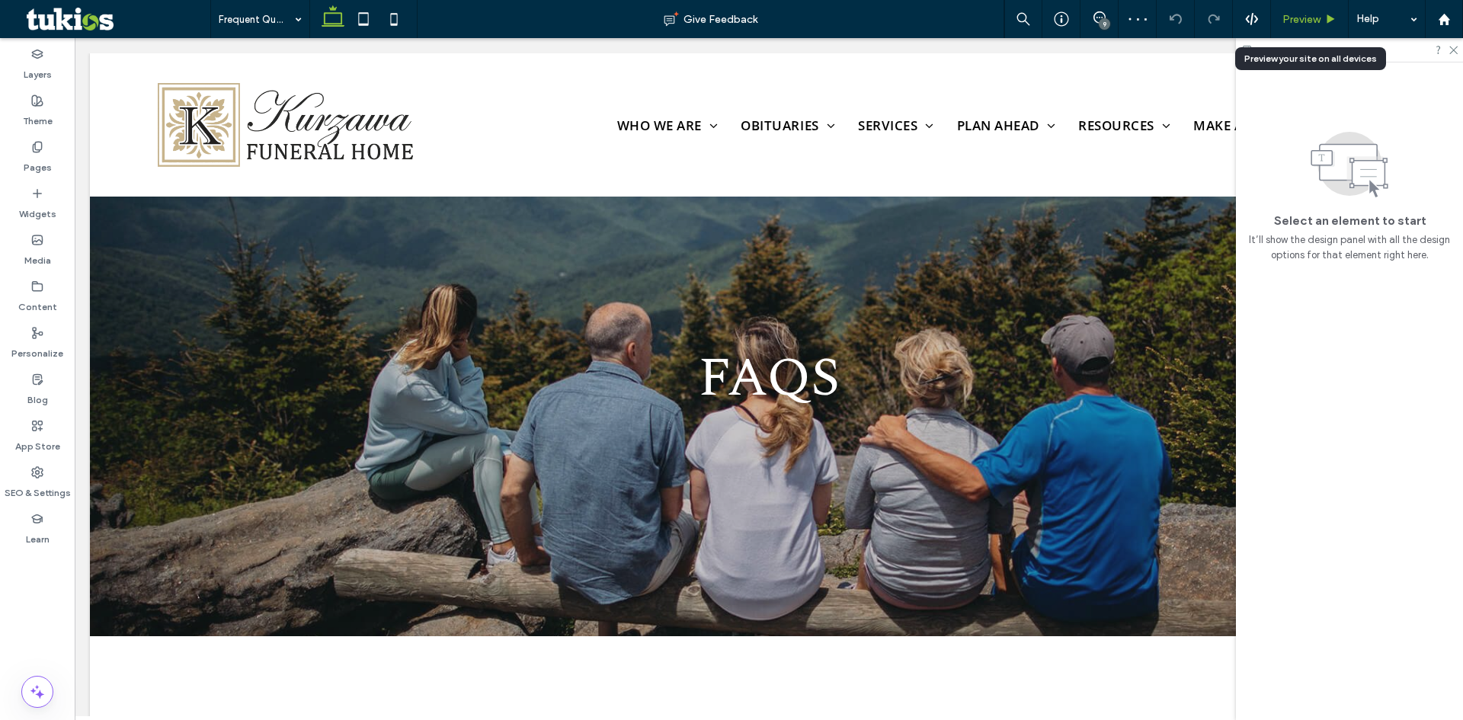
click at [1309, 15] on span "Preview" at bounding box center [1301, 19] width 38 height 13
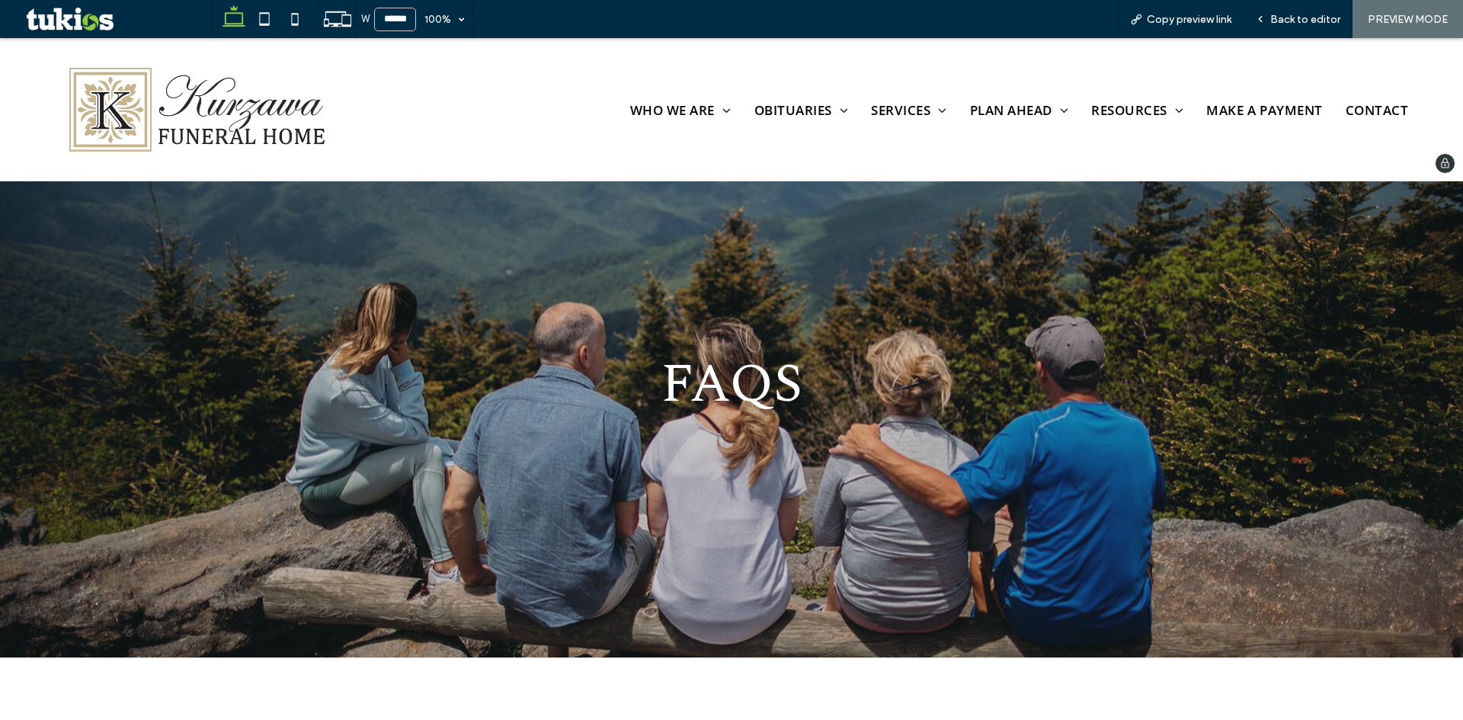
click at [257, 118] on img at bounding box center [192, 110] width 303 height 104
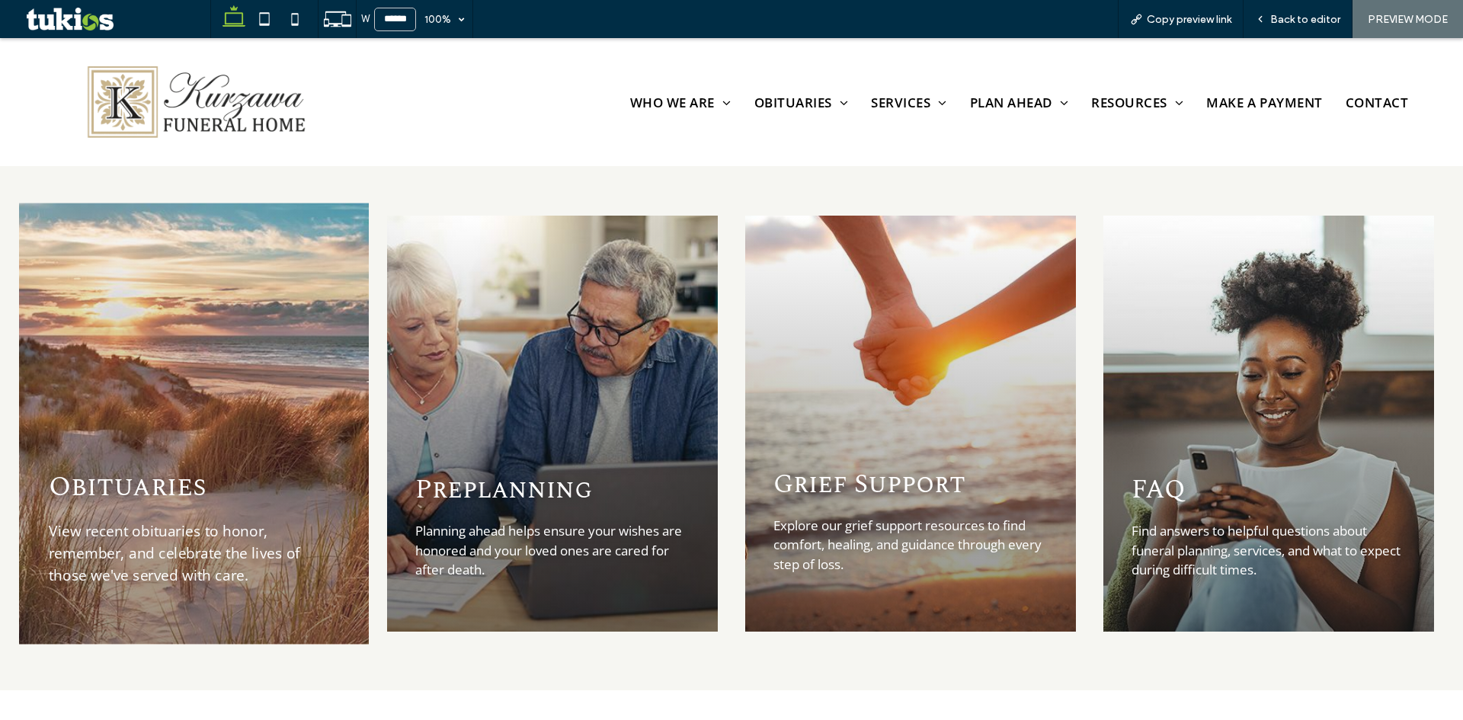
scroll to position [1753, 0]
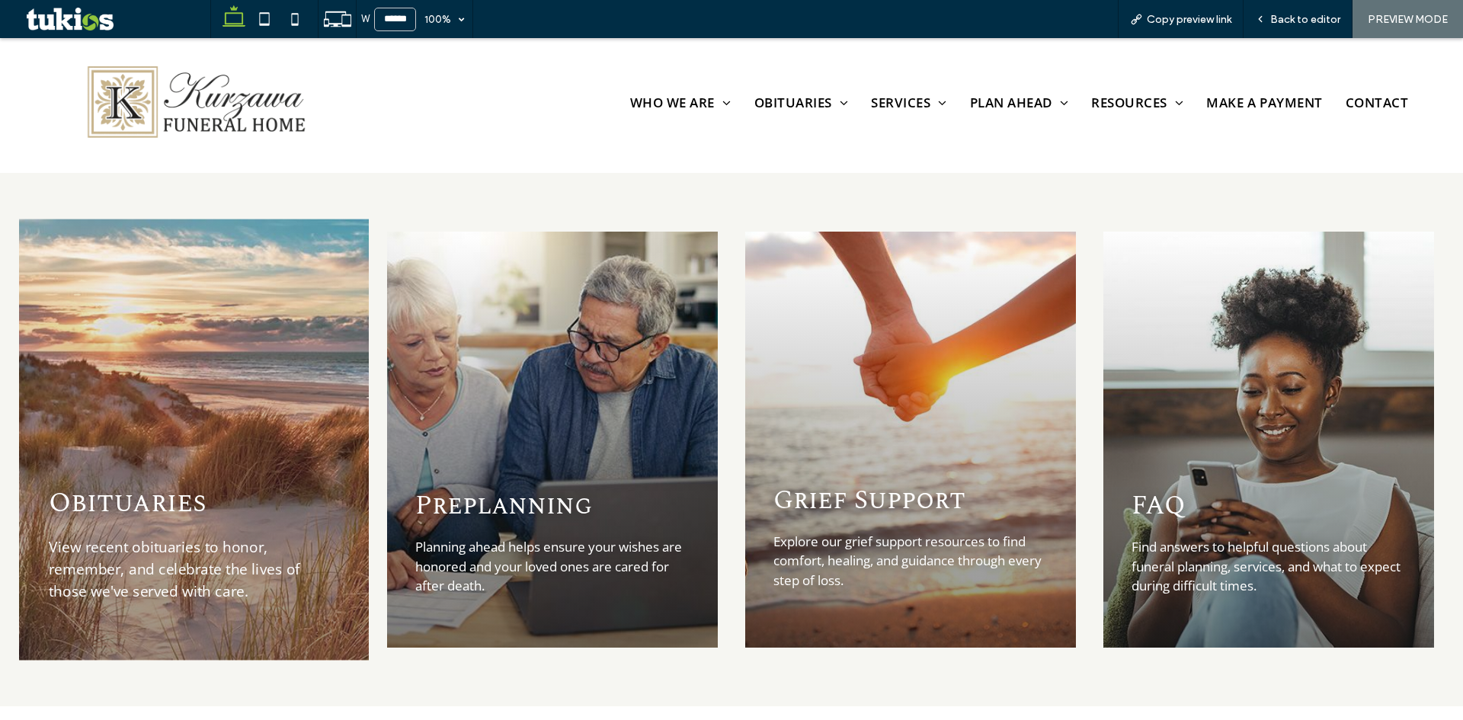
click at [182, 386] on div "Obituaries View recent obituaries to honor, remember, and celebrate the lives o…" at bounding box center [194, 439] width 350 height 441
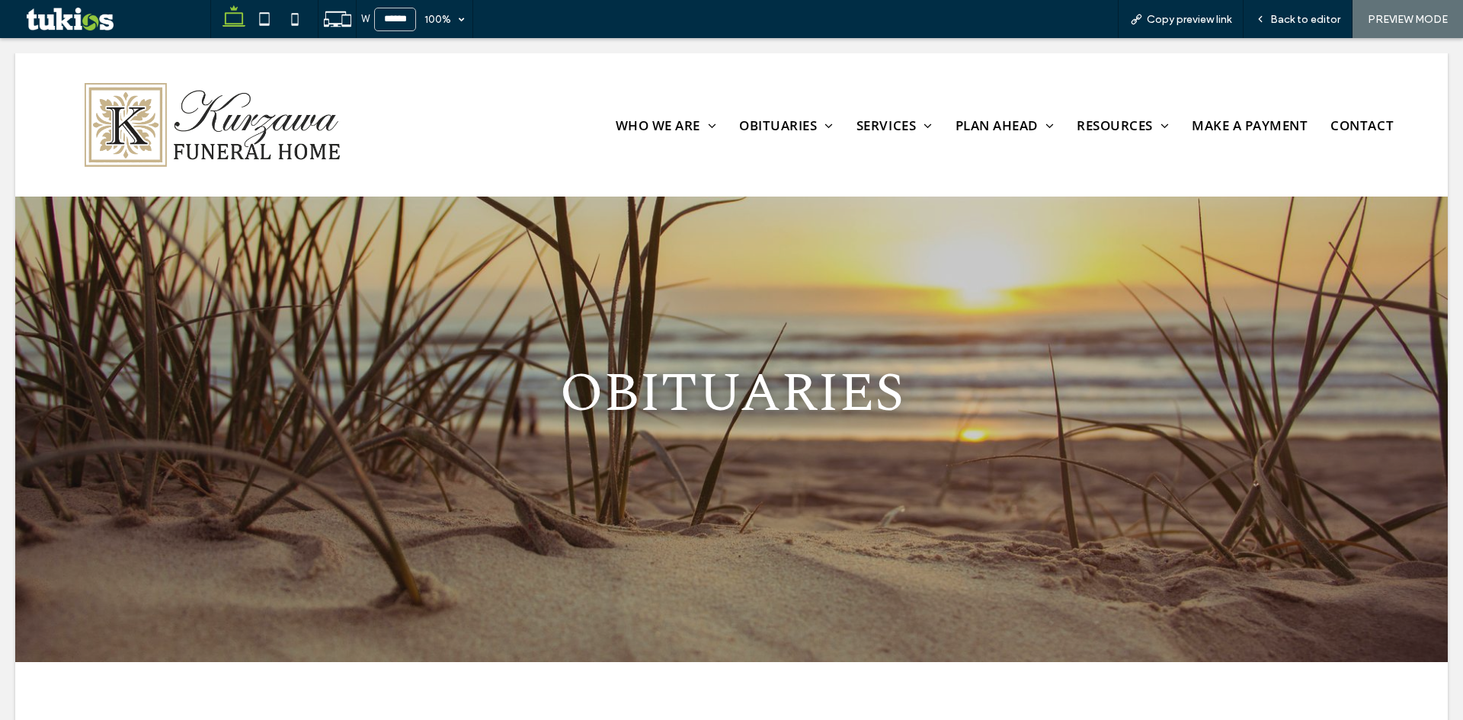
scroll to position [0, 0]
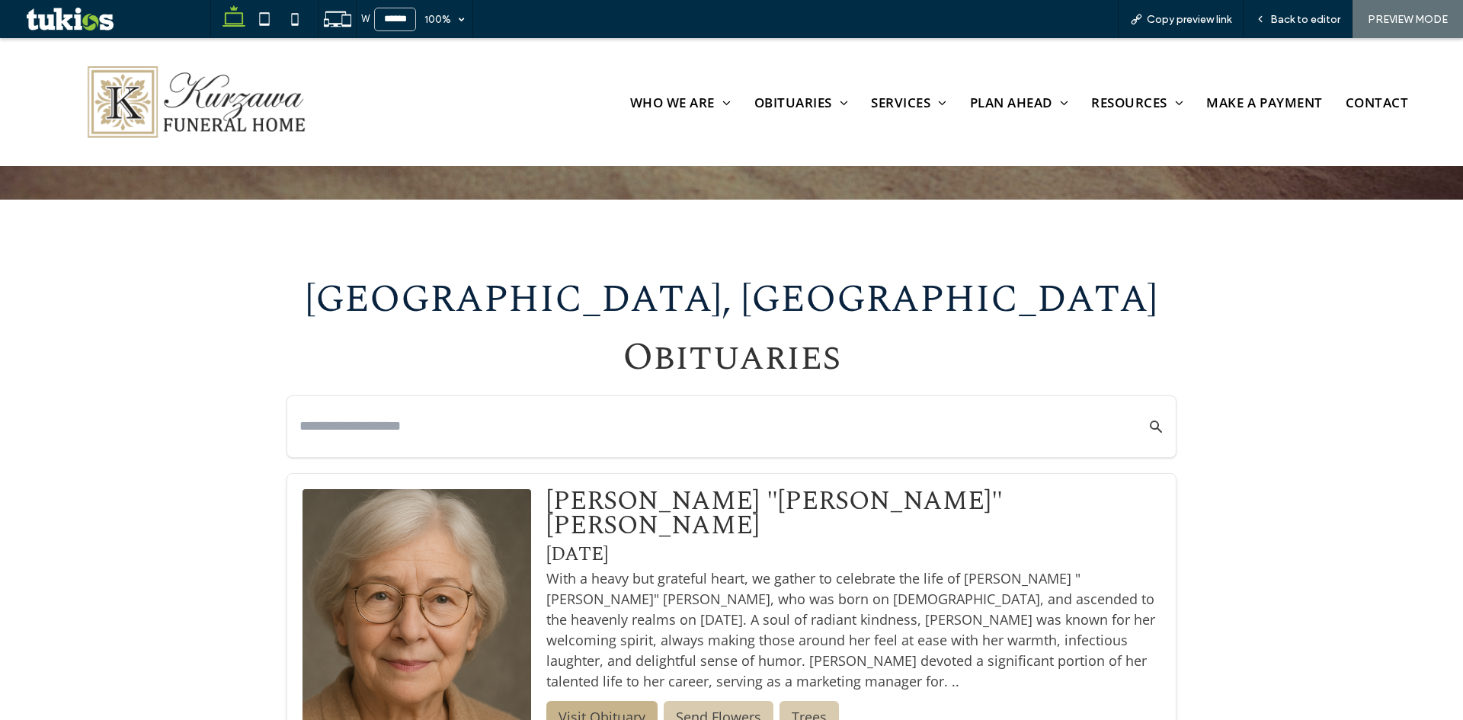
scroll to position [457, 0]
click at [181, 108] on img at bounding box center [193, 102] width 258 height 88
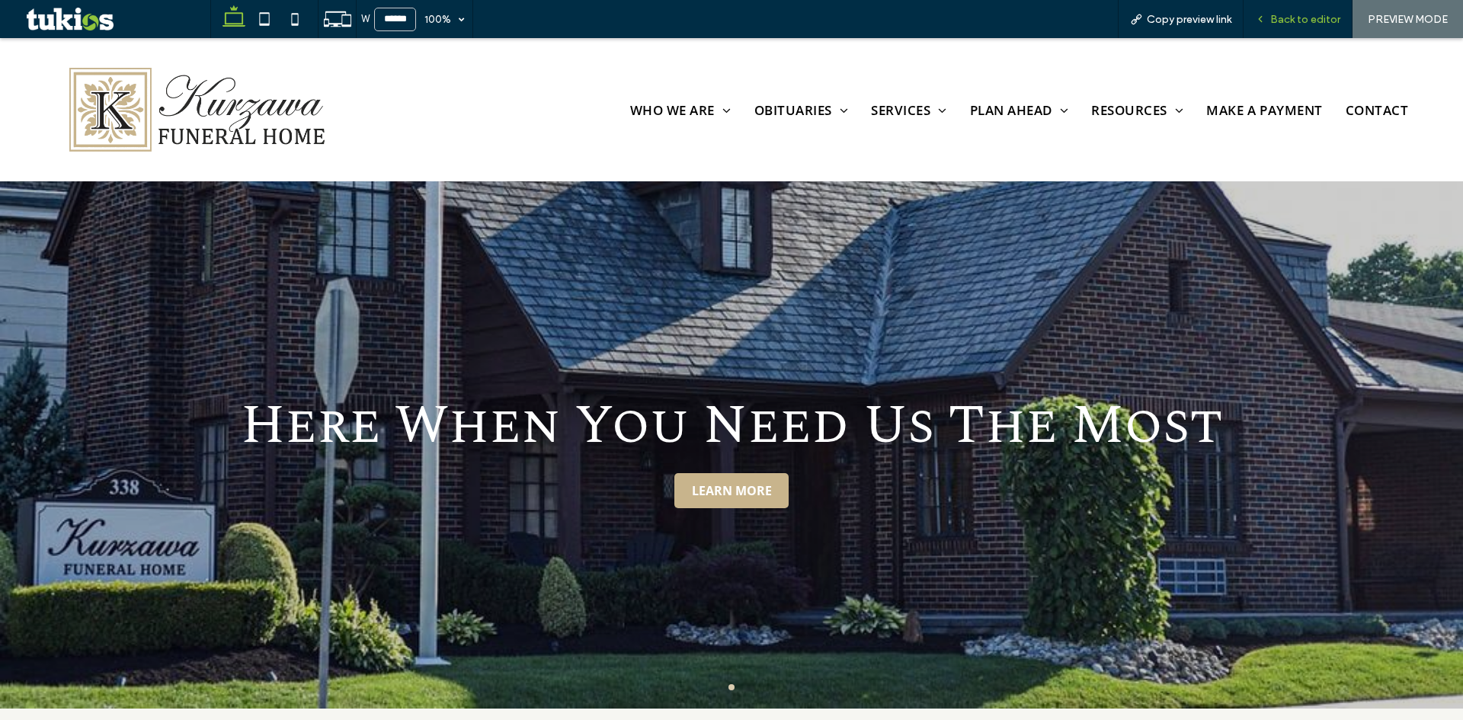
click at [1297, 18] on span "Back to editor" at bounding box center [1305, 19] width 70 height 13
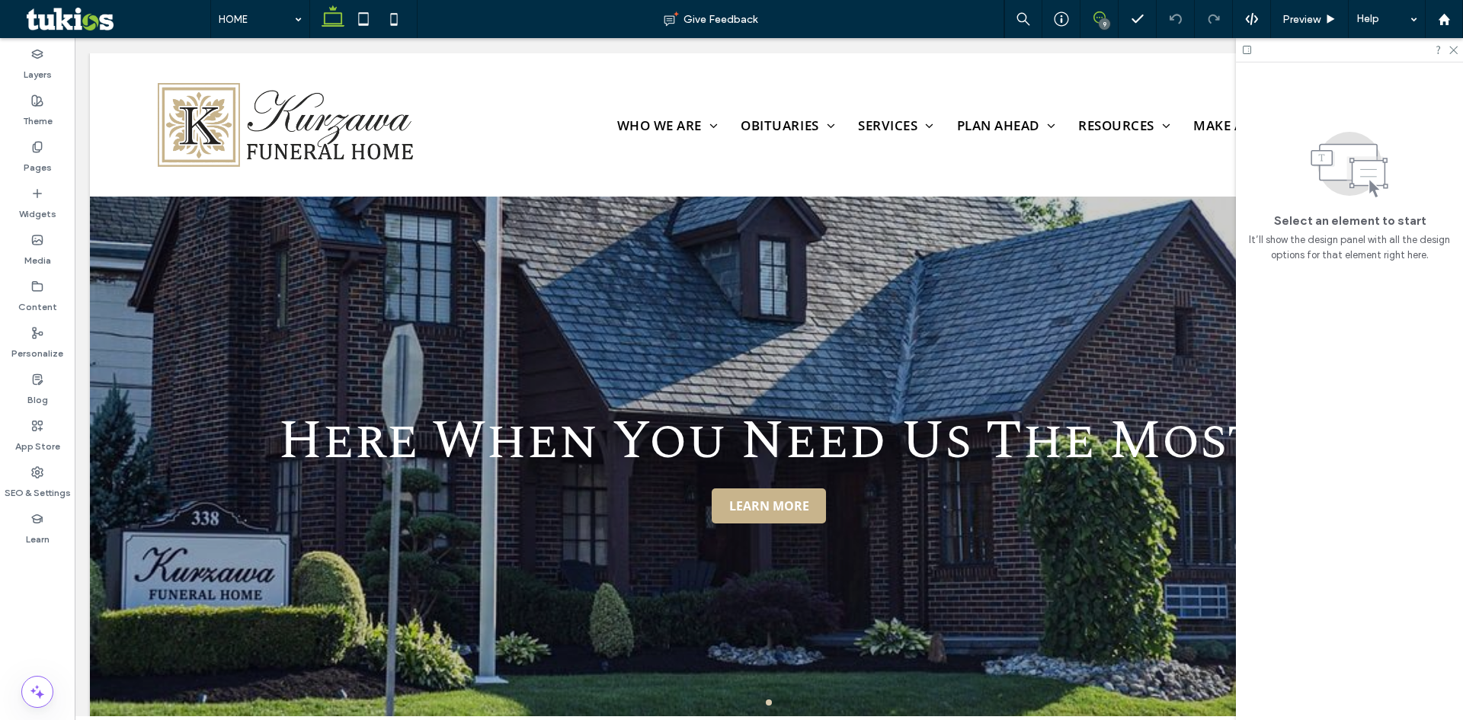
click at [1101, 18] on use at bounding box center [1099, 17] width 12 height 12
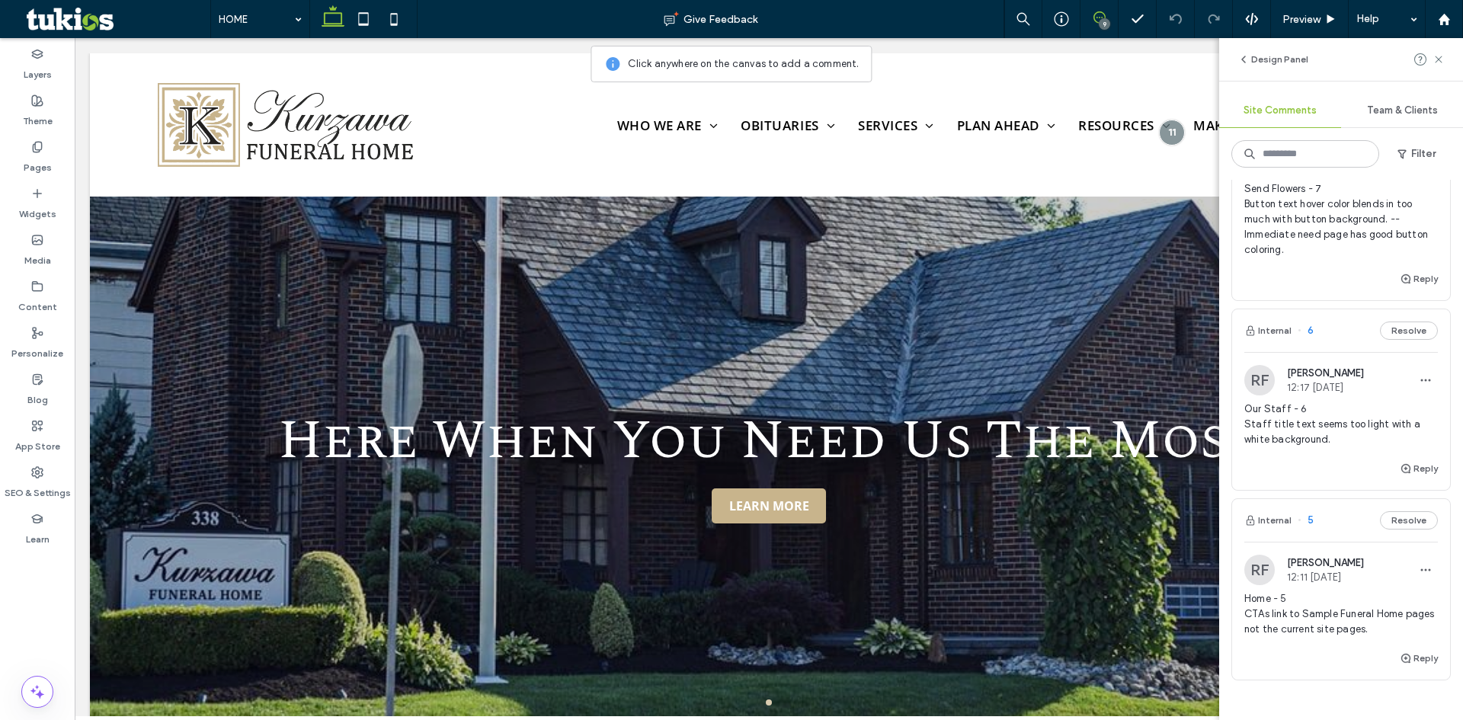
scroll to position [1295, 0]
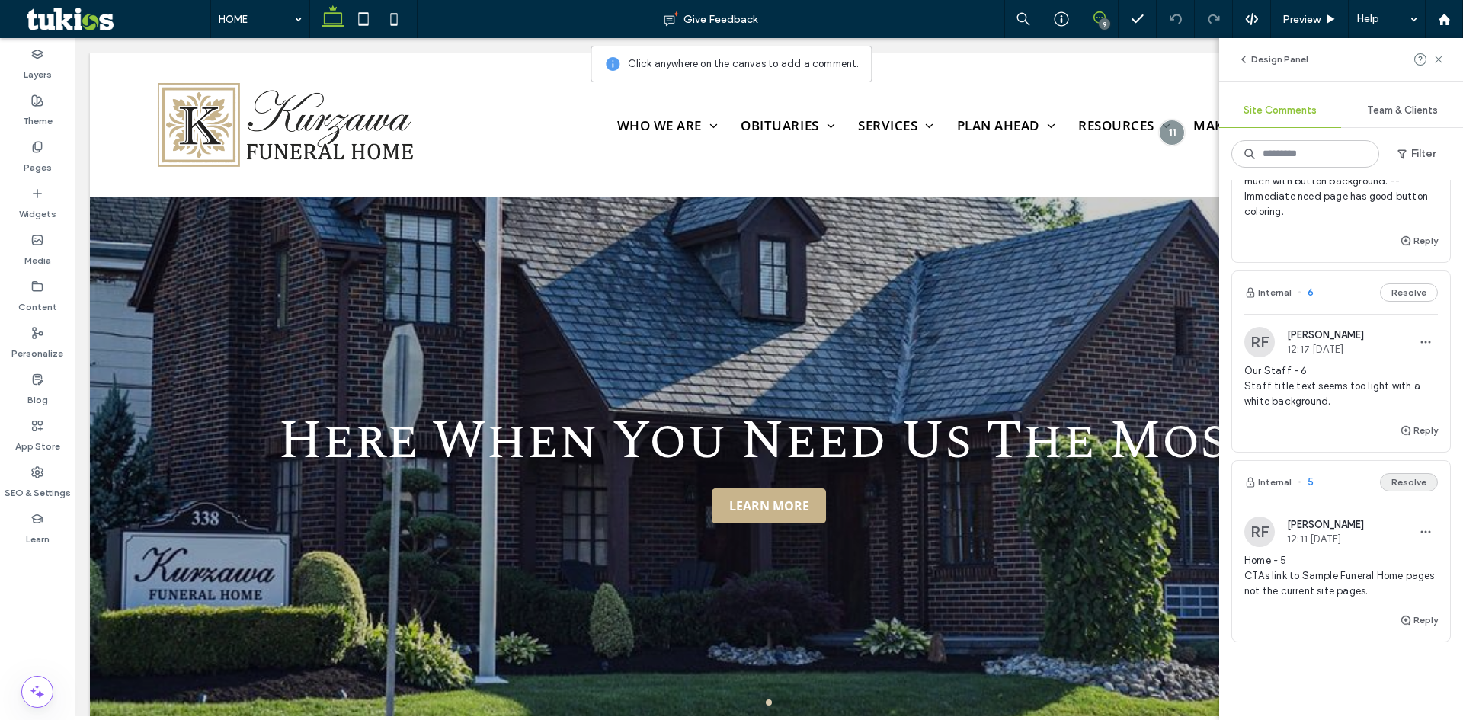
click at [1414, 482] on button "Resolve" at bounding box center [1409, 482] width 58 height 18
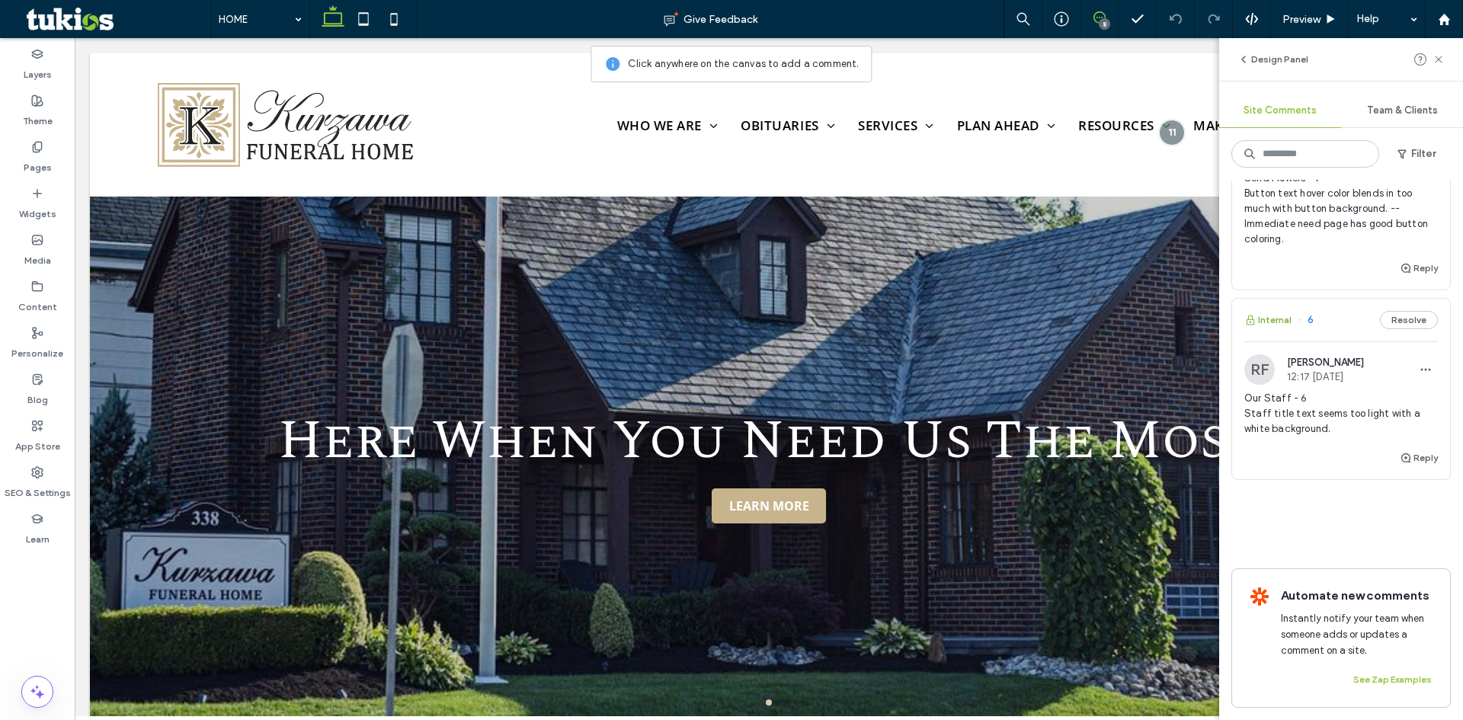
click at [1271, 311] on button "Internal" at bounding box center [1267, 320] width 47 height 18
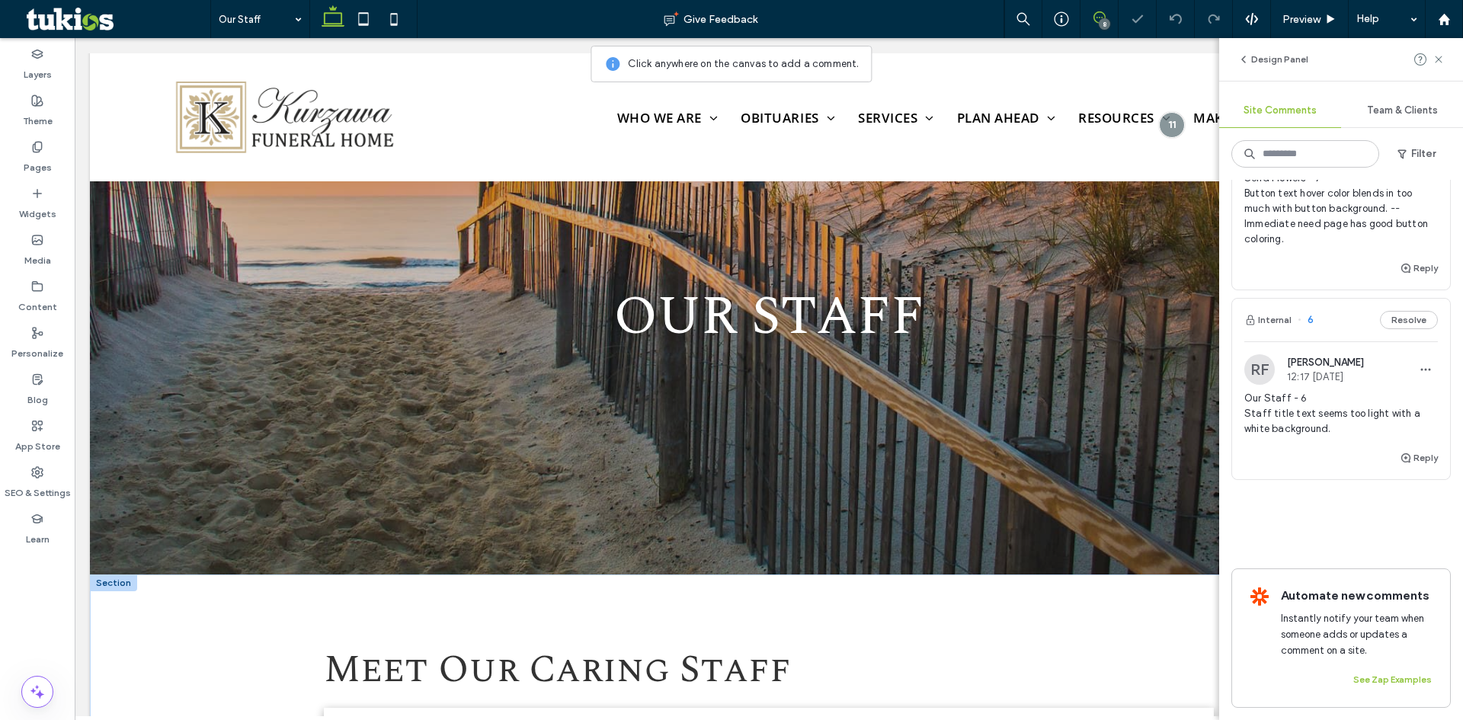
scroll to position [503, 0]
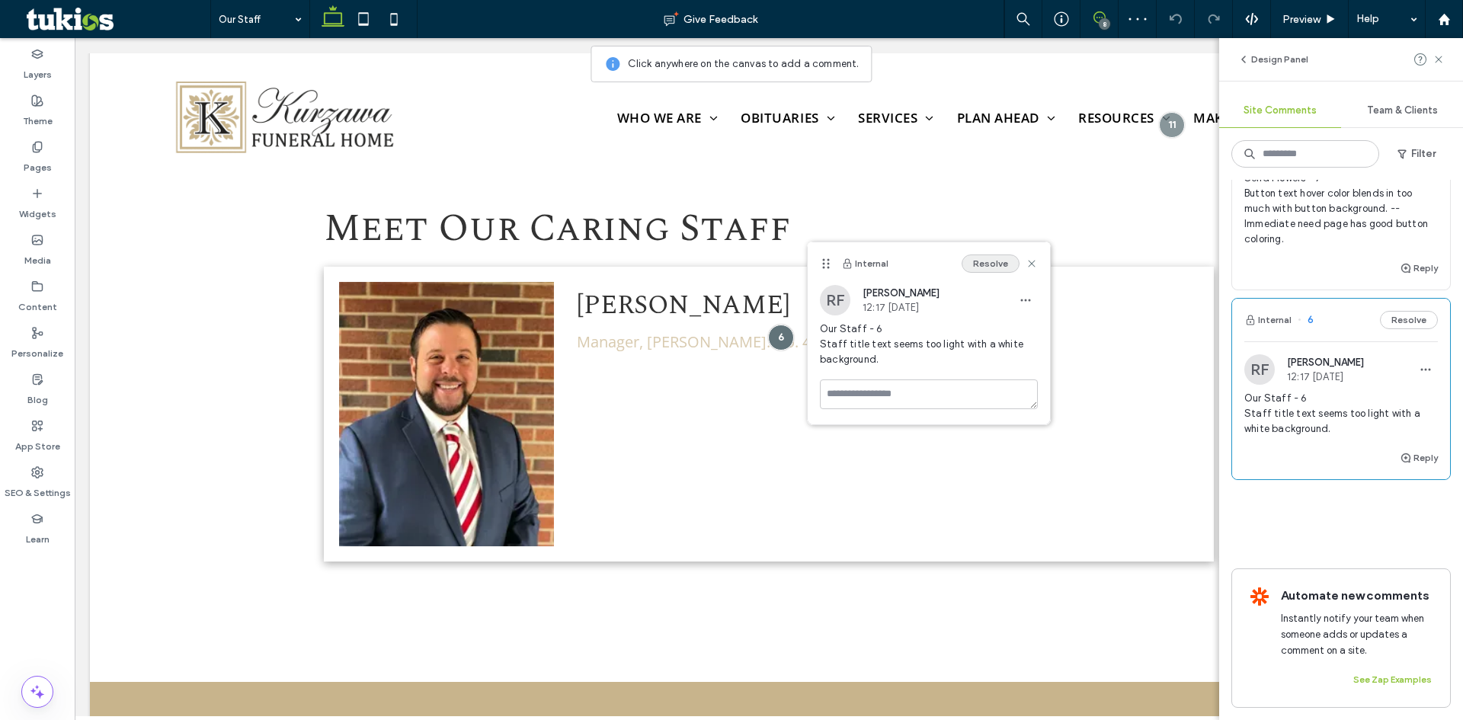
click at [983, 267] on button "Resolve" at bounding box center [991, 264] width 58 height 18
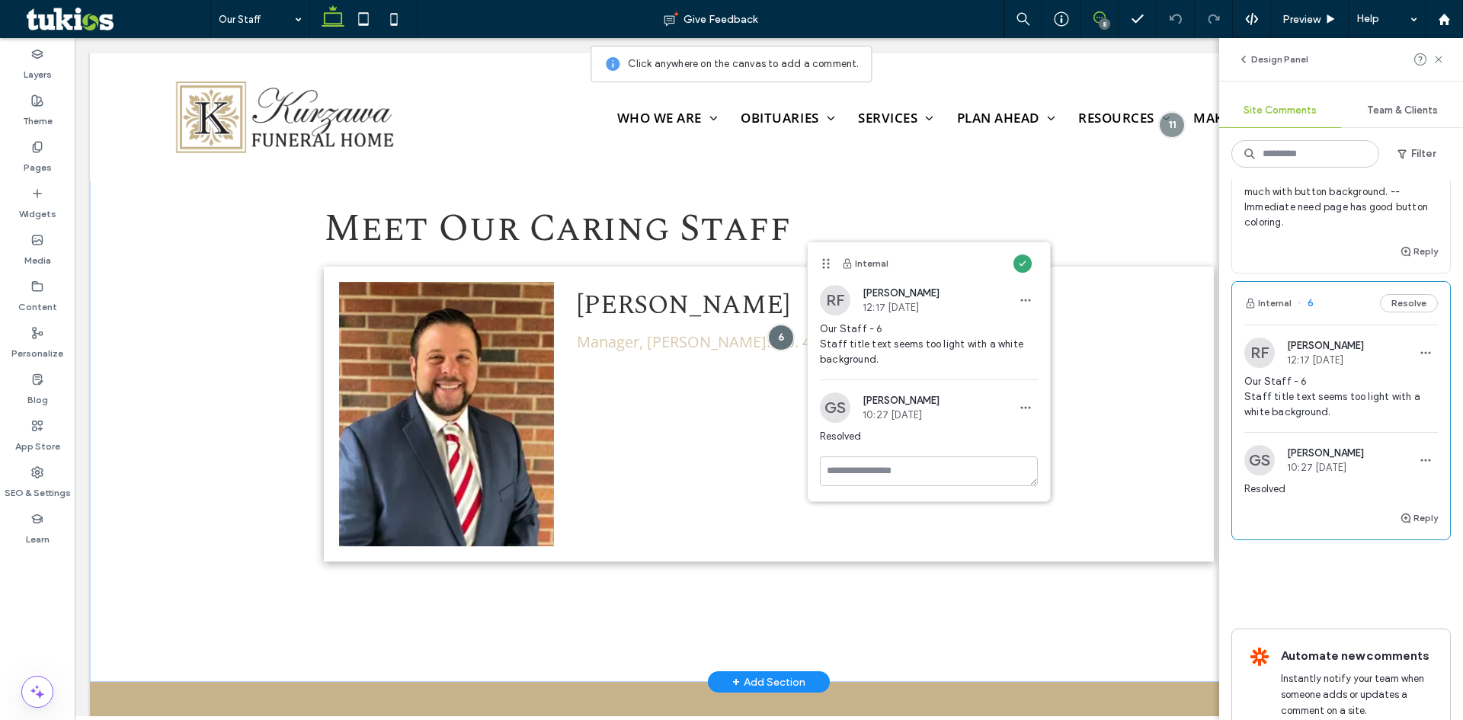
scroll to position [1095, 0]
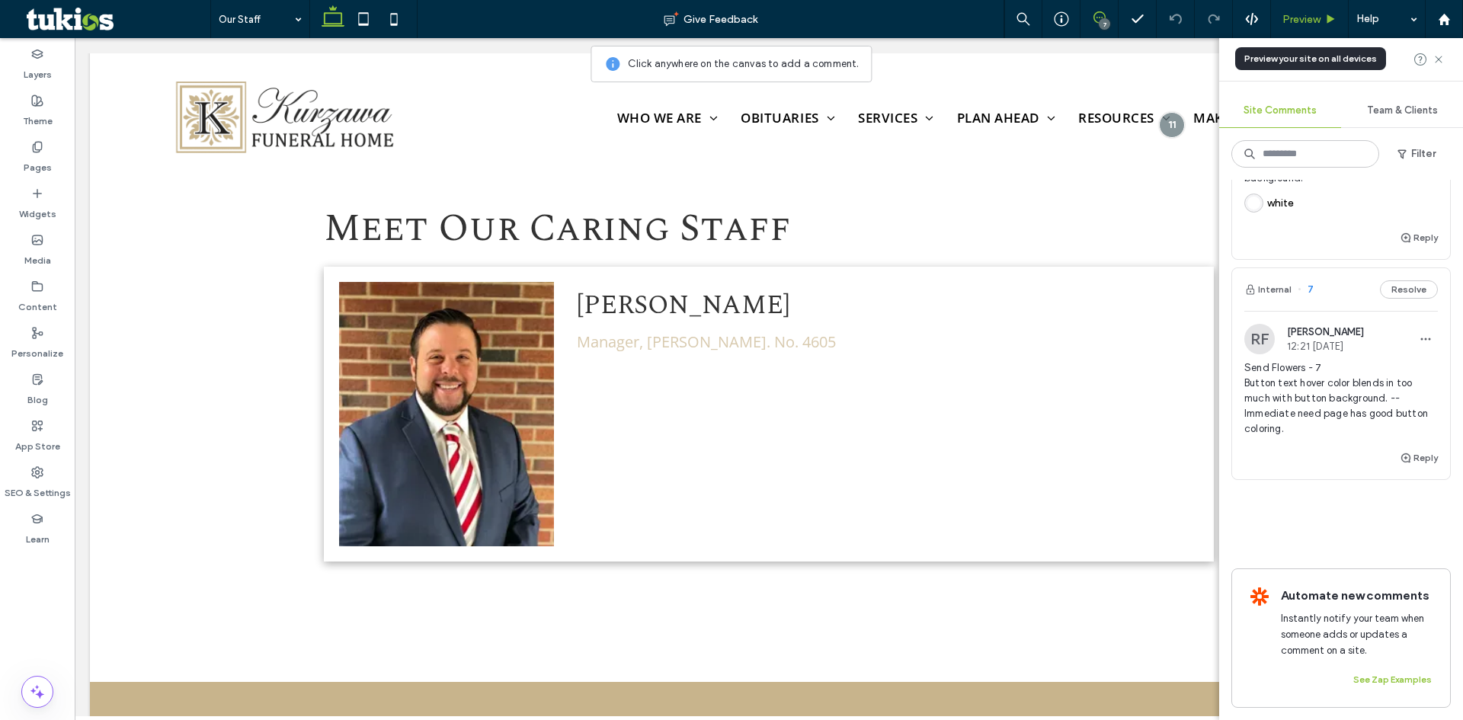
click at [1322, 20] on div "Preview" at bounding box center [1309, 19] width 77 height 13
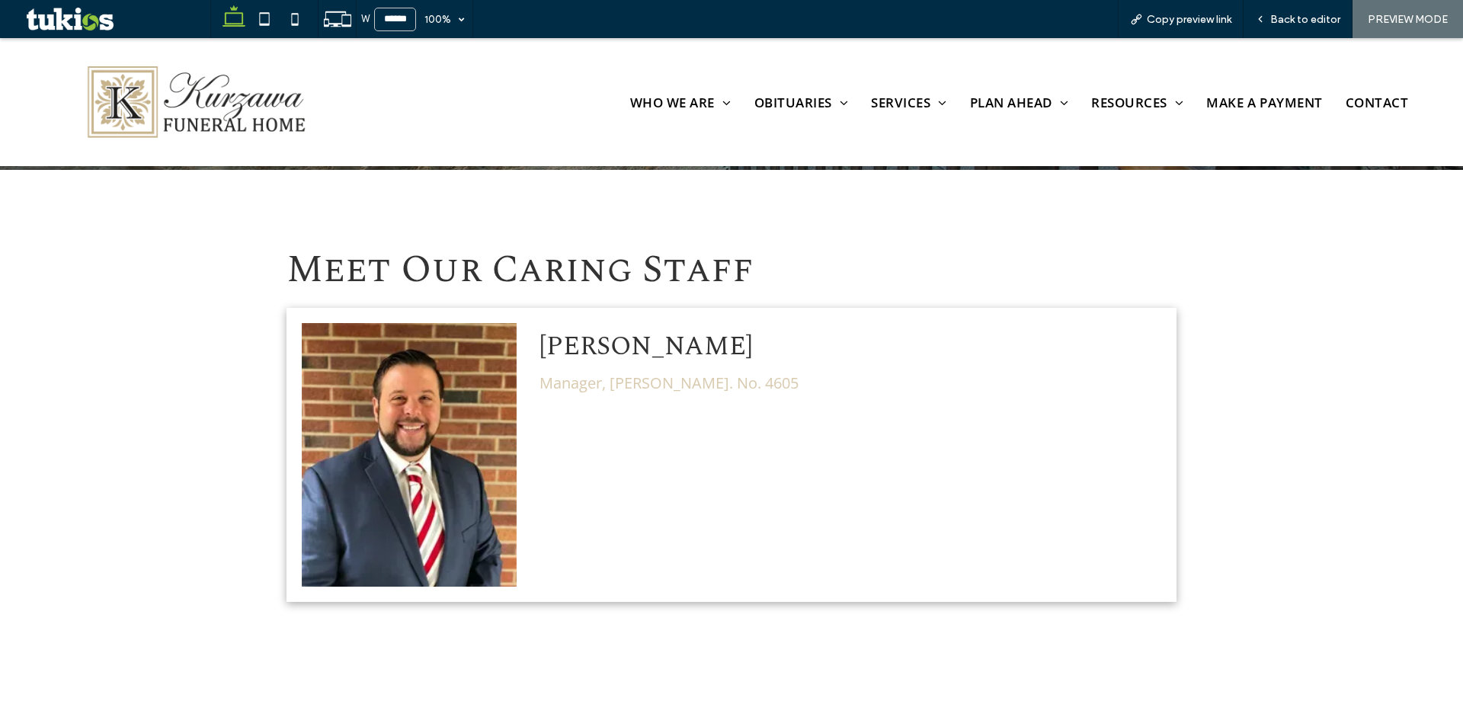
click at [1322, 20] on span "Back to editor" at bounding box center [1305, 19] width 70 height 13
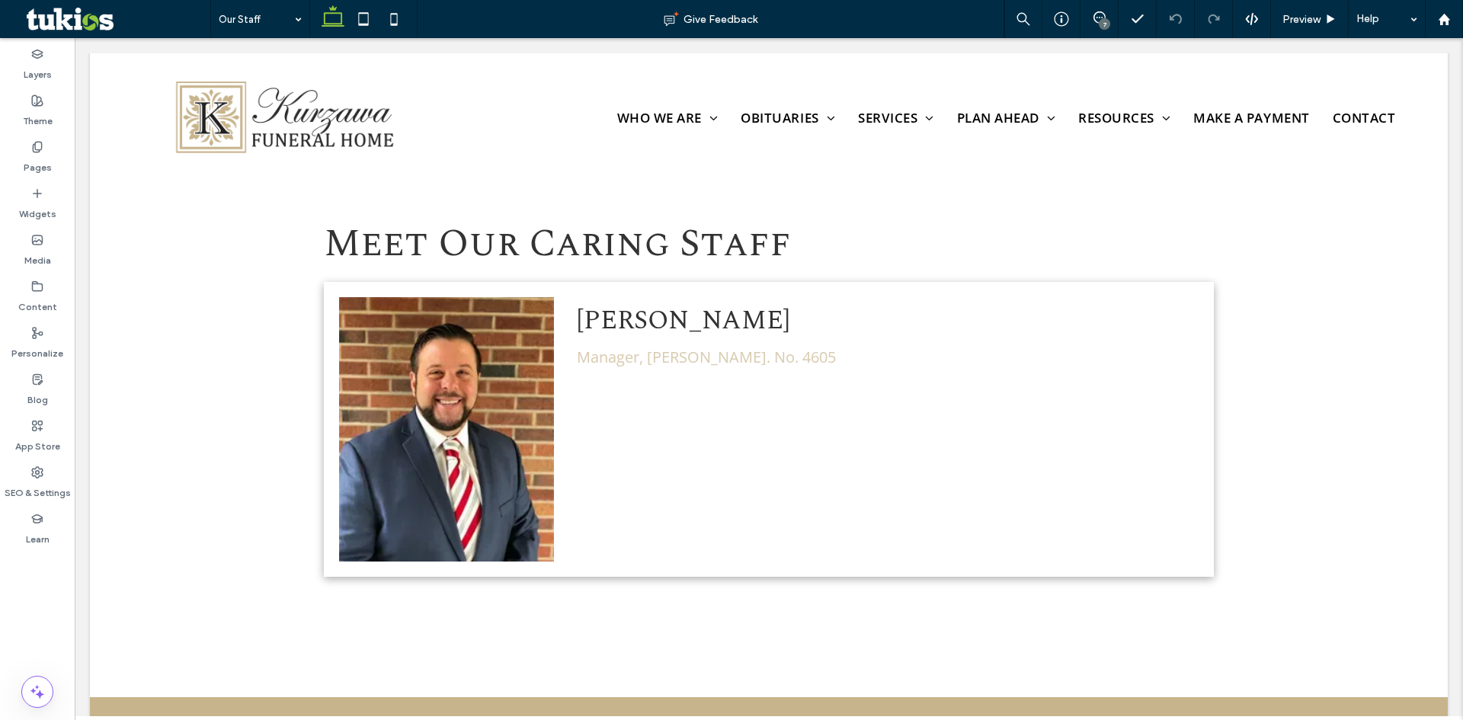
scroll to position [503, 0]
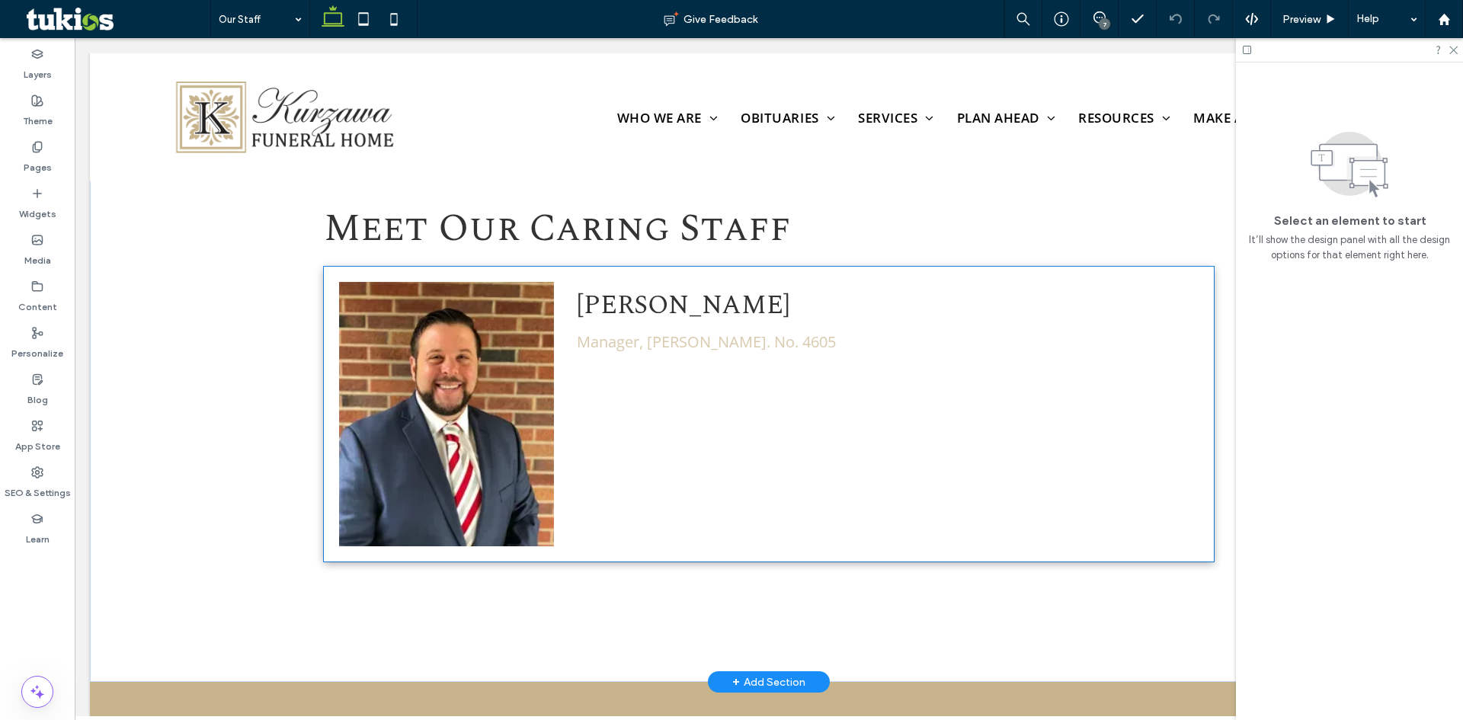
click at [766, 380] on div "Rocco M. Cuoco Manager, N.J. Lic. No. 4605" at bounding box center [891, 414] width 645 height 295
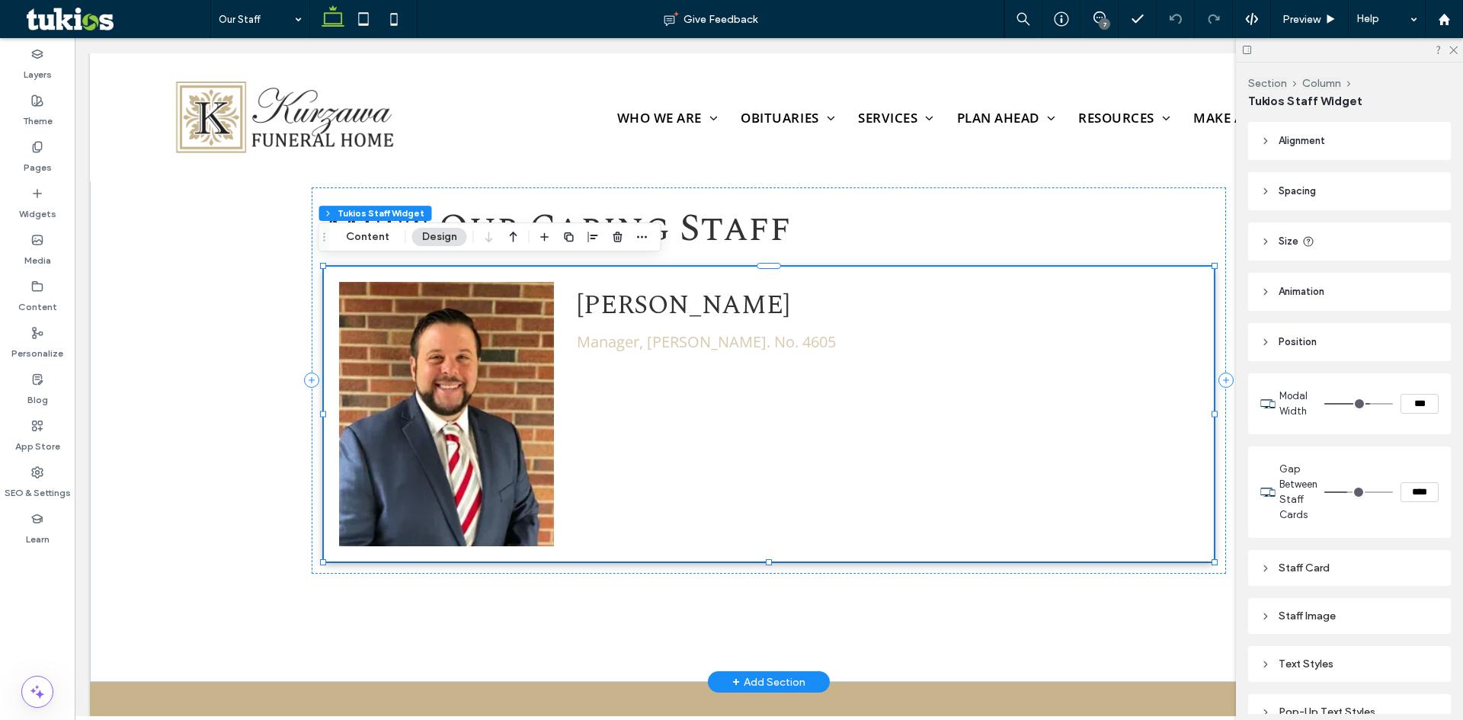
click at [766, 380] on div "Rocco M. Cuoco Manager, N.J. Lic. No. 4605" at bounding box center [891, 414] width 645 height 295
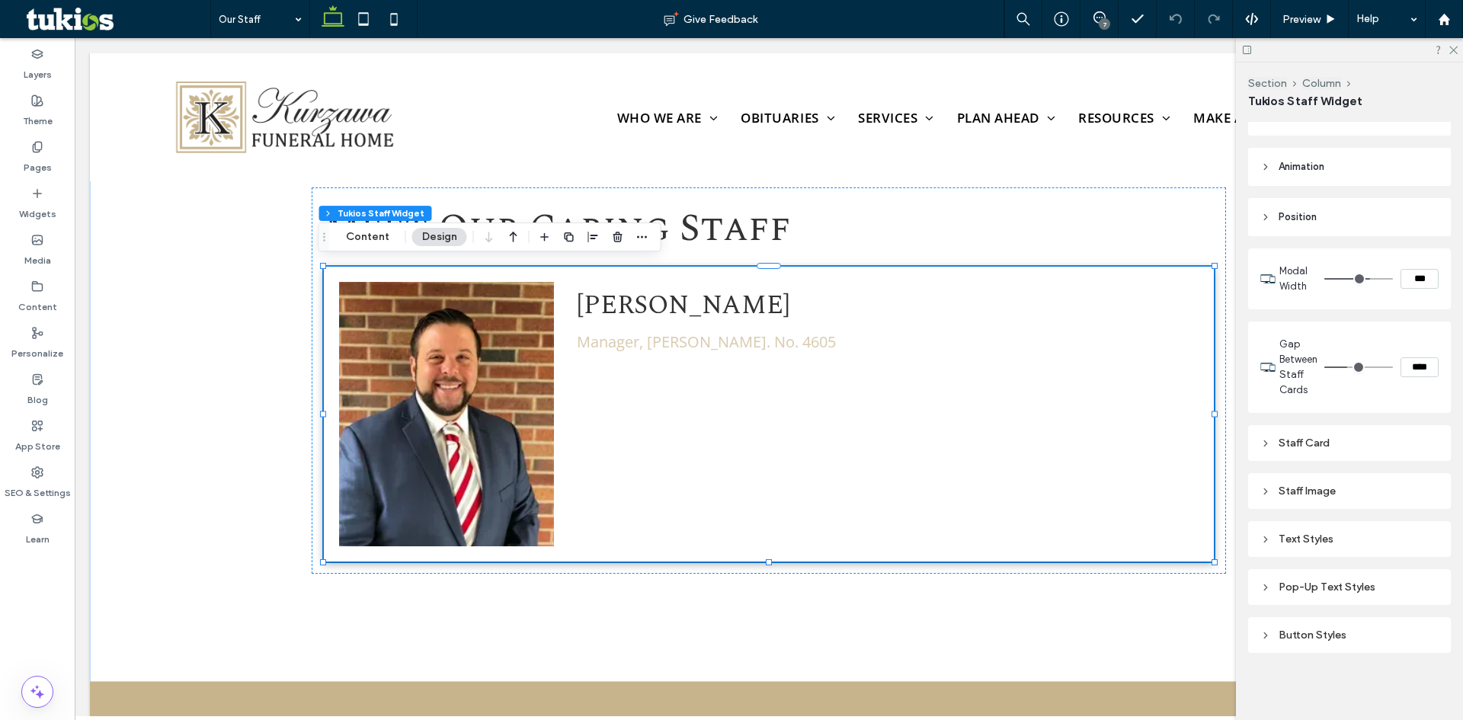
scroll to position [133, 0]
click at [1297, 536] on div "Text Styles" at bounding box center [1349, 531] width 178 height 13
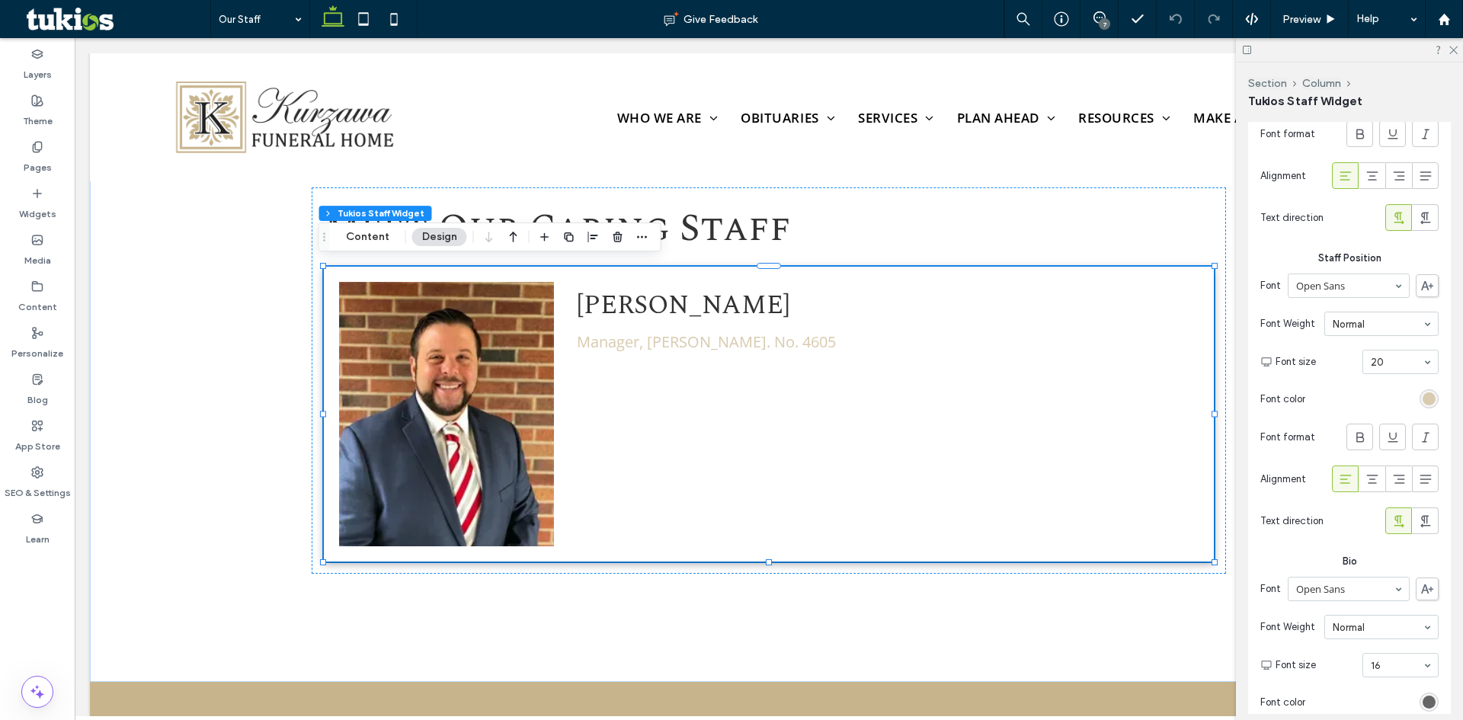
scroll to position [742, 0]
click at [1423, 399] on div "rgb(217, 203, 176)" at bounding box center [1429, 395] width 13 height 13
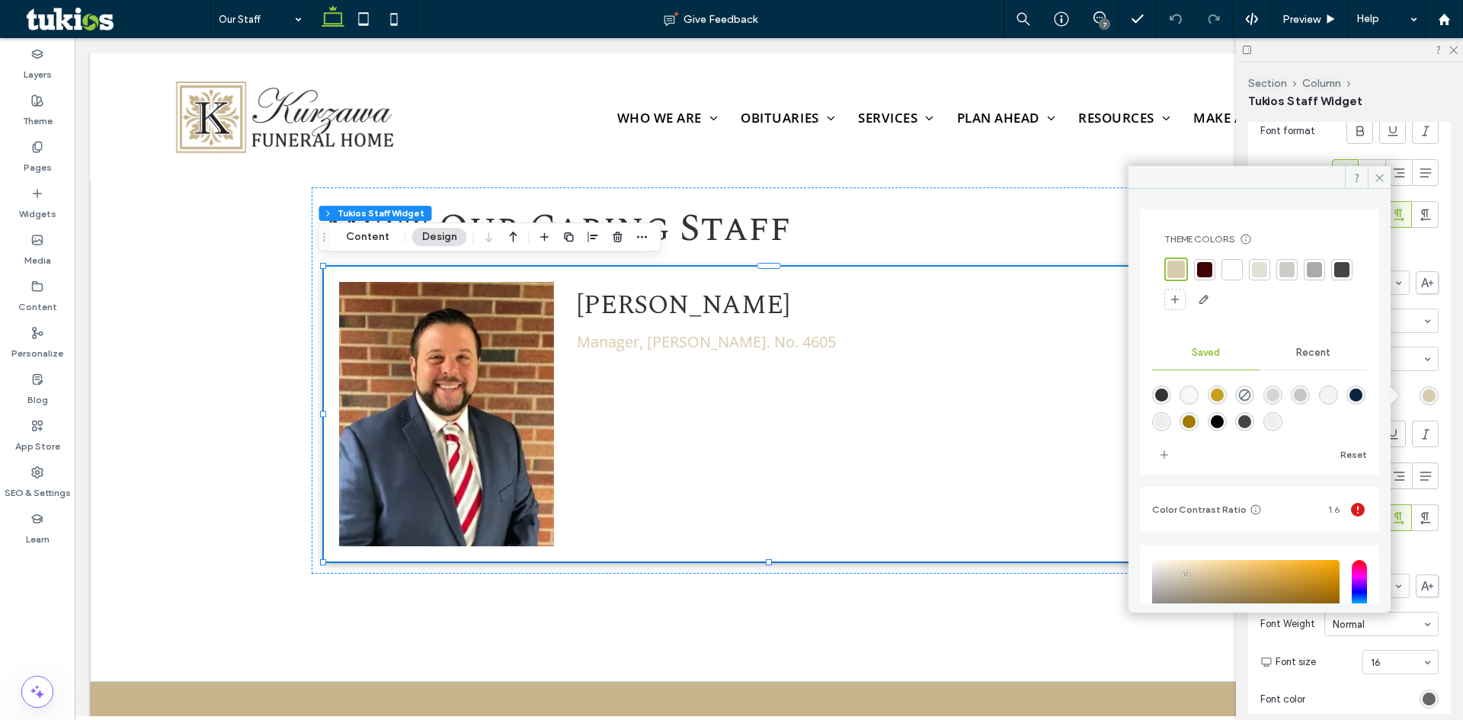
click at [1304, 349] on span "Recent" at bounding box center [1313, 353] width 34 height 12
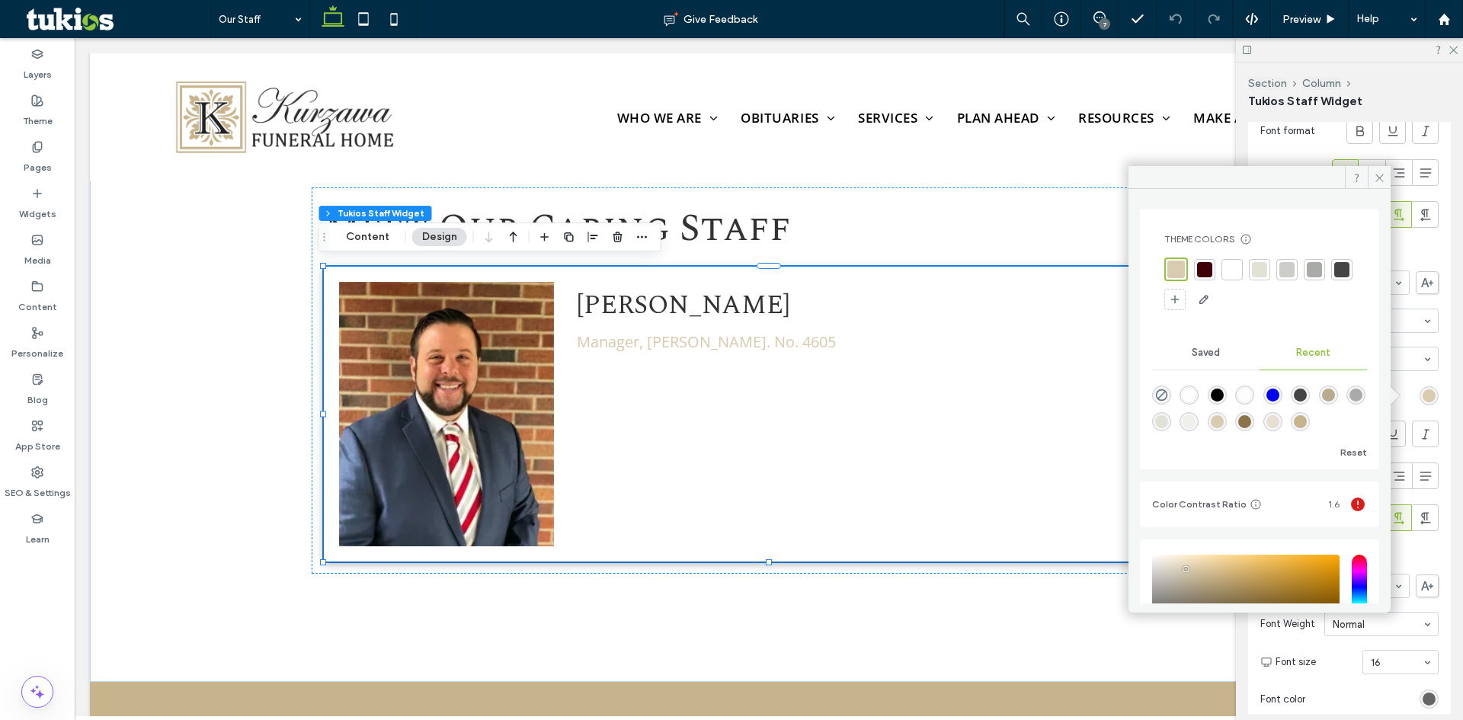
click at [1251, 422] on div "rgba(141, 116, 74, 1)" at bounding box center [1244, 421] width 13 height 13
type input "*******"
click at [1377, 176] on icon at bounding box center [1379, 177] width 11 height 11
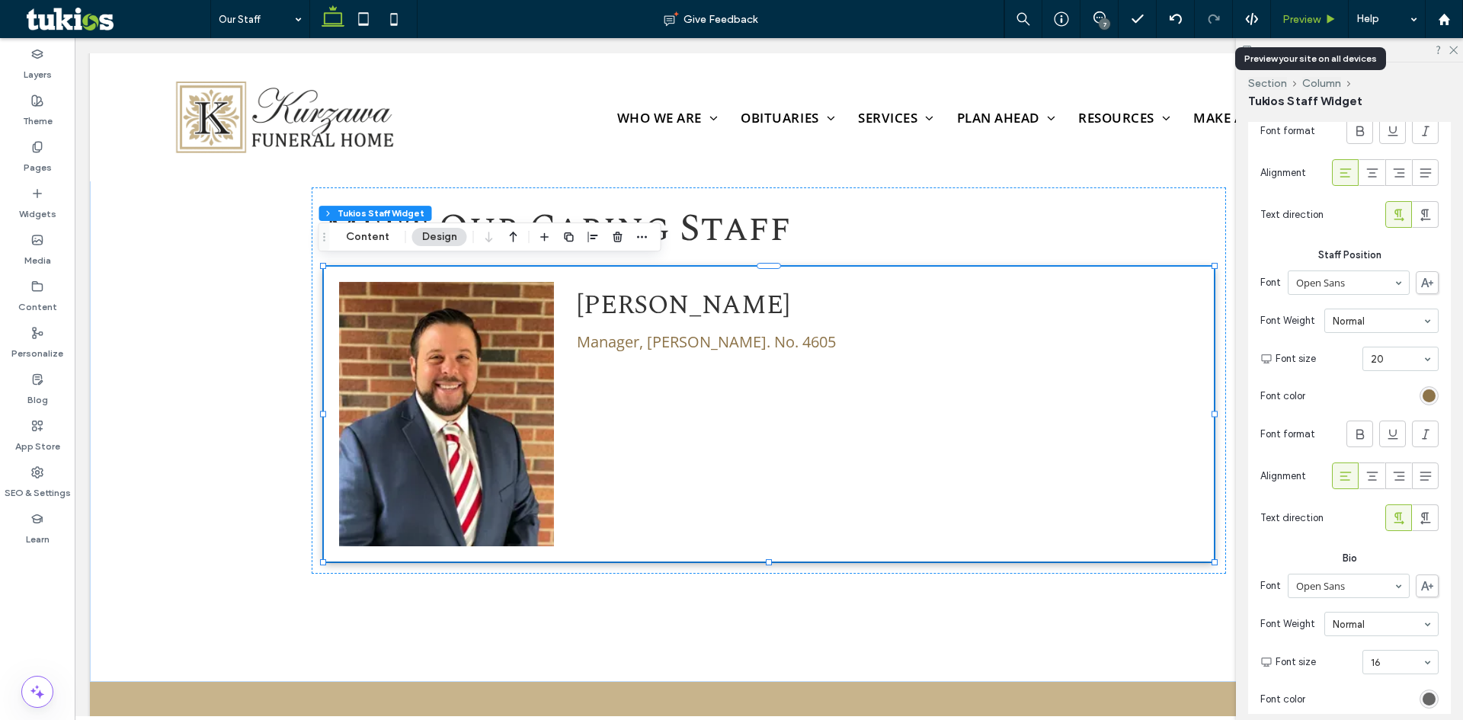
click at [1326, 24] on icon at bounding box center [1330, 19] width 11 height 11
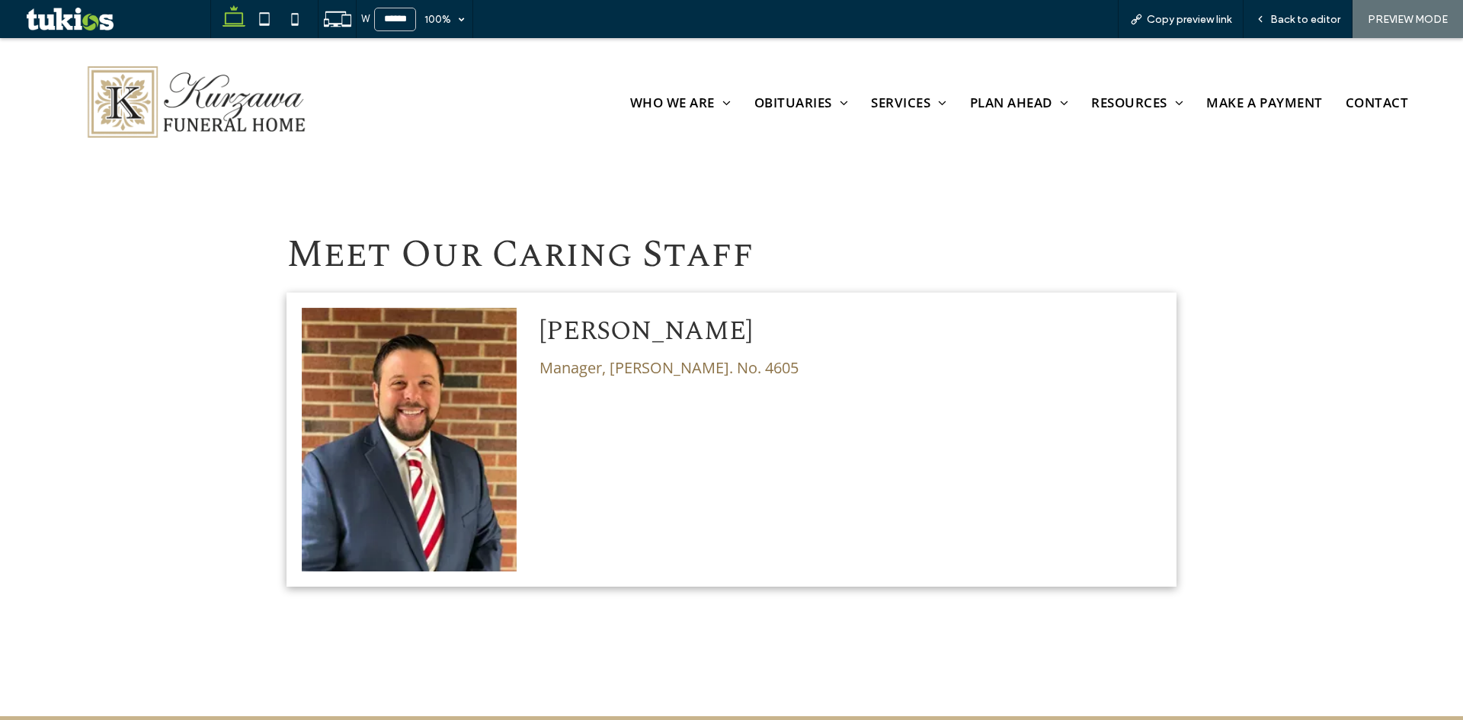
scroll to position [488, 0]
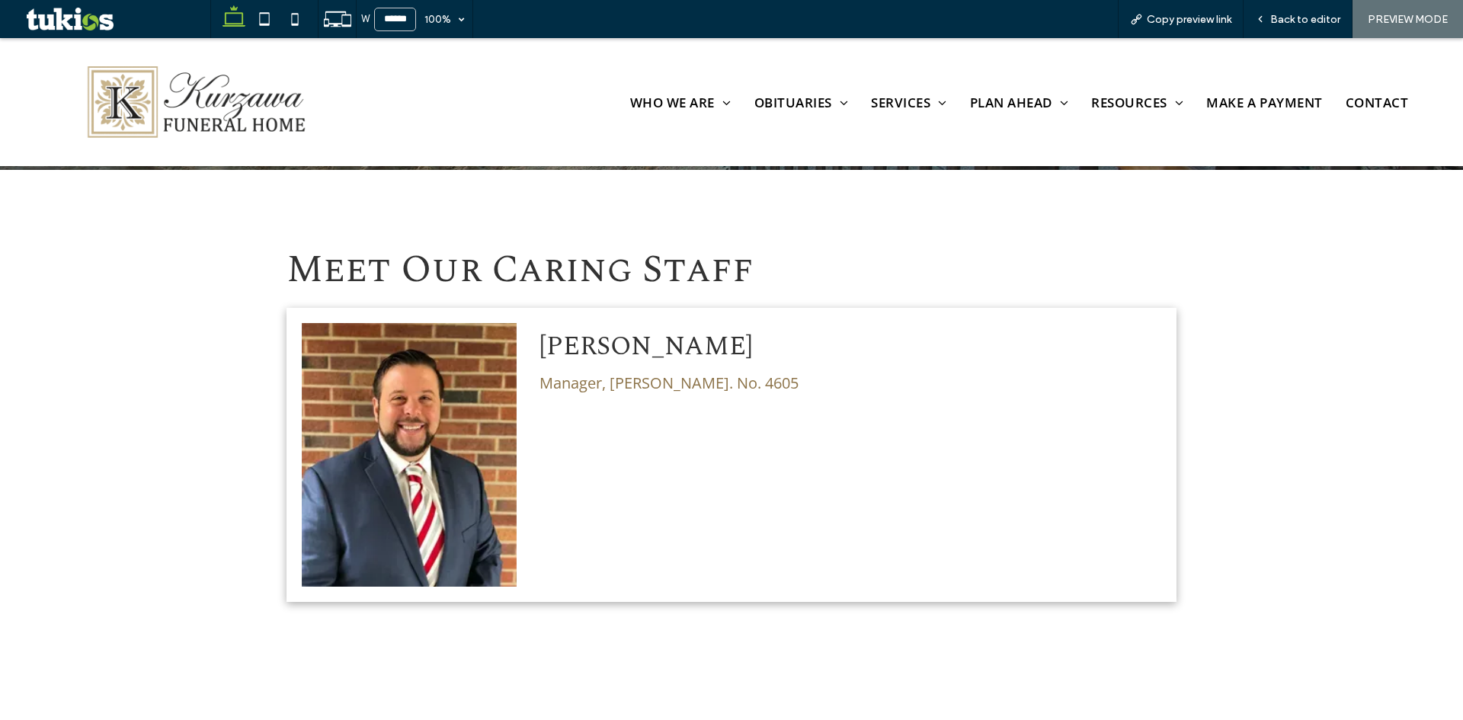
click at [1326, 24] on span "Back to editor" at bounding box center [1305, 19] width 70 height 13
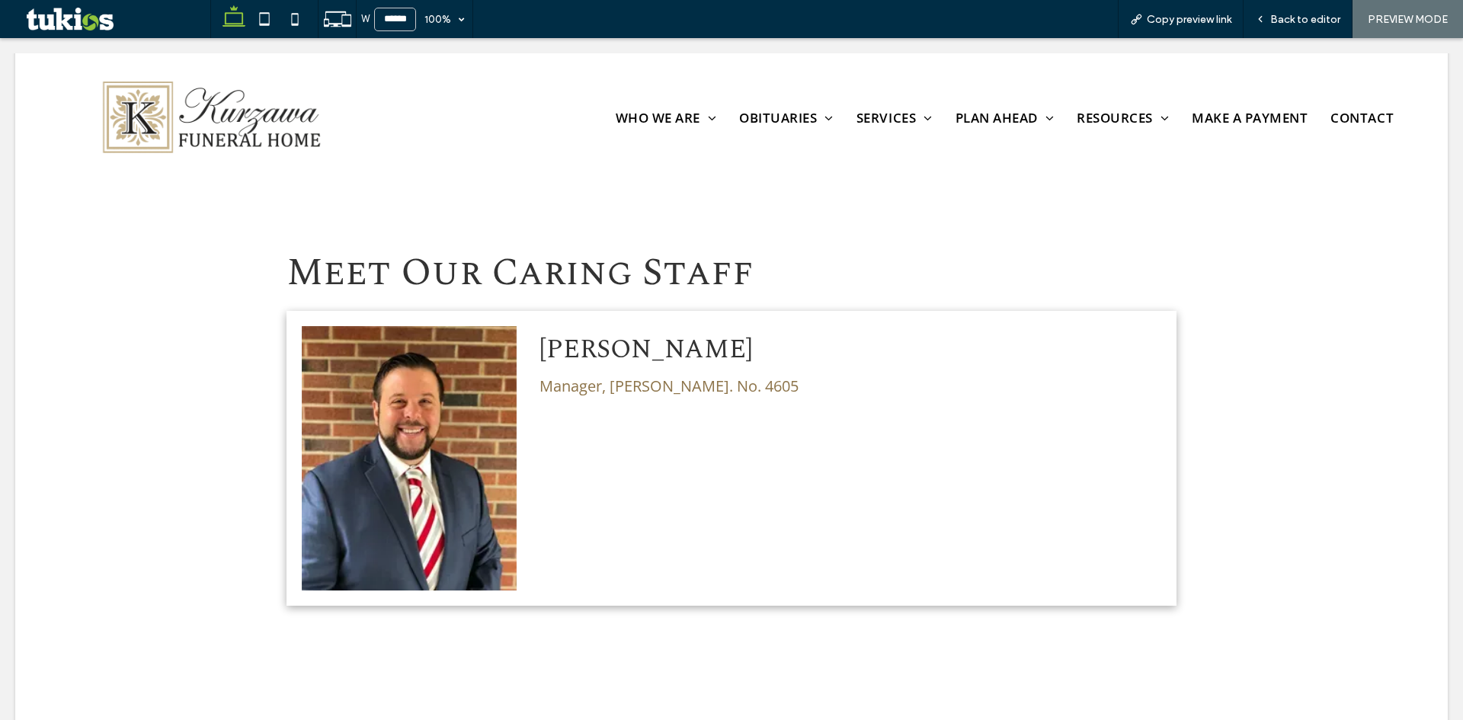
scroll to position [503, 0]
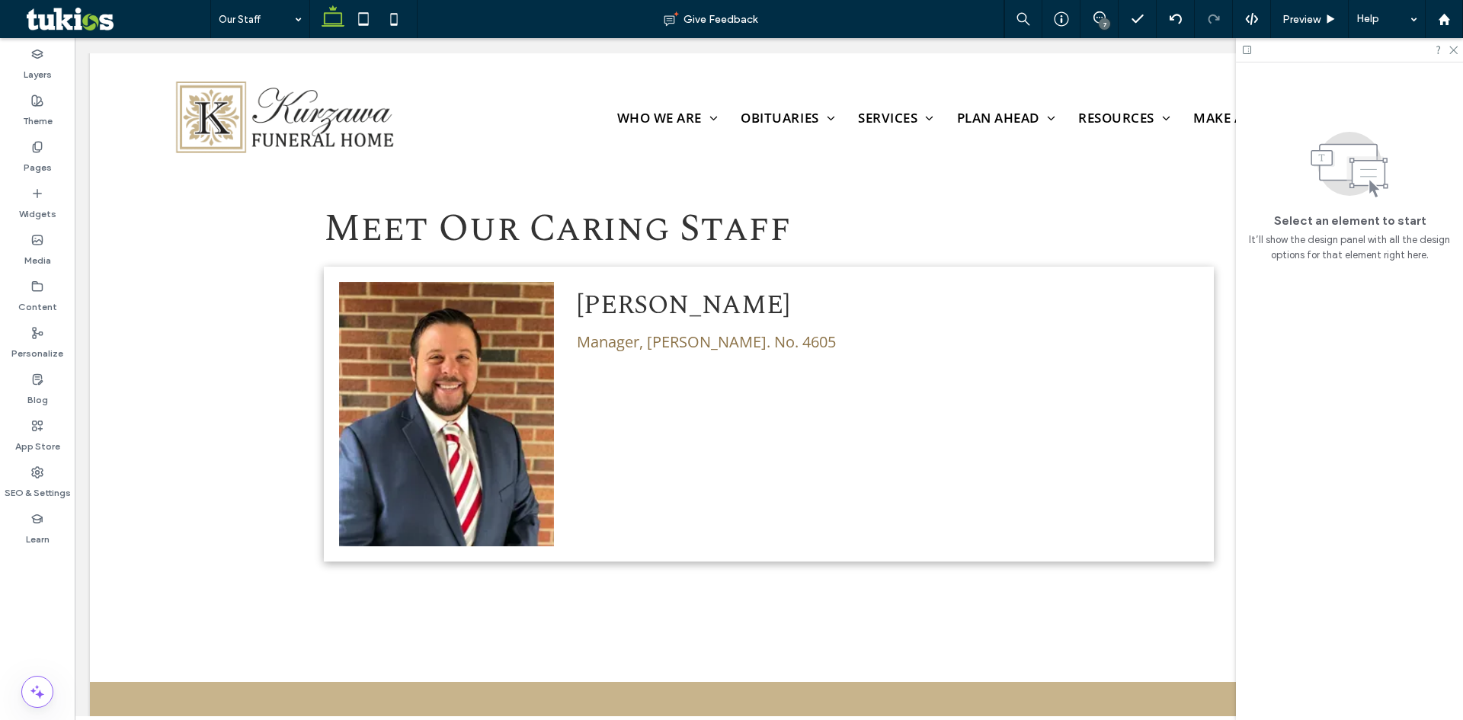
click at [1108, 22] on div "7" at bounding box center [1104, 23] width 11 height 11
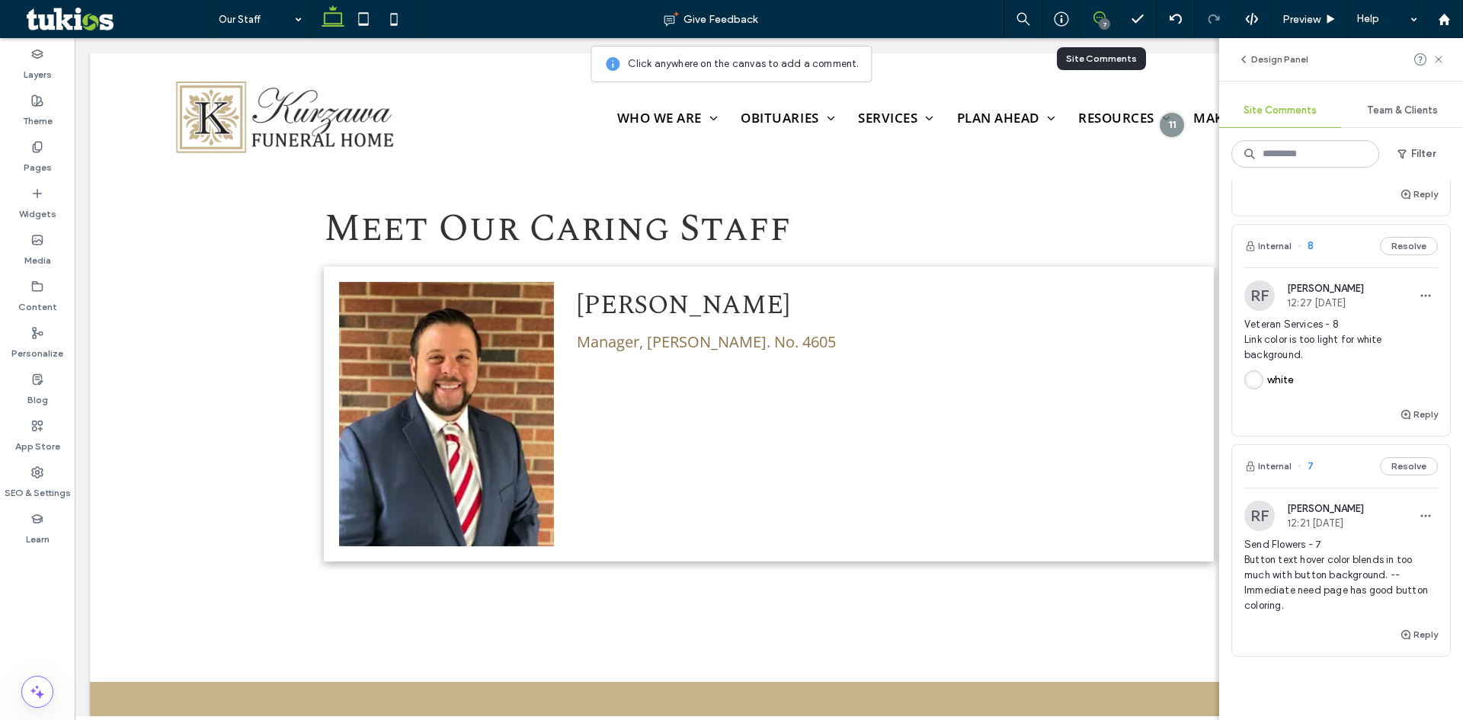
scroll to position [914, 0]
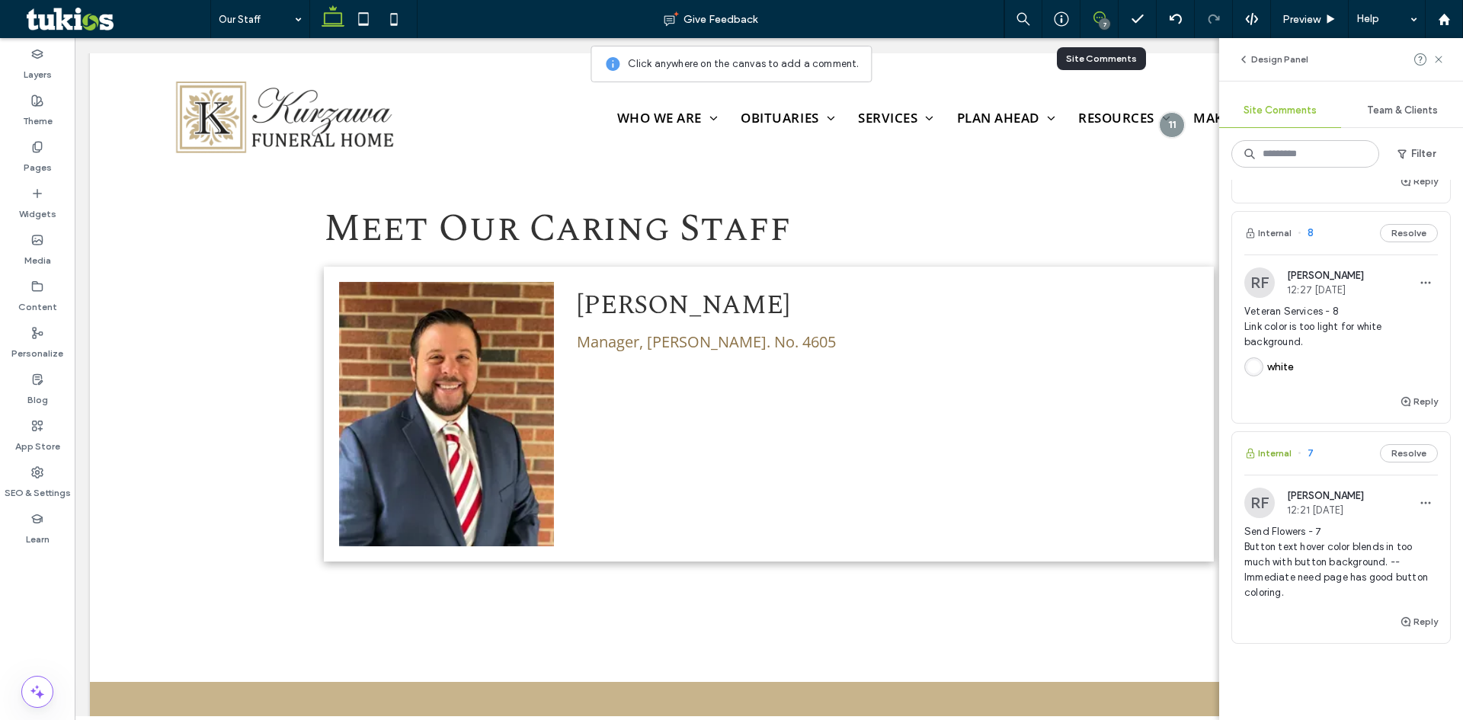
click at [1282, 454] on button "Internal" at bounding box center [1267, 453] width 47 height 18
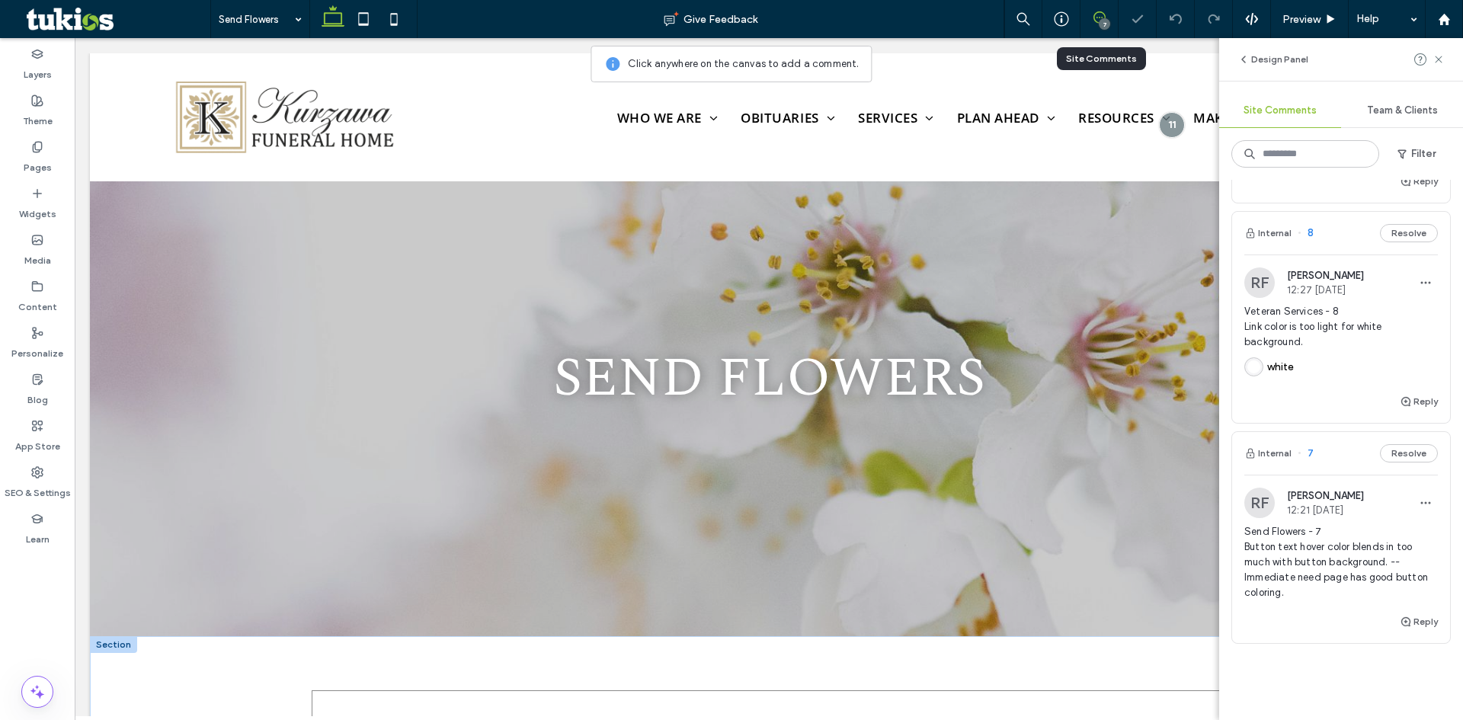
scroll to position [469, 0]
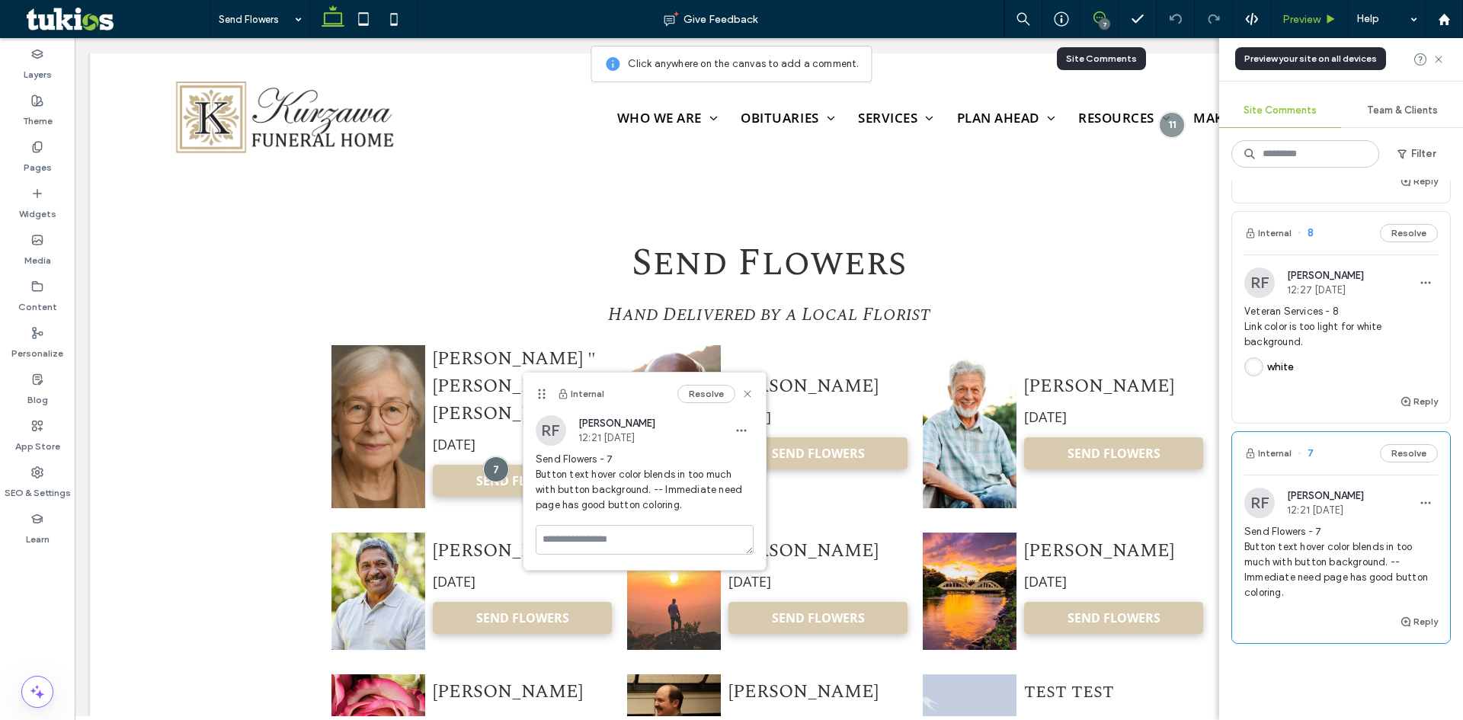
click at [1314, 22] on span "Preview" at bounding box center [1301, 19] width 38 height 13
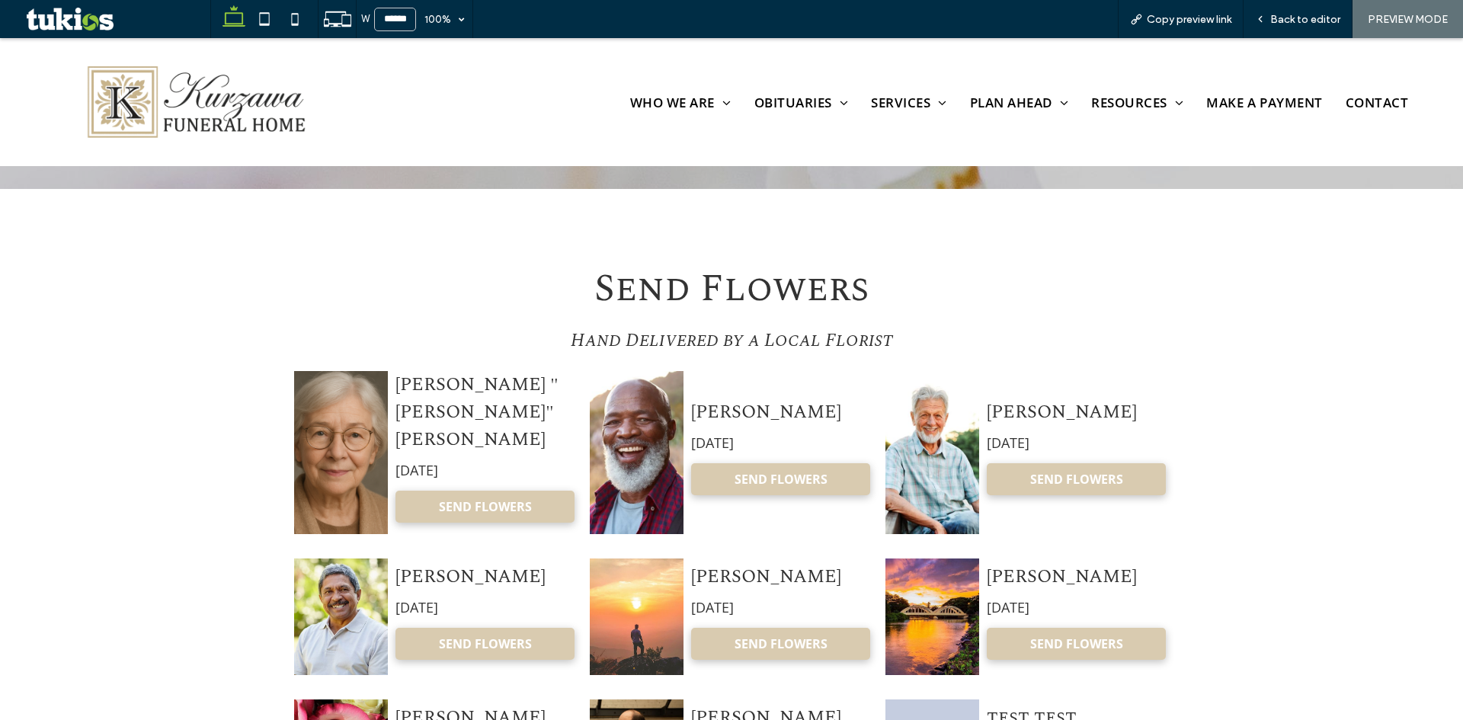
scroll to position [453, 0]
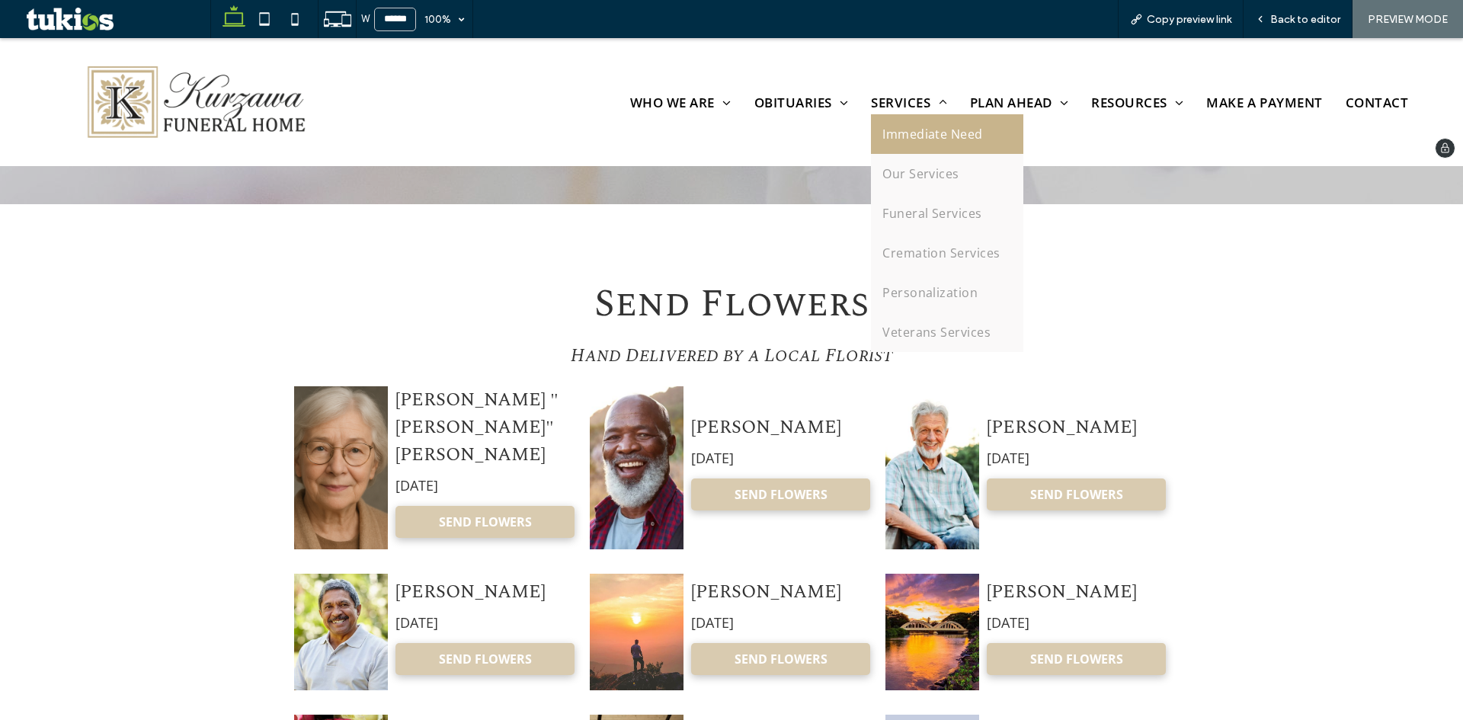
click at [915, 130] on span "Immediate Need" at bounding box center [932, 134] width 101 height 17
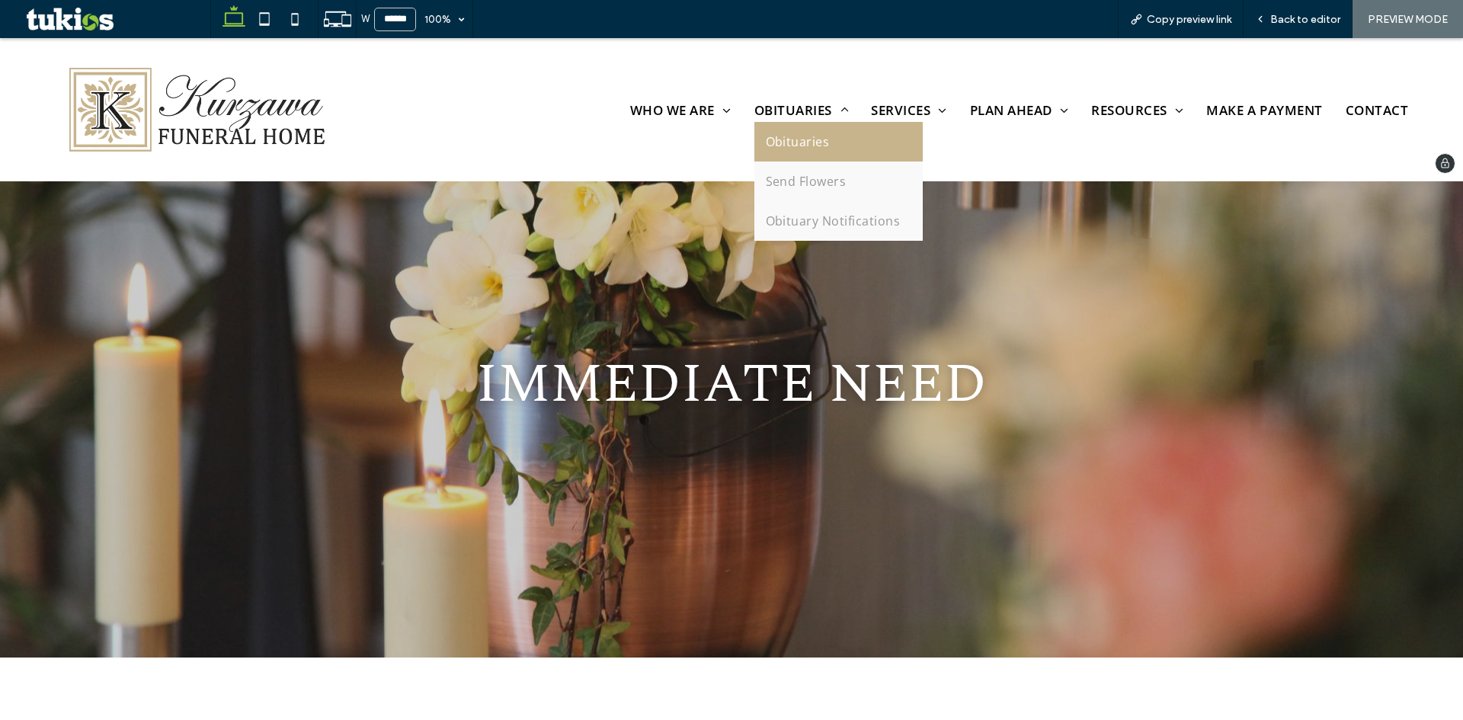
click at [806, 149] on span "Obituaries" at bounding box center [798, 141] width 64 height 17
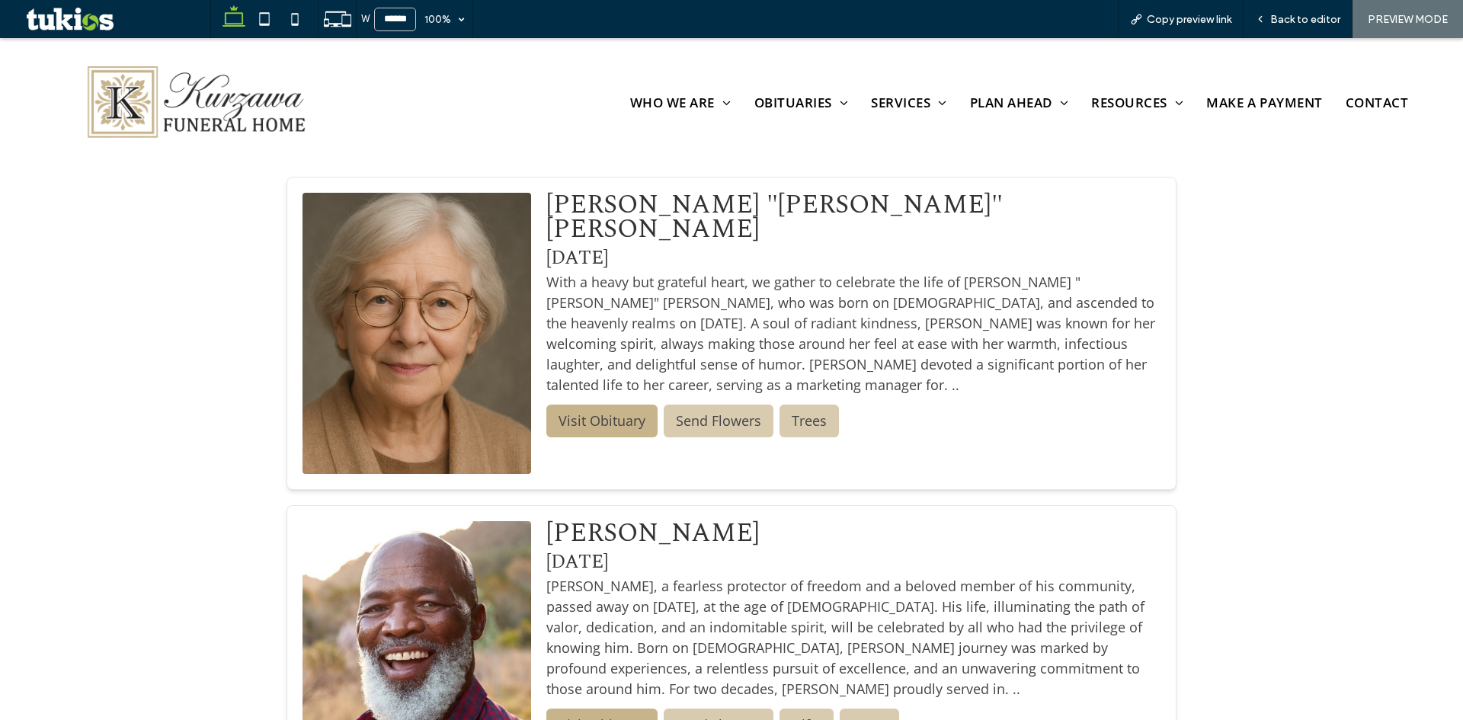
scroll to position [686, 0]
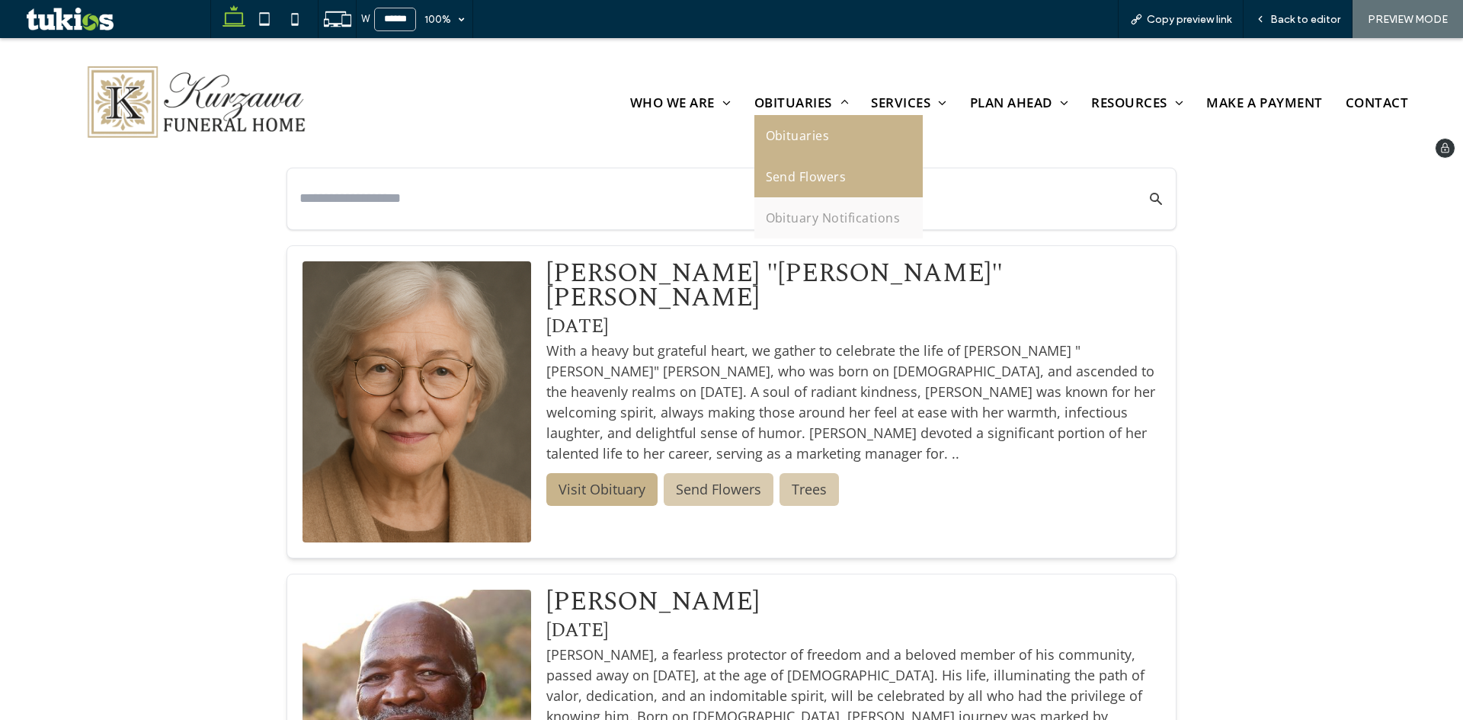
click at [796, 170] on span "Send Flowers" at bounding box center [806, 177] width 81 height 18
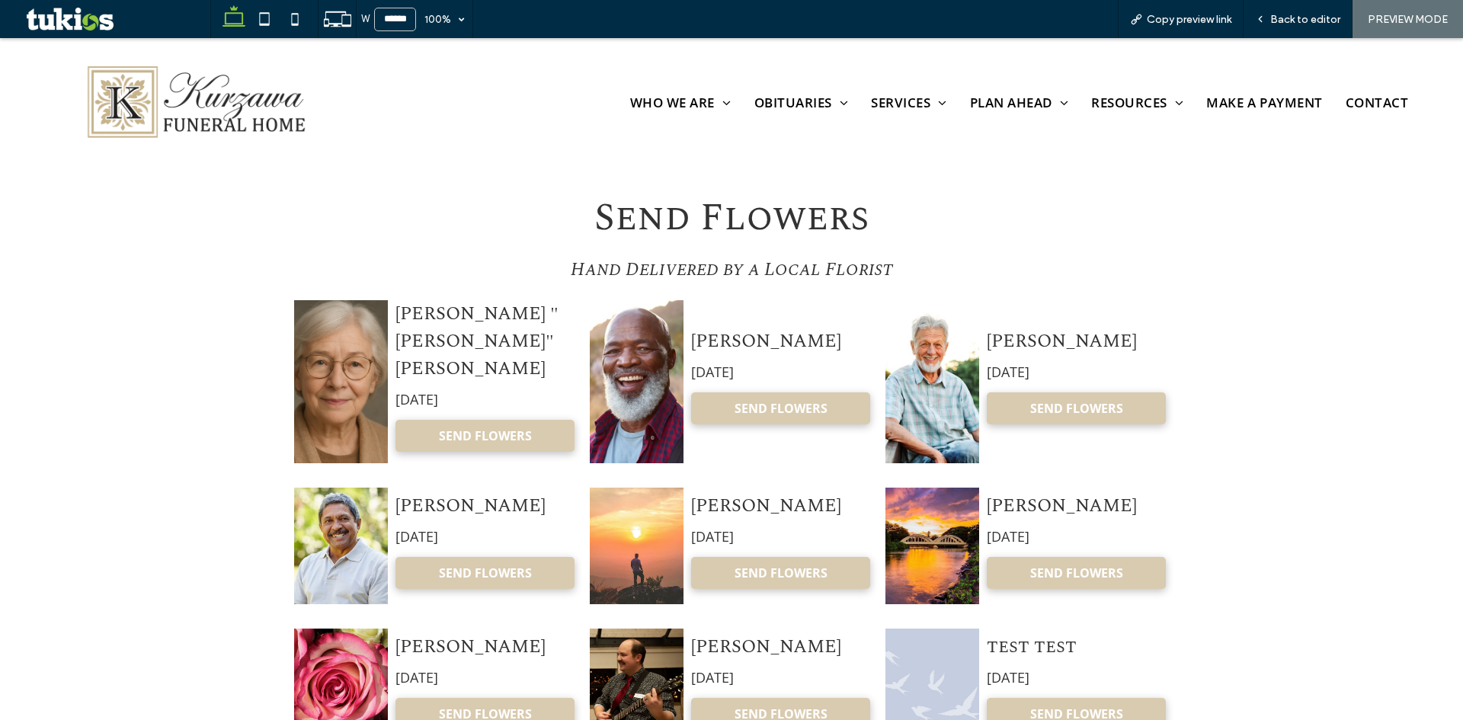
scroll to position [762, 0]
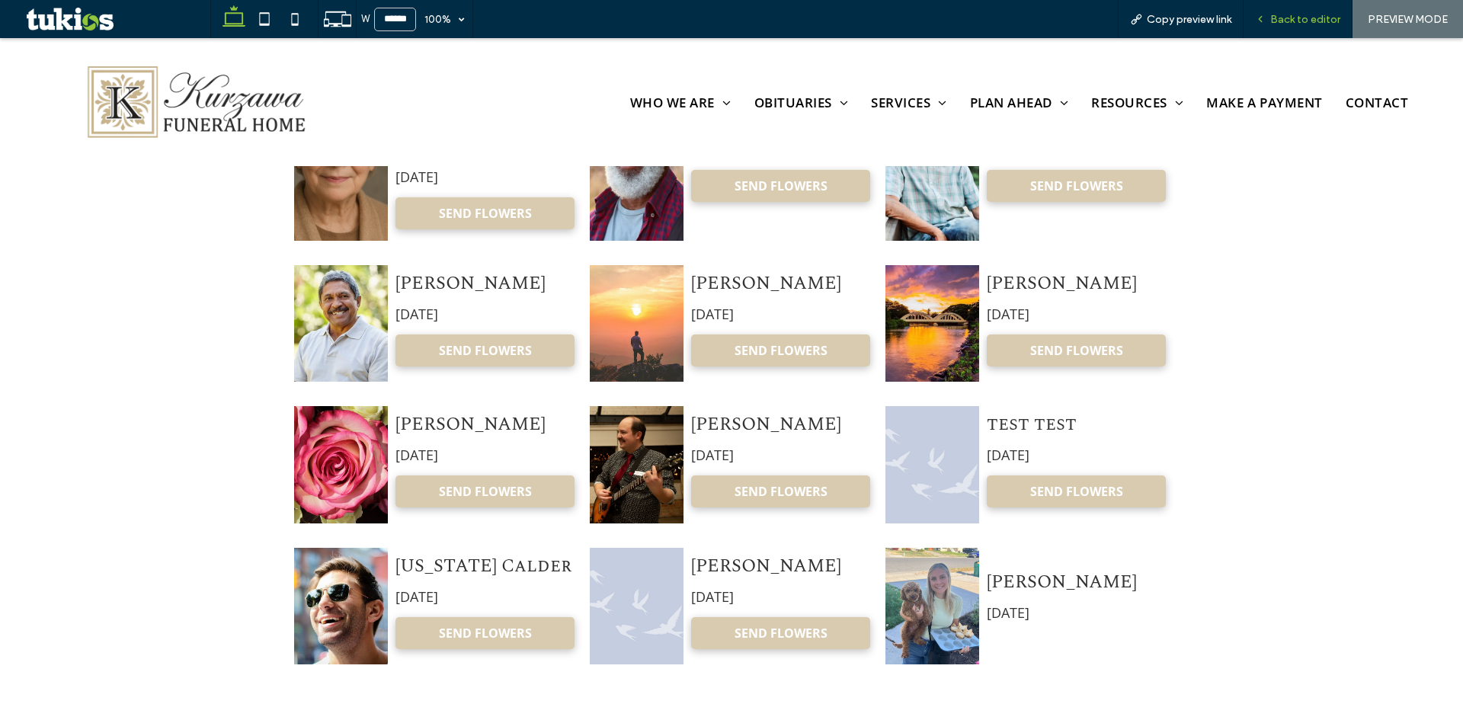
click at [1311, 24] on span "Back to editor" at bounding box center [1305, 19] width 70 height 13
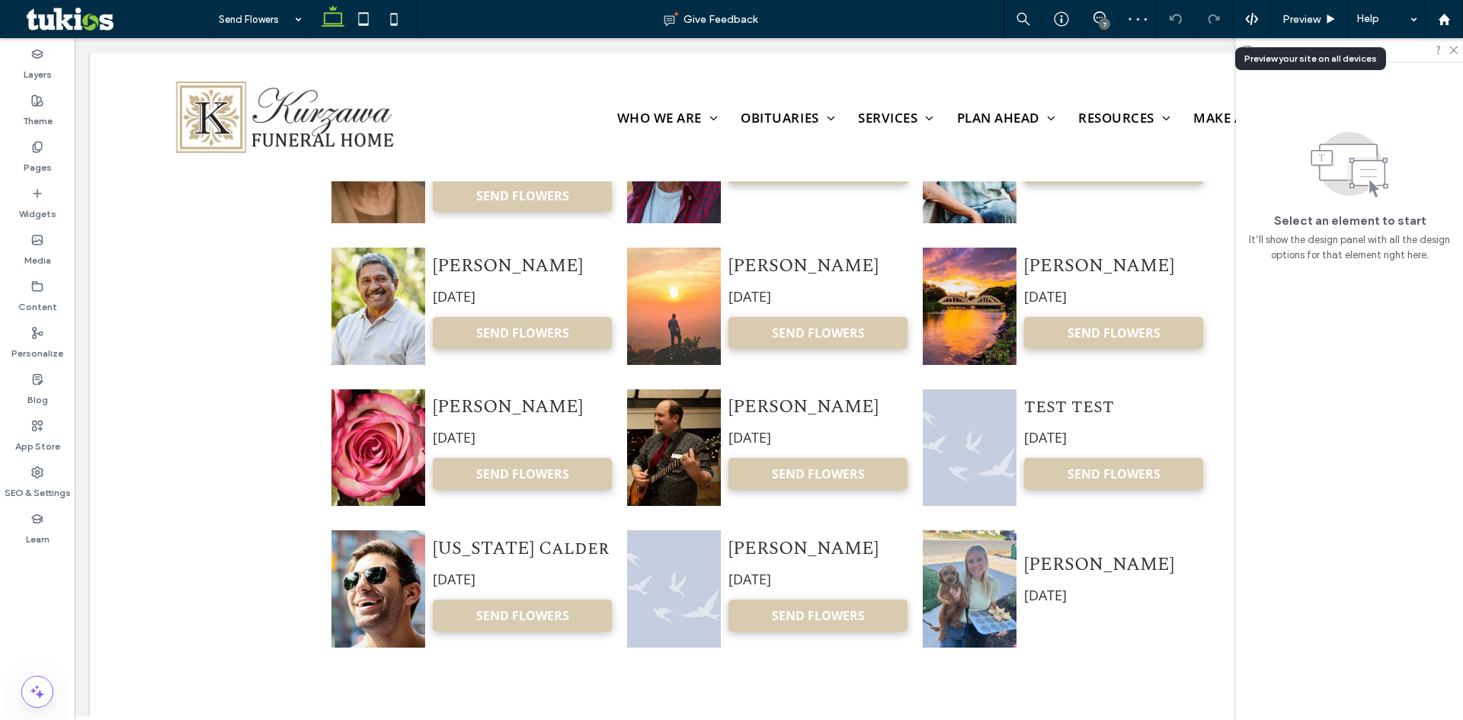
scroll to position [736, 0]
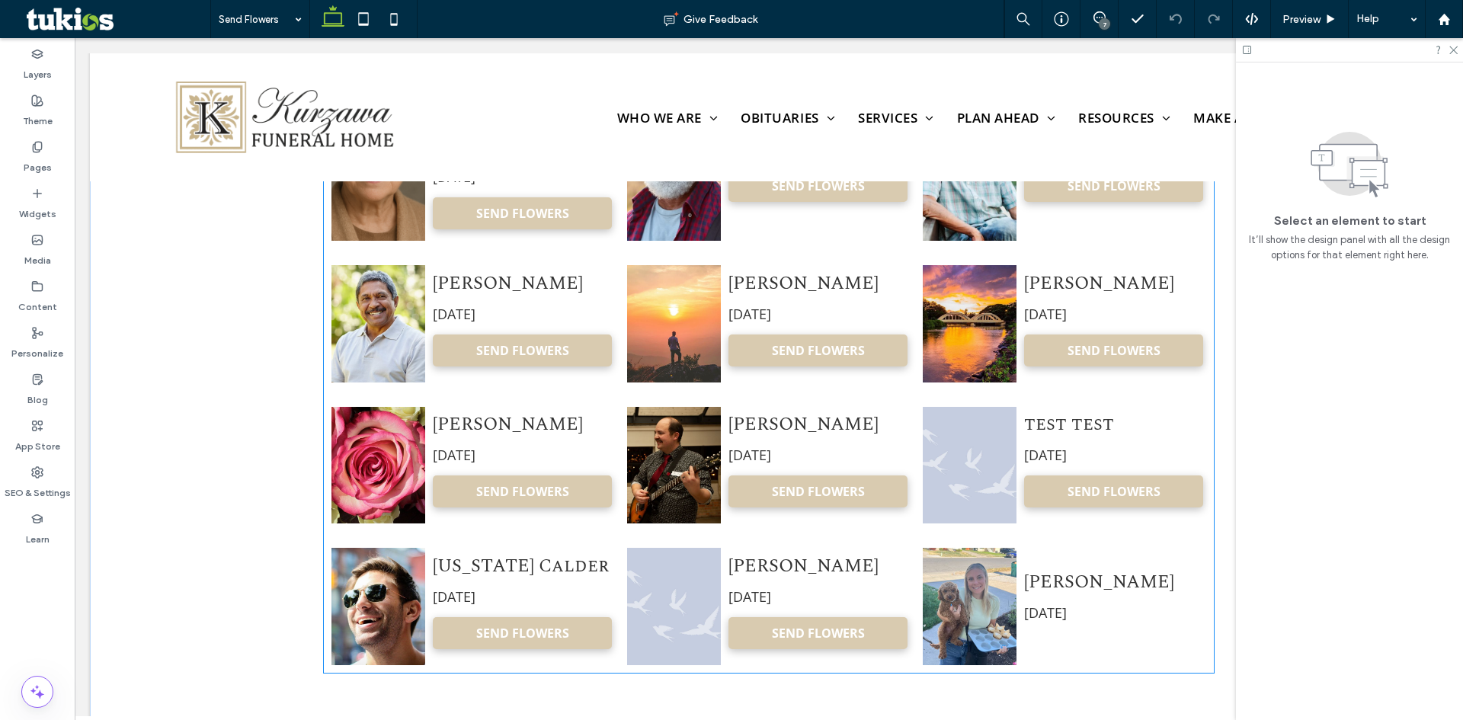
click at [709, 361] on img "Macy Graybeal's obituary" at bounding box center [674, 323] width 94 height 117
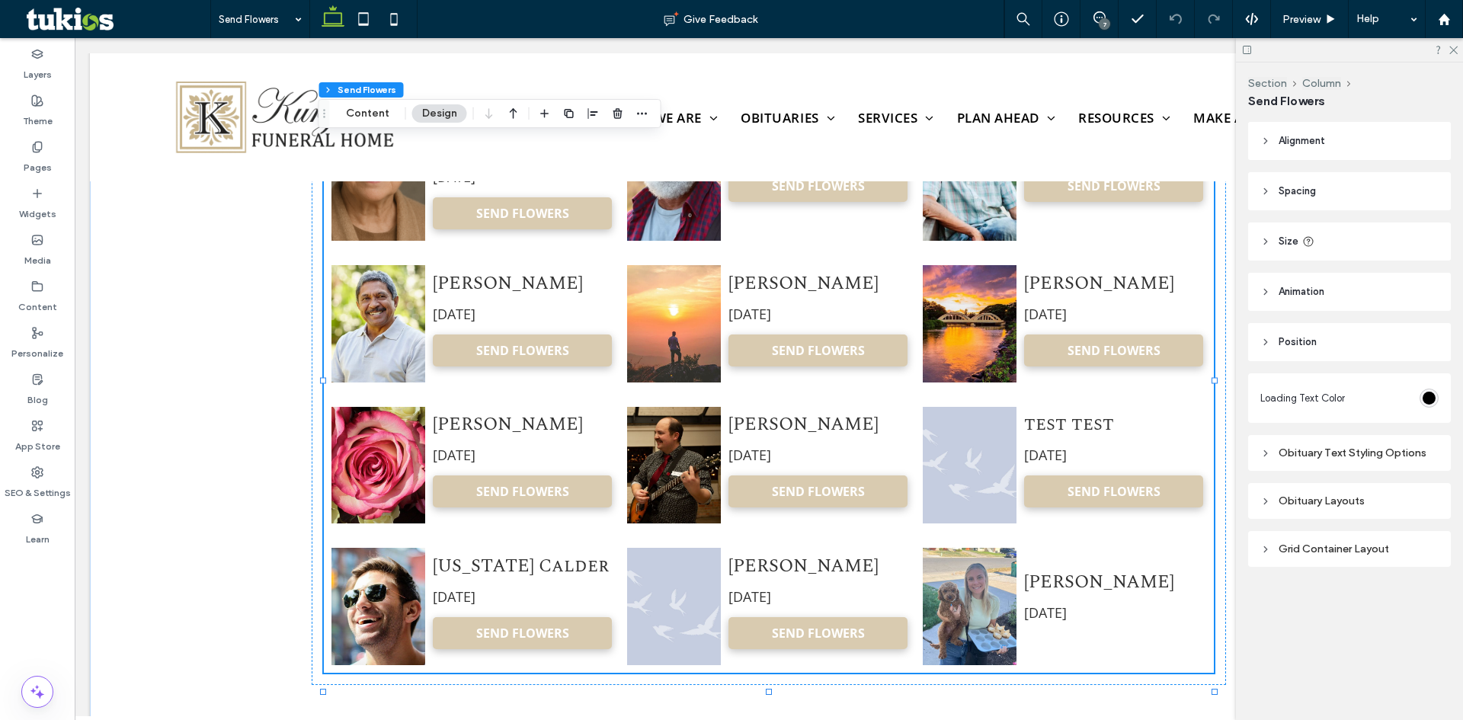
click at [1314, 504] on div "Obituary Layouts" at bounding box center [1349, 501] width 178 height 13
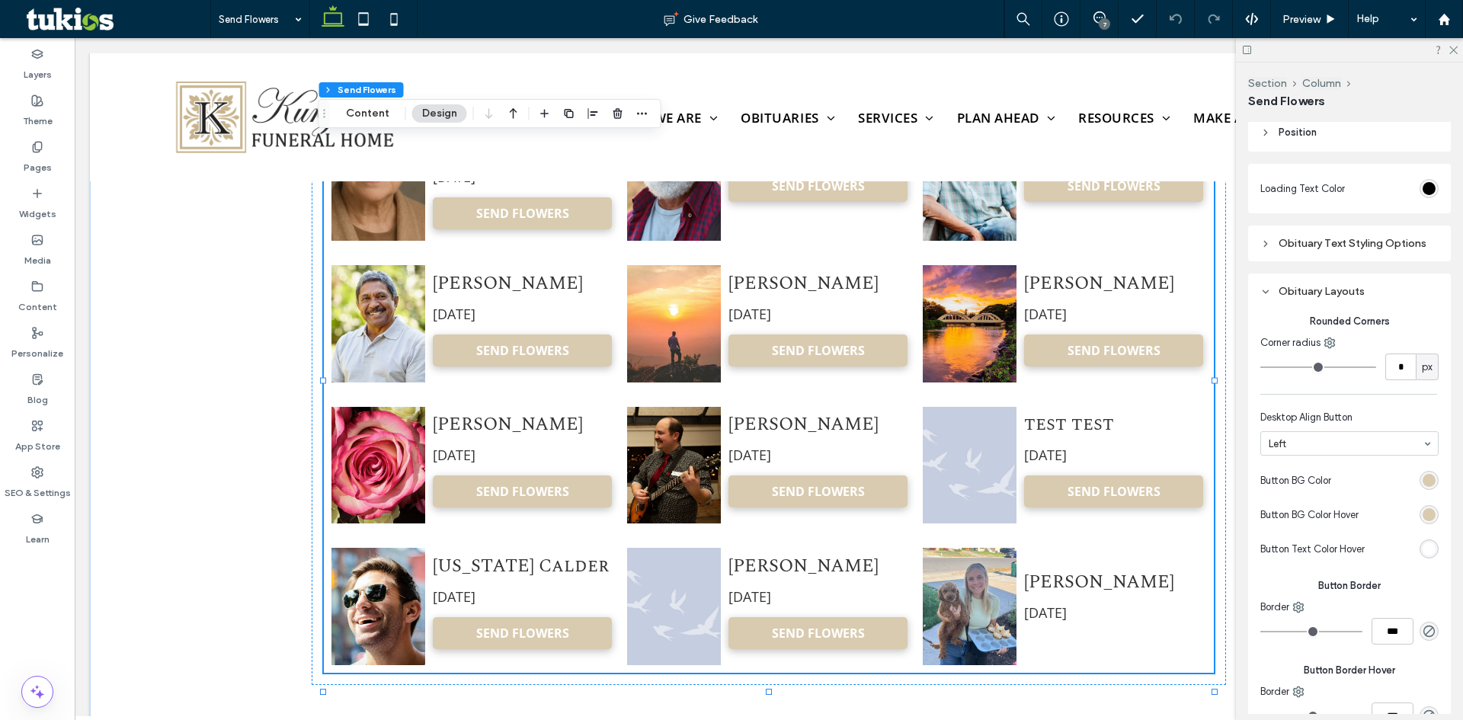
scroll to position [229, 0]
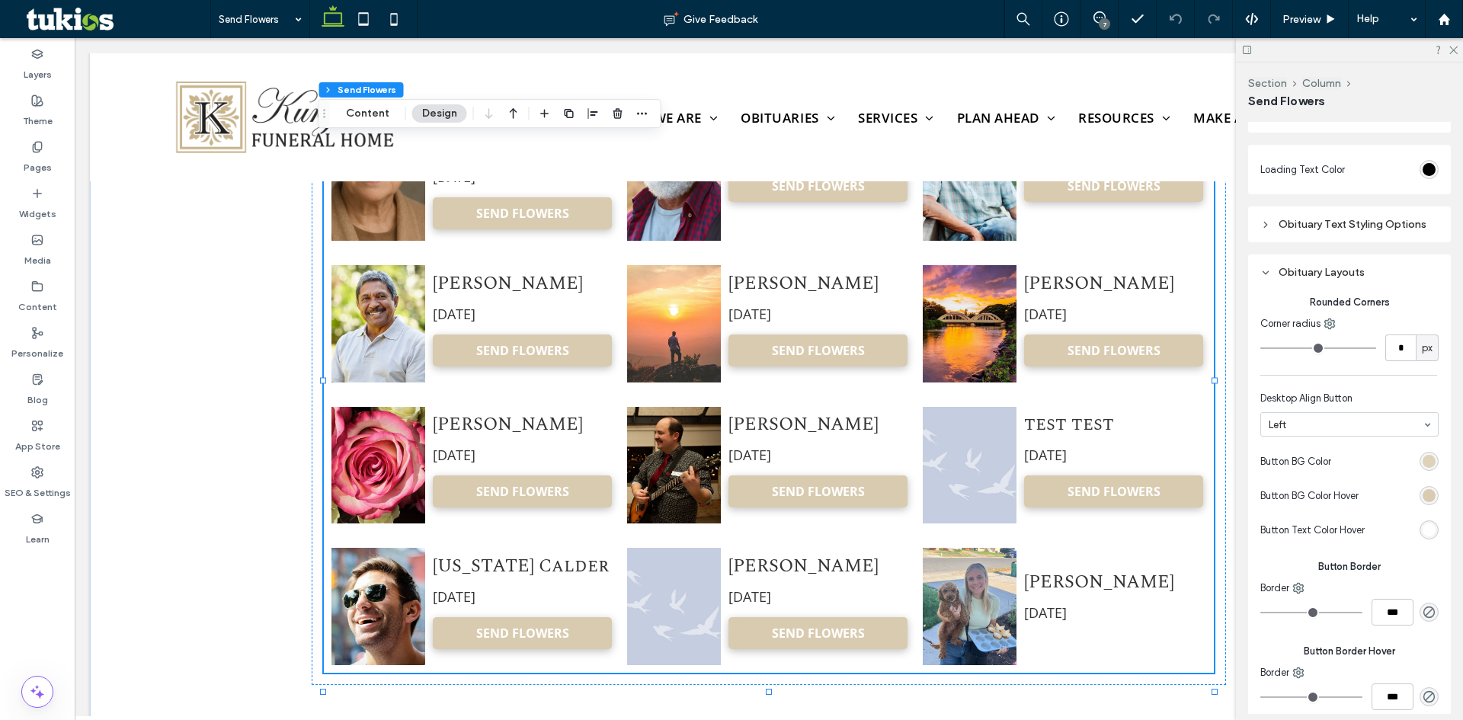
click at [1423, 463] on div "rgb(217, 203, 176)" at bounding box center [1429, 461] width 13 height 13
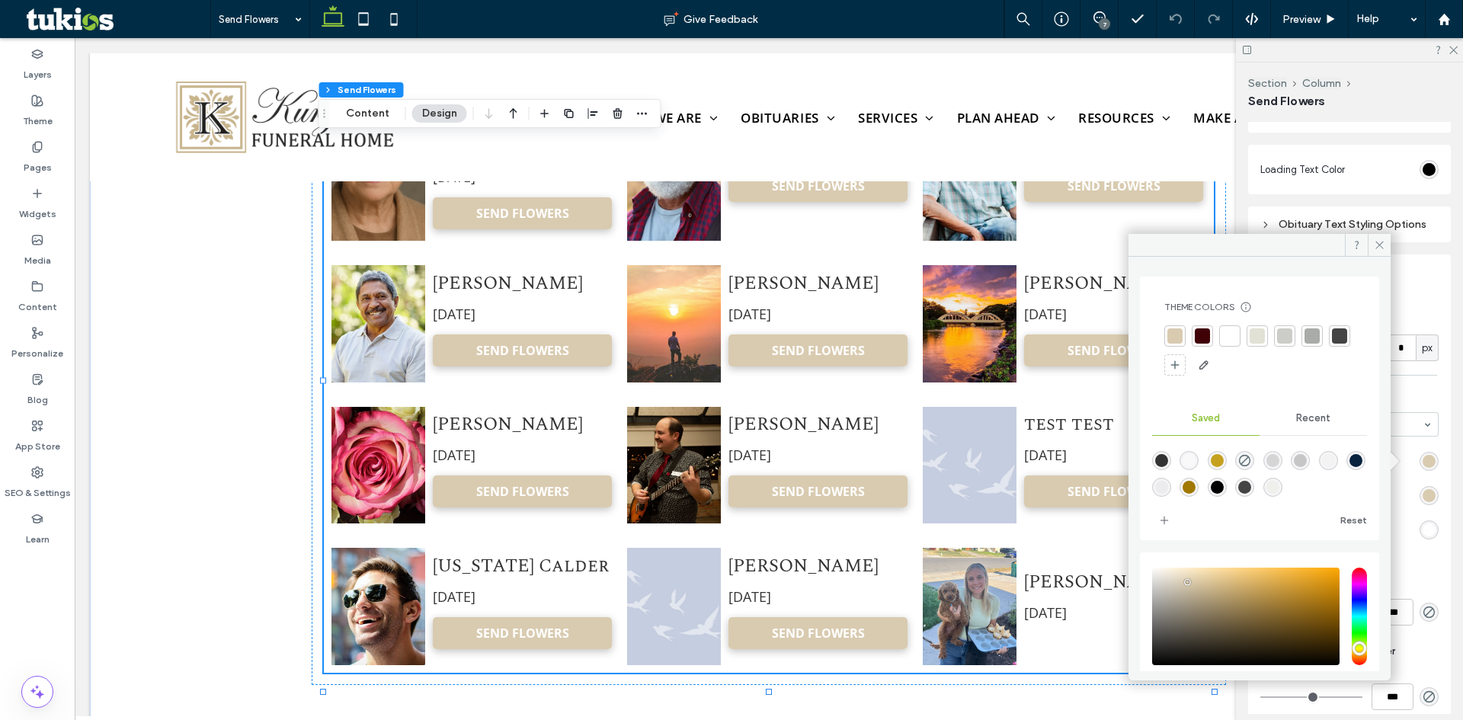
click at [1199, 479] on div "rgba(161,120,0,1)" at bounding box center [1189, 487] width 19 height 19
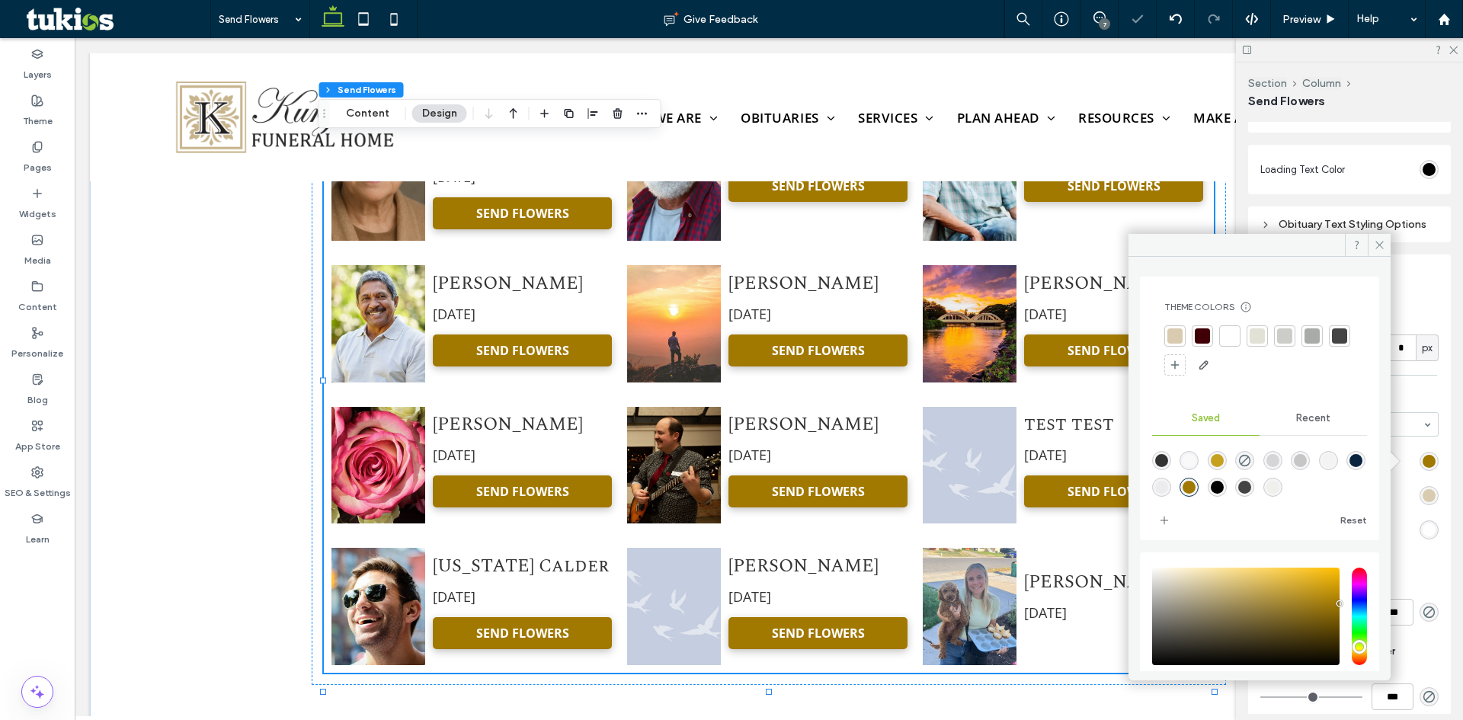
click at [1330, 420] on div "Recent" at bounding box center [1313, 419] width 107 height 34
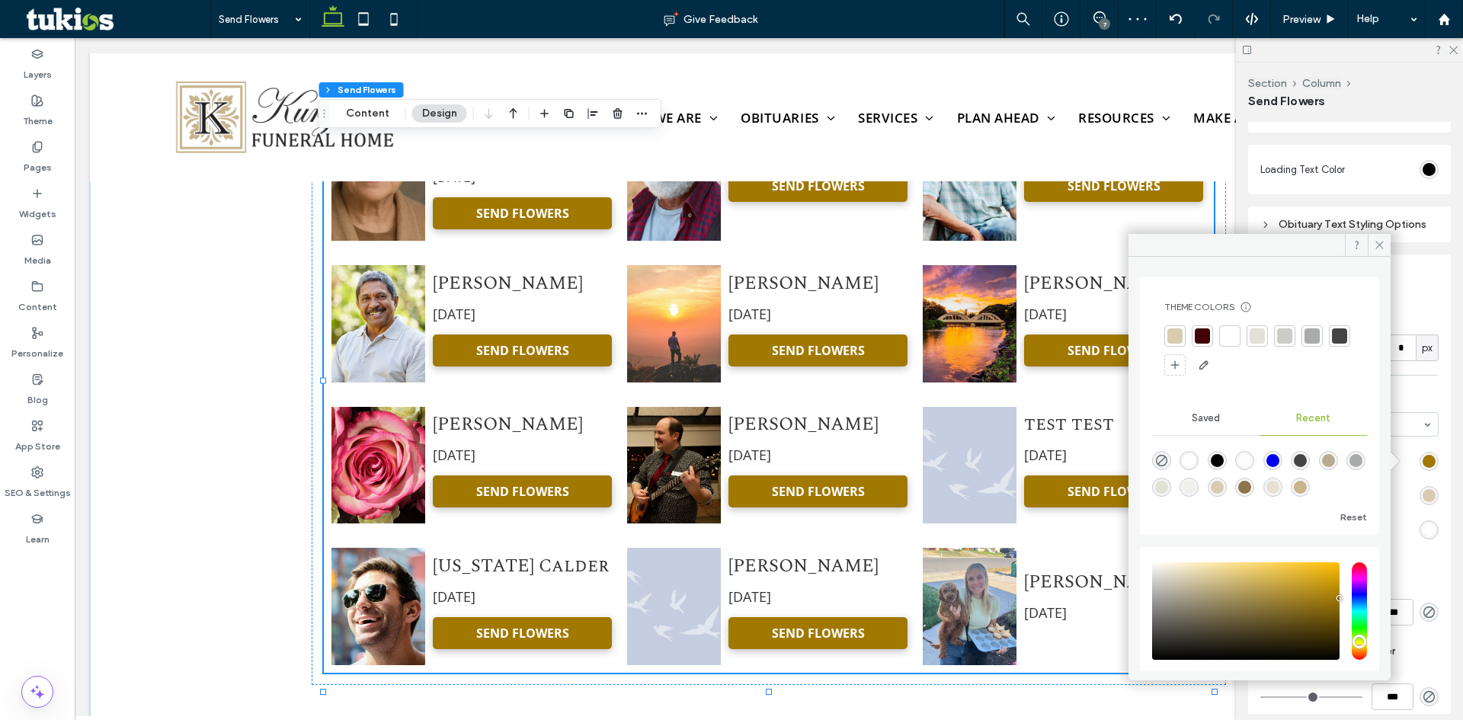
click at [1224, 488] on div "rgba(217, 203, 176, 1)" at bounding box center [1217, 487] width 13 height 13
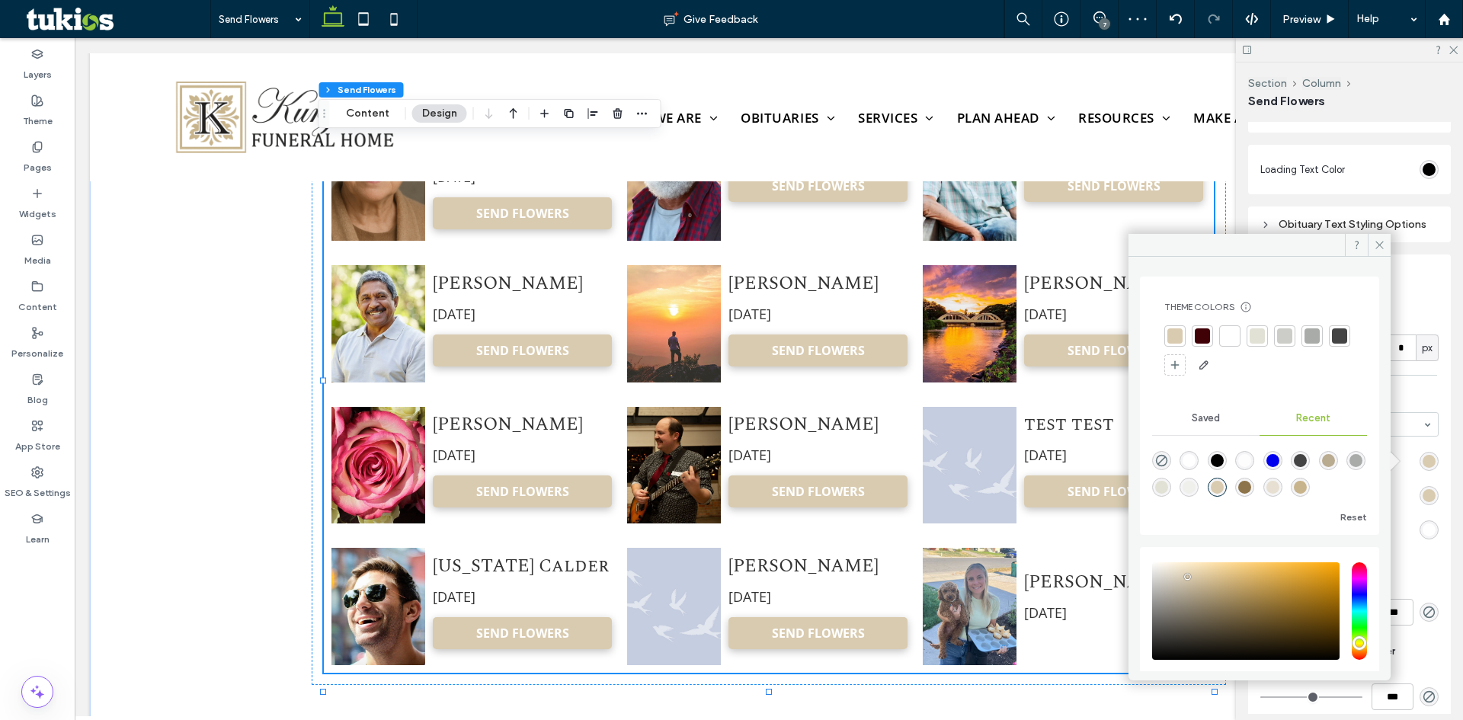
click at [1307, 485] on div "rgba(200, 180, 140, 1)" at bounding box center [1300, 487] width 13 height 13
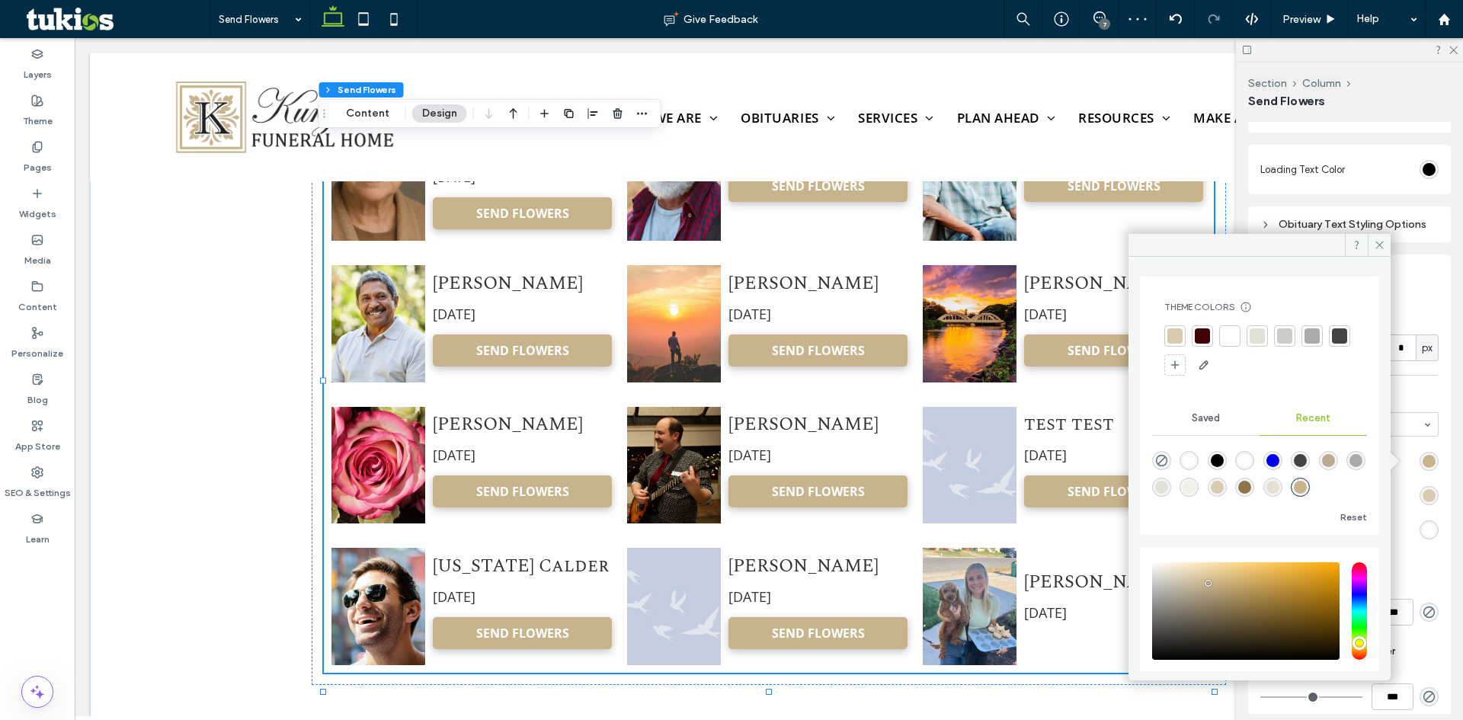
click at [1335, 455] on div "rgba(185, 171, 144, 1)" at bounding box center [1328, 460] width 13 height 13
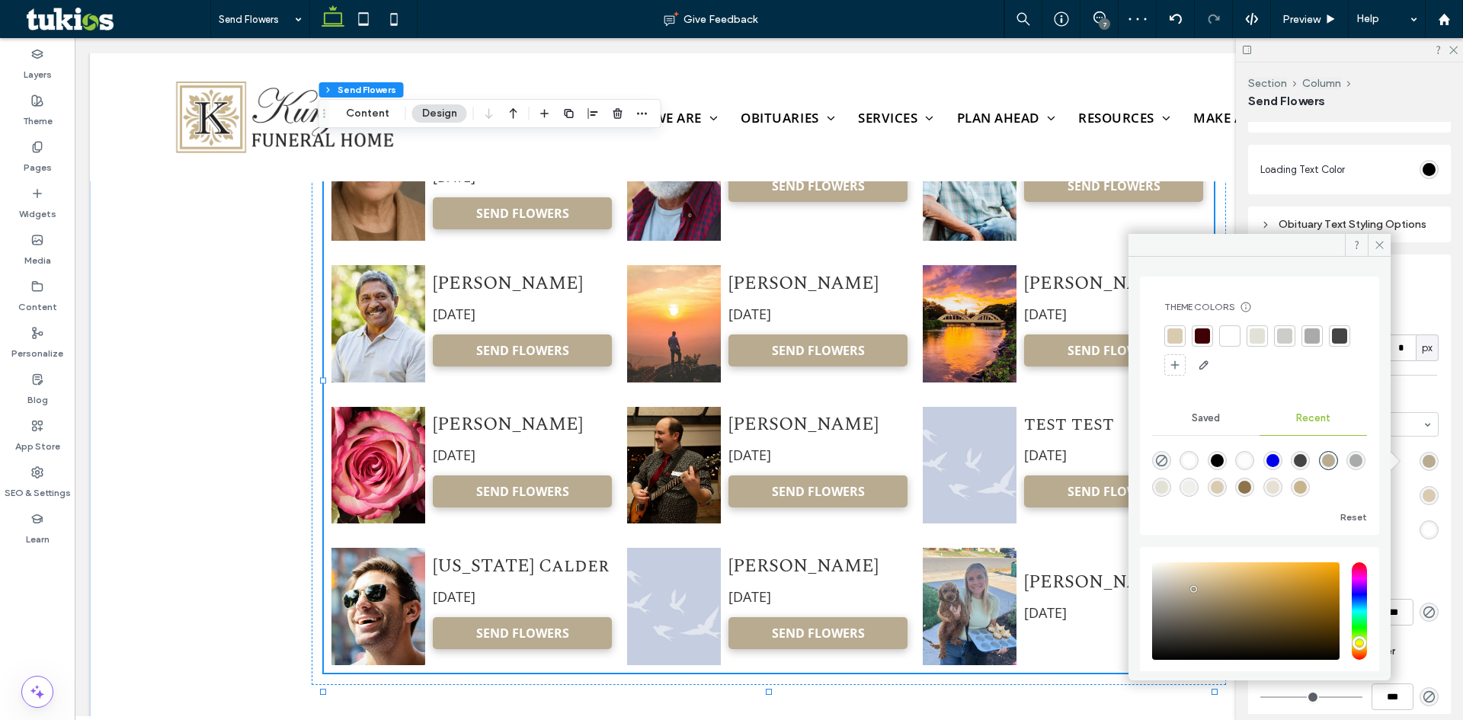
click at [1359, 478] on div "Theme Colors Save time with Theme Colors Create a color palette to instantly ad…" at bounding box center [1259, 406] width 239 height 258
click at [1307, 482] on div "rgba(200, 180, 140, 1)" at bounding box center [1300, 487] width 13 height 13
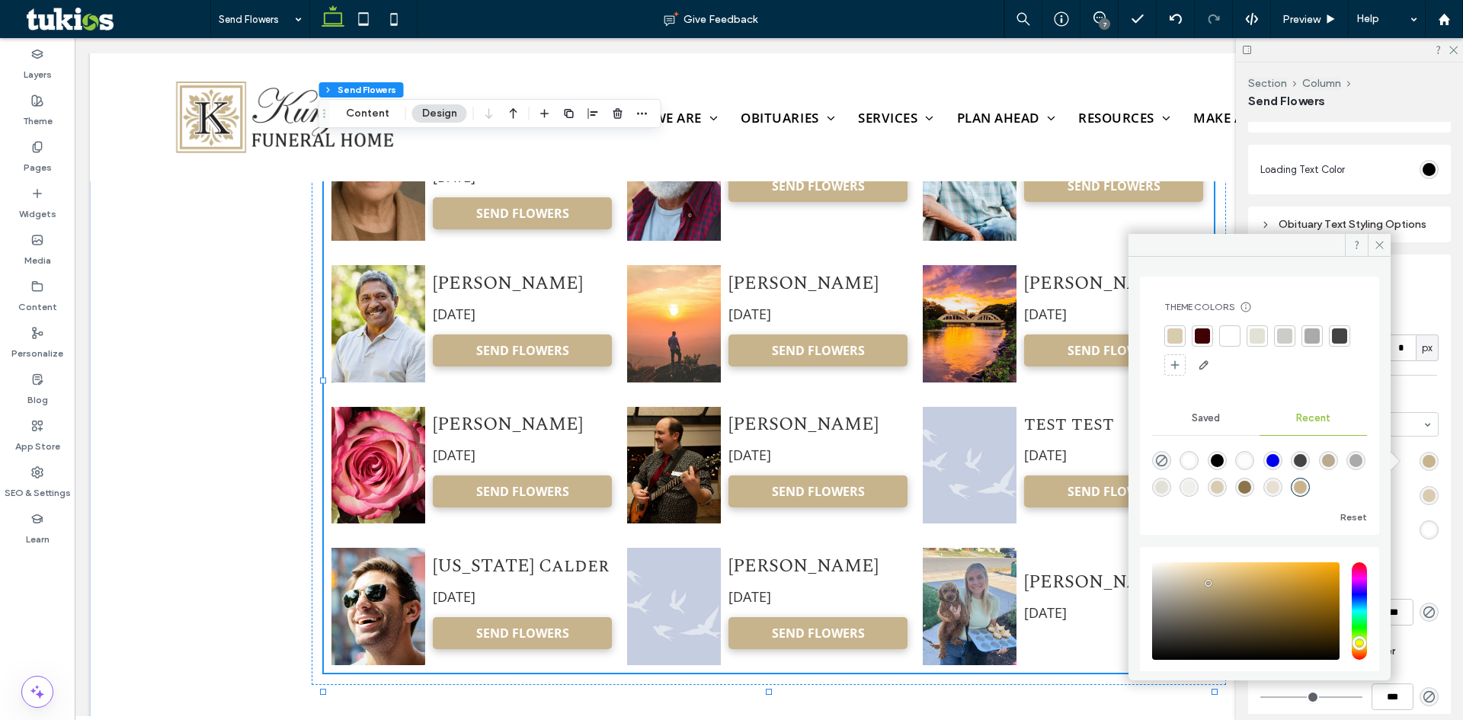
click at [1251, 493] on div "rgba(141, 116, 74, 1)" at bounding box center [1244, 487] width 13 height 13
type input "*******"
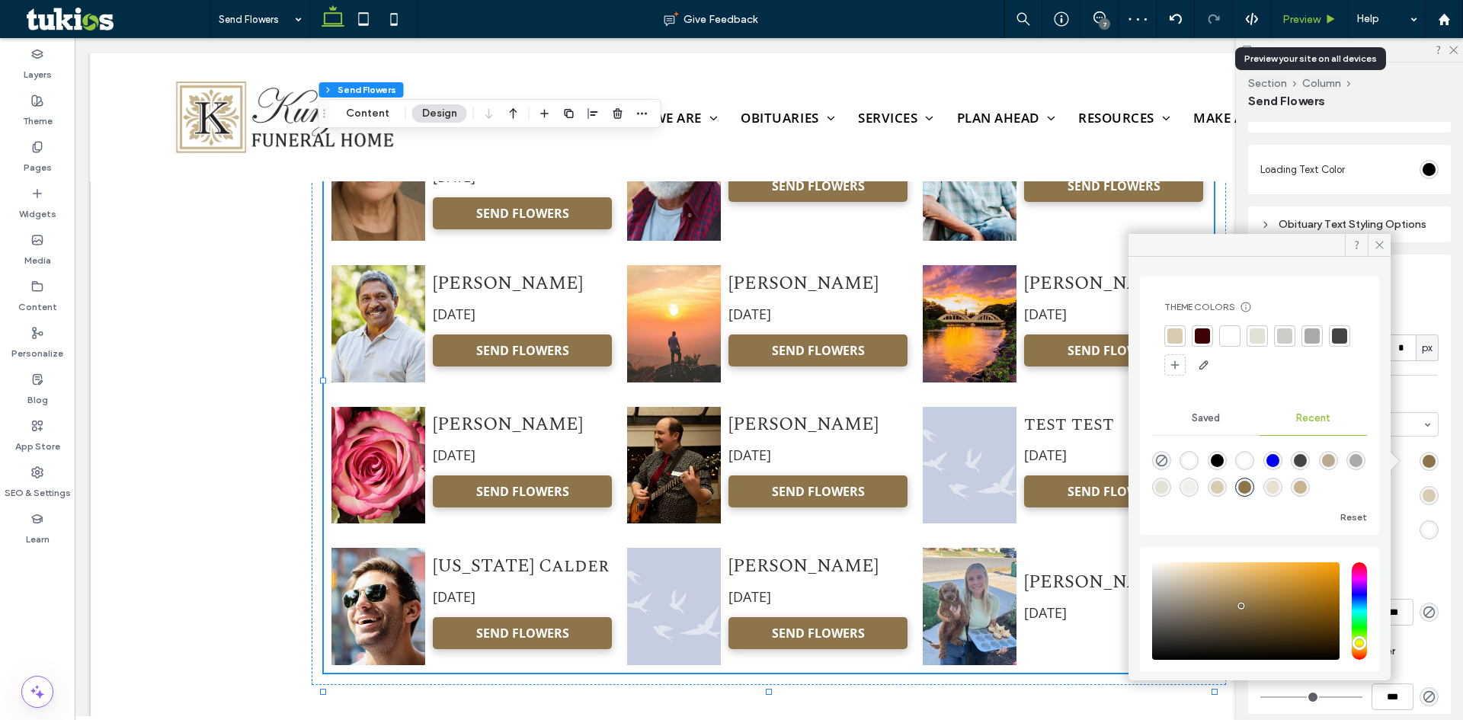
click at [1325, 21] on icon at bounding box center [1330, 19] width 11 height 11
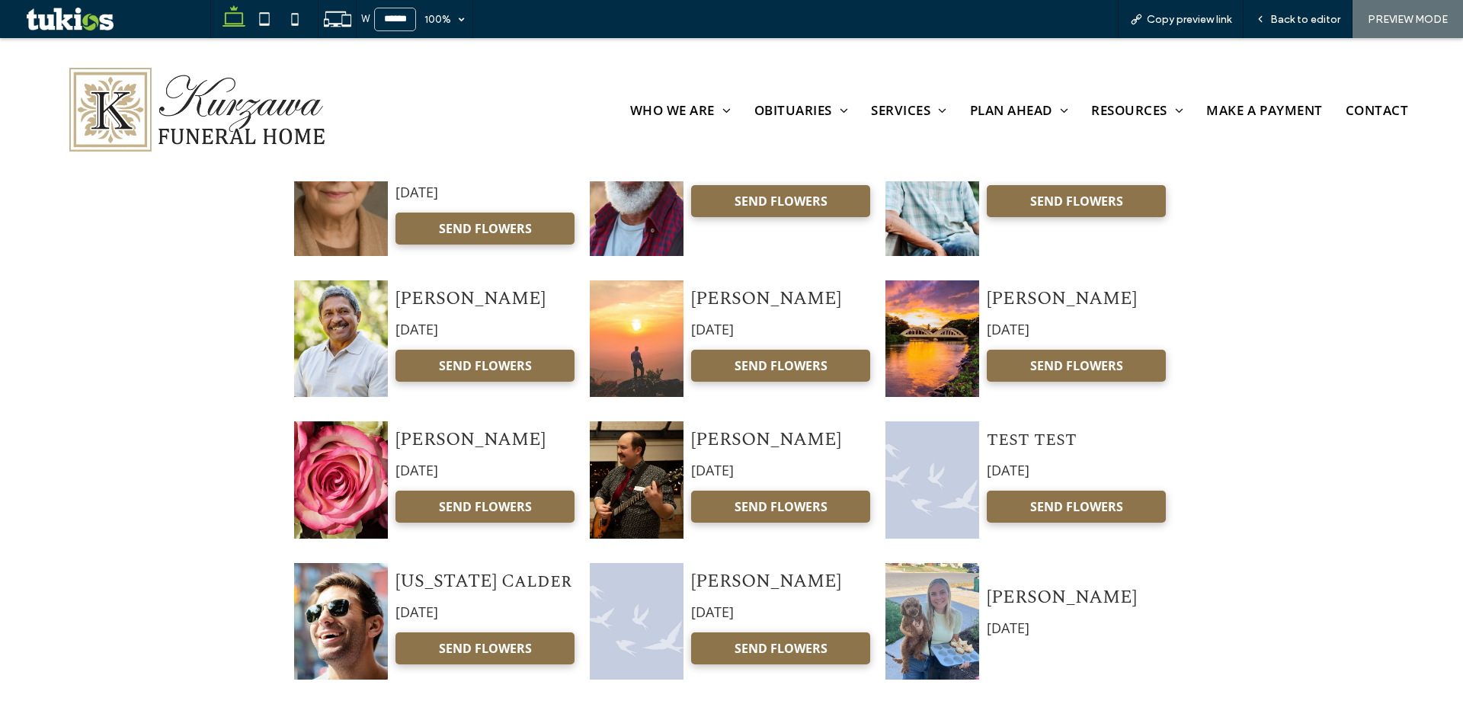
scroll to position [762, 0]
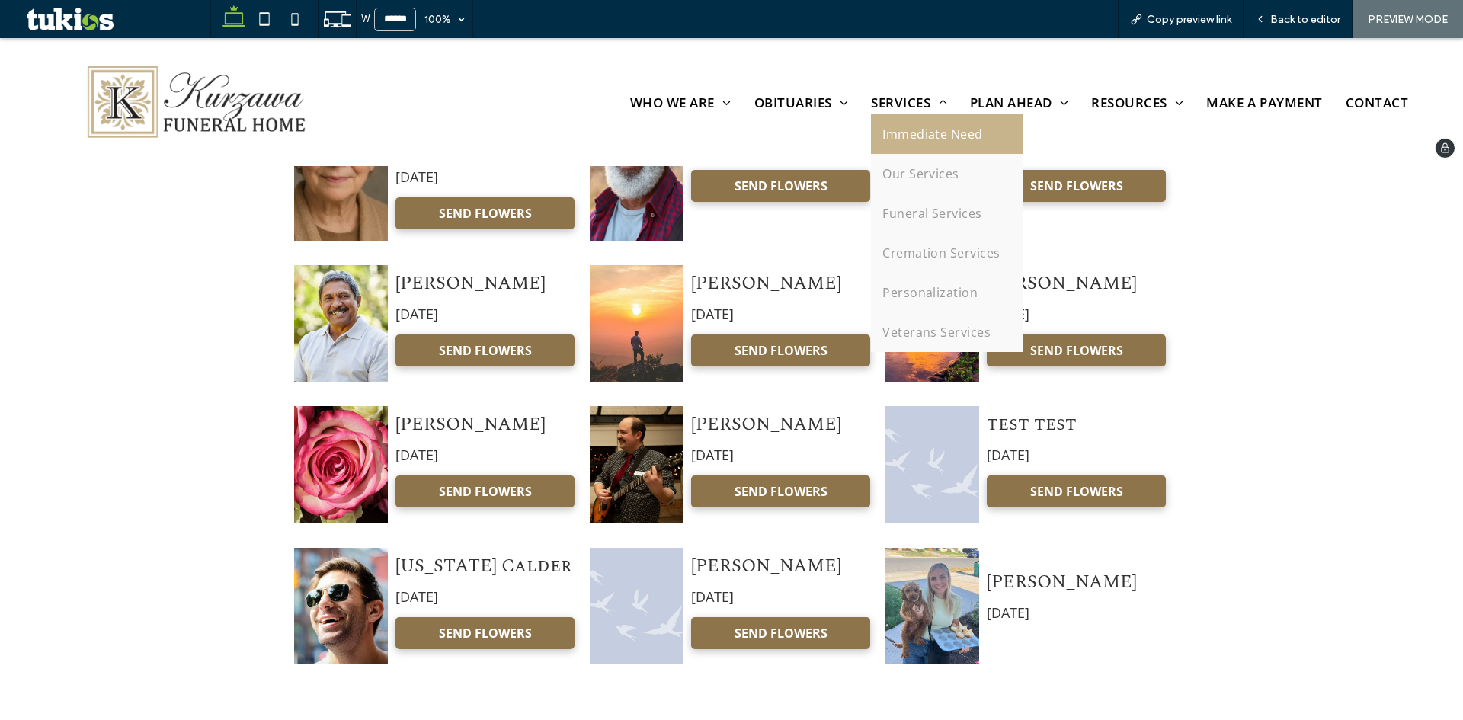
click at [891, 131] on span "Immediate Need" at bounding box center [932, 134] width 101 height 17
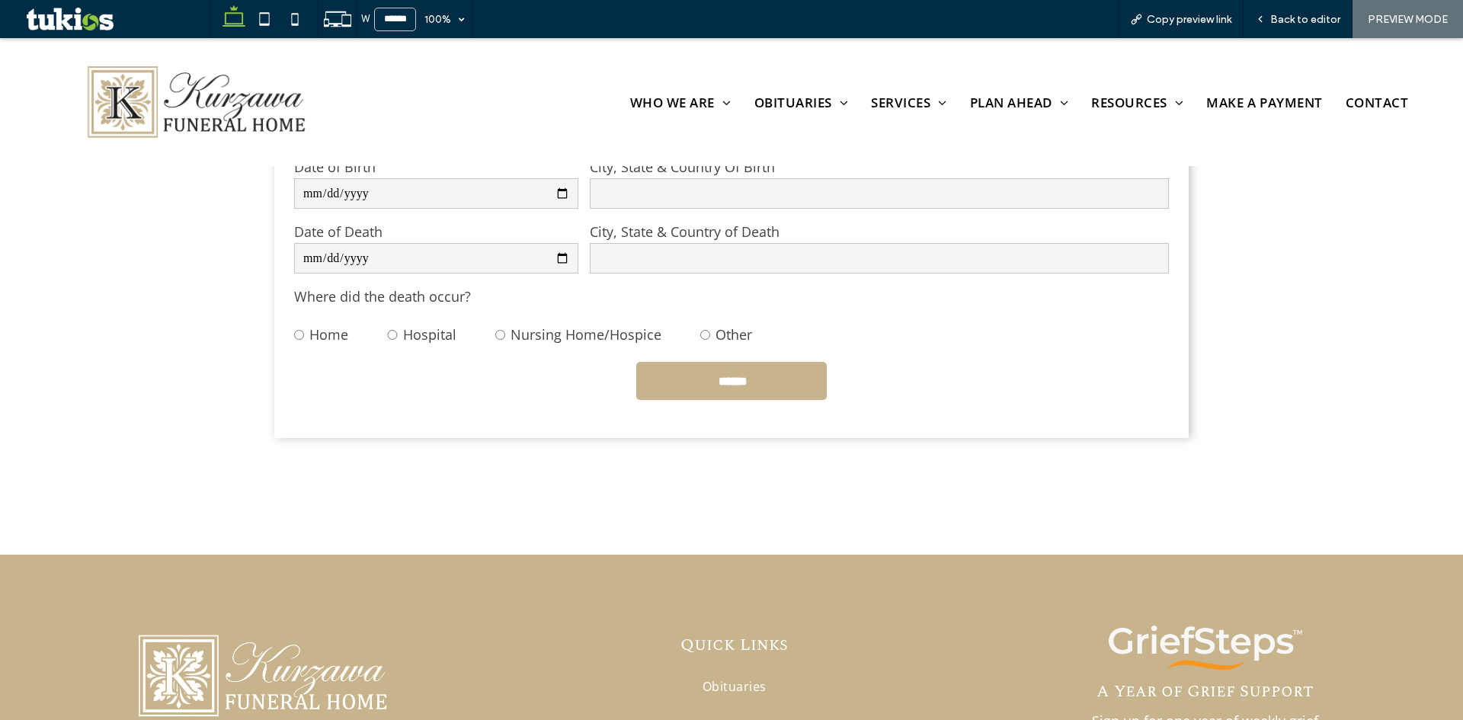
scroll to position [1219, 0]
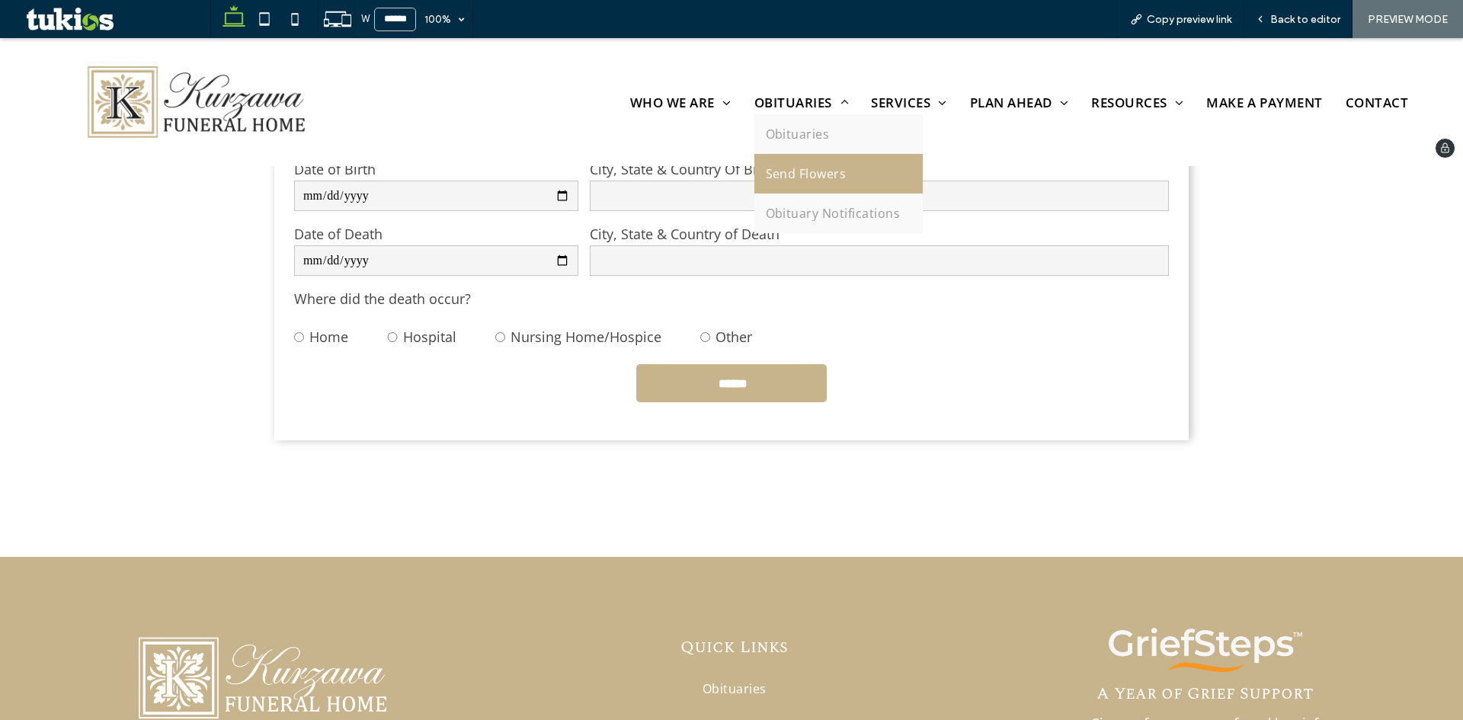
click at [811, 173] on span "Send Flowers" at bounding box center [806, 173] width 81 height 17
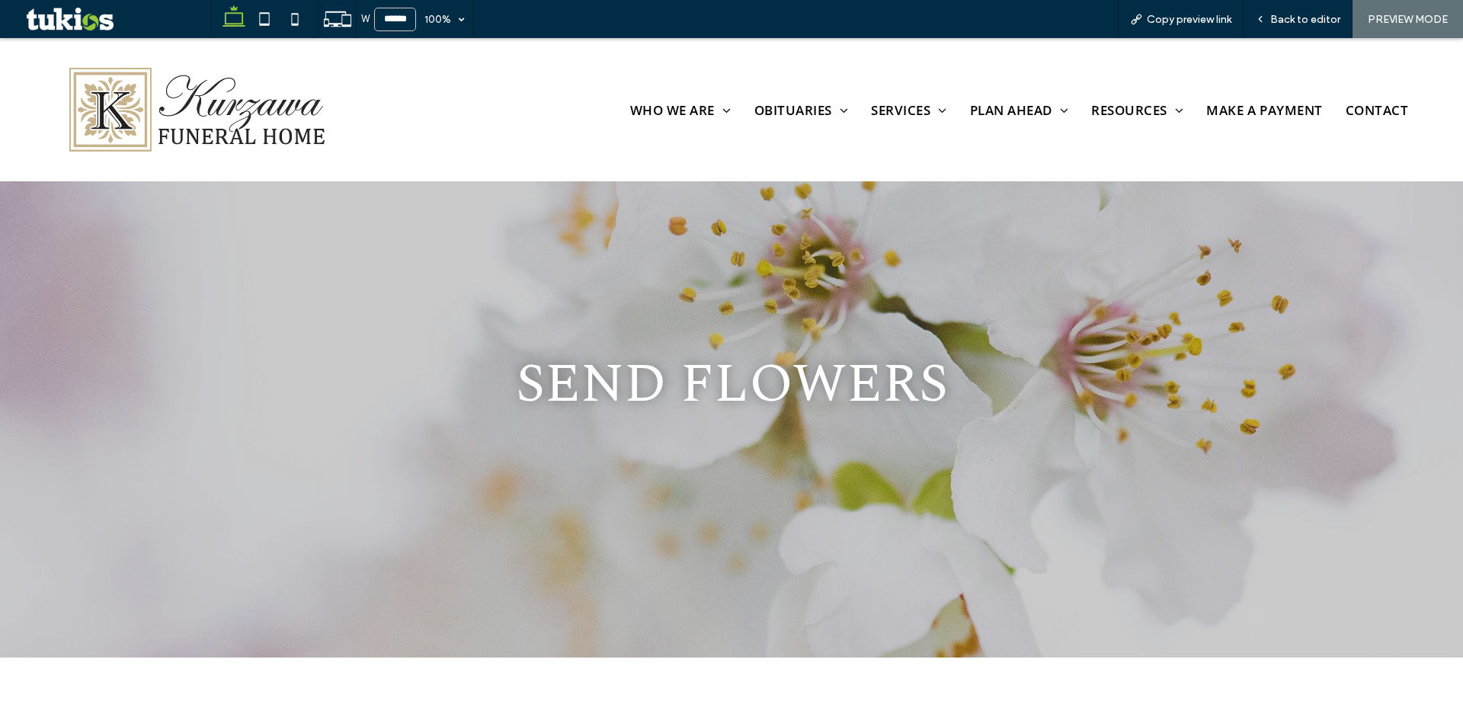
scroll to position [530, 0]
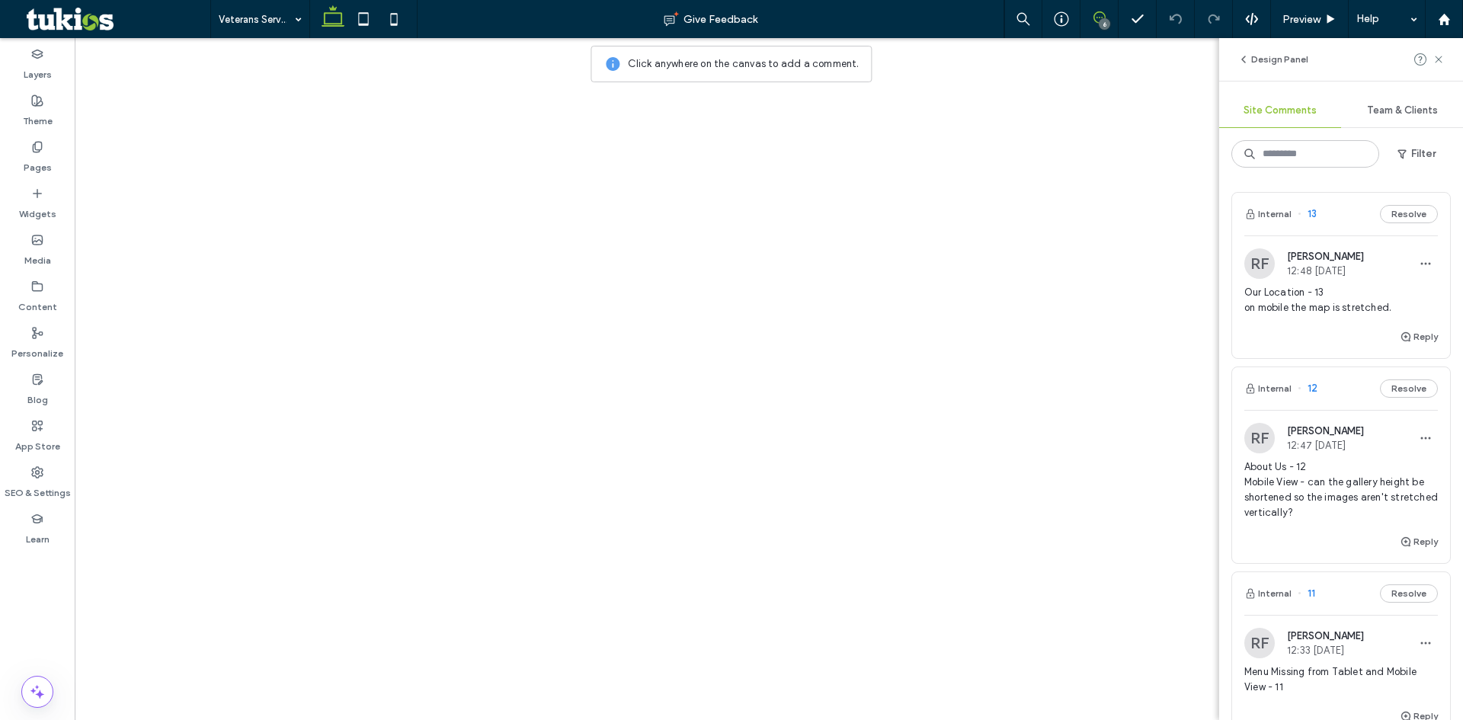
scroll to position [875, 0]
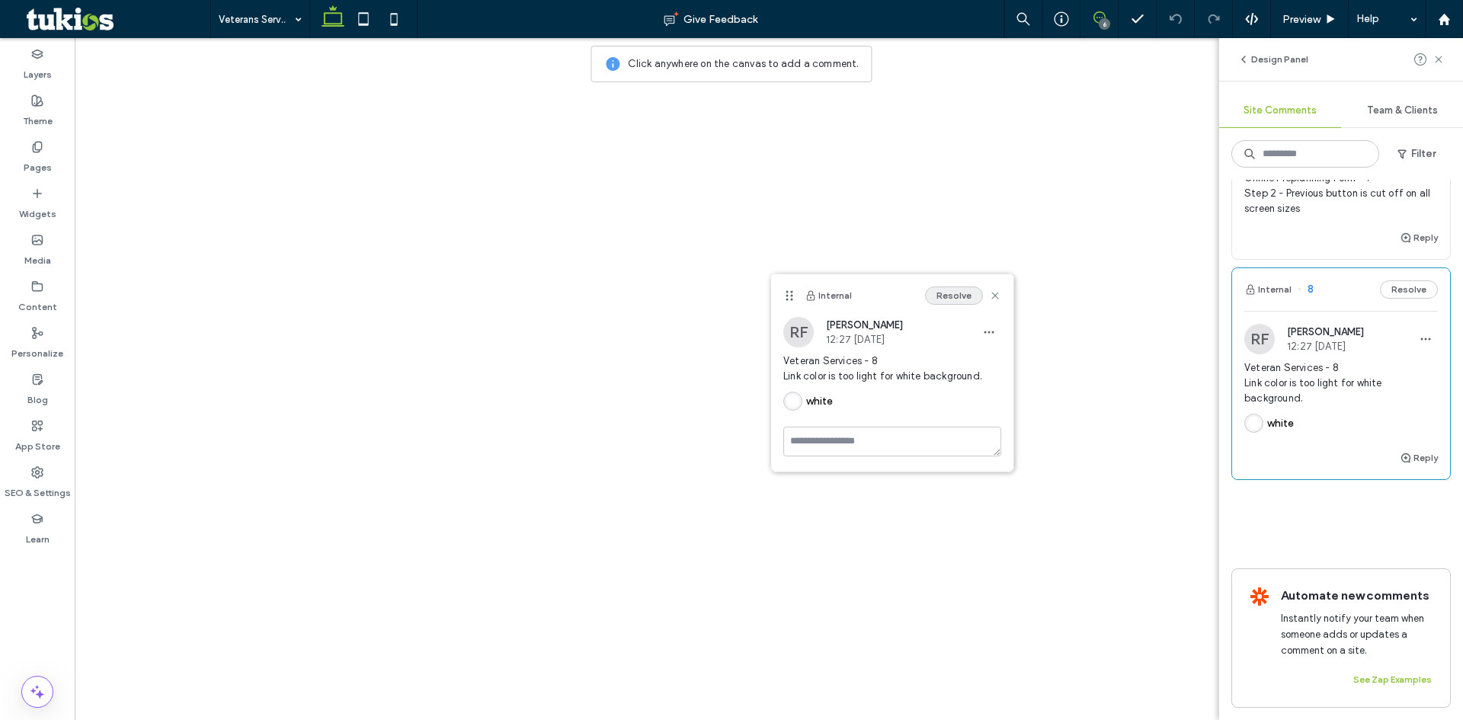
click at [965, 296] on button "Resolve" at bounding box center [954, 296] width 58 height 18
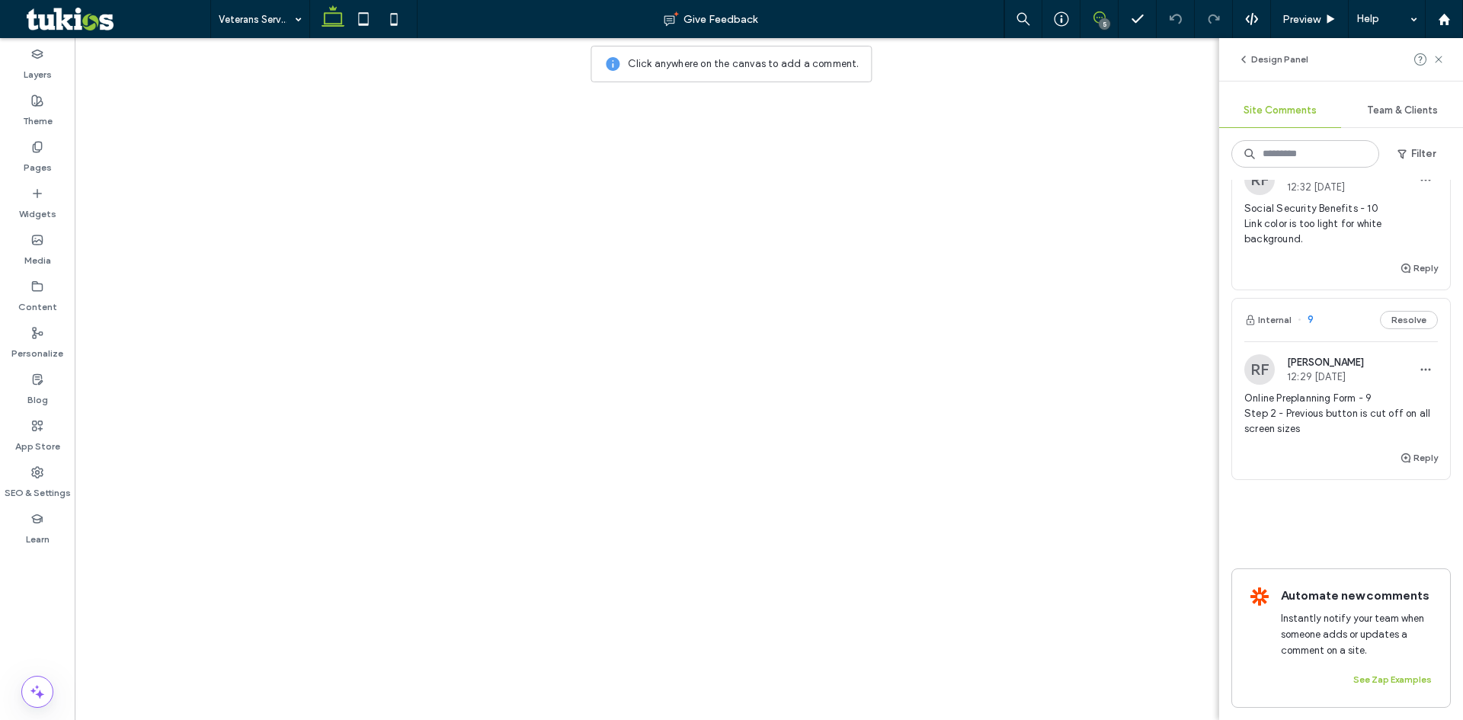
scroll to position [655, 0]
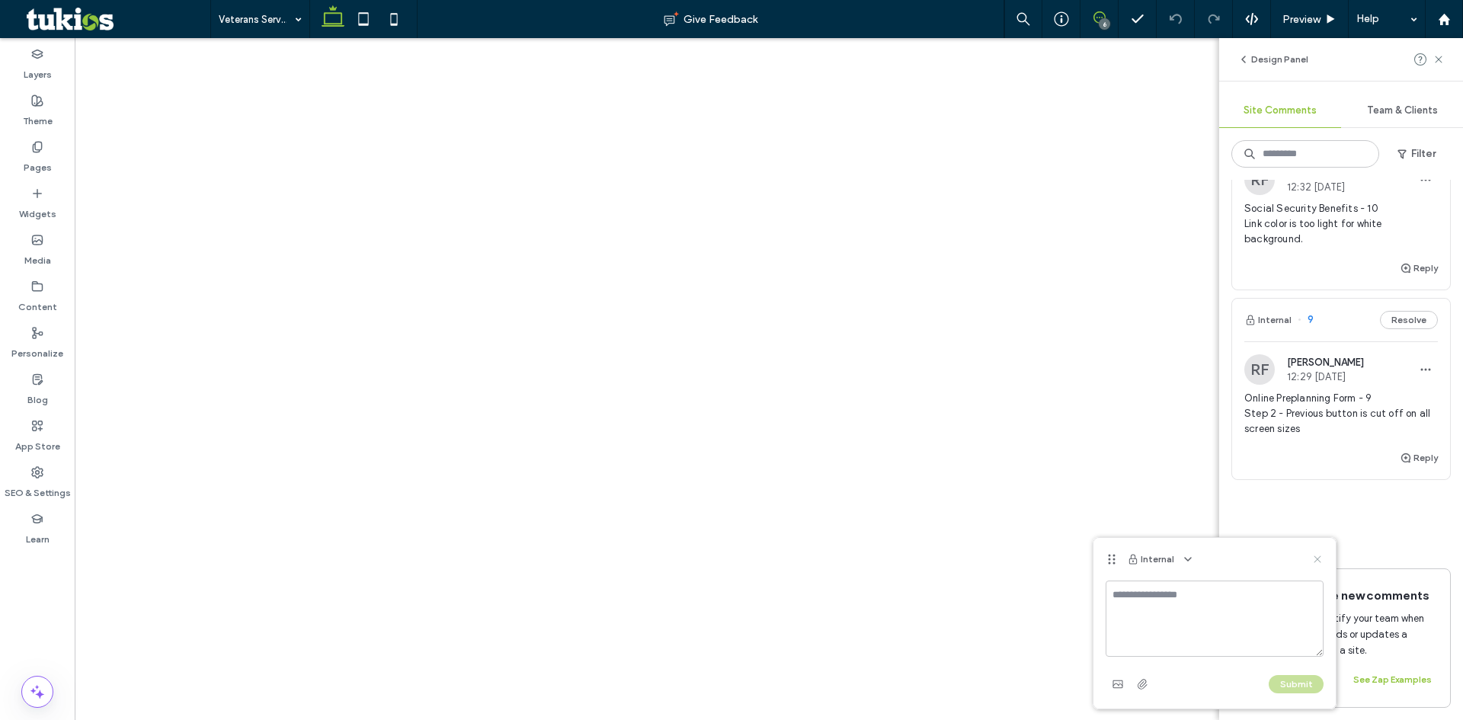
click at [1315, 558] on use at bounding box center [1317, 559] width 7 height 7
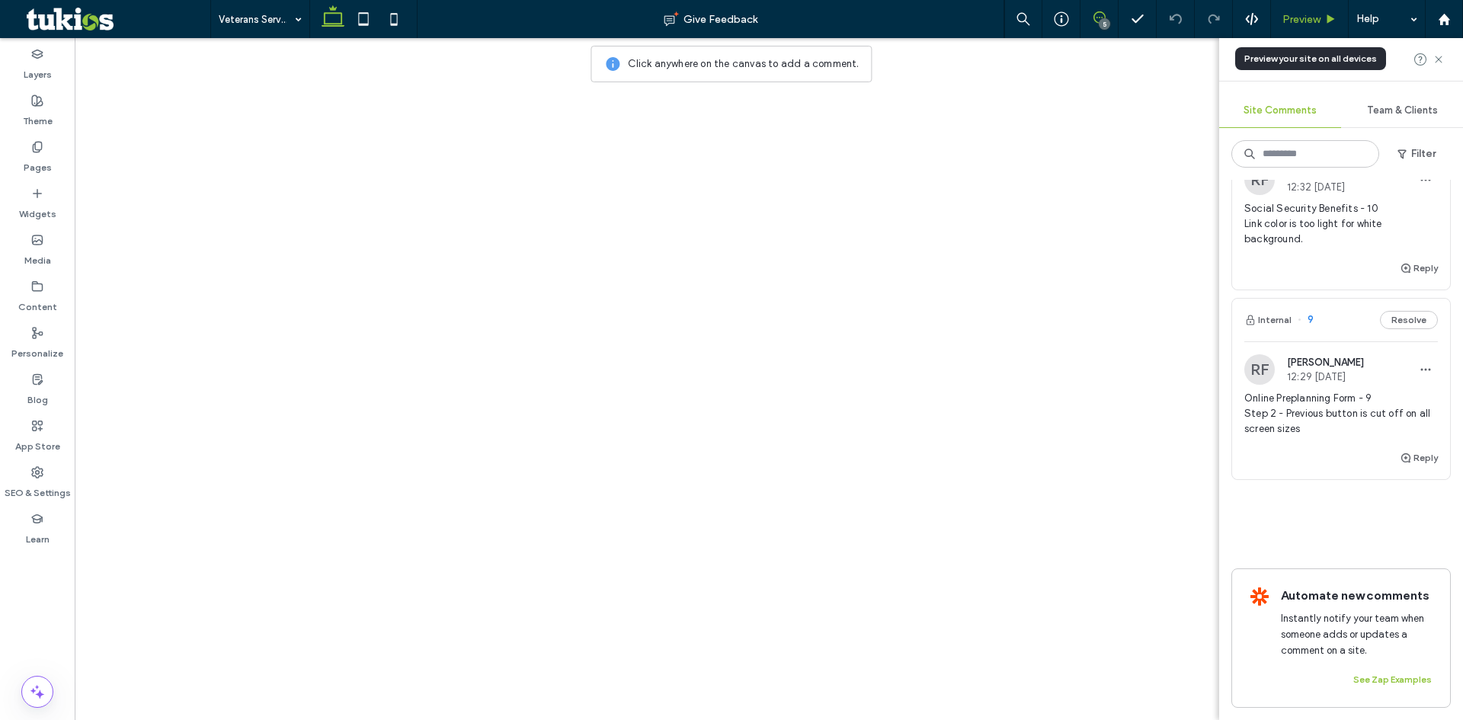
click at [1308, 19] on span "Preview" at bounding box center [1301, 19] width 38 height 13
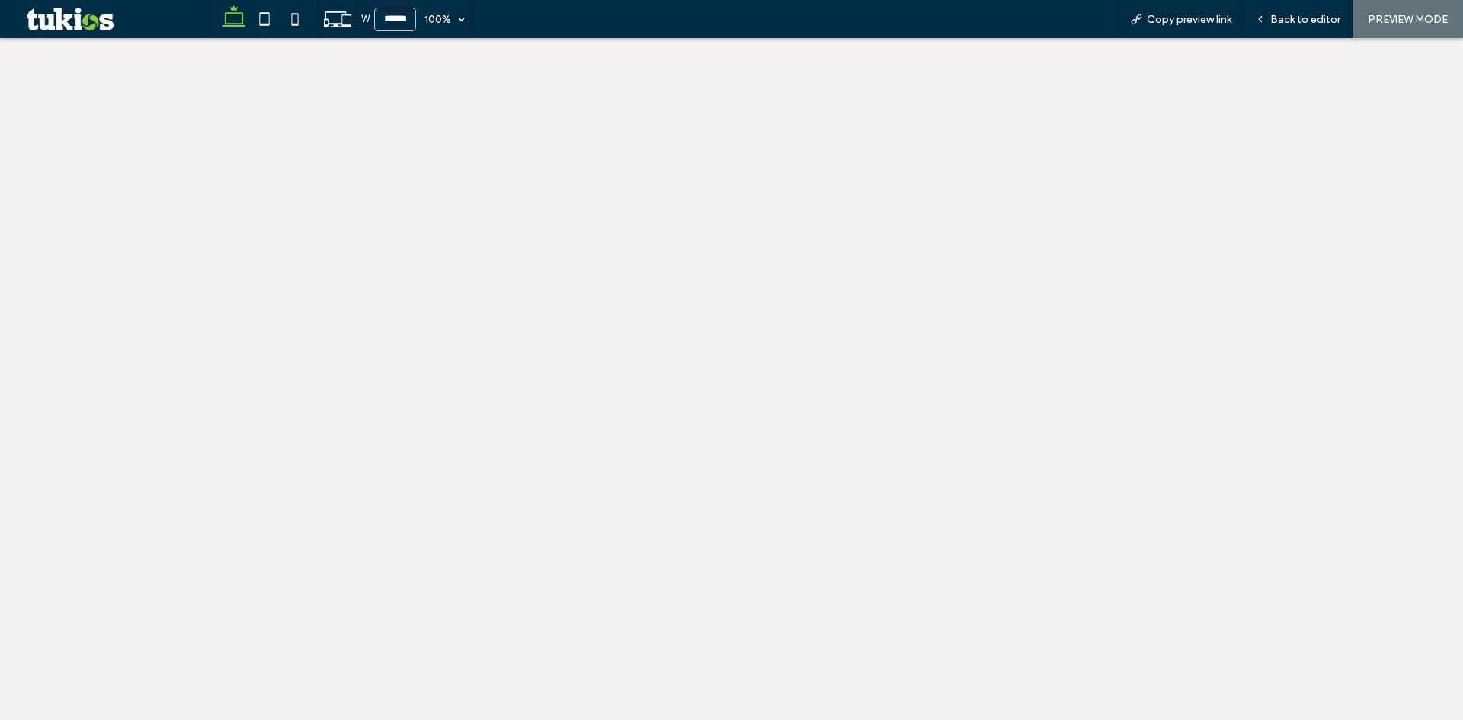
click at [1308, 19] on span "Back to editor" at bounding box center [1305, 19] width 70 height 13
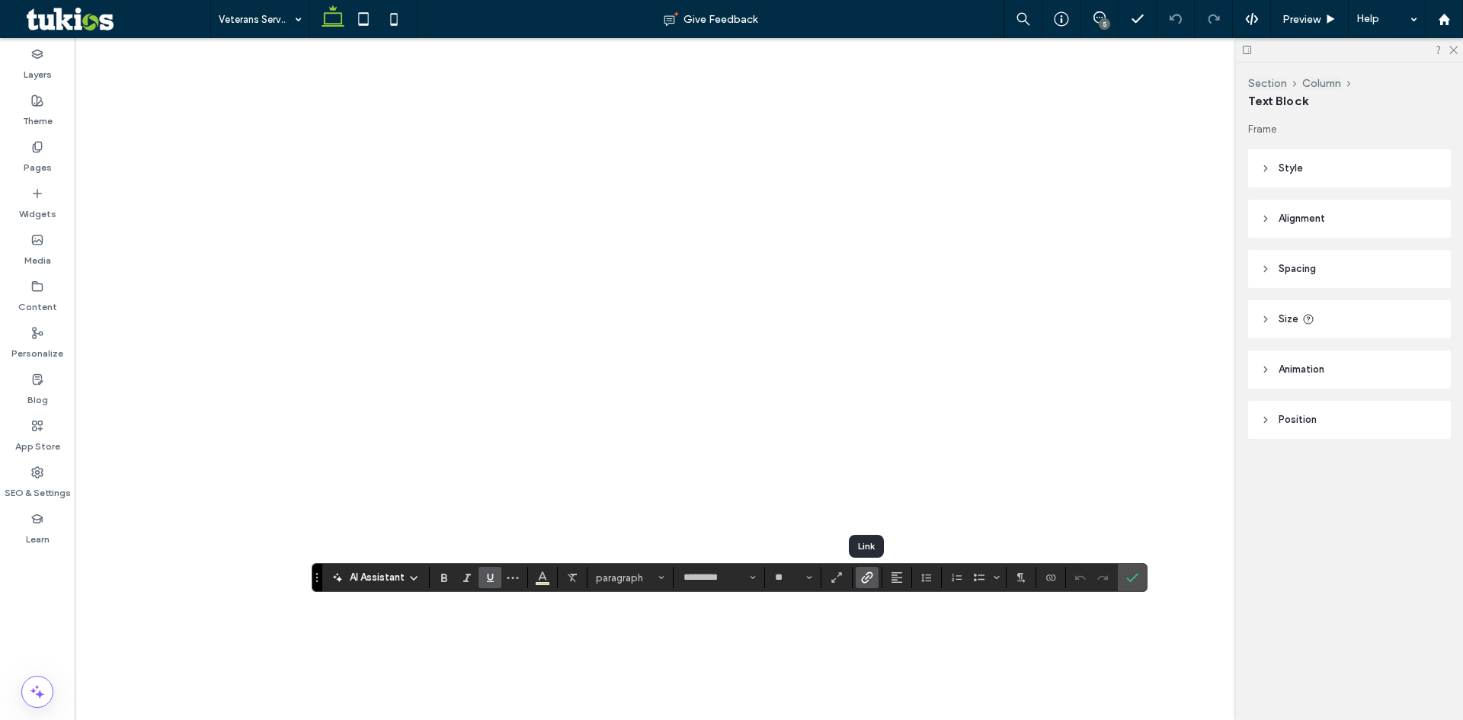
click at [863, 575] on icon "Link" at bounding box center [867, 578] width 12 height 12
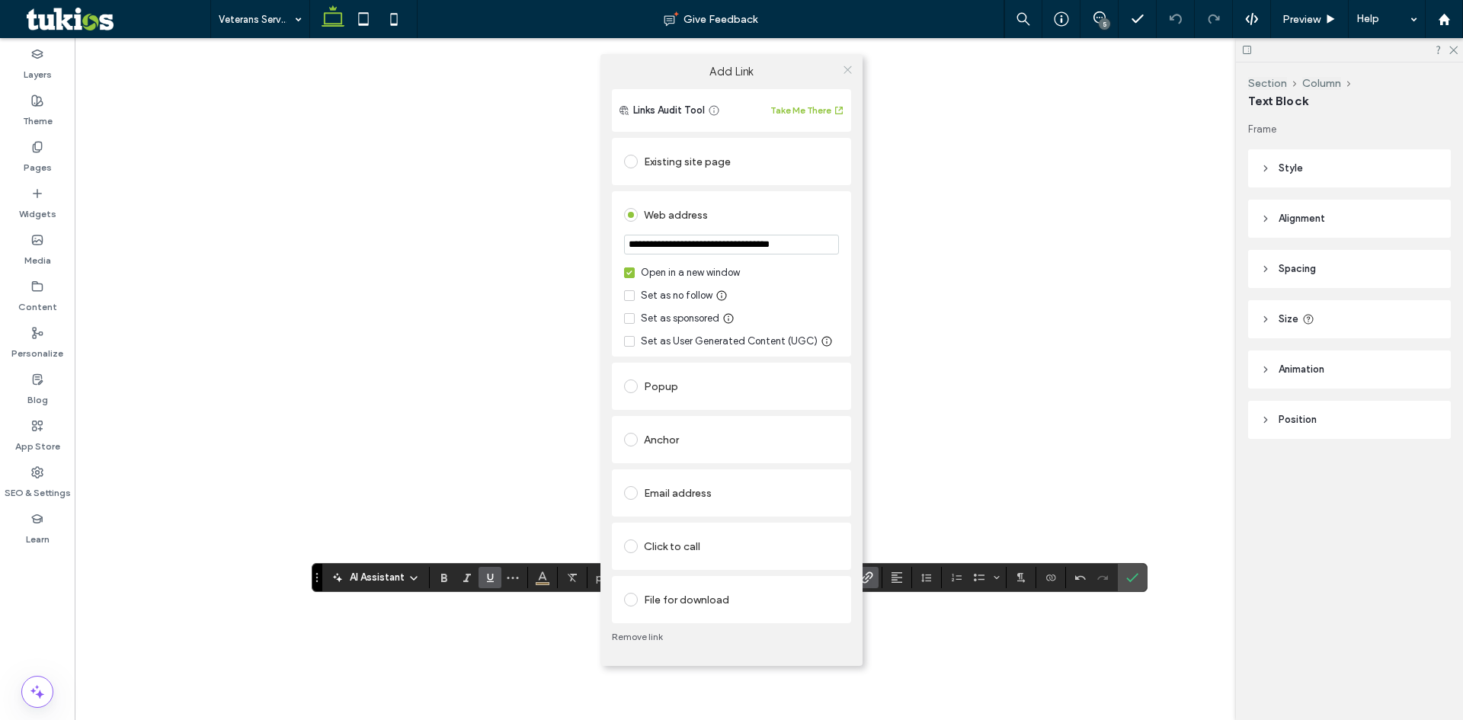
click at [847, 67] on icon at bounding box center [847, 69] width 11 height 11
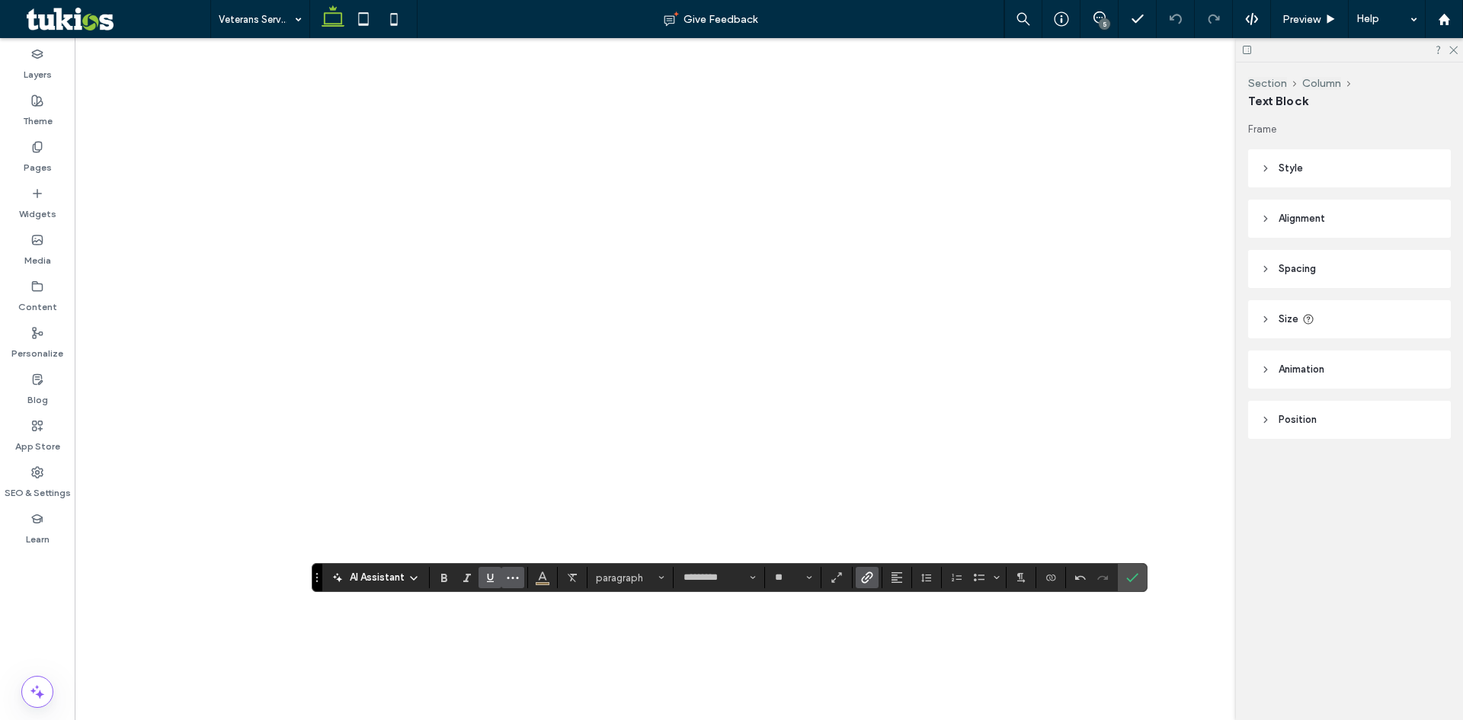
click at [508, 576] on icon "More" at bounding box center [513, 578] width 12 height 12
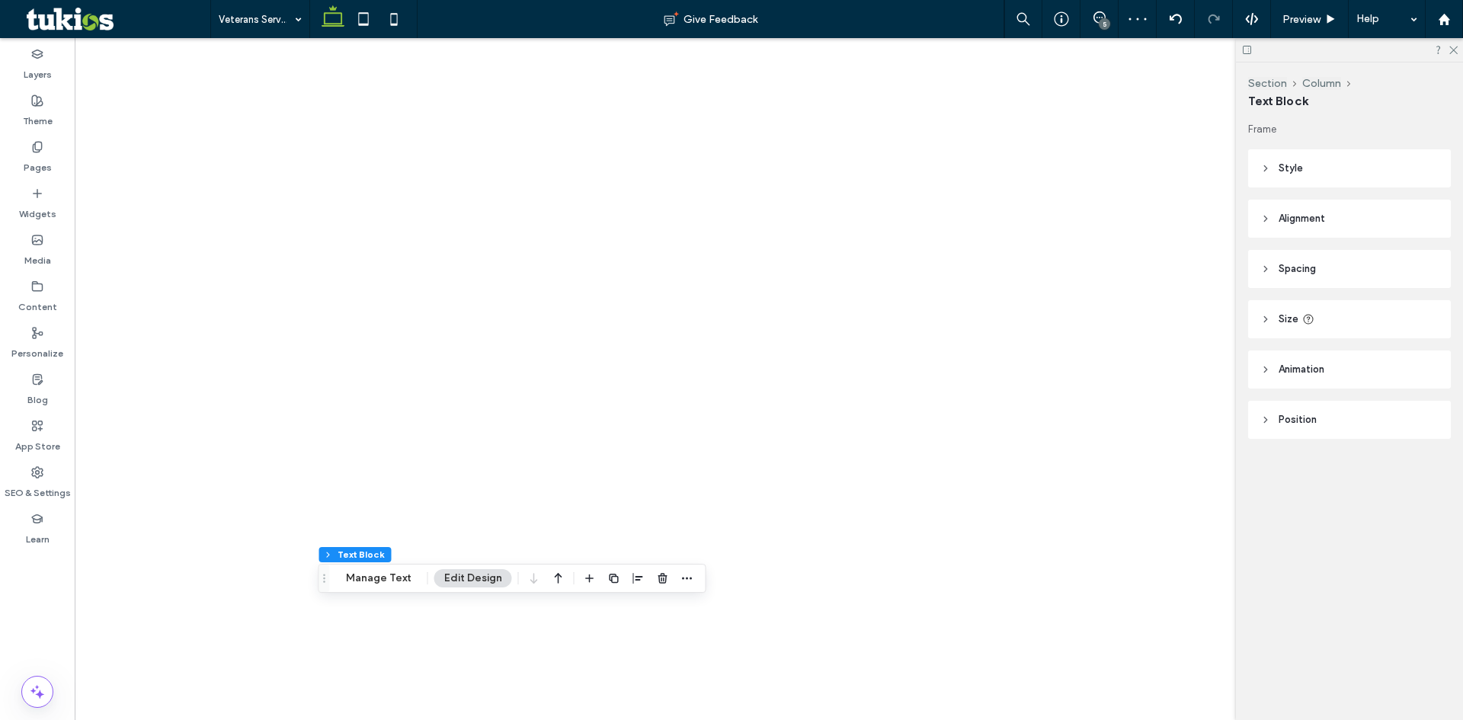
click at [1302, 162] on span "Style" at bounding box center [1291, 168] width 24 height 15
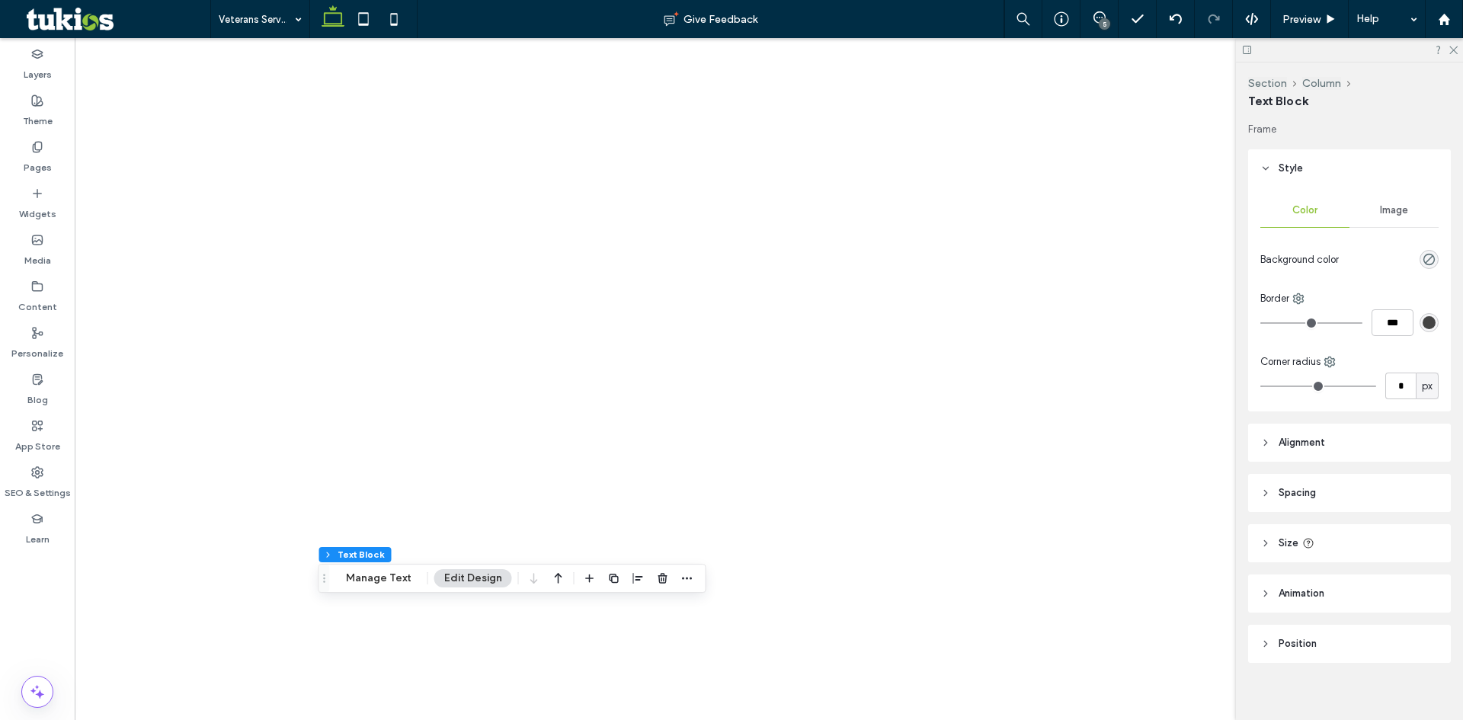
click at [1296, 178] on header "Style" at bounding box center [1349, 168] width 203 height 38
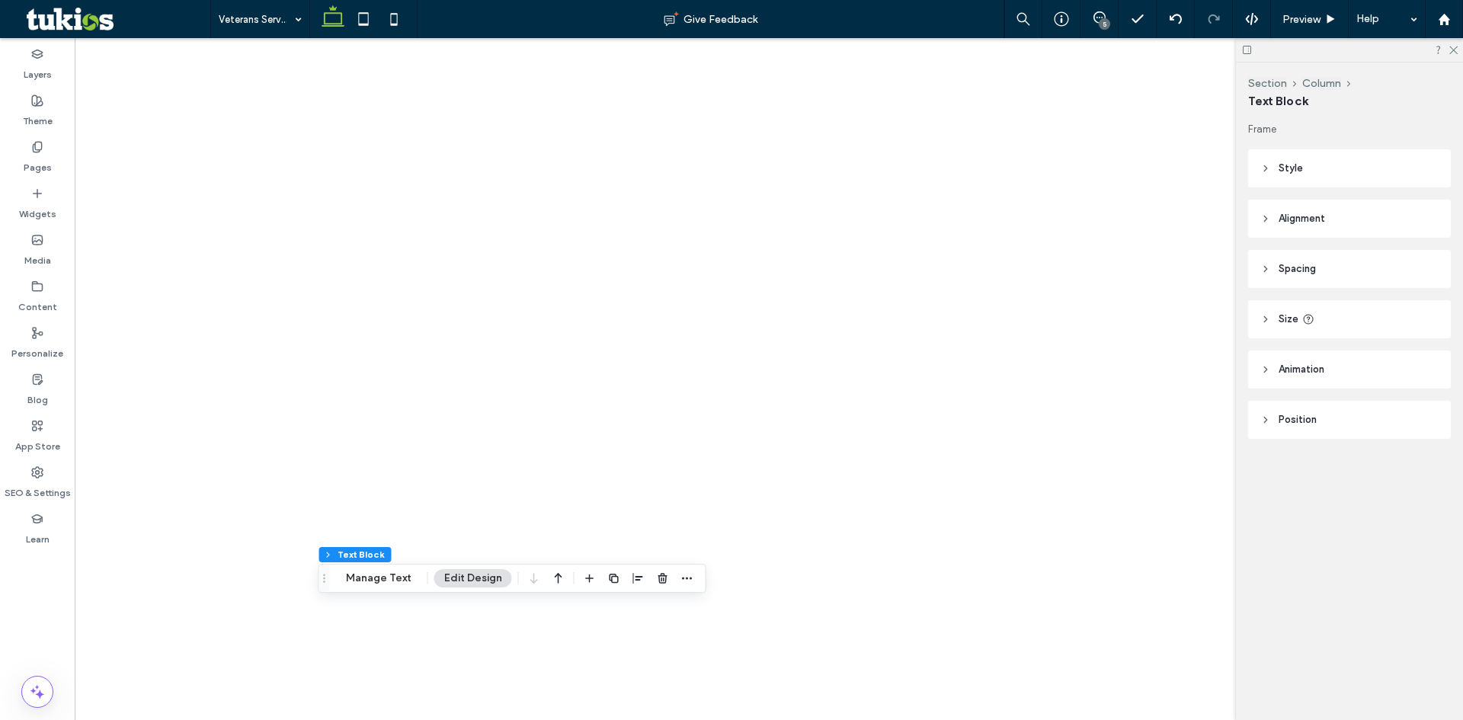
click at [1311, 428] on header "Position" at bounding box center [1349, 420] width 203 height 38
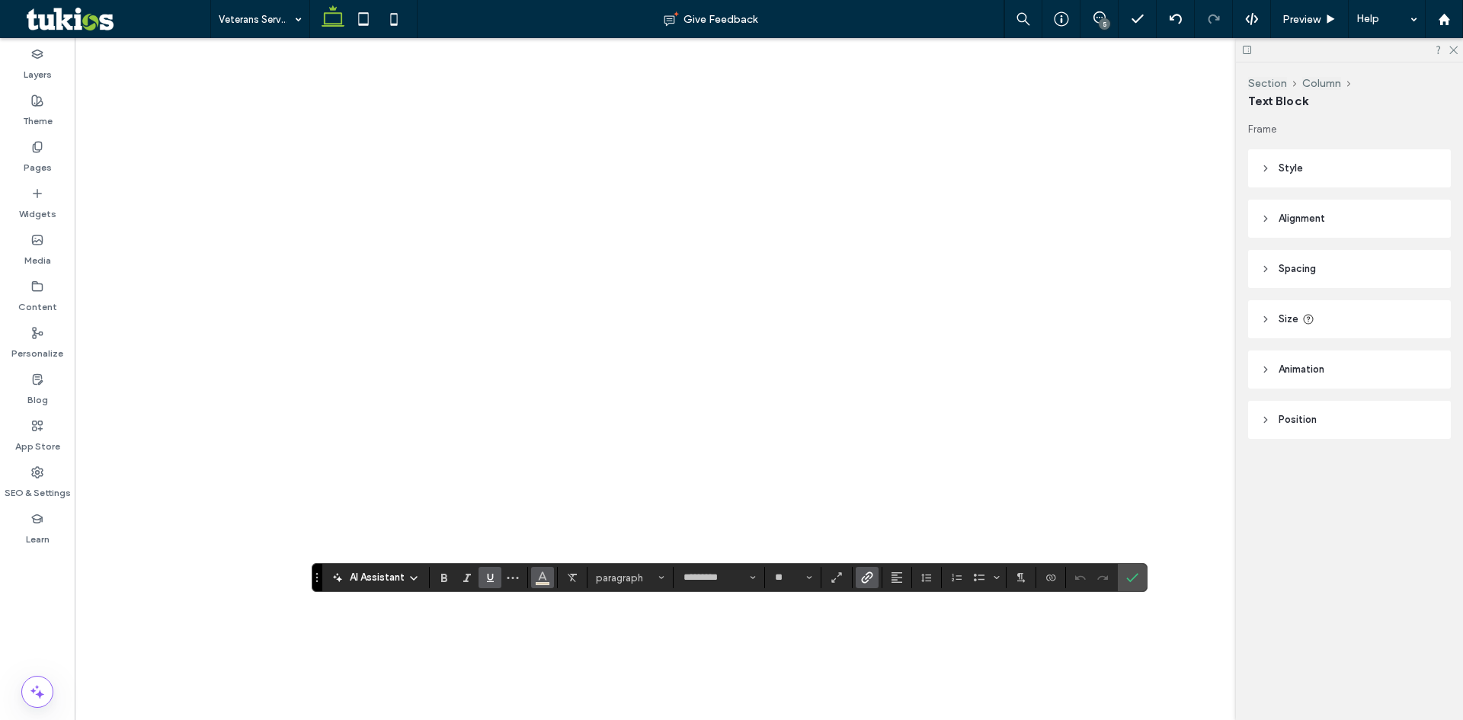
click at [549, 584] on span "Color" at bounding box center [542, 576] width 12 height 20
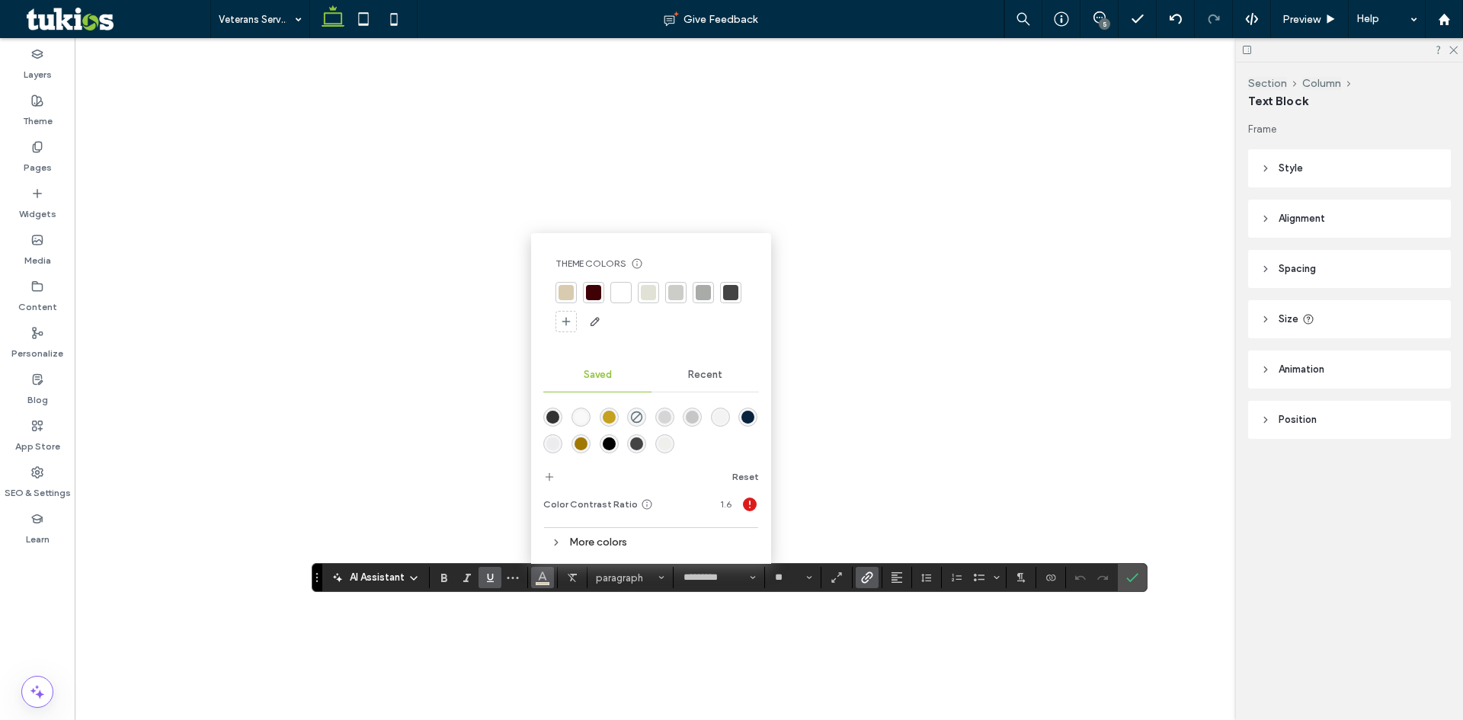
click at [703, 376] on span "Recent" at bounding box center [705, 375] width 34 height 12
click at [640, 450] on div "rgba(141, 116, 74, 1)" at bounding box center [636, 449] width 13 height 13
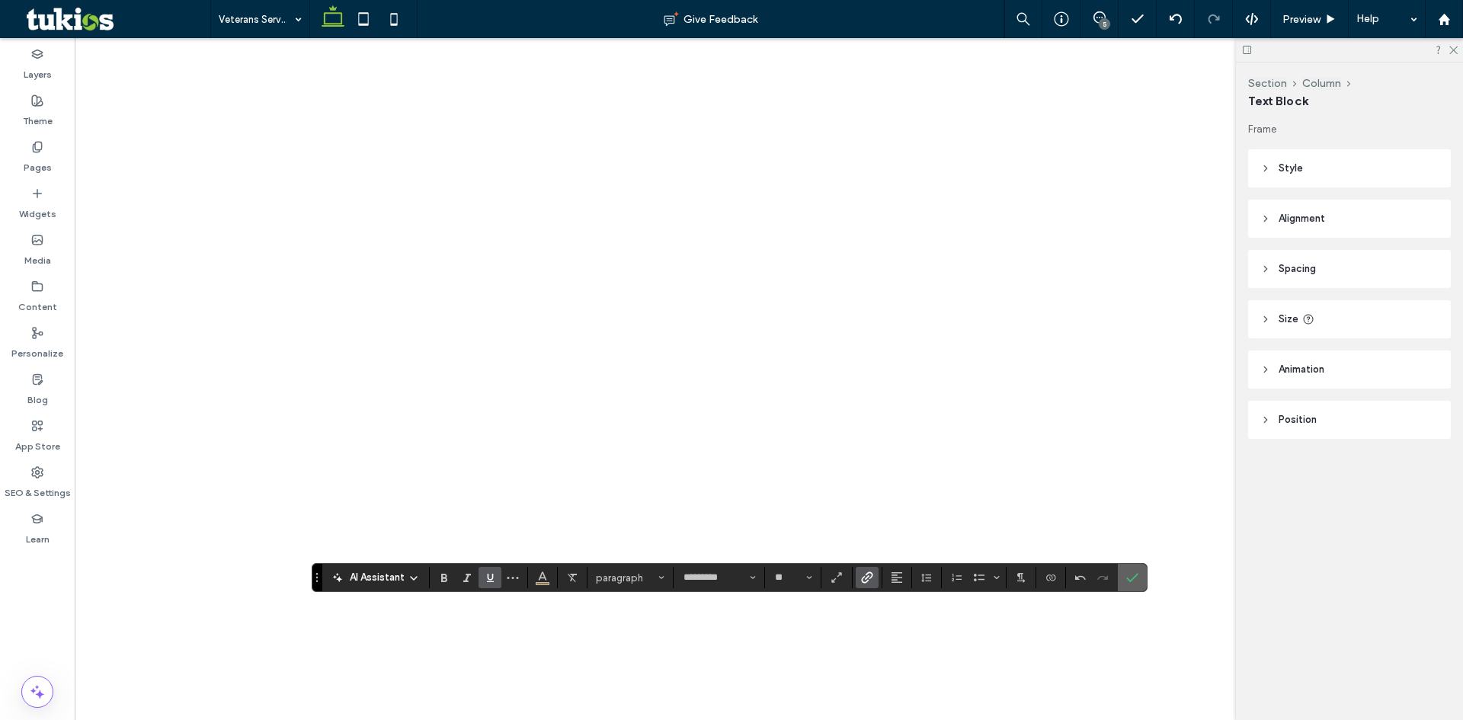
click at [1129, 585] on span "Confirm" at bounding box center [1129, 577] width 7 height 27
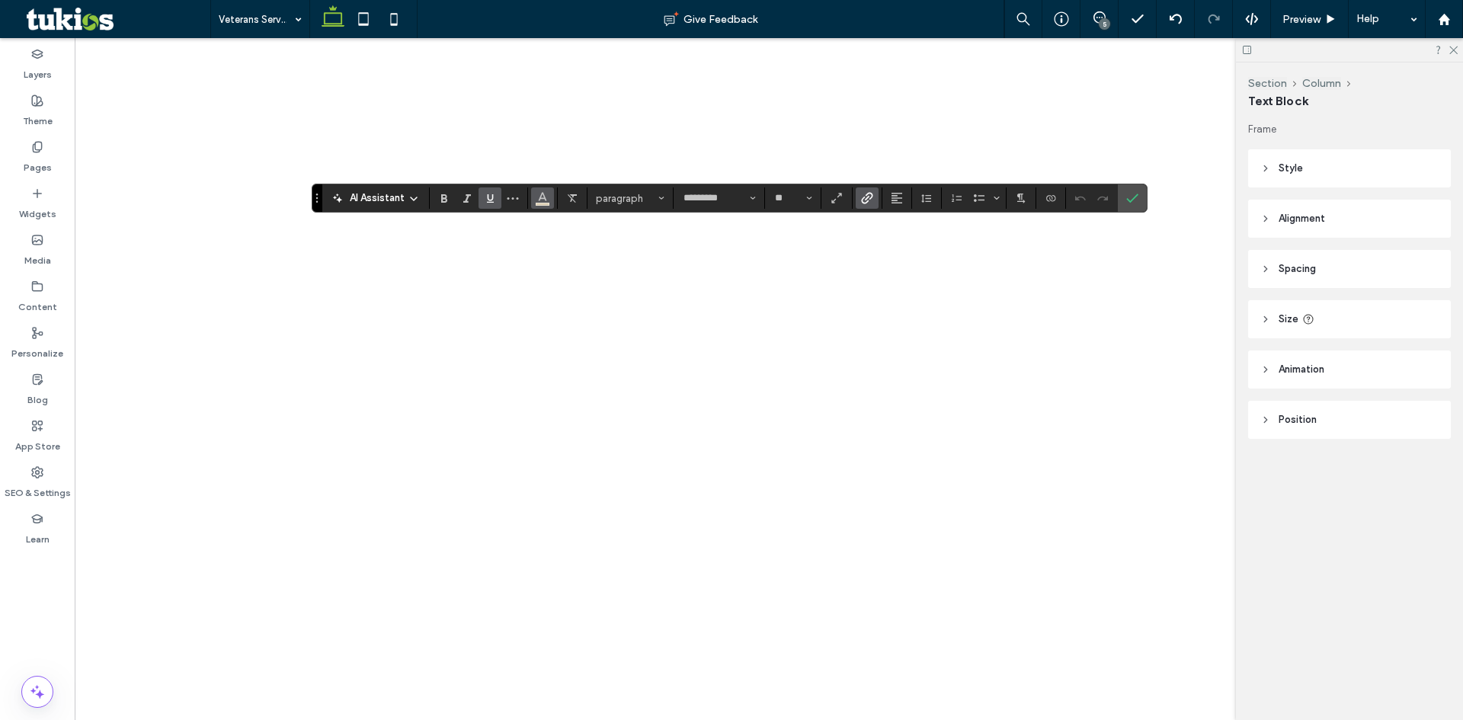
click at [544, 198] on use "Color" at bounding box center [543, 197] width 8 height 8
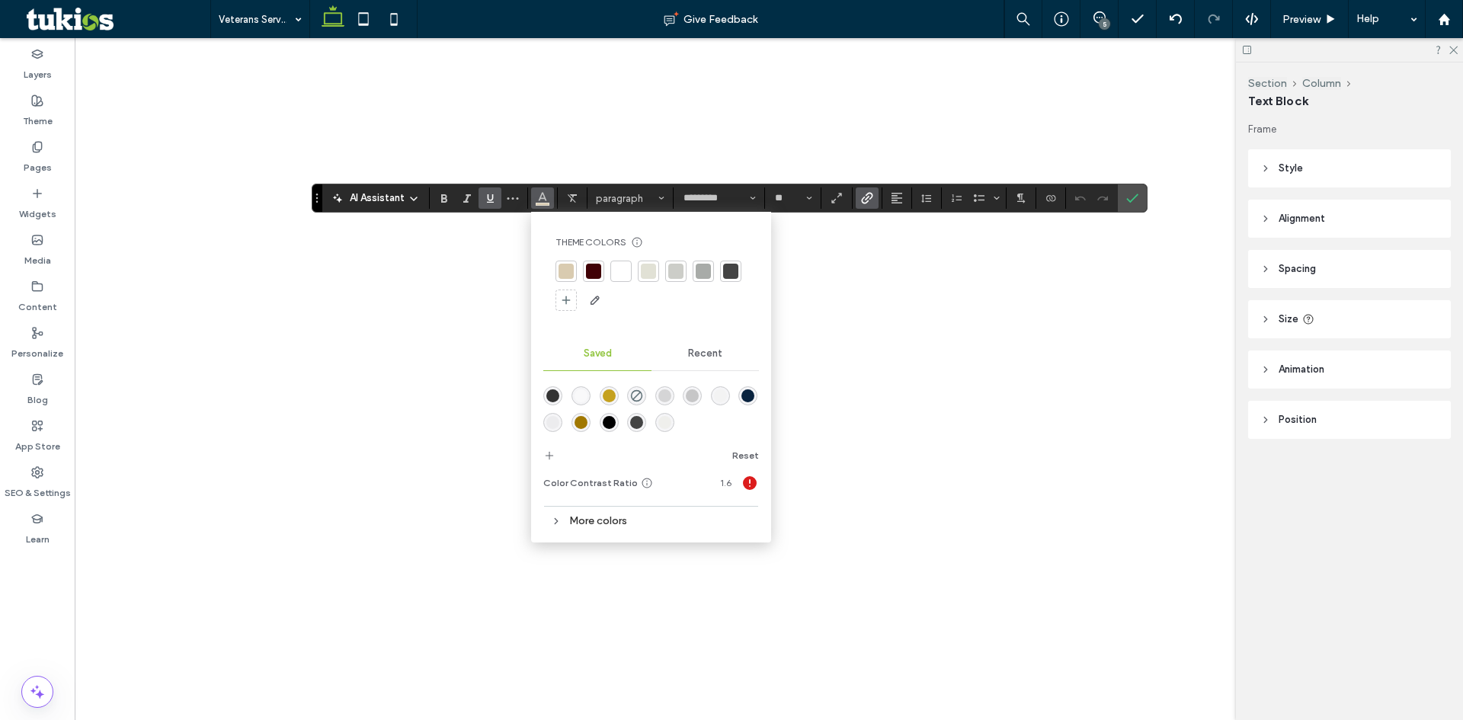
click at [726, 359] on div "Recent" at bounding box center [706, 354] width 108 height 34
click at [639, 423] on div "rgba(141, 116, 74, 1)" at bounding box center [636, 422] width 13 height 13
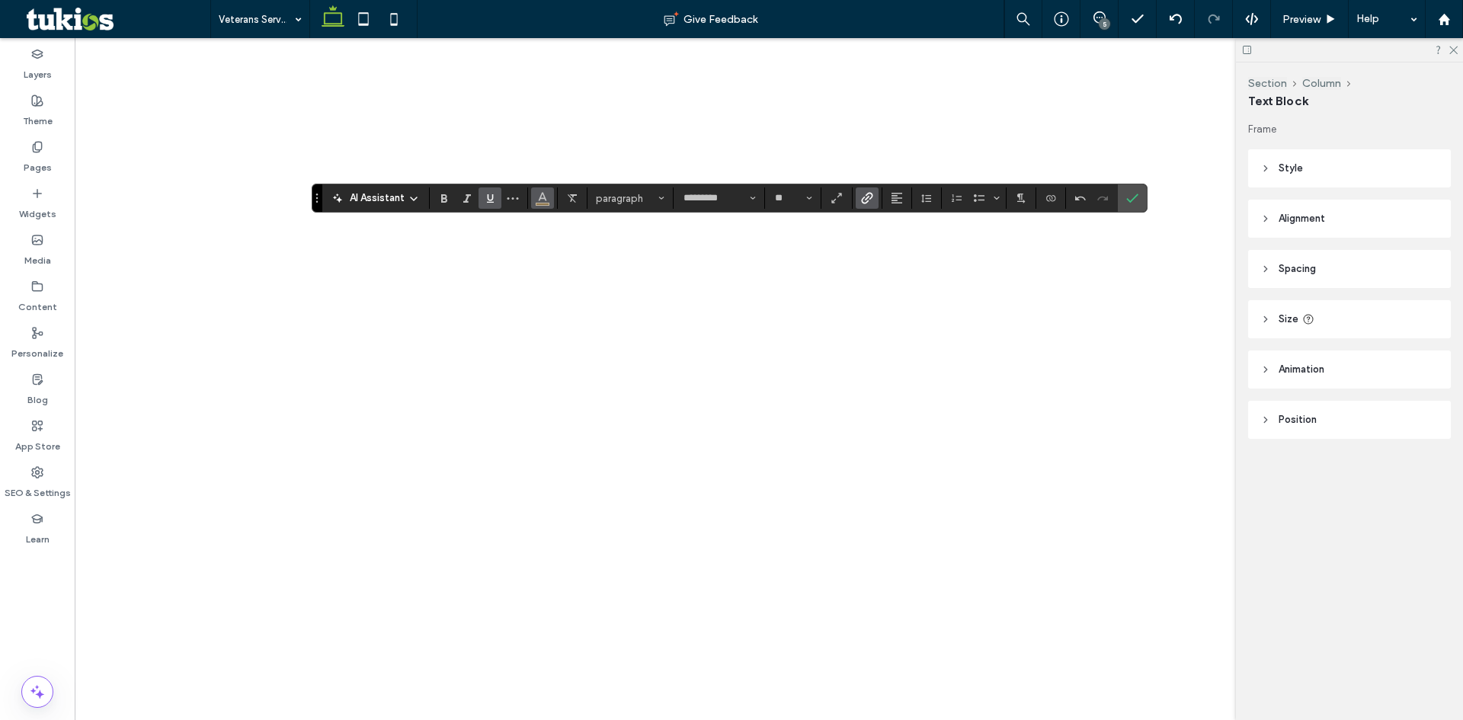
click at [540, 200] on use "Color" at bounding box center [543, 197] width 8 height 8
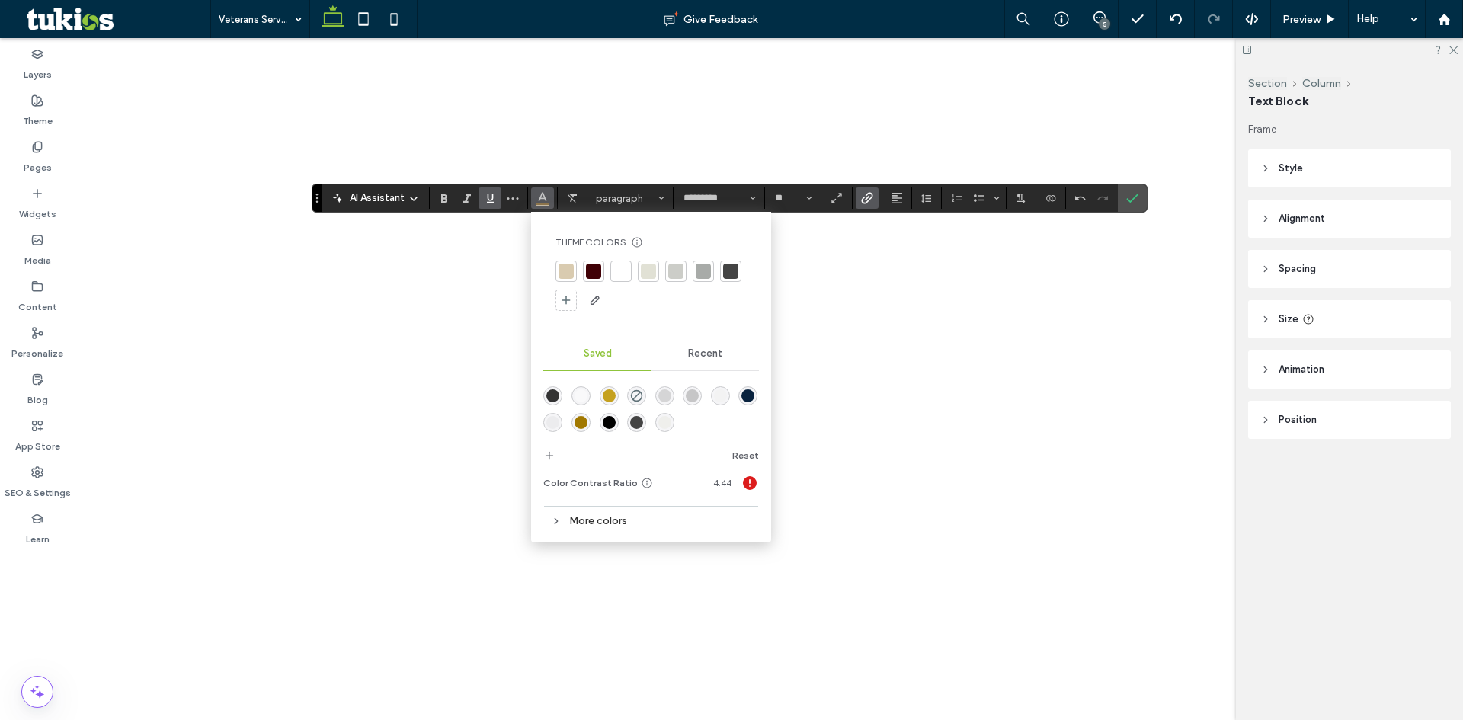
click at [718, 356] on span "Recent" at bounding box center [705, 353] width 34 height 12
click at [640, 421] on div "rgba(141, 116, 74, 1)" at bounding box center [636, 422] width 13 height 13
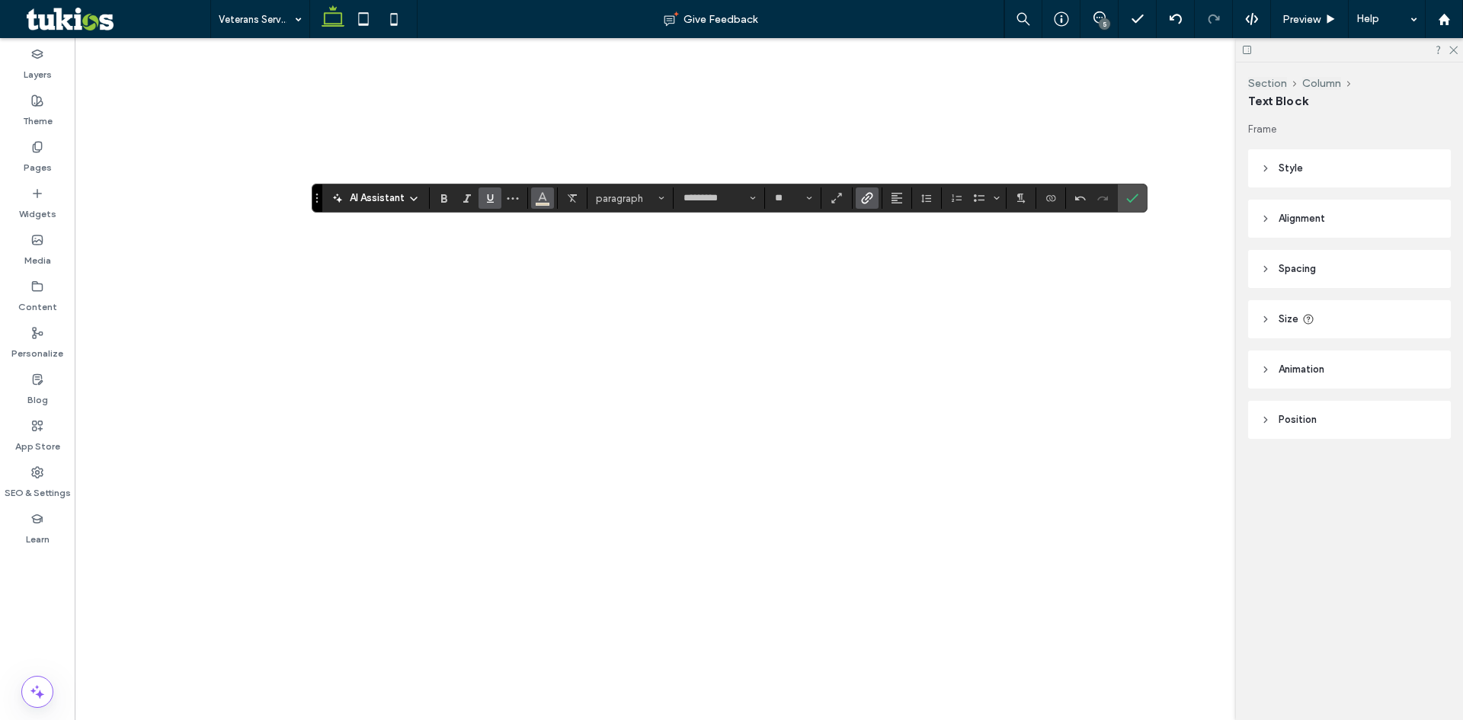
click at [543, 207] on span "Color" at bounding box center [542, 197] width 12 height 20
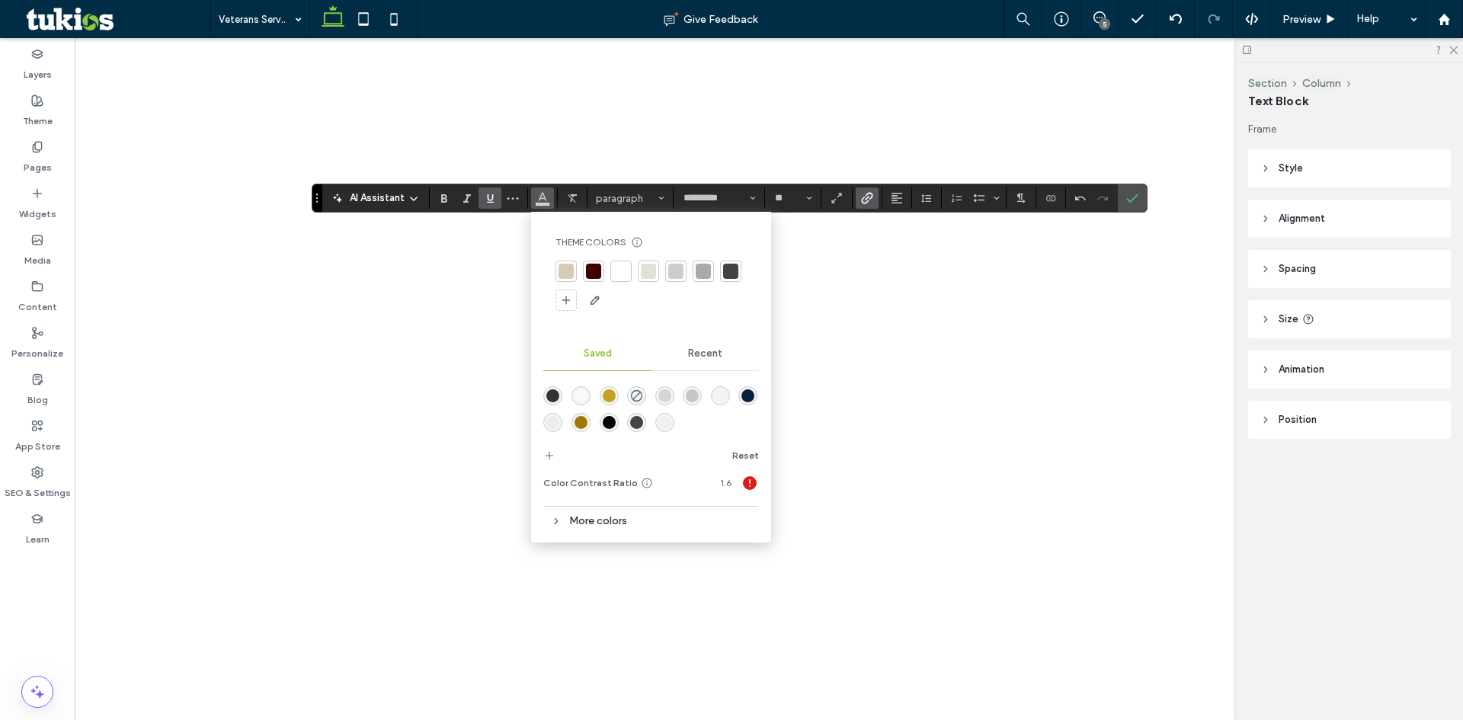
click at [704, 357] on span "Recent" at bounding box center [705, 353] width 34 height 12
click at [639, 419] on div "rgba(141, 116, 74, 1)" at bounding box center [636, 422] width 13 height 13
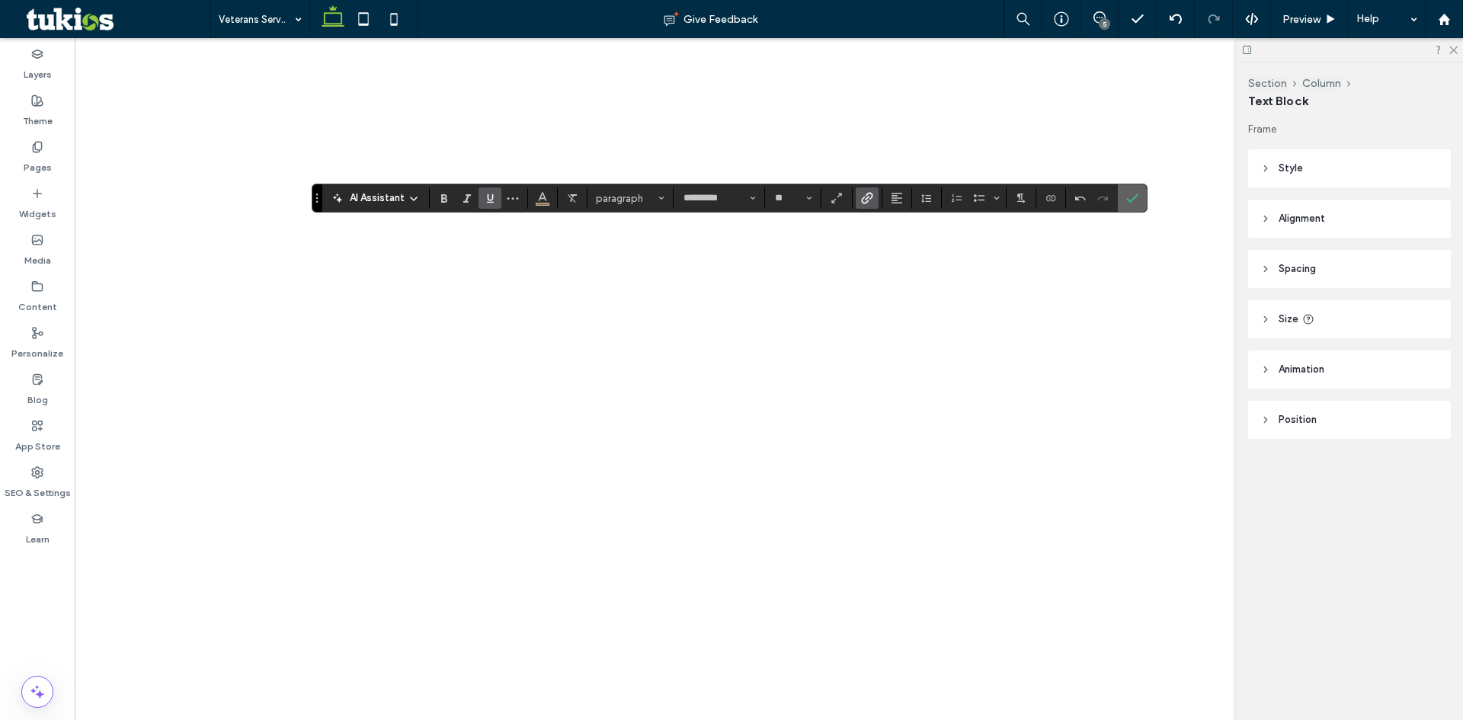
click at [1140, 206] on label "Confirm" at bounding box center [1132, 197] width 23 height 27
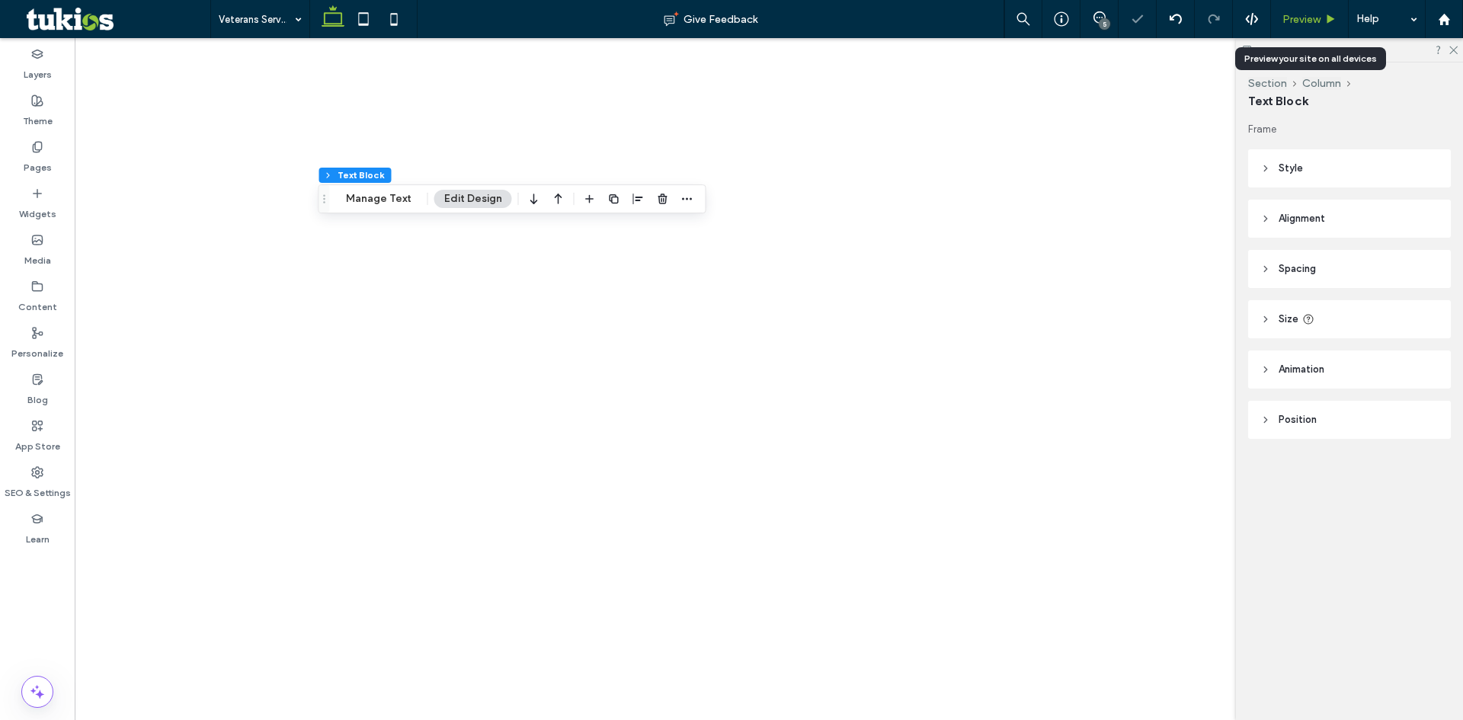
click at [1328, 10] on div "Preview" at bounding box center [1310, 19] width 78 height 38
click at [1315, 18] on span "Preview" at bounding box center [1301, 19] width 38 height 13
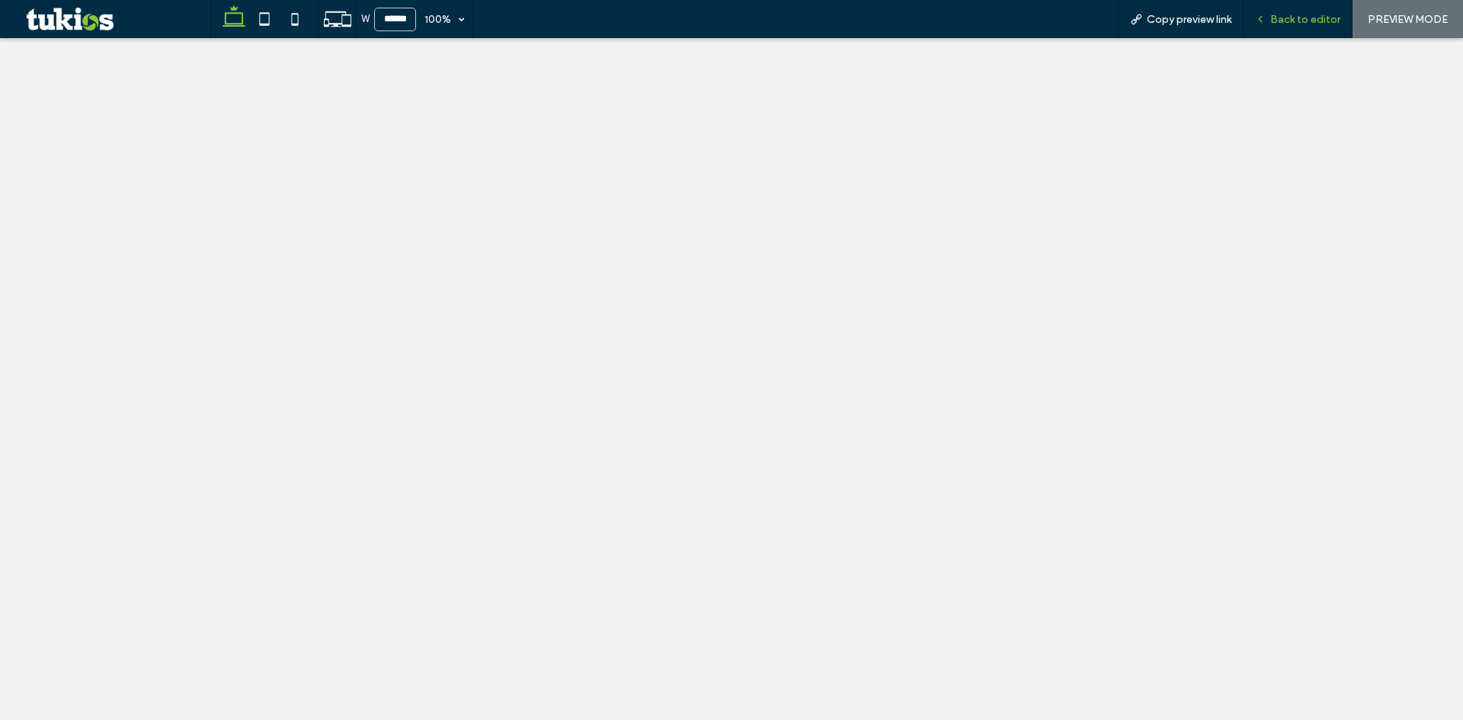
click at [1311, 27] on div "Back to editor" at bounding box center [1298, 19] width 109 height 38
click at [1307, 15] on span "Back to editor" at bounding box center [1305, 19] width 70 height 13
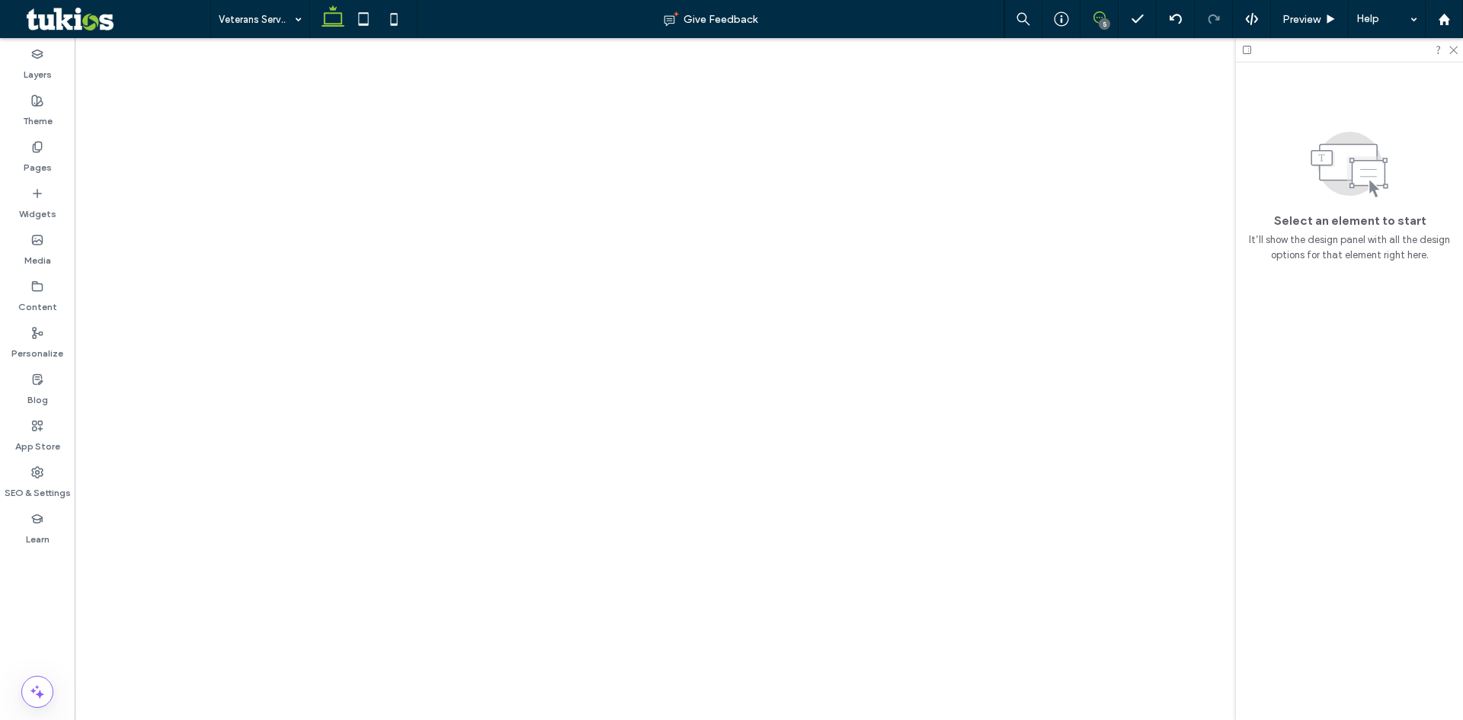
click at [1108, 18] on span at bounding box center [1099, 17] width 37 height 12
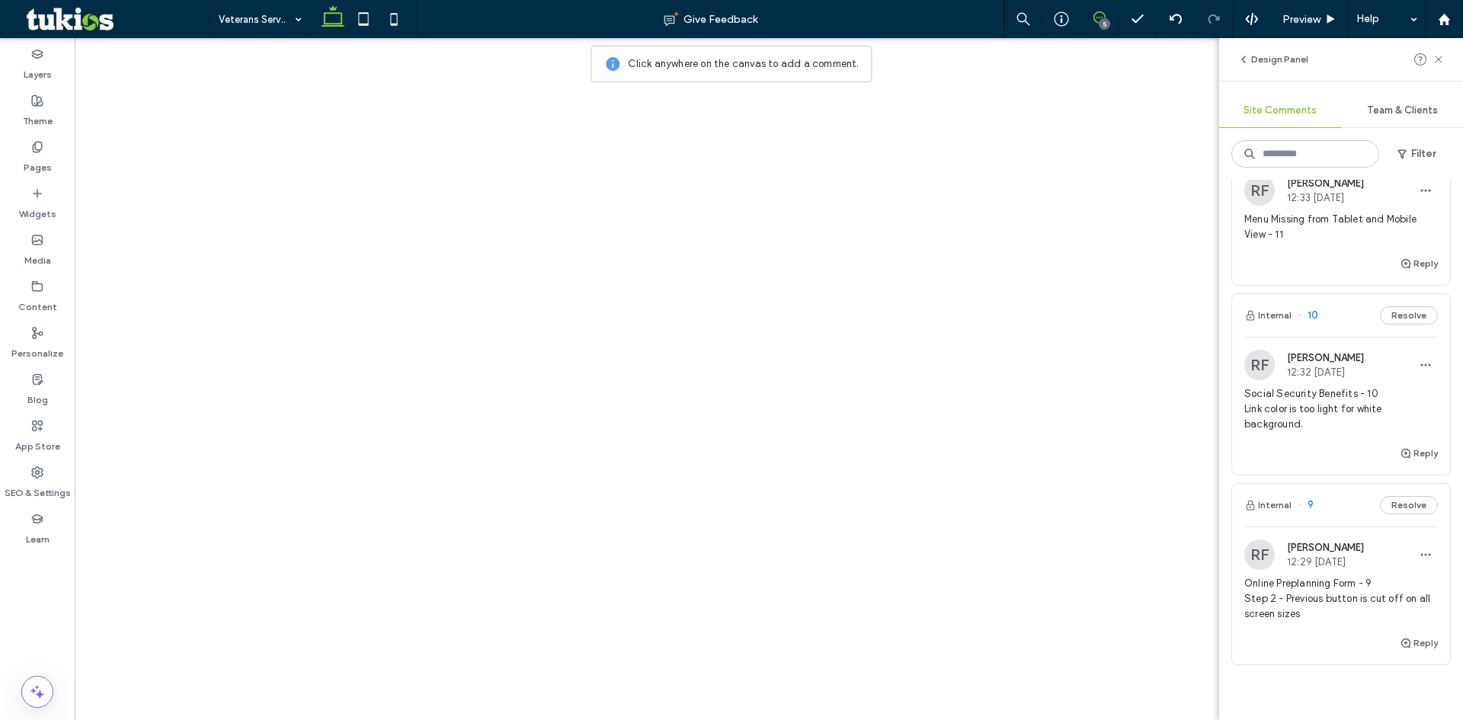
scroll to position [457, 0]
click at [1276, 498] on button "Internal" at bounding box center [1267, 500] width 47 height 18
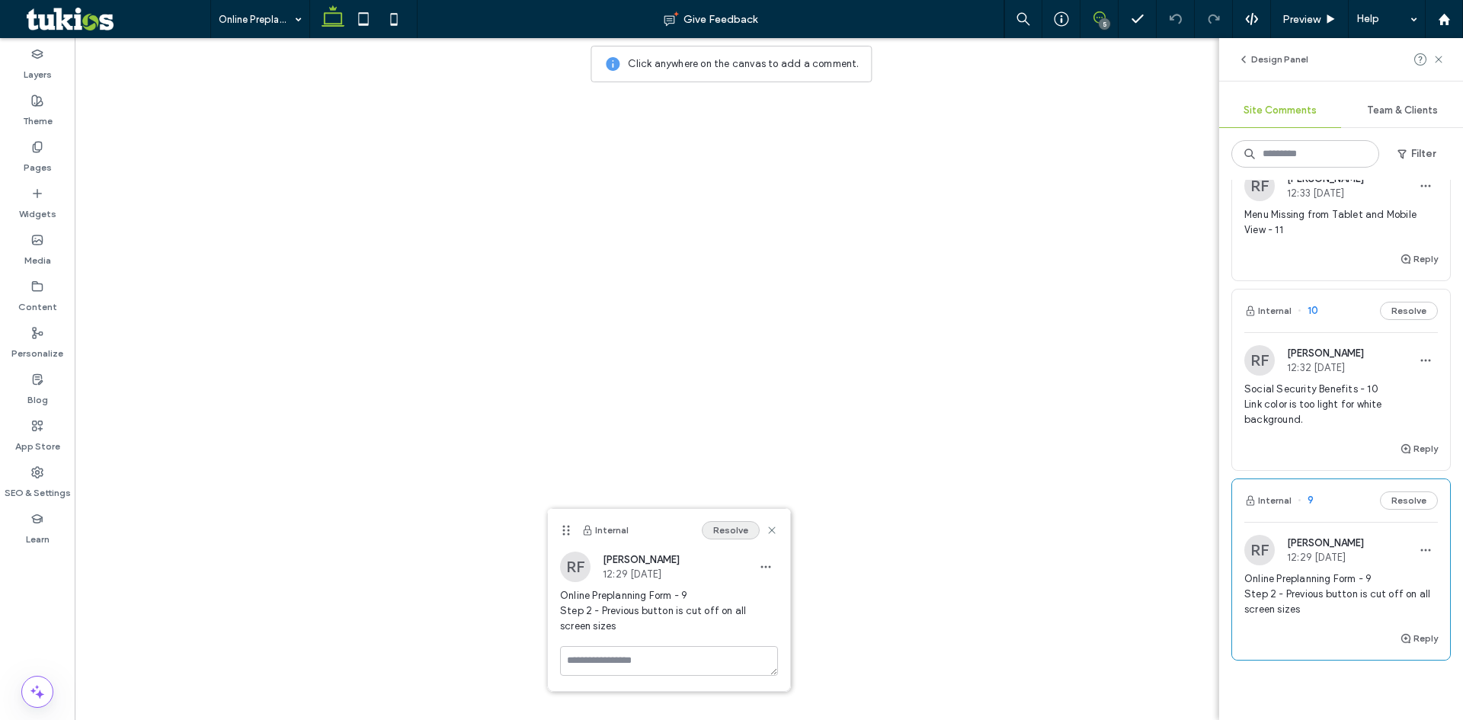
click at [725, 533] on button "Resolve" at bounding box center [731, 530] width 58 height 18
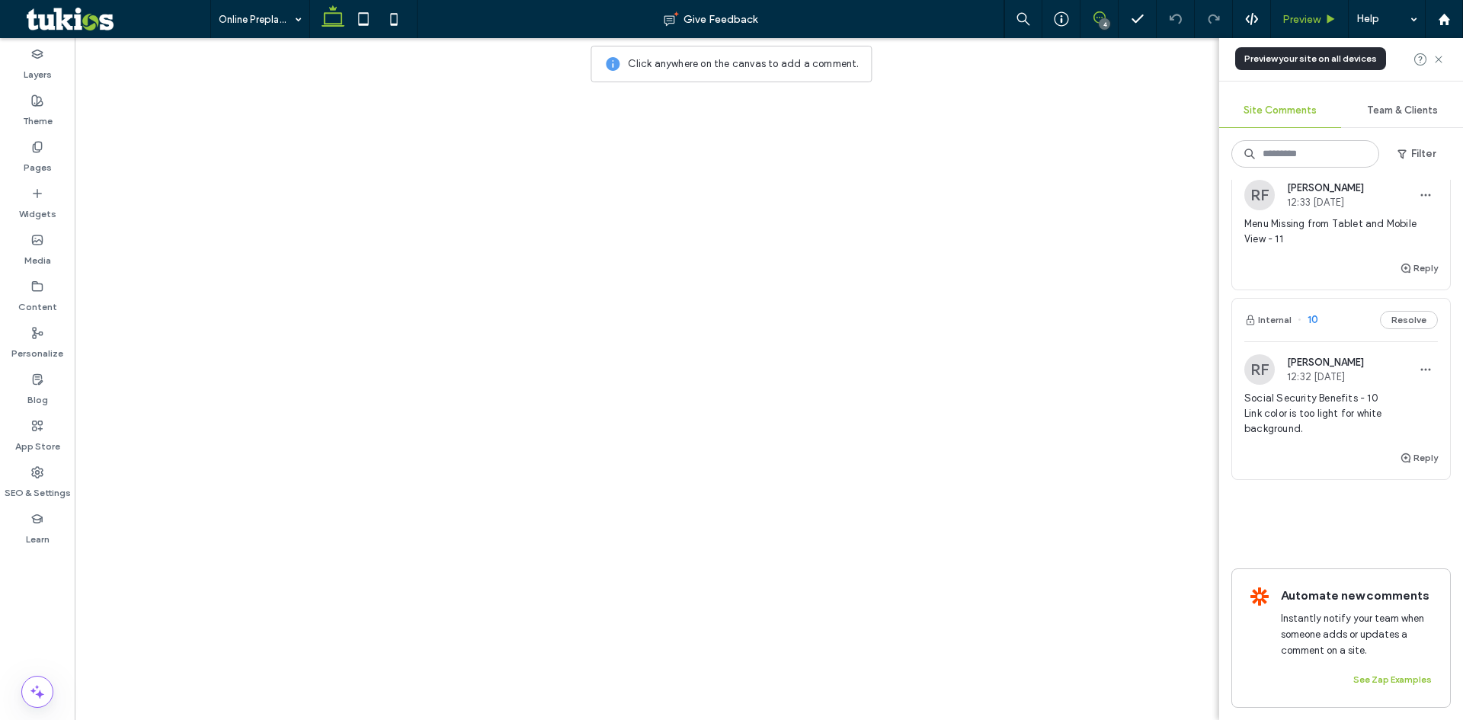
click at [1319, 16] on span "Preview" at bounding box center [1301, 19] width 38 height 13
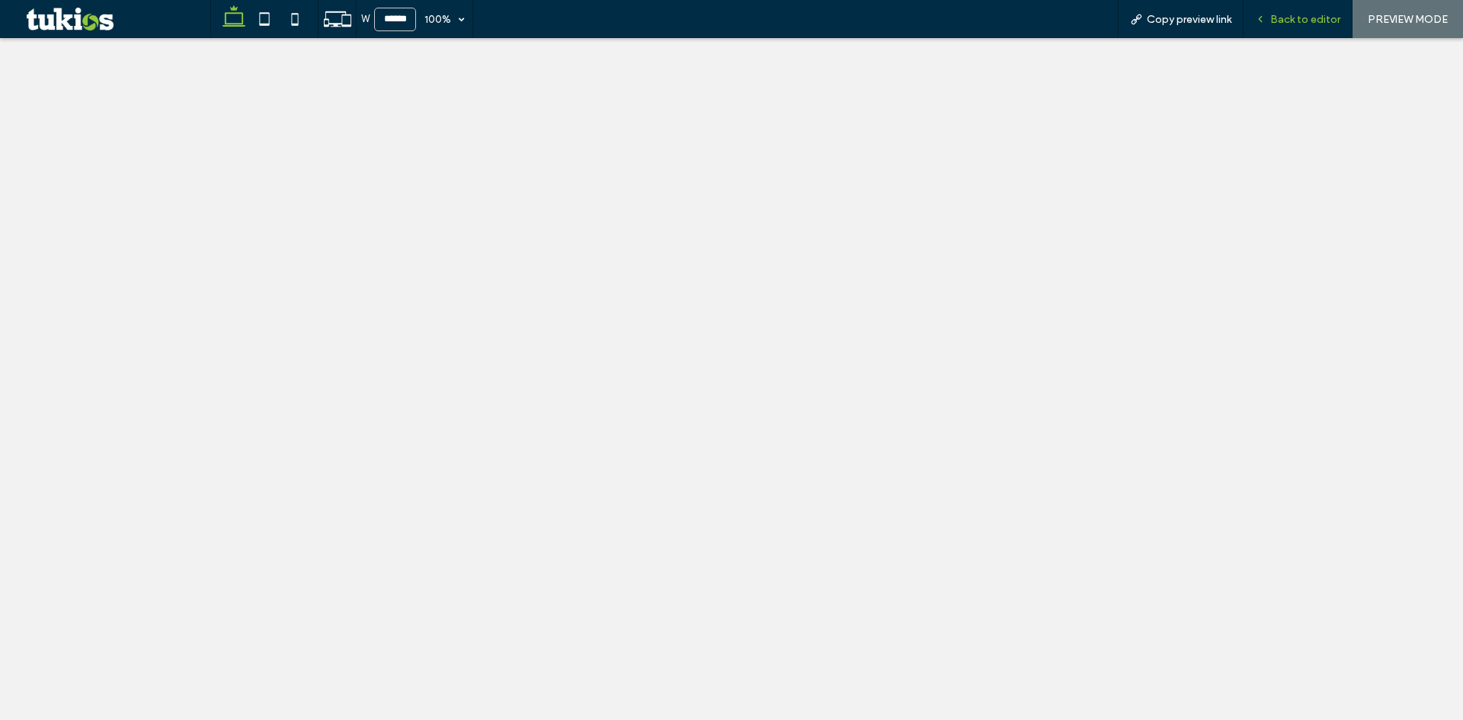
click at [1319, 18] on span "Back to editor" at bounding box center [1305, 19] width 70 height 13
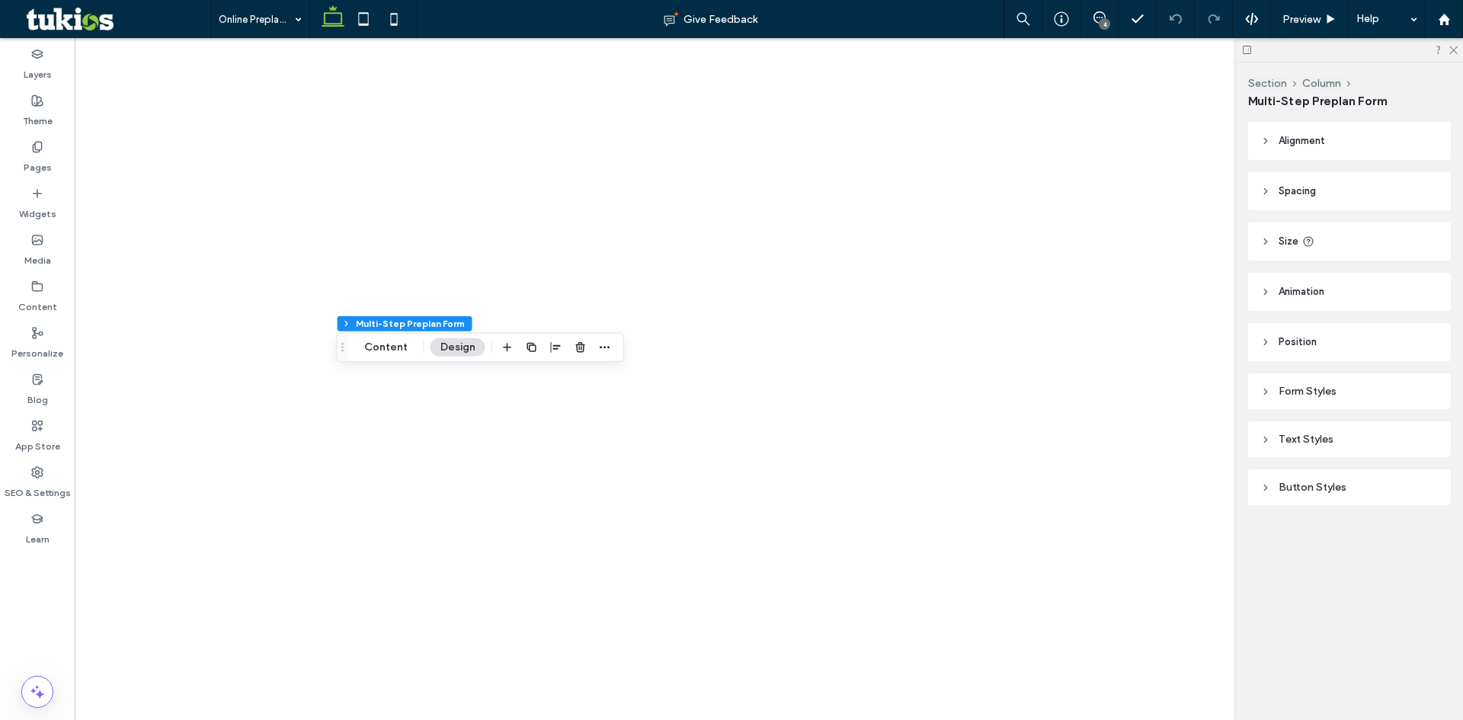
click at [1295, 491] on div "Button Styles" at bounding box center [1349, 487] width 178 height 13
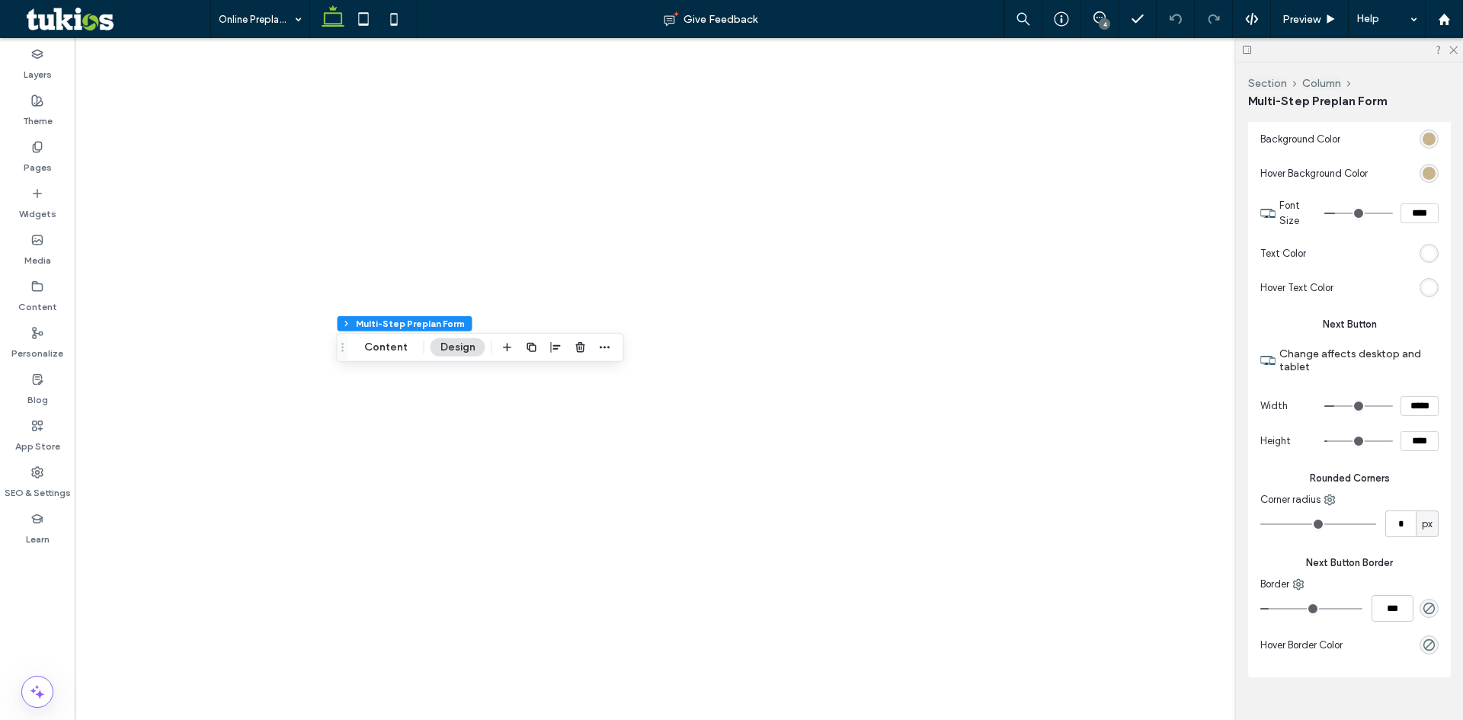
scroll to position [450, 0]
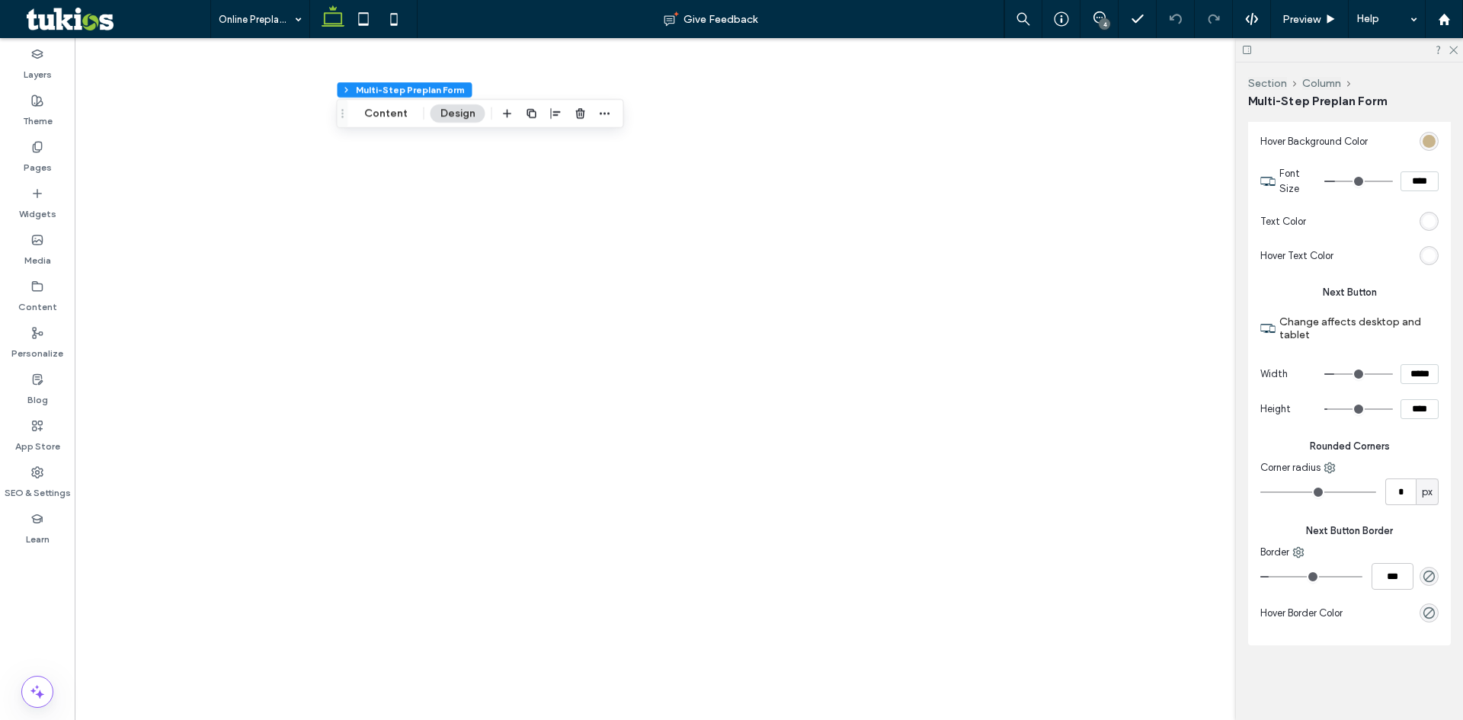
type input "**"
type input "****"
type input "***"
type input "*****"
type input "***"
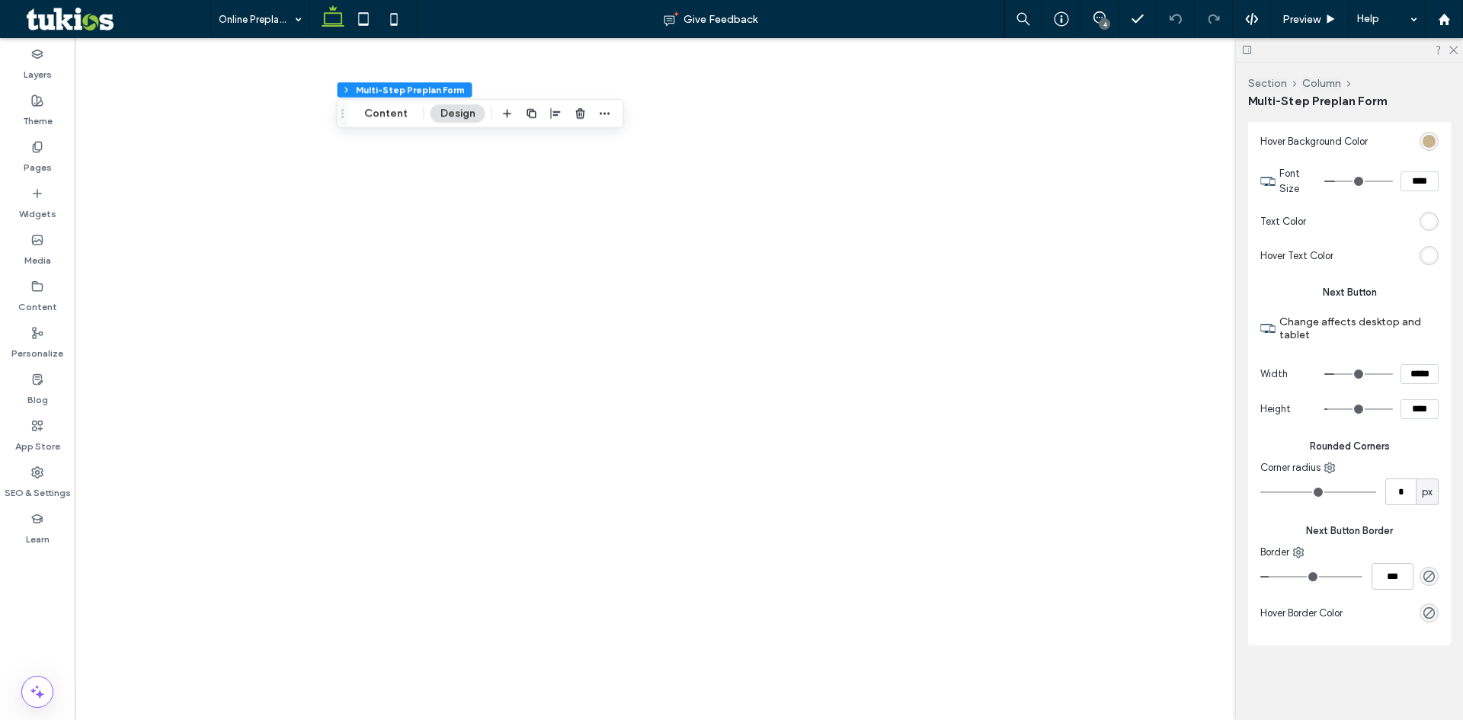
type input "*****"
type input "***"
type input "*****"
type input "***"
type input "*****"
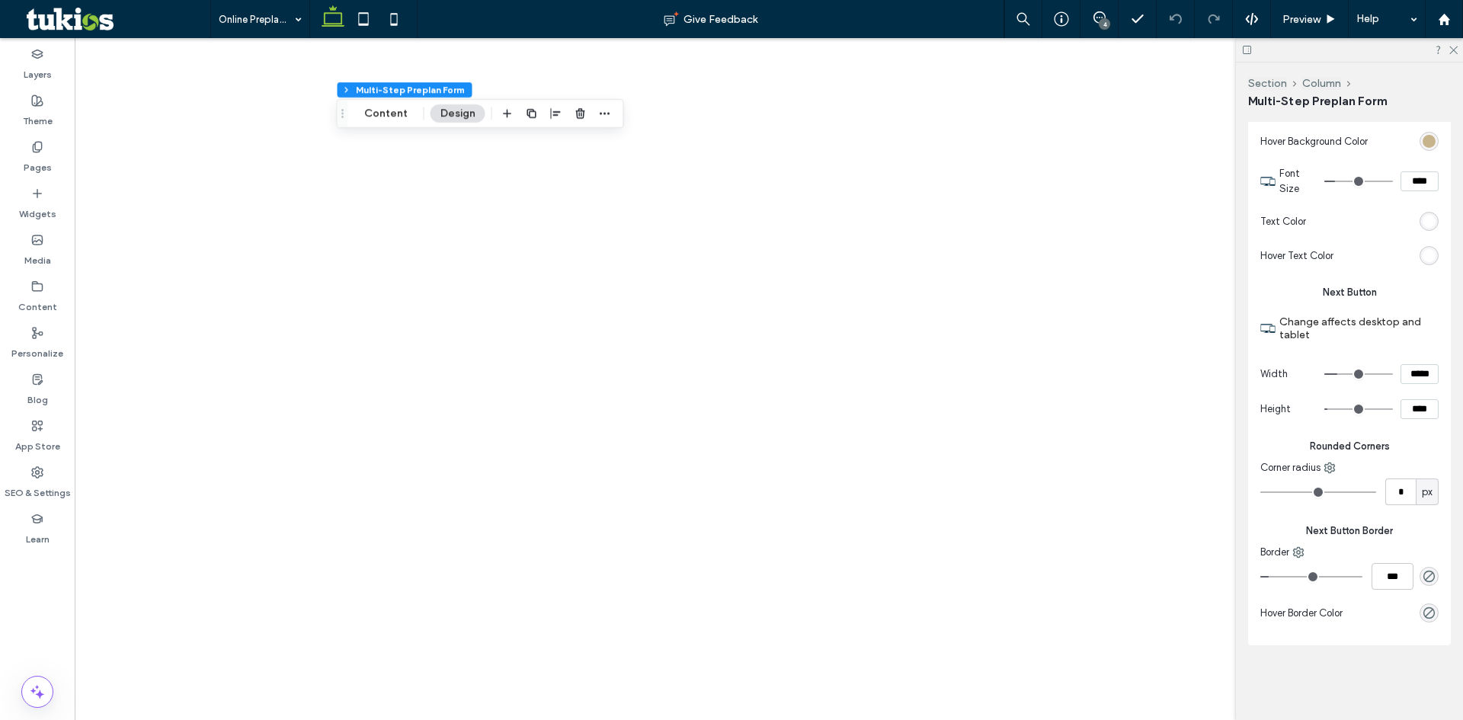
type input "***"
type input "*****"
type input "***"
type input "*****"
type input "***"
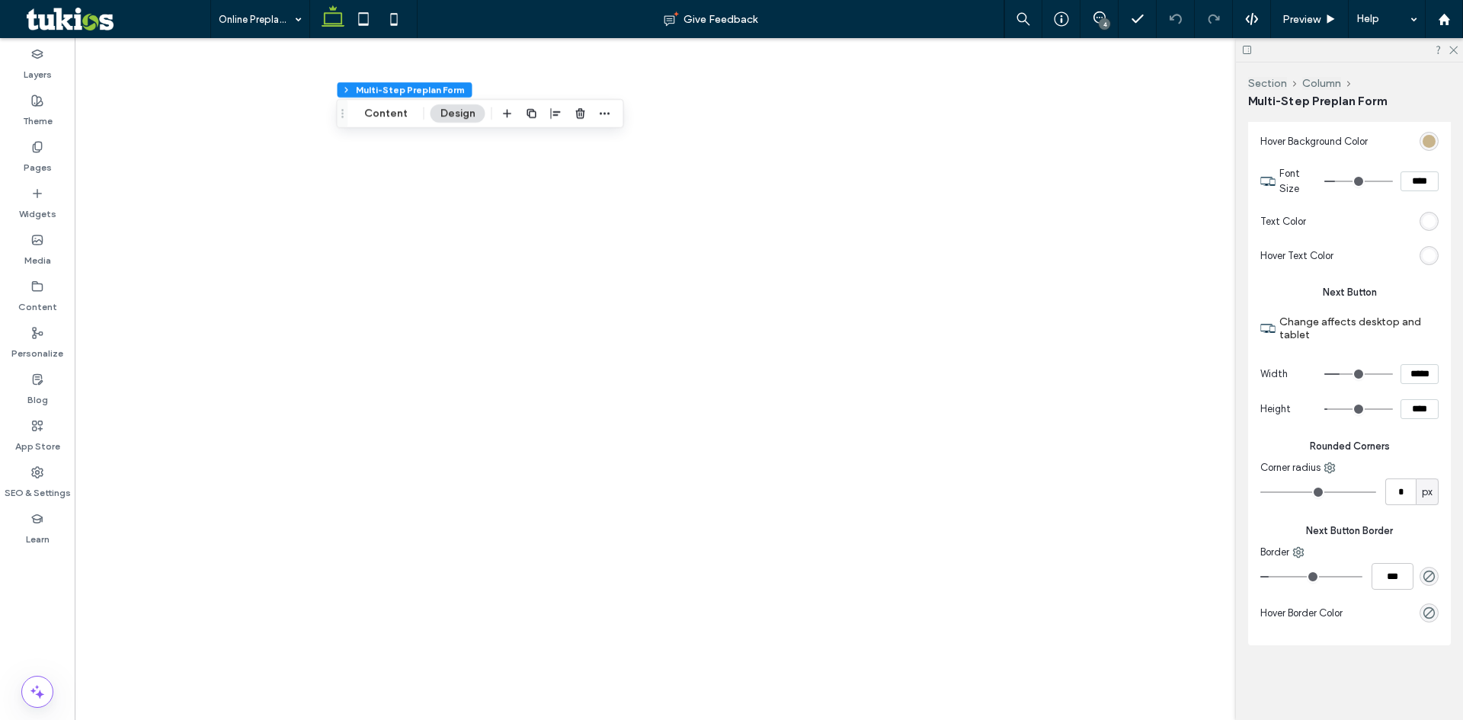
type input "*****"
type input "***"
type input "*****"
type input "***"
type input "*****"
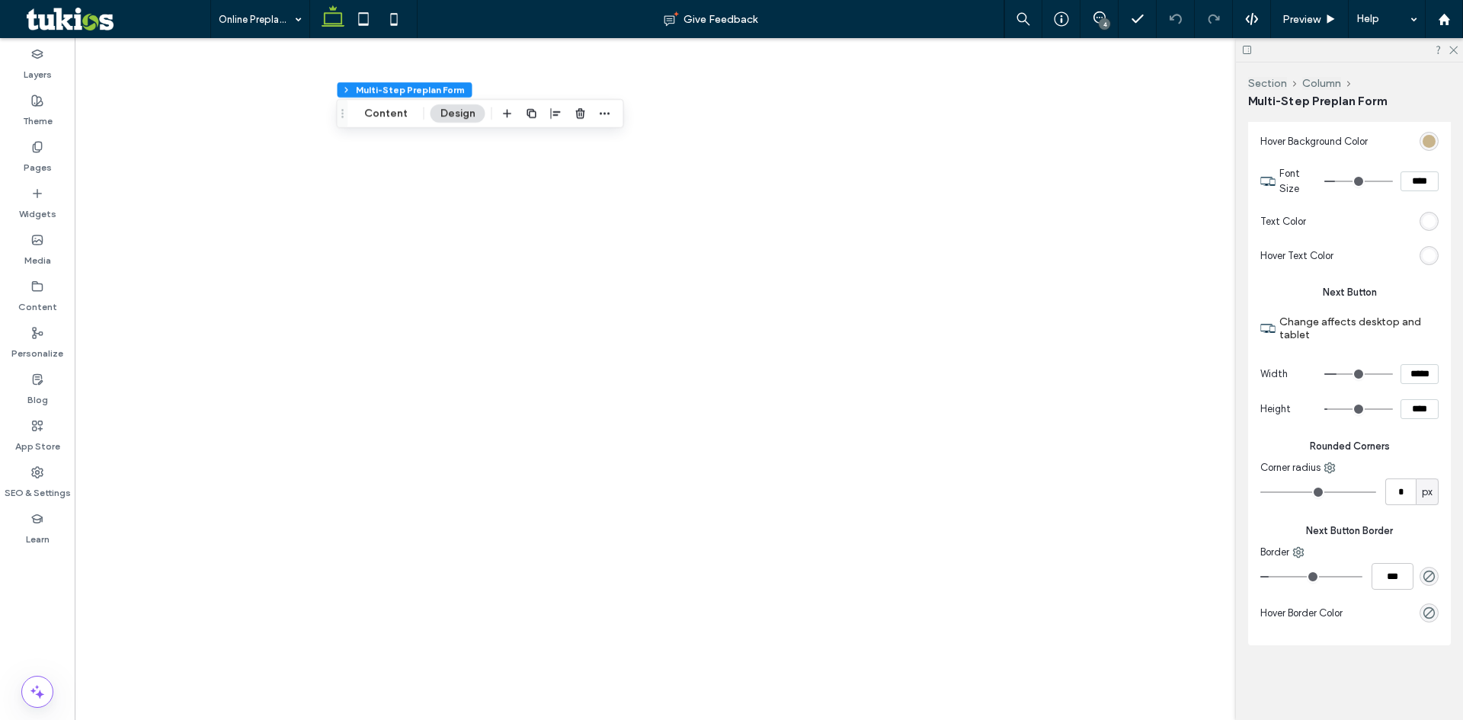
type input "***"
click at [1333, 373] on input "range" at bounding box center [1358, 374] width 69 height 2
click at [1308, 20] on span "Preview" at bounding box center [1301, 19] width 38 height 13
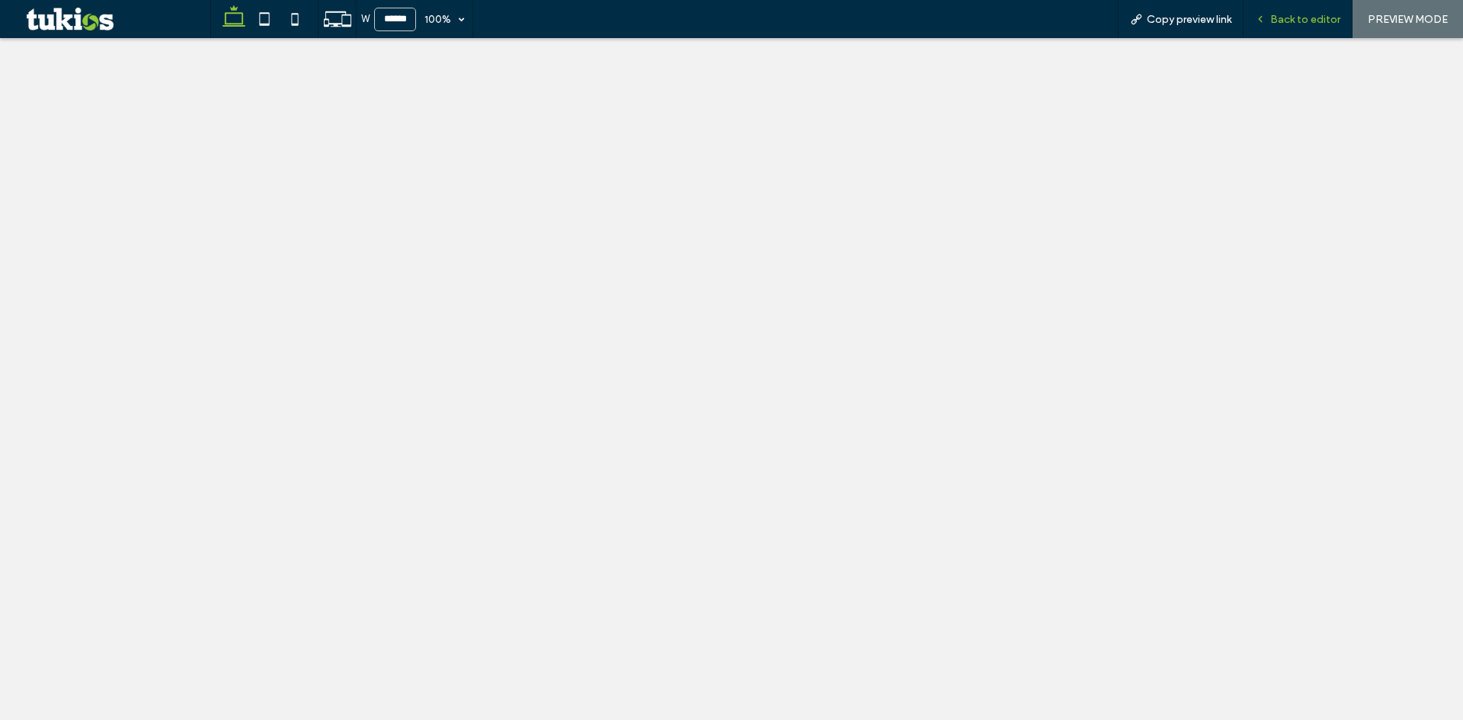
click at [1302, 17] on span "Back to editor" at bounding box center [1305, 19] width 70 height 13
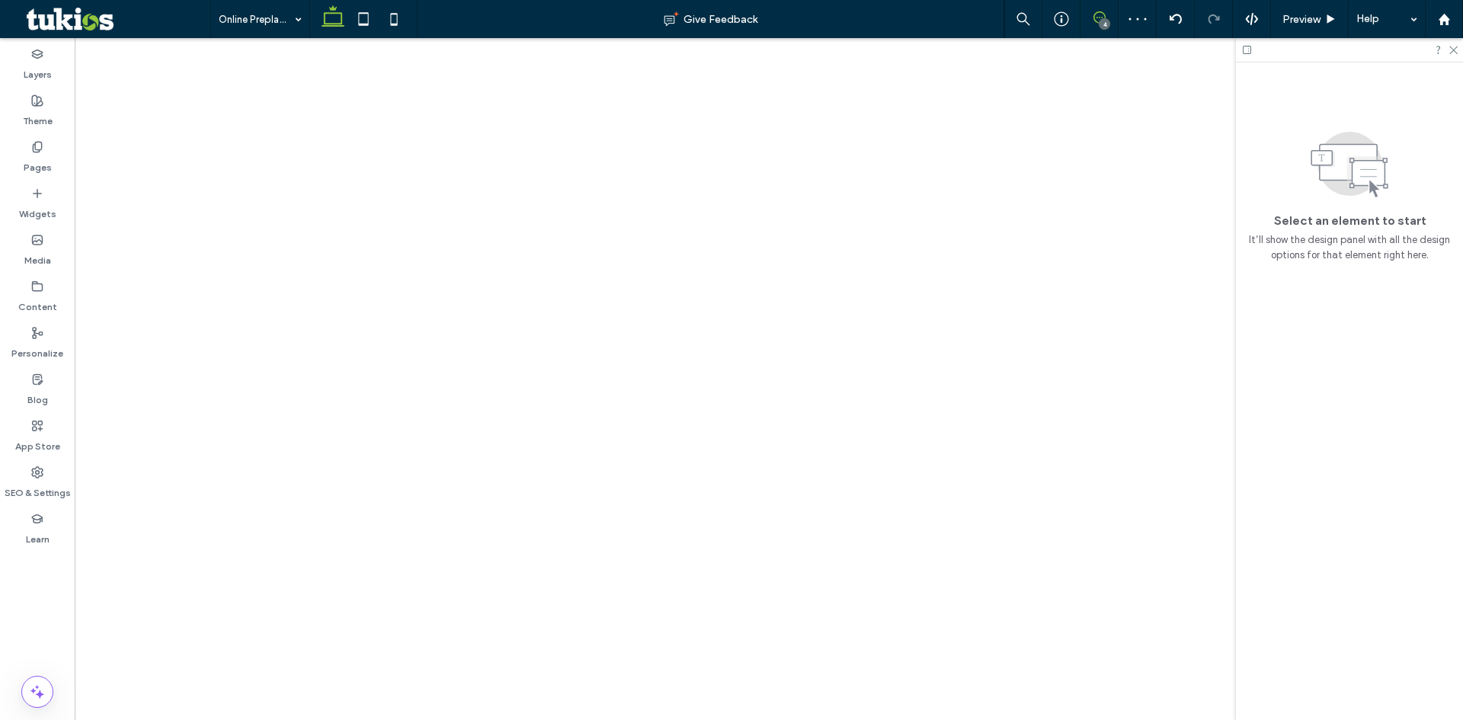
click at [1098, 21] on icon at bounding box center [1099, 17] width 12 height 12
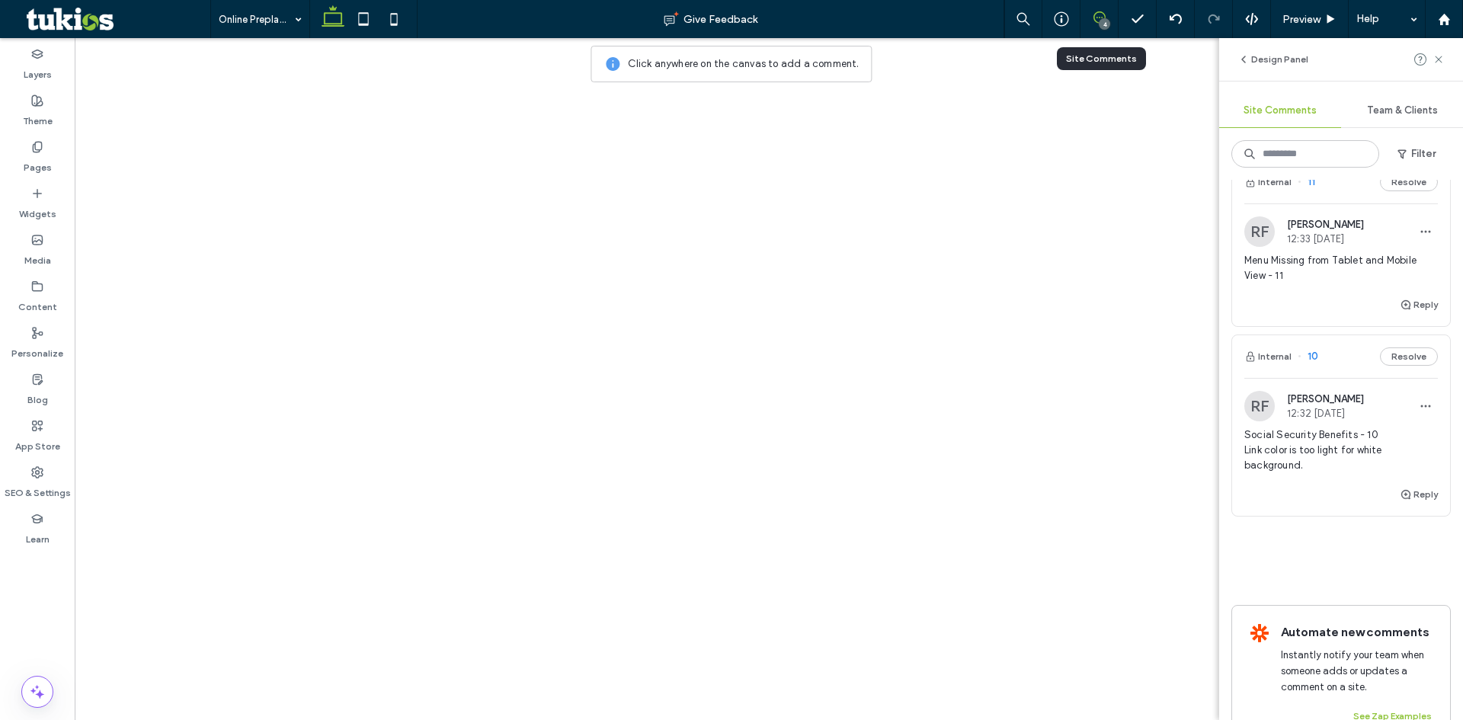
scroll to position [389, 0]
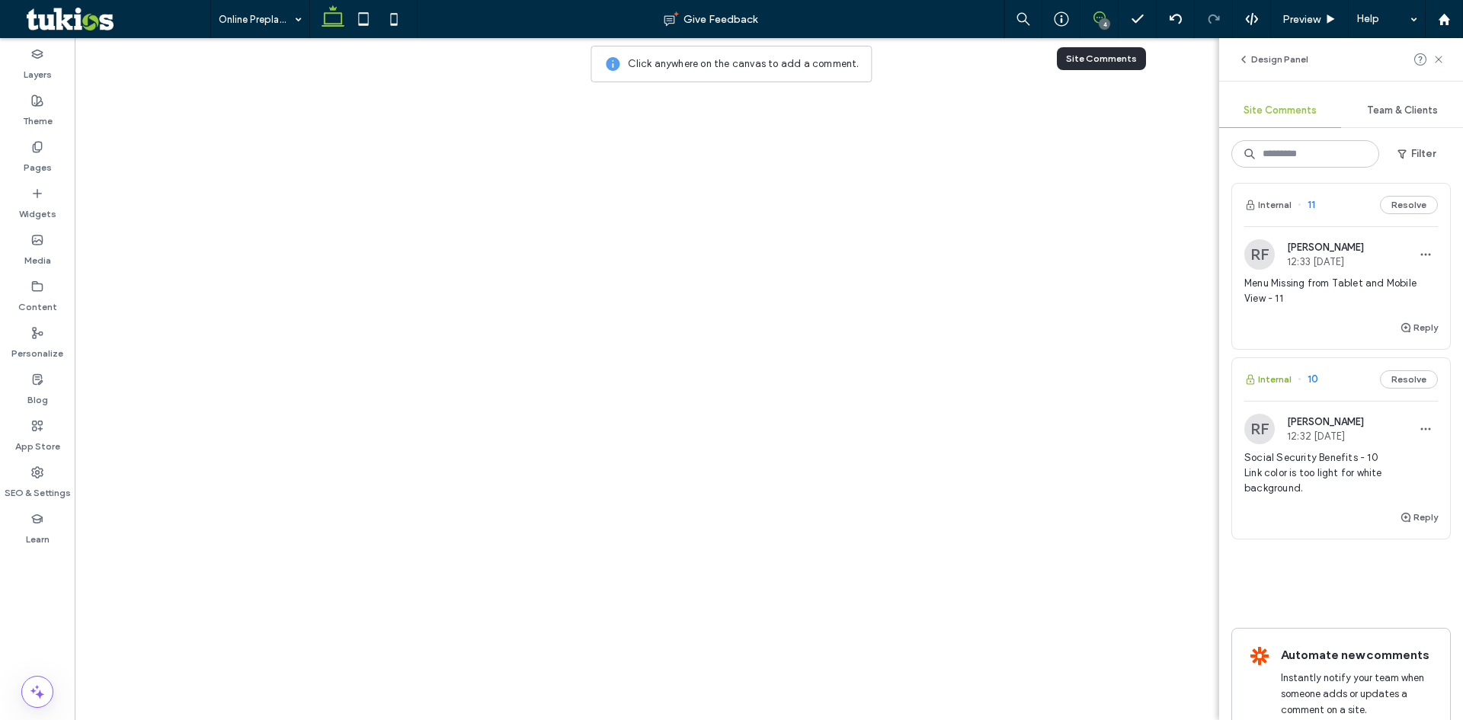
click at [1273, 375] on button "Internal" at bounding box center [1267, 379] width 47 height 18
click at [1097, 18] on icon at bounding box center [1099, 17] width 12 height 12
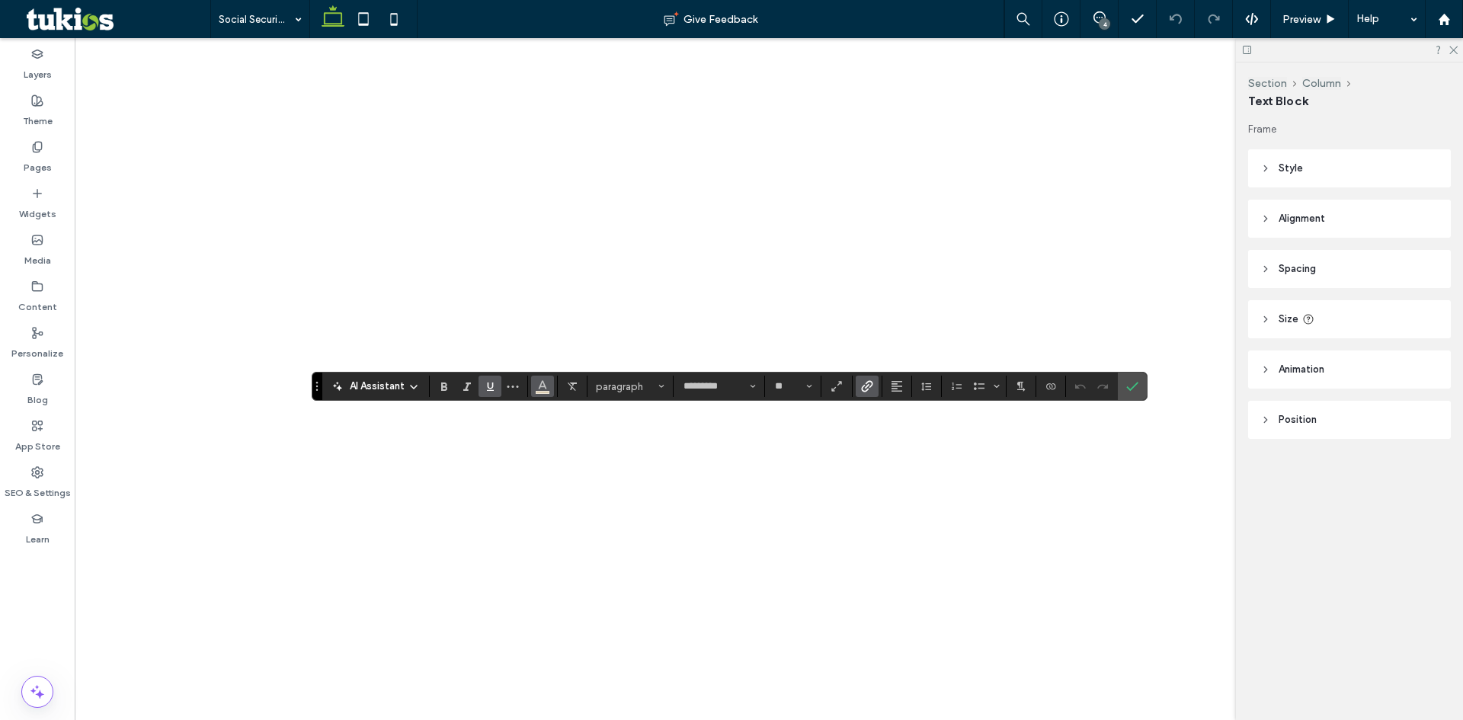
click at [544, 386] on use "Color" at bounding box center [543, 385] width 8 height 8
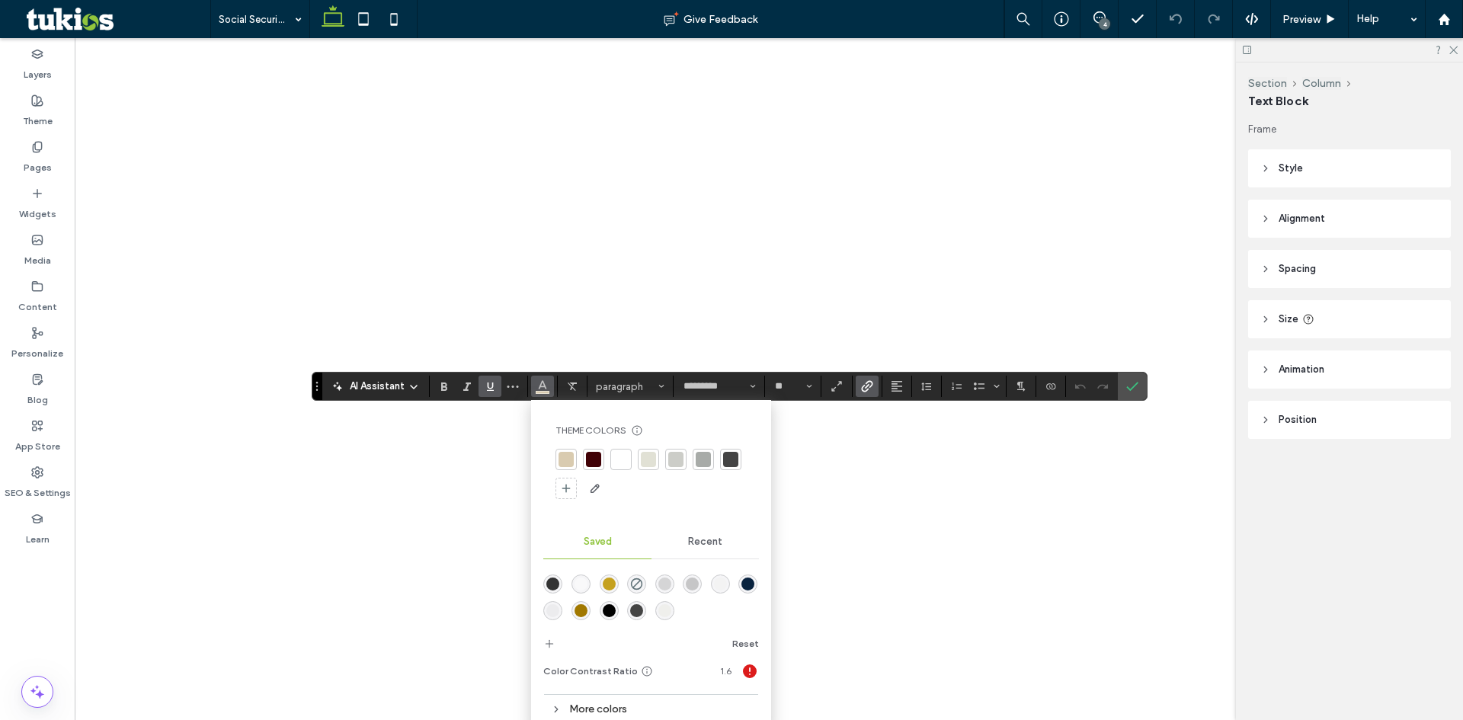
click at [708, 540] on span "Recent" at bounding box center [705, 542] width 34 height 12
click at [644, 611] on div "rgba(141, 116, 74, 1)" at bounding box center [636, 610] width 19 height 19
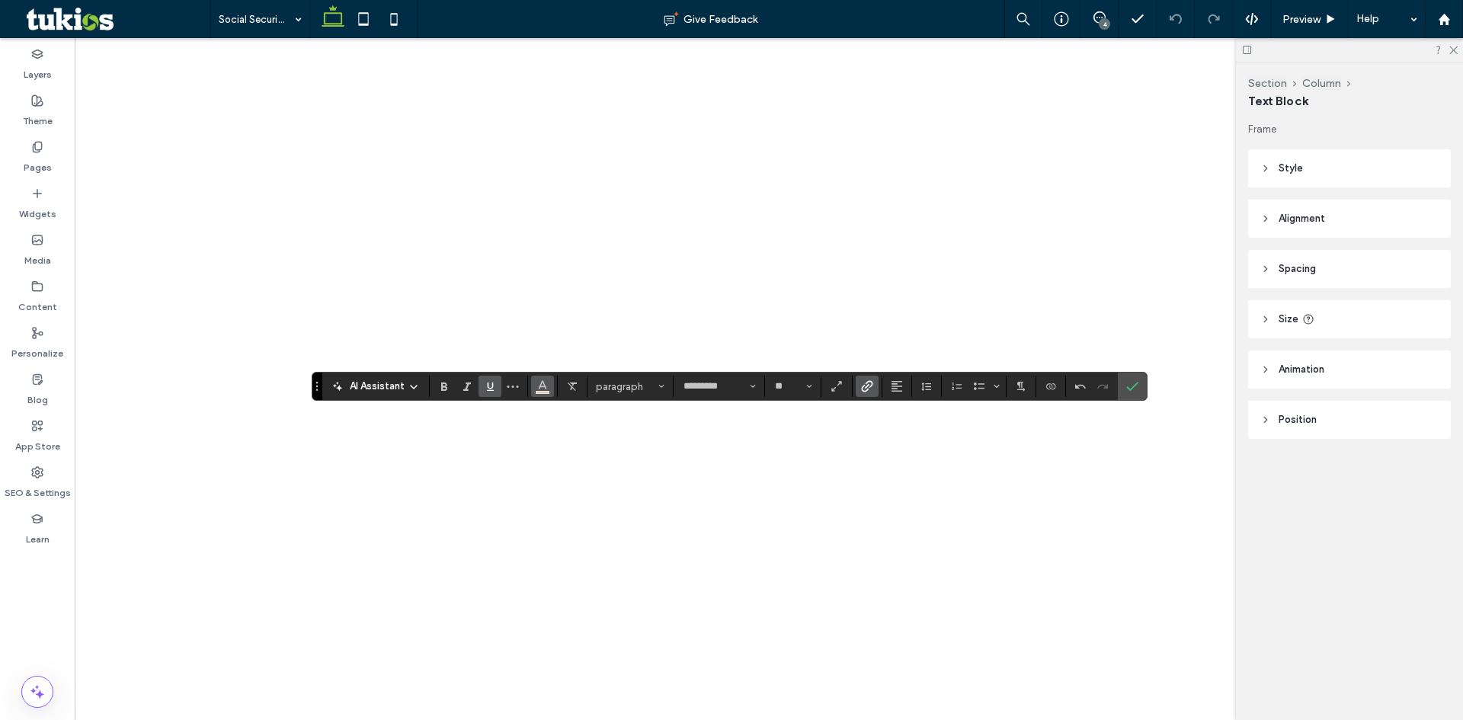
click at [540, 386] on icon "Color" at bounding box center [542, 385] width 12 height 12
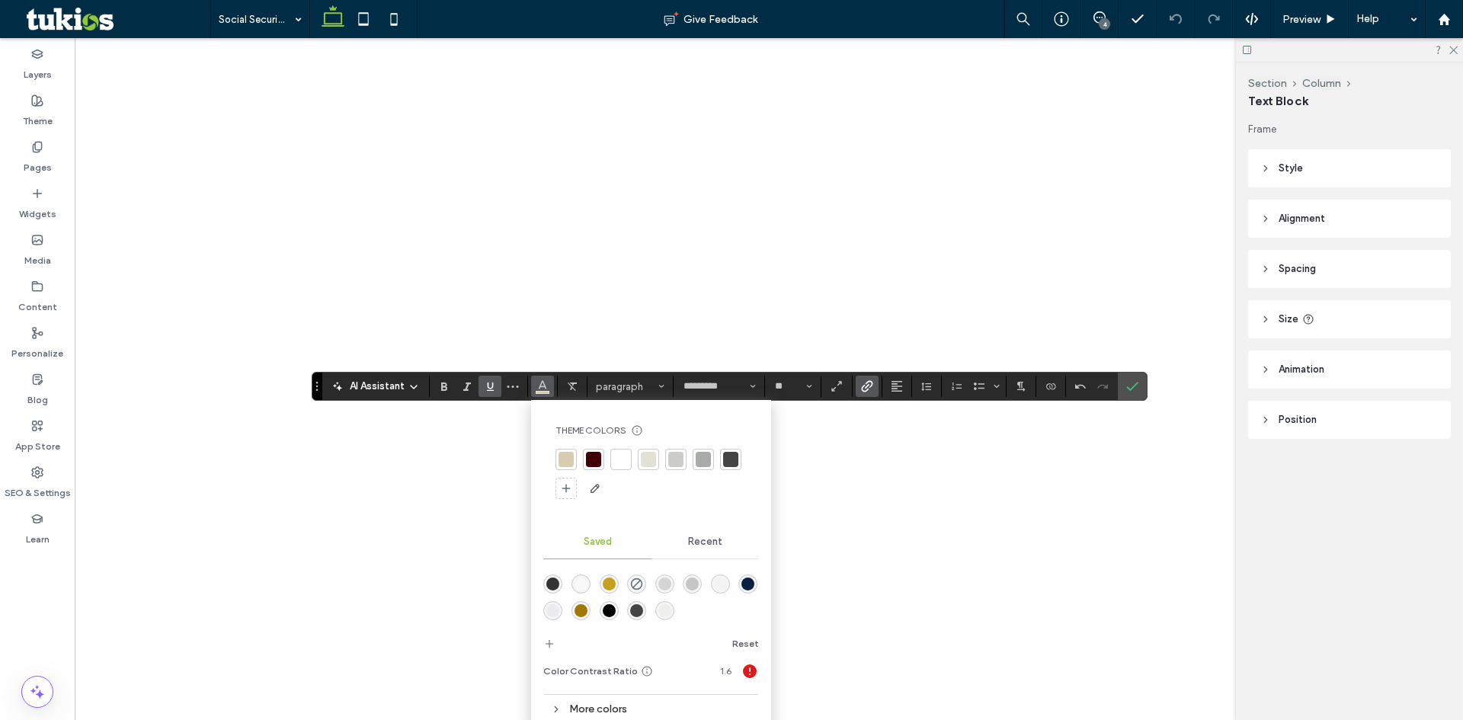
click at [728, 546] on div "Recent" at bounding box center [706, 542] width 108 height 34
click at [627, 609] on div at bounding box center [637, 611] width 21 height 21
click at [631, 610] on div "rgba(141, 116, 74, 1)" at bounding box center [636, 610] width 13 height 13
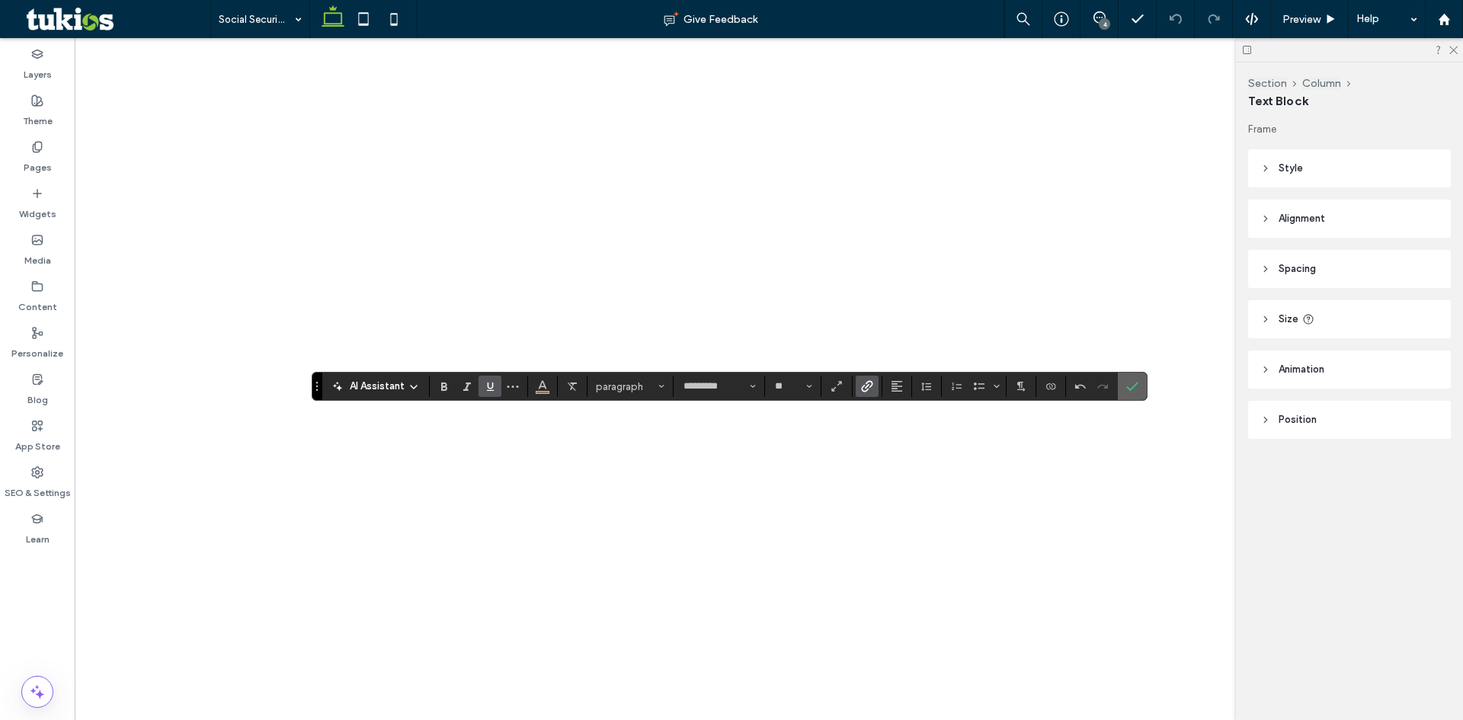
click at [1128, 387] on icon "Confirm" at bounding box center [1132, 386] width 12 height 12
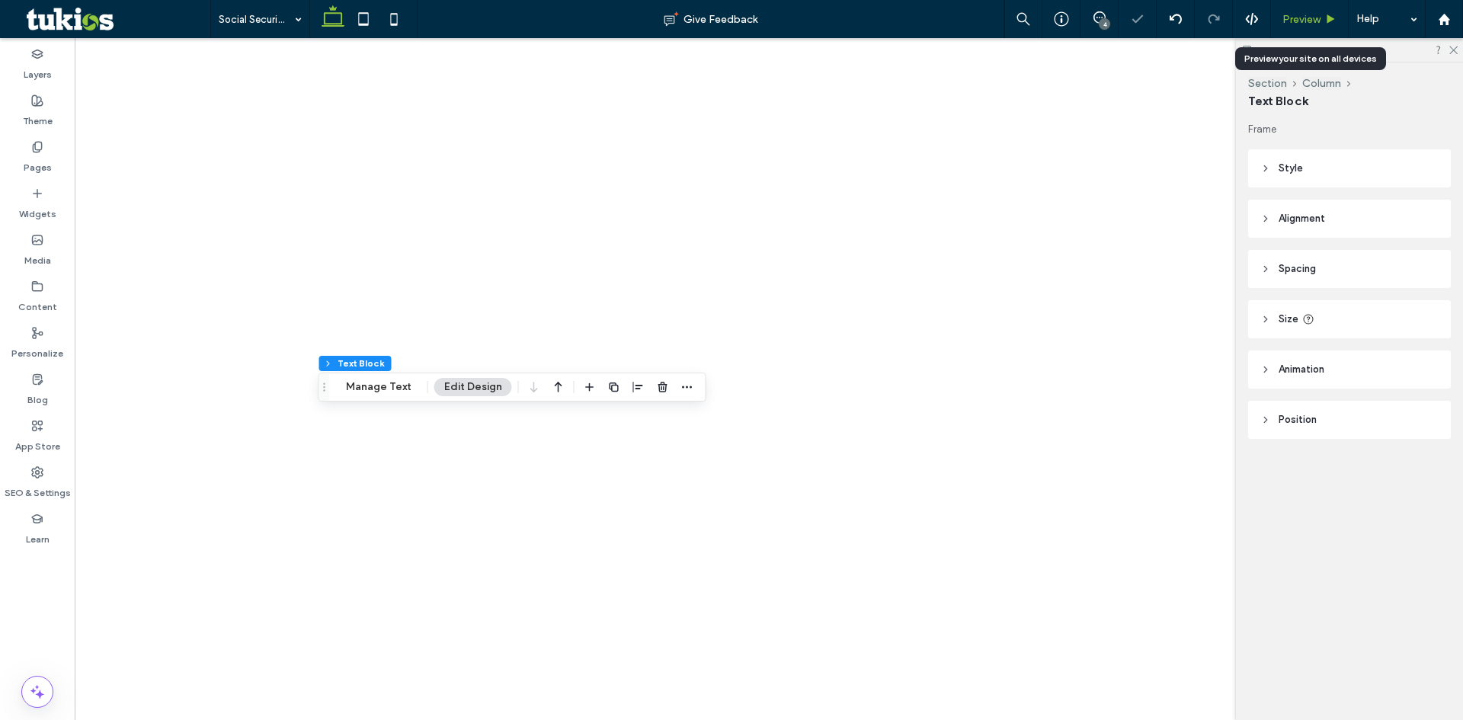
click at [1318, 14] on span "Preview" at bounding box center [1301, 19] width 38 height 13
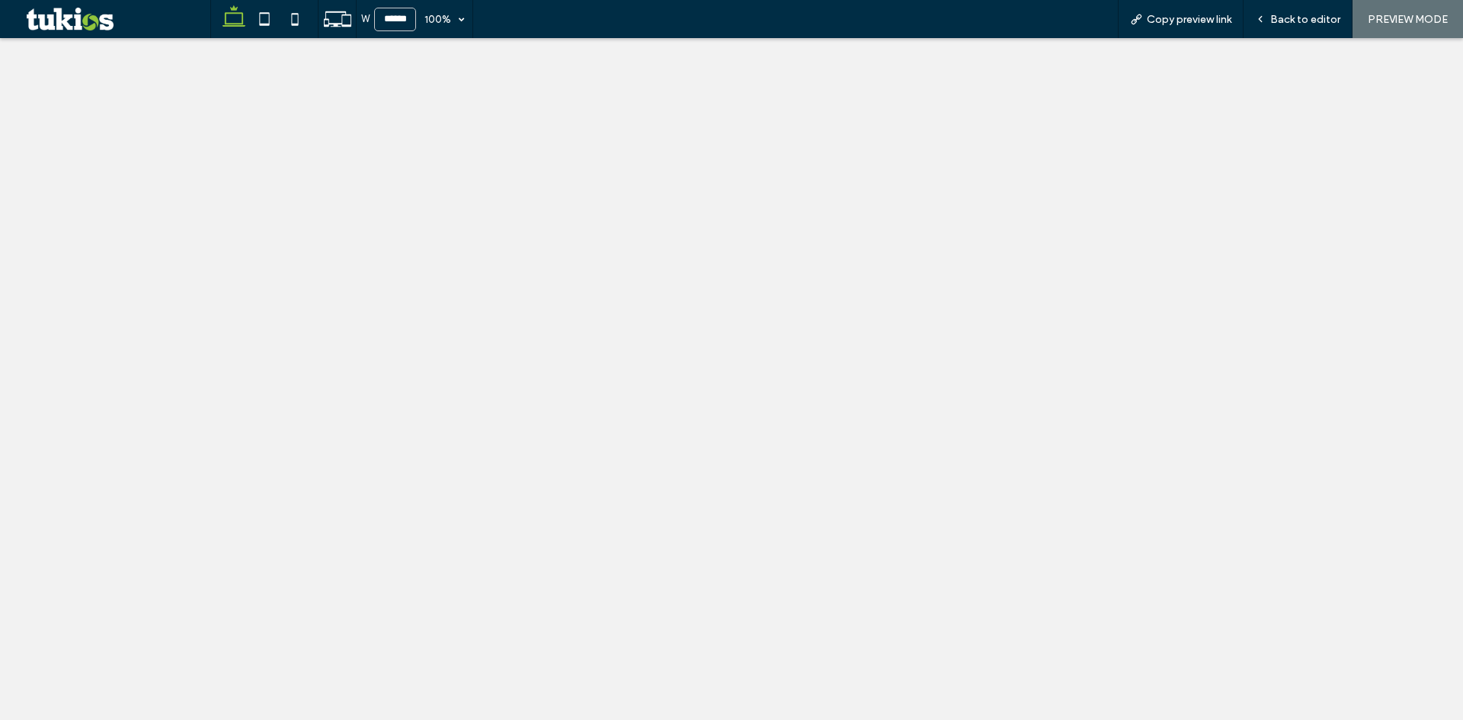
click at [1318, 14] on span "Back to editor" at bounding box center [1305, 19] width 70 height 13
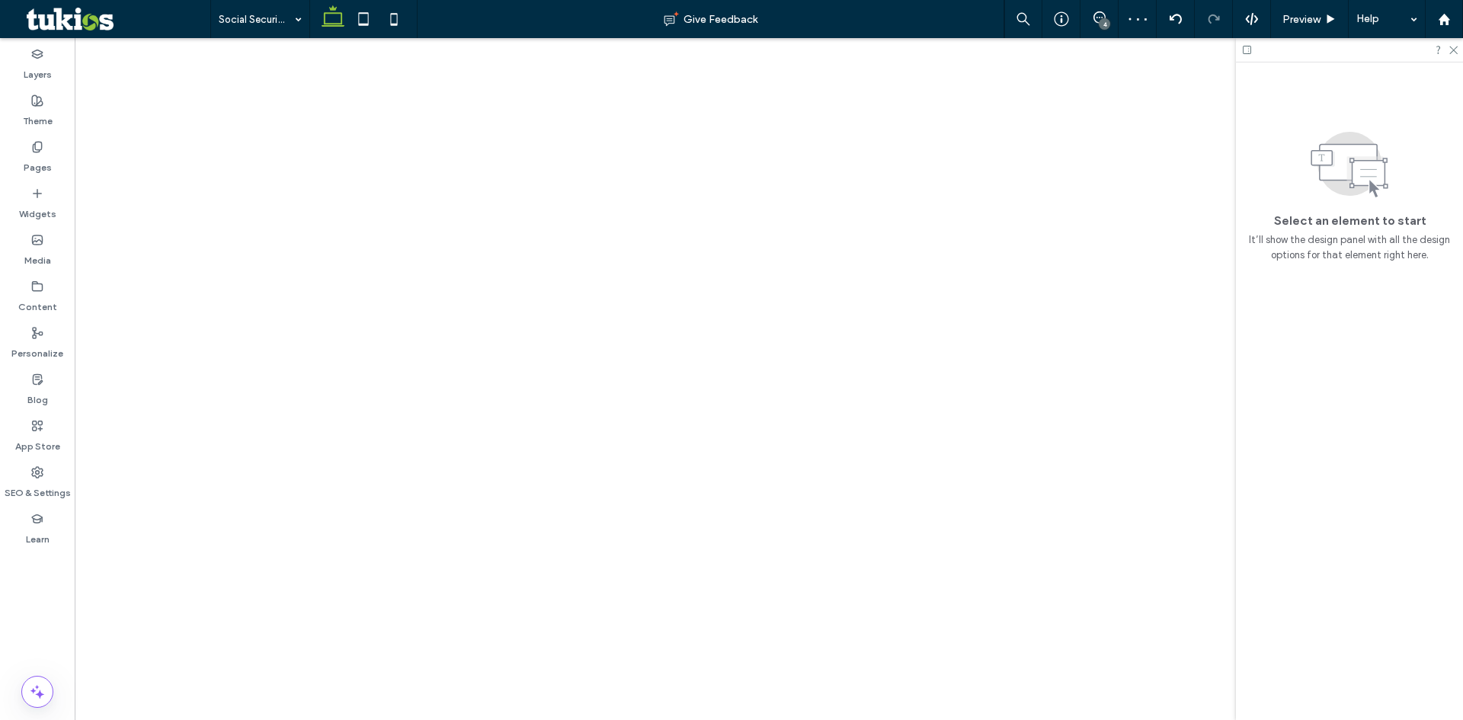
click at [1106, 19] on div "4" at bounding box center [1104, 23] width 11 height 11
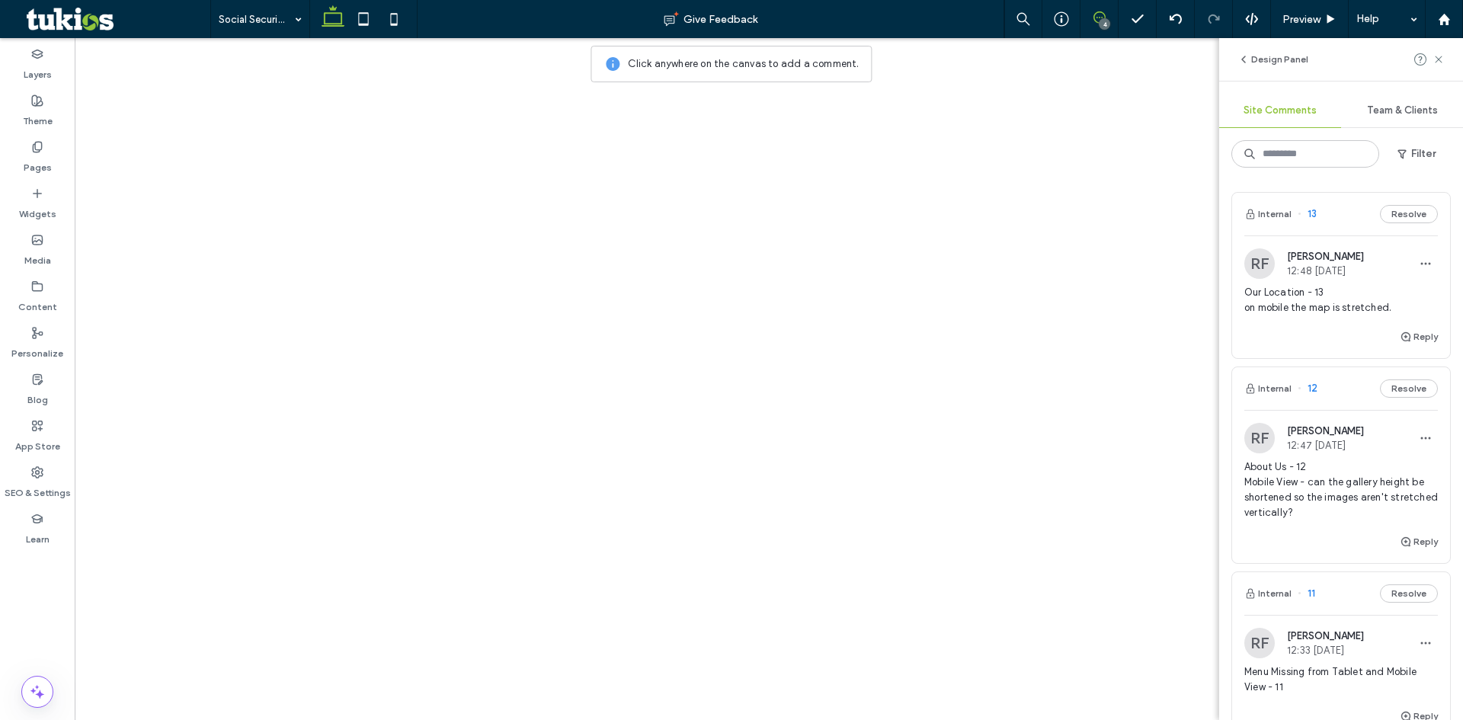
scroll to position [305, 0]
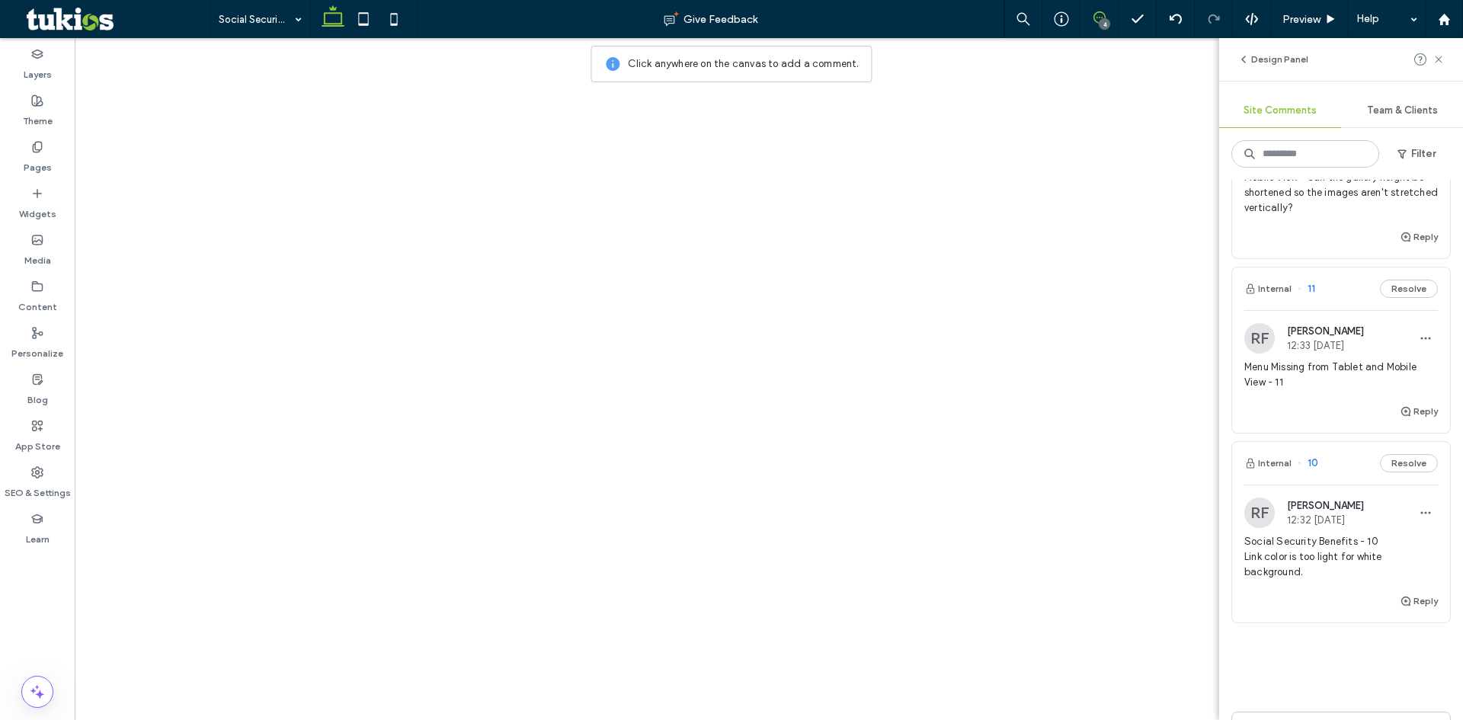
click at [1401, 453] on div "Internal 10 Resolve" at bounding box center [1341, 463] width 218 height 43
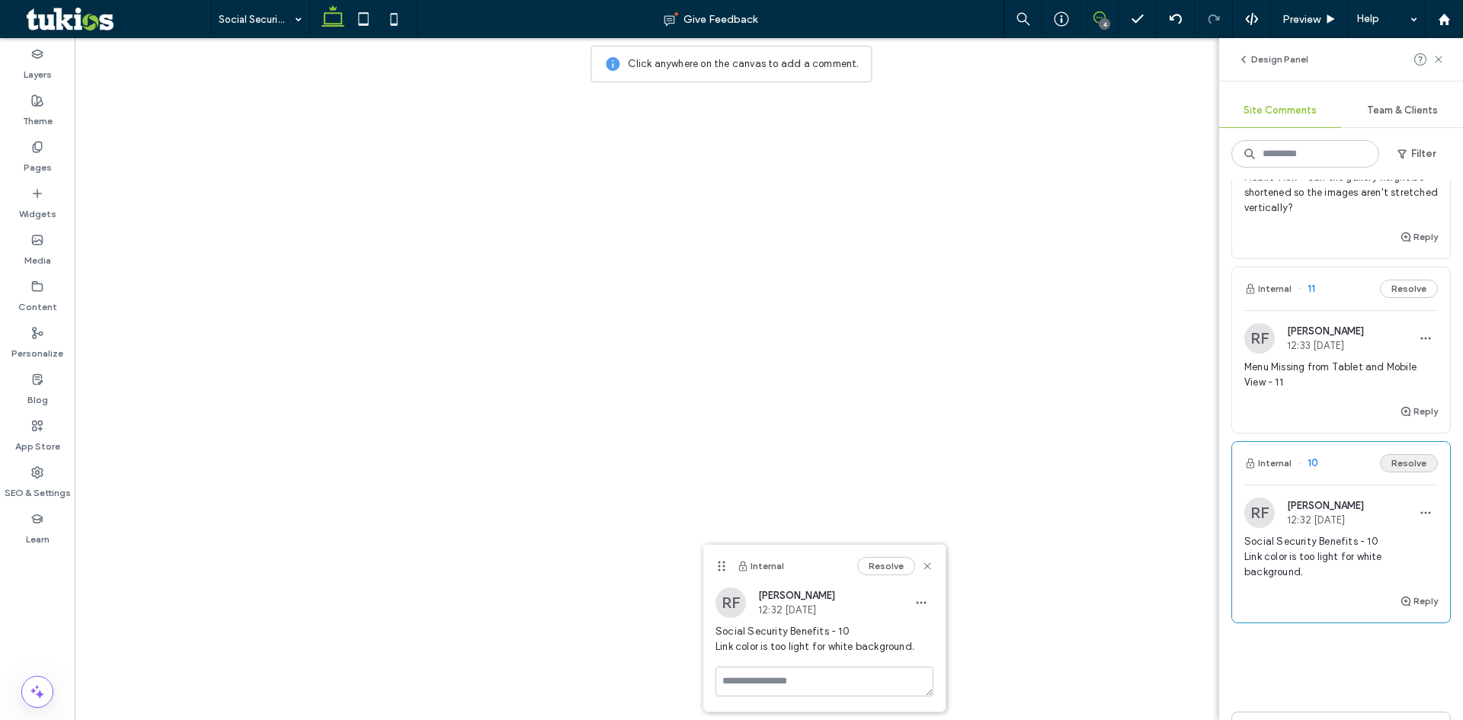
click at [1404, 462] on button "Resolve" at bounding box center [1409, 463] width 58 height 18
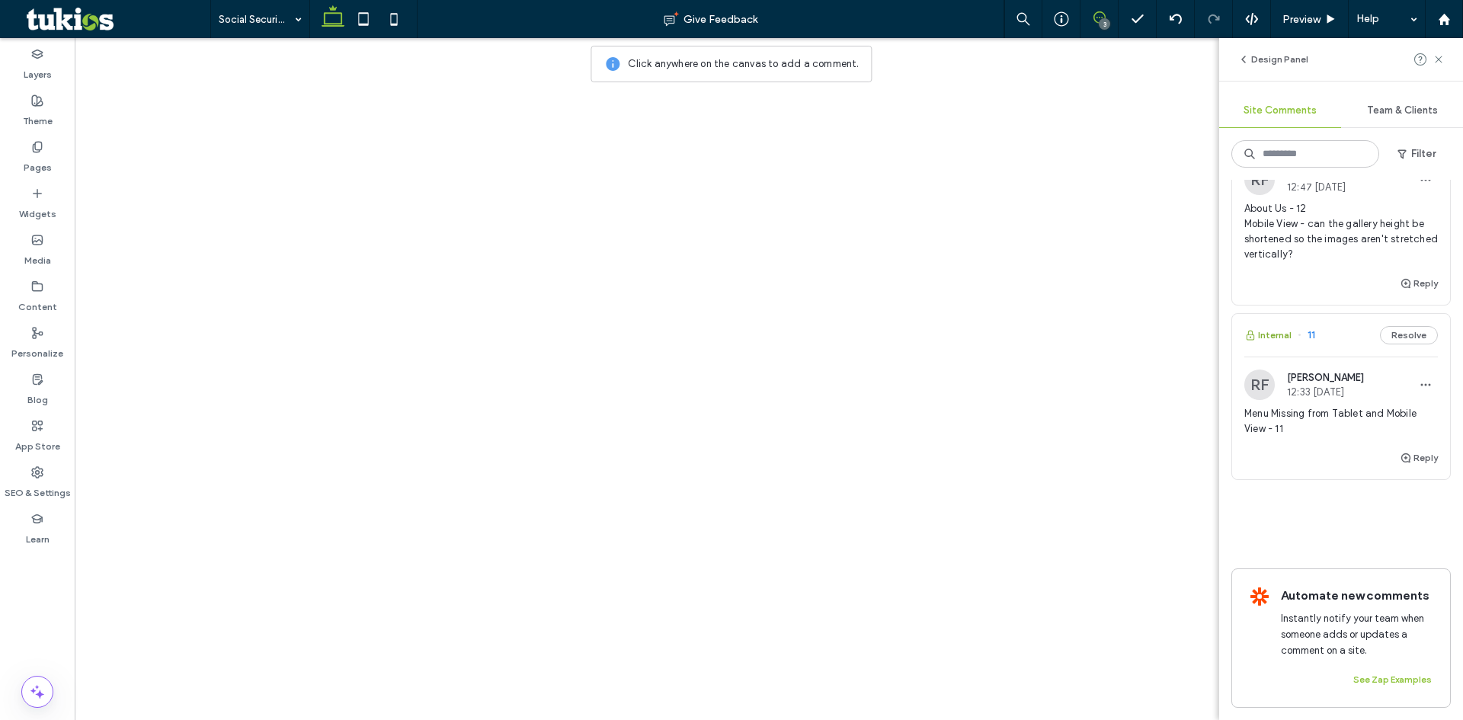
click at [1276, 326] on button "Internal" at bounding box center [1267, 335] width 47 height 18
click at [1303, 18] on span "Preview" at bounding box center [1301, 19] width 38 height 13
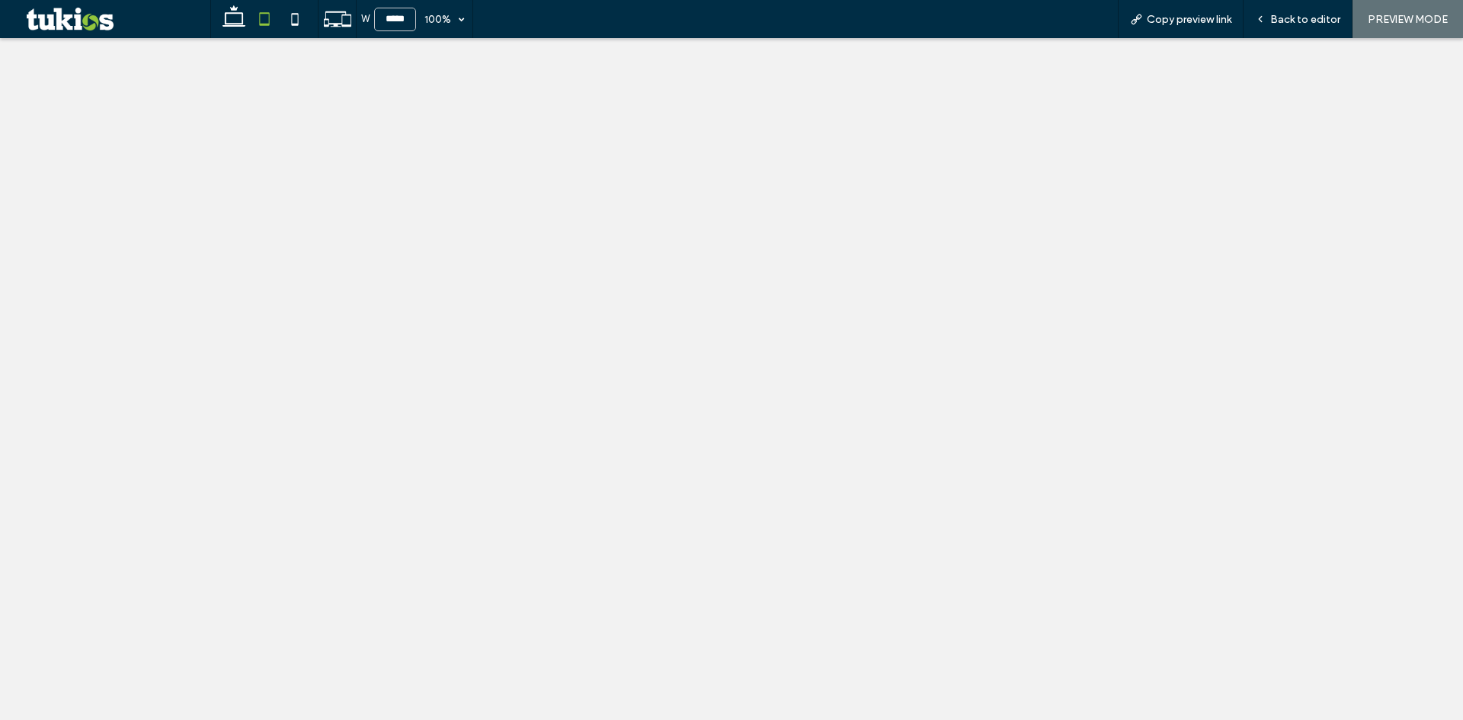
click at [1303, 18] on span "Back to editor" at bounding box center [1305, 19] width 70 height 13
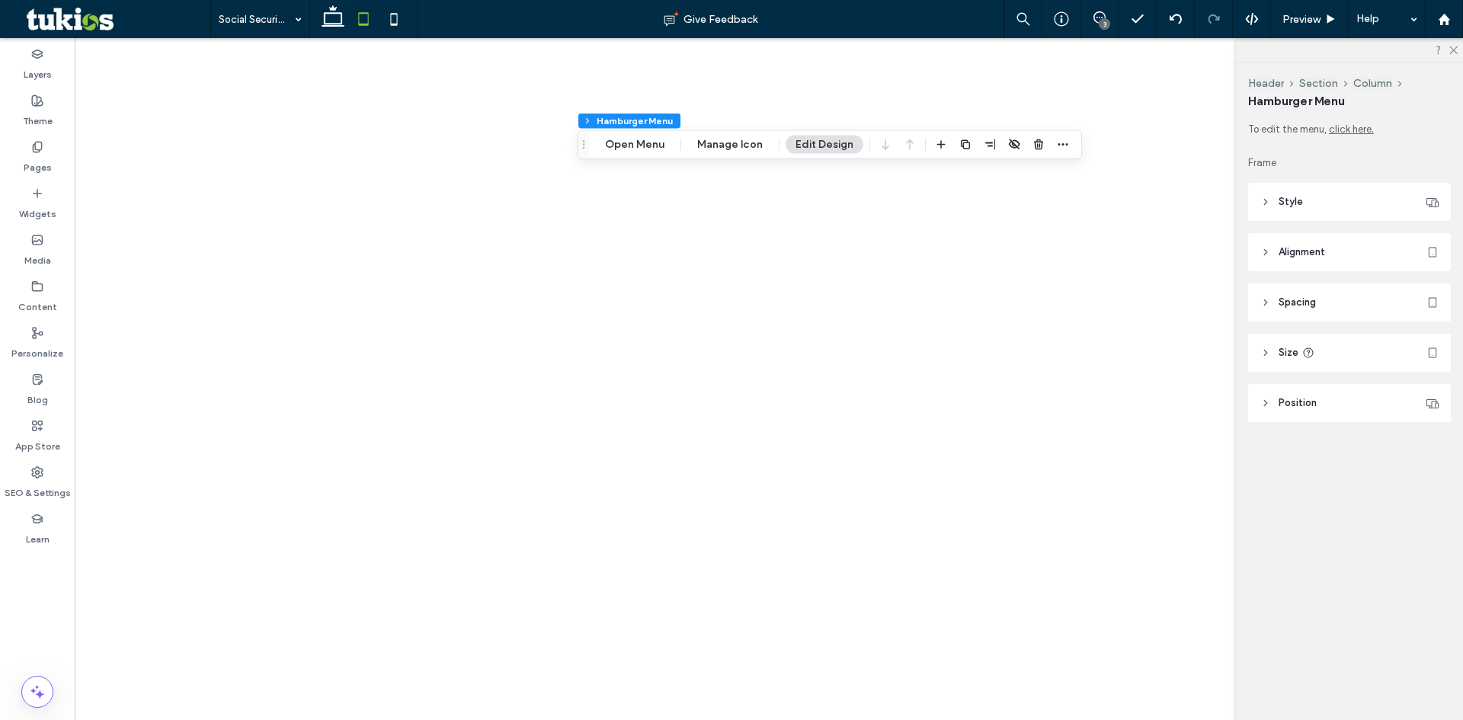
click at [1264, 197] on icon at bounding box center [1265, 202] width 11 height 11
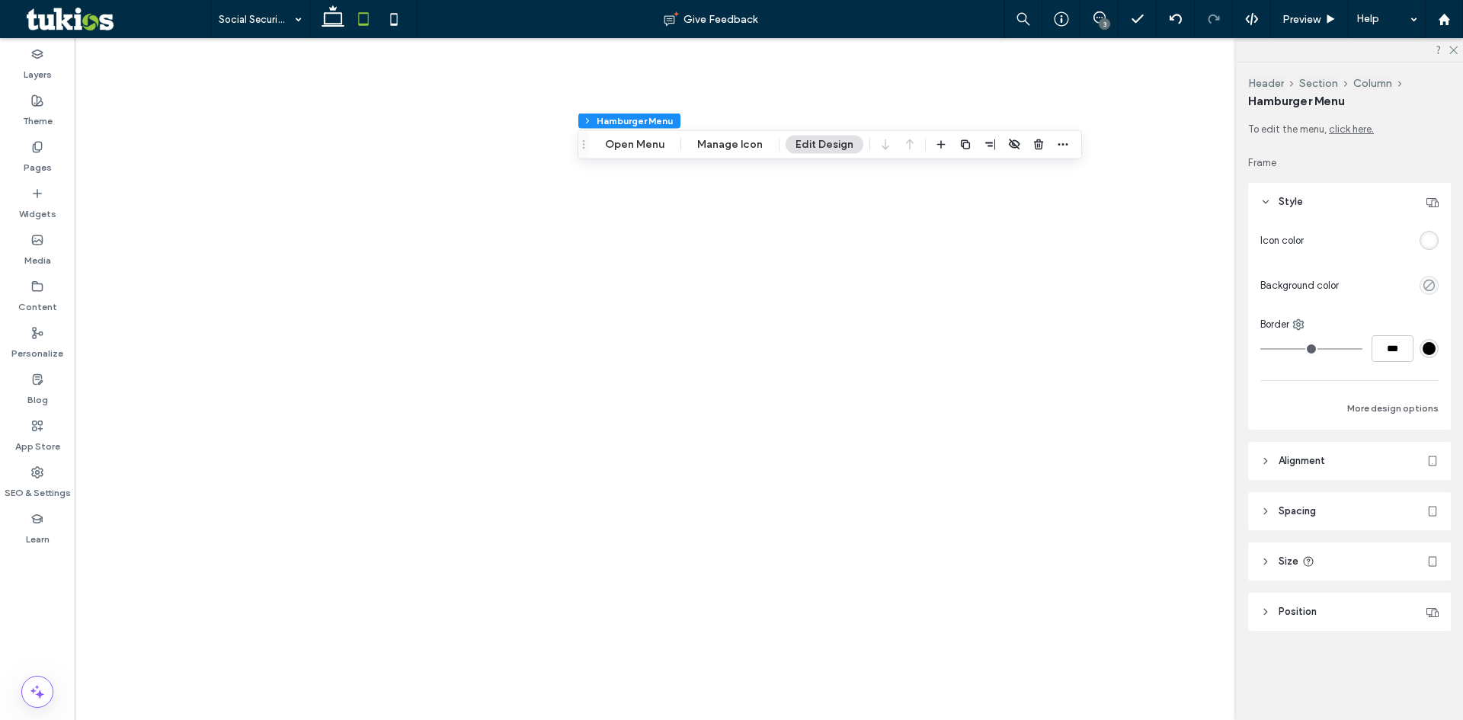
click at [1420, 241] on div "rgba(255, 255, 255, 1)" at bounding box center [1429, 240] width 19 height 19
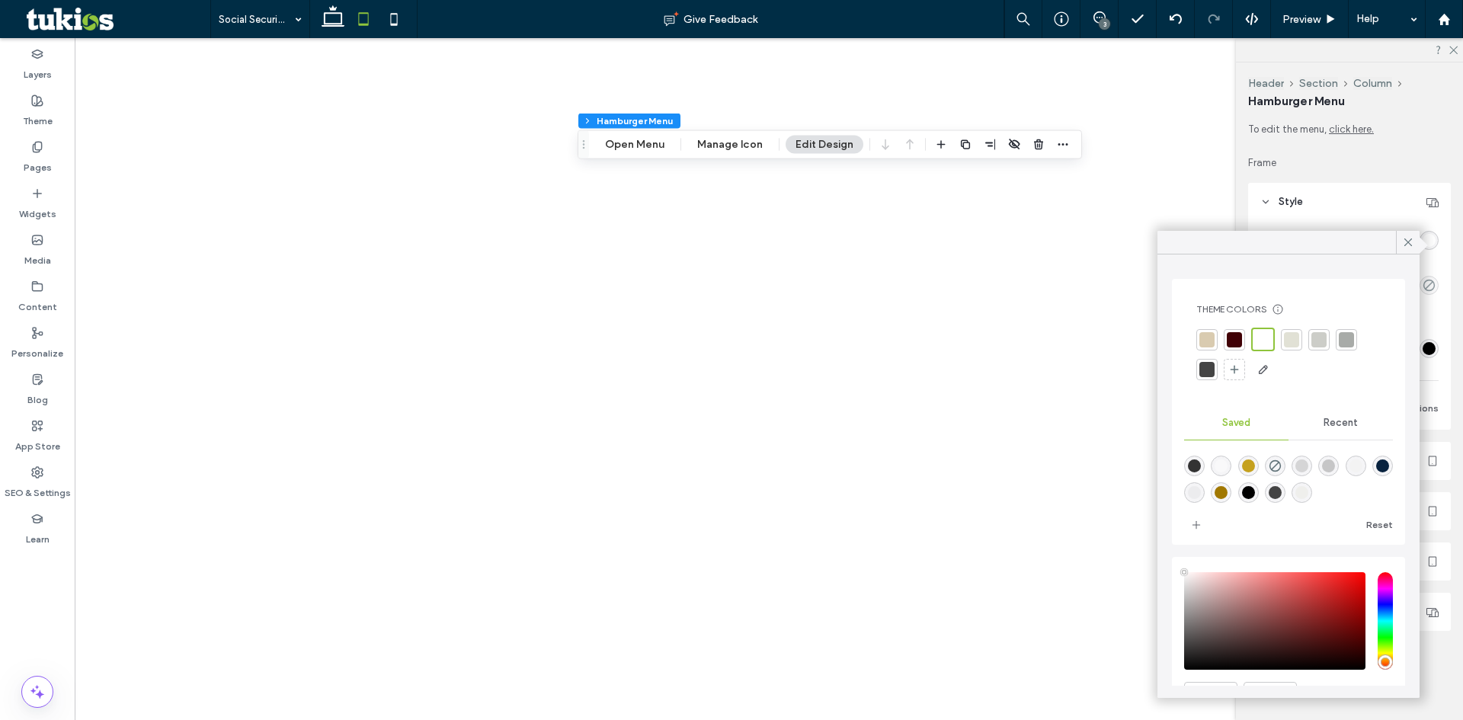
click at [1324, 424] on span "Recent" at bounding box center [1341, 423] width 34 height 12
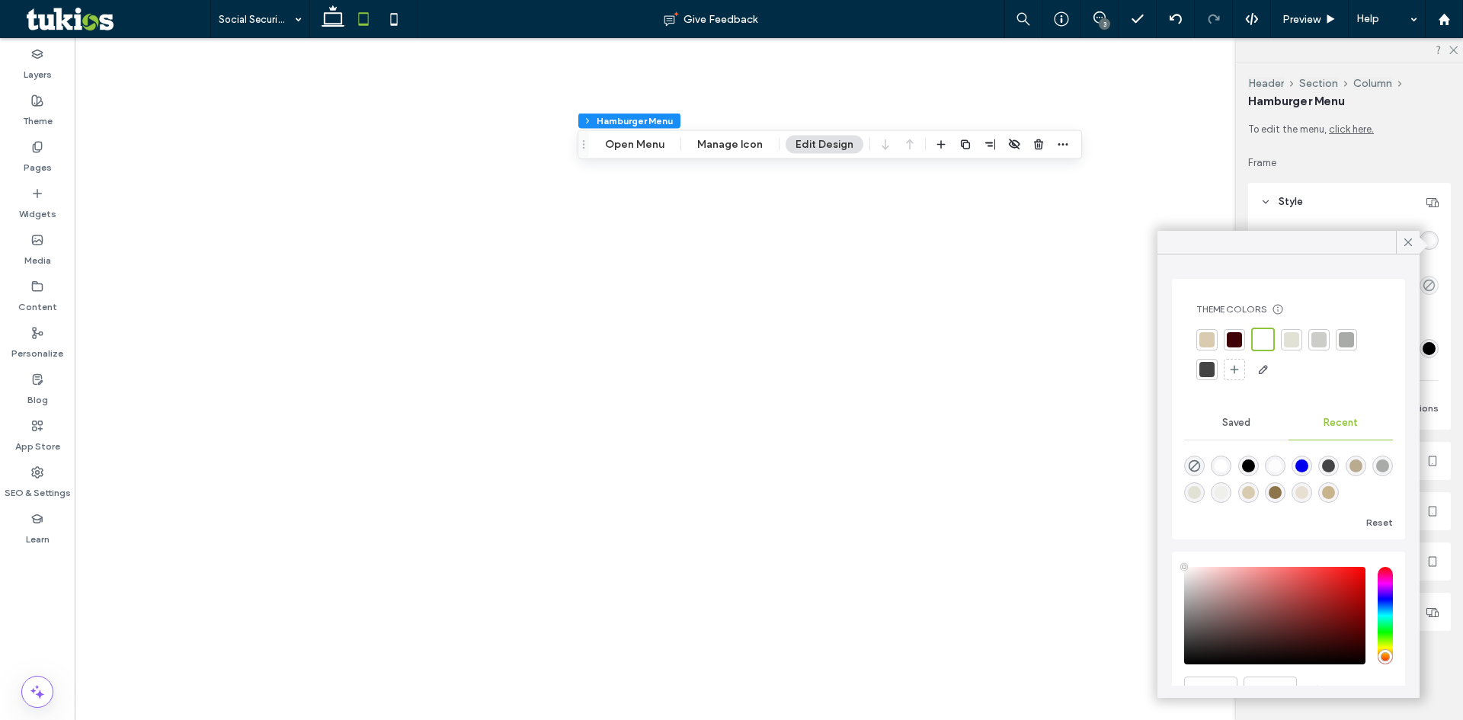
click at [1335, 491] on div "rgba(200, 180, 140, 1)" at bounding box center [1328, 492] width 13 height 13
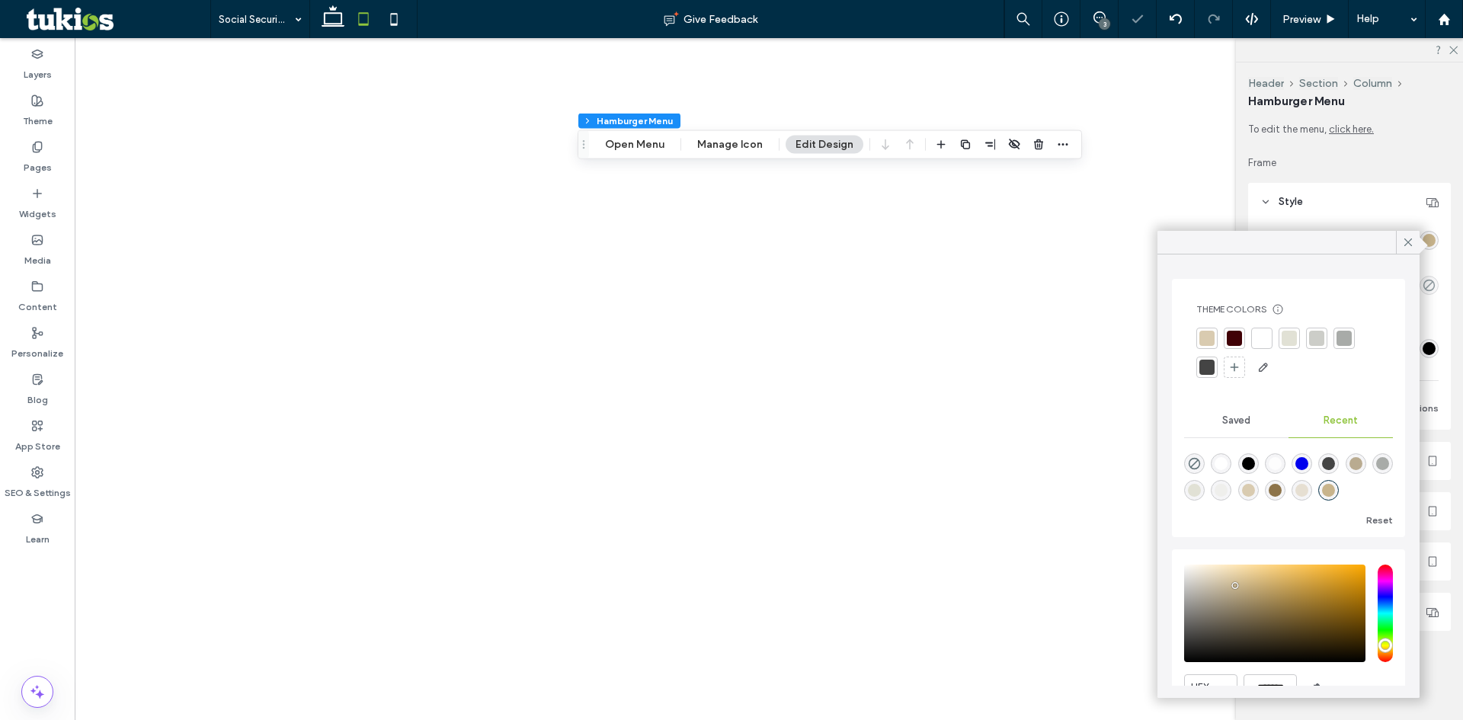
type input "*******"
click at [1316, 20] on span "Preview" at bounding box center [1301, 19] width 38 height 13
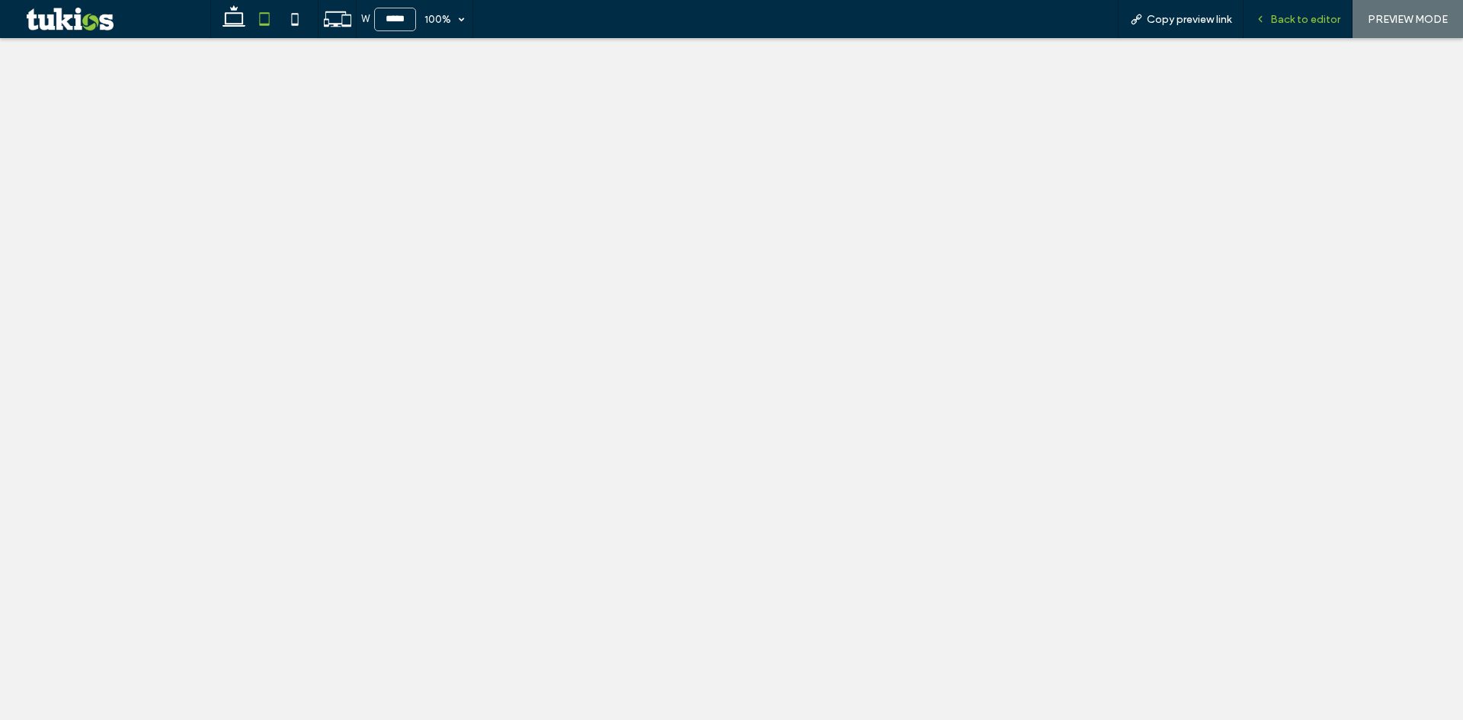
click at [1288, 18] on span "Back to editor" at bounding box center [1305, 19] width 70 height 13
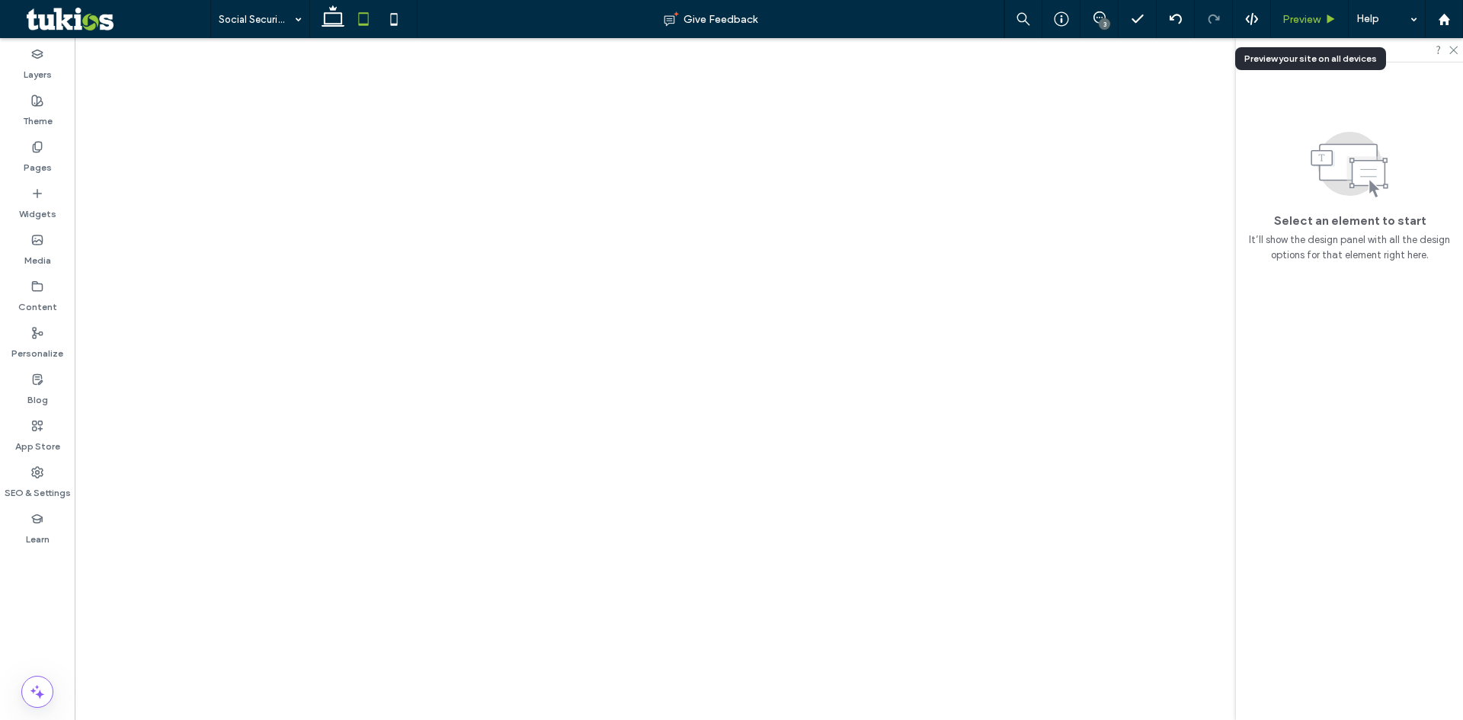
click at [1322, 19] on div "Preview" at bounding box center [1309, 19] width 77 height 13
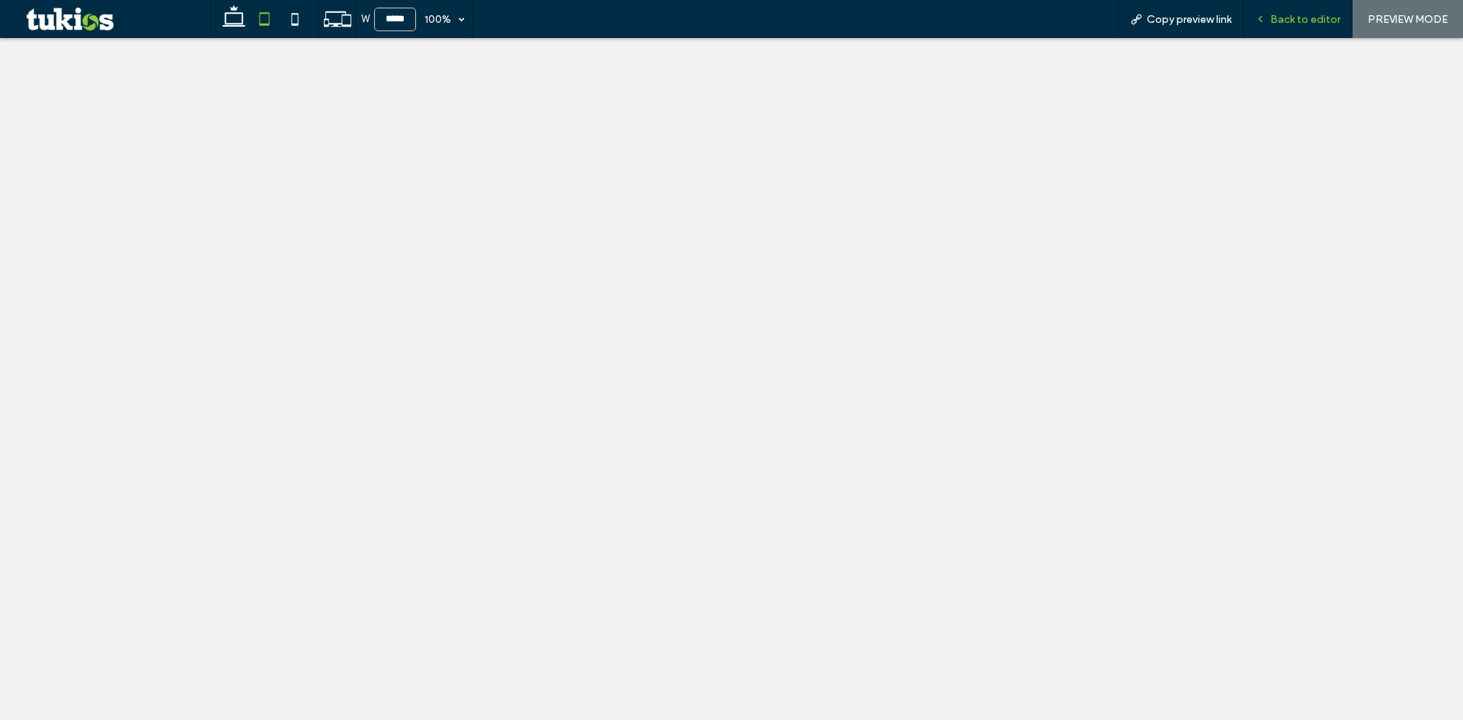
click at [1290, 20] on span "Back to editor" at bounding box center [1305, 19] width 70 height 13
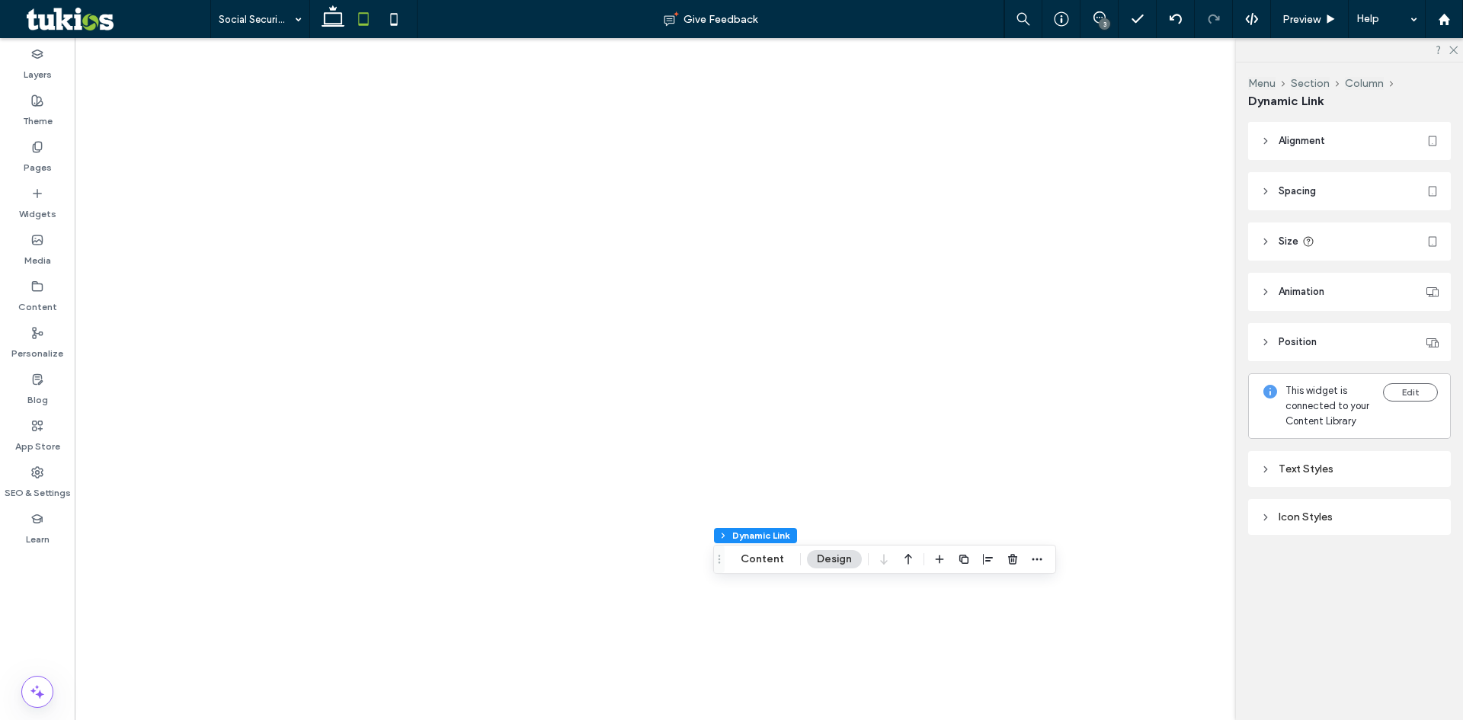
click at [1359, 477] on div "Text Styles" at bounding box center [1349, 469] width 178 height 21
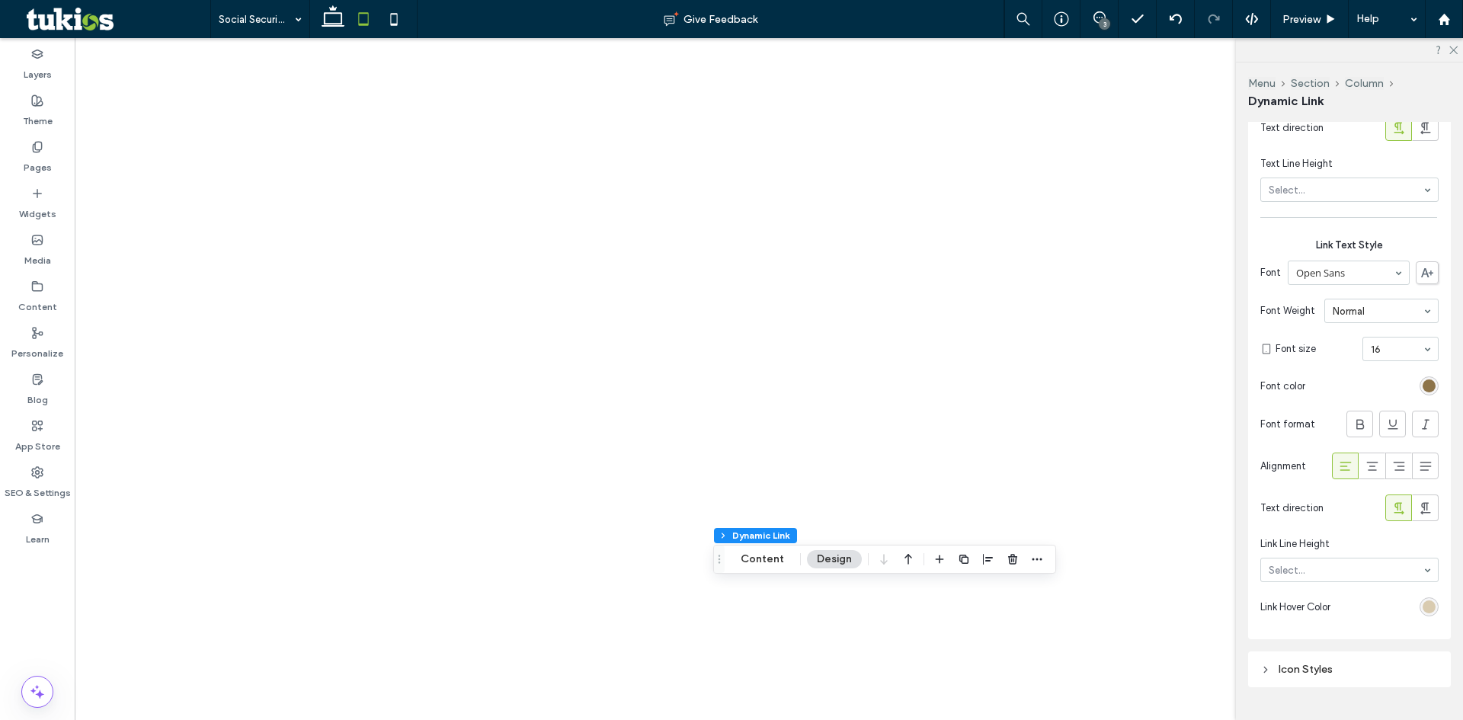
scroll to position [762, 0]
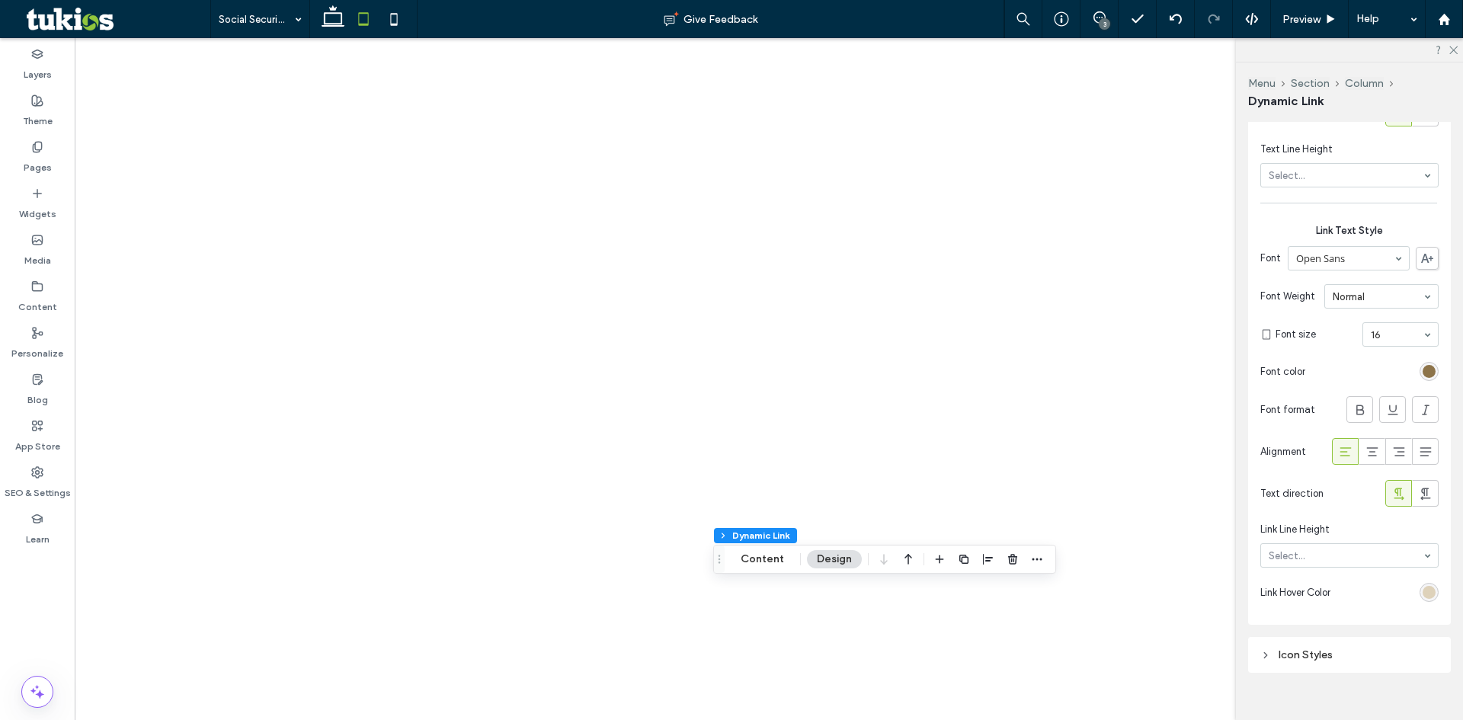
click at [1426, 599] on div "rgb(217, 203, 176)" at bounding box center [1429, 592] width 13 height 13
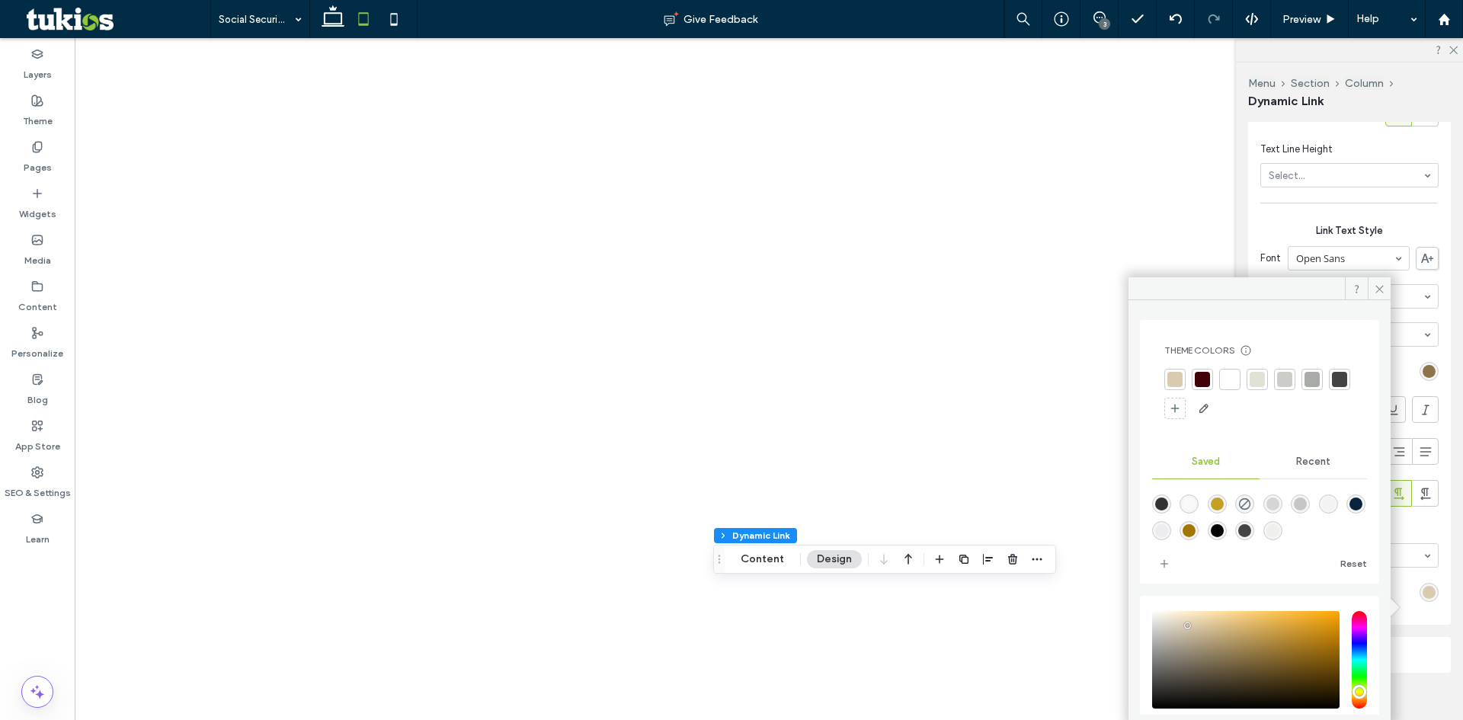
click at [1311, 468] on div "Recent" at bounding box center [1313, 462] width 107 height 34
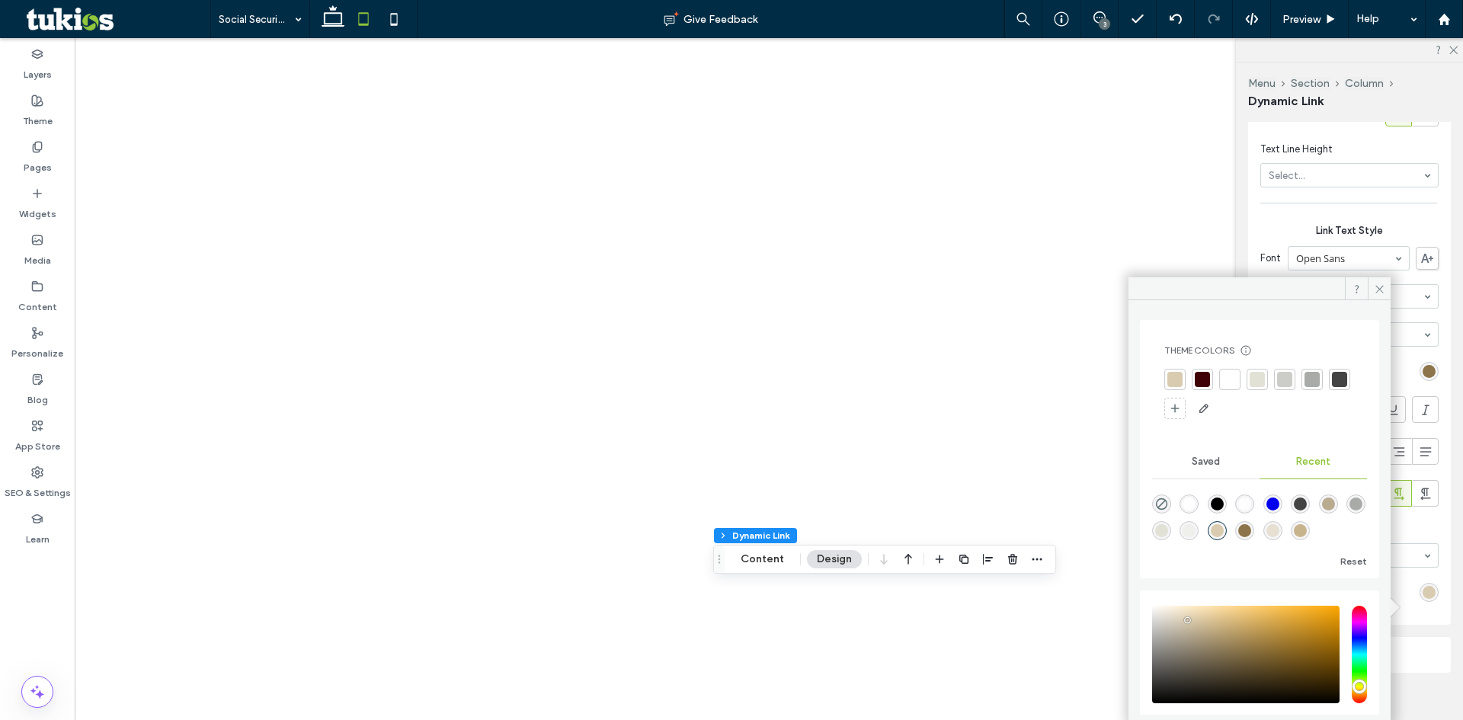
click at [1251, 532] on div "rgba(141, 116, 74, 1)" at bounding box center [1244, 530] width 13 height 13
type input "*******"
click at [1382, 290] on icon at bounding box center [1379, 288] width 11 height 11
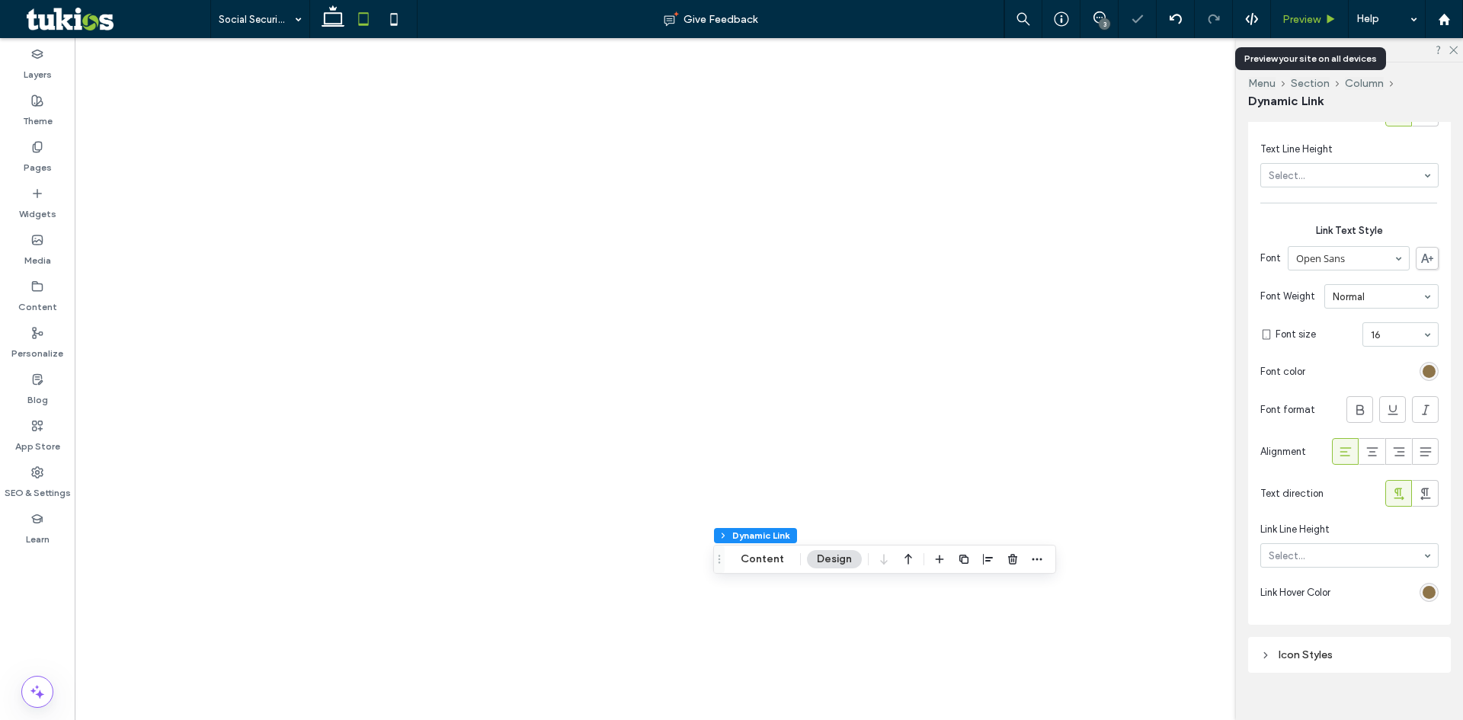
click at [1326, 10] on div "Preview" at bounding box center [1310, 19] width 78 height 38
click at [1317, 16] on span "Preview" at bounding box center [1301, 19] width 38 height 13
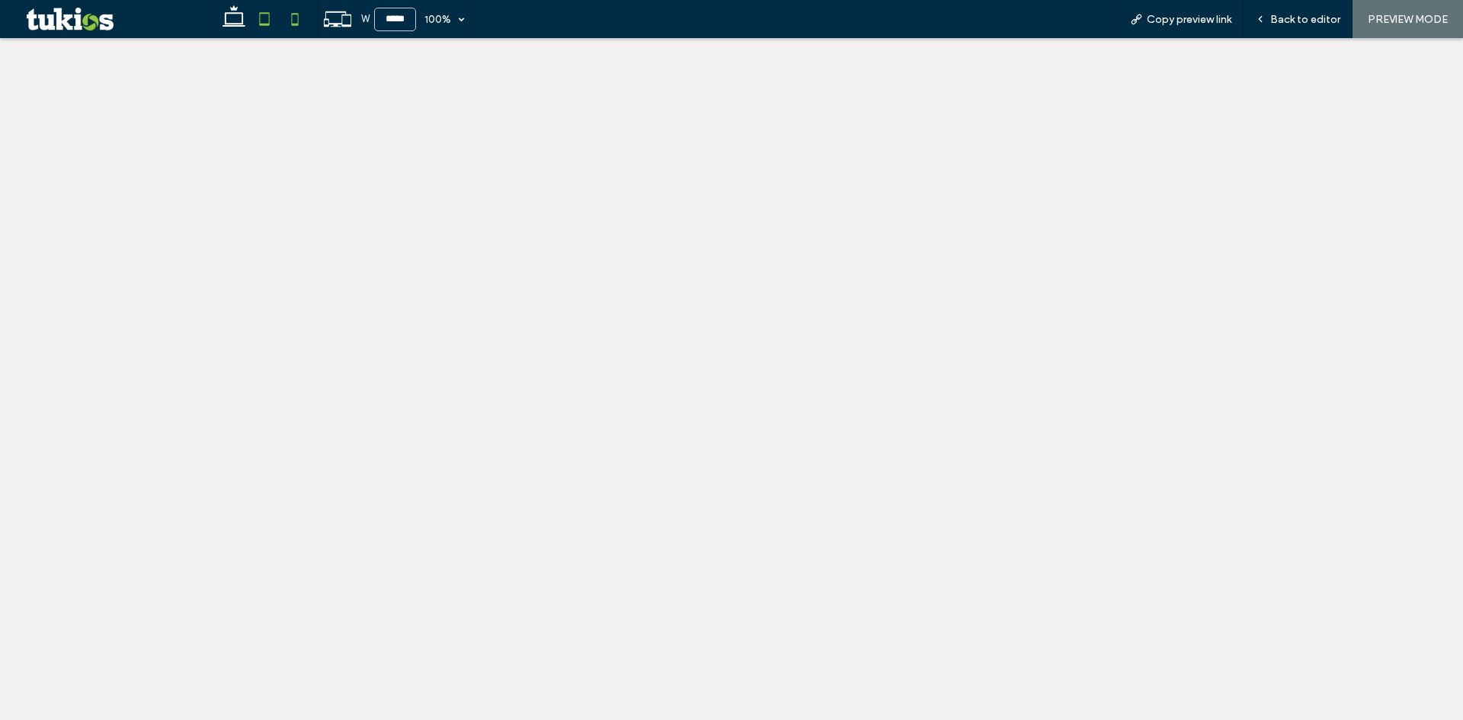
click at [287, 21] on icon at bounding box center [295, 19] width 30 height 30
click at [235, 25] on icon at bounding box center [234, 19] width 30 height 30
type input "******"
click at [1294, 25] on span "Back to editor" at bounding box center [1305, 19] width 70 height 13
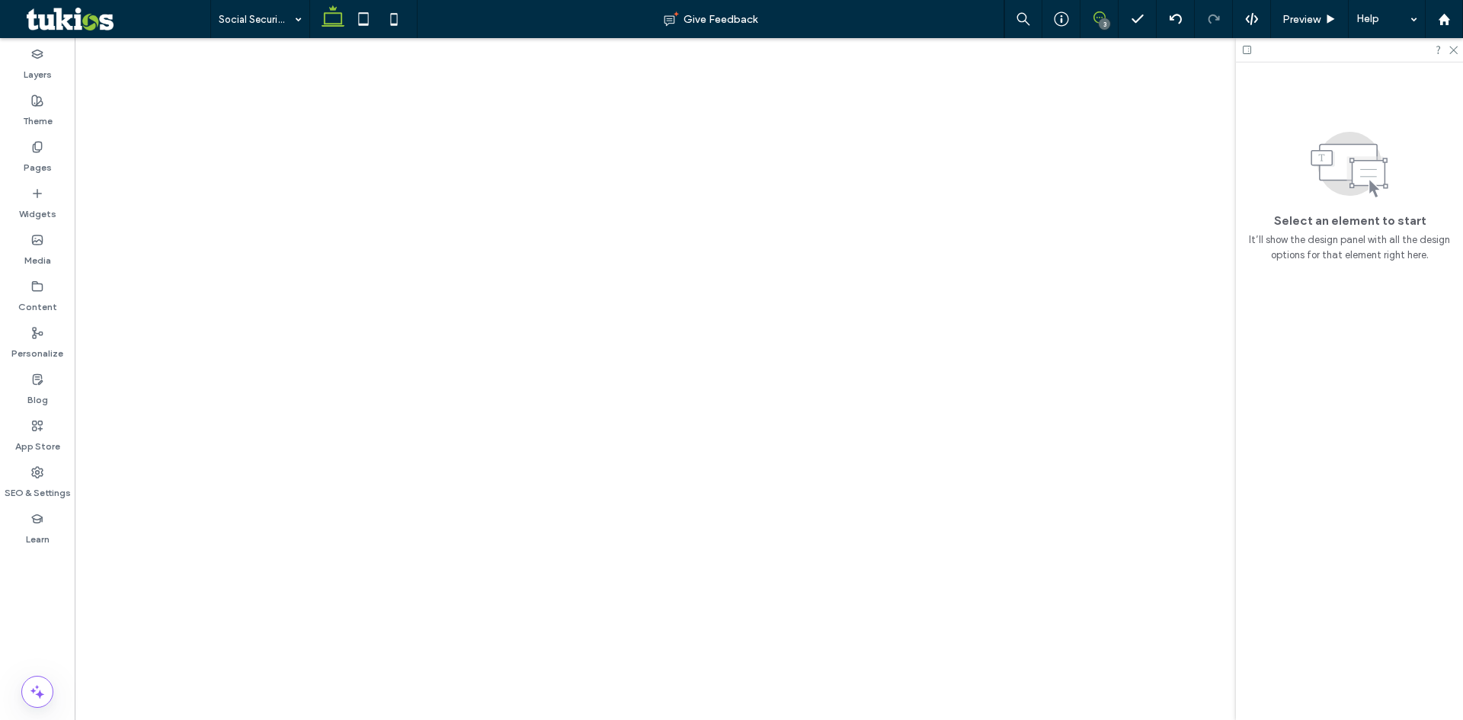
click at [1097, 20] on icon at bounding box center [1099, 17] width 12 height 12
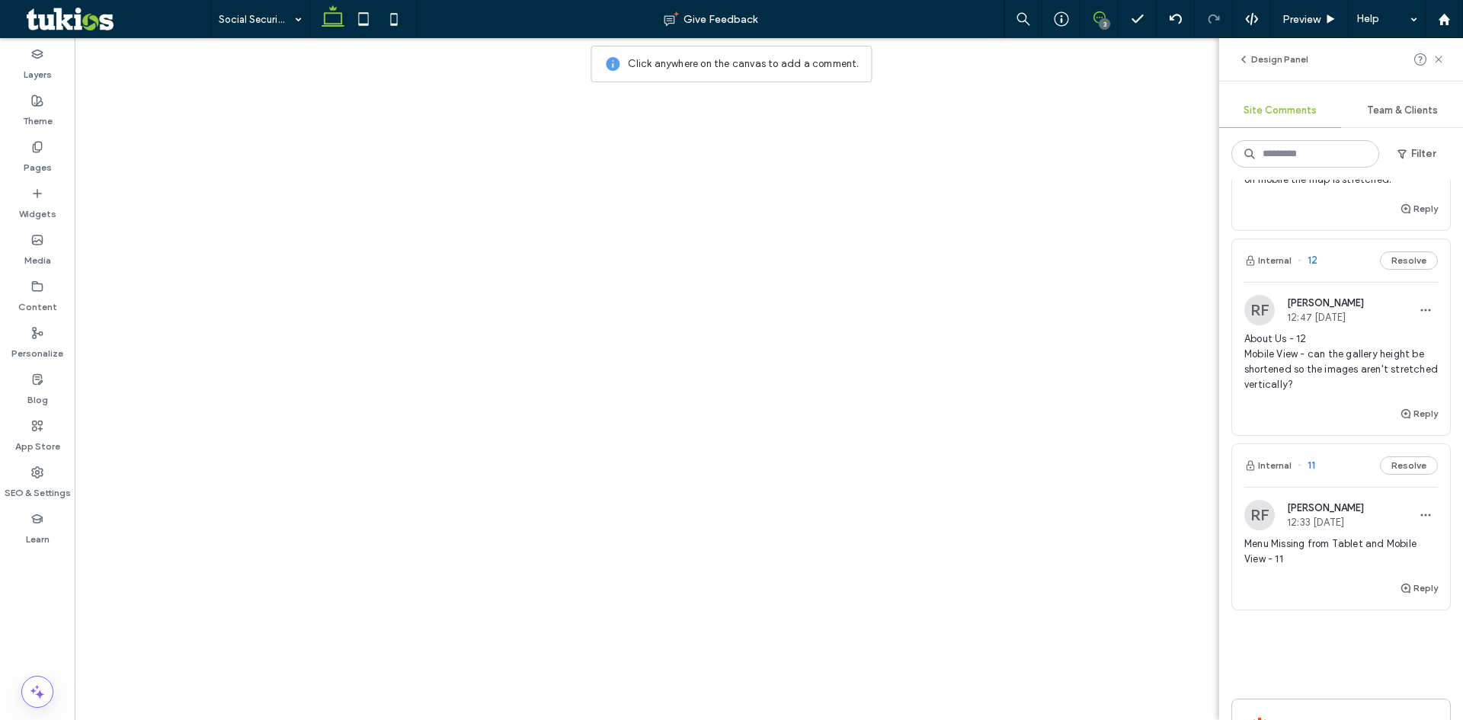
scroll to position [229, 0]
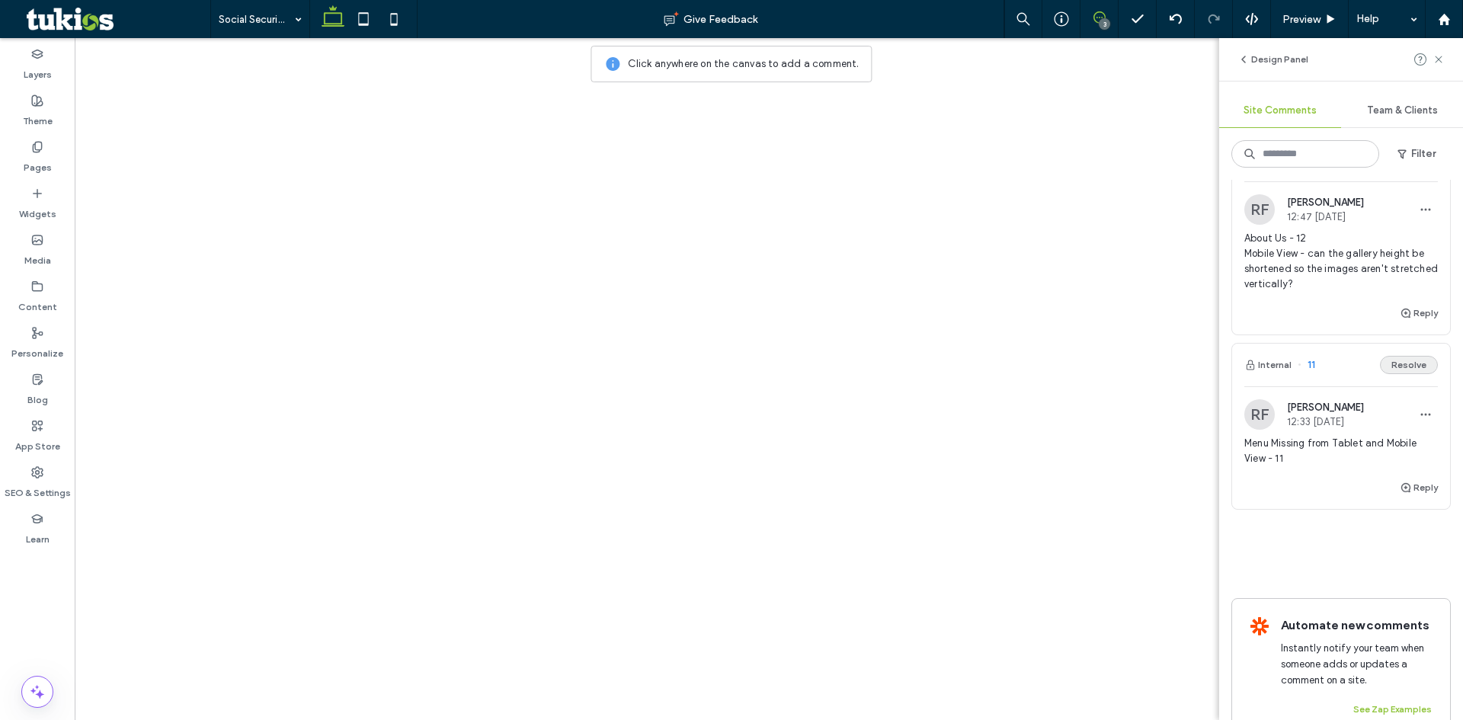
click at [1403, 369] on button "Resolve" at bounding box center [1409, 365] width 58 height 18
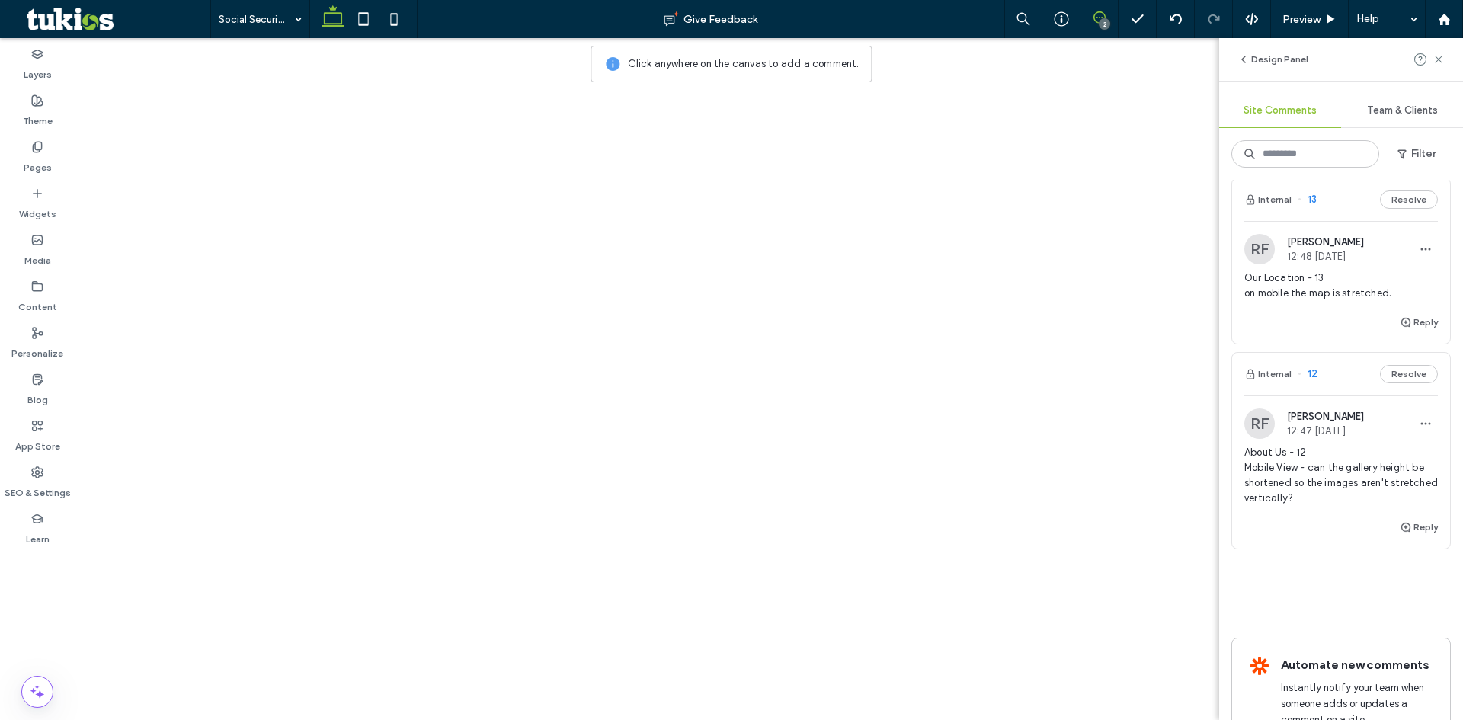
scroll to position [0, 0]
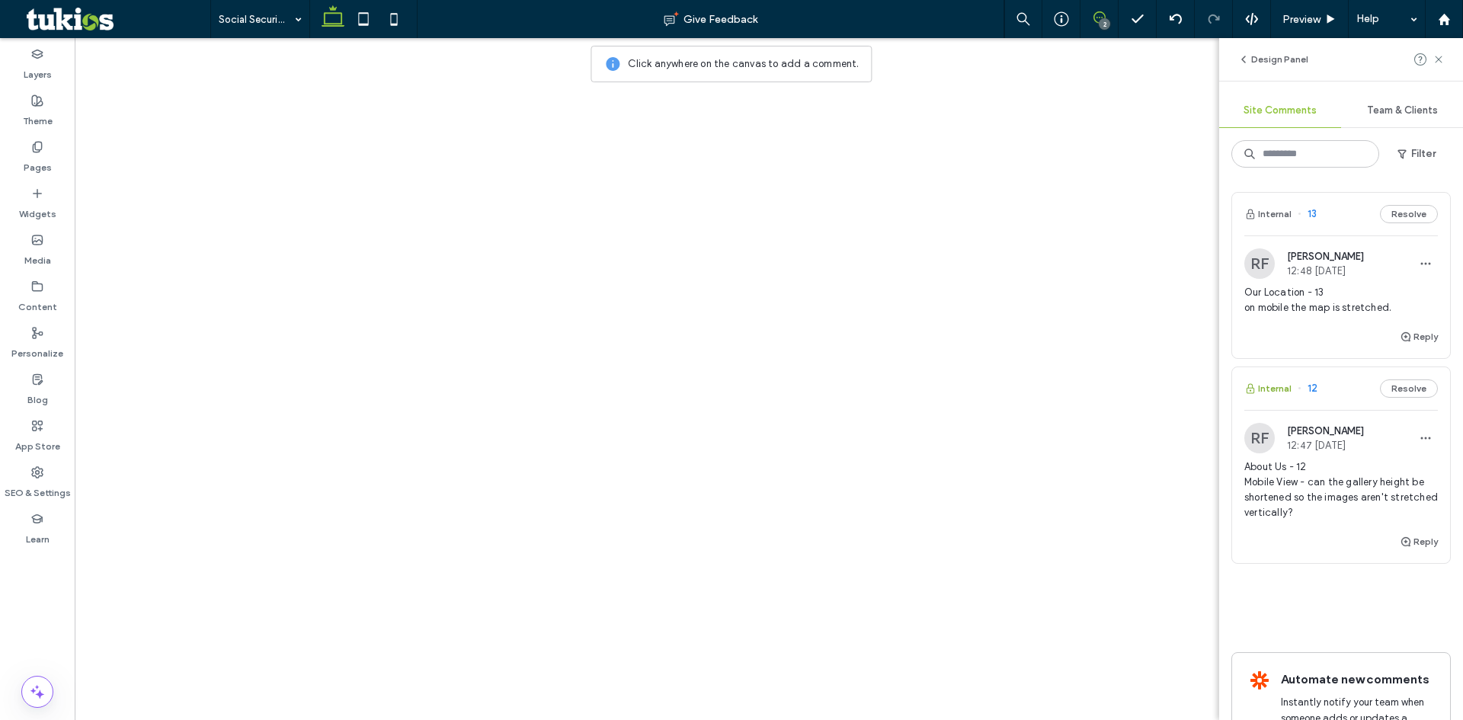
click at [1273, 388] on button "Internal" at bounding box center [1267, 388] width 47 height 18
click at [1095, 18] on icon at bounding box center [1099, 17] width 12 height 12
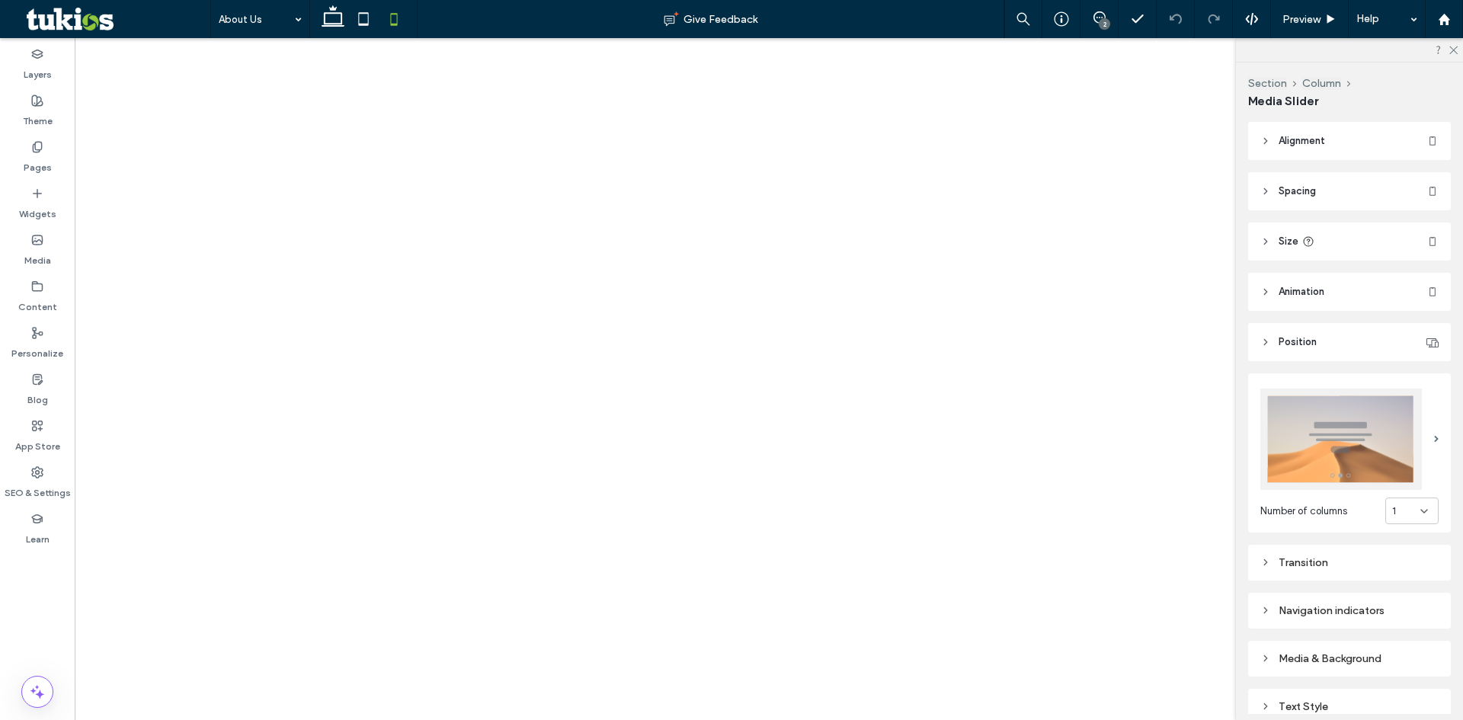
type input "***"
click at [331, 22] on icon at bounding box center [333, 19] width 30 height 30
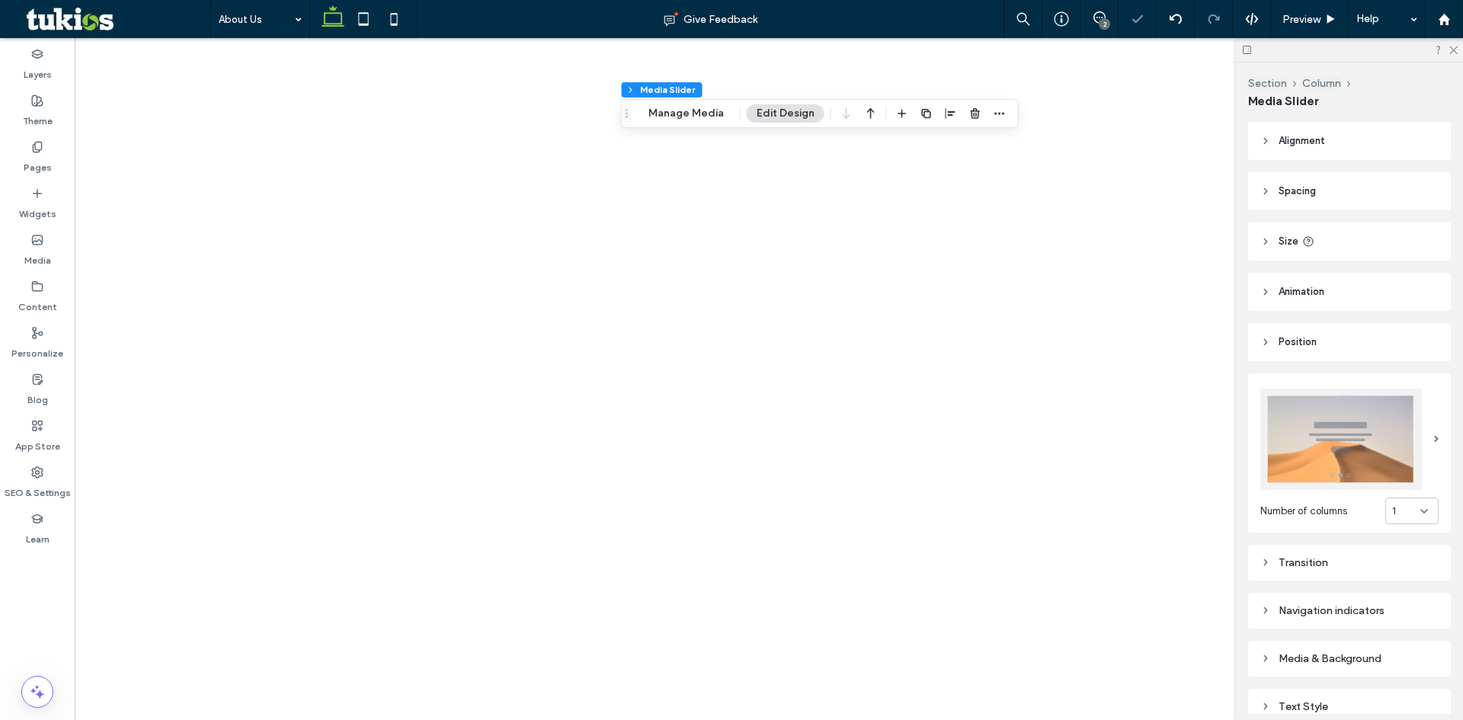
type input "***"
click at [361, 17] on icon at bounding box center [363, 19] width 30 height 30
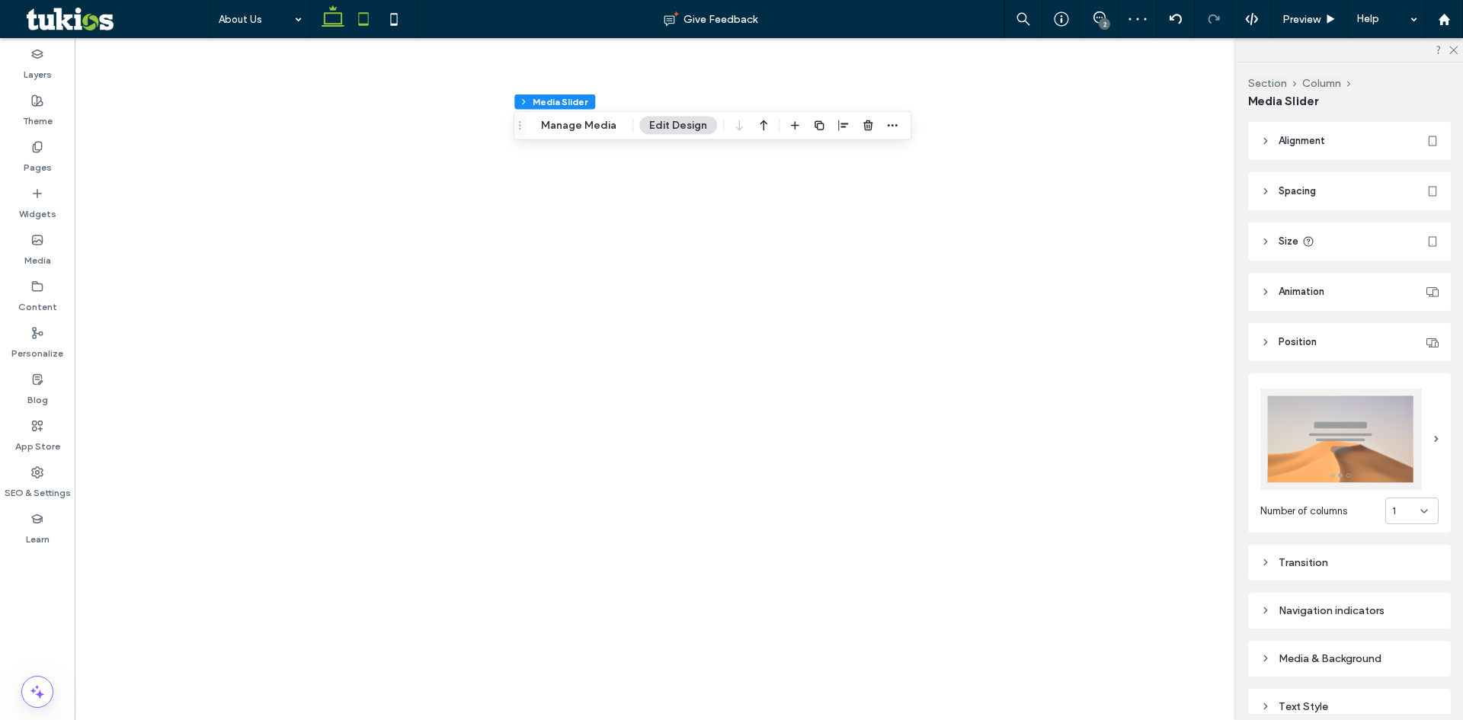
click at [337, 26] on use at bounding box center [333, 15] width 23 height 21
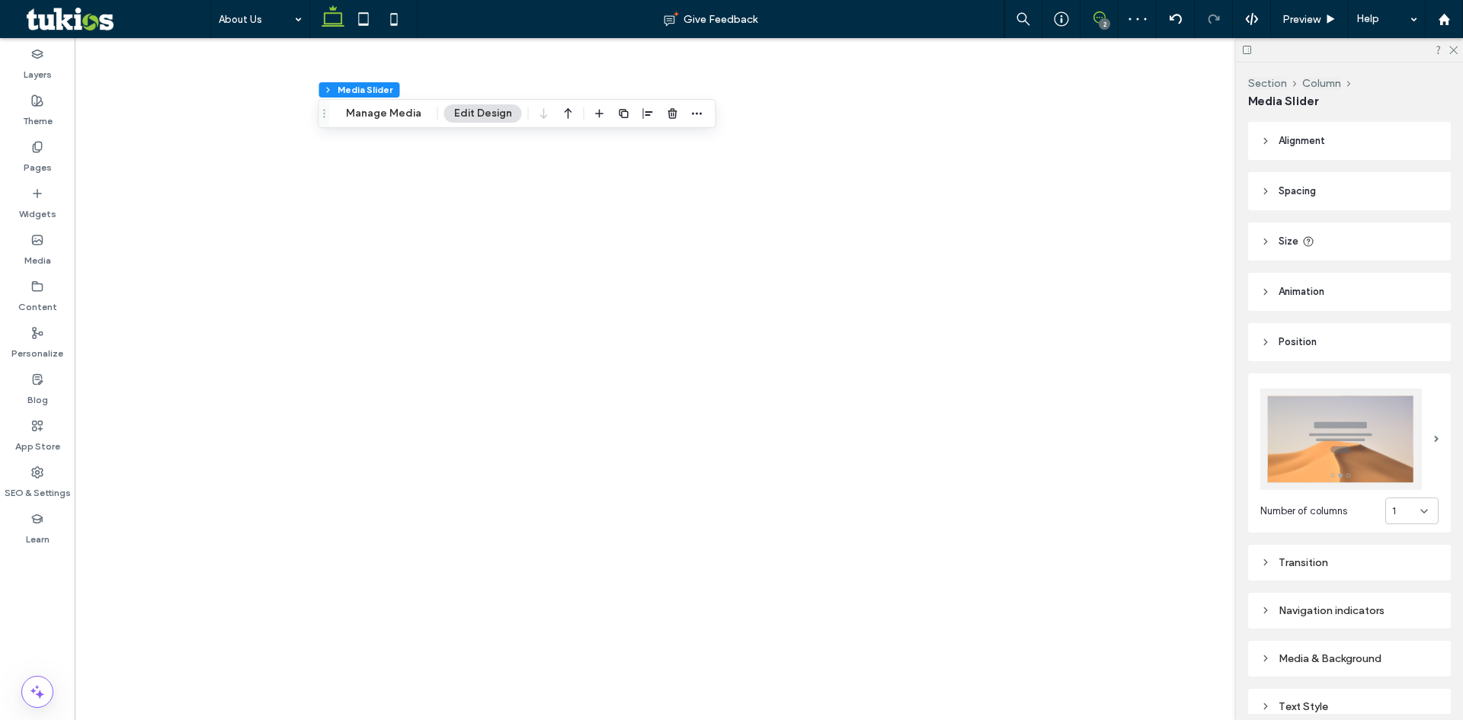
click at [1100, 14] on icon at bounding box center [1099, 17] width 12 height 12
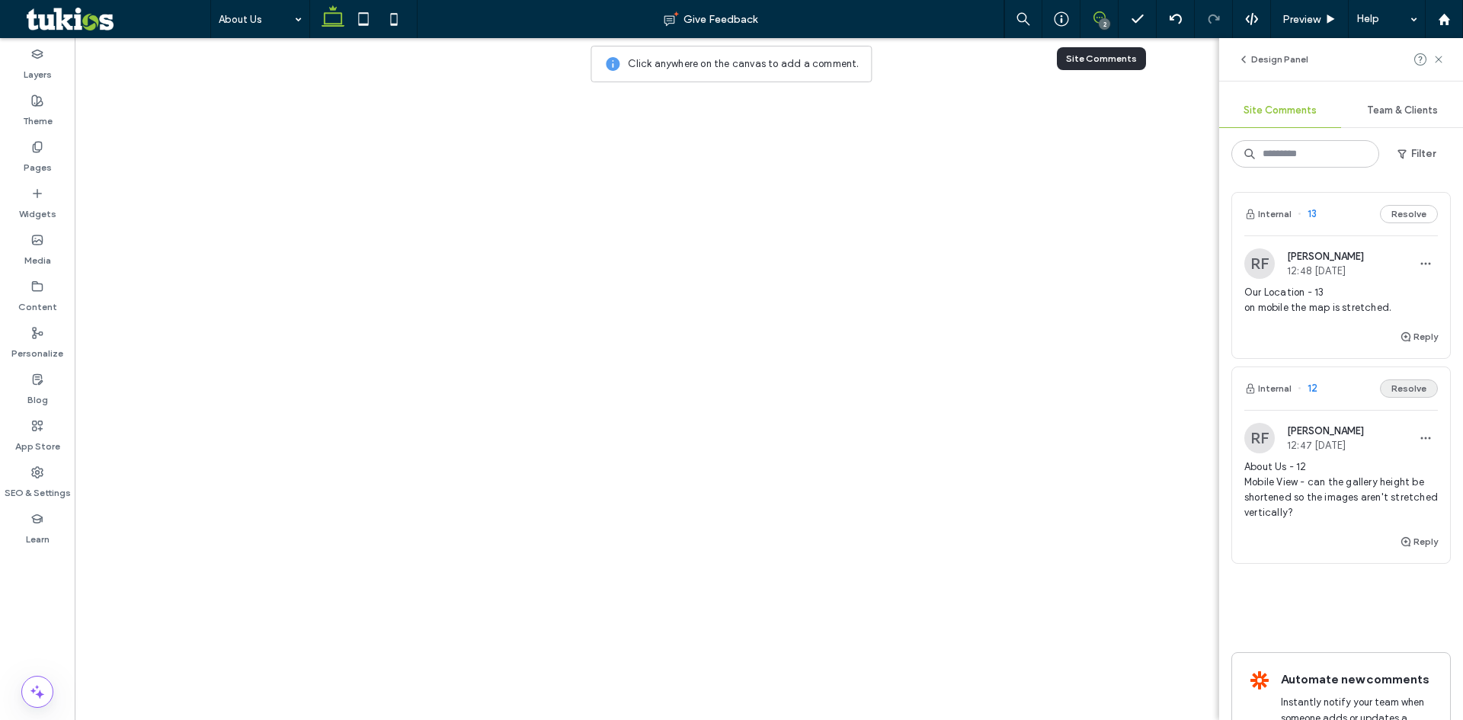
click at [1398, 389] on button "Resolve" at bounding box center [1409, 388] width 58 height 18
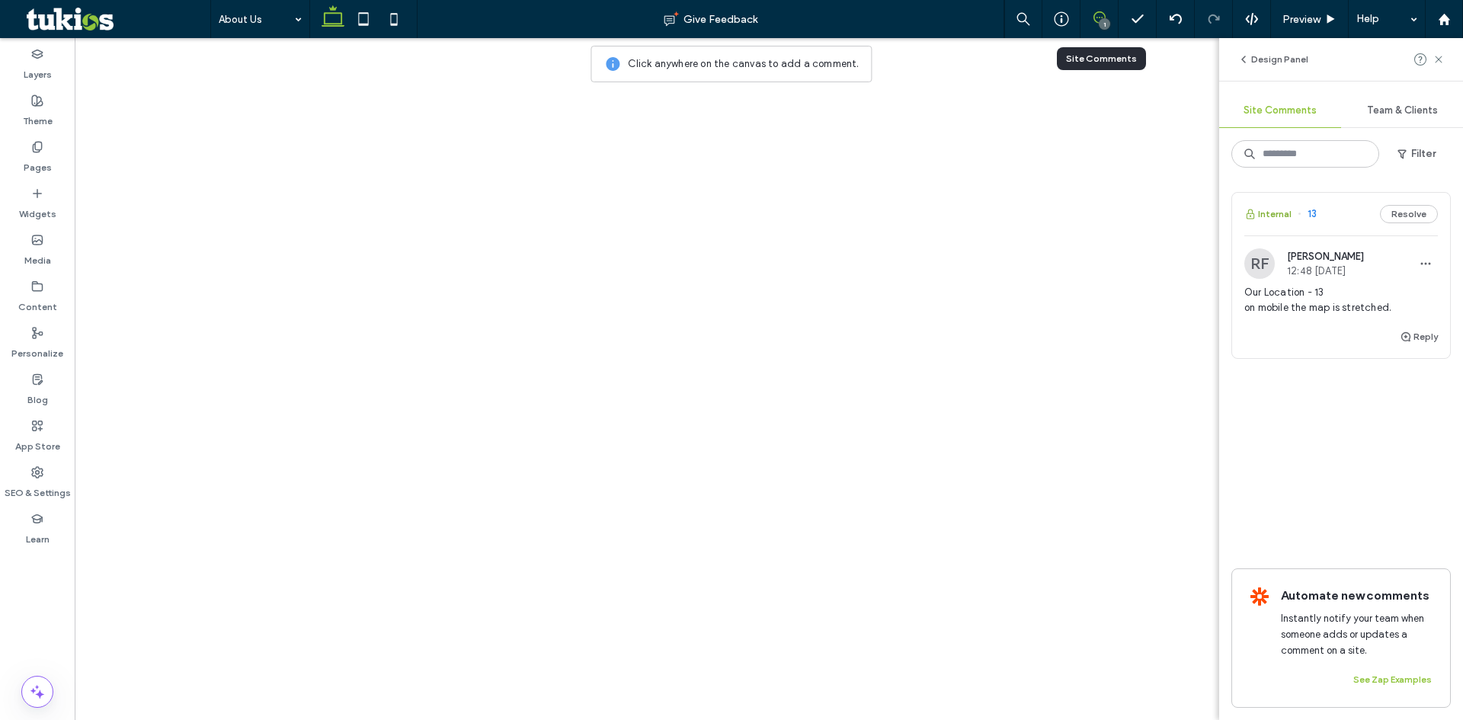
click at [1285, 211] on button "Internal" at bounding box center [1267, 214] width 47 height 18
click at [1104, 21] on div "1" at bounding box center [1104, 23] width 11 height 11
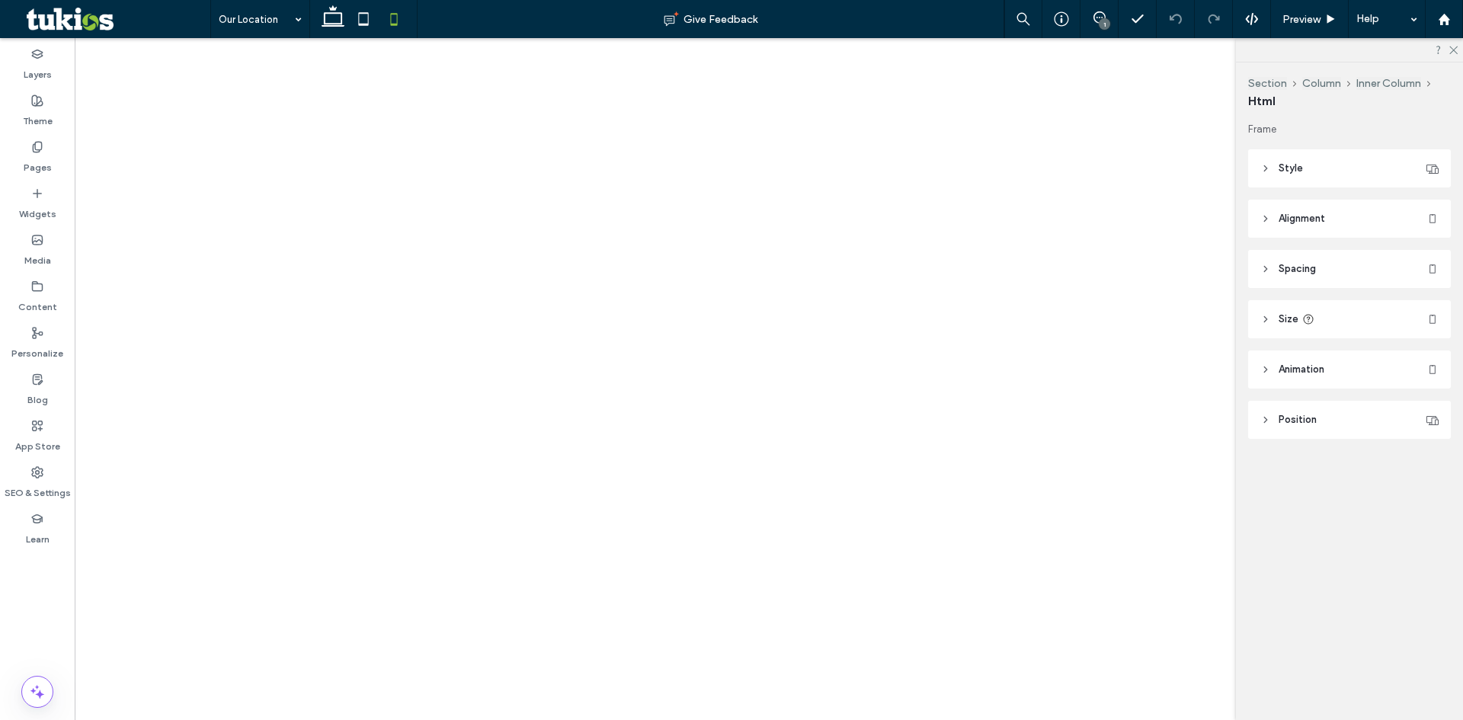
type input "***"
click at [1100, 13] on icon at bounding box center [1099, 17] width 12 height 12
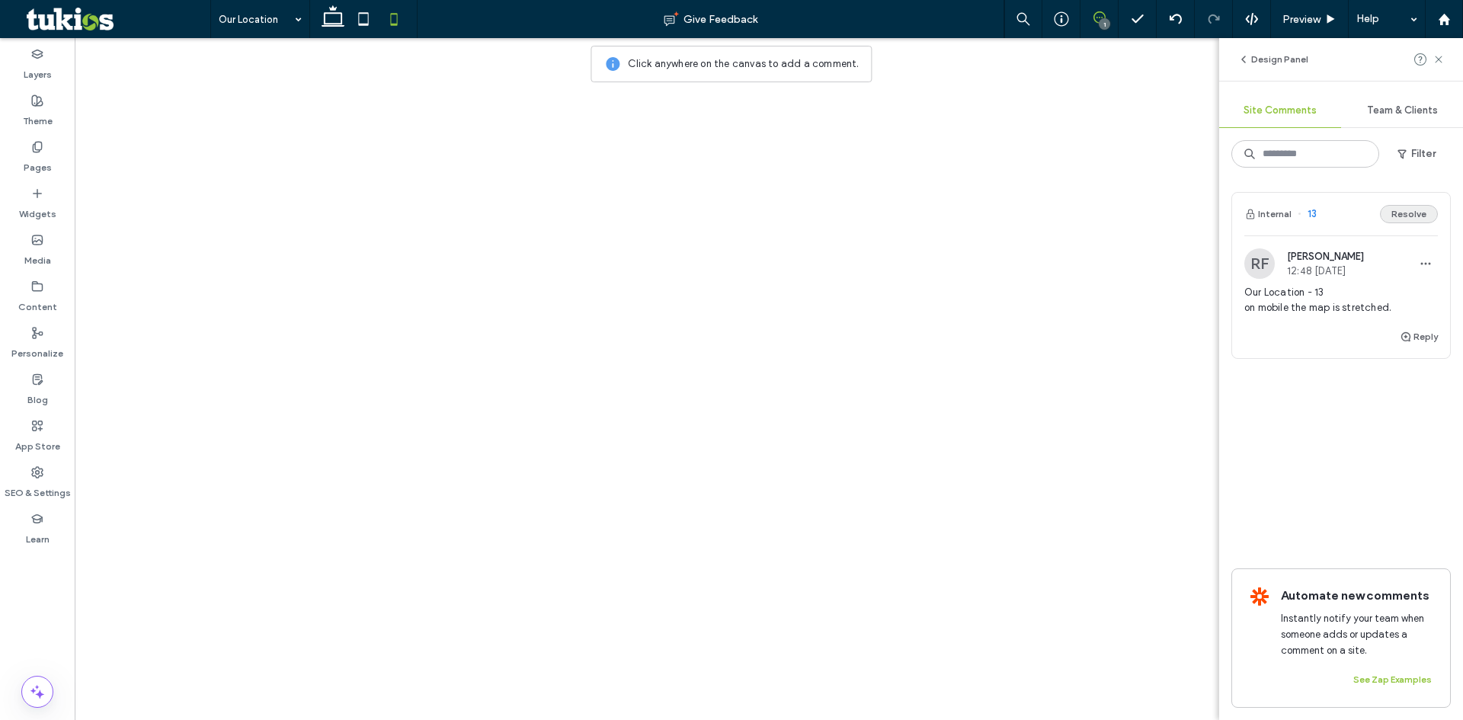
click at [1410, 216] on button "Resolve" at bounding box center [1409, 214] width 58 height 18
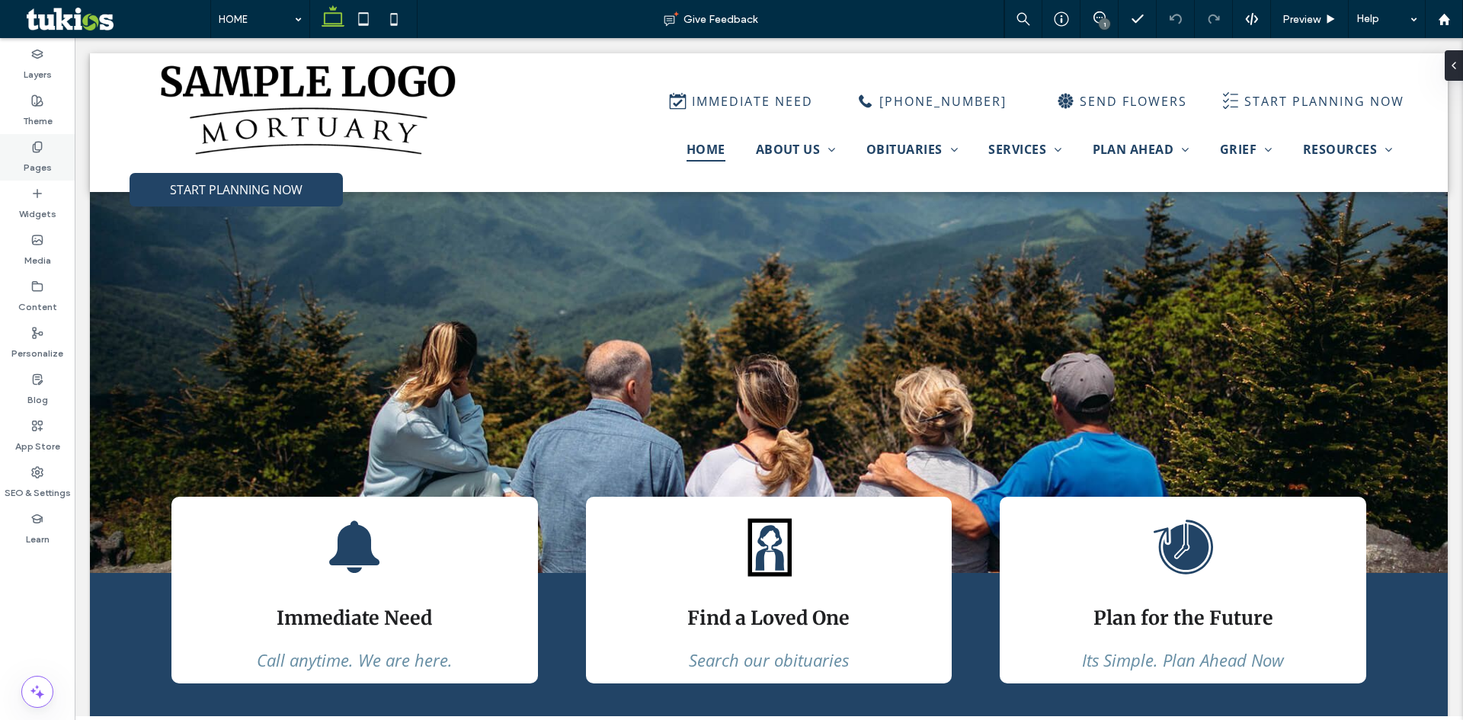
click at [43, 161] on label "Pages" at bounding box center [38, 163] width 28 height 21
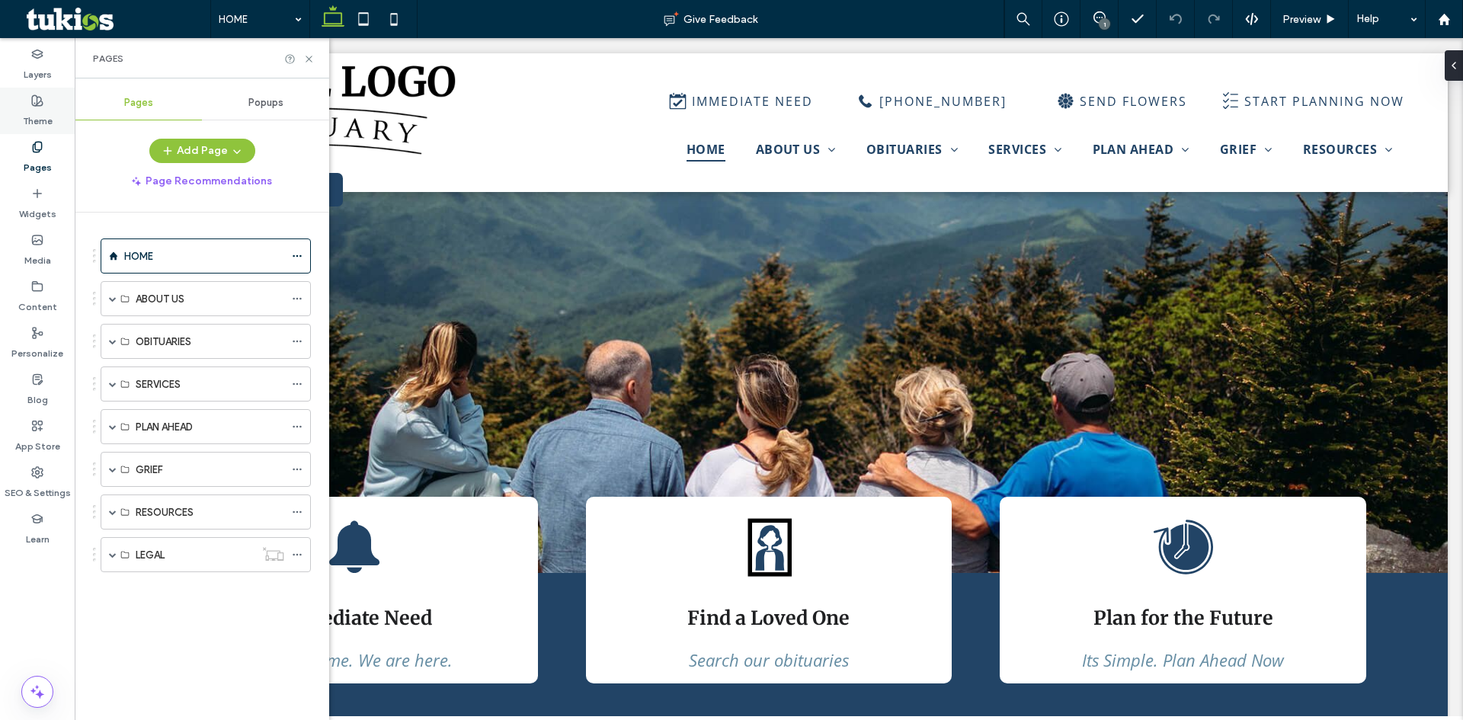
click at [40, 120] on label "Theme" at bounding box center [38, 117] width 30 height 21
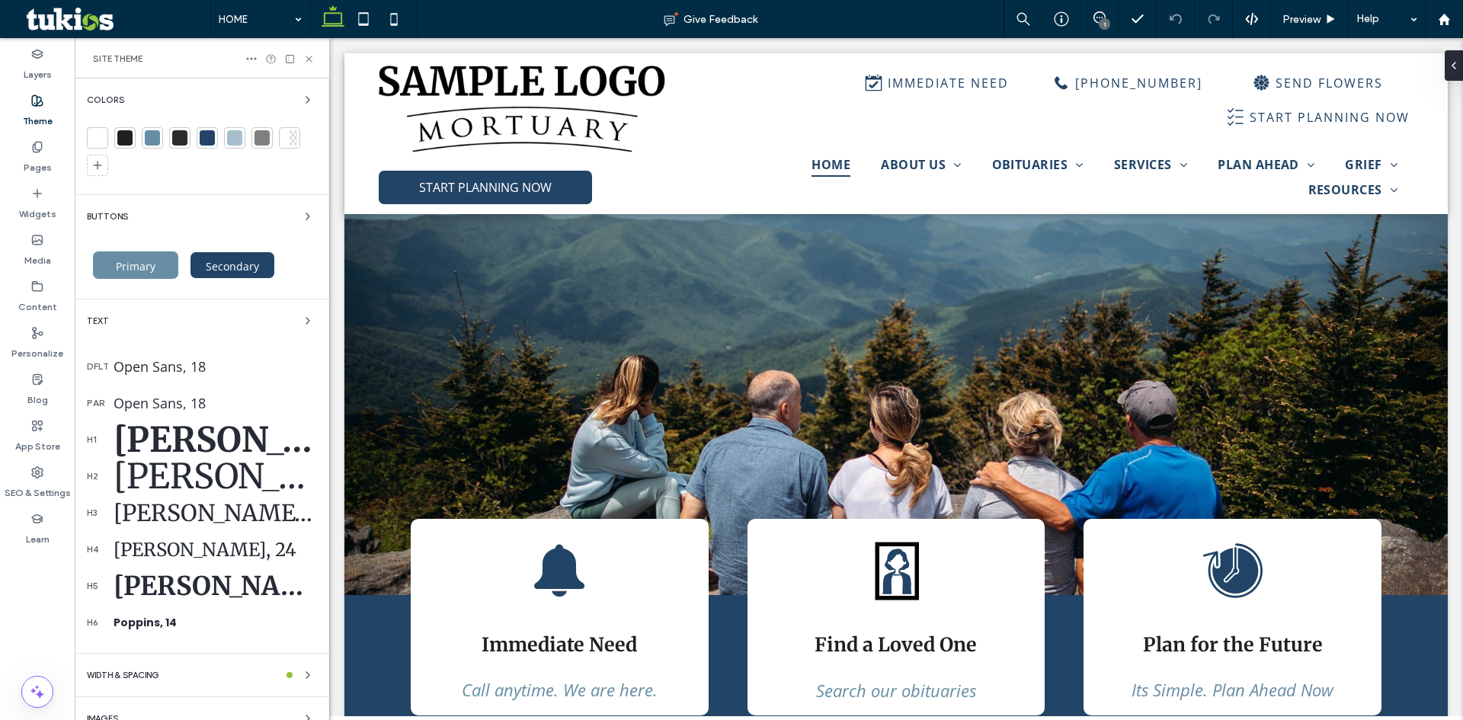
click at [211, 131] on div at bounding box center [207, 137] width 15 height 15
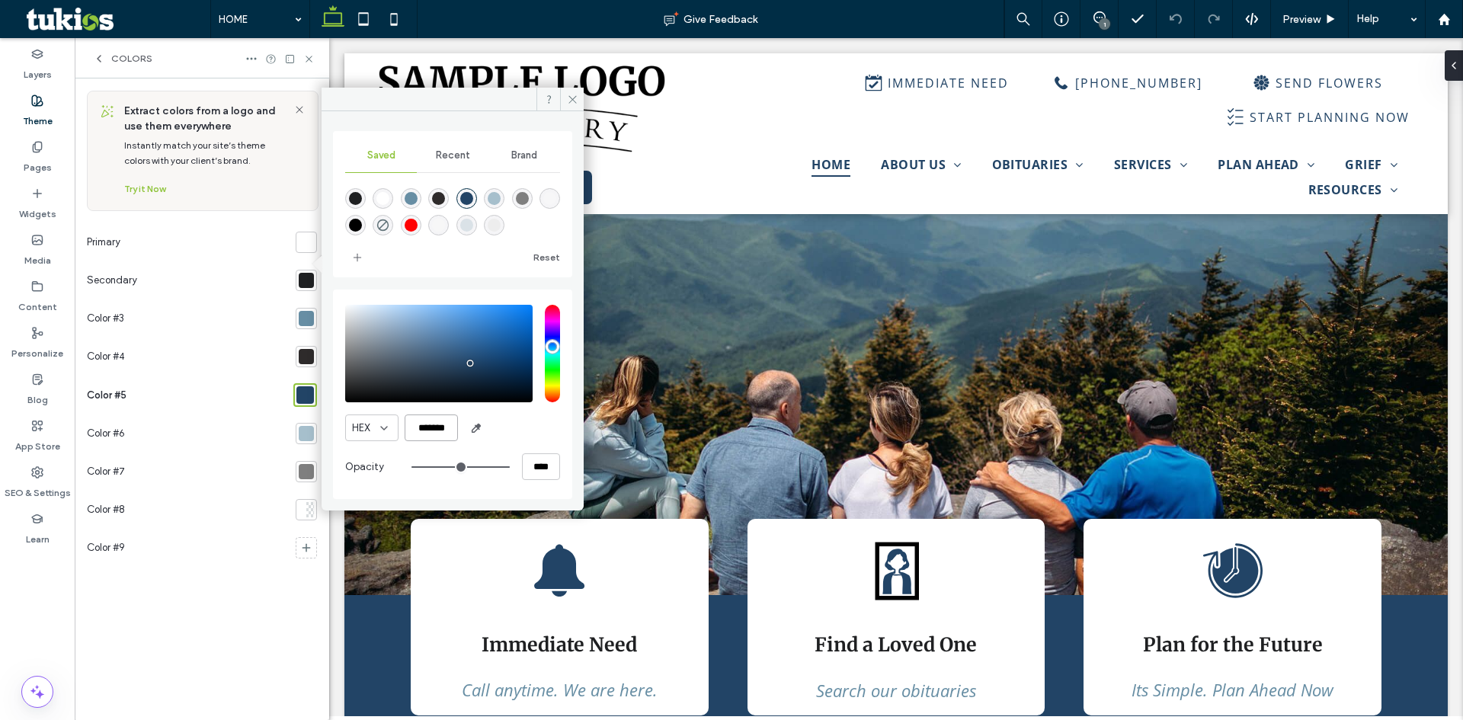
click at [438, 425] on input "*******" at bounding box center [431, 428] width 53 height 27
click at [567, 101] on icon at bounding box center [572, 99] width 11 height 11
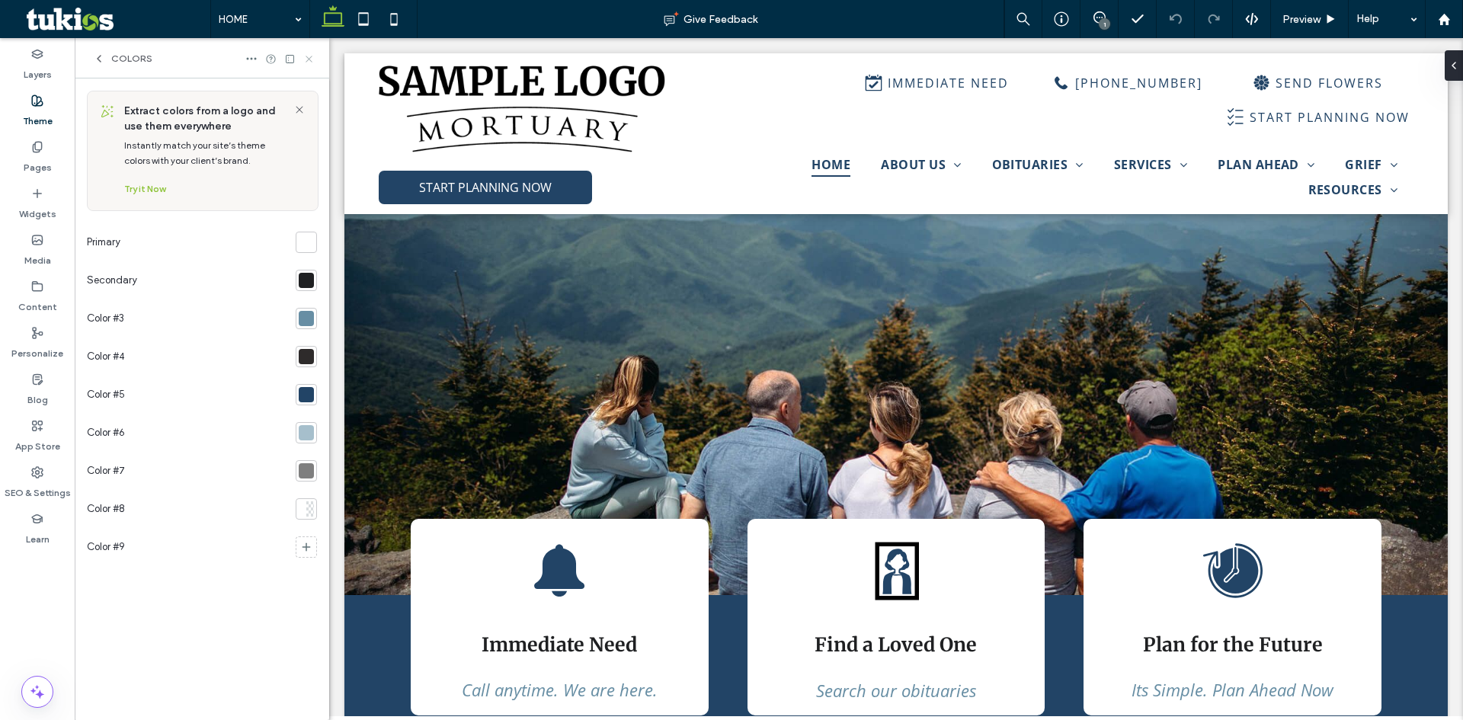
click at [306, 60] on icon at bounding box center [308, 58] width 11 height 11
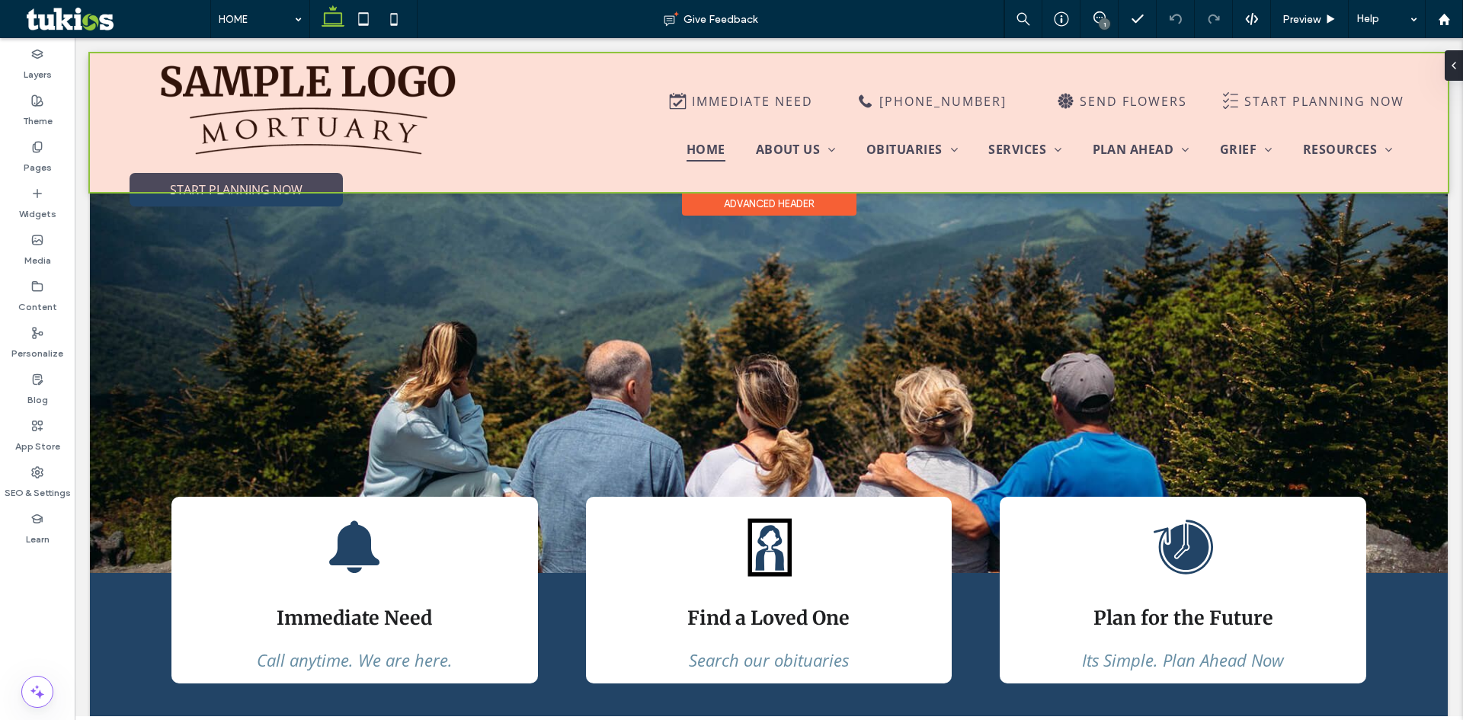
click at [248, 117] on div at bounding box center [769, 122] width 1358 height 139
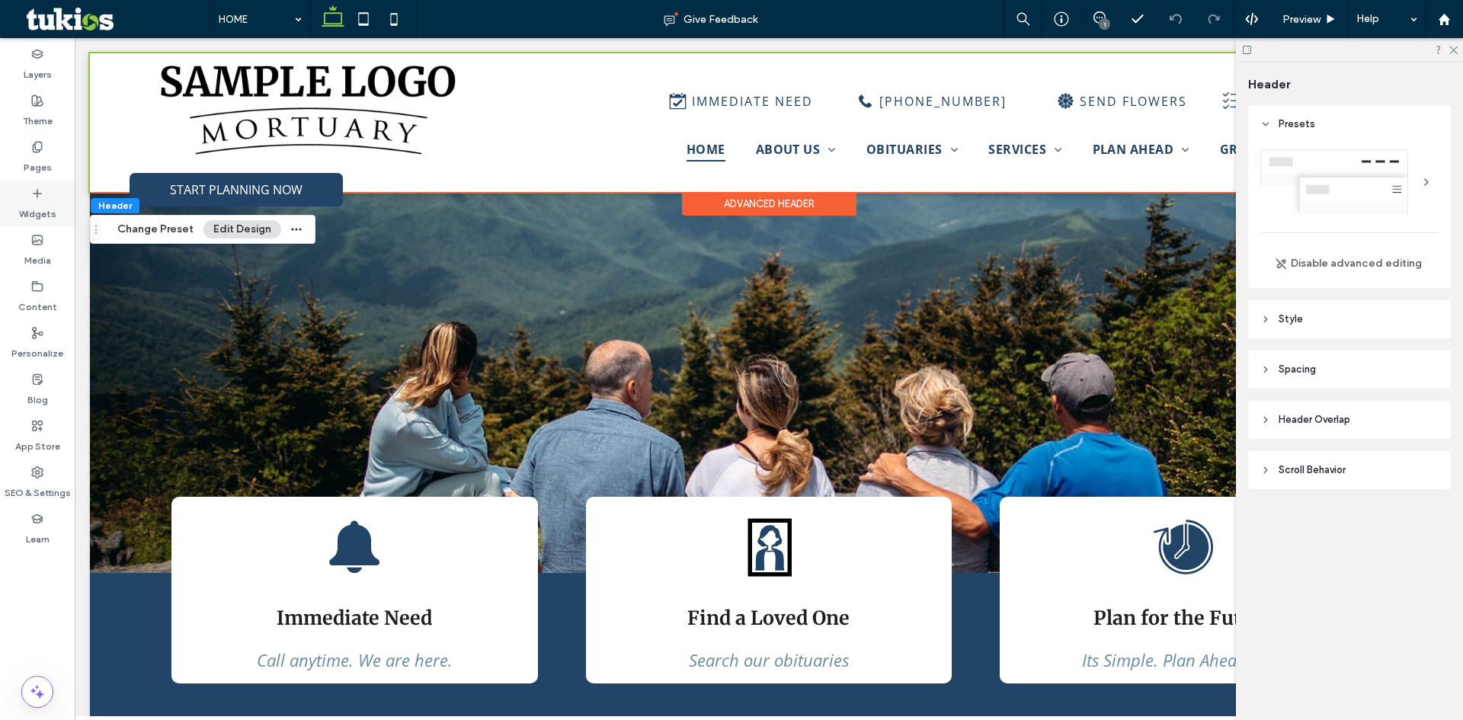
click at [48, 213] on label "Widgets" at bounding box center [37, 210] width 37 height 21
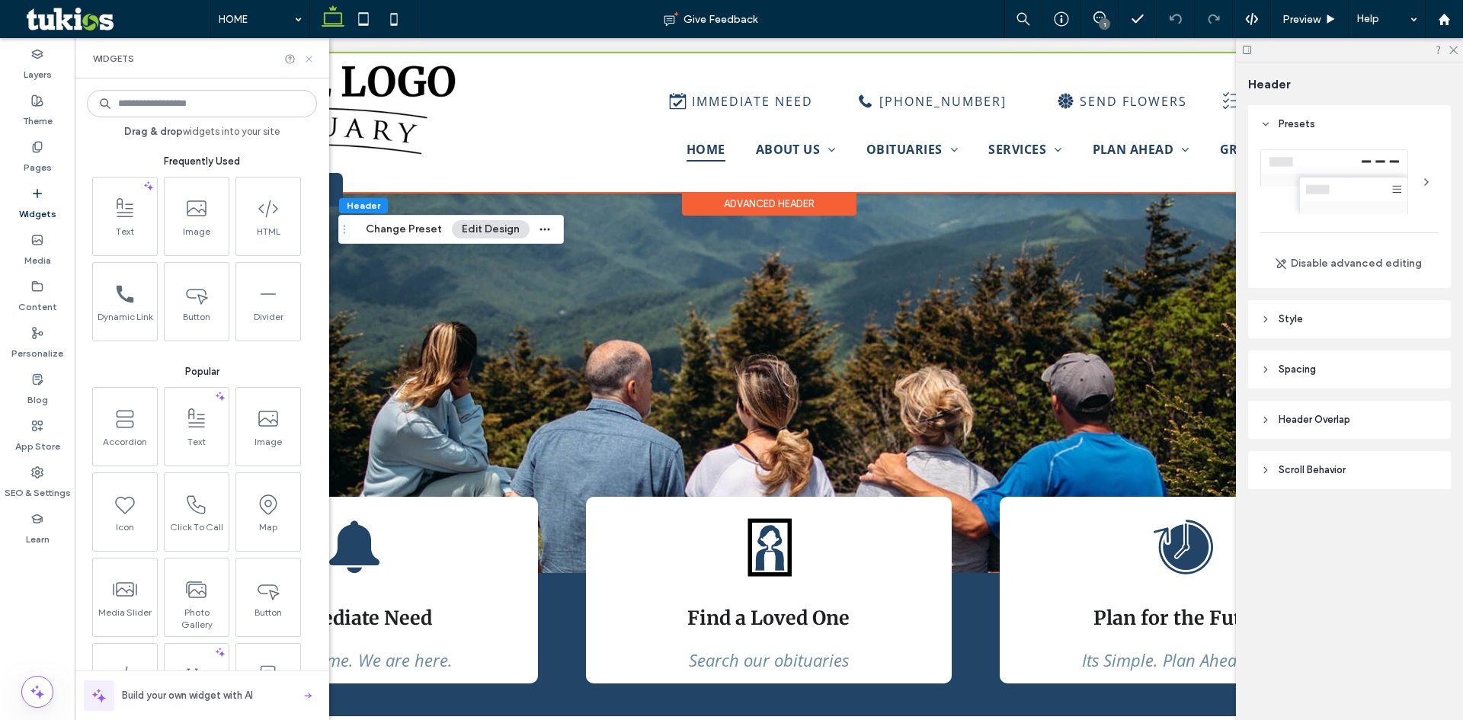
click at [309, 58] on use at bounding box center [309, 59] width 6 height 6
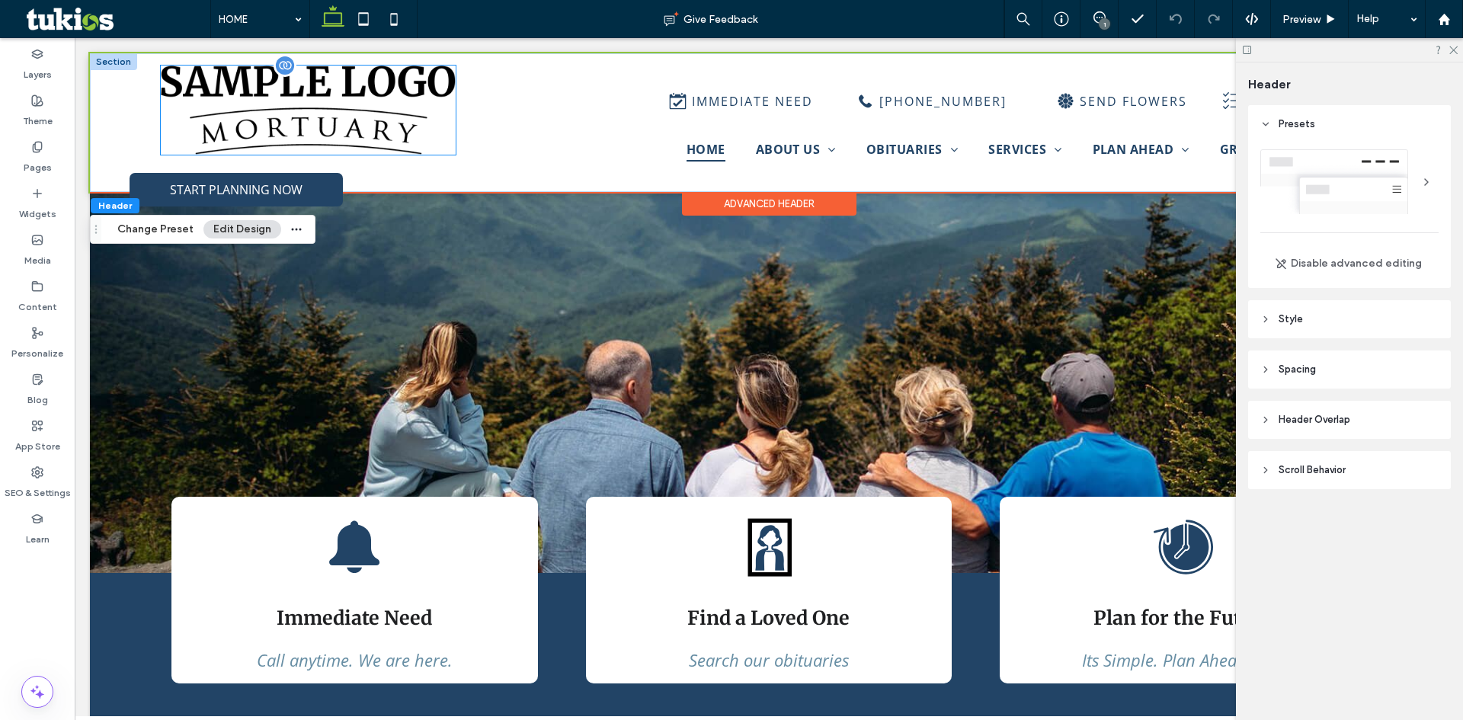
click at [349, 113] on img at bounding box center [308, 110] width 295 height 89
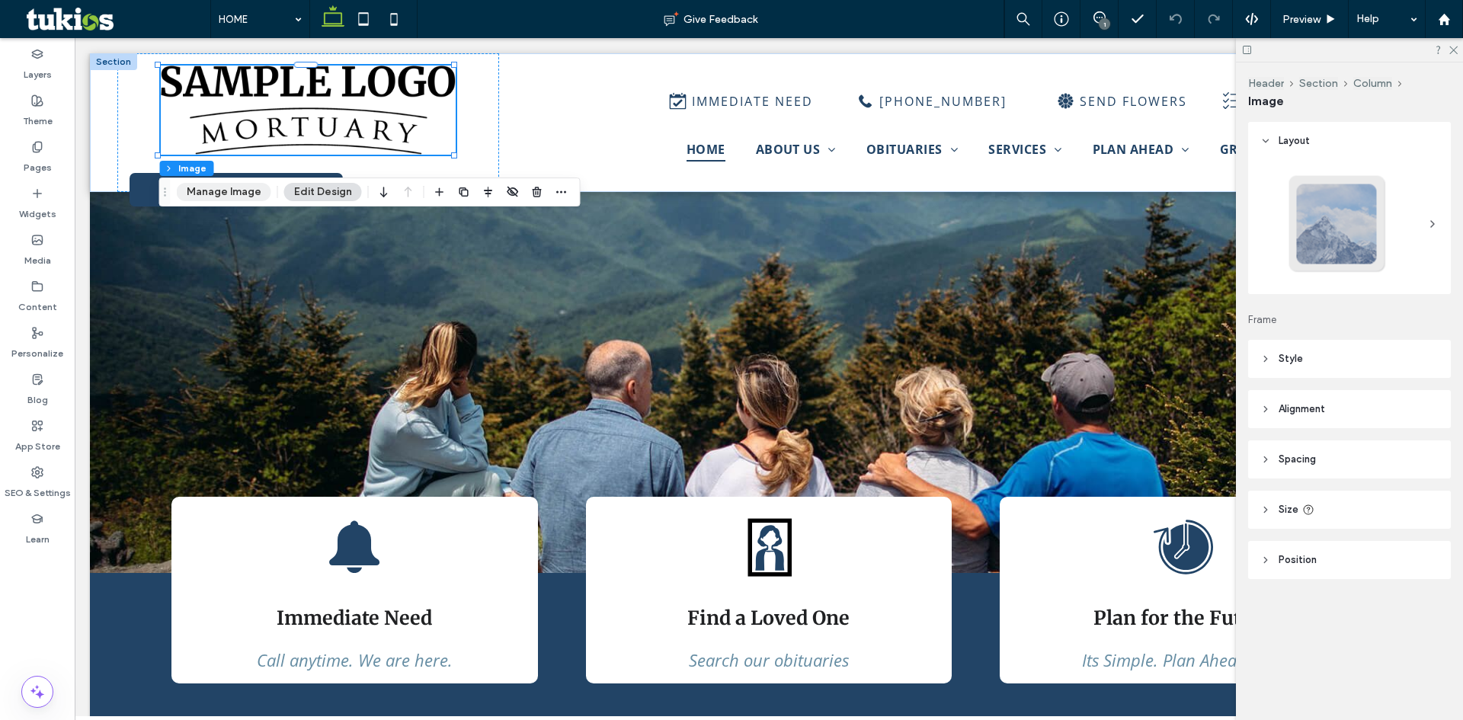
click at [237, 189] on button "Manage Image" at bounding box center [224, 192] width 94 height 18
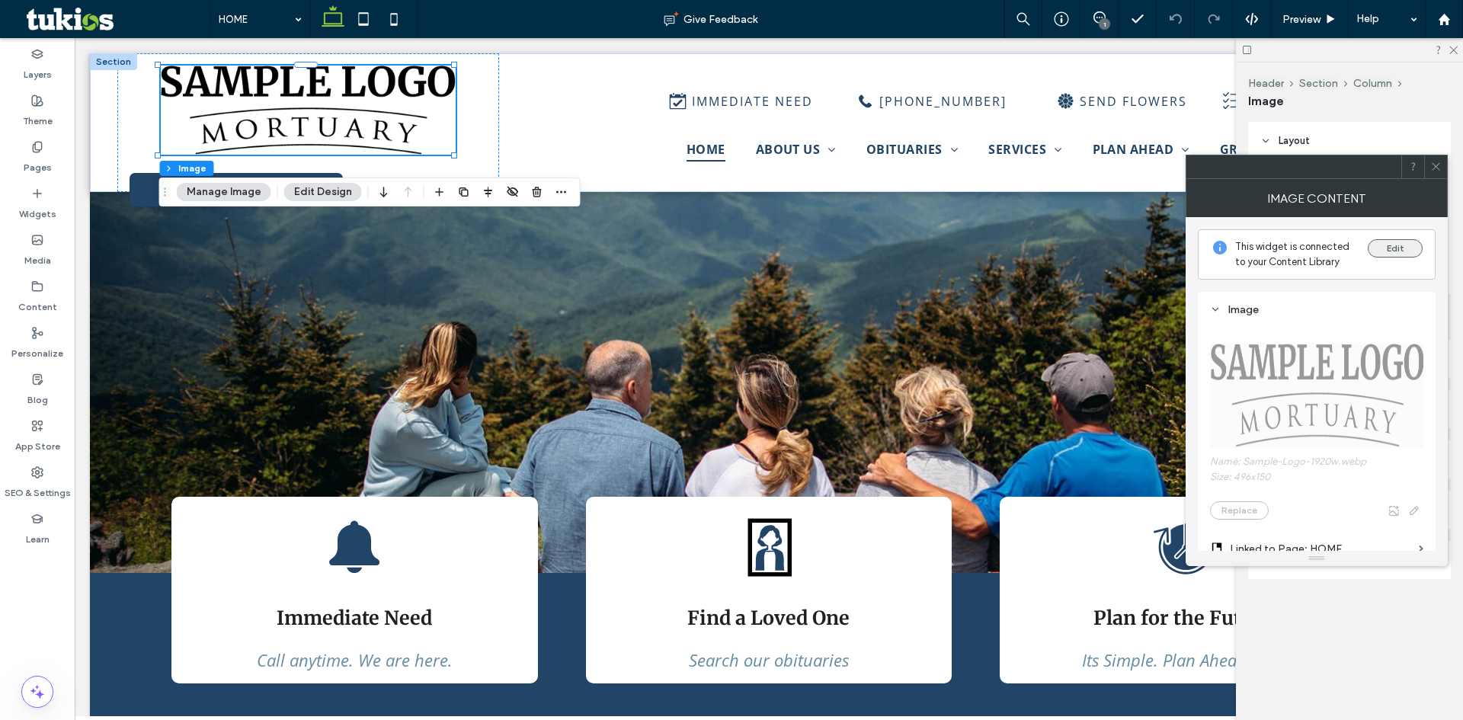
click at [1406, 249] on button "Edit" at bounding box center [1395, 248] width 55 height 18
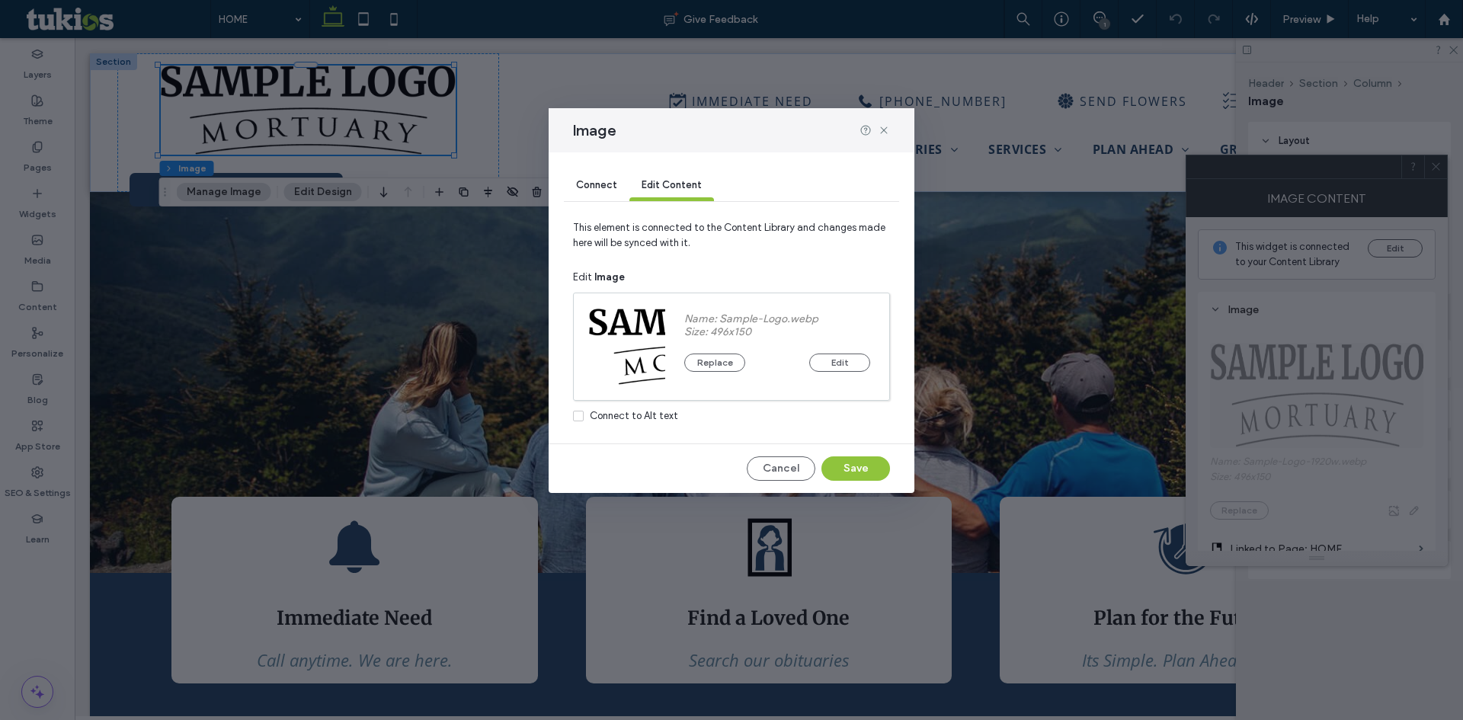
click at [600, 191] on div "Connect" at bounding box center [597, 186] width 66 height 30
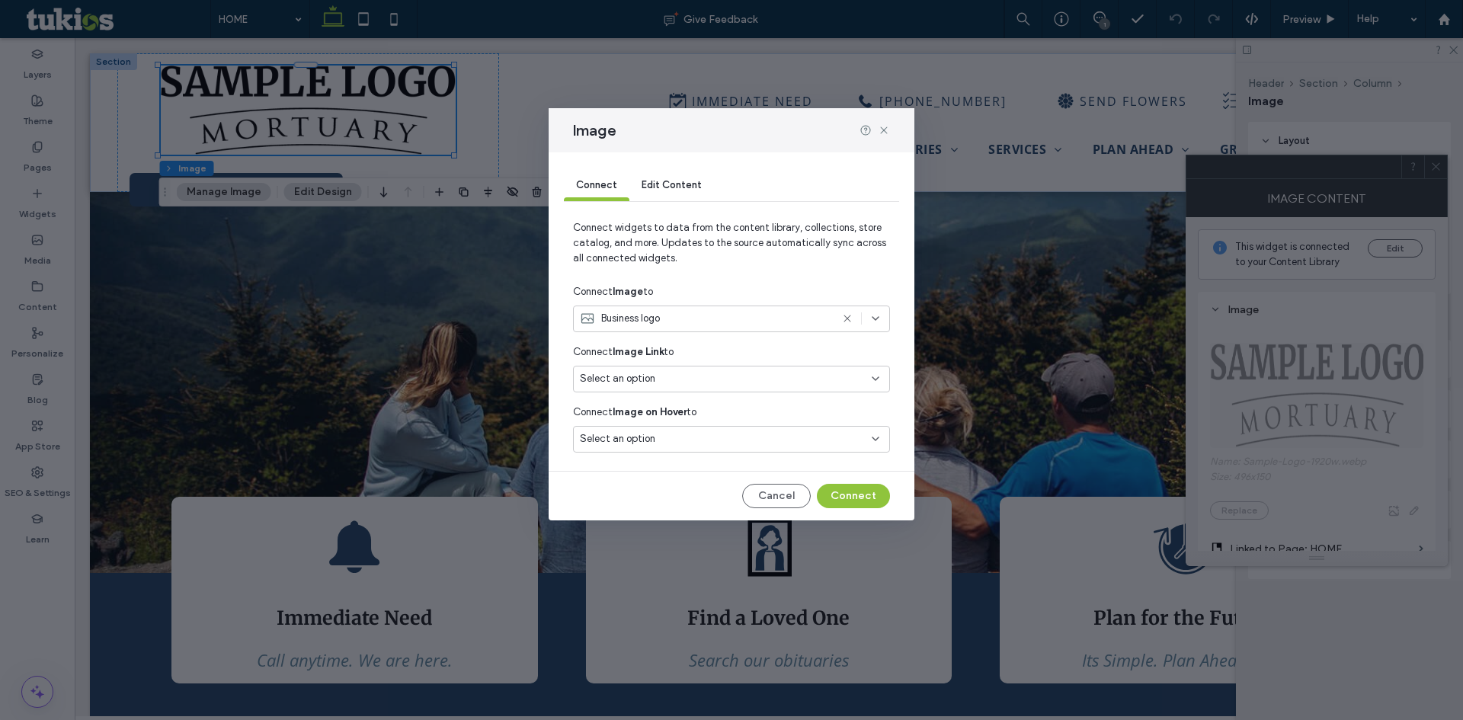
click at [677, 176] on div "Edit Content" at bounding box center [671, 186] width 85 height 30
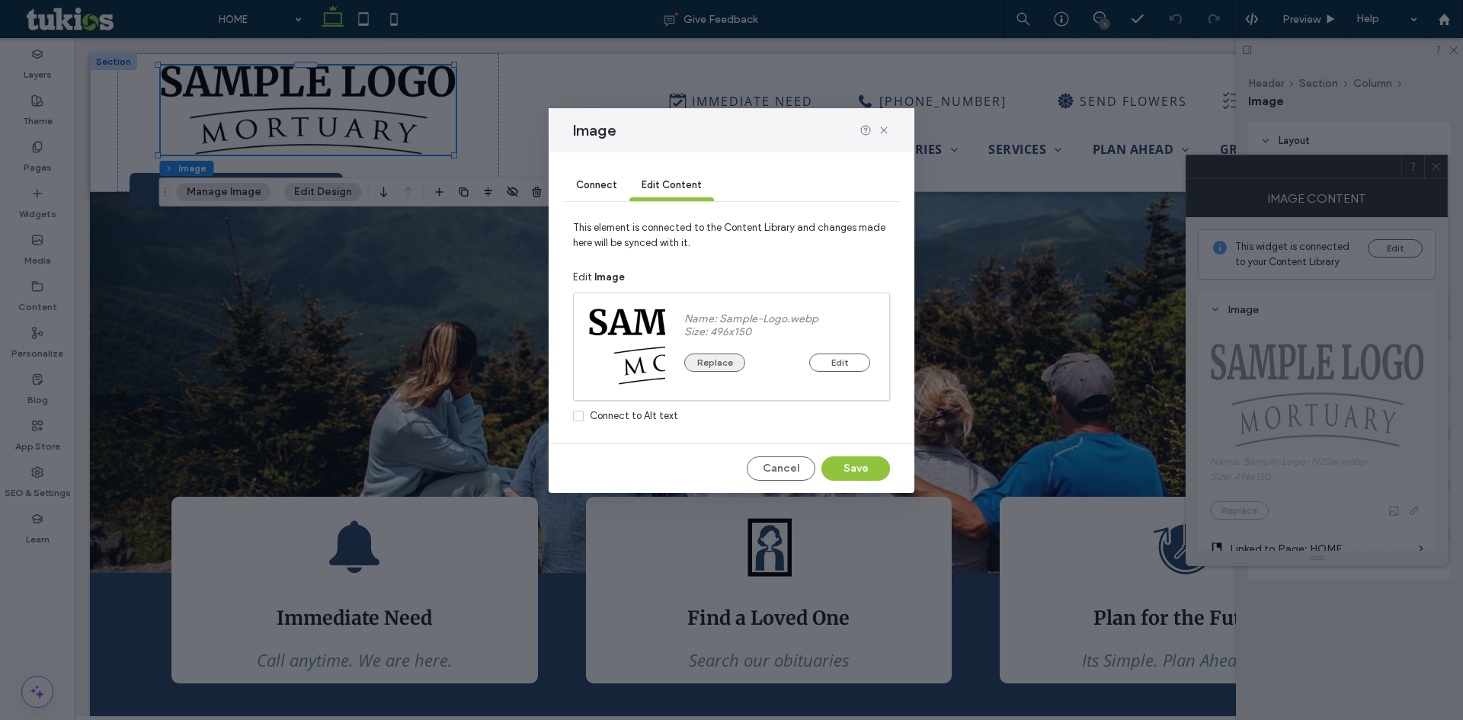
click at [711, 357] on button "Replace" at bounding box center [714, 363] width 61 height 18
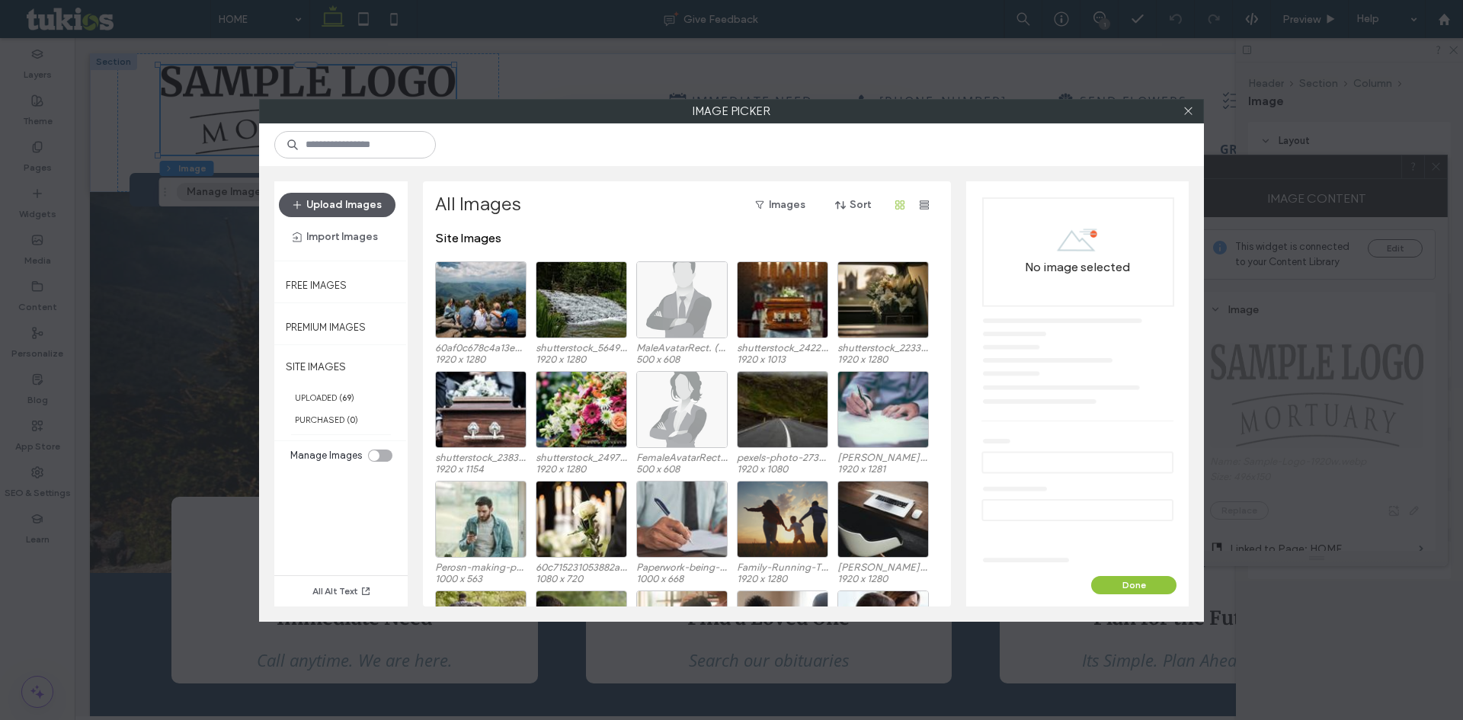
click at [326, 197] on button "Upload Images" at bounding box center [337, 205] width 117 height 24
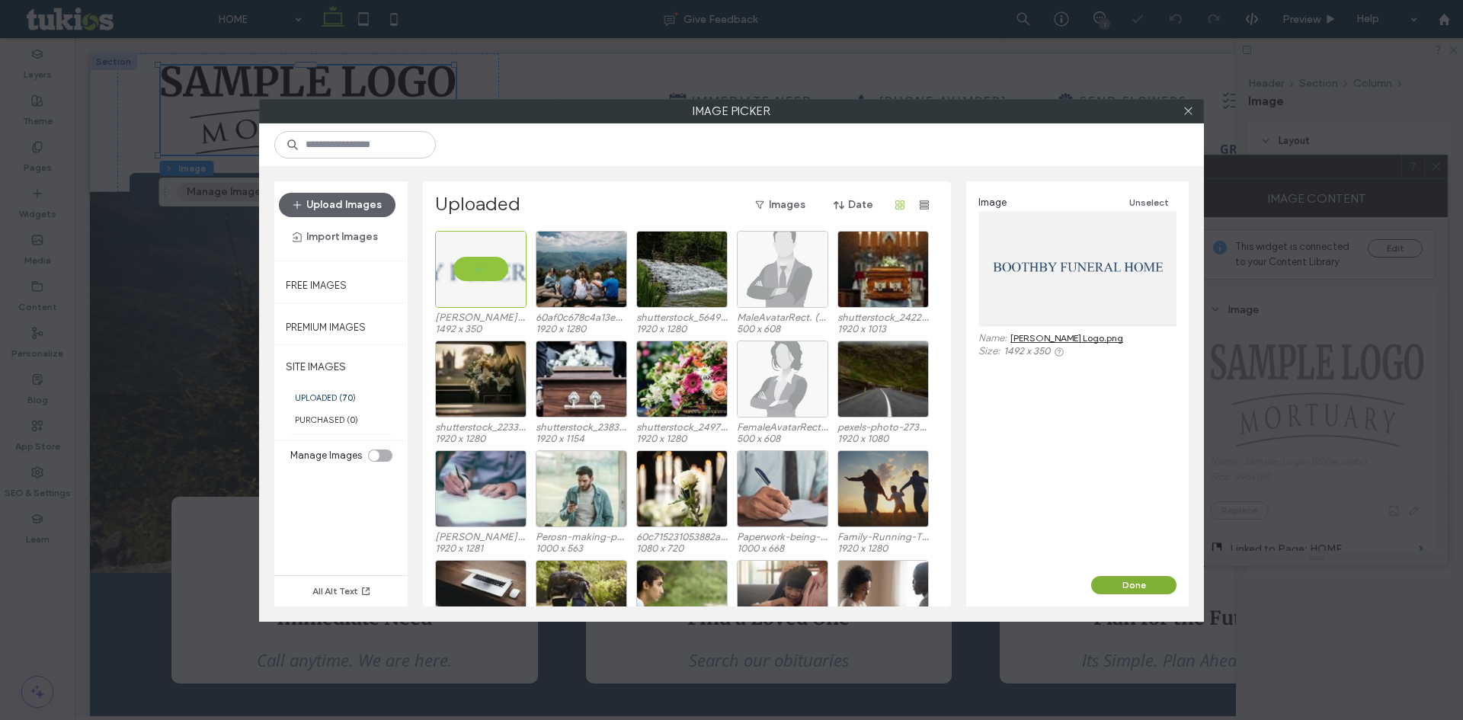
click at [1129, 581] on button "Done" at bounding box center [1133, 585] width 85 height 18
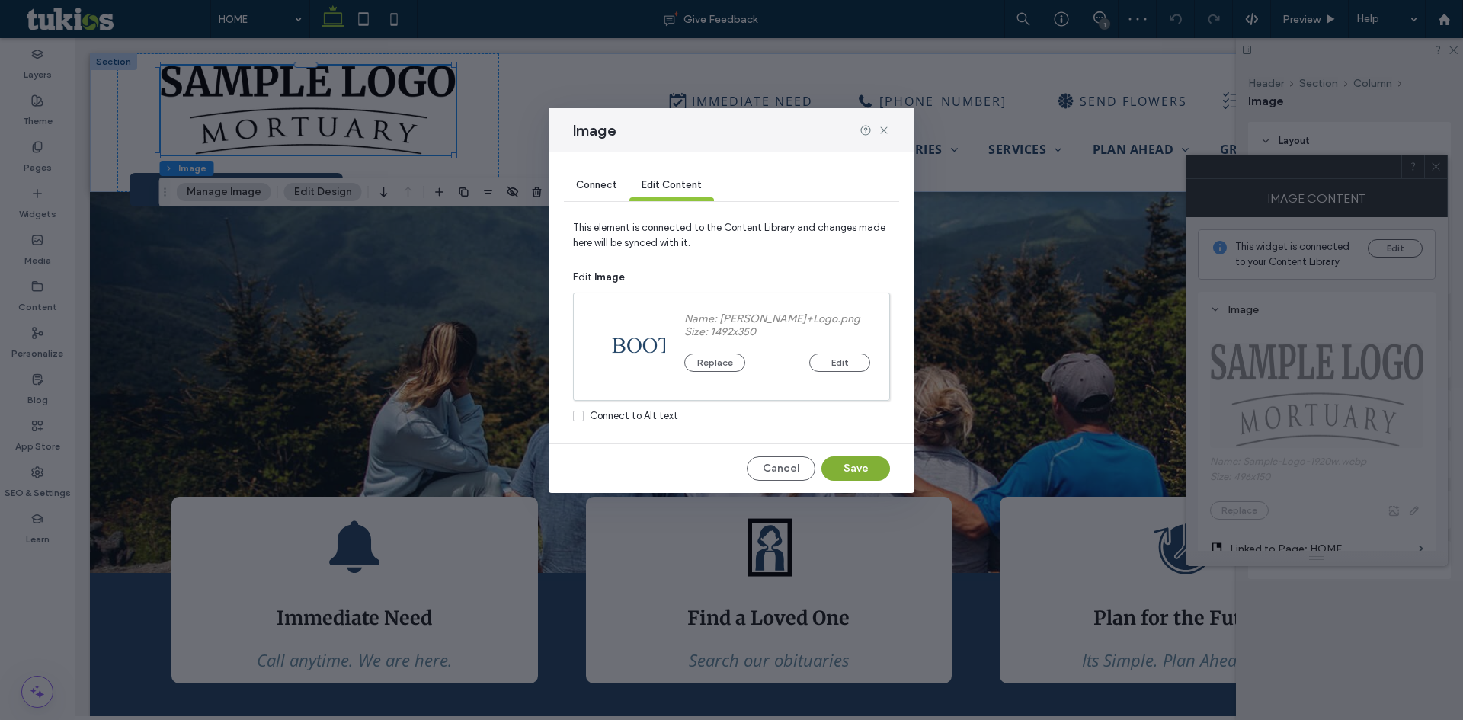
click at [875, 462] on button "Save" at bounding box center [855, 468] width 69 height 24
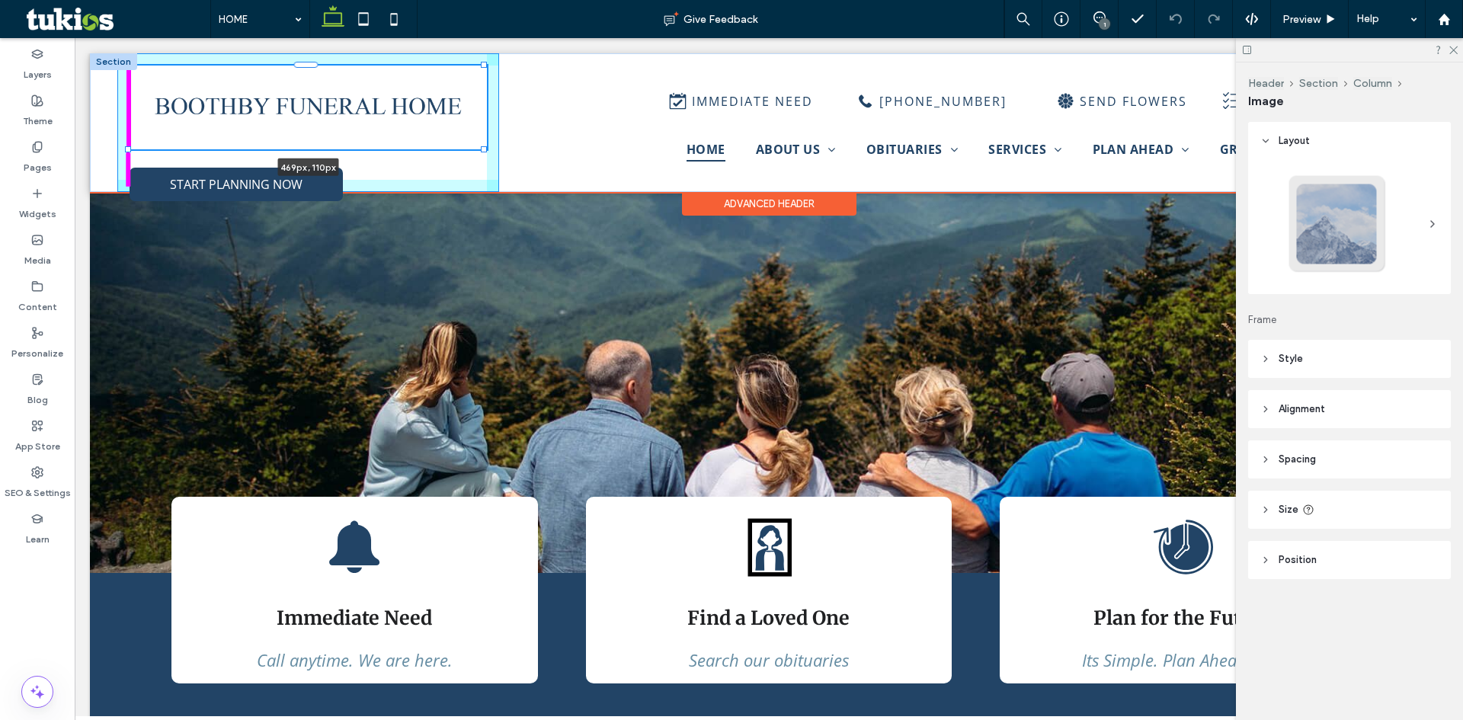
drag, startPoint x: 455, startPoint y: 136, endPoint x: 493, endPoint y: 143, distance: 38.9
click at [493, 143] on div "469px , 110px START PLANNING NOW IMMEDIATE NEED (712) 225-3496 SEND FLOWERS STA…" at bounding box center [769, 122] width 1358 height 139
type input "***"
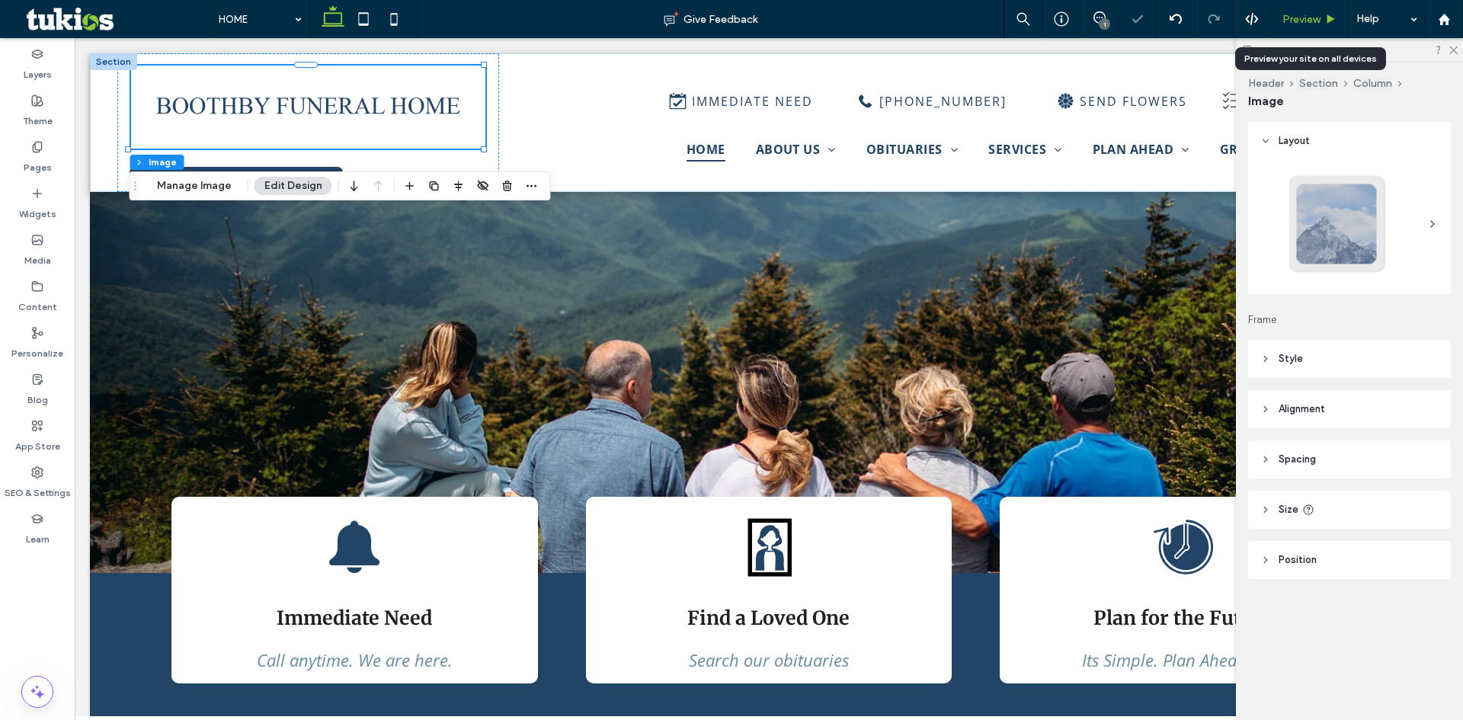
click at [1318, 19] on span "Preview" at bounding box center [1301, 19] width 38 height 13
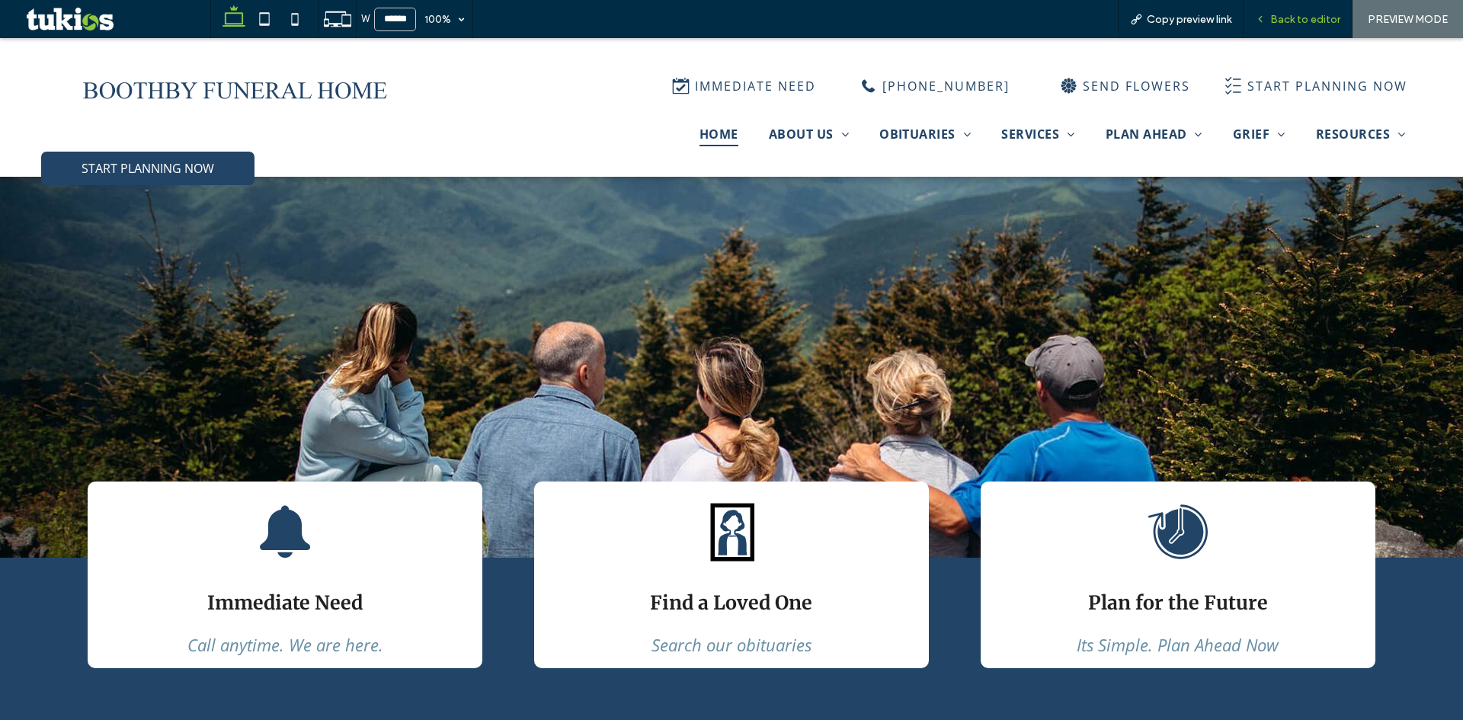
click at [1291, 28] on div "Back to editor" at bounding box center [1298, 19] width 109 height 38
click at [1293, 23] on span "Back to editor" at bounding box center [1305, 19] width 70 height 13
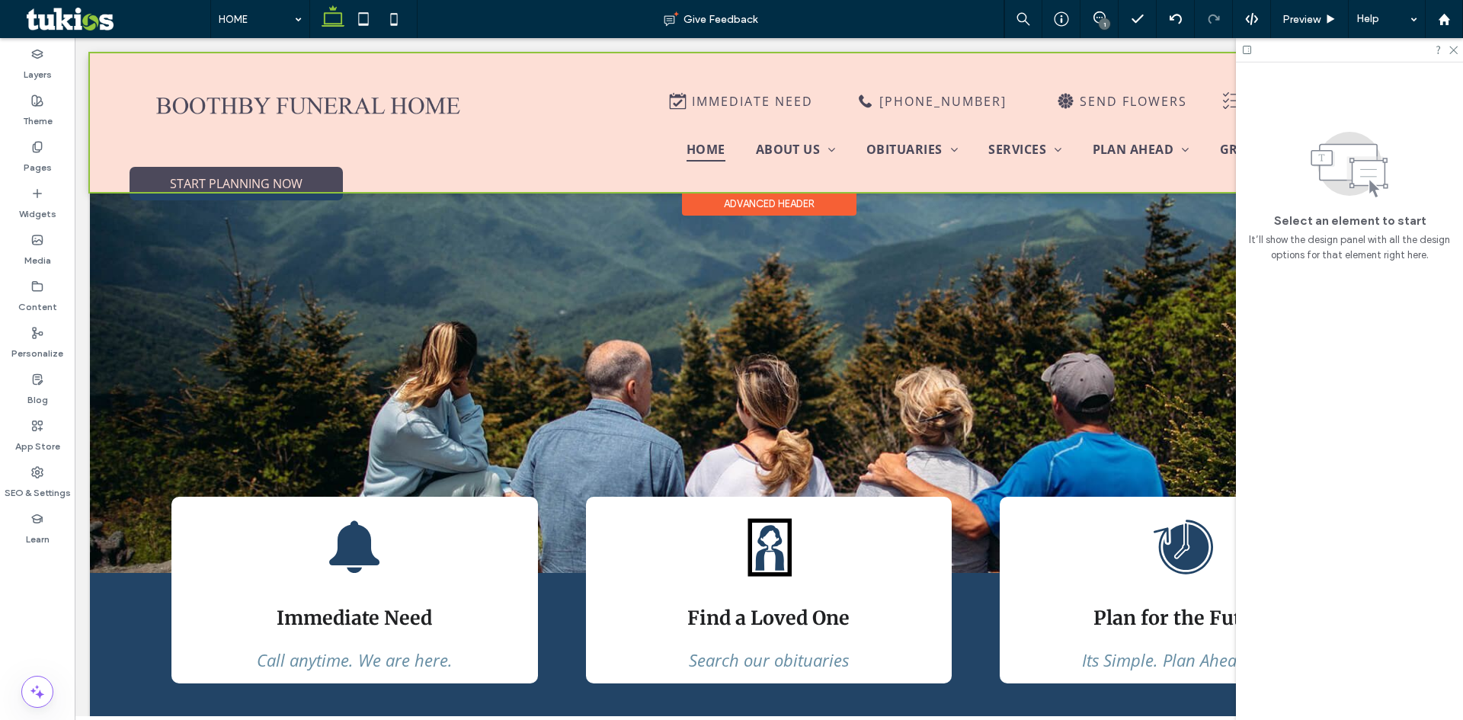
click at [342, 103] on div at bounding box center [769, 122] width 1358 height 139
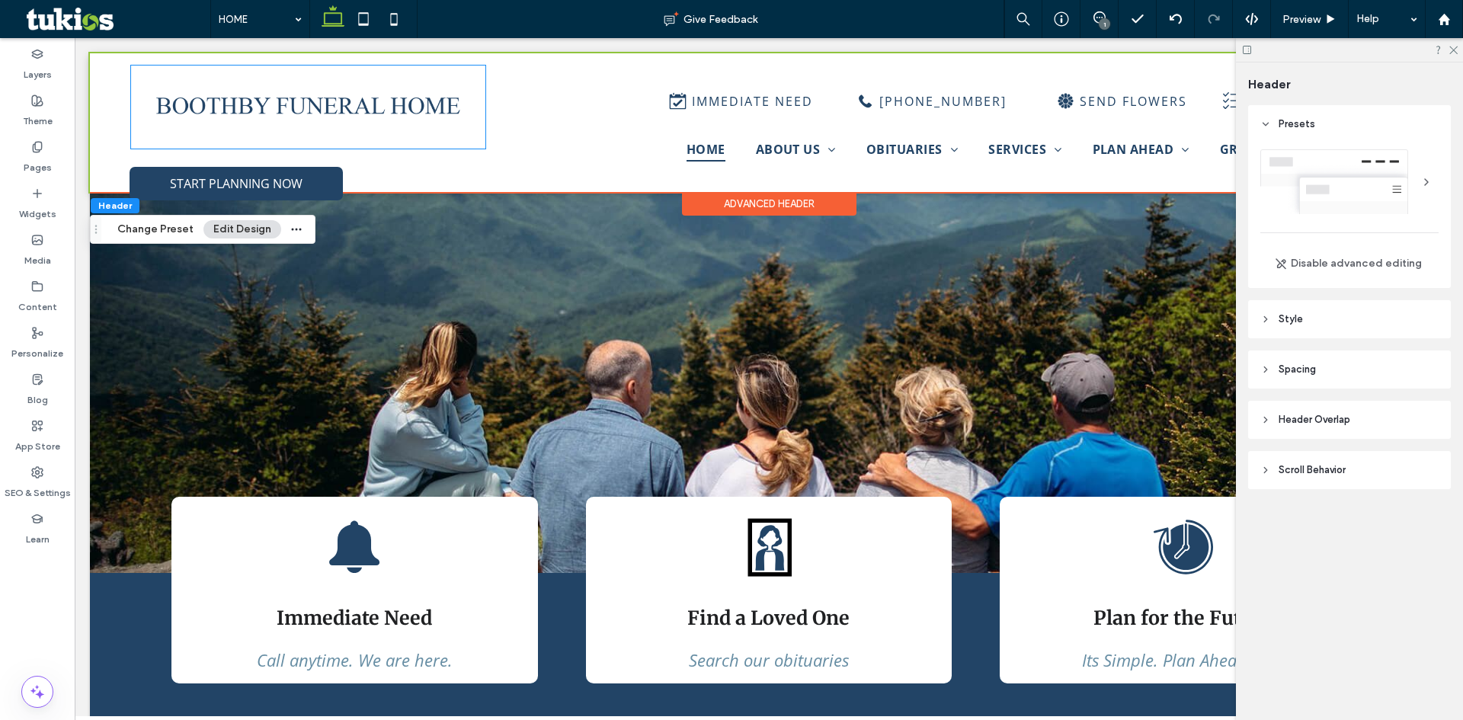
click at [342, 103] on img at bounding box center [308, 107] width 354 height 83
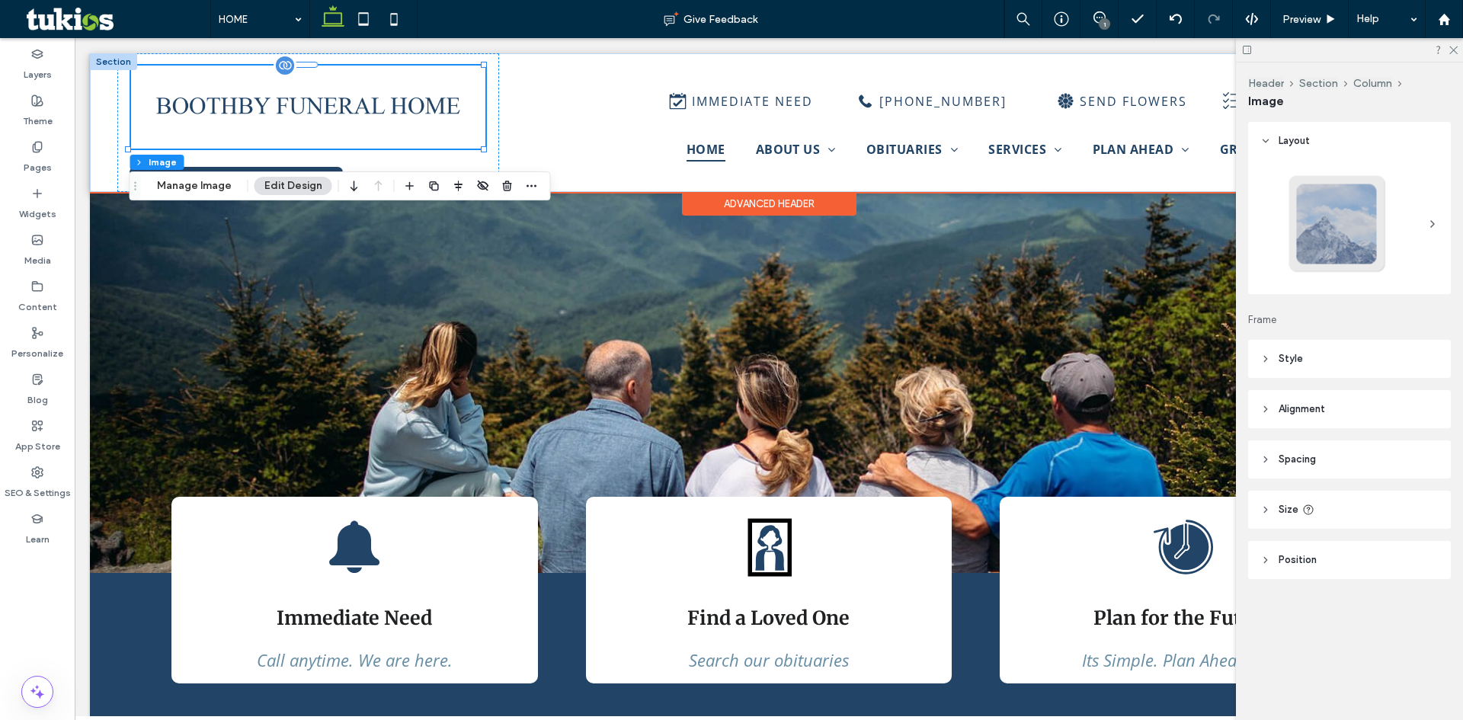
click at [341, 103] on img at bounding box center [308, 107] width 354 height 83
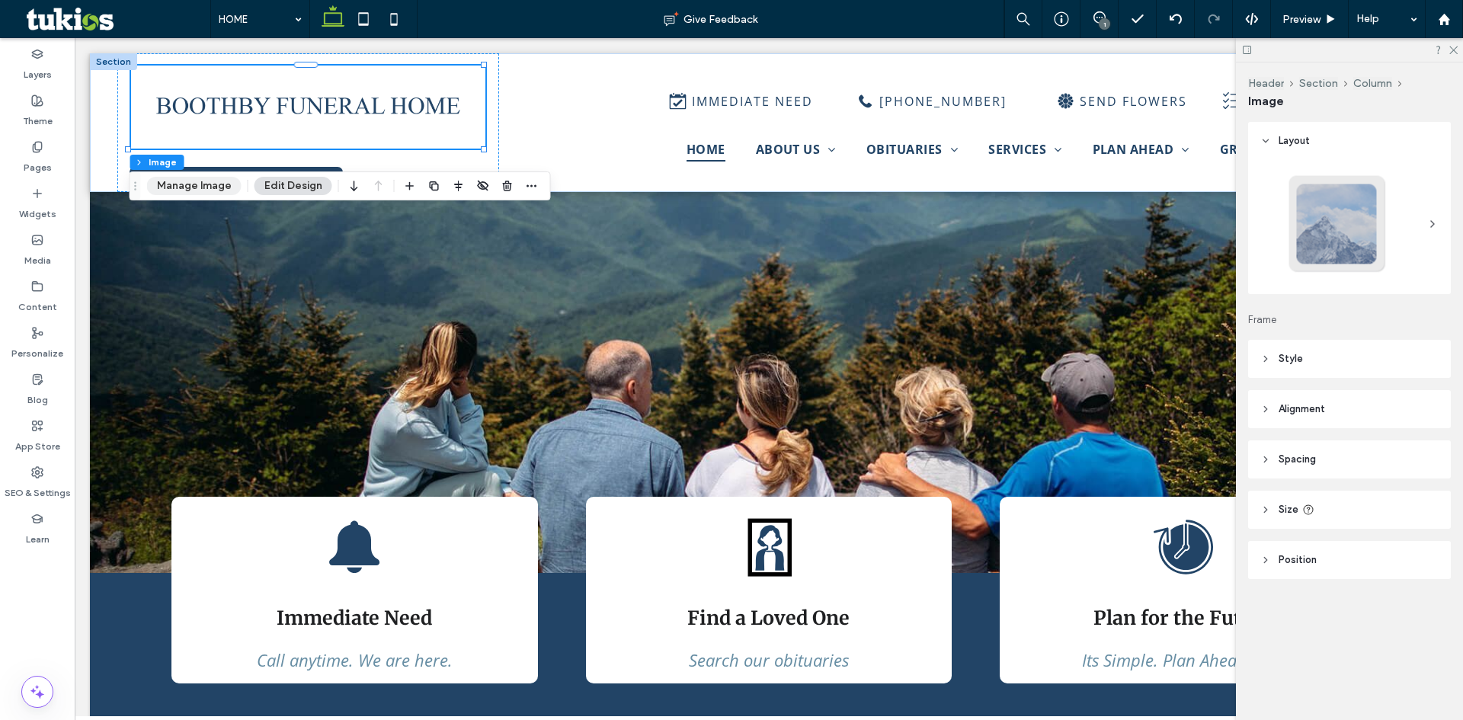
click at [190, 179] on button "Manage Image" at bounding box center [194, 186] width 94 height 18
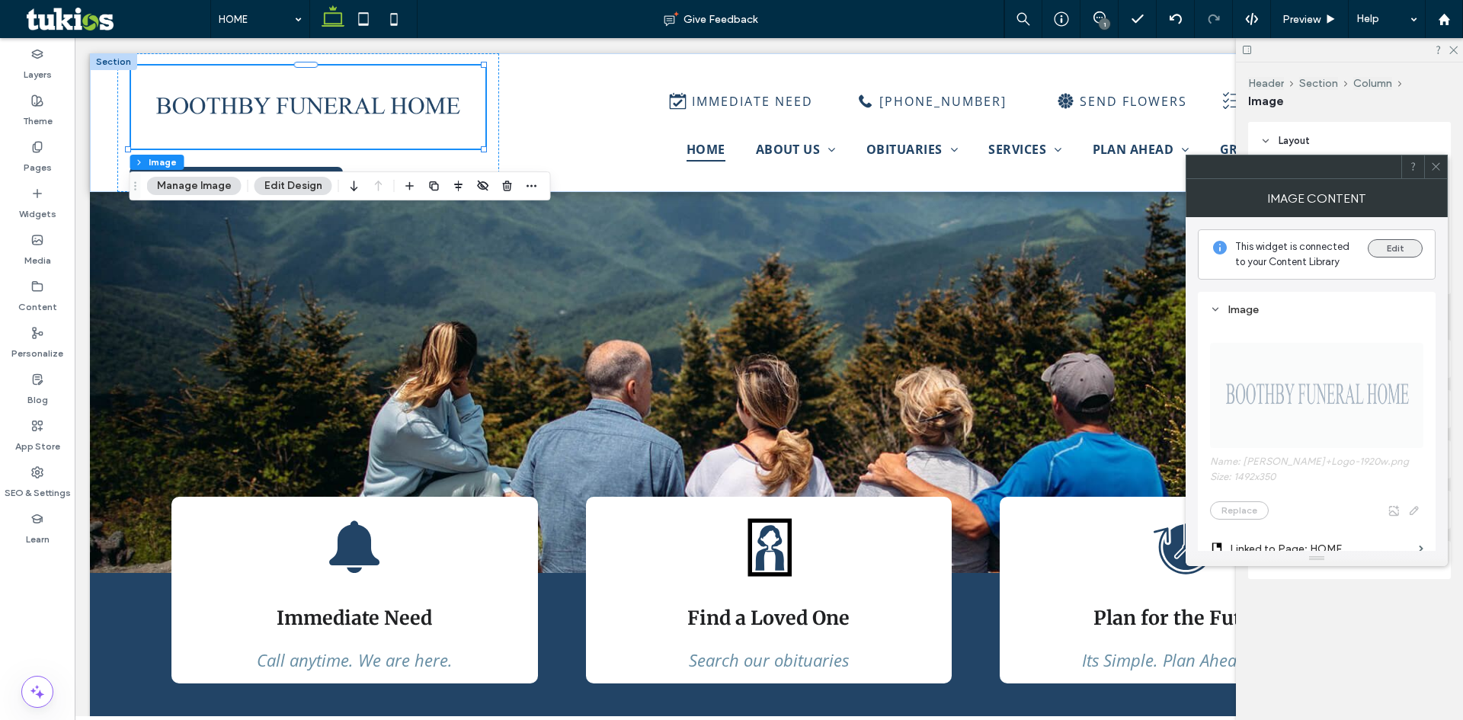
click at [1401, 249] on button "Edit" at bounding box center [1395, 248] width 55 height 18
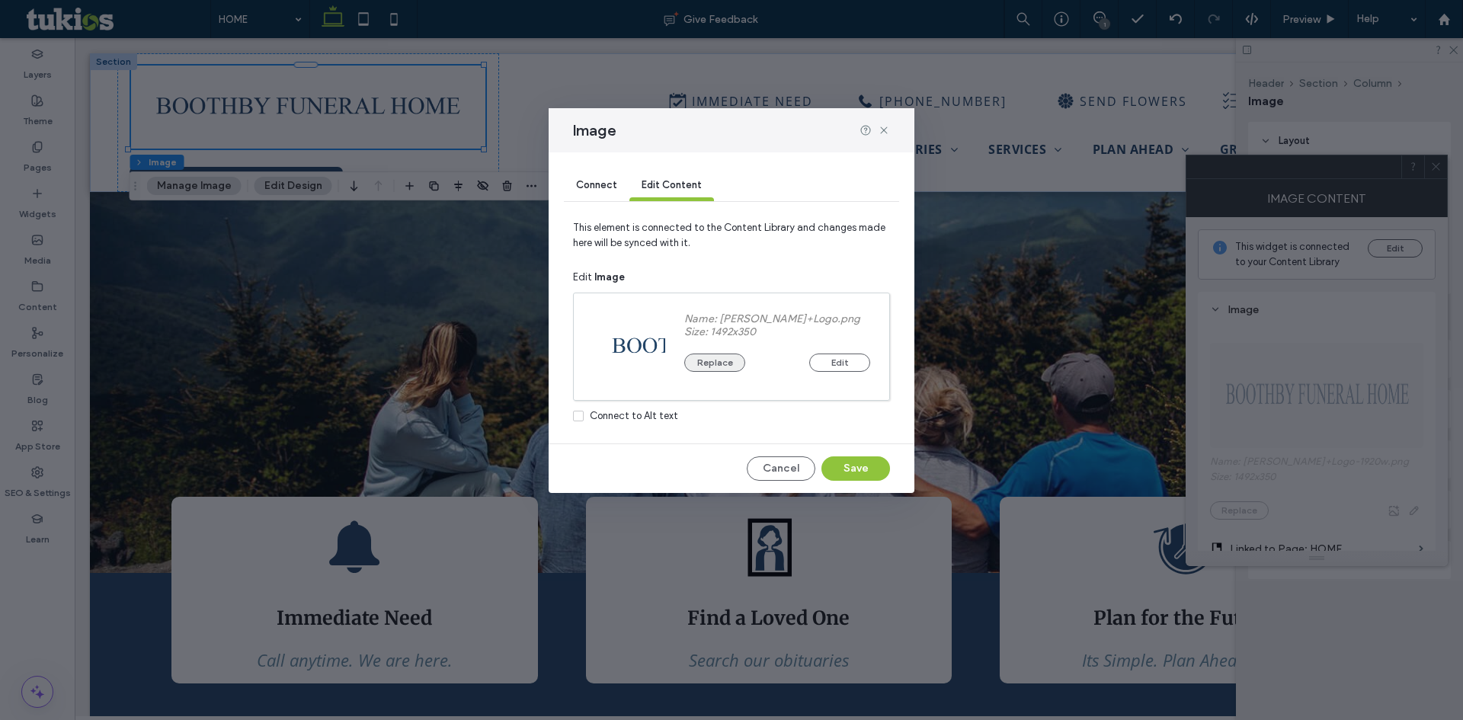
click at [725, 365] on button "Replace" at bounding box center [714, 363] width 61 height 18
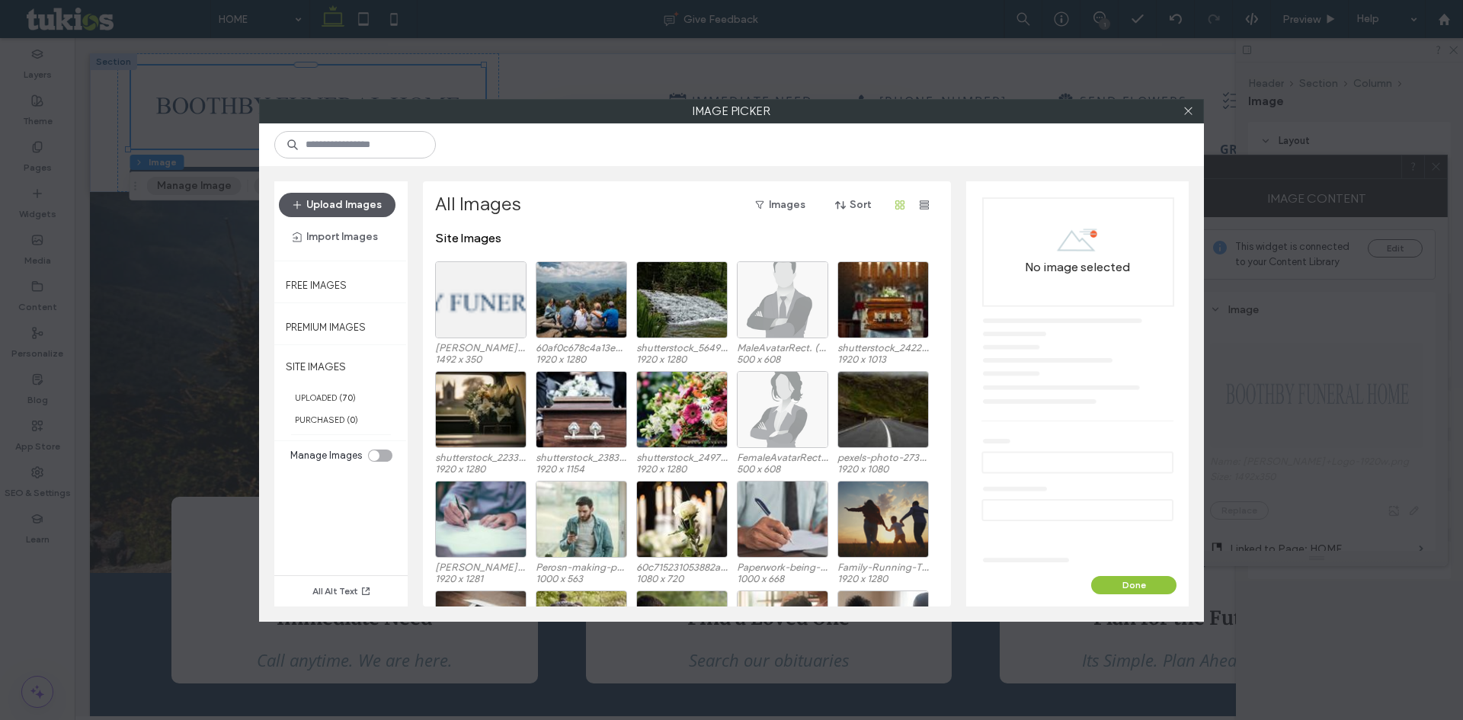
click at [322, 200] on button "Upload Images" at bounding box center [337, 205] width 117 height 24
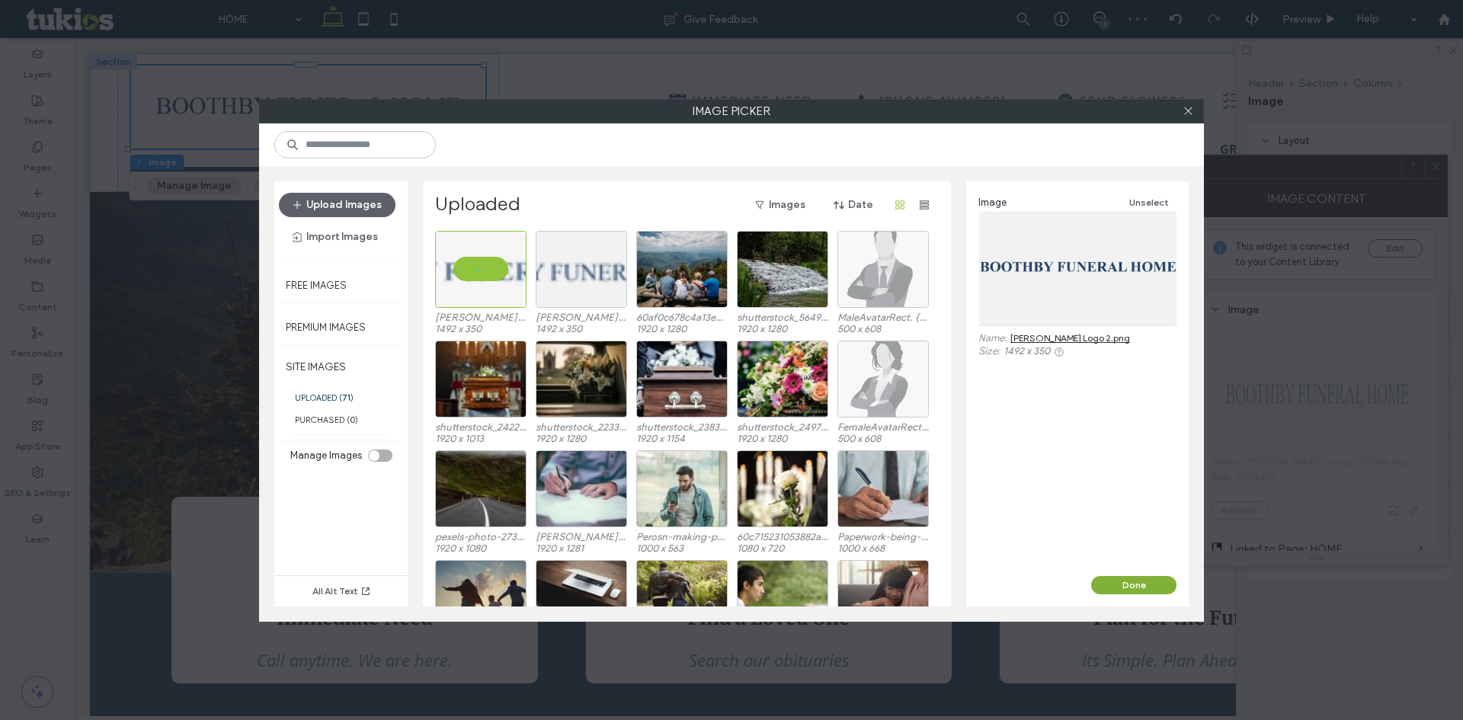
click at [1145, 581] on button "Done" at bounding box center [1133, 585] width 85 height 18
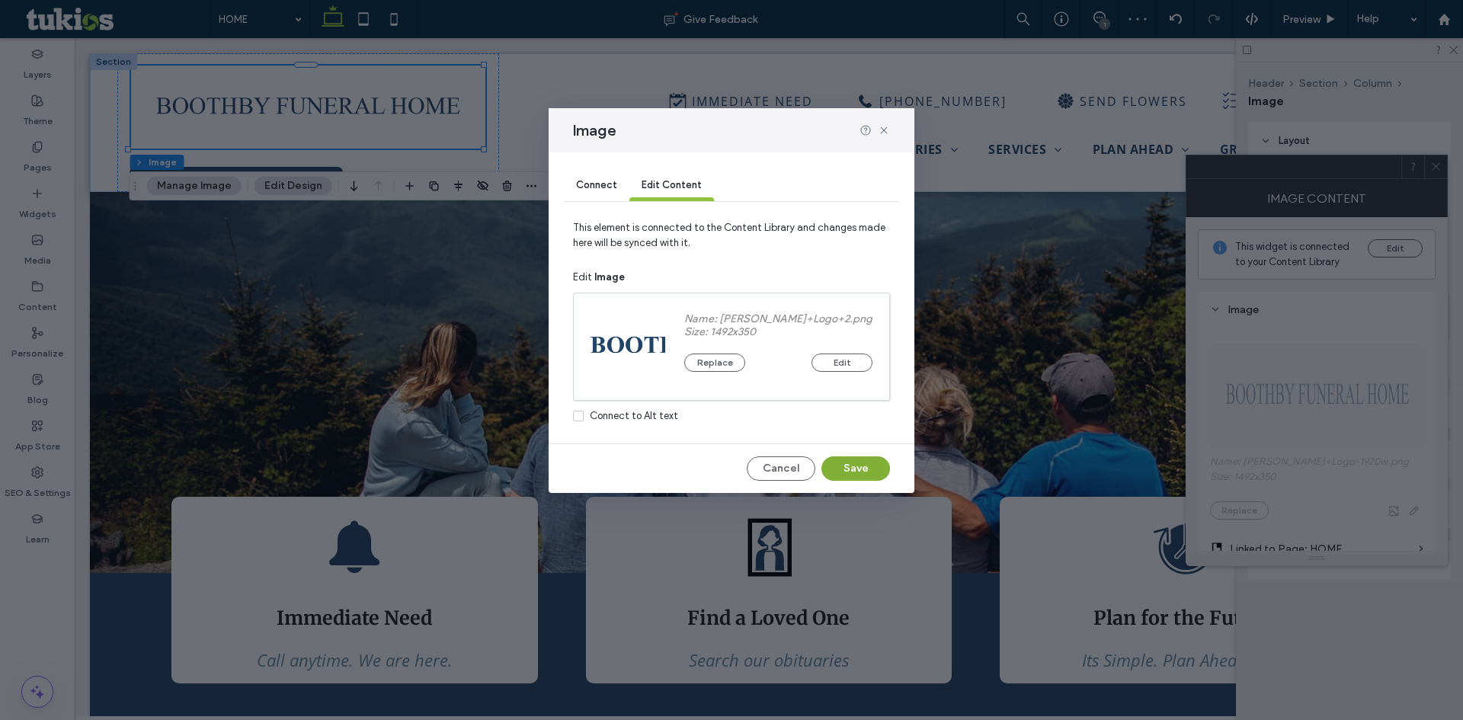
click at [858, 463] on button "Save" at bounding box center [855, 468] width 69 height 24
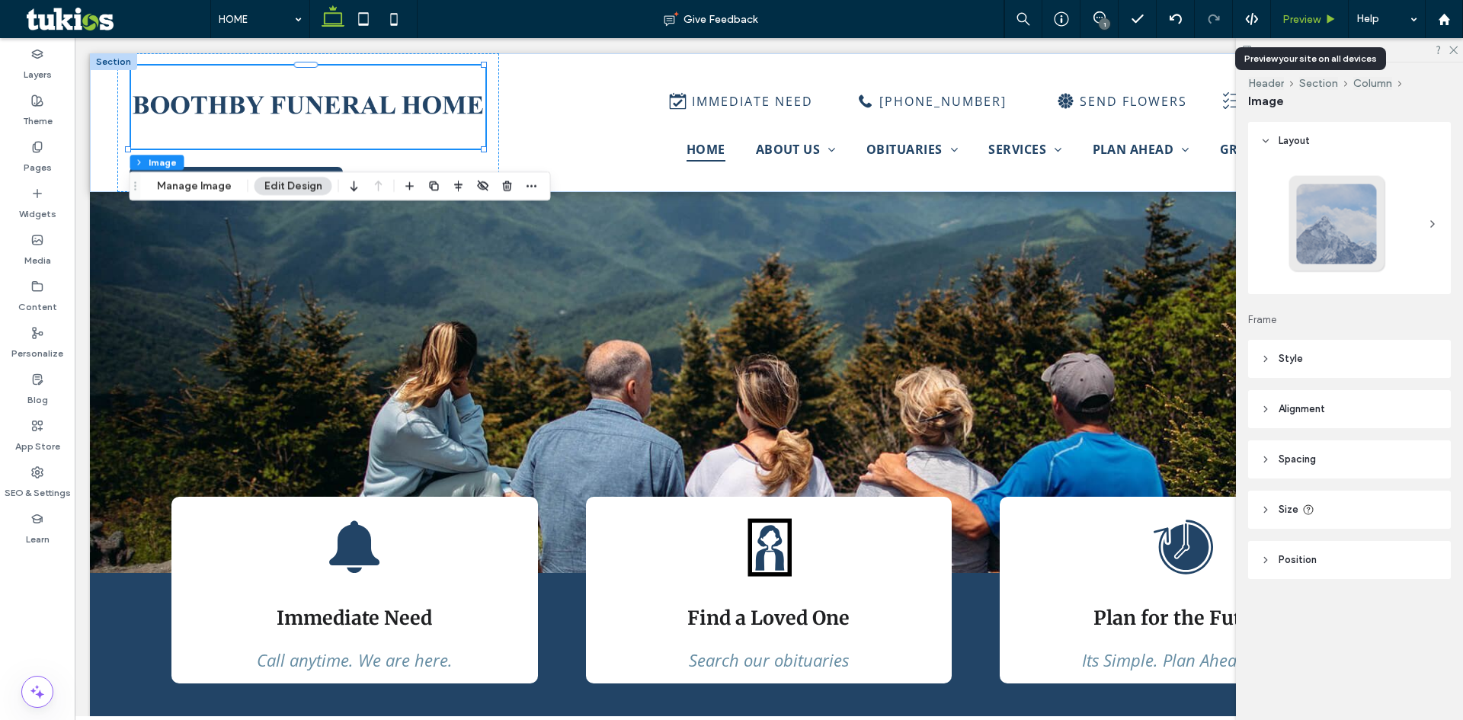
click at [1300, 20] on span "Preview" at bounding box center [1301, 19] width 38 height 13
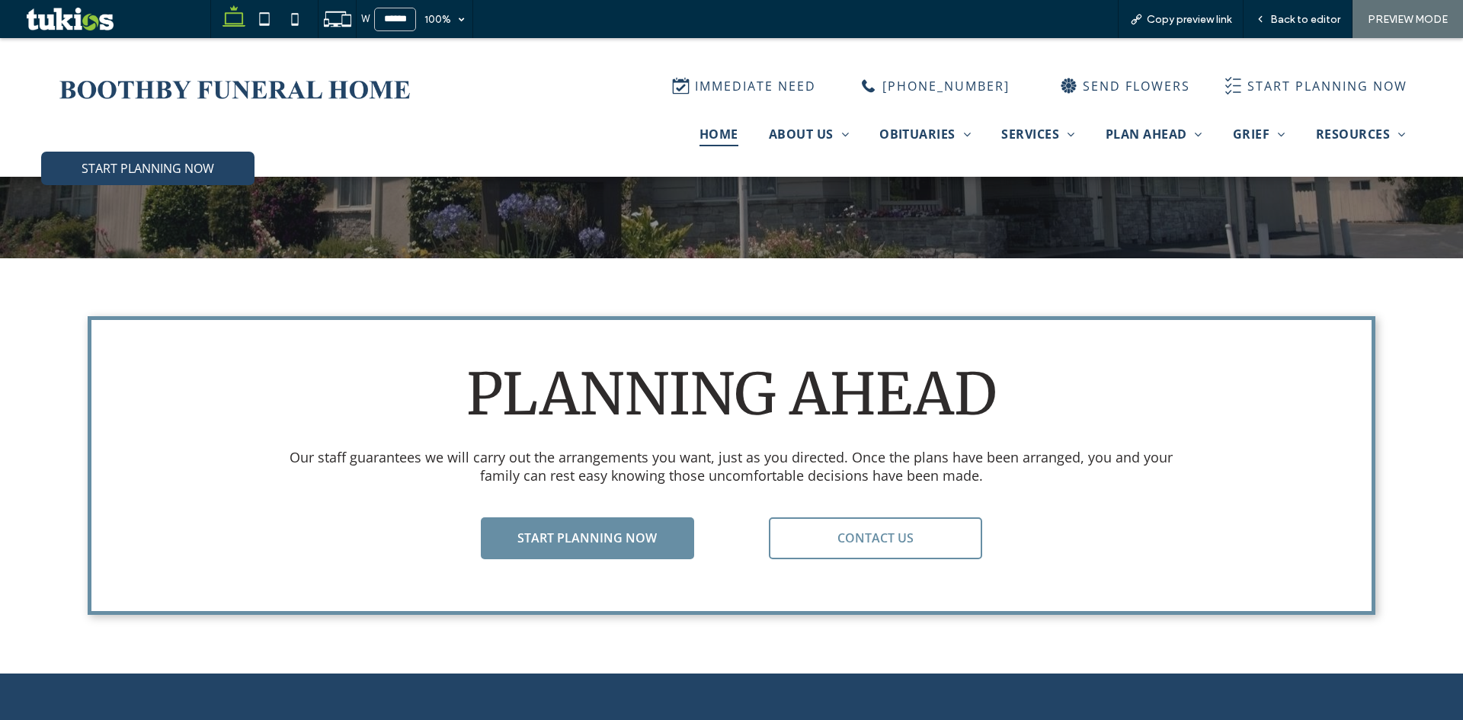
scroll to position [4235, 0]
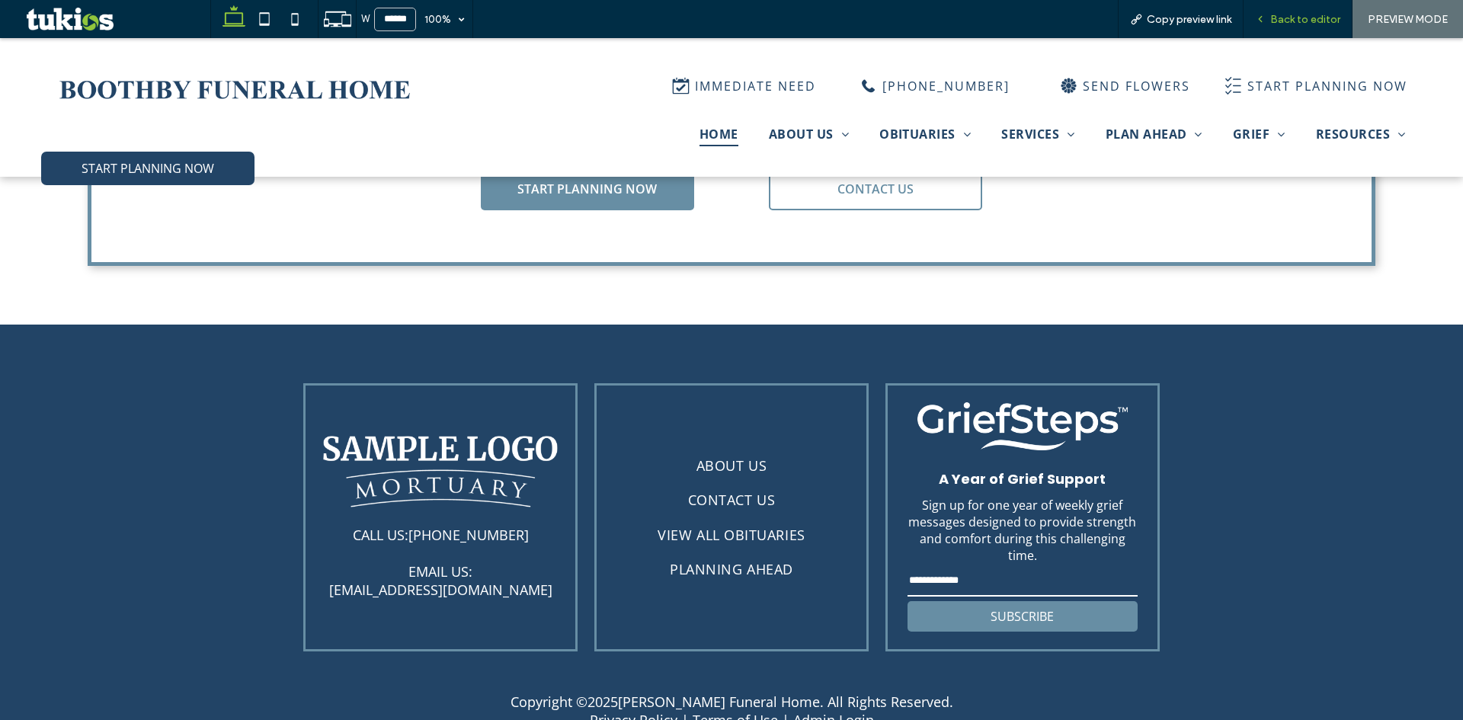
click at [1304, 19] on span "Back to editor" at bounding box center [1305, 19] width 70 height 13
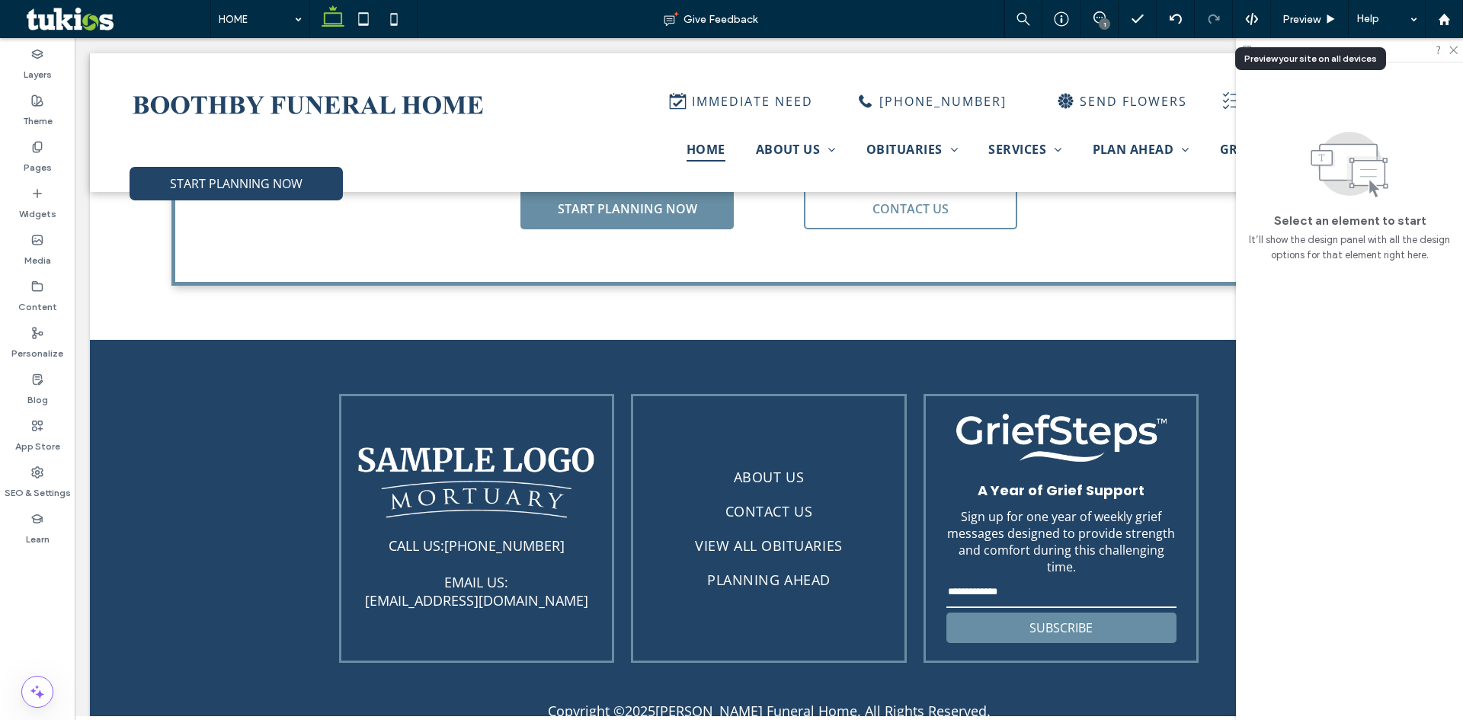
scroll to position [4215, 0]
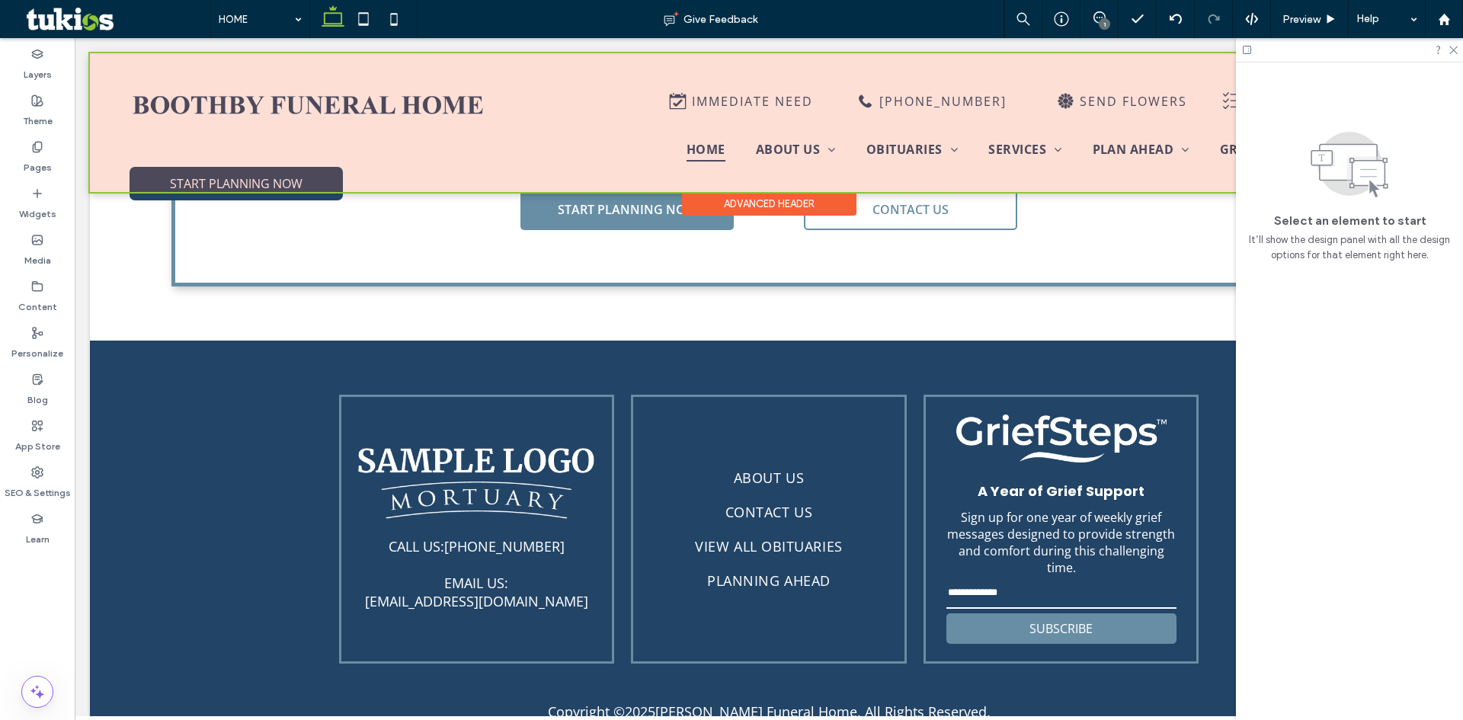
click at [230, 101] on div at bounding box center [769, 122] width 1358 height 139
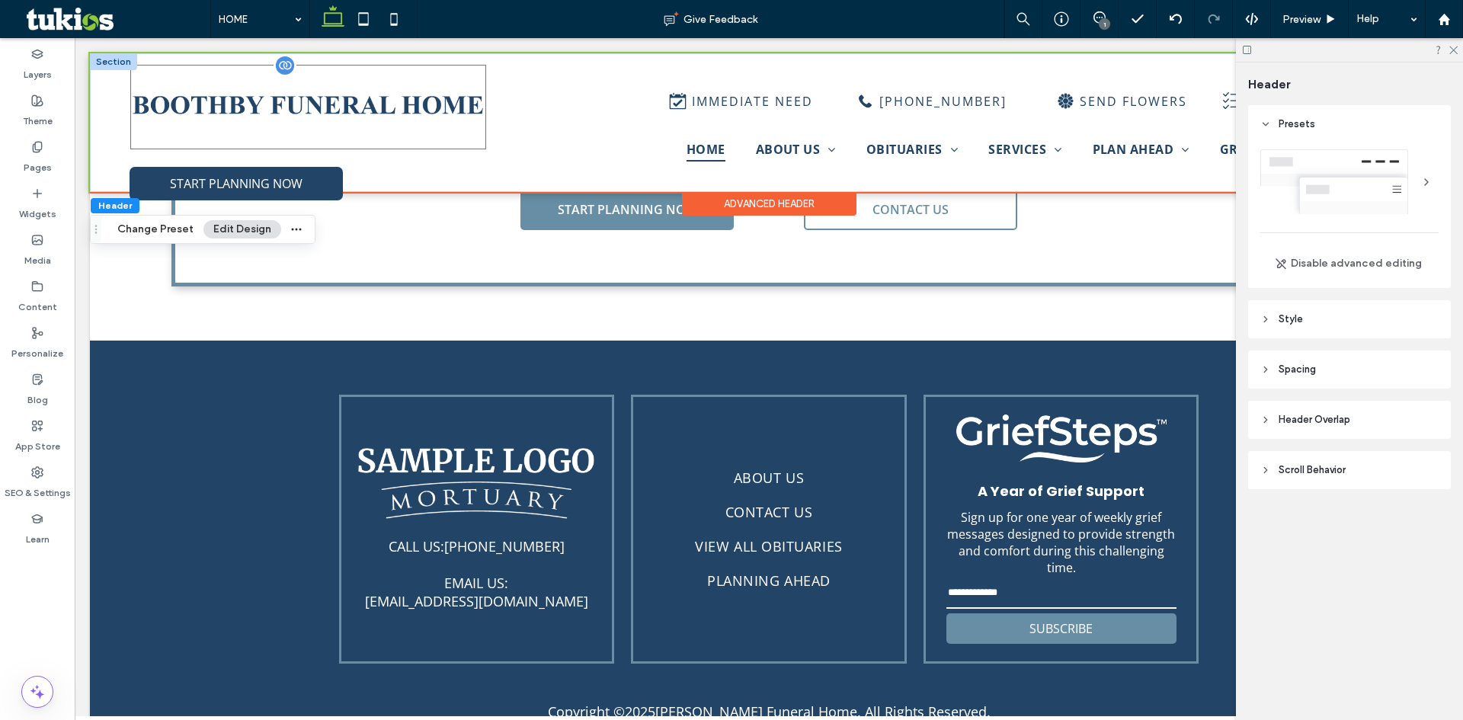
click at [230, 101] on img at bounding box center [308, 107] width 354 height 83
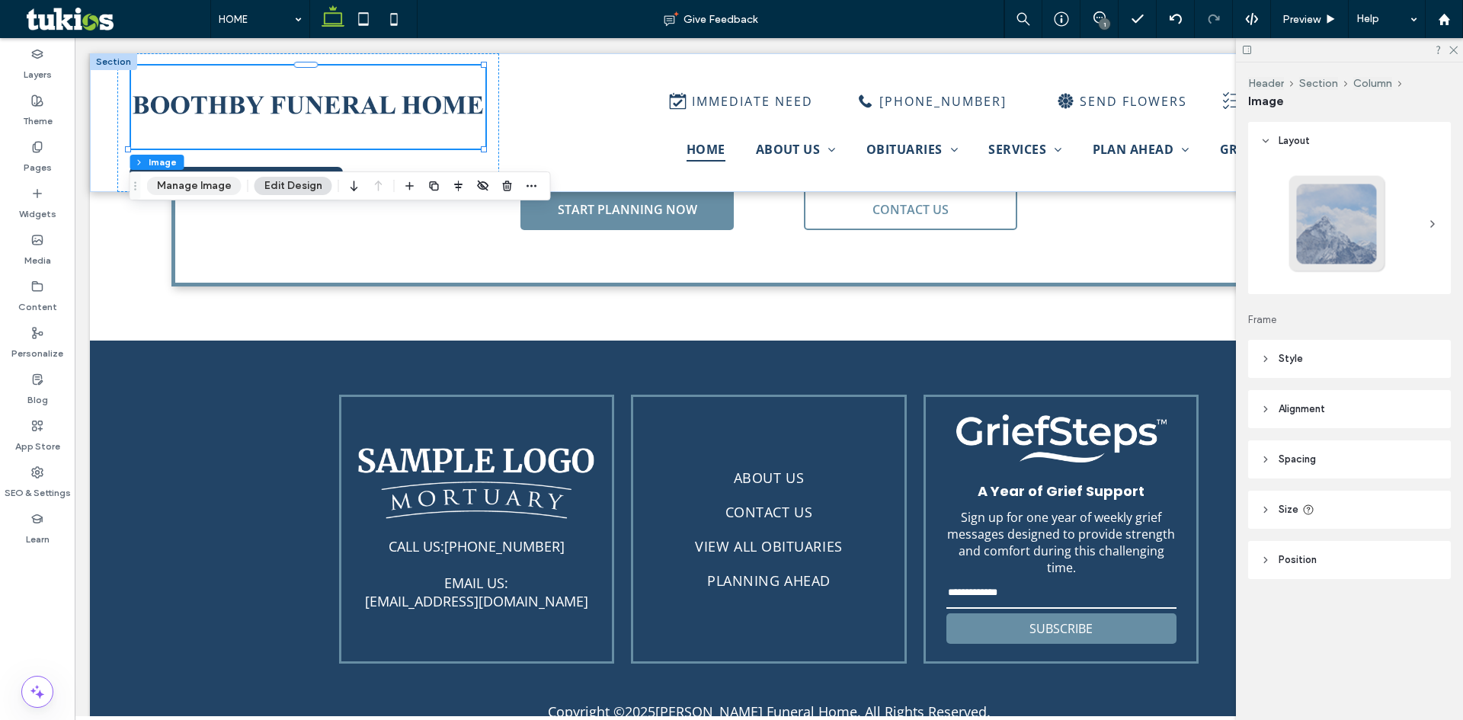
click at [194, 184] on button "Manage Image" at bounding box center [194, 186] width 94 height 18
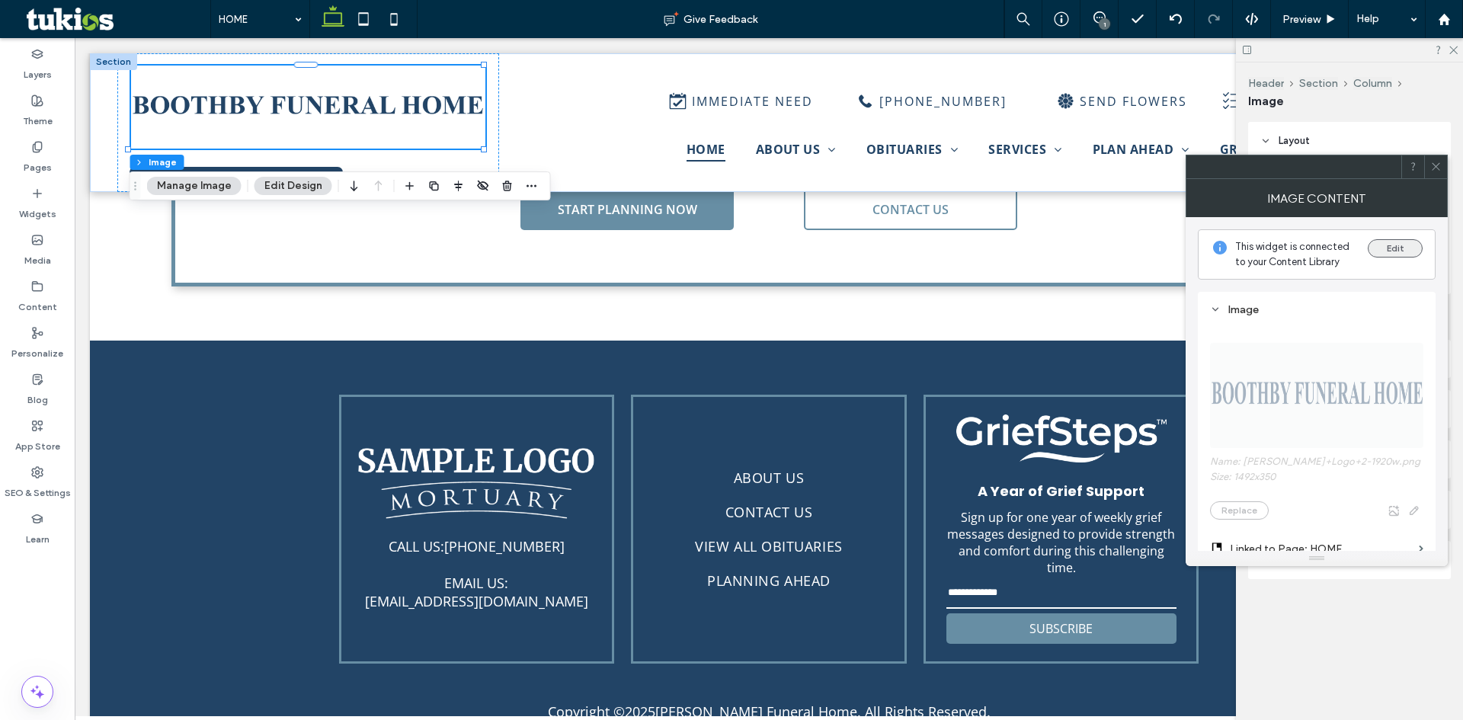
click at [1384, 245] on button "Edit" at bounding box center [1395, 248] width 55 height 18
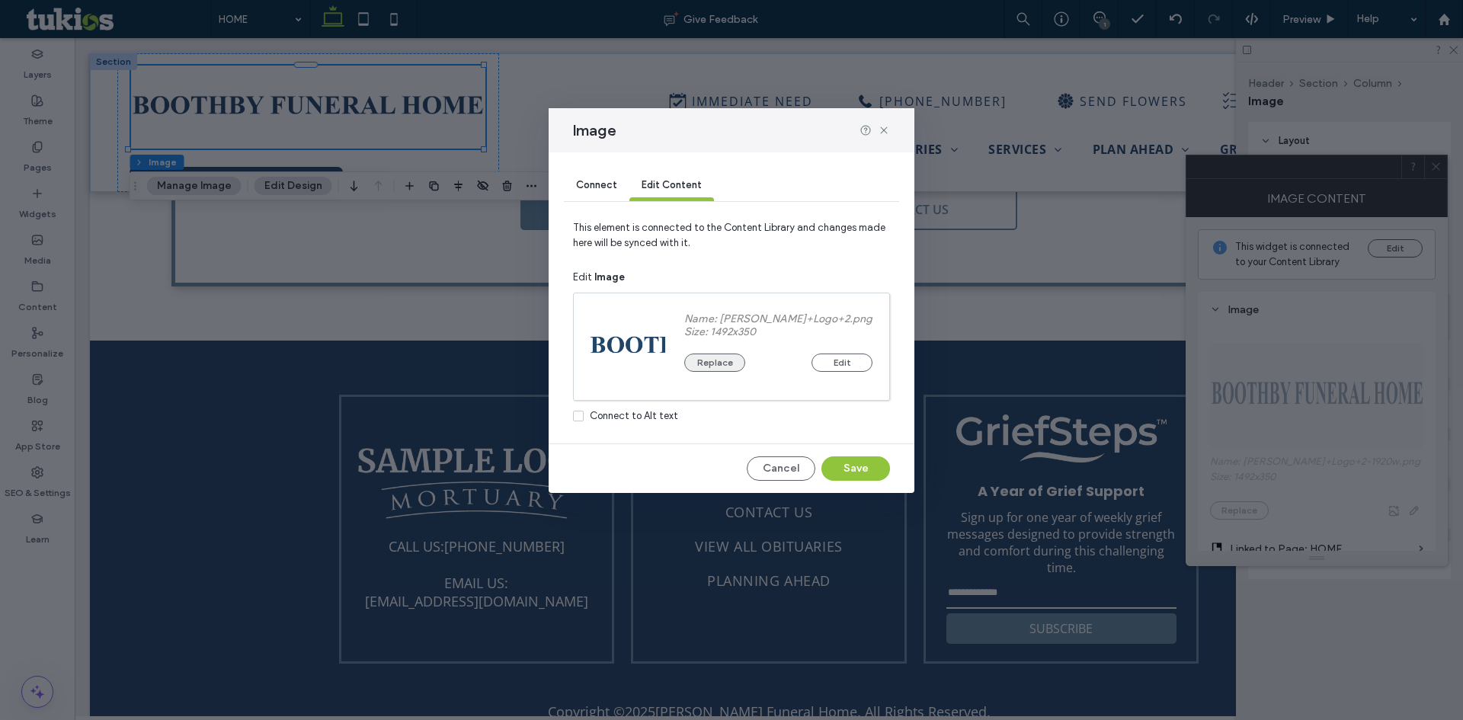
click at [711, 366] on button "Replace" at bounding box center [714, 363] width 61 height 18
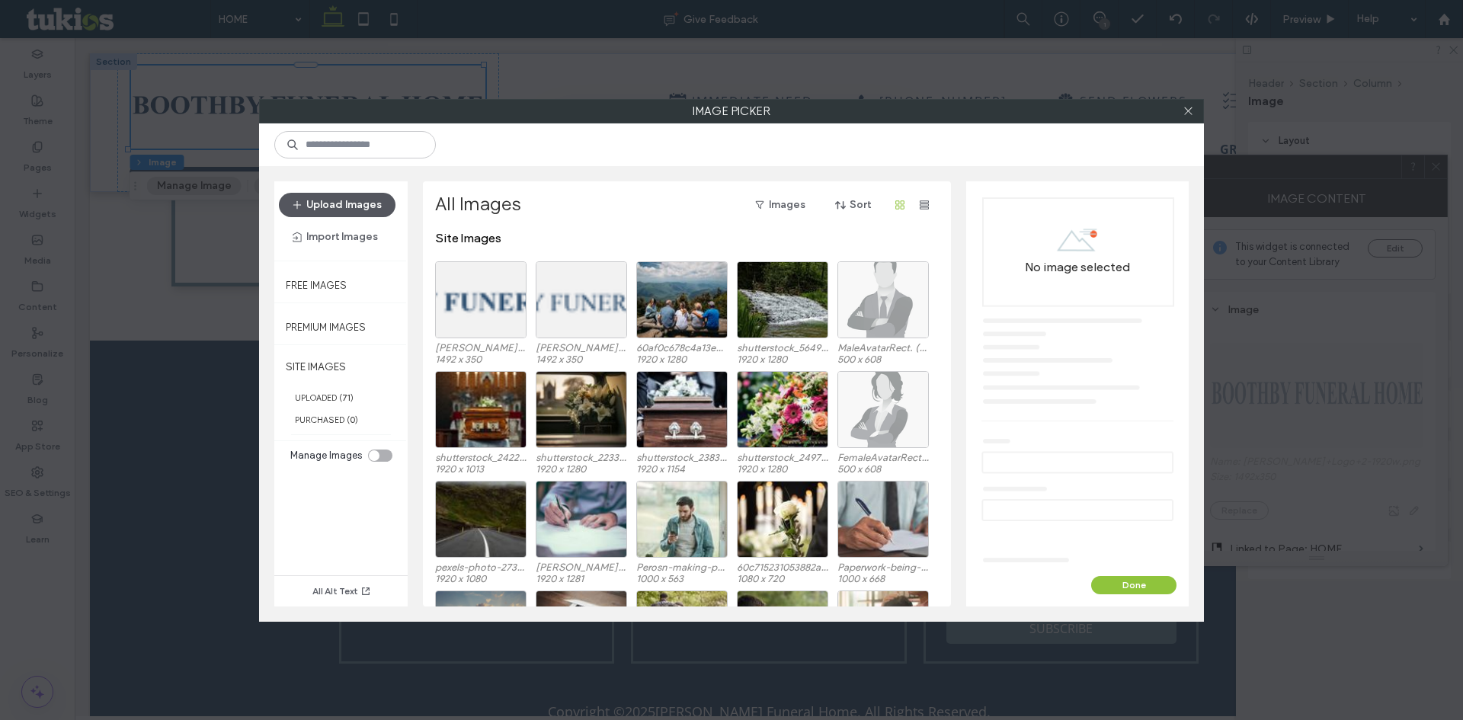
click at [338, 202] on button "Upload Images" at bounding box center [337, 205] width 117 height 24
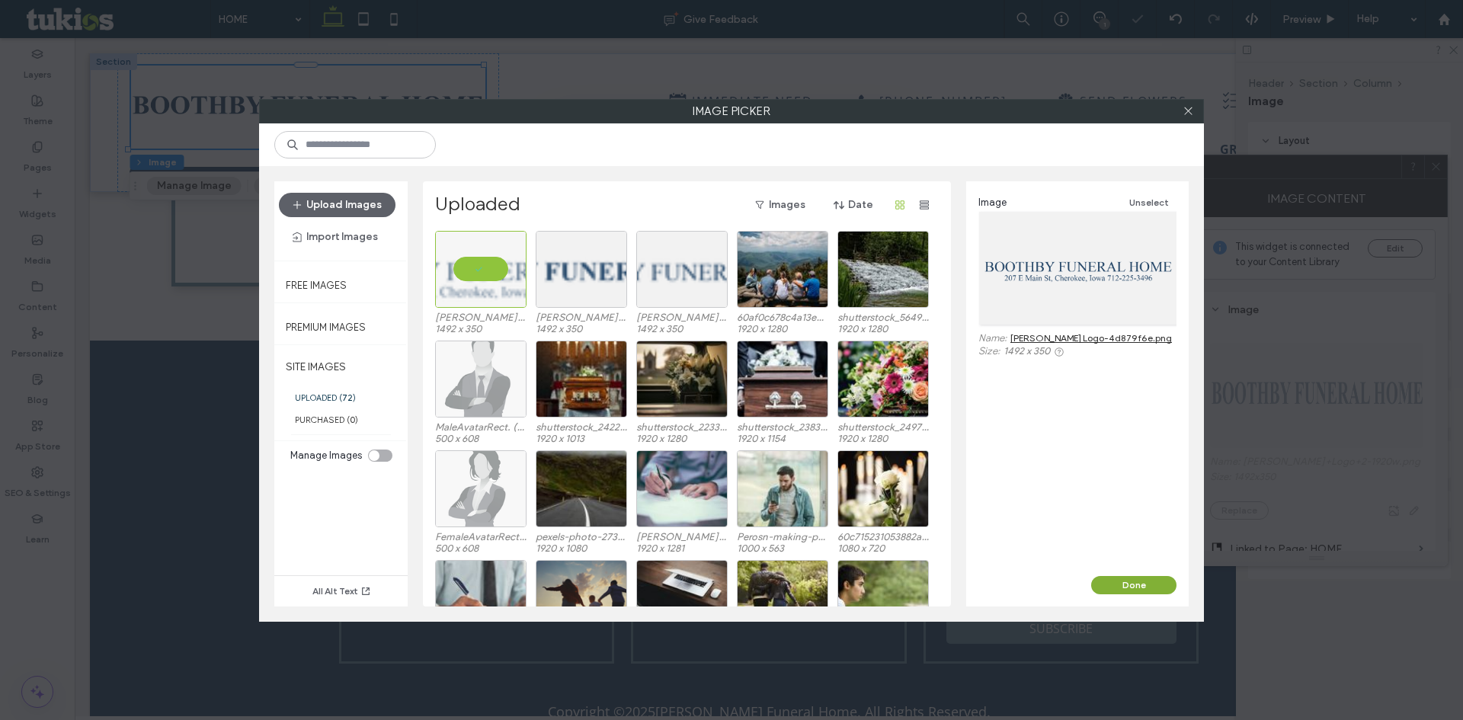
click at [1133, 583] on button "Done" at bounding box center [1133, 585] width 85 height 18
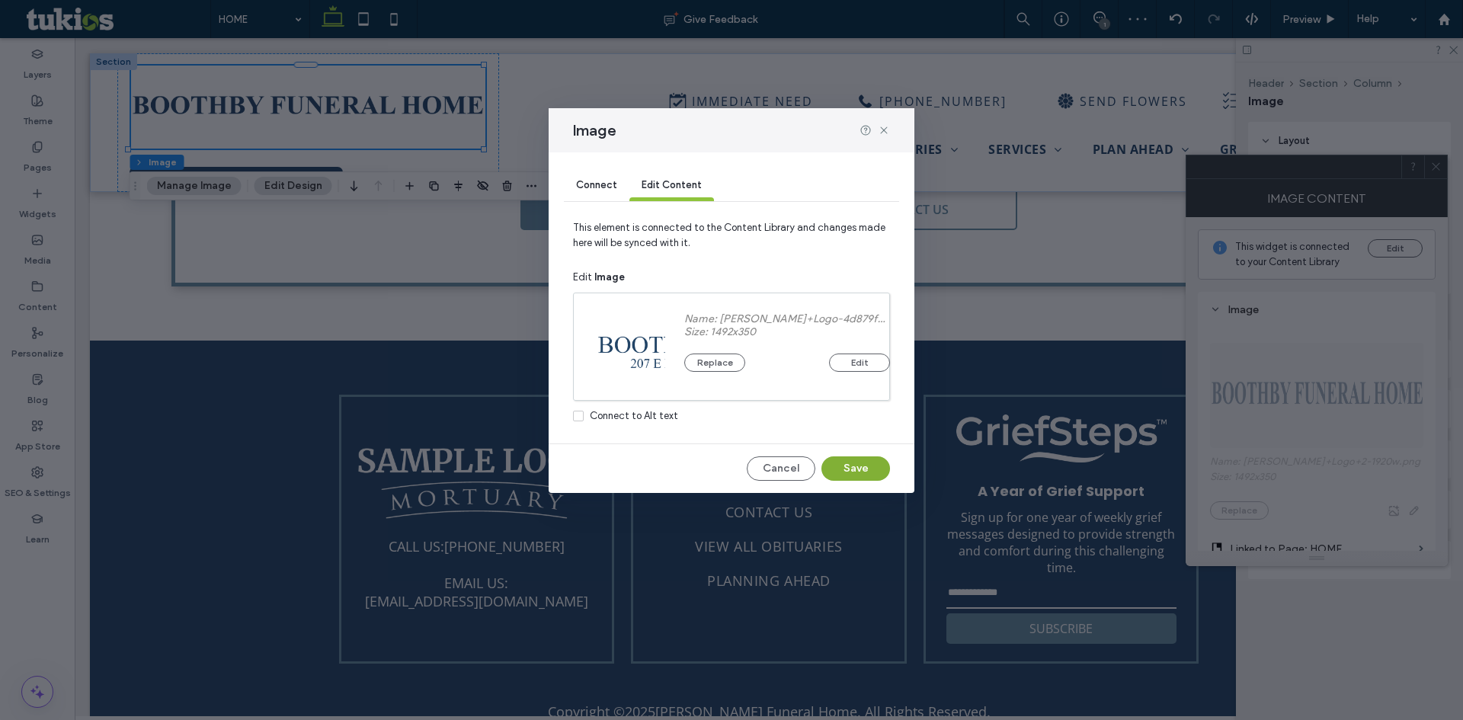
click at [867, 476] on button "Save" at bounding box center [855, 468] width 69 height 24
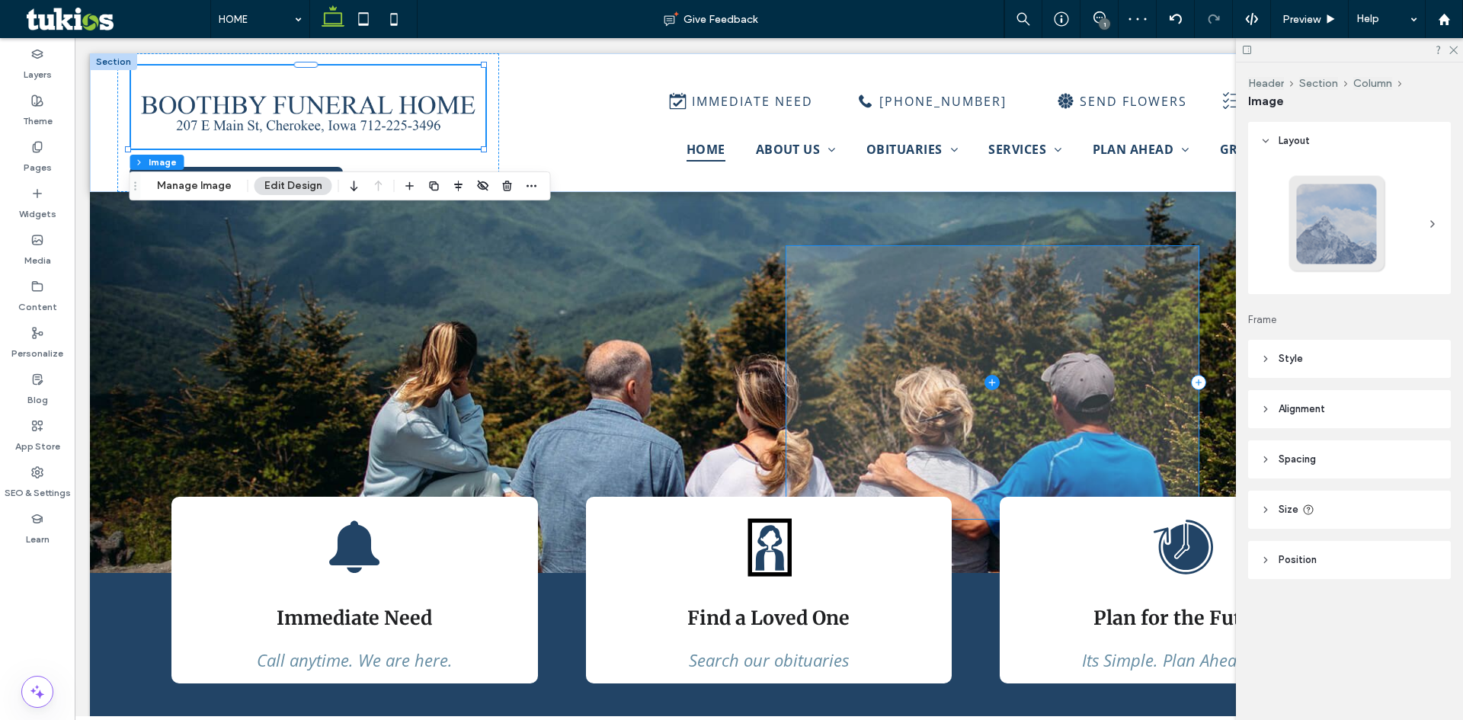
scroll to position [0, 0]
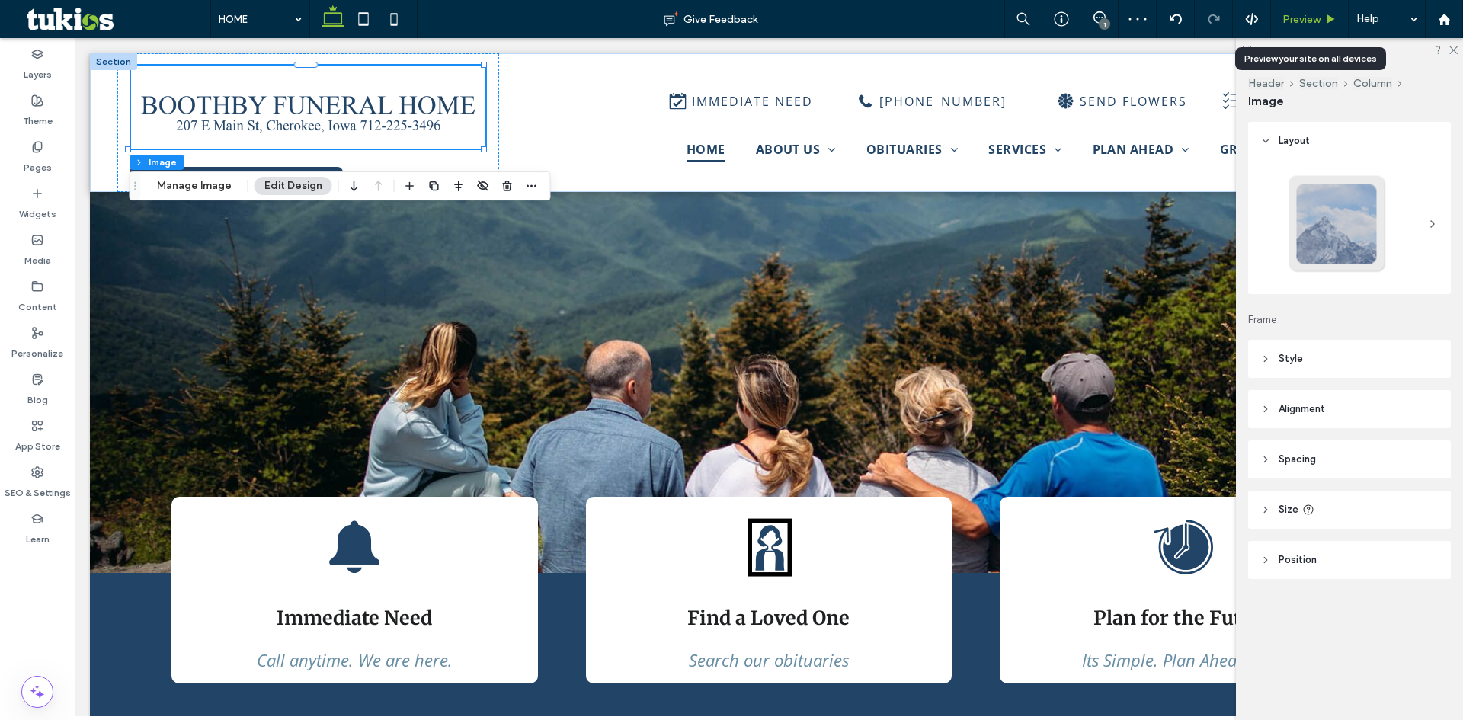
click at [1307, 21] on span "Preview" at bounding box center [1301, 19] width 38 height 13
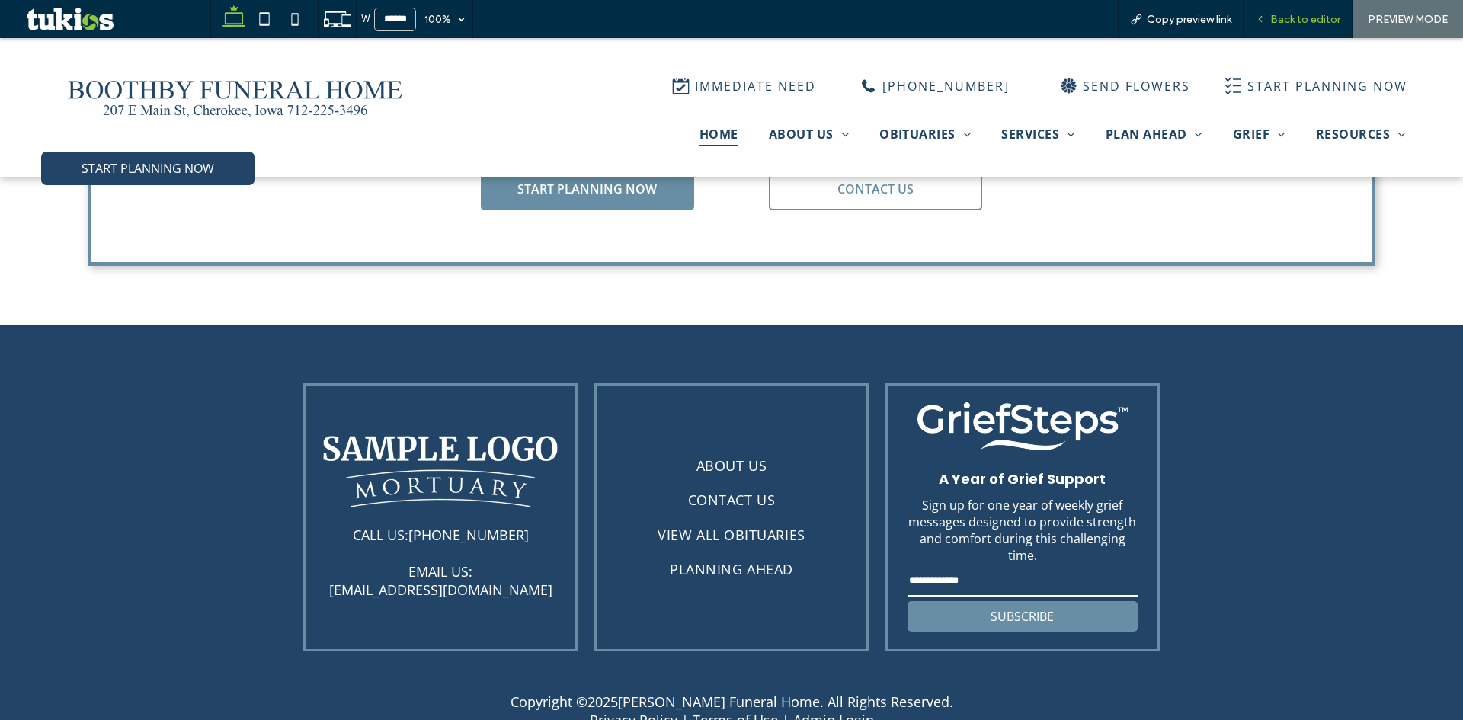
click at [1311, 19] on span "Back to editor" at bounding box center [1305, 19] width 70 height 13
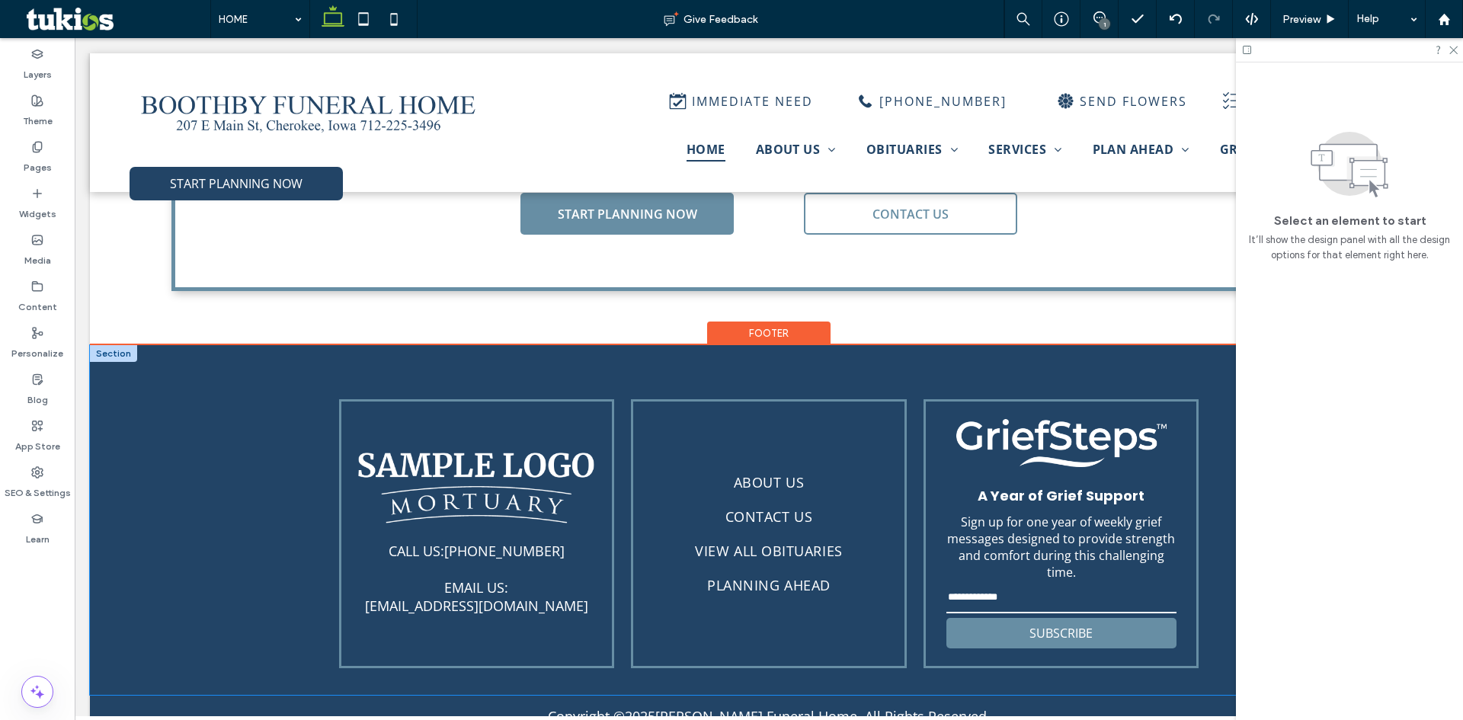
scroll to position [4215, 0]
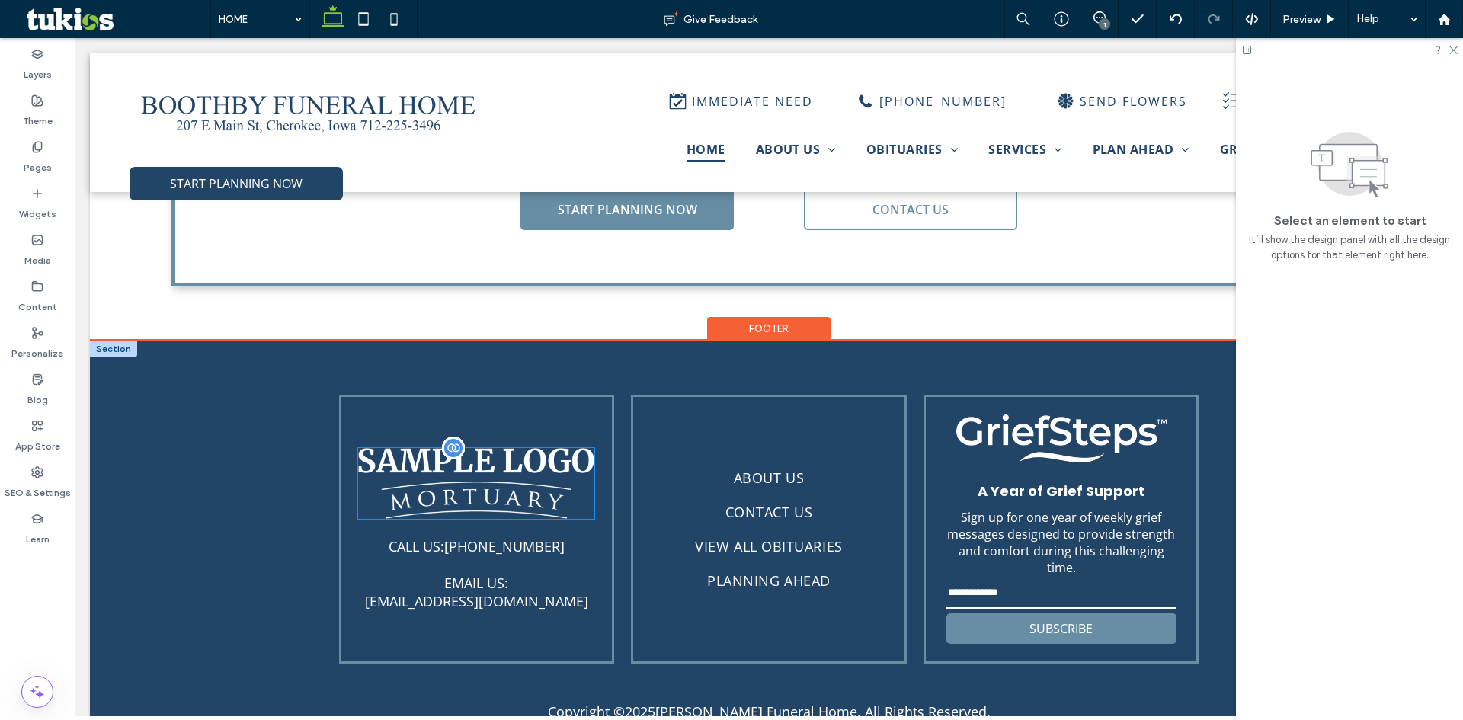
click at [411, 448] on img at bounding box center [476, 484] width 236 height 72
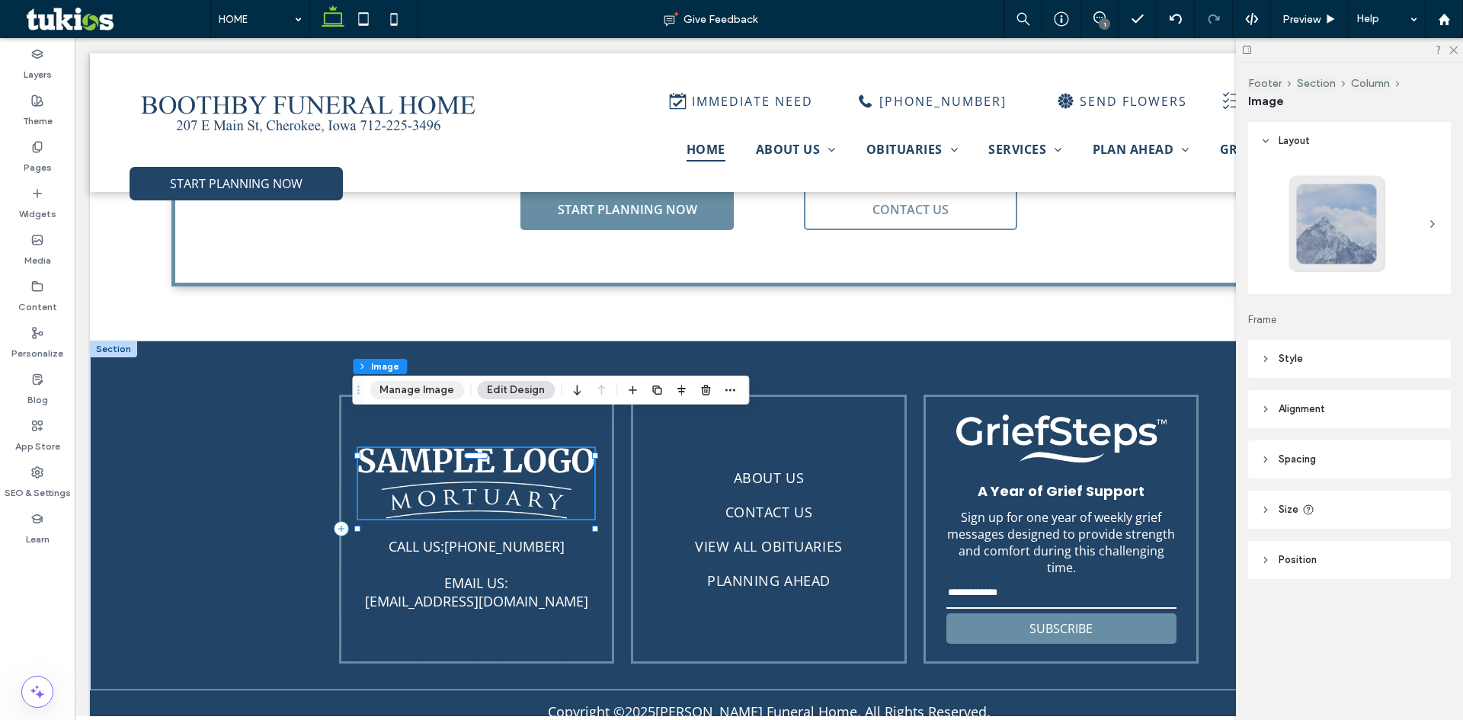
click at [409, 397] on button "Manage Image" at bounding box center [417, 390] width 94 height 18
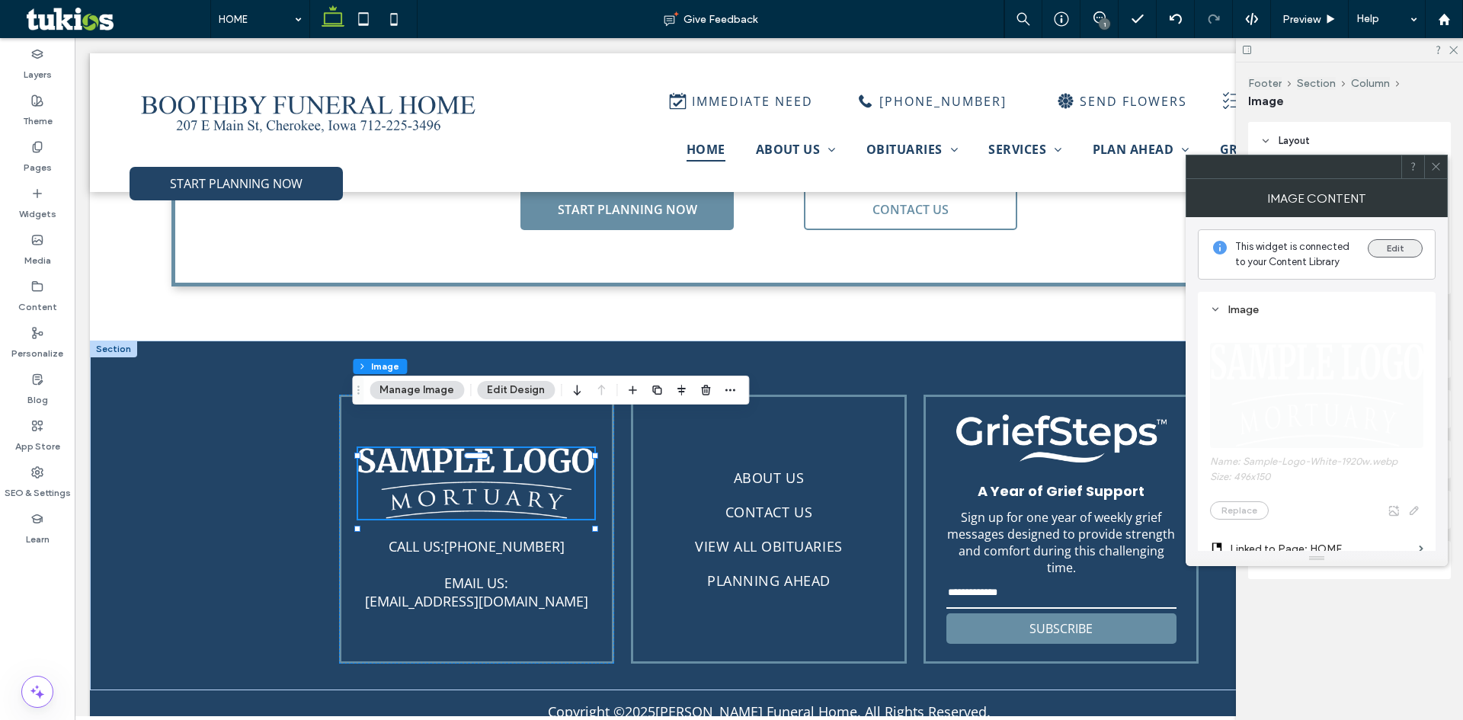
click at [1407, 250] on button "Edit" at bounding box center [1395, 248] width 55 height 18
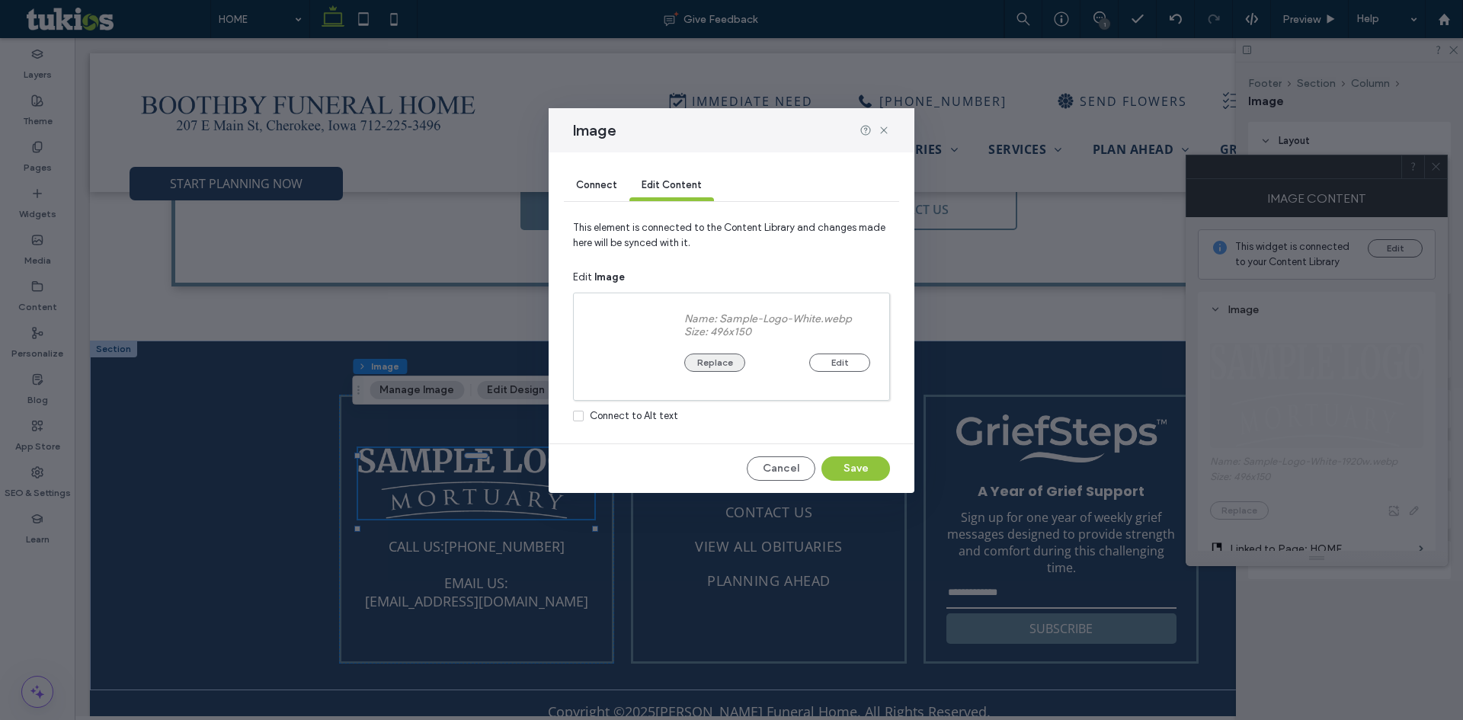
click at [728, 363] on button "Replace" at bounding box center [714, 363] width 61 height 18
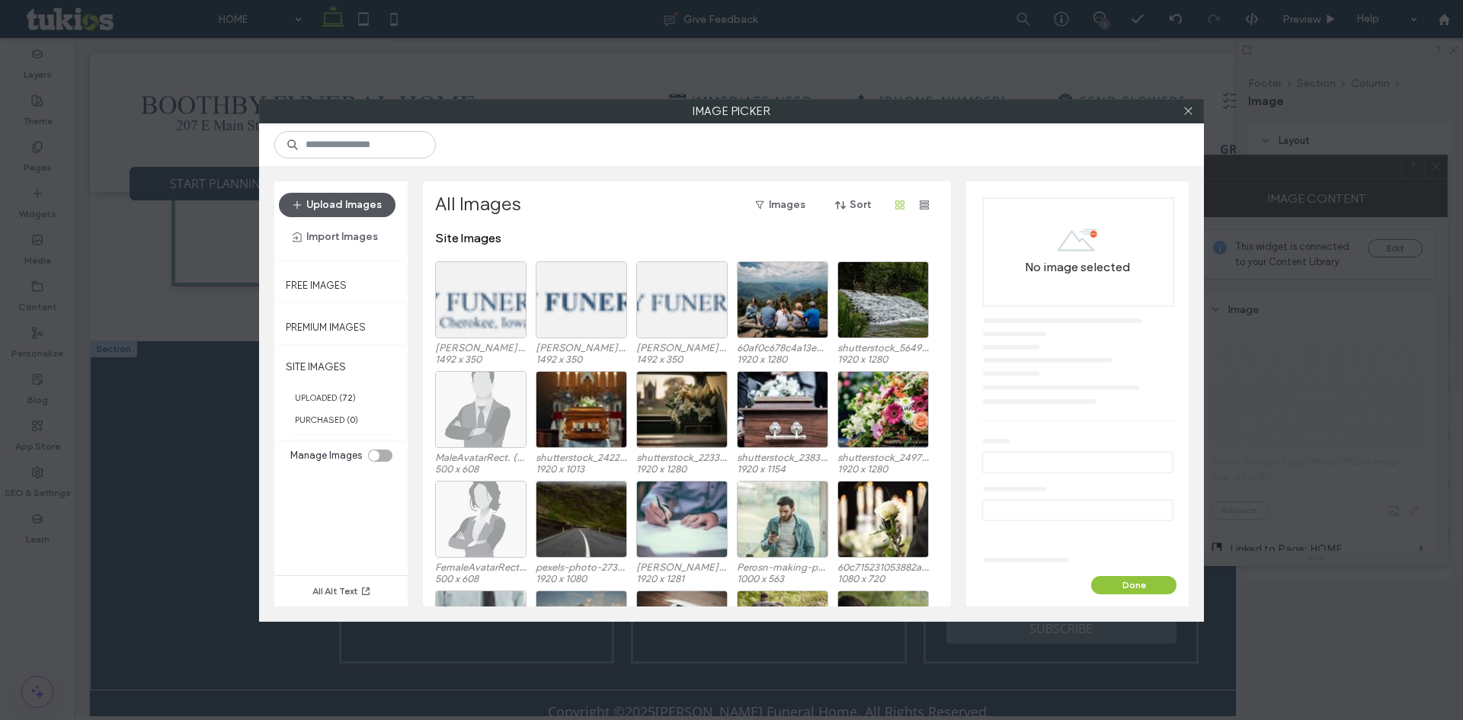
click at [327, 203] on button "Upload Images" at bounding box center [337, 205] width 117 height 24
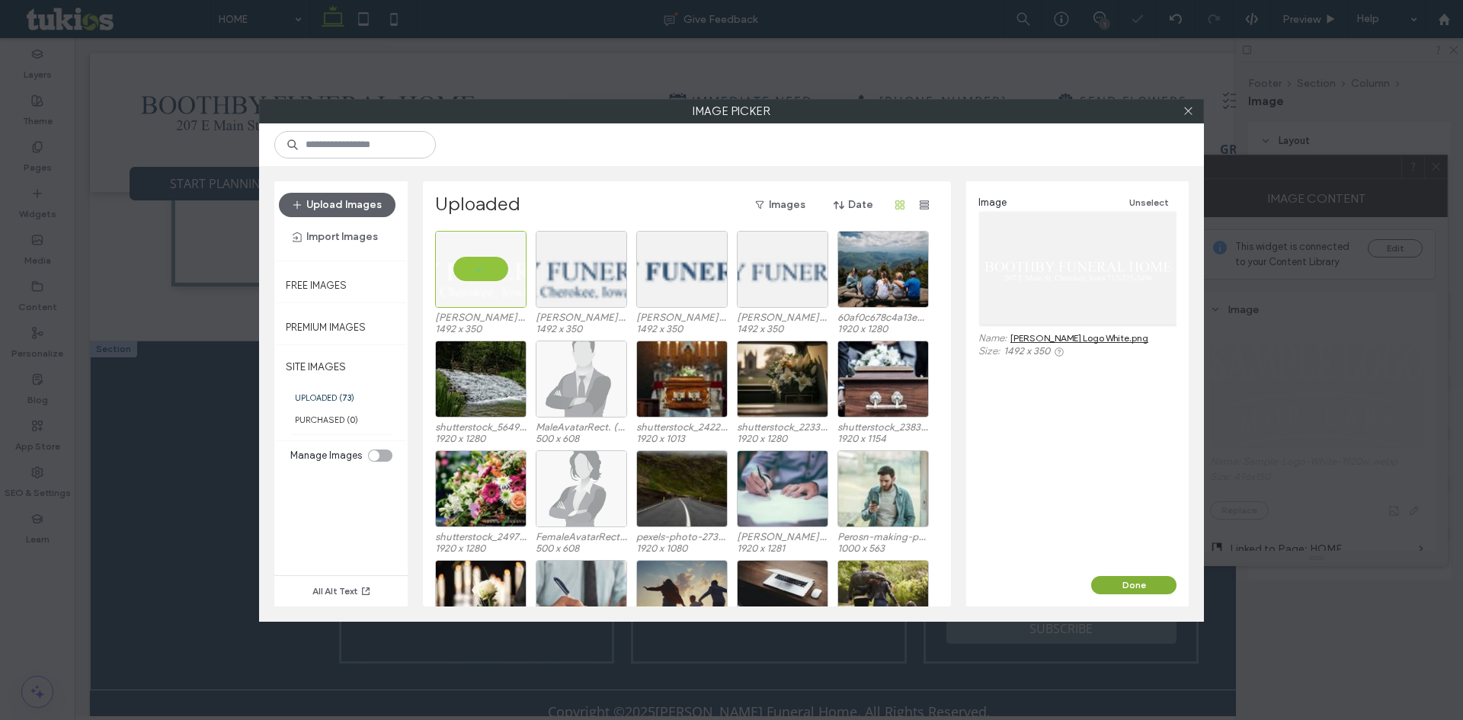
click at [1119, 592] on button "Done" at bounding box center [1133, 585] width 85 height 18
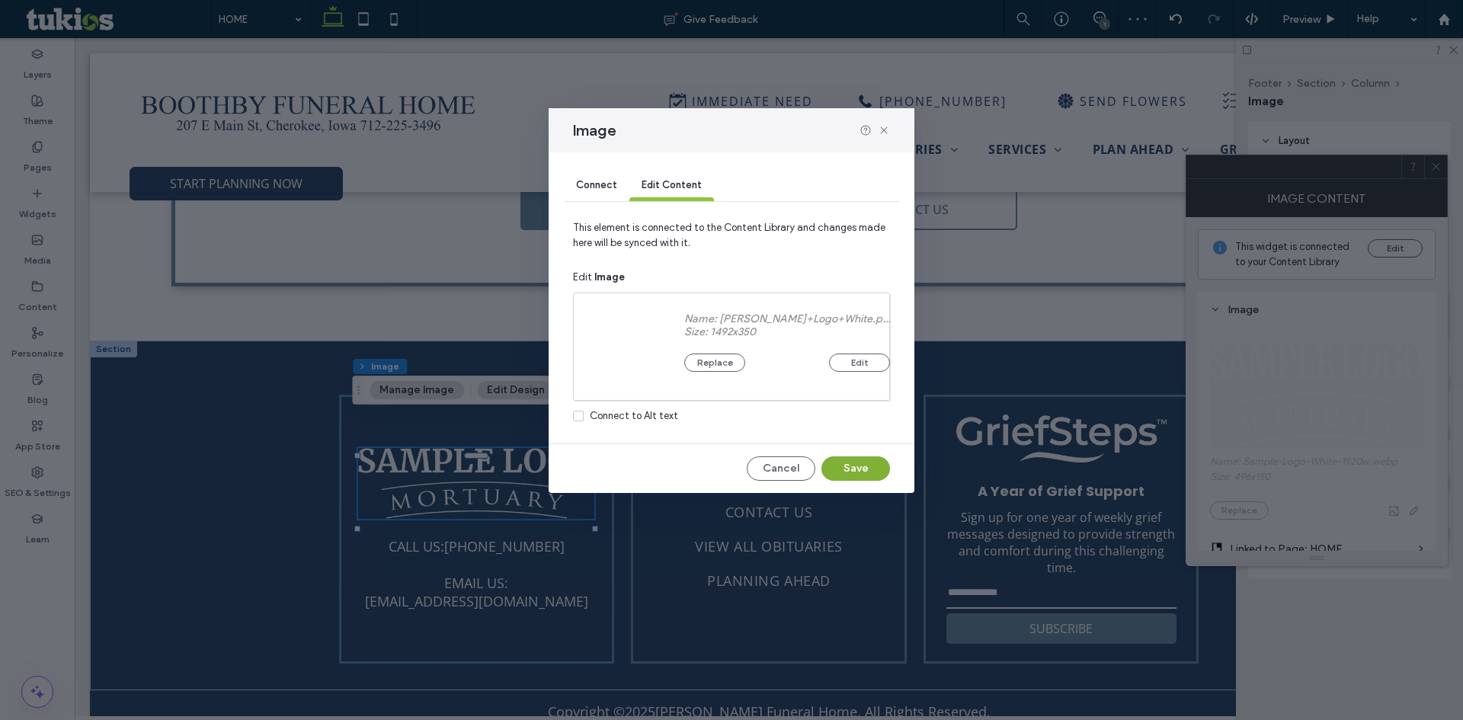
click at [841, 475] on button "Save" at bounding box center [855, 468] width 69 height 24
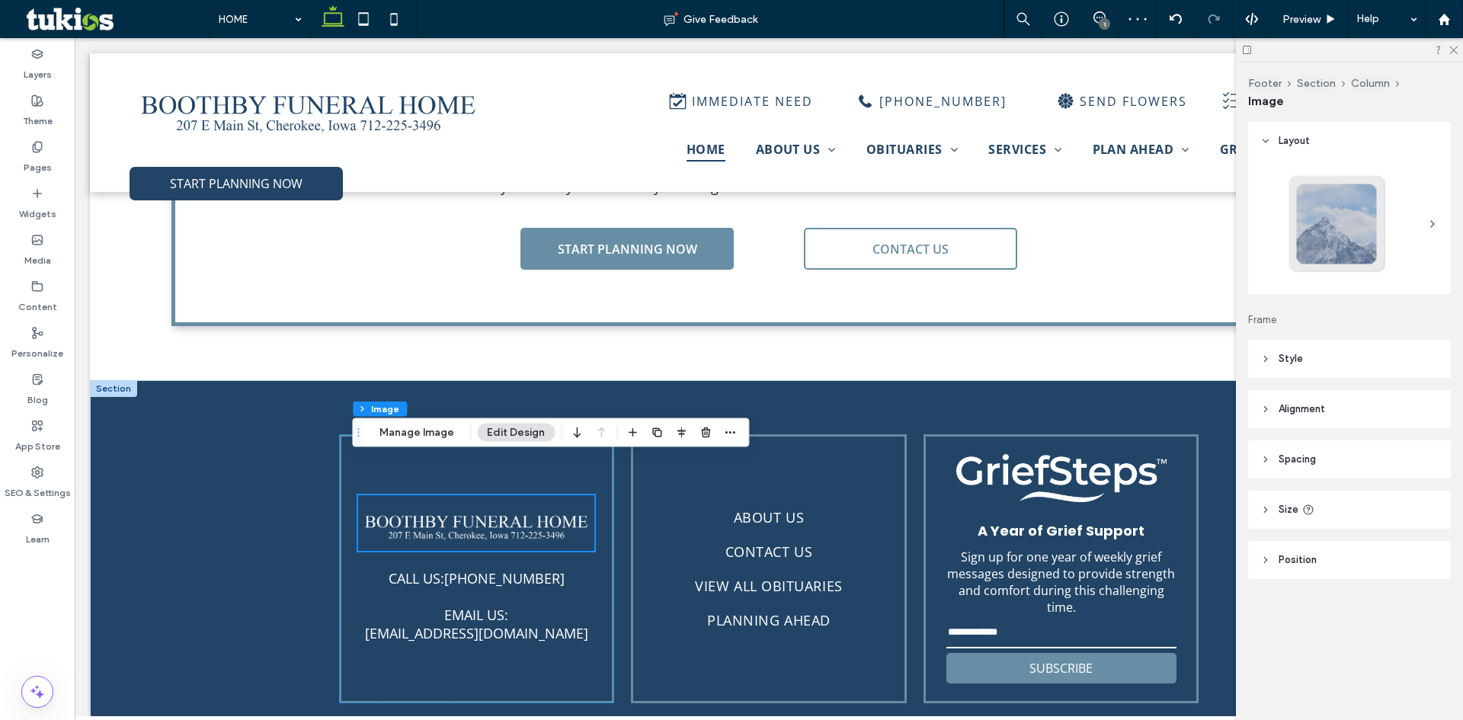
scroll to position [4186, 0]
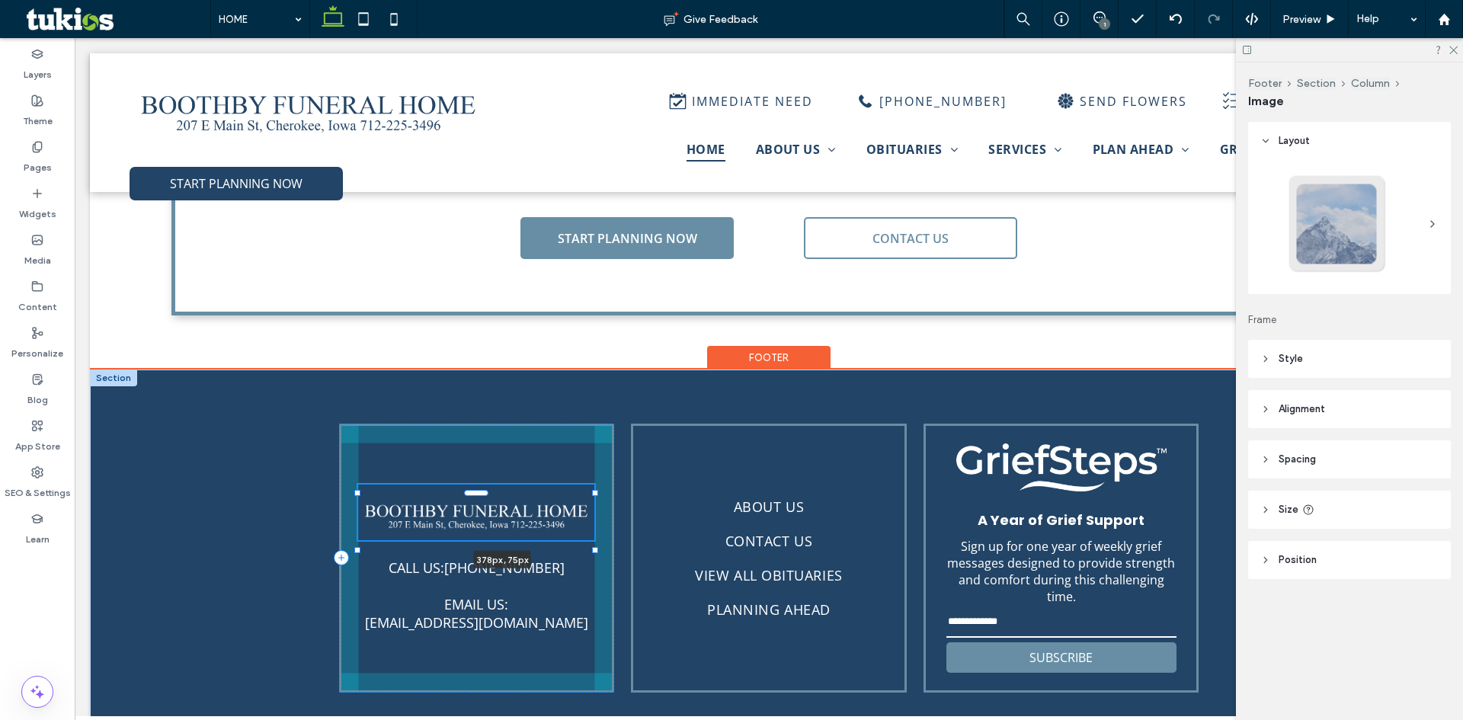
drag, startPoint x: 587, startPoint y: 507, endPoint x: 604, endPoint y: 527, distance: 26.5
click at [604, 527] on div "378px , 75px CALL US: (712) 225-3496 EMAIL US: boothybyfh@gmail.com ABOUT US CO…" at bounding box center [769, 545] width 914 height 350
type input "***"
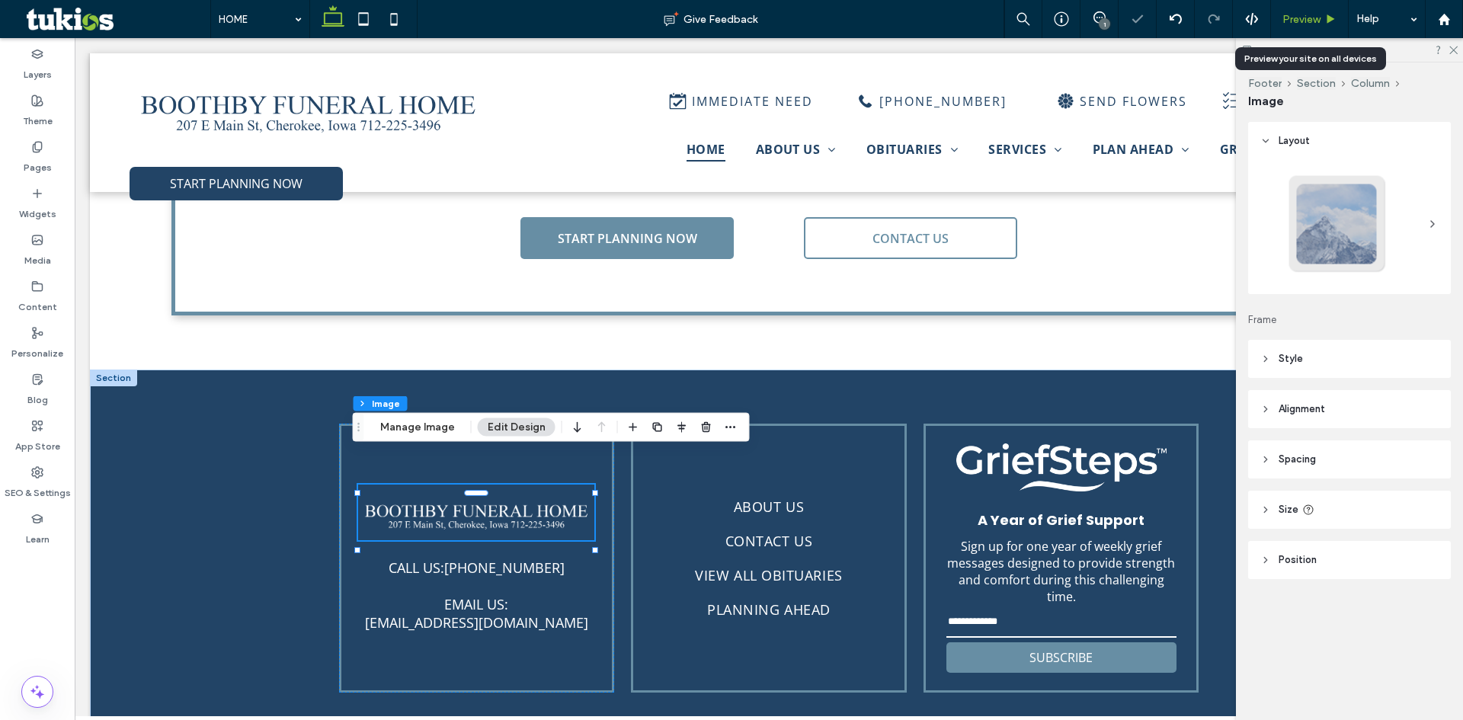
click at [1323, 14] on div "Preview" at bounding box center [1309, 19] width 77 height 13
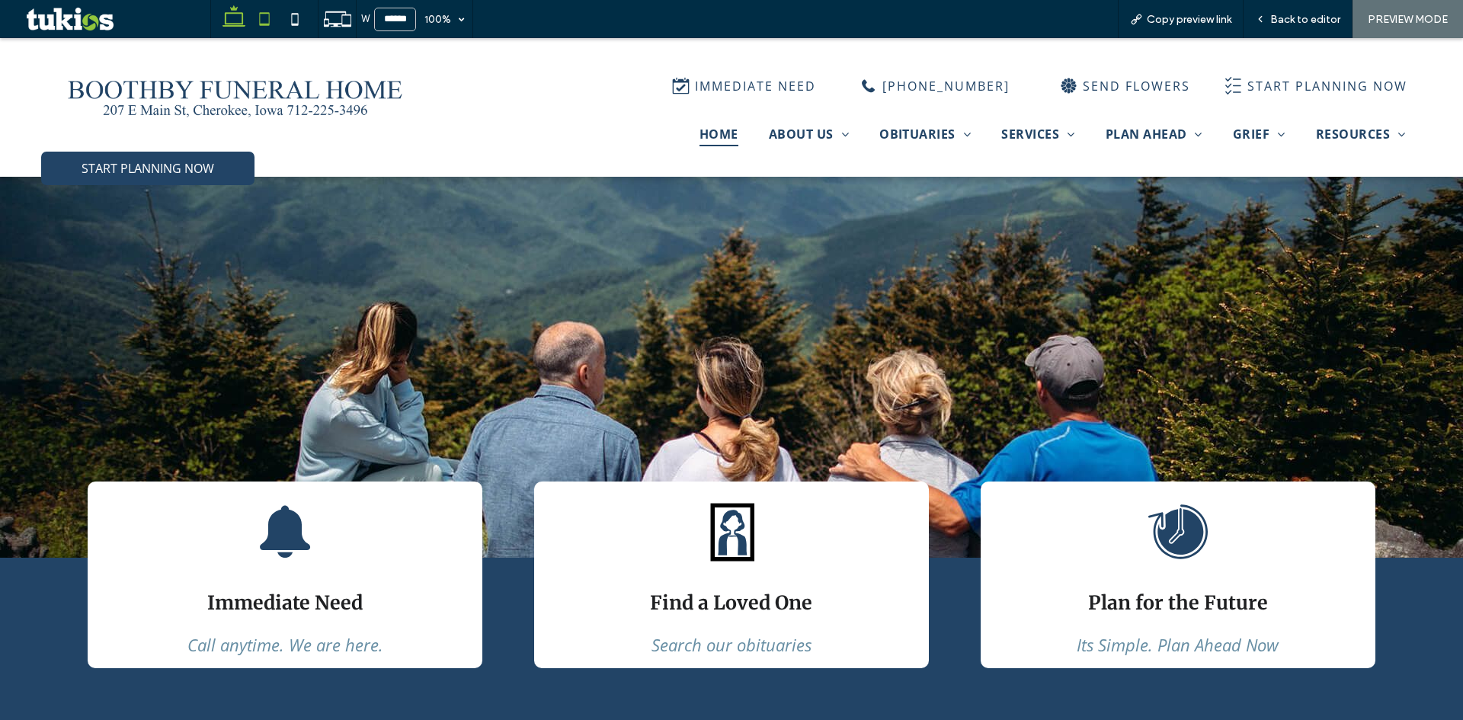
click at [258, 27] on icon at bounding box center [264, 19] width 30 height 30
type input "*****"
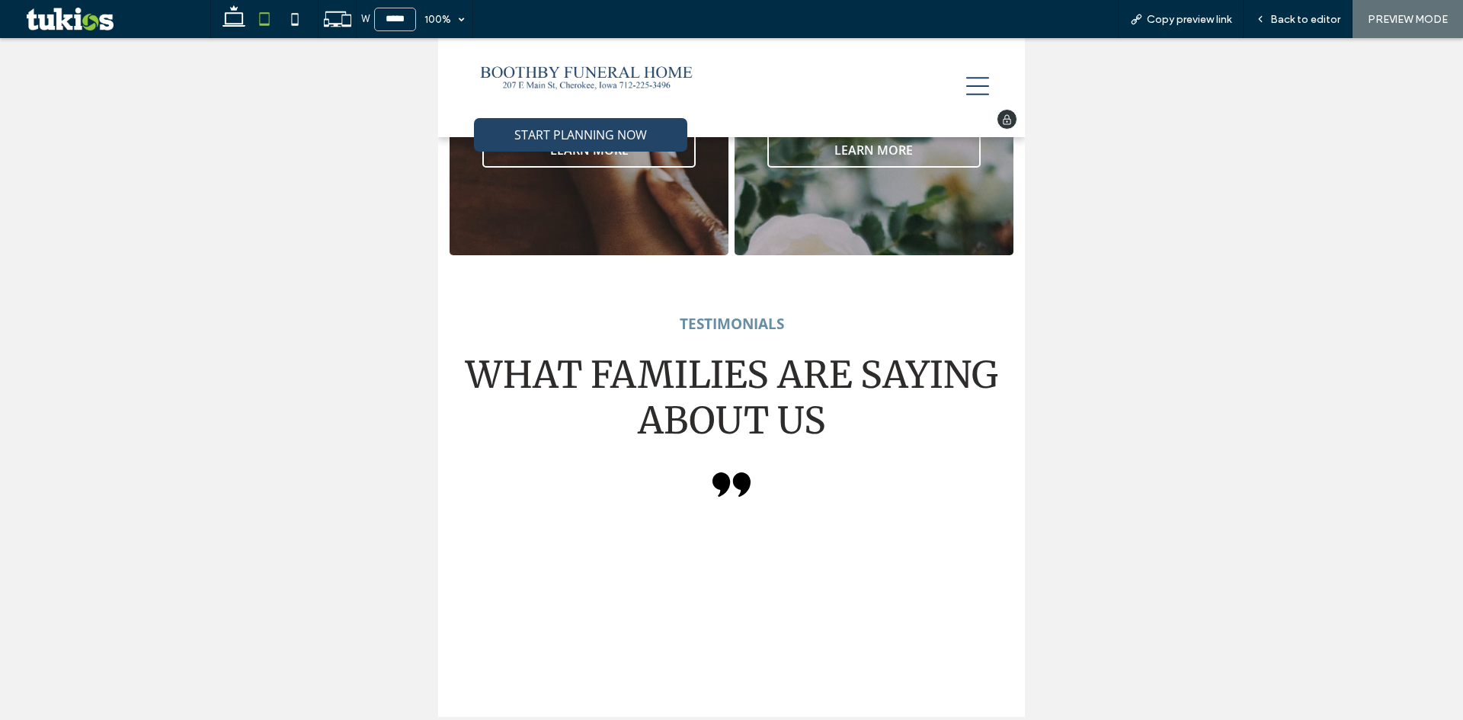
scroll to position [3294, 0]
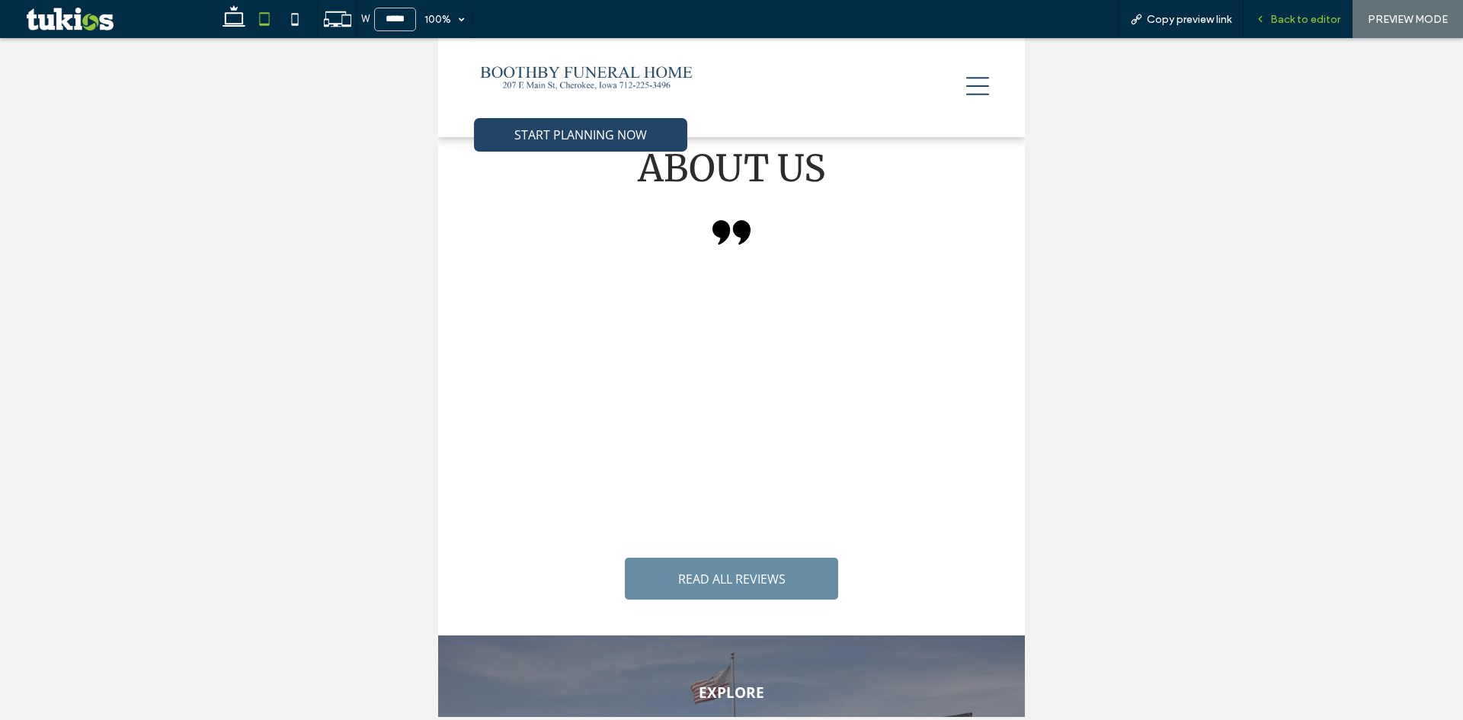
click at [1317, 29] on div "Back to editor" at bounding box center [1298, 19] width 109 height 38
click at [1325, 23] on span "Back to editor" at bounding box center [1305, 19] width 70 height 13
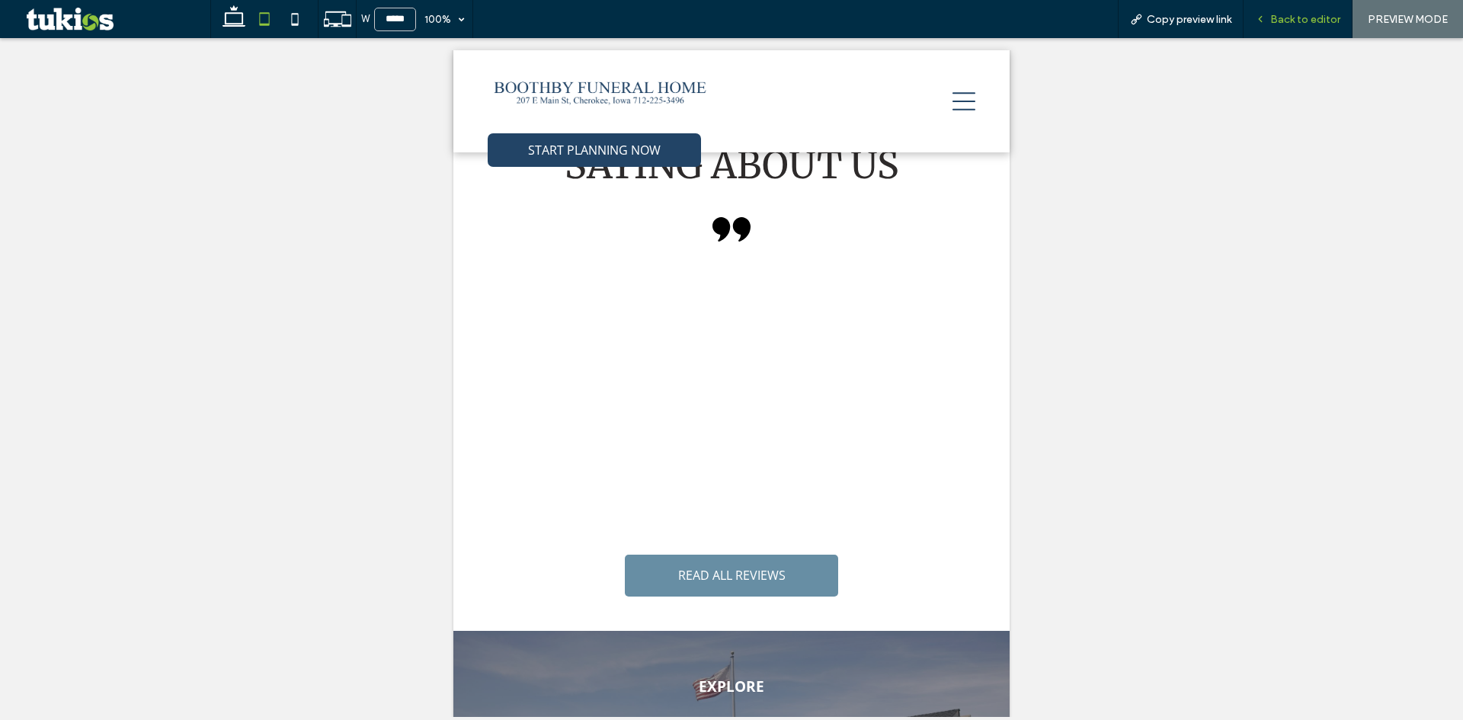
scroll to position [3290, 0]
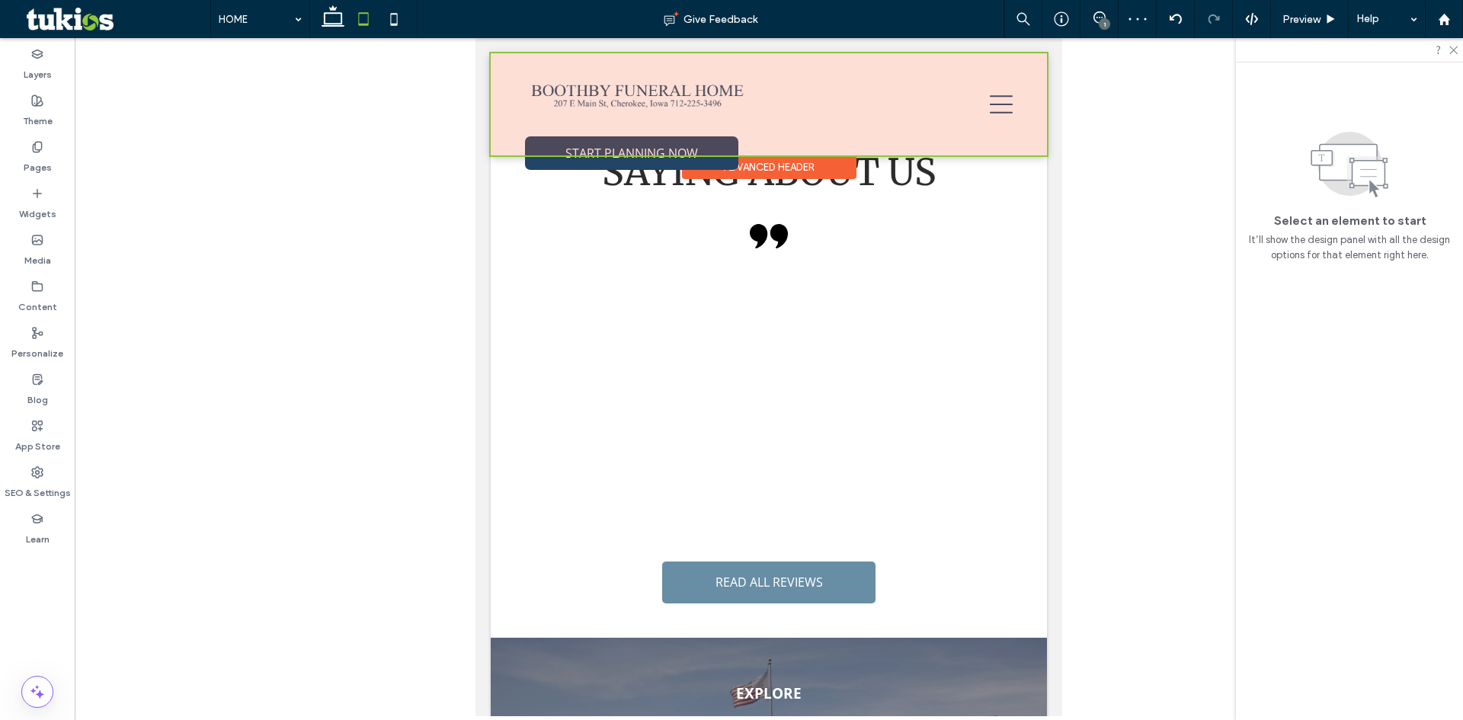
click at [711, 95] on div at bounding box center [769, 104] width 556 height 102
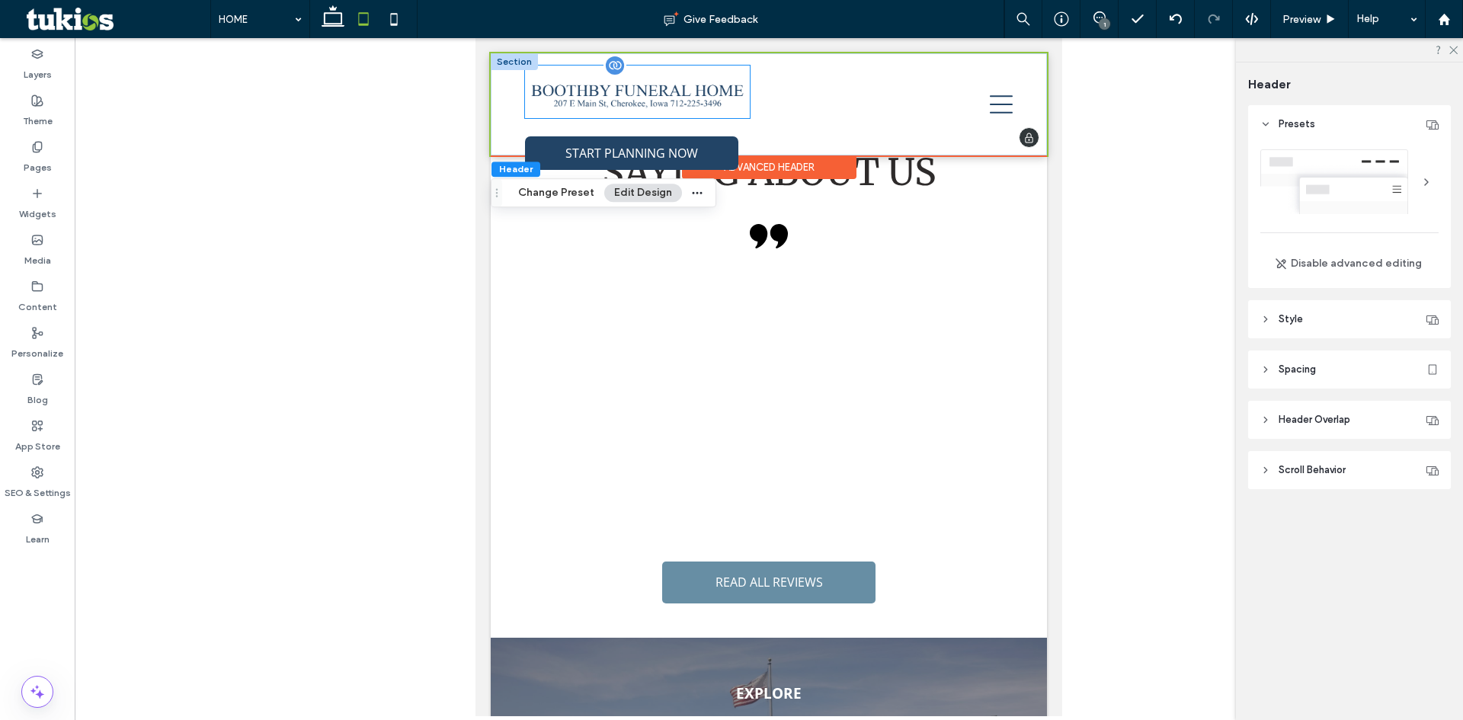
click at [732, 100] on img at bounding box center [637, 92] width 225 height 53
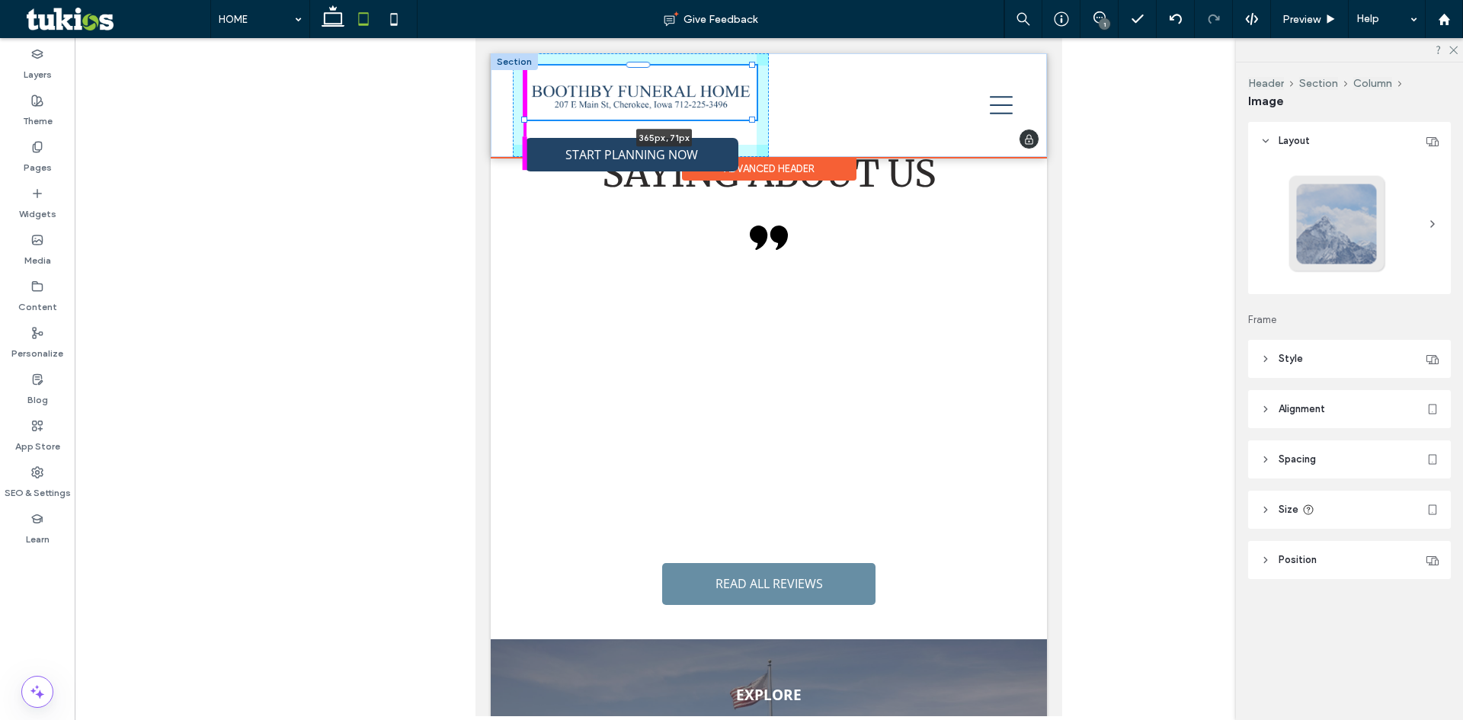
drag, startPoint x: 749, startPoint y: 116, endPoint x: 779, endPoint y: 125, distance: 31.1
click at [779, 125] on div "365px , 71px START PLANNING NOW IMMEDIATE NEED (712) 225-3496 SEND FLOWERS STAR…" at bounding box center [769, 105] width 556 height 104
type input "***"
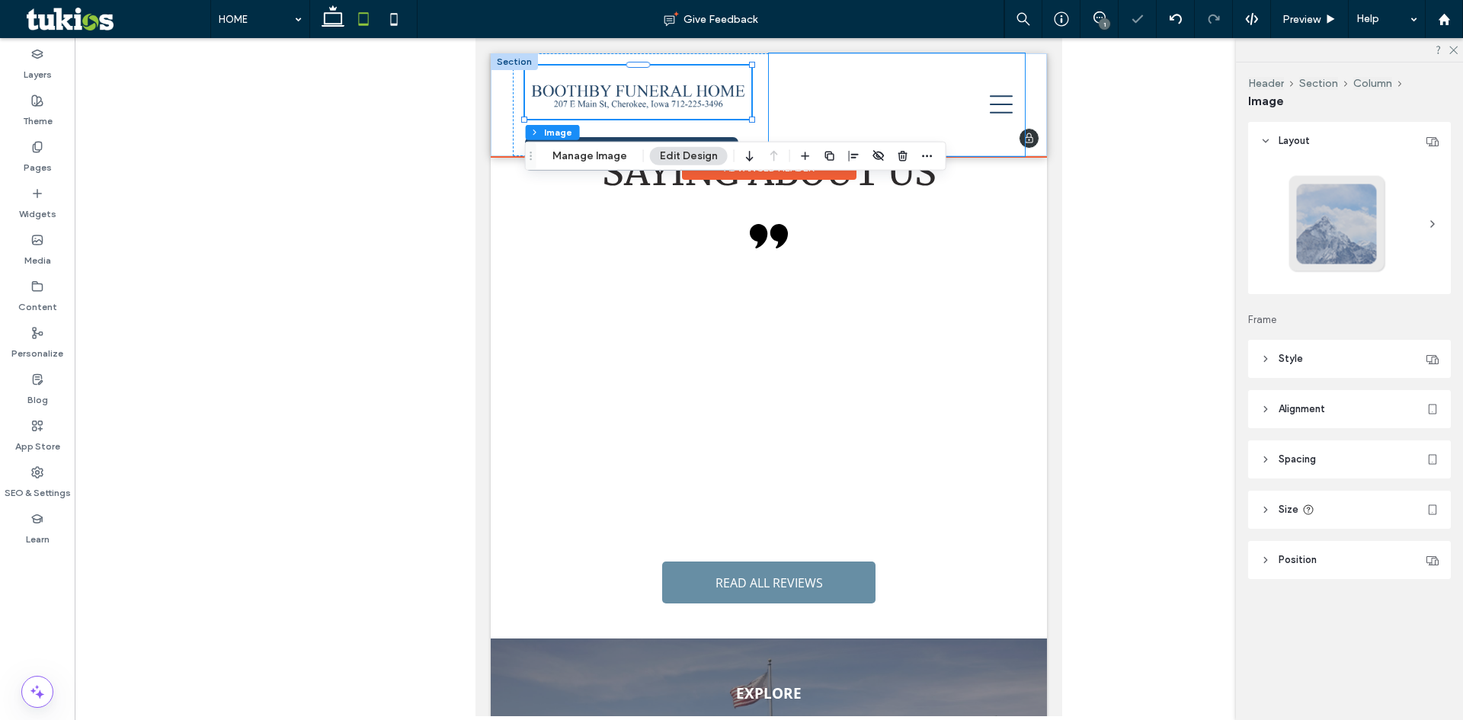
click at [769, 114] on div at bounding box center [897, 104] width 256 height 103
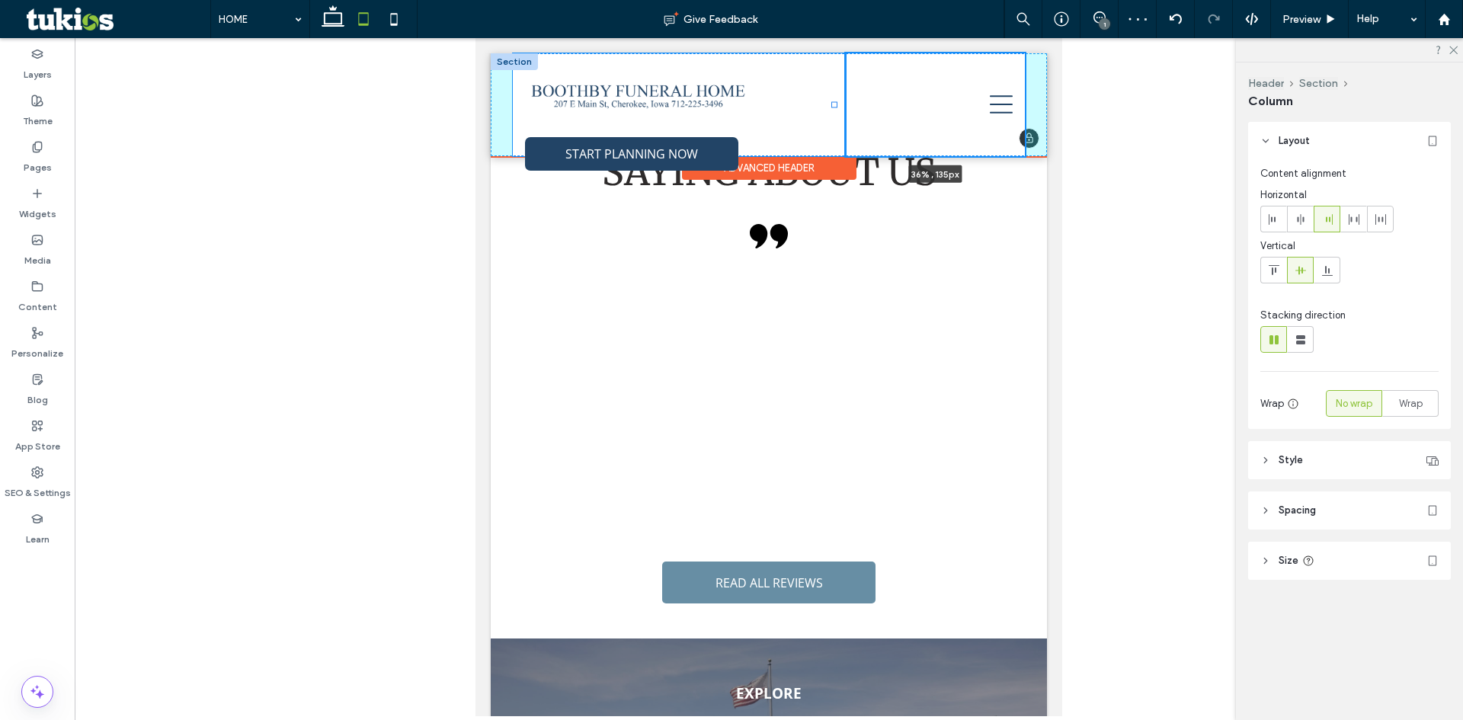
drag, startPoint x: 761, startPoint y: 106, endPoint x: 833, endPoint y: 107, distance: 71.6
click at [833, 107] on div at bounding box center [834, 105] width 6 height 6
type input "**"
type input "*****"
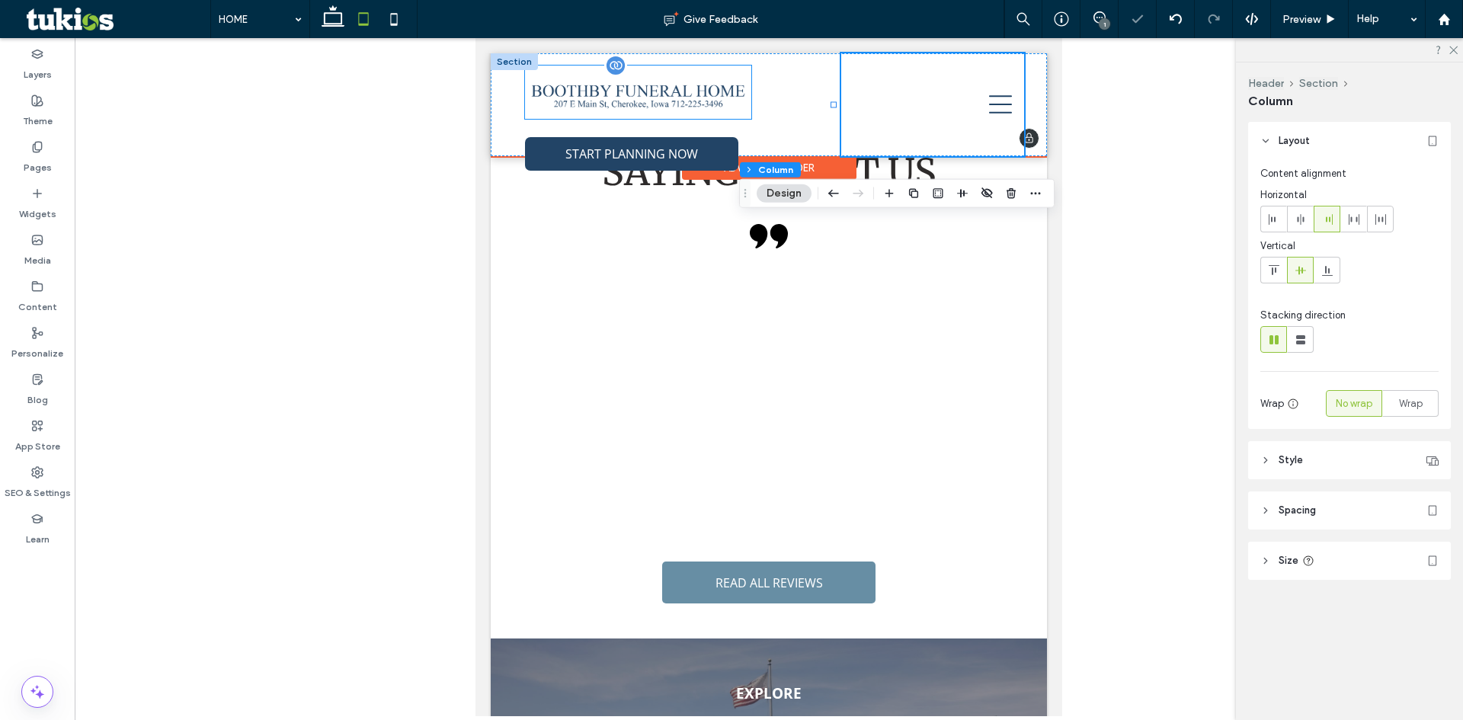
click at [744, 103] on img at bounding box center [638, 92] width 226 height 53
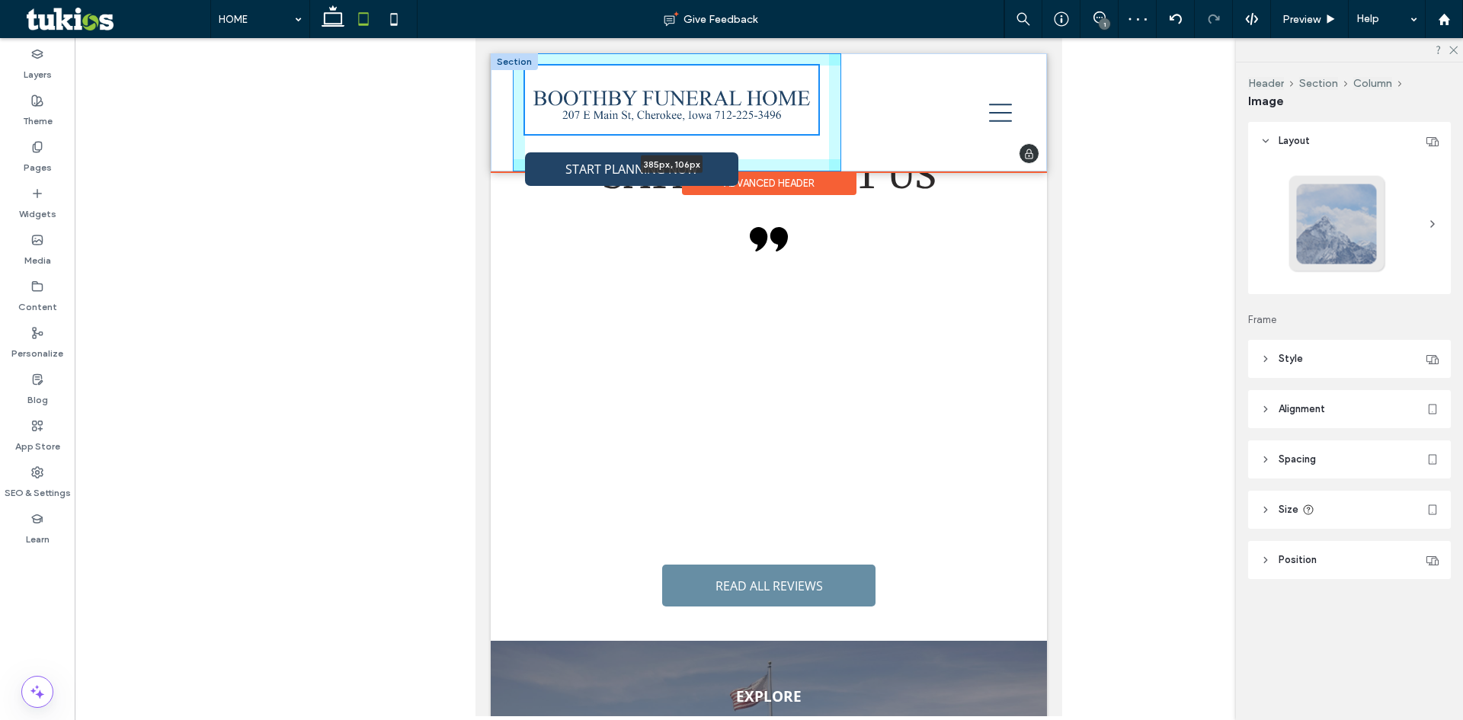
scroll to position [3307, 0]
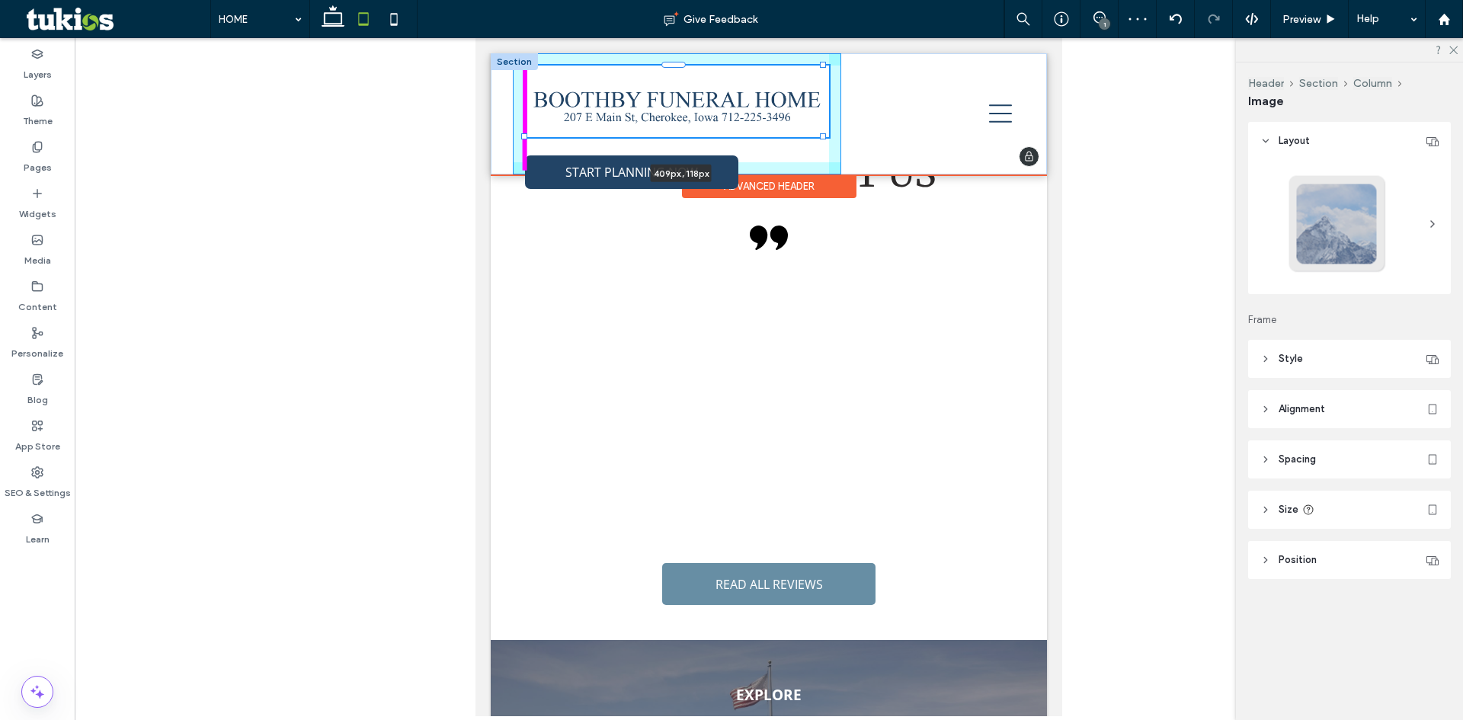
drag, startPoint x: 751, startPoint y: 120, endPoint x: 799, endPoint y: 131, distance: 49.3
click at [799, 131] on div "409px , 118px START PLANNING NOW IMMEDIATE NEED (712) 225-3496 SEND FLOWERS STA…" at bounding box center [769, 113] width 556 height 121
type input "***"
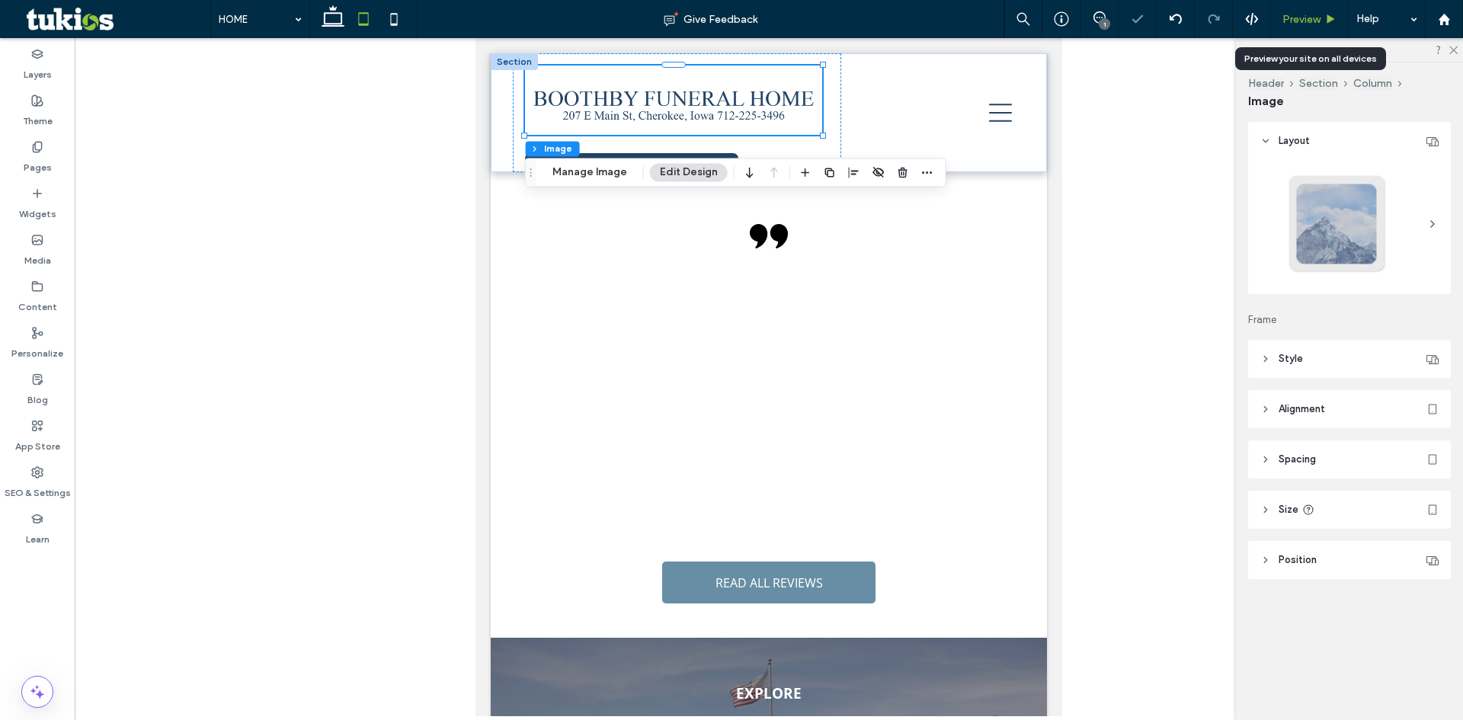
click at [1295, 16] on span "Preview" at bounding box center [1301, 19] width 38 height 13
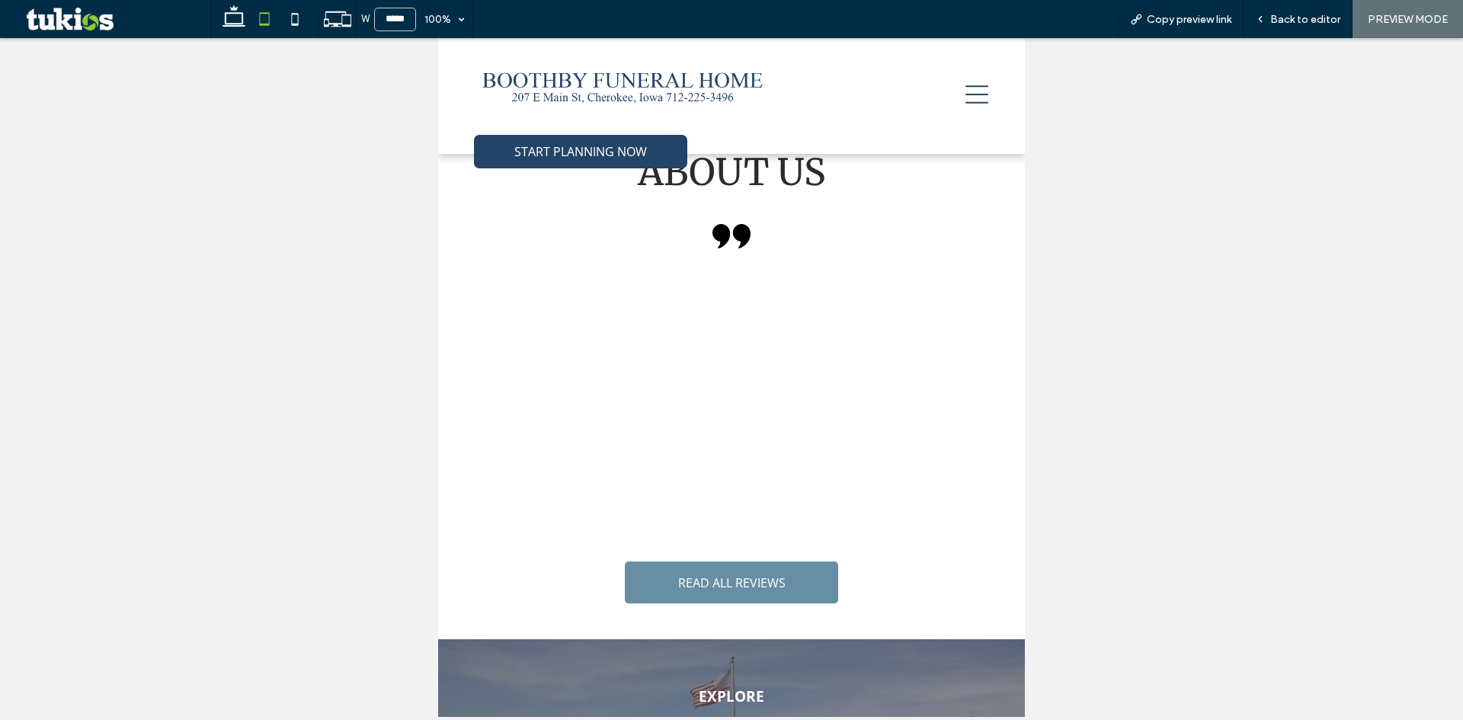
scroll to position [3312, 0]
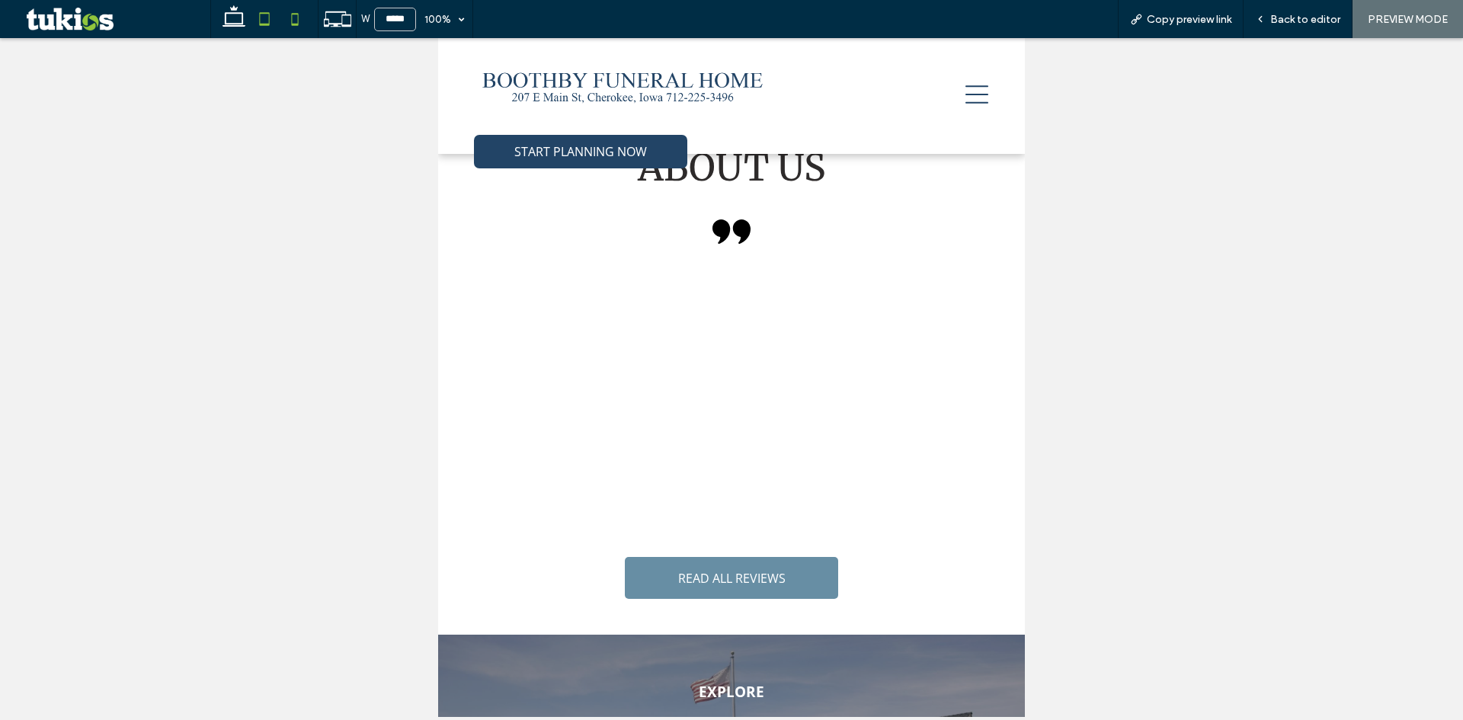
click at [300, 17] on icon at bounding box center [295, 19] width 30 height 30
type input "*****"
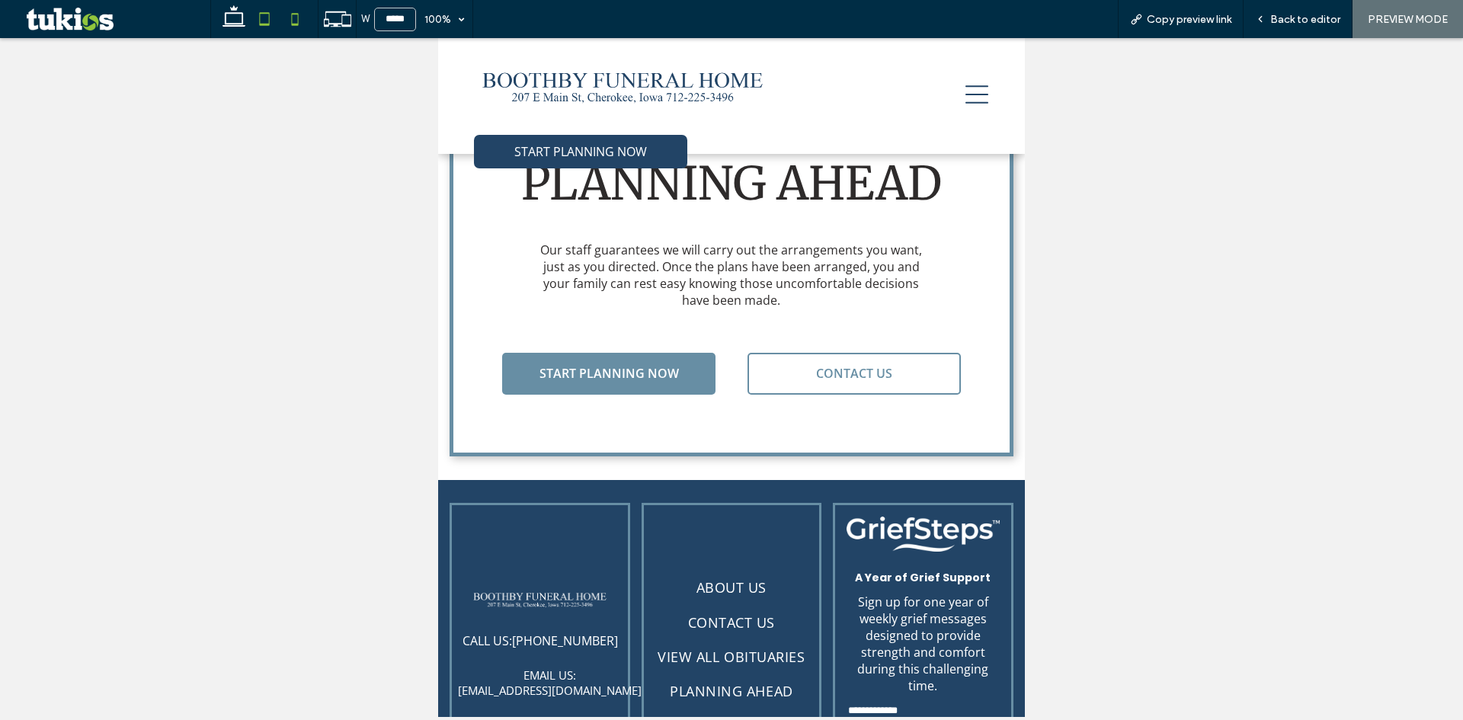
scroll to position [0, 0]
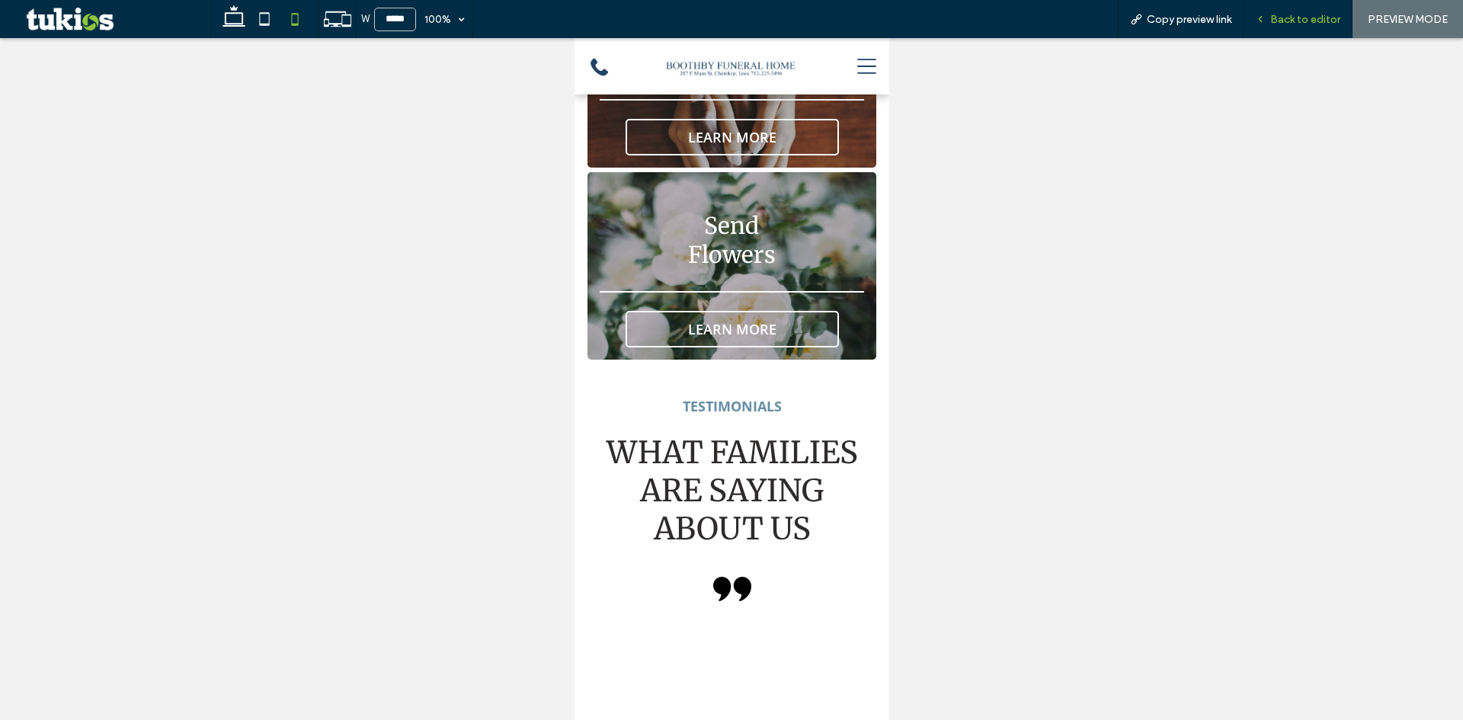
click at [1285, 20] on span "Back to editor" at bounding box center [1305, 19] width 70 height 13
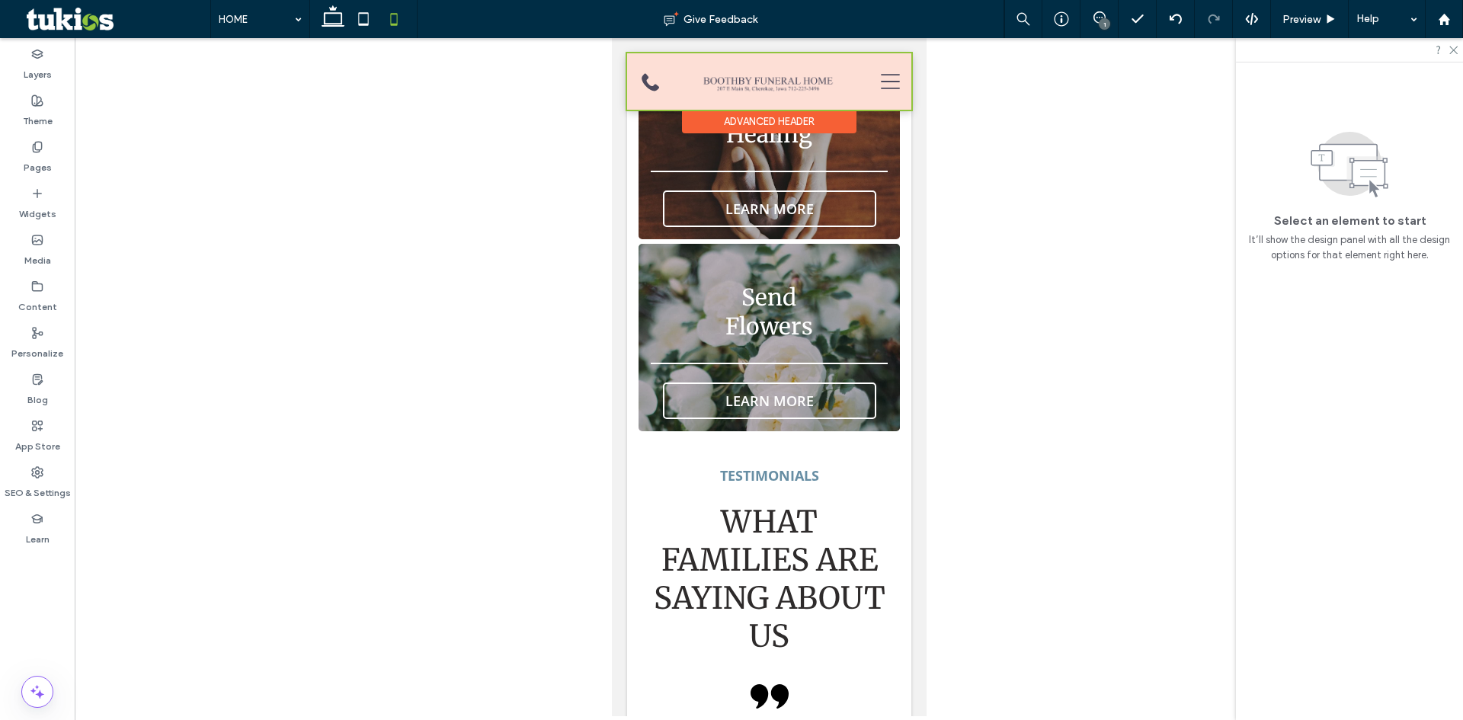
click at [773, 86] on div at bounding box center [768, 81] width 284 height 56
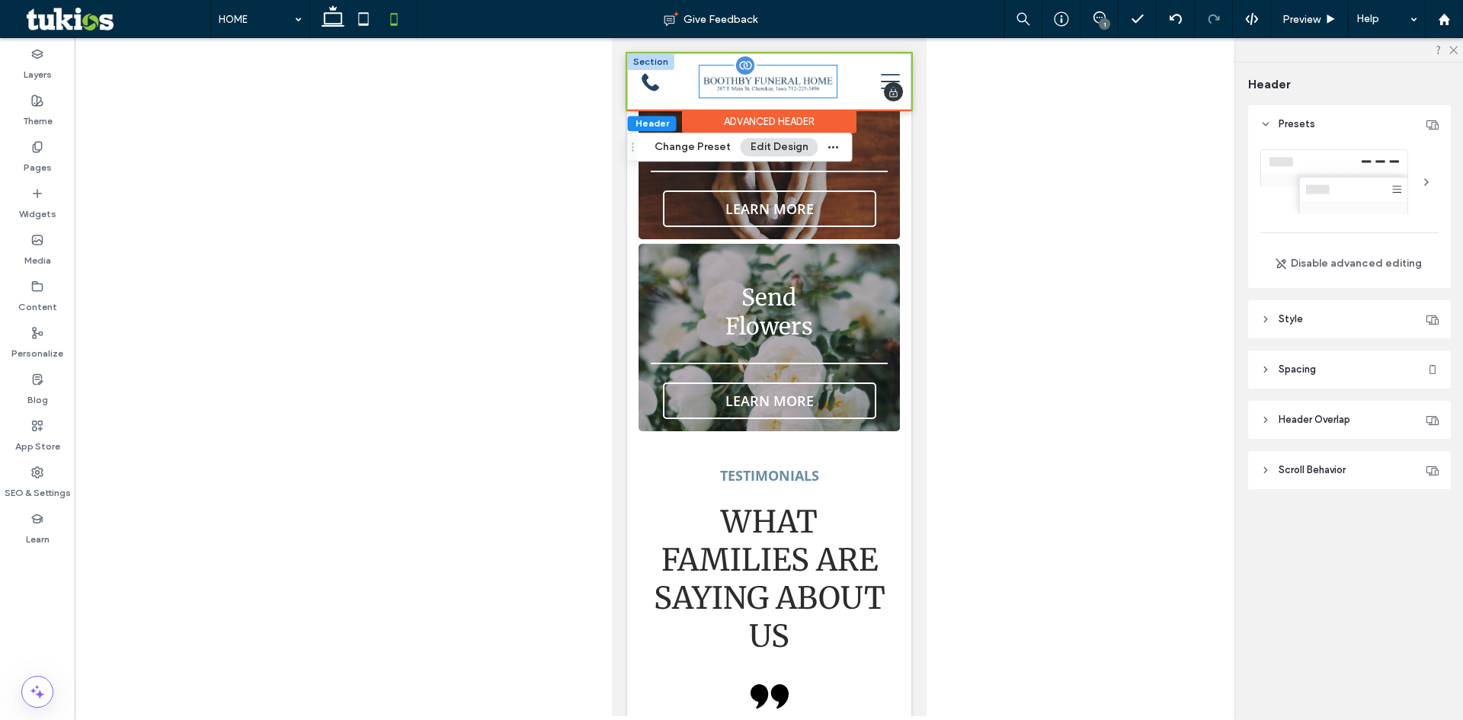
click at [821, 85] on img at bounding box center [767, 82] width 137 height 32
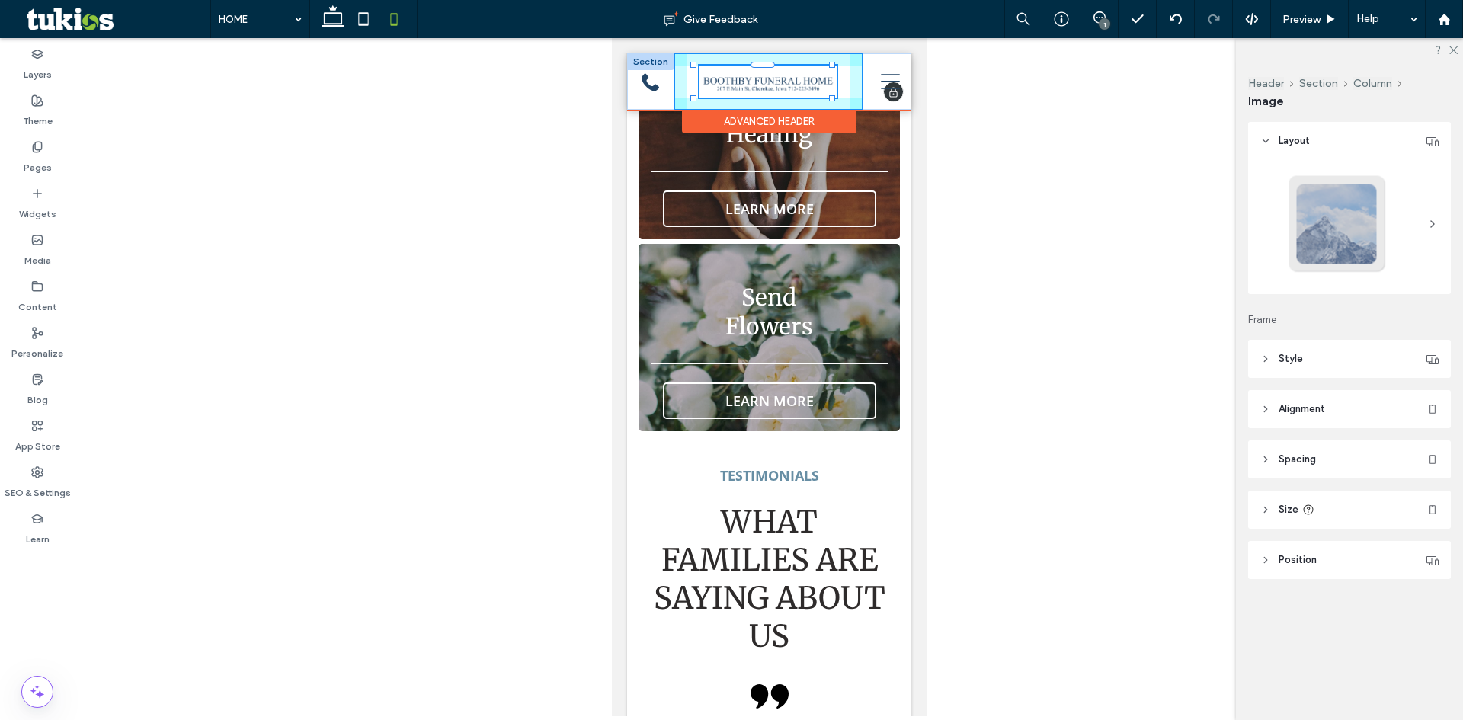
scroll to position [4159, 0]
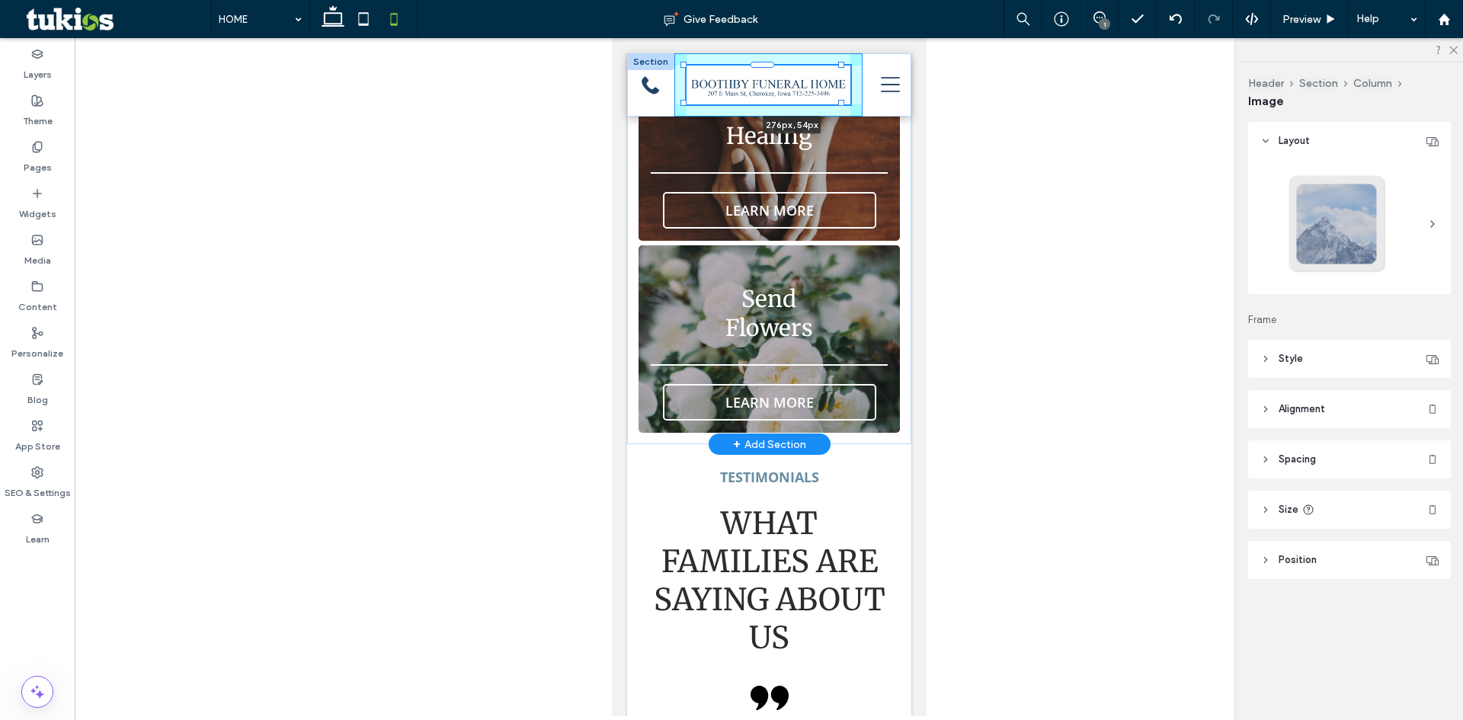
drag, startPoint x: 833, startPoint y: 95, endPoint x: 856, endPoint y: 125, distance: 38.0
type input "***"
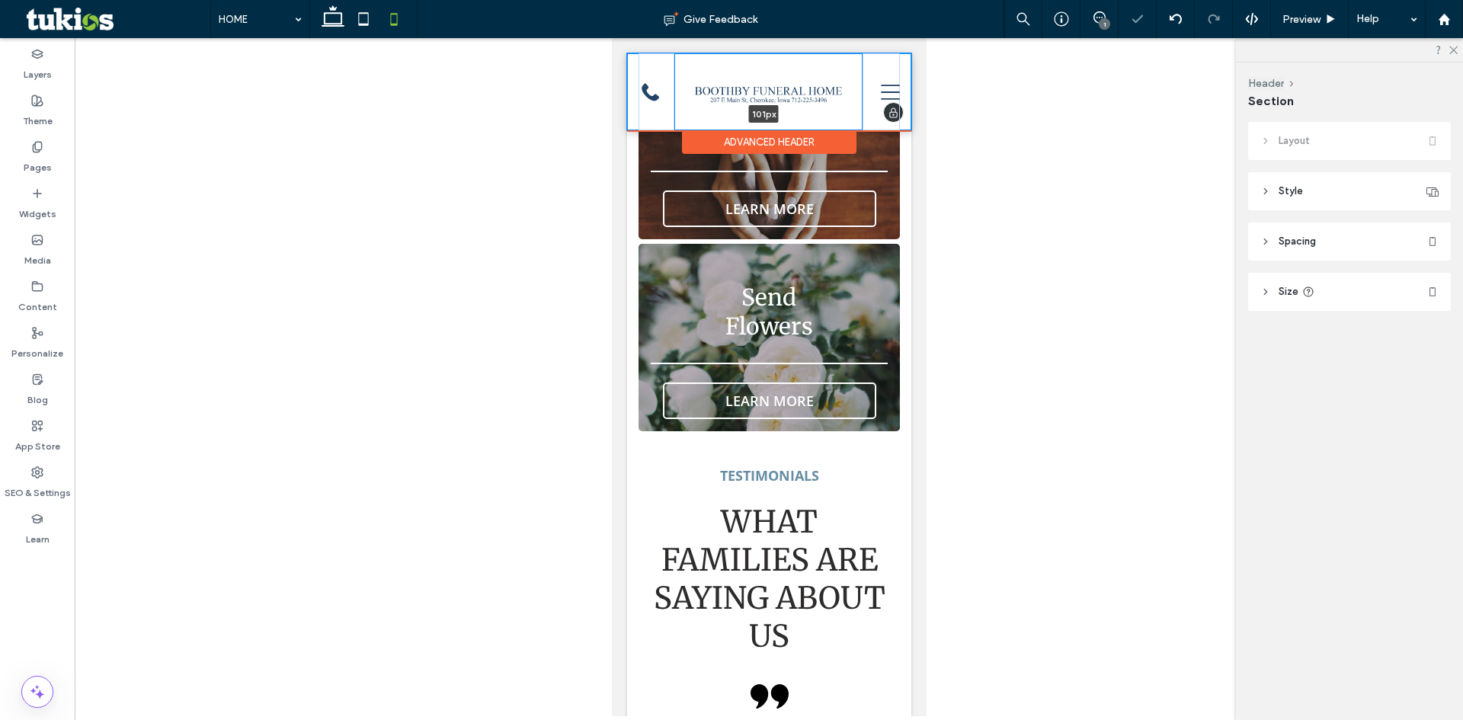
scroll to position [4177, 0]
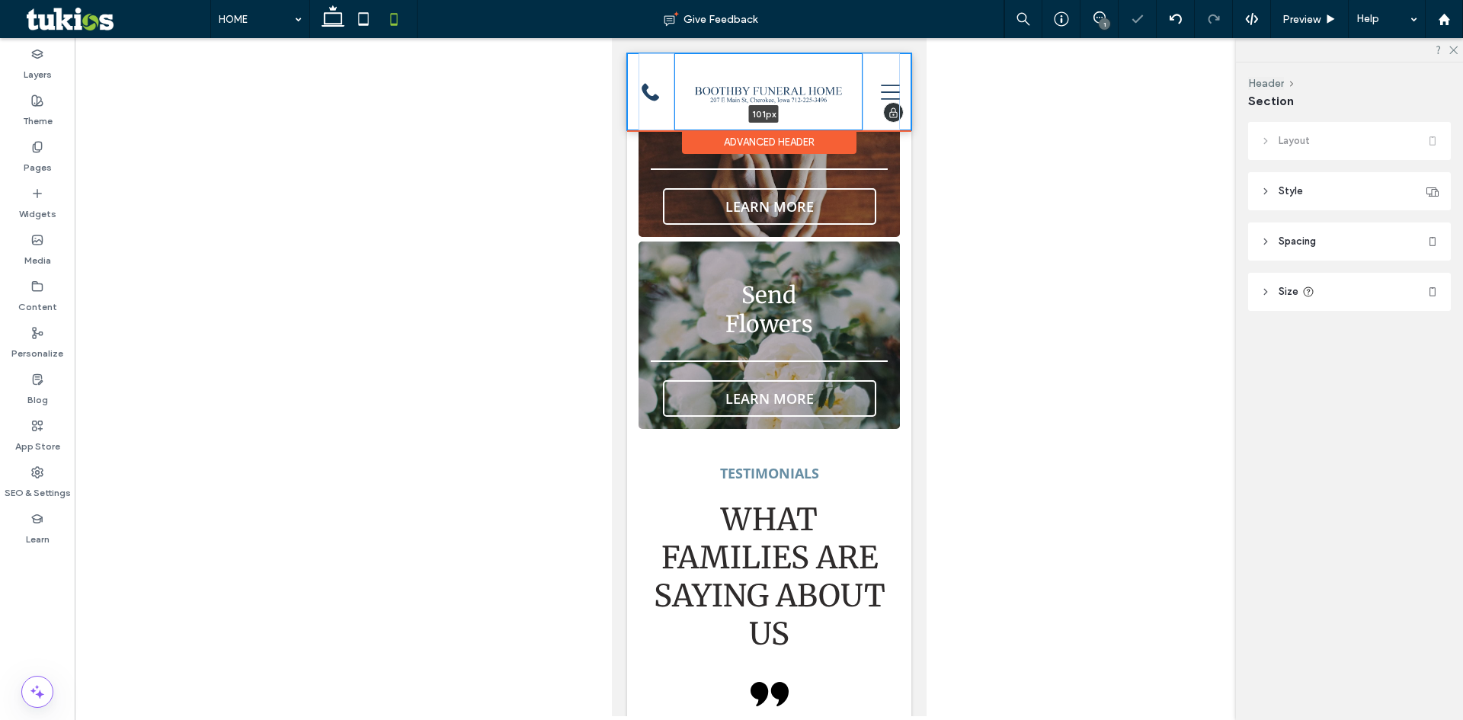
drag, startPoint x: 723, startPoint y: 116, endPoint x: 722, endPoint y: 134, distance: 18.3
click at [722, 130] on div "START PLANNING NOW IMMEDIATE NEED (712) 225-3496 SEND FLOWERS START PLANNING NO…" at bounding box center [768, 91] width 284 height 77
type input "***"
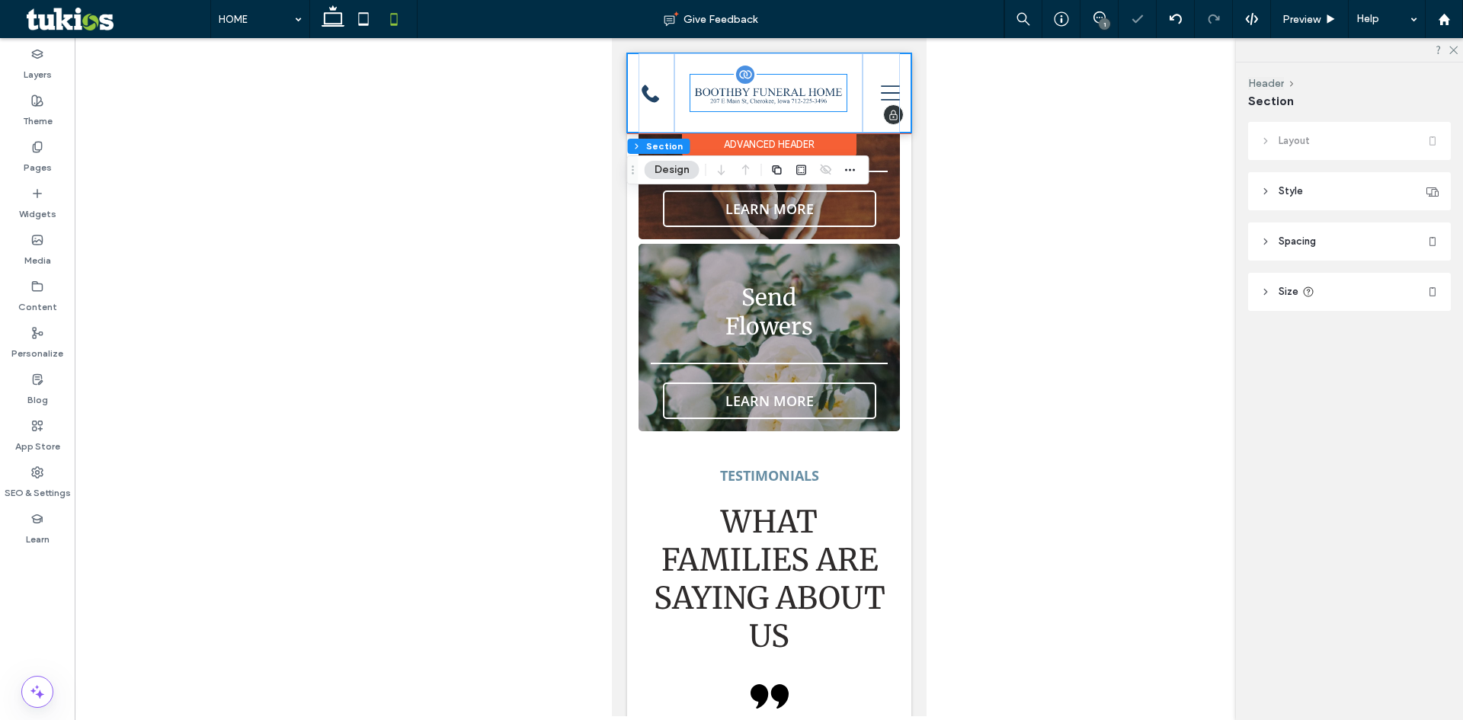
click at [801, 93] on img at bounding box center [768, 93] width 156 height 37
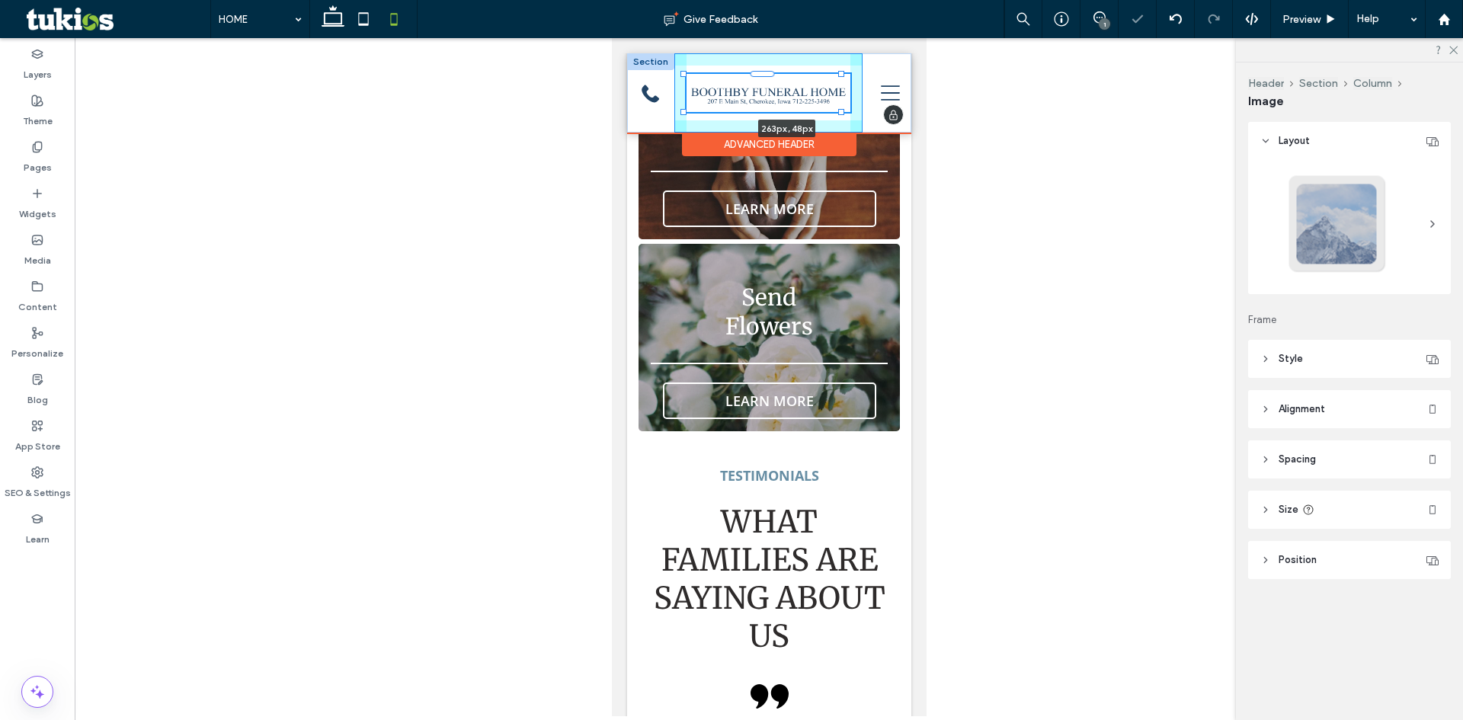
drag, startPoint x: 839, startPoint y: 112, endPoint x: 862, endPoint y: 121, distance: 24.6
click at [862, 121] on div "263px , 48px START PLANNING NOW IMMEDIATE NEED (712) 225-3496 SEND FLOWERS STAR…" at bounding box center [768, 92] width 284 height 79
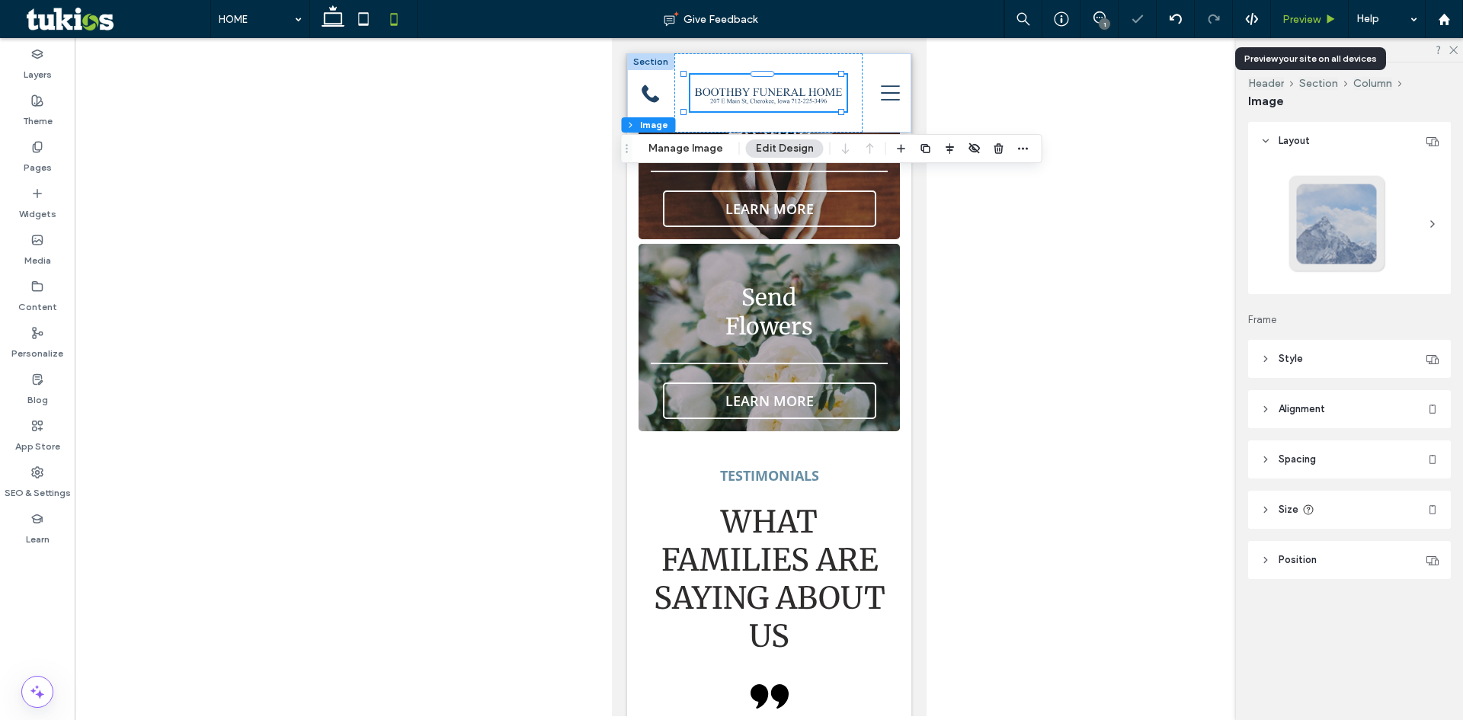
click at [1306, 24] on span "Preview" at bounding box center [1301, 19] width 38 height 13
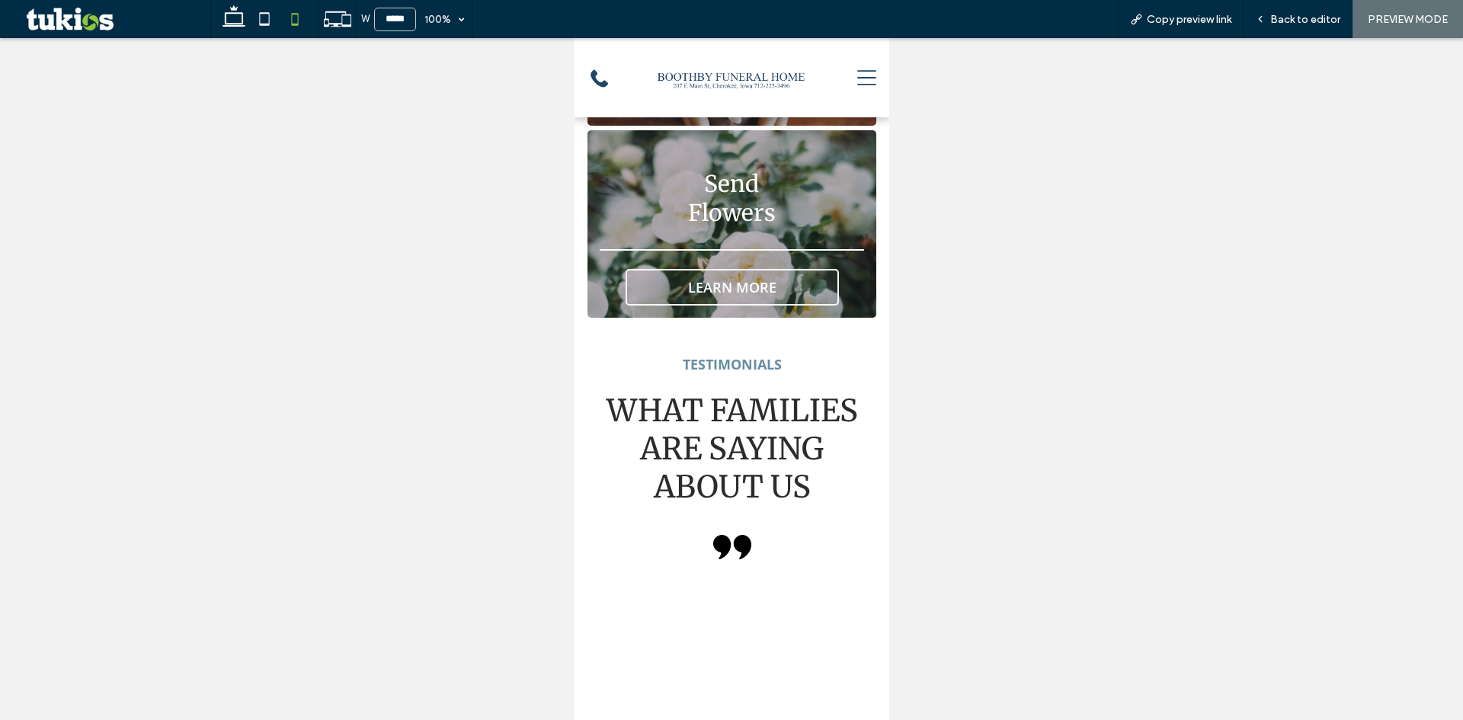
scroll to position [4135, 0]
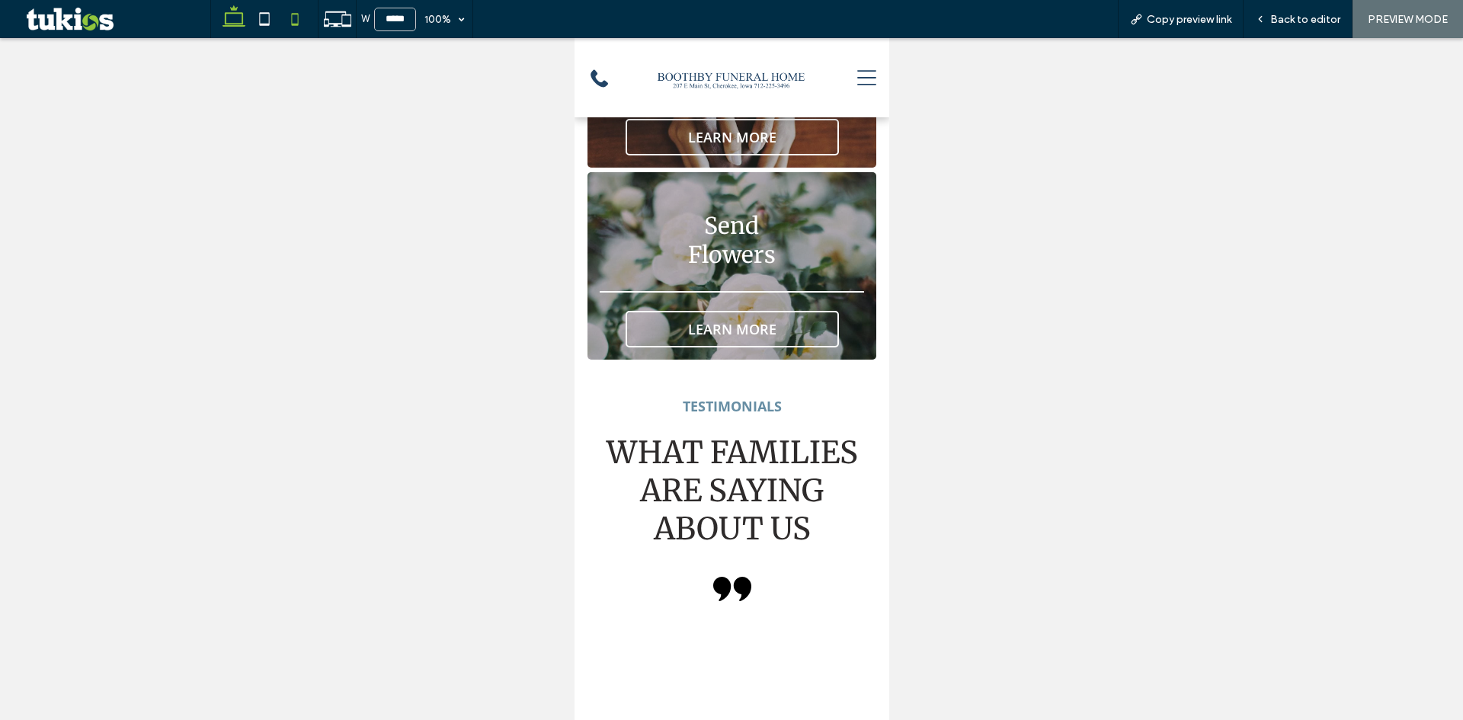
click at [232, 18] on icon at bounding box center [234, 19] width 30 height 30
type input "******"
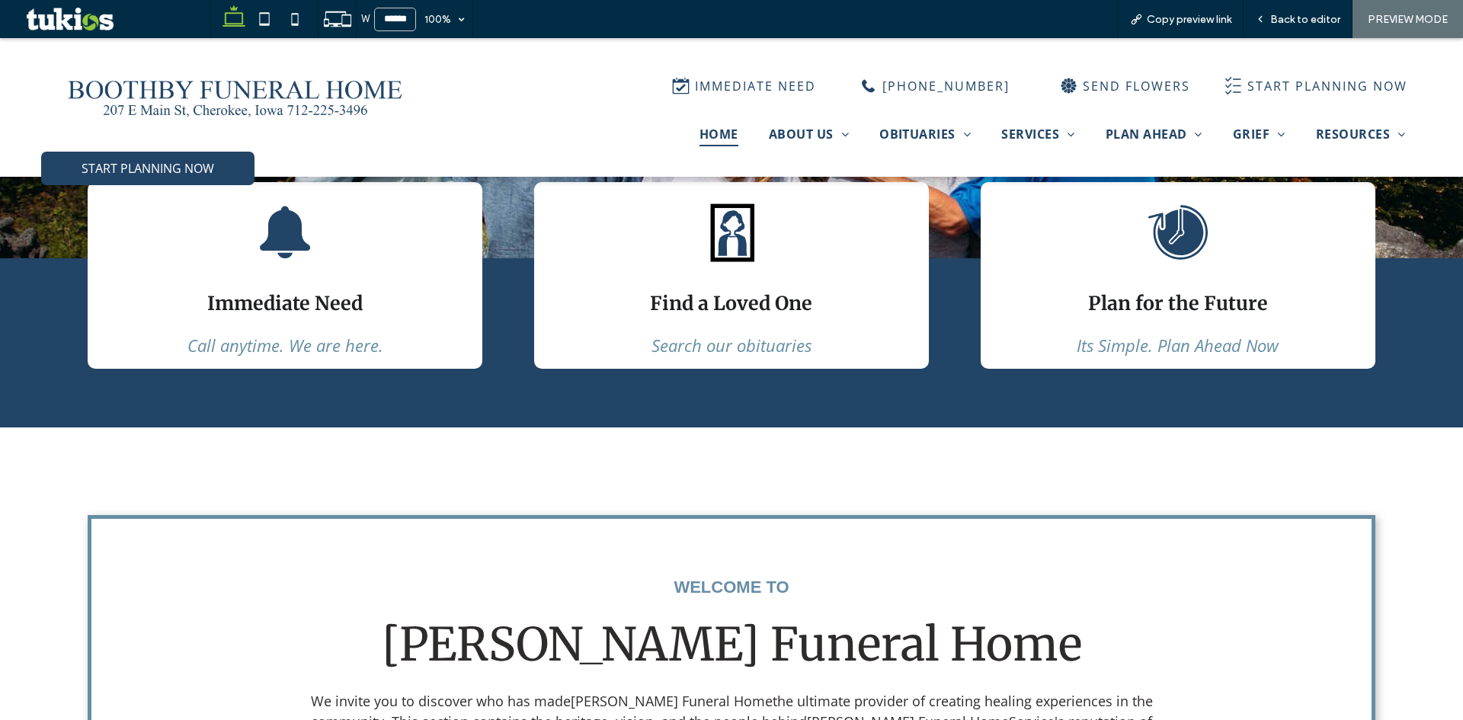
scroll to position [229, 0]
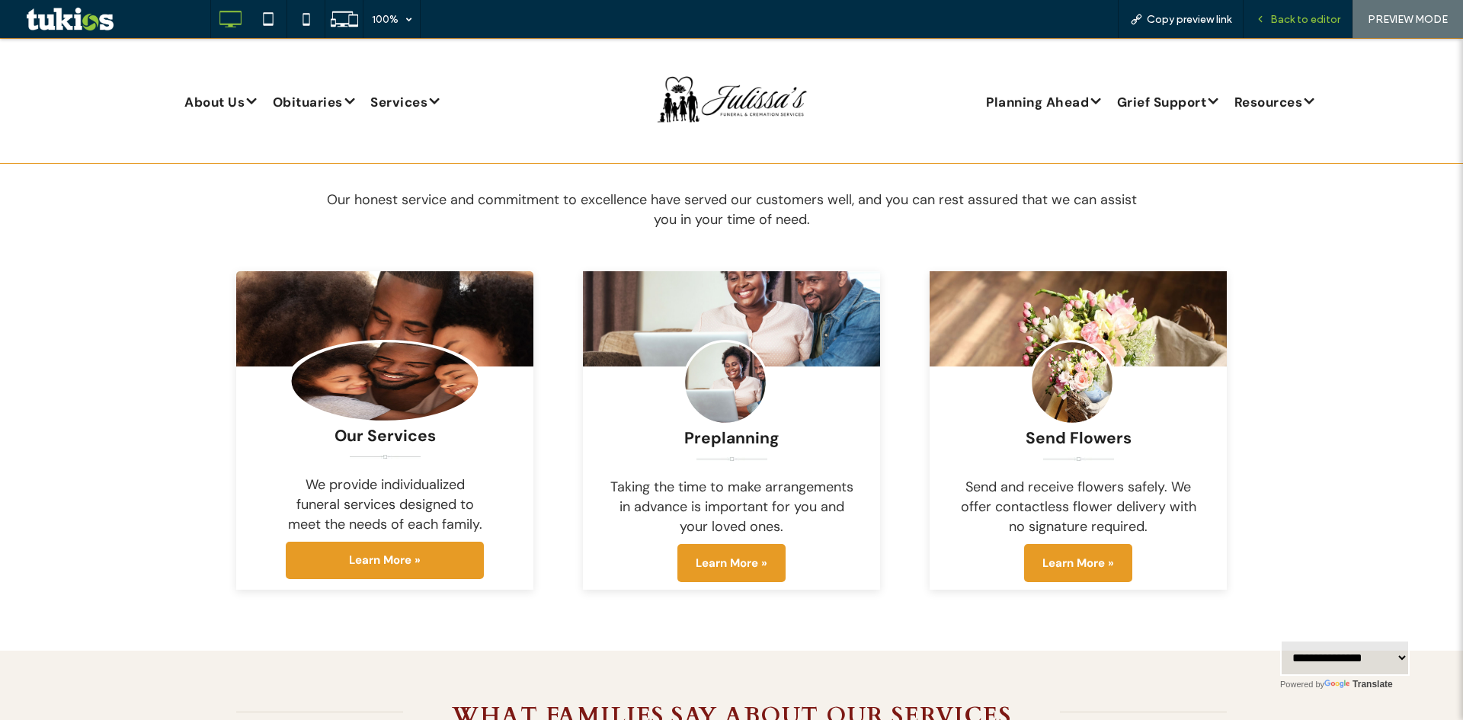
click at [1303, 24] on span "Back to editor" at bounding box center [1305, 19] width 70 height 13
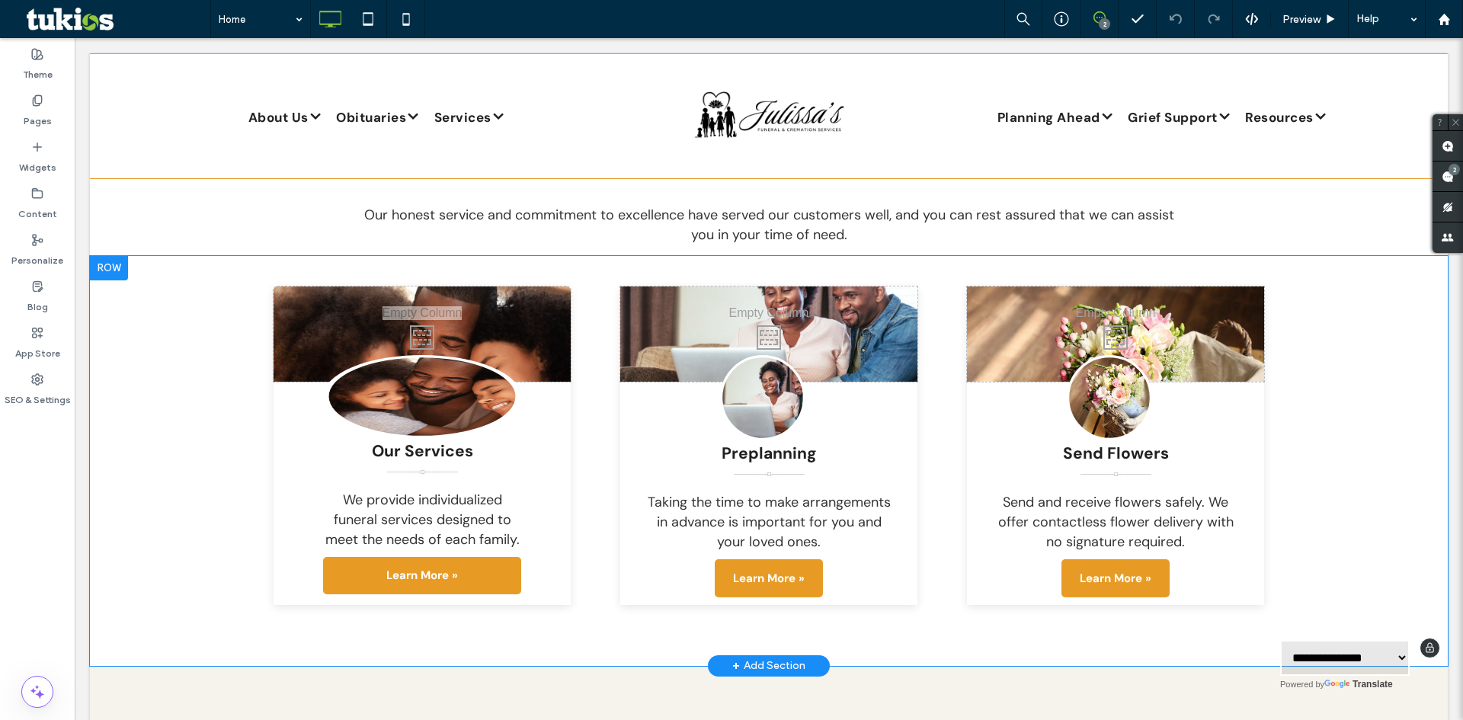
click at [937, 309] on div "Click To Paste Our Services We provide individualized funeral services designed…" at bounding box center [769, 446] width 991 height 319
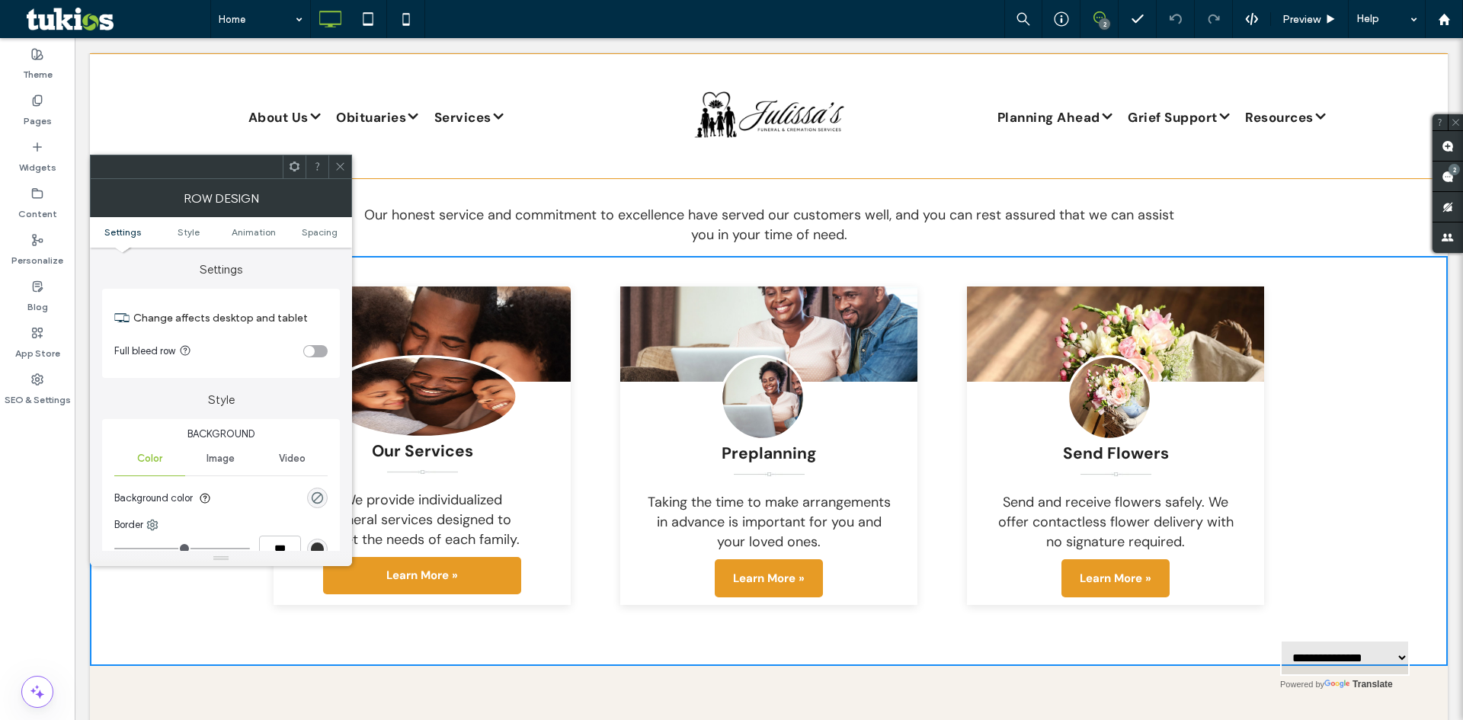
click at [348, 167] on div at bounding box center [339, 166] width 23 height 23
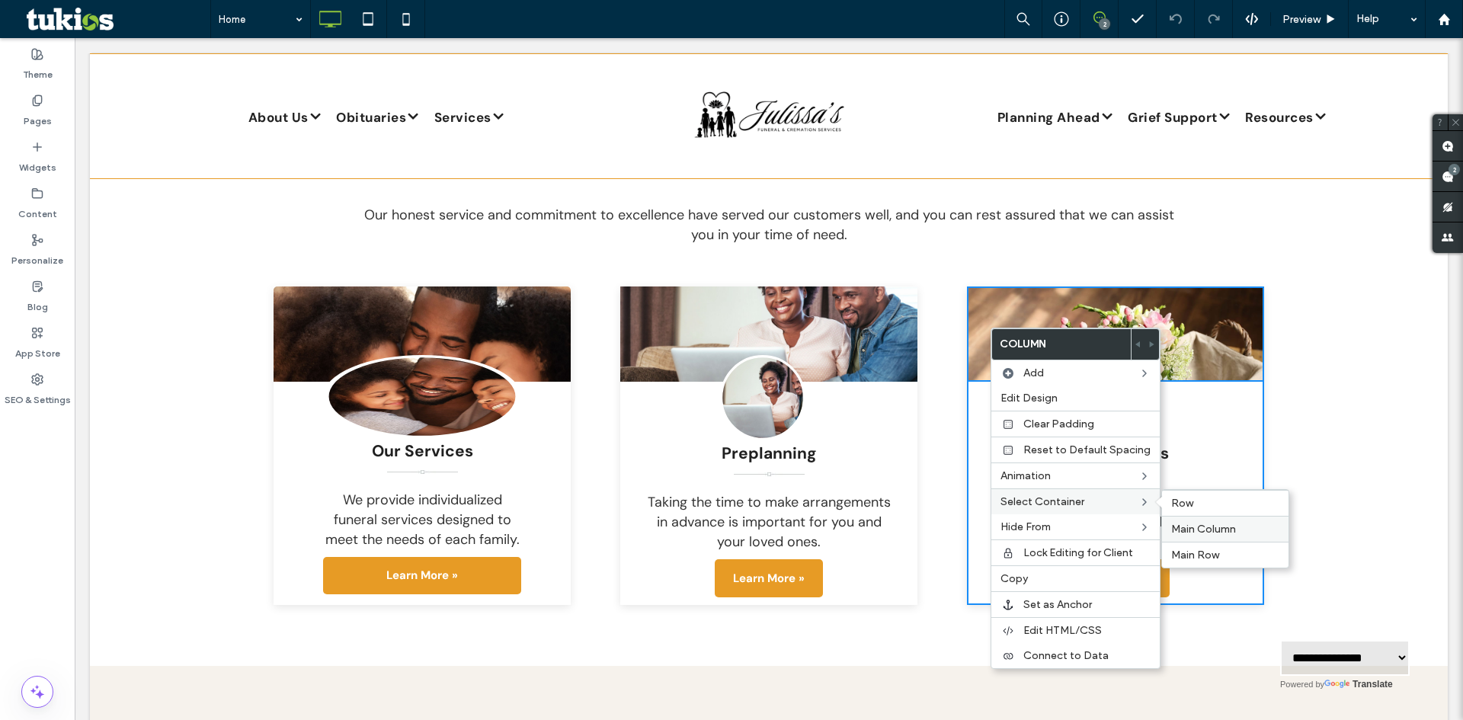
click at [1211, 520] on div "Main Column" at bounding box center [1225, 529] width 126 height 26
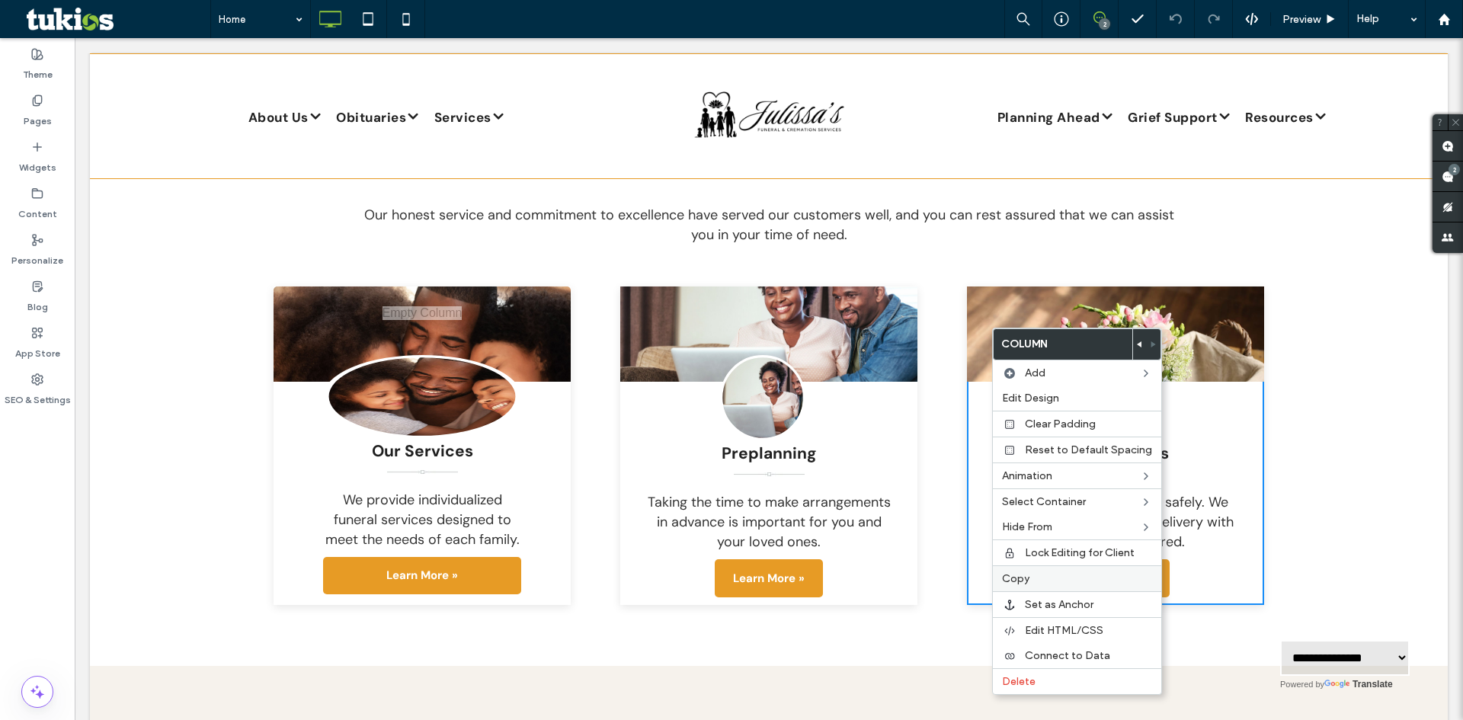
click at [1106, 578] on label "Copy" at bounding box center [1077, 578] width 150 height 13
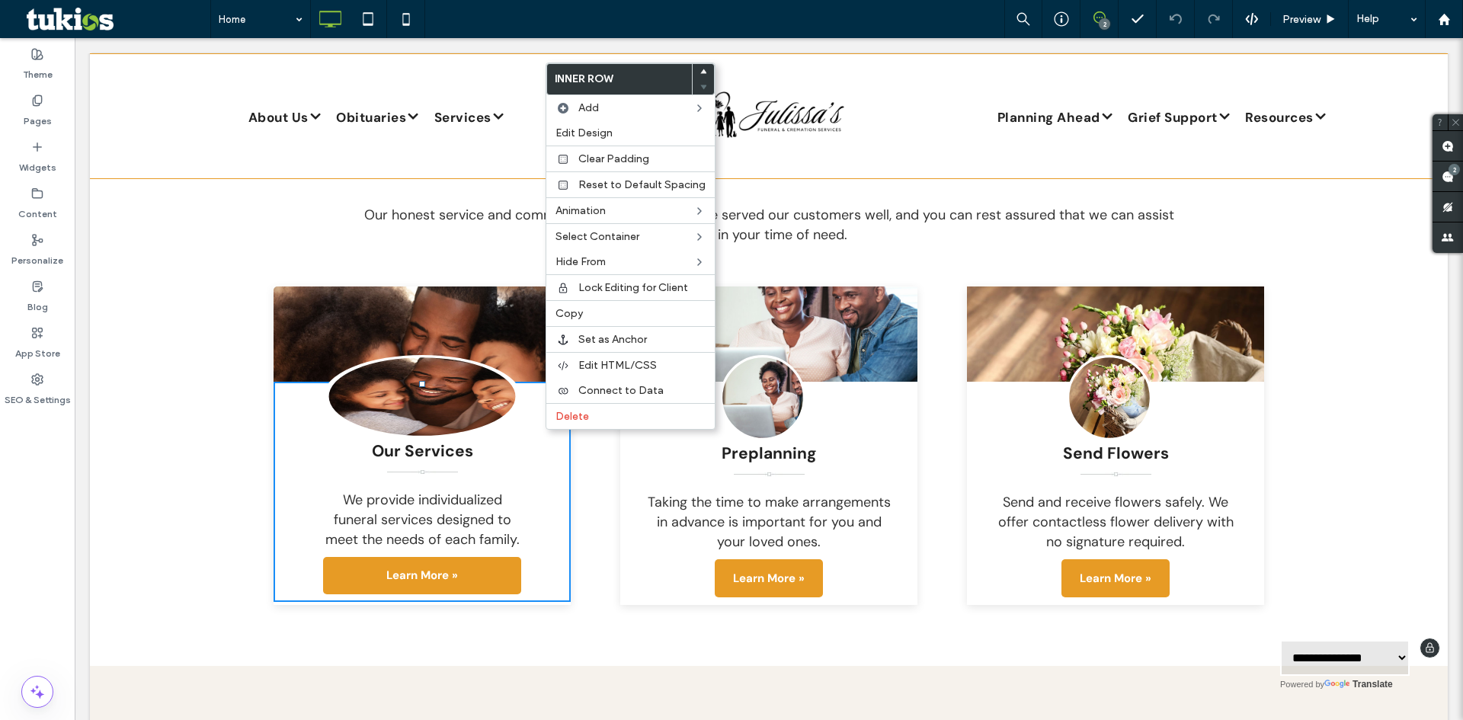
click at [547, 486] on div "Our Services We provide individualized funeral services designed to meet the ne…" at bounding box center [422, 492] width 297 height 220
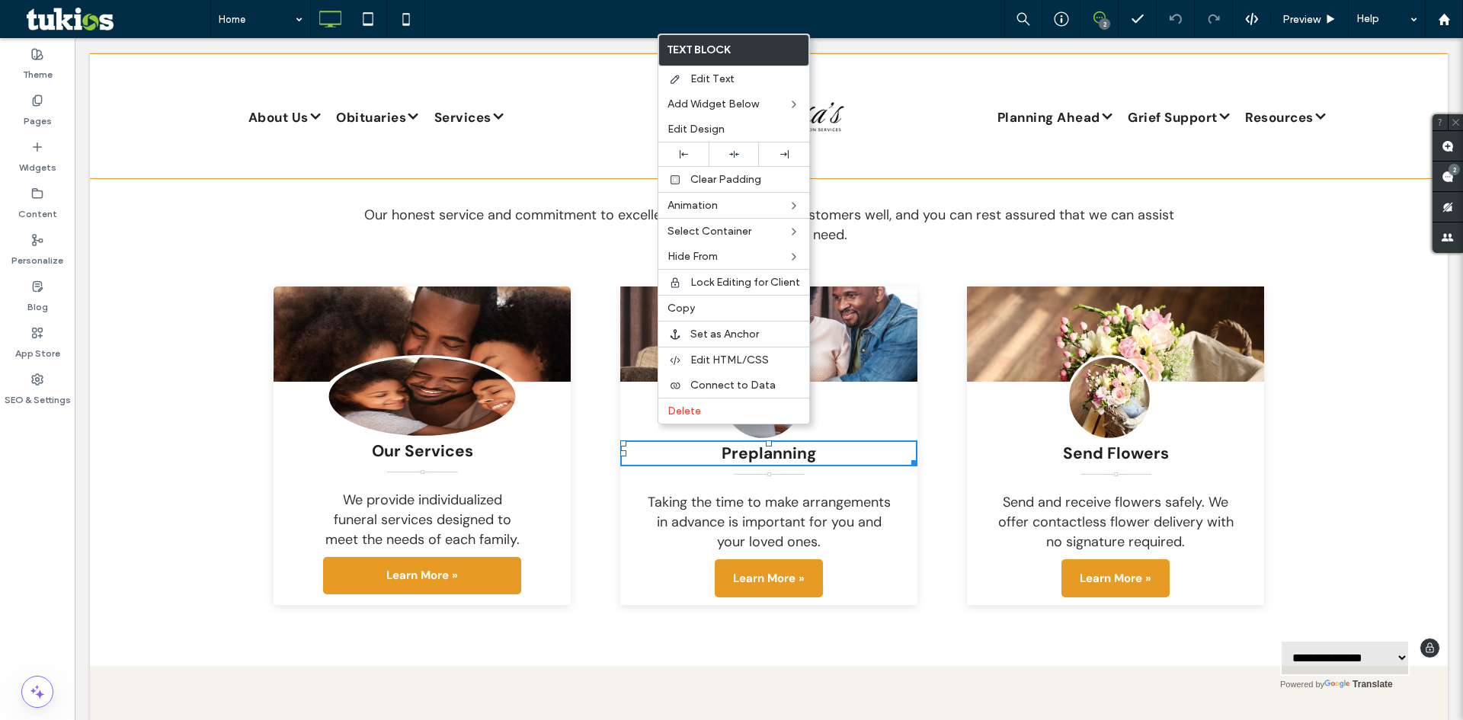
click at [635, 461] on div "Preplanning Taking the time to make arrangements in advance is important for yo…" at bounding box center [768, 493] width 297 height 223
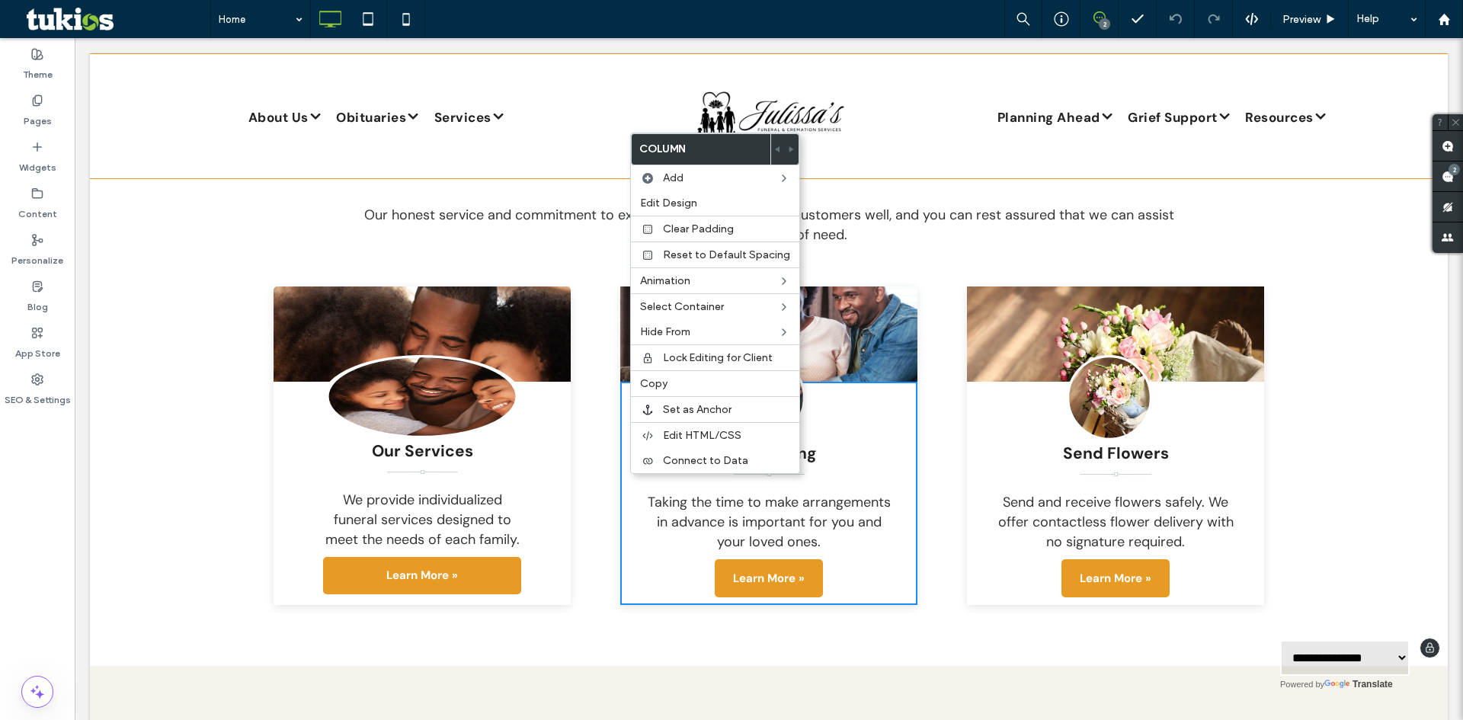
click at [629, 474] on div "Preplanning Taking the time to make arrangements in advance is important for yo…" at bounding box center [768, 493] width 297 height 223
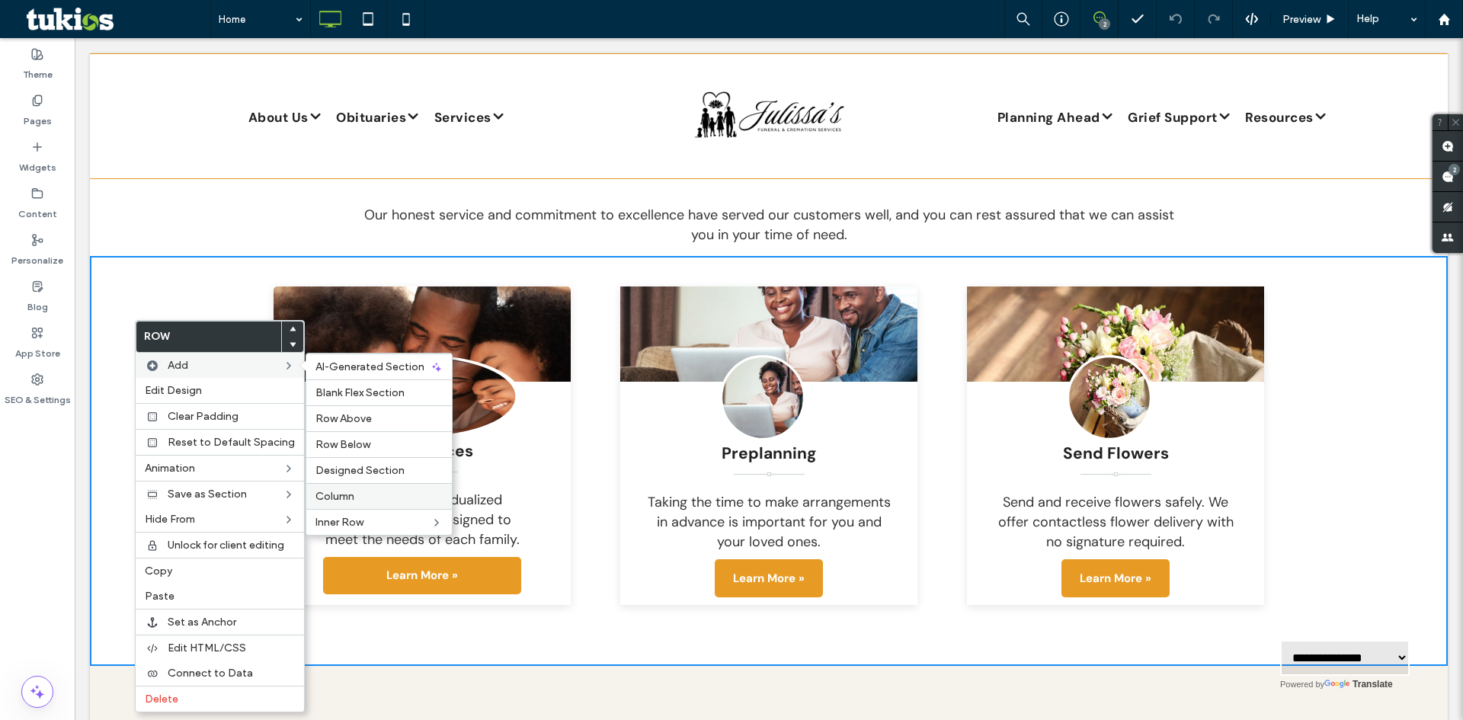
click at [351, 496] on label "Column" at bounding box center [378, 496] width 127 height 13
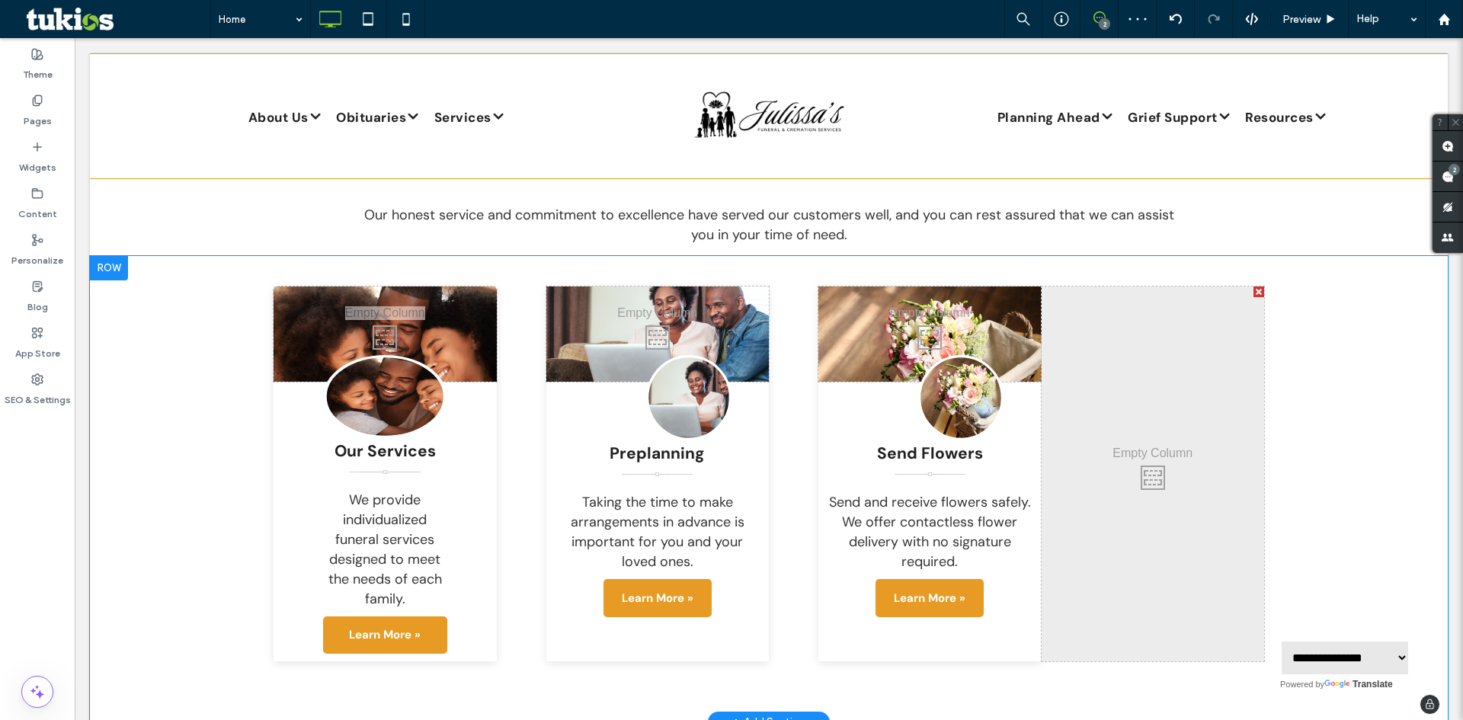
click at [1256, 287] on div at bounding box center [1258, 292] width 11 height 11
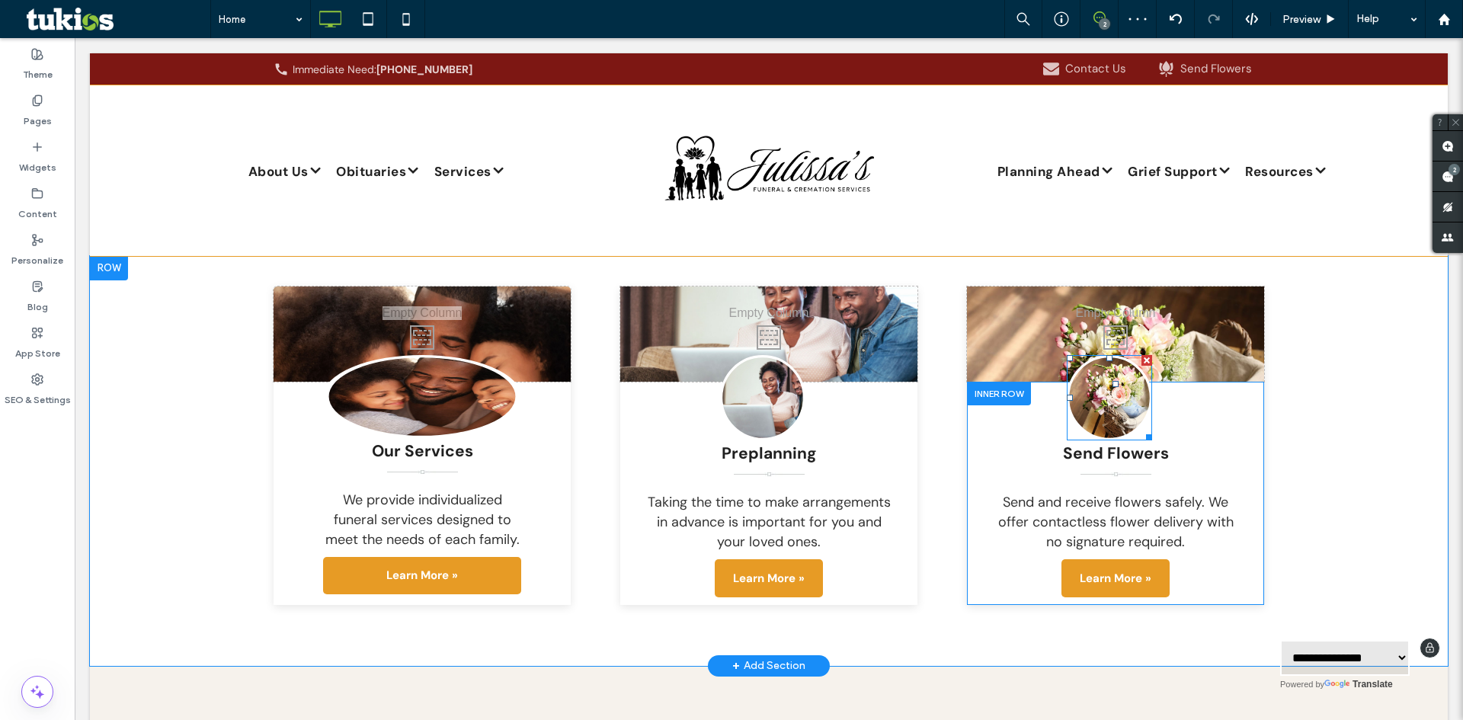
click at [1106, 372] on link at bounding box center [1109, 397] width 85 height 85
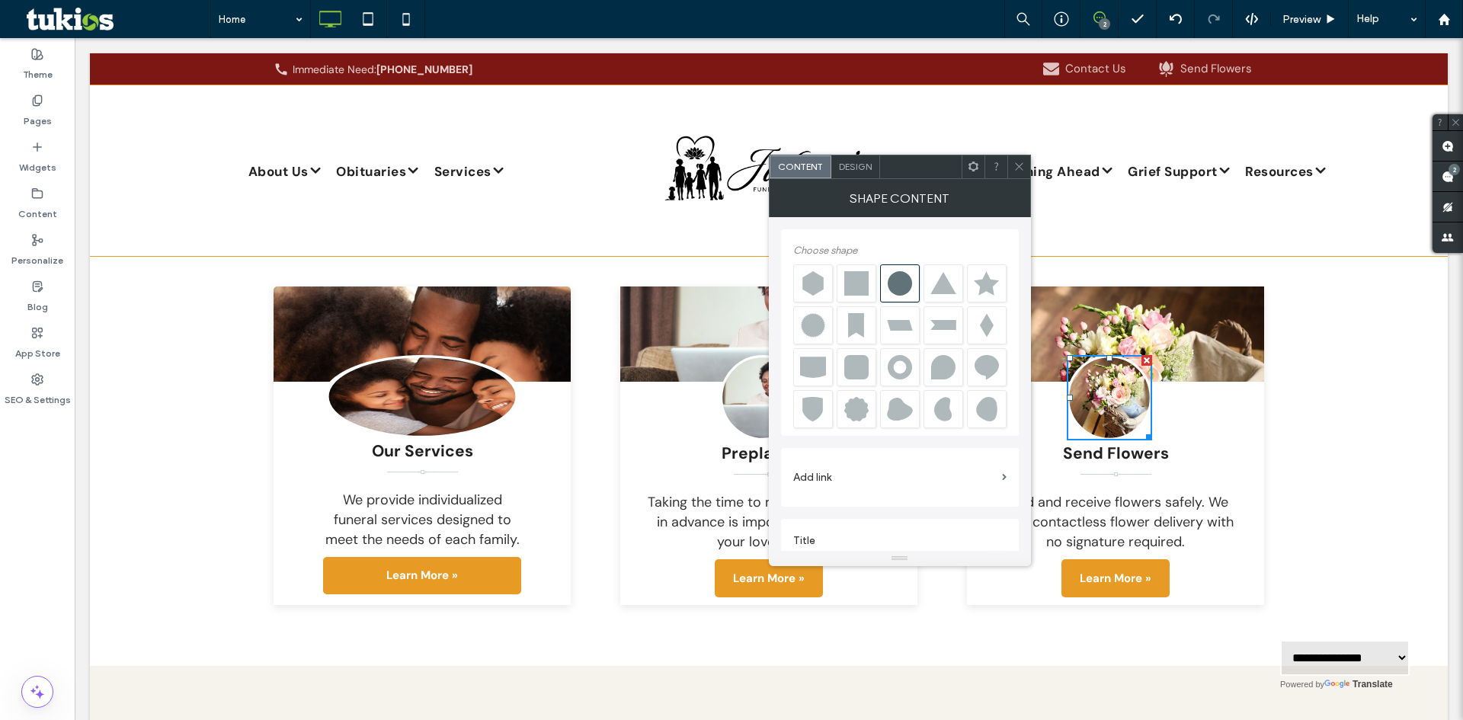
click at [852, 162] on span "Design" at bounding box center [855, 166] width 33 height 11
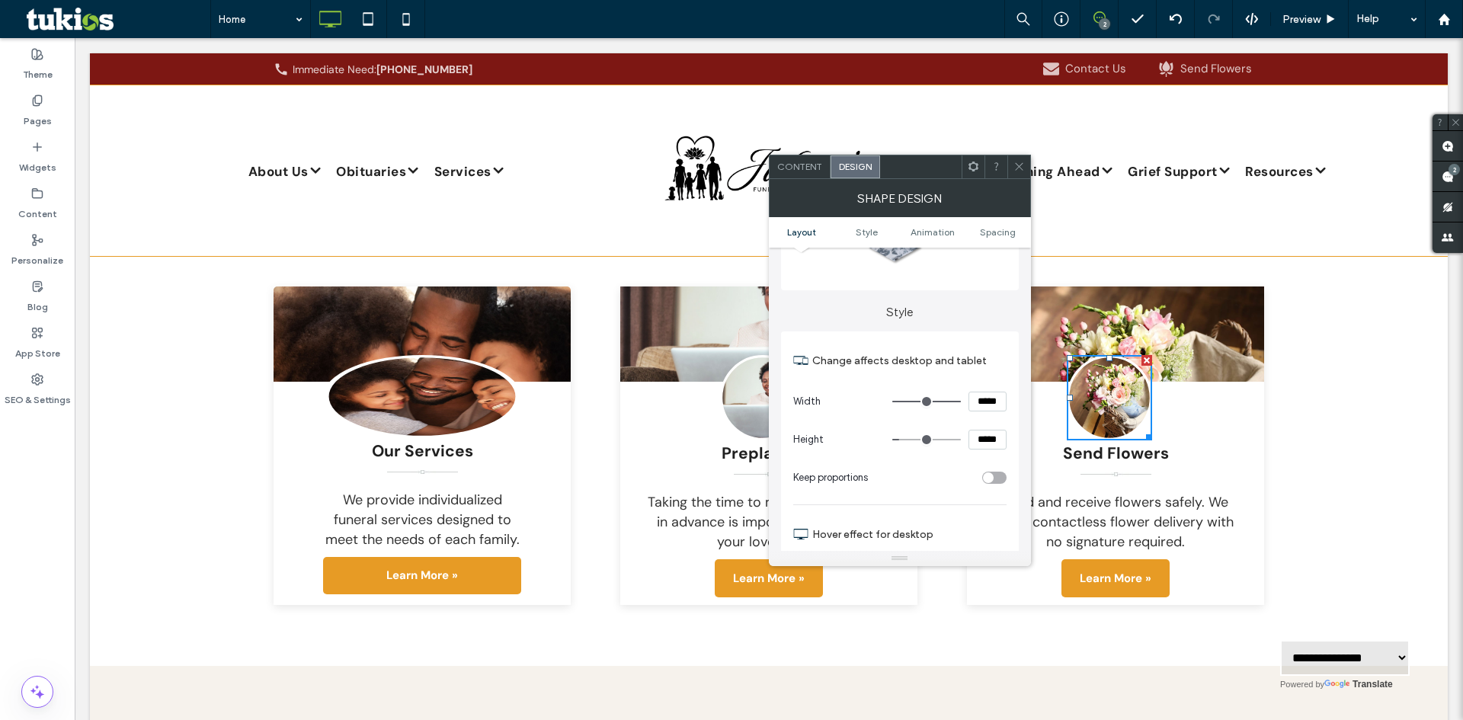
scroll to position [152, 0]
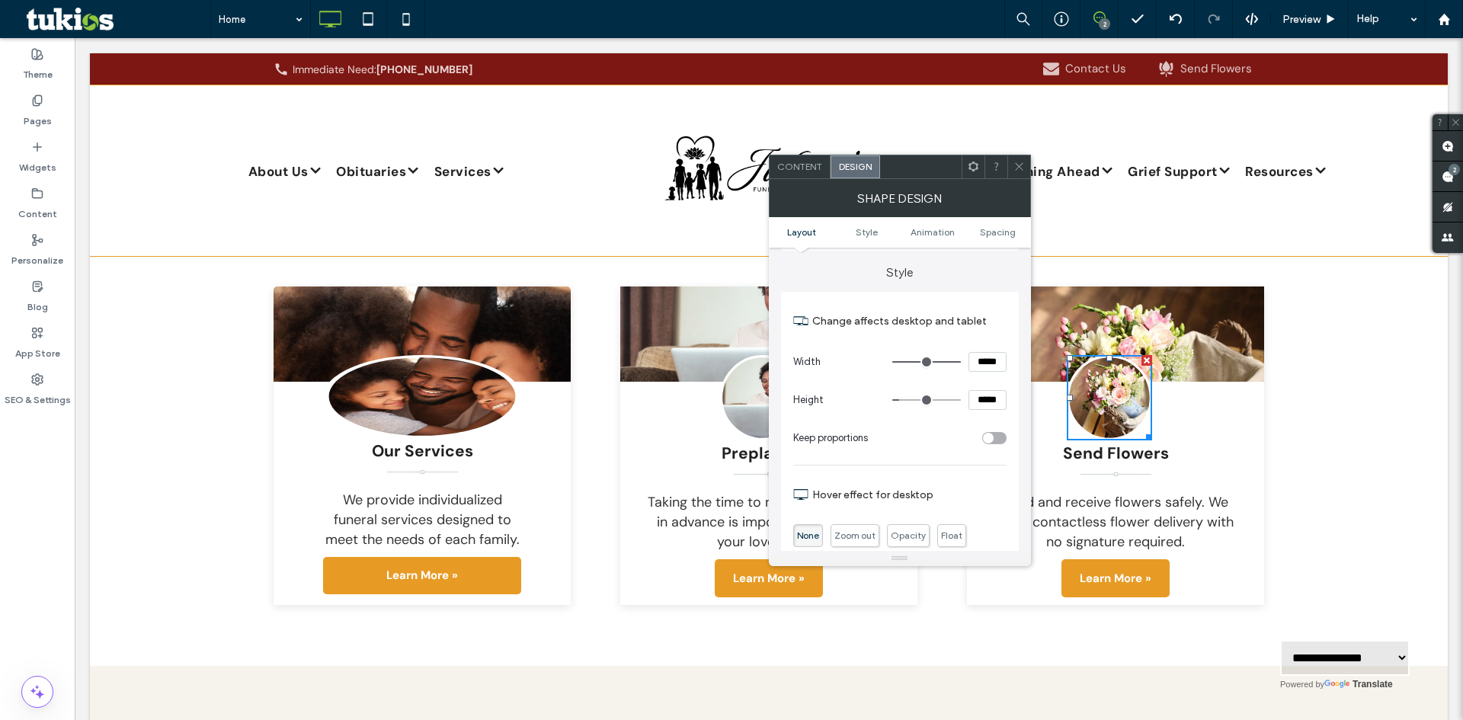
click at [1023, 168] on icon at bounding box center [1018, 166] width 11 height 11
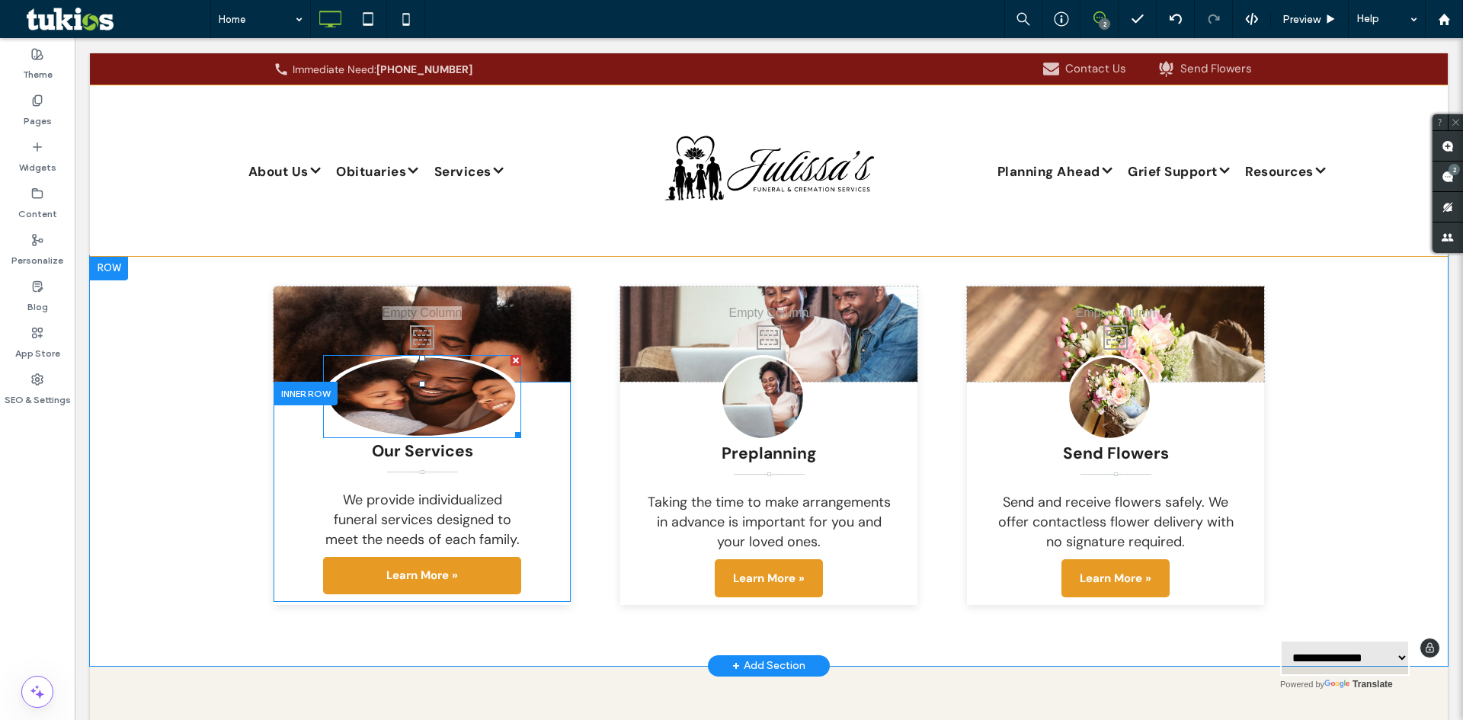
click at [432, 373] on link at bounding box center [422, 396] width 198 height 83
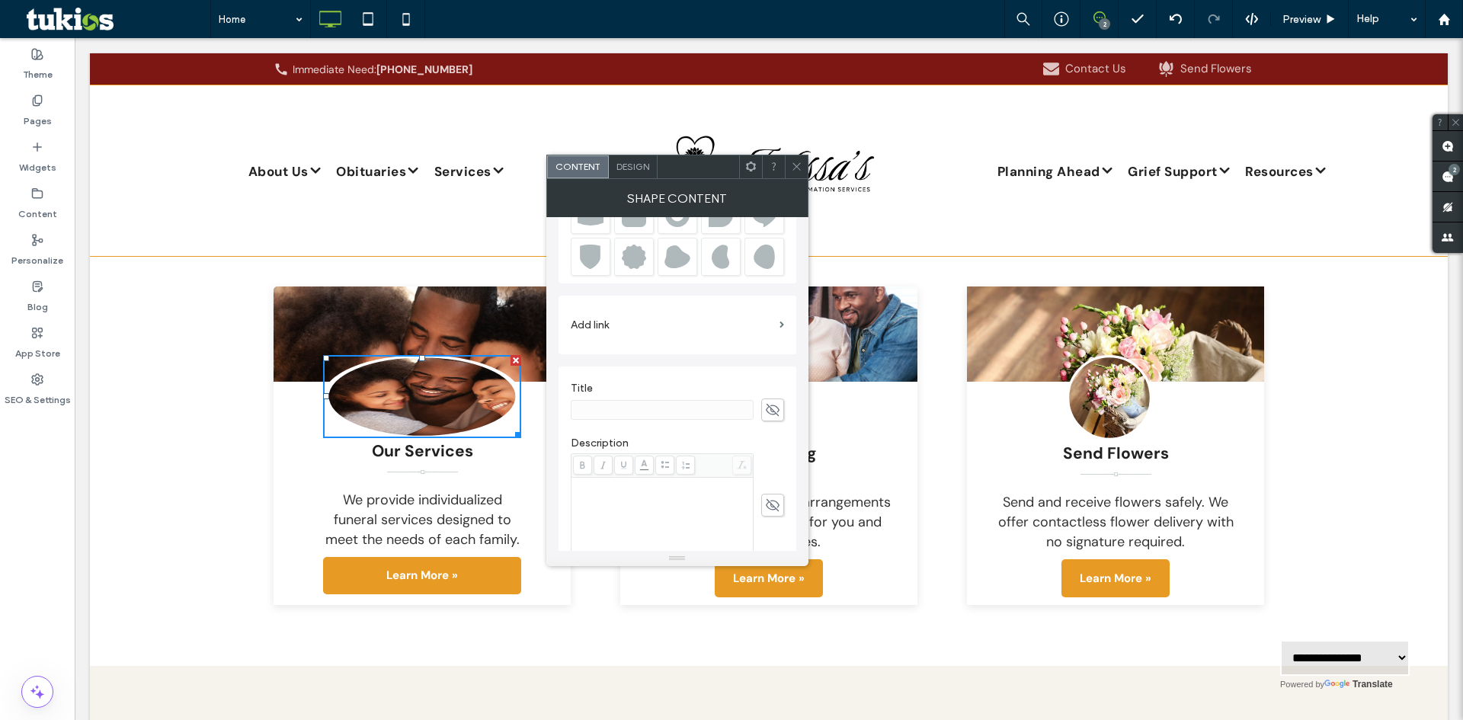
click at [632, 160] on div "Design" at bounding box center [633, 166] width 49 height 23
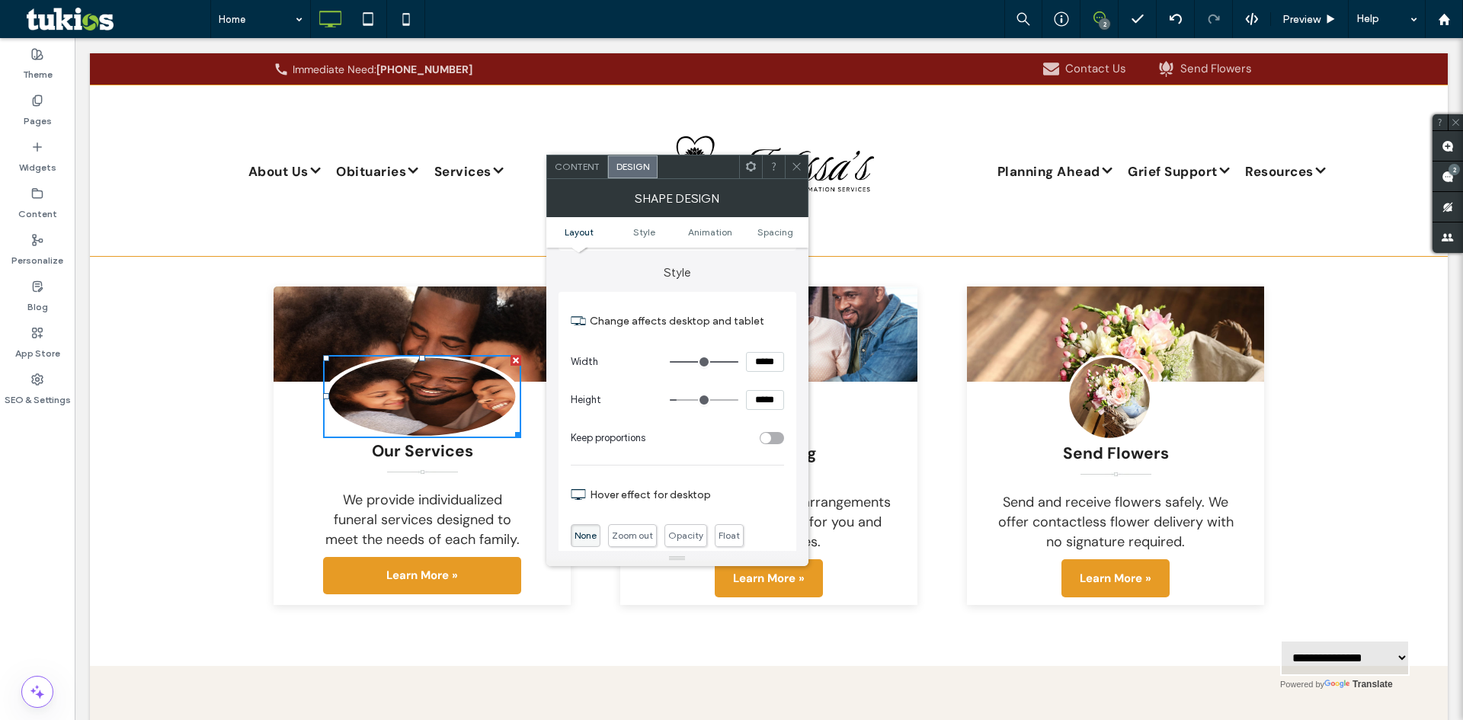
click at [763, 361] on input "*****" at bounding box center [765, 362] width 38 height 20
type input "***"
type input "*****"
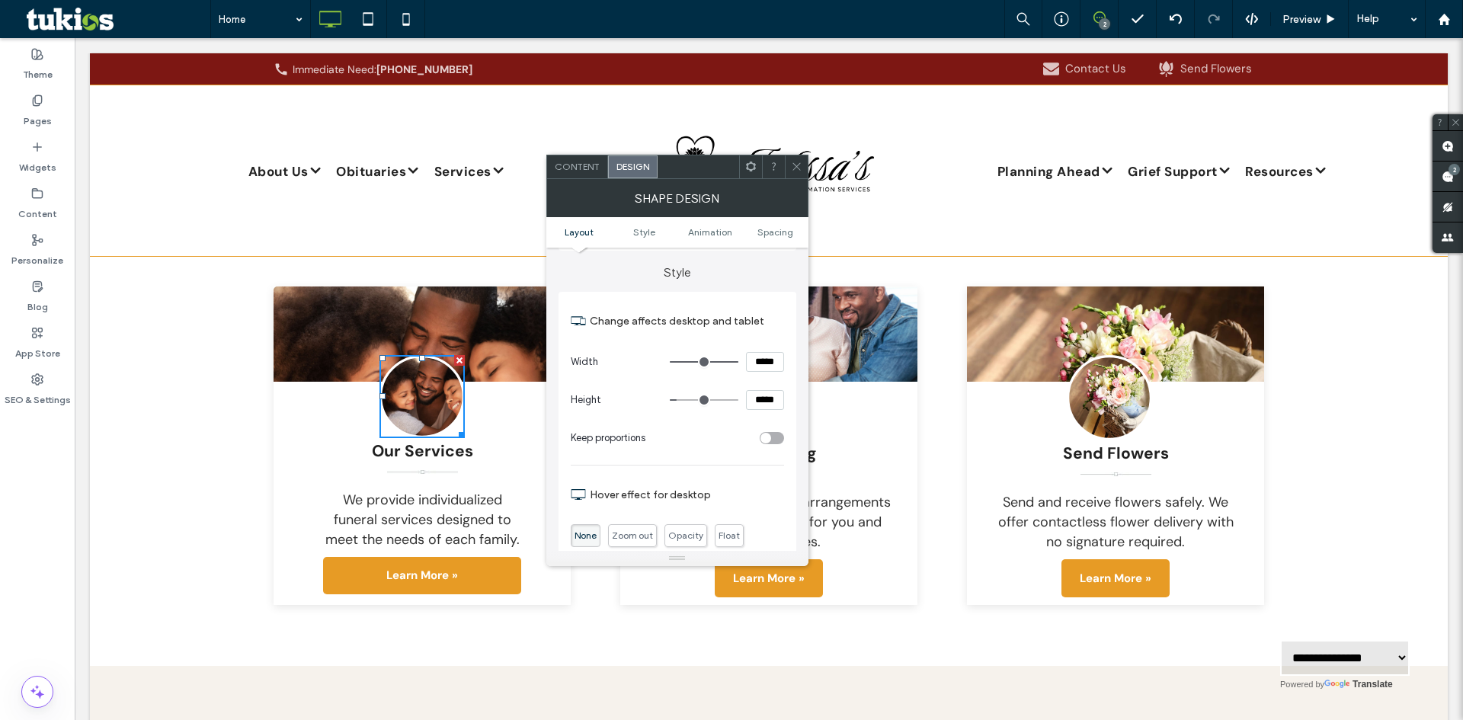
click at [760, 403] on input "*****" at bounding box center [765, 400] width 38 height 20
type input "*****"
type input "***"
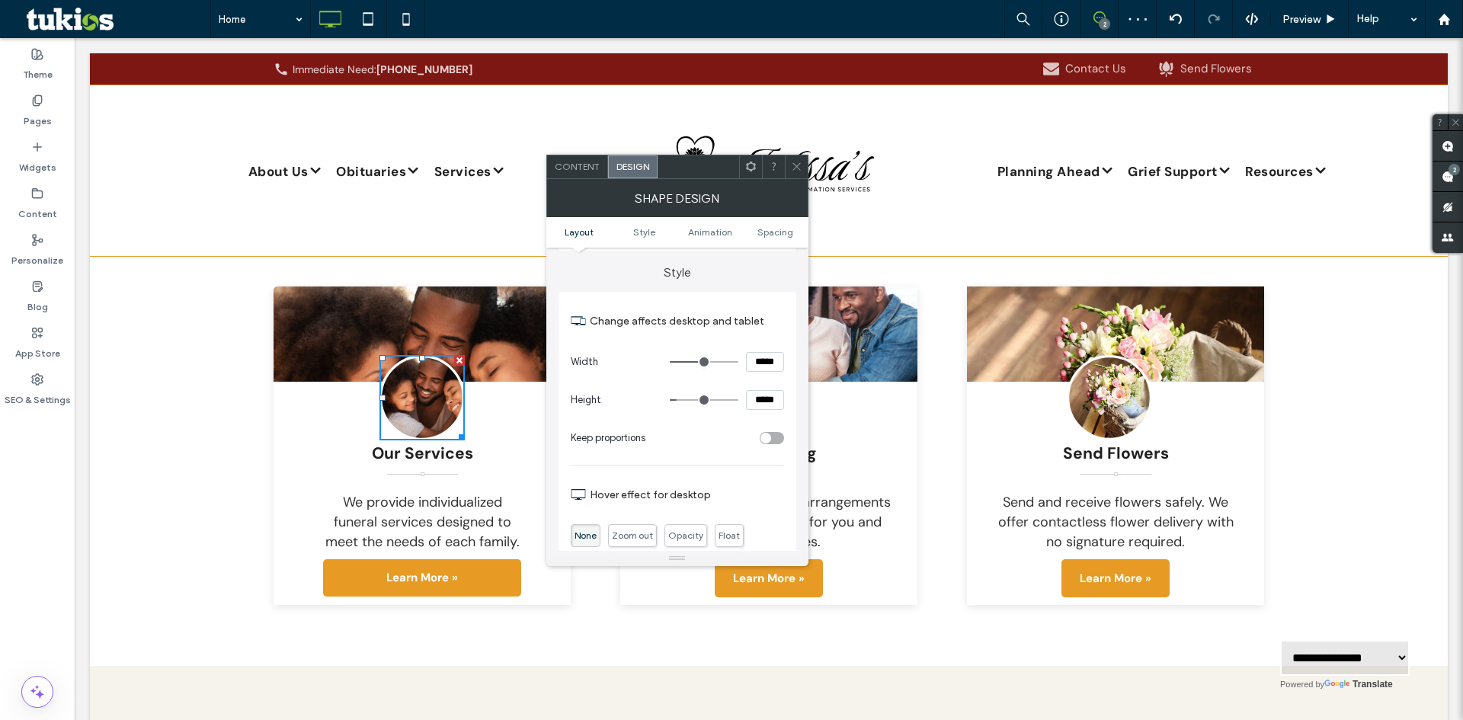
click at [797, 171] on icon at bounding box center [796, 166] width 11 height 11
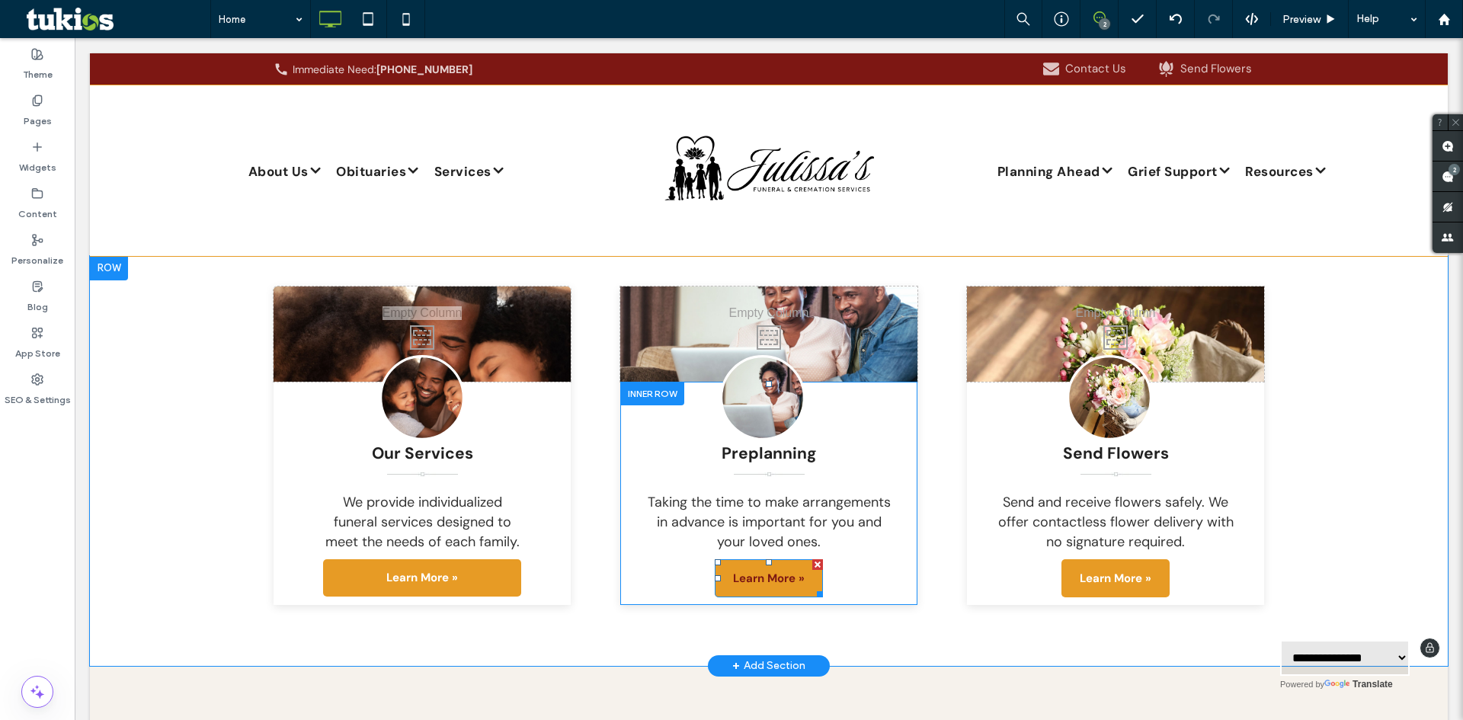
click at [785, 563] on span "Learn More »" at bounding box center [769, 578] width 72 height 30
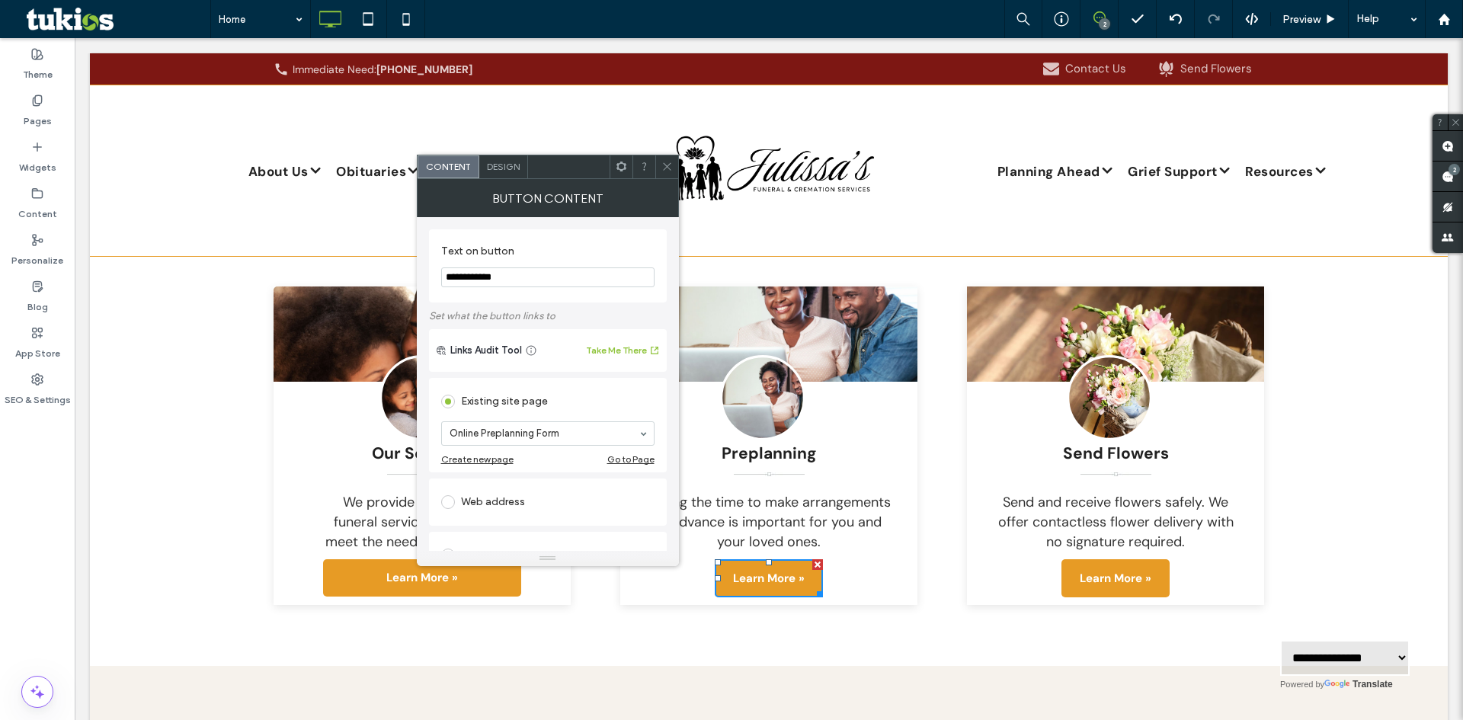
click at [494, 168] on span "Design" at bounding box center [503, 166] width 33 height 11
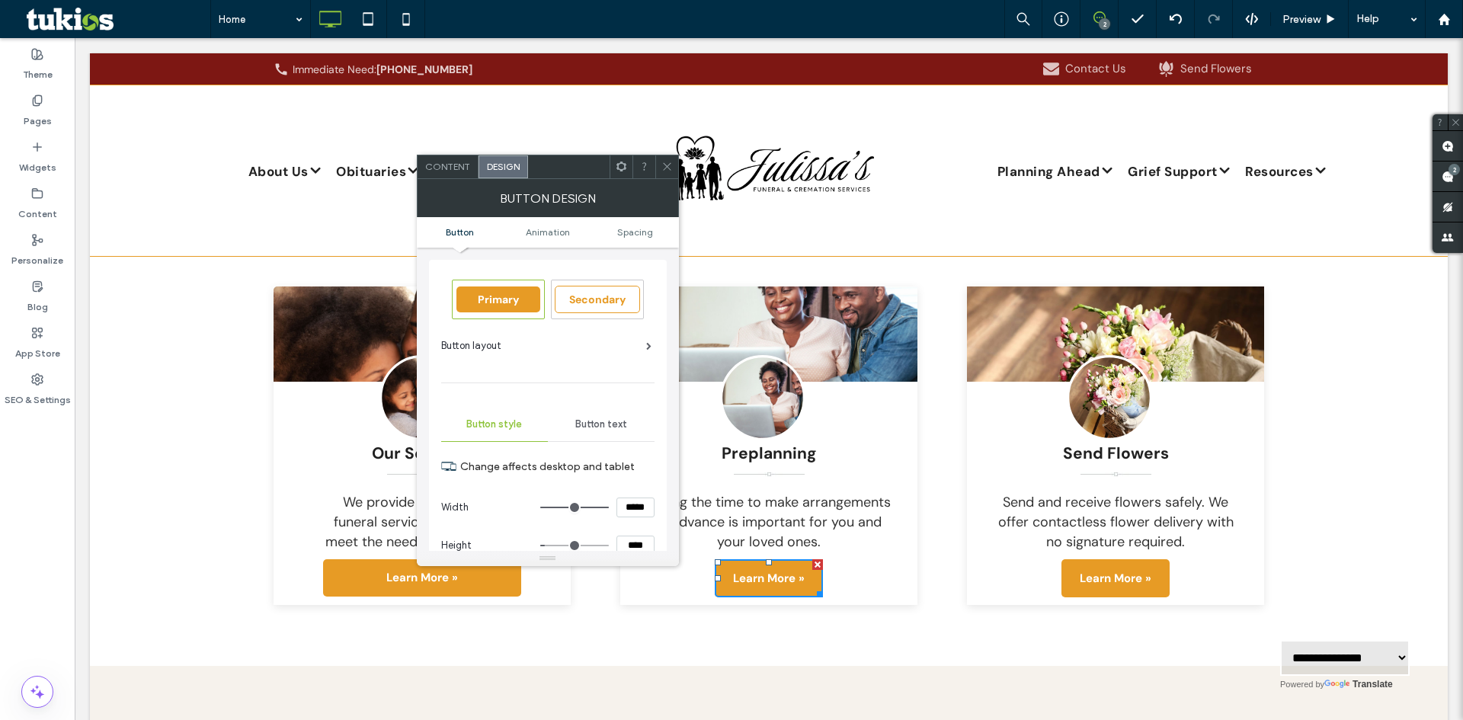
click at [664, 168] on icon at bounding box center [666, 166] width 11 height 11
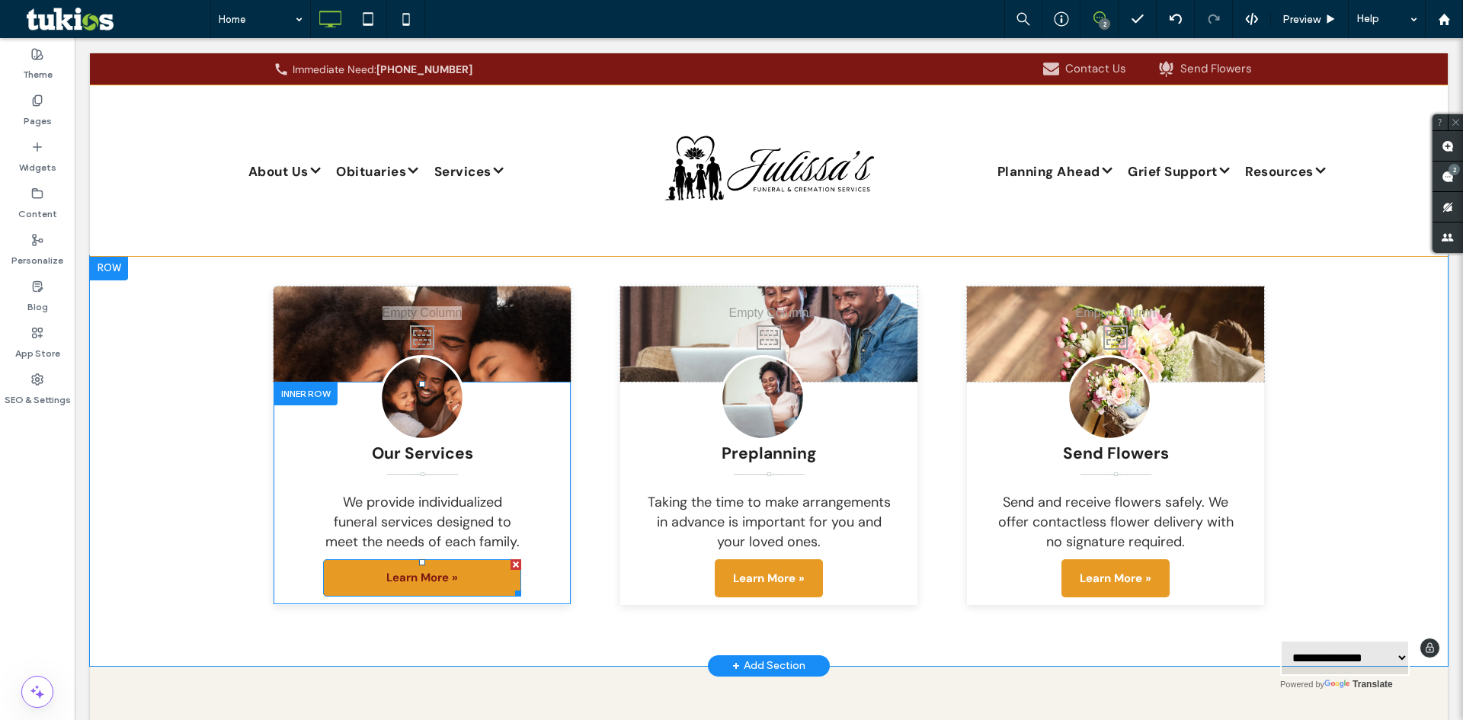
click at [440, 562] on span "Learn More »" at bounding box center [422, 577] width 72 height 30
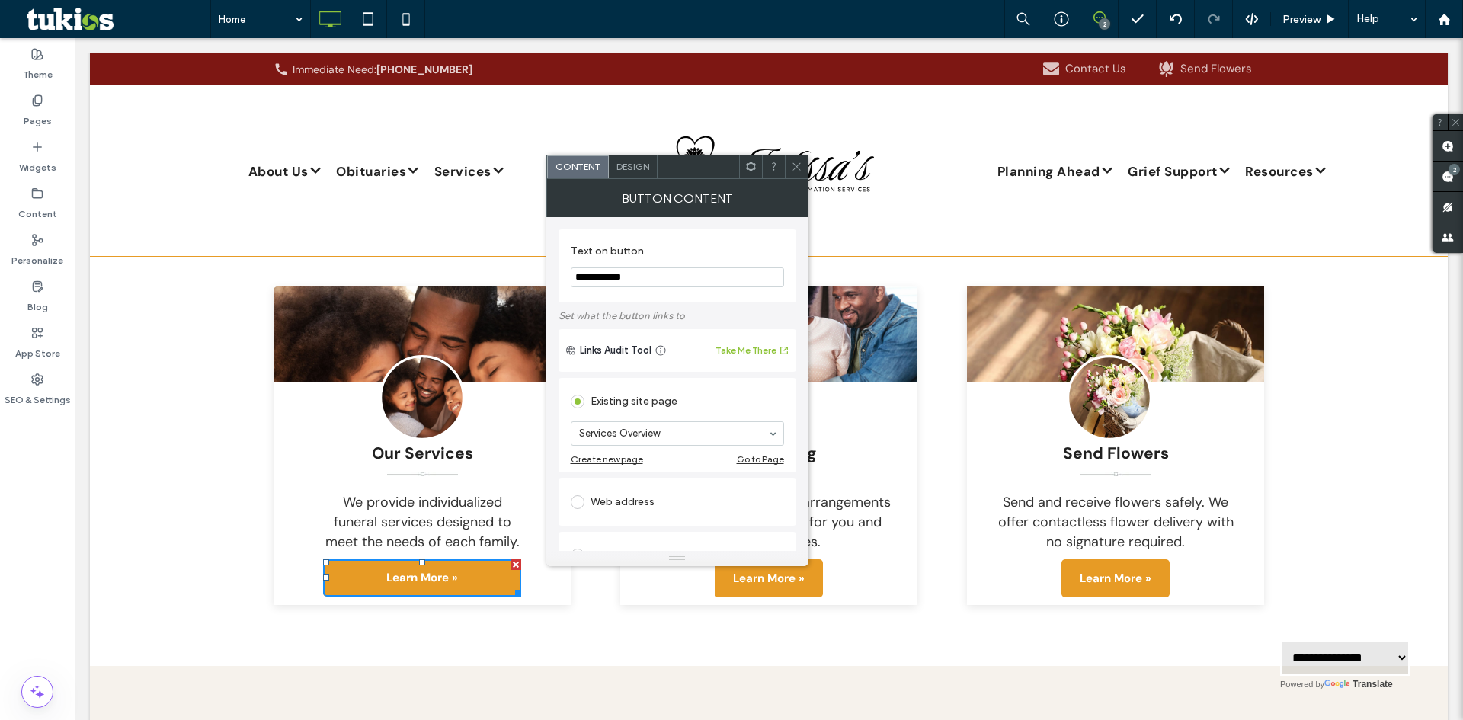
click at [616, 168] on span "Design" at bounding box center [632, 166] width 33 height 11
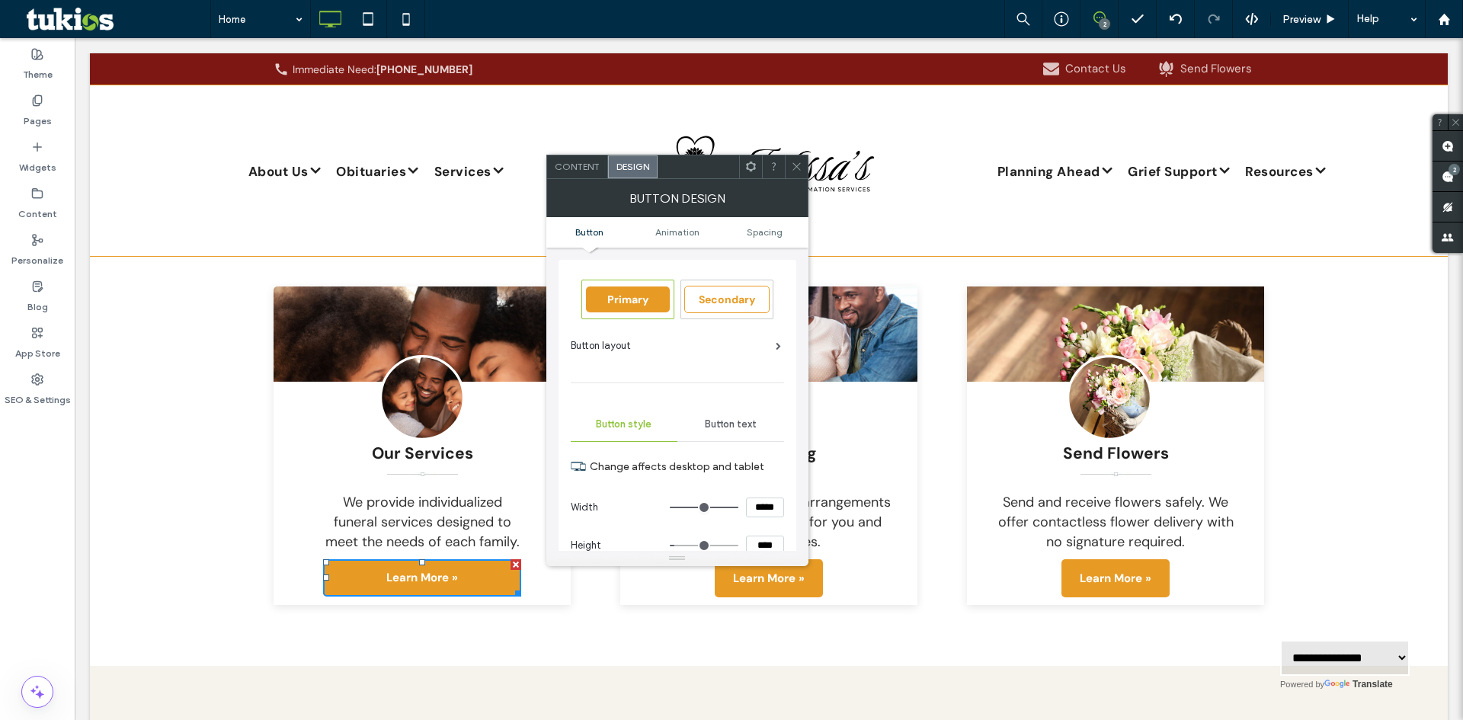
click at [764, 509] on input "*****" at bounding box center [765, 508] width 38 height 20
click at [763, 551] on div at bounding box center [677, 558] width 262 height 15
type input "***"
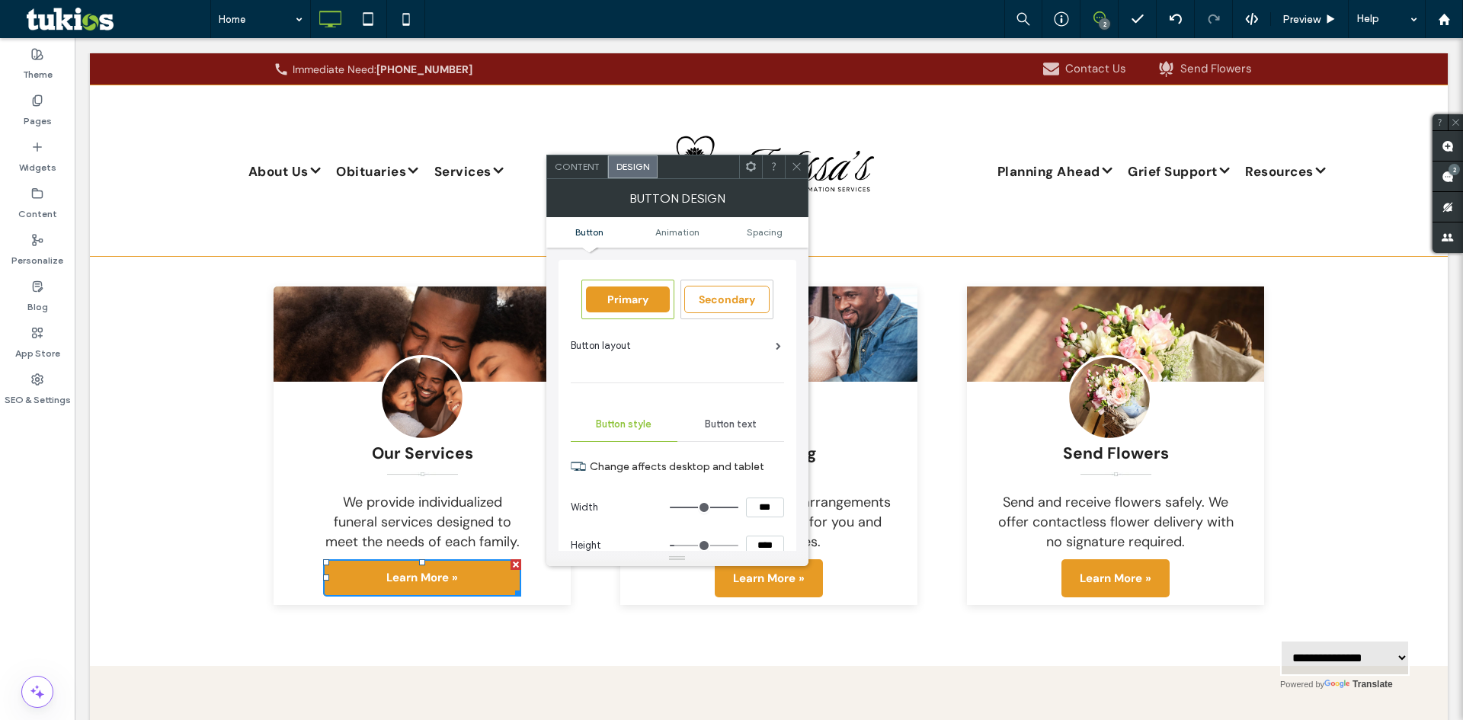
type input "*****"
click at [757, 540] on input "****" at bounding box center [765, 546] width 38 height 20
type input "****"
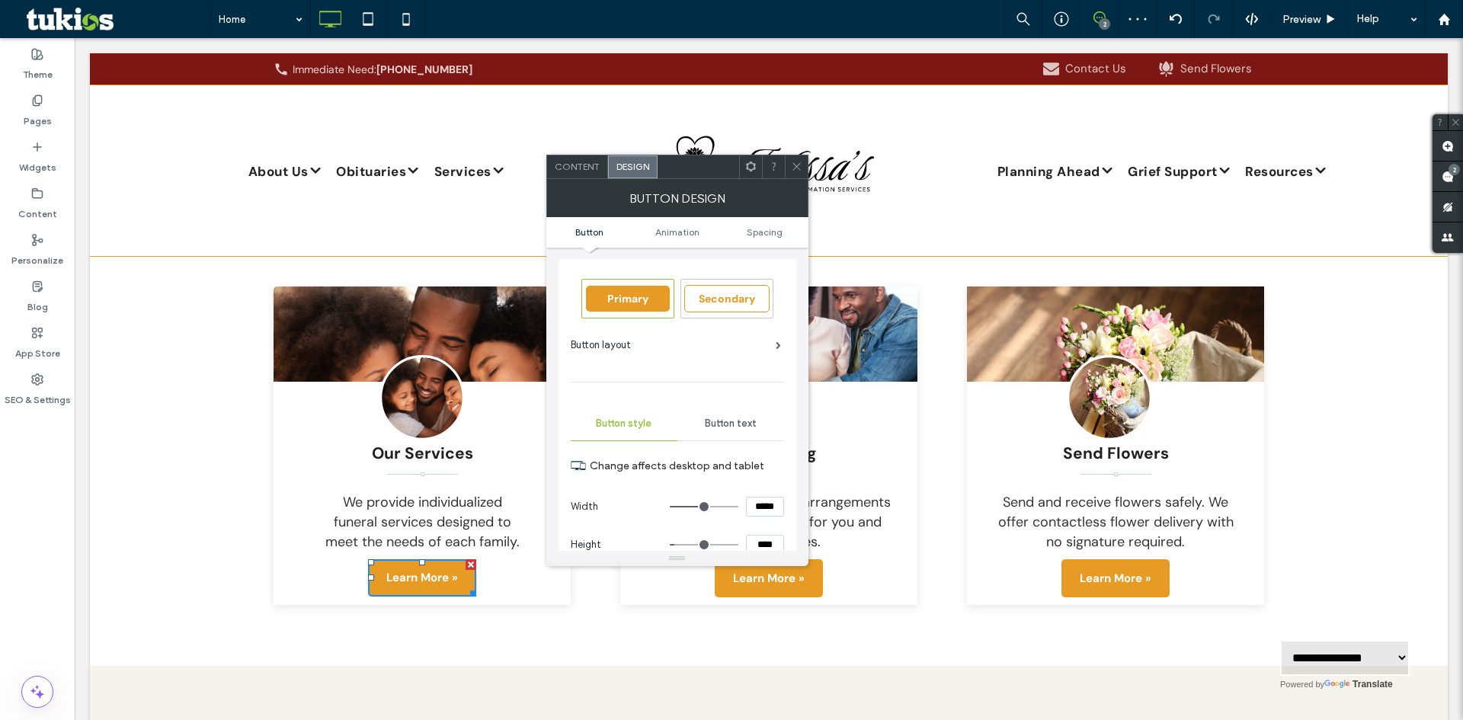
type input "**"
click at [800, 170] on icon at bounding box center [796, 166] width 11 height 11
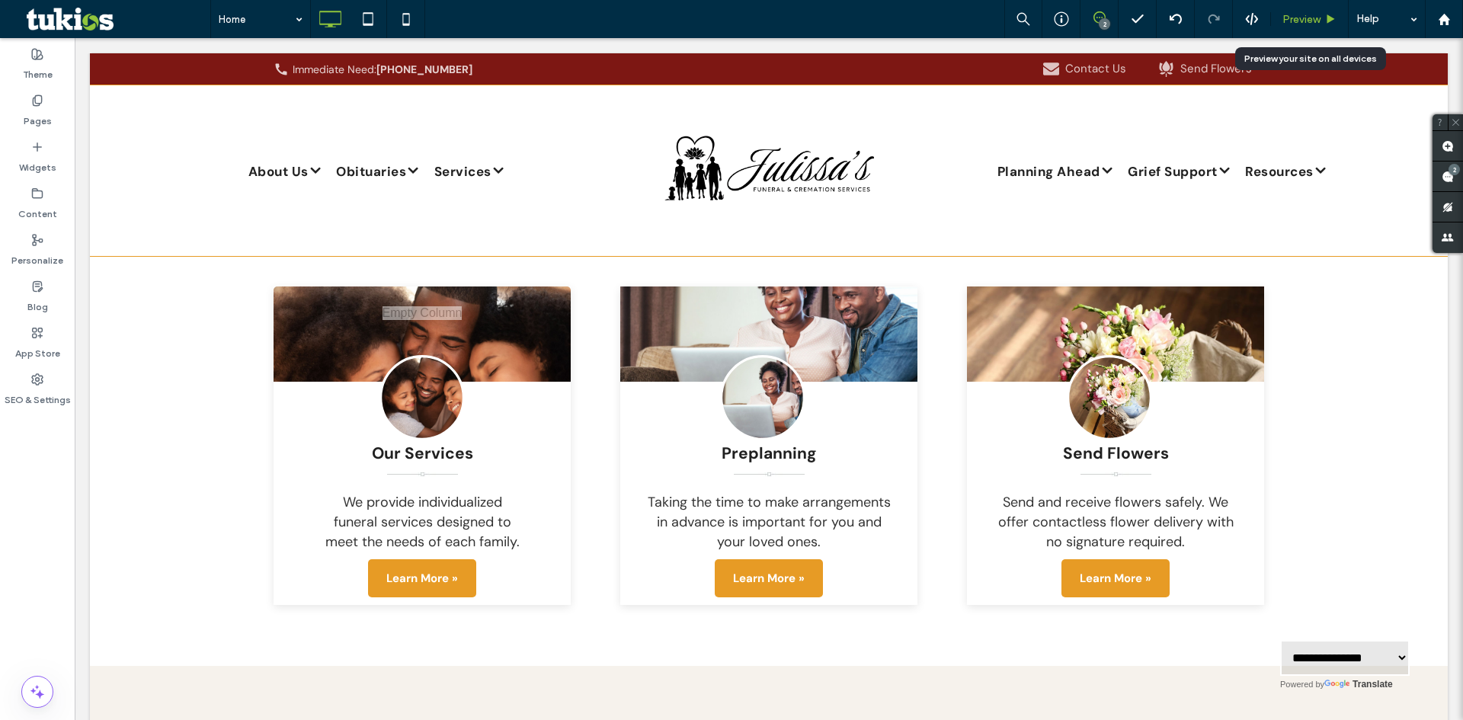
click at [1305, 21] on span "Preview" at bounding box center [1301, 19] width 38 height 13
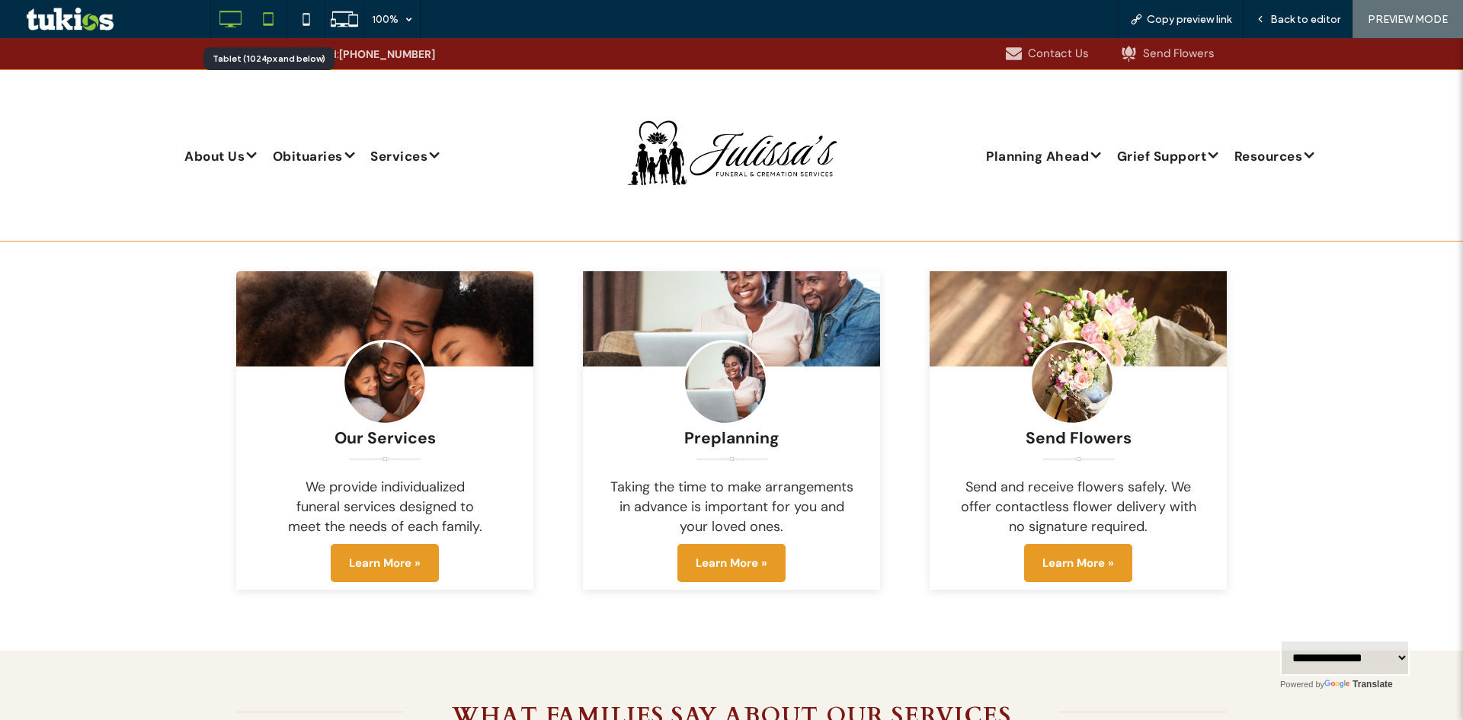
click at [280, 15] on icon at bounding box center [268, 19] width 30 height 30
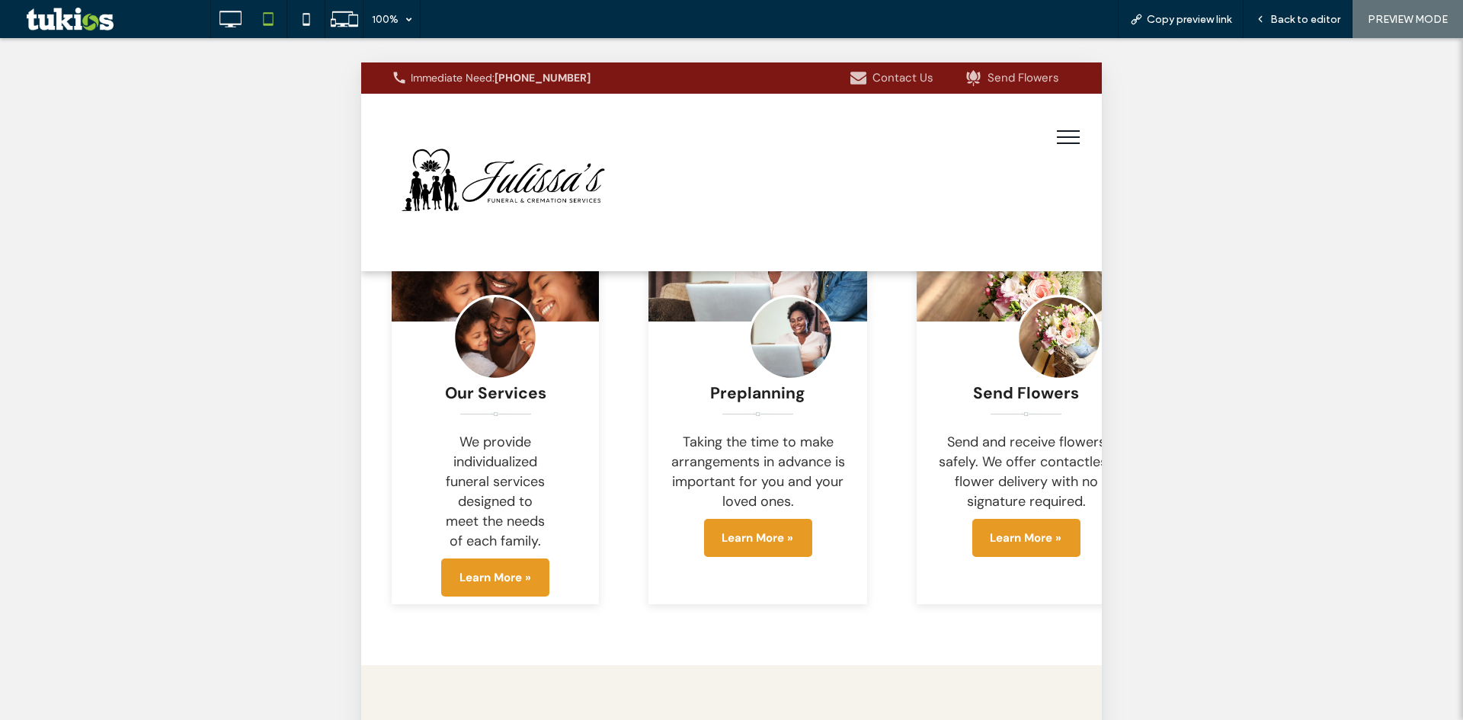
scroll to position [2972, 0]
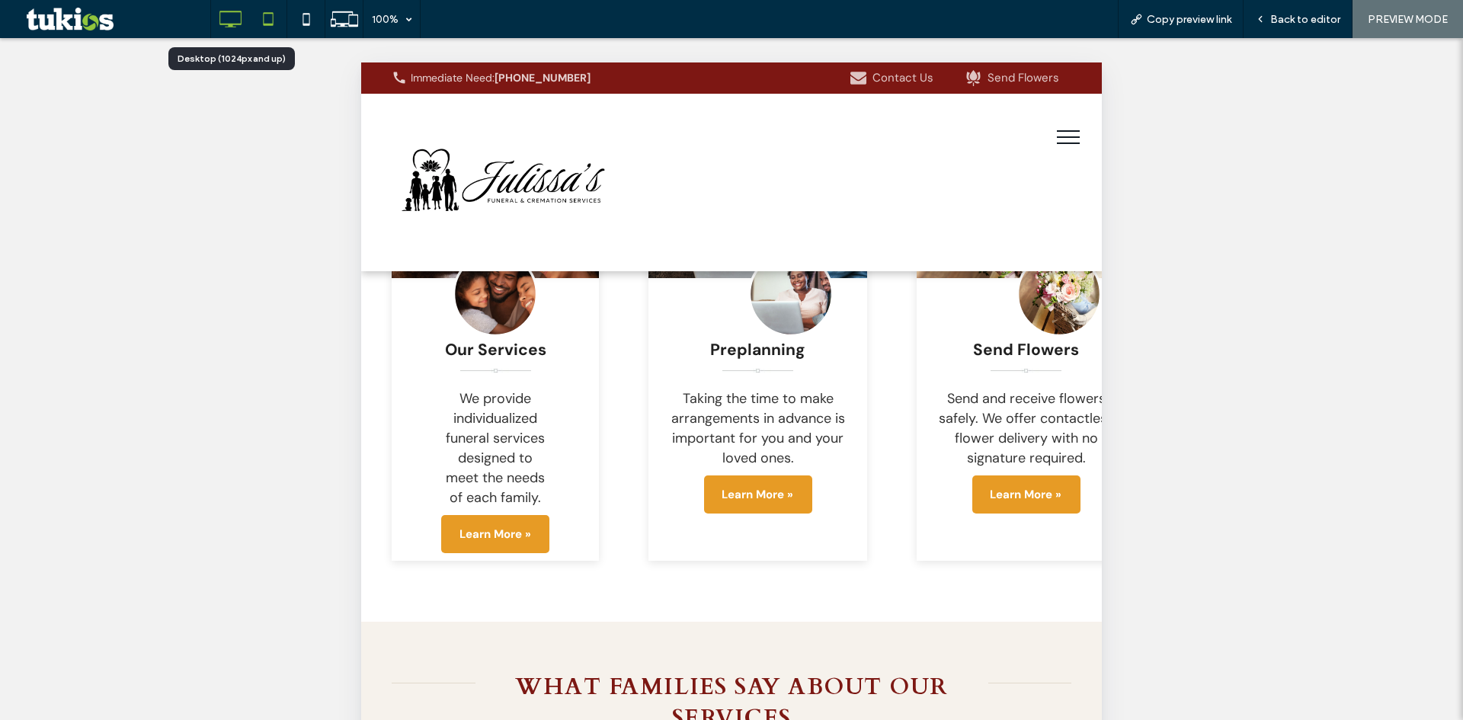
click at [231, 27] on icon at bounding box center [230, 19] width 30 height 30
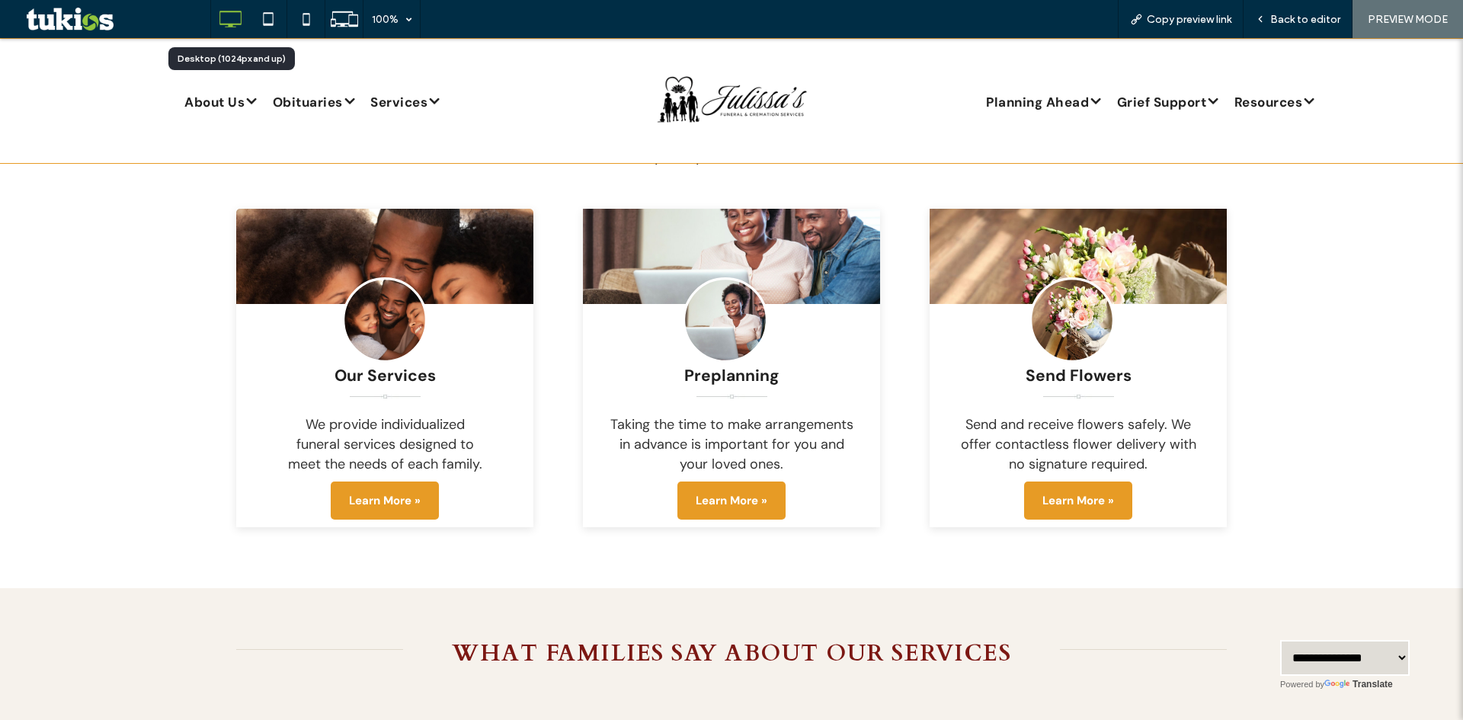
scroll to position [2057, 0]
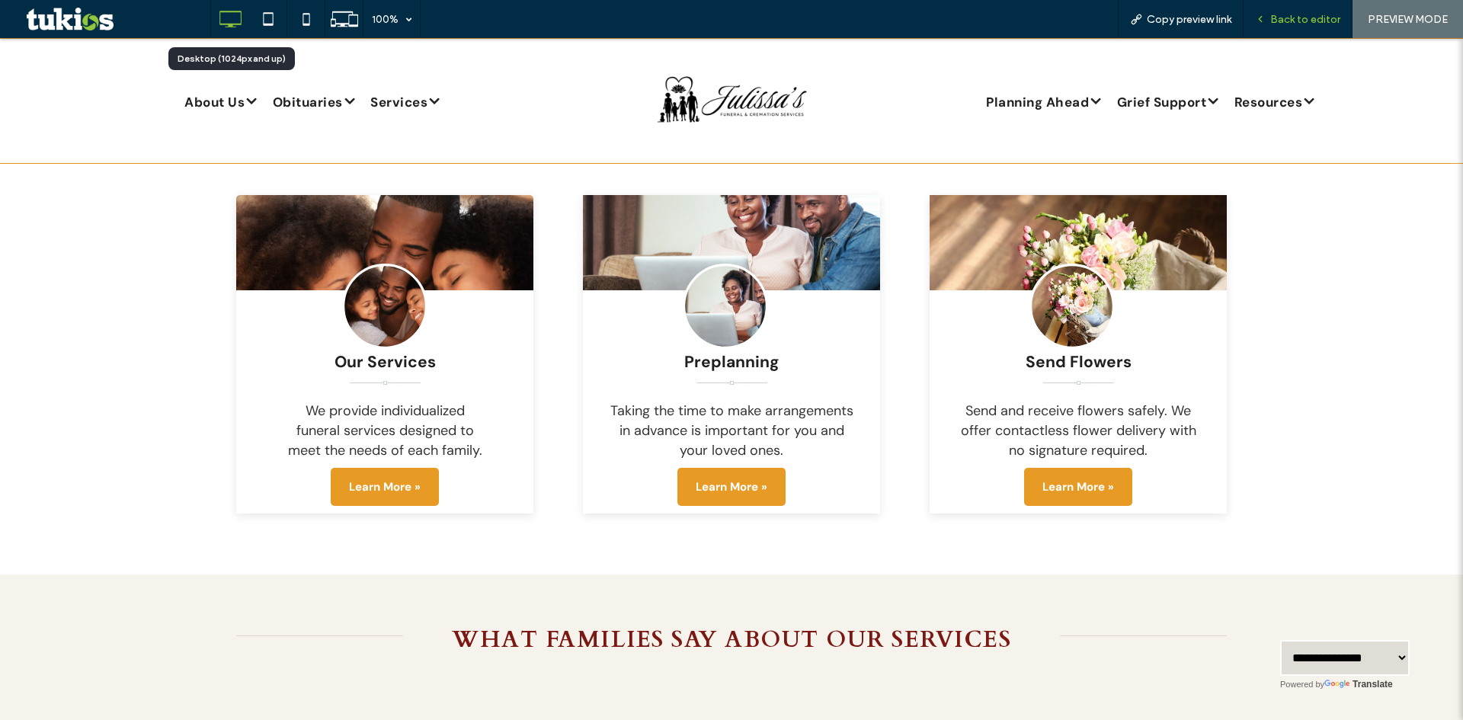
click at [1318, 26] on div "Back to editor" at bounding box center [1298, 19] width 109 height 38
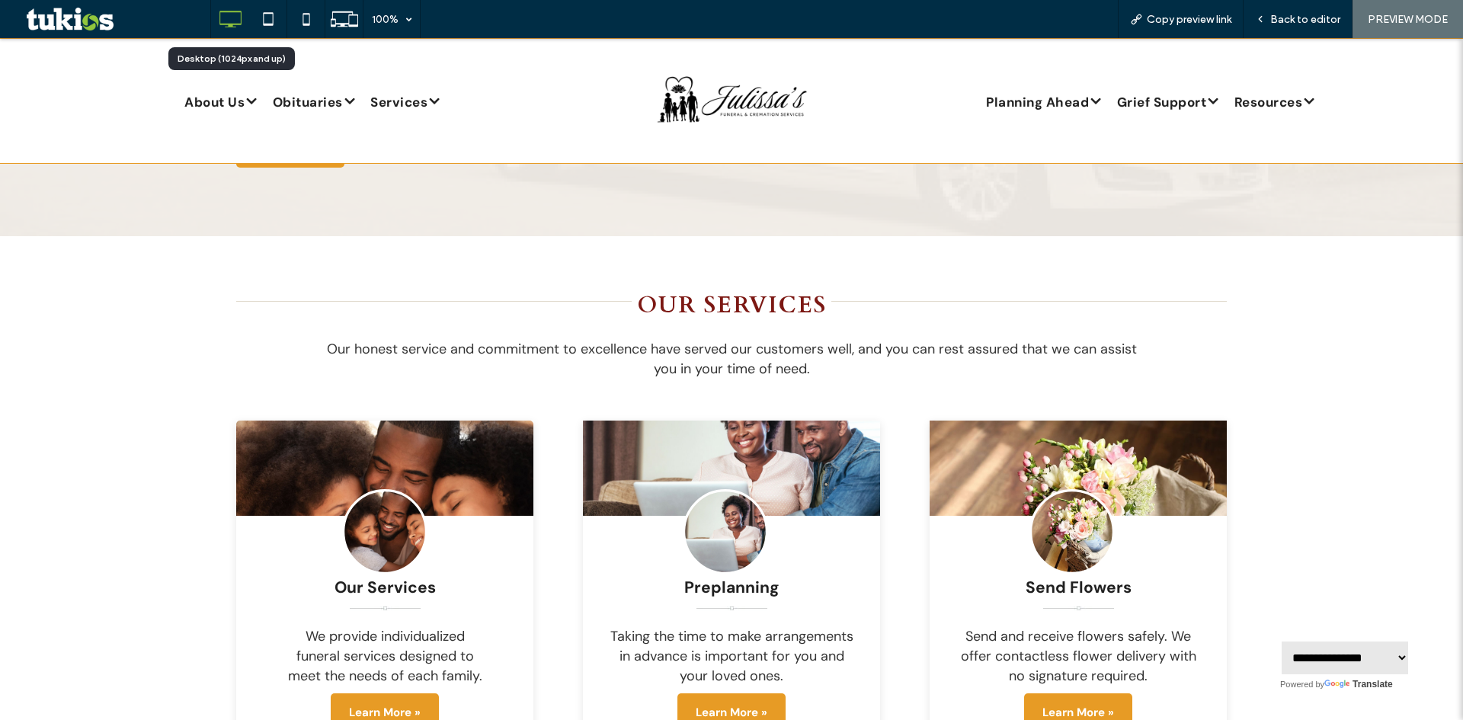
scroll to position [1829, 0]
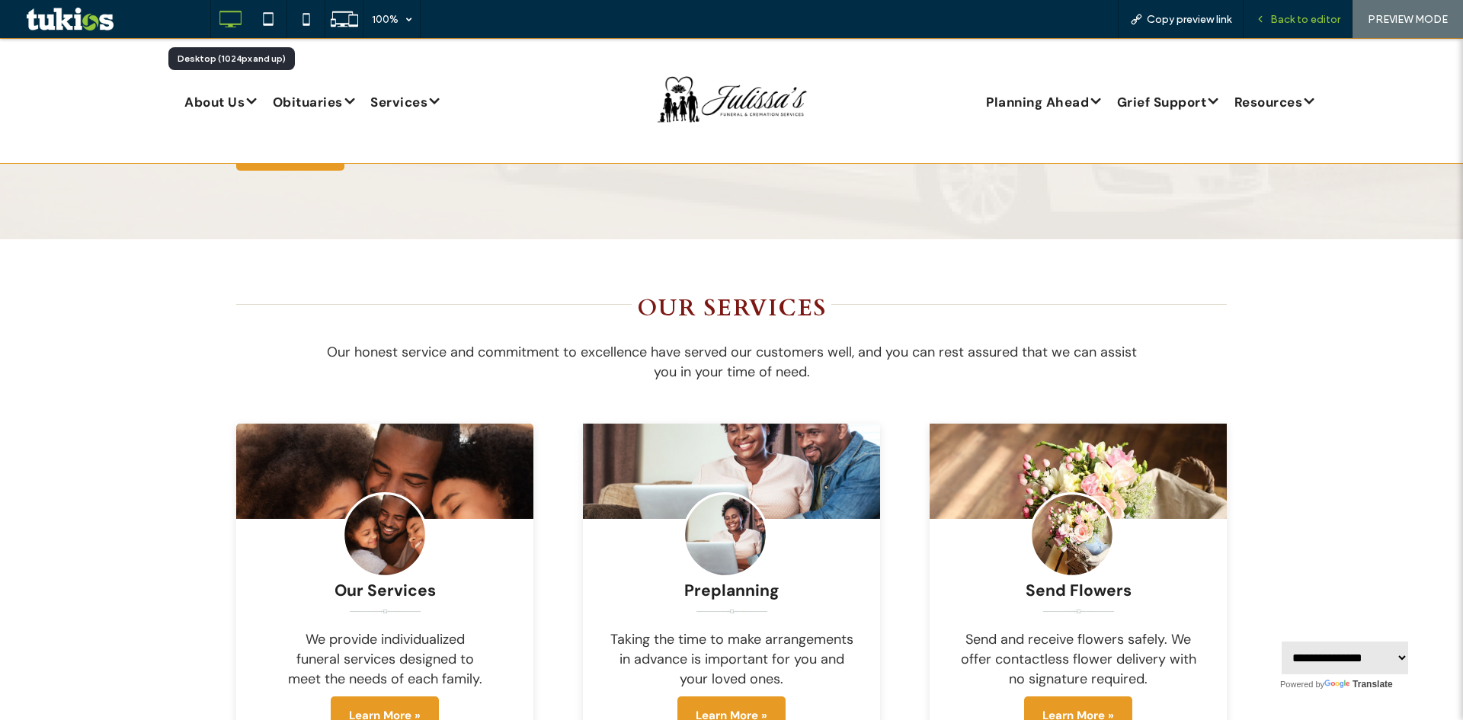
click at [1289, 21] on span "Back to editor" at bounding box center [1305, 19] width 70 height 13
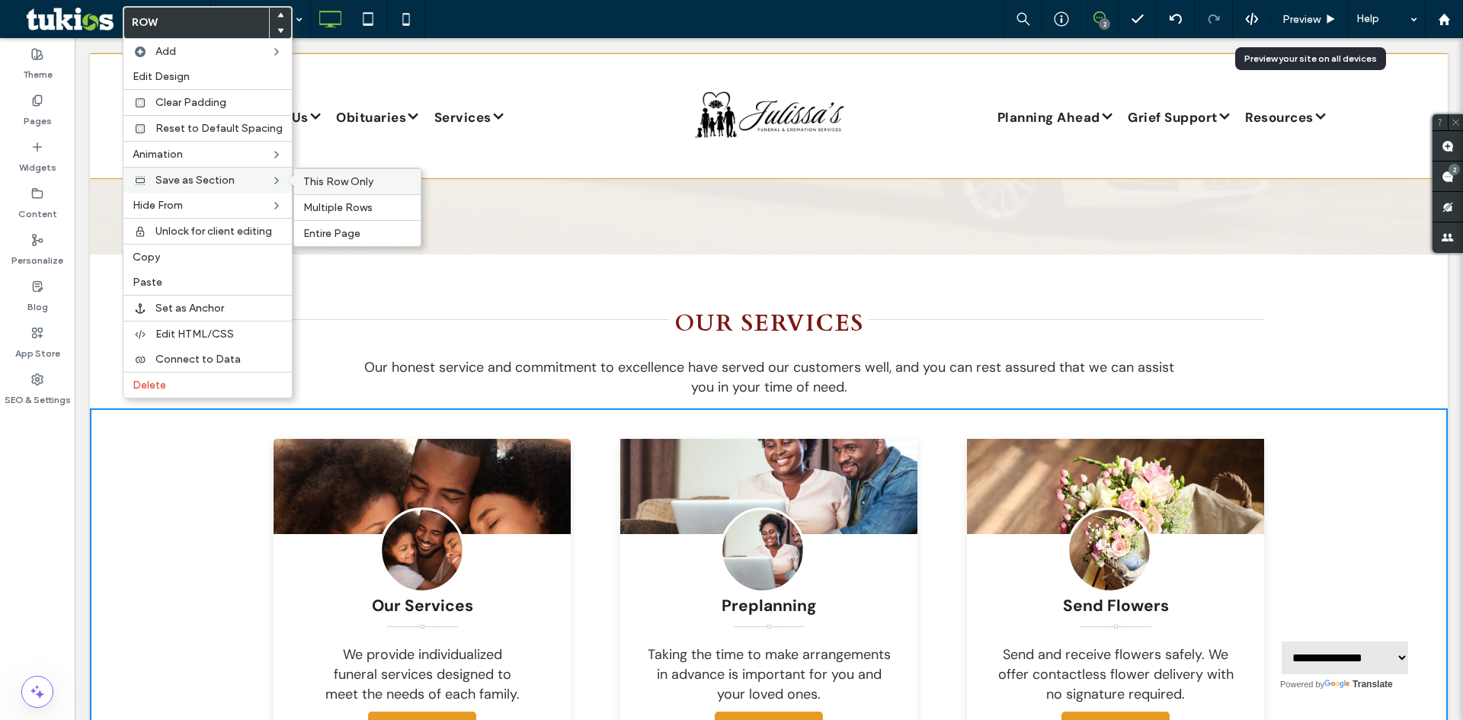
click at [342, 179] on span "This Row Only" at bounding box center [338, 181] width 70 height 13
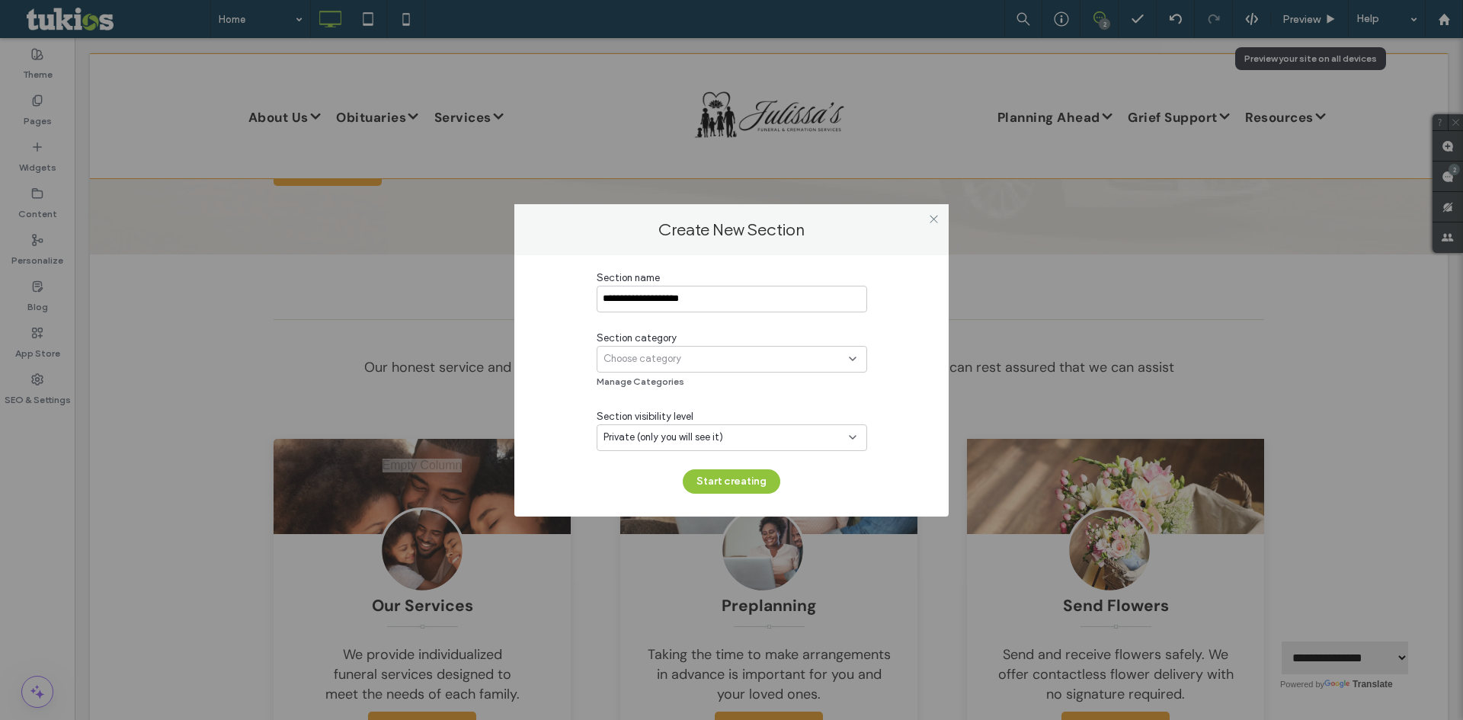
type input "**********"
click at [691, 363] on div "Choose category" at bounding box center [726, 358] width 245 height 15
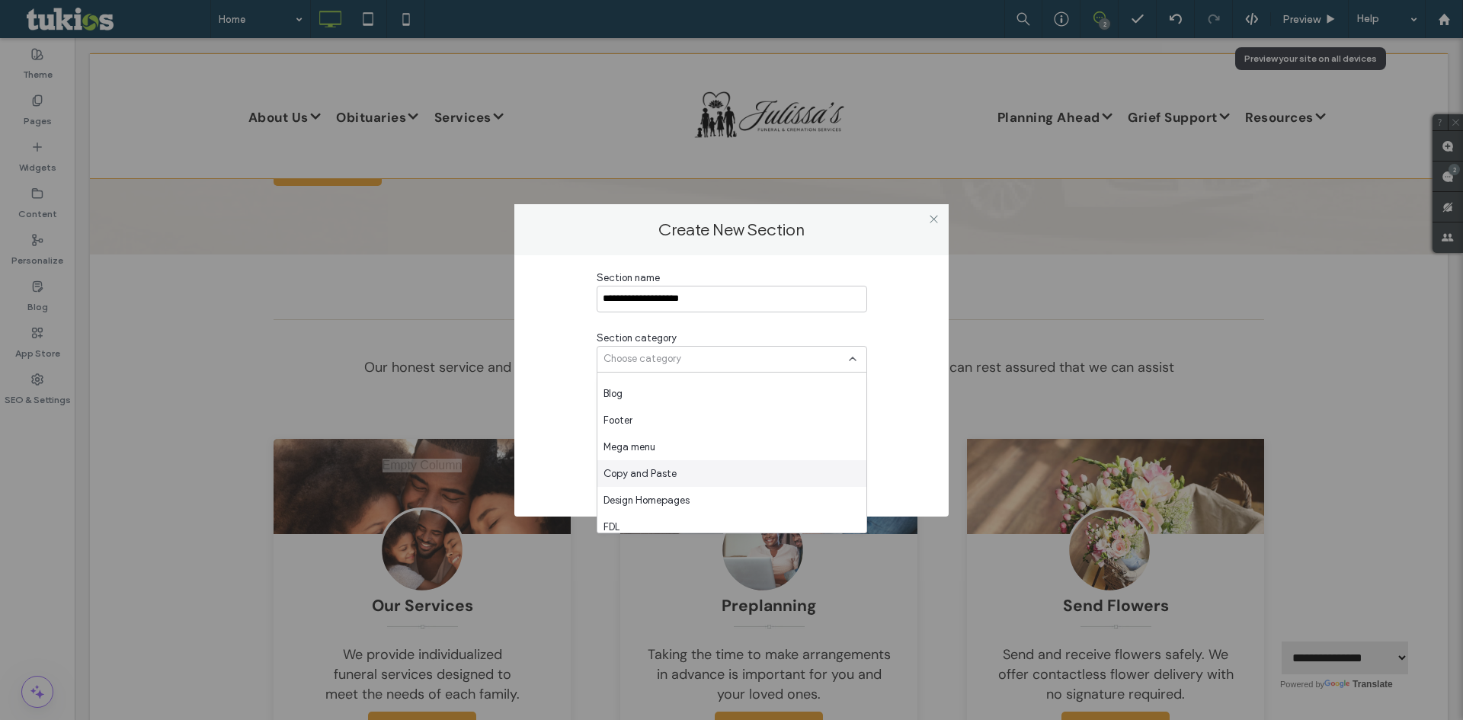
scroll to position [229, 0]
click at [674, 404] on span "Copy and Paste" at bounding box center [640, 397] width 73 height 15
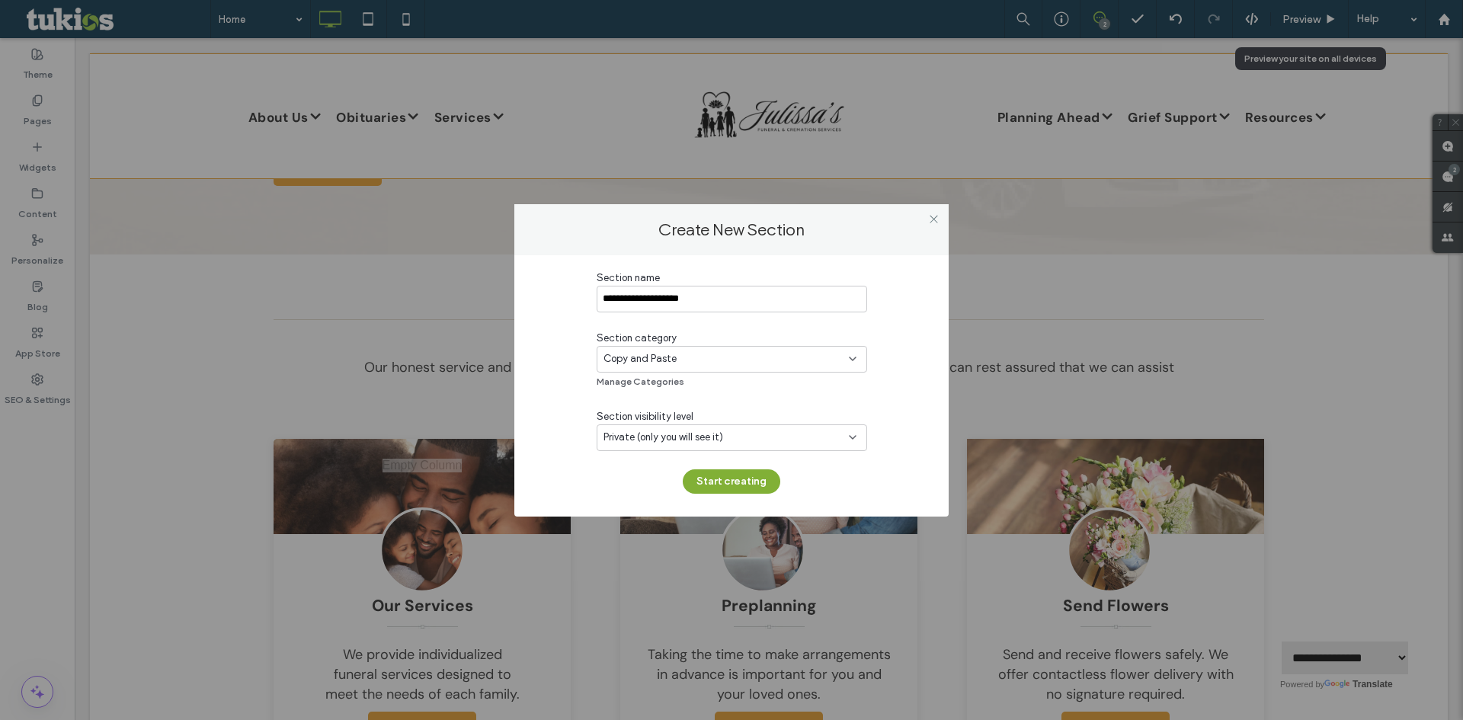
click at [738, 482] on button "Start creating" at bounding box center [732, 481] width 98 height 24
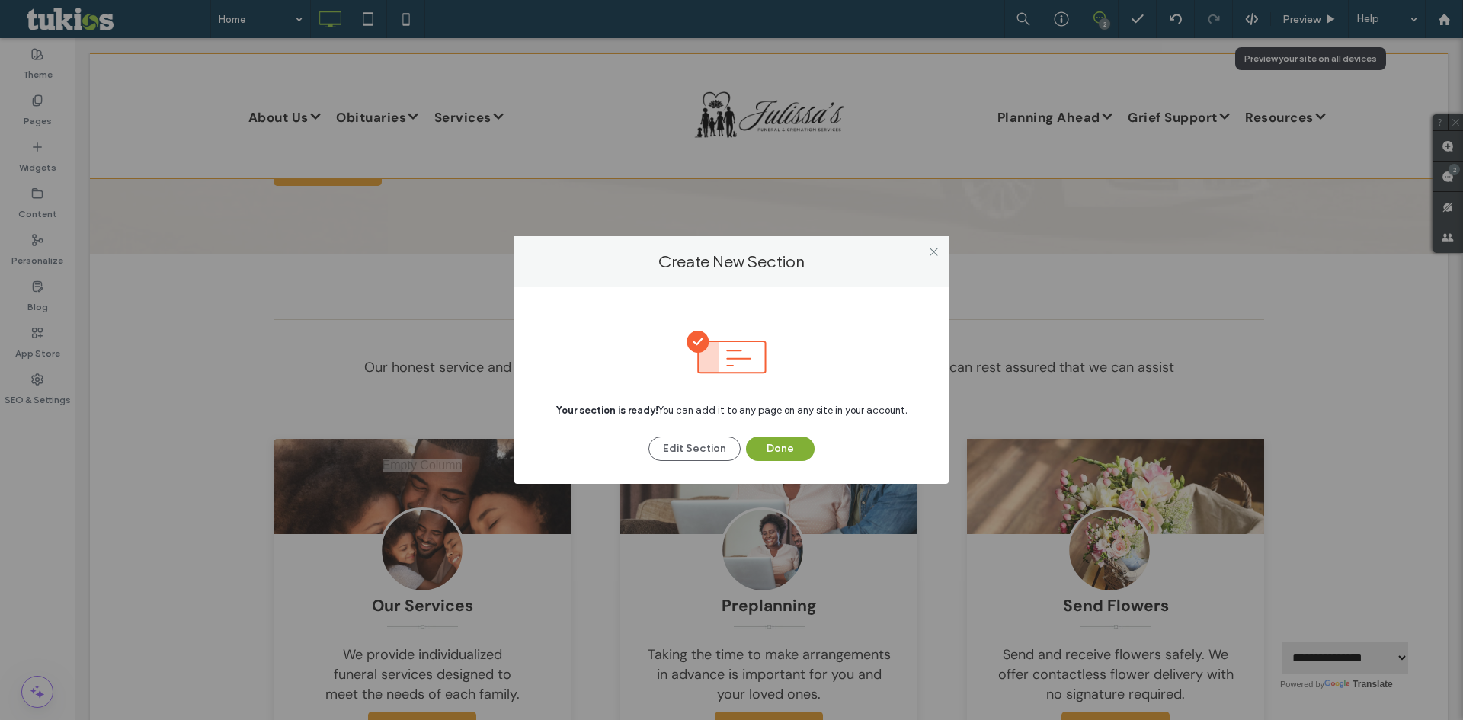
click at [784, 446] on button "Done" at bounding box center [780, 449] width 69 height 24
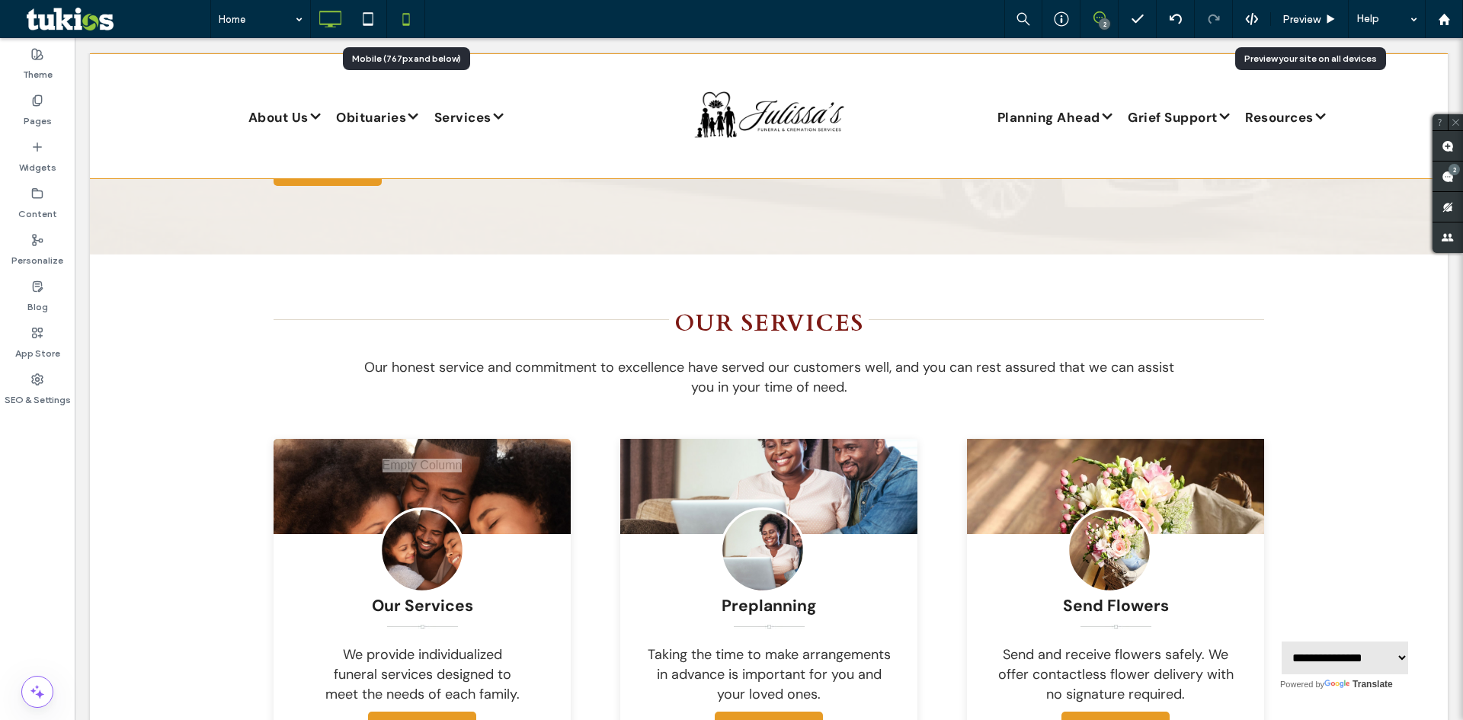
click at [400, 22] on icon at bounding box center [406, 19] width 30 height 30
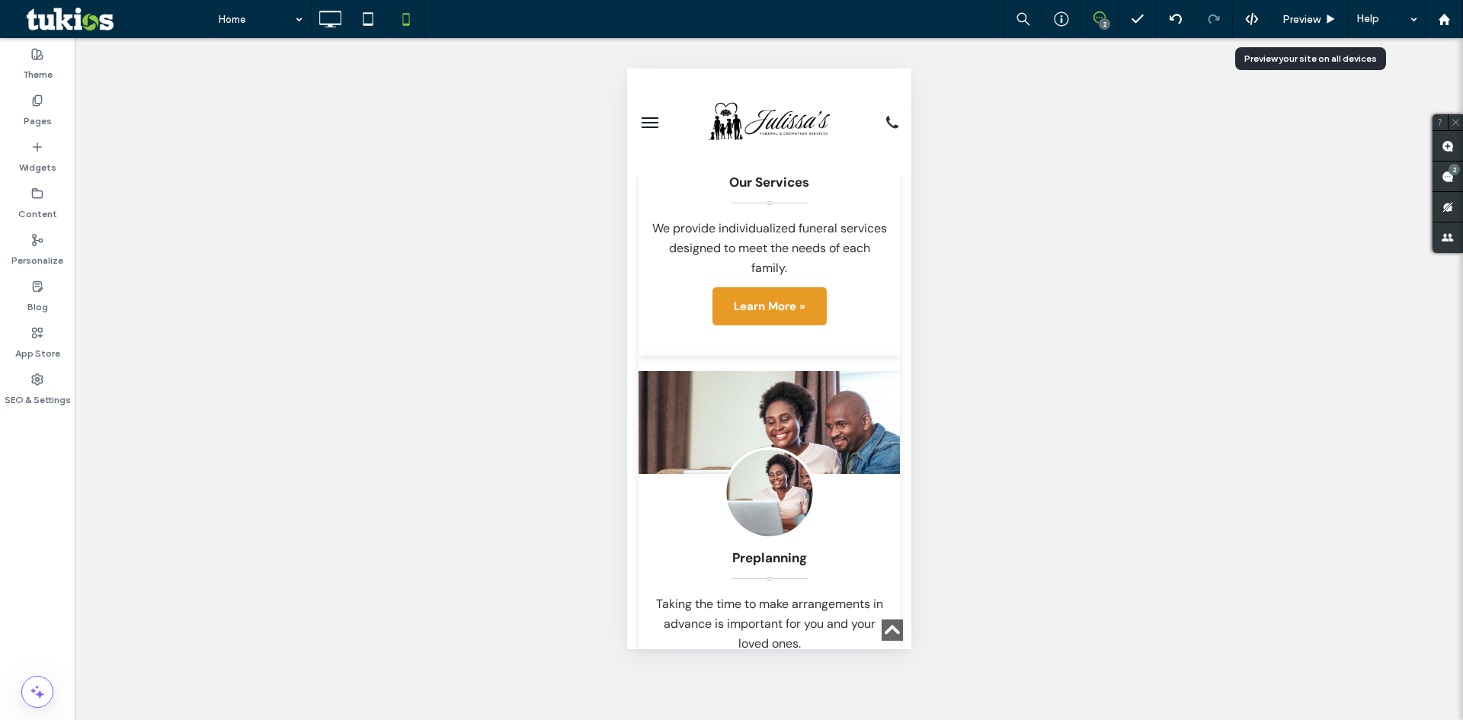
scroll to position [3429, 0]
click at [370, 11] on icon at bounding box center [368, 19] width 30 height 30
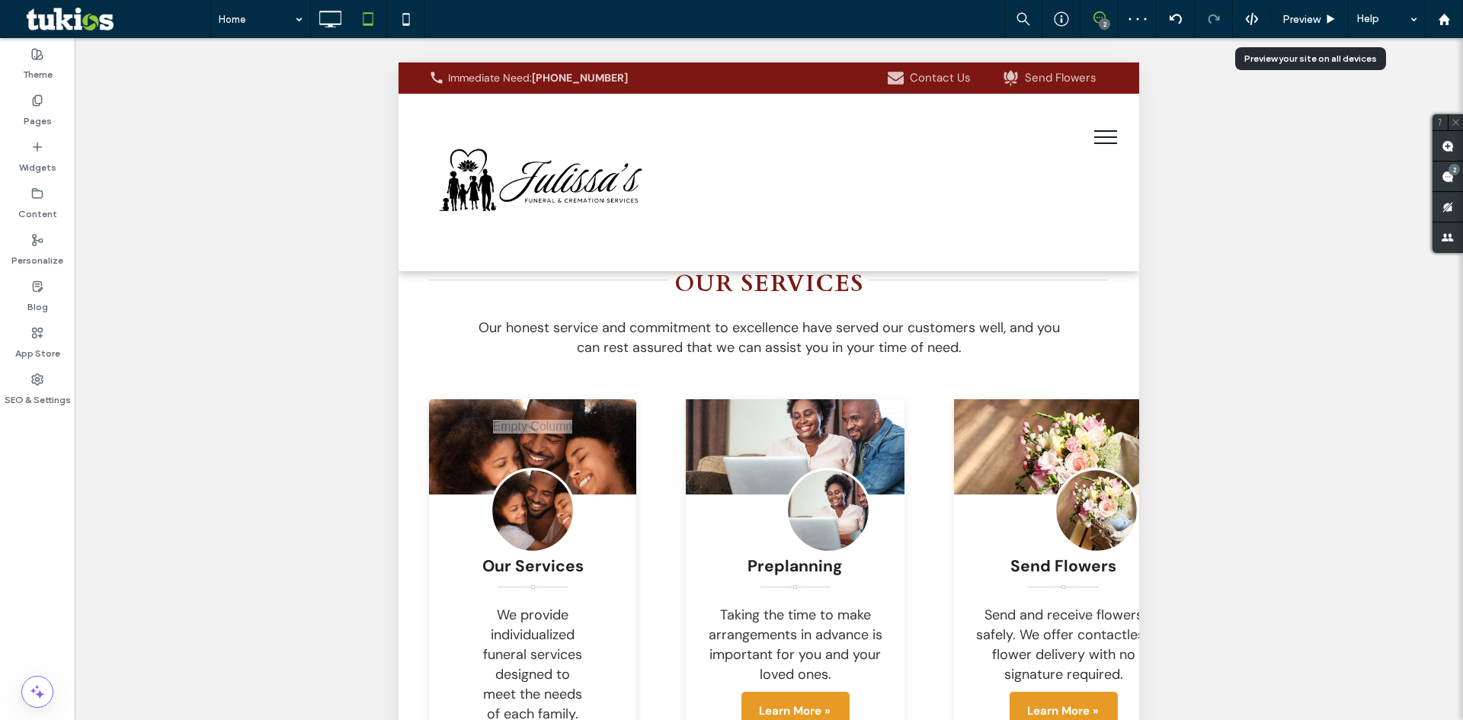
scroll to position [2743, 0]
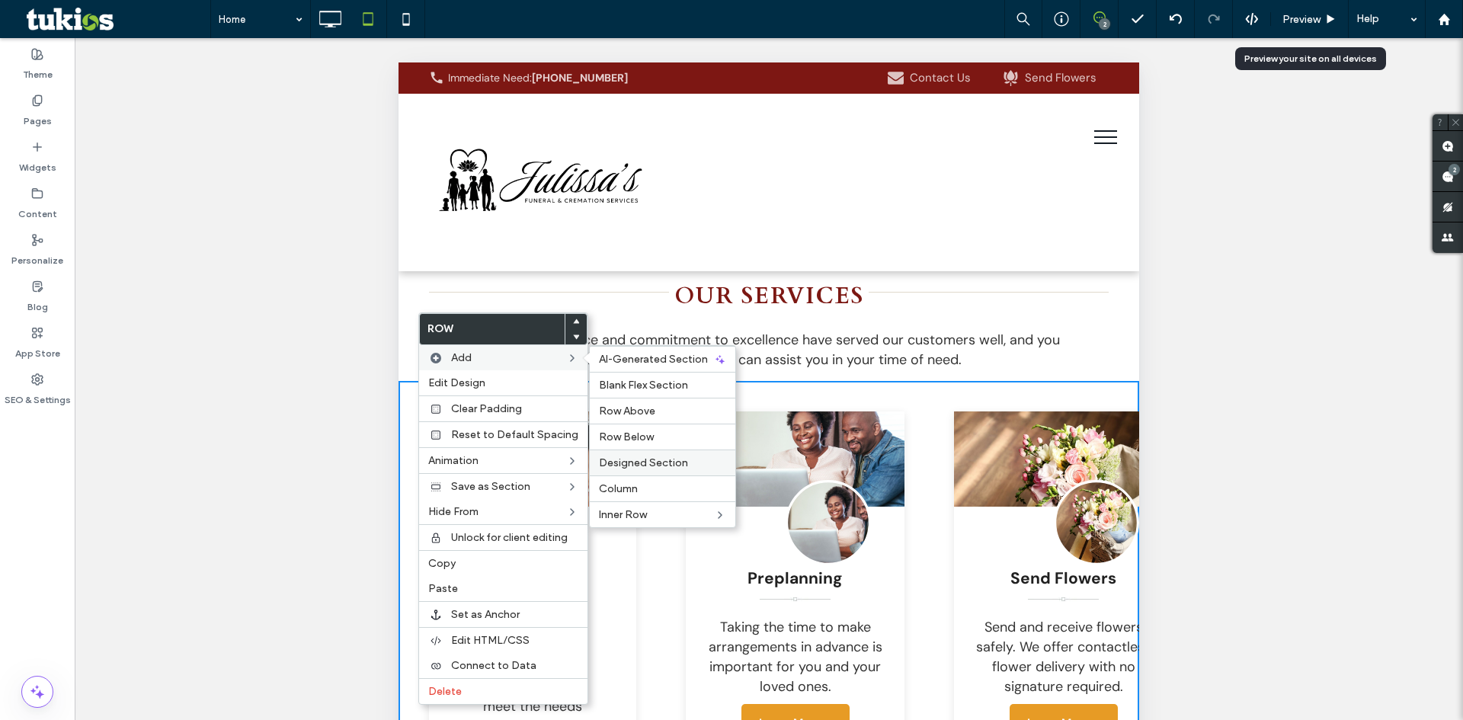
click at [643, 469] on span "Designed Section" at bounding box center [643, 462] width 89 height 13
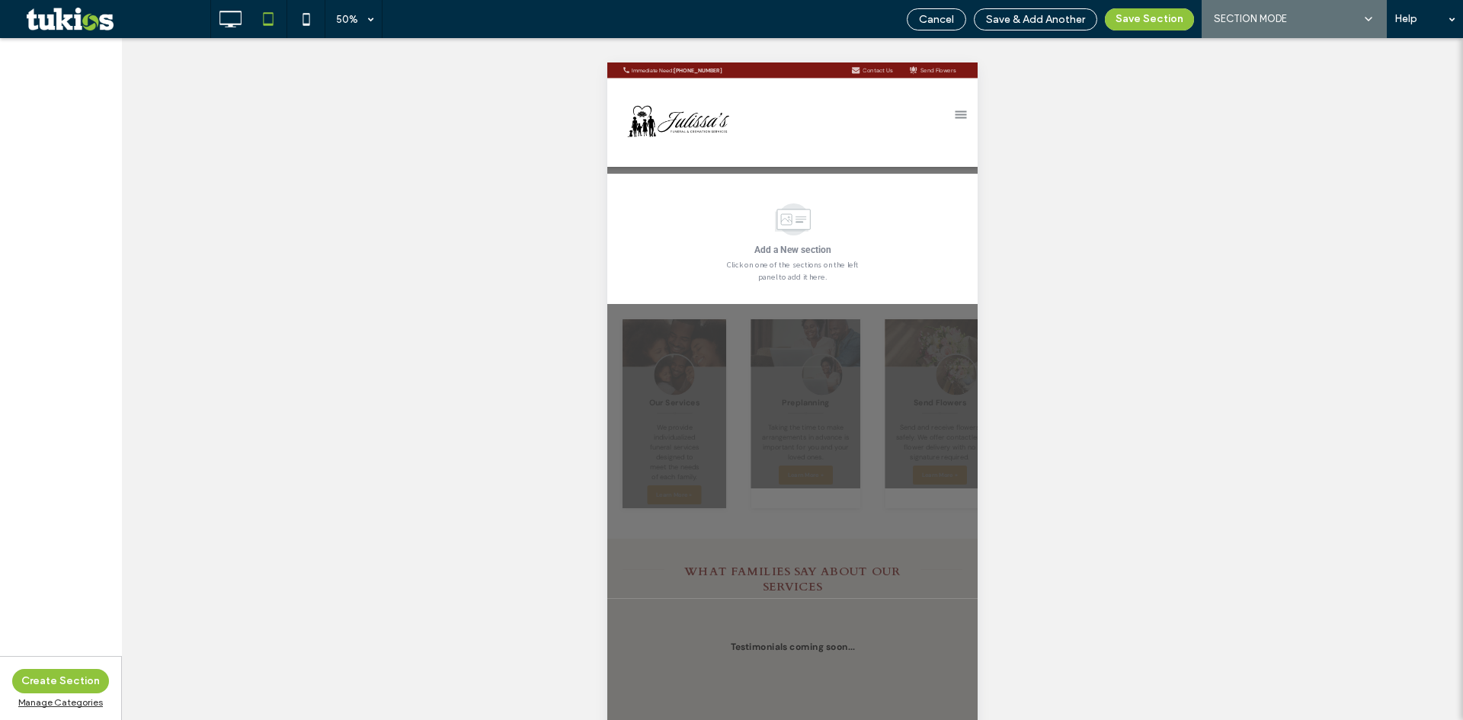
scroll to position [2854, 0]
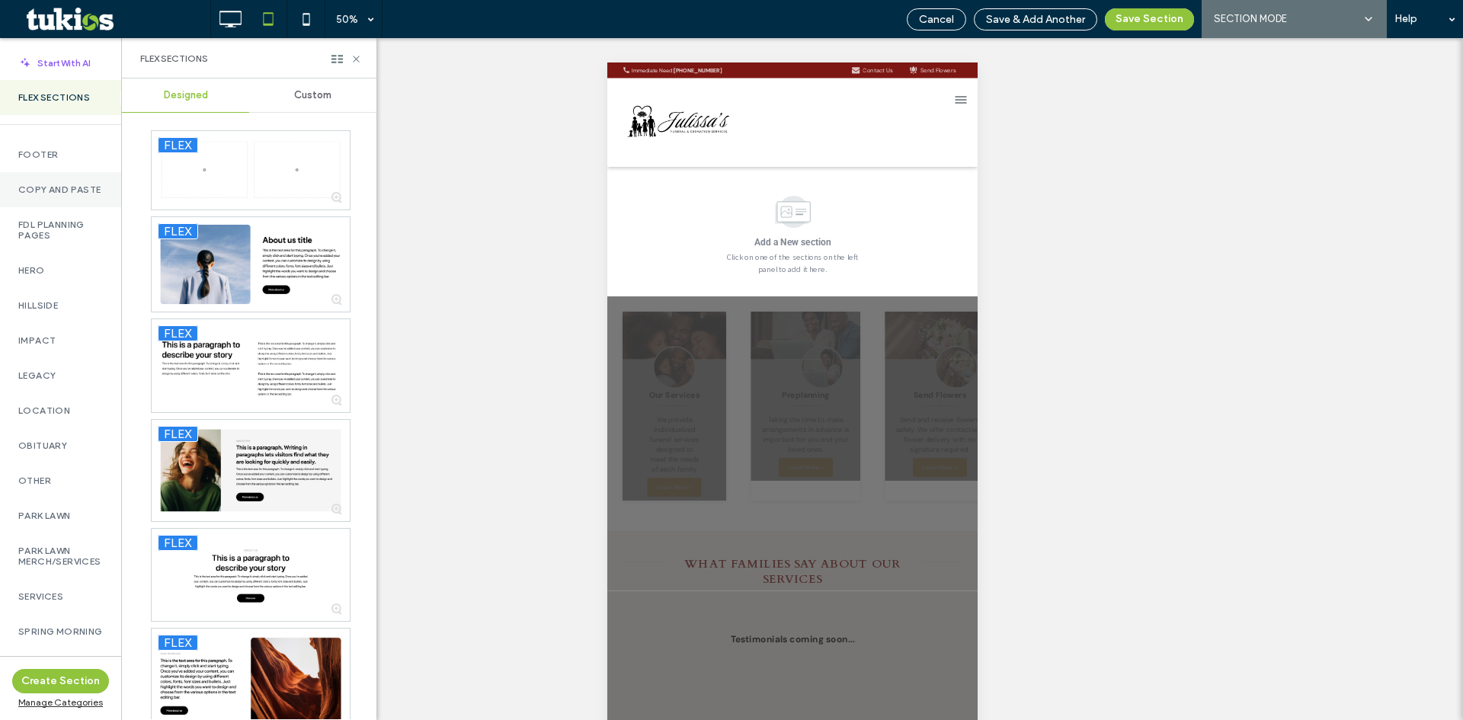
click at [53, 184] on label "Copy and Paste" at bounding box center [60, 189] width 85 height 11
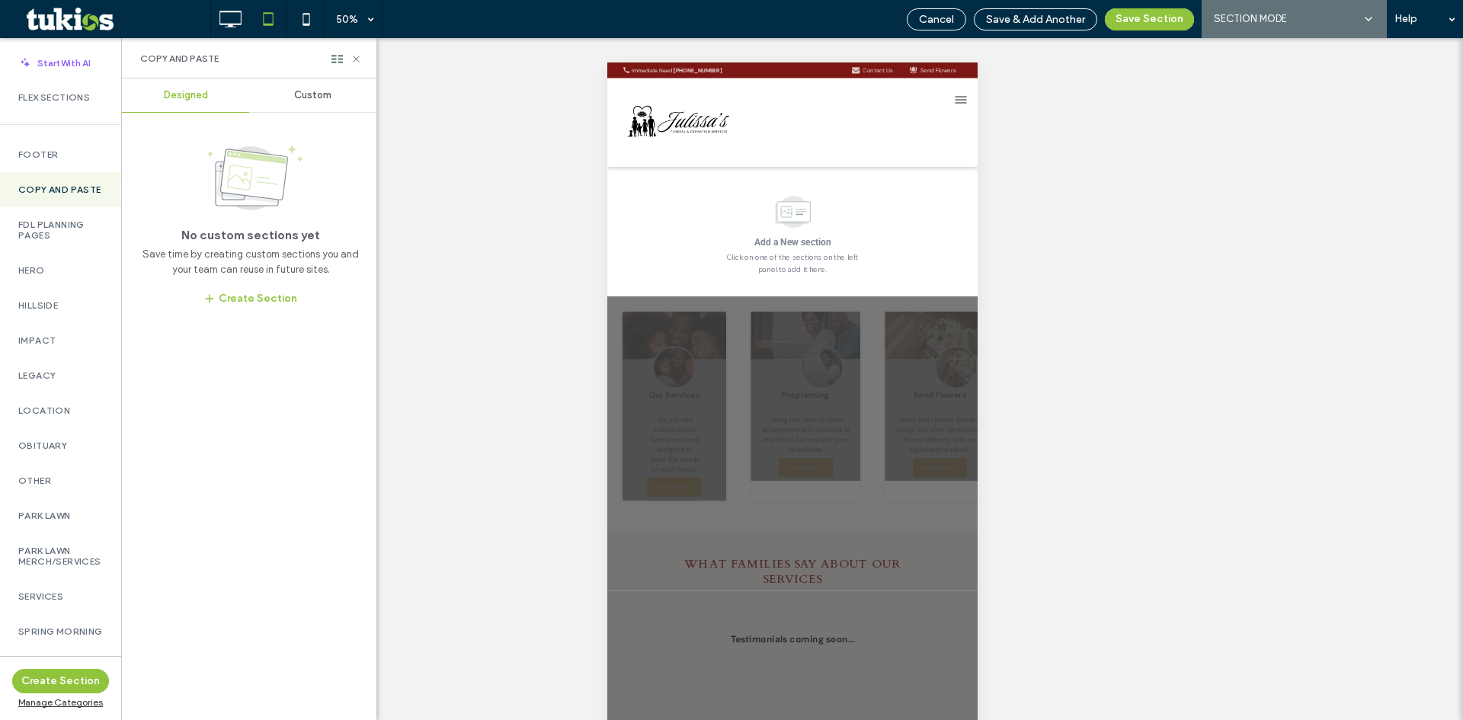
click at [313, 94] on span "Custom" at bounding box center [312, 95] width 37 height 12
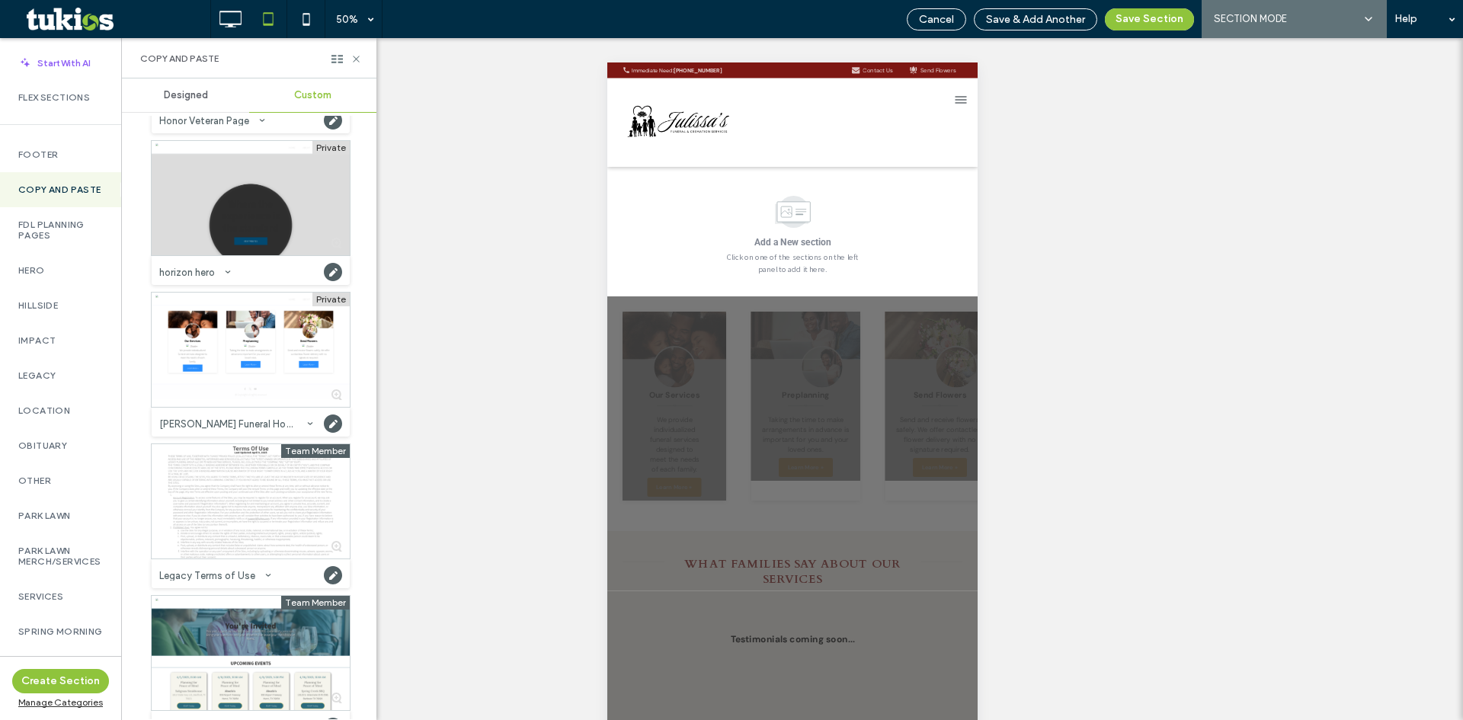
scroll to position [5715, 0]
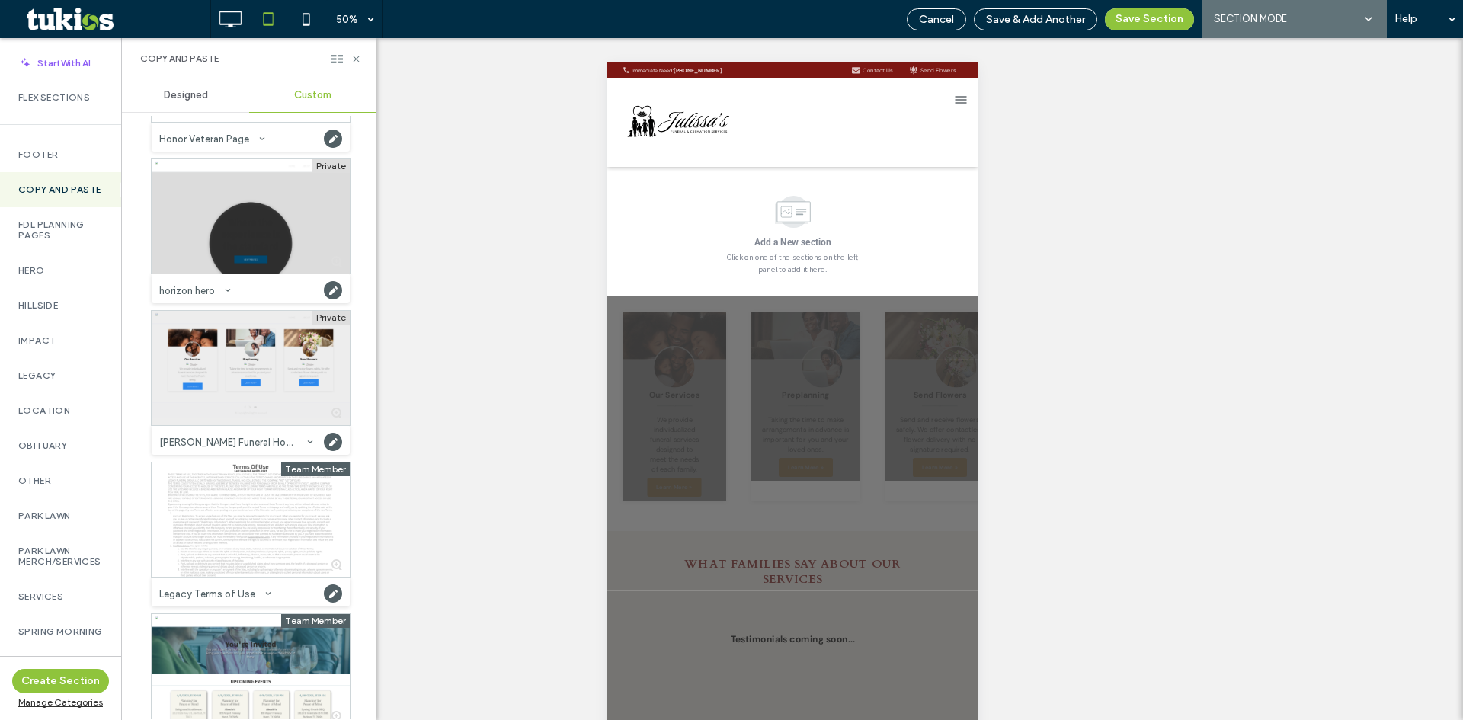
click at [283, 382] on div at bounding box center [251, 368] width 198 height 114
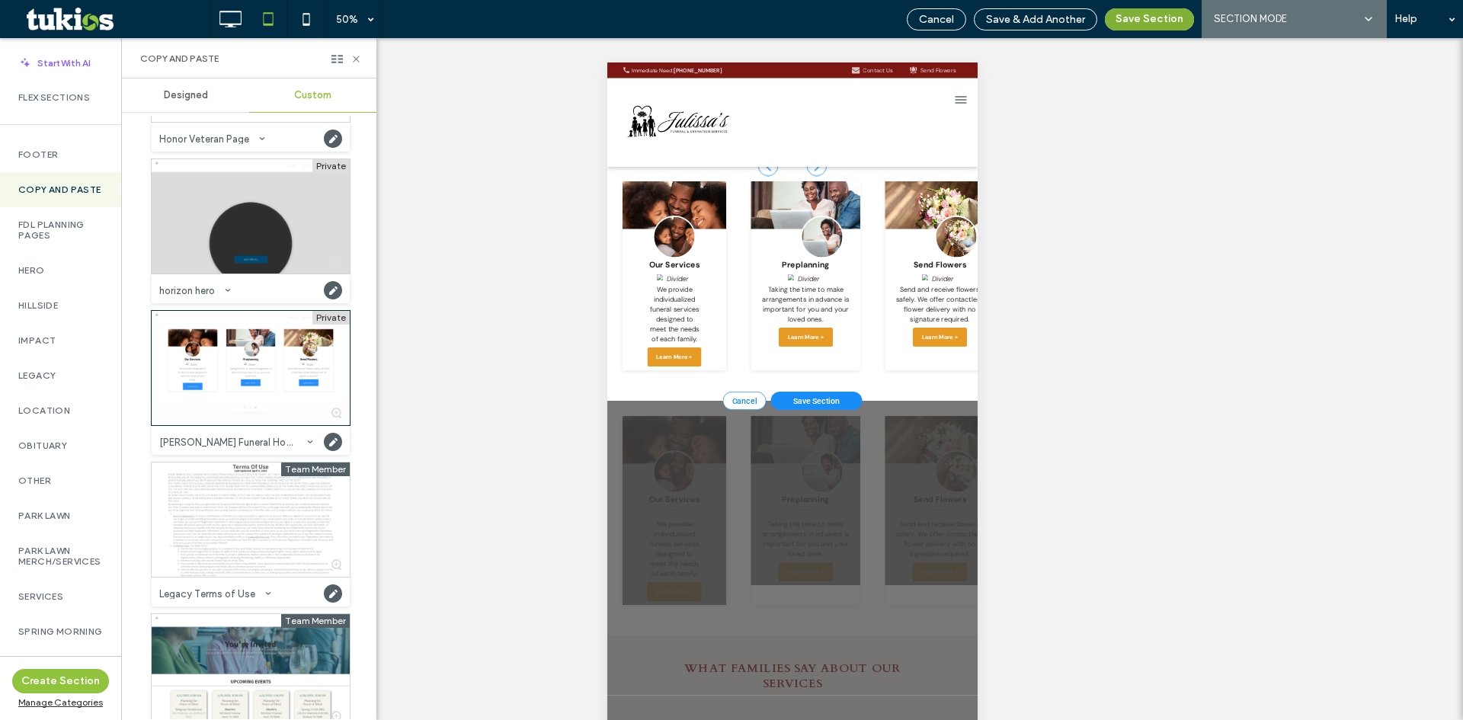
click at [1153, 25] on button "Save Section" at bounding box center [1149, 19] width 89 height 22
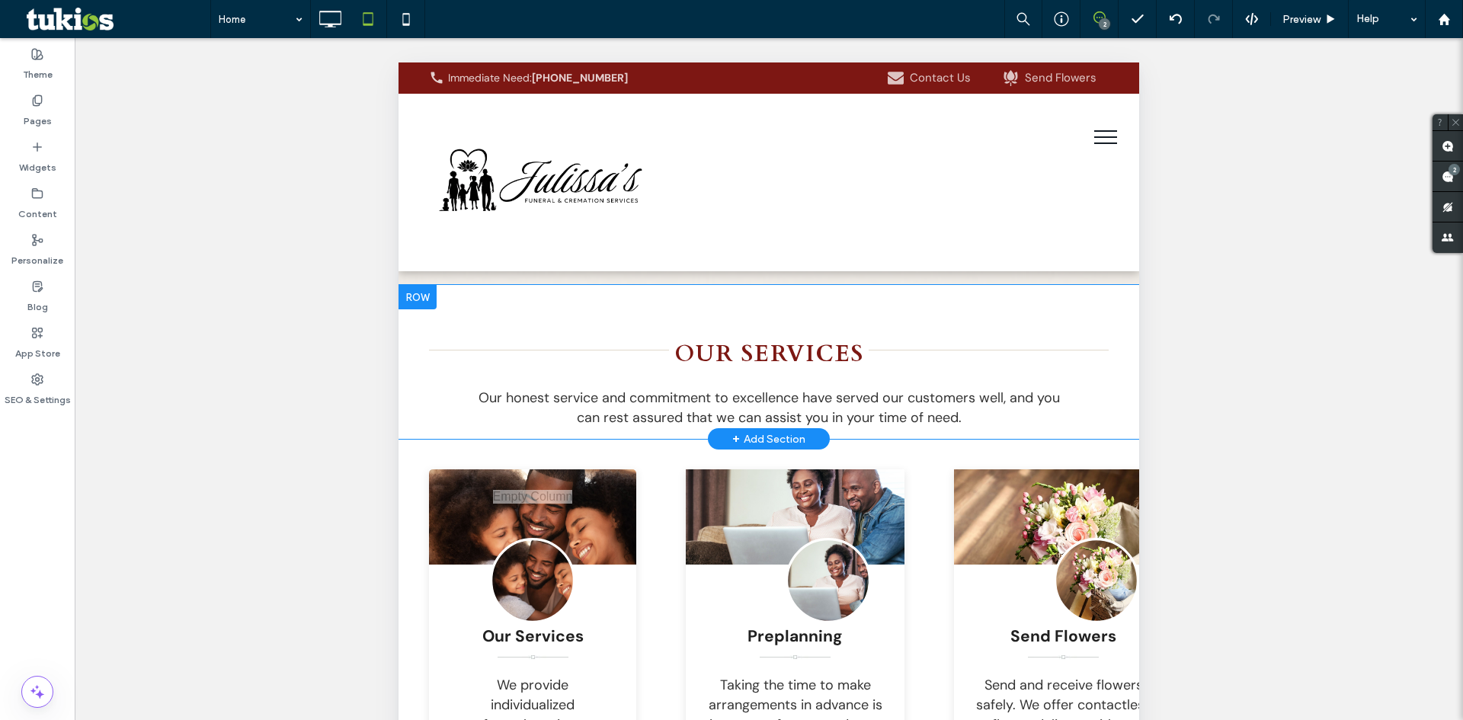
scroll to position [2626, 0]
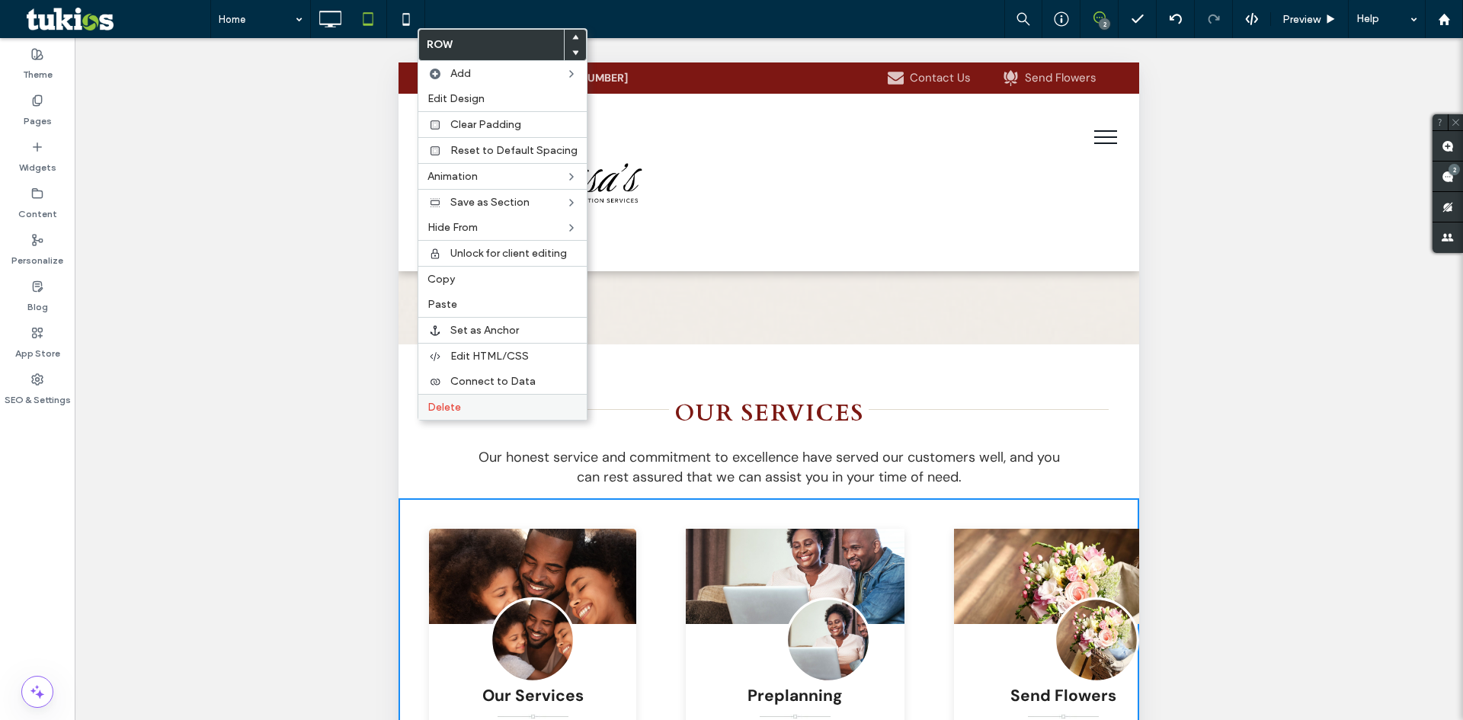
click at [481, 407] on label "Delete" at bounding box center [502, 407] width 150 height 13
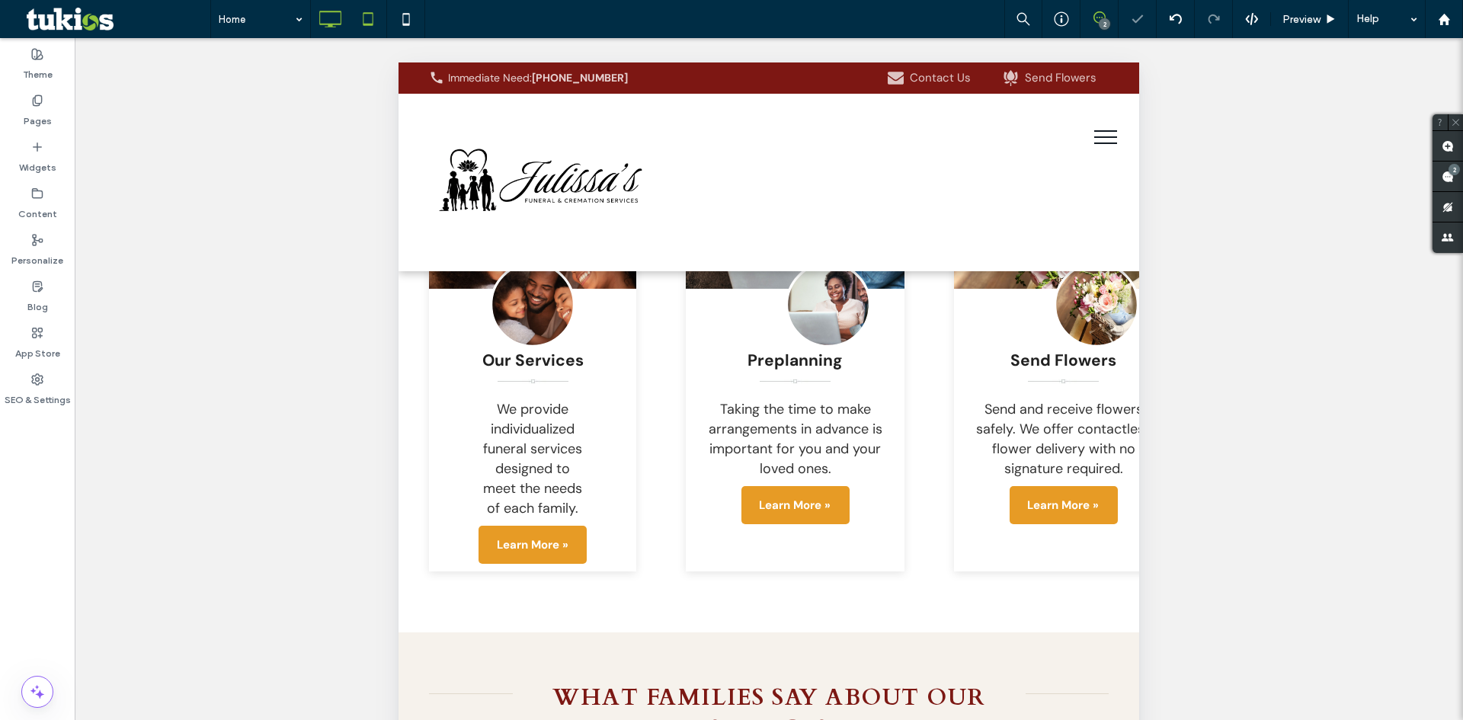
scroll to position [2854, 0]
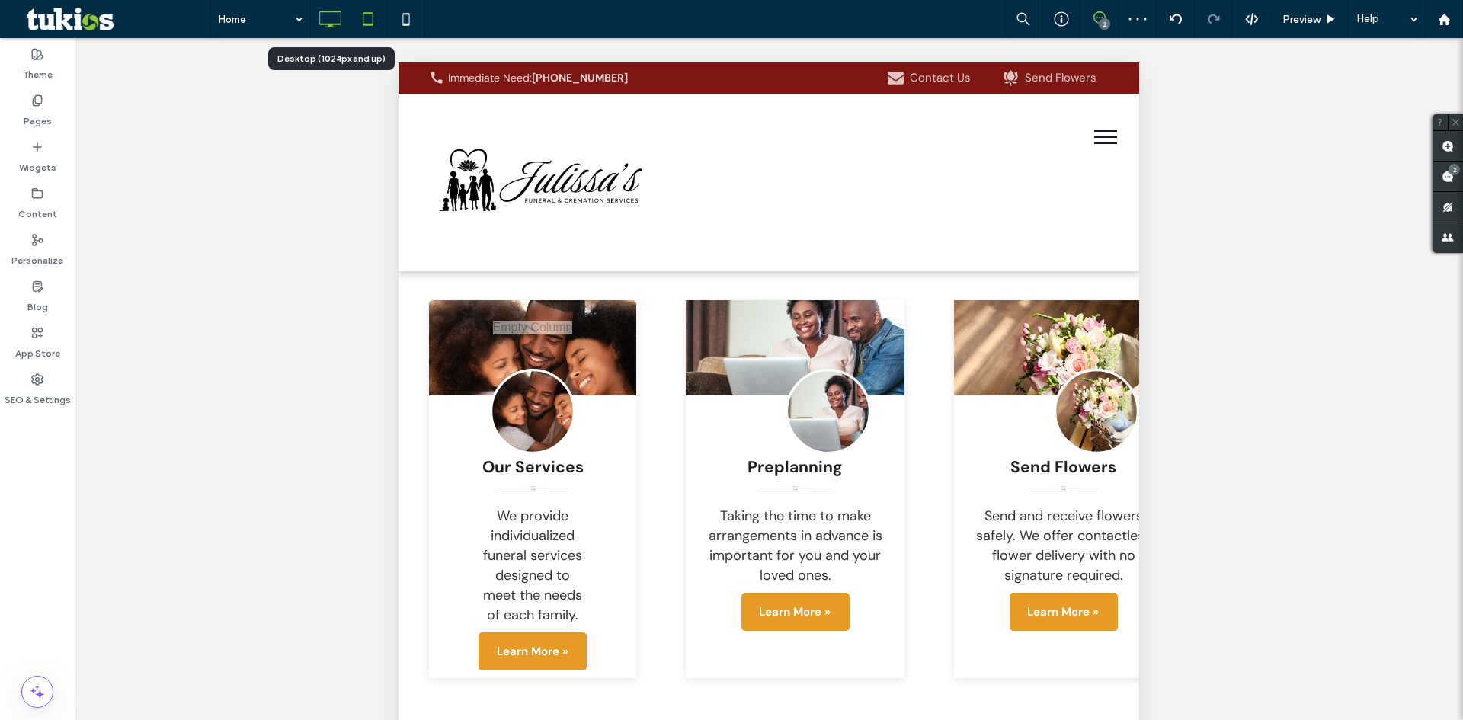
click at [326, 17] on icon at bounding box center [330, 19] width 30 height 30
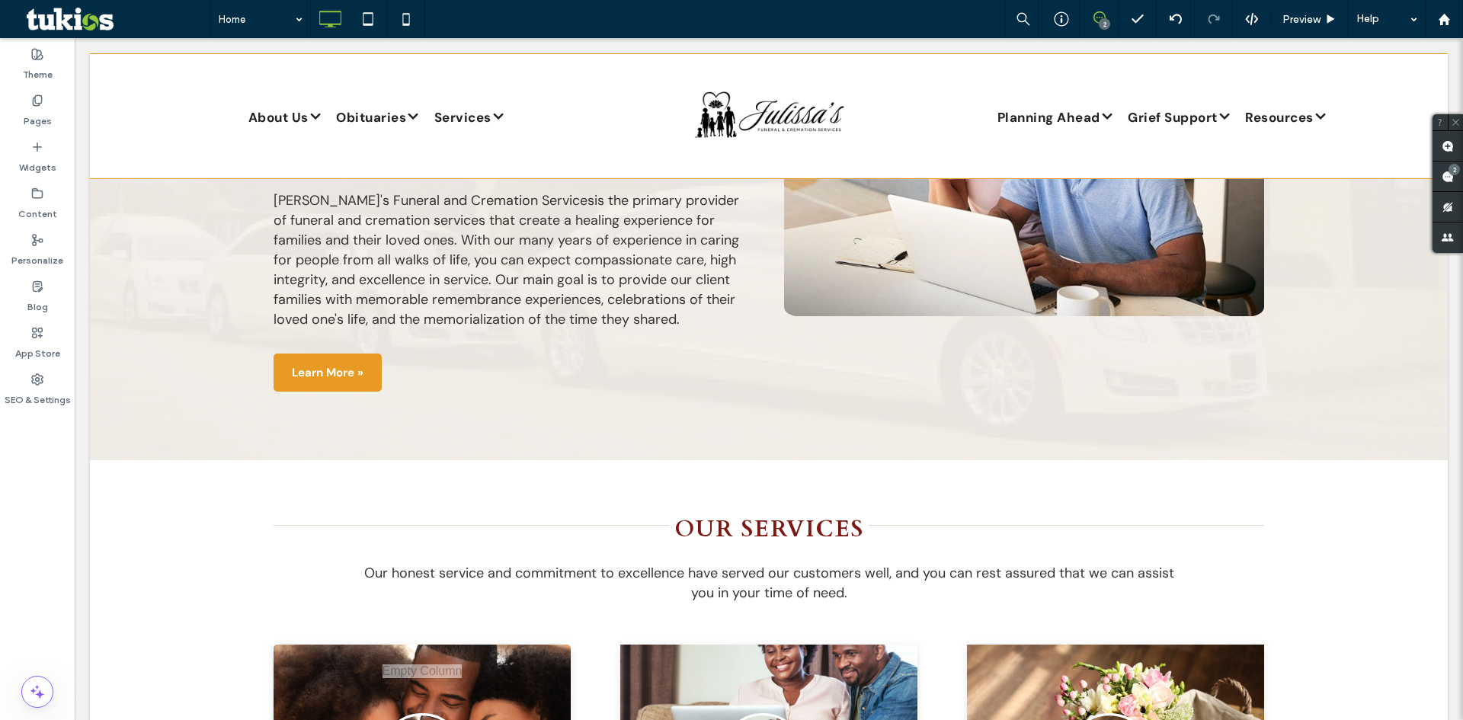
scroll to position [1864, 0]
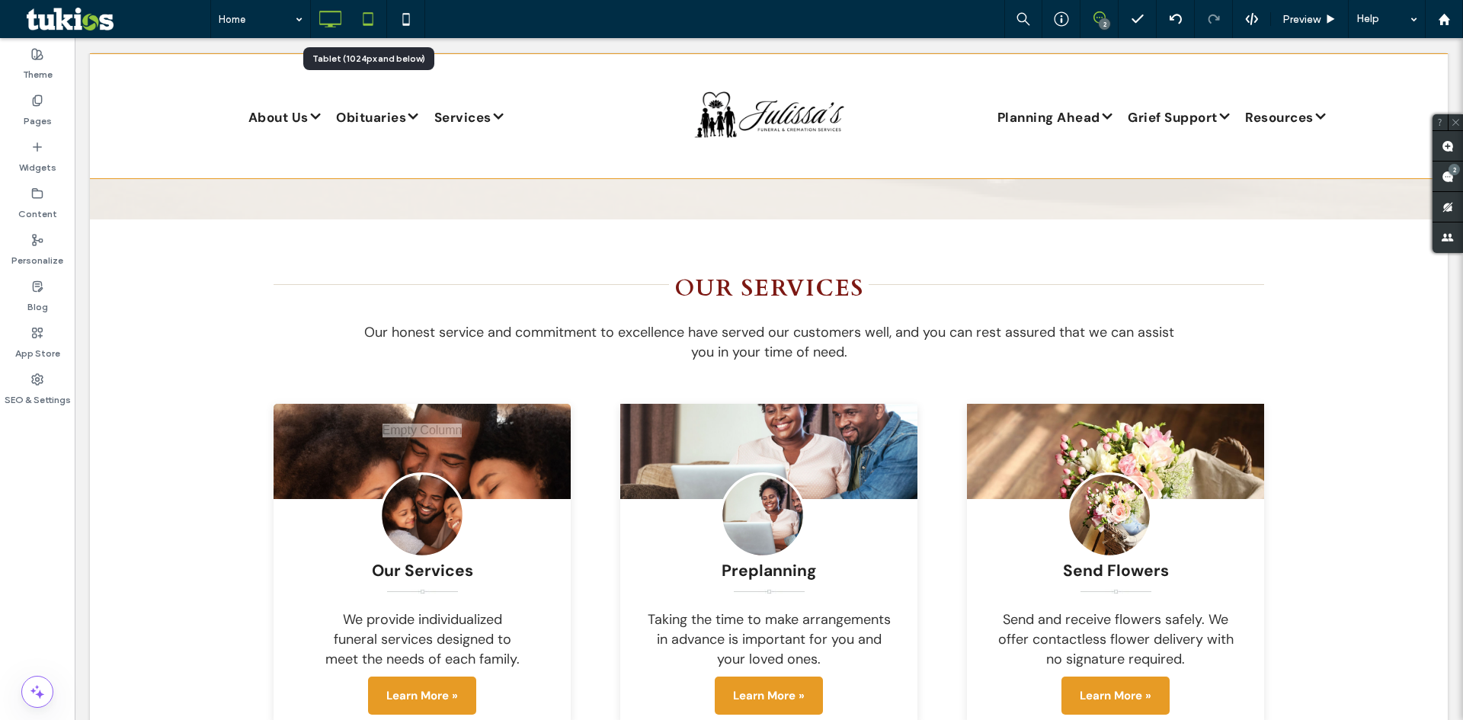
click at [371, 21] on icon at bounding box center [368, 19] width 30 height 30
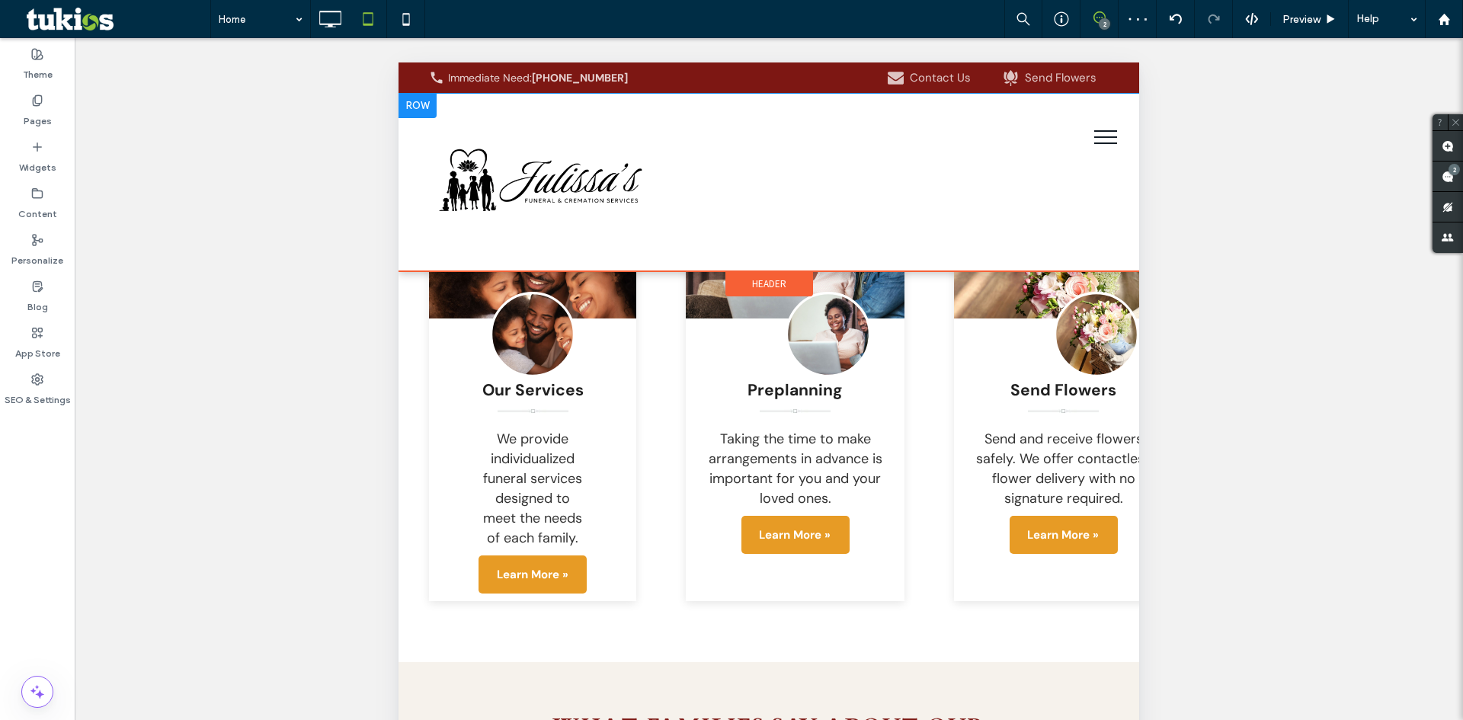
scroll to position [2931, 0]
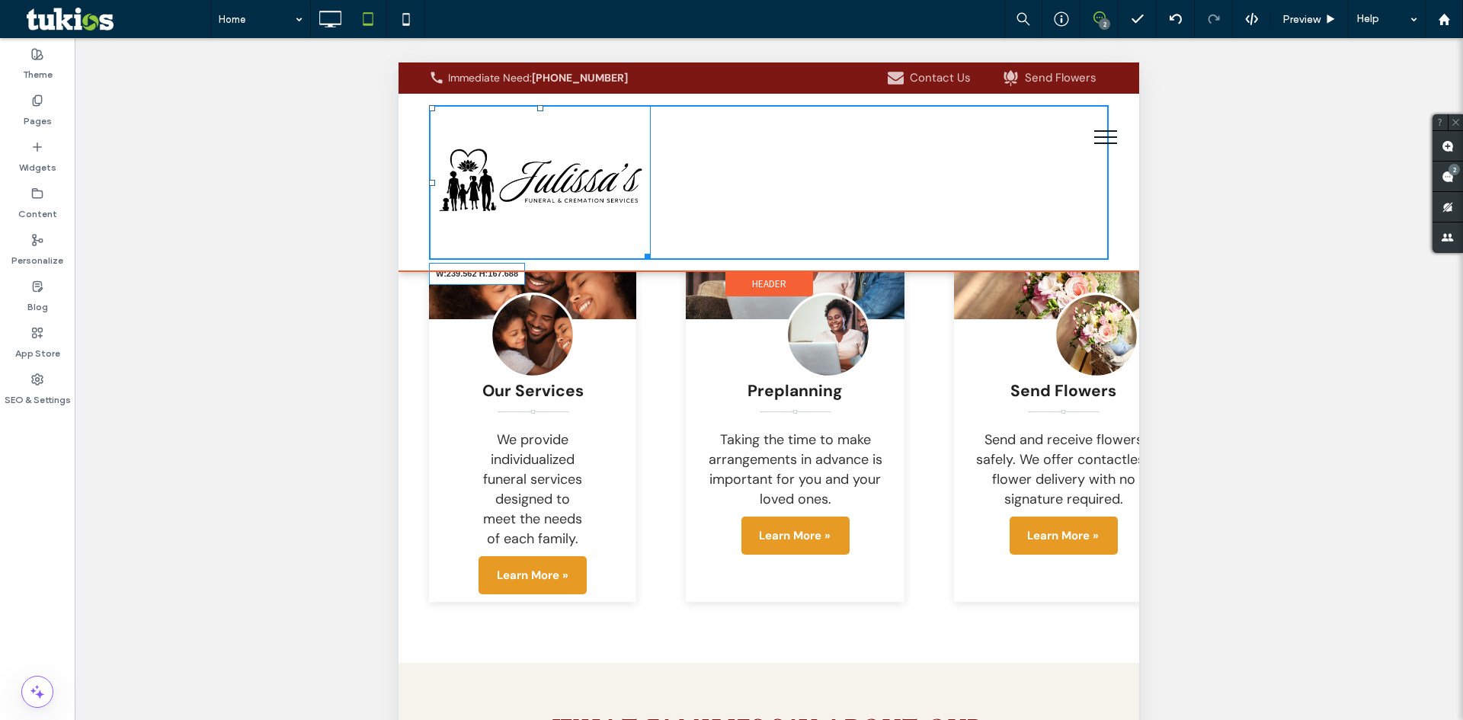
drag, startPoint x: 648, startPoint y: 258, endPoint x: 1045, endPoint y: 293, distance: 398.5
click at [652, 230] on div "W:239.562 H:167.688 Click To Paste Click To Paste" at bounding box center [769, 182] width 680 height 155
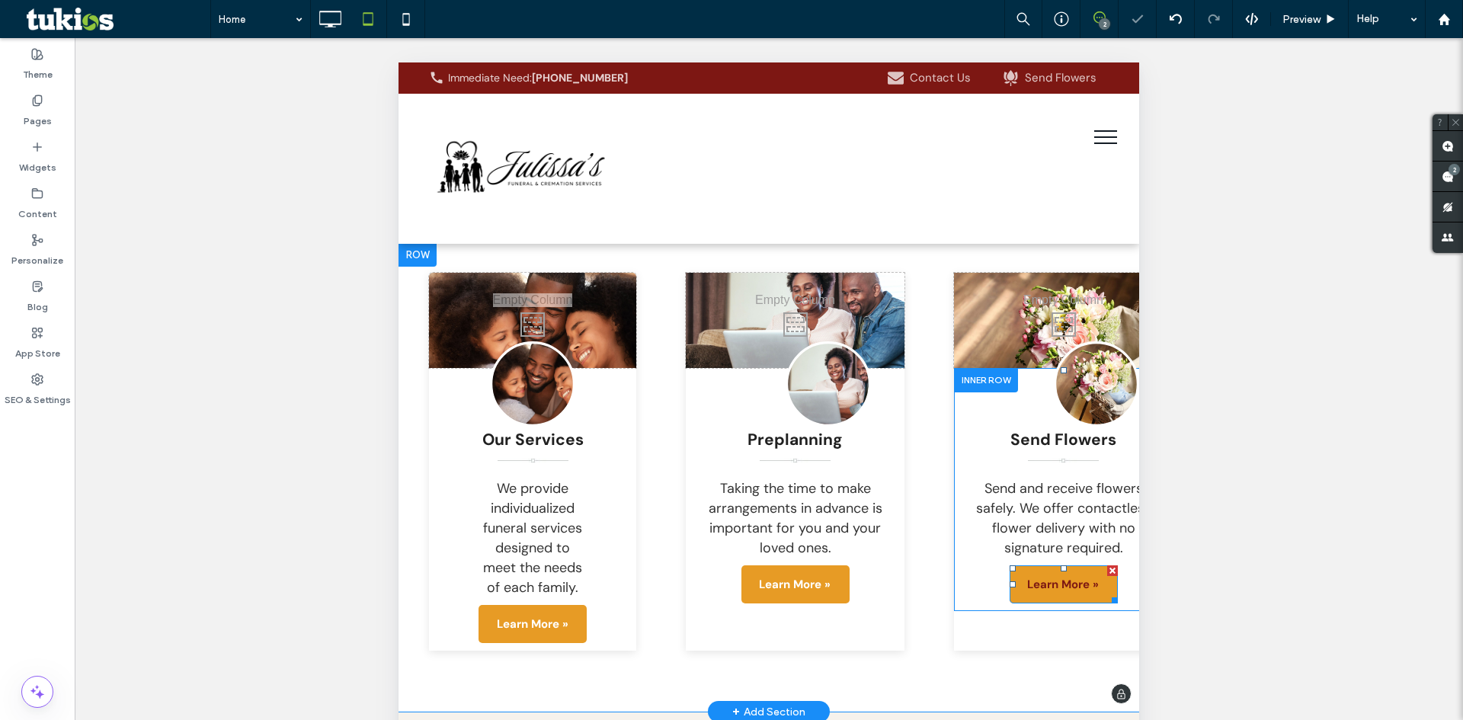
scroll to position [2778, 0]
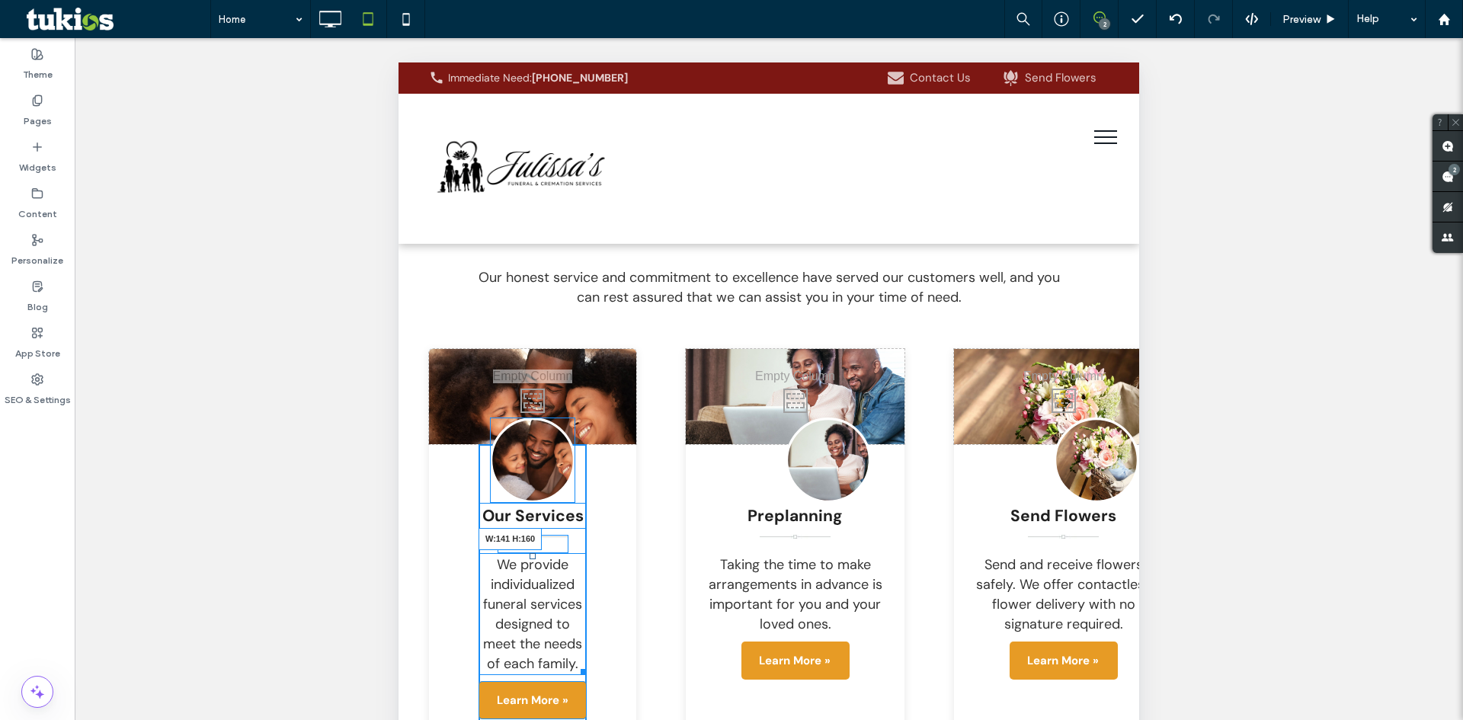
drag, startPoint x: 583, startPoint y: 584, endPoint x: 975, endPoint y: 623, distance: 393.5
click at [581, 560] on div "We provide individualized funeral services designed to meet the needs of each f…" at bounding box center [533, 614] width 108 height 122
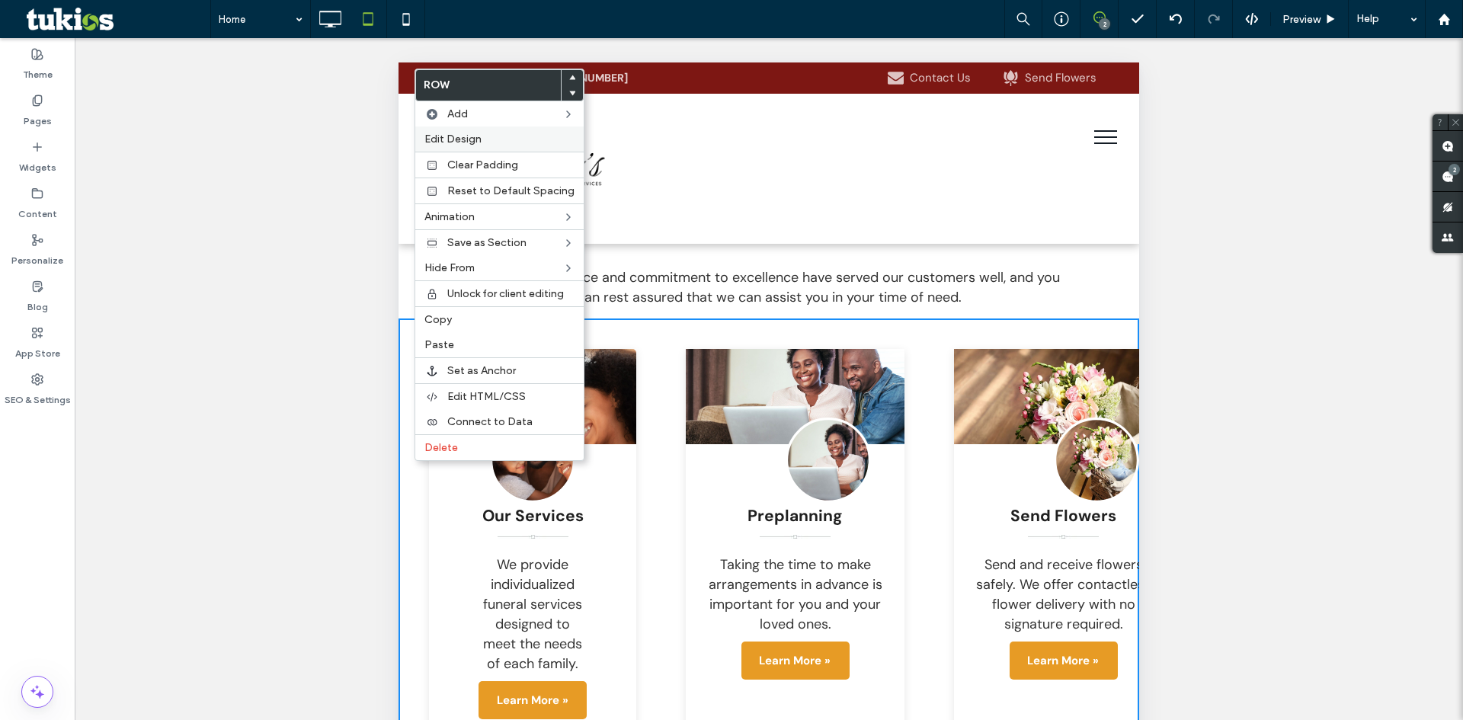
click at [485, 137] on label "Edit Design" at bounding box center [499, 139] width 150 height 13
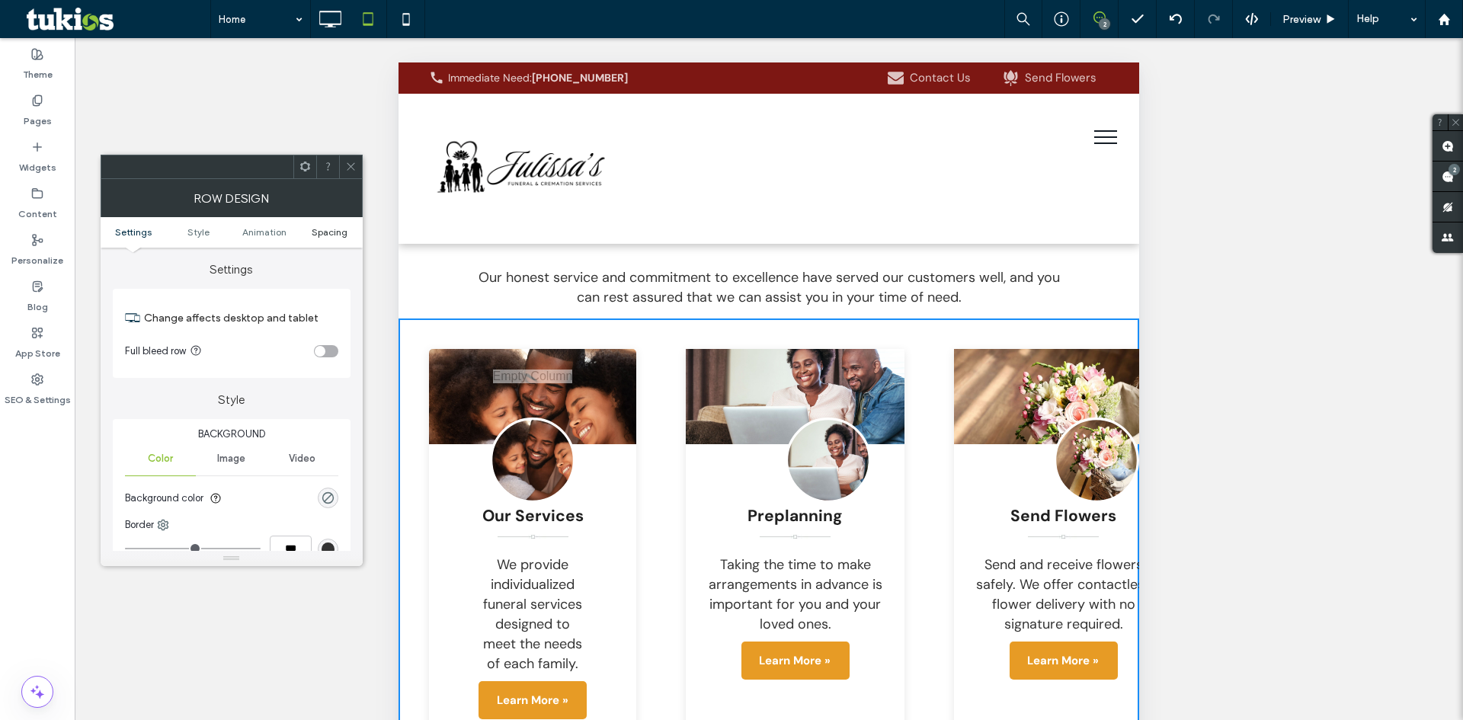
click at [338, 237] on span "Spacing" at bounding box center [330, 231] width 36 height 11
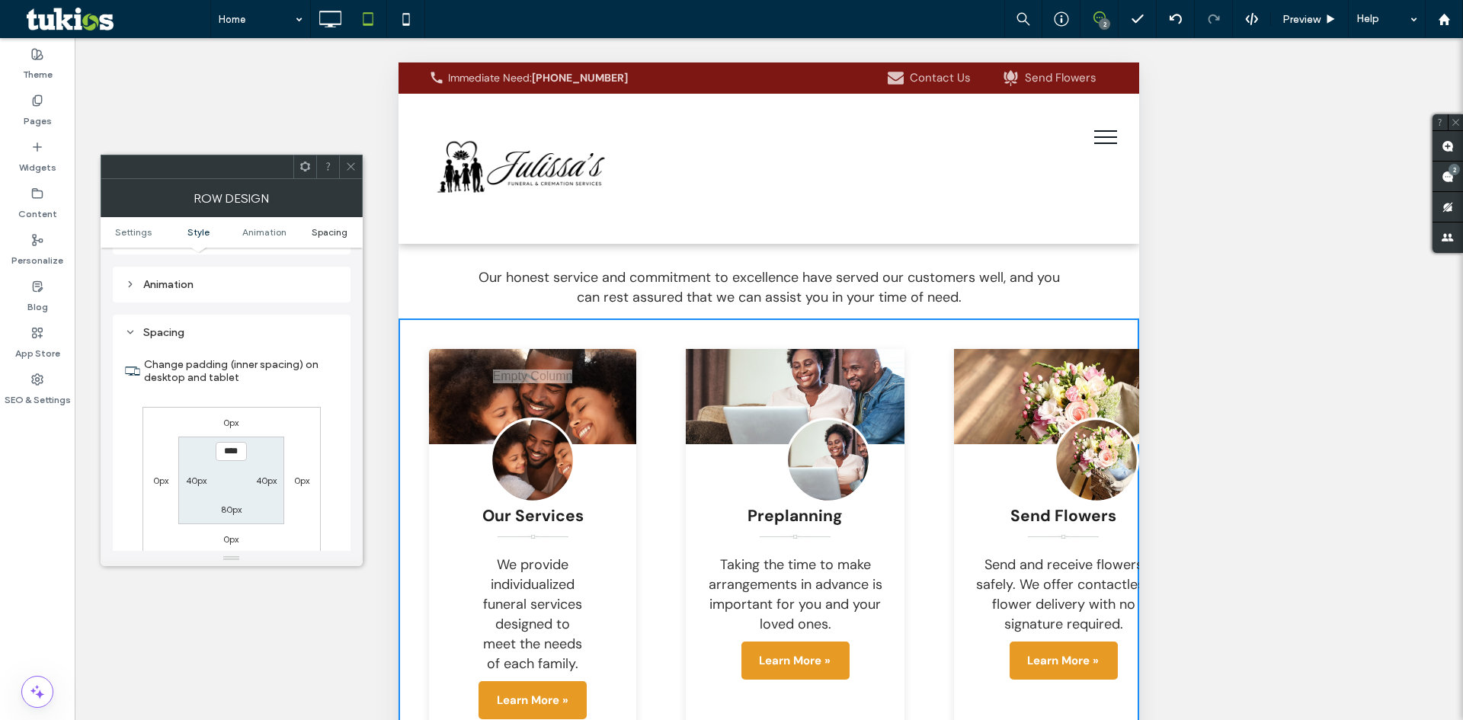
scroll to position [431, 0]
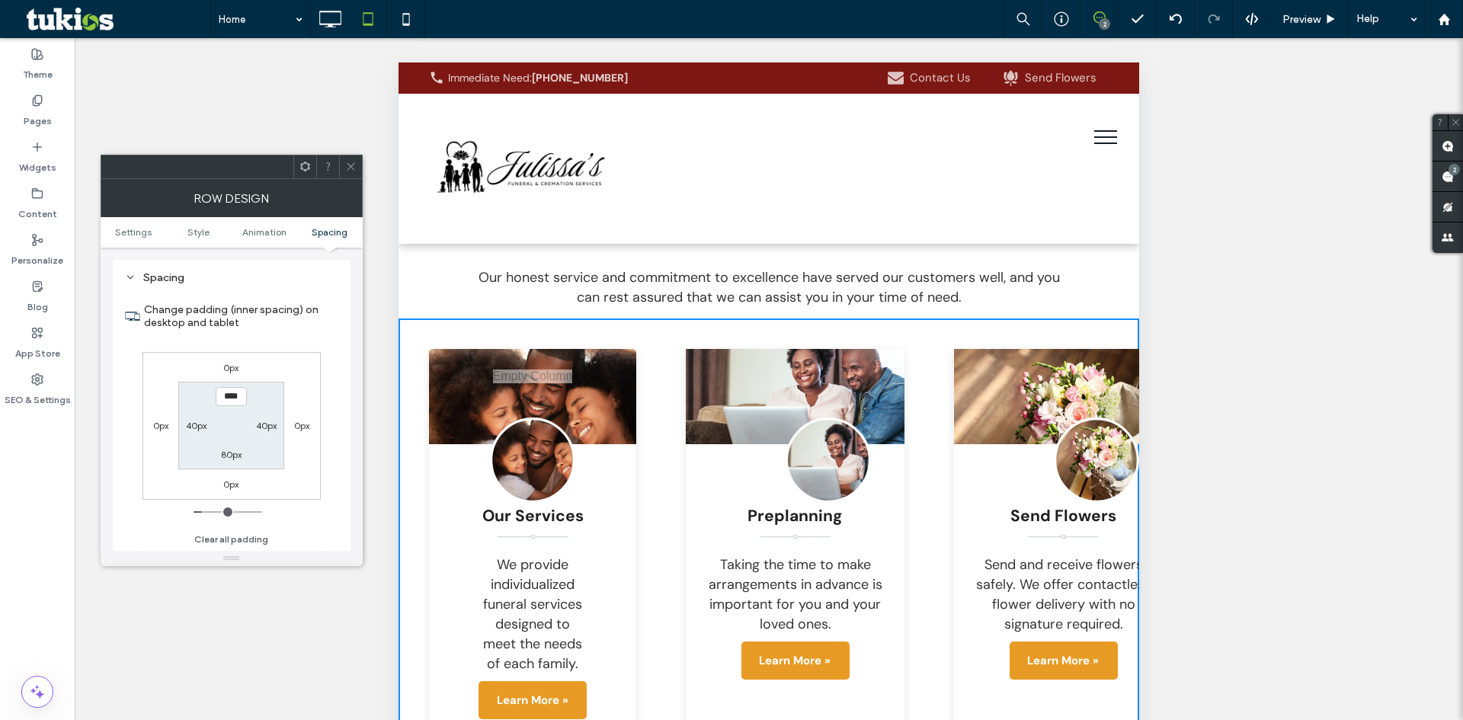
click at [153, 425] on label "0px" at bounding box center [160, 425] width 15 height 11
type input "*"
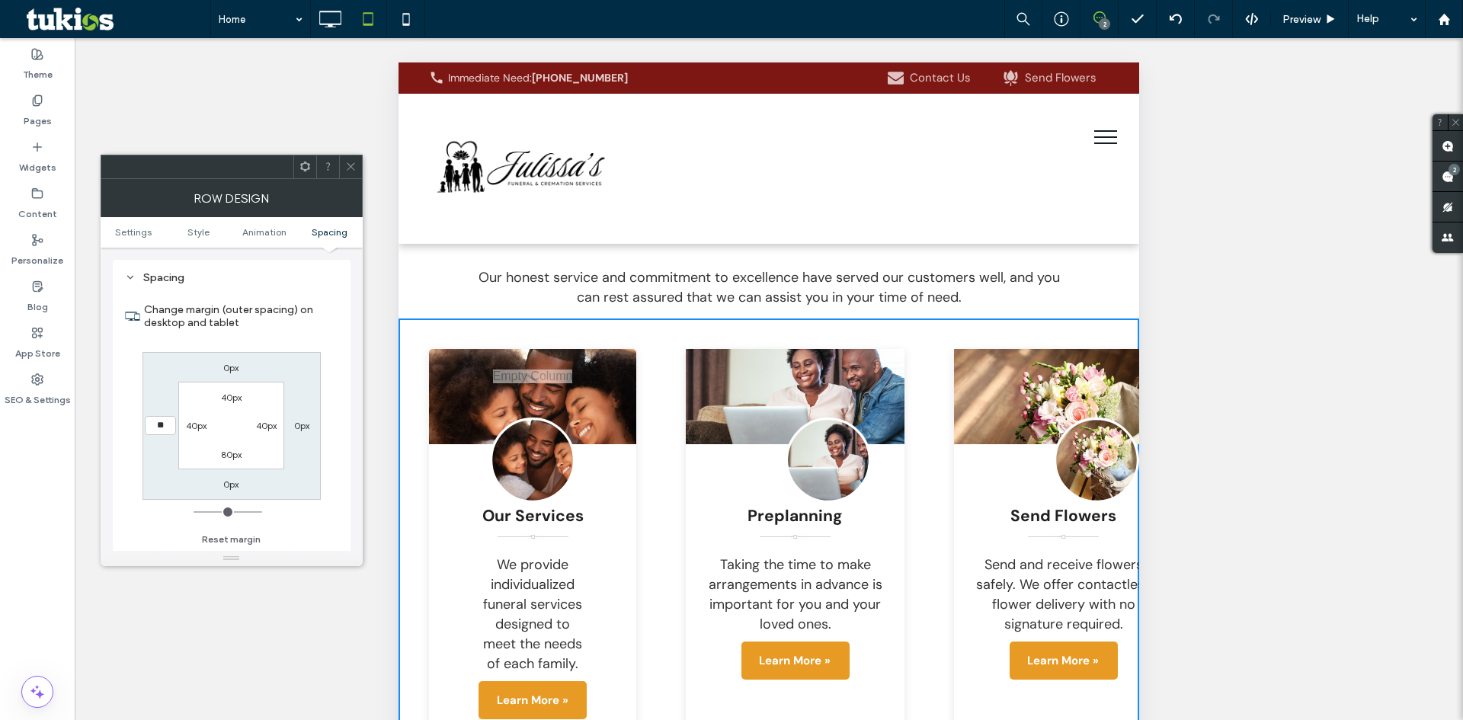
type input "**"
type input "****"
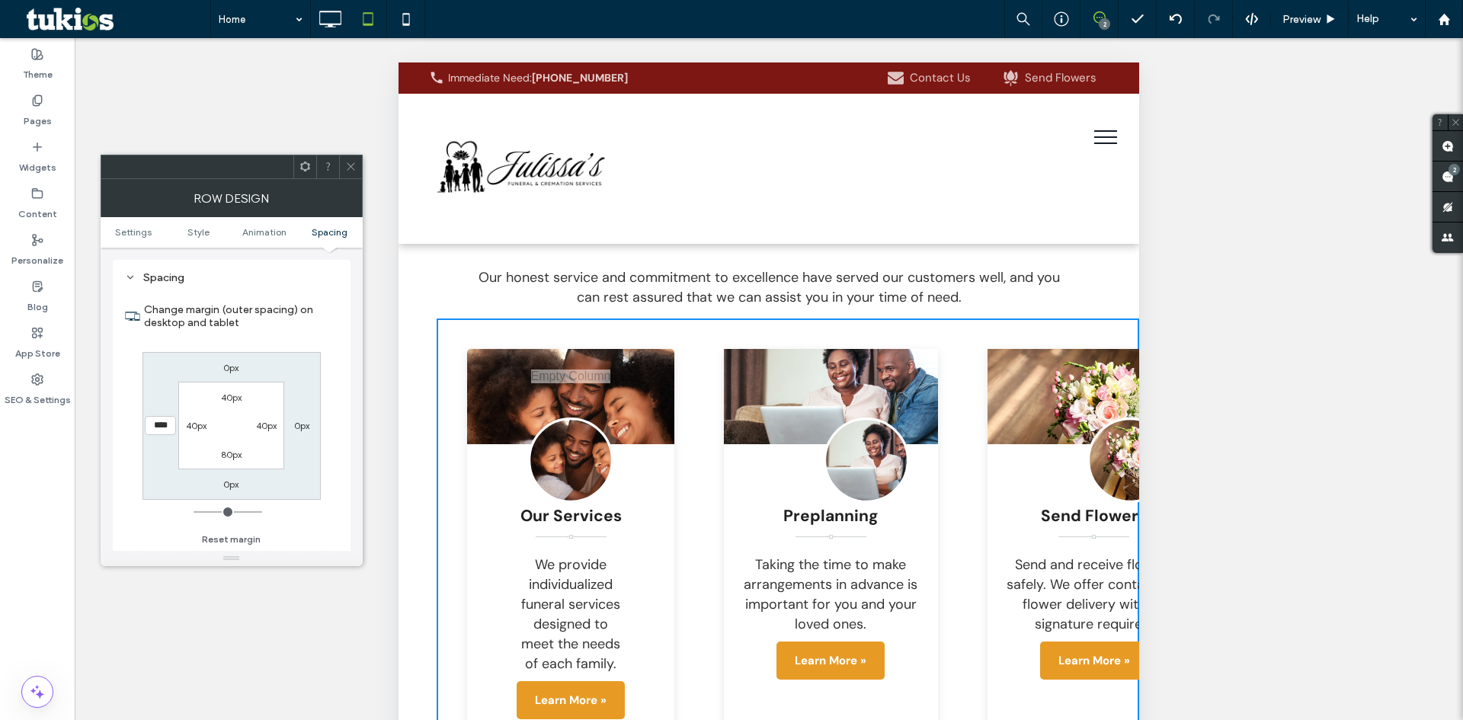
click at [296, 430] on label "0px" at bounding box center [301, 425] width 15 height 11
type input "*"
type input "**"
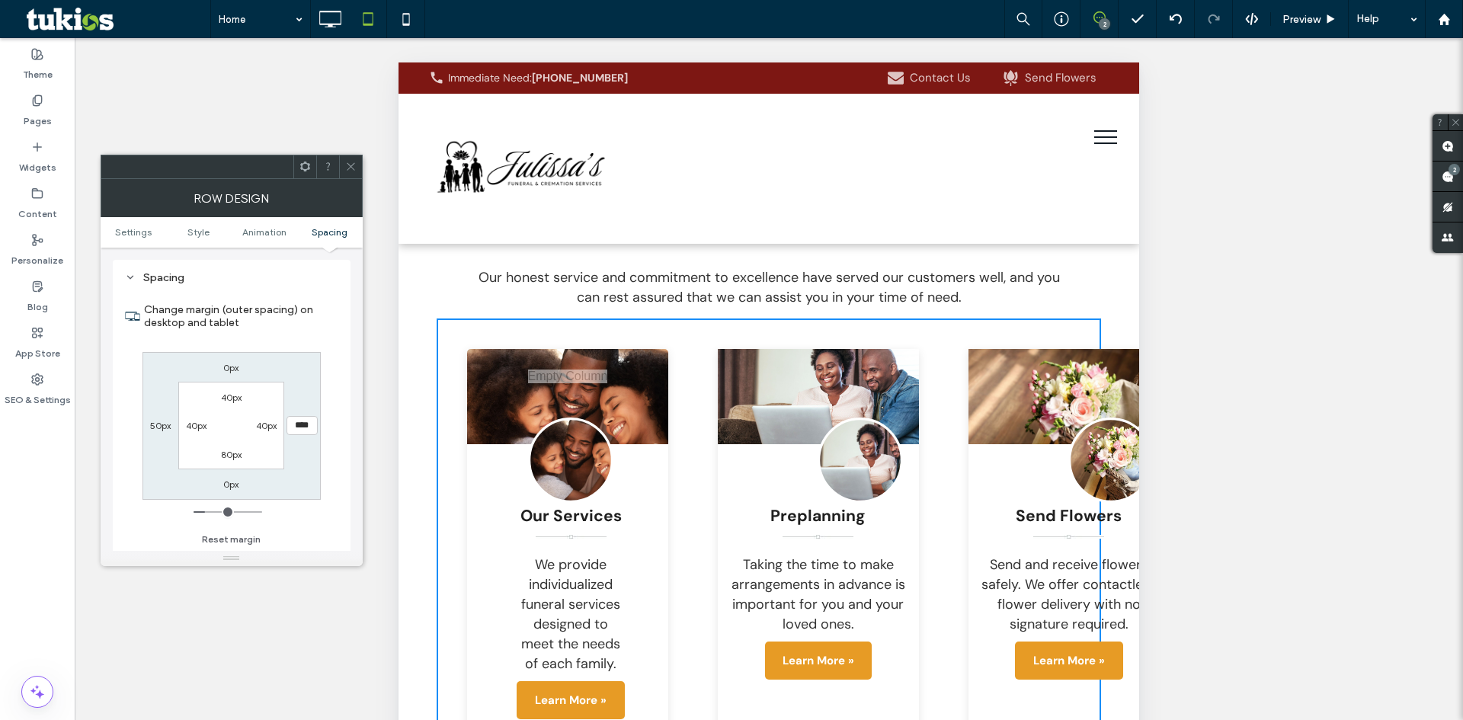
click at [296, 430] on input "****" at bounding box center [302, 425] width 31 height 19
type input "*"
type input "***"
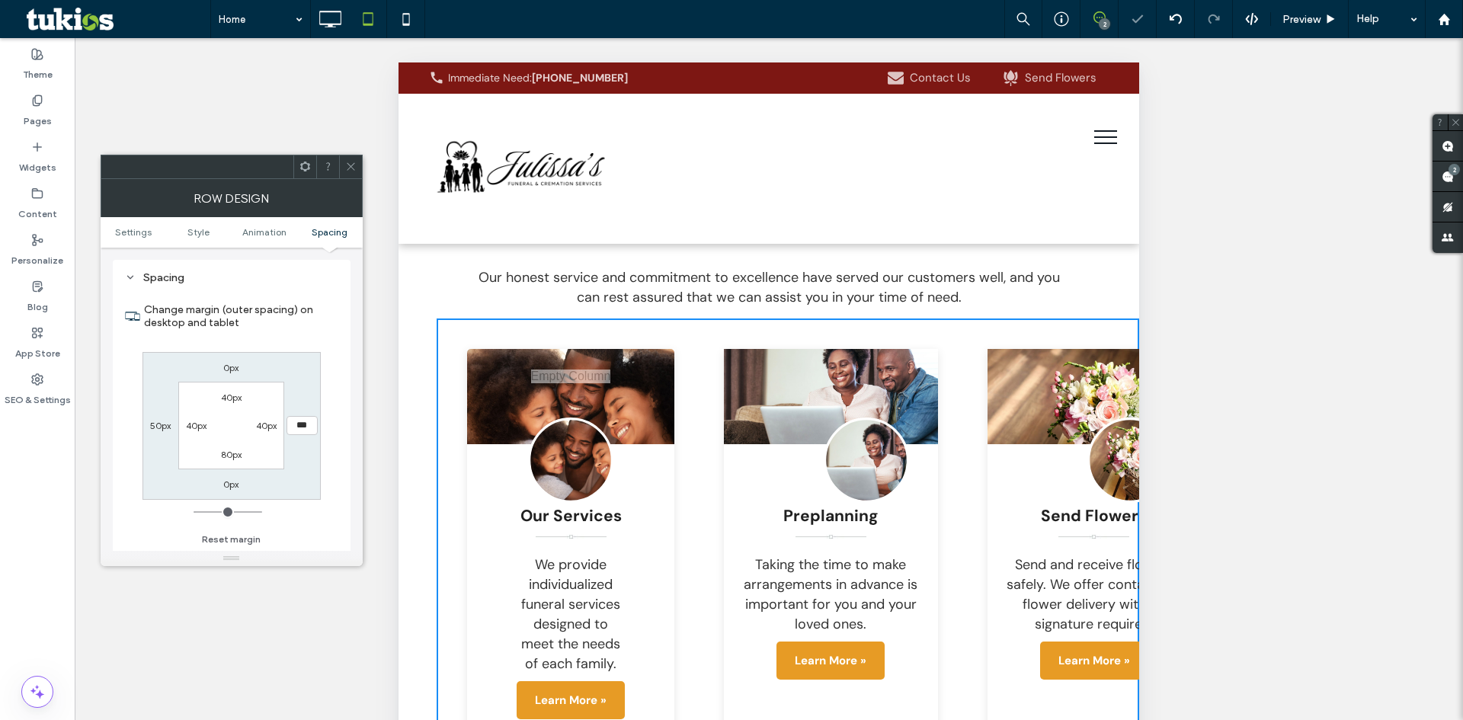
click at [155, 425] on label "50px" at bounding box center [160, 425] width 21 height 11
type input "**"
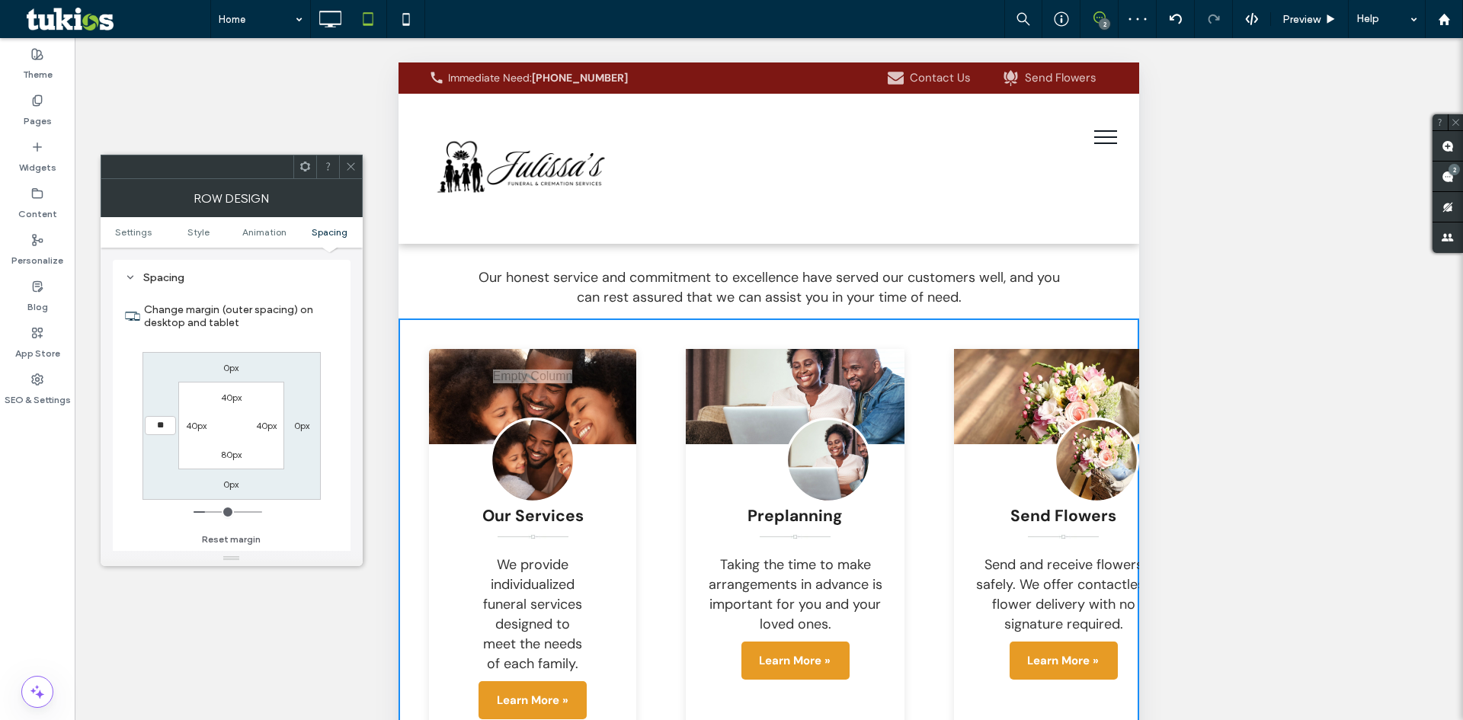
type input "*"
type input "***"
click at [345, 168] on icon at bounding box center [350, 166] width 11 height 11
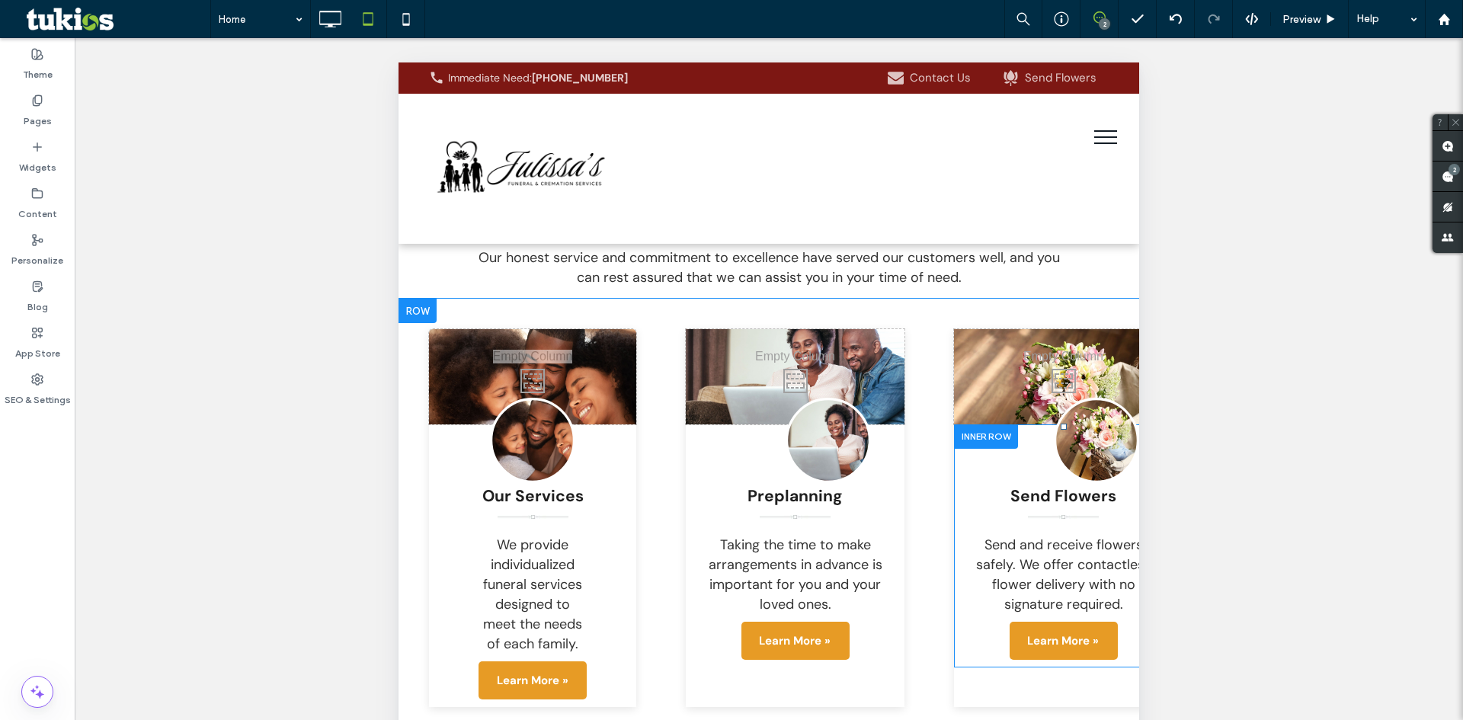
scroll to position [2854, 0]
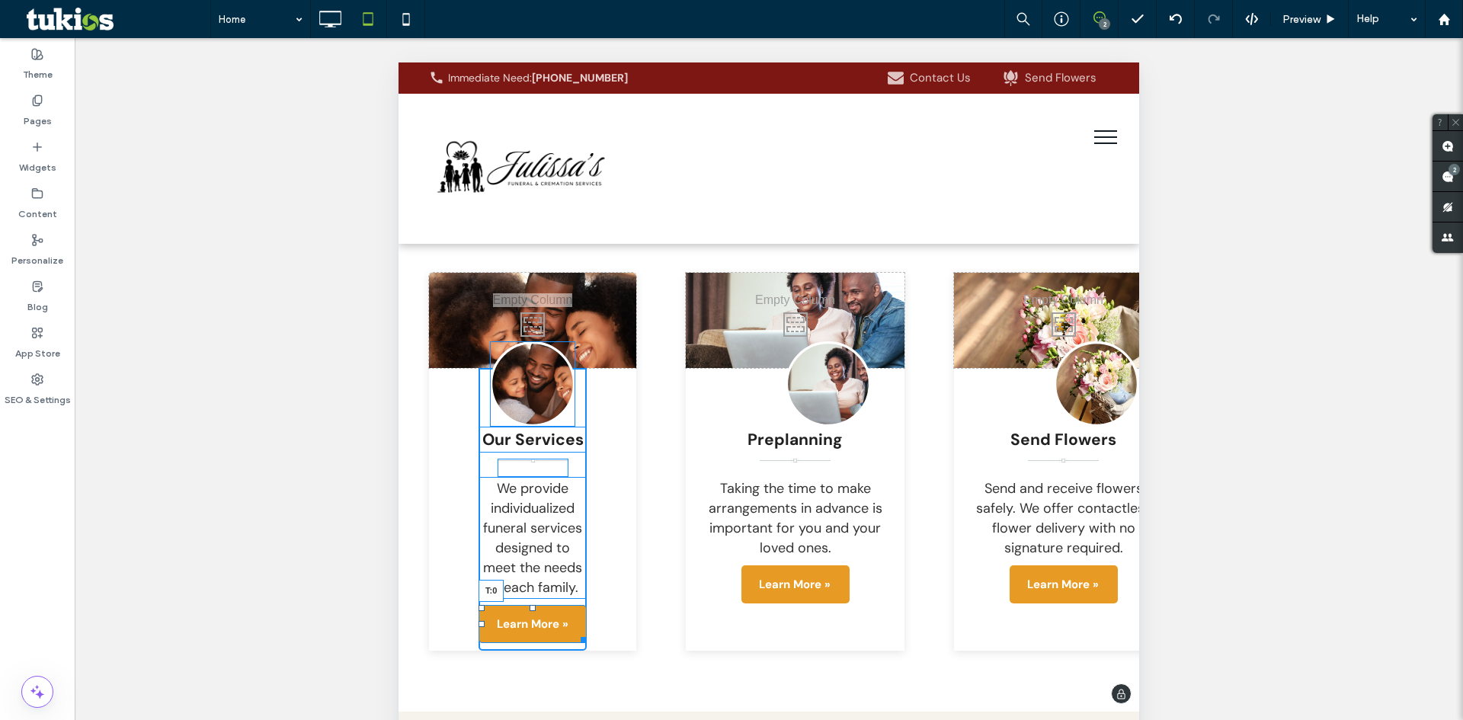
drag, startPoint x: 529, startPoint y: 524, endPoint x: 545, endPoint y: 528, distance: 16.4
click at [545, 528] on div "Our Services We provide individualized funeral services designed to meet the ne…" at bounding box center [533, 509] width 108 height 283
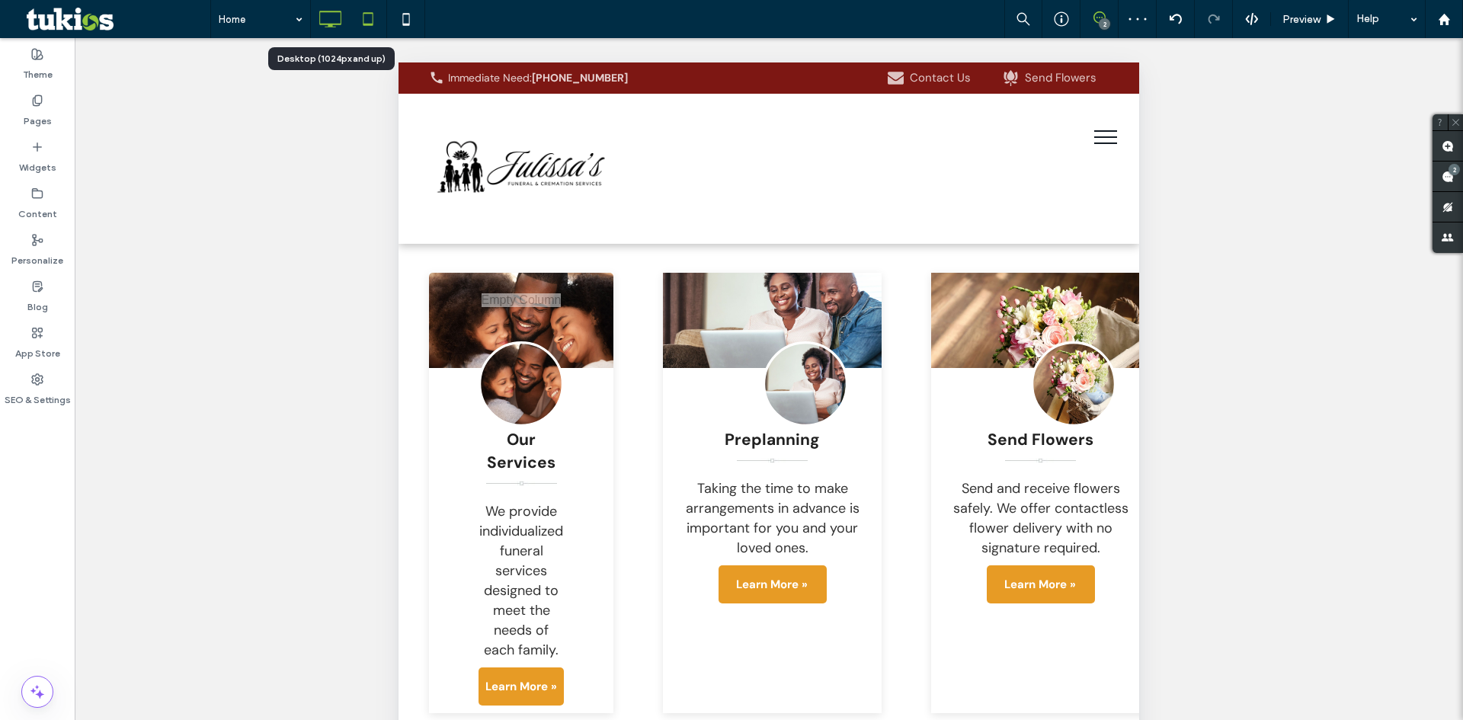
click at [318, 14] on icon at bounding box center [330, 19] width 30 height 30
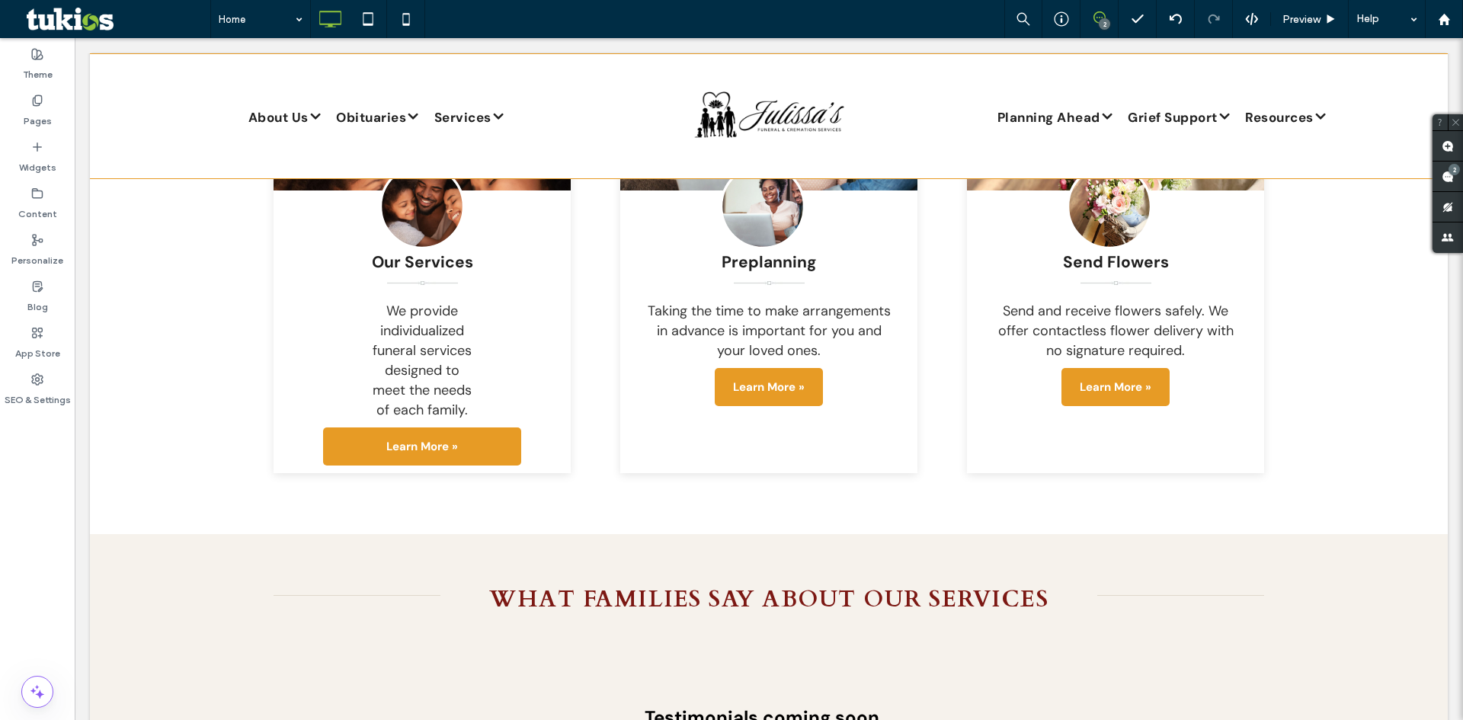
scroll to position [2169, 0]
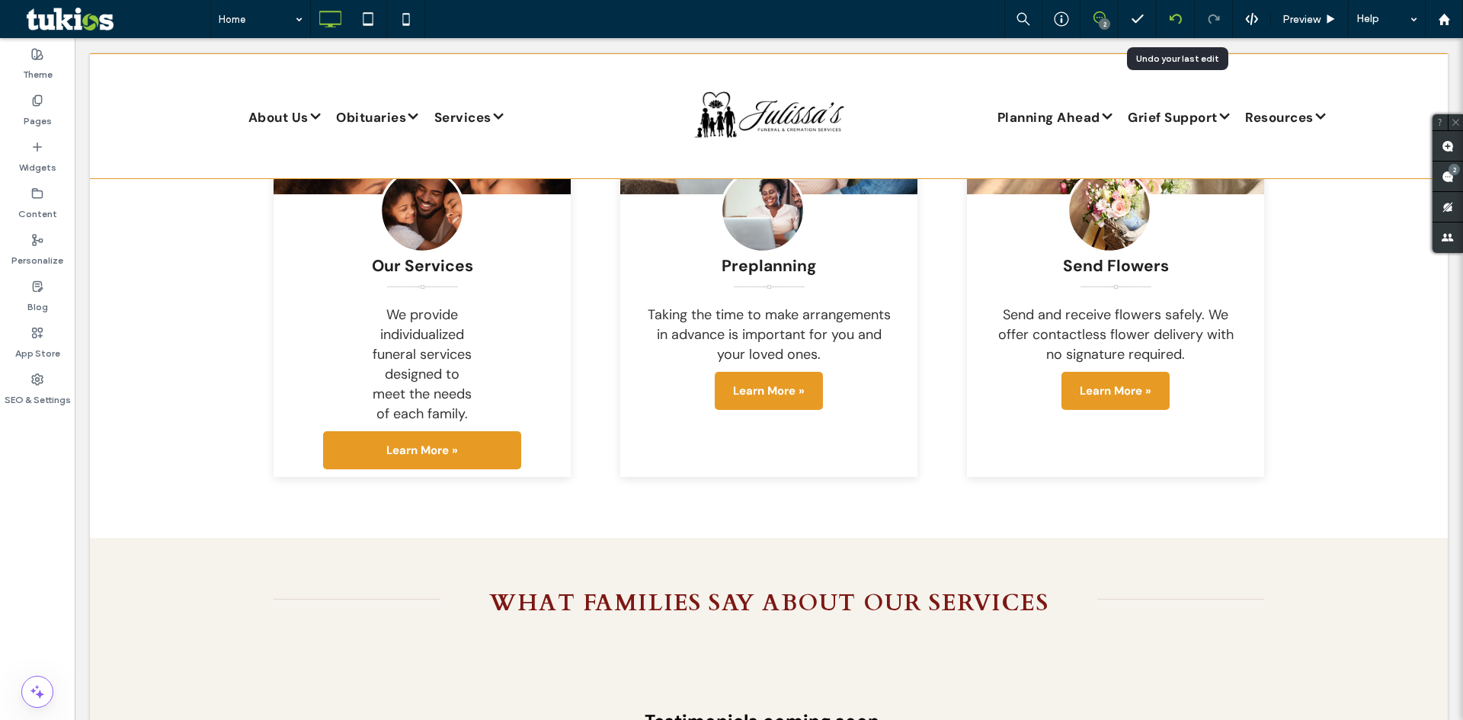
click at [1183, 25] on div at bounding box center [1176, 19] width 38 height 38
click at [1174, 21] on icon at bounding box center [1176, 19] width 12 height 12
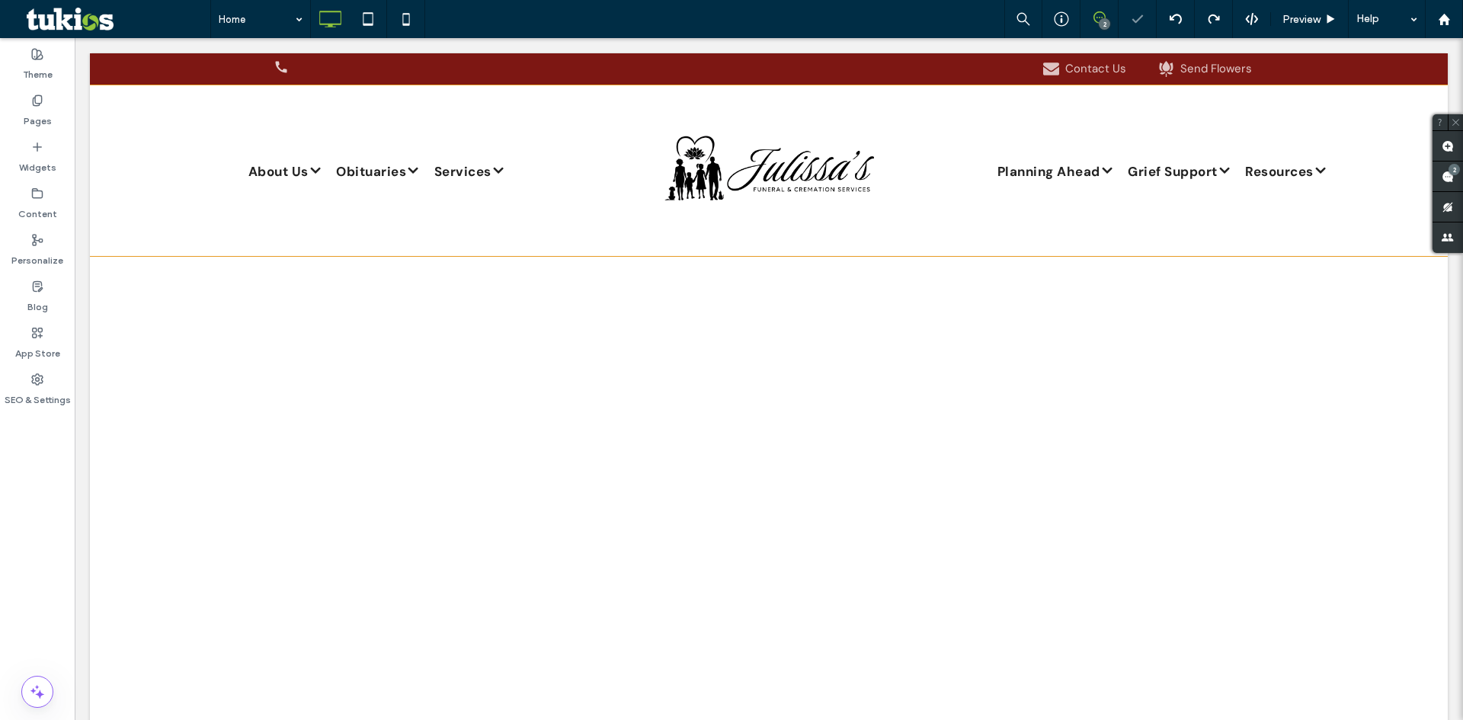
scroll to position [0, 0]
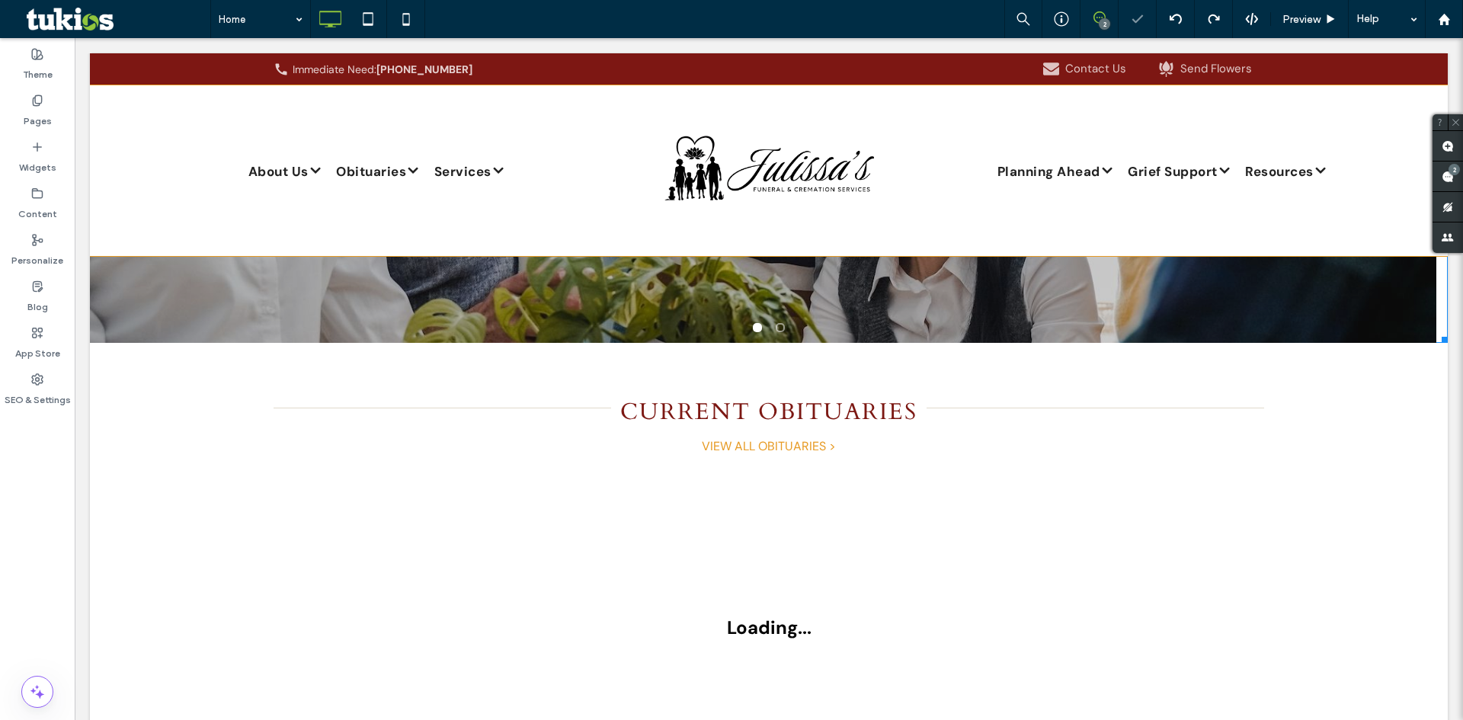
select select "Language Translate Widget"
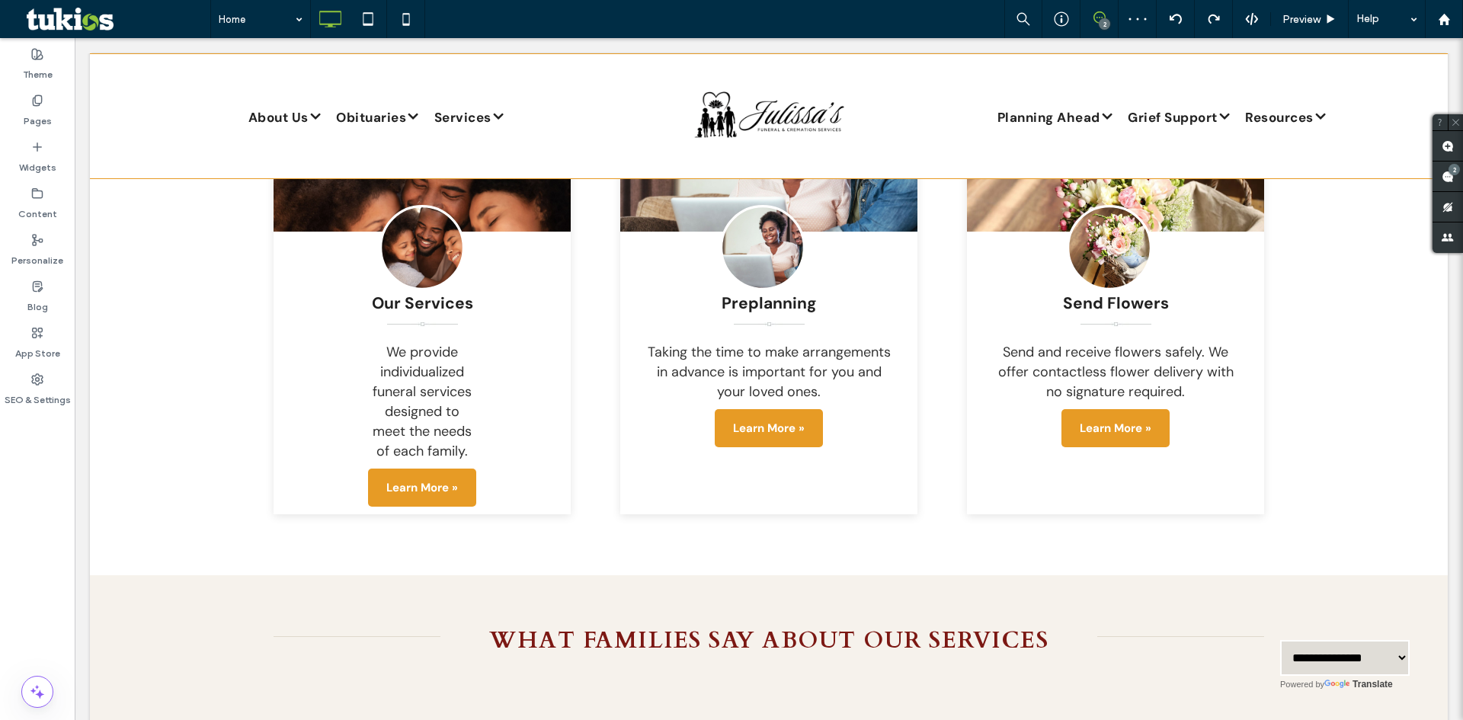
scroll to position [2134, 0]
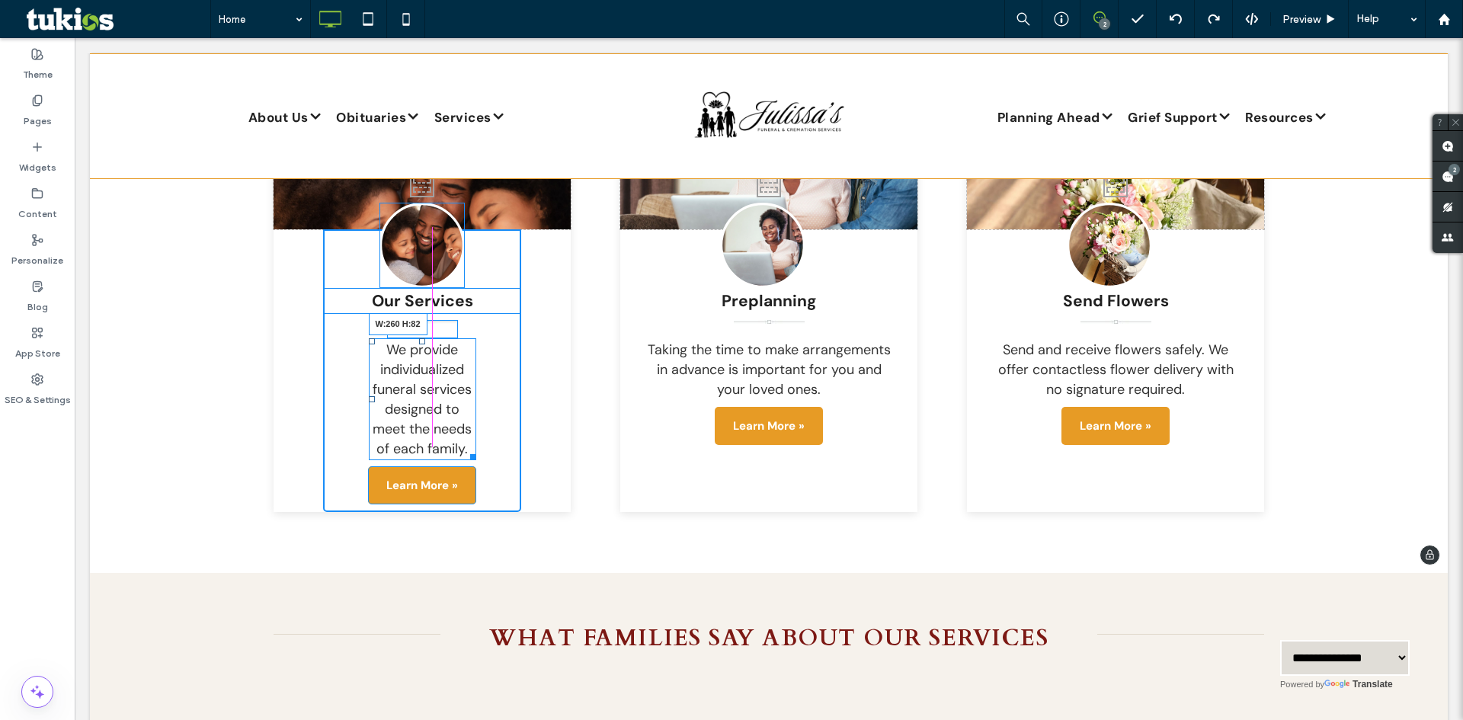
drag, startPoint x: 463, startPoint y: 423, endPoint x: 515, endPoint y: 385, distance: 64.9
click at [515, 385] on div "Our Services We provide individualized funeral services designed to meet the ne…" at bounding box center [422, 370] width 198 height 283
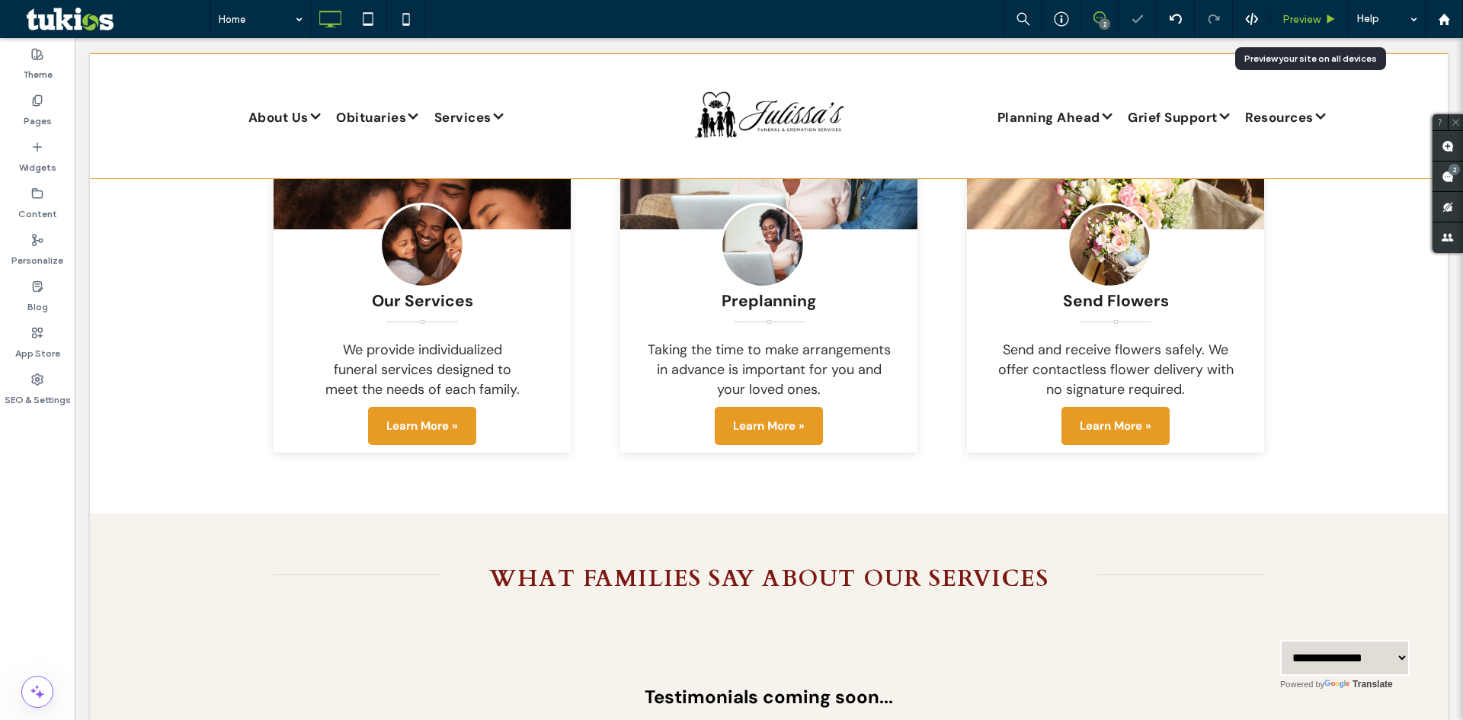
click at [1308, 14] on span "Preview" at bounding box center [1301, 19] width 38 height 13
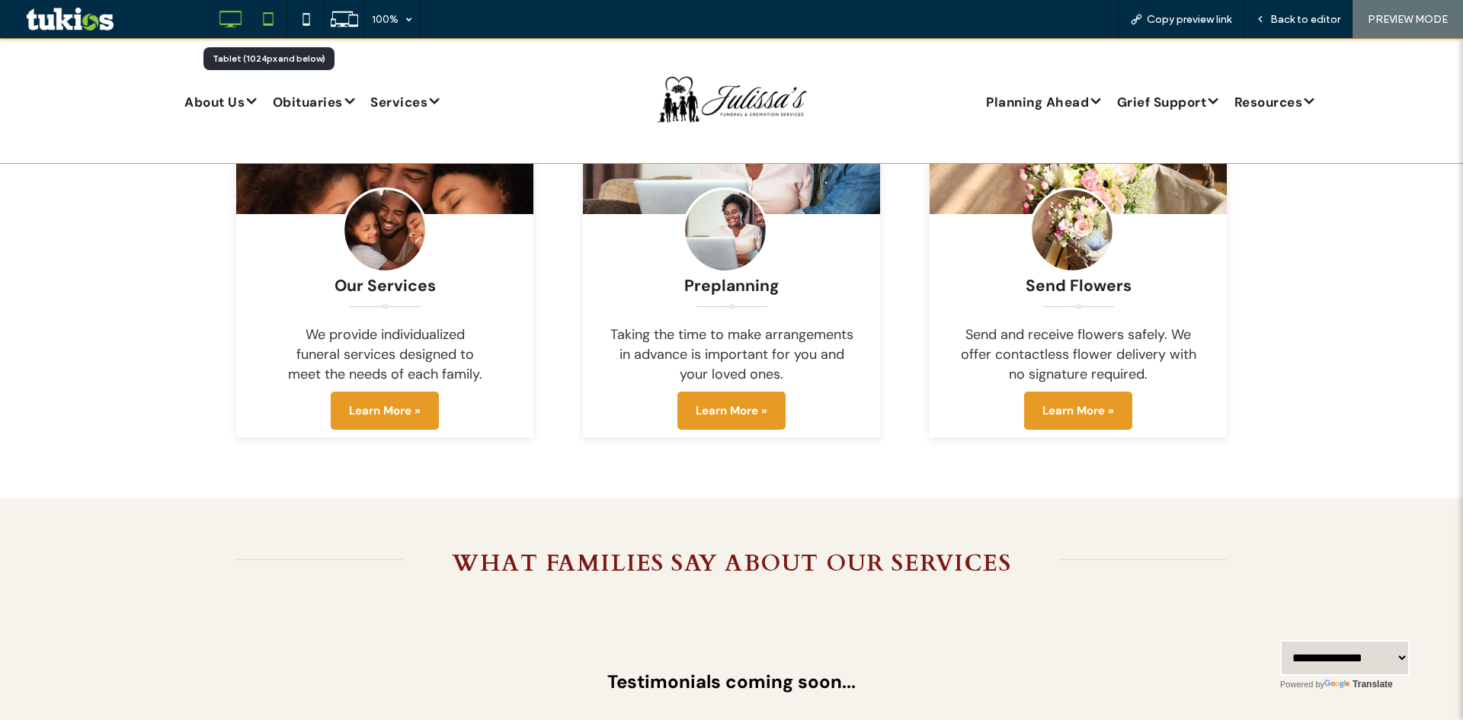
click at [272, 21] on icon at bounding box center [268, 19] width 30 height 30
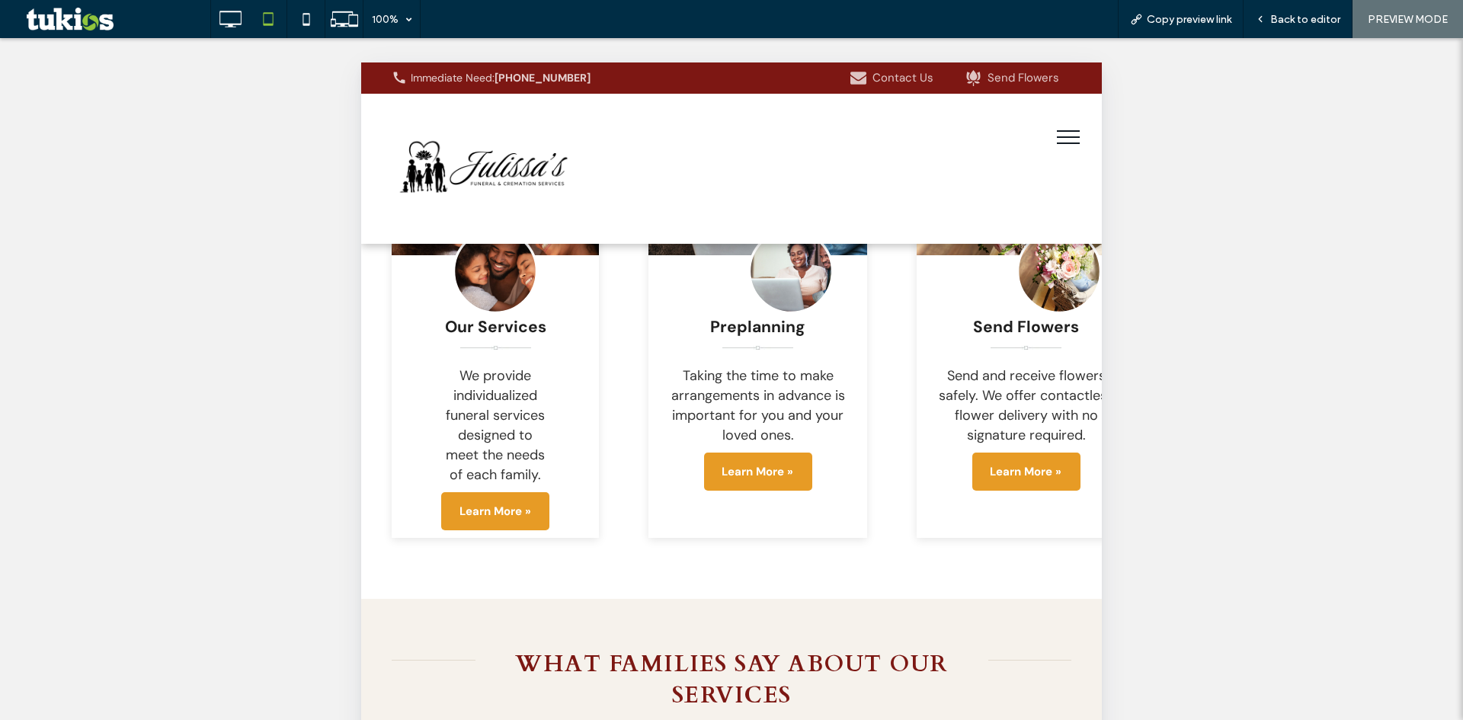
scroll to position [2972, 0]
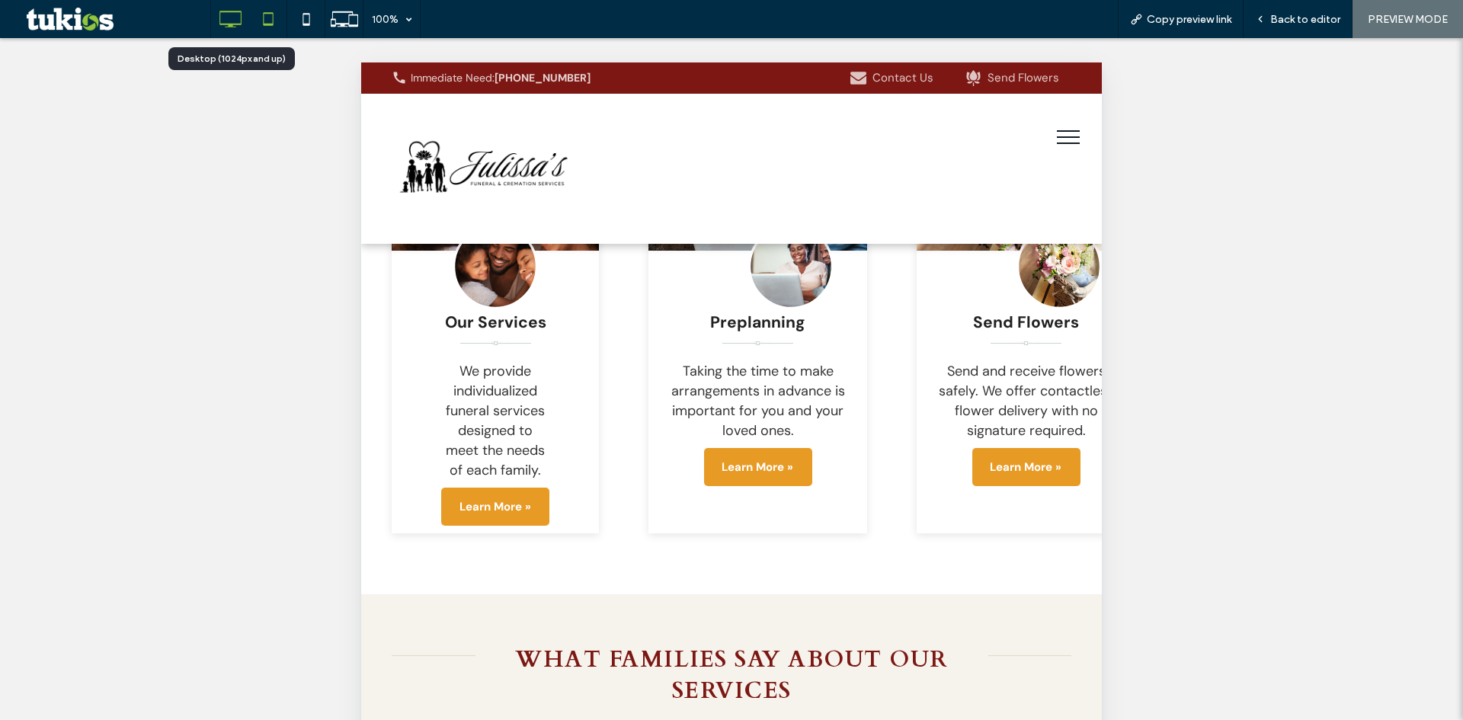
click at [239, 9] on icon at bounding box center [230, 19] width 30 height 30
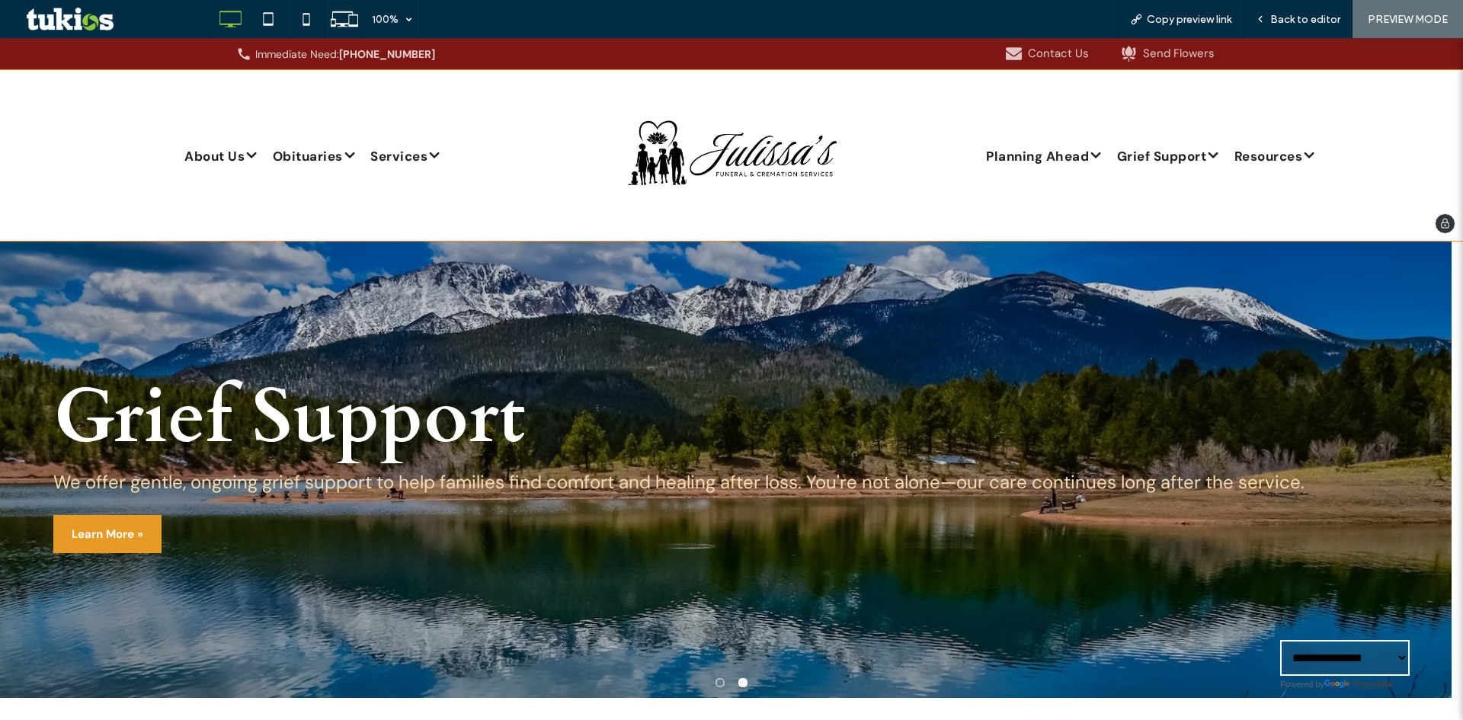
scroll to position [0, 0]
